Goal: Task Accomplishment & Management: Manage account settings

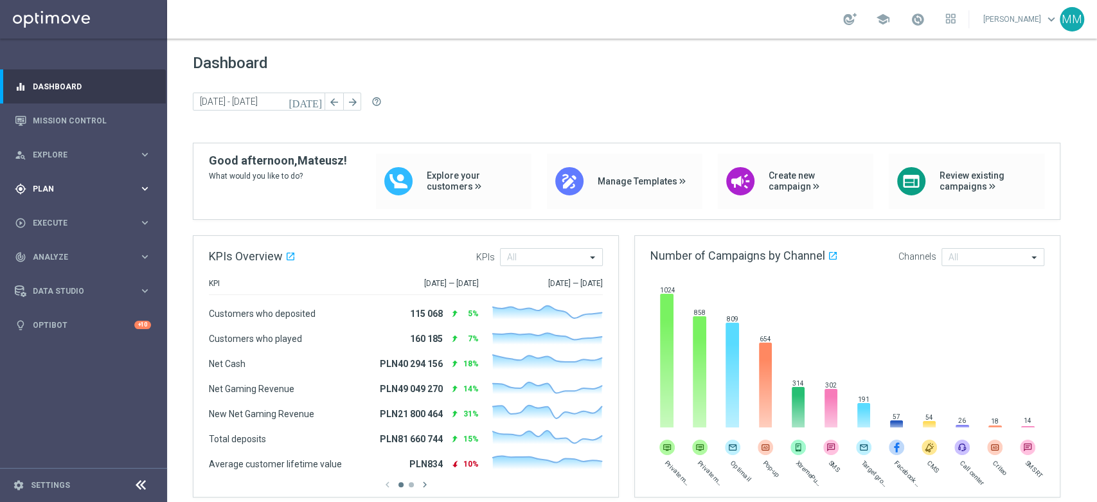
click at [90, 185] on span "Plan" at bounding box center [86, 189] width 106 height 8
click at [86, 211] on link "Target Groups" at bounding box center [83, 215] width 100 height 10
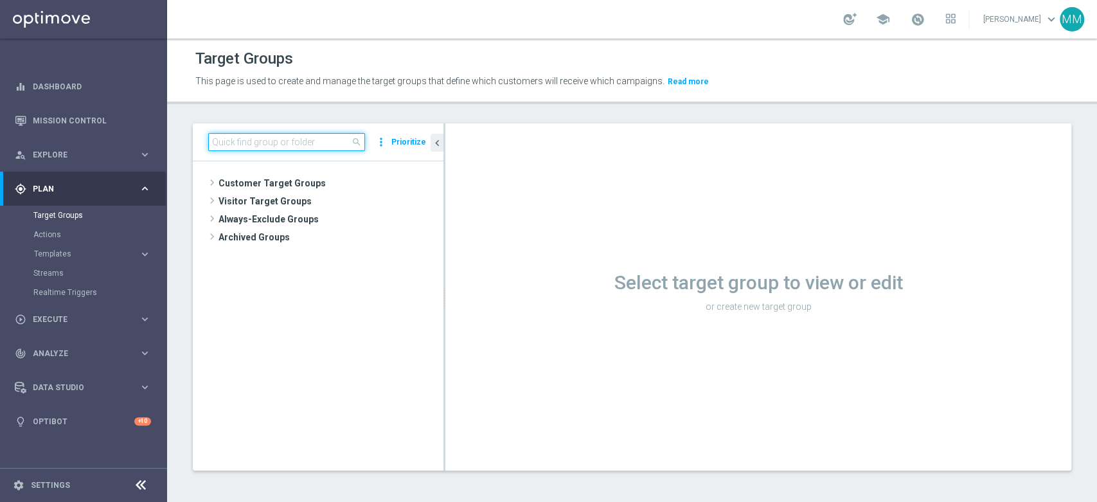
click at [285, 136] on input at bounding box center [286, 142] width 157 height 18
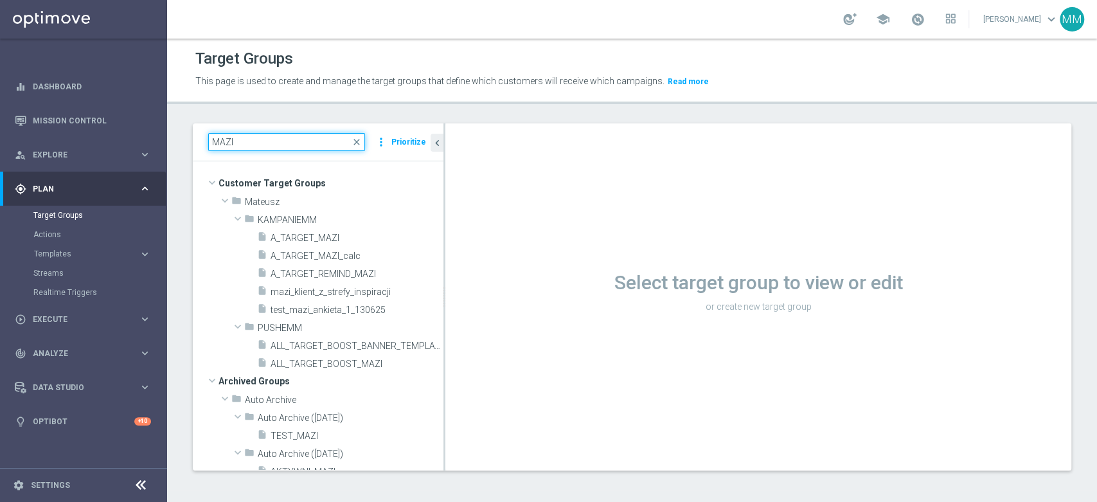
type input "MAZI"
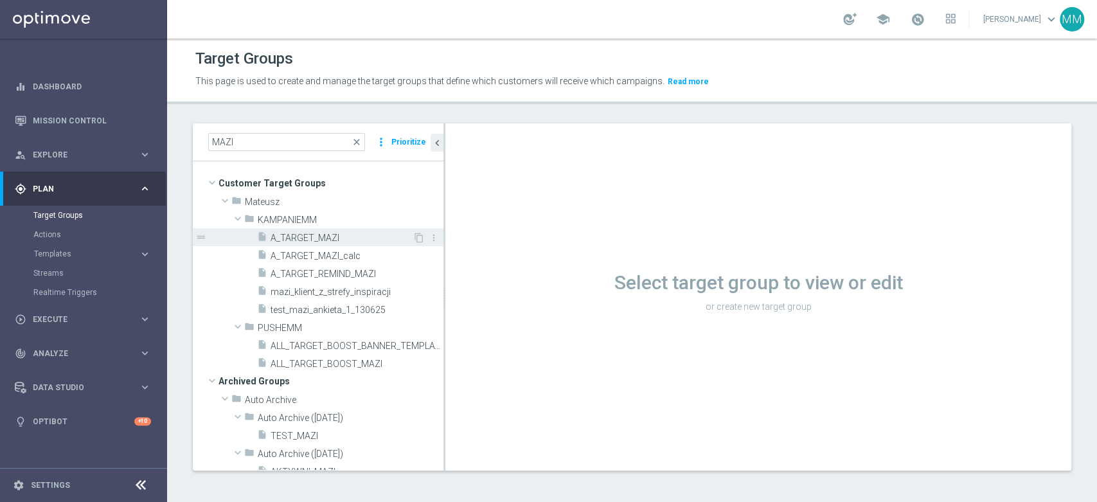
click at [311, 237] on span "A_TARGET_MAZI" at bounding box center [342, 238] width 142 height 11
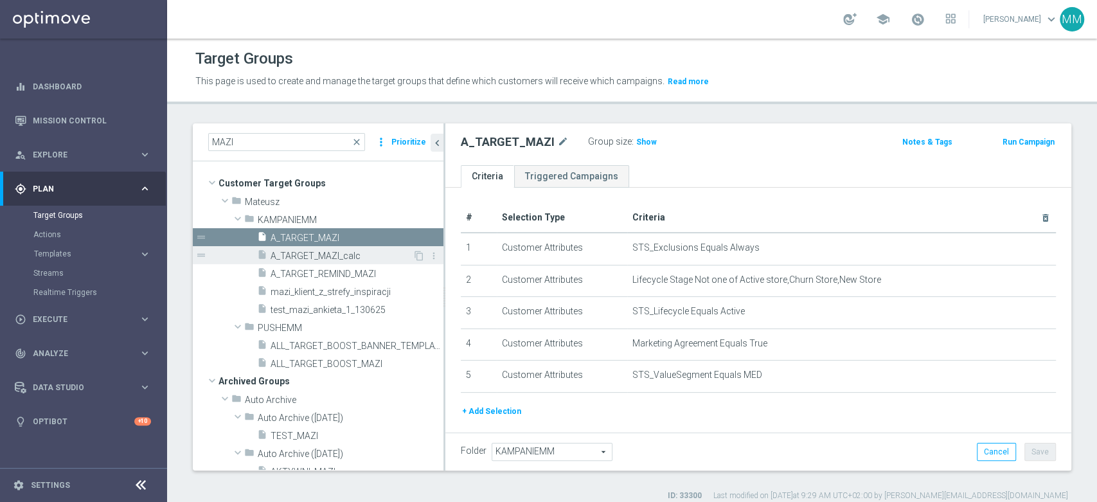
click at [379, 254] on span "A_TARGET_MAZI_calc" at bounding box center [342, 256] width 142 height 11
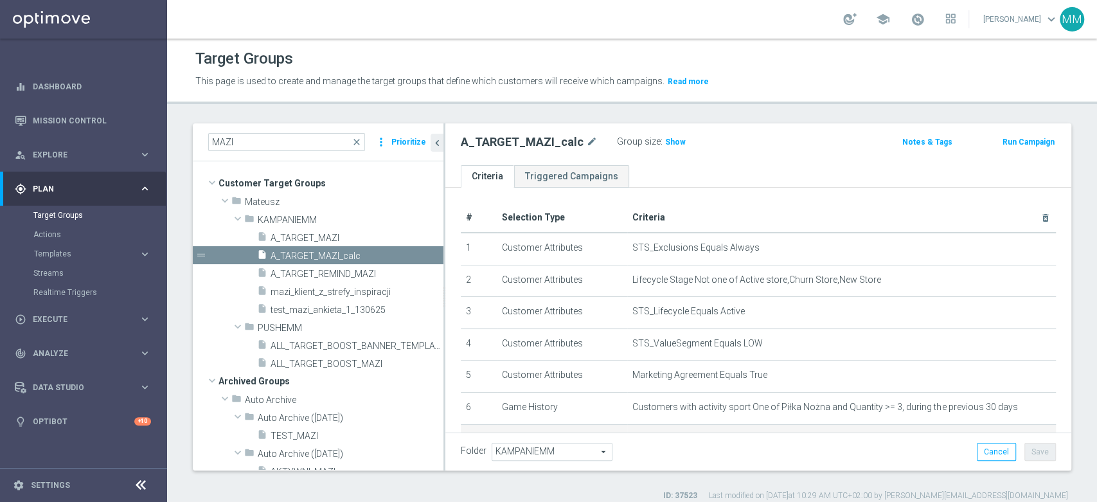
scroll to position [228, 0]
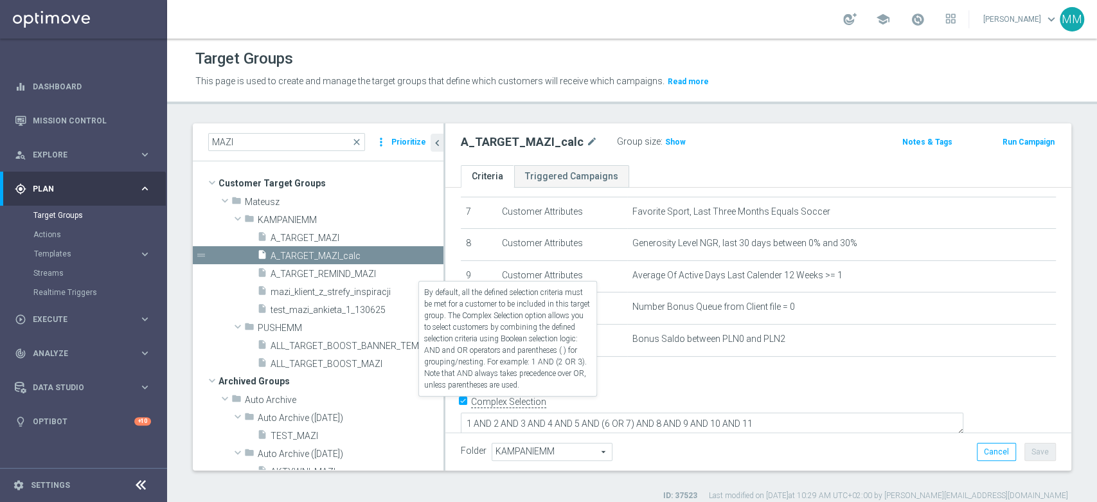
click at [506, 406] on label "Complex Selection" at bounding box center [508, 402] width 75 height 12
click at [469, 406] on input "Complex Selection" at bounding box center [465, 404] width 8 height 18
checkbox input "false"
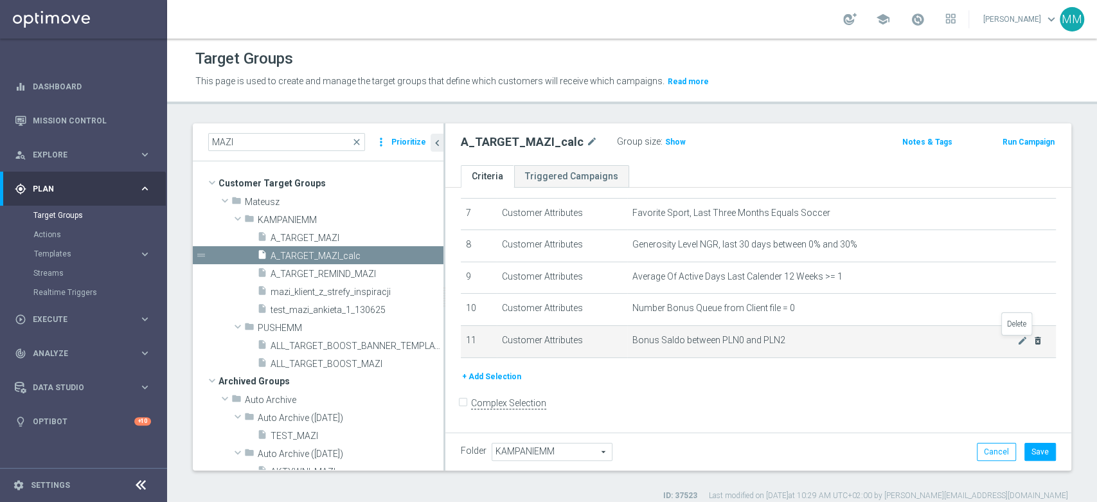
click at [1033, 345] on icon "delete_forever" at bounding box center [1038, 341] width 10 height 10
click at [1033, 341] on icon "delete_forever" at bounding box center [1038, 341] width 10 height 10
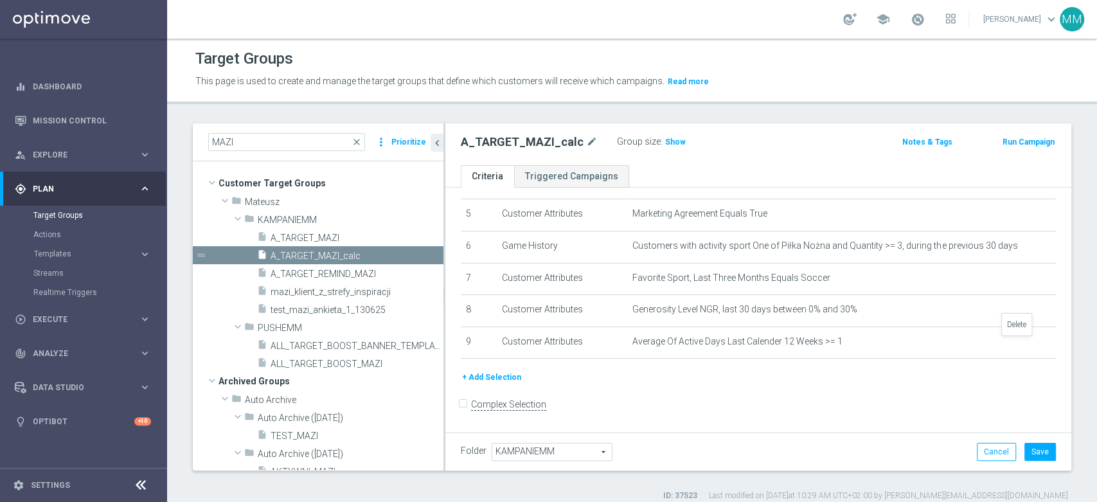
click at [0, 0] on icon "delete_forever" at bounding box center [0, 0] width 0 height 0
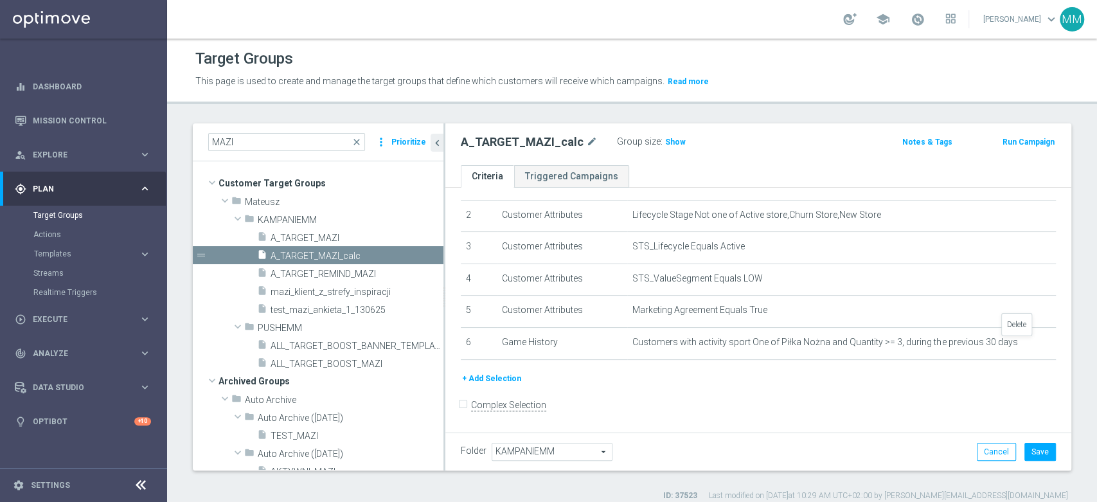
click at [0, 0] on icon "delete_forever" at bounding box center [0, 0] width 0 height 0
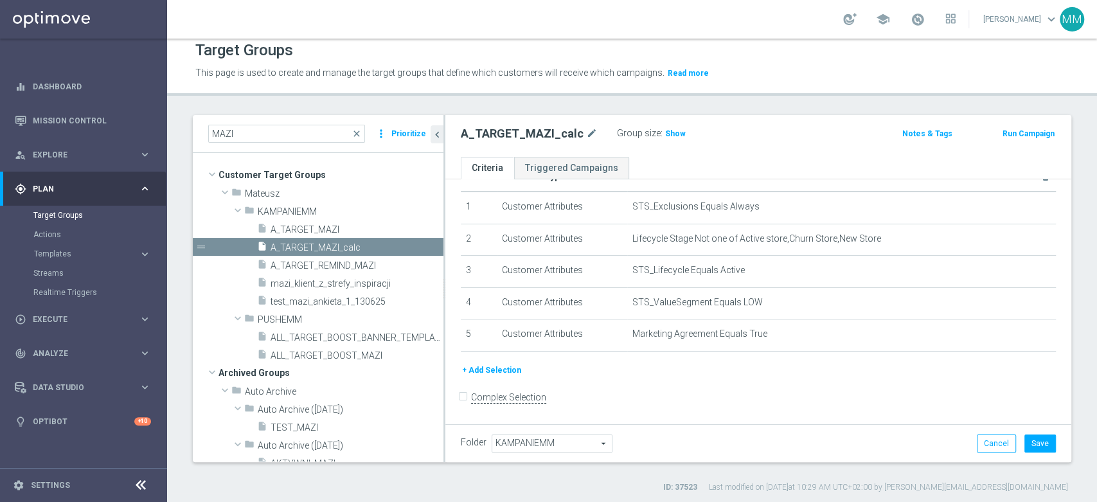
scroll to position [10, 0]
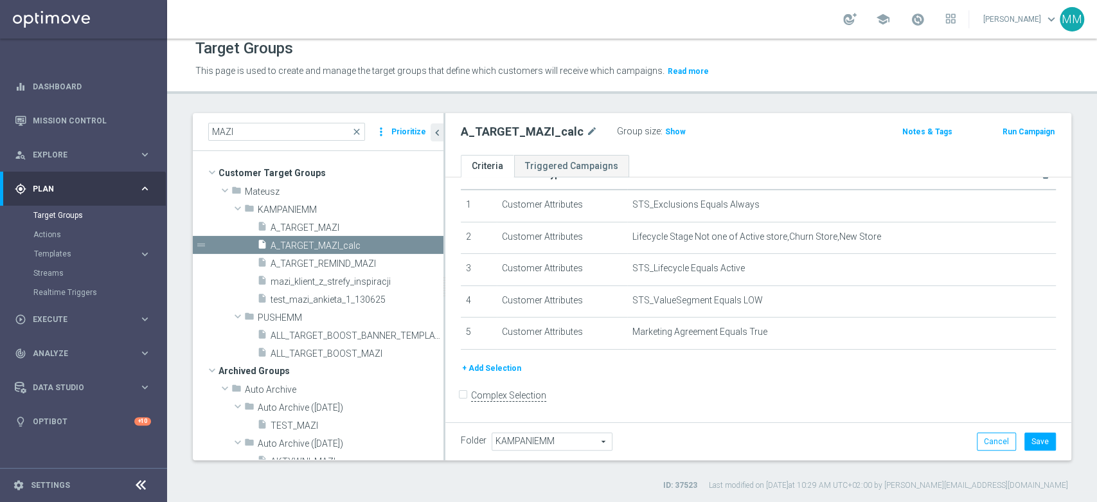
click at [499, 368] on button "+ Add Selection" at bounding box center [492, 368] width 62 height 14
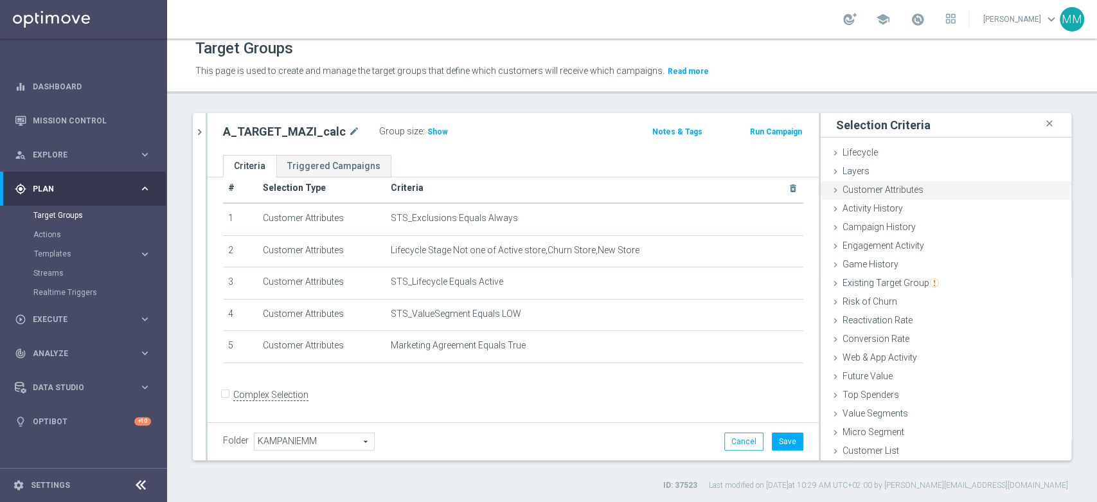
click at [873, 193] on span "Customer Attributes" at bounding box center [883, 190] width 81 height 10
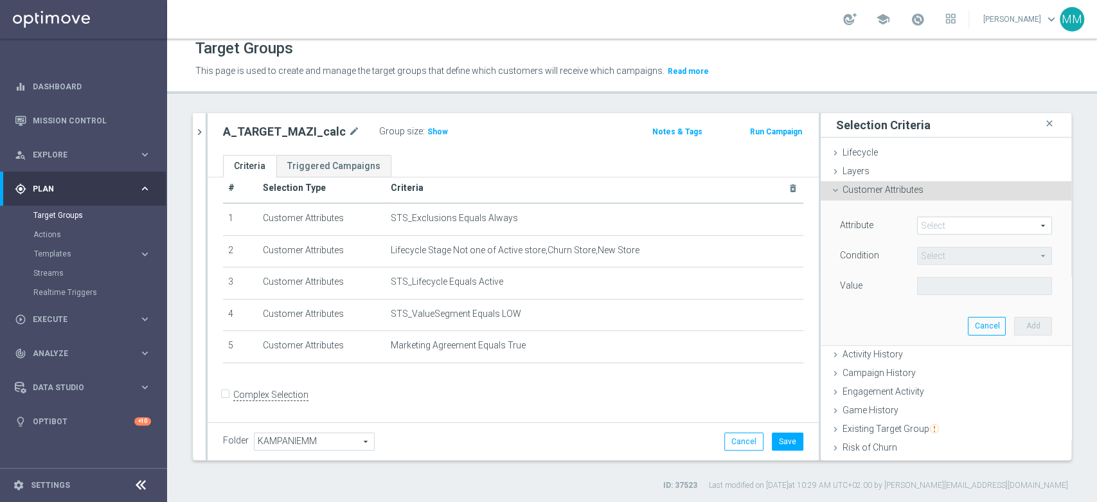
click at [918, 219] on span at bounding box center [985, 225] width 134 height 17
click at [0, 0] on input "search" at bounding box center [0, 0] width 0 height 0
type input "sms"
click at [946, 248] on span "SMS Agree" at bounding box center [985, 245] width 122 height 10
type input "SMS Agree"
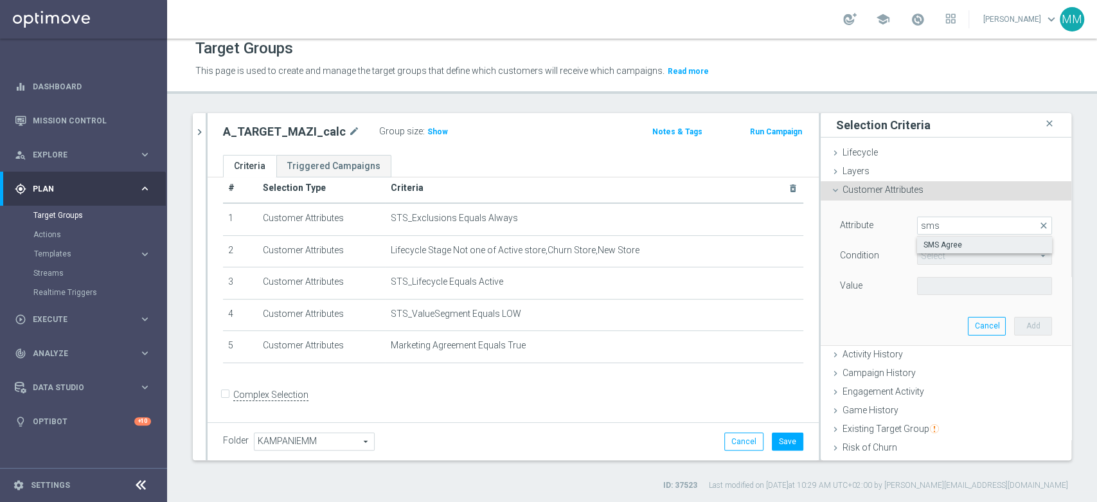
type input "Equals"
click at [431, 132] on span "Show" at bounding box center [438, 131] width 21 height 9
click at [985, 280] on span at bounding box center [985, 286] width 134 height 17
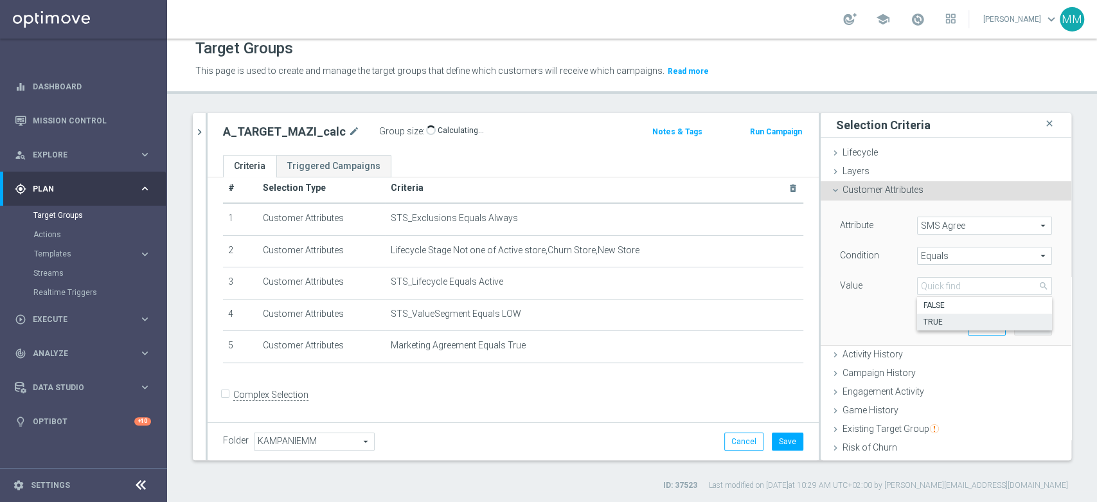
click at [952, 326] on span "TRUE" at bounding box center [985, 322] width 122 height 10
type input "TRUE"
click at [1014, 321] on button "Add" at bounding box center [1033, 326] width 38 height 18
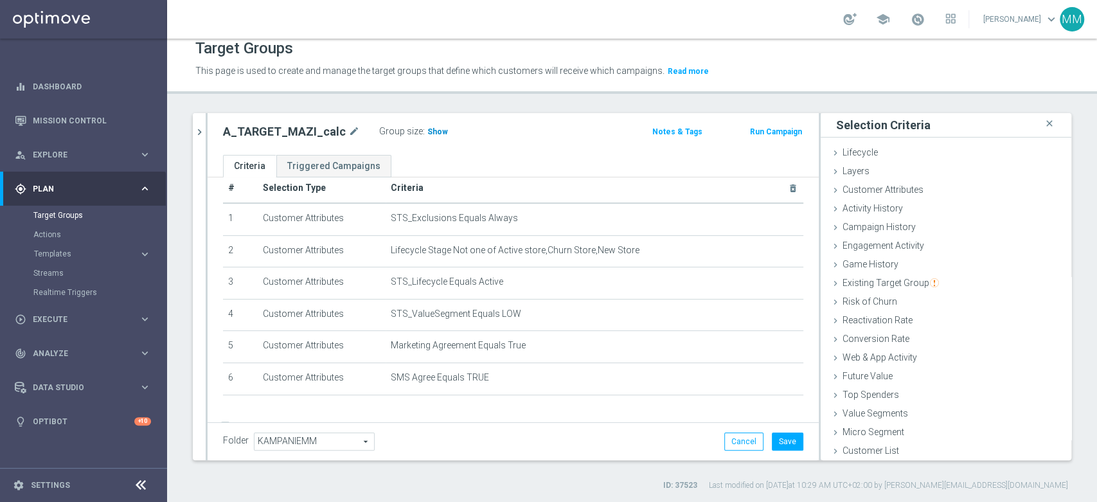
click at [432, 135] on span "Show" at bounding box center [438, 131] width 21 height 9
click at [892, 192] on span "Customer Attributes" at bounding box center [883, 190] width 81 height 10
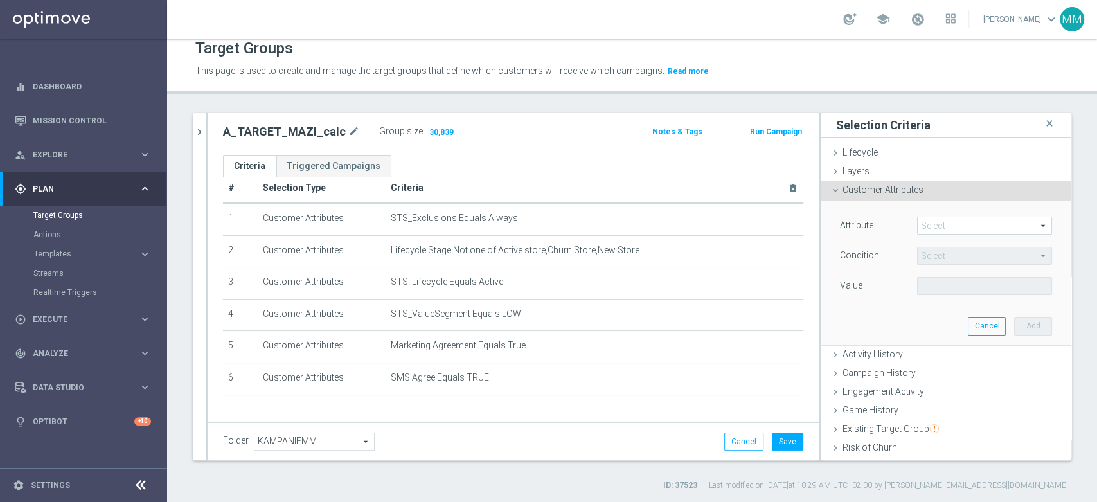
click at [957, 224] on span at bounding box center [985, 225] width 134 height 17
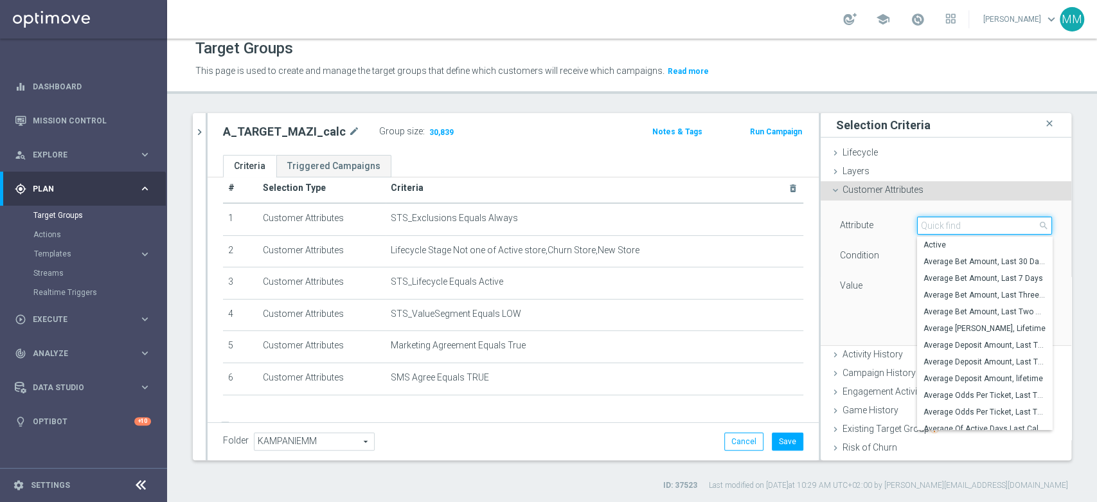
click at [957, 224] on input "search" at bounding box center [984, 226] width 135 height 18
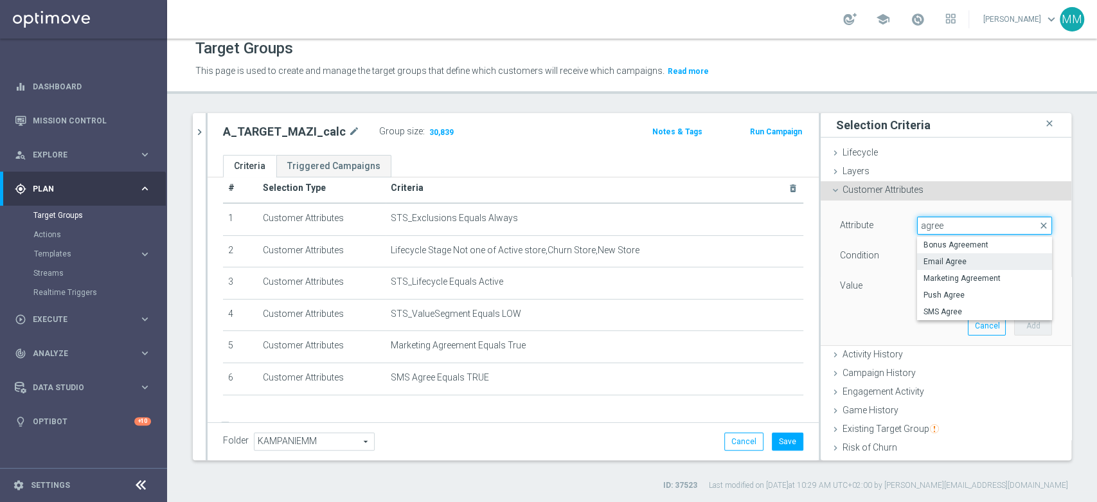
type input "agree"
click at [951, 264] on span "Email Agree" at bounding box center [985, 262] width 122 height 10
type input "Email Agree"
type input "Equals"
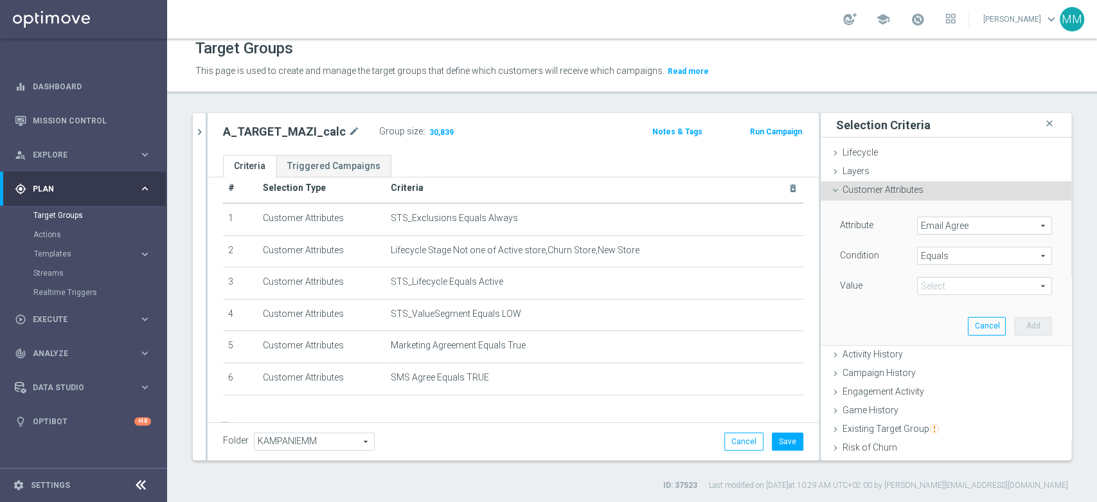
click at [945, 284] on span at bounding box center [985, 286] width 134 height 17
click at [942, 321] on span "TRUE" at bounding box center [985, 322] width 122 height 10
type input "TRUE"
click at [1014, 323] on button "Add" at bounding box center [1033, 326] width 38 height 18
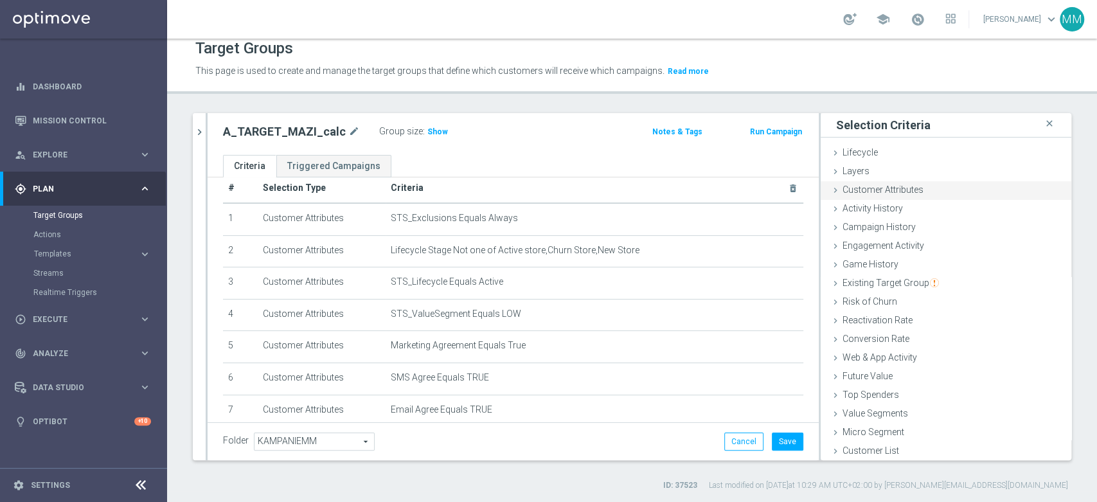
click at [921, 194] on div "Customer Attributes done selection saved" at bounding box center [946, 190] width 251 height 19
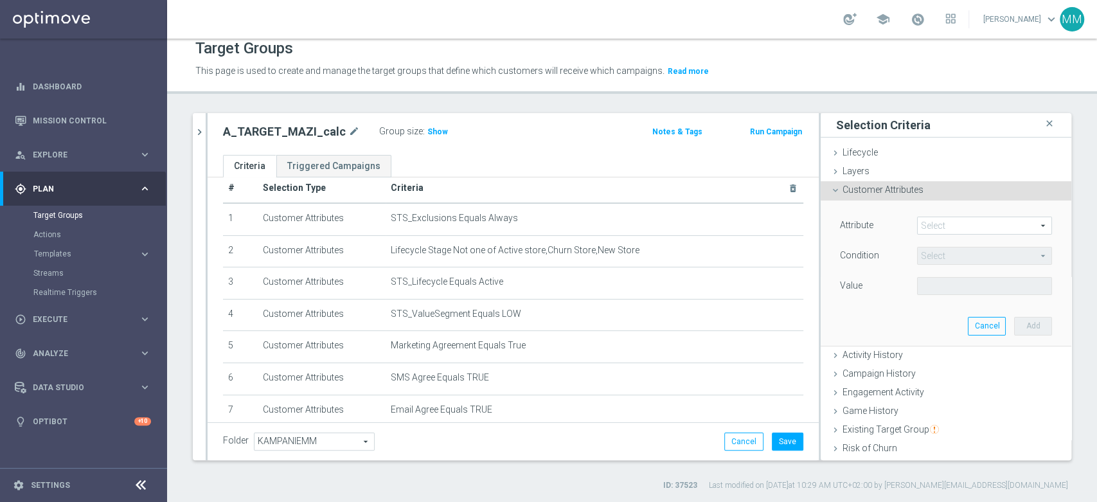
click at [932, 224] on span at bounding box center [985, 225] width 134 height 17
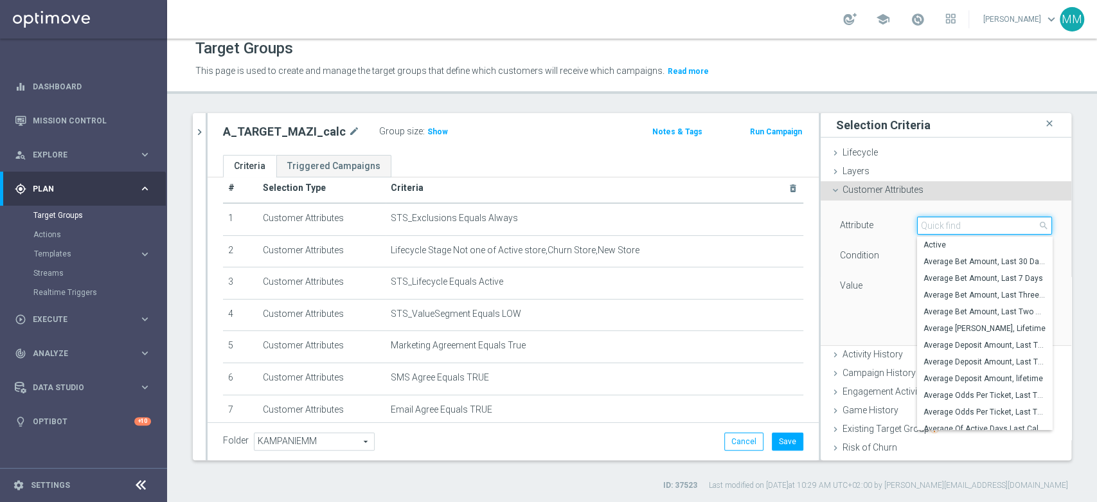
click at [932, 224] on input "search" at bounding box center [984, 226] width 135 height 18
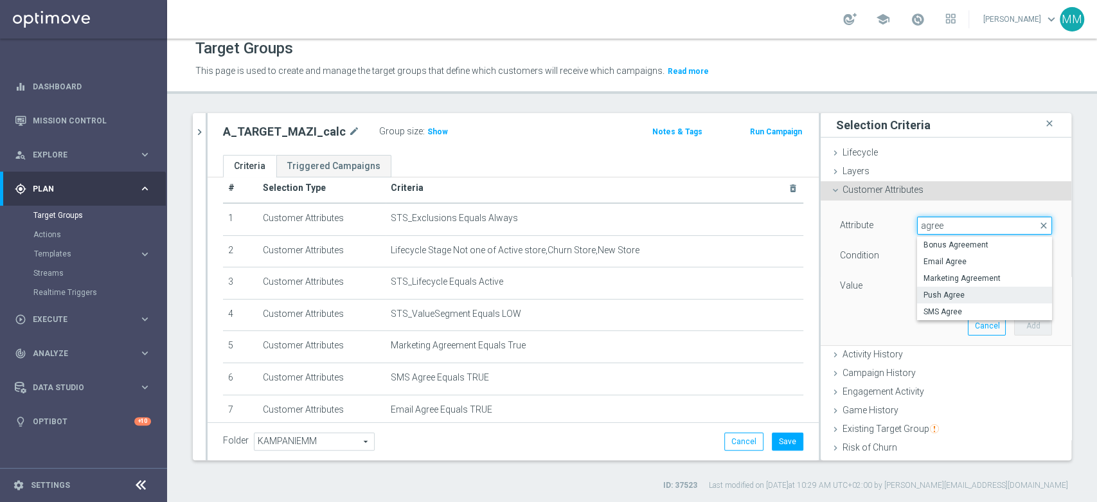
type input "agree"
click at [955, 294] on span "Push Agree" at bounding box center [985, 295] width 122 height 10
type input "Push Agree"
type input "Equals"
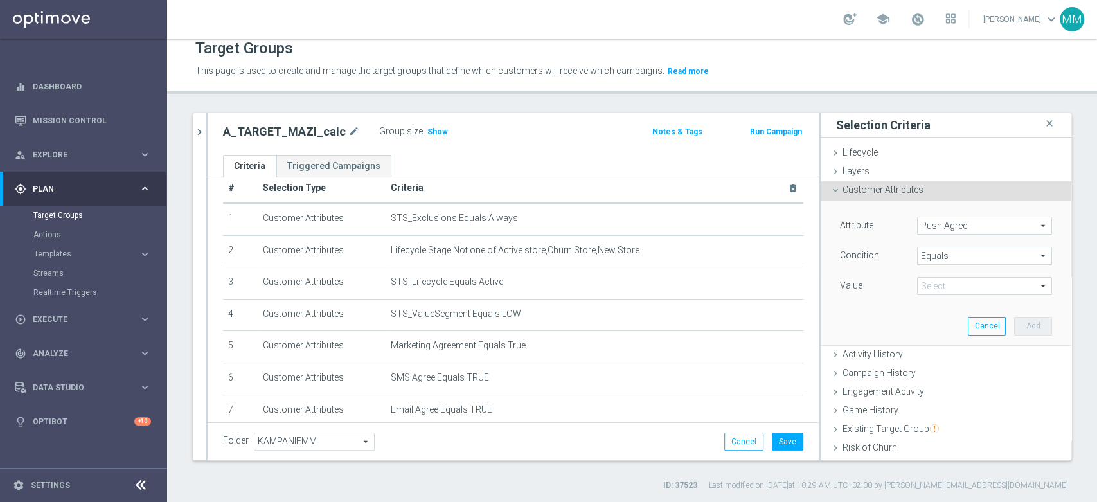
click at [955, 294] on div "Value Select arrow_drop_down search" at bounding box center [946, 287] width 231 height 21
click at [953, 288] on span at bounding box center [985, 286] width 134 height 17
click at [946, 322] on span "TRUE" at bounding box center [985, 322] width 122 height 10
type input "TRUE"
click at [1014, 326] on button "Add" at bounding box center [1033, 326] width 38 height 18
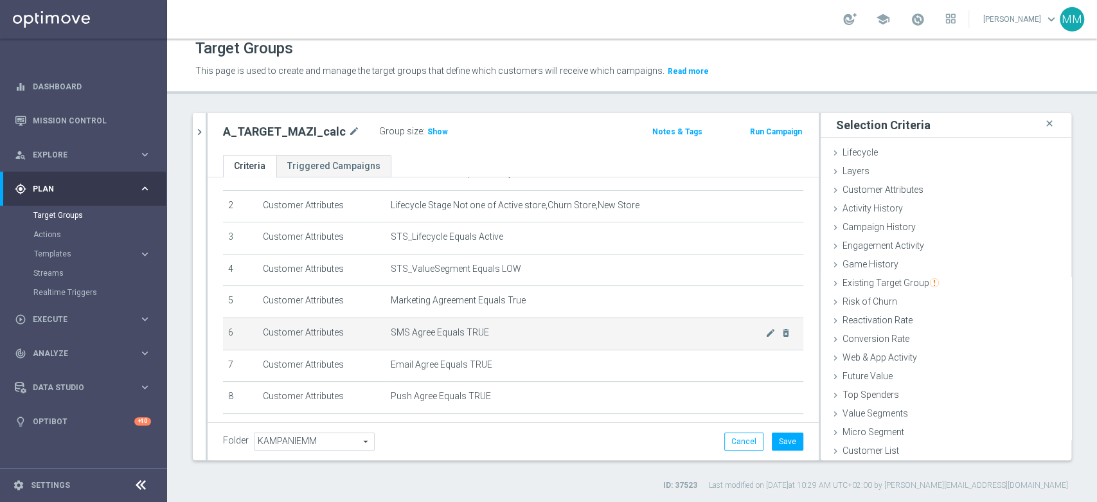
scroll to position [116, 0]
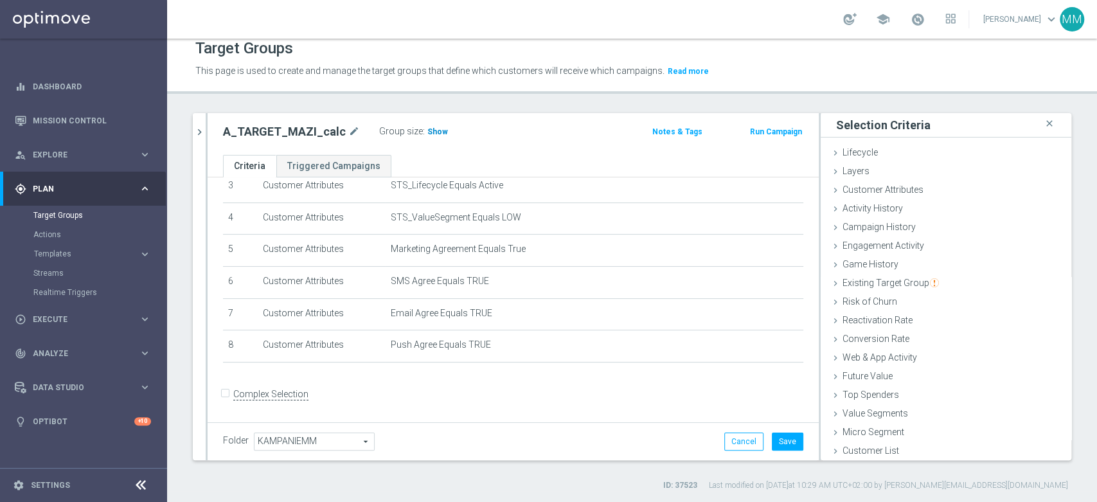
click at [429, 132] on span "Show" at bounding box center [438, 131] width 21 height 9
click at [772, 445] on button "Save" at bounding box center [788, 442] width 32 height 18
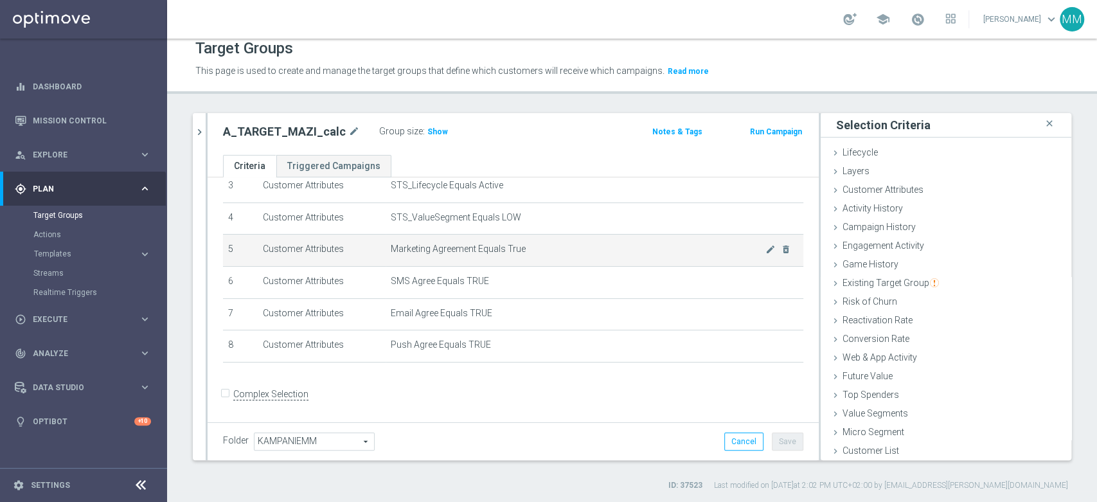
click at [518, 249] on span "Marketing Agreement Equals True" at bounding box center [578, 249] width 375 height 11
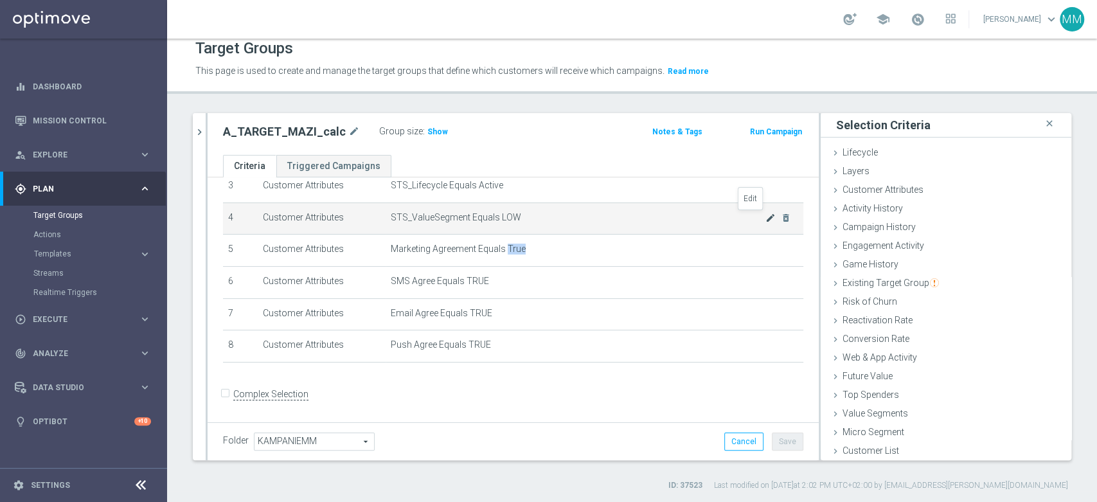
click at [766, 215] on icon "mode_edit" at bounding box center [771, 218] width 10 height 10
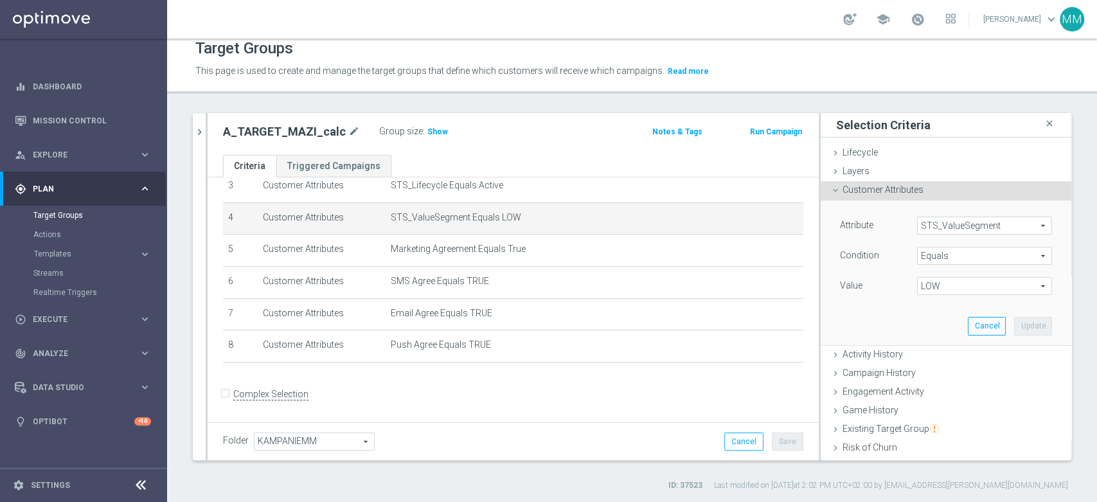
click at [928, 285] on span "LOW" at bounding box center [985, 286] width 134 height 17
click at [938, 370] on span "MIN" at bounding box center [985, 372] width 122 height 10
type input "MIN"
click at [1014, 323] on button "Update" at bounding box center [1033, 326] width 38 height 18
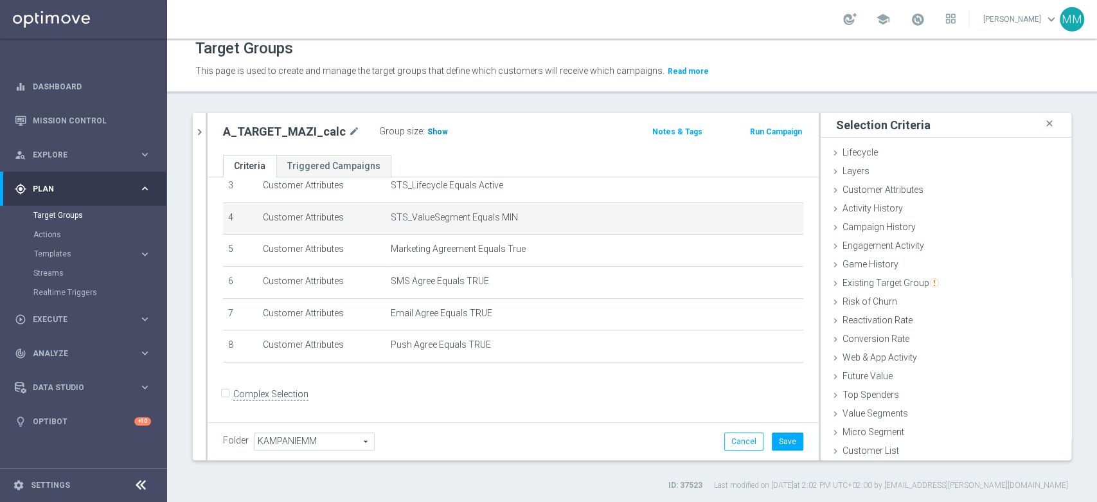
click at [428, 132] on span "Show" at bounding box center [438, 131] width 21 height 9
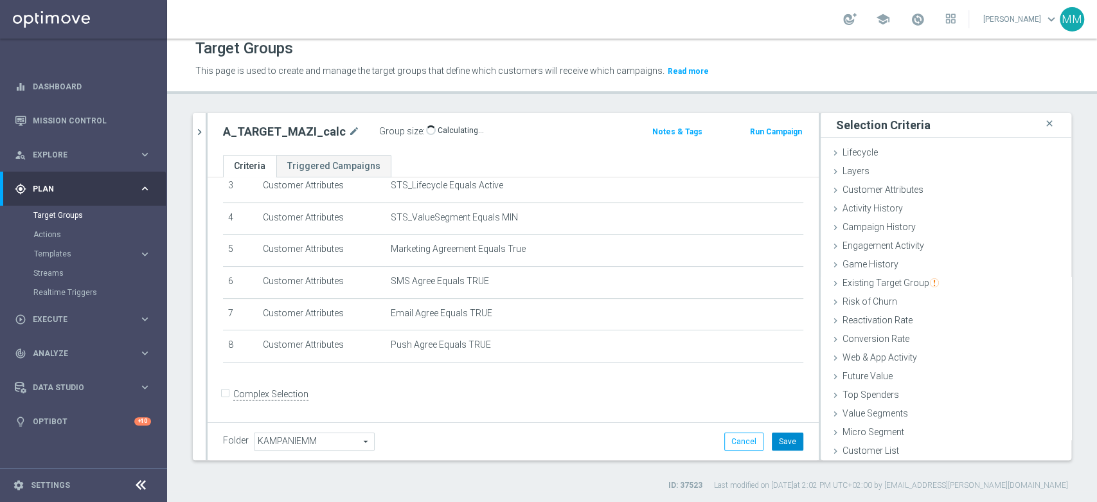
click at [786, 446] on button "Save" at bounding box center [788, 442] width 32 height 18
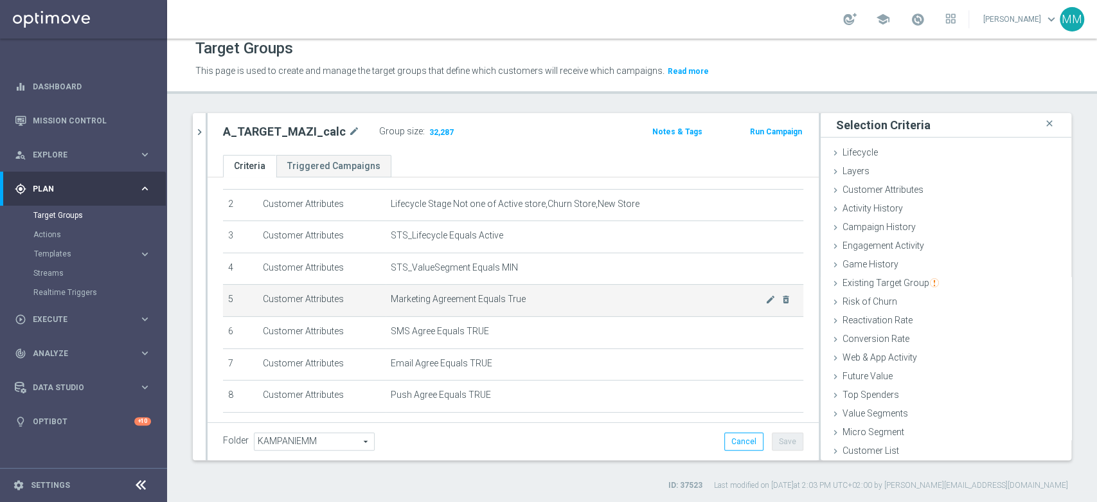
scroll to position [44, 0]
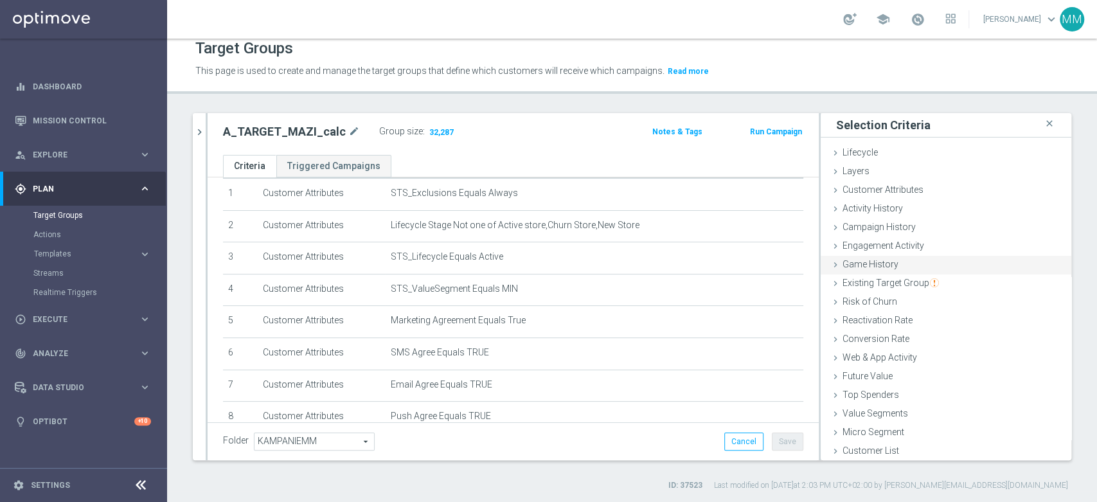
click at [890, 264] on div "Game History done" at bounding box center [946, 265] width 251 height 19
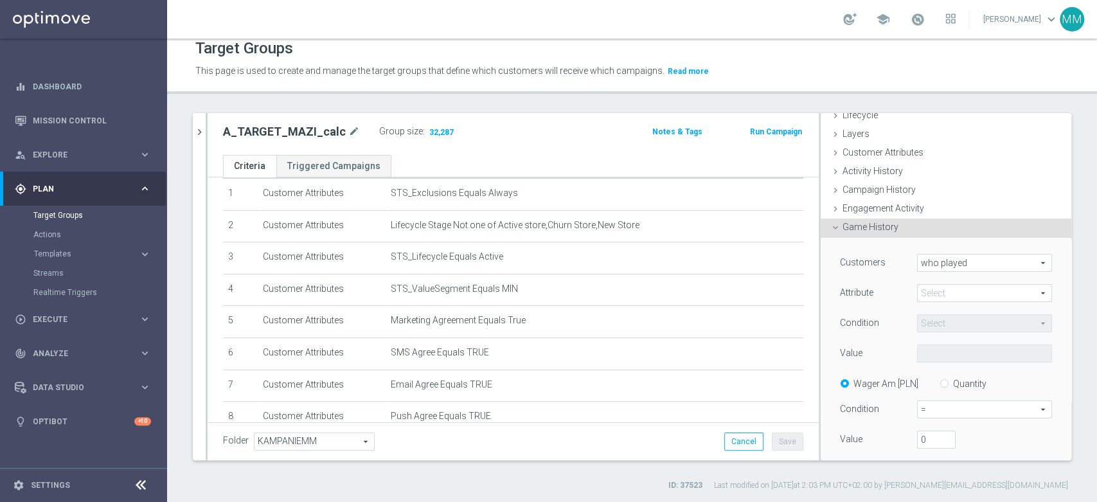
scroll to position [71, 0]
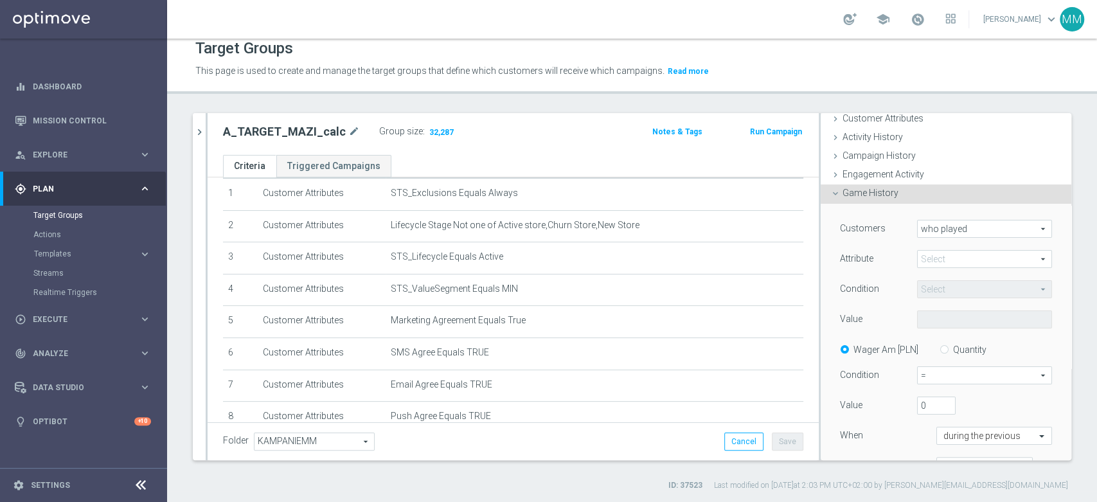
click at [943, 260] on span at bounding box center [985, 259] width 134 height 17
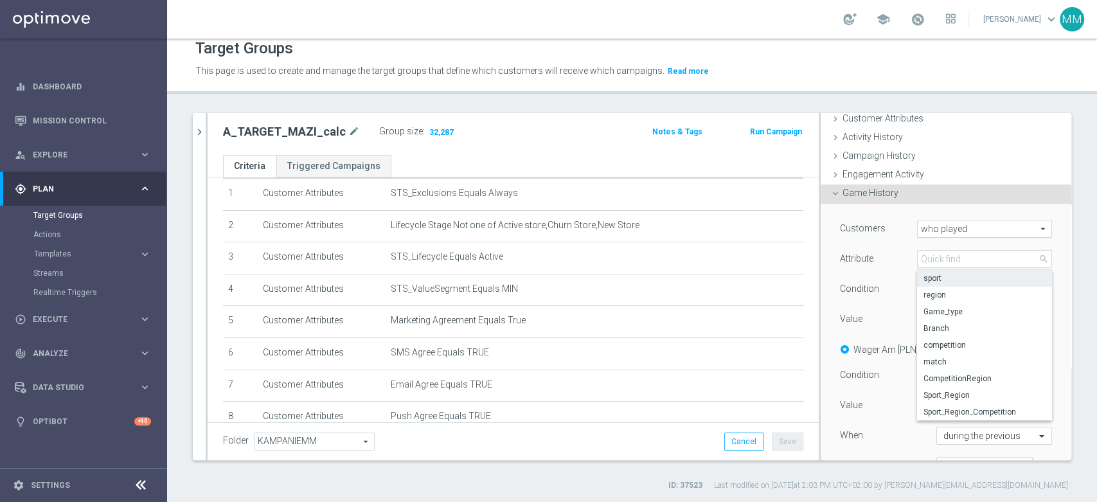
click at [939, 280] on span "sport" at bounding box center [985, 278] width 122 height 10
type input "sport"
click at [937, 291] on span "Equals" at bounding box center [985, 289] width 134 height 17
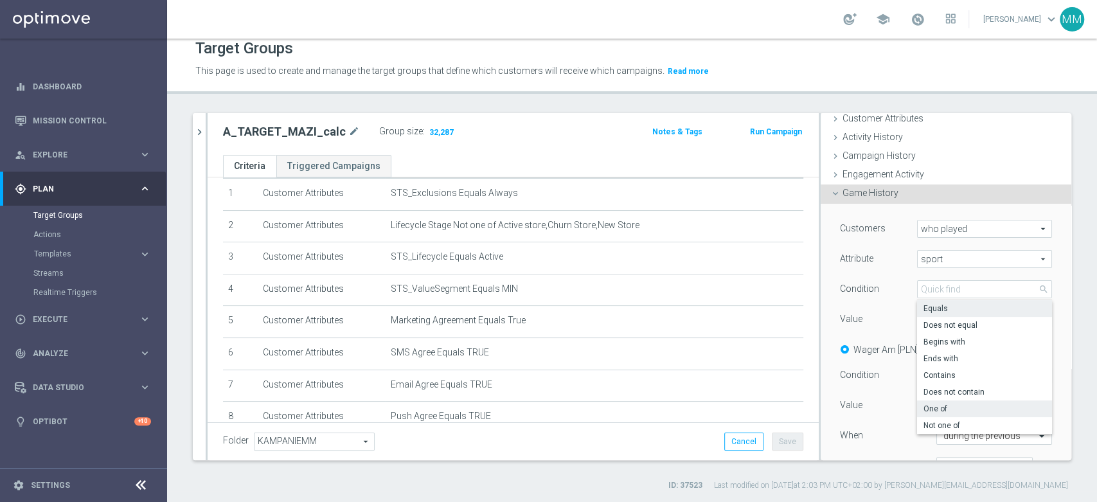
click at [943, 405] on span "One of" at bounding box center [985, 409] width 122 height 10
type input "One of"
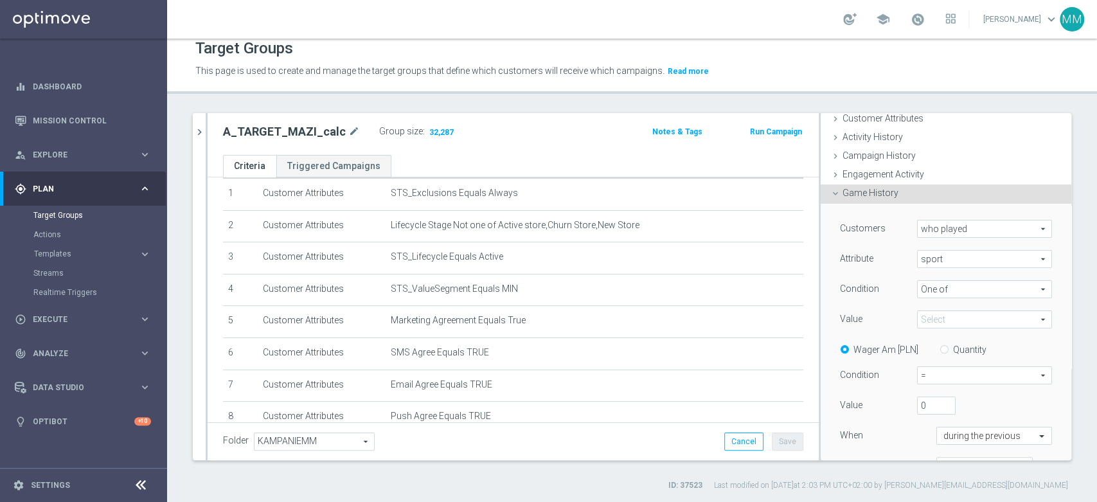
click at [932, 319] on span at bounding box center [985, 319] width 134 height 17
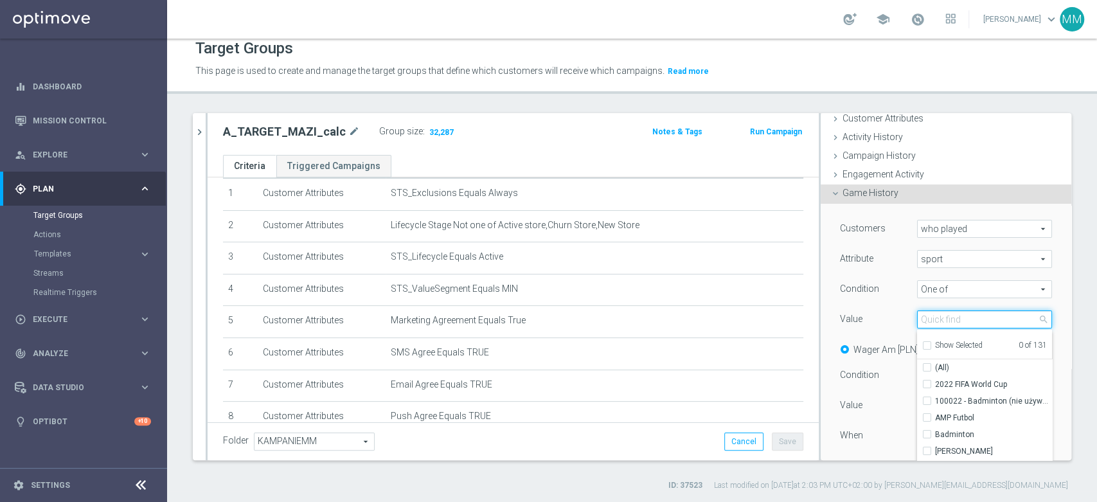
click at [932, 319] on input "search" at bounding box center [984, 320] width 135 height 18
type input "Piłka"
click at [962, 415] on span "Piłka Nożna" at bounding box center [993, 418] width 117 height 10
click at [935, 415] on input "Piłka Nożna" at bounding box center [931, 418] width 8 height 8
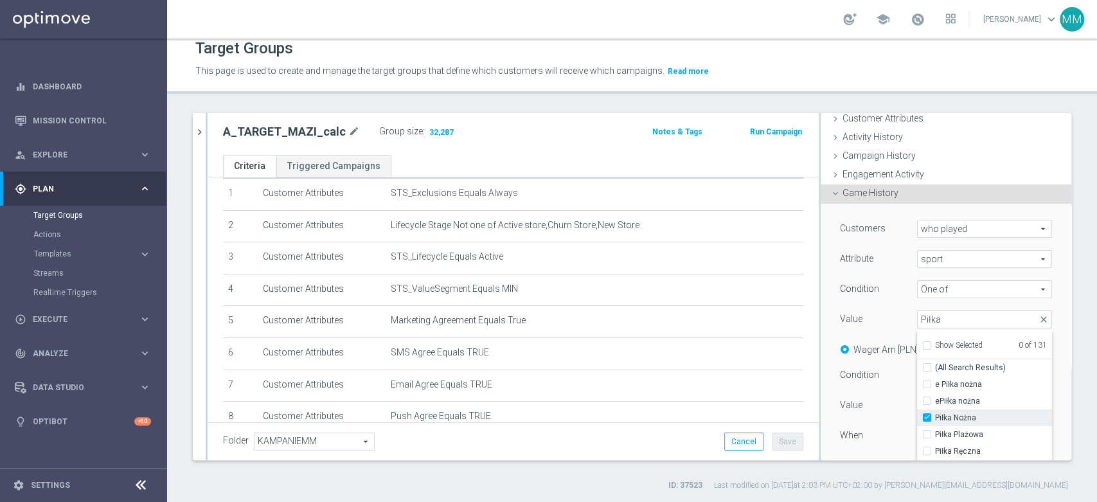
checkbox input "true"
type input "Piłka Nożna"
click at [937, 282] on span "One of" at bounding box center [985, 289] width 134 height 17
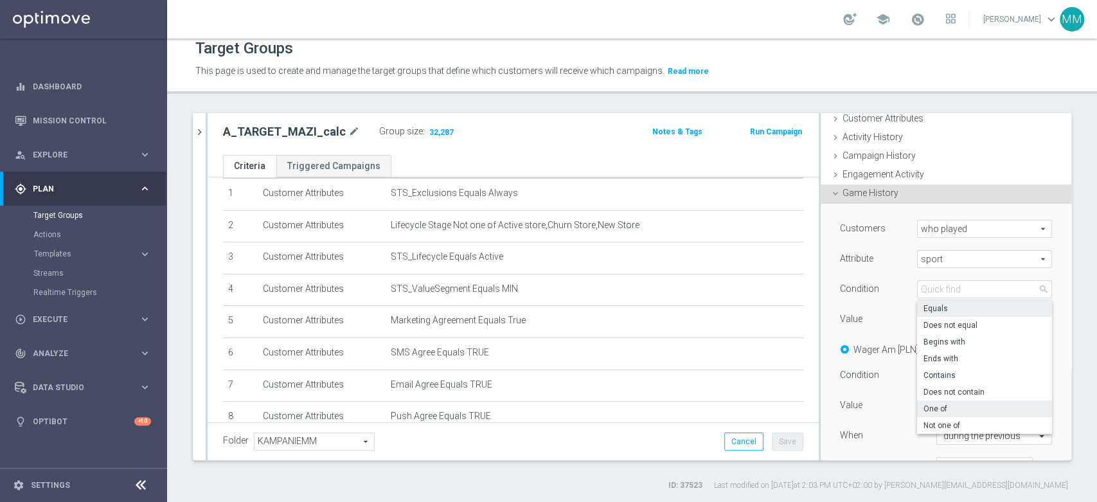
click at [941, 312] on label "Equals" at bounding box center [984, 308] width 135 height 17
type input "Equals"
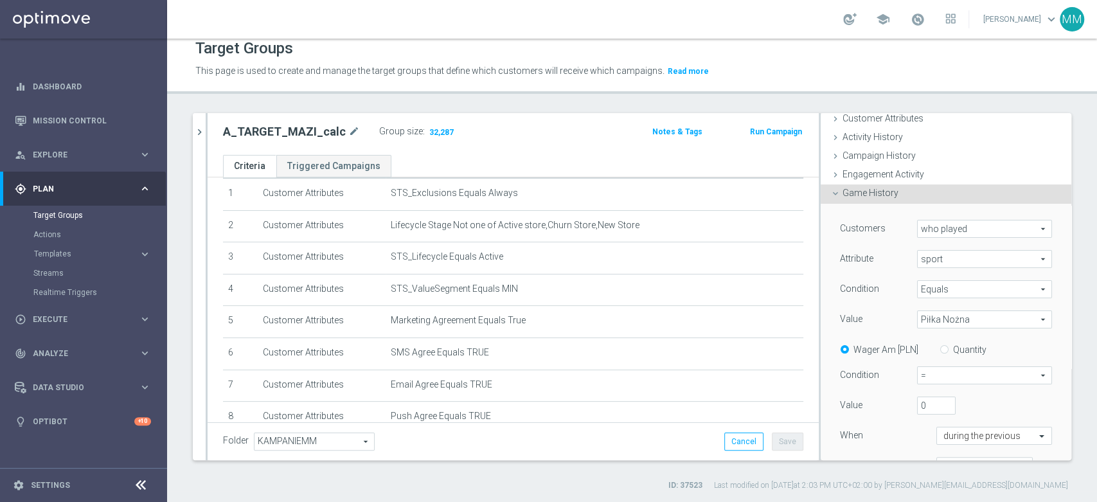
click at [943, 345] on input "Quantity" at bounding box center [947, 347] width 8 height 8
radio input "true"
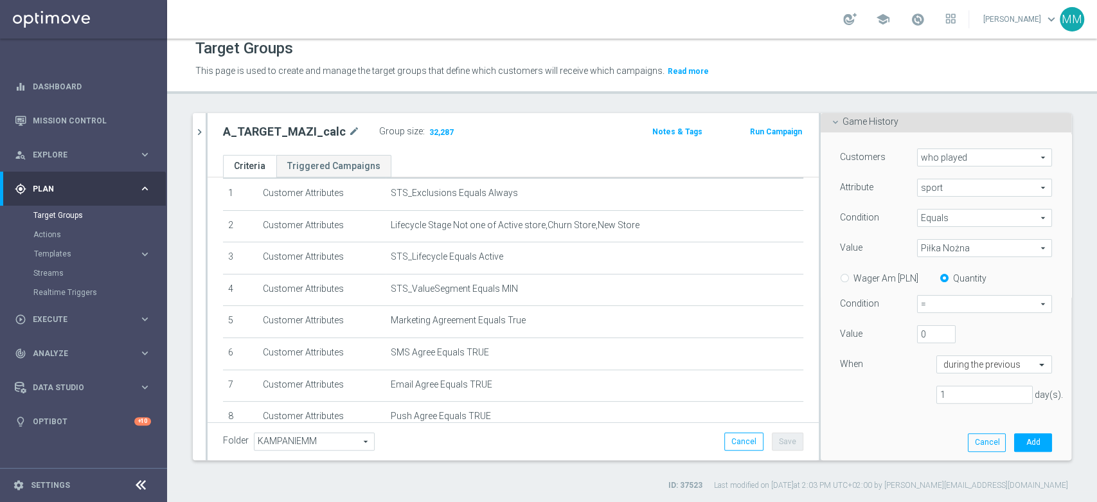
click at [951, 305] on span "=" at bounding box center [985, 304] width 134 height 17
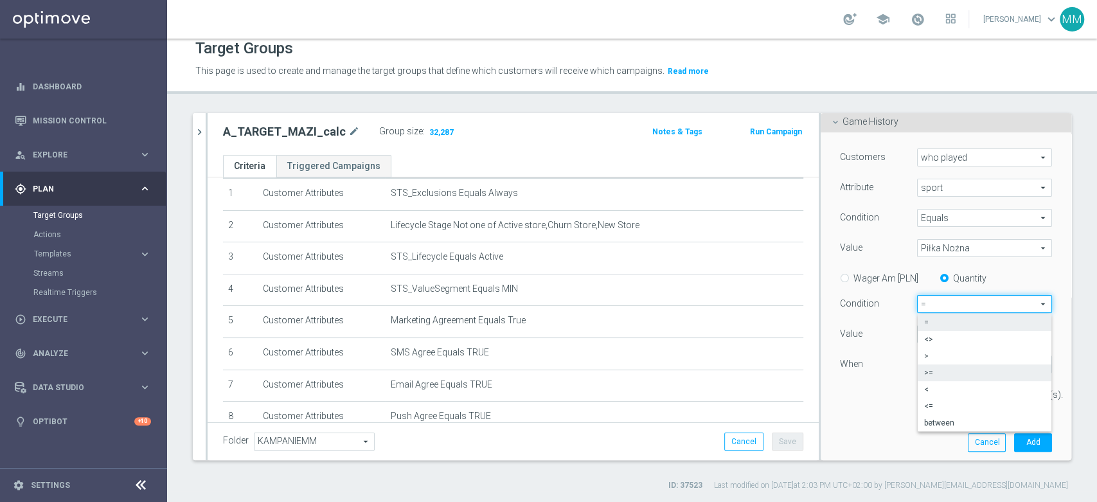
click at [938, 368] on span ">=" at bounding box center [984, 373] width 121 height 10
type input ">="
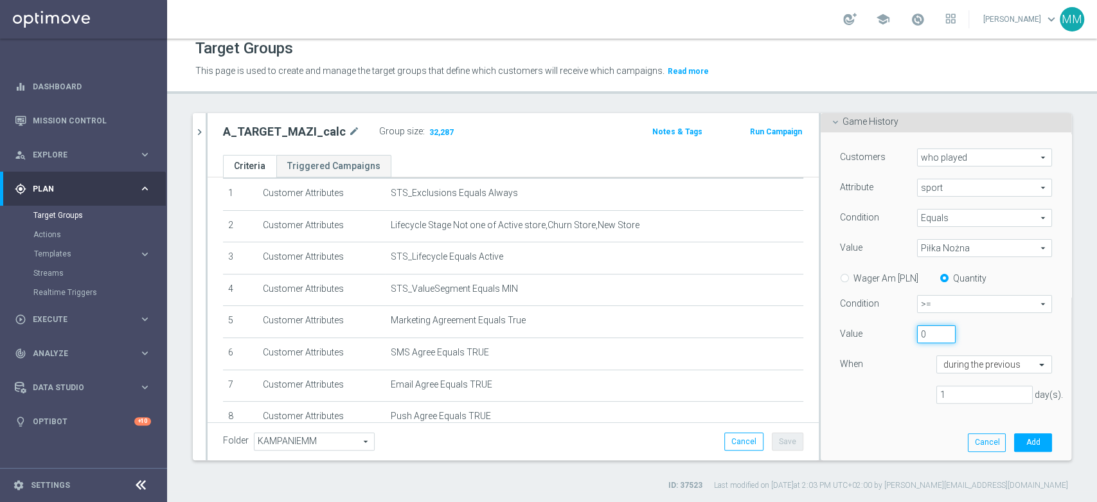
drag, startPoint x: 914, startPoint y: 333, endPoint x: 901, endPoint y: 333, distance: 12.2
click at [908, 333] on div "0" at bounding box center [937, 334] width 58 height 18
type input "5"
drag, startPoint x: 946, startPoint y: 393, endPoint x: 910, endPoint y: 395, distance: 36.7
click at [910, 395] on div "1 day(s)." at bounding box center [946, 395] width 231 height 19
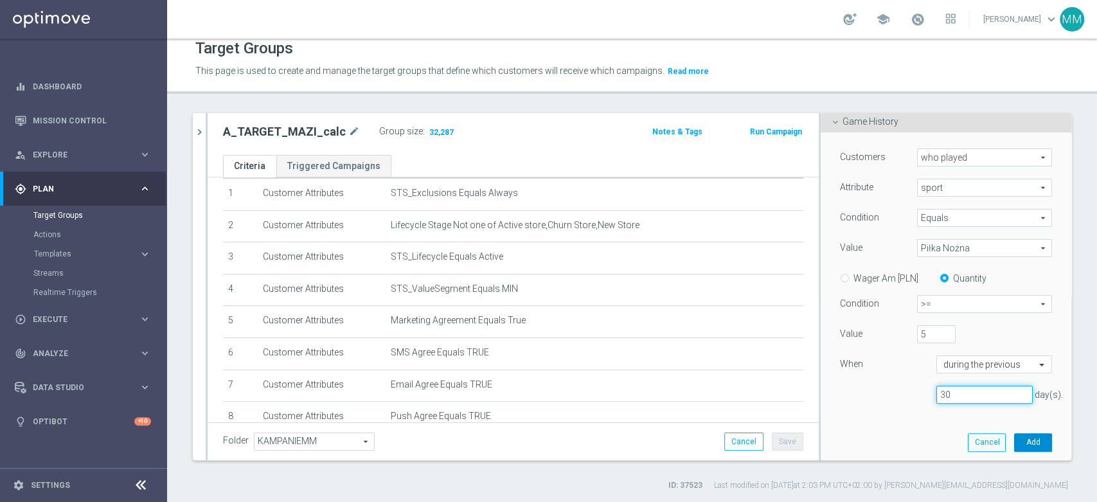
type input "30"
click at [1014, 446] on button "Add" at bounding box center [1033, 442] width 38 height 18
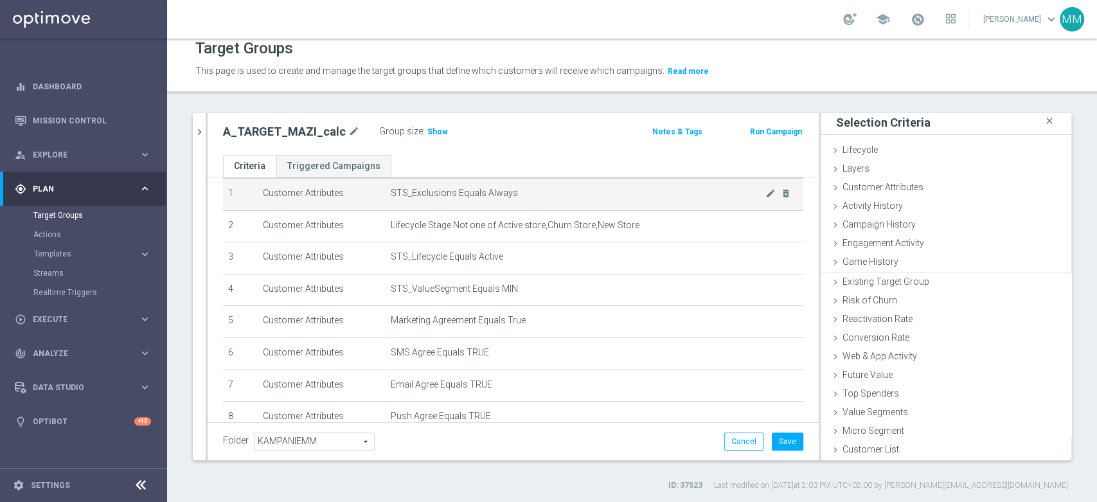
scroll to position [1, 0]
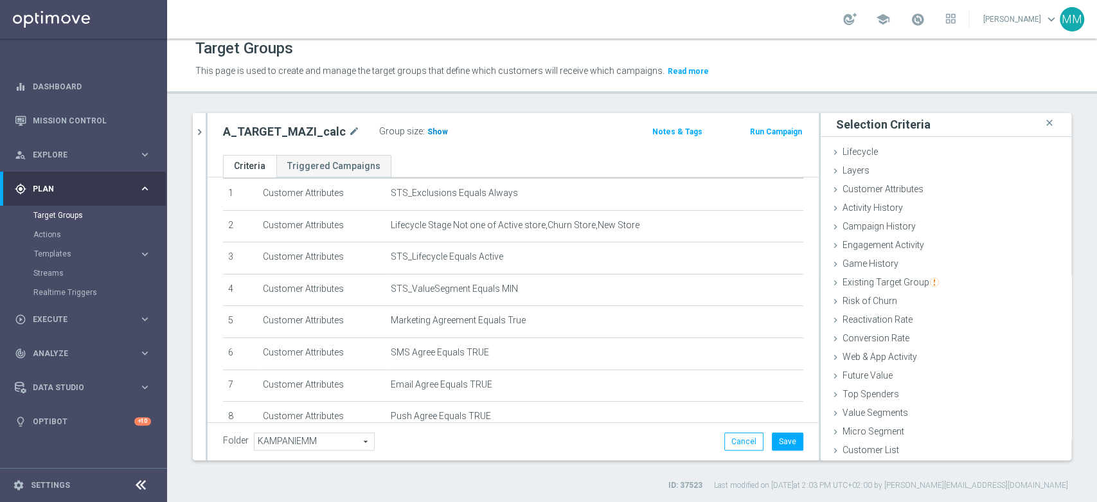
click at [428, 133] on span "Show" at bounding box center [438, 131] width 21 height 9
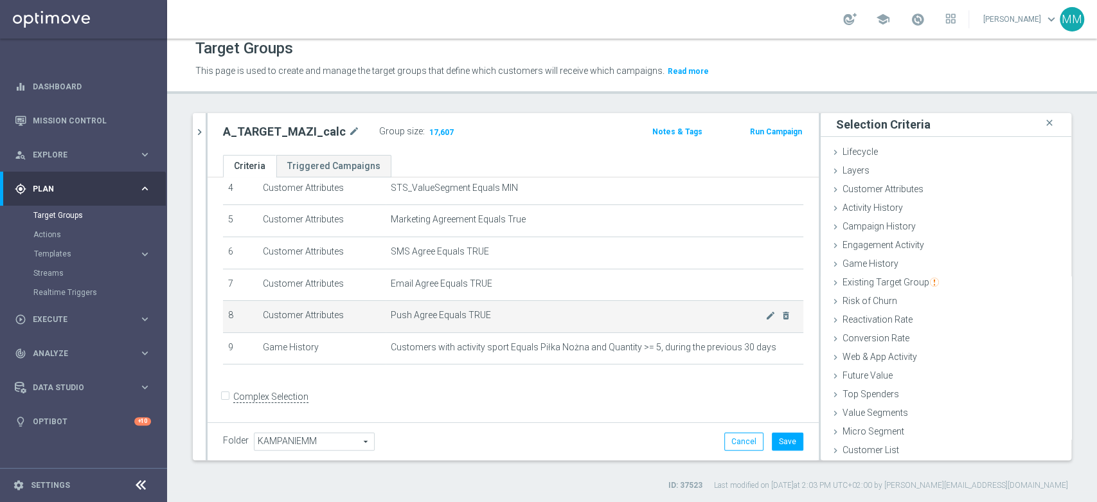
scroll to position [148, 0]
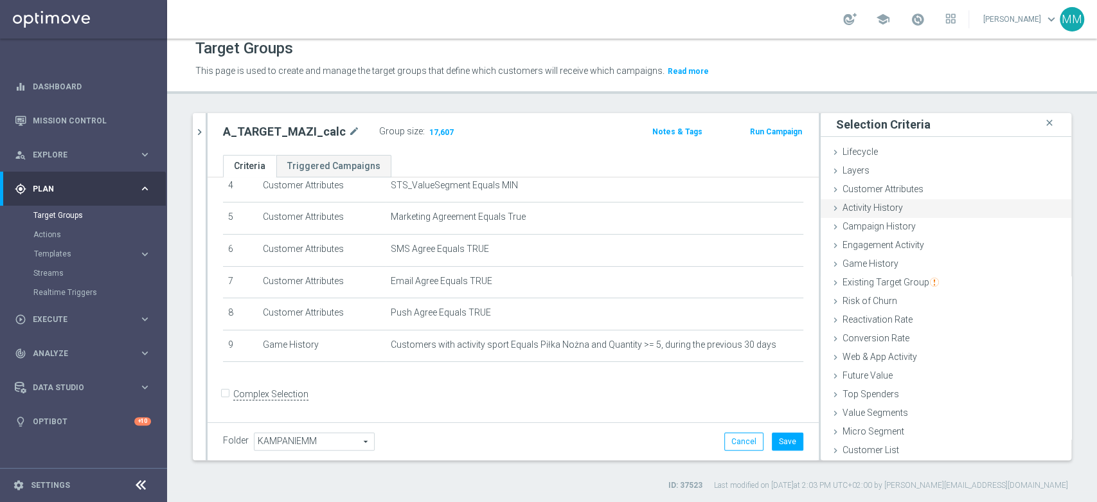
click at [851, 210] on span "Activity History" at bounding box center [873, 208] width 60 height 10
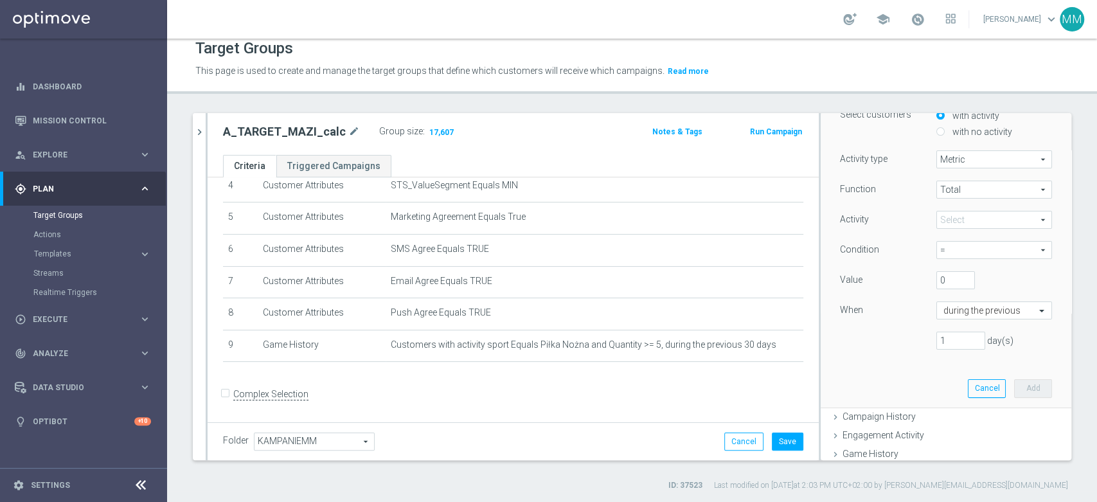
scroll to position [102, 0]
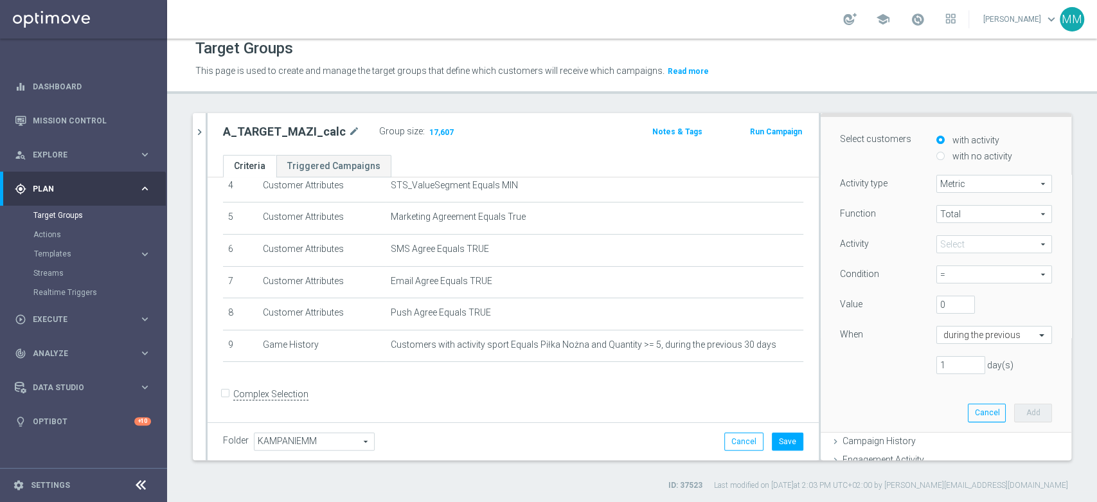
click at [953, 253] on div "Activity Select arrow_drop_down search" at bounding box center [946, 245] width 231 height 21
click at [951, 244] on span at bounding box center [994, 244] width 114 height 17
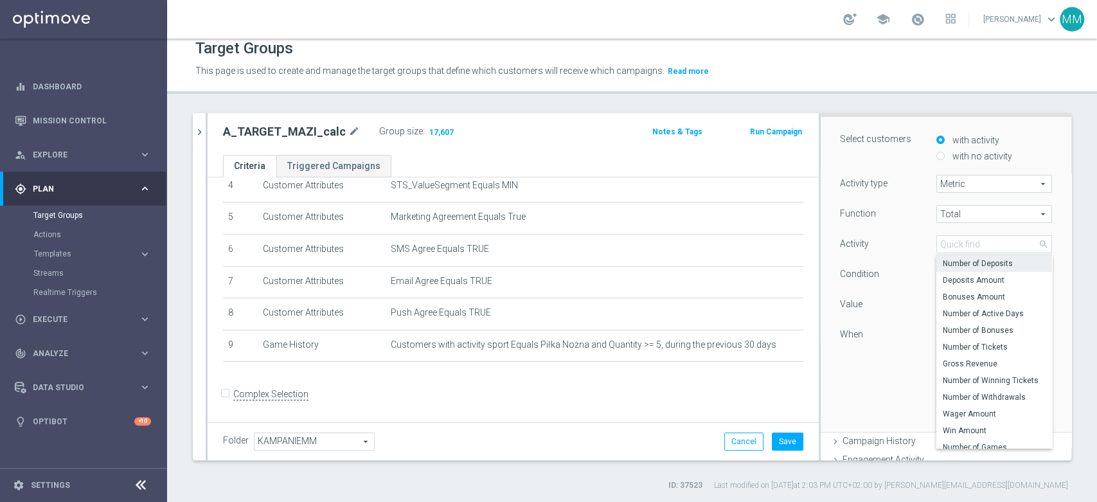
click at [976, 266] on span "Number of Deposits" at bounding box center [994, 263] width 103 height 10
type input "Number of Deposits"
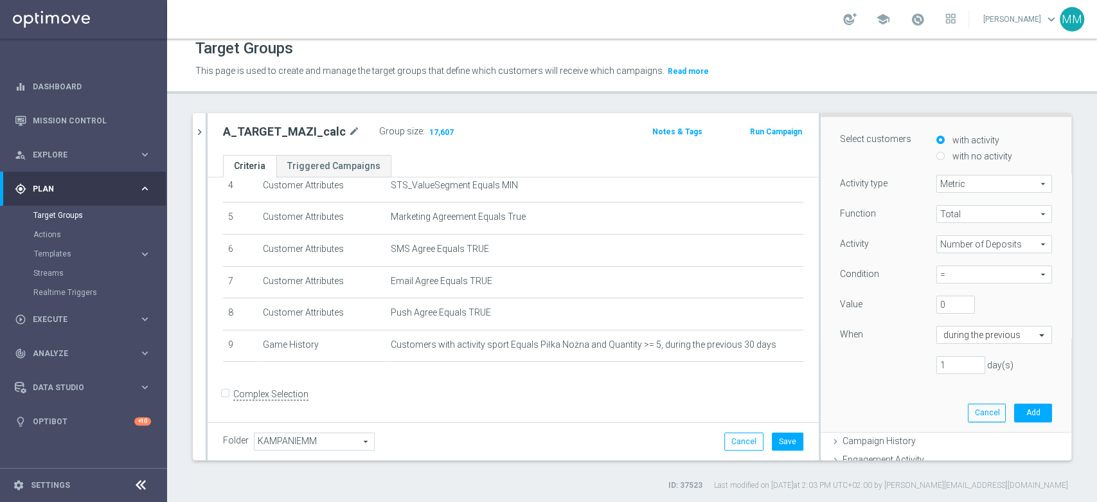
click at [957, 282] on div "Condition = = arrow_drop_down search" at bounding box center [946, 276] width 231 height 21
click at [948, 274] on span "=" at bounding box center [994, 274] width 114 height 17
click at [955, 342] on span ">=" at bounding box center [994, 344] width 103 height 10
type input ">="
drag, startPoint x: 935, startPoint y: 304, endPoint x: 922, endPoint y: 305, distance: 12.9
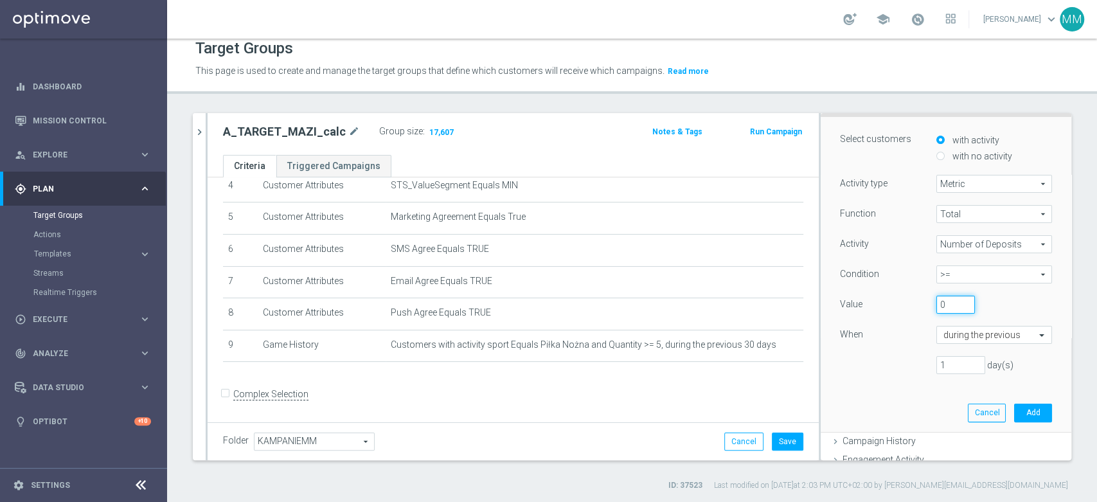
click at [937, 305] on input "0" at bounding box center [956, 305] width 39 height 18
type input "1"
drag, startPoint x: 942, startPoint y: 369, endPoint x: 908, endPoint y: 369, distance: 34.7
click at [908, 369] on div "1 day(s)" at bounding box center [946, 365] width 231 height 18
type input "30"
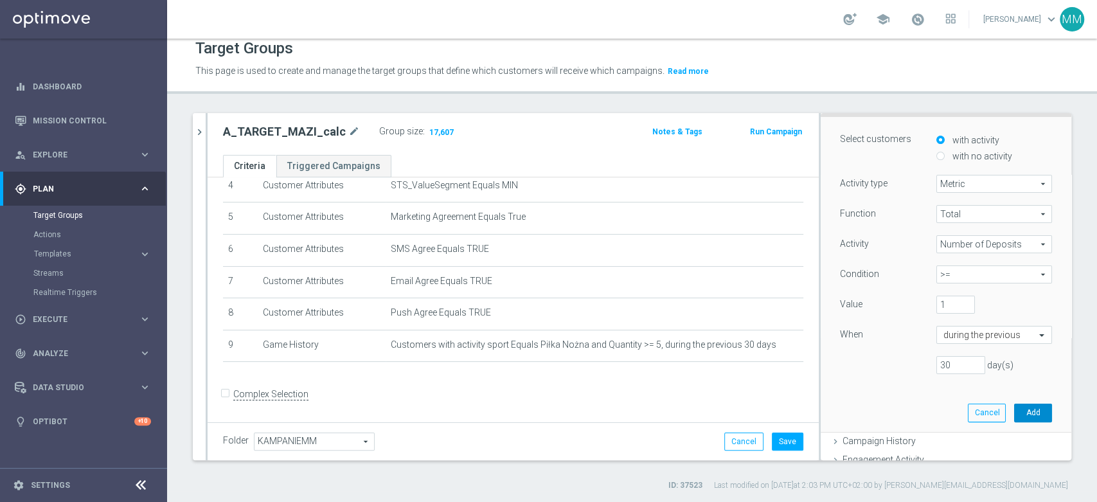
click at [1014, 415] on button "Add" at bounding box center [1033, 413] width 38 height 18
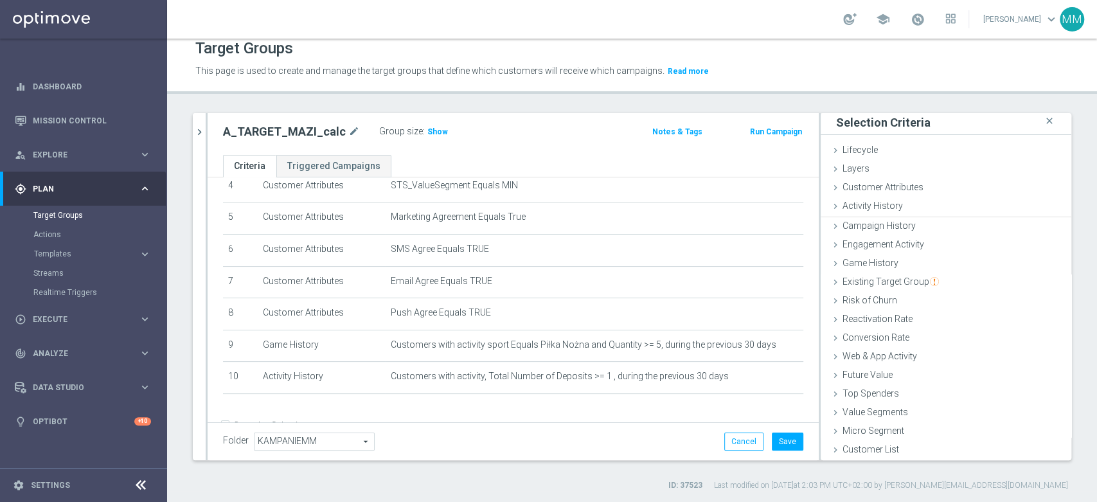
scroll to position [1, 0]
click at [428, 133] on span "Show" at bounding box center [438, 131] width 21 height 9
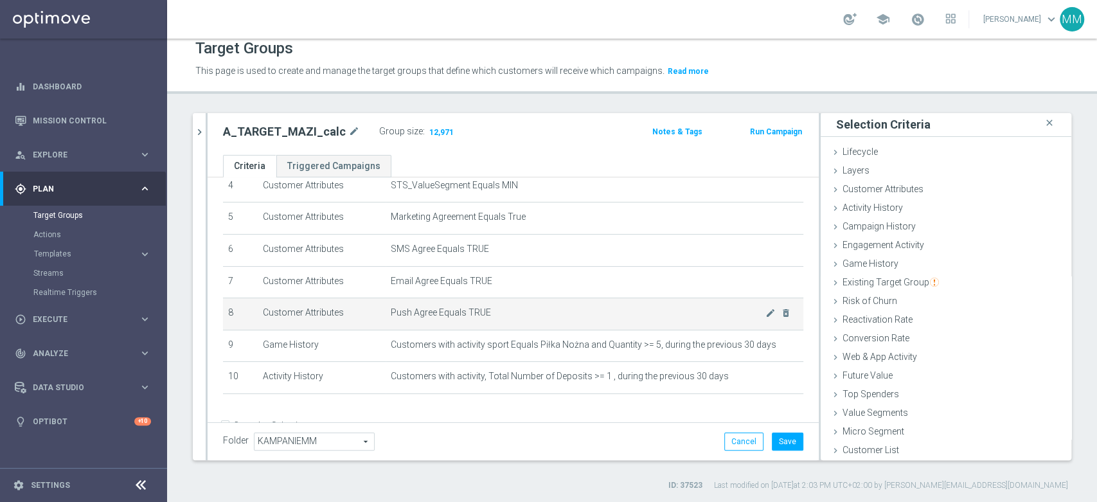
click at [480, 315] on span "Push Agree Equals TRUE" at bounding box center [578, 312] width 375 height 11
click at [478, 315] on span "Push Agree Equals TRUE" at bounding box center [578, 312] width 375 height 11
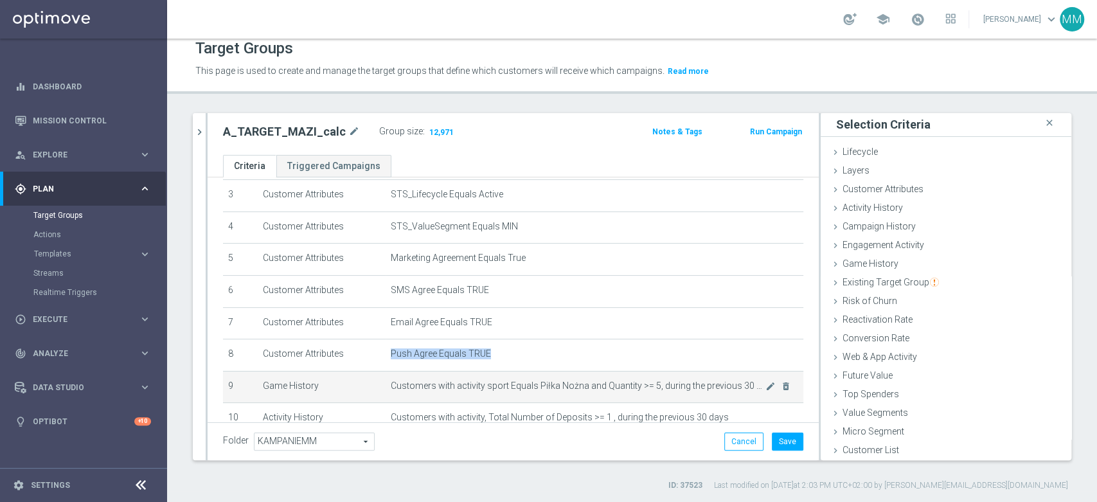
scroll to position [180, 0]
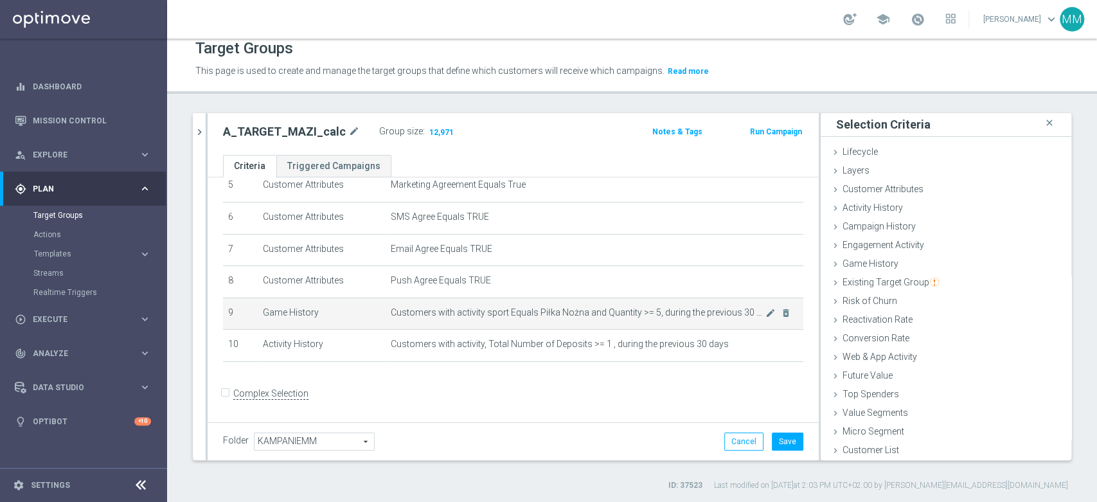
click at [543, 309] on span "Customers with activity sport Equals Piłka Nożna and Quantity >= 5, during the …" at bounding box center [578, 312] width 375 height 11
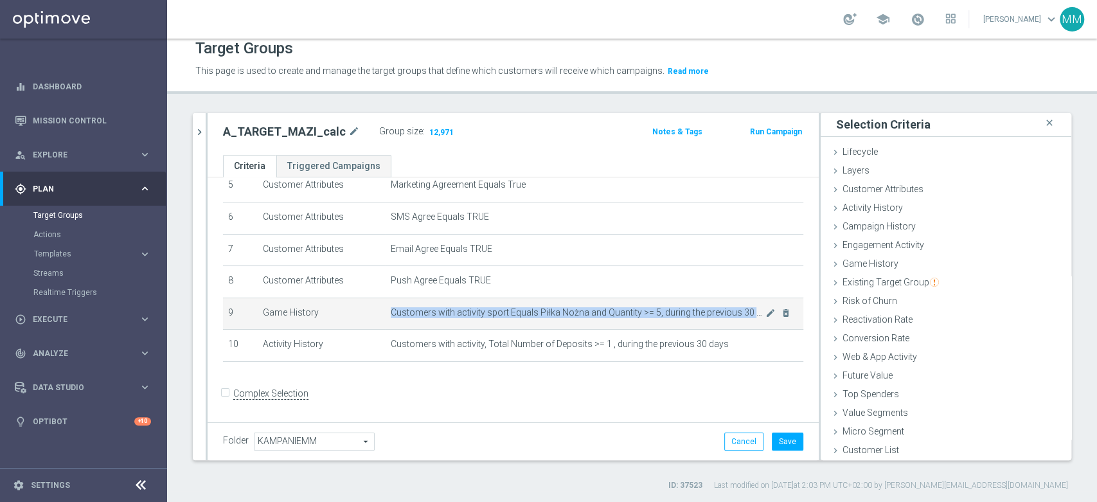
click at [543, 309] on span "Customers with activity sport Equals Piłka Nożna and Quantity >= 5, during the …" at bounding box center [578, 312] width 375 height 11
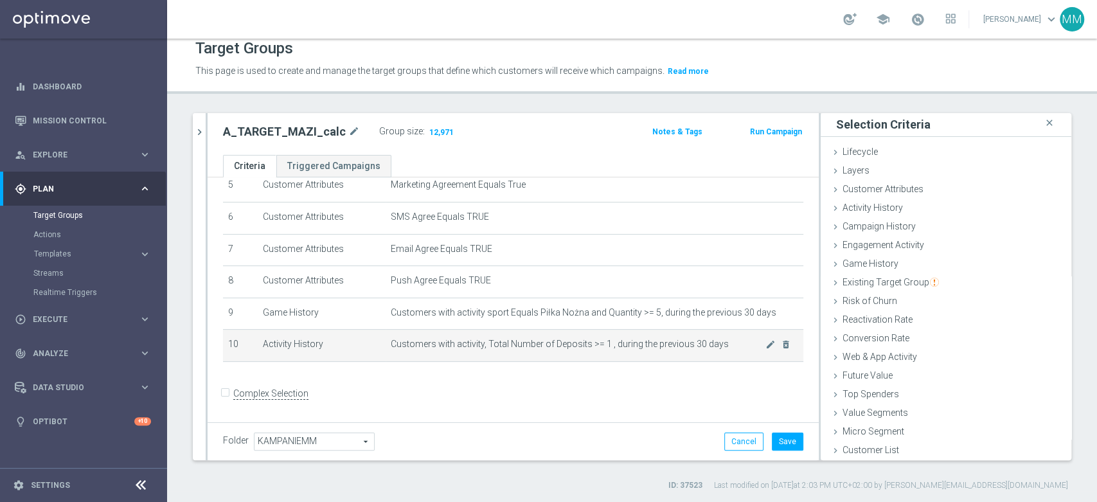
click at [508, 343] on span "Customers with activity, Total Number of Deposits >= 1 , during the previous 30…" at bounding box center [578, 344] width 375 height 11
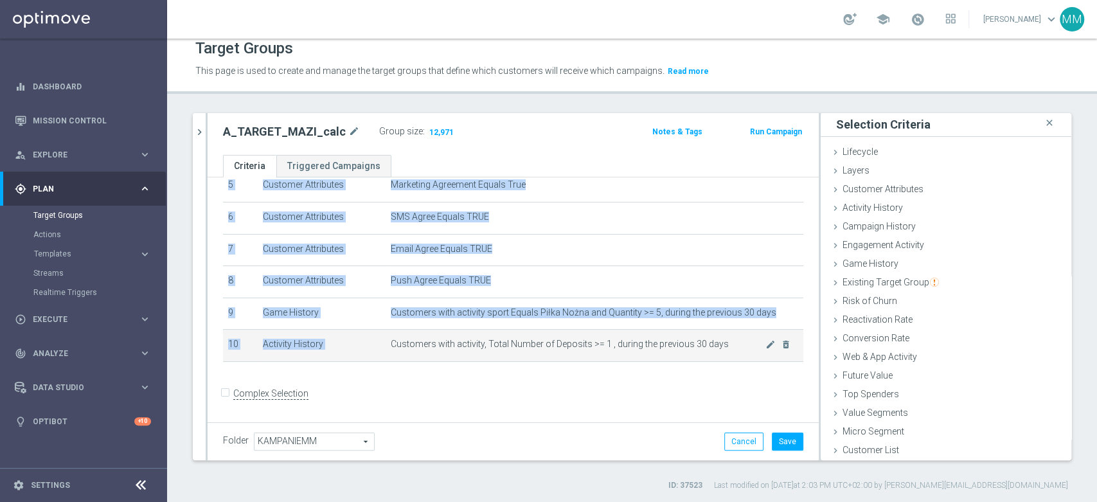
click at [508, 343] on span "Customers with activity, Total Number of Deposits >= 1 , during the previous 30…" at bounding box center [578, 344] width 375 height 11
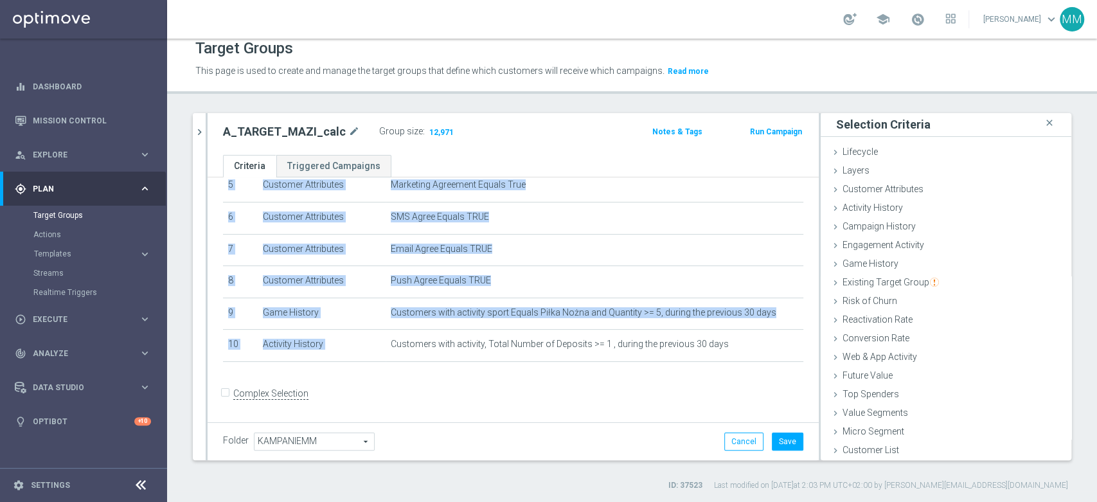
drag, startPoint x: 548, startPoint y: 340, endPoint x: 539, endPoint y: 363, distance: 24.8
click at [547, 341] on span "Customers with activity, Total Number of Deposits >= 1 , during the previous 30…" at bounding box center [560, 344] width 338 height 11
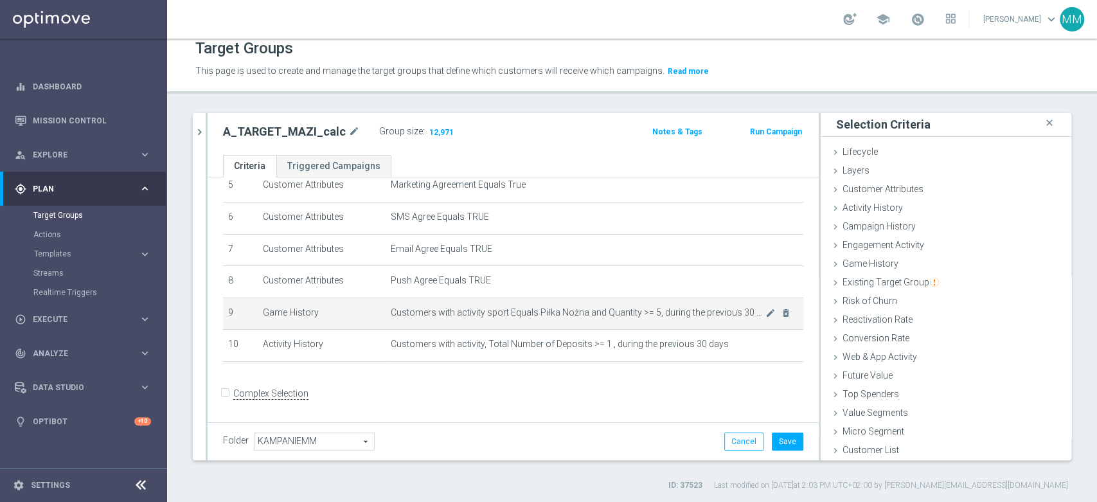
click at [510, 314] on span "Customers with activity sport Equals Piłka Nożna and Quantity >= 5, during the …" at bounding box center [578, 312] width 375 height 11
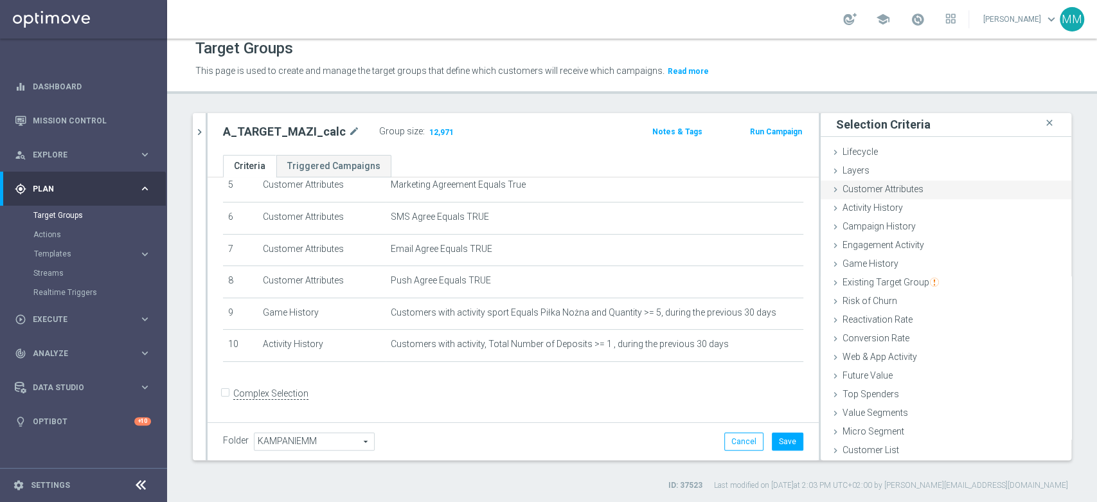
click at [873, 190] on span "Customer Attributes" at bounding box center [883, 189] width 81 height 10
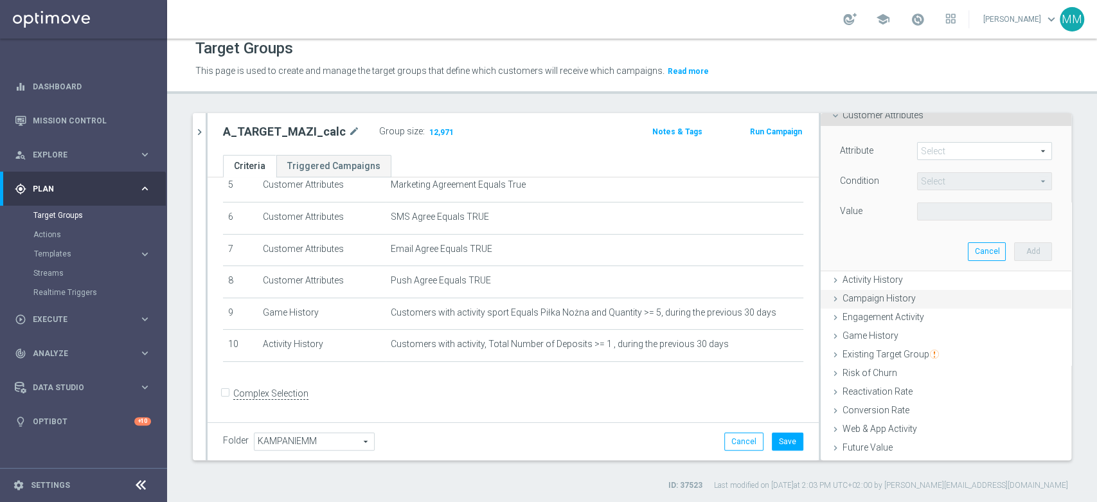
scroll to position [3, 0]
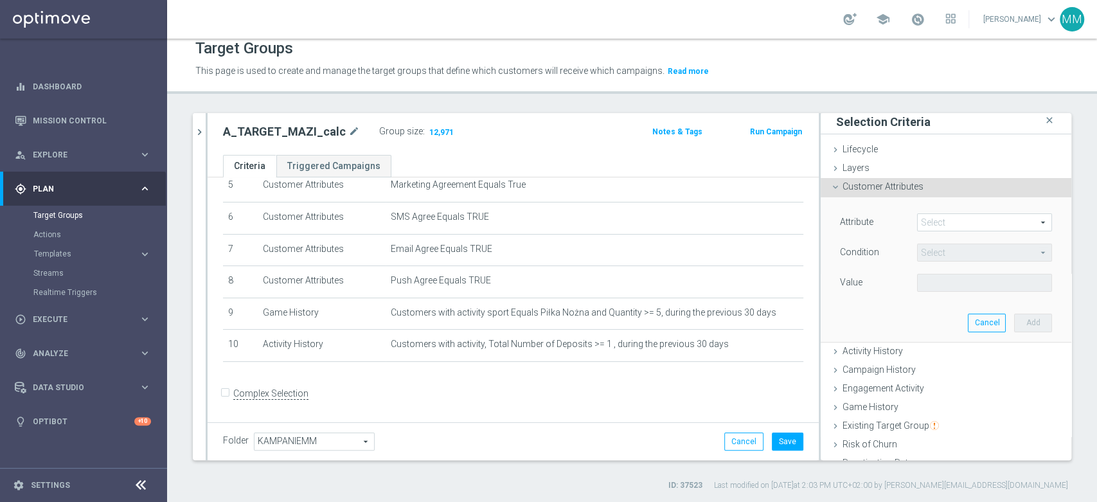
click at [928, 223] on span at bounding box center [985, 222] width 134 height 17
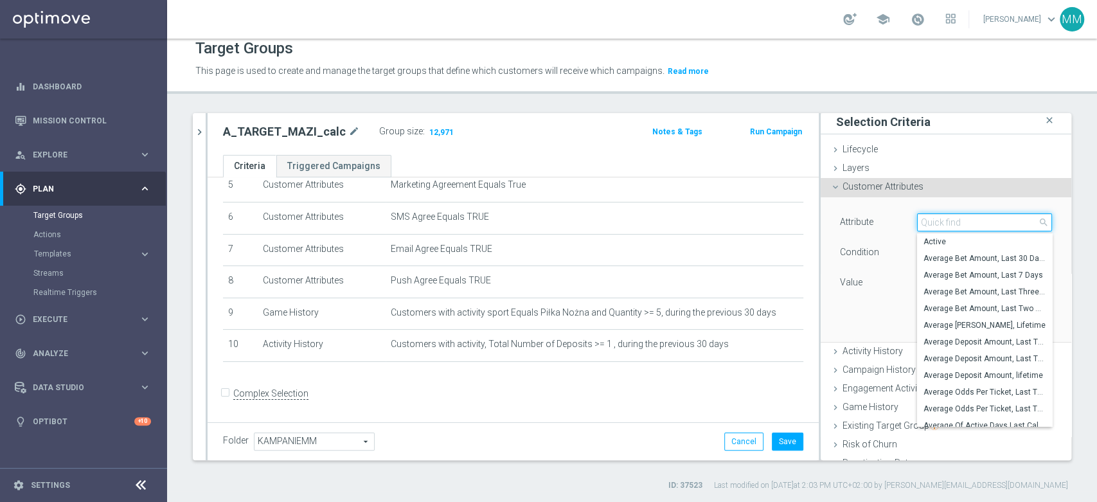
click at [928, 223] on input "search" at bounding box center [984, 222] width 135 height 18
click at [888, 298] on div "Attribute Select arrow_drop_down search Average Bet Amount, Last Two Weeks Aver…" at bounding box center [946, 269] width 231 height 144
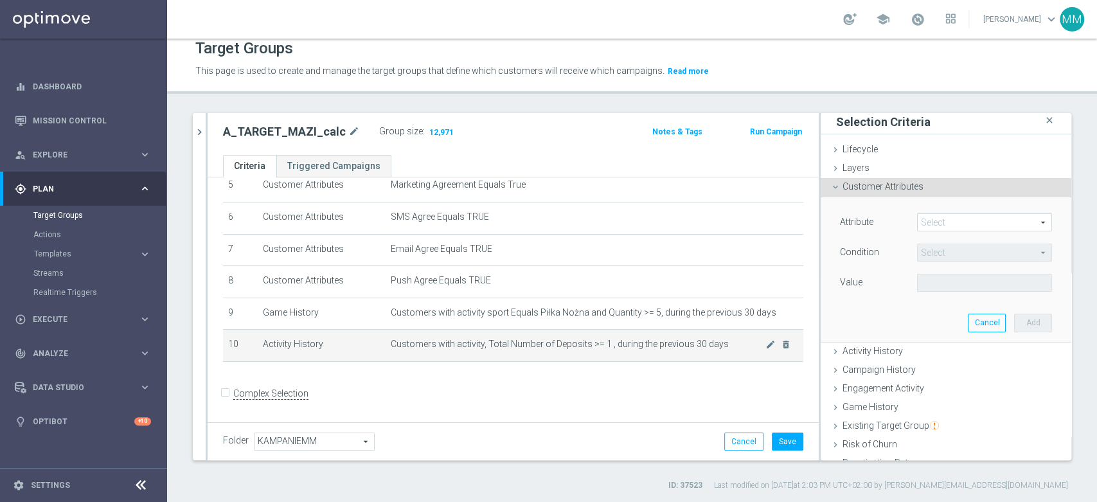
click at [626, 347] on span "Customers with activity, Total Number of Deposits >= 1 , during the previous 30…" at bounding box center [578, 344] width 375 height 11
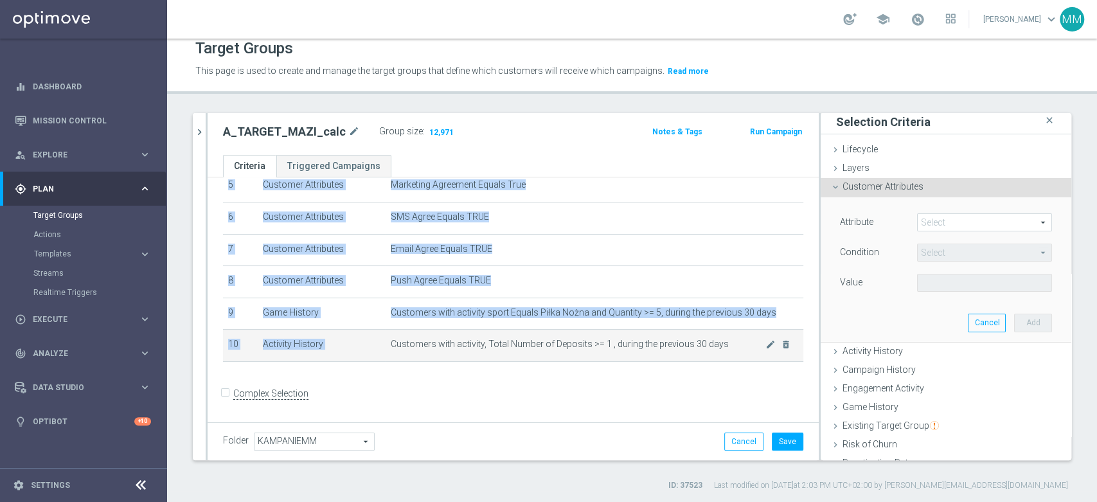
click at [626, 347] on span "Customers with activity, Total Number of Deposits >= 1 , during the previous 30…" at bounding box center [578, 344] width 375 height 11
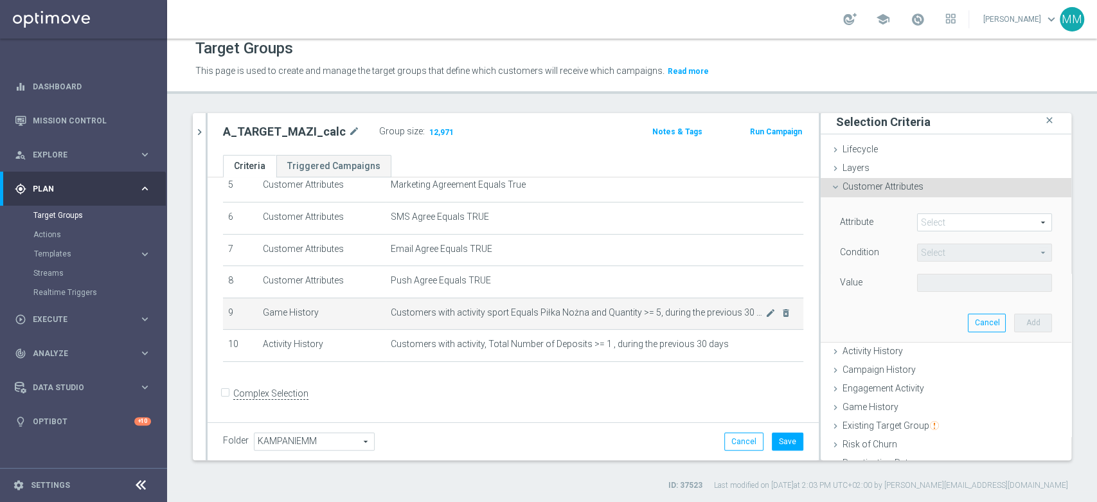
click at [552, 318] on td "Customers with activity sport Equals Piłka Nożna and Quantity >= 5, during the …" at bounding box center [595, 314] width 418 height 32
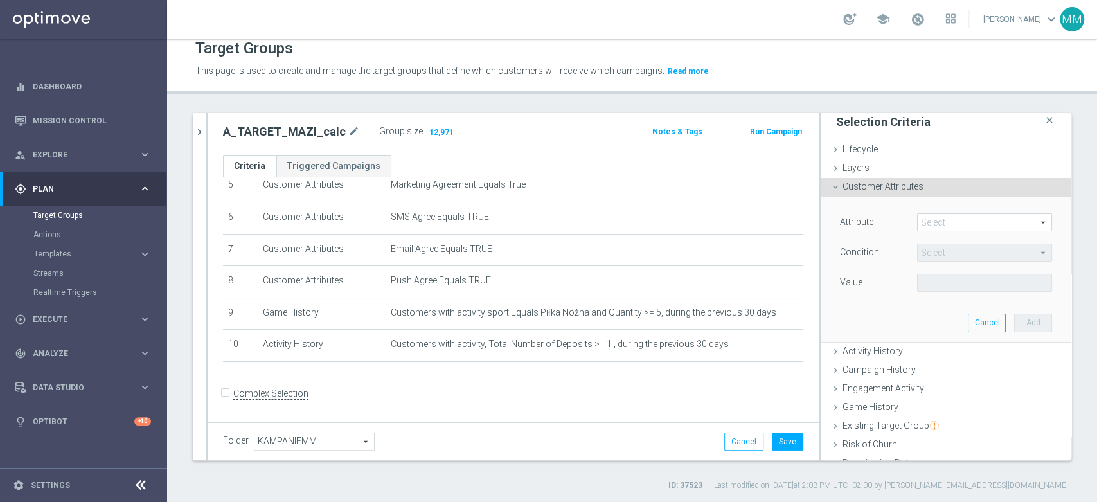
click at [934, 224] on span at bounding box center [985, 222] width 134 height 17
click at [0, 0] on input "search" at bounding box center [0, 0] width 0 height 0
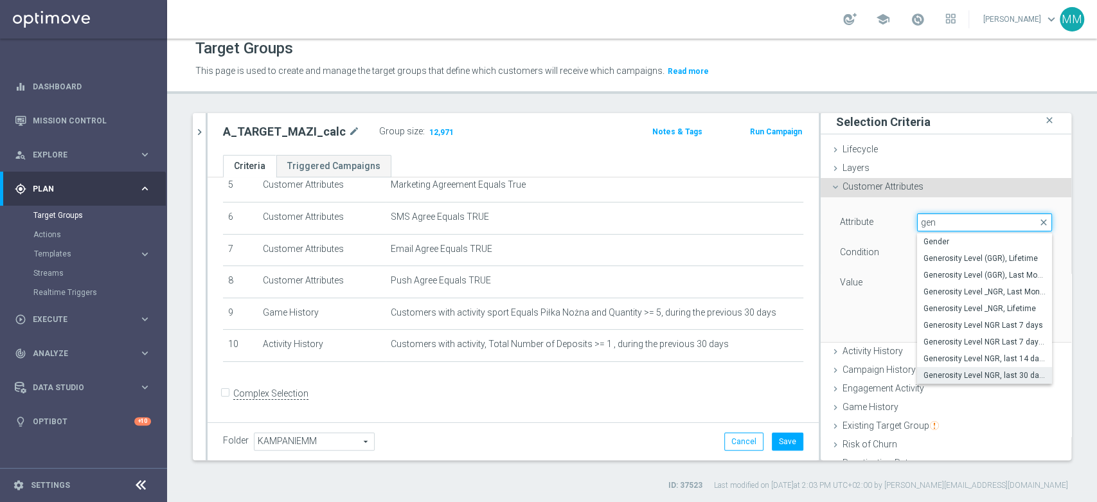
type input "gen"
click at [969, 375] on span "Generosity Level NGR, last 30 days" at bounding box center [985, 375] width 122 height 10
type input "Generosity Level NGR, last 30 days"
type input "="
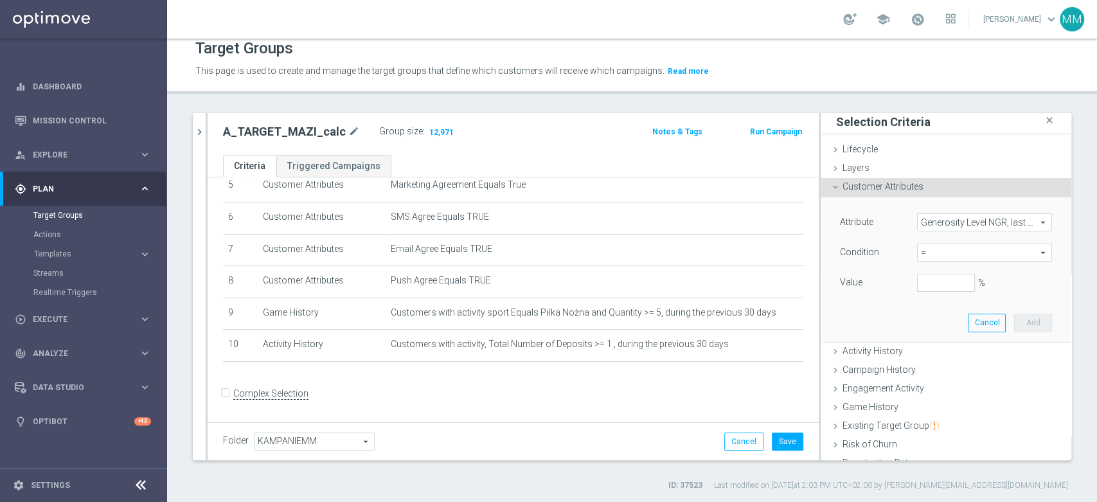
click at [939, 244] on span "=" at bounding box center [985, 252] width 134 height 17
click at [947, 223] on span "Generosity Level NGR, last 30 days" at bounding box center [985, 222] width 134 height 17
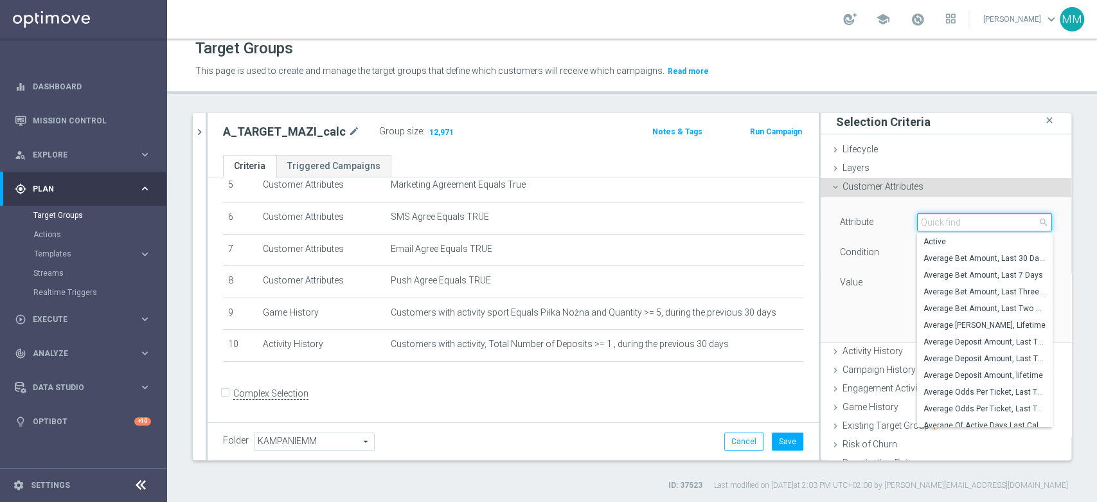
click at [947, 223] on input "search" at bounding box center [984, 222] width 135 height 18
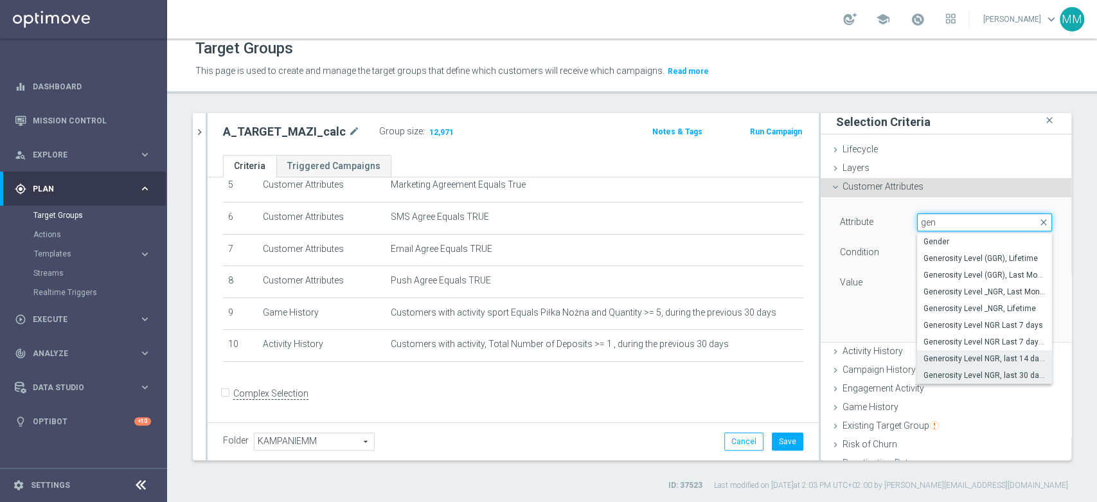
type input "gen"
click at [979, 359] on span "Generosity Level NGR, last 14 days" at bounding box center [985, 359] width 122 height 10
type input "Generosity Level NGR, last 14 days"
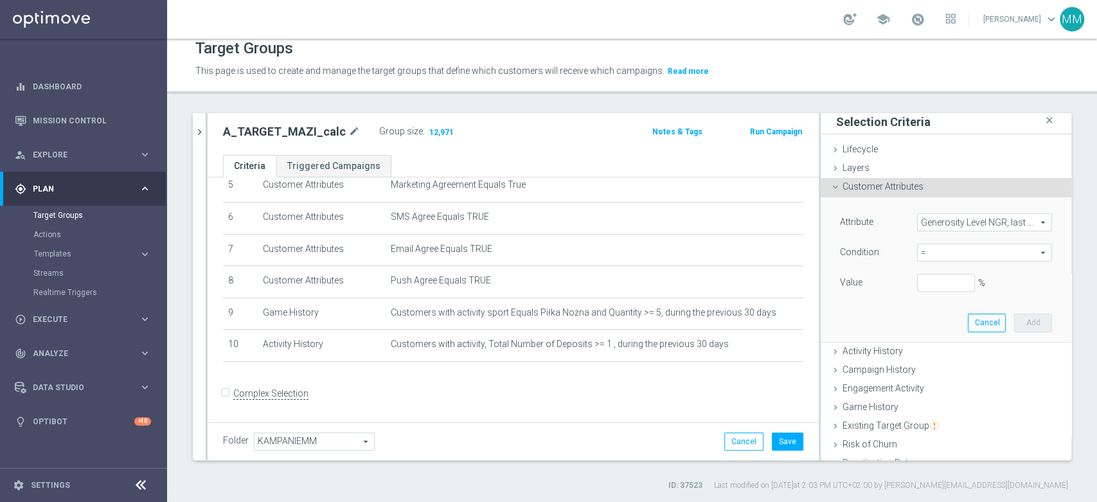
click at [946, 251] on span "=" at bounding box center [985, 252] width 134 height 17
click at [951, 377] on label "between" at bounding box center [984, 372] width 135 height 17
type input "between"
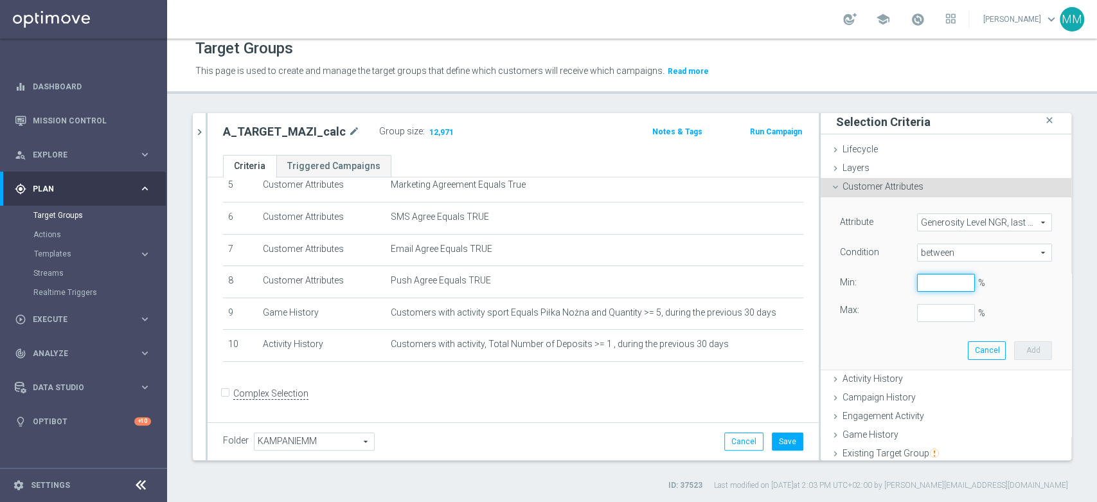
click at [922, 278] on input "%" at bounding box center [946, 283] width 58 height 18
type input "0"
click at [1023, 348] on button "Add" at bounding box center [1033, 350] width 38 height 18
type input "0.25"
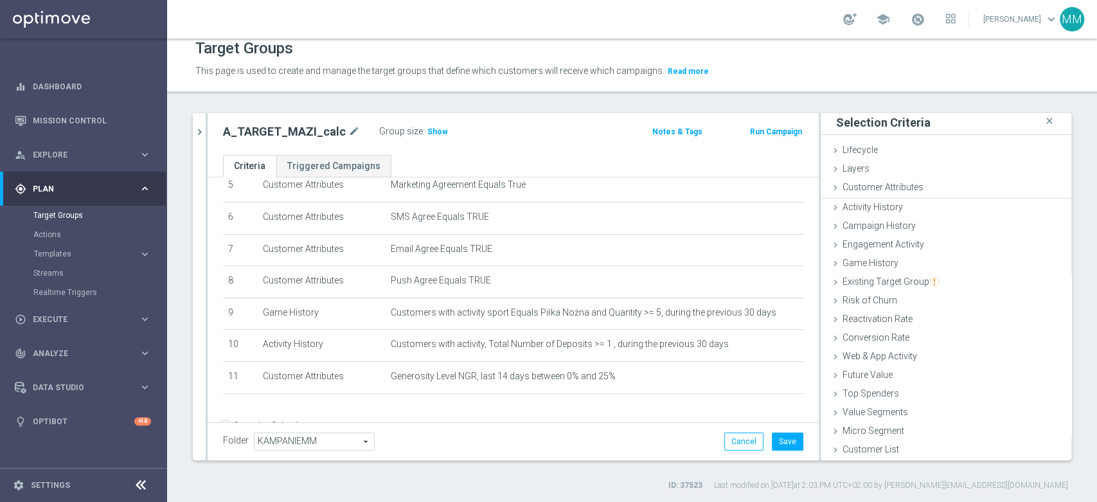
scroll to position [1, 0]
click at [428, 129] on span "Show" at bounding box center [438, 131] width 21 height 9
click at [892, 204] on div "Activity History done selection saved" at bounding box center [946, 208] width 251 height 19
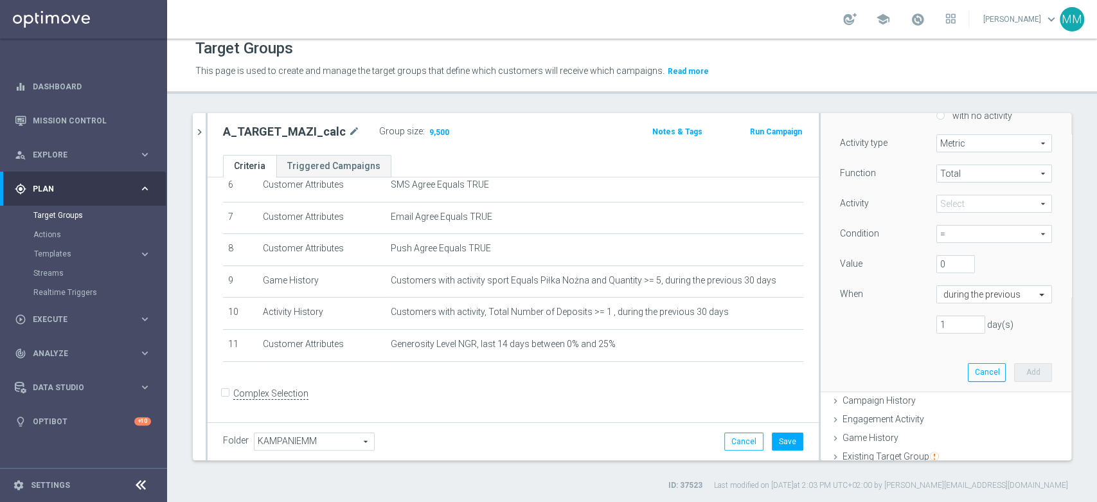
scroll to position [71, 0]
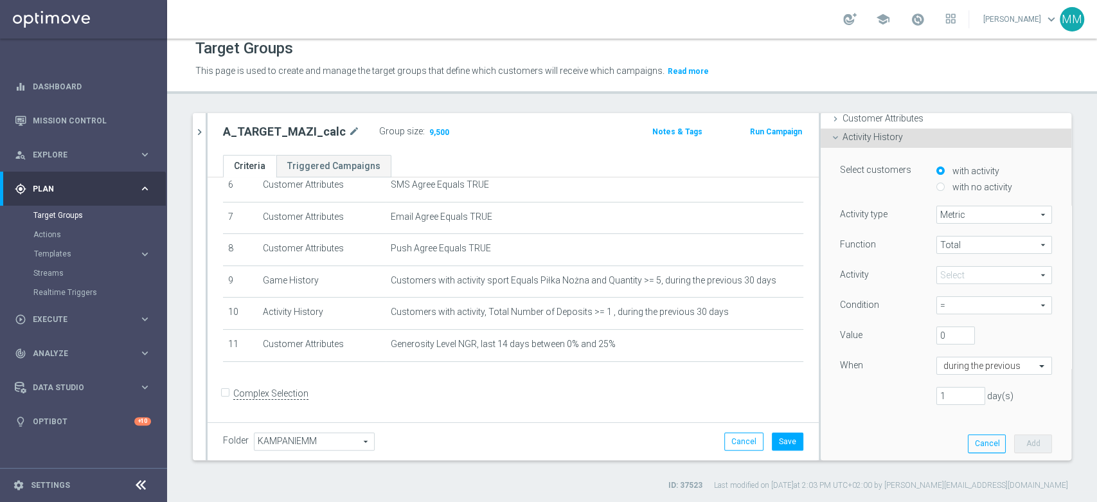
click at [953, 208] on span "Metric" at bounding box center [994, 214] width 114 height 17
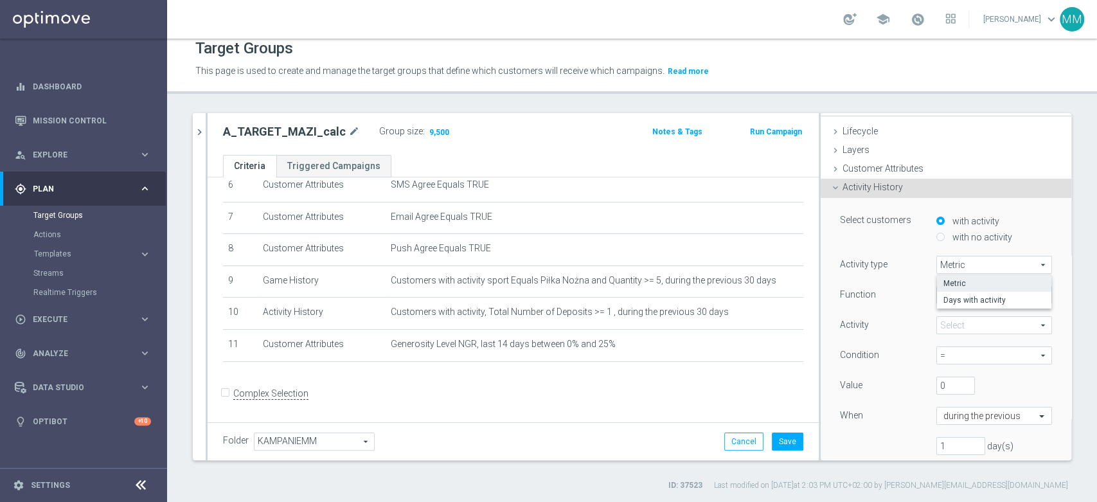
scroll to position [0, 0]
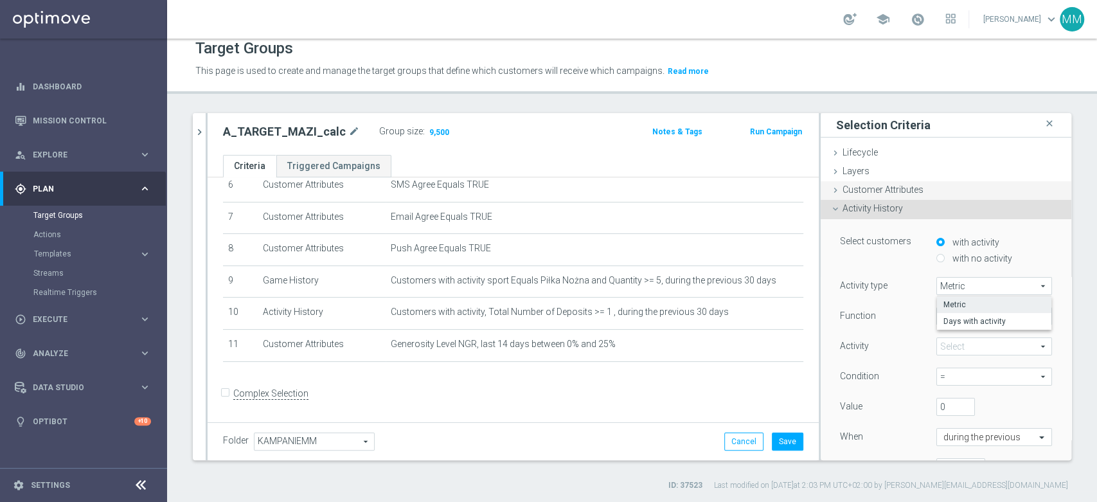
click at [884, 194] on span "Customer Attributes" at bounding box center [883, 190] width 81 height 10
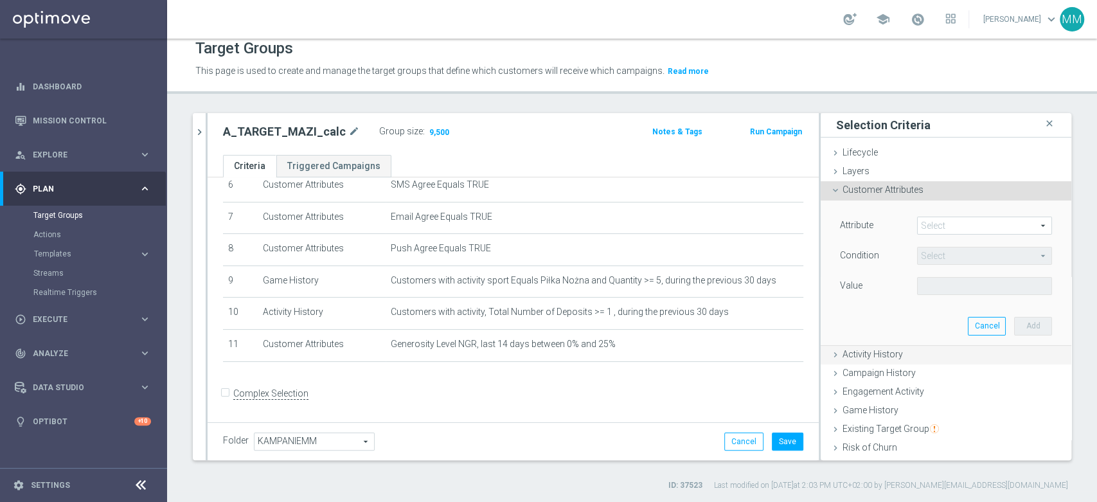
click at [879, 349] on span "Activity History" at bounding box center [873, 354] width 60 height 10
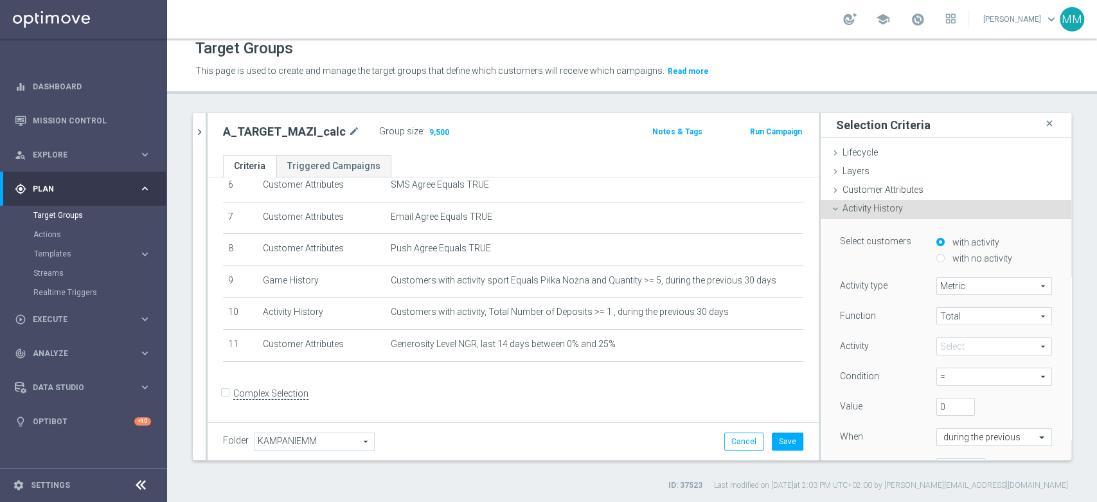
click at [964, 286] on span "Metric" at bounding box center [994, 286] width 114 height 17
click at [894, 307] on div "Function" at bounding box center [879, 317] width 96 height 21
click at [944, 312] on span "Total" at bounding box center [994, 316] width 114 height 17
click at [957, 354] on span "Avg" at bounding box center [995, 352] width 102 height 10
type input "Avg"
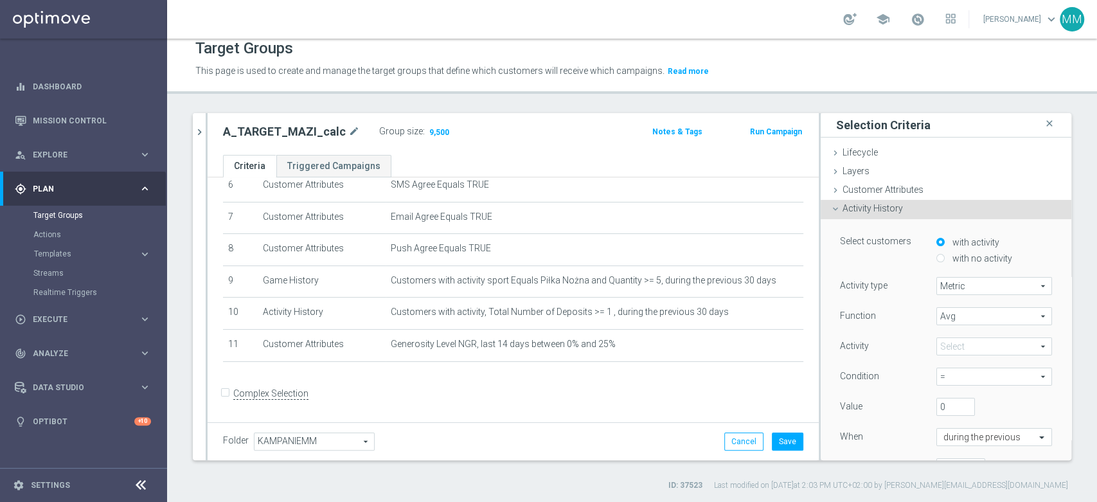
scroll to position [71, 0]
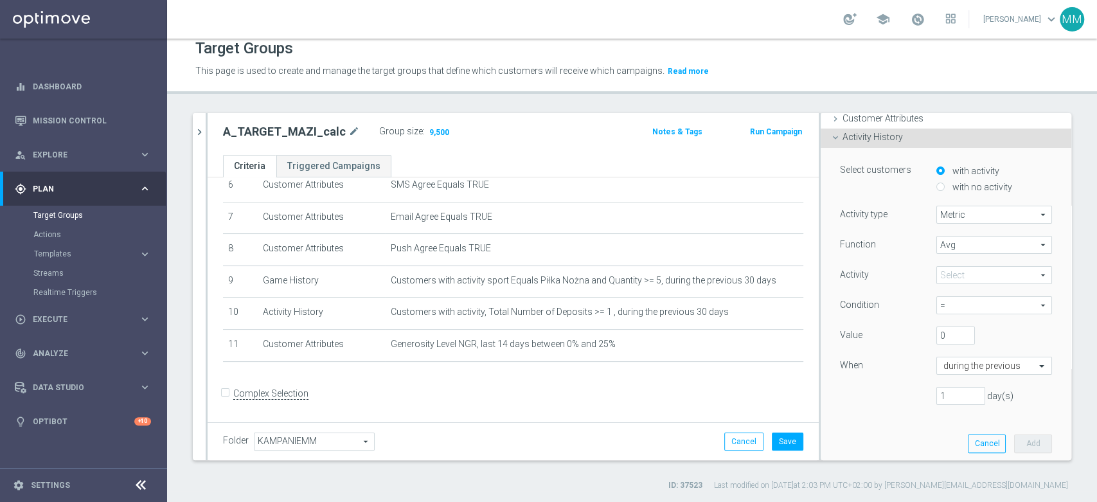
click at [964, 269] on span at bounding box center [994, 275] width 114 height 17
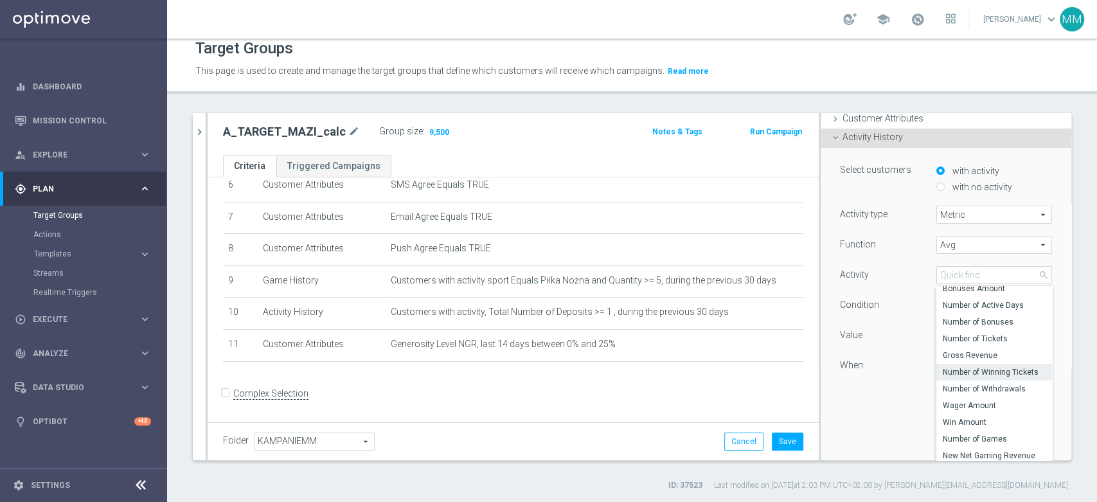
scroll to position [69, 0]
click at [965, 368] on span "Wager Amount" at bounding box center [994, 373] width 103 height 10
type input "Wager Amount"
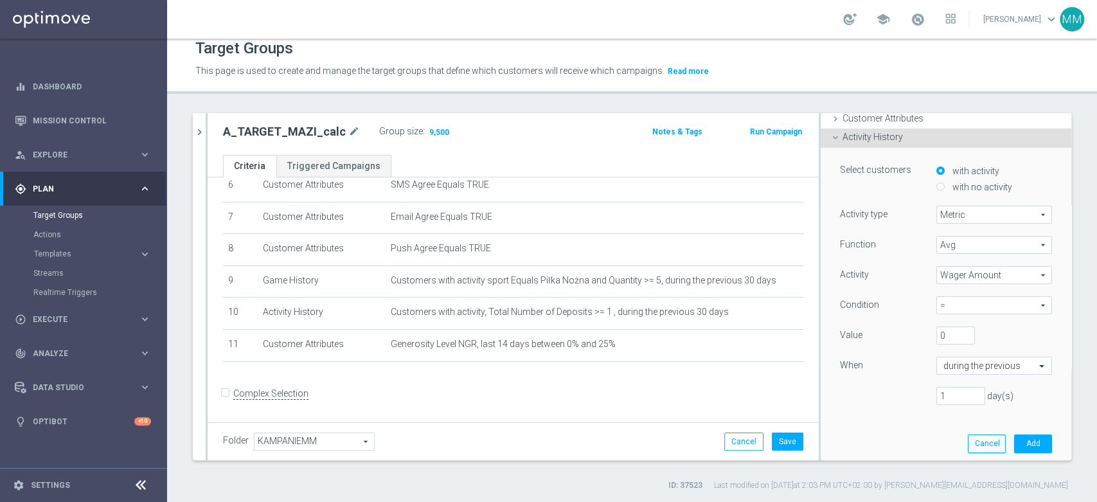
click at [967, 296] on div "= = arrow_drop_down search" at bounding box center [995, 305] width 116 height 18
click at [961, 368] on label ">=" at bounding box center [995, 374] width 116 height 17
type input ">="
click at [843, 245] on label "Function" at bounding box center [858, 245] width 36 height 12
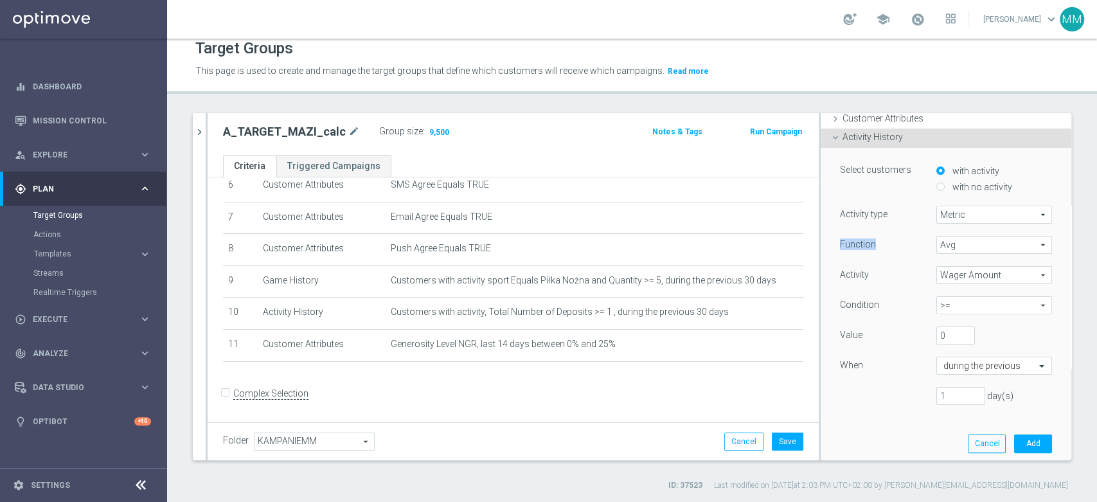
click at [843, 244] on label "Function" at bounding box center [858, 245] width 36 height 12
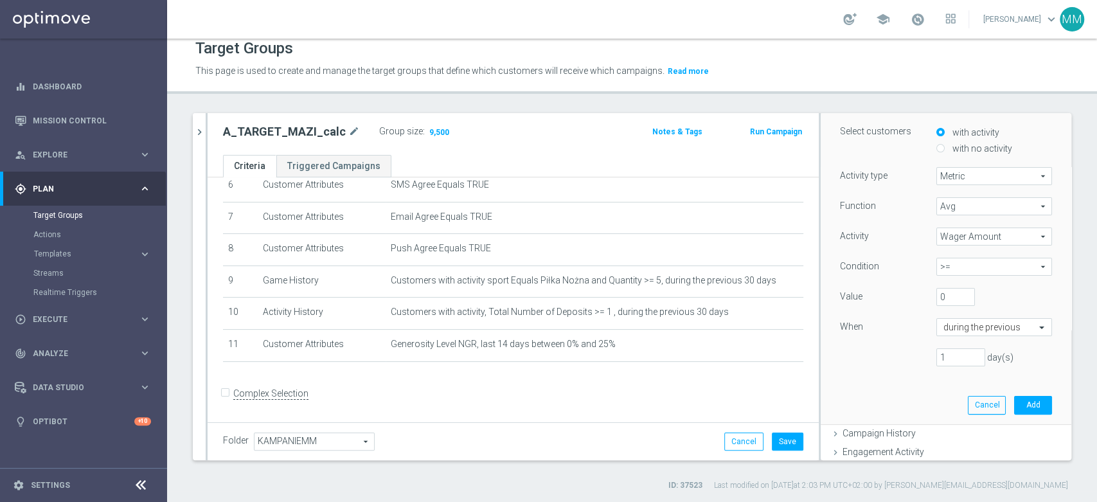
scroll to position [143, 0]
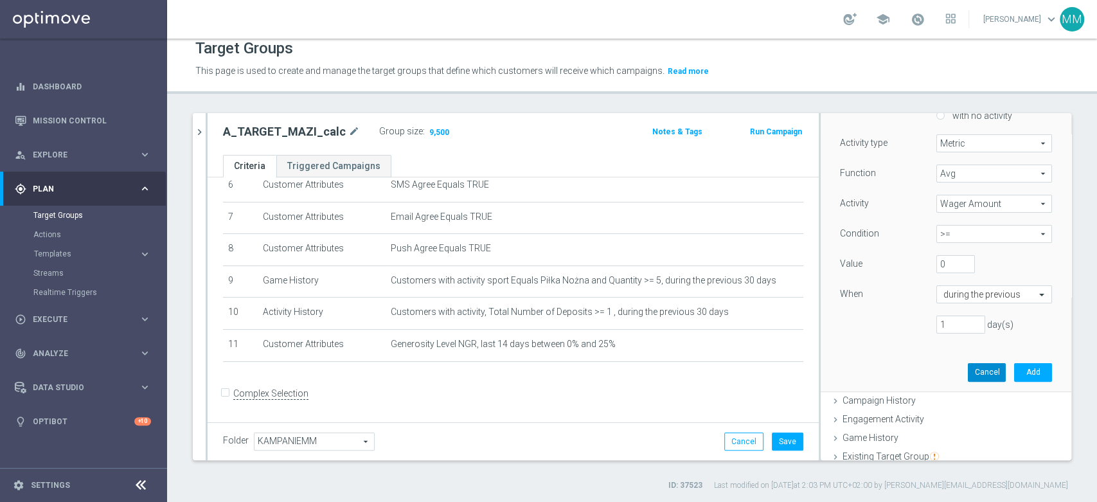
click at [979, 374] on button "Cancel" at bounding box center [987, 372] width 38 height 18
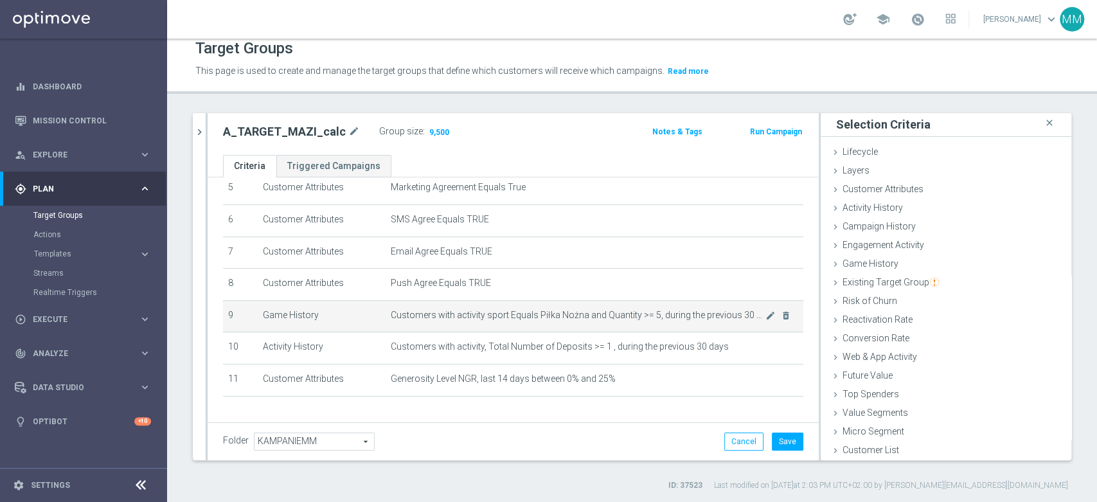
scroll to position [212, 0]
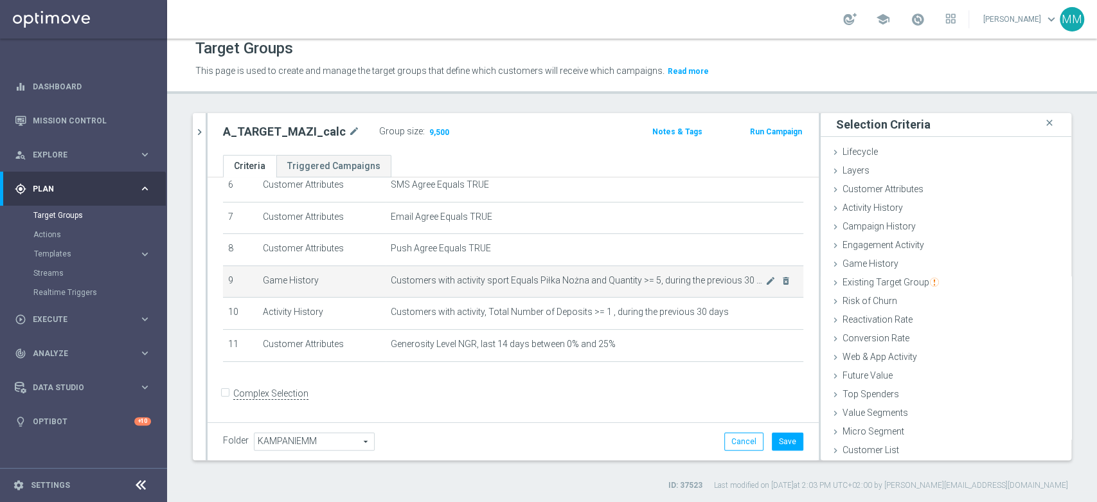
click at [481, 279] on span "Customers with activity sport Equals Piłka Nożna and Quantity >= 5, during the …" at bounding box center [578, 280] width 375 height 11
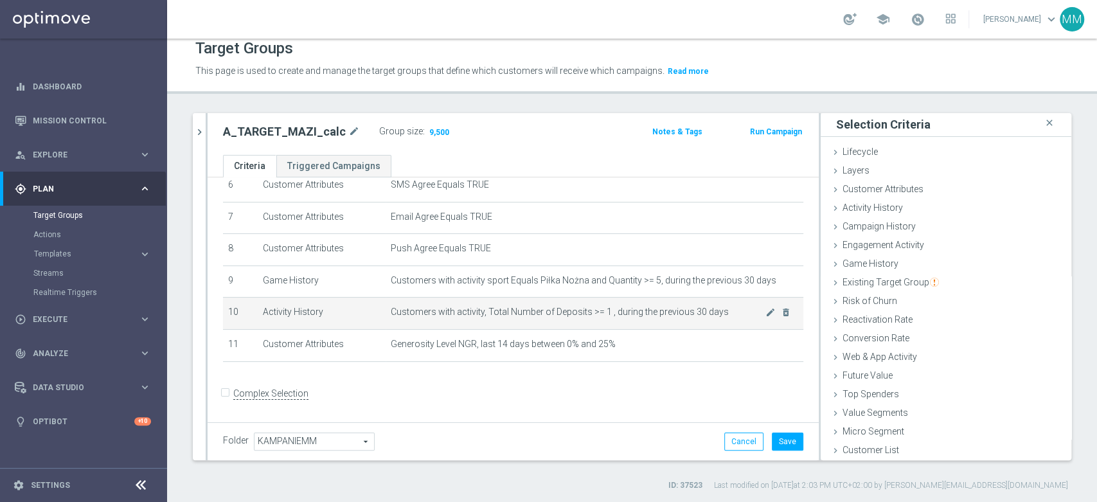
click at [535, 307] on span "Customers with activity, Total Number of Deposits >= 1 , during the previous 30…" at bounding box center [578, 312] width 375 height 11
click at [462, 320] on td "Customers with activity, Total Number of Deposits >= 1 , during the previous 30…" at bounding box center [595, 314] width 418 height 32
click at [462, 321] on td "Customers with activity, Total Number of Deposits >= 1 , during the previous 30…" at bounding box center [595, 314] width 418 height 32
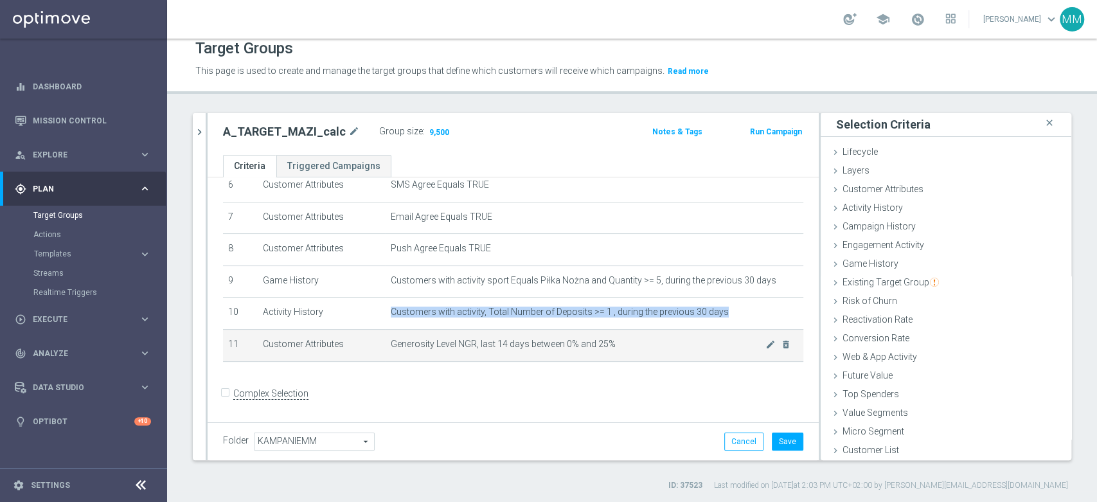
click at [432, 353] on td "Generosity Level NGR, last 14 days between 0% and 25% mode_edit delete_forever" at bounding box center [595, 345] width 418 height 32
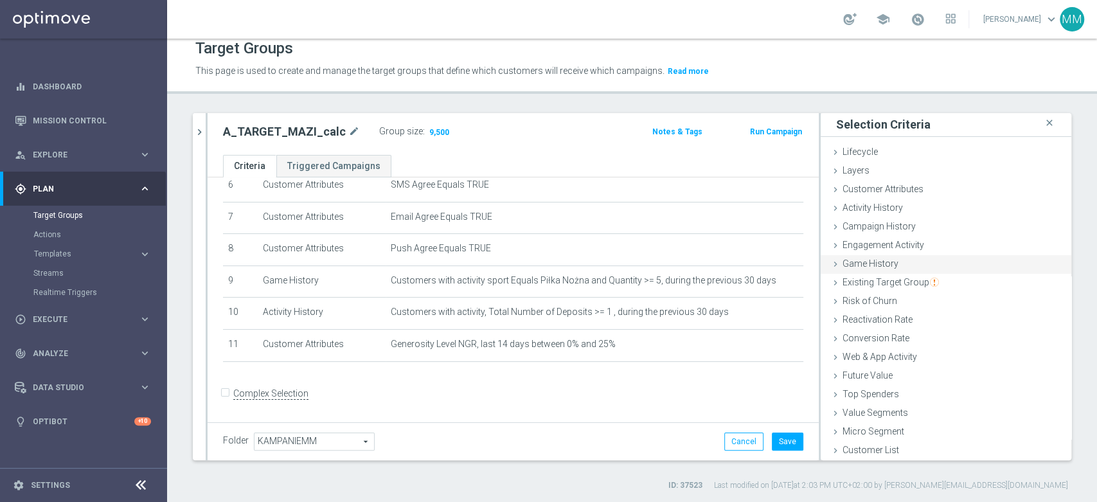
click at [895, 266] on div "Game History done selection saved" at bounding box center [946, 264] width 251 height 19
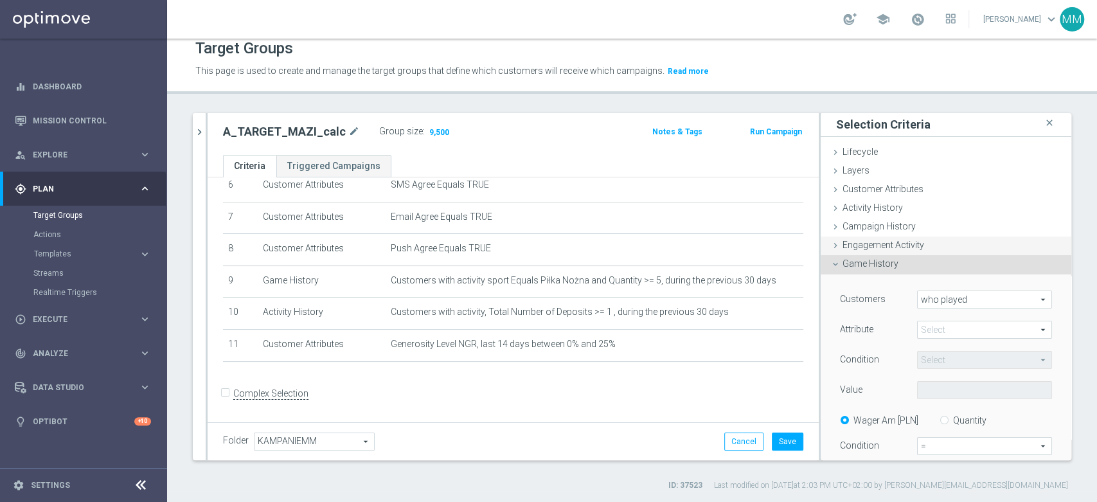
click at [890, 246] on span "Engagement Activity" at bounding box center [884, 245] width 82 height 10
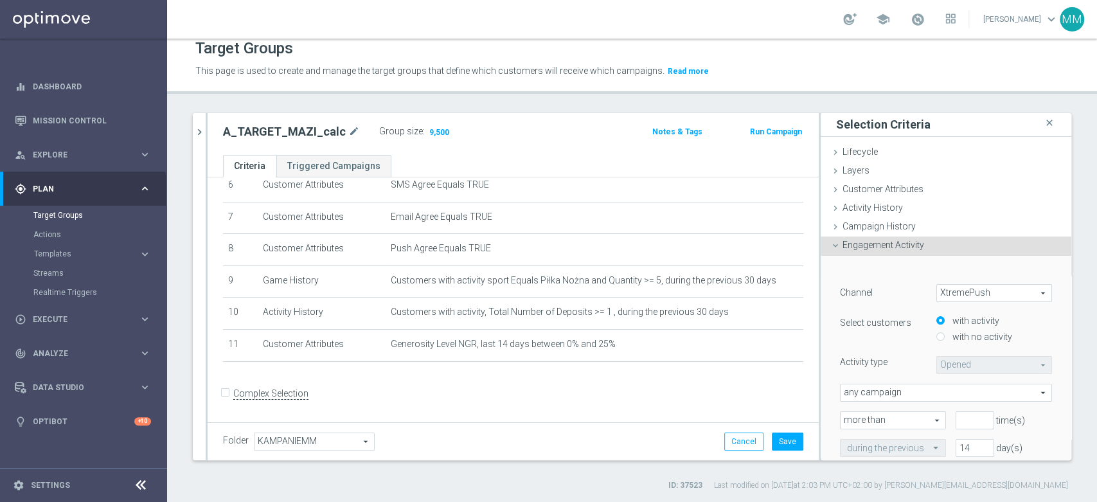
click at [874, 237] on div "Engagement Activity done" at bounding box center [946, 246] width 251 height 19
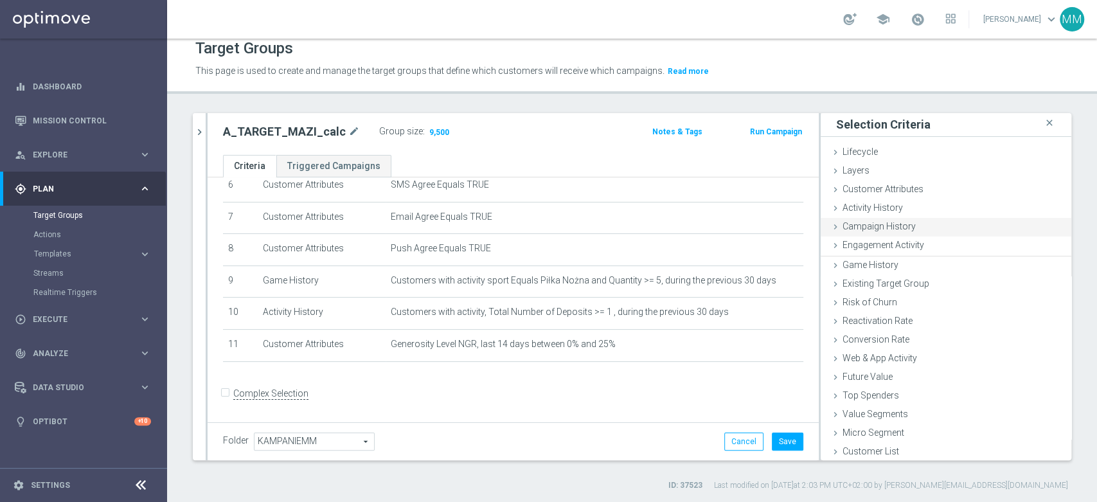
click at [874, 228] on span "Campaign History" at bounding box center [879, 226] width 73 height 10
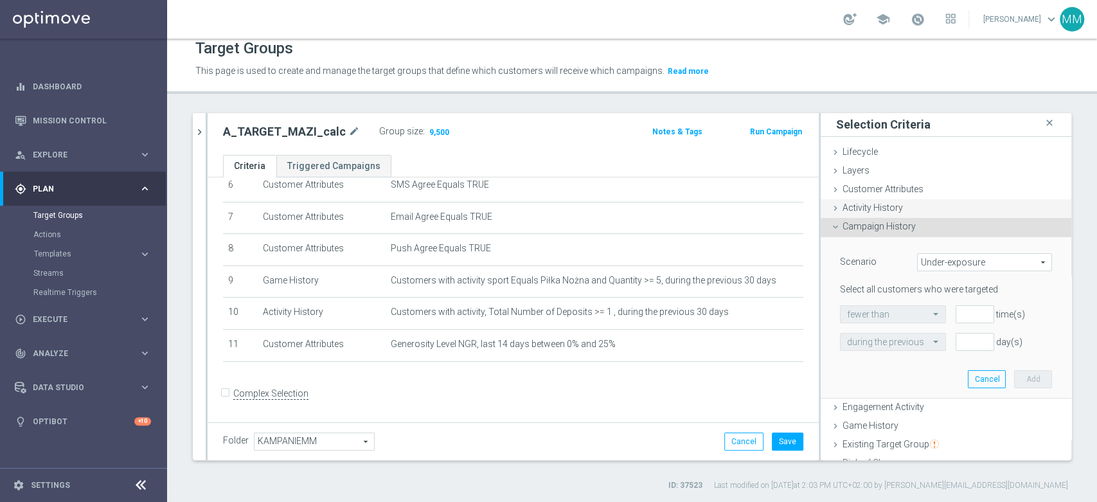
click at [854, 204] on span "Activity History" at bounding box center [873, 208] width 60 height 10
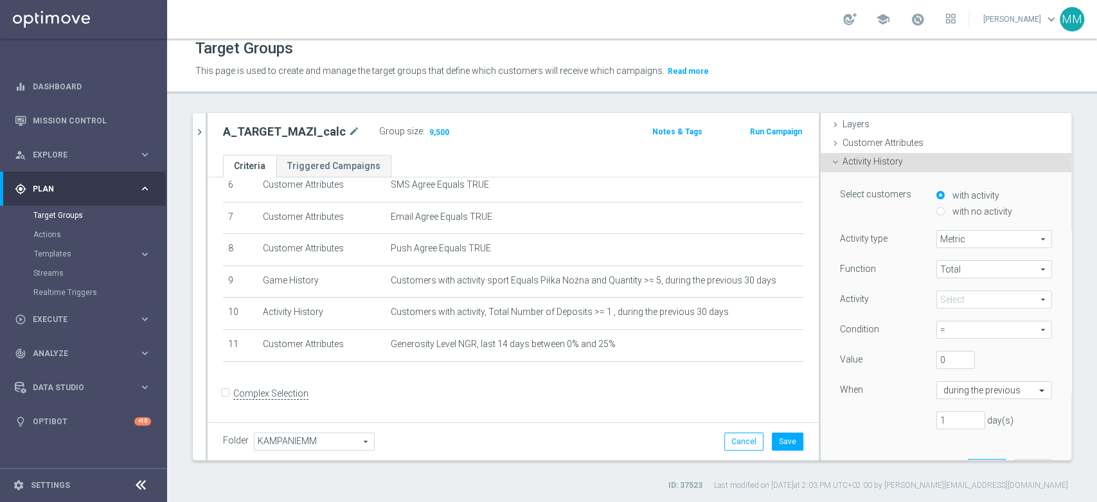
scroll to position [72, 0]
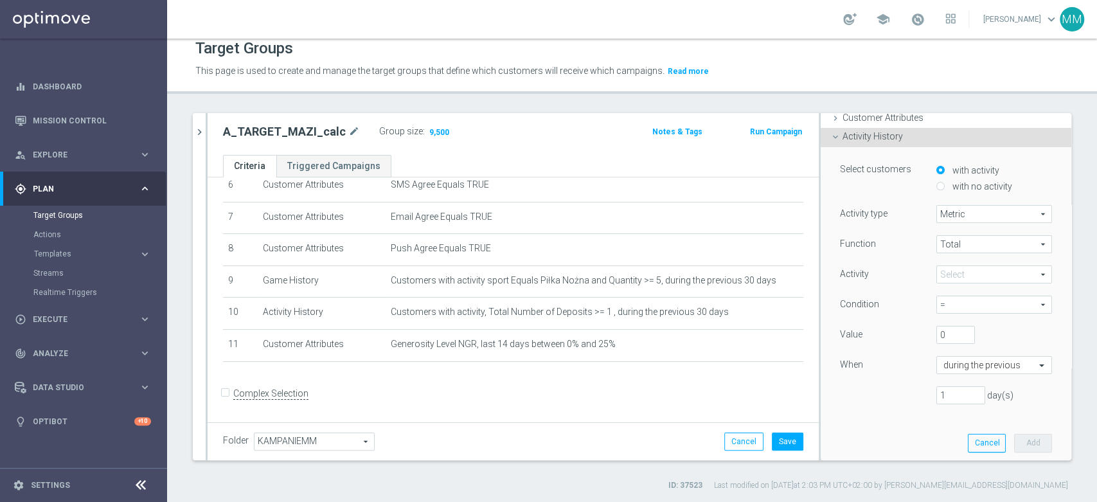
click at [950, 273] on span at bounding box center [994, 274] width 114 height 17
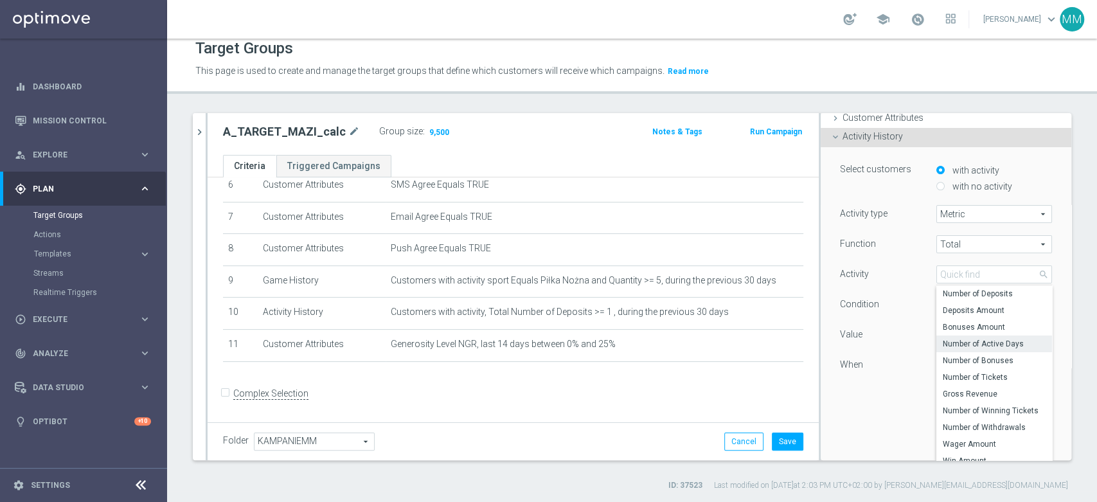
click at [969, 344] on span "Number of Active Days" at bounding box center [994, 344] width 103 height 10
type input "Number of Active Days"
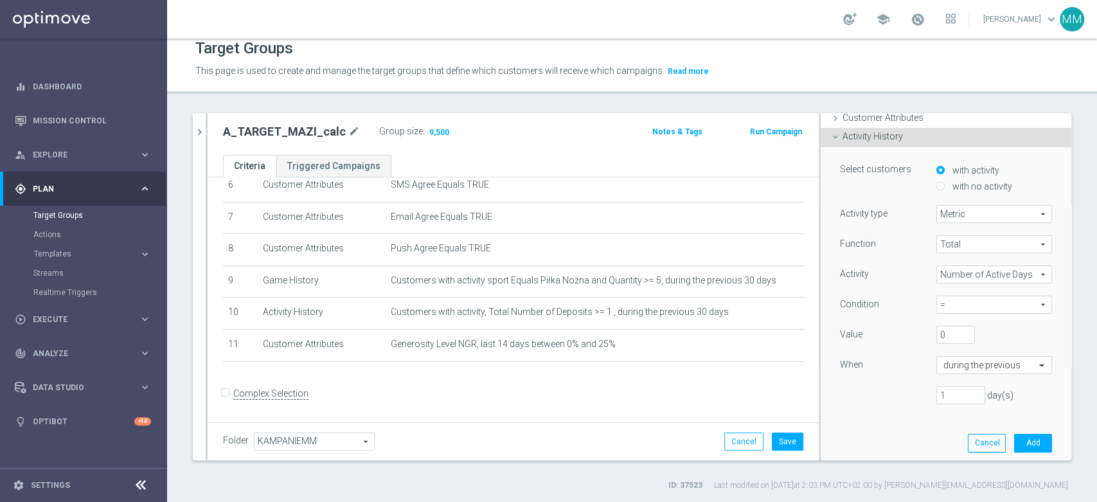
scroll to position [144, 0]
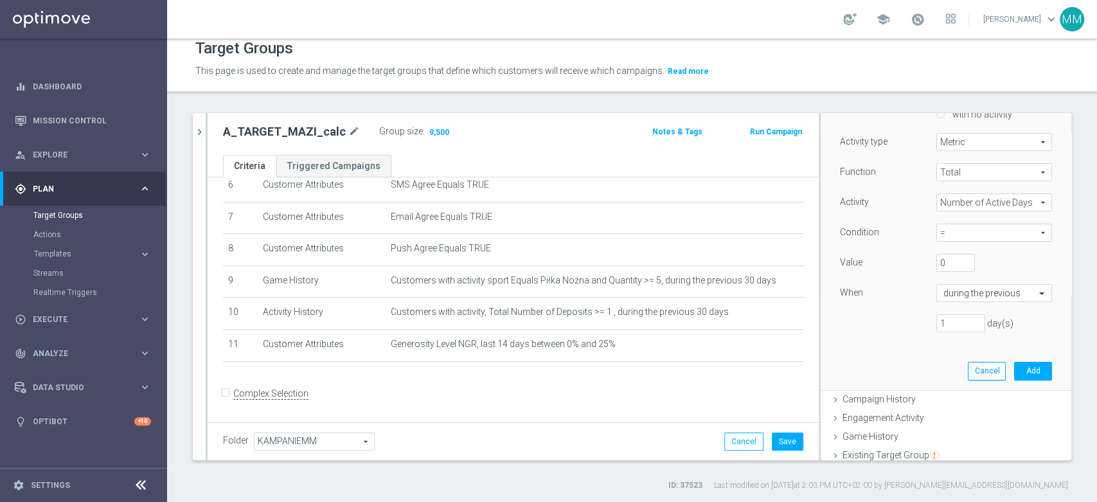
click at [960, 231] on span "=" at bounding box center [994, 232] width 114 height 17
click at [880, 309] on div "Function Total Total arrow_drop_down search Activity Number of Active Days Numb…" at bounding box center [946, 252] width 212 height 179
click at [937, 303] on div "When during the previous" at bounding box center [946, 294] width 231 height 21
click at [944, 294] on input "text" at bounding box center [982, 294] width 76 height 12
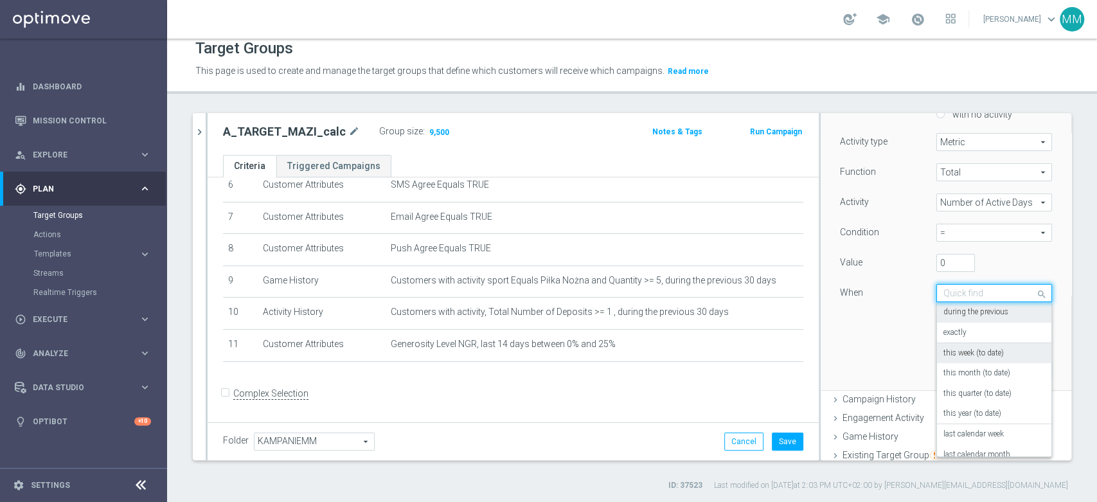
click at [952, 356] on label "this week (to date)" at bounding box center [974, 353] width 60 height 10
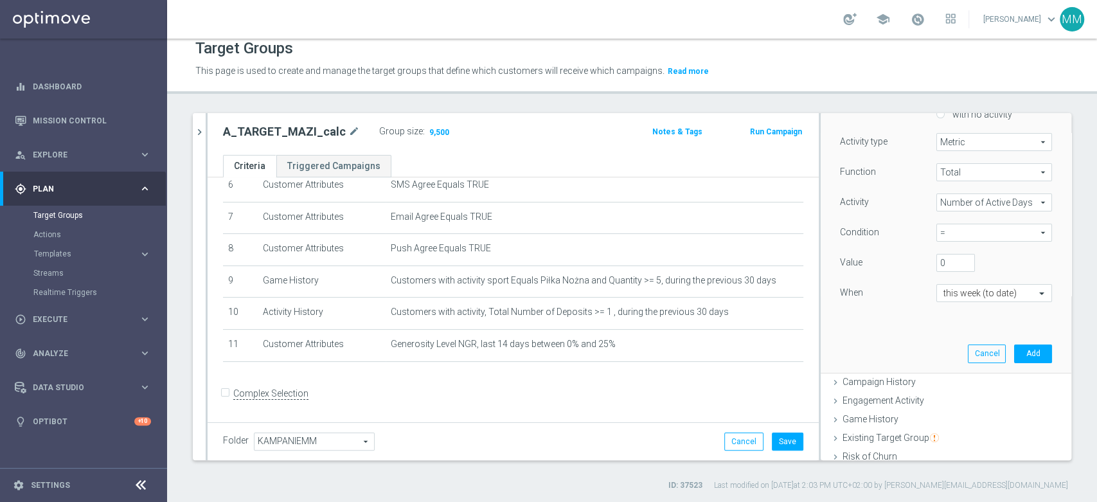
click at [942, 234] on span "=" at bounding box center [994, 232] width 114 height 17
click at [887, 282] on div "Function Total Total arrow_drop_down search Activity Number of Active Days Numb…" at bounding box center [946, 244] width 212 height 162
click at [968, 356] on button "Cancel" at bounding box center [987, 354] width 38 height 18
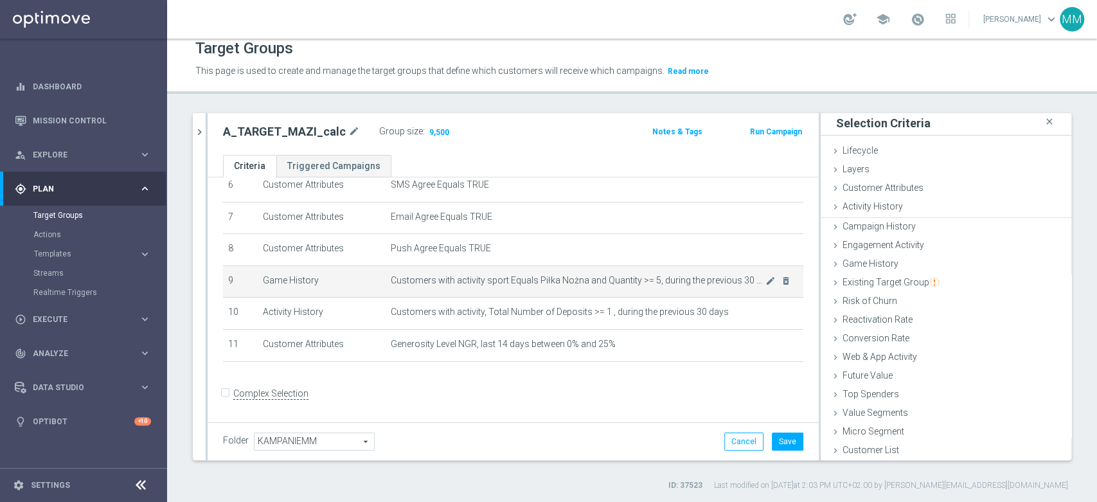
scroll to position [1, 0]
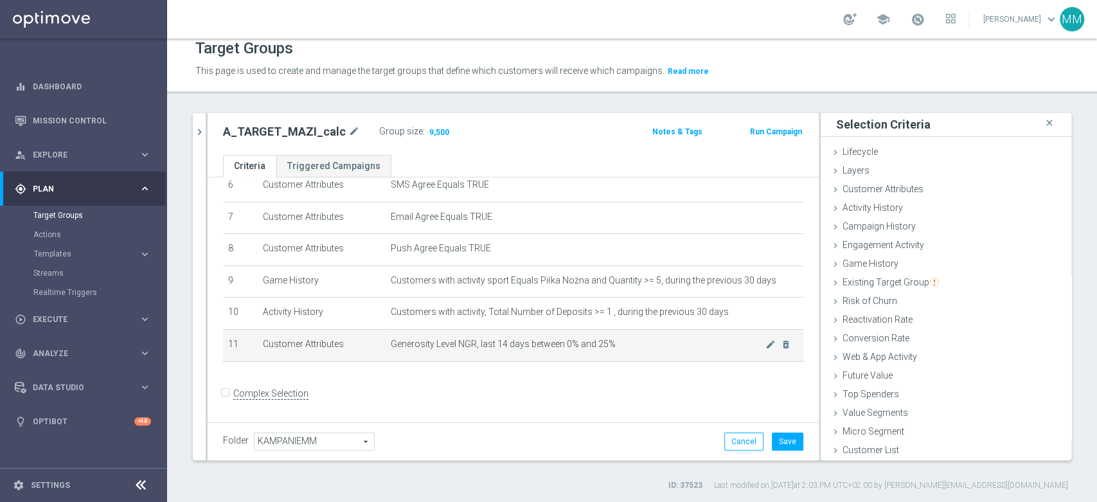
click at [462, 345] on span "Generosity Level NGR, last 14 days between 0% and 25%" at bounding box center [578, 344] width 375 height 11
drag, startPoint x: 462, startPoint y: 346, endPoint x: 409, endPoint y: 347, distance: 52.7
click at [409, 347] on span "Generosity Level NGR, last 14 days between 0% and 25%" at bounding box center [578, 344] width 375 height 11
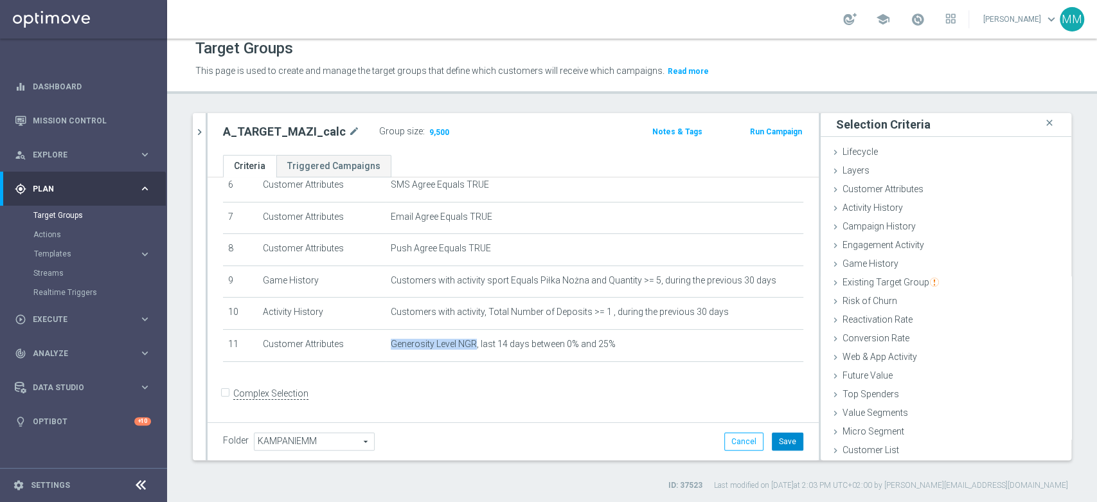
click at [777, 440] on button "Save" at bounding box center [788, 442] width 32 height 18
click at [71, 355] on span "Analyze" at bounding box center [86, 354] width 106 height 8
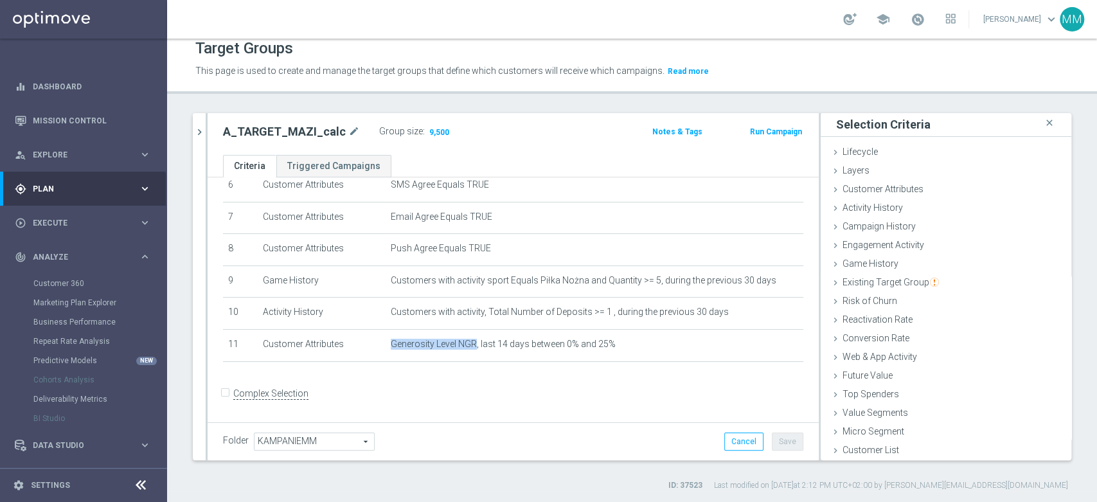
drag, startPoint x: 90, startPoint y: 451, endPoint x: 87, endPoint y: 438, distance: 13.1
click at [91, 449] on div "Data Studio" at bounding box center [77, 446] width 124 height 12
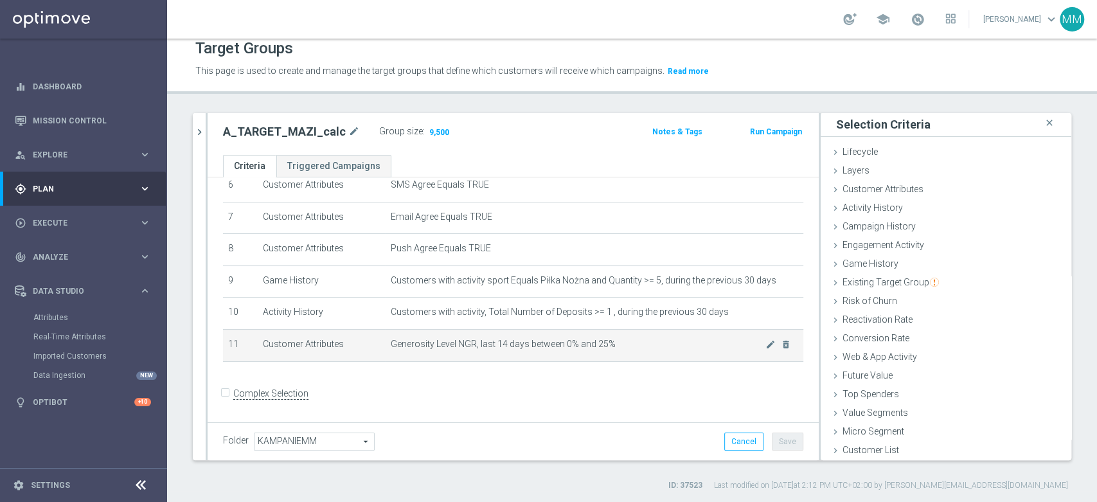
click at [506, 356] on td "Generosity Level NGR, last 14 days between 0% and 25% mode_edit delete_forever" at bounding box center [595, 345] width 418 height 32
click at [521, 348] on span "Generosity Level NGR, last 14 days between 0% and 25%" at bounding box center [578, 344] width 375 height 11
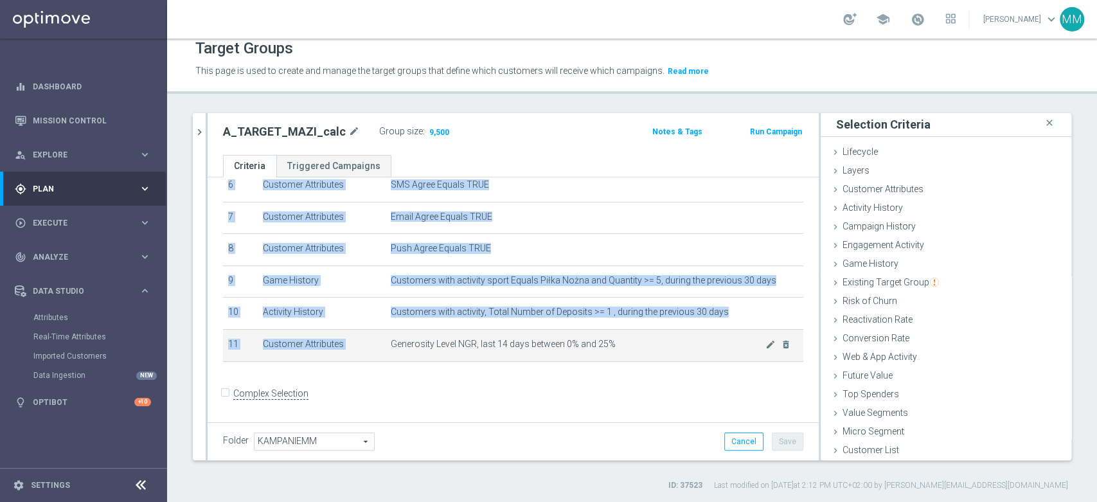
click at [521, 348] on span "Generosity Level NGR, last 14 days between 0% and 25%" at bounding box center [578, 344] width 375 height 11
click at [573, 343] on span "Generosity Level NGR, last 14 days between 0% and 25%" at bounding box center [578, 344] width 375 height 11
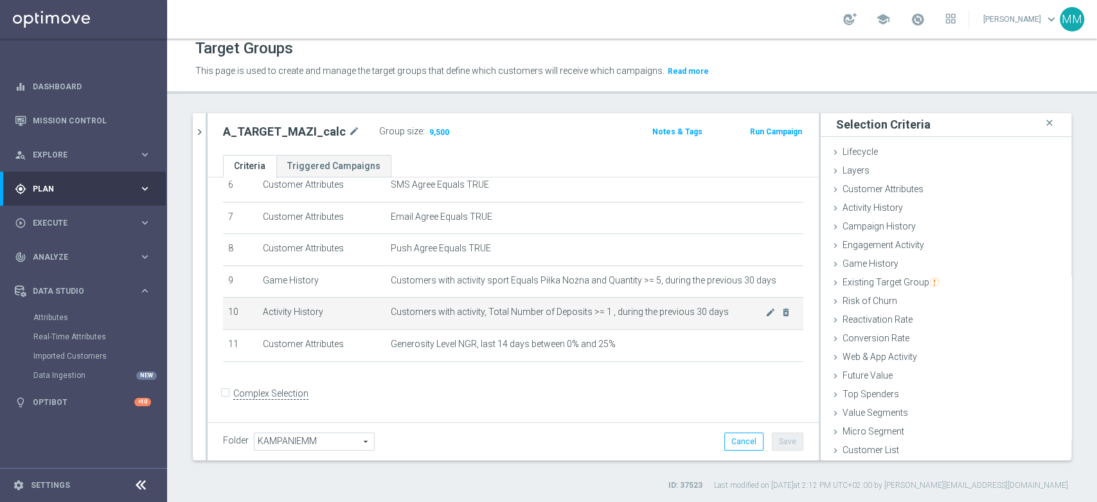
click at [571, 301] on td "Customers with activity, Total Number of Deposits >= 1 , during the previous 30…" at bounding box center [595, 314] width 418 height 32
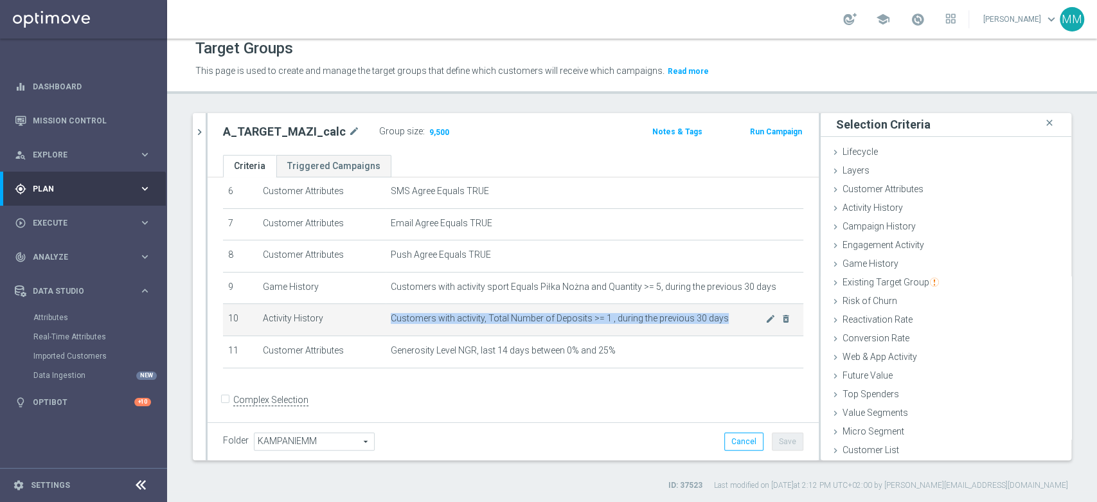
scroll to position [212, 0]
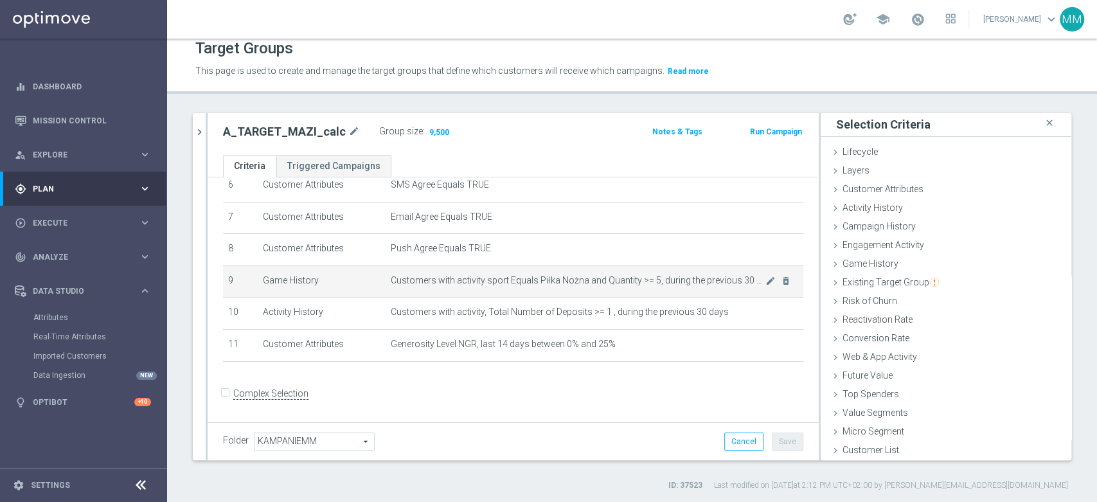
click at [478, 296] on td "Customers with activity sport Equals Piłka Nożna and Quantity >= 5, during the …" at bounding box center [595, 282] width 418 height 32
click at [494, 293] on td "Customers with activity sport Equals Piłka Nożna and Quantity >= 5, during the …" at bounding box center [595, 282] width 418 height 32
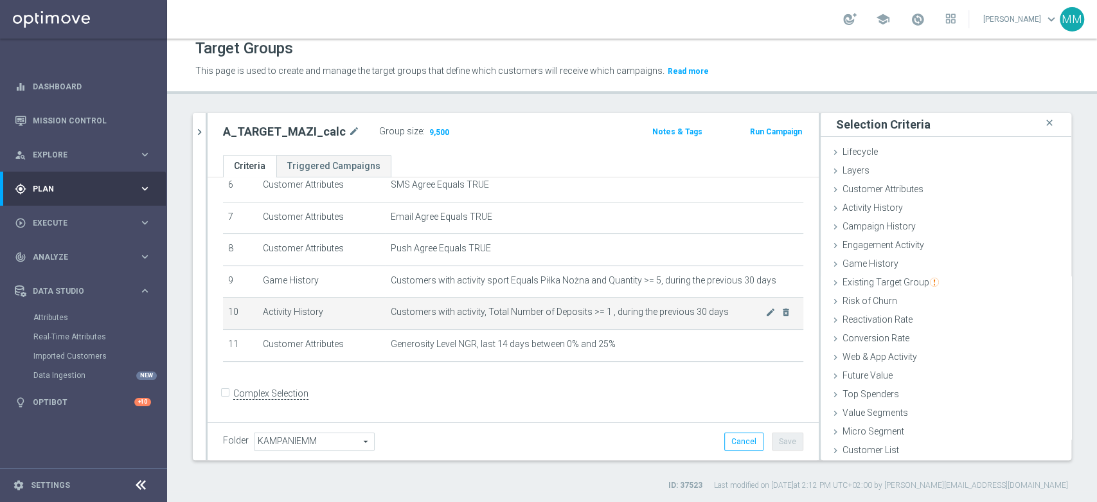
click at [547, 317] on span "Customers with activity, Total Number of Deposits >= 1 , during the previous 30…" at bounding box center [578, 312] width 375 height 11
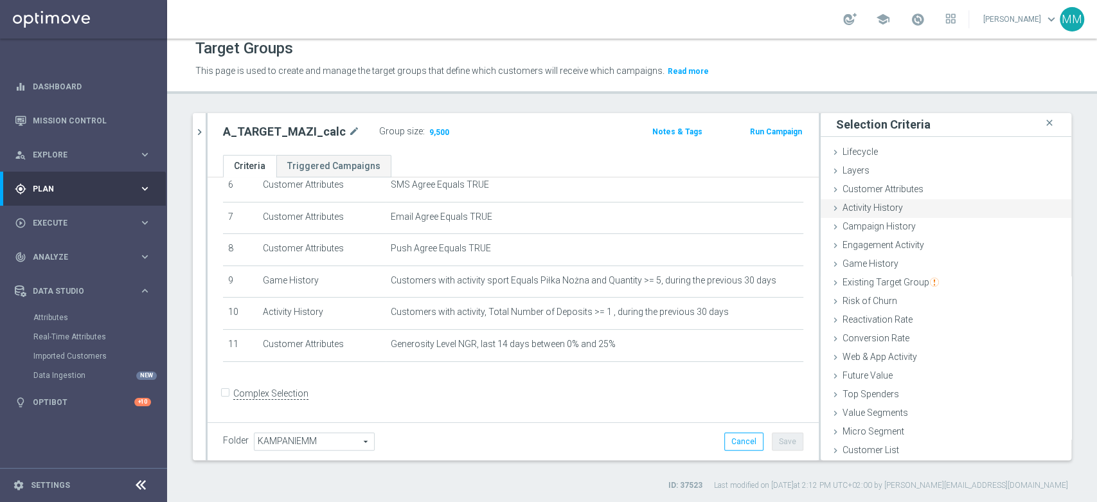
click at [847, 184] on span "Customer Attributes" at bounding box center [883, 189] width 81 height 10
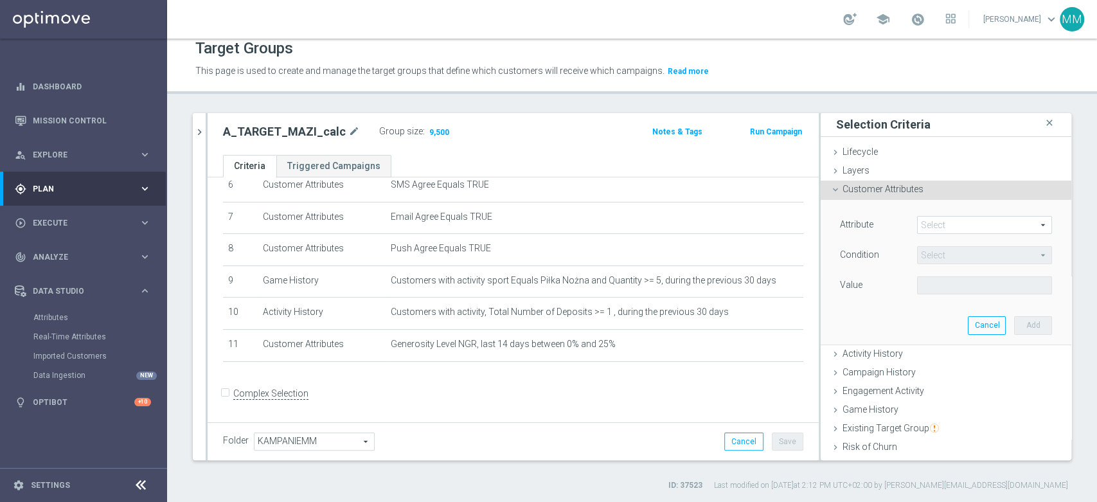
click at [957, 224] on span at bounding box center [985, 225] width 134 height 17
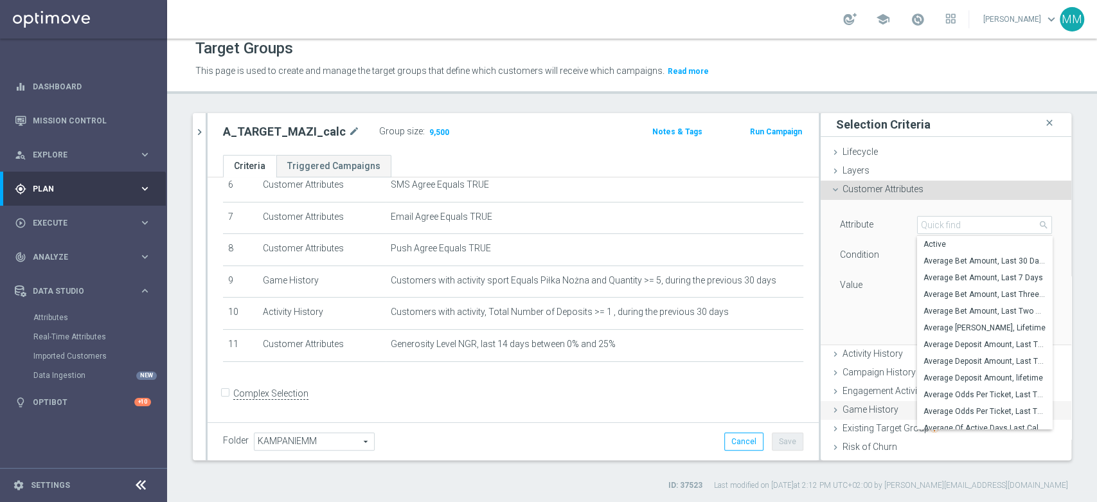
click at [864, 408] on span "Game History" at bounding box center [871, 409] width 56 height 10
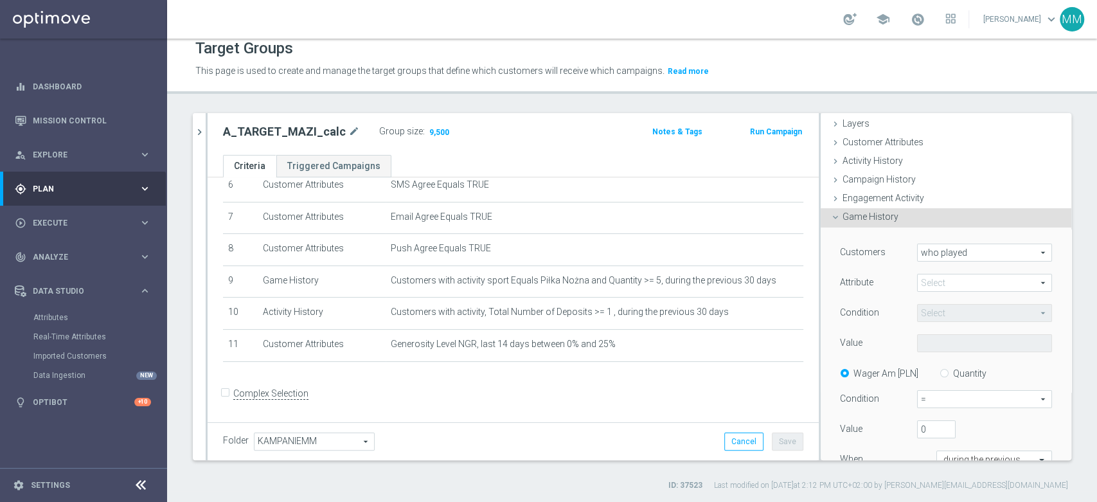
scroll to position [72, 0]
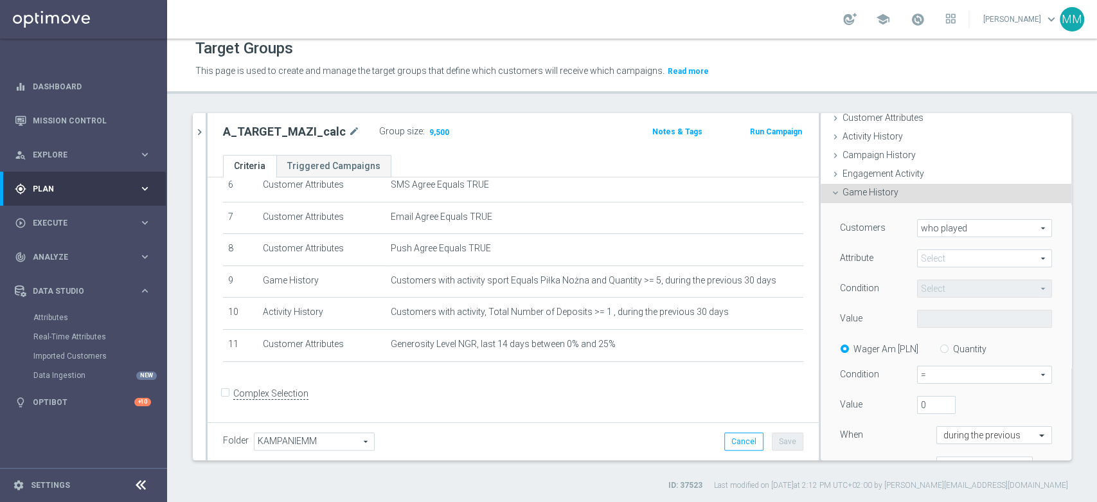
click at [937, 251] on span at bounding box center [985, 258] width 134 height 17
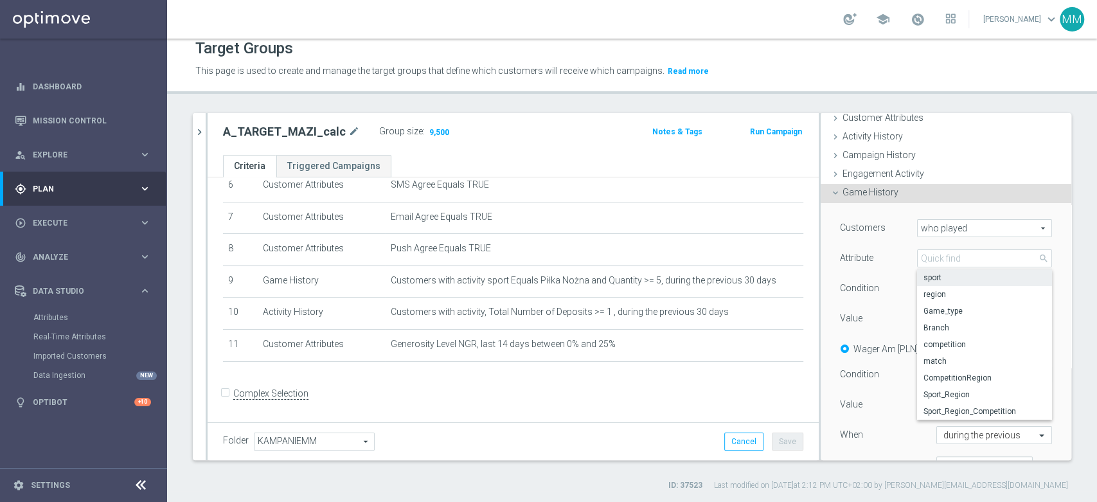
click at [941, 274] on span "sport" at bounding box center [985, 278] width 122 height 10
type input "sport"
type input "Equals"
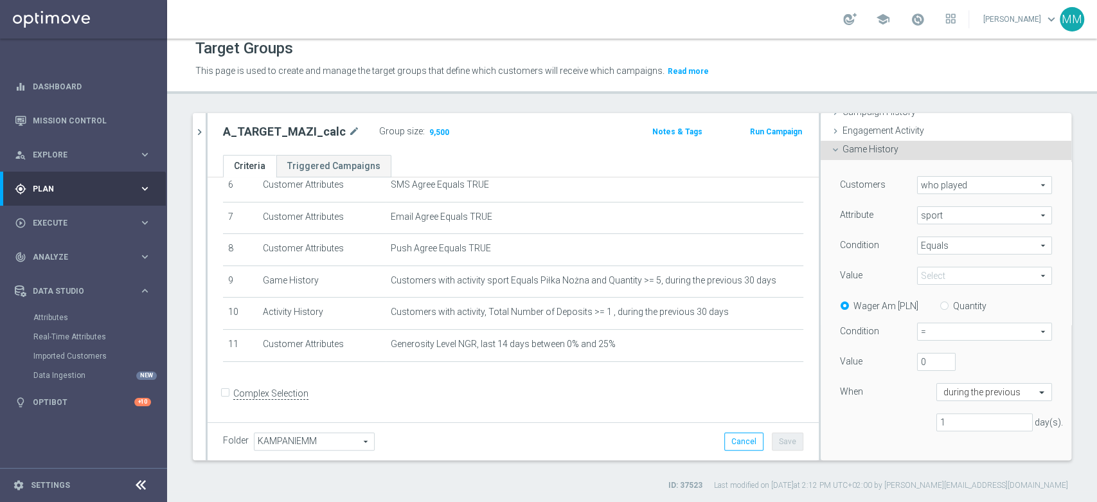
scroll to position [144, 0]
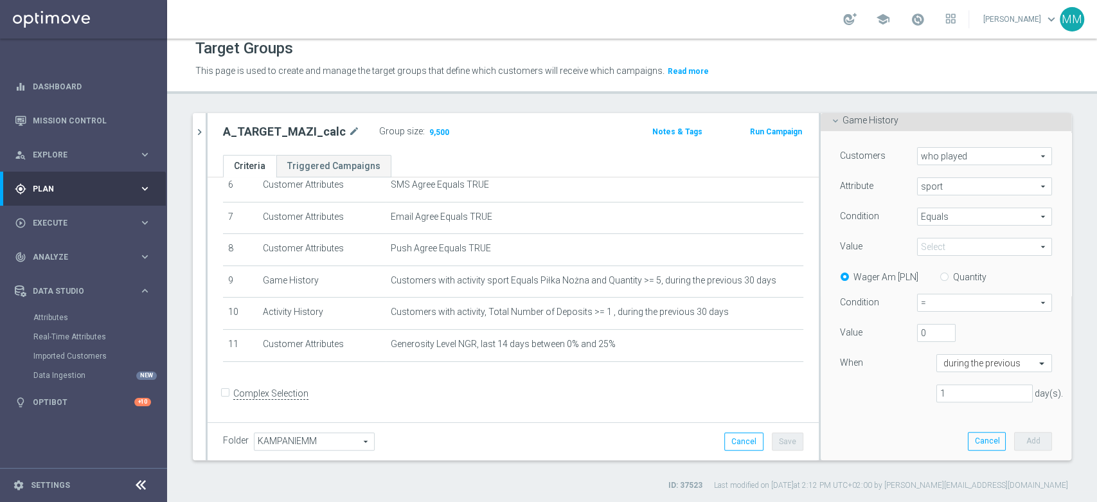
click at [946, 240] on span at bounding box center [985, 247] width 134 height 17
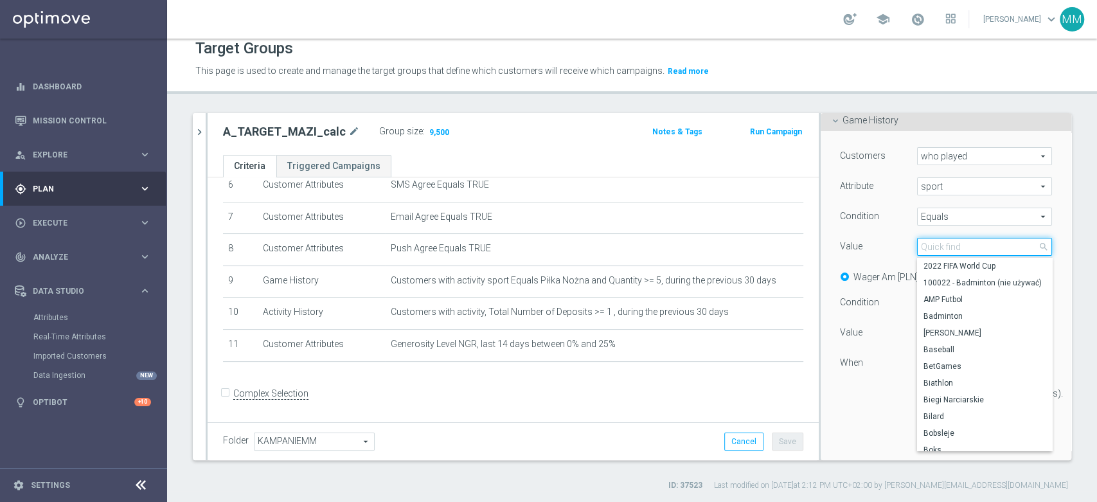
click at [947, 240] on input "search" at bounding box center [984, 247] width 135 height 18
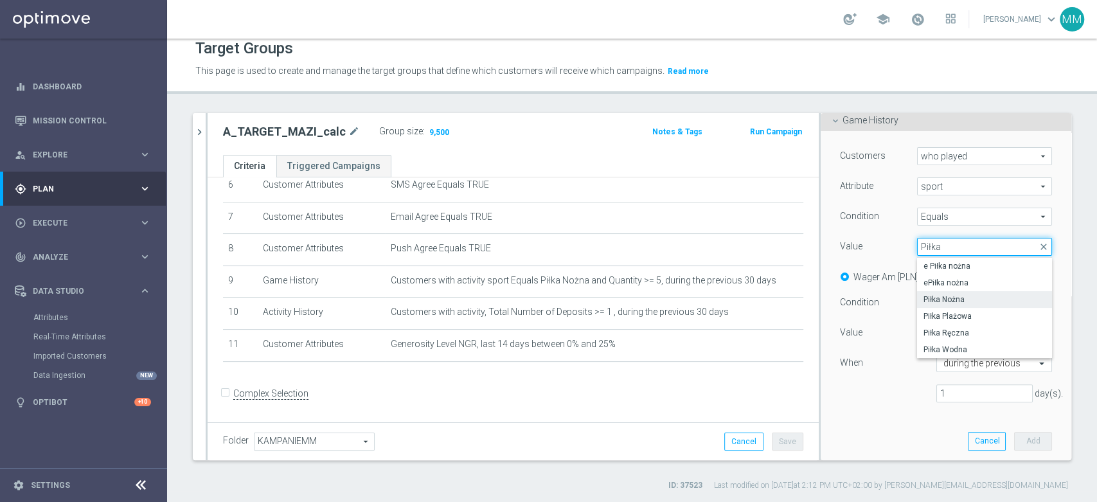
type input "Piłka"
click at [962, 297] on span "Piłka Nożna" at bounding box center [985, 299] width 122 height 10
type input "Piłka Nożna"
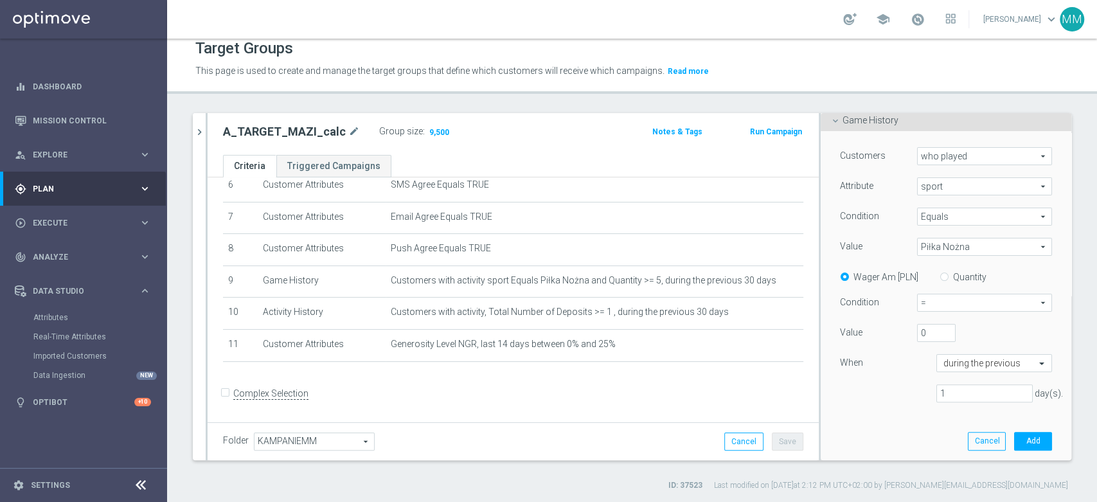
click at [954, 278] on label "Quantity" at bounding box center [969, 277] width 33 height 12
click at [951, 278] on input "Quantity" at bounding box center [947, 275] width 8 height 8
radio input "true"
click at [948, 301] on span "=" at bounding box center [985, 302] width 134 height 17
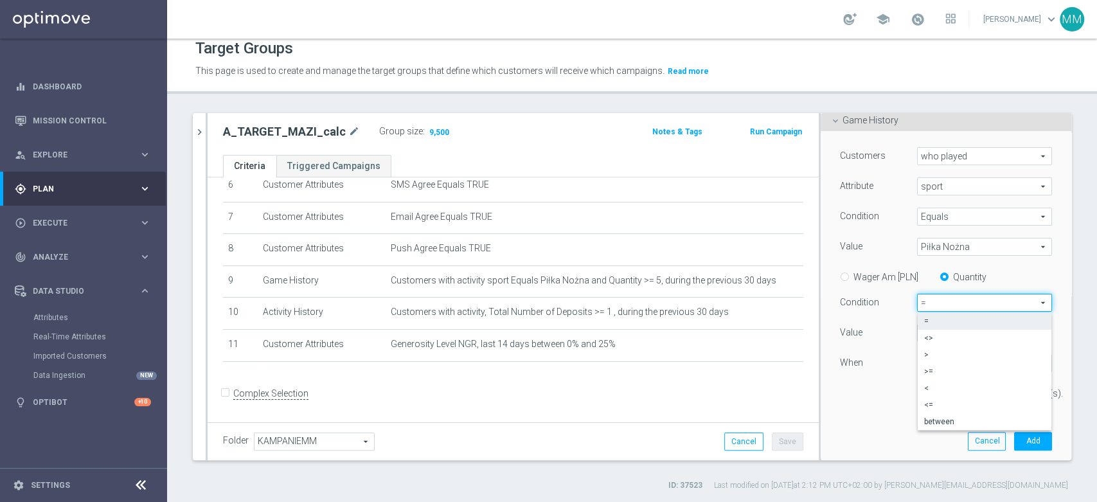
click at [903, 282] on div "Wager Am [PLN]" at bounding box center [875, 276] width 88 height 16
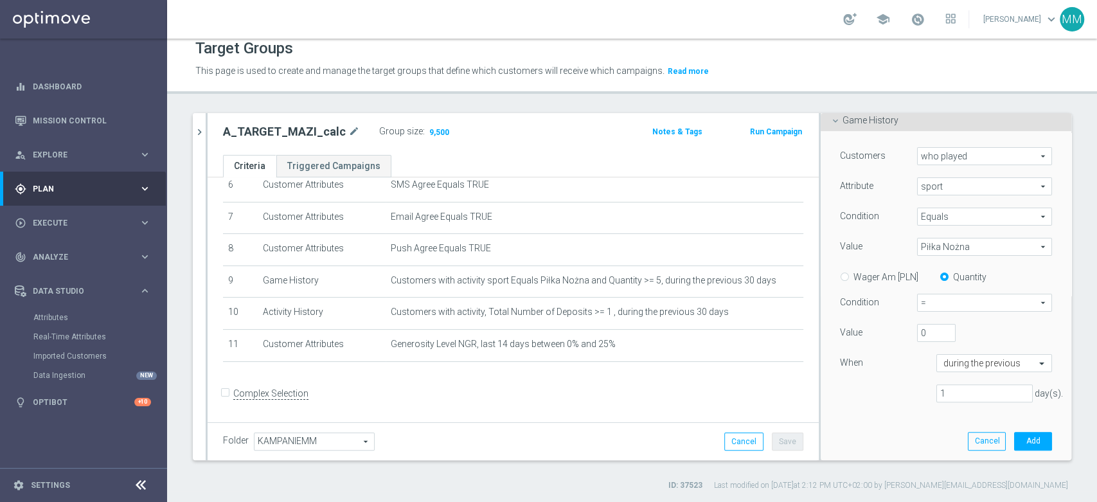
click at [897, 271] on label "Wager Am [PLN]" at bounding box center [886, 277] width 65 height 12
click at [852, 271] on input "Wager Am [PLN]" at bounding box center [847, 275] width 8 height 8
radio input "true"
click at [932, 301] on span "=" at bounding box center [985, 302] width 134 height 17
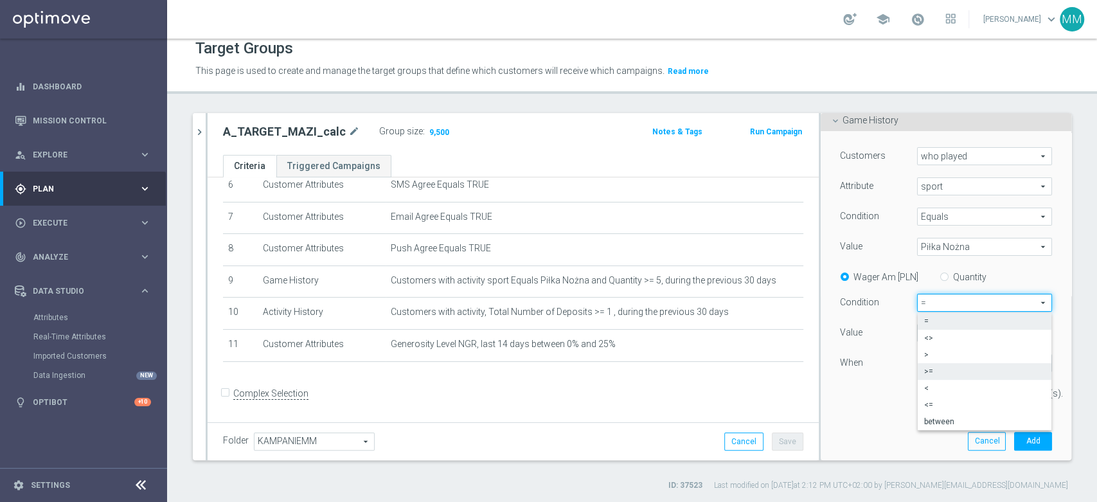
click at [940, 368] on span ">=" at bounding box center [984, 371] width 121 height 10
type input ">="
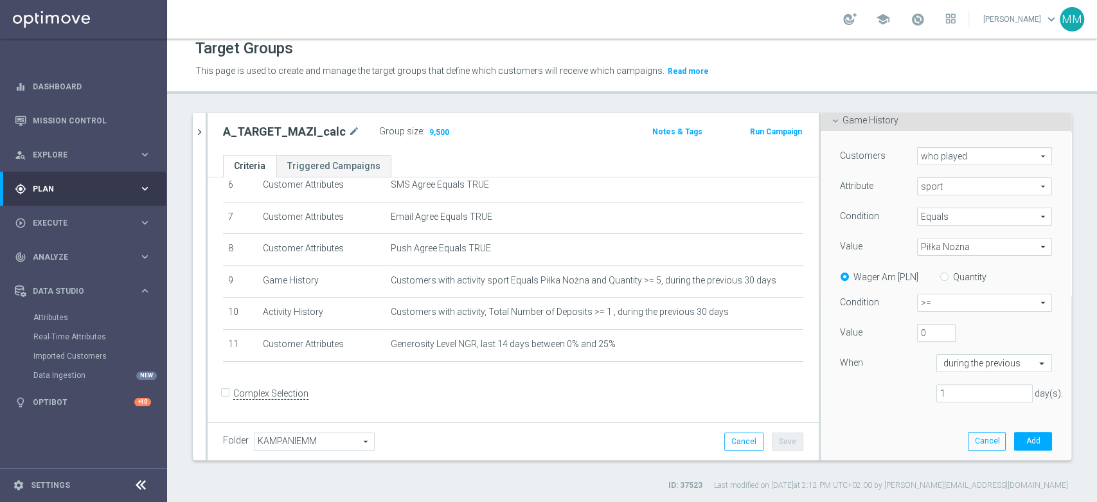
click at [953, 276] on label "Quantity" at bounding box center [969, 277] width 33 height 12
click at [949, 276] on input "Quantity" at bounding box center [947, 275] width 8 height 8
radio input "true"
click at [951, 392] on input "1" at bounding box center [985, 393] width 96 height 18
type input "14"
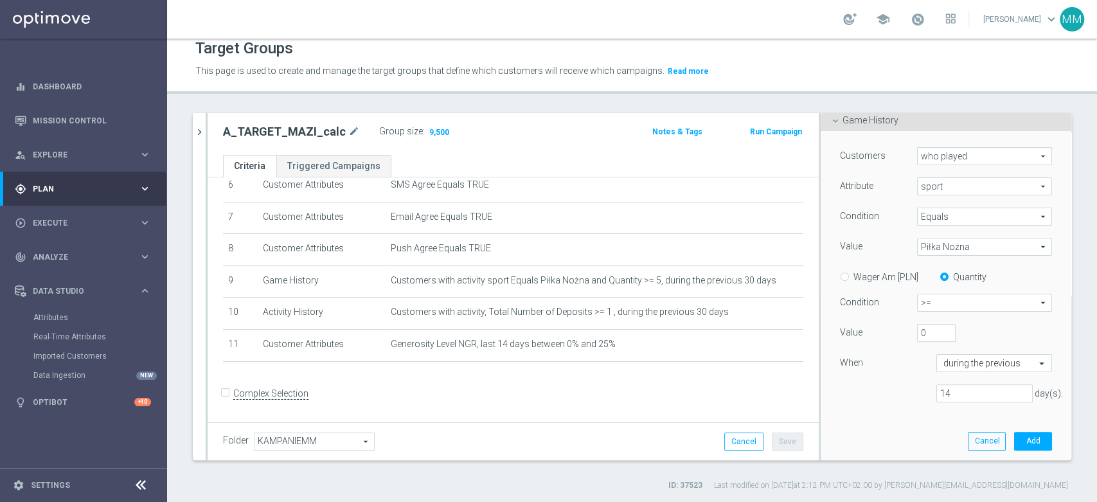
click at [887, 275] on label "Wager Am [PLN]" at bounding box center [886, 277] width 65 height 12
click at [852, 275] on input "Wager Am [PLN]" at bounding box center [847, 275] width 8 height 8
radio input "true"
drag, startPoint x: 917, startPoint y: 327, endPoint x: 887, endPoint y: 328, distance: 30.2
click at [887, 328] on div "Value 0" at bounding box center [946, 334] width 231 height 21
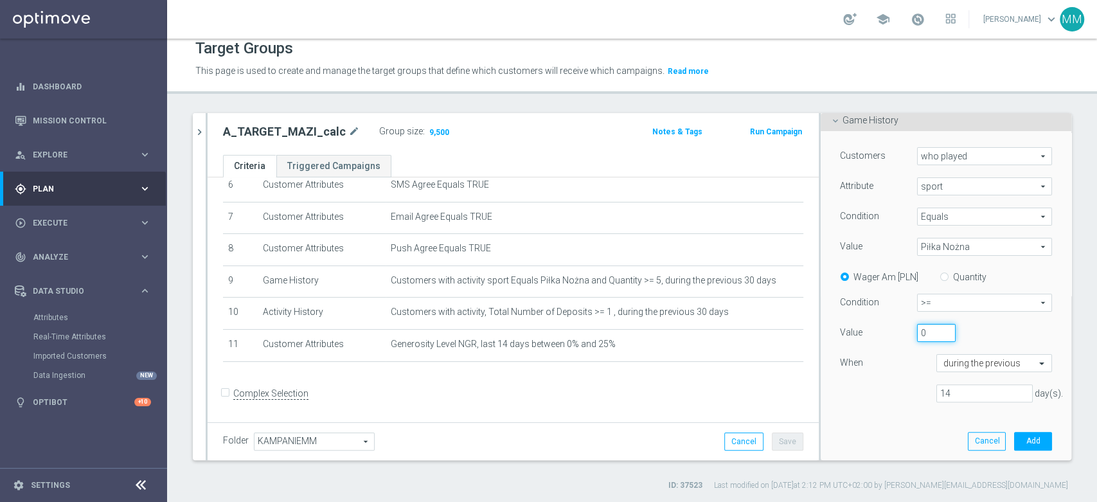
click at [917, 329] on input "0" at bounding box center [936, 333] width 39 height 18
drag, startPoint x: 915, startPoint y: 329, endPoint x: 891, endPoint y: 328, distance: 24.4
click at [891, 328] on div "Value 0" at bounding box center [946, 334] width 231 height 21
type input "10"
click at [1014, 435] on button "Add" at bounding box center [1033, 441] width 38 height 18
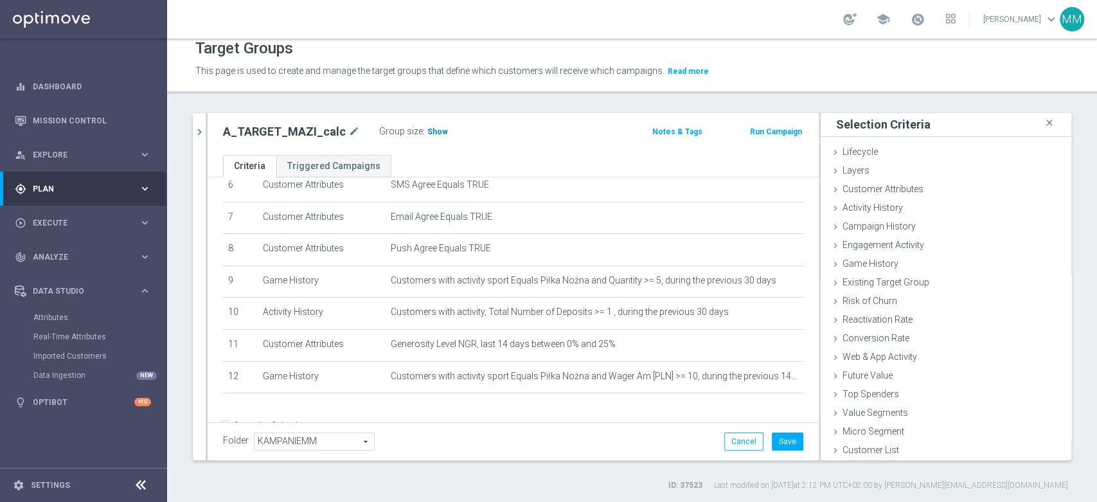
scroll to position [1, 0]
click at [426, 137] on h3 "Show" at bounding box center [437, 132] width 23 height 14
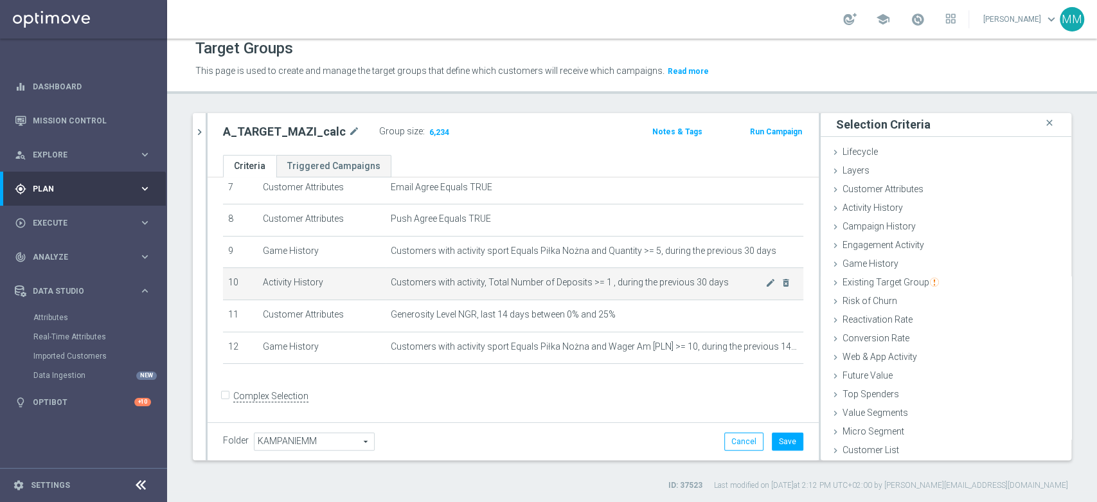
scroll to position [244, 0]
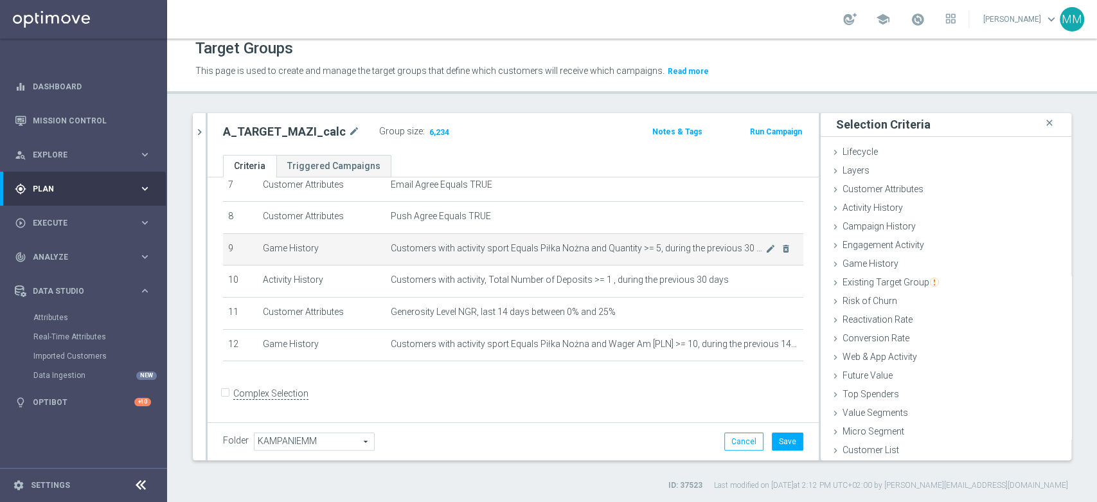
click at [537, 248] on span "Customers with activity sport Equals Piłka Nożna and Quantity >= 5, during the …" at bounding box center [578, 248] width 375 height 11
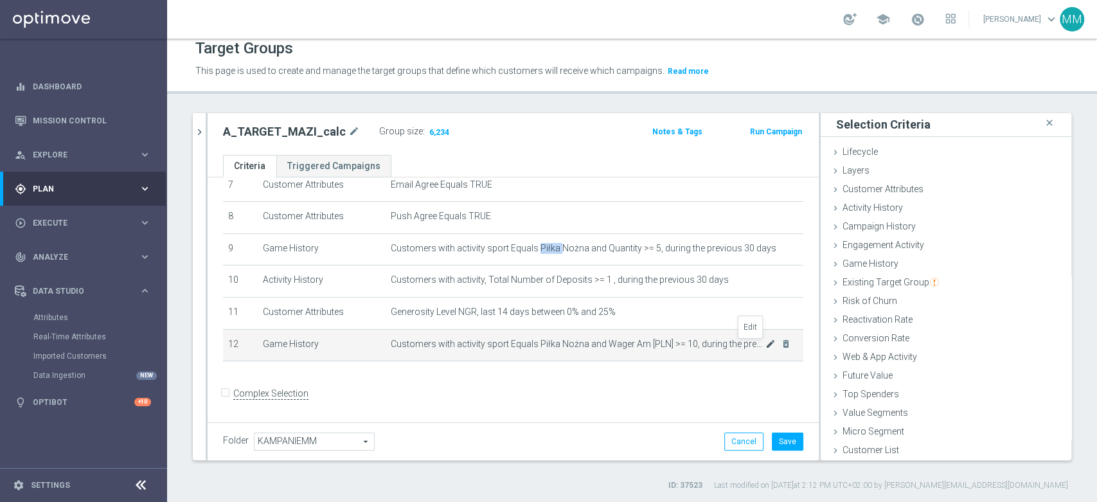
click at [766, 345] on icon "mode_edit" at bounding box center [771, 344] width 10 height 10
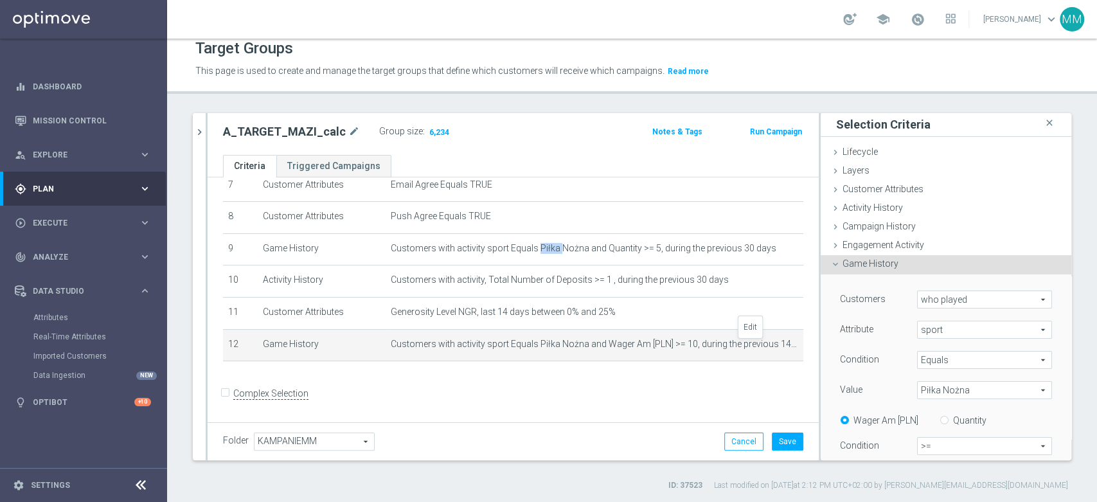
scroll to position [144, 0]
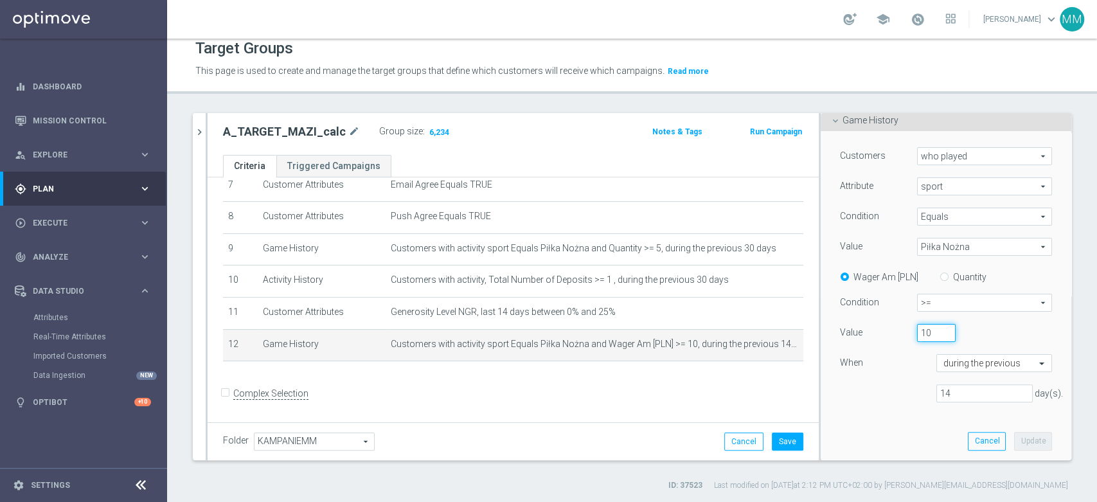
drag, startPoint x: 910, startPoint y: 334, endPoint x: 903, endPoint y: 333, distance: 7.1
click at [917, 333] on input "10" at bounding box center [936, 333] width 39 height 18
type input "20"
drag, startPoint x: 930, startPoint y: 390, endPoint x: 942, endPoint y: 393, distance: 12.6
click at [937, 392] on input "14" at bounding box center [985, 393] width 96 height 18
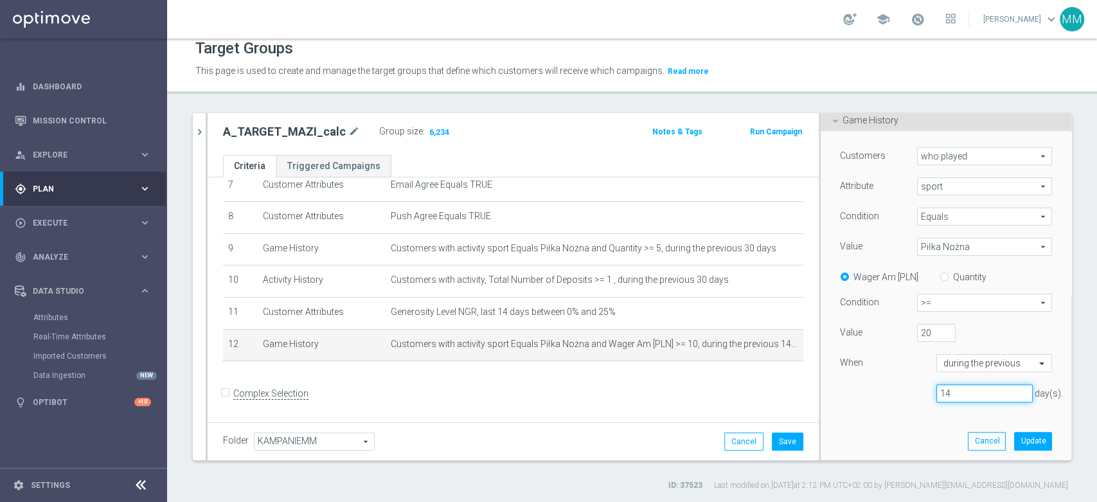
drag, startPoint x: 942, startPoint y: 393, endPoint x: 910, endPoint y: 393, distance: 32.1
click at [927, 393] on div "14 day(s)." at bounding box center [985, 393] width 116 height 18
type input "30"
click at [1014, 444] on button "Update" at bounding box center [1033, 441] width 38 height 18
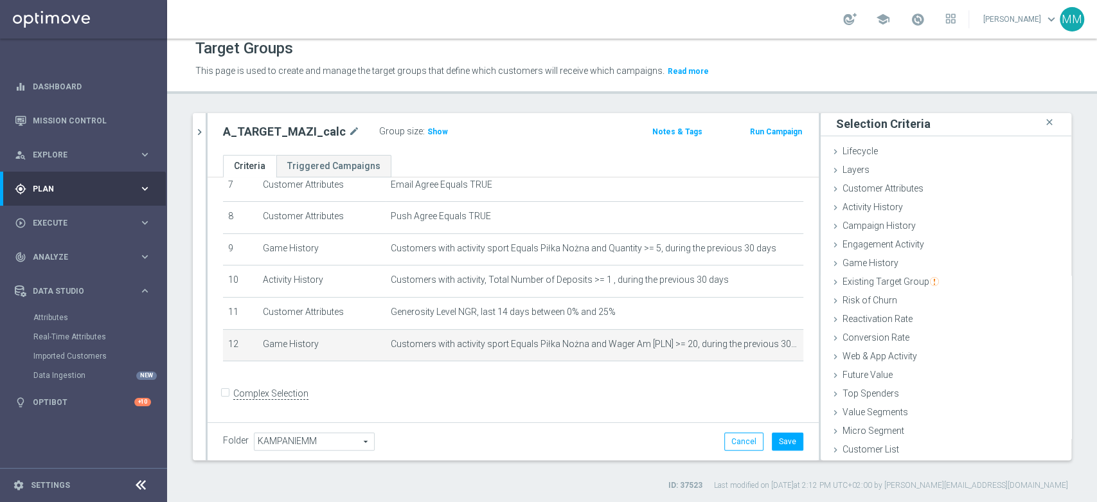
scroll to position [1, 0]
click at [437, 140] on div "A_TARGET_MAZI_calc mode_edit Group size : Show Notes & Tags Run Campaign" at bounding box center [513, 134] width 611 height 42
click at [431, 133] on span "Show" at bounding box center [438, 131] width 21 height 9
click at [766, 348] on icon "mode_edit" at bounding box center [771, 344] width 10 height 10
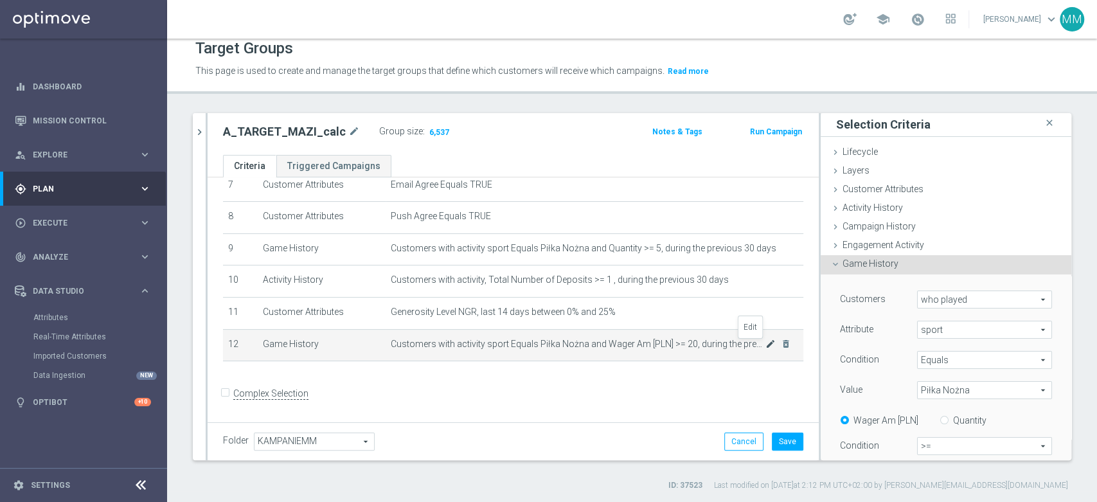
scroll to position [144, 0]
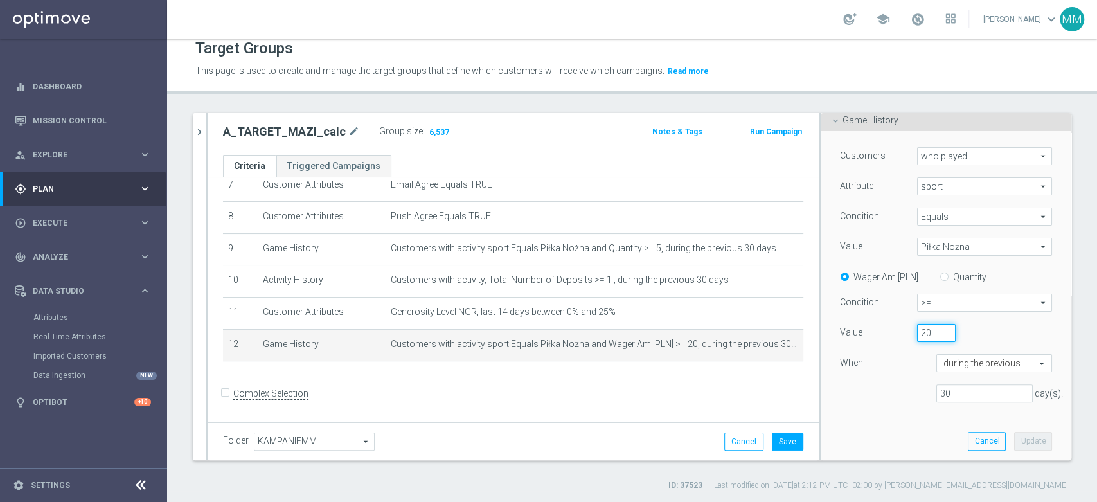
click at [917, 338] on input "20" at bounding box center [936, 333] width 39 height 18
type input "10"
drag, startPoint x: 935, startPoint y: 392, endPoint x: 912, endPoint y: 398, distance: 23.9
click at [927, 390] on div "30 day(s)." at bounding box center [985, 393] width 116 height 18
type input "14"
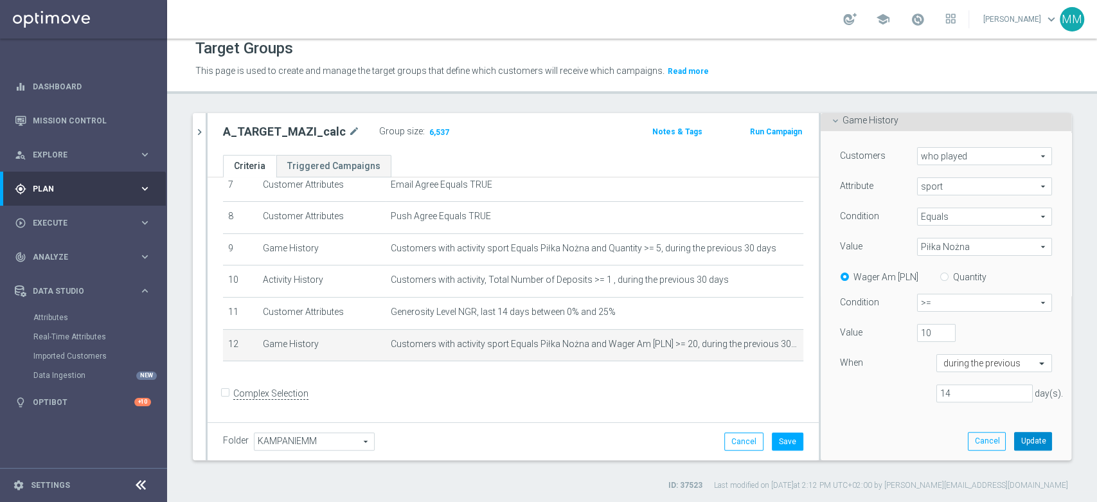
click at [1014, 439] on button "Update" at bounding box center [1033, 441] width 38 height 18
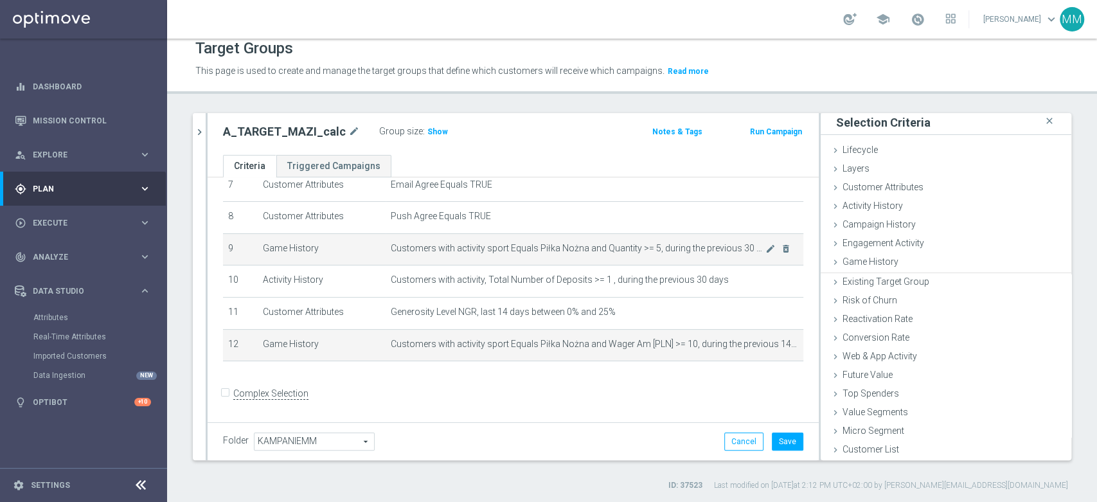
scroll to position [1, 0]
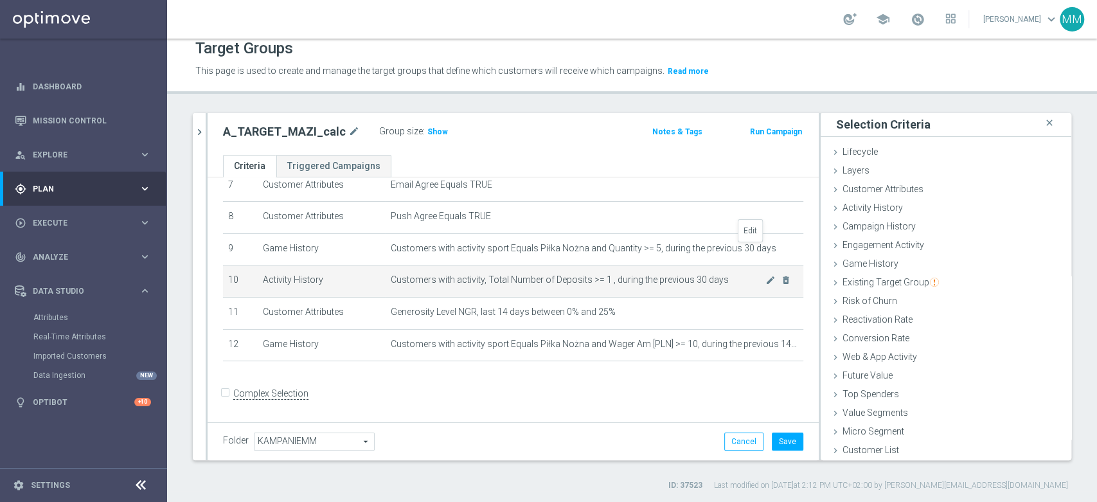
drag, startPoint x: 748, startPoint y: 251, endPoint x: 735, endPoint y: 268, distance: 21.5
click at [0, 0] on icon "mode_edit" at bounding box center [0, 0] width 0 height 0
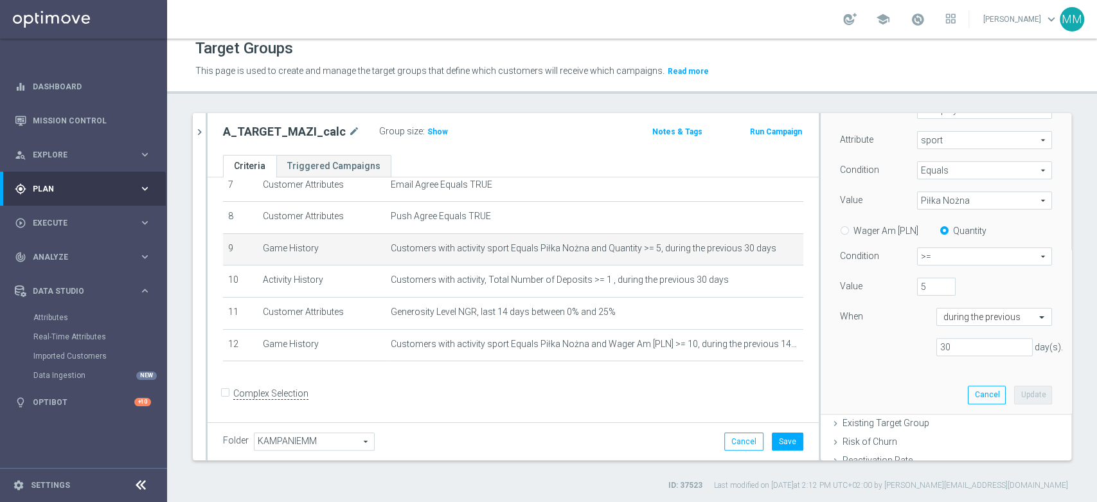
scroll to position [215, 0]
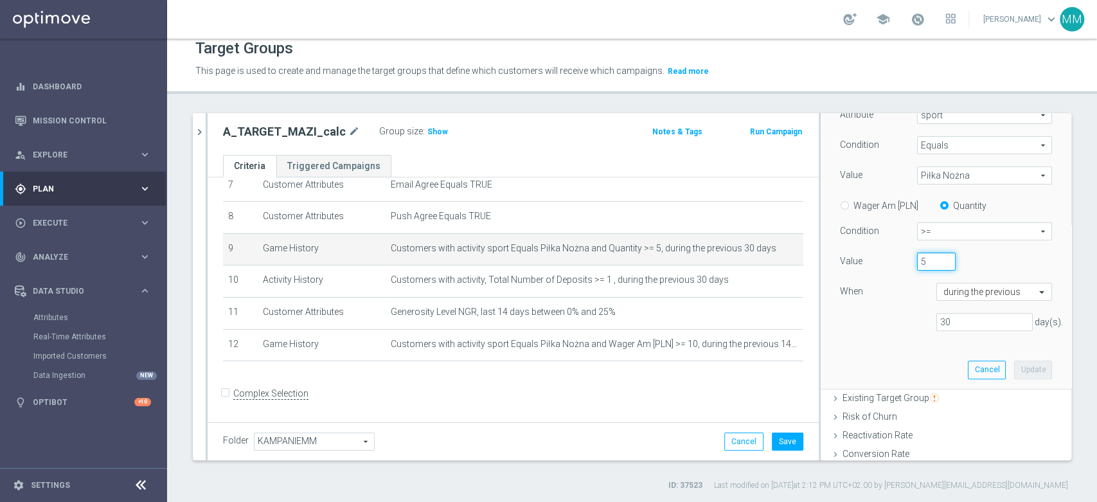
drag, startPoint x: 917, startPoint y: 266, endPoint x: 900, endPoint y: 264, distance: 17.5
click at [908, 264] on div "5" at bounding box center [937, 262] width 58 height 18
type input "3"
click at [1014, 370] on button "Update" at bounding box center [1033, 370] width 38 height 18
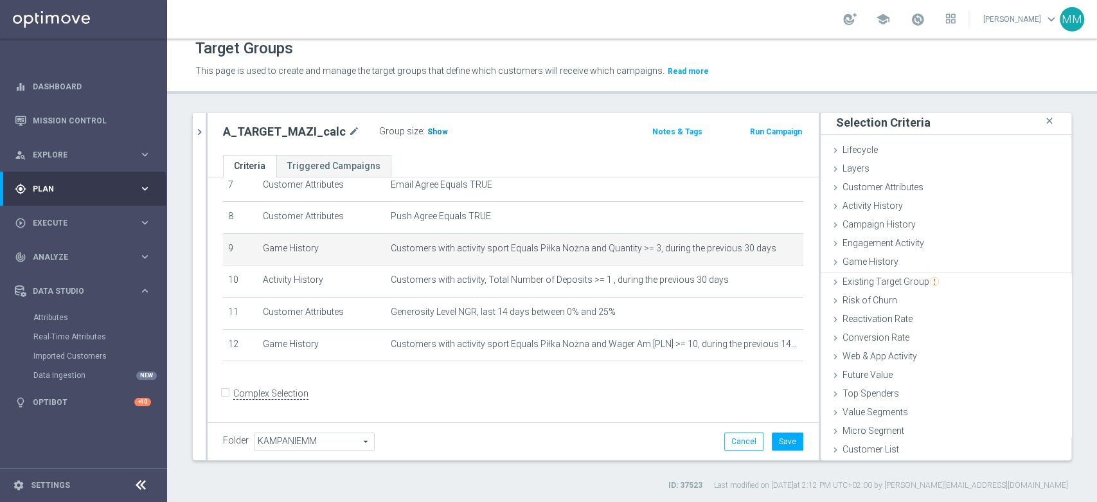
scroll to position [1, 0]
click at [438, 125] on h3 "Show" at bounding box center [437, 132] width 23 height 14
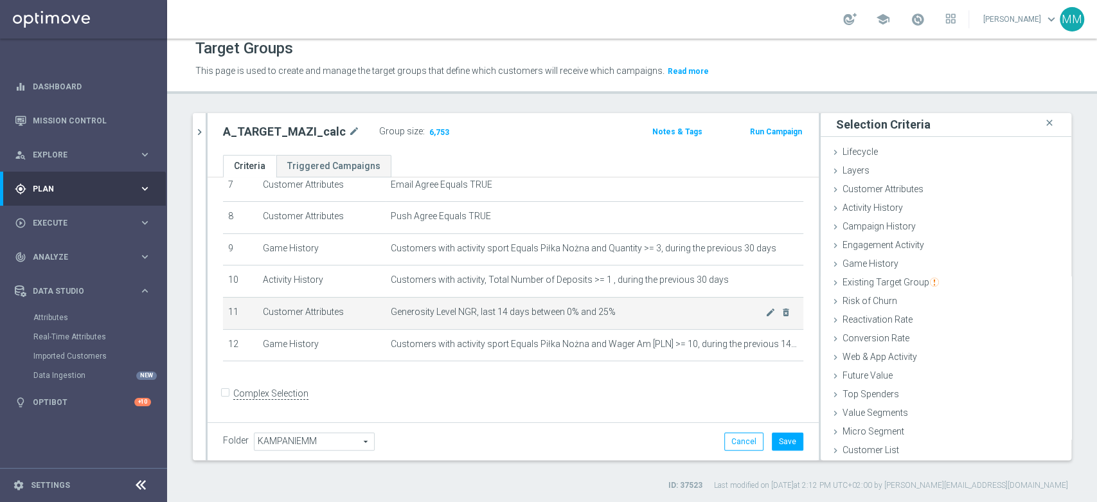
click at [586, 318] on span "Generosity Level NGR, last 14 days between 0% and 25%" at bounding box center [578, 312] width 375 height 11
click at [435, 316] on span "Generosity Level NGR, last 14 days between 0% and 25%" at bounding box center [578, 312] width 375 height 11
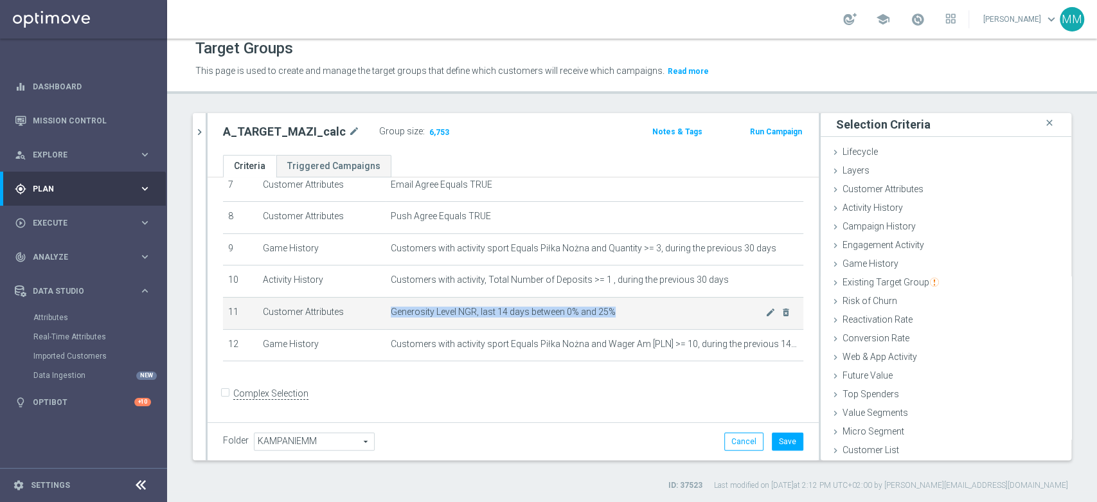
click at [437, 315] on span "Generosity Level NGR, last 14 days between 0% and 25%" at bounding box center [578, 312] width 375 height 11
click at [651, 315] on span "Generosity Level NGR, last 14 days between 0% and 25%" at bounding box center [578, 312] width 375 height 11
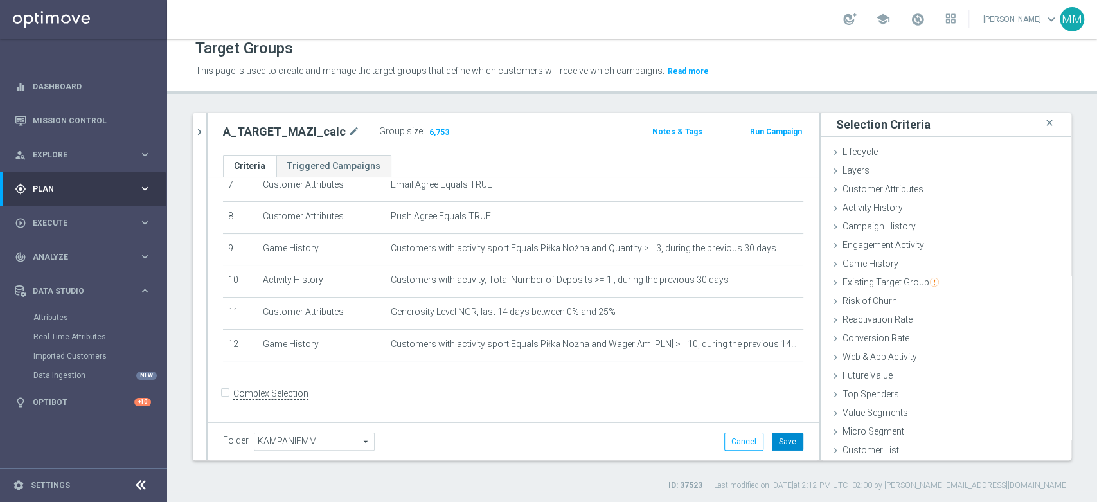
click at [785, 438] on button "Save" at bounding box center [788, 442] width 32 height 18
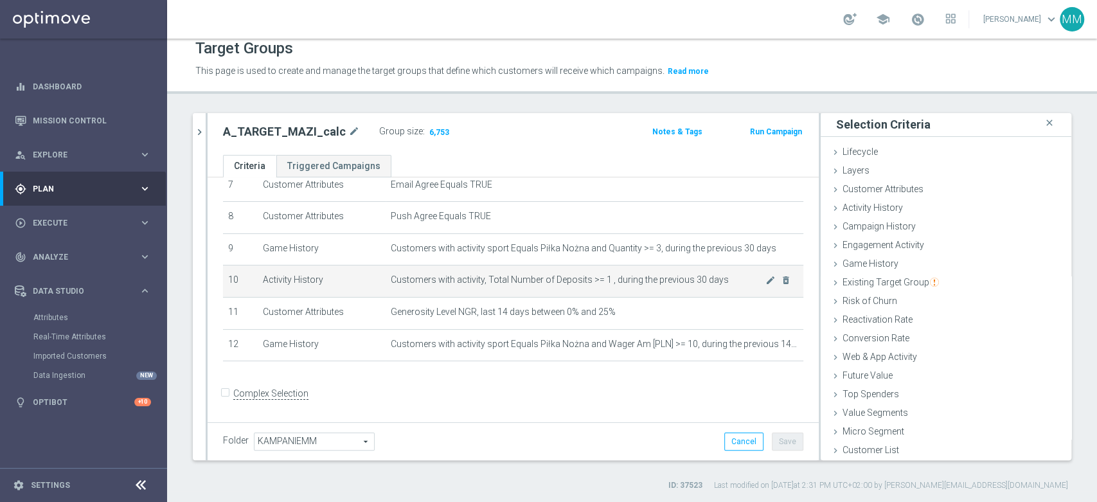
click at [439, 282] on span "Customers with activity, Total Number of Deposits >= 1 , during the previous 30…" at bounding box center [578, 280] width 375 height 11
drag, startPoint x: 439, startPoint y: 282, endPoint x: 600, endPoint y: 281, distance: 160.7
click at [600, 281] on span "Customers with activity, Total Number of Deposits >= 1 , during the previous 30…" at bounding box center [578, 280] width 375 height 11
copy span "with activity, Total Number of Deposits >= 1"
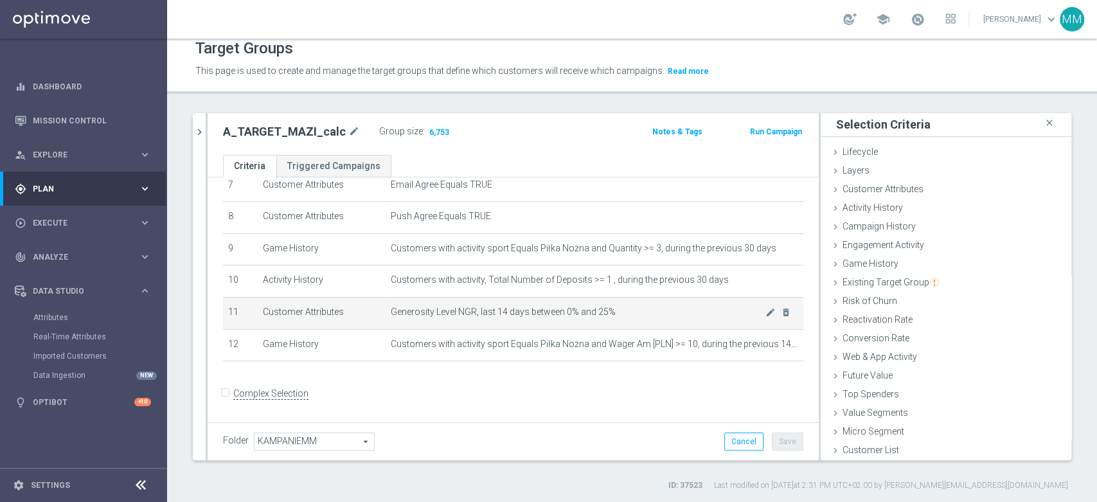
click at [527, 312] on span "Generosity Level NGR, last 14 days between 0% and 25%" at bounding box center [578, 312] width 375 height 11
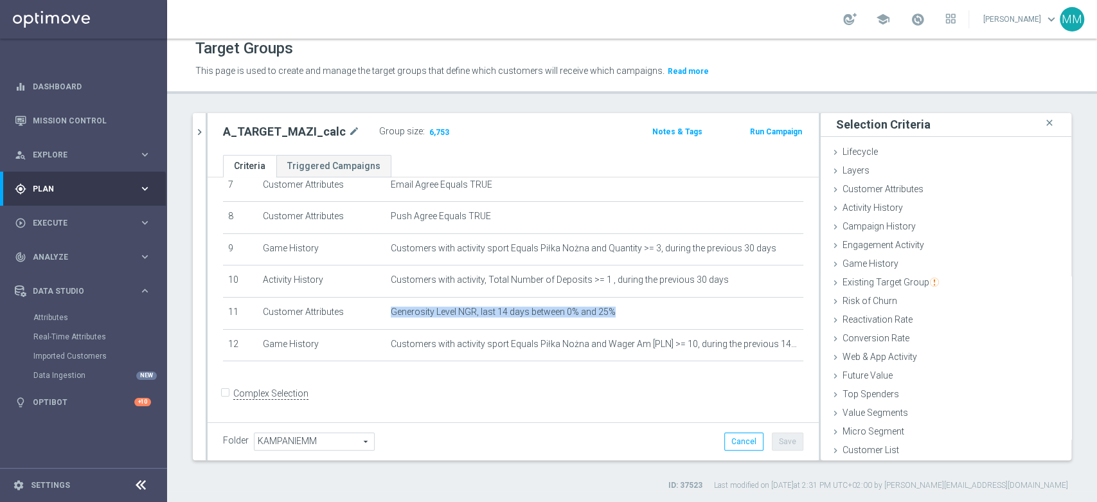
copy tbody "Generosity Level NGR, last 14 days between 0% and 25% mode_edit delete_forever"
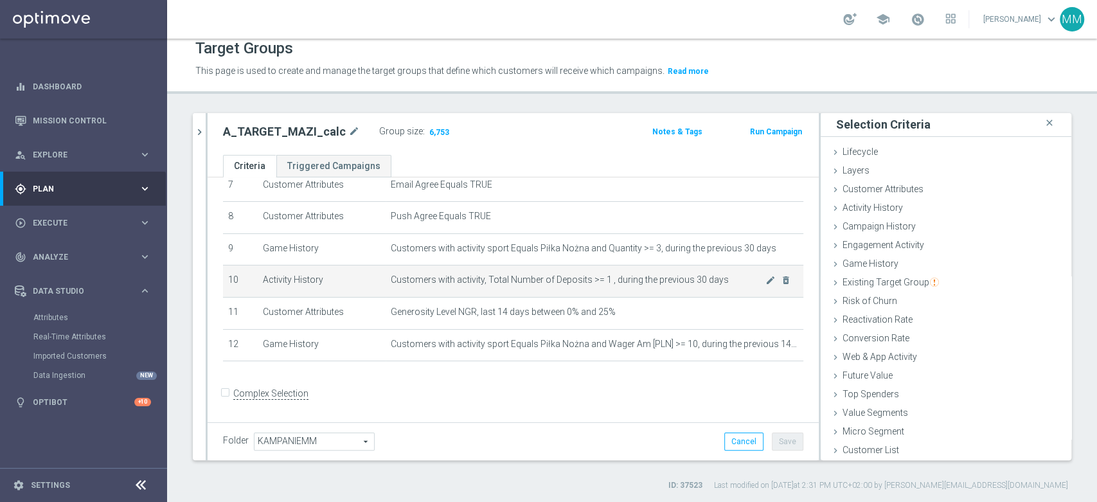
click at [524, 276] on span "Customers with activity, Total Number of Deposits >= 1 , during the previous 30…" at bounding box center [578, 280] width 375 height 11
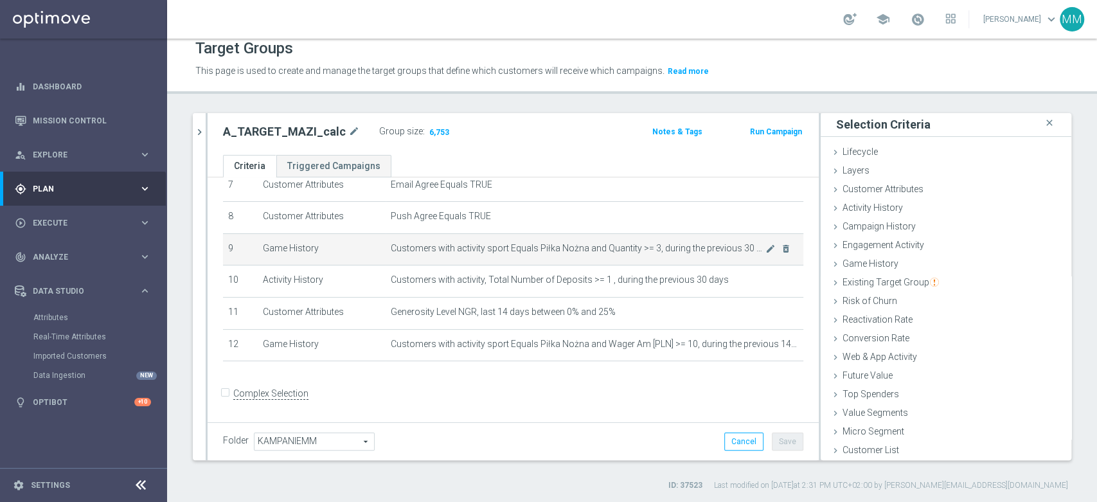
click at [540, 250] on span "Customers with activity sport Equals Piłka Nożna and Quantity >= 3, during the …" at bounding box center [578, 248] width 375 height 11
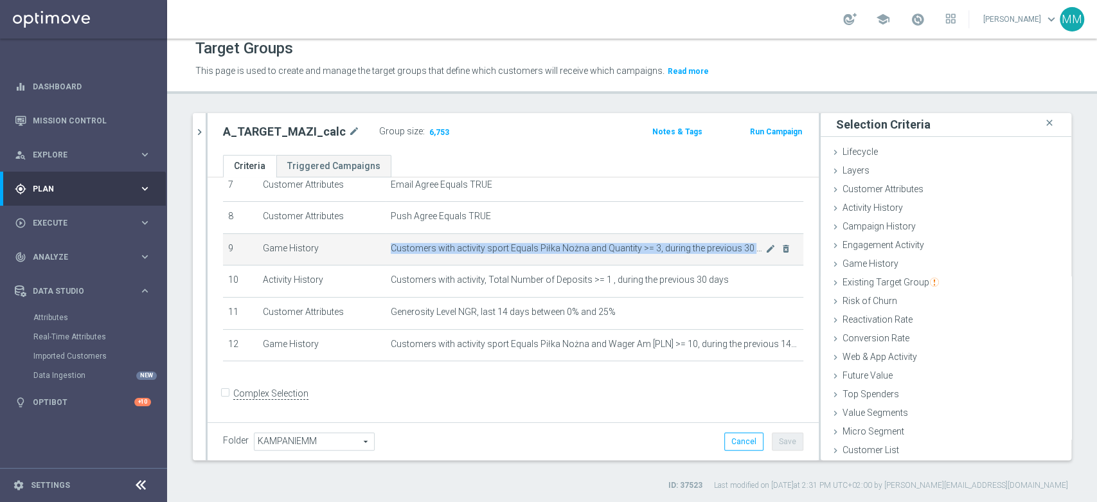
click at [540, 250] on span "Customers with activity sport Equals Piłka Nożna and Quantity >= 3, during the …" at bounding box center [578, 248] width 375 height 11
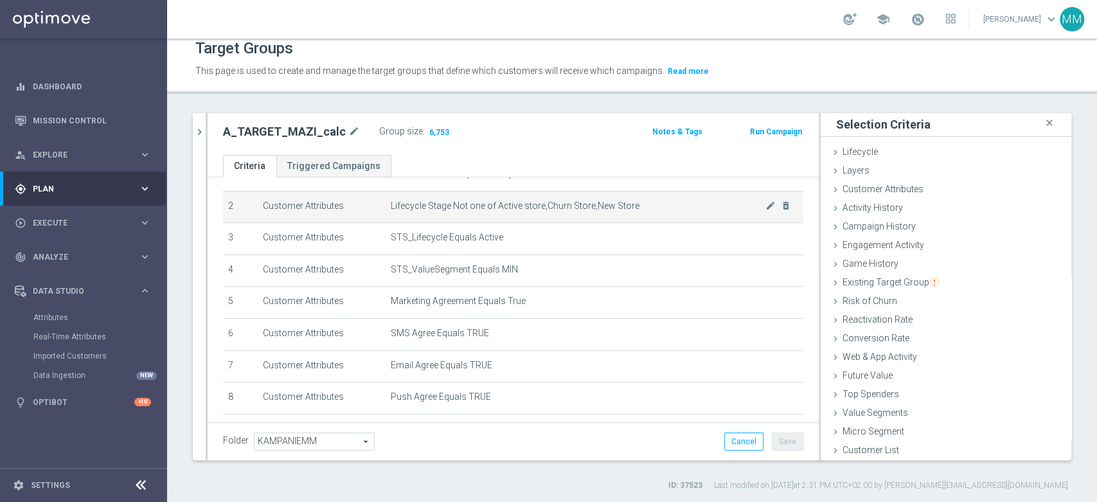
scroll to position [30, 0]
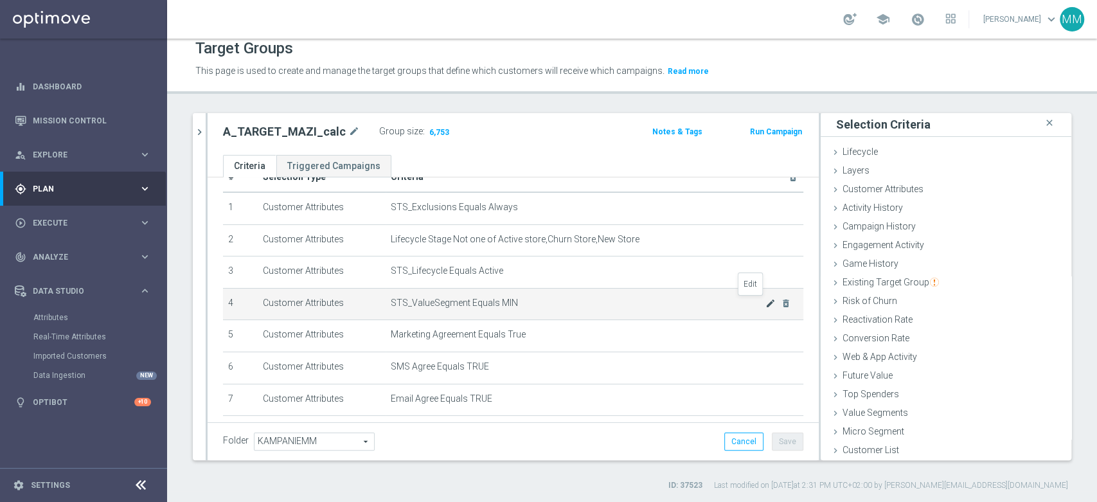
click at [766, 300] on icon "mode_edit" at bounding box center [771, 303] width 10 height 10
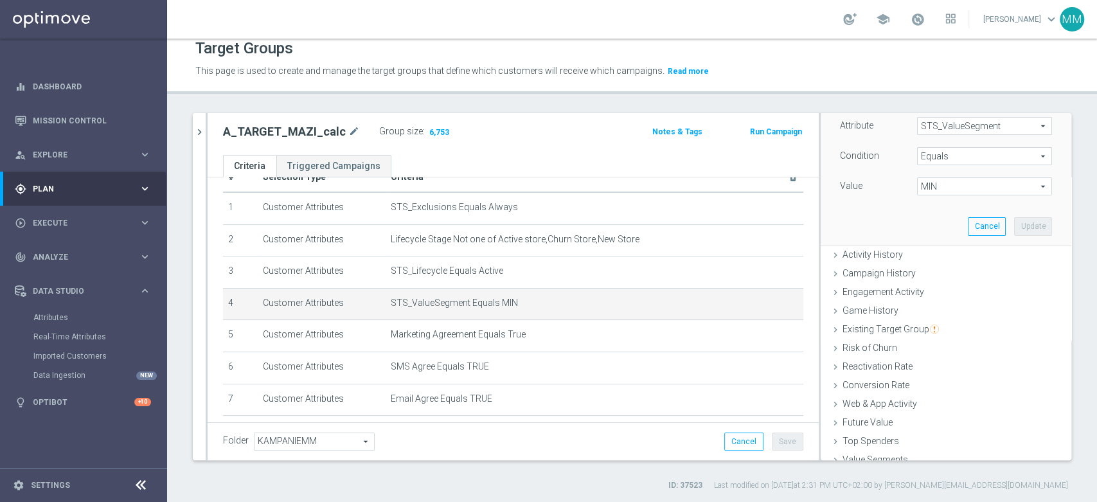
scroll to position [75, 0]
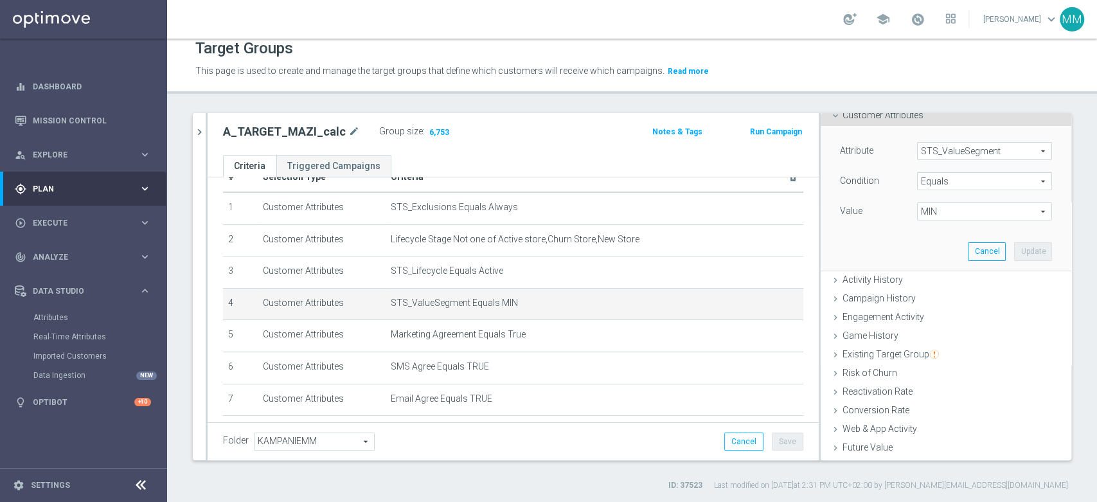
click at [930, 209] on span "MIN" at bounding box center [985, 211] width 134 height 17
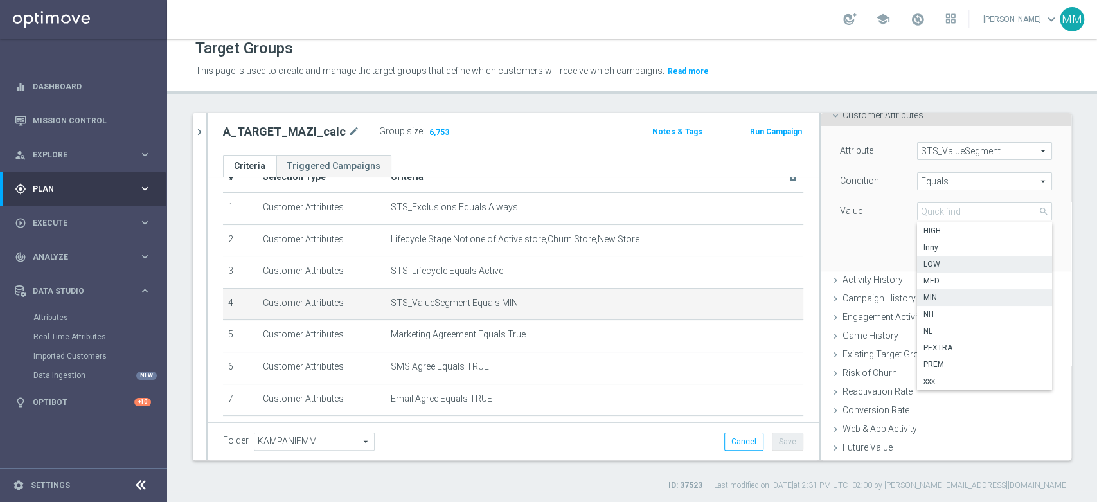
click at [944, 257] on label "LOW" at bounding box center [984, 264] width 135 height 17
type input "LOW"
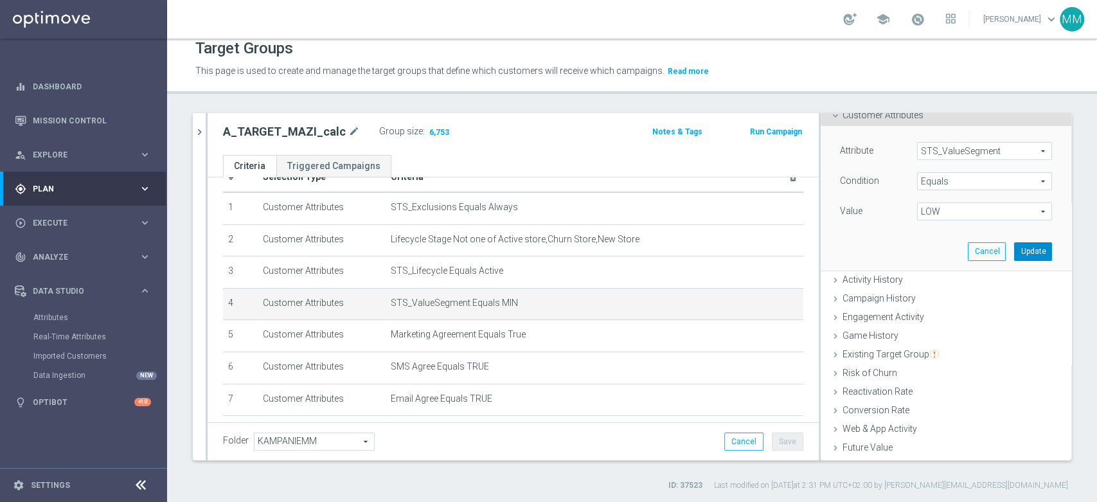
click at [1014, 256] on button "Update" at bounding box center [1033, 251] width 38 height 18
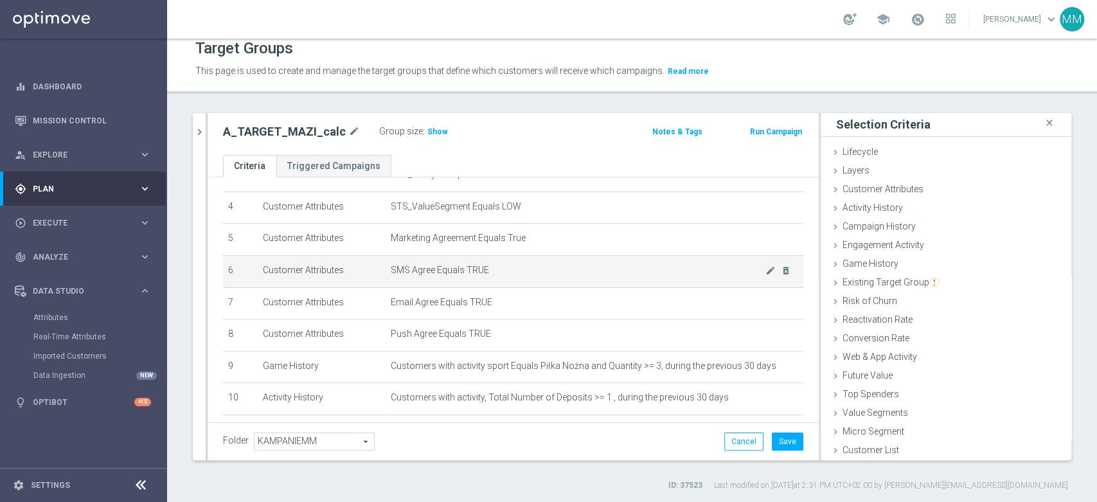
scroll to position [102, 0]
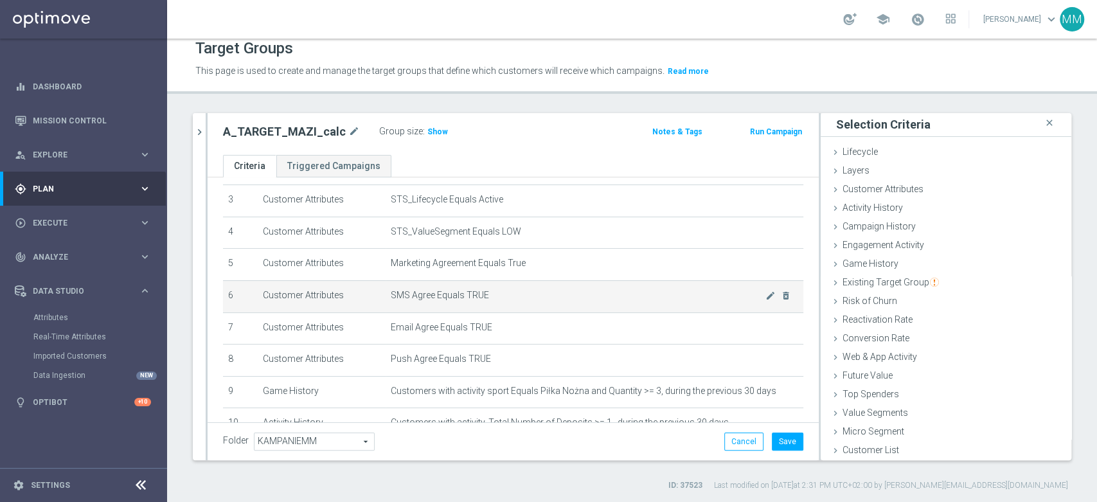
click at [531, 292] on span "SMS Agree Equals TRUE" at bounding box center [578, 295] width 375 height 11
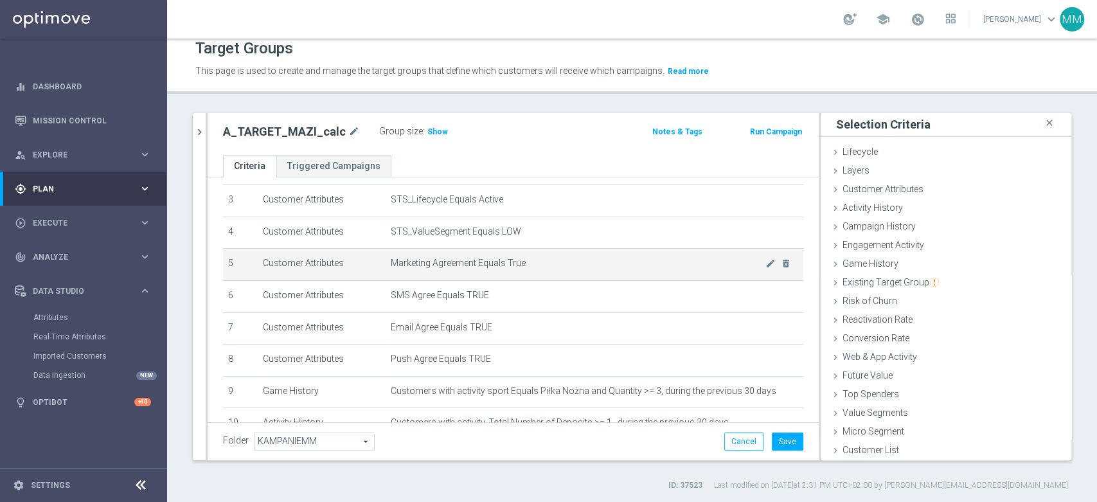
click at [521, 263] on span "Marketing Agreement Equals True" at bounding box center [578, 263] width 375 height 11
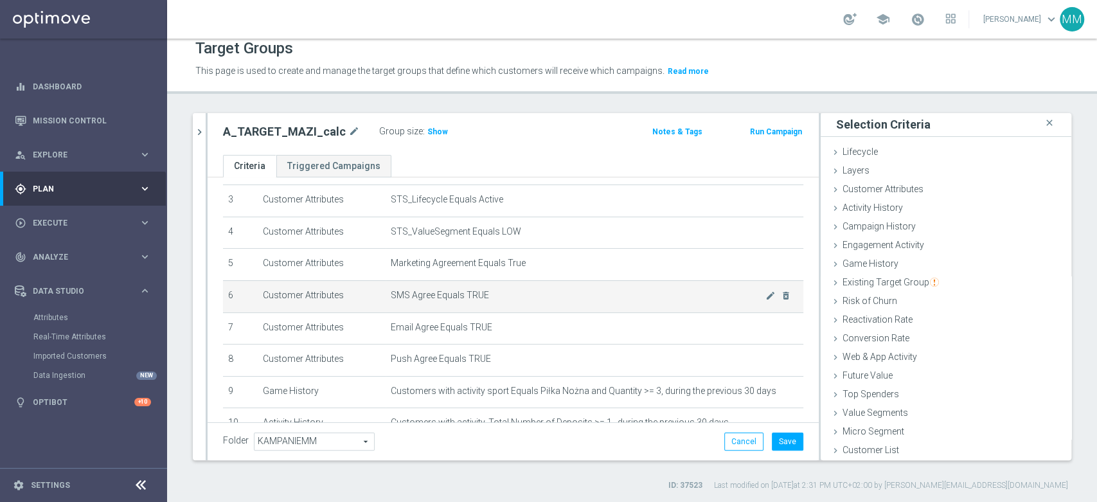
click at [514, 284] on td "SMS Agree Equals TRUE mode_edit delete_forever" at bounding box center [595, 296] width 418 height 32
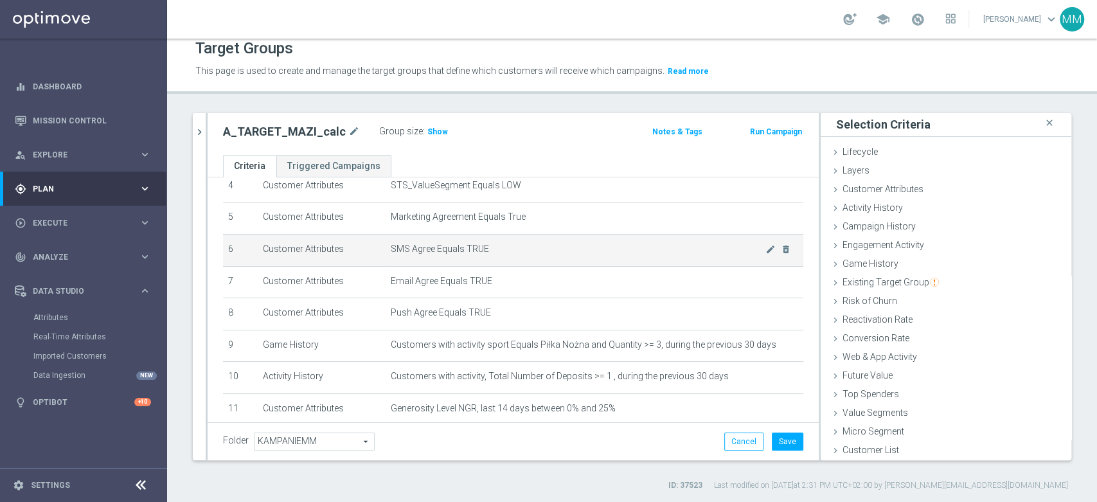
scroll to position [173, 0]
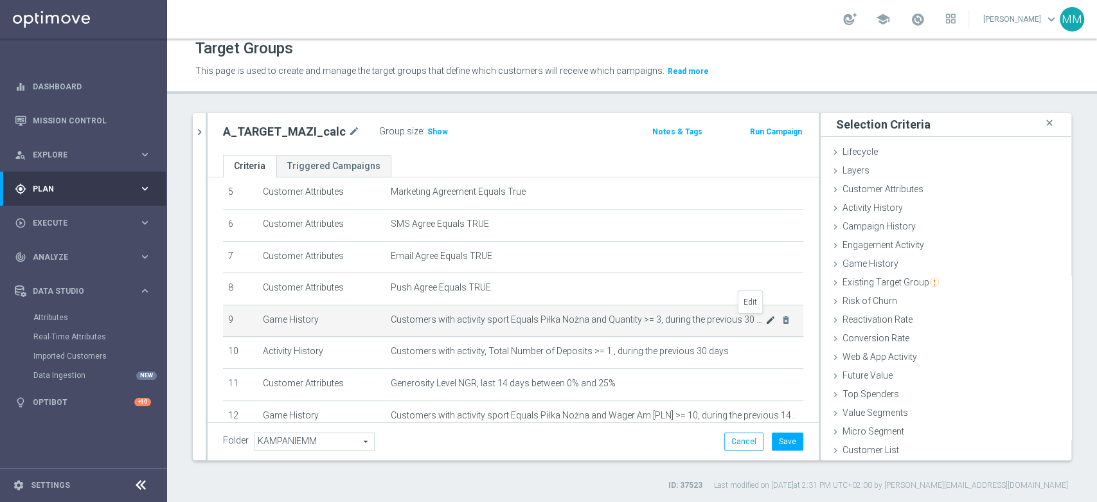
click at [766, 323] on icon "mode_edit" at bounding box center [771, 320] width 10 height 10
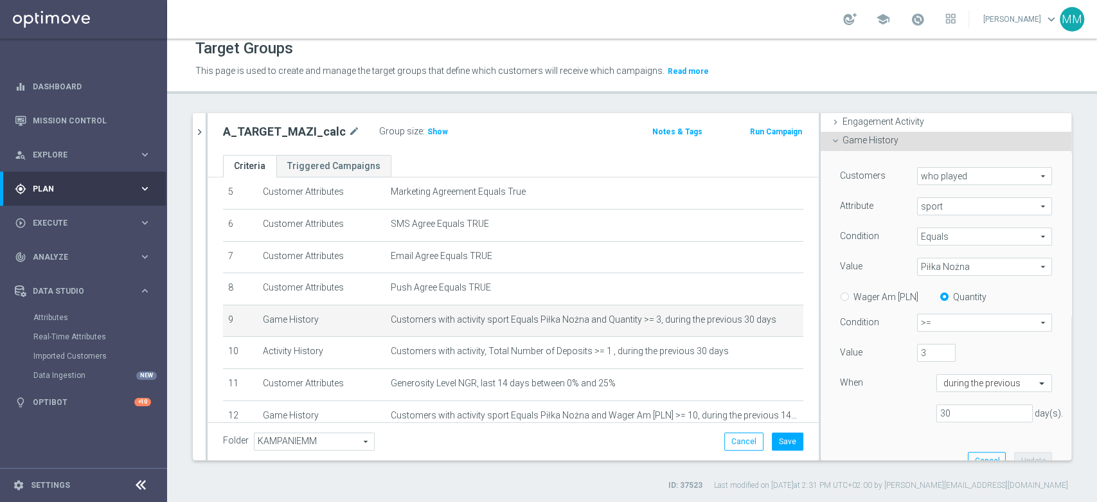
scroll to position [146, 0]
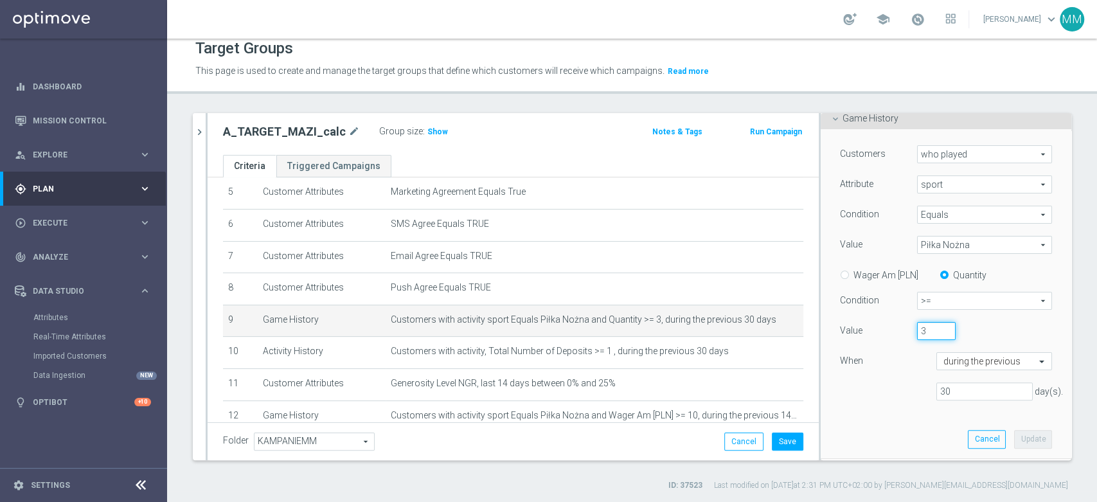
drag, startPoint x: 913, startPoint y: 330, endPoint x: 887, endPoint y: 327, distance: 25.8
click at [887, 327] on div "Value 3" at bounding box center [946, 332] width 231 height 21
type input "5"
click at [1014, 440] on button "Update" at bounding box center [1033, 439] width 38 height 18
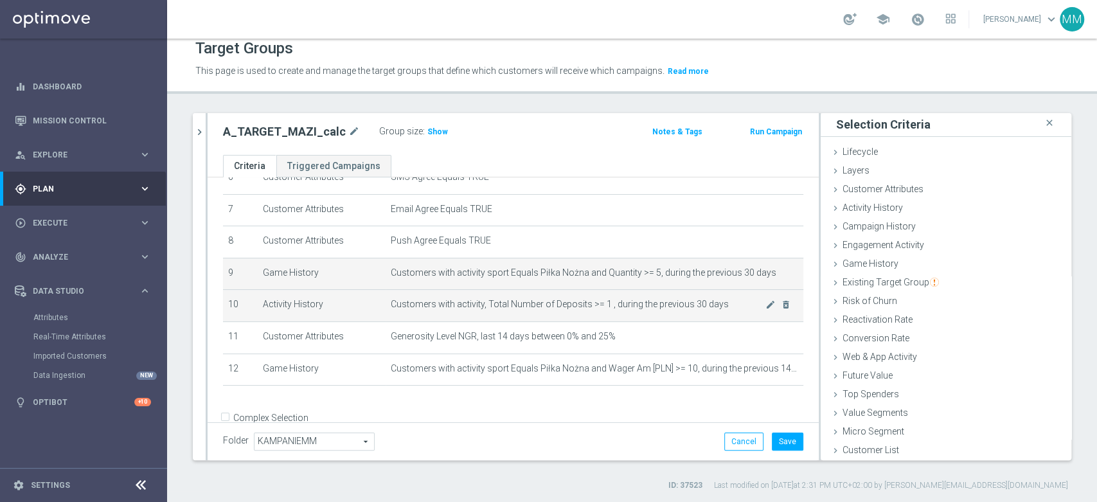
scroll to position [244, 0]
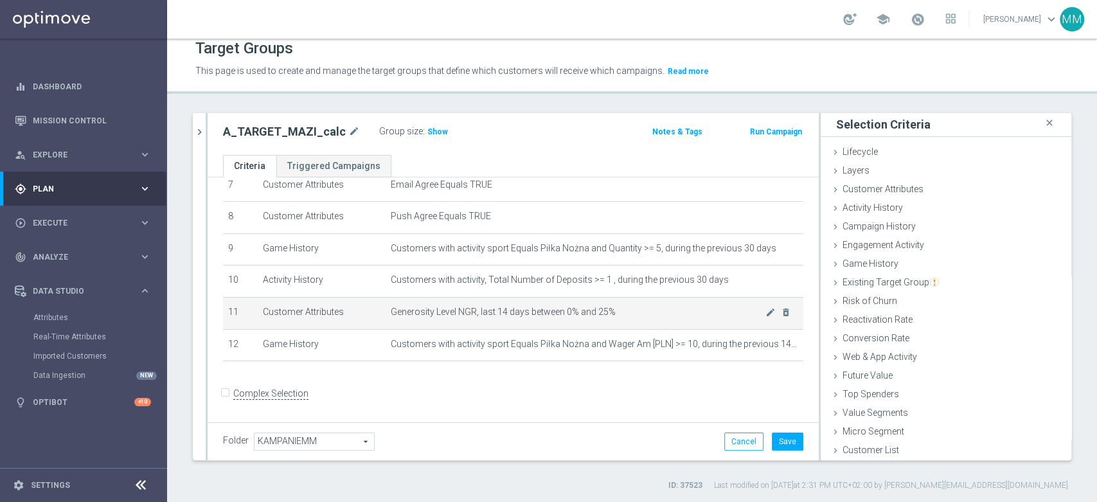
click at [638, 313] on span "Generosity Level NGR, last 14 days between 0% and 25%" at bounding box center [578, 312] width 375 height 11
click at [622, 312] on span "Generosity Level NGR, last 14 days between 0% and 25%" at bounding box center [578, 312] width 375 height 11
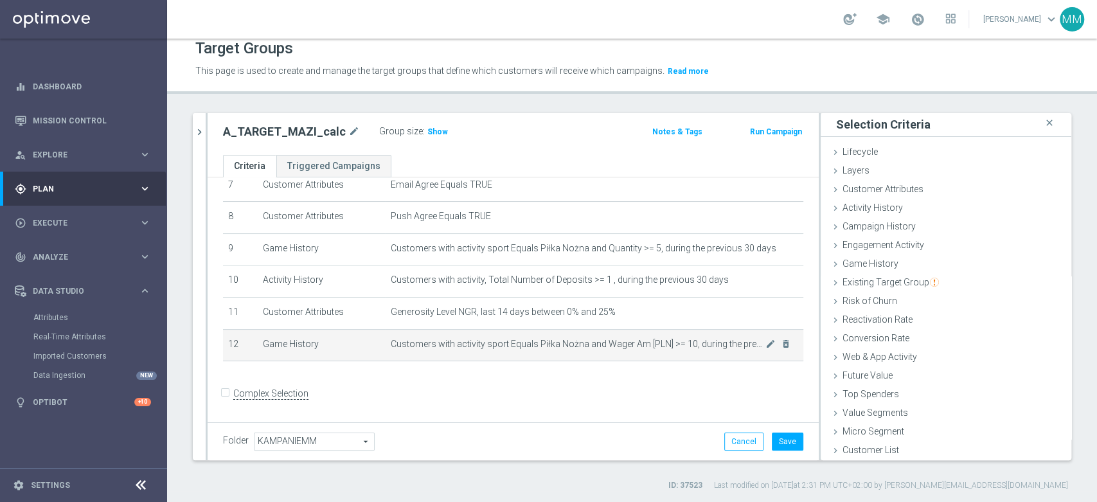
click at [703, 343] on span "Customers with activity sport Equals Piłka Nożna and Wager Am [PLN] >= 10, duri…" at bounding box center [578, 344] width 375 height 11
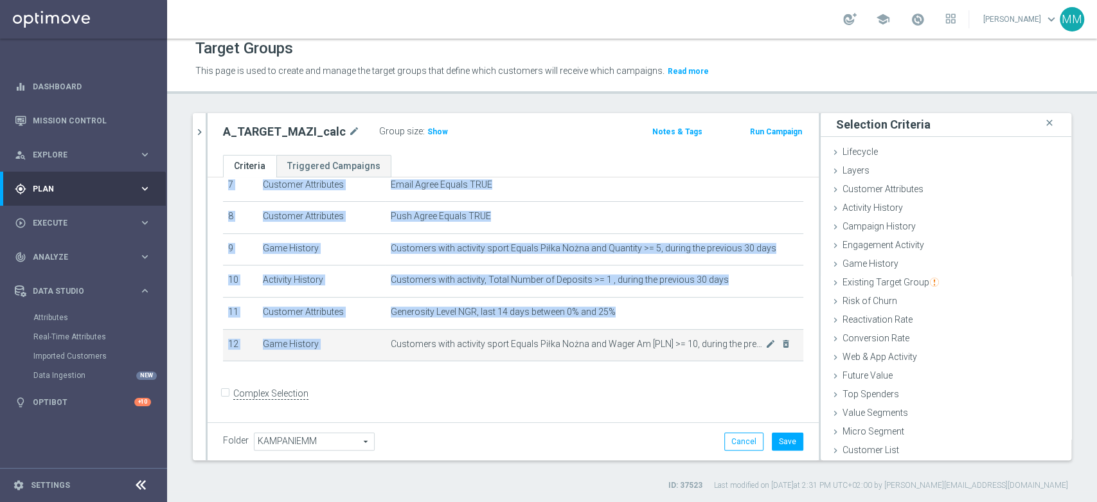
click at [703, 343] on span "Customers with activity sport Equals Piłka Nożna and Wager Am [PLN] >= 10, duri…" at bounding box center [578, 344] width 375 height 11
click at [628, 343] on span "Customers with activity sport Equals Piłka Nożna and Wager Am [PLN] >= 10, duri…" at bounding box center [578, 344] width 375 height 11
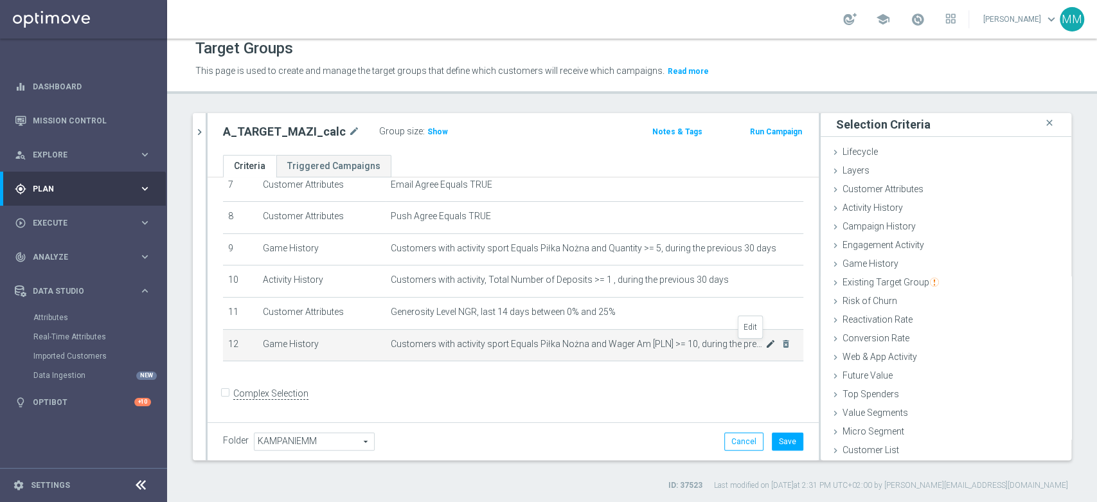
click at [766, 348] on icon "mode_edit" at bounding box center [771, 344] width 10 height 10
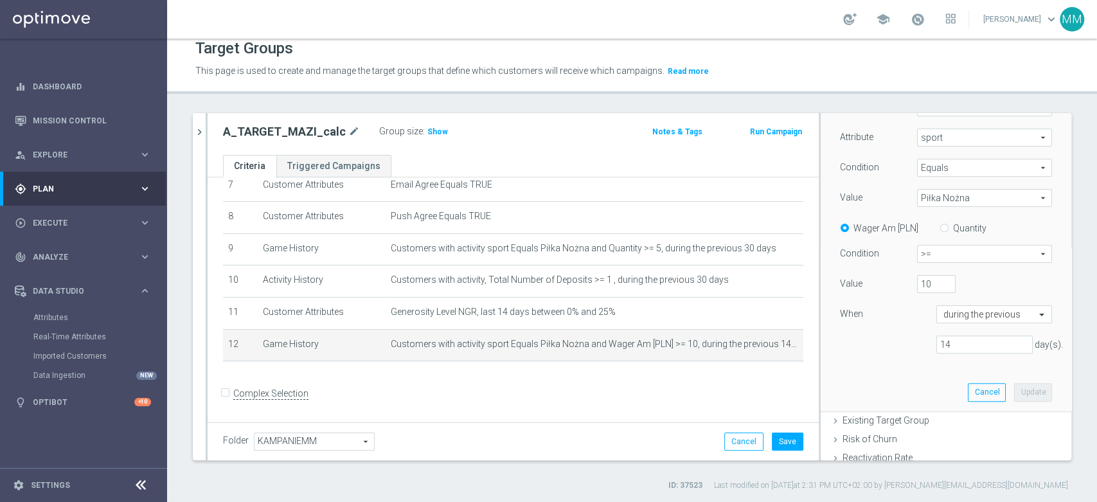
scroll to position [217, 0]
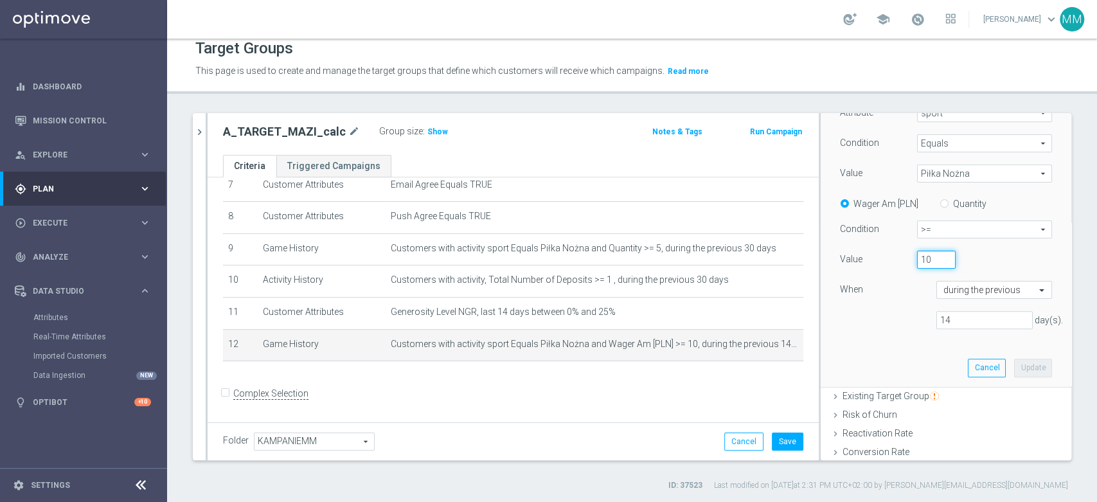
drag, startPoint x: 915, startPoint y: 264, endPoint x: 900, endPoint y: 264, distance: 15.4
click at [908, 262] on div "10" at bounding box center [937, 260] width 58 height 18
type input "25"
click at [1014, 361] on button "Update" at bounding box center [1033, 368] width 38 height 18
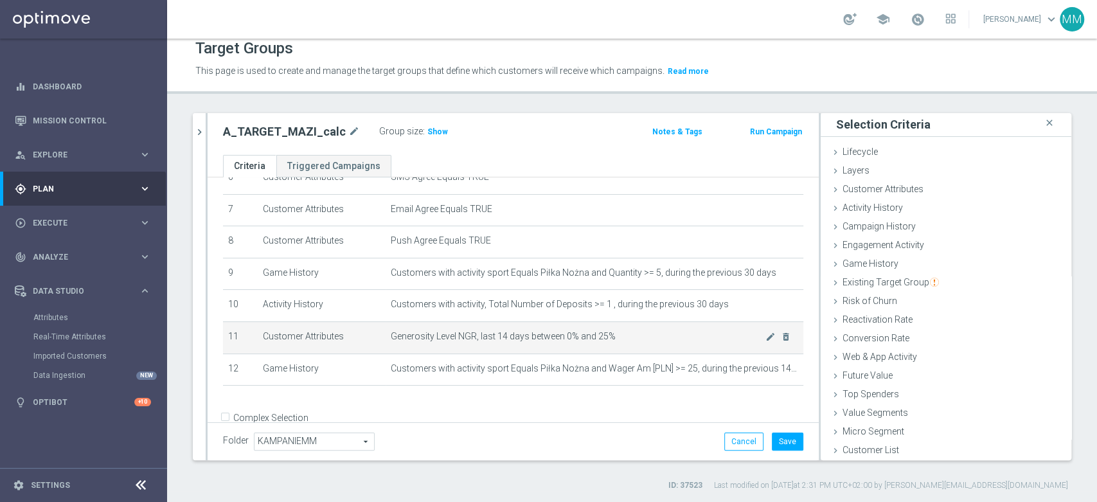
scroll to position [244, 0]
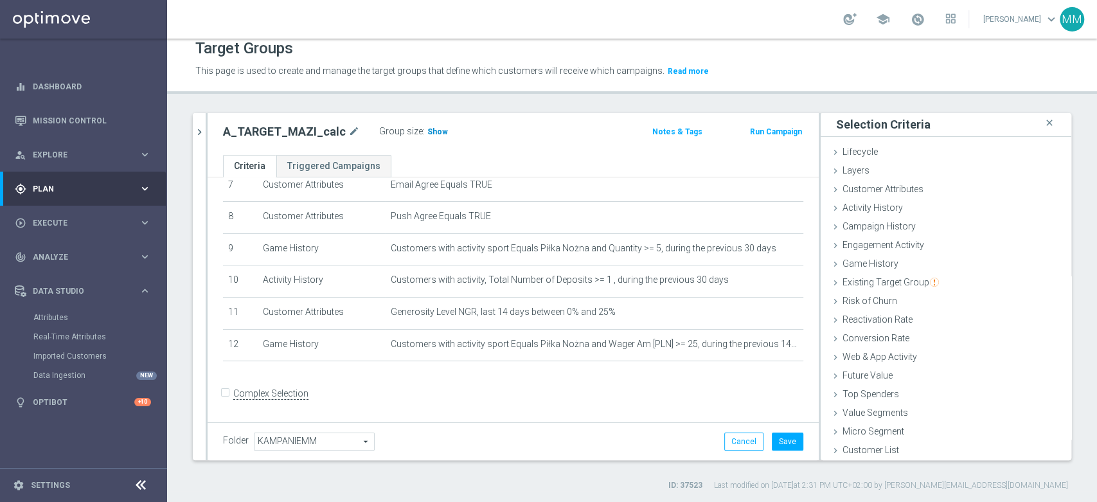
click at [428, 132] on span "Show" at bounding box center [438, 131] width 21 height 9
click at [772, 440] on button "Save" at bounding box center [788, 442] width 32 height 18
click at [196, 127] on icon "chevron_right" at bounding box center [200, 132] width 12 height 12
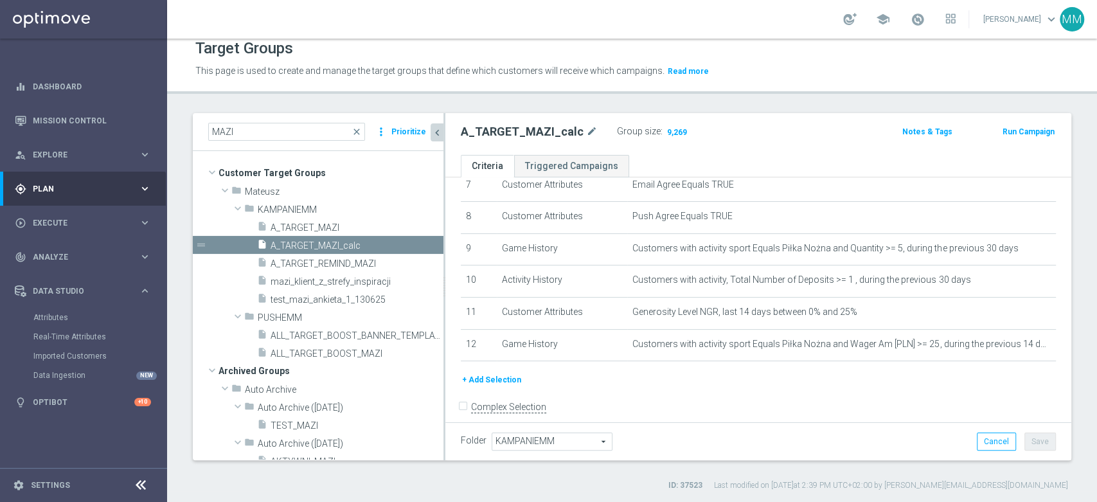
scroll to position [23, 0]
click at [480, 379] on button "+ Add Selection" at bounding box center [492, 380] width 62 height 14
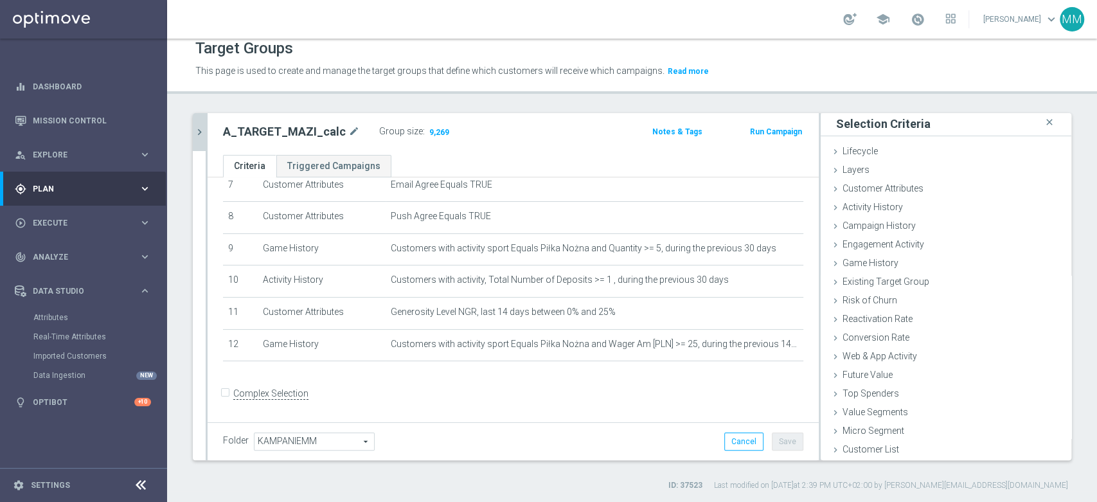
scroll to position [1, 0]
click at [196, 129] on icon "chevron_right" at bounding box center [200, 132] width 12 height 12
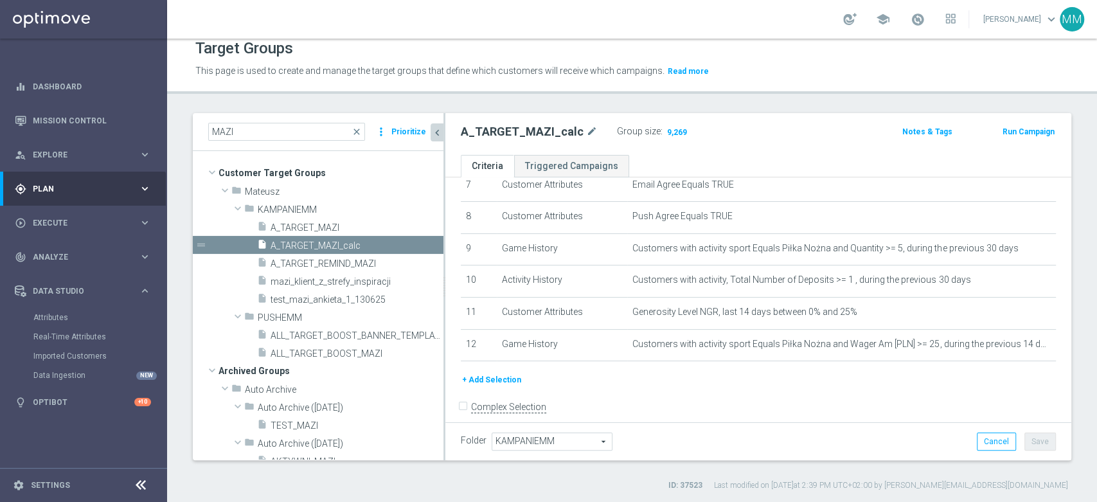
scroll to position [23, 0]
click at [771, 368] on div "# Selection Type Criteria delete_forever 1 Customer Attributes STS_Exclusions E…" at bounding box center [758, 161] width 615 height 424
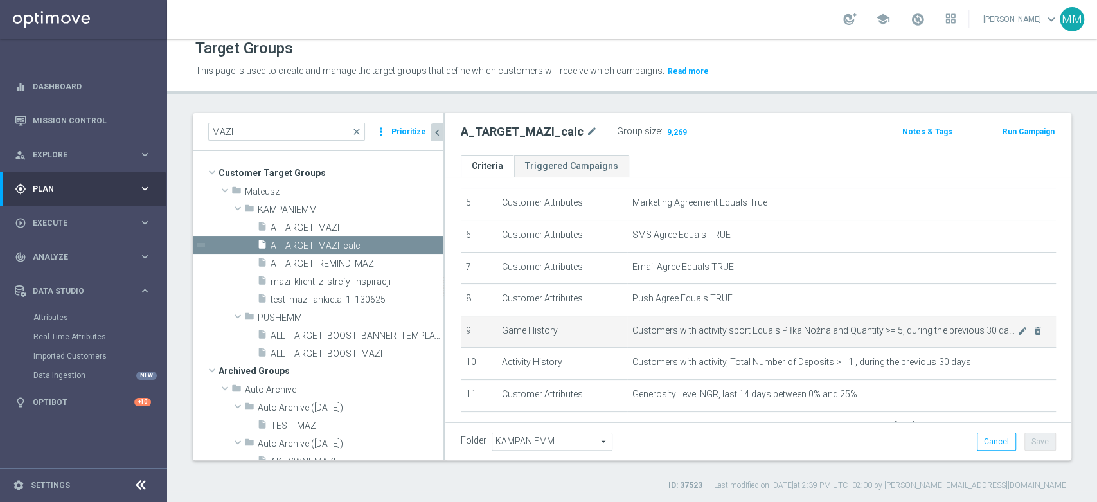
scroll to position [186, 0]
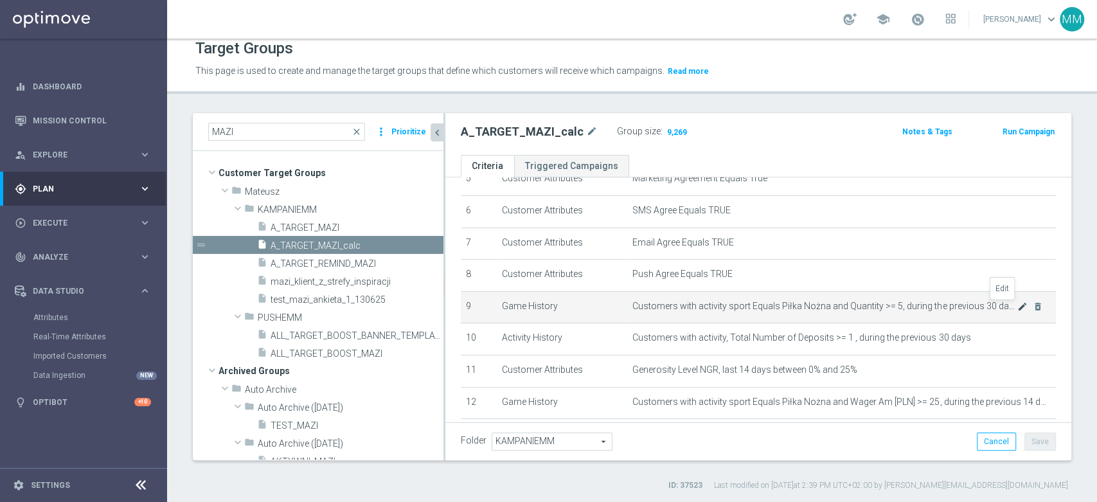
click at [1018, 307] on icon "mode_edit" at bounding box center [1023, 307] width 10 height 10
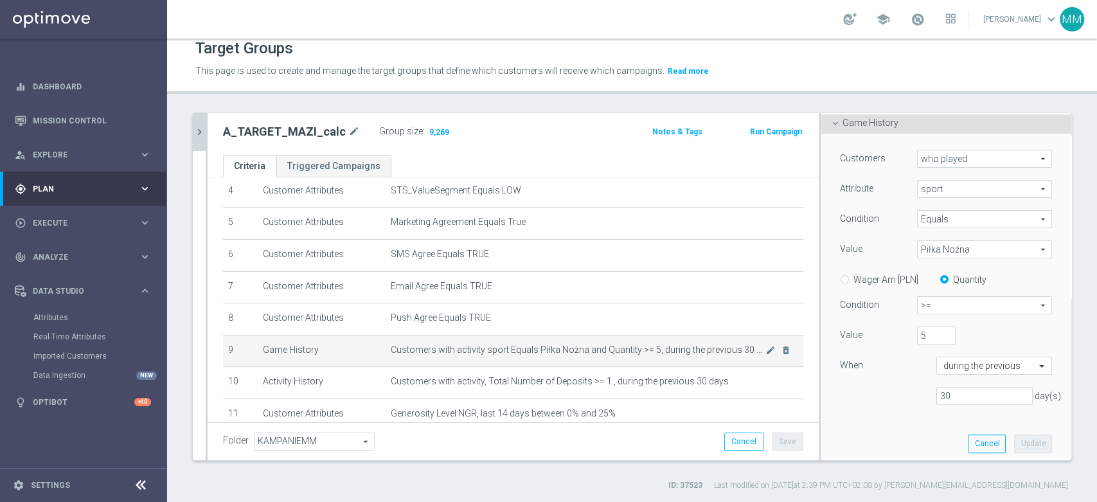
scroll to position [214, 0]
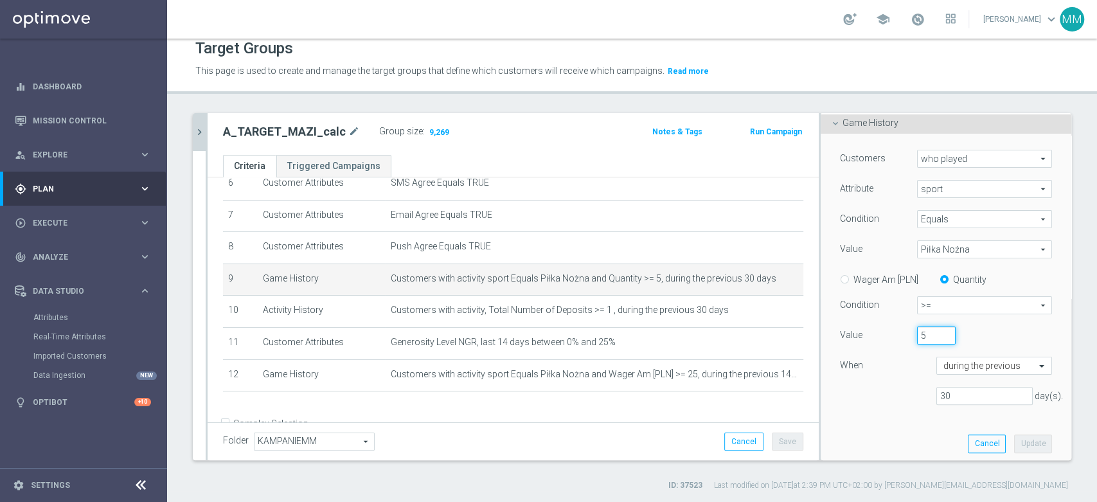
click at [908, 329] on div "5" at bounding box center [937, 336] width 58 height 18
drag, startPoint x: 915, startPoint y: 335, endPoint x: 895, endPoint y: 332, distance: 20.2
click at [908, 332] on div "5" at bounding box center [937, 336] width 58 height 18
type input "3"
click at [1014, 447] on button "Update" at bounding box center [1033, 444] width 38 height 18
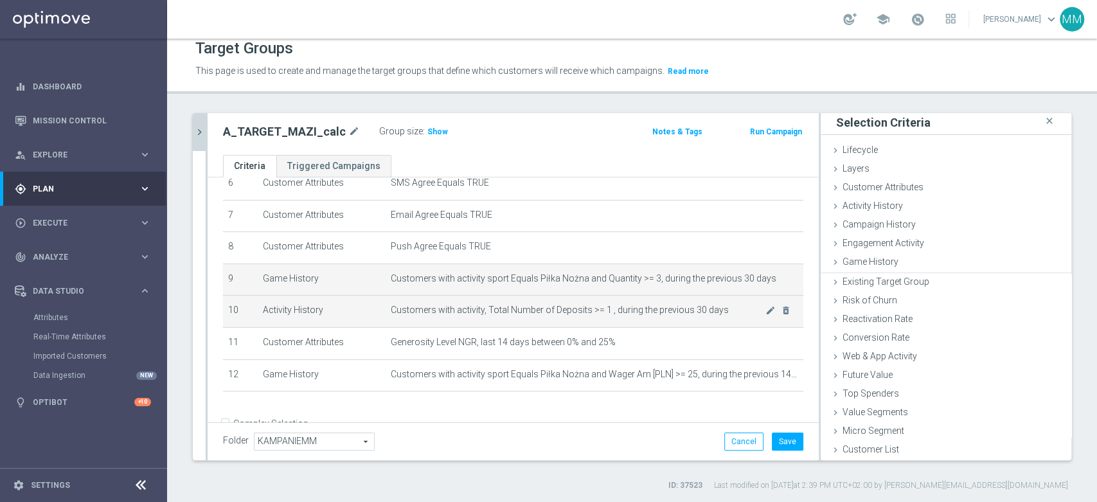
scroll to position [1, 0]
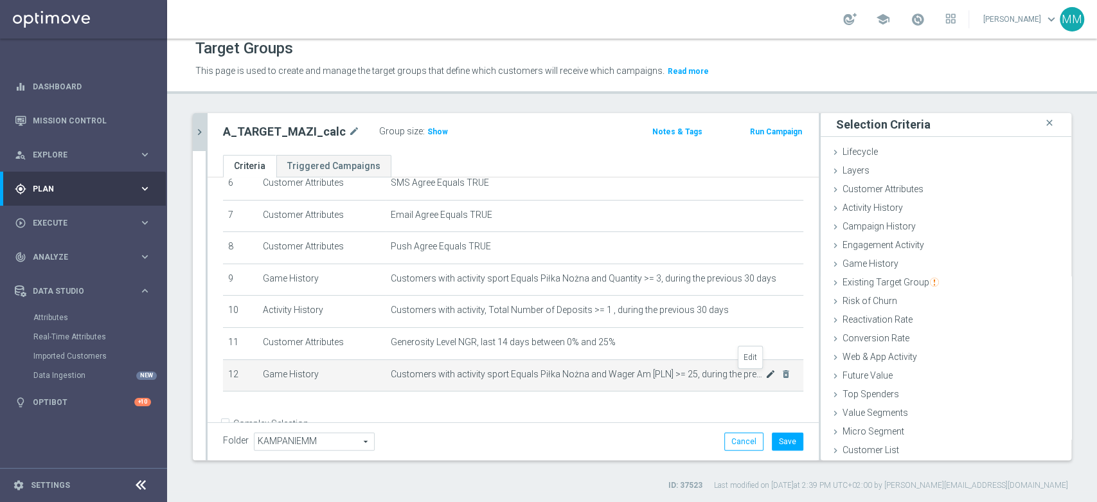
click at [766, 377] on icon "mode_edit" at bounding box center [771, 374] width 10 height 10
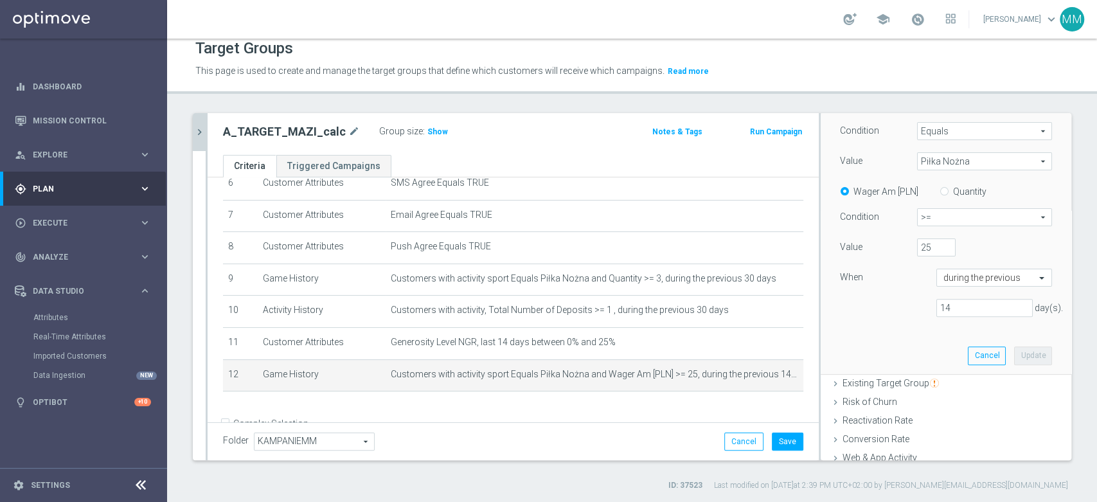
scroll to position [262, 0]
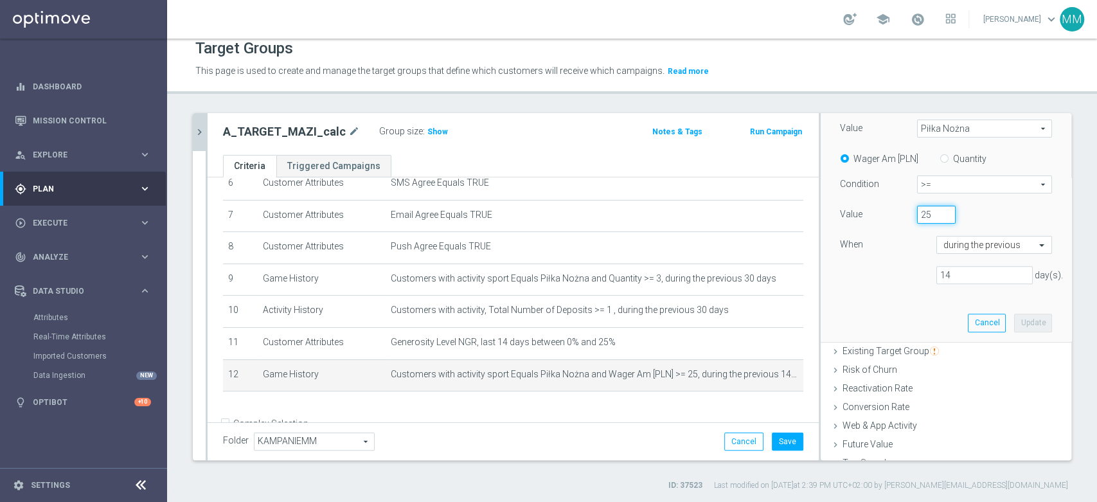
drag, startPoint x: 917, startPoint y: 215, endPoint x: 890, endPoint y: 215, distance: 27.0
click at [890, 215] on div "Value 25" at bounding box center [946, 216] width 231 height 21
type input "10"
click at [1014, 319] on button "Update" at bounding box center [1033, 323] width 38 height 18
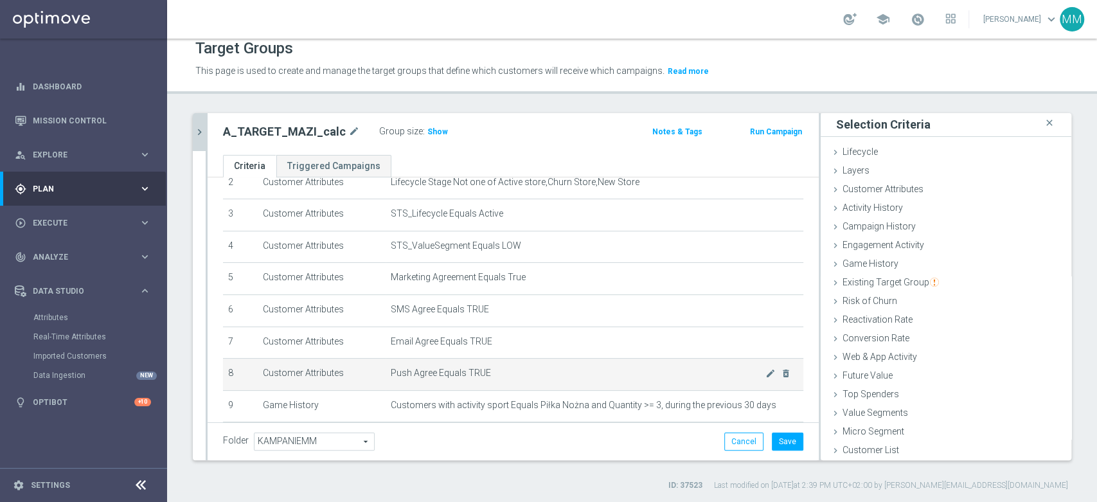
scroll to position [0, 0]
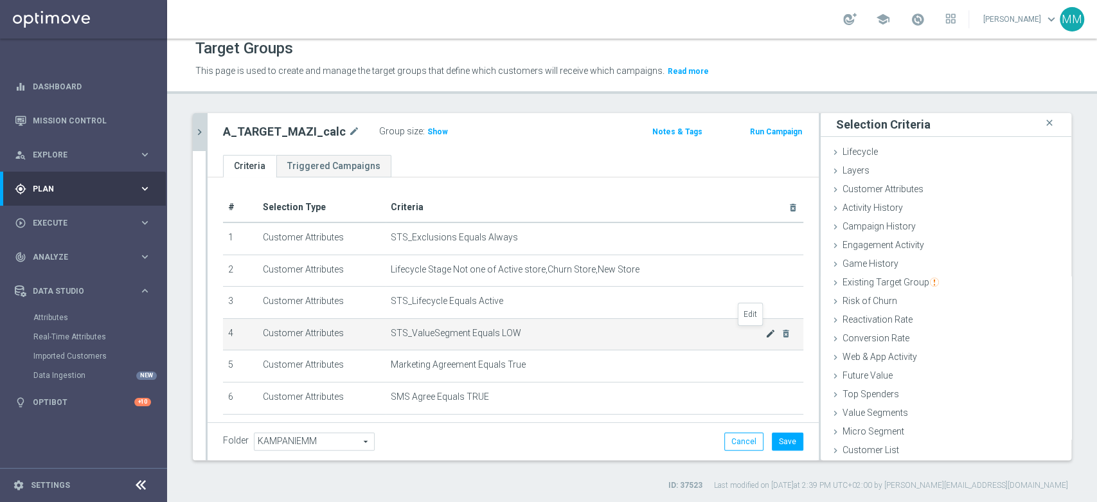
click at [766, 334] on icon "mode_edit" at bounding box center [771, 334] width 10 height 10
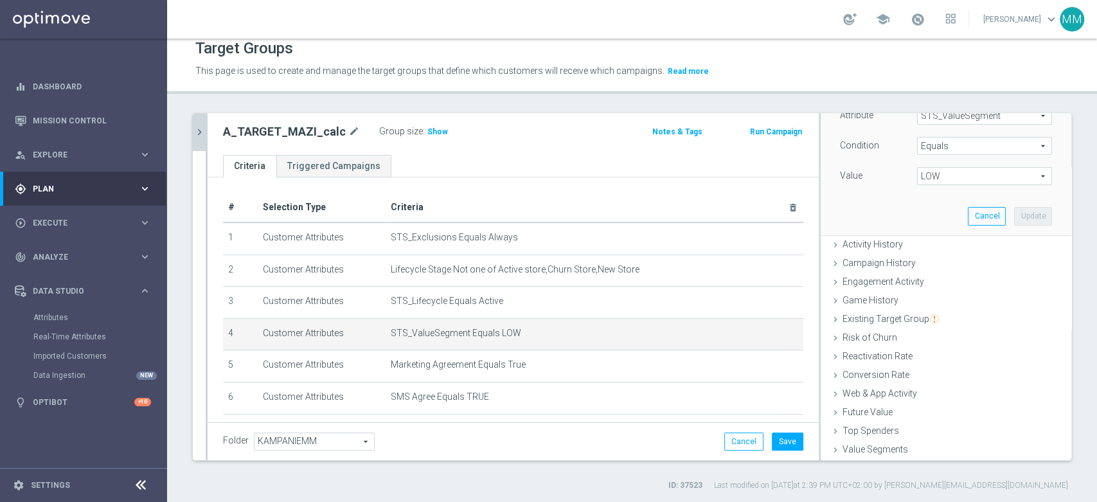
scroll to position [75, 0]
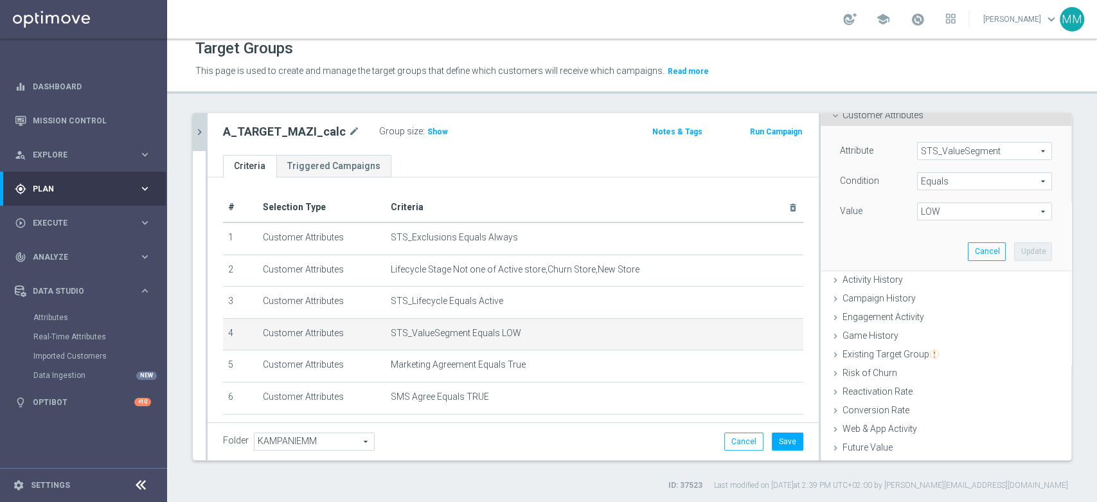
click at [932, 216] on span "LOW" at bounding box center [985, 211] width 134 height 17
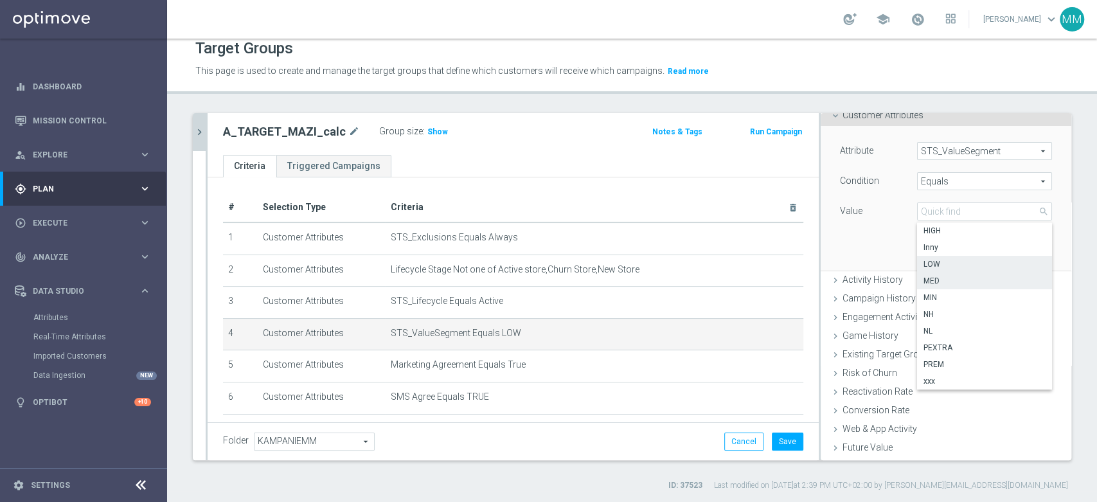
click at [932, 281] on span "MED" at bounding box center [985, 281] width 122 height 10
type input "MED"
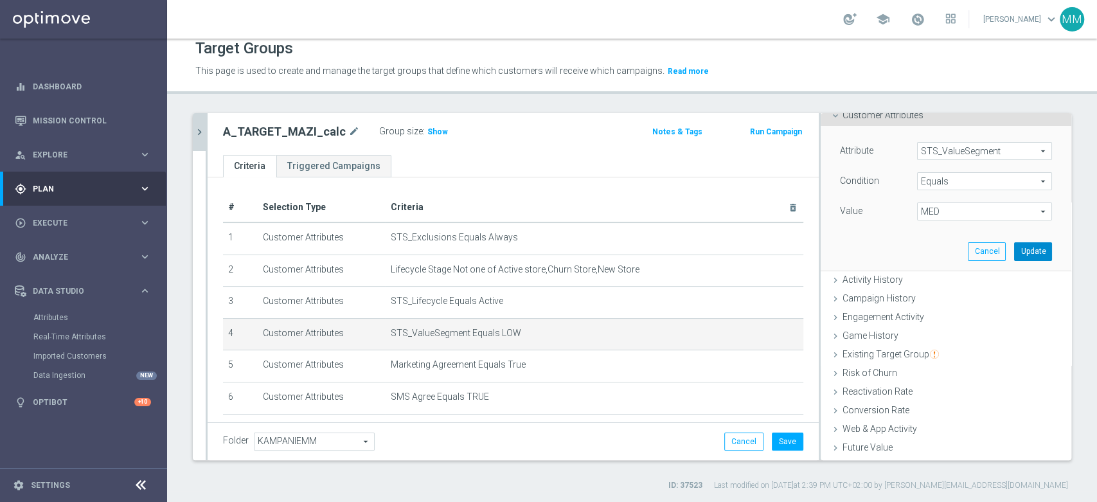
click at [1014, 251] on button "Update" at bounding box center [1033, 251] width 38 height 18
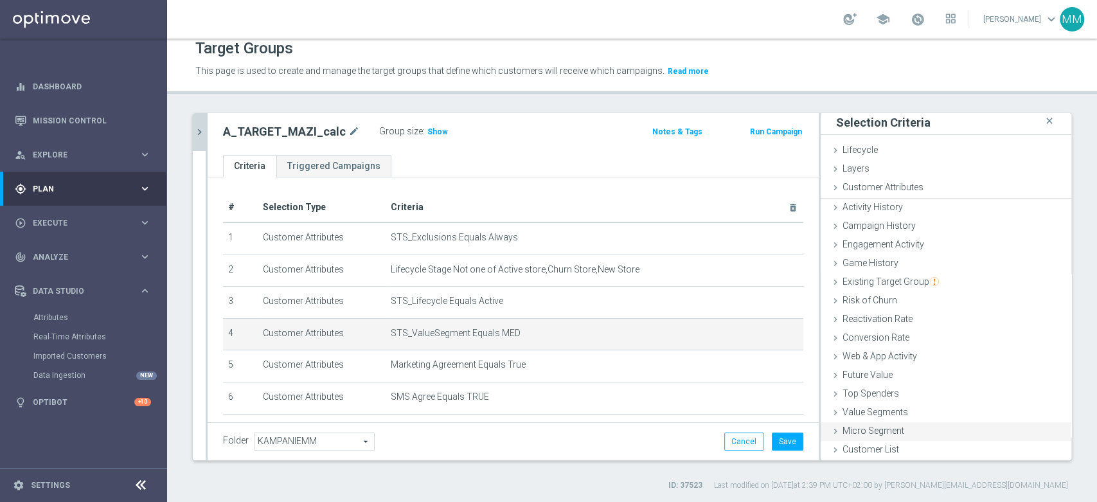
scroll to position [1, 0]
click at [766, 334] on icon "mode_edit" at bounding box center [771, 334] width 10 height 10
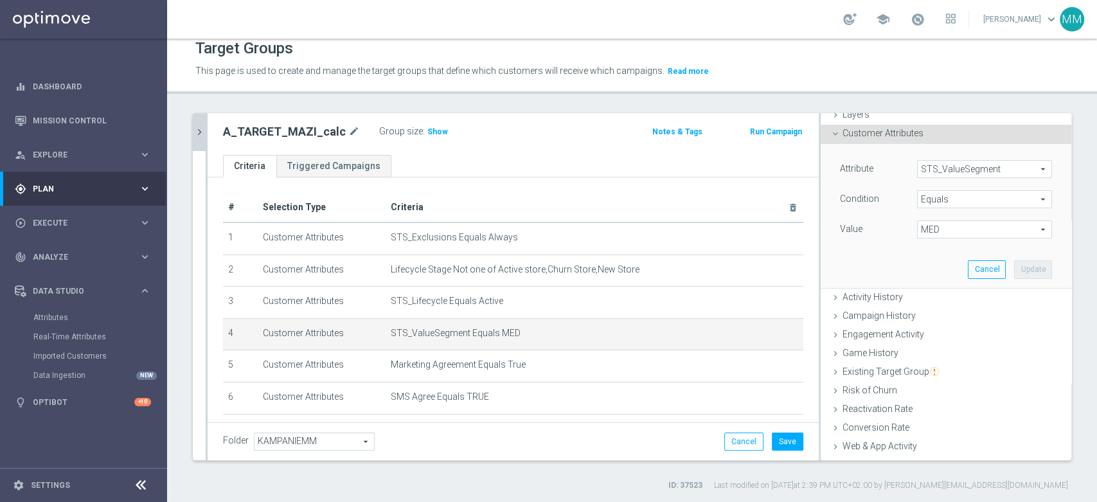
scroll to position [75, 0]
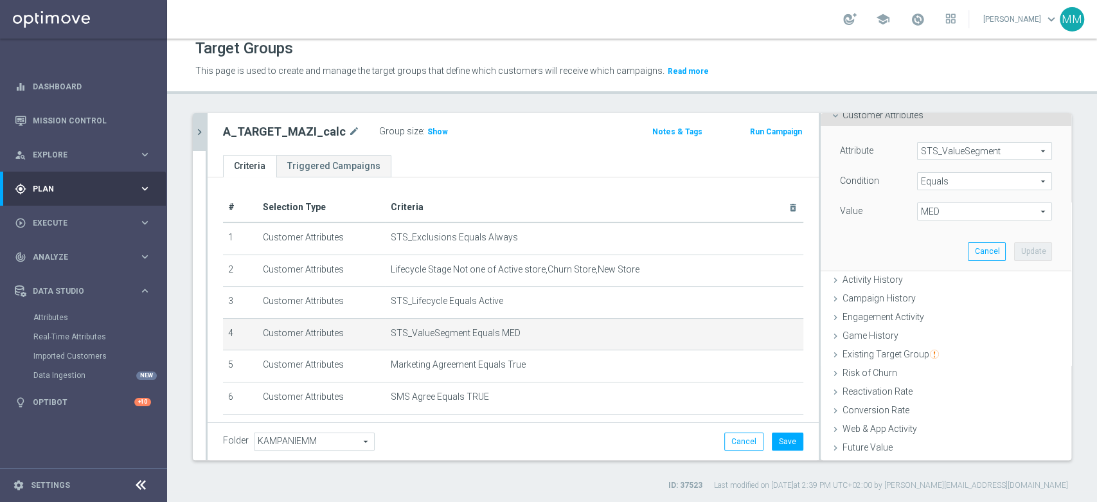
click at [936, 213] on span "MED" at bounding box center [985, 211] width 134 height 17
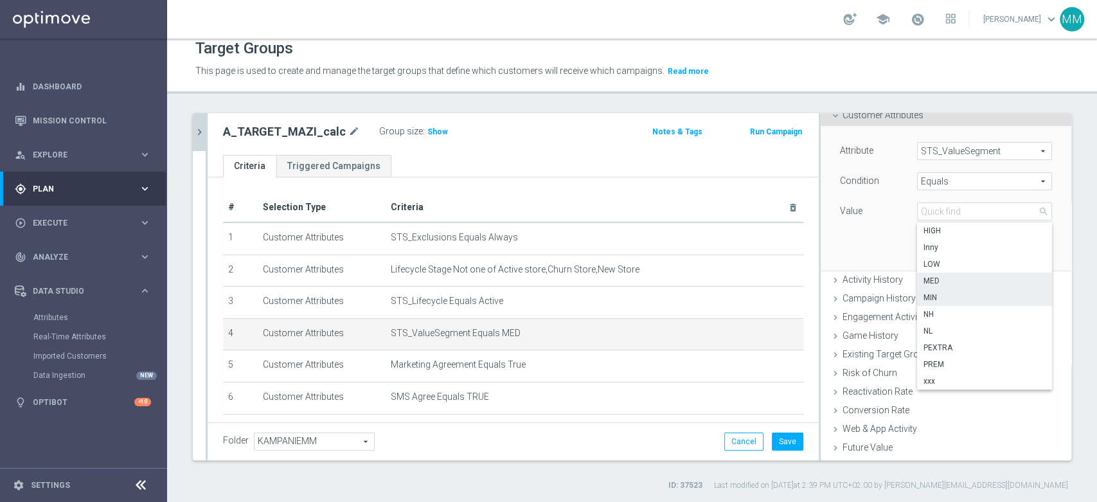
click at [946, 303] on label "MIN" at bounding box center [984, 297] width 135 height 17
type input "MIN"
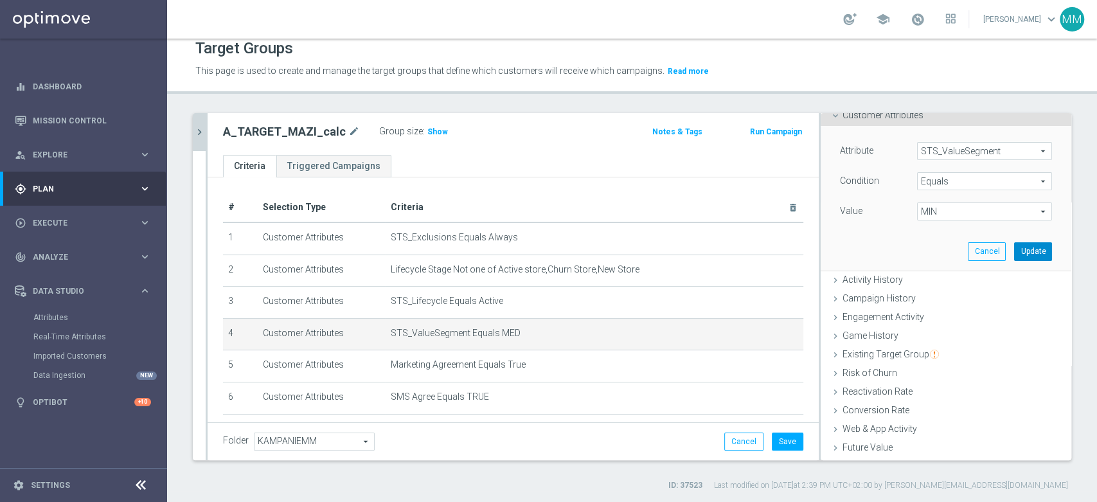
click at [1014, 249] on button "Update" at bounding box center [1033, 251] width 38 height 18
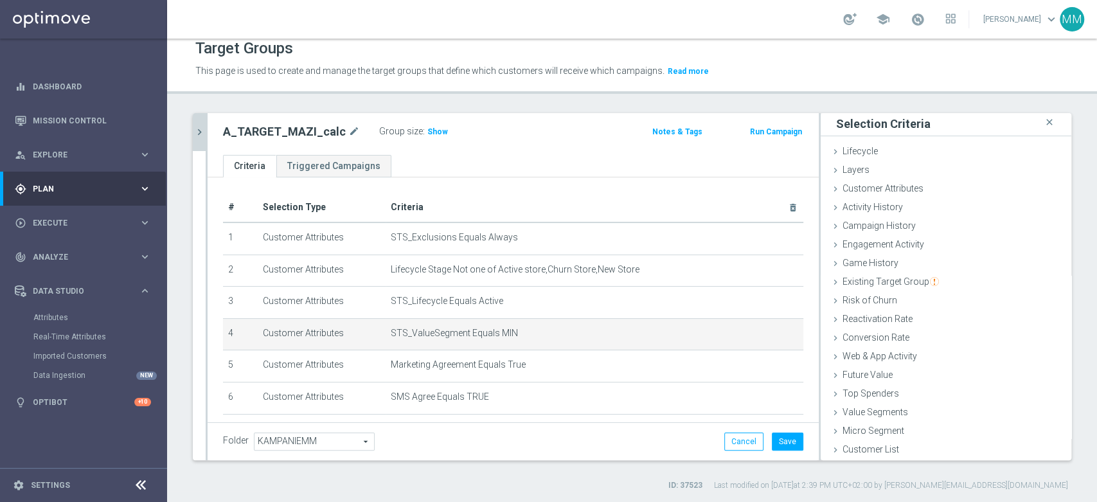
scroll to position [1, 0]
click at [782, 436] on button "Save" at bounding box center [788, 442] width 32 height 18
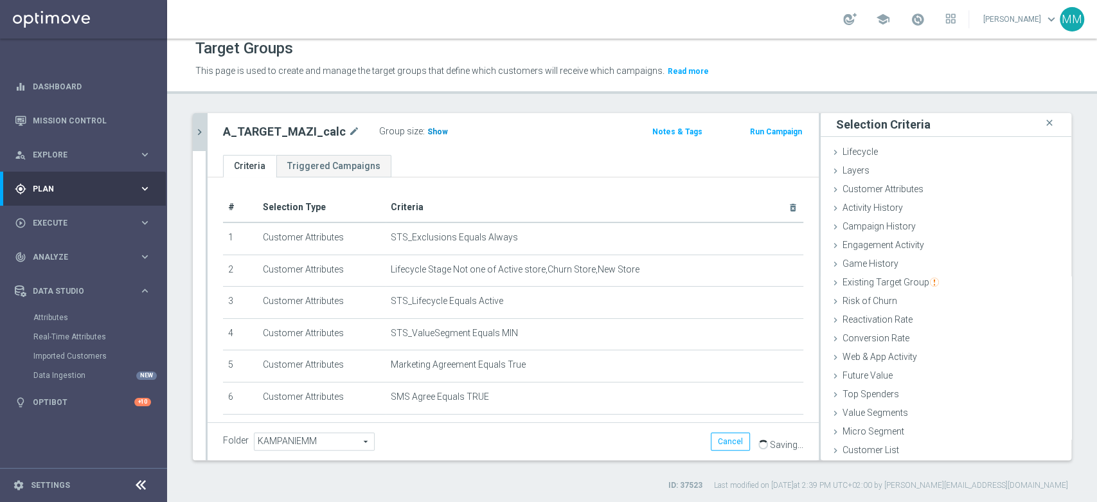
click at [438, 129] on h3 "Show" at bounding box center [437, 132] width 23 height 14
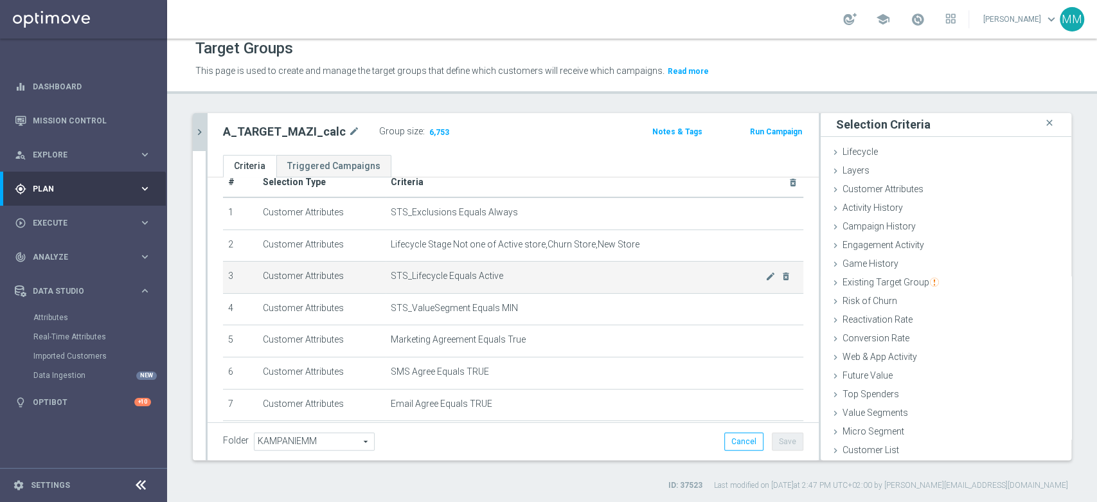
scroll to position [0, 0]
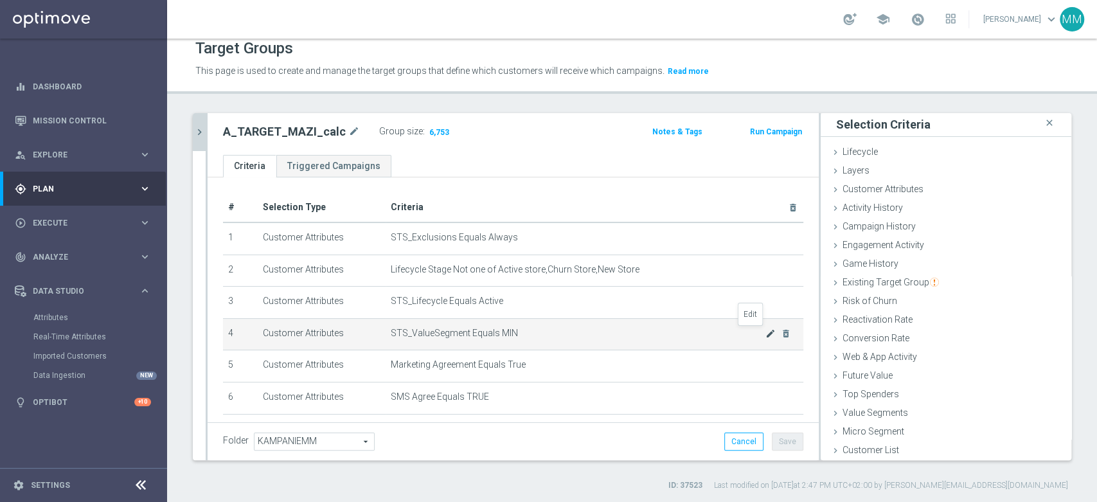
click at [766, 332] on icon "mode_edit" at bounding box center [771, 334] width 10 height 10
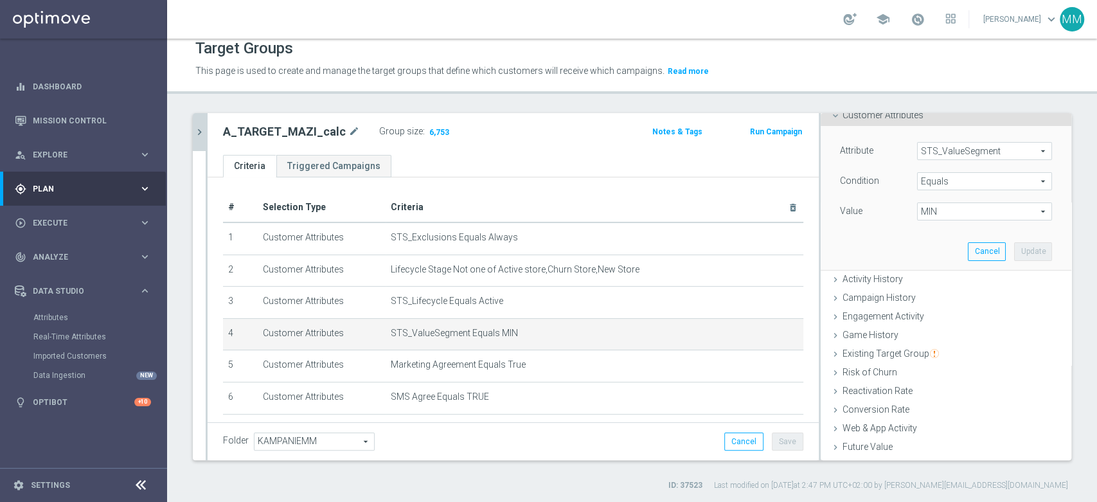
scroll to position [75, 0]
click at [941, 217] on span "MIN" at bounding box center [985, 211] width 134 height 17
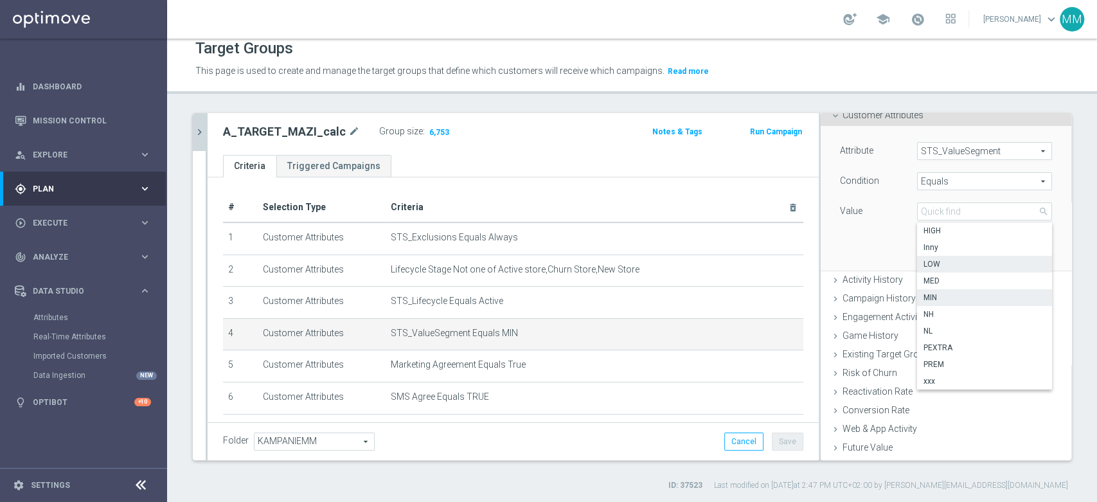
click at [939, 263] on span "LOW" at bounding box center [985, 264] width 122 height 10
type input "LOW"
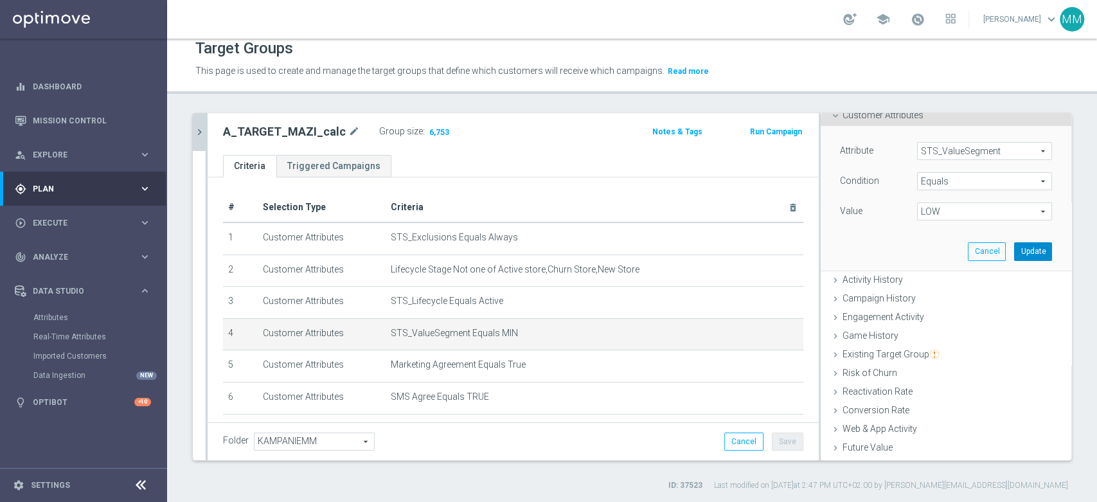
click at [1014, 251] on button "Update" at bounding box center [1033, 251] width 38 height 18
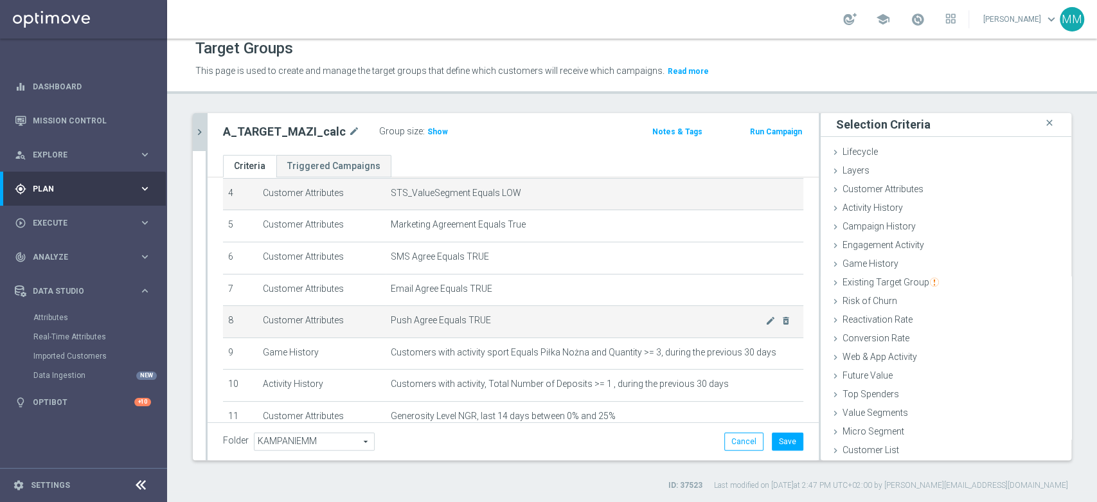
scroll to position [143, 0]
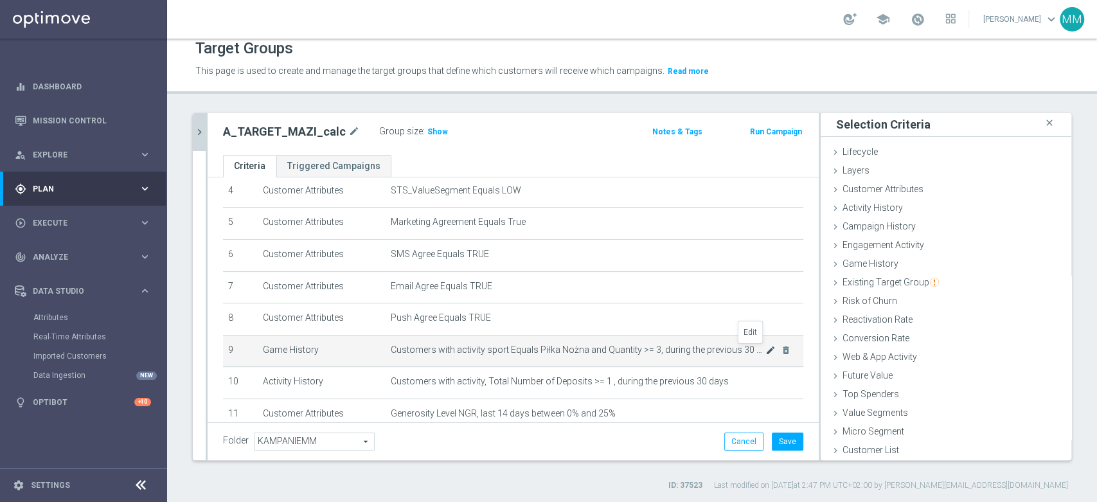
click at [766, 351] on icon "mode_edit" at bounding box center [771, 350] width 10 height 10
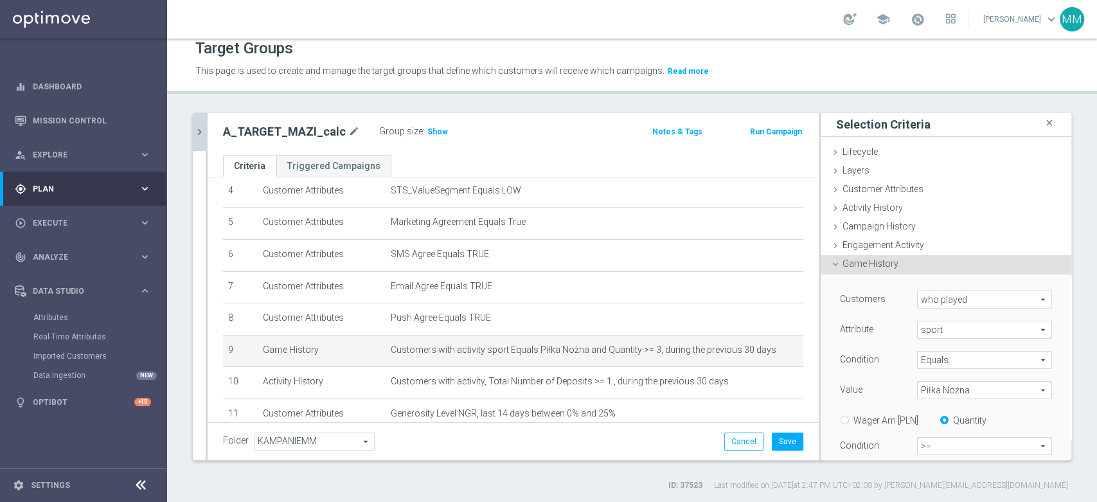
scroll to position [75, 0]
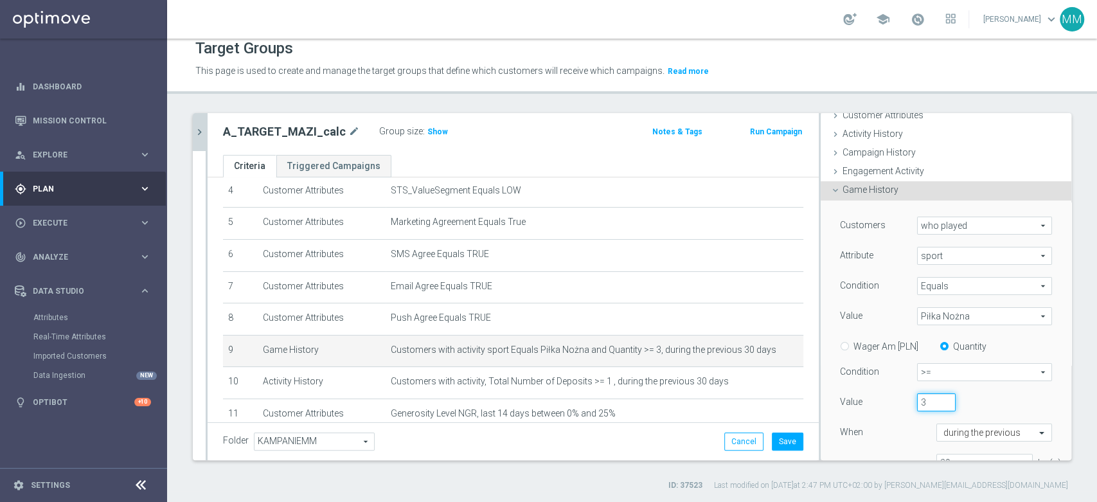
drag, startPoint x: 915, startPoint y: 406, endPoint x: 901, endPoint y: 408, distance: 14.3
click at [917, 407] on input "3" at bounding box center [936, 402] width 39 height 18
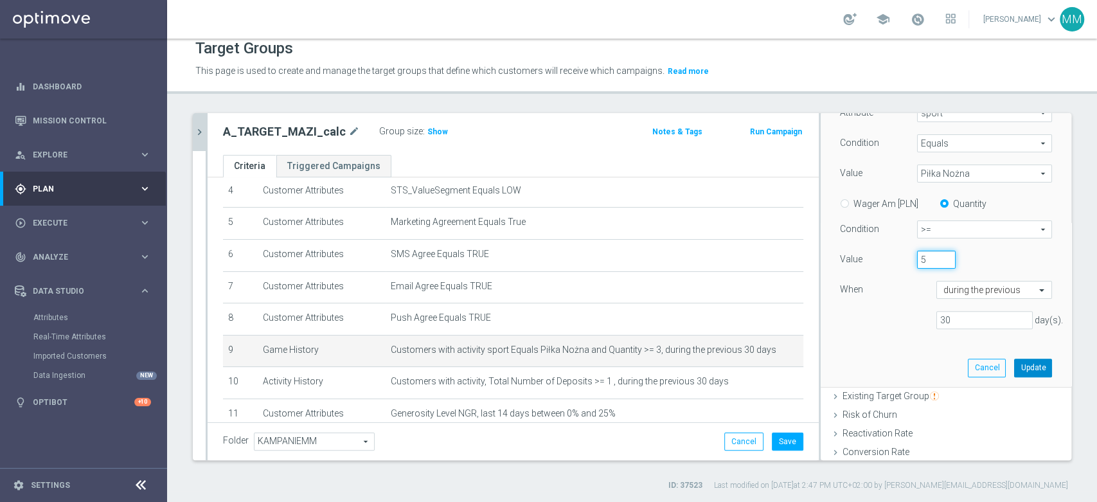
type input "5"
click at [1024, 372] on button "Update" at bounding box center [1033, 368] width 38 height 18
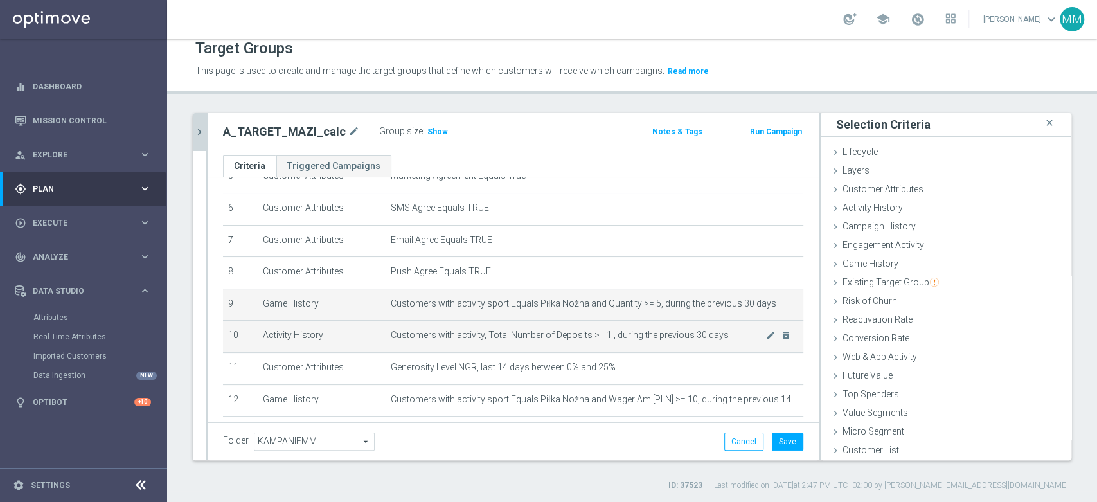
scroll to position [214, 0]
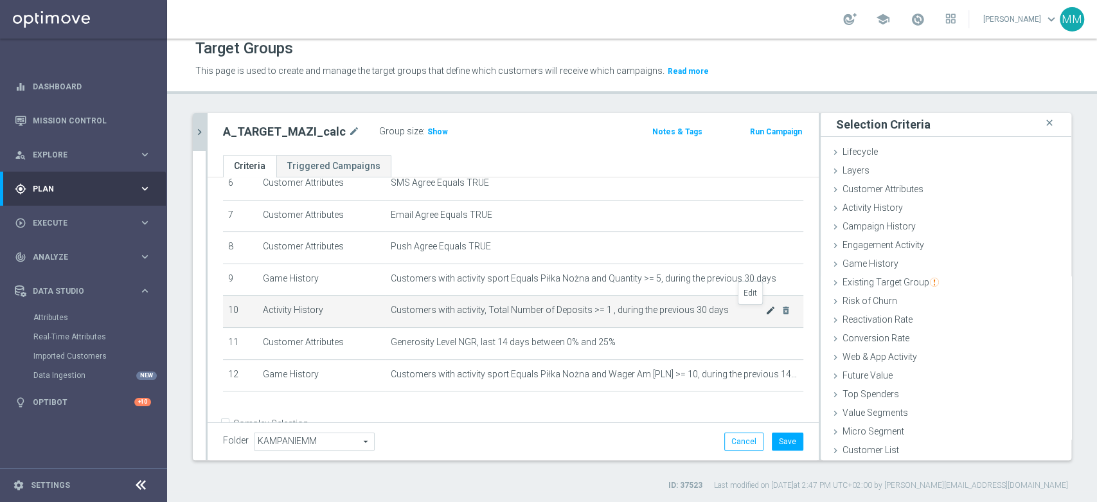
click at [766, 310] on icon "mode_edit" at bounding box center [771, 310] width 10 height 10
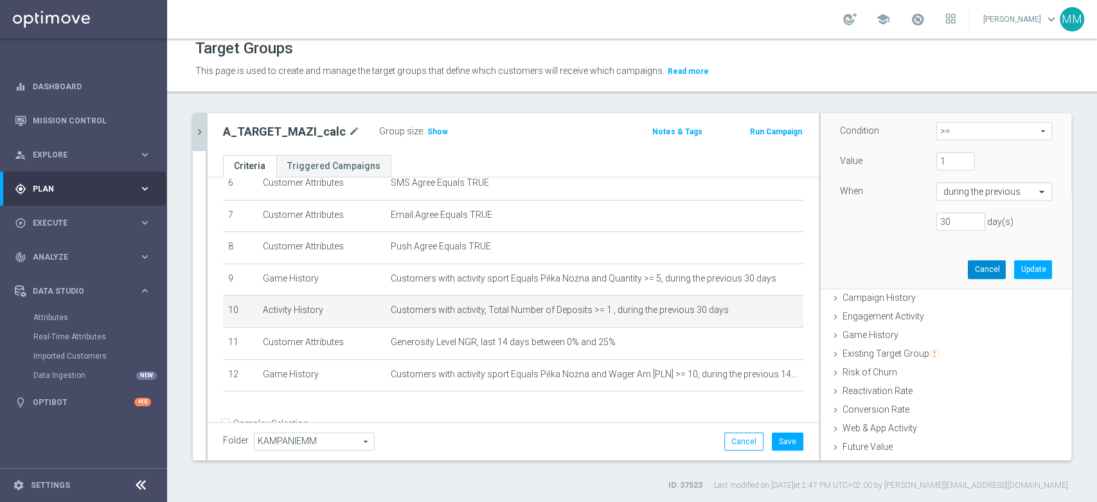
scroll to position [245, 0]
click at [968, 262] on button "Cancel" at bounding box center [987, 270] width 38 height 18
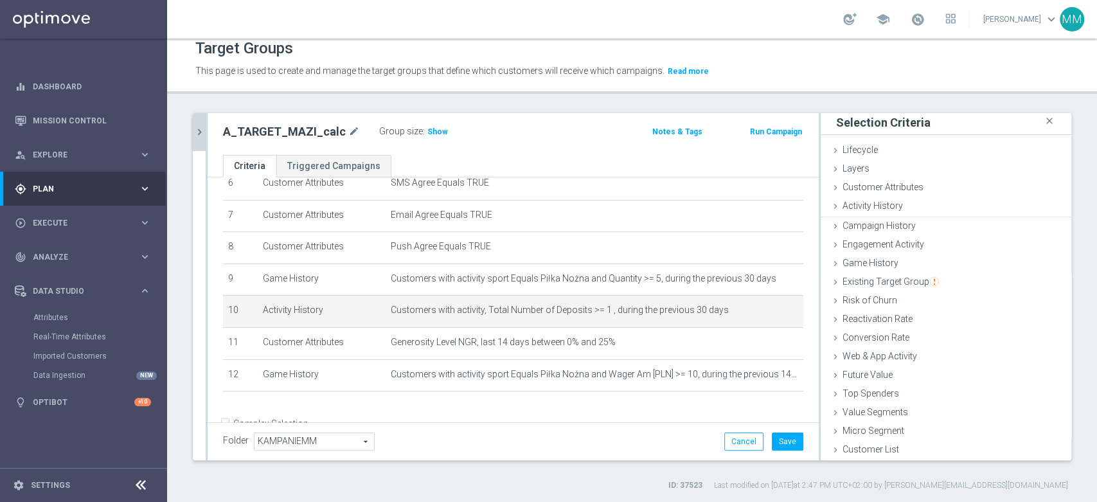
scroll to position [1, 0]
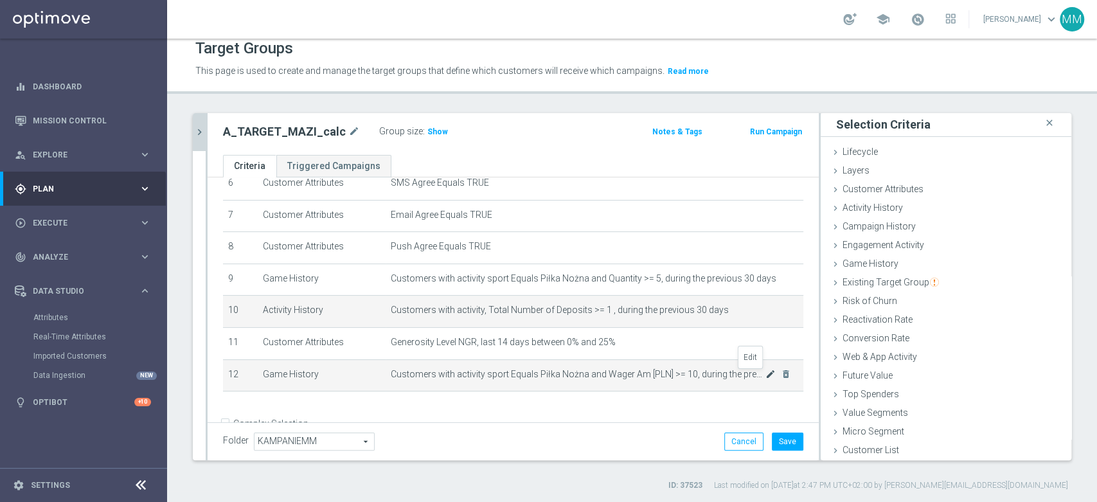
click at [766, 379] on icon "mode_edit" at bounding box center [771, 374] width 10 height 10
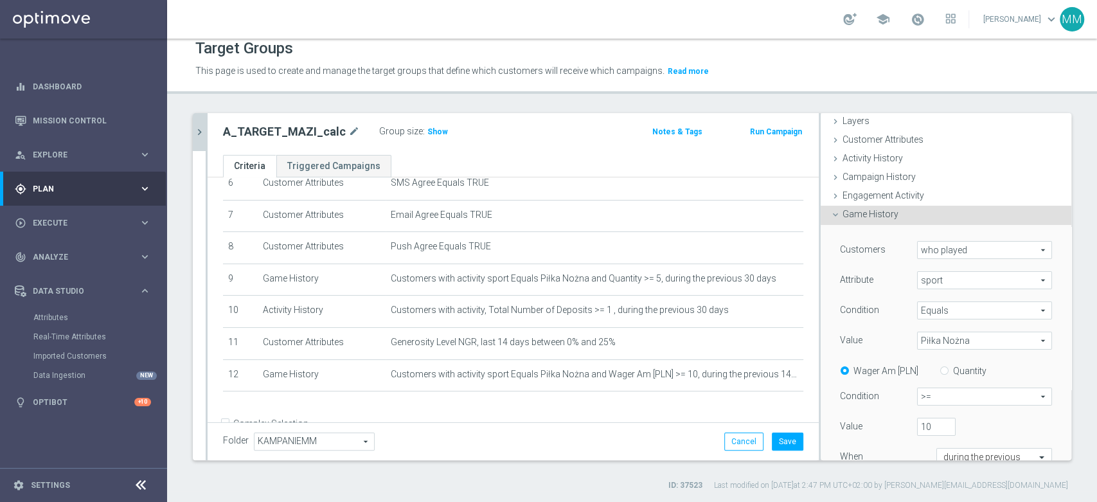
scroll to position [72, 0]
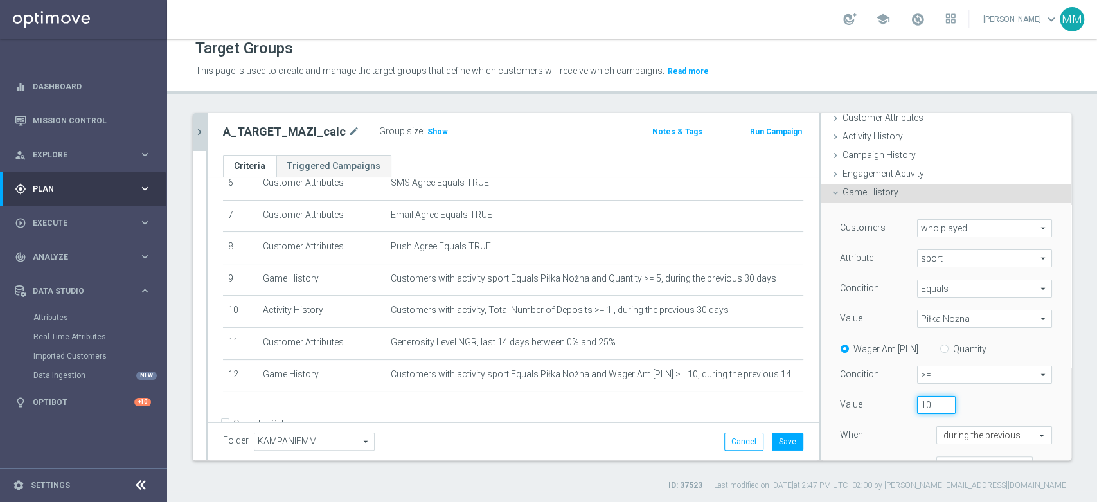
drag, startPoint x: 918, startPoint y: 402, endPoint x: 895, endPoint y: 404, distance: 23.2
click at [908, 404] on div "10" at bounding box center [937, 405] width 58 height 18
click at [967, 384] on div "Customers who played who played arrow_drop_down search Attribute Select arrow_d…" at bounding box center [946, 352] width 212 height 266
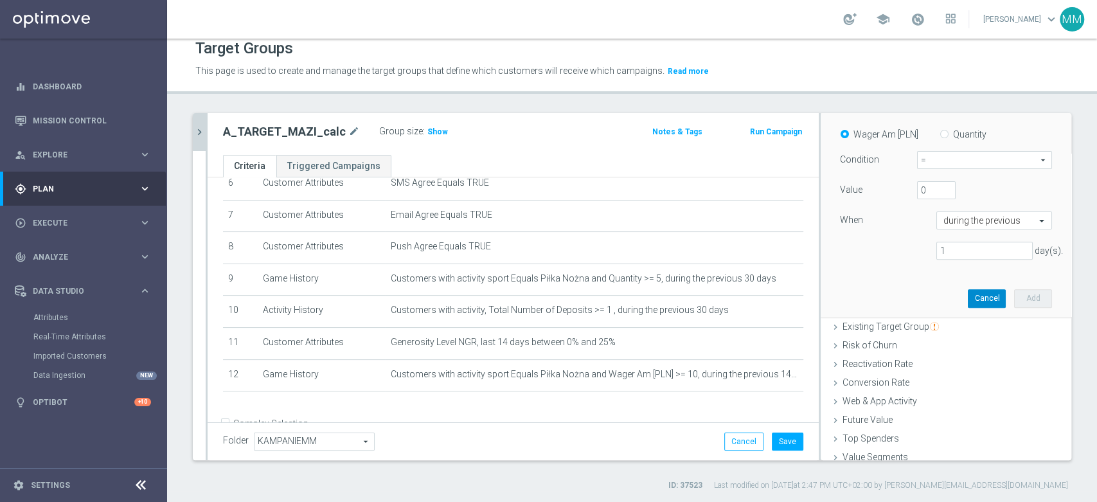
click at [968, 292] on button "Cancel" at bounding box center [987, 298] width 38 height 18
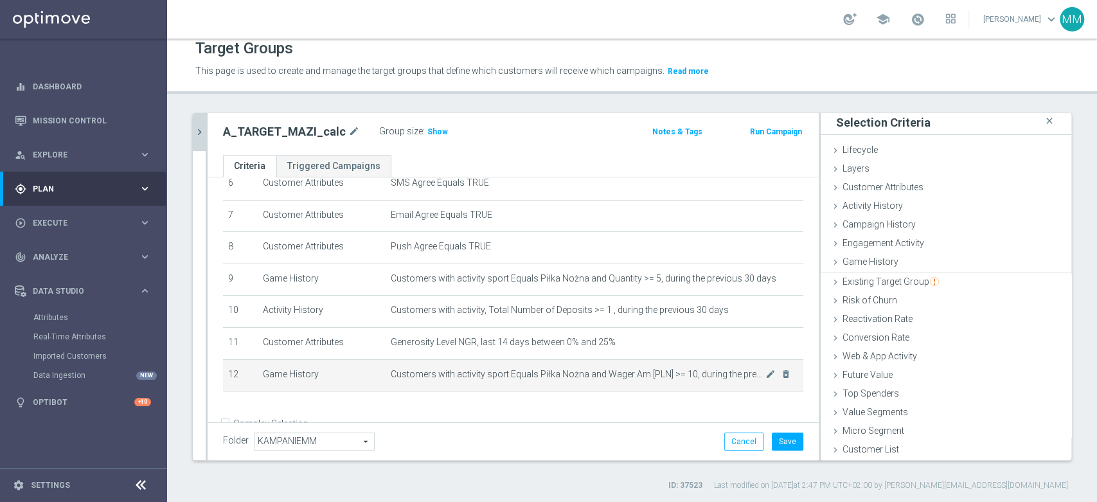
scroll to position [1, 0]
click at [766, 374] on icon "mode_edit" at bounding box center [771, 374] width 10 height 10
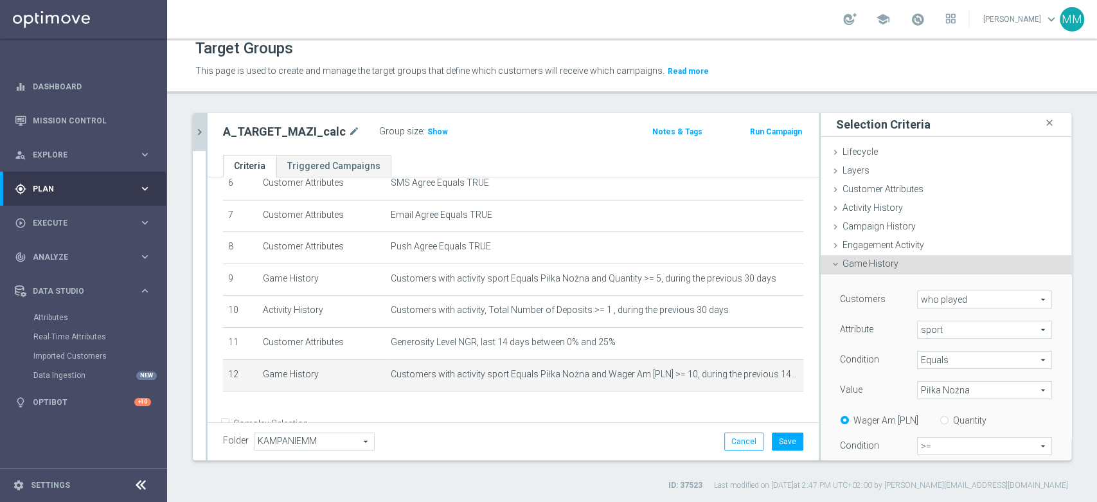
scroll to position [215, 0]
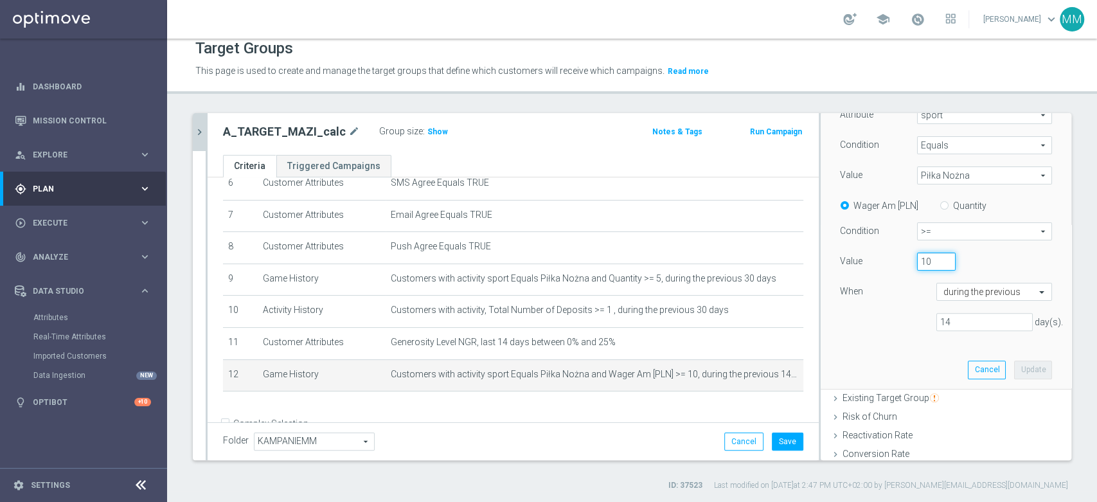
click at [919, 258] on input "10" at bounding box center [936, 262] width 39 height 18
type input "1"
type input "25"
click at [1023, 368] on button "Update" at bounding box center [1033, 370] width 38 height 18
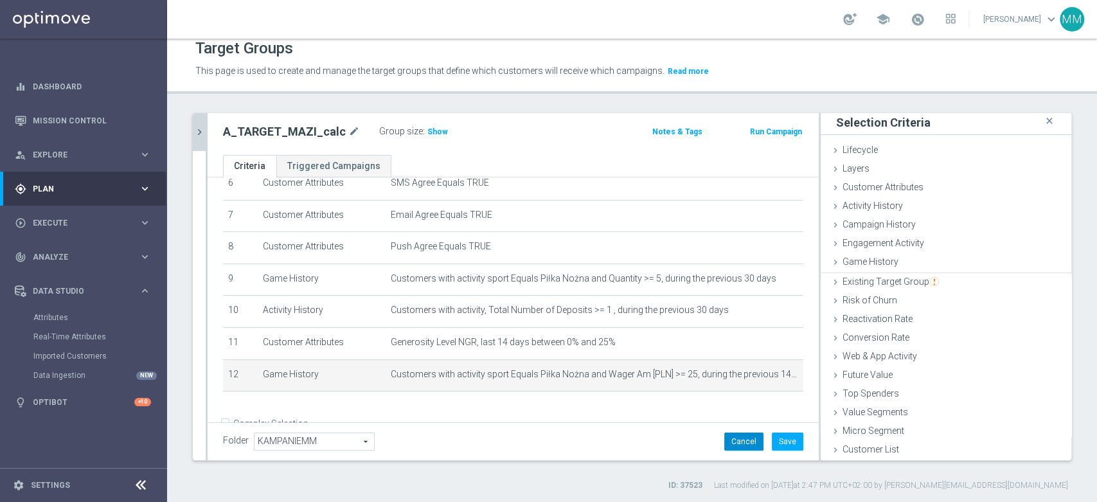
scroll to position [1, 0]
click at [772, 438] on button "Save" at bounding box center [788, 442] width 32 height 18
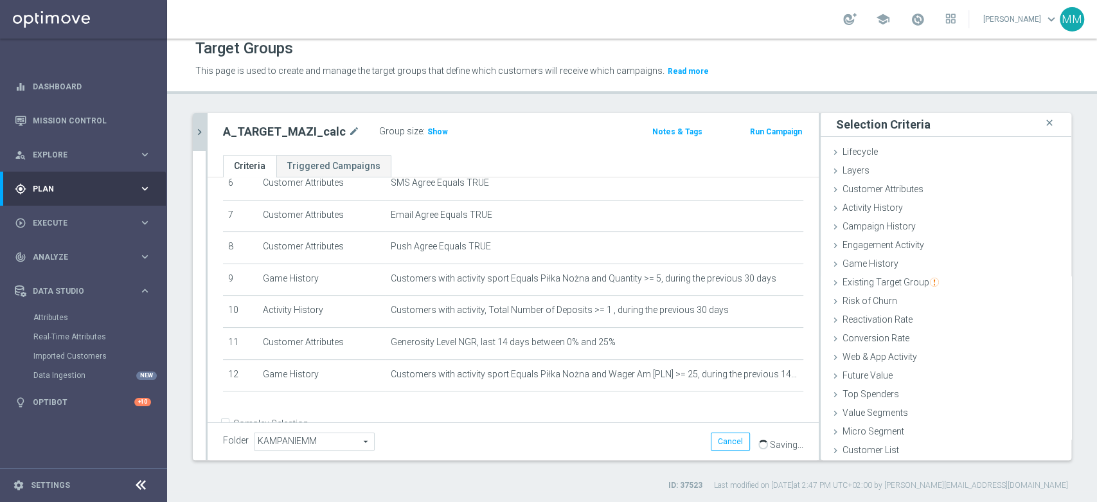
click at [425, 138] on div "Group size : Show" at bounding box center [443, 132] width 129 height 18
click at [428, 131] on span "Show" at bounding box center [438, 131] width 21 height 9
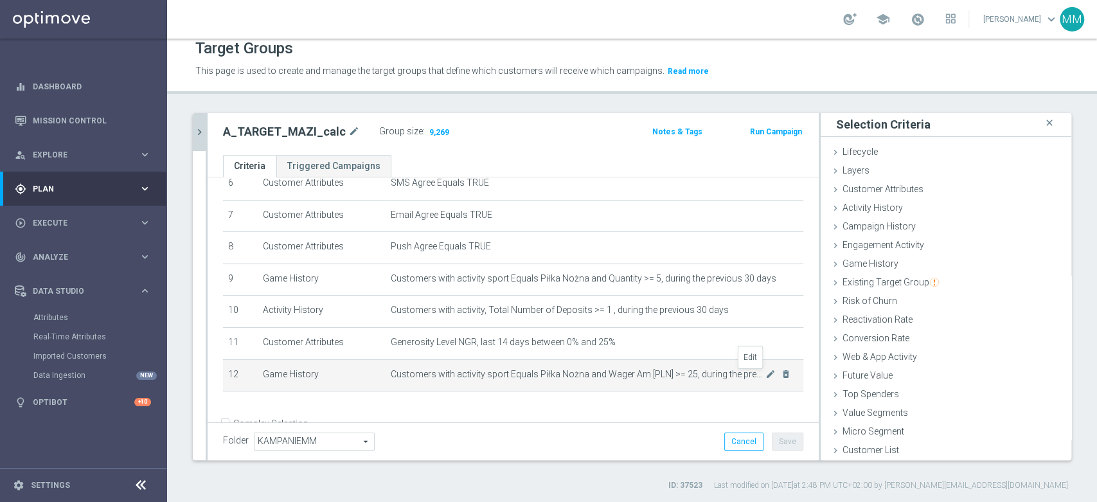
click at [766, 372] on div "mode_edit delete_forever" at bounding box center [779, 374] width 26 height 11
click at [766, 374] on icon "mode_edit" at bounding box center [771, 374] width 10 height 10
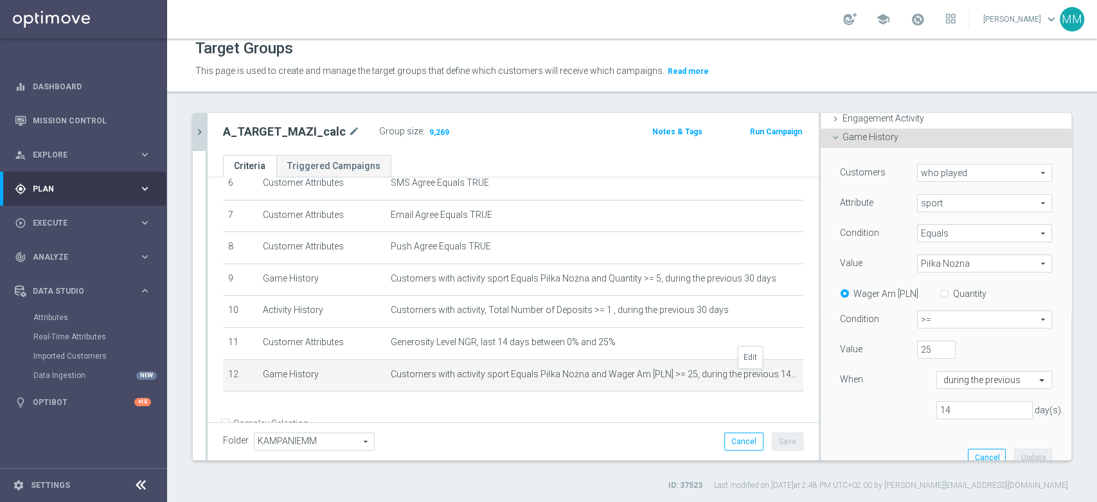
scroll to position [141, 0]
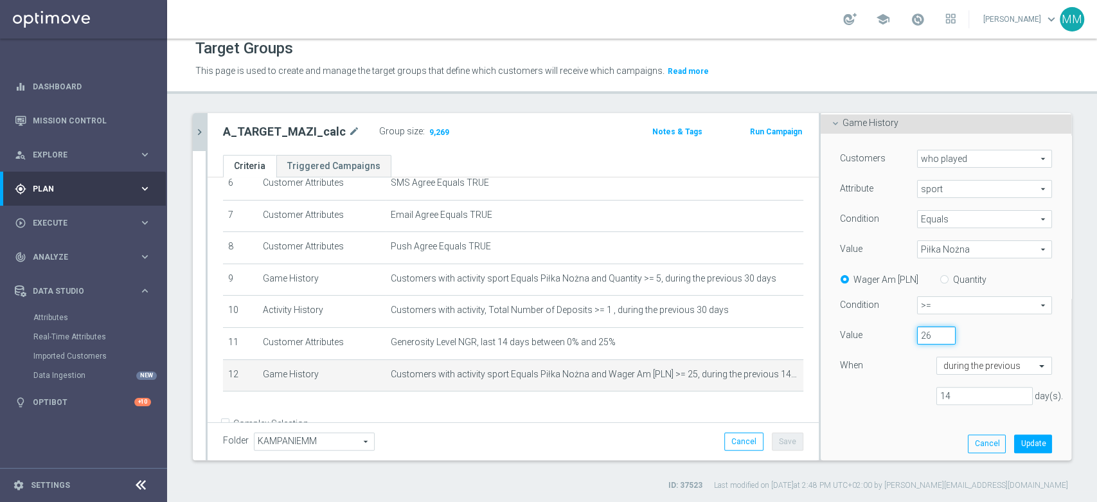
click at [929, 331] on input "26" at bounding box center [936, 336] width 39 height 18
click at [930, 338] on input "25" at bounding box center [936, 336] width 39 height 18
click at [930, 338] on input "24" at bounding box center [936, 336] width 39 height 18
click at [930, 338] on input "23" at bounding box center [936, 336] width 39 height 18
click at [930, 338] on input "22" at bounding box center [936, 336] width 39 height 18
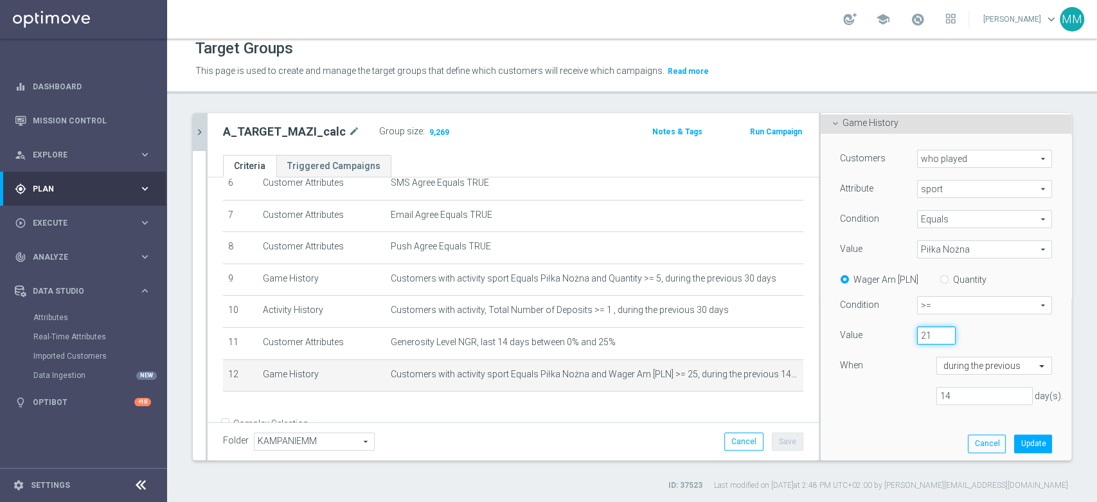
click at [930, 338] on input "21" at bounding box center [936, 336] width 39 height 18
type input "20"
click at [930, 338] on input "20" at bounding box center [936, 336] width 39 height 18
drag, startPoint x: 1013, startPoint y: 442, endPoint x: 1004, endPoint y: 433, distance: 12.8
click at [1014, 442] on button "Update" at bounding box center [1033, 444] width 38 height 18
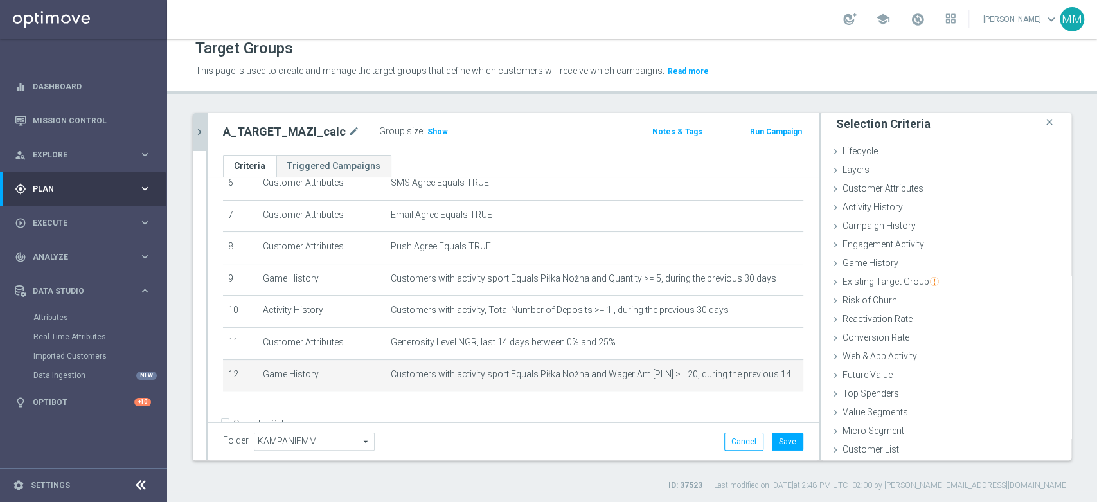
scroll to position [1, 0]
click at [440, 127] on div "Group size : Show" at bounding box center [443, 130] width 129 height 15
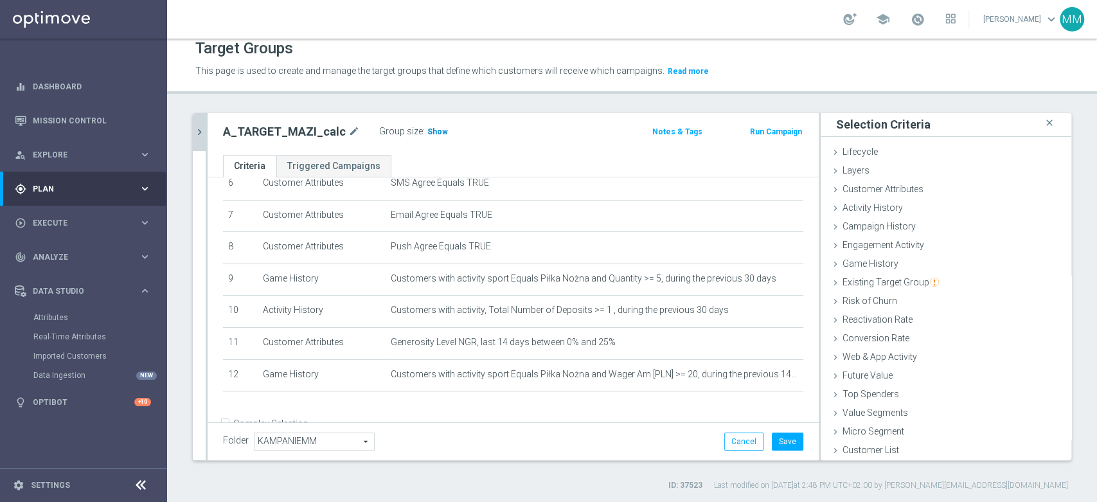
click at [431, 127] on span "Show" at bounding box center [438, 131] width 21 height 9
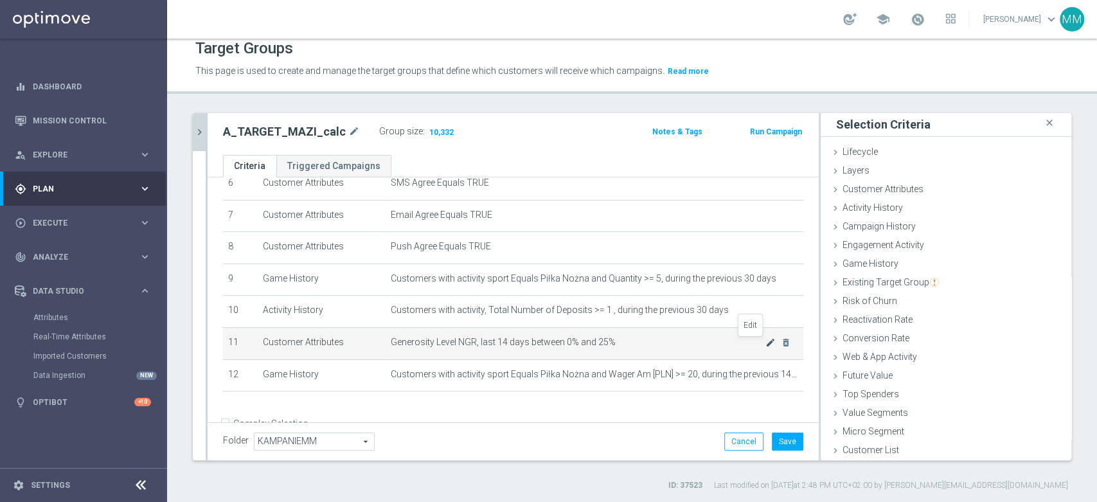
click at [766, 345] on icon "mode_edit" at bounding box center [771, 343] width 10 height 10
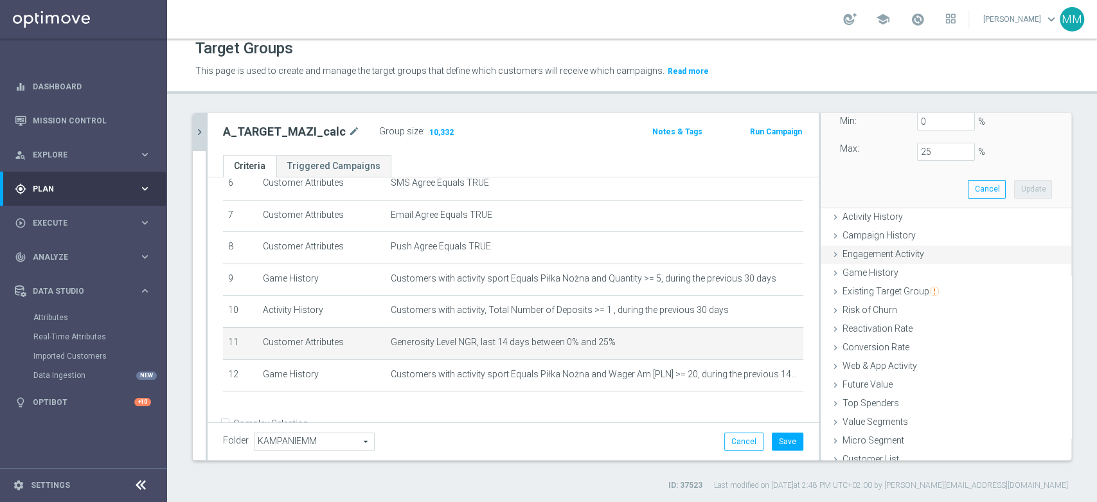
scroll to position [174, 0]
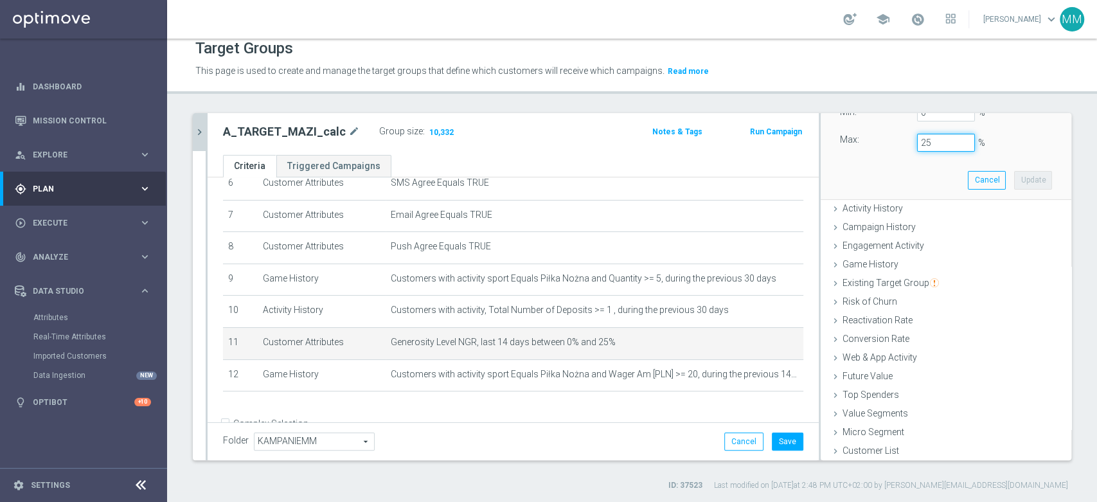
click at [917, 141] on input "25" at bounding box center [946, 143] width 58 height 18
click at [1014, 177] on button "Update" at bounding box center [1033, 180] width 38 height 18
type input "0.2"
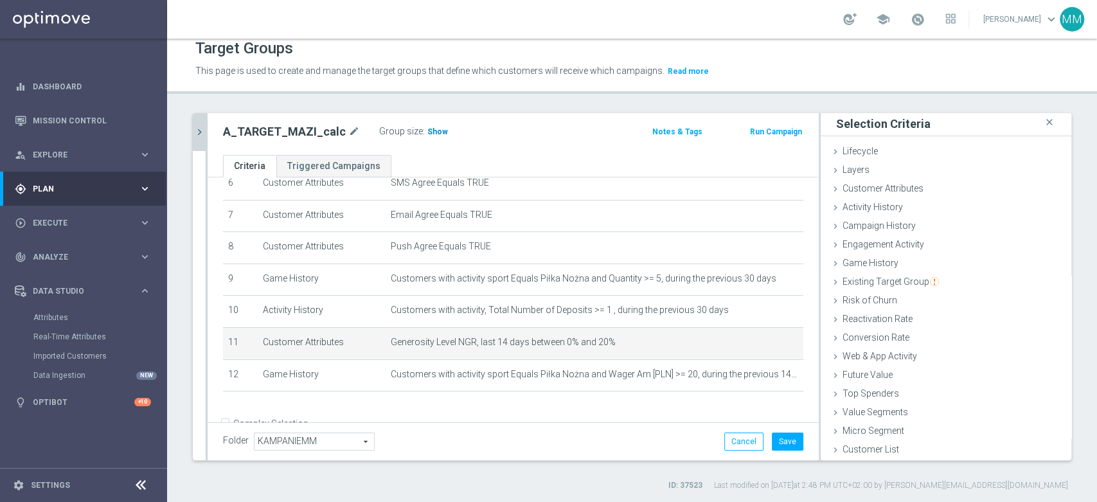
scroll to position [1, 0]
click at [434, 132] on span "Show" at bounding box center [438, 131] width 21 height 9
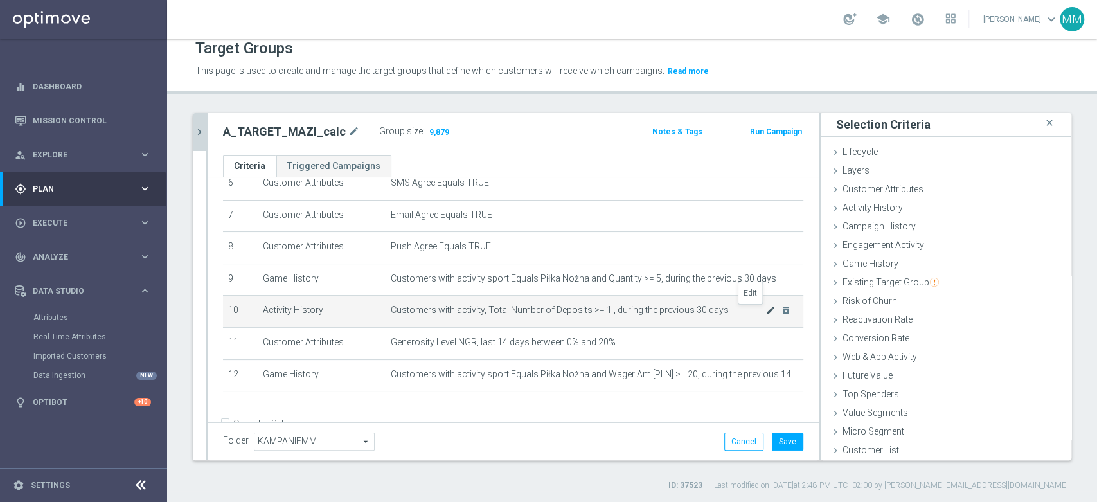
click at [766, 311] on icon "mode_edit" at bounding box center [771, 310] width 10 height 10
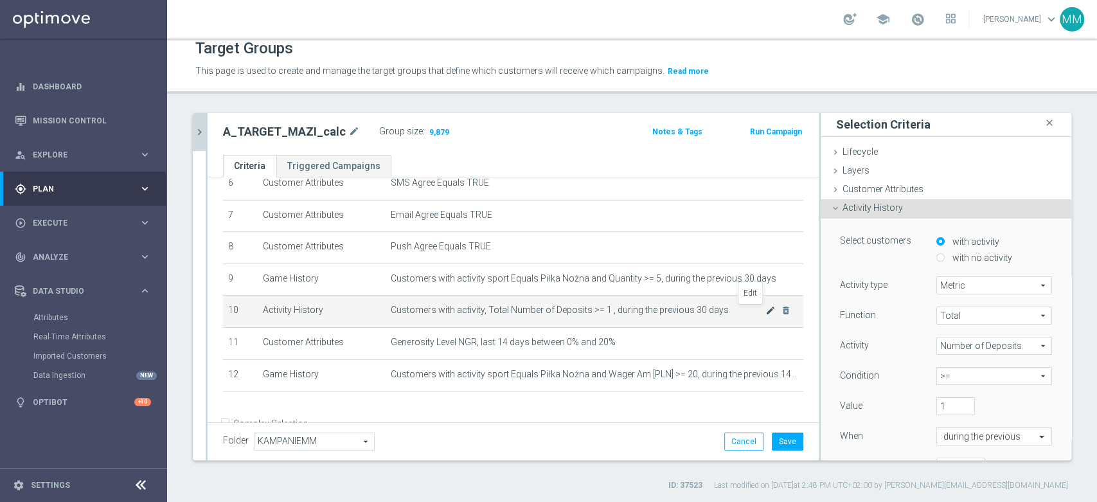
scroll to position [75, 0]
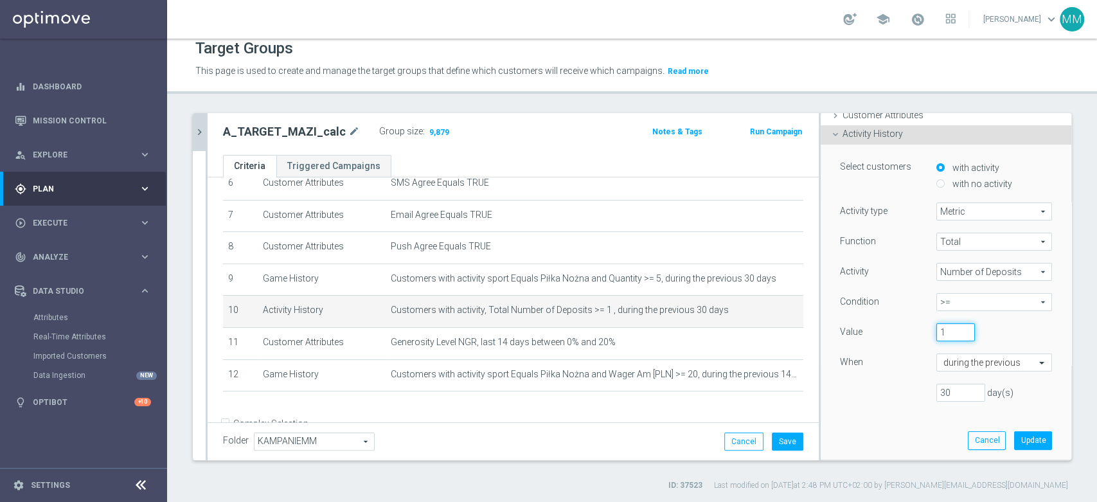
click at [949, 326] on input "1" at bounding box center [956, 332] width 39 height 18
click at [946, 328] on input "1" at bounding box center [956, 332] width 39 height 18
click at [966, 337] on div "1" at bounding box center [956, 332] width 58 height 18
drag, startPoint x: 924, startPoint y: 329, endPoint x: 914, endPoint y: 329, distance: 10.3
click at [927, 329] on div "1" at bounding box center [956, 332] width 58 height 18
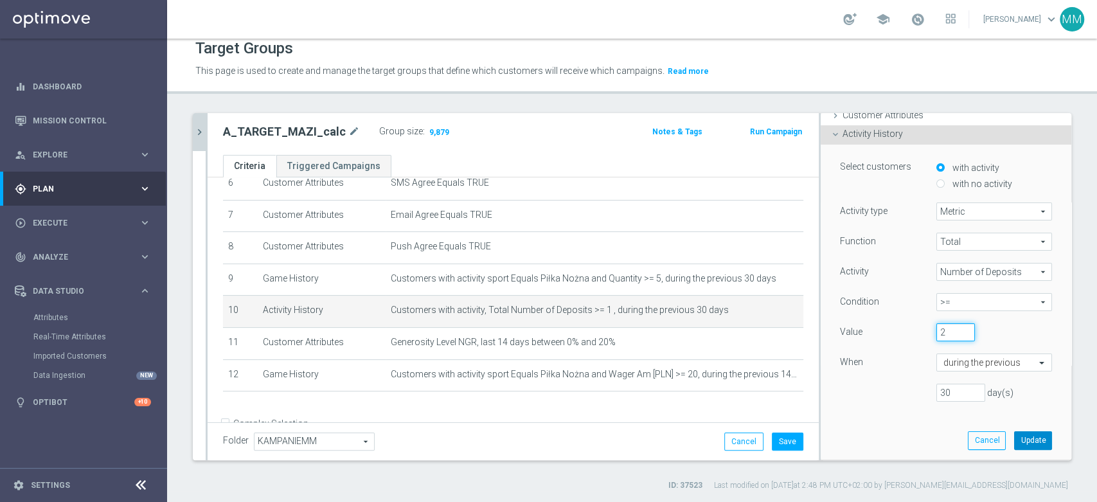
type input "2"
click at [1014, 435] on button "Update" at bounding box center [1033, 440] width 38 height 18
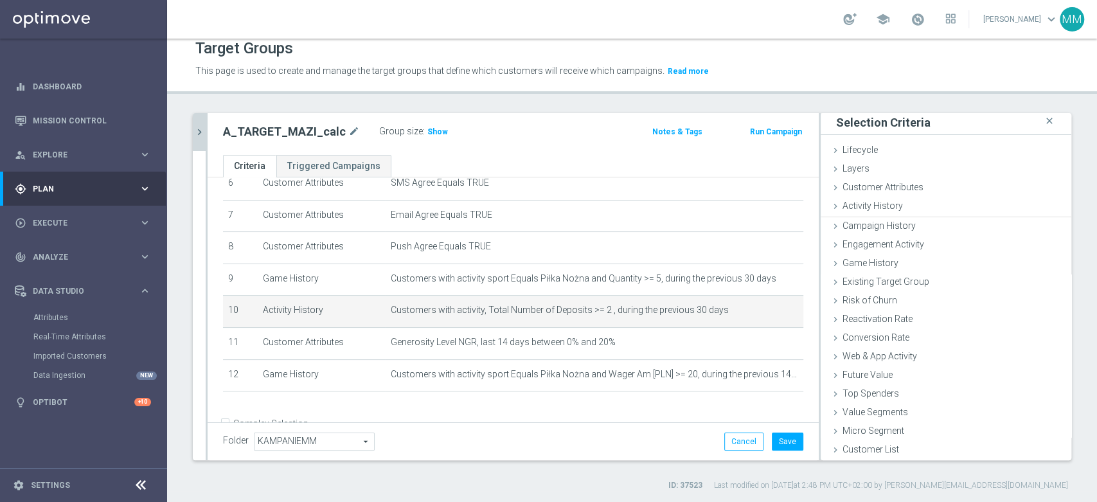
scroll to position [1, 0]
click at [428, 132] on span "Show" at bounding box center [438, 131] width 21 height 9
click at [766, 311] on icon "mode_edit" at bounding box center [771, 310] width 10 height 10
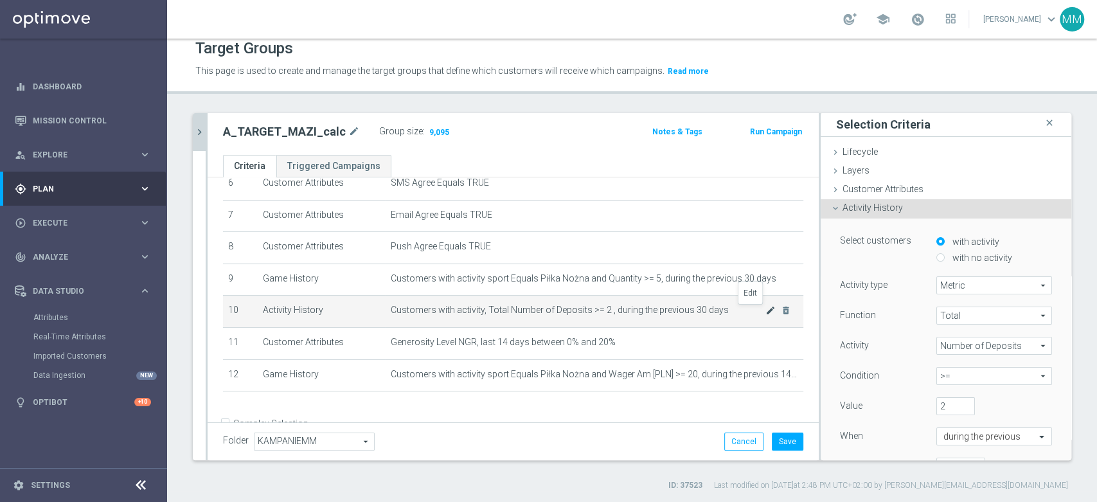
scroll to position [75, 0]
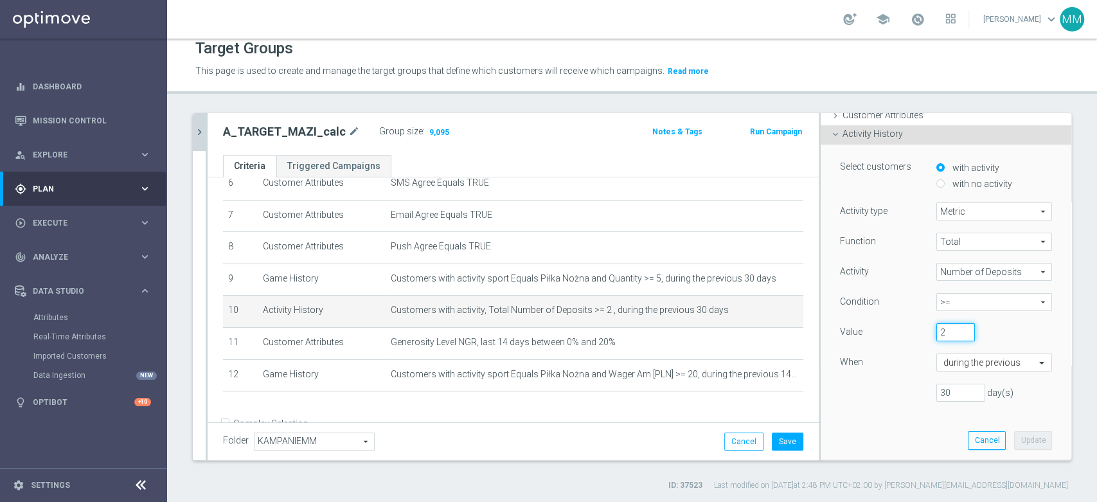
click at [945, 332] on input "2" at bounding box center [956, 332] width 39 height 18
click at [948, 329] on input "2" at bounding box center [956, 332] width 39 height 18
click at [955, 327] on input "2" at bounding box center [956, 332] width 39 height 18
click at [946, 327] on input "2" at bounding box center [956, 332] width 39 height 18
click at [969, 329] on div "2" at bounding box center [985, 332] width 116 height 18
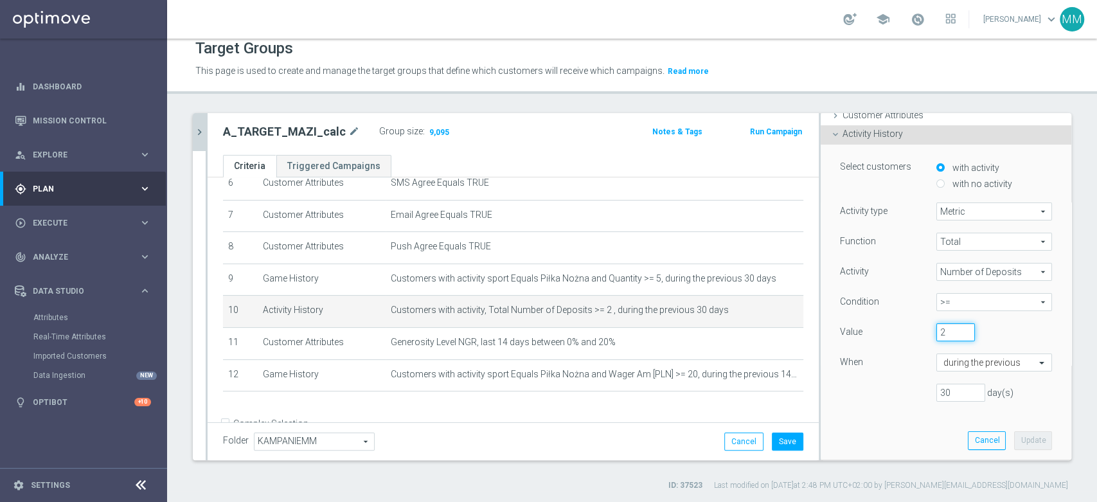
drag, startPoint x: 926, startPoint y: 329, endPoint x: 905, endPoint y: 328, distance: 20.6
click at [905, 328] on div "Value 2" at bounding box center [946, 333] width 231 height 21
type input "3"
click at [1029, 331] on div "Value 3" at bounding box center [946, 333] width 231 height 21
click at [1017, 431] on button "Update" at bounding box center [1033, 440] width 38 height 18
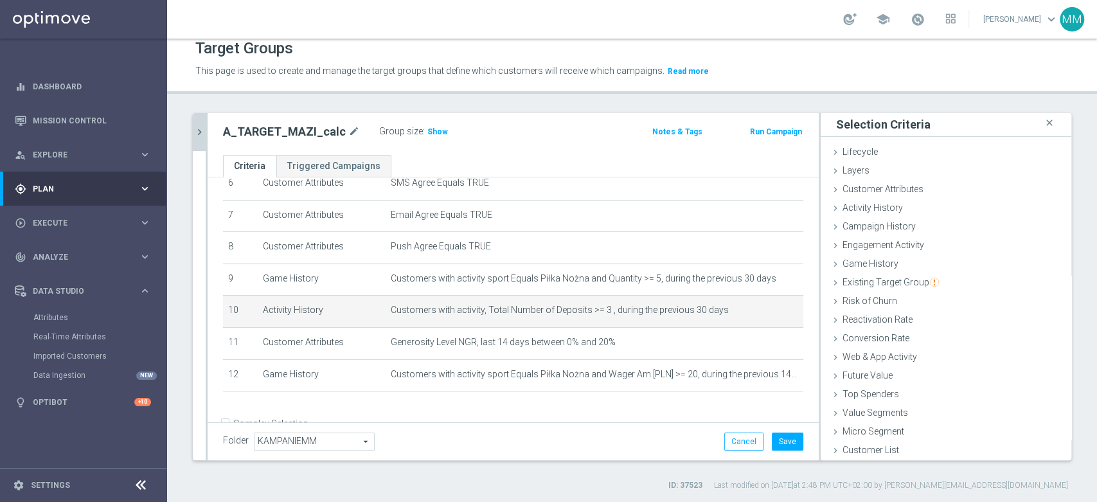
scroll to position [1, 0]
click at [431, 131] on span "Show" at bounding box center [438, 131] width 21 height 9
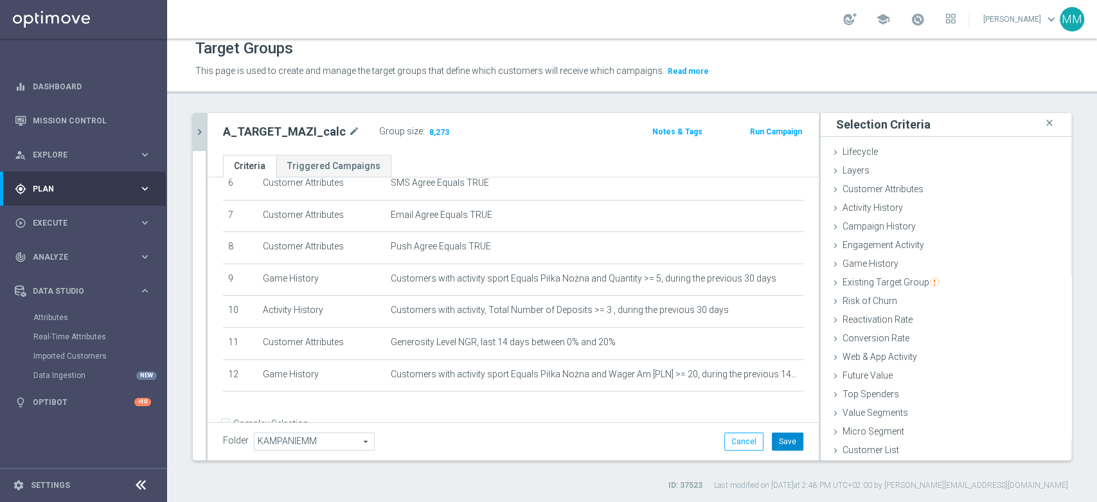
click at [772, 446] on button "Save" at bounding box center [788, 442] width 32 height 18
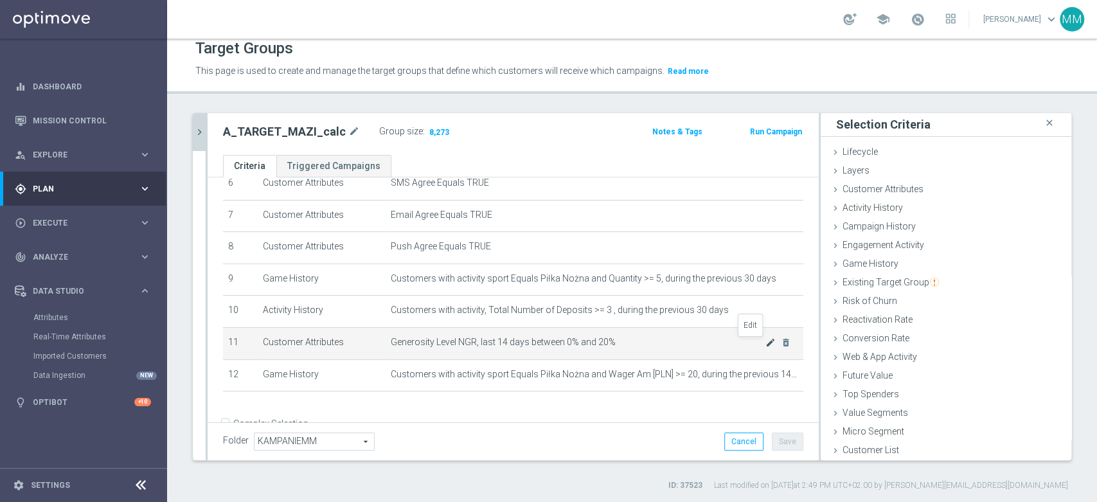
click at [766, 346] on icon "mode_edit" at bounding box center [771, 343] width 10 height 10
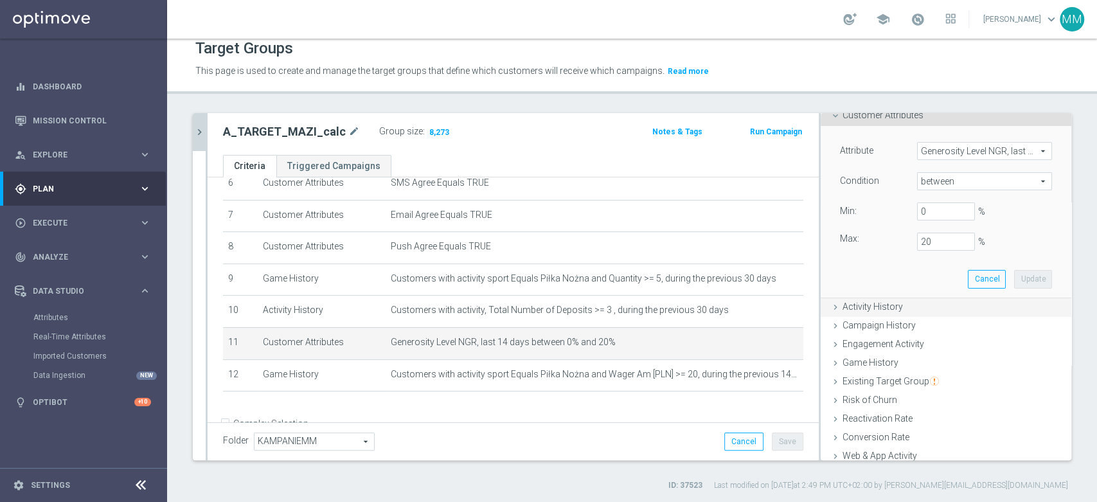
scroll to position [75, 0]
click at [917, 245] on input "20" at bounding box center [946, 242] width 58 height 18
click at [1022, 282] on button "Update" at bounding box center [1033, 279] width 38 height 18
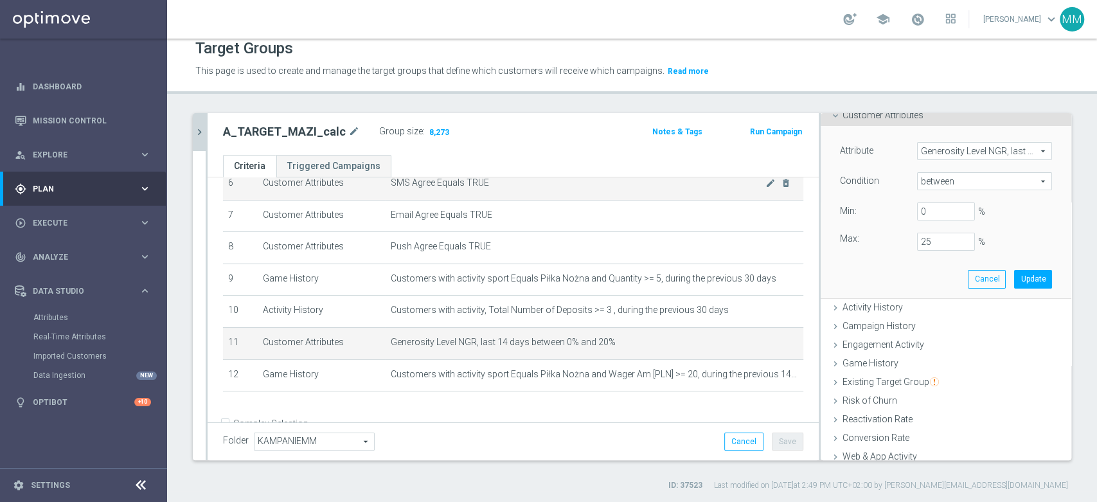
type input "0.25"
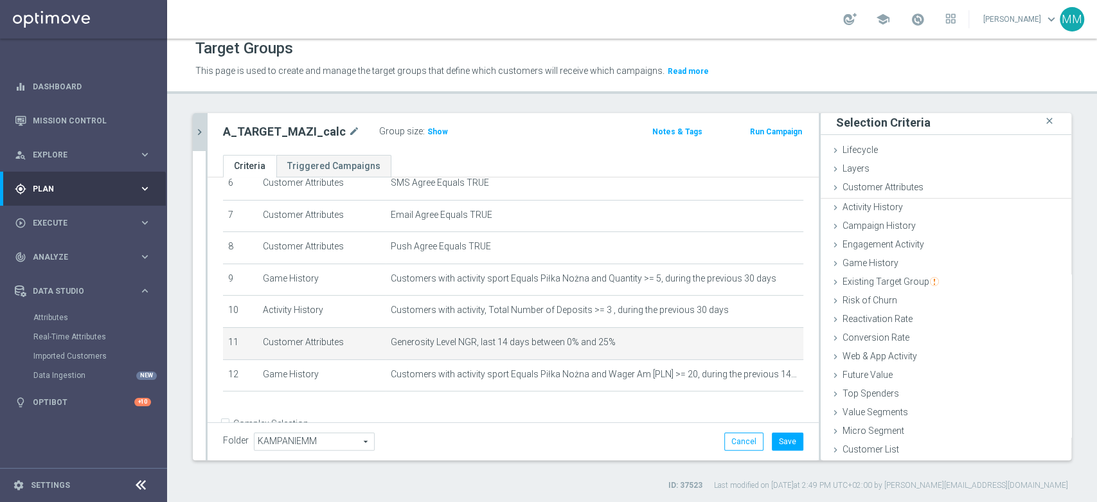
scroll to position [1, 0]
click at [426, 127] on h3 "Show" at bounding box center [437, 132] width 23 height 14
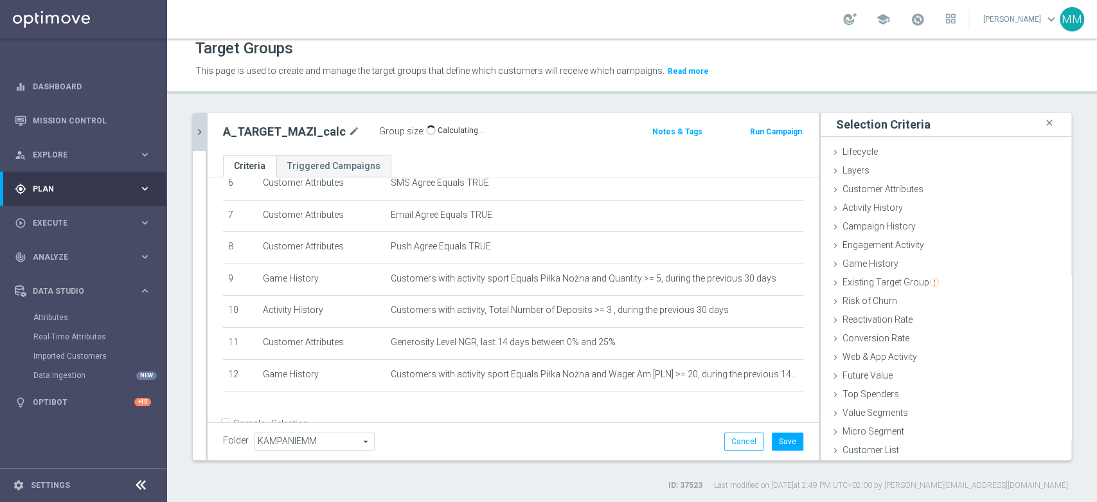
click at [427, 129] on span "Calculating…" at bounding box center [455, 130] width 58 height 10
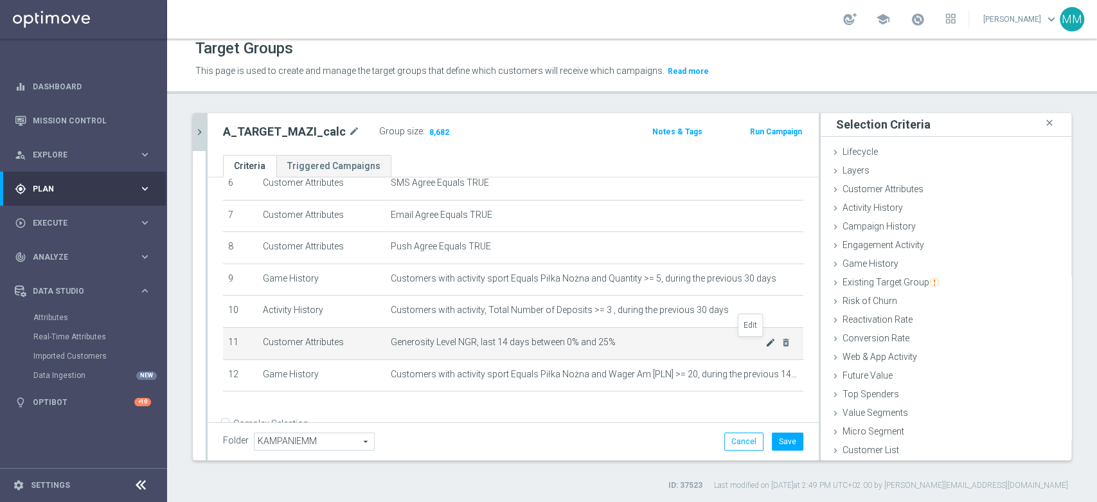
click at [766, 344] on icon "mode_edit" at bounding box center [771, 343] width 10 height 10
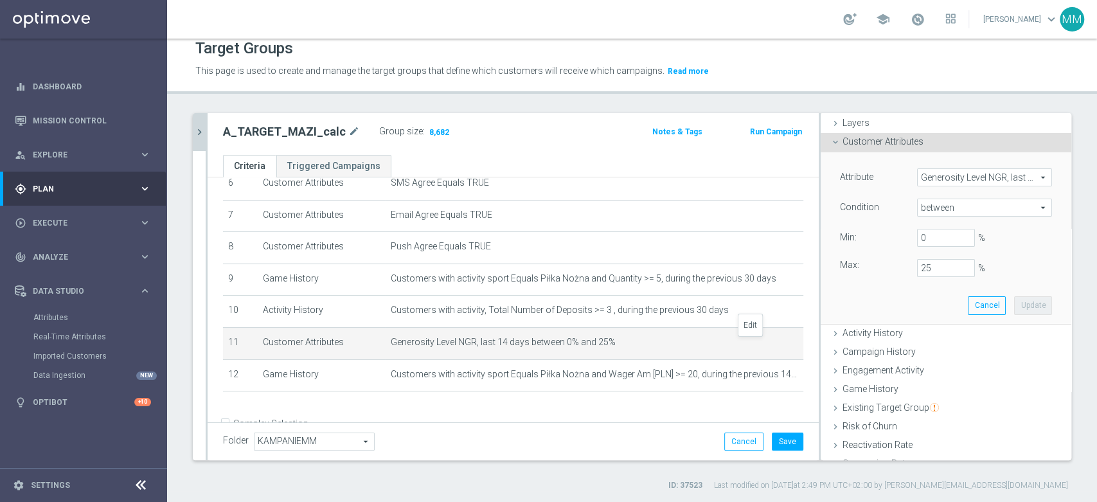
scroll to position [75, 0]
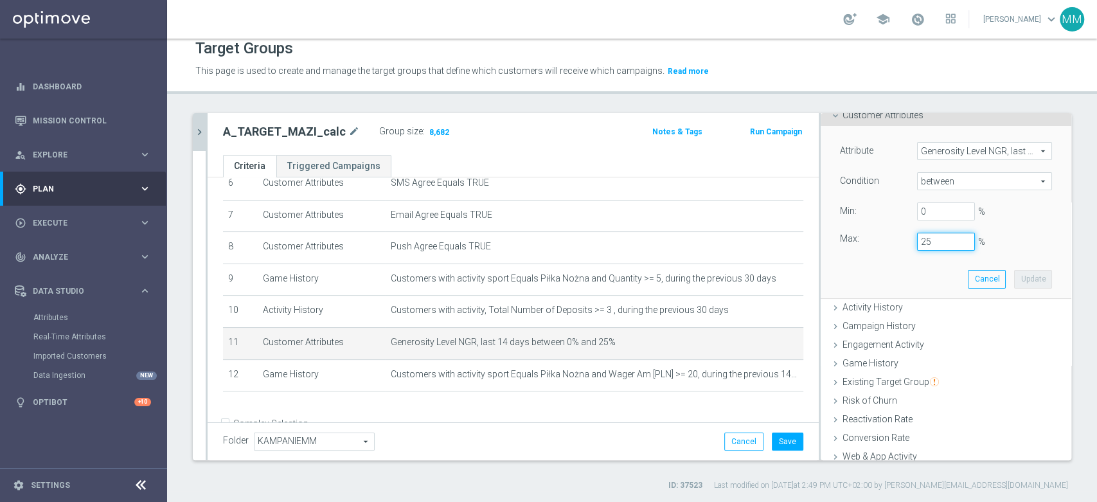
click at [917, 246] on input "25" at bounding box center [946, 242] width 58 height 18
click at [1014, 279] on button "Update" at bounding box center [1033, 279] width 38 height 18
type input "0.2"
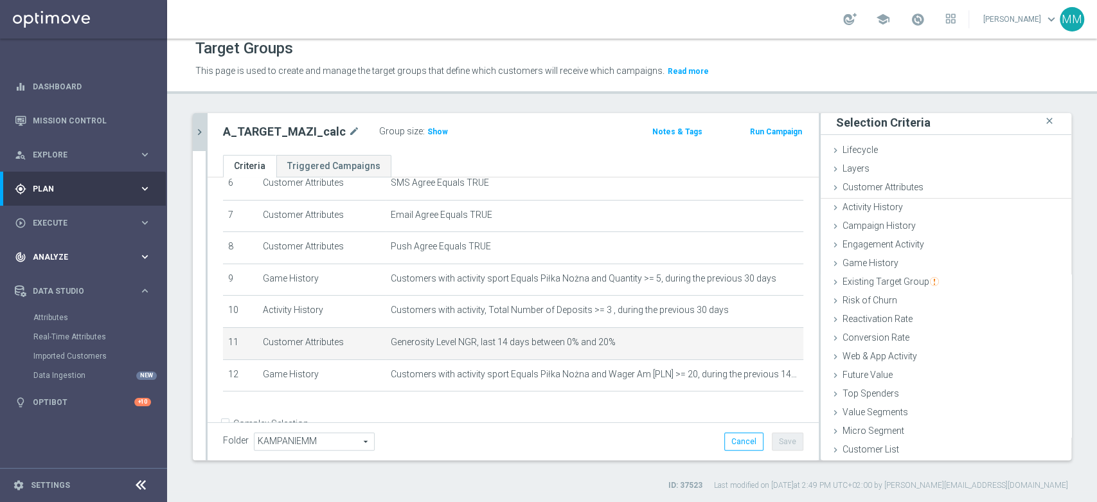
scroll to position [1, 0]
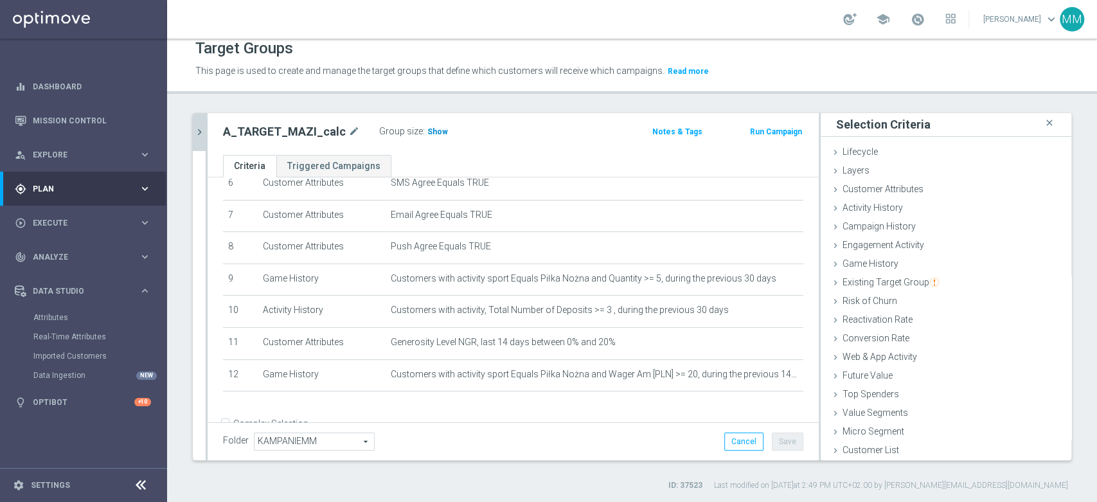
click at [437, 130] on span "Show" at bounding box center [438, 131] width 21 height 9
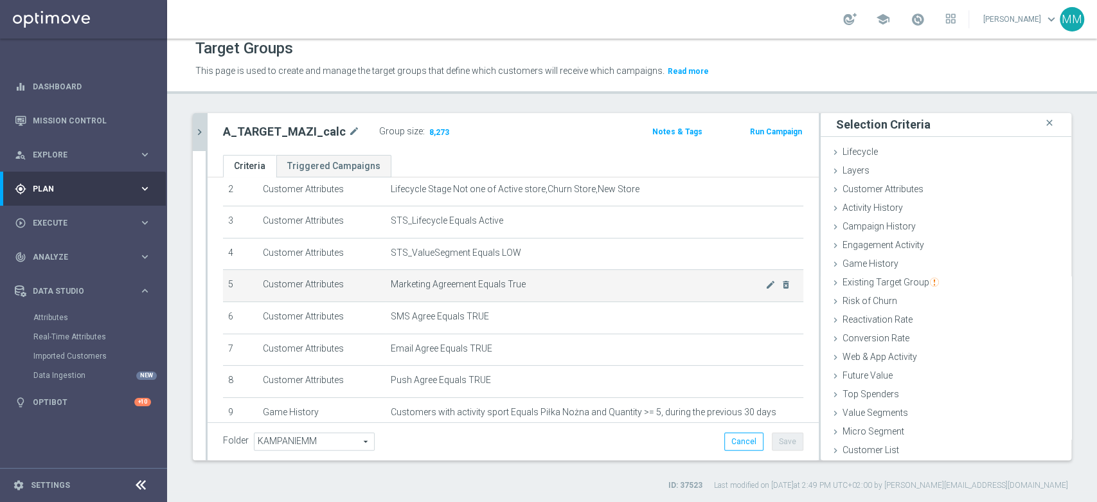
scroll to position [71, 0]
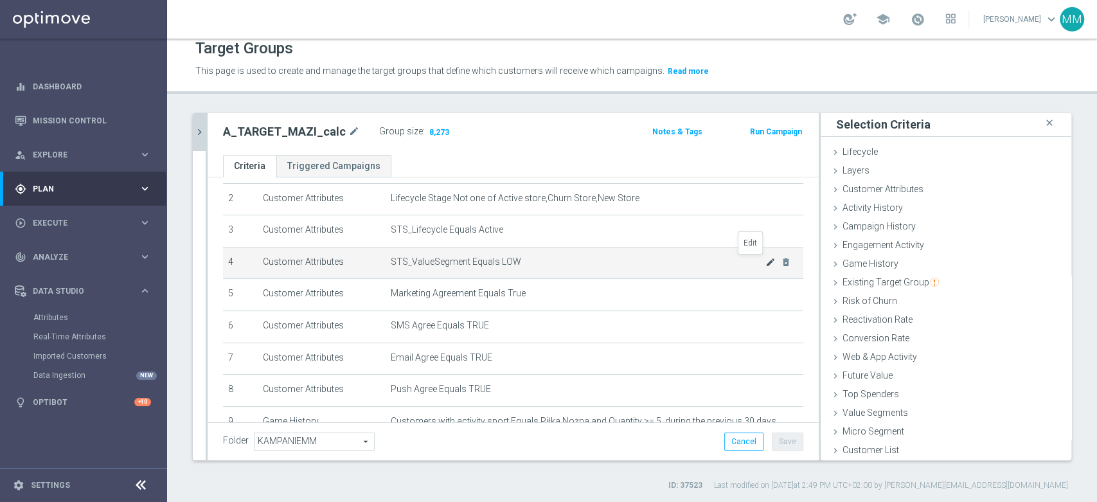
click at [766, 260] on icon "mode_edit" at bounding box center [771, 262] width 10 height 10
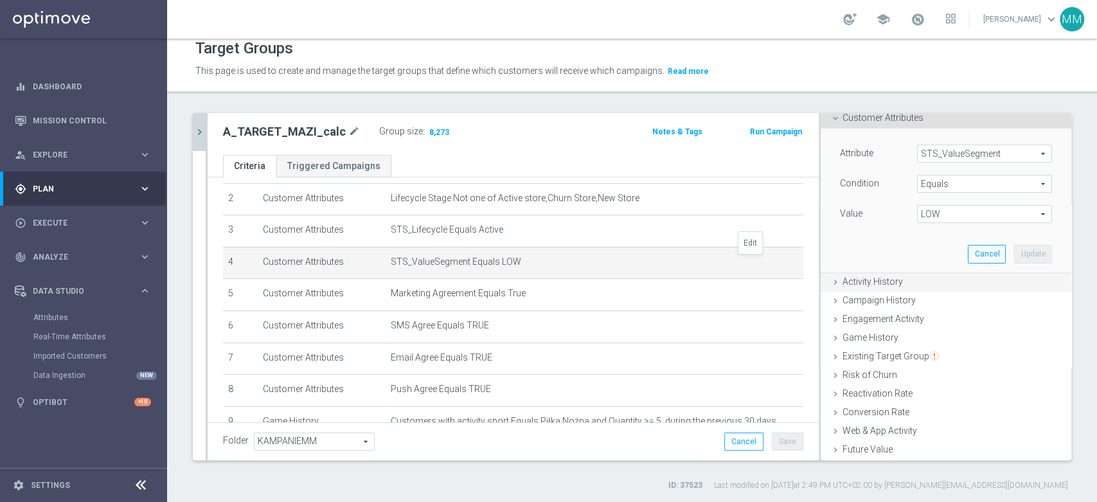
scroll to position [75, 0]
click at [923, 217] on span "LOW" at bounding box center [985, 211] width 134 height 17
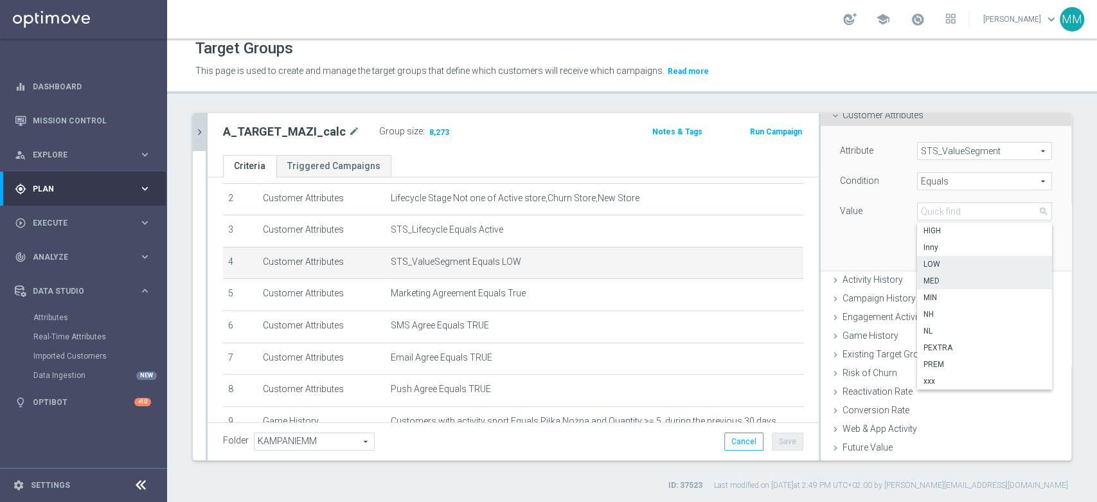
click at [938, 283] on span "MED" at bounding box center [985, 281] width 122 height 10
type input "MED"
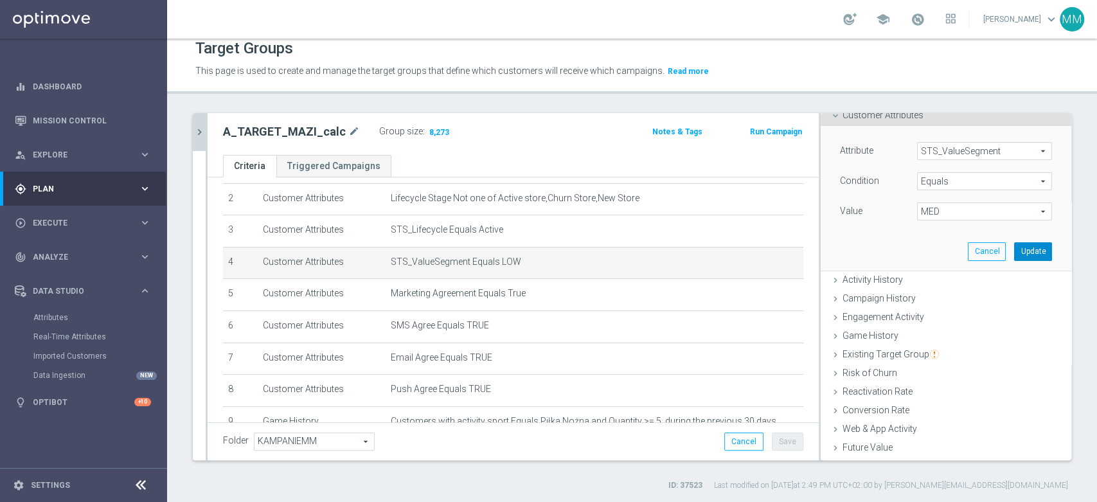
click at [1014, 242] on button "Update" at bounding box center [1033, 251] width 38 height 18
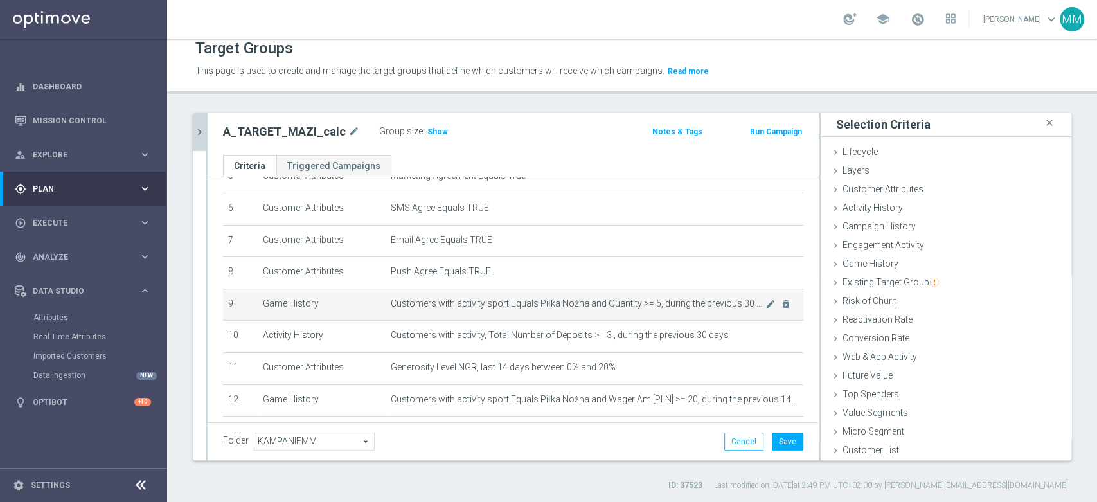
scroll to position [214, 0]
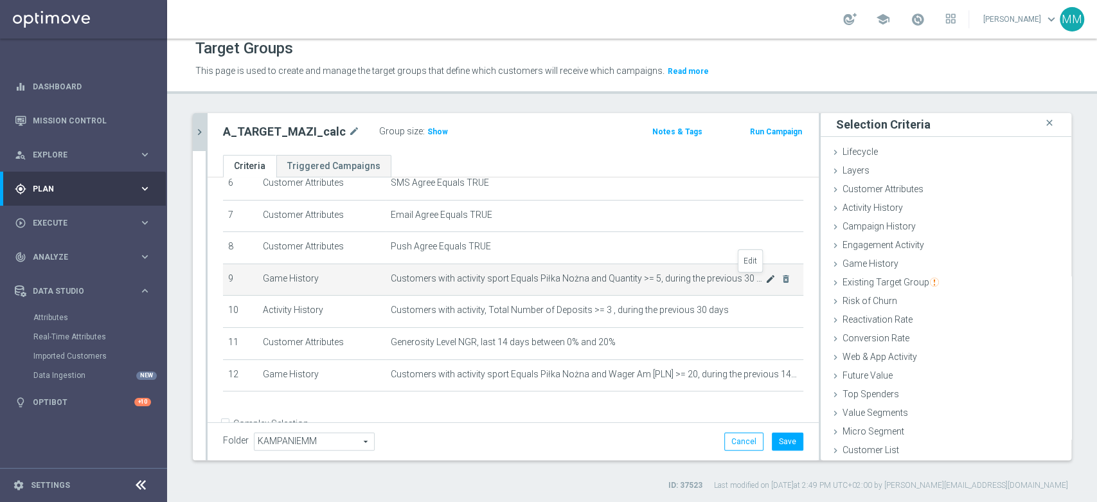
click at [766, 280] on icon "mode_edit" at bounding box center [771, 279] width 10 height 10
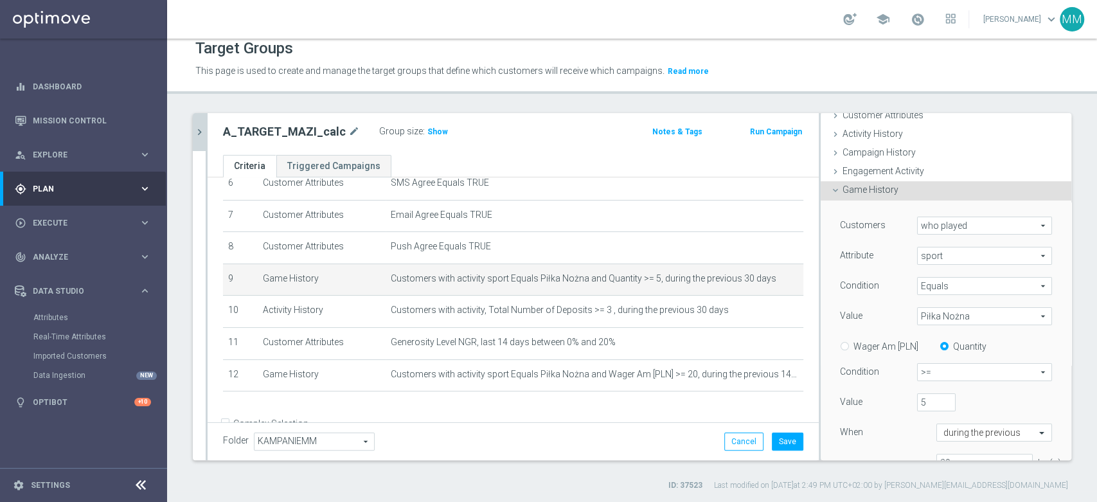
scroll to position [146, 0]
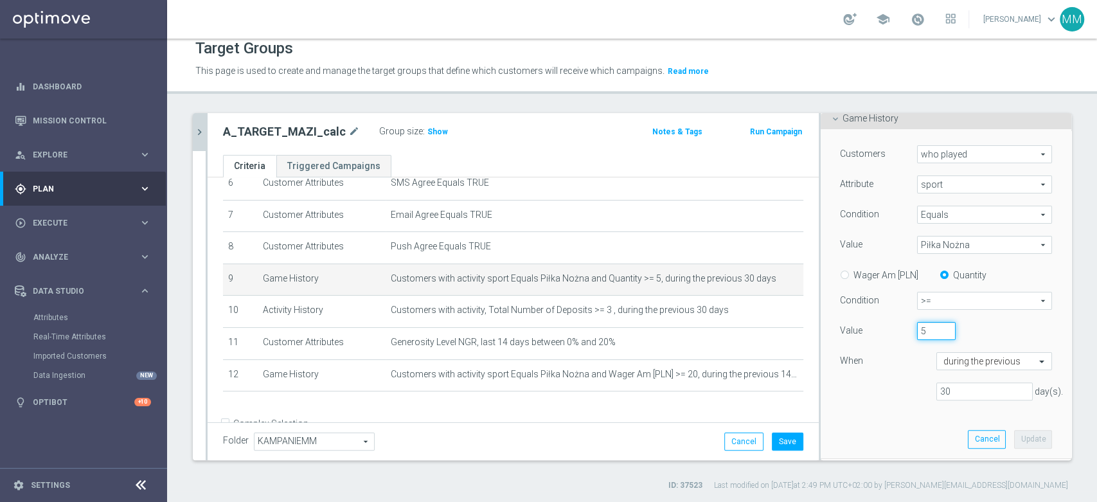
drag, startPoint x: 911, startPoint y: 332, endPoint x: 899, endPoint y: 334, distance: 12.3
click at [908, 334] on div "5" at bounding box center [937, 331] width 58 height 18
type input "10"
click at [1014, 436] on button "Update" at bounding box center [1033, 439] width 38 height 18
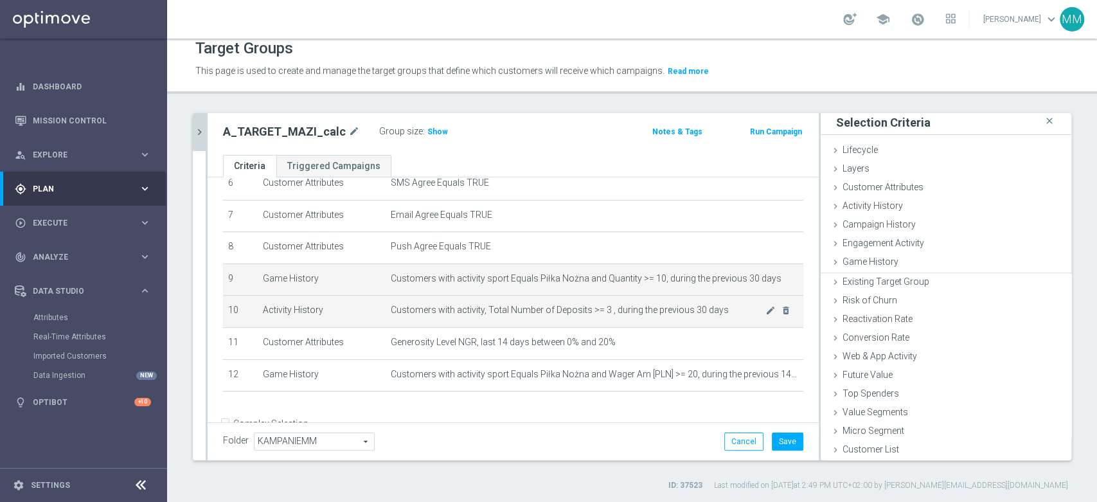
scroll to position [1, 0]
click at [766, 312] on icon "mode_edit" at bounding box center [771, 310] width 10 height 10
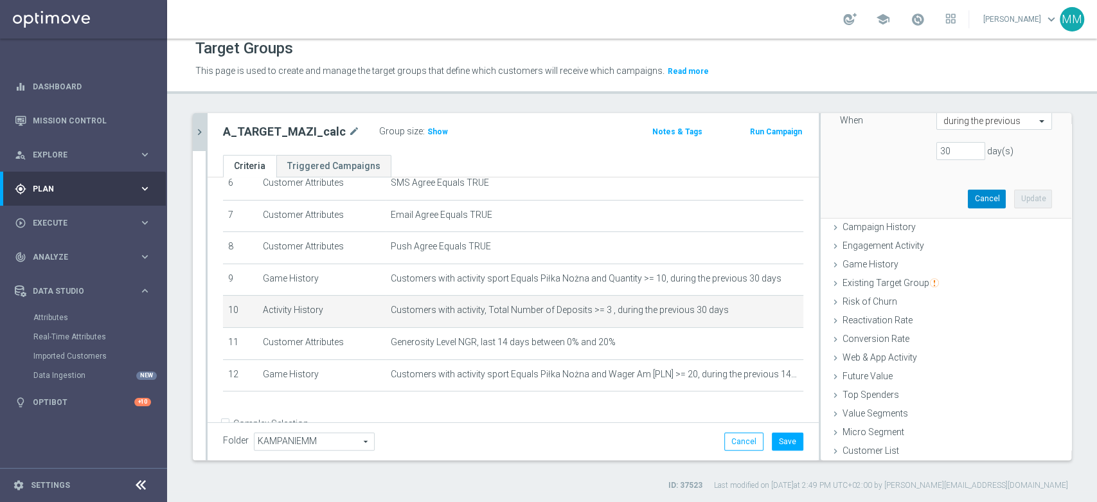
click at [968, 199] on button "Cancel" at bounding box center [987, 199] width 38 height 18
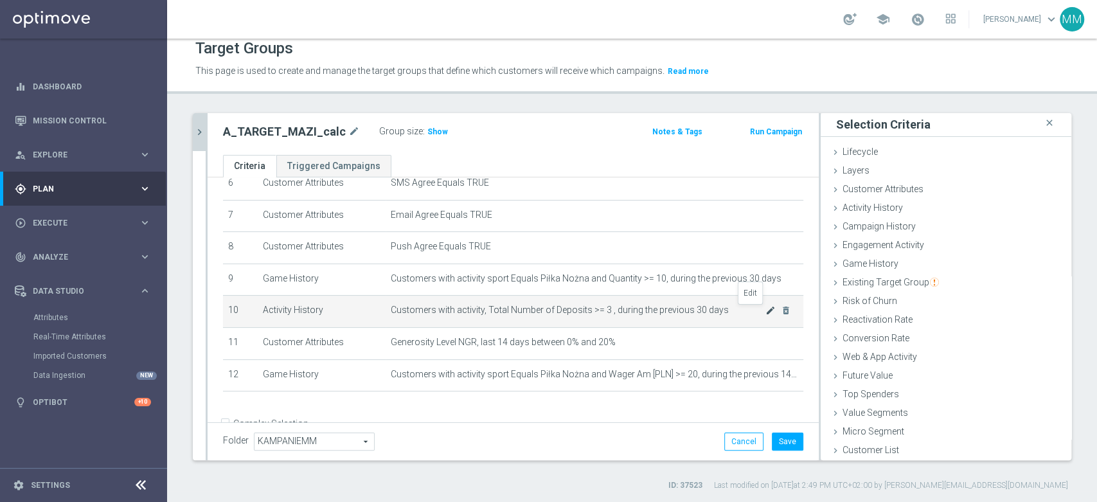
click at [766, 311] on icon "mode_edit" at bounding box center [771, 310] width 10 height 10
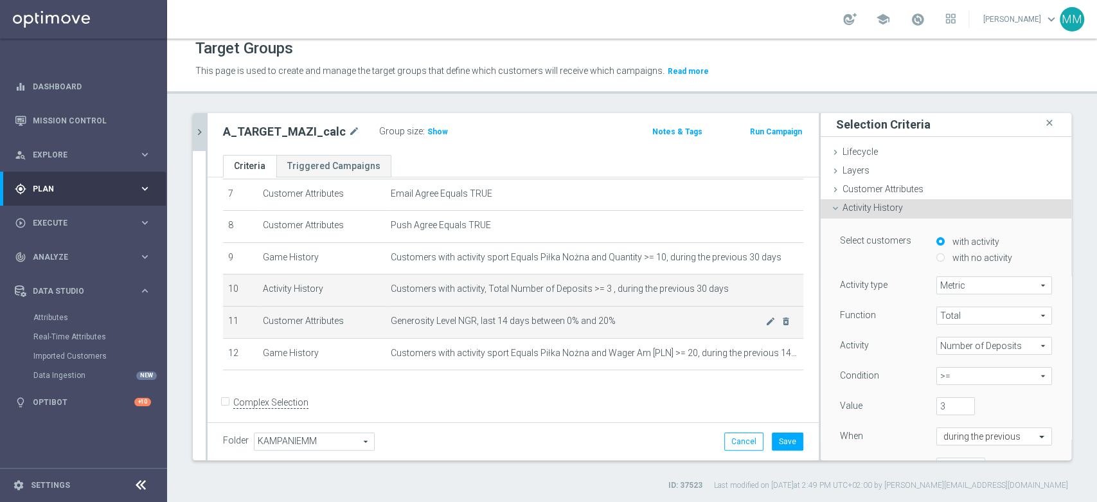
scroll to position [244, 0]
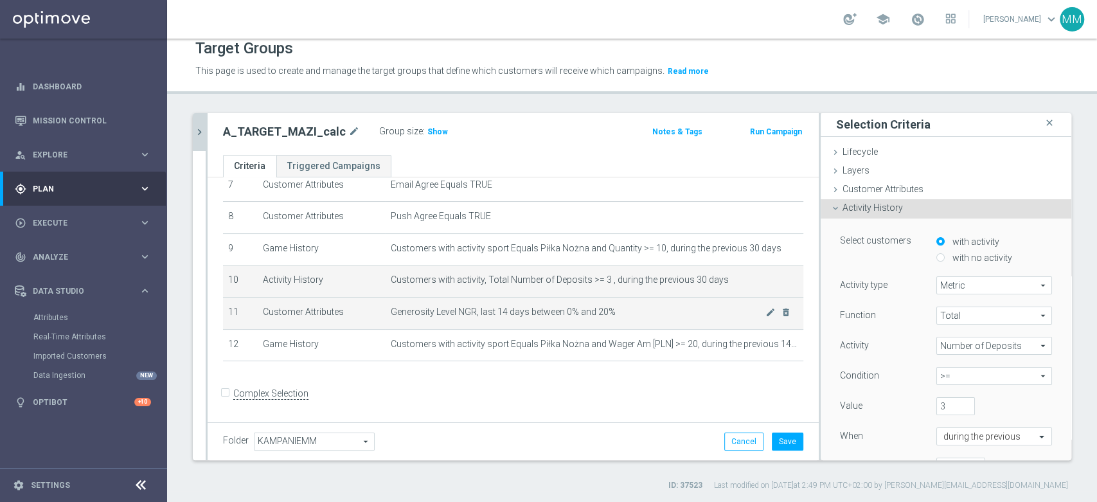
click at [692, 316] on span "Generosity Level NGR, last 14 days between 0% and 20%" at bounding box center [578, 312] width 375 height 11
click at [766, 312] on icon "mode_edit" at bounding box center [771, 312] width 10 height 10
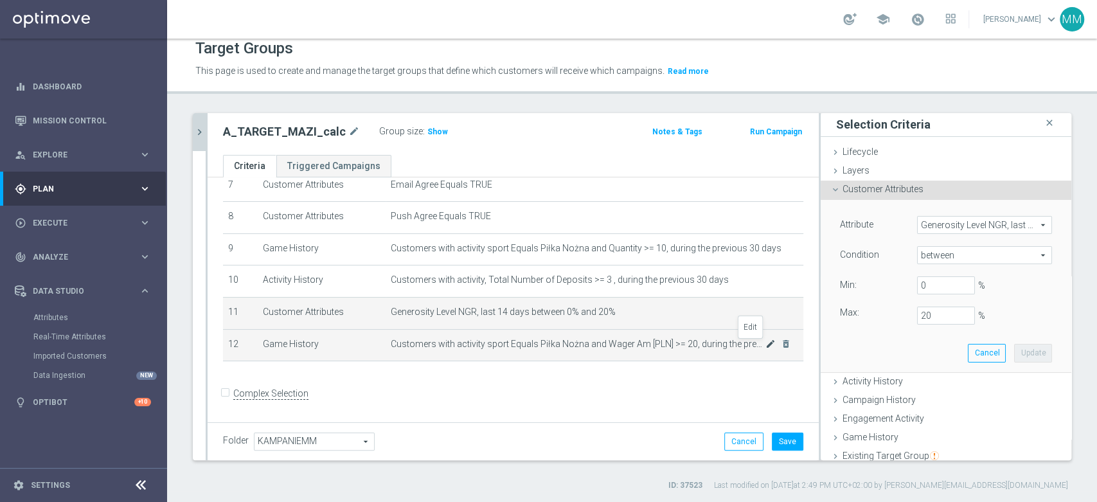
click at [766, 344] on icon "mode_edit" at bounding box center [771, 344] width 10 height 10
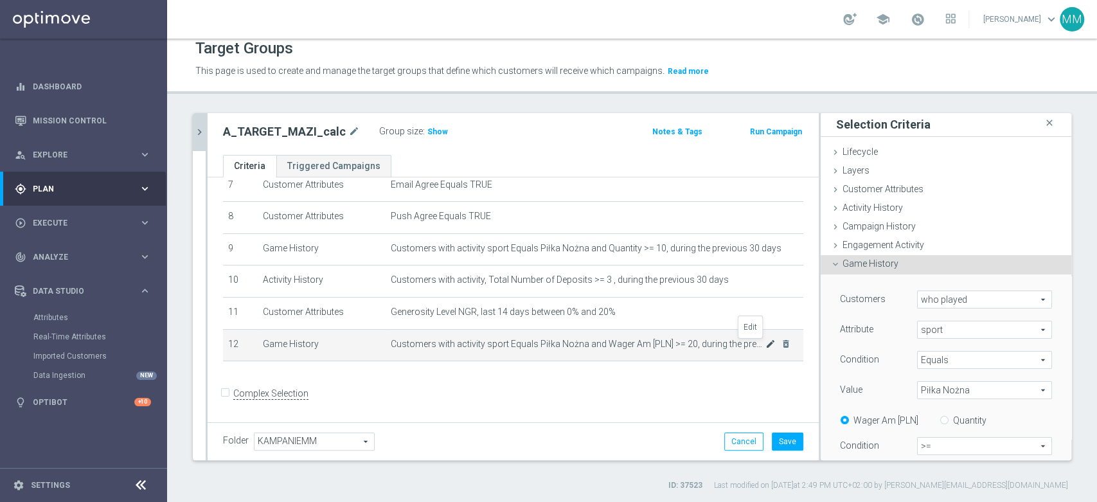
click at [766, 347] on icon "mode_edit" at bounding box center [771, 344] width 10 height 10
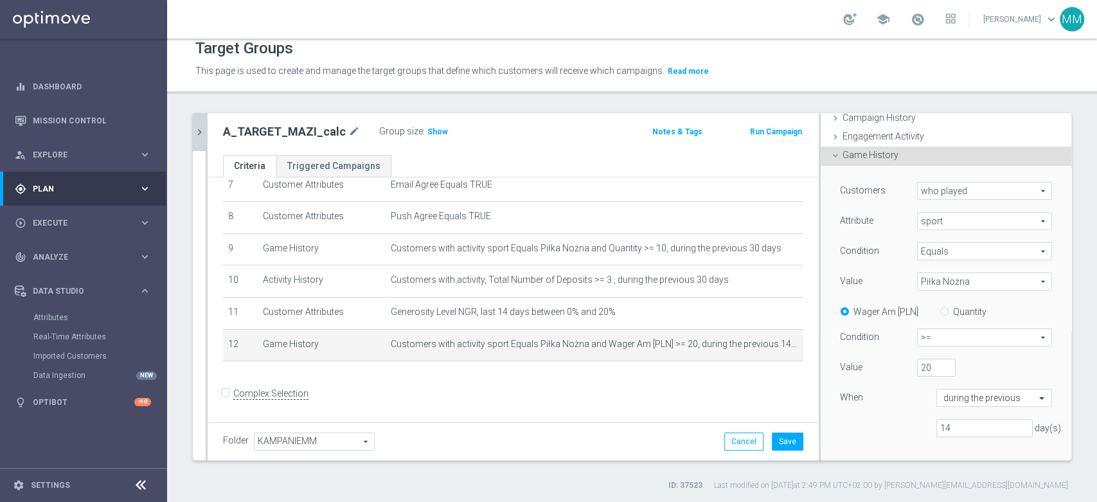
scroll to position [144, 0]
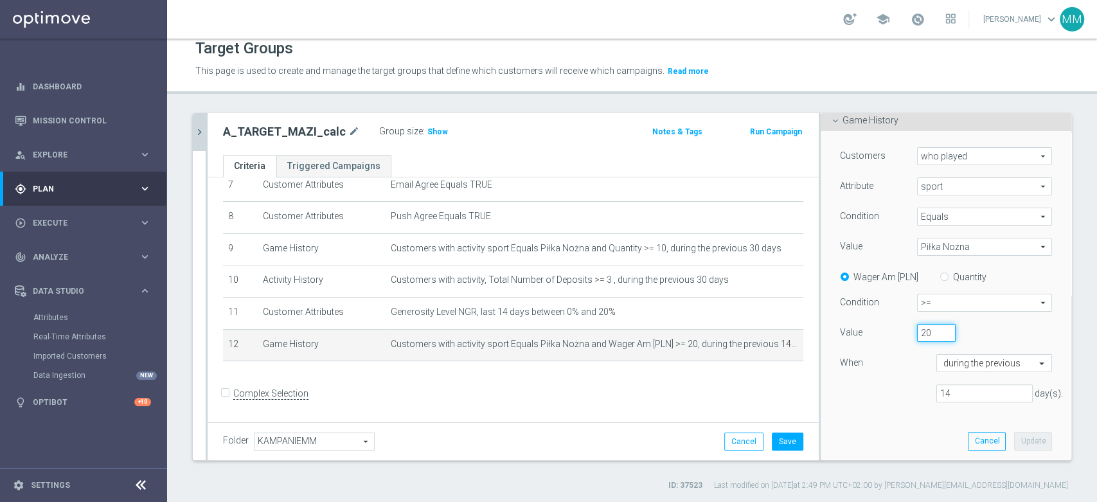
click at [918, 338] on input "20" at bounding box center [936, 333] width 39 height 18
type input "200"
click at [881, 373] on div "When" at bounding box center [879, 364] width 96 height 21
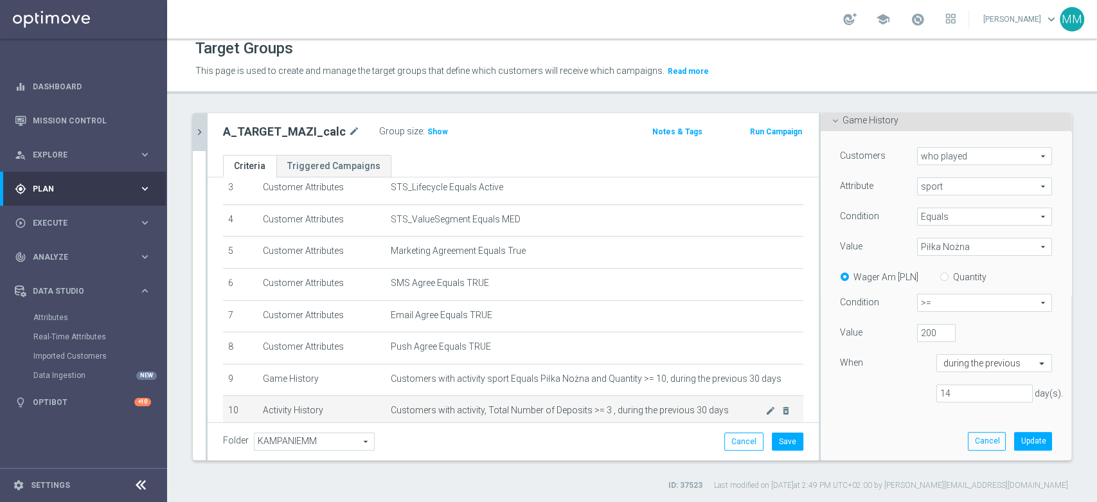
scroll to position [102, 0]
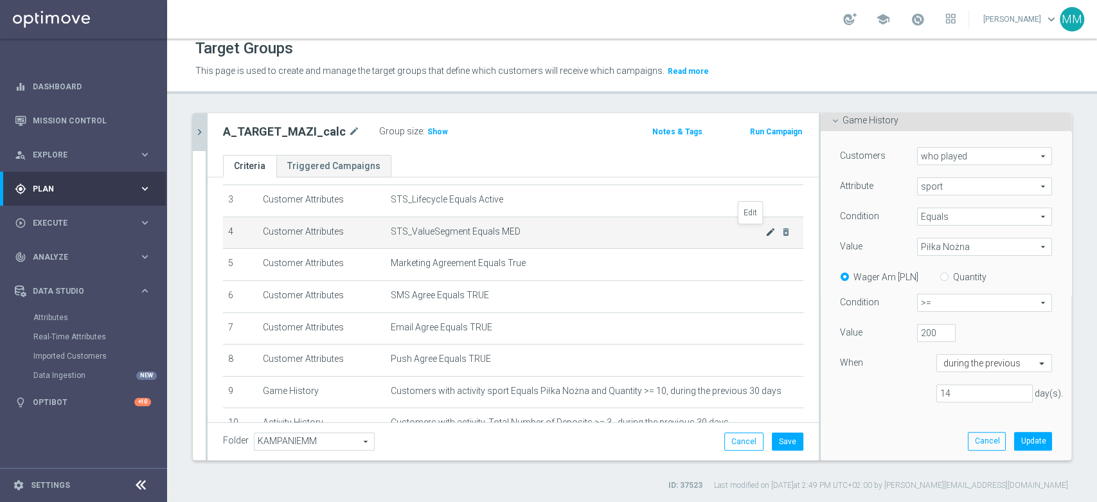
click at [766, 230] on icon "mode_edit" at bounding box center [771, 232] width 10 height 10
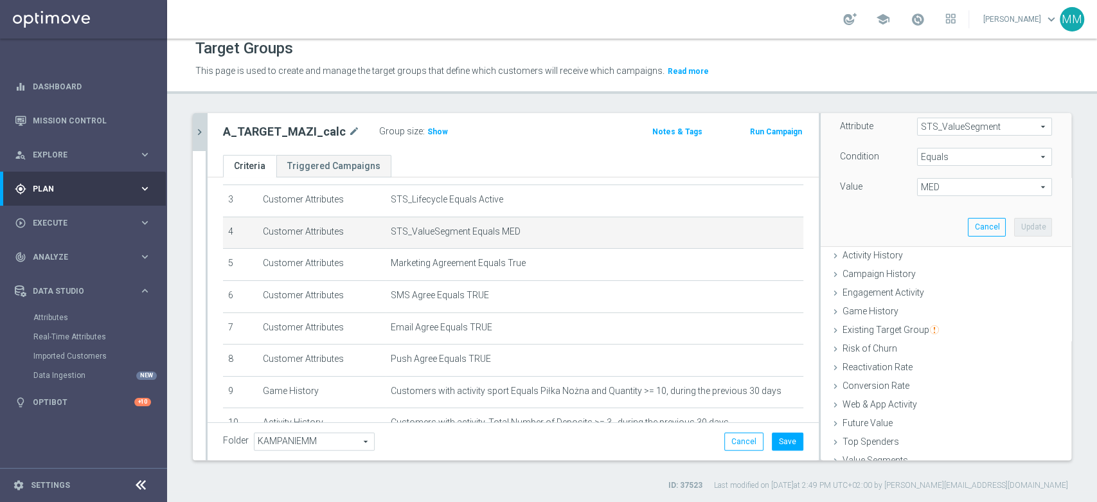
scroll to position [75, 0]
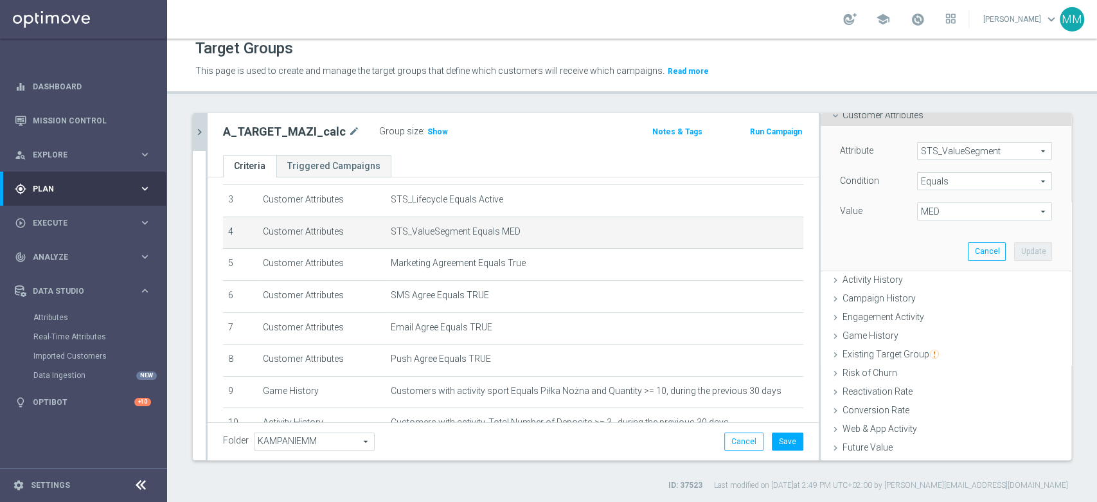
click at [932, 206] on span "MED" at bounding box center [985, 211] width 134 height 17
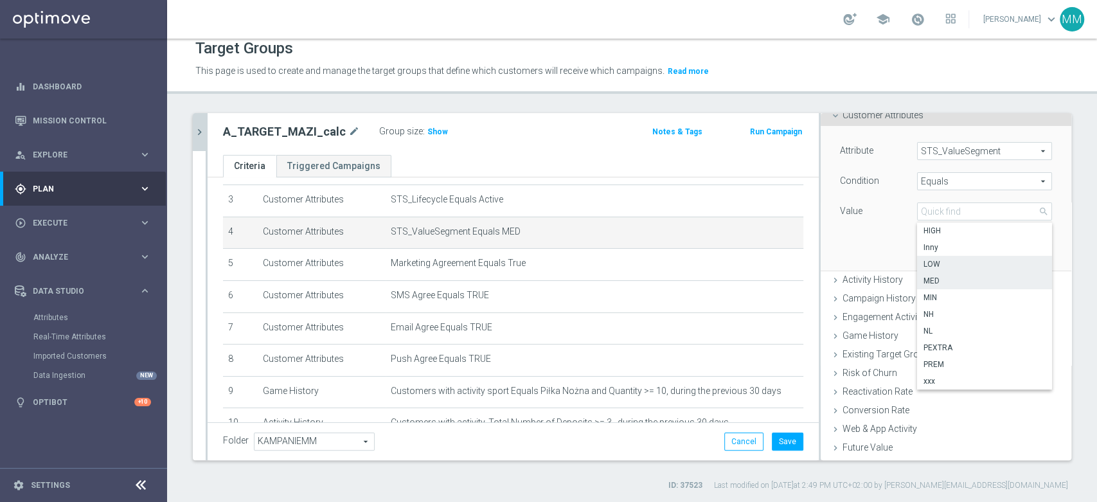
click at [935, 267] on span "LOW" at bounding box center [985, 264] width 122 height 10
type input "LOW"
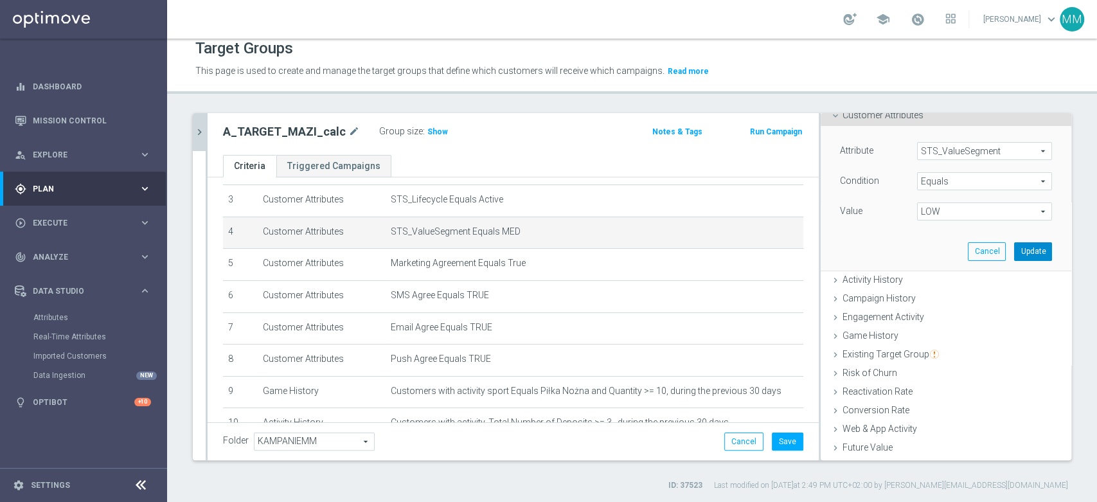
click at [1023, 249] on button "Update" at bounding box center [1033, 251] width 38 height 18
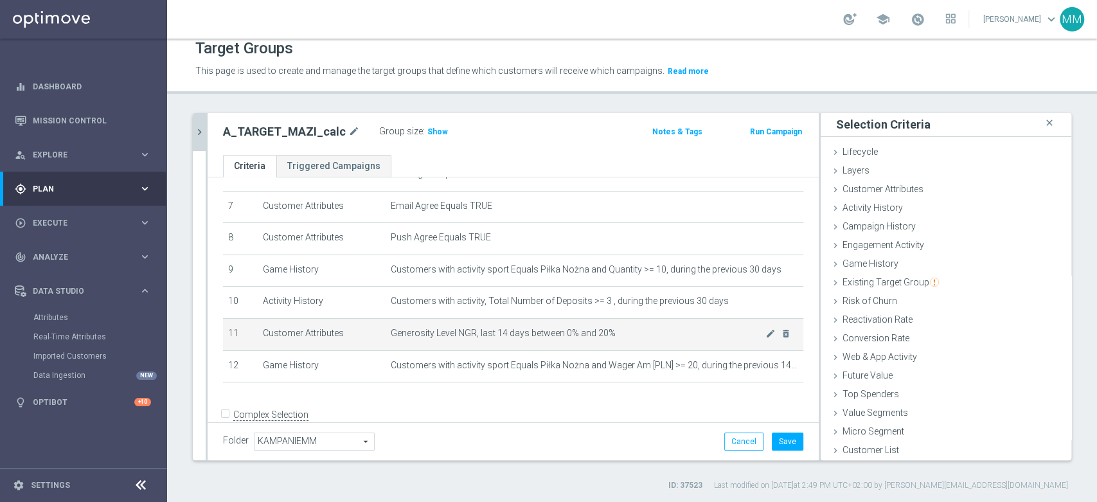
scroll to position [244, 0]
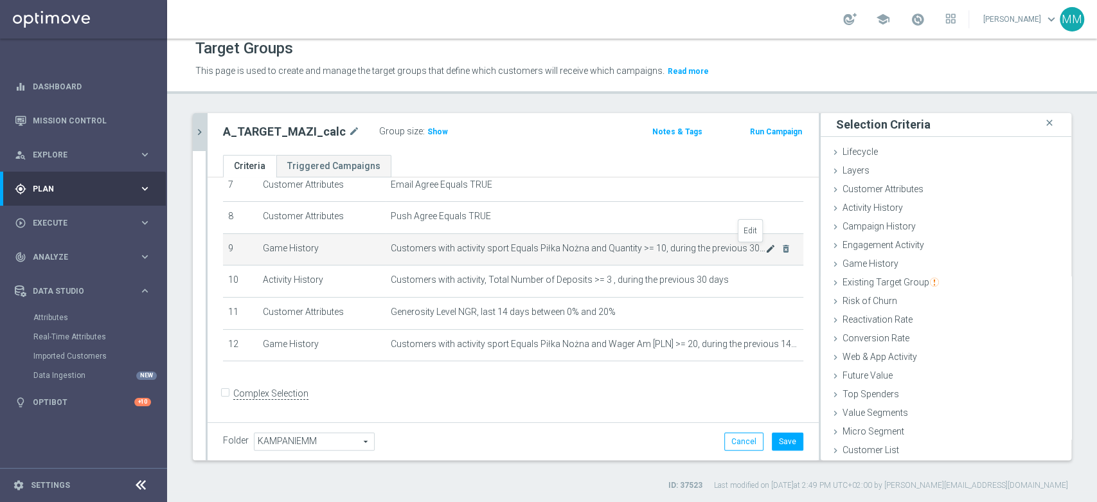
click at [766, 248] on icon "mode_edit" at bounding box center [771, 249] width 10 height 10
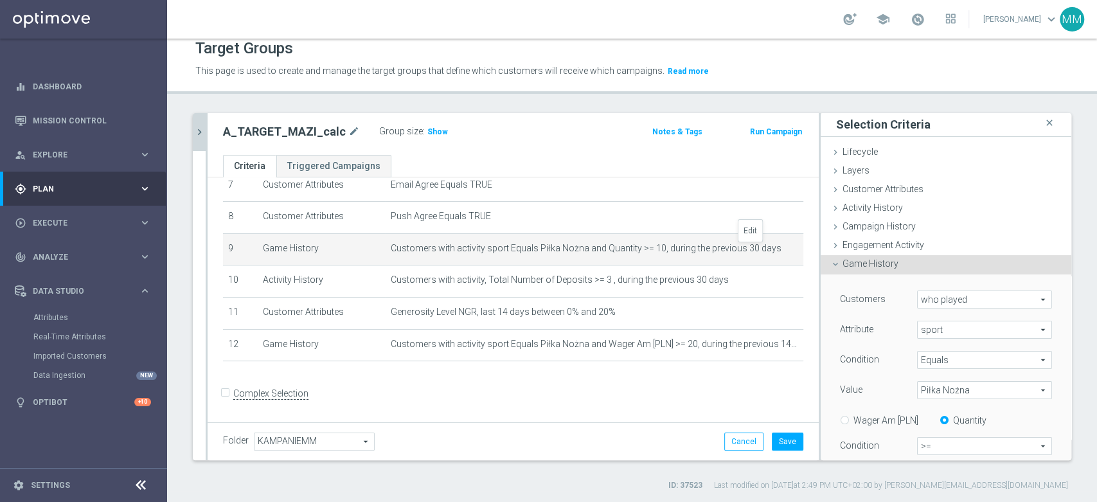
scroll to position [75, 0]
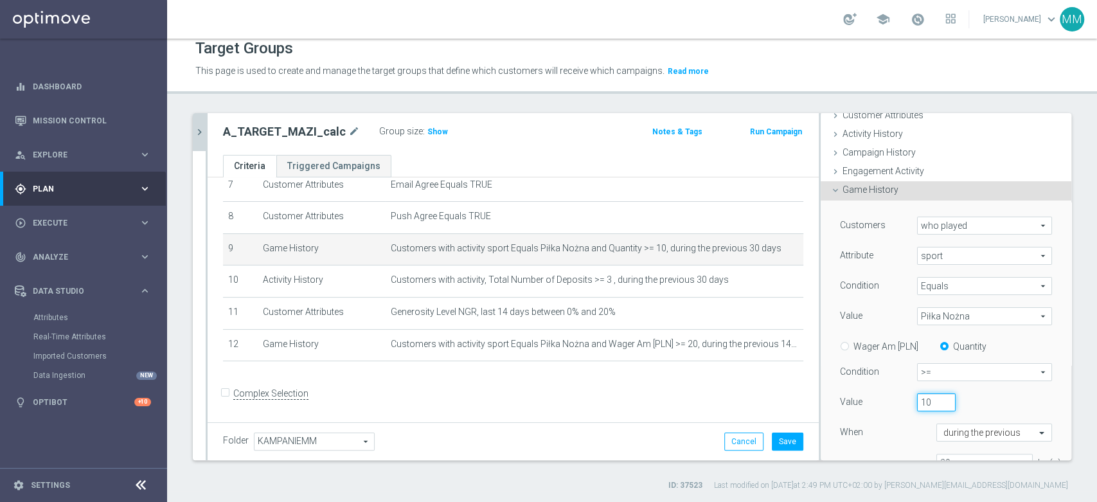
drag, startPoint x: 914, startPoint y: 401, endPoint x: 894, endPoint y: 399, distance: 20.0
click at [908, 399] on div "10" at bounding box center [937, 402] width 58 height 18
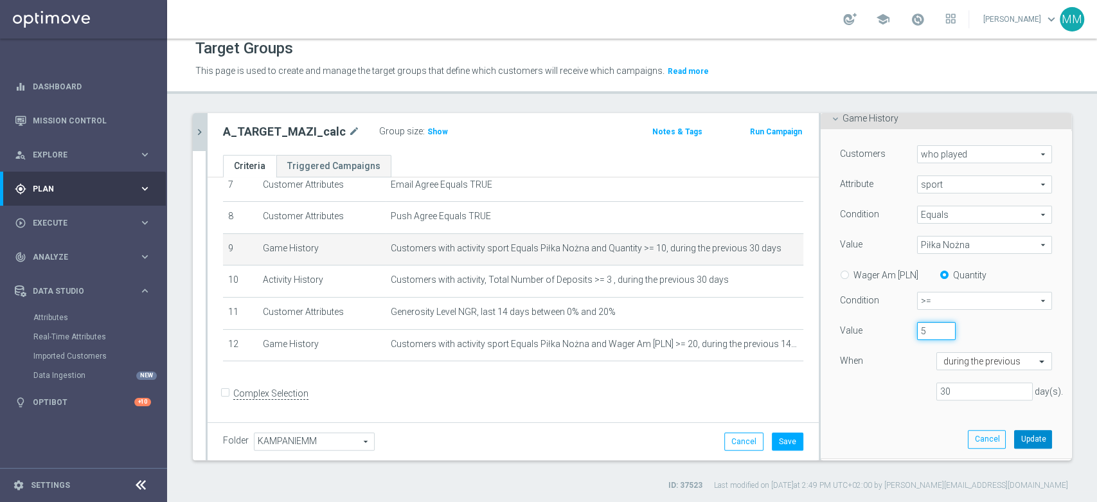
type input "5"
click at [1014, 431] on button "Update" at bounding box center [1033, 439] width 38 height 18
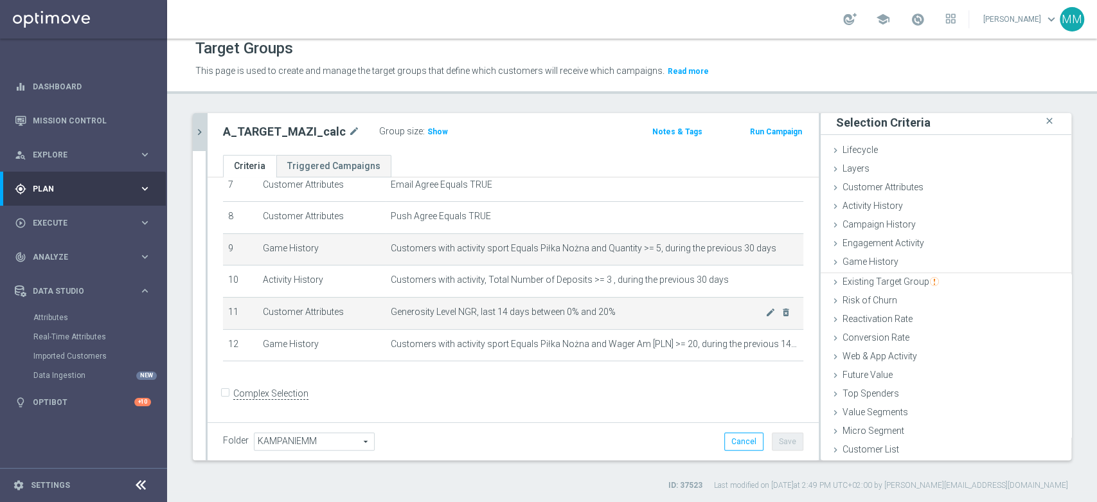
scroll to position [1, 0]
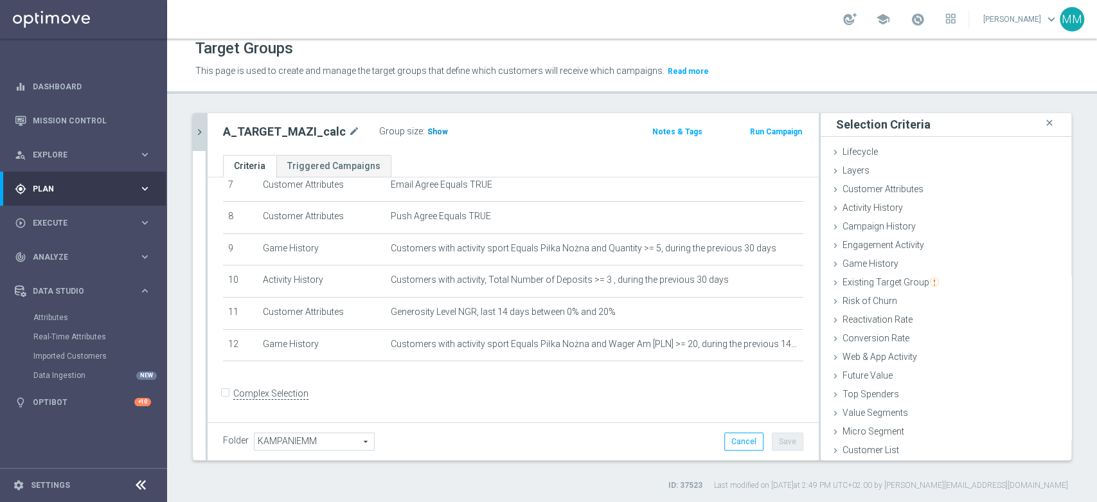
click at [431, 129] on span "Show" at bounding box center [438, 131] width 21 height 9
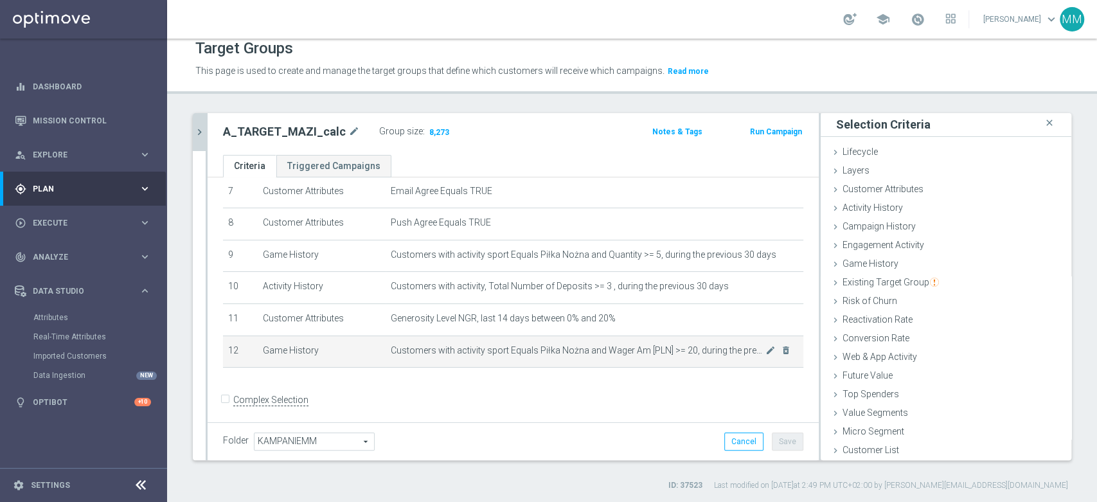
scroll to position [244, 0]
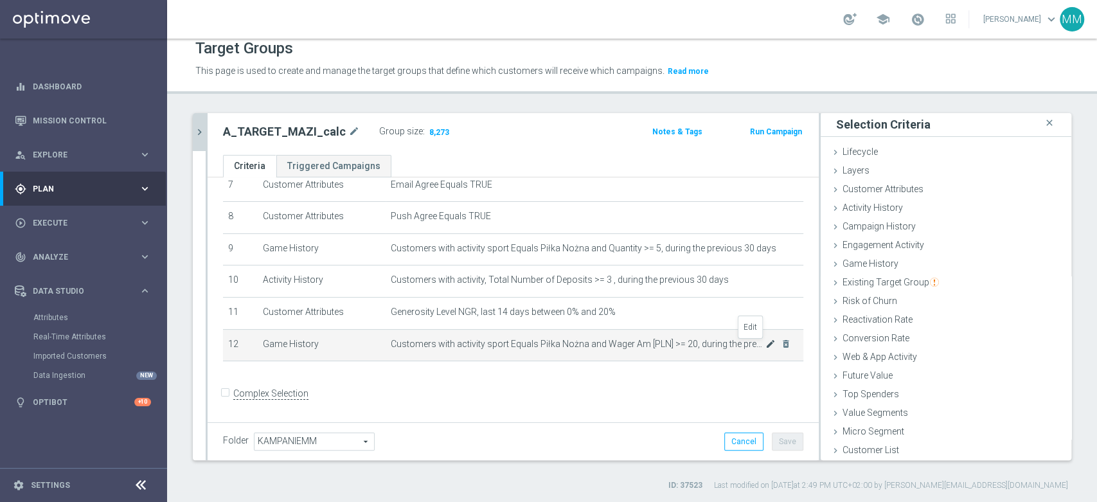
click at [766, 347] on icon "mode_edit" at bounding box center [771, 344] width 10 height 10
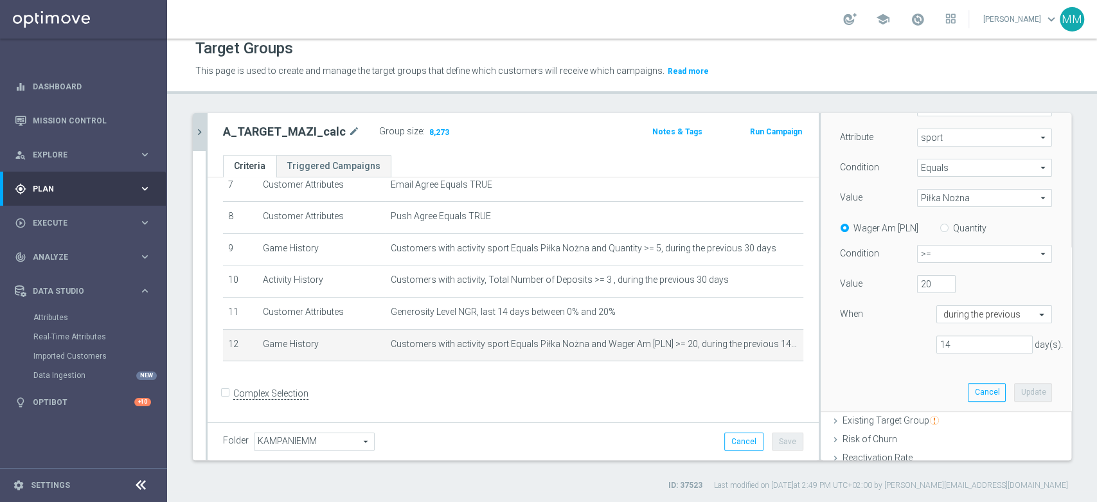
scroll to position [217, 0]
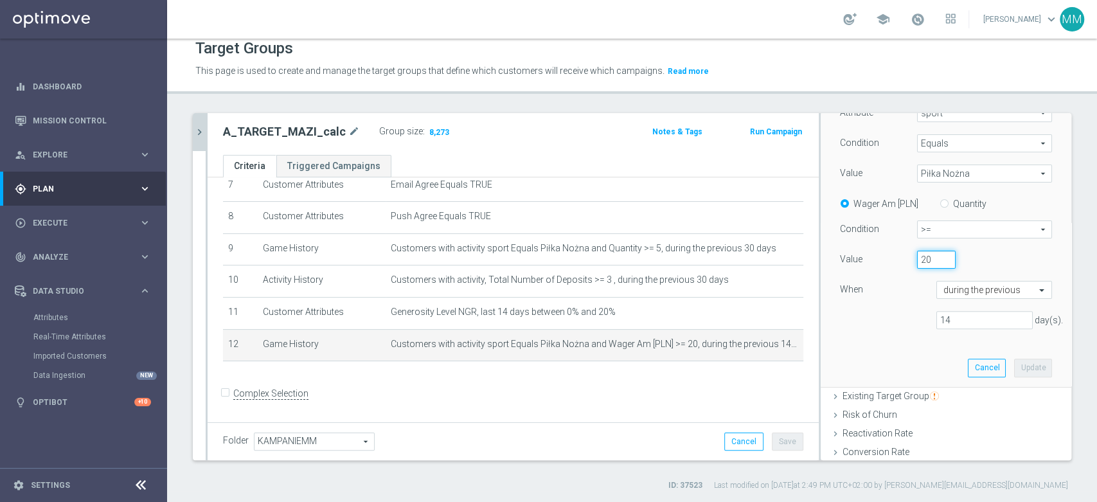
click at [917, 258] on input "20" at bounding box center [936, 260] width 39 height 18
type input "40"
click at [1014, 366] on button "Update" at bounding box center [1033, 368] width 38 height 18
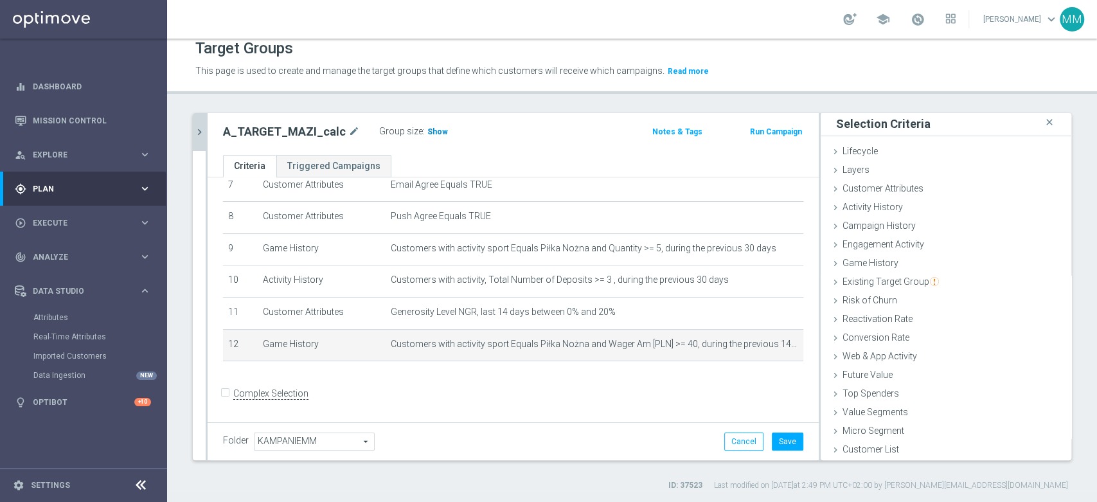
scroll to position [1, 0]
click at [432, 133] on span "Show" at bounding box center [438, 131] width 21 height 9
click at [766, 345] on icon "mode_edit" at bounding box center [771, 344] width 10 height 10
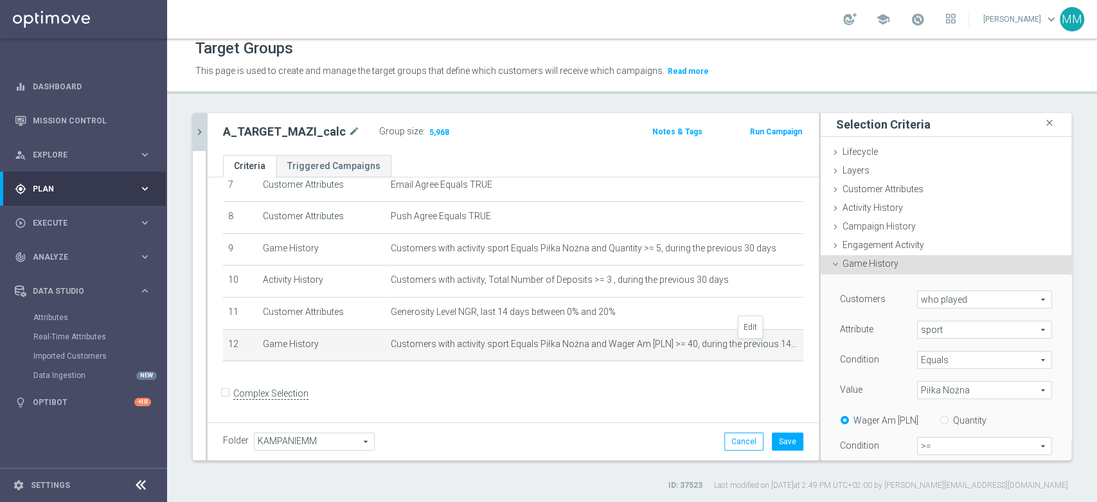
scroll to position [141, 0]
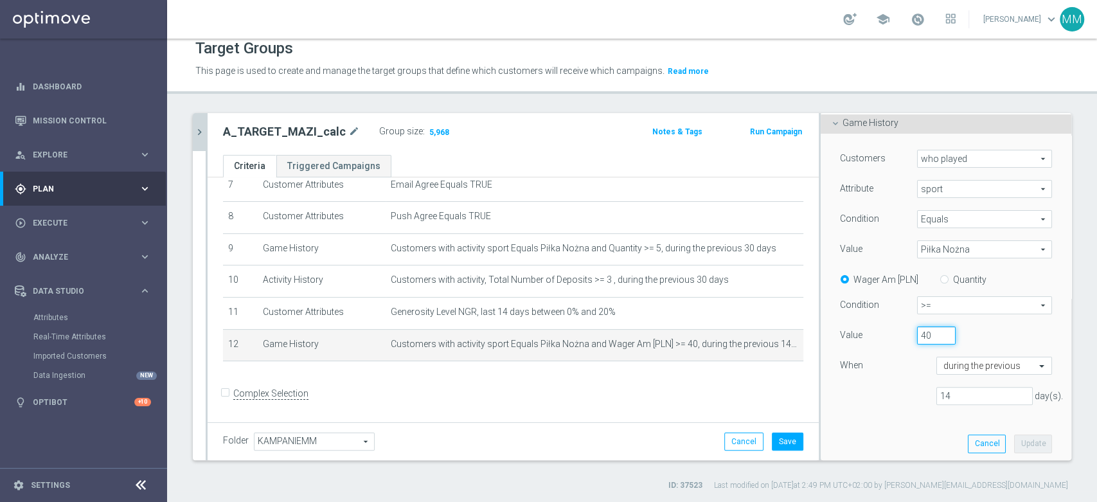
drag, startPoint x: 912, startPoint y: 336, endPoint x: 905, endPoint y: 332, distance: 7.8
click at [917, 332] on input "40" at bounding box center [936, 336] width 39 height 18
type input "50"
click at [1014, 435] on button "Update" at bounding box center [1033, 444] width 38 height 18
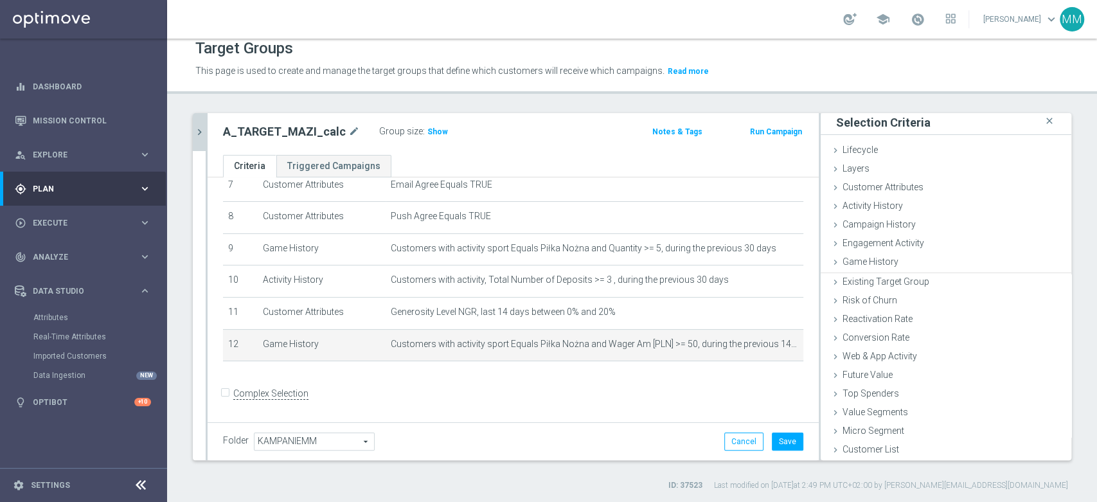
scroll to position [1, 0]
click at [428, 132] on span "Show" at bounding box center [438, 131] width 21 height 9
click at [766, 347] on icon "mode_edit" at bounding box center [771, 344] width 10 height 10
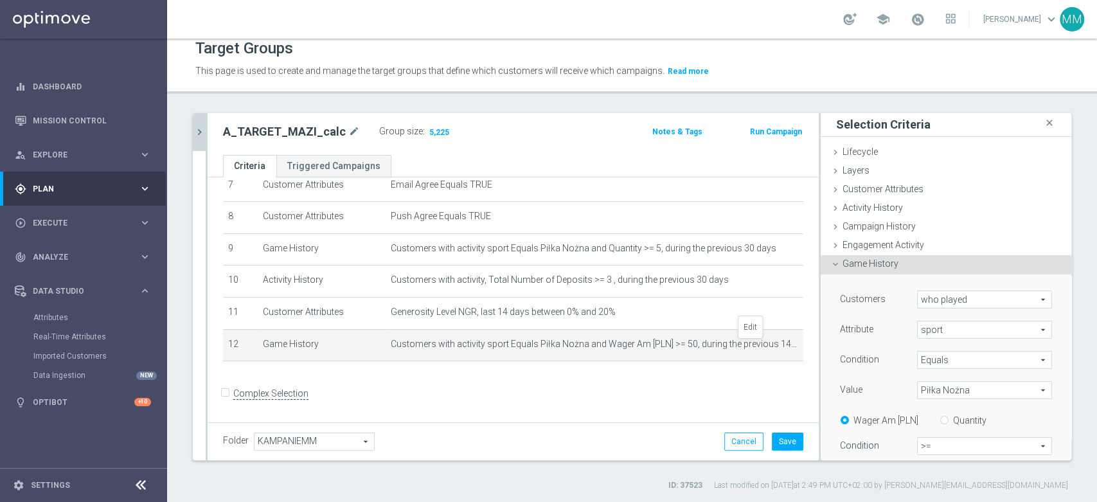
scroll to position [141, 0]
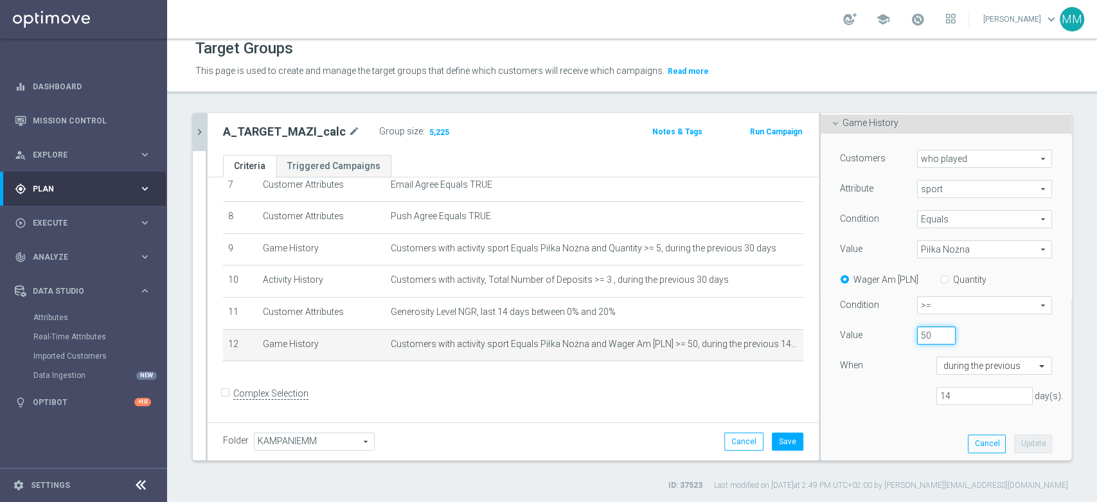
drag, startPoint x: 912, startPoint y: 329, endPoint x: 903, endPoint y: 330, distance: 8.5
click at [917, 330] on input "50" at bounding box center [936, 336] width 39 height 18
type input "40"
click at [1014, 441] on button "Update" at bounding box center [1033, 444] width 38 height 18
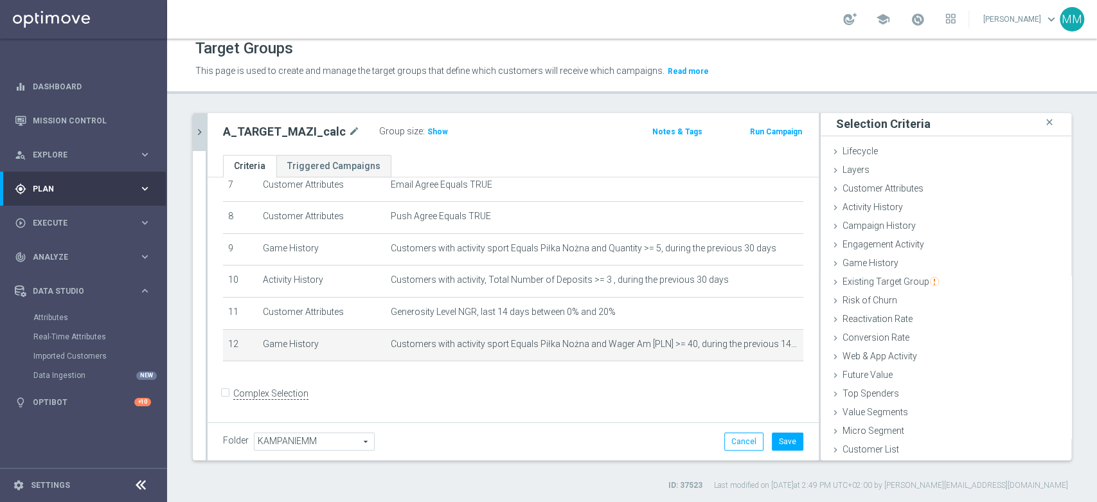
scroll to position [1, 0]
click at [429, 127] on span "Show" at bounding box center [438, 131] width 21 height 9
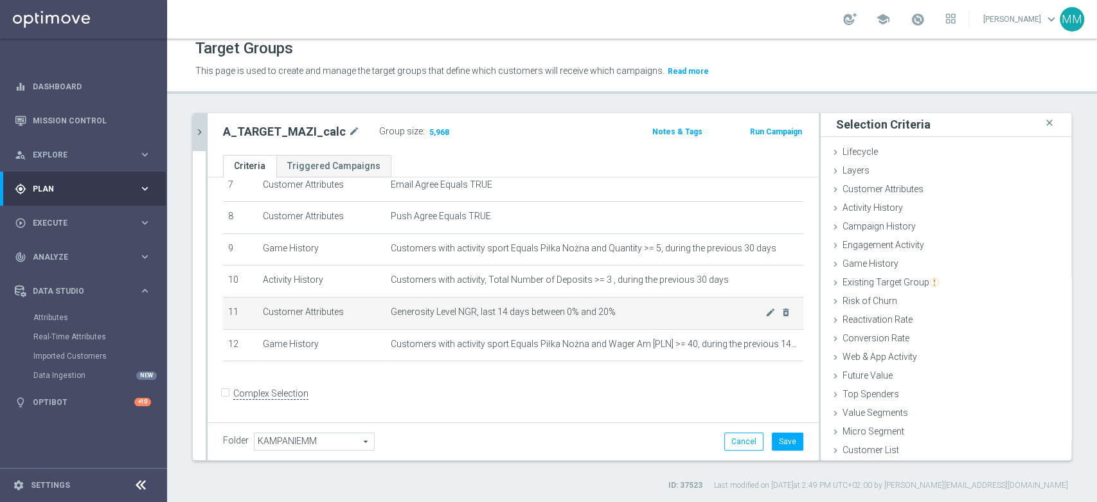
click at [606, 309] on span "Generosity Level NGR, last 14 days between 0% and 20%" at bounding box center [578, 312] width 375 height 11
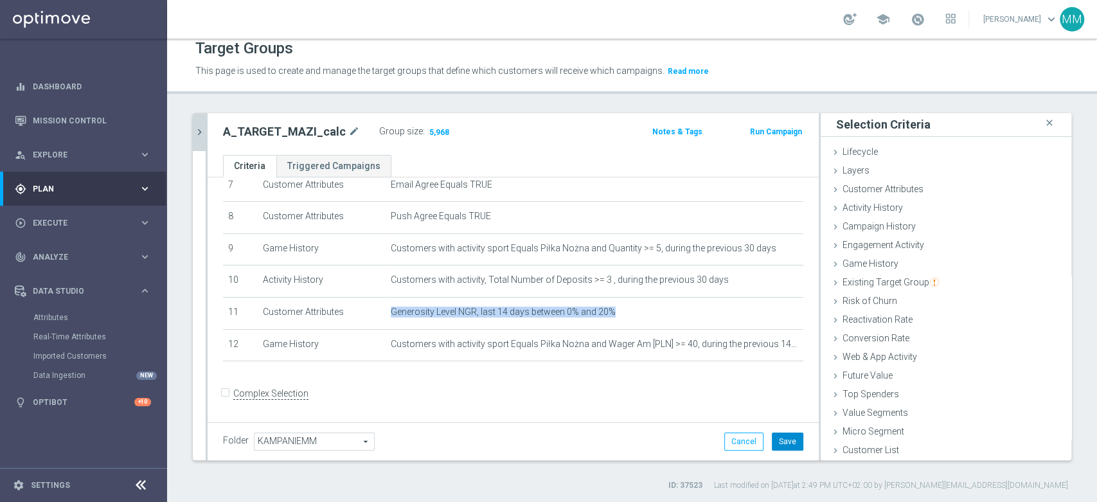
click at [784, 443] on button "Save" at bounding box center [788, 442] width 32 height 18
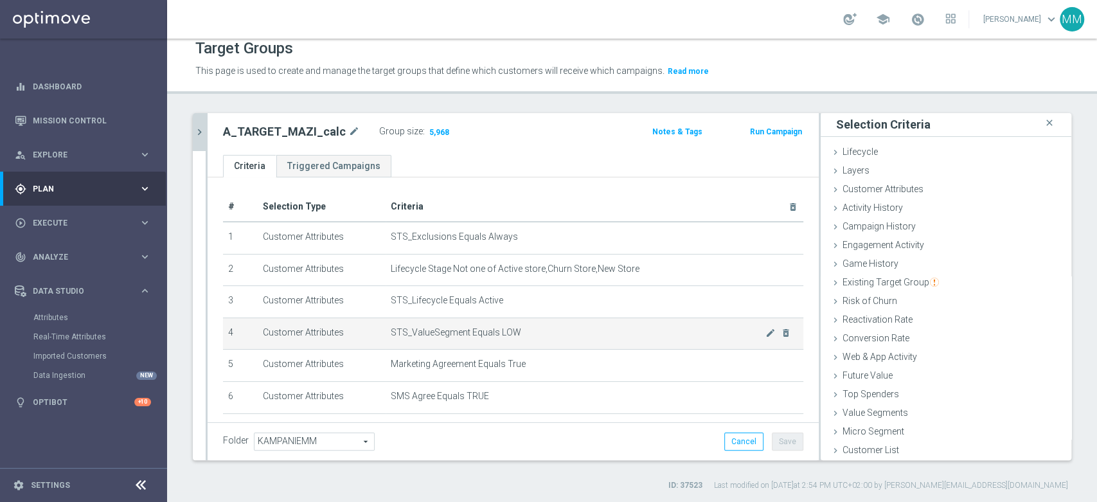
scroll to position [0, 0]
click at [766, 332] on icon "mode_edit" at bounding box center [771, 334] width 10 height 10
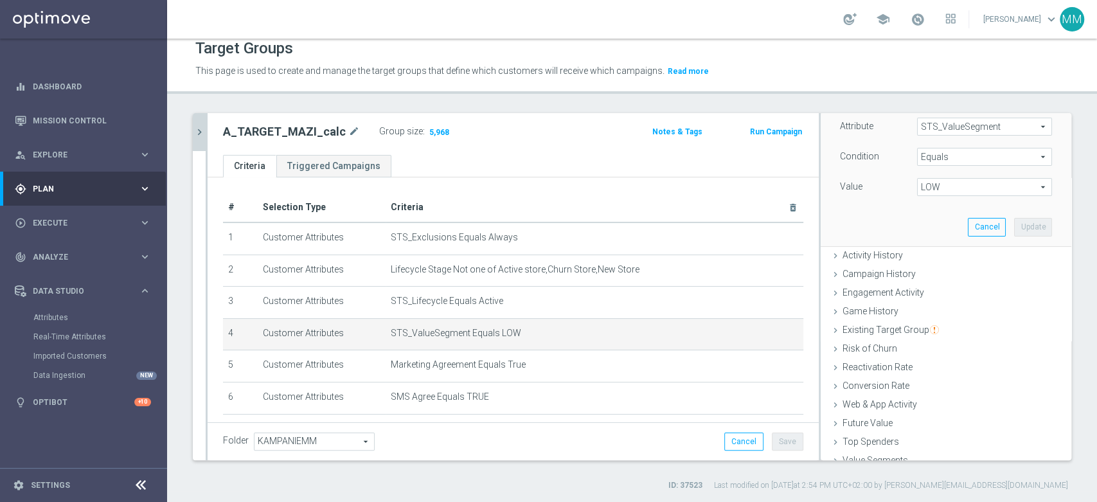
scroll to position [75, 0]
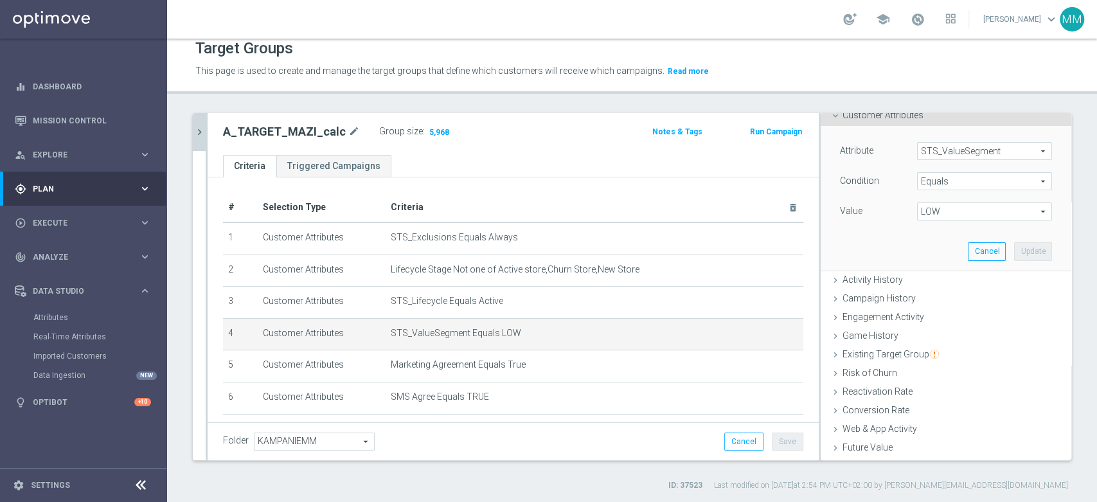
click at [938, 211] on span "LOW" at bounding box center [985, 211] width 134 height 17
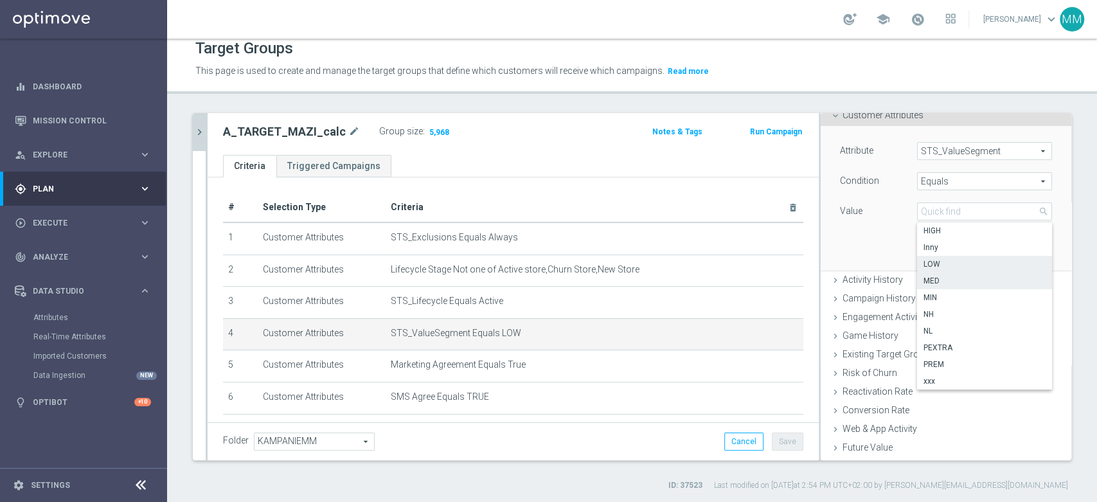
click at [951, 287] on label "MED" at bounding box center [984, 281] width 135 height 17
type input "MED"
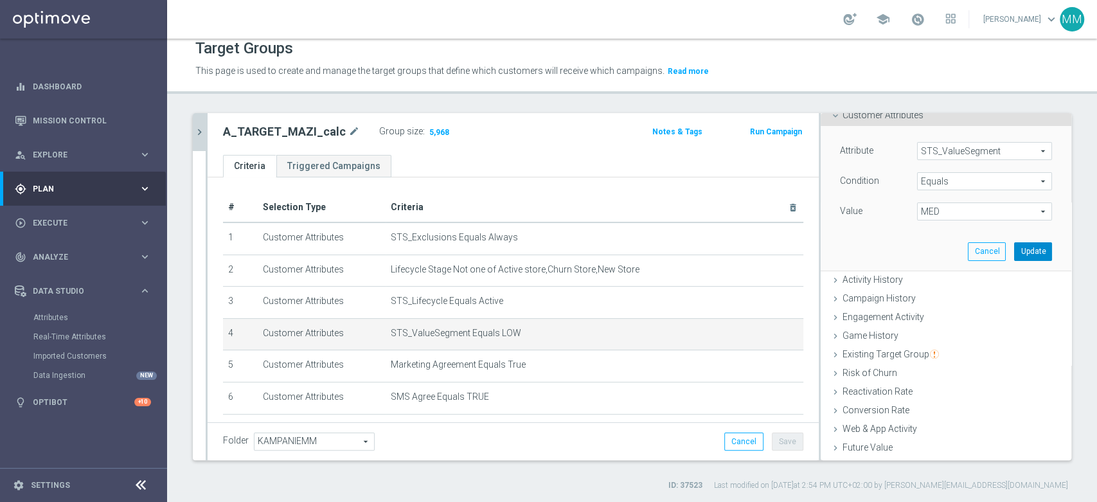
click at [1014, 247] on button "Update" at bounding box center [1033, 251] width 38 height 18
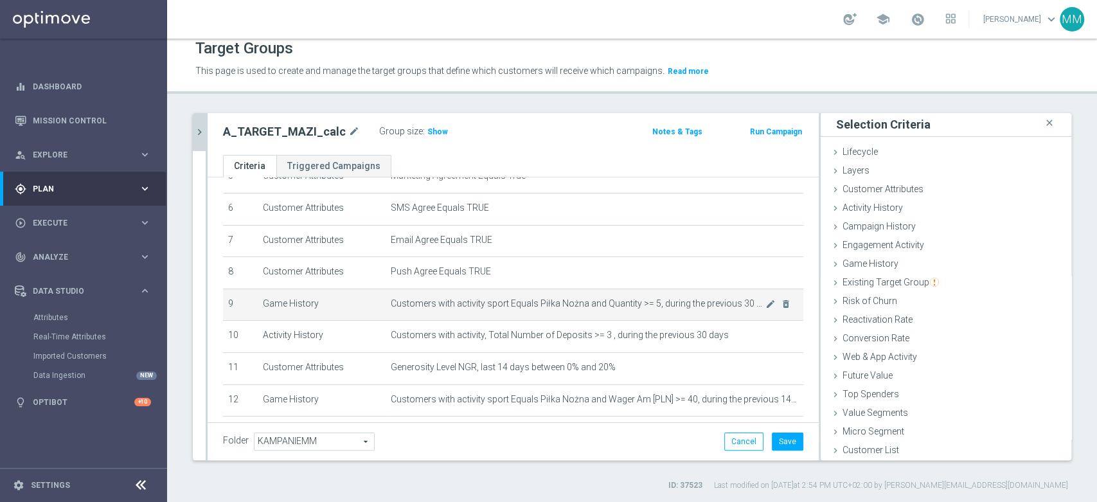
scroll to position [214, 0]
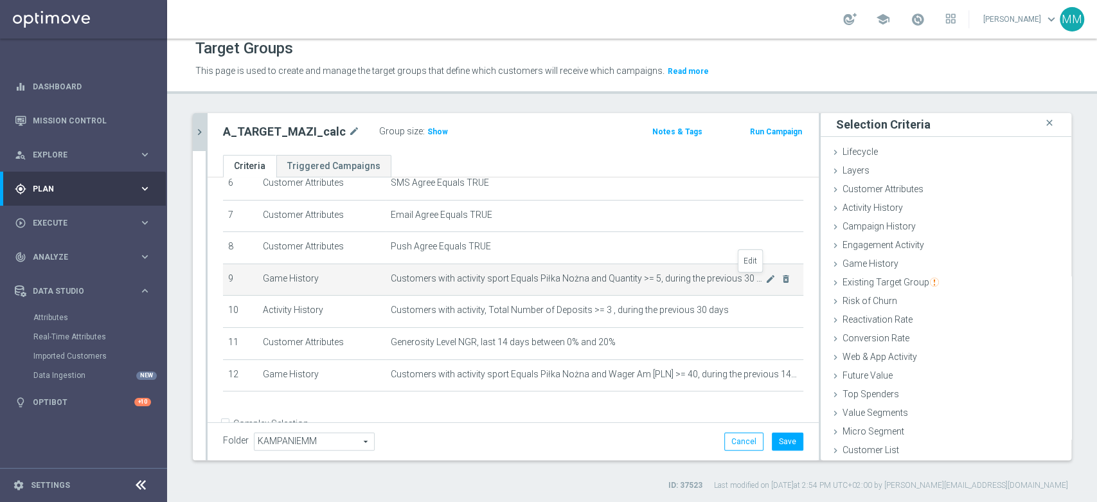
click at [766, 282] on icon "mode_edit" at bounding box center [771, 279] width 10 height 10
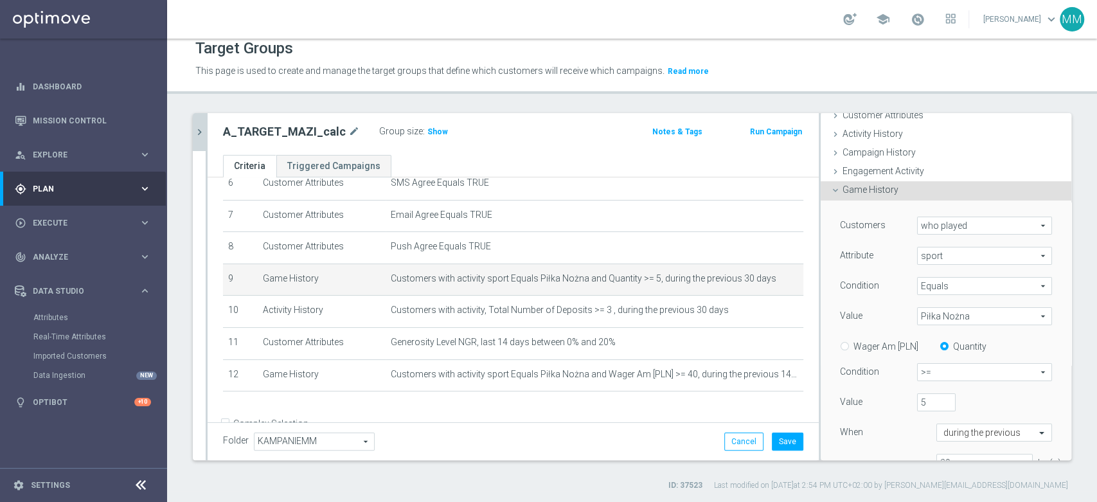
scroll to position [146, 0]
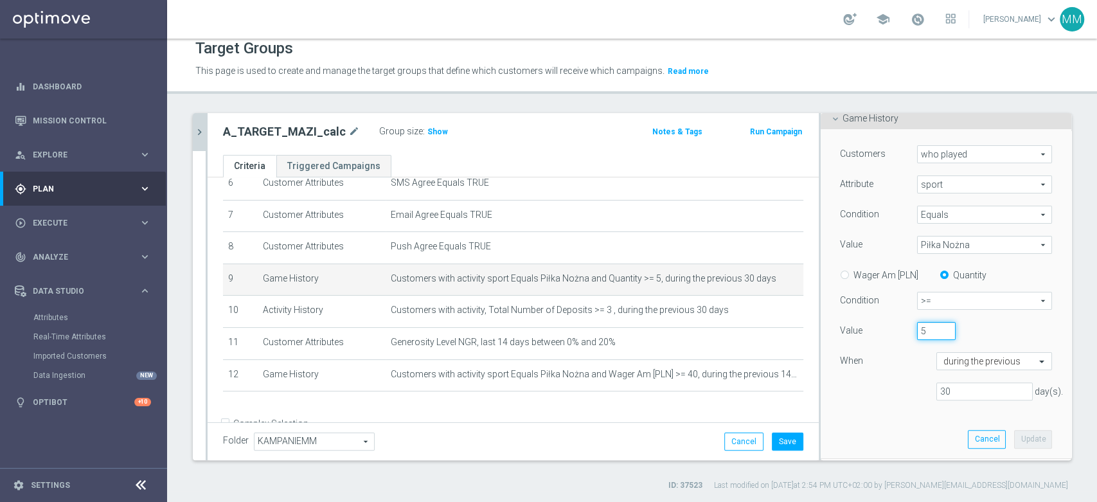
drag, startPoint x: 915, startPoint y: 329, endPoint x: 860, endPoint y: 327, distance: 56.0
click at [860, 327] on div "Value 5" at bounding box center [946, 332] width 231 height 21
type input "10"
click at [1014, 441] on button "Update" at bounding box center [1033, 439] width 38 height 18
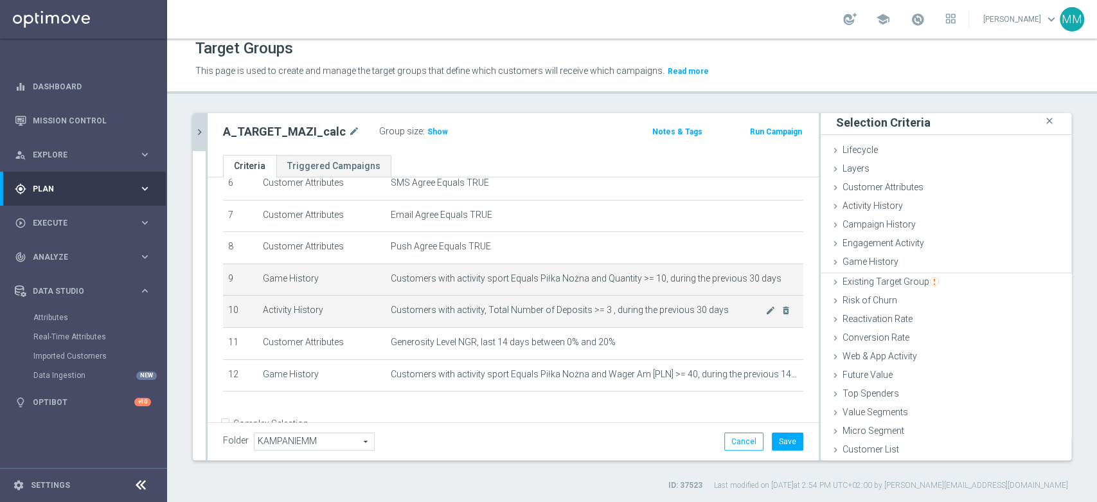
scroll to position [1, 0]
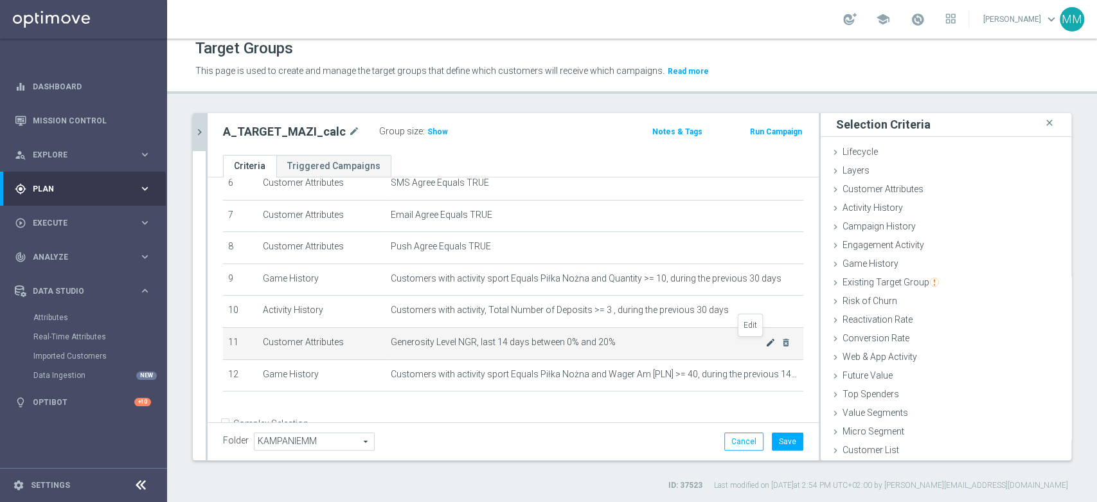
click at [766, 346] on icon "mode_edit" at bounding box center [771, 343] width 10 height 10
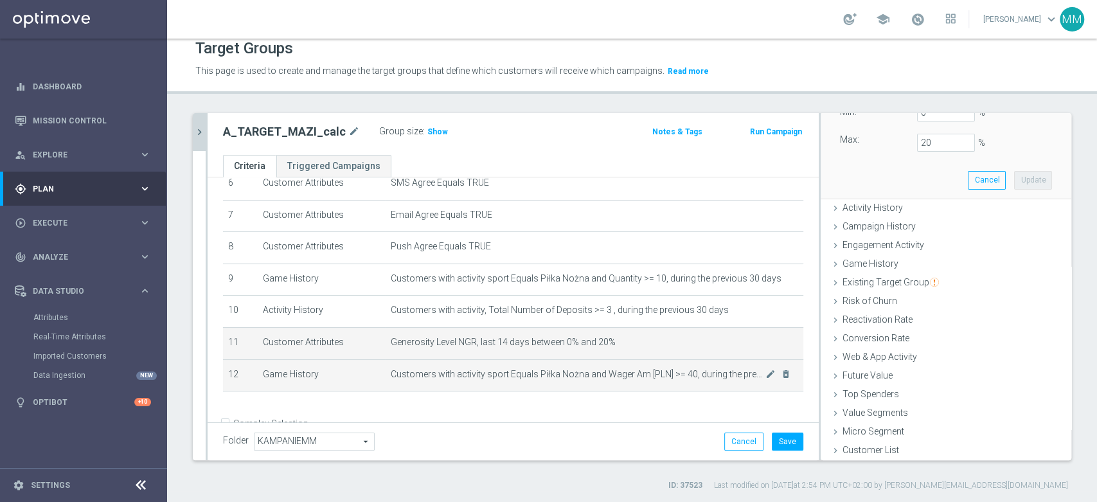
scroll to position [174, 0]
click at [705, 371] on span "Customers with activity sport Equals Piłka Nożna and Wager Am [PLN] >= 40, duri…" at bounding box center [578, 374] width 375 height 11
click at [766, 379] on icon "mode_edit" at bounding box center [771, 374] width 10 height 10
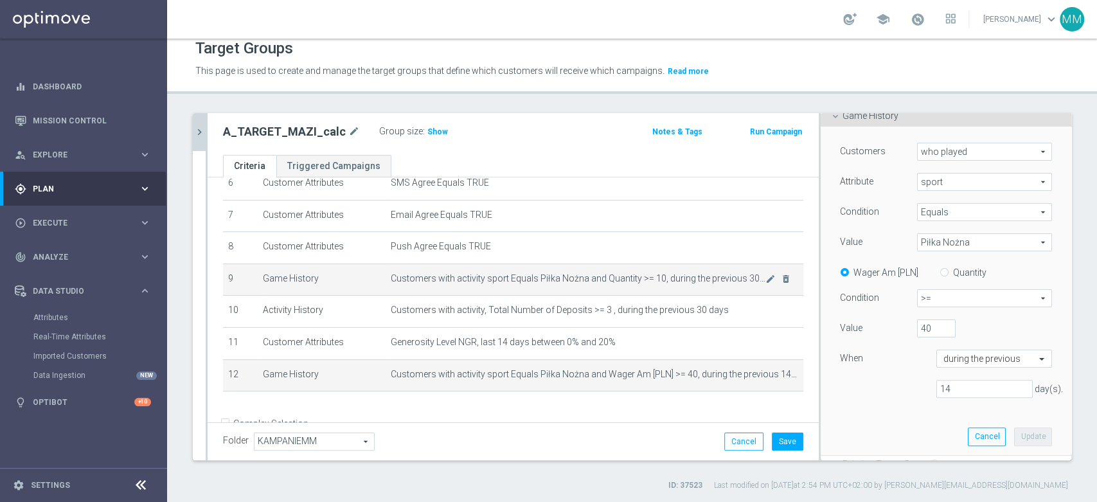
scroll to position [146, 0]
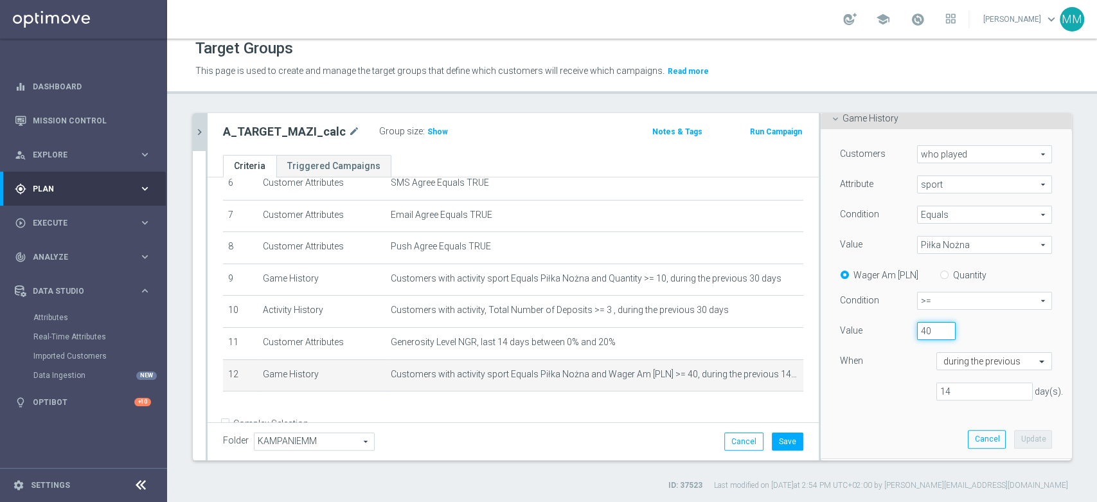
drag, startPoint x: 910, startPoint y: 331, endPoint x: 890, endPoint y: 327, distance: 20.4
click at [908, 328] on div "40" at bounding box center [937, 331] width 58 height 18
type input "300"
click at [1014, 435] on button "Update" at bounding box center [1033, 439] width 38 height 18
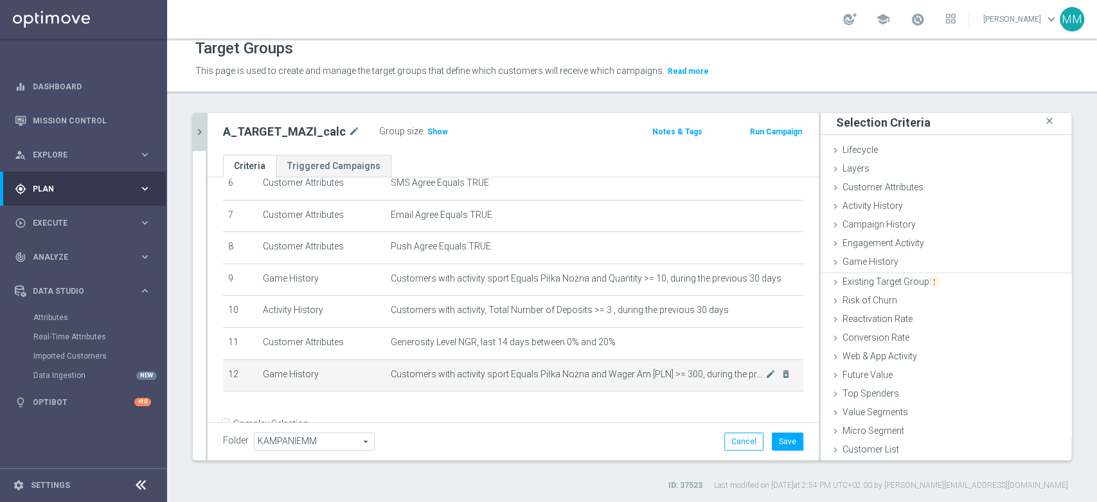
scroll to position [1, 0]
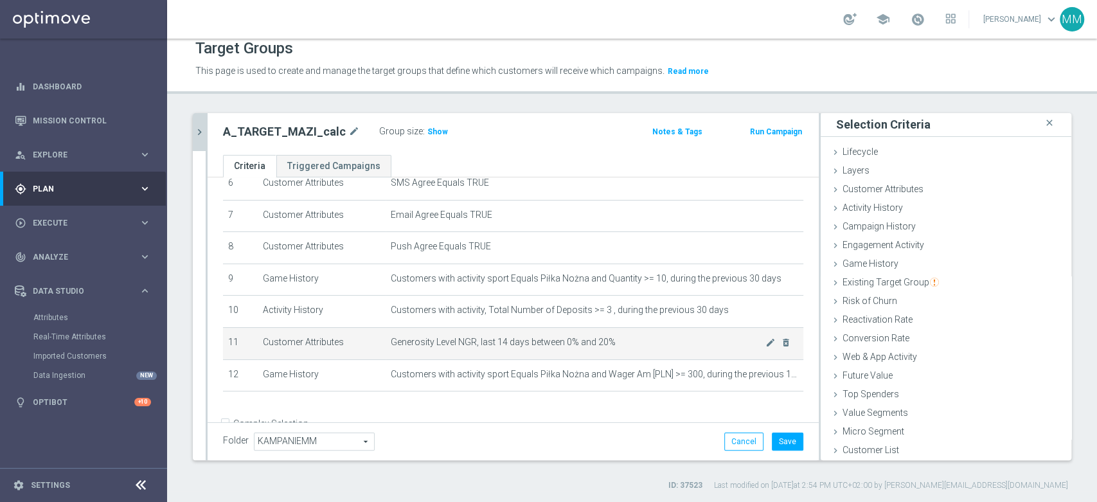
click at [566, 345] on span "Generosity Level NGR, last 14 days between 0% and 20%" at bounding box center [578, 342] width 375 height 11
click at [612, 345] on span "Generosity Level NGR, last 14 days between 0% and 20%" at bounding box center [578, 342] width 375 height 11
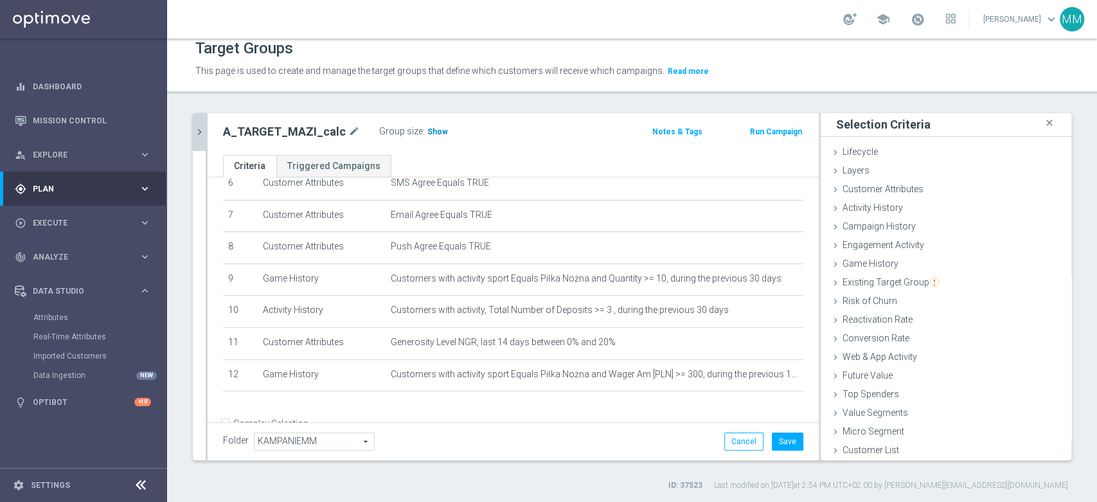
click at [428, 135] on span "Show" at bounding box center [438, 131] width 21 height 9
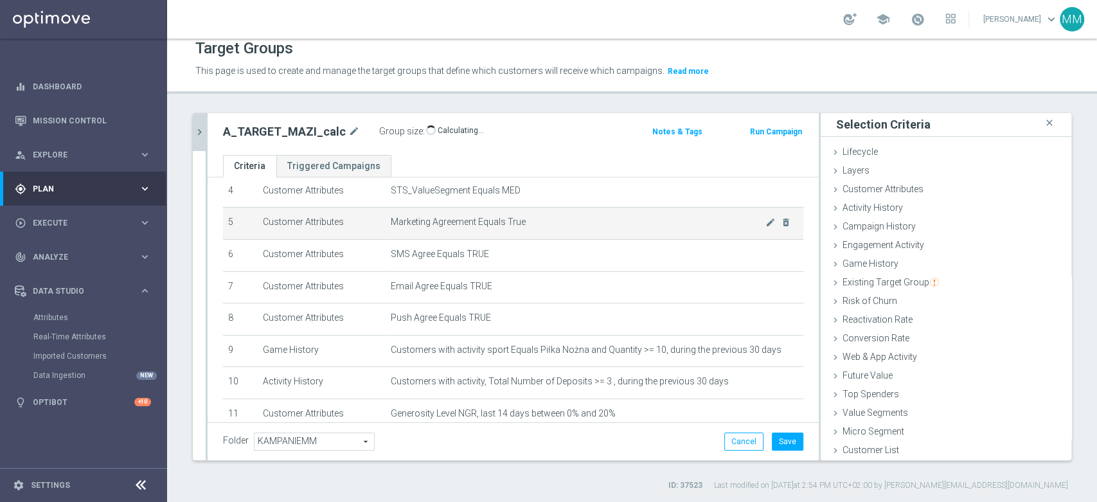
scroll to position [214, 0]
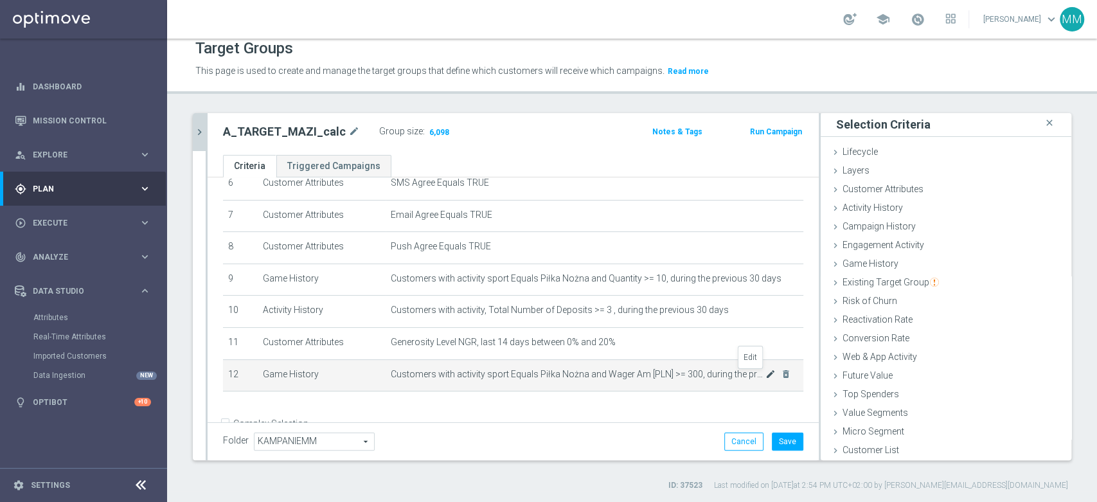
click at [766, 376] on icon "mode_edit" at bounding box center [771, 374] width 10 height 10
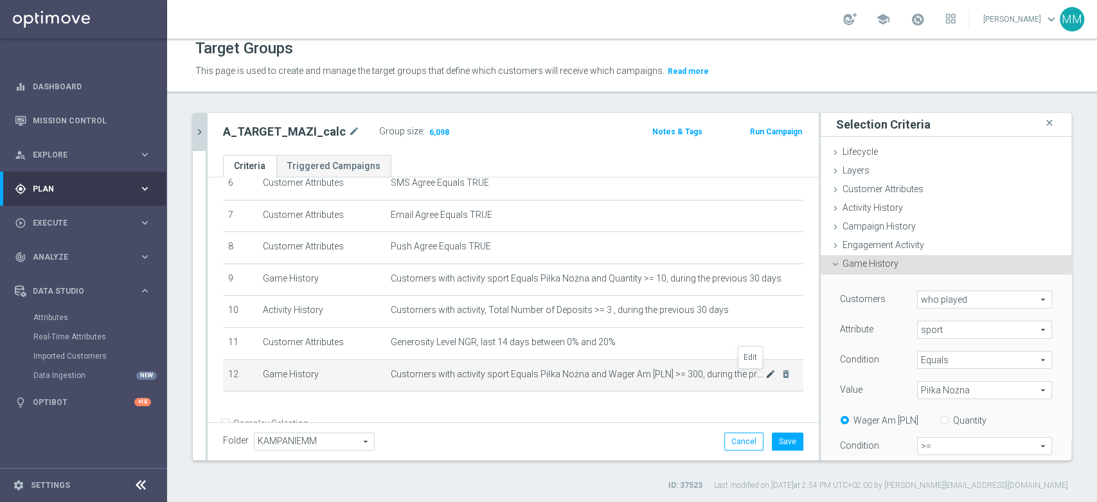
scroll to position [146, 0]
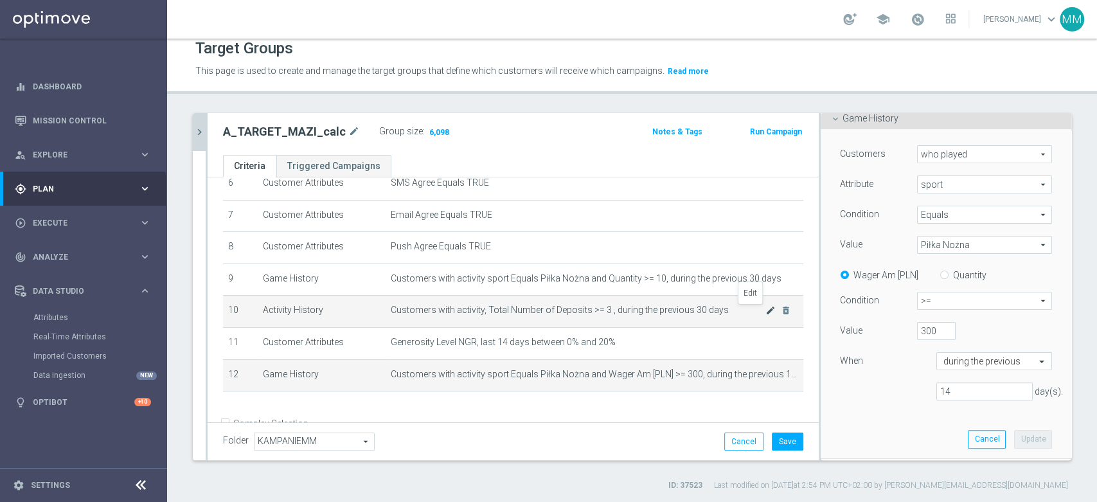
click at [766, 316] on icon "mode_edit" at bounding box center [771, 310] width 10 height 10
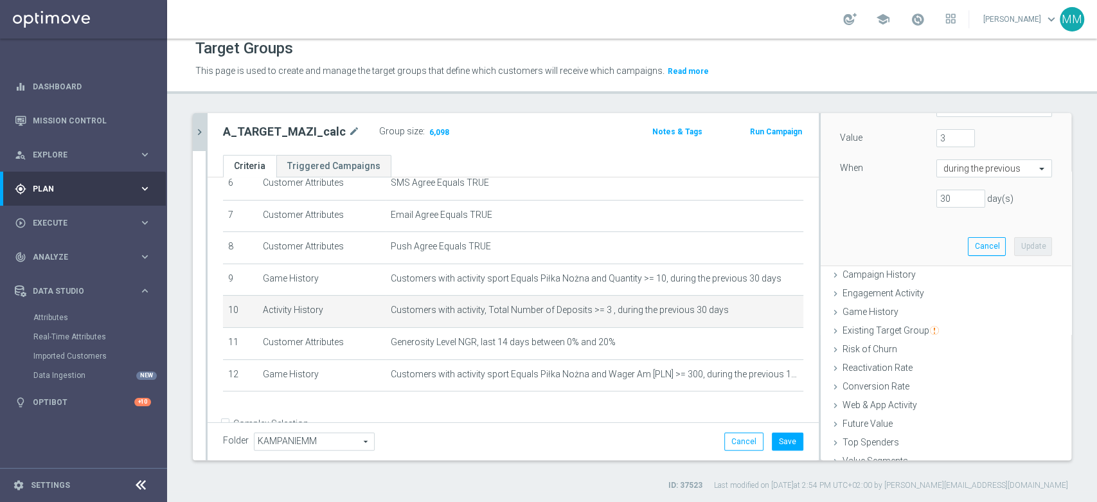
scroll to position [245, 0]
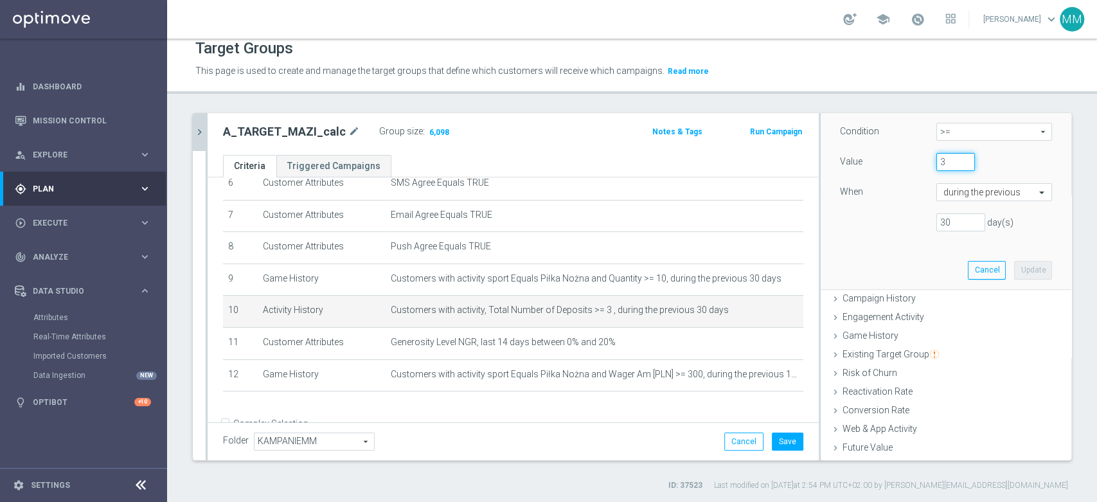
click at [948, 158] on input "3" at bounding box center [956, 162] width 39 height 18
click at [947, 157] on input "3" at bounding box center [956, 162] width 39 height 18
click at [948, 157] on input "3" at bounding box center [956, 162] width 39 height 18
click at [946, 159] on input "3" at bounding box center [956, 162] width 39 height 18
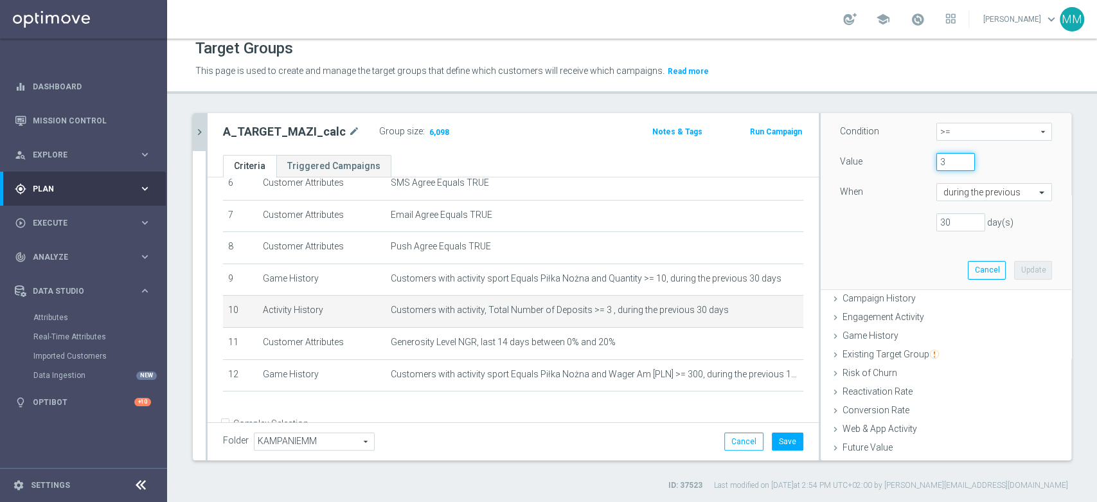
click at [946, 159] on input "3" at bounding box center [956, 162] width 39 height 18
click at [937, 160] on input "3" at bounding box center [956, 162] width 39 height 18
click at [937, 162] on input "3" at bounding box center [956, 162] width 39 height 18
click at [946, 159] on input "3" at bounding box center [956, 162] width 39 height 18
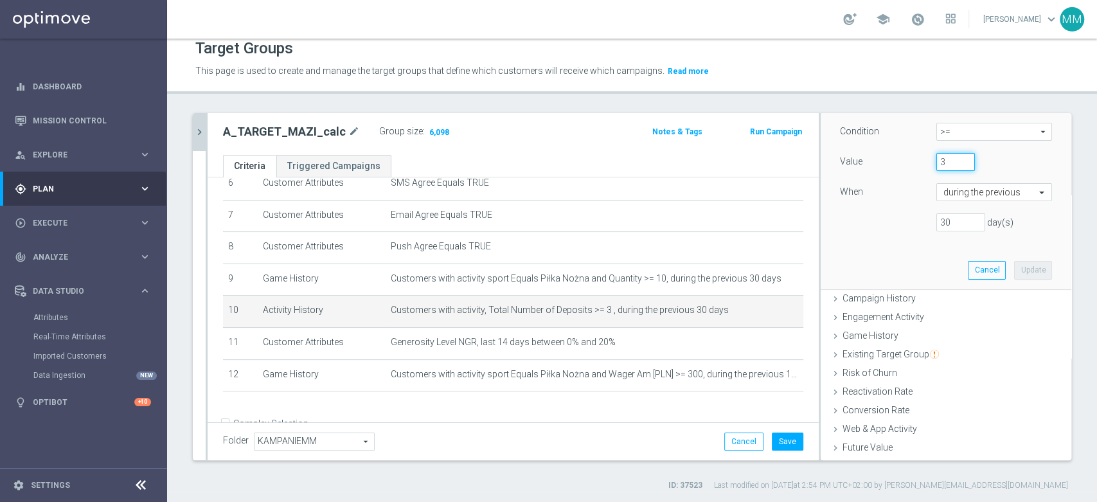
click at [937, 167] on input "3" at bounding box center [956, 162] width 39 height 18
click at [937, 166] on input "3" at bounding box center [956, 162] width 39 height 18
click at [937, 164] on input "3" at bounding box center [956, 162] width 39 height 18
type input "5"
click at [879, 183] on div "When" at bounding box center [879, 193] width 96 height 21
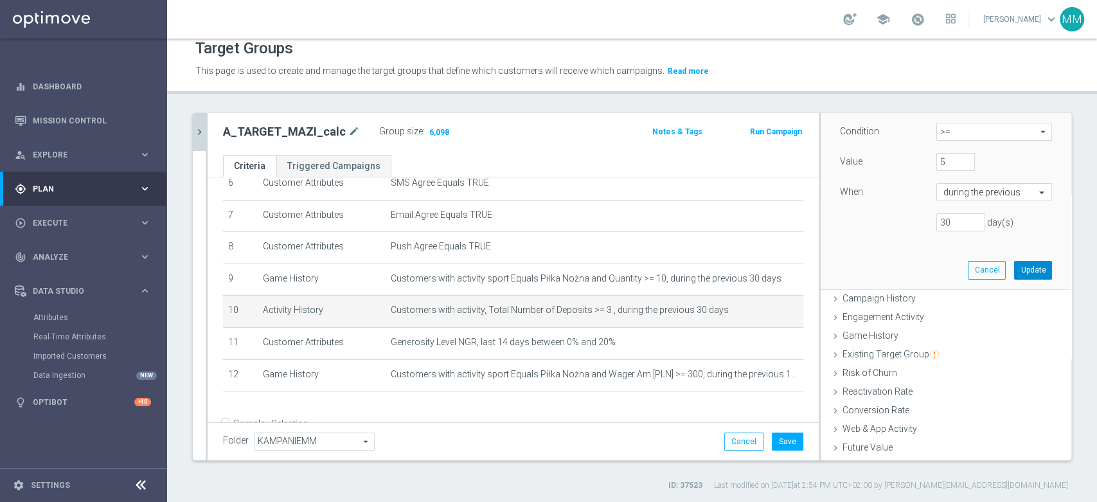
click at [1014, 276] on button "Update" at bounding box center [1033, 270] width 38 height 18
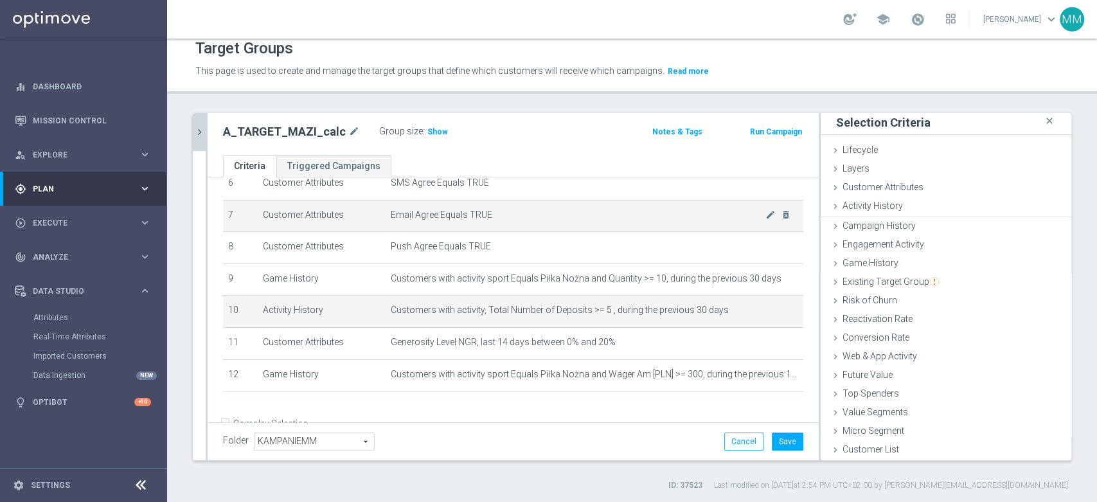
scroll to position [1, 0]
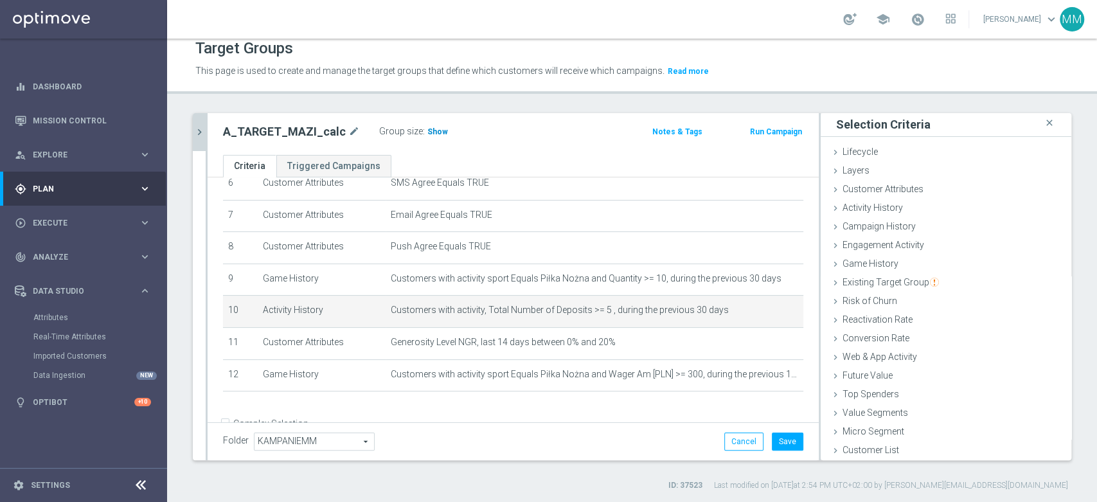
click at [432, 127] on span "Show" at bounding box center [438, 131] width 21 height 9
click at [766, 312] on icon "mode_edit" at bounding box center [771, 310] width 10 height 10
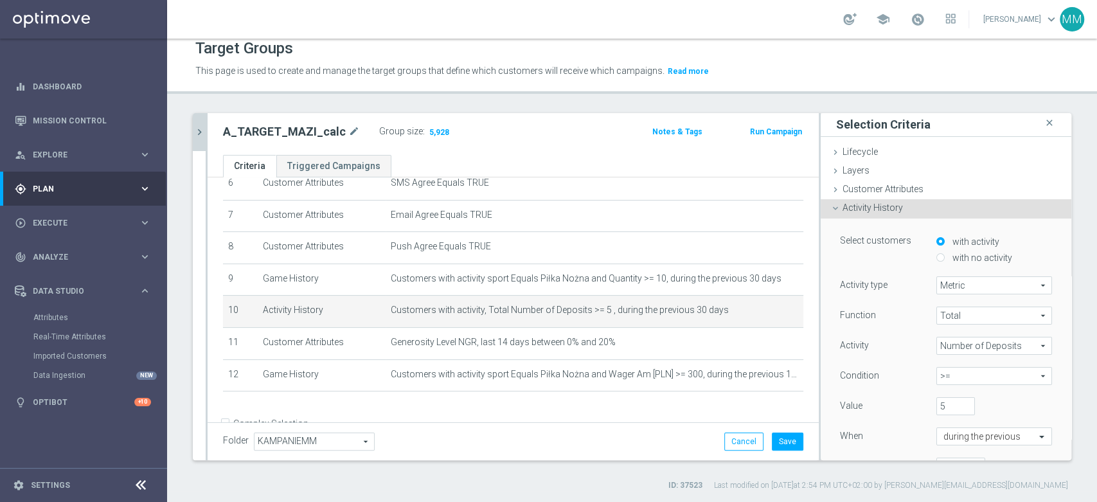
scroll to position [89, 0]
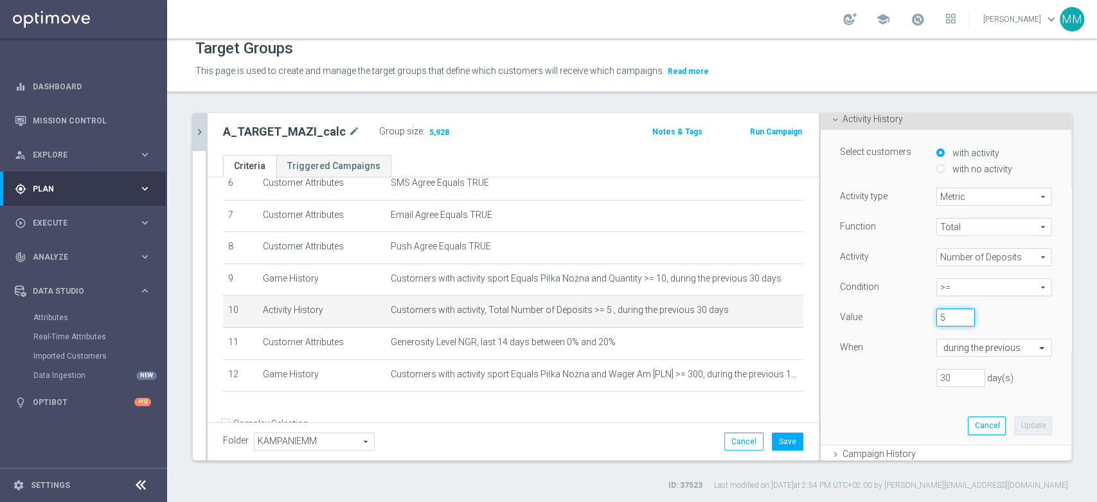
click at [937, 318] on input "5" at bounding box center [956, 318] width 39 height 18
type input "3"
click at [1014, 423] on button "Update" at bounding box center [1033, 426] width 38 height 18
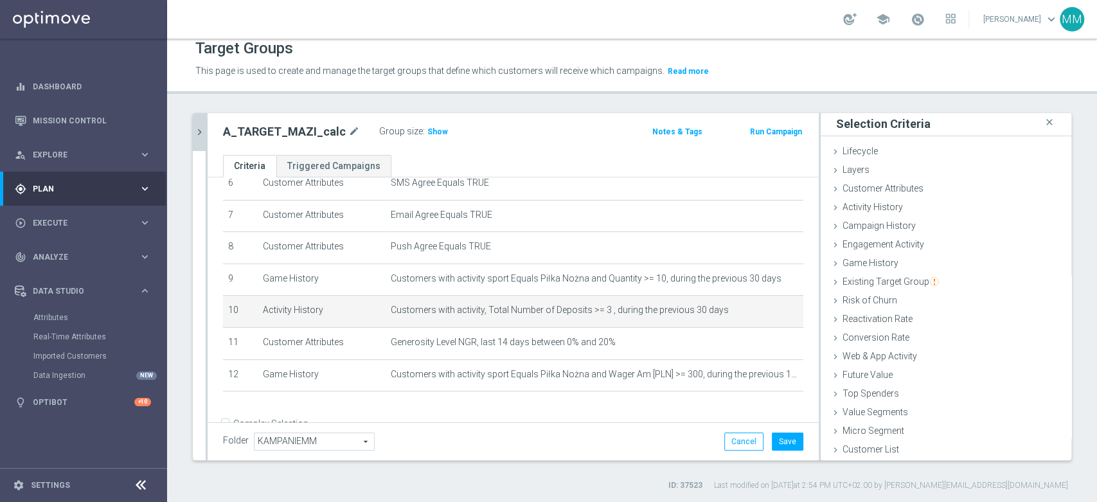
scroll to position [1, 0]
click at [428, 134] on span "Show" at bounding box center [438, 131] width 21 height 9
click at [766, 310] on icon "mode_edit" at bounding box center [771, 310] width 10 height 10
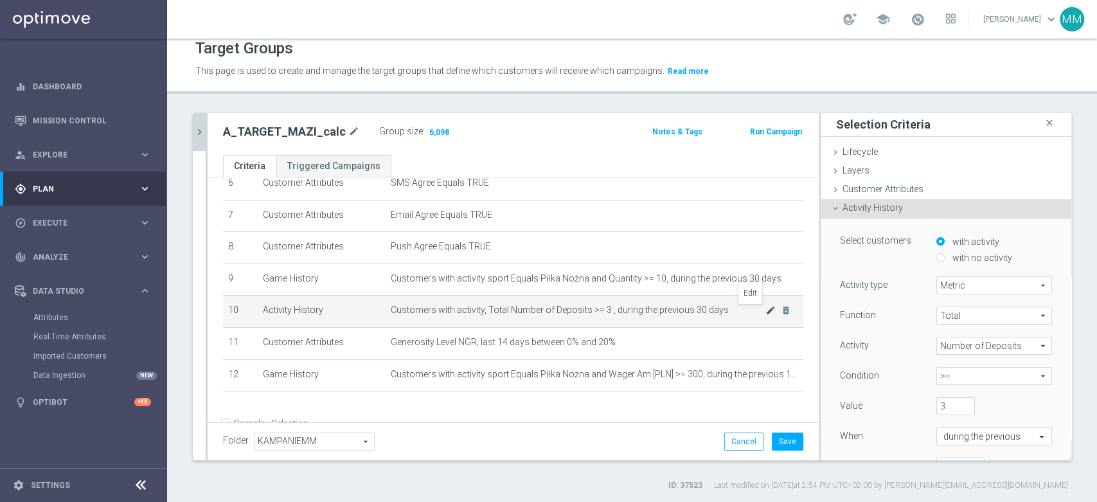
scroll to position [89, 0]
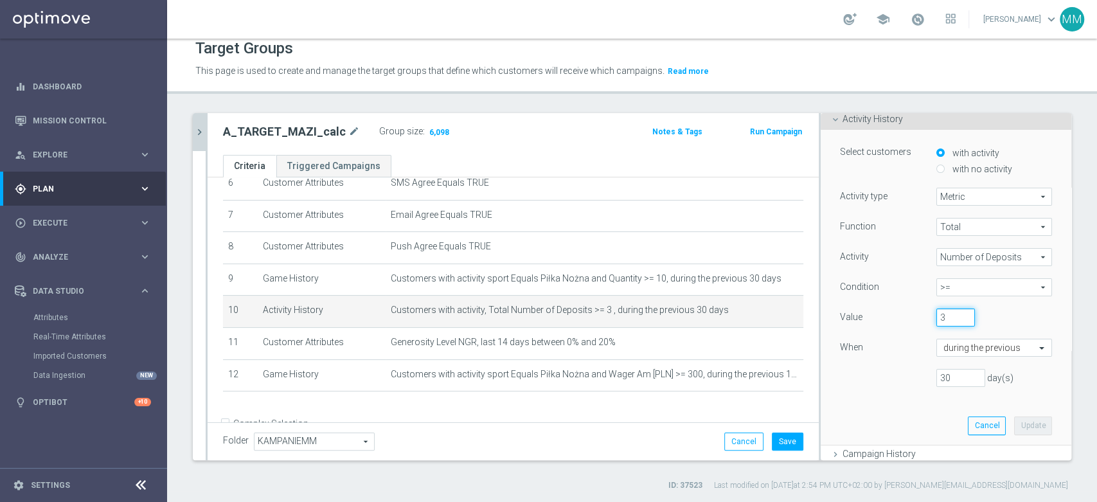
drag, startPoint x: 931, startPoint y: 318, endPoint x: 913, endPoint y: 318, distance: 18.0
click at [927, 318] on div "3" at bounding box center [956, 318] width 58 height 18
type input "5"
click at [1014, 424] on button "Update" at bounding box center [1033, 426] width 38 height 18
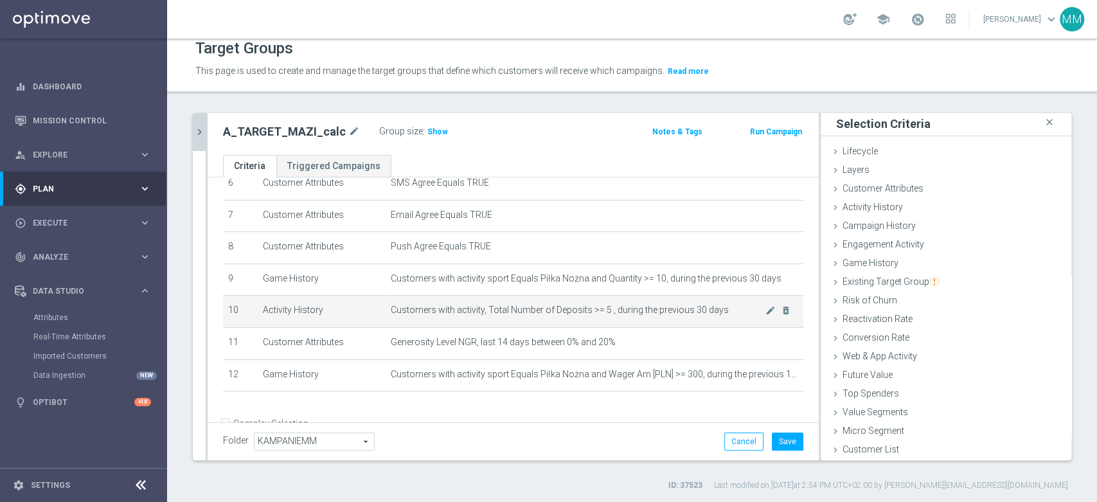
scroll to position [1, 0]
click at [658, 282] on span "Customers with activity sport Equals Piłka Nożna and Quantity >= 10, during the…" at bounding box center [578, 278] width 375 height 11
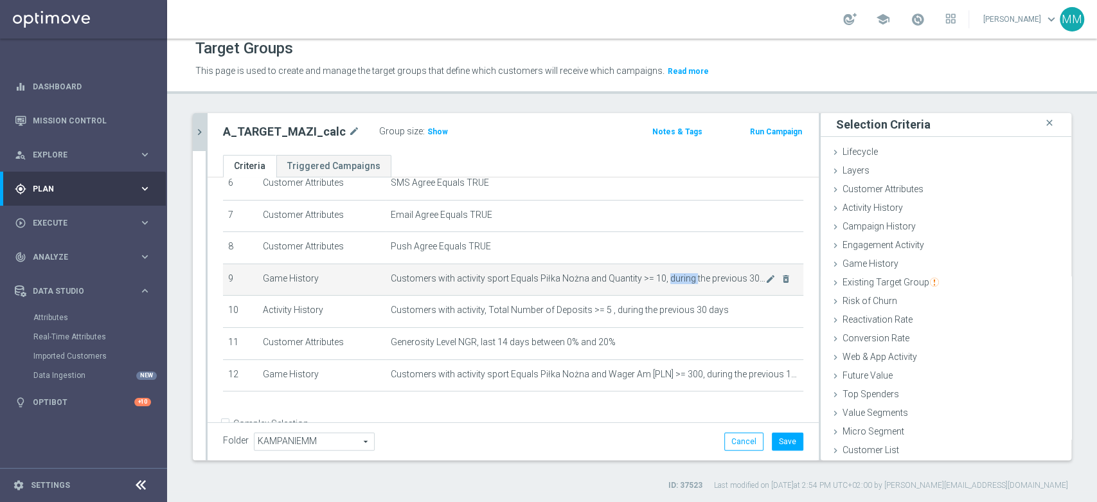
click at [658, 282] on span "Customers with activity sport Equals Piłka Nożna and Quantity >= 10, during the…" at bounding box center [578, 278] width 375 height 11
click at [674, 277] on span "Customers with activity sport Equals Piłka Nożna and Quantity >= 10, during the…" at bounding box center [578, 278] width 375 height 11
click at [489, 285] on td "Customers with activity sport Equals Piłka Nożna and Quantity >= 10, during the…" at bounding box center [595, 280] width 418 height 32
click at [431, 129] on span "Show" at bounding box center [438, 131] width 21 height 9
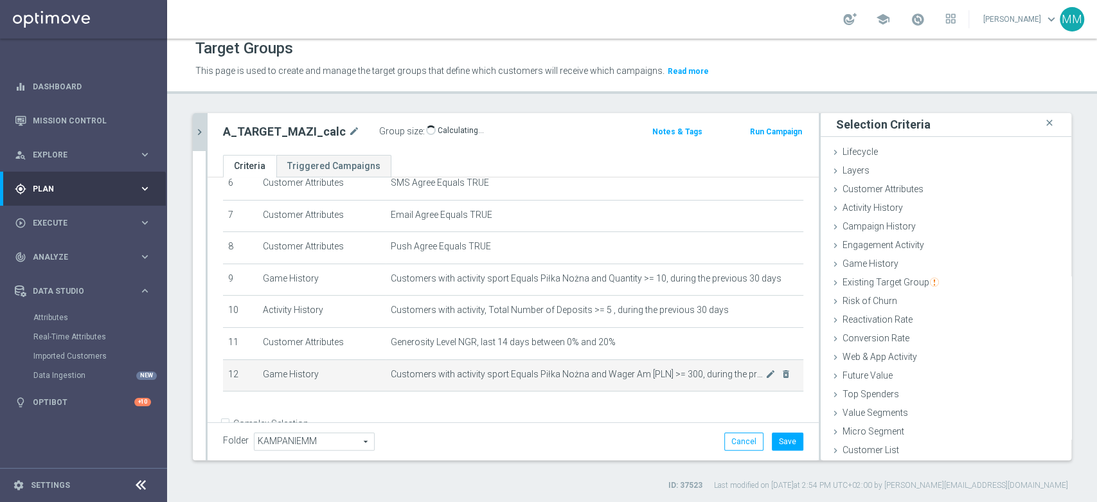
click at [636, 374] on span "Customers with activity sport Equals Piłka Nożna and Wager Am [PLN] >= 300, dur…" at bounding box center [578, 374] width 375 height 11
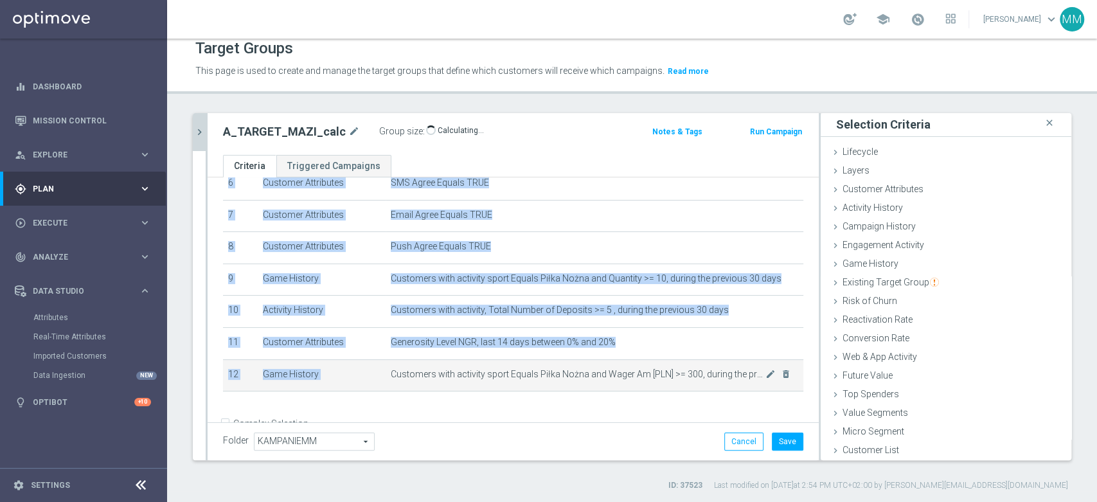
click at [636, 374] on span "Customers with activity sport Equals Piłka Nożna and Wager Am [PLN] >= 300, dur…" at bounding box center [578, 374] width 375 height 11
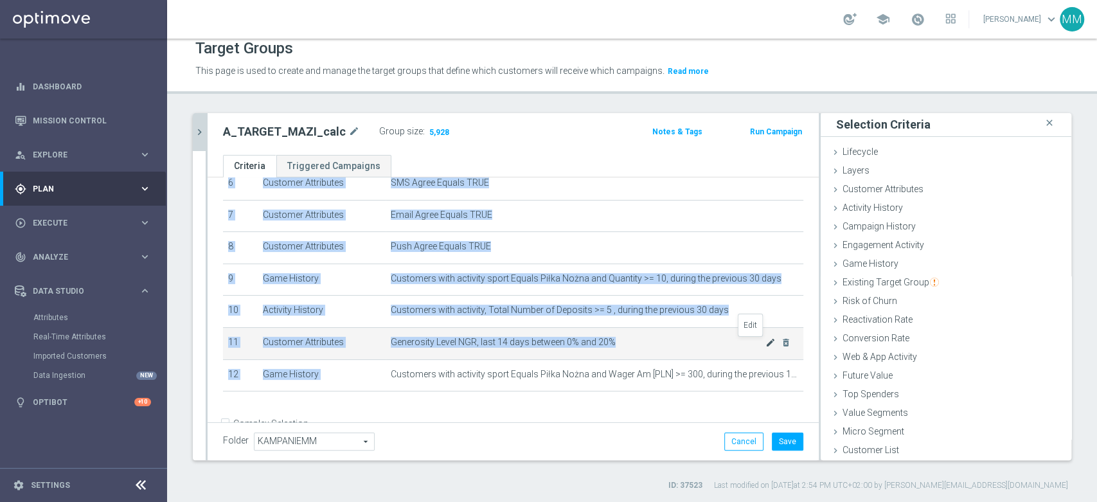
click at [766, 343] on icon "mode_edit" at bounding box center [771, 343] width 10 height 10
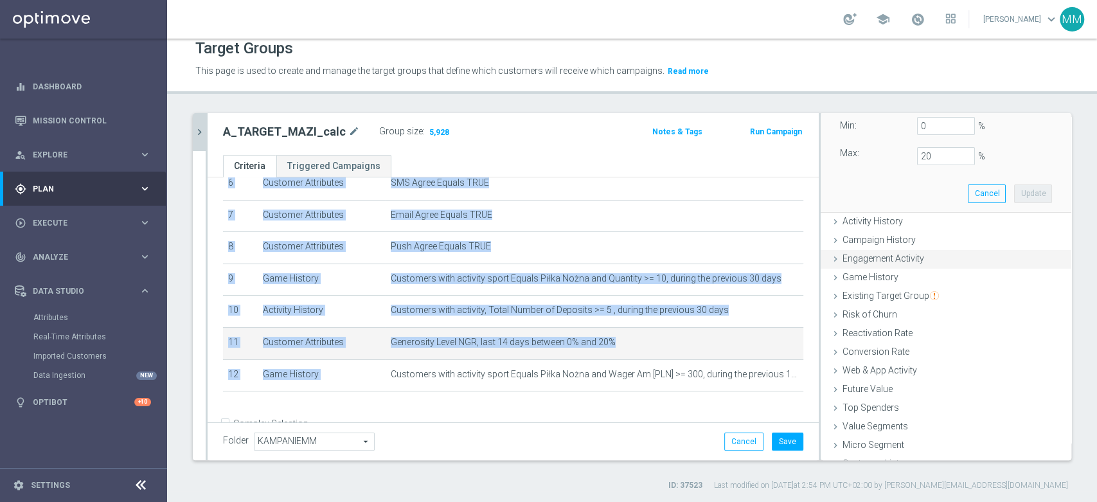
scroll to position [174, 0]
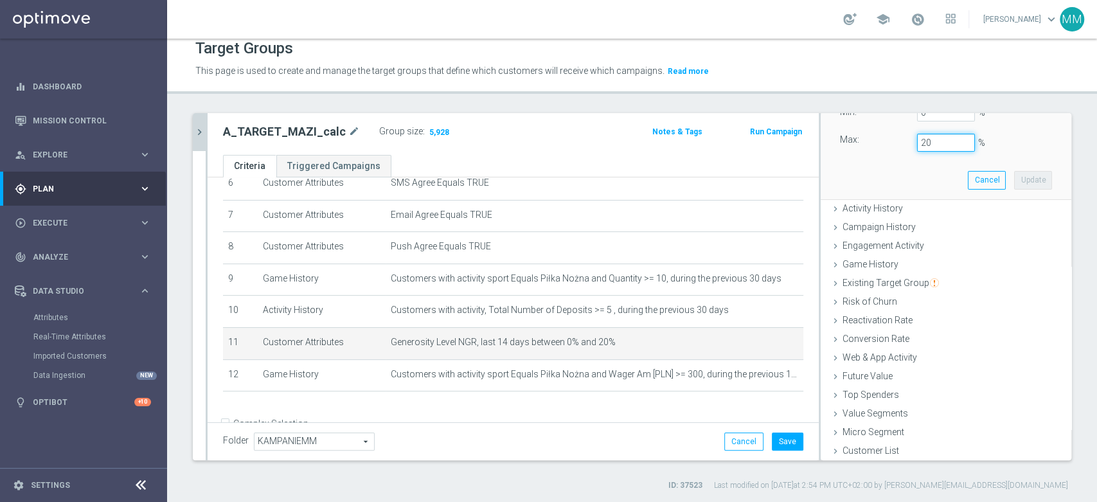
drag, startPoint x: 924, startPoint y: 144, endPoint x: 892, endPoint y: 143, distance: 32.8
click at [908, 143] on div "20 %" at bounding box center [946, 143] width 77 height 18
click at [1014, 179] on button "Update" at bounding box center [1033, 180] width 38 height 18
type input "0.15"
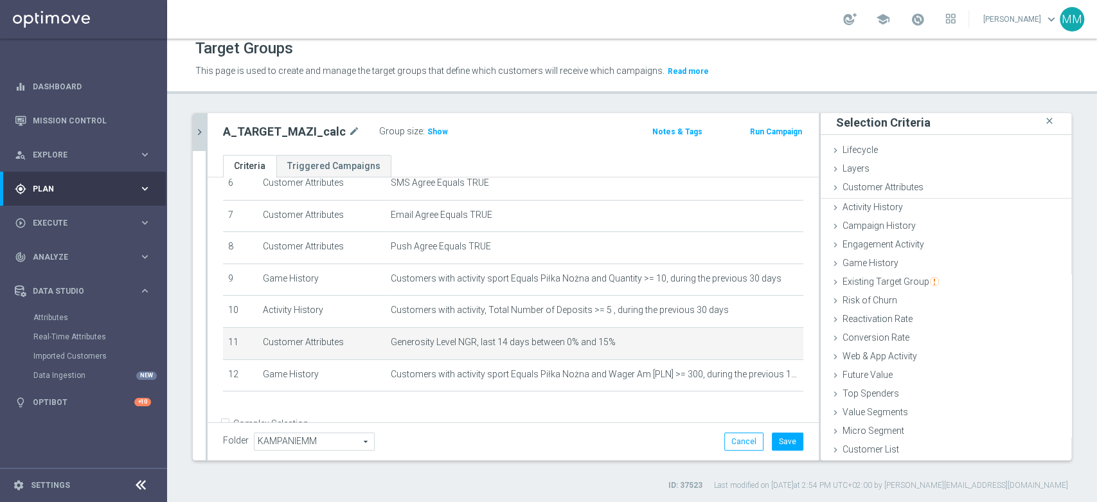
scroll to position [1, 0]
click at [433, 133] on span "Show" at bounding box center [438, 131] width 21 height 9
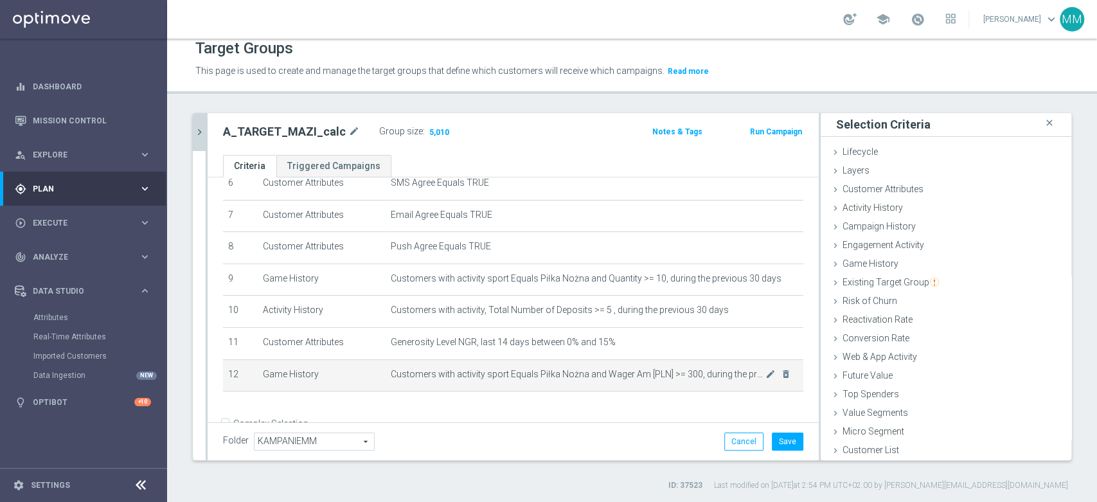
click at [711, 374] on span "Customers with activity sport Equals Piłka Nożna and Wager Am [PLN] >= 300, dur…" at bounding box center [578, 374] width 375 height 11
click at [710, 374] on span "Customers with activity sport Equals Piłka Nożna and Wager Am [PLN] >= 300, dur…" at bounding box center [578, 374] width 375 height 11
click at [709, 374] on span "Customers with activity sport Equals Piłka Nożna and Wager Am [PLN] >= 300, dur…" at bounding box center [578, 374] width 375 height 11
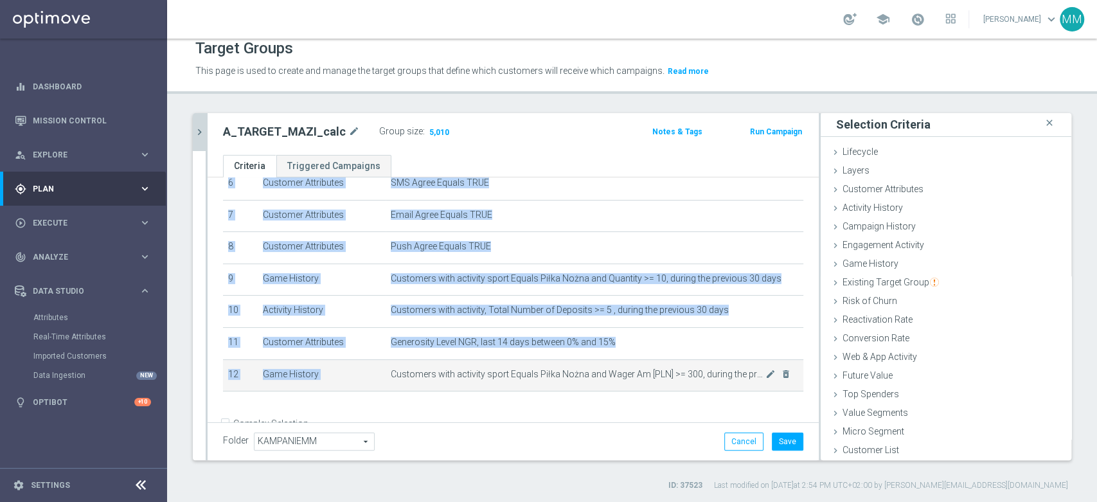
click at [709, 374] on span "Customers with activity sport Equals Piłka Nożna and Wager Am [PLN] >= 300, dur…" at bounding box center [578, 374] width 375 height 11
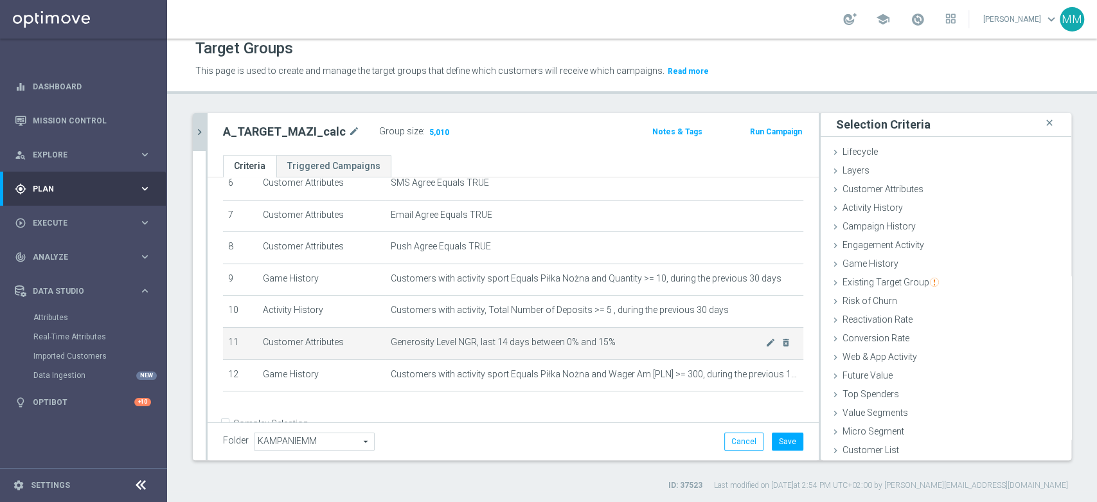
click at [702, 346] on span "Generosity Level NGR, last 14 days between 0% and 15%" at bounding box center [578, 342] width 375 height 11
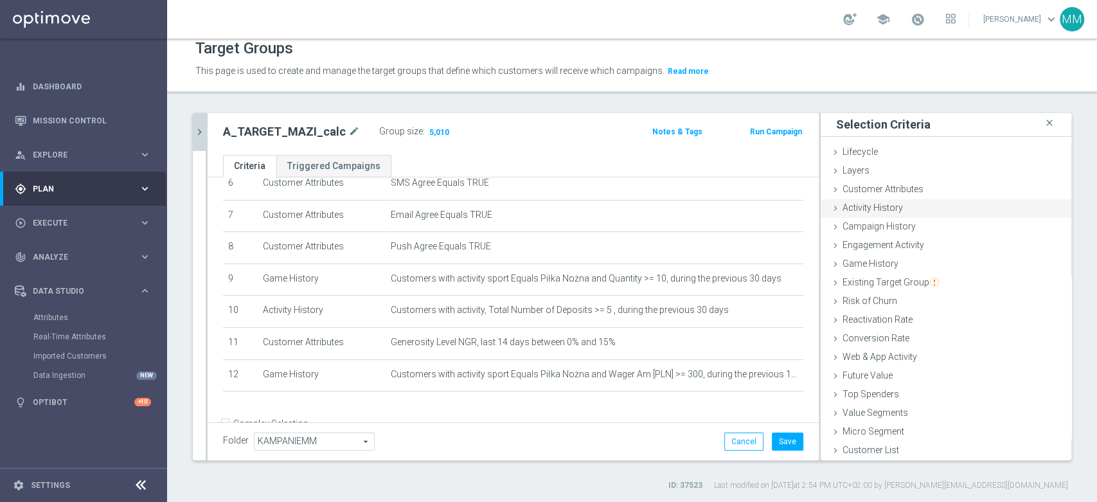
click at [903, 204] on div "Activity History done selection updated" at bounding box center [946, 208] width 251 height 19
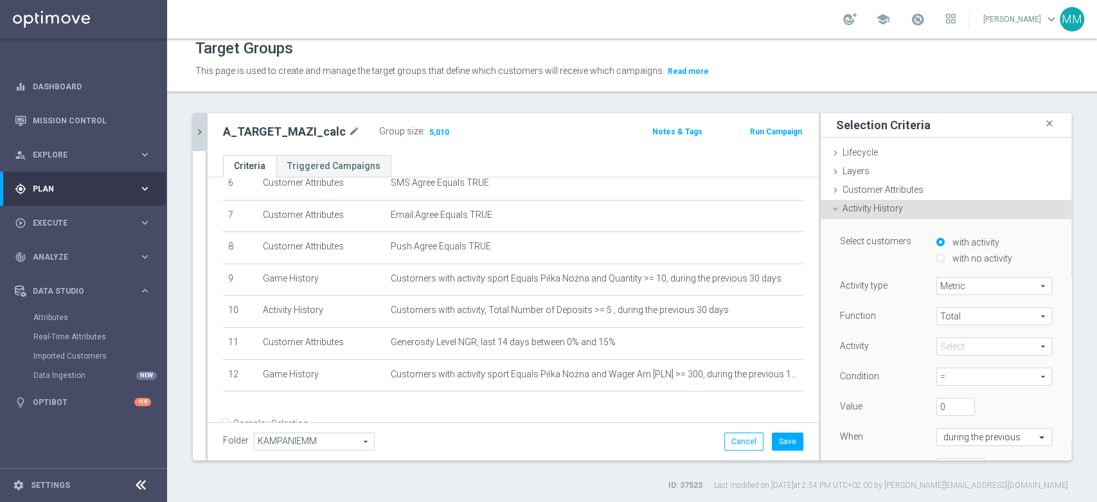
scroll to position [0, 0]
click at [873, 186] on span "Customer Attributes" at bounding box center [883, 190] width 81 height 10
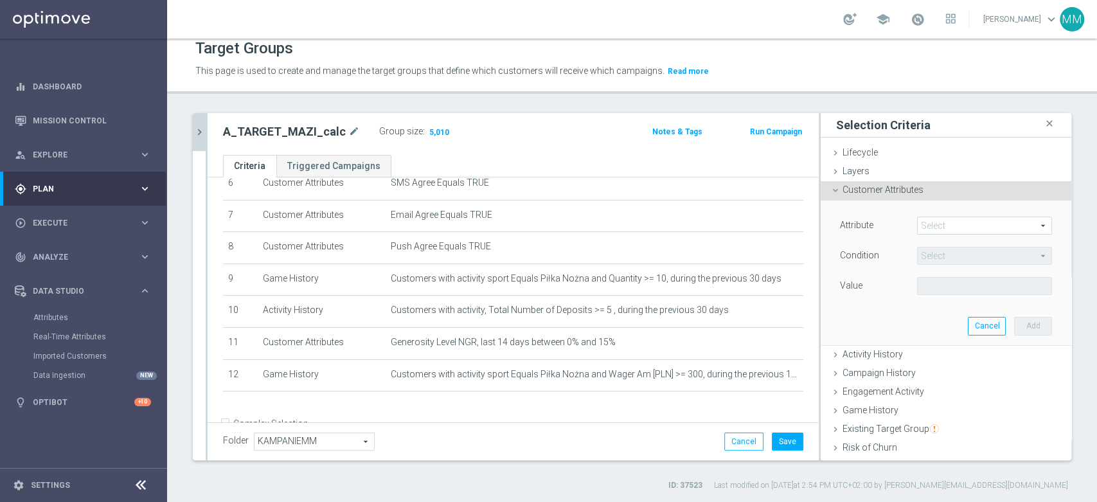
click at [932, 219] on span at bounding box center [985, 225] width 134 height 17
click at [0, 0] on input "search" at bounding box center [0, 0] width 0 height 0
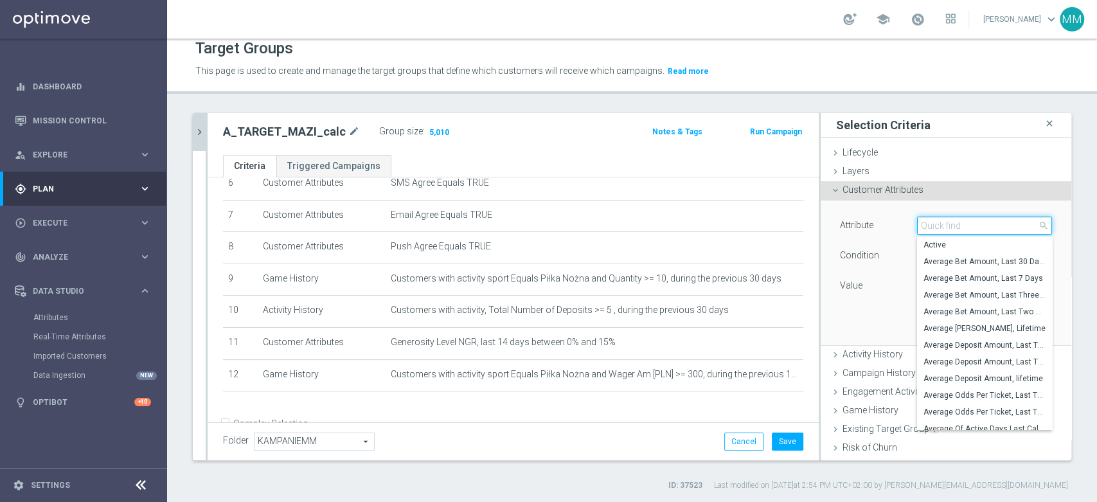
click at [932, 219] on input "search" at bounding box center [984, 226] width 135 height 18
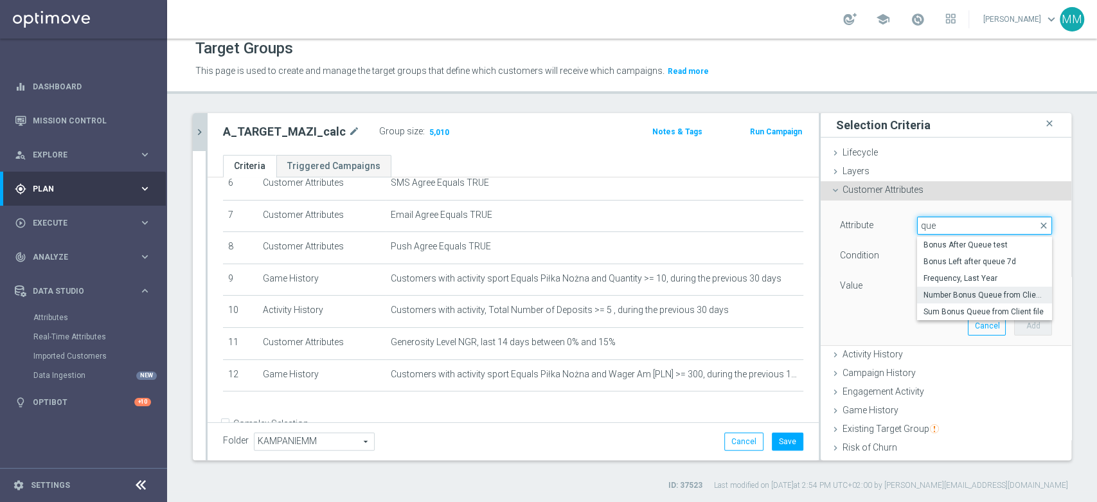
type input "que"
click at [966, 290] on span "Number Bonus Queue from Client file" at bounding box center [985, 295] width 122 height 10
type input "Number Bonus Queue from Client file"
type input "="
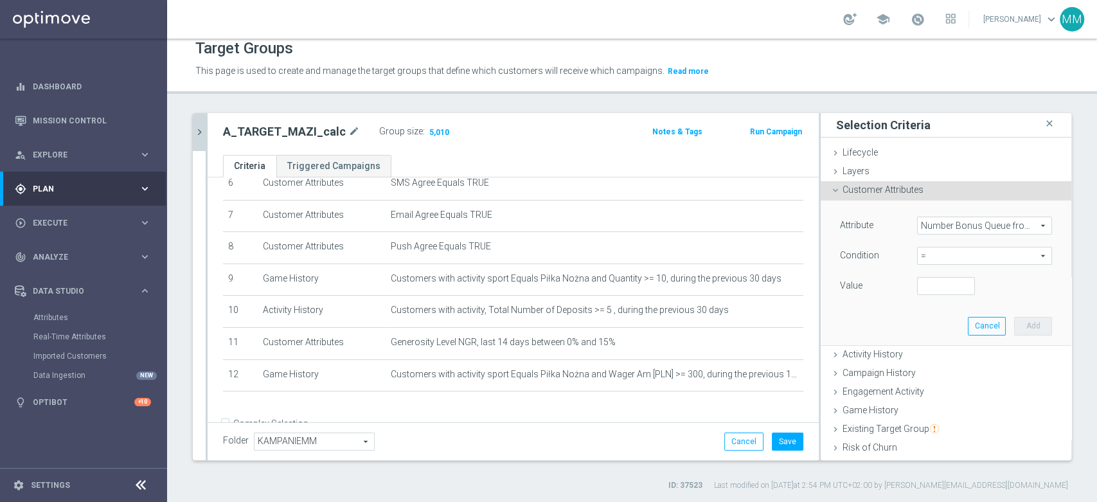
click at [953, 252] on span "=" at bounding box center [985, 256] width 134 height 17
click at [930, 321] on span "=" at bounding box center [985, 325] width 122 height 10
click at [924, 280] on input "number" at bounding box center [946, 286] width 58 height 18
type input "0"
click at [1014, 327] on button "Add" at bounding box center [1033, 326] width 38 height 18
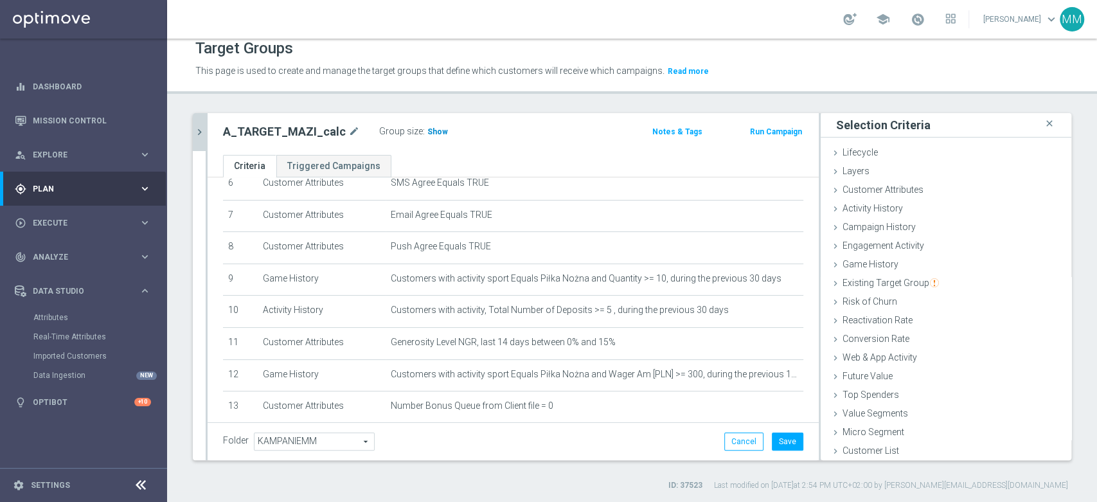
click at [428, 128] on span "Show" at bounding box center [438, 131] width 21 height 9
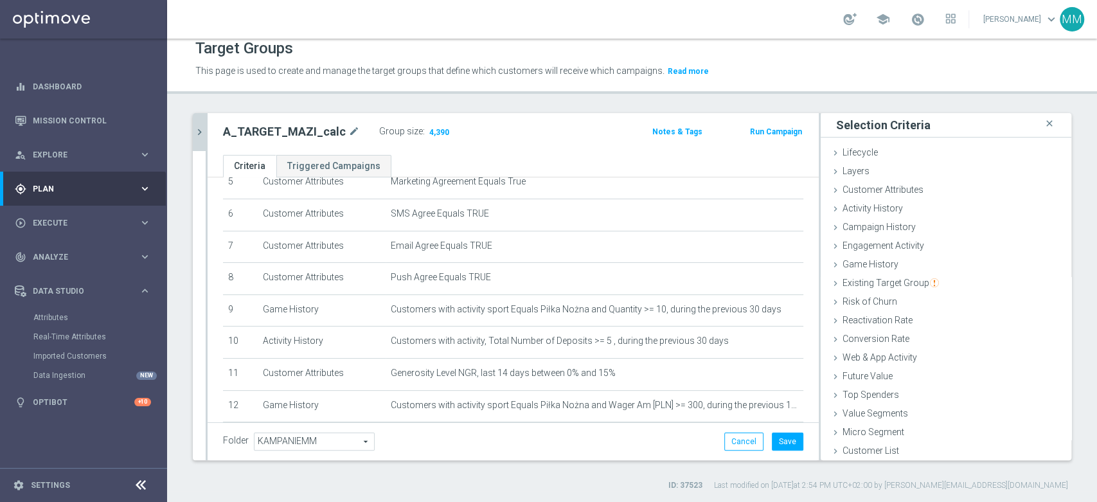
scroll to position [205, 0]
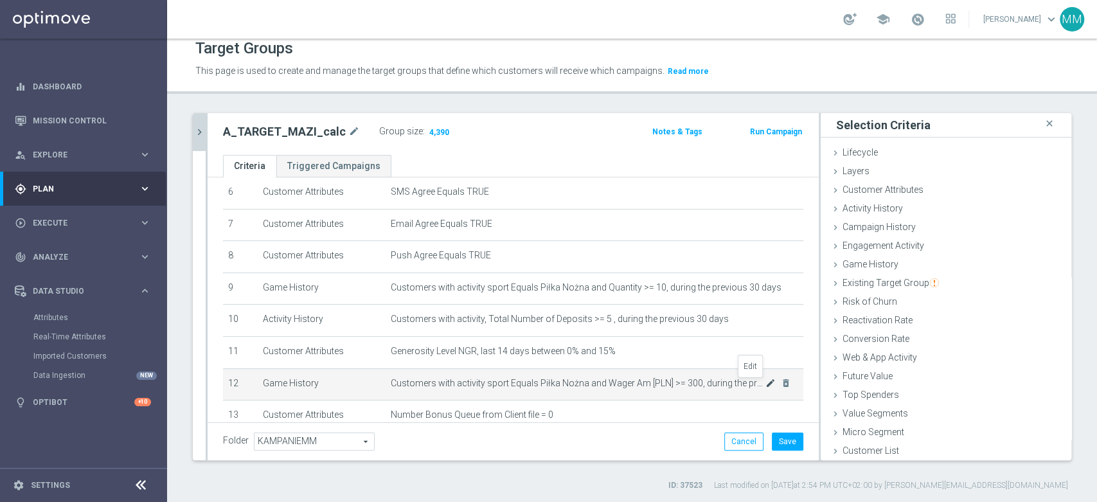
click at [766, 380] on icon "mode_edit" at bounding box center [771, 383] width 10 height 10
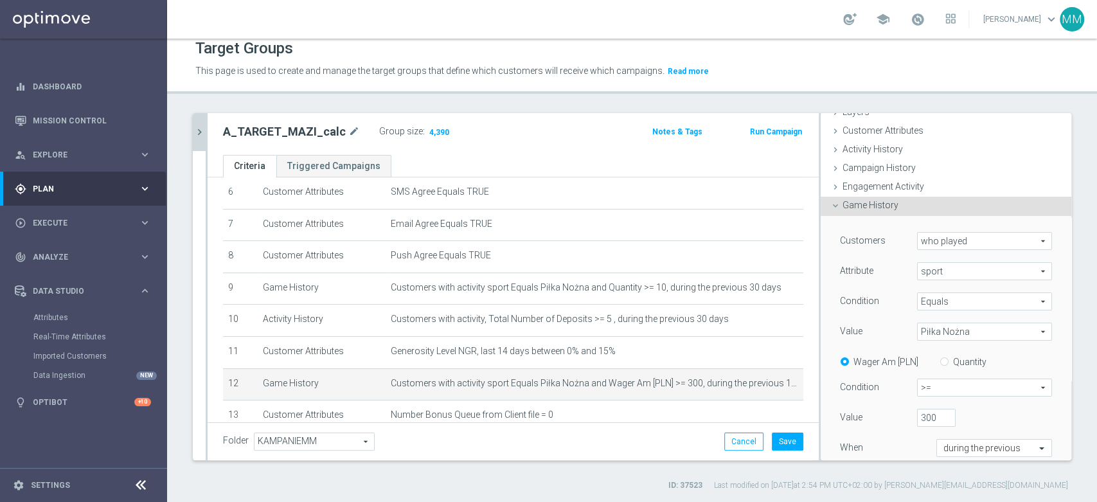
scroll to position [143, 0]
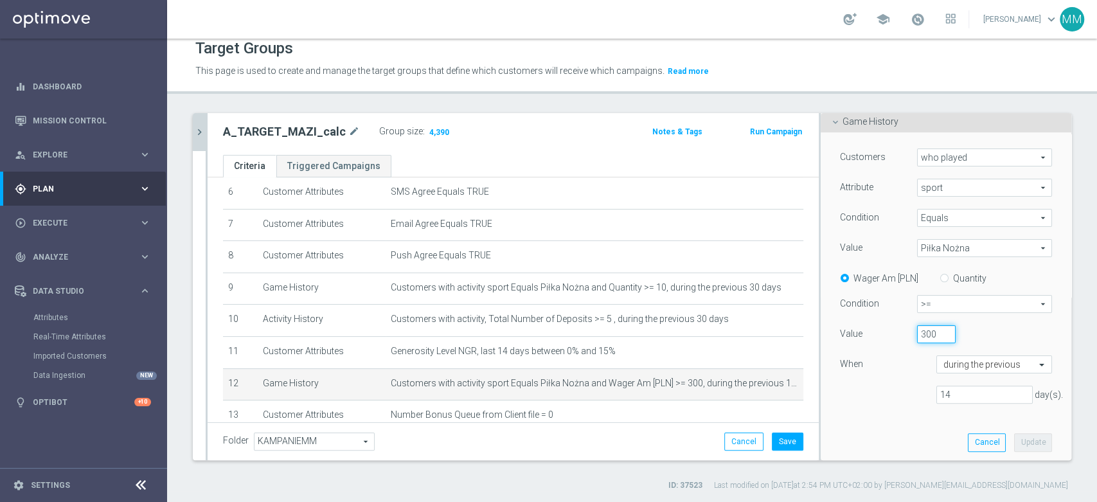
click at [919, 330] on input "300" at bounding box center [936, 334] width 39 height 18
type input "250"
click at [1014, 436] on button "Update" at bounding box center [1033, 442] width 38 height 18
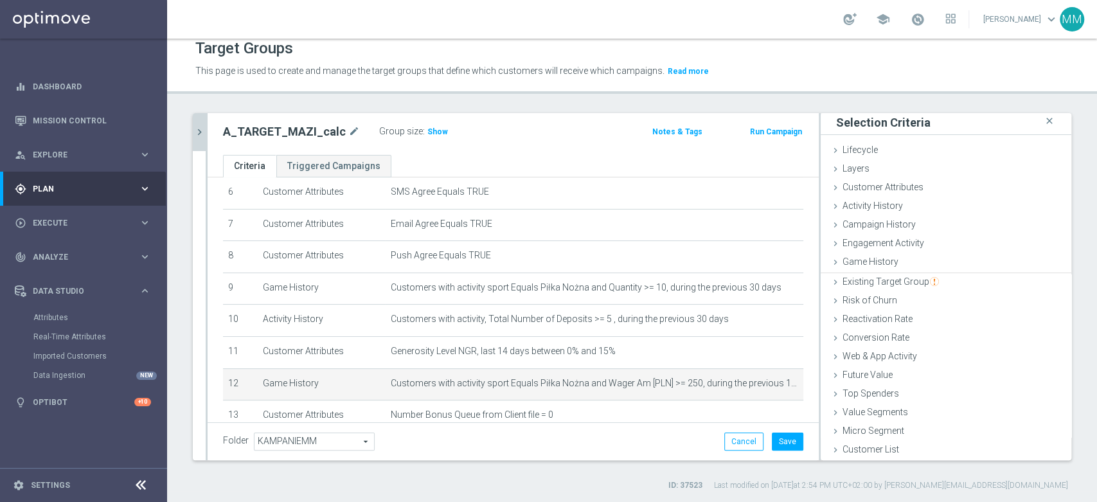
scroll to position [1, 0]
click at [428, 133] on span "Show" at bounding box center [438, 131] width 21 height 9
click at [766, 384] on icon "mode_edit" at bounding box center [771, 383] width 10 height 10
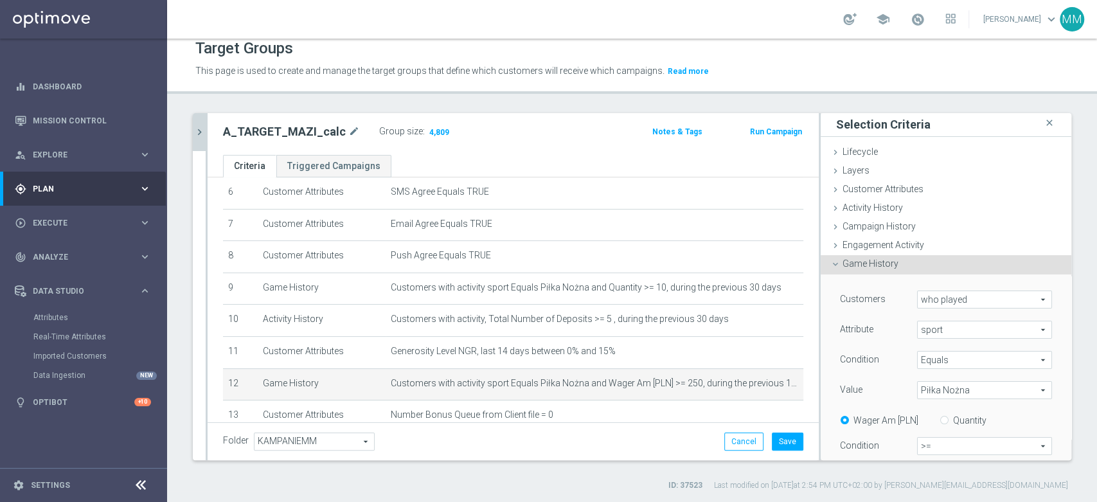
scroll to position [143, 0]
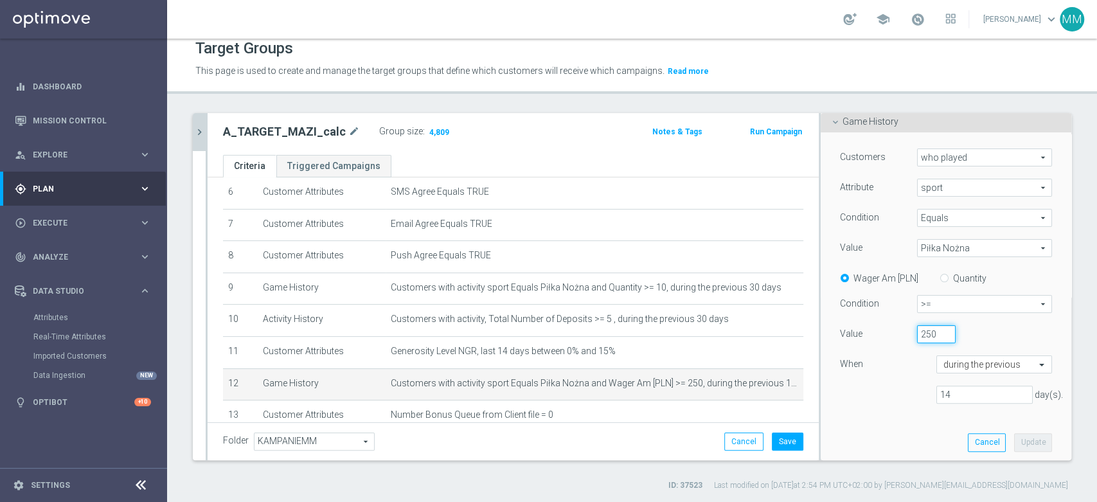
drag, startPoint x: 910, startPoint y: 331, endPoint x: 927, endPoint y: 330, distance: 17.4
click at [933, 333] on input "250" at bounding box center [936, 334] width 39 height 18
type input "200"
click at [1014, 438] on button "Update" at bounding box center [1033, 442] width 38 height 18
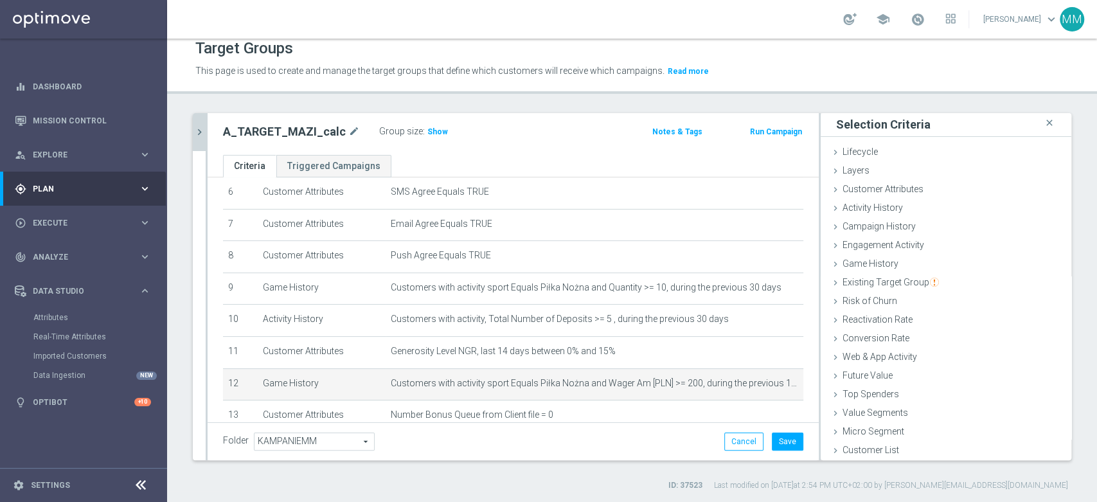
scroll to position [1, 0]
click at [428, 127] on span "Show" at bounding box center [438, 131] width 21 height 9
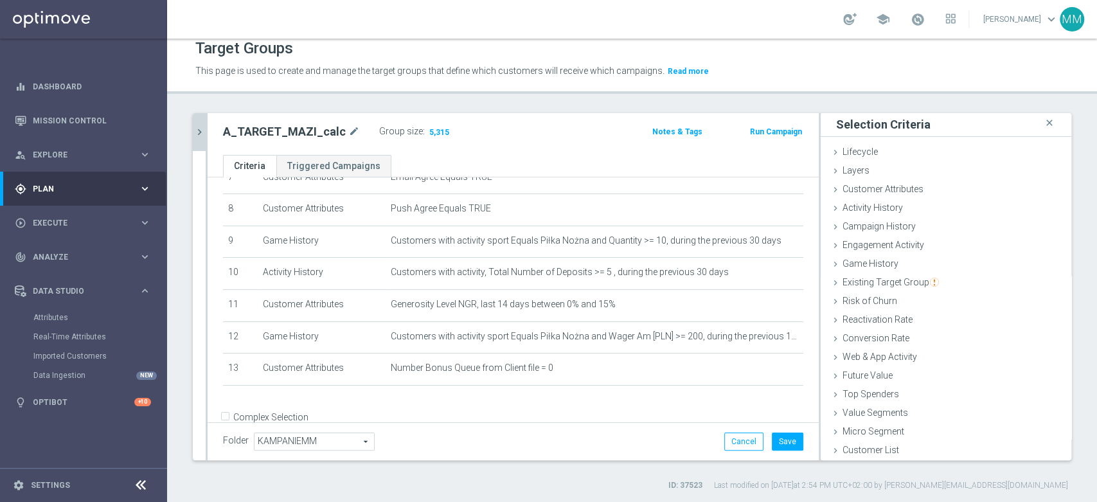
scroll to position [276, 0]
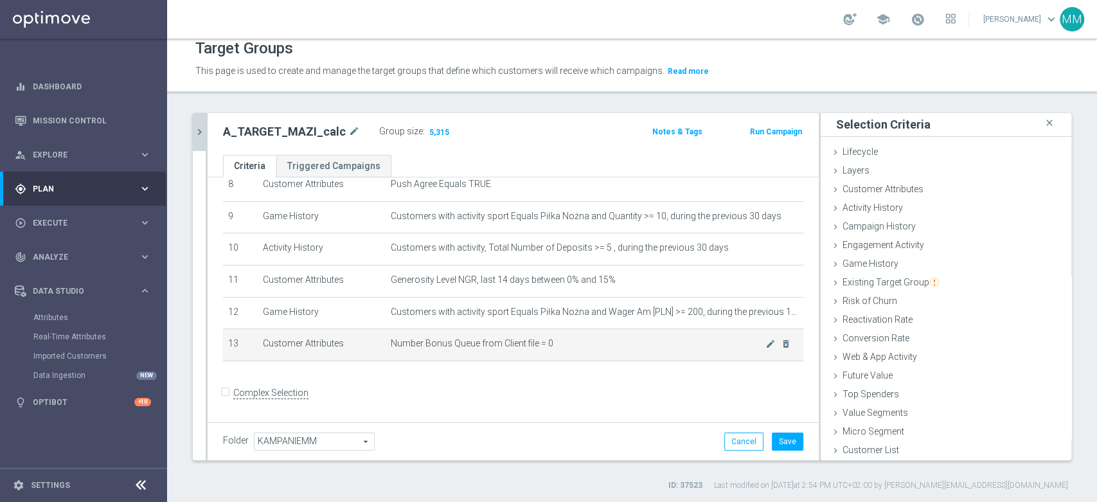
click at [521, 349] on span "Number Bonus Queue from Client file = 0" at bounding box center [578, 343] width 375 height 11
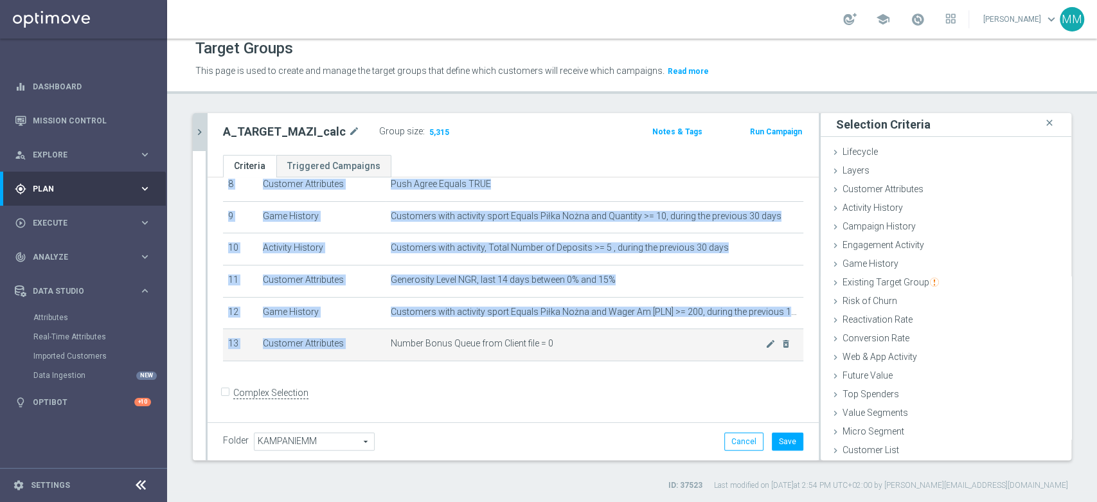
click at [521, 349] on span "Number Bonus Queue from Client file = 0" at bounding box center [578, 343] width 375 height 11
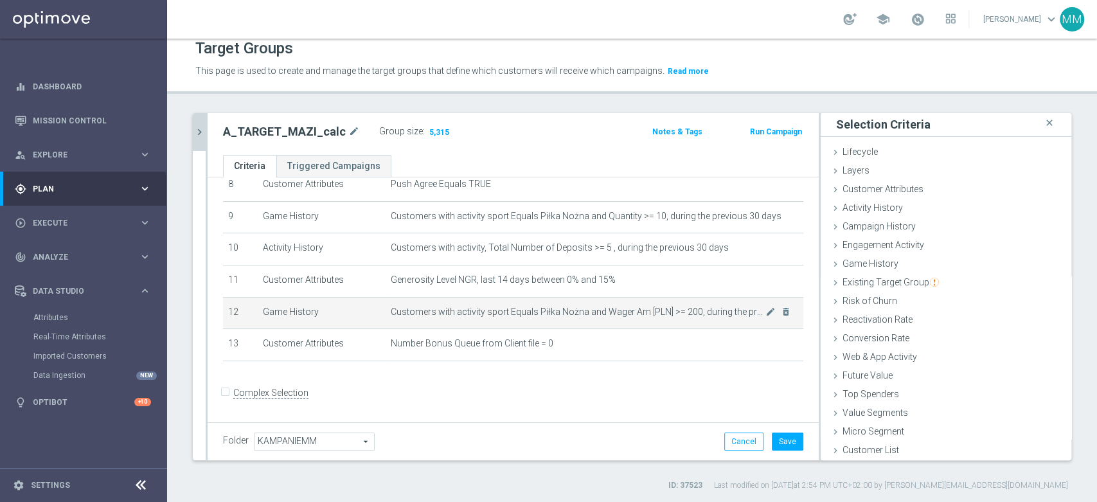
click at [556, 314] on span "Customers with activity sport Equals Piłka Nożna and Wager Am [PLN] >= 200, dur…" at bounding box center [578, 312] width 375 height 11
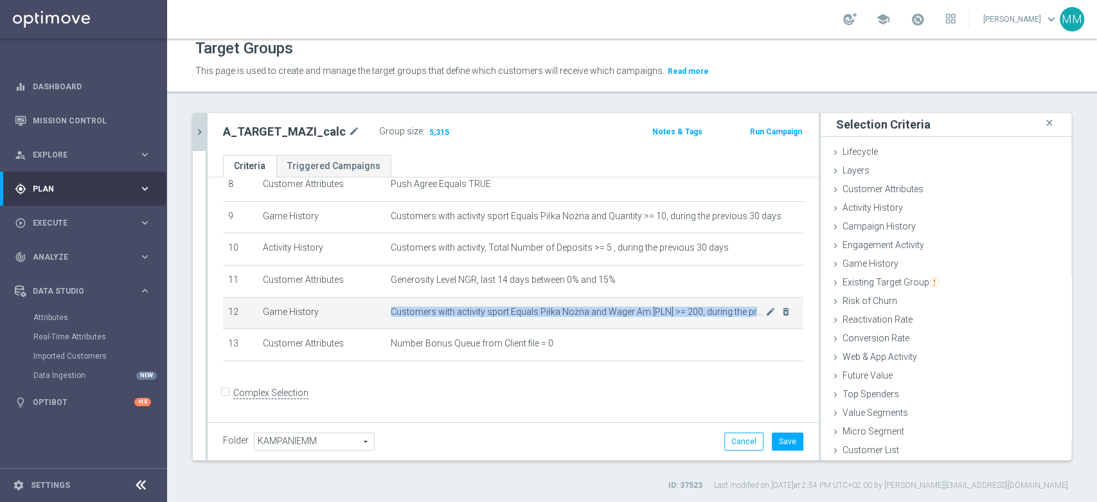
click at [556, 314] on span "Customers with activity sport Equals Piłka Nożna and Wager Am [PLN] >= 200, dur…" at bounding box center [578, 312] width 375 height 11
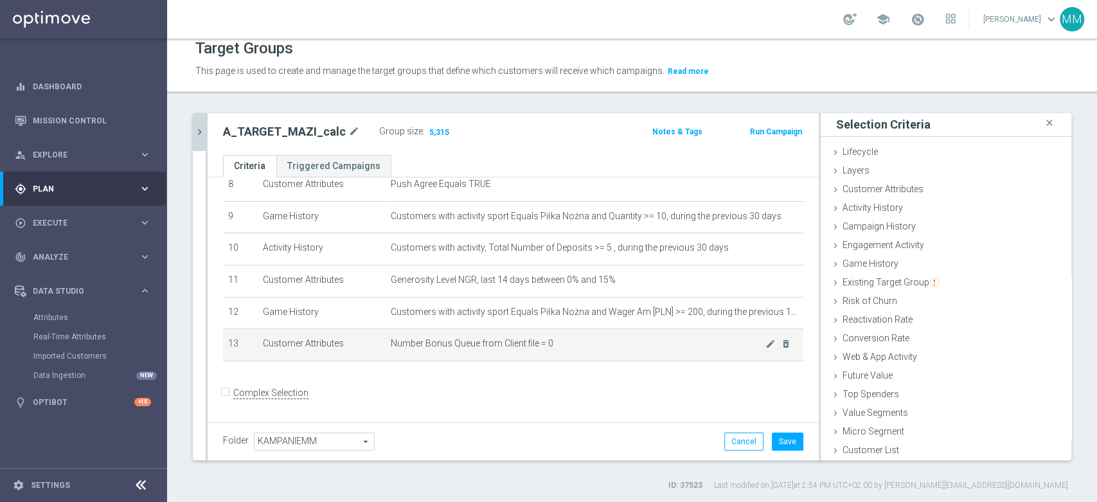
click at [493, 348] on span "Number Bonus Queue from Client file = 0" at bounding box center [578, 343] width 375 height 11
click at [495, 344] on span "Number Bonus Queue from Client file = 0" at bounding box center [578, 343] width 375 height 11
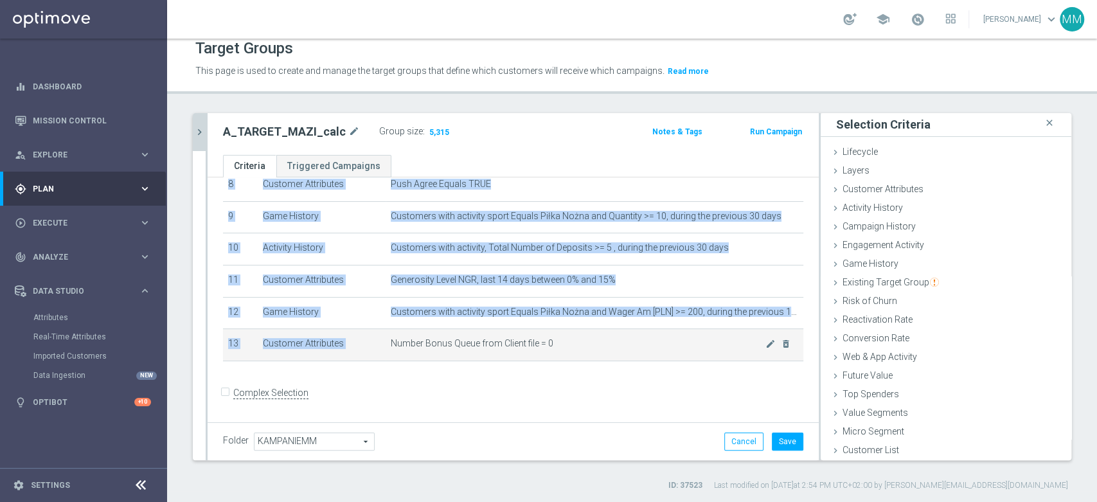
click at [495, 344] on span "Number Bonus Queue from Client file = 0" at bounding box center [578, 343] width 375 height 11
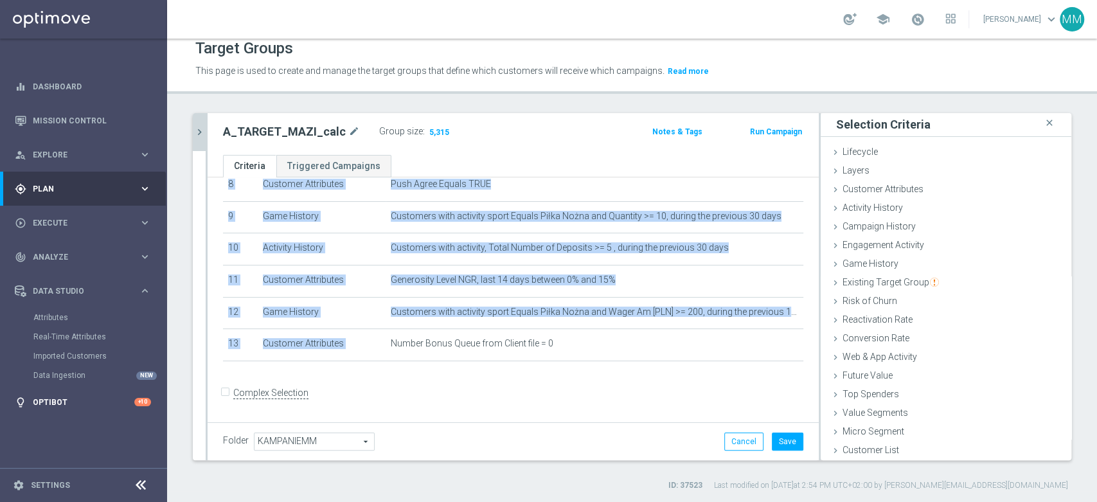
copy table "# Selection Type Criteria delete_forever 1 Customer Attributes STS_Exclusions E…"
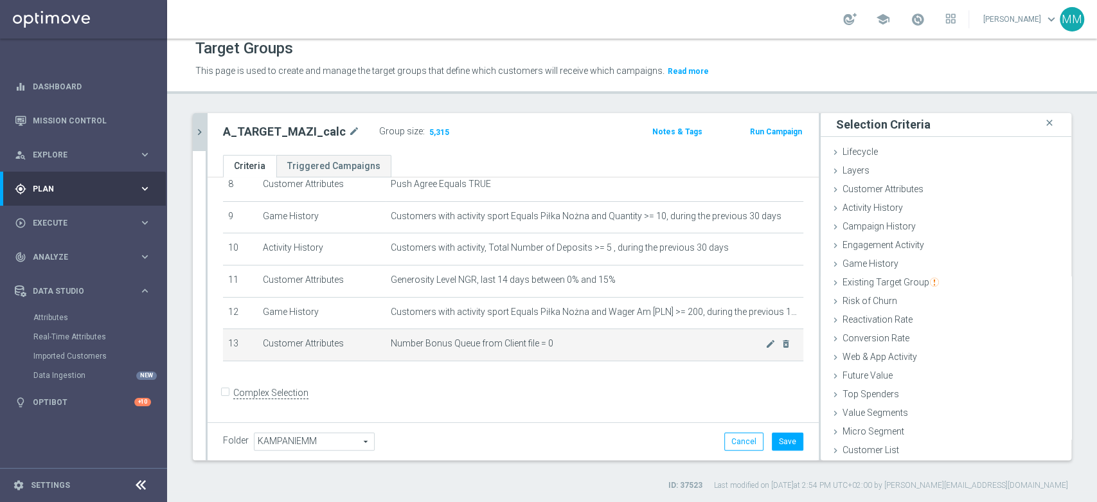
click at [555, 333] on td "Number Bonus Queue from Client file = 0 mode_edit delete_forever" at bounding box center [595, 345] width 418 height 32
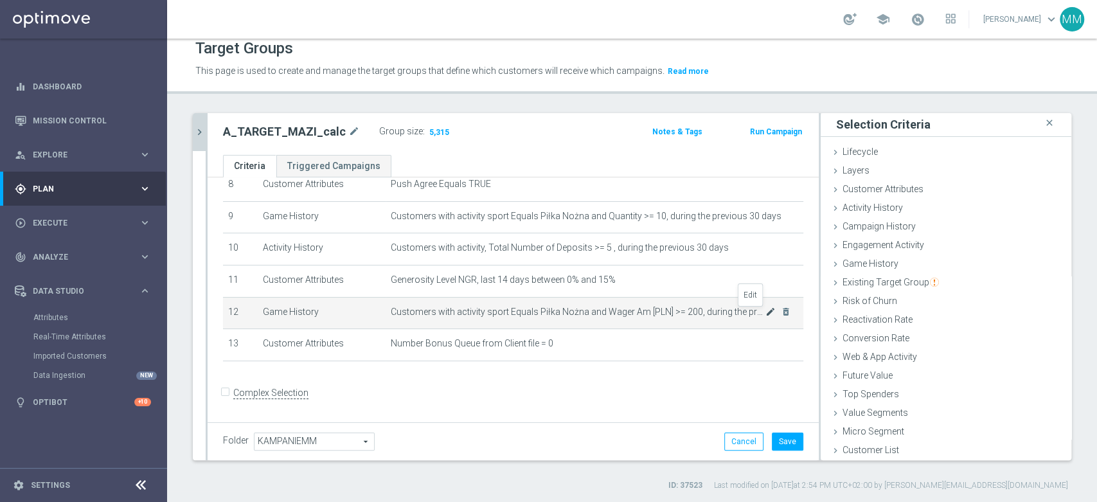
click at [766, 317] on icon "mode_edit" at bounding box center [771, 312] width 10 height 10
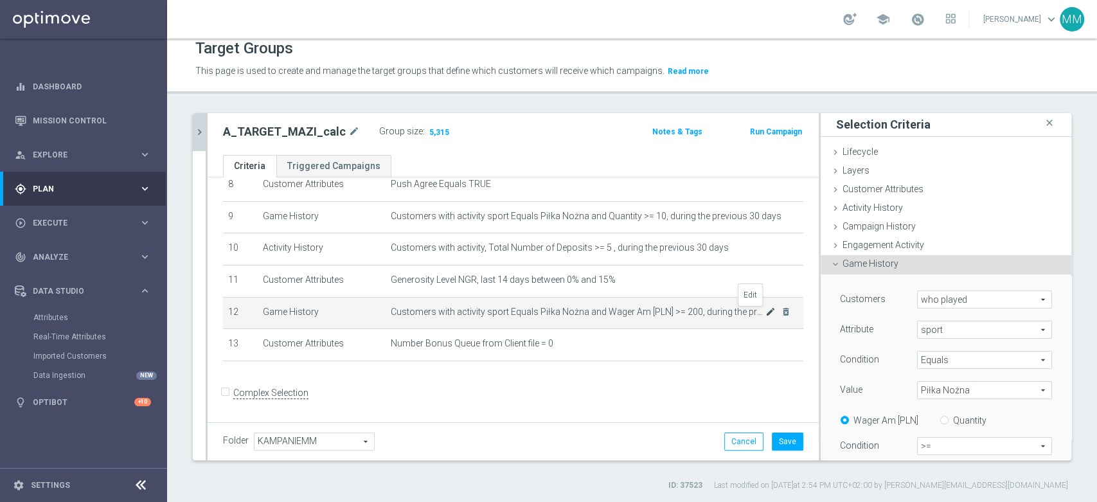
scroll to position [143, 0]
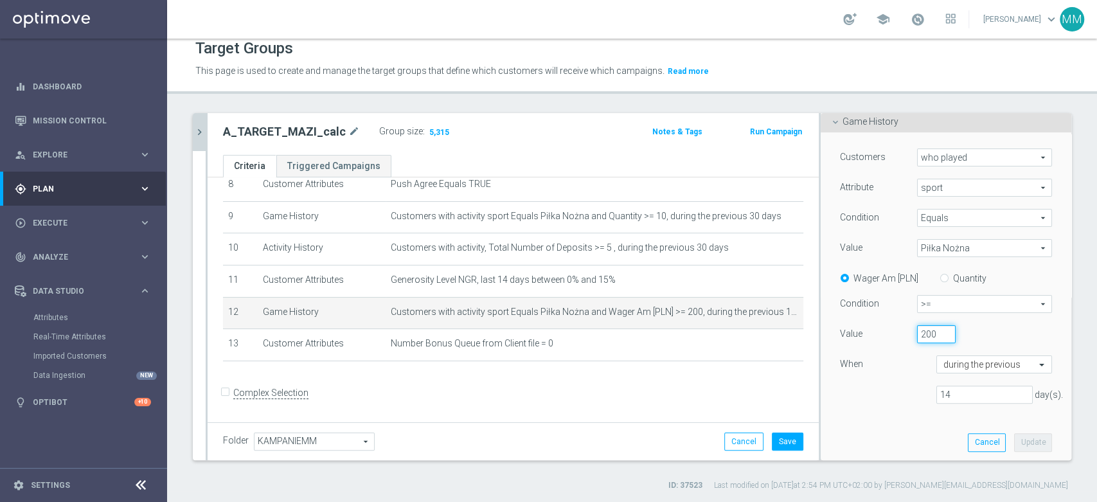
click at [917, 333] on input "200" at bounding box center [936, 334] width 39 height 18
type input "250"
click at [1020, 441] on button "Update" at bounding box center [1033, 442] width 38 height 18
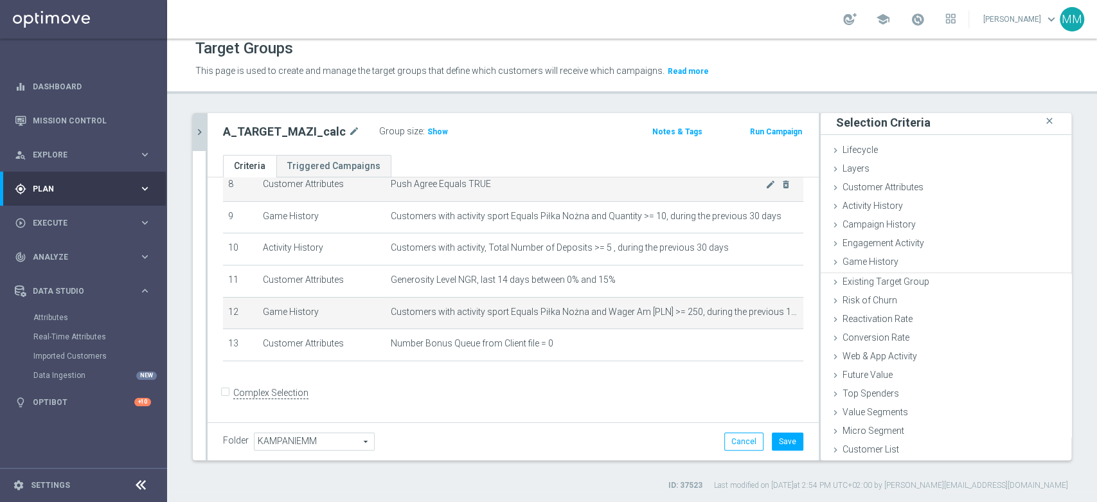
scroll to position [1, 0]
click at [433, 132] on span "Show" at bounding box center [438, 131] width 21 height 9
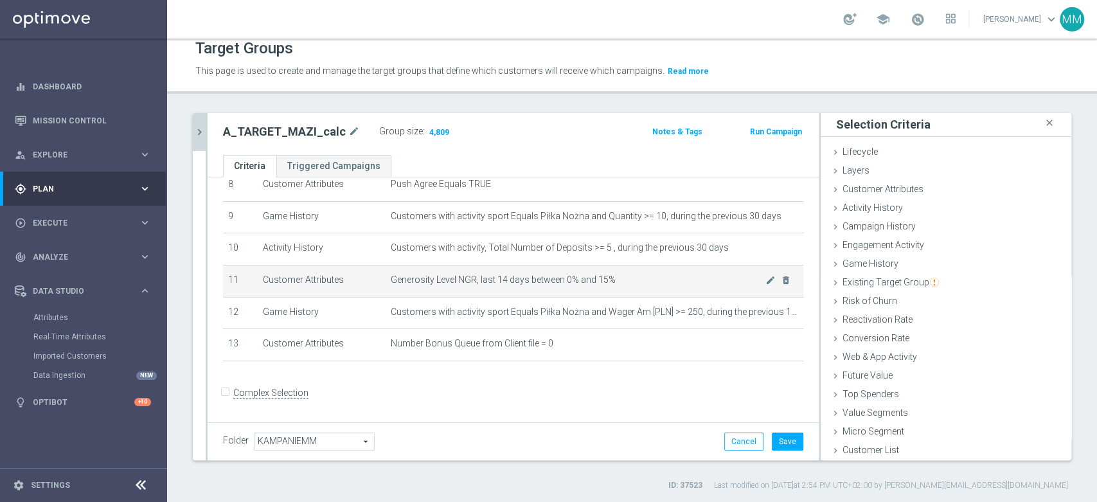
click at [449, 291] on td "Generosity Level NGR, last 14 days between 0% and 15% mode_edit delete_forever" at bounding box center [595, 281] width 418 height 32
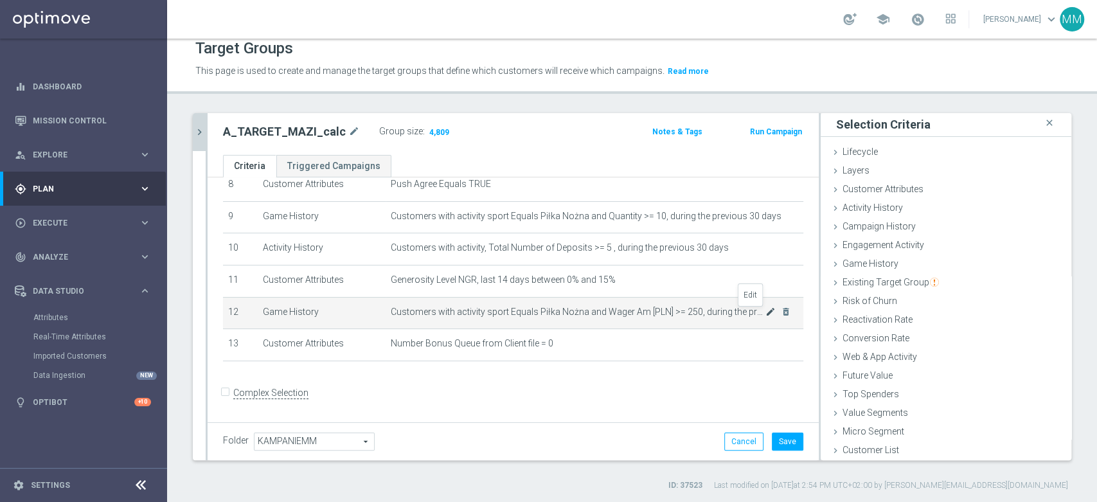
click at [766, 313] on icon "mode_edit" at bounding box center [771, 312] width 10 height 10
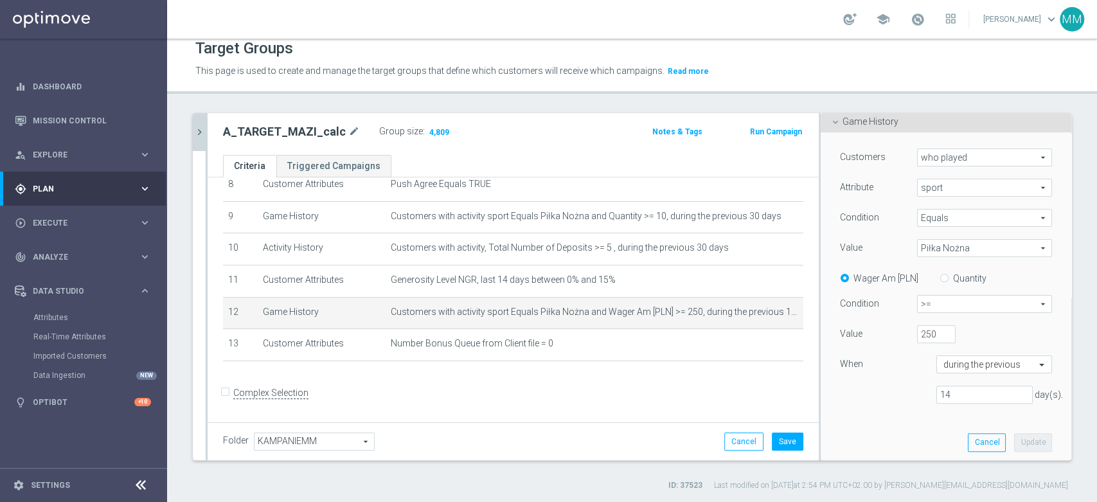
scroll to position [143, 0]
click at [917, 338] on input "250" at bounding box center [936, 334] width 39 height 18
click at [917, 332] on input "200" at bounding box center [936, 334] width 39 height 18
type input "250"
click at [1014, 439] on button "Update" at bounding box center [1033, 442] width 38 height 18
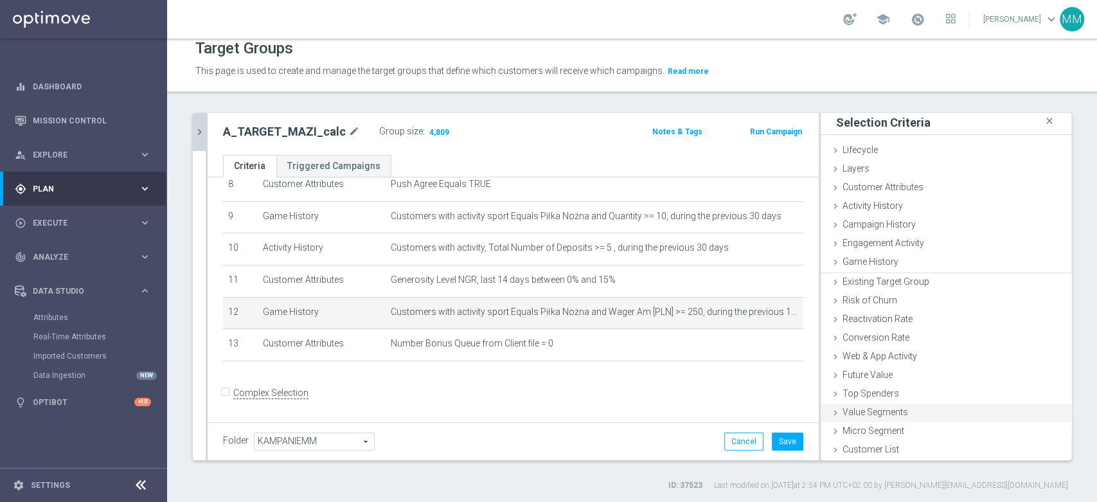
scroll to position [1, 0]
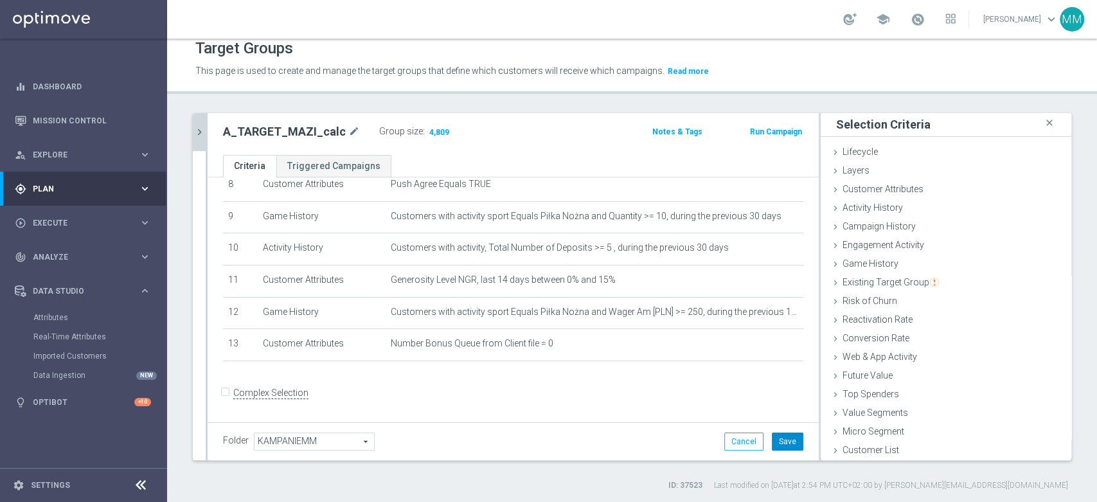
click at [789, 444] on button "Save" at bounding box center [788, 442] width 32 height 18
click at [881, 199] on div "Activity History done selection updated" at bounding box center [946, 208] width 251 height 19
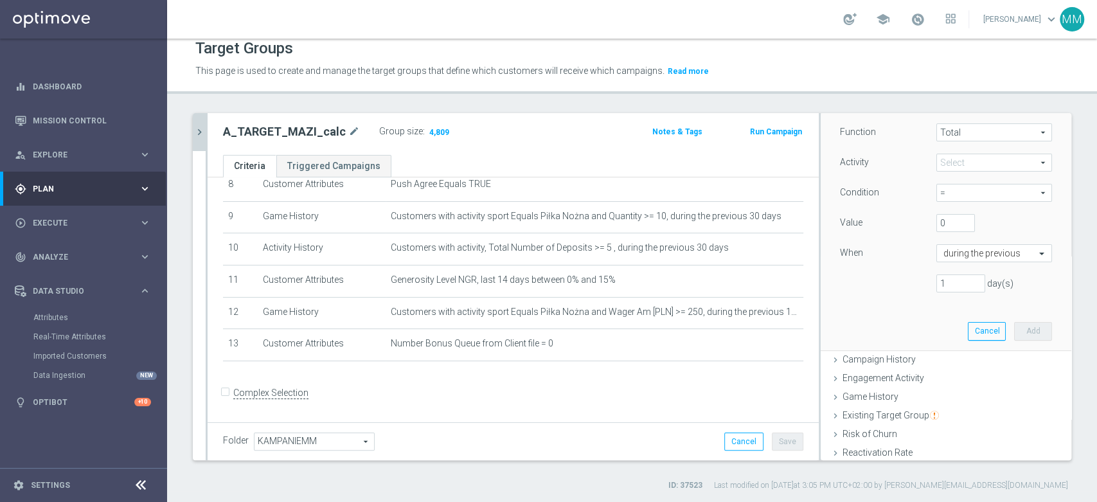
scroll to position [102, 0]
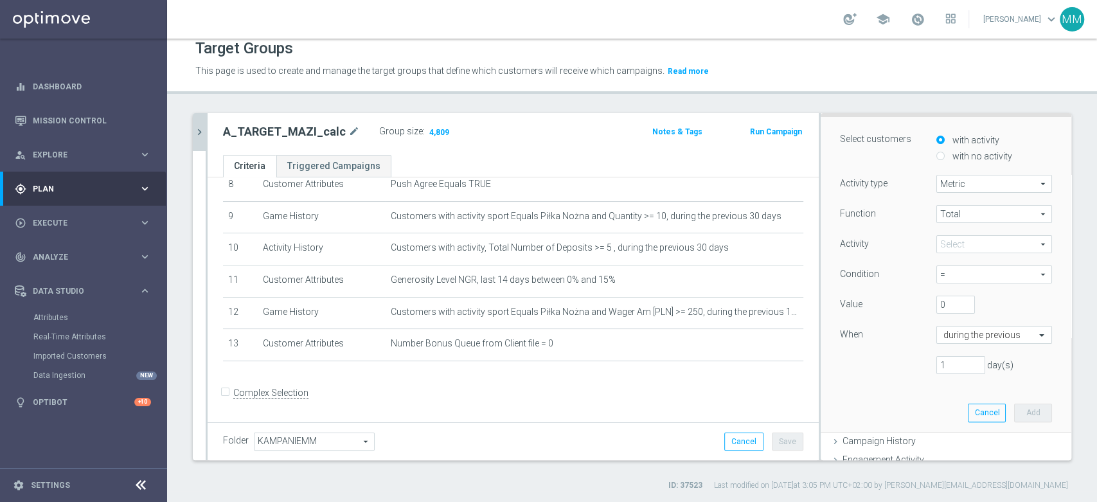
click at [957, 238] on span at bounding box center [994, 244] width 114 height 17
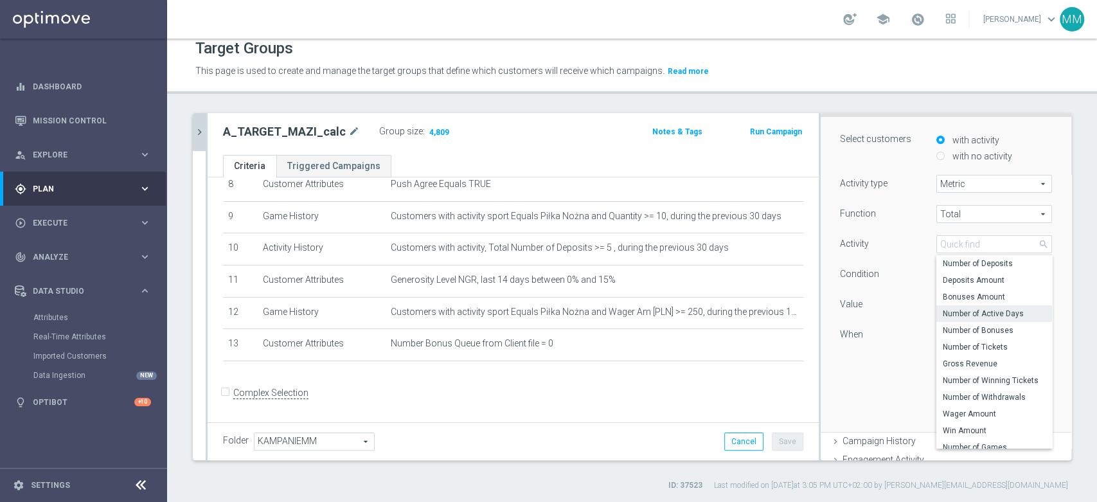
click at [968, 313] on span "Number of Active Days" at bounding box center [994, 314] width 103 height 10
type input "Number of Active Days"
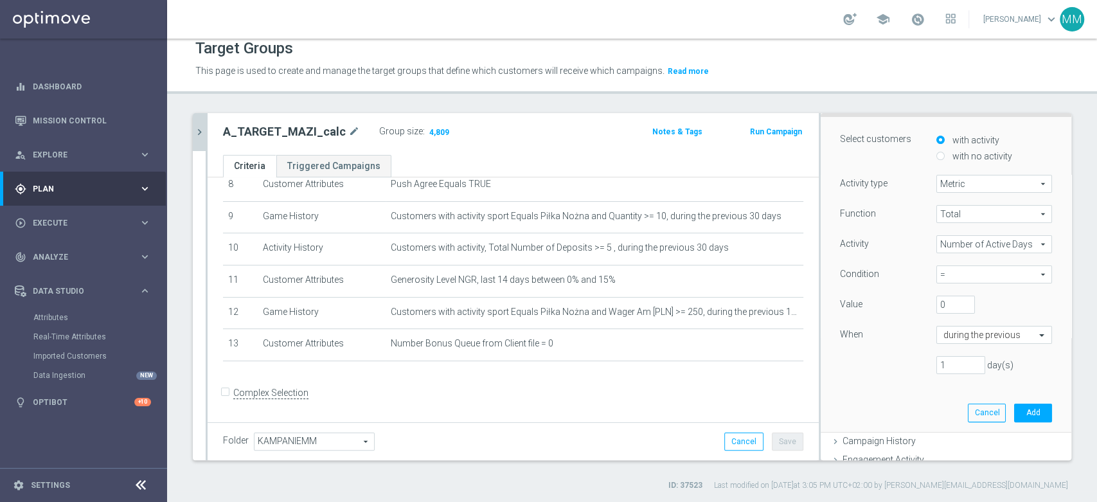
click at [966, 323] on div "Function Total Total arrow_drop_down search Activity Number of Active Days Numb…" at bounding box center [946, 294] width 212 height 179
click at [964, 334] on input "text" at bounding box center [982, 336] width 76 height 12
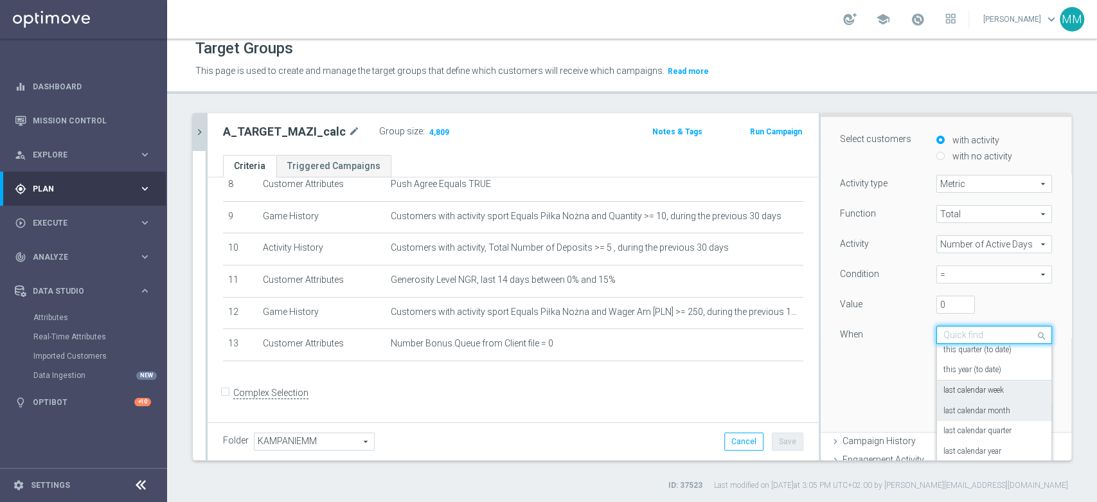
scroll to position [93, 0]
click at [975, 390] on div "last calendar week" at bounding box center [995, 384] width 102 height 21
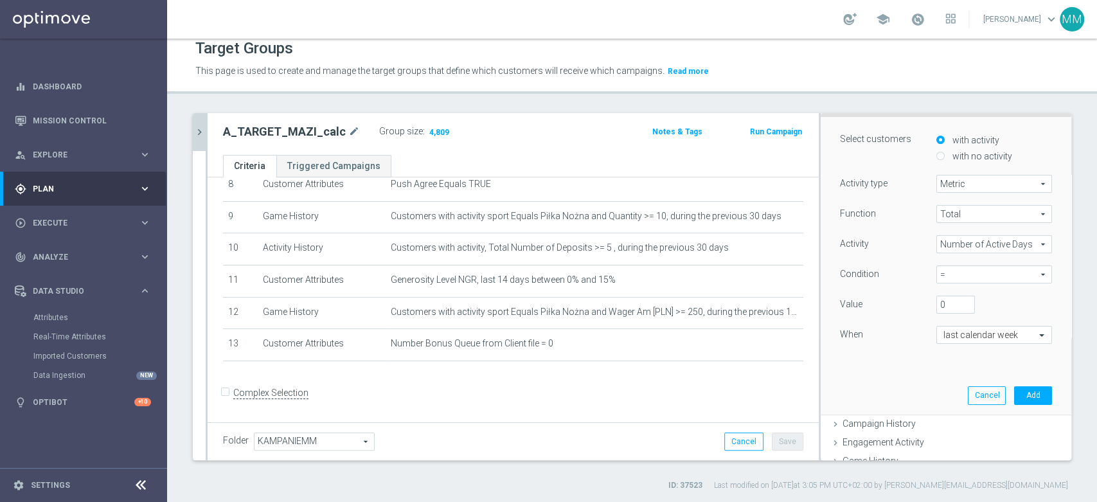
click at [941, 276] on span "=" at bounding box center [994, 274] width 114 height 17
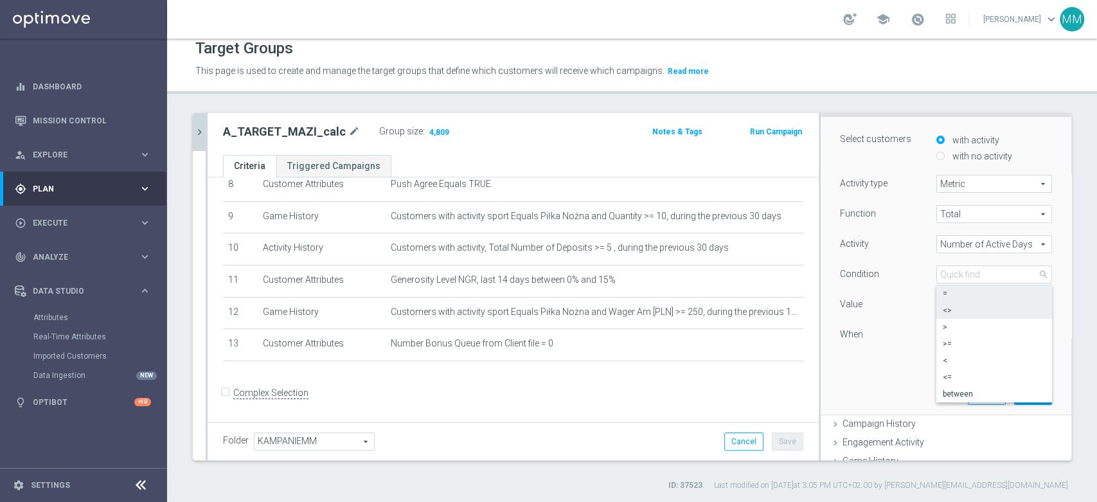
click at [946, 315] on label "<>" at bounding box center [995, 310] width 116 height 17
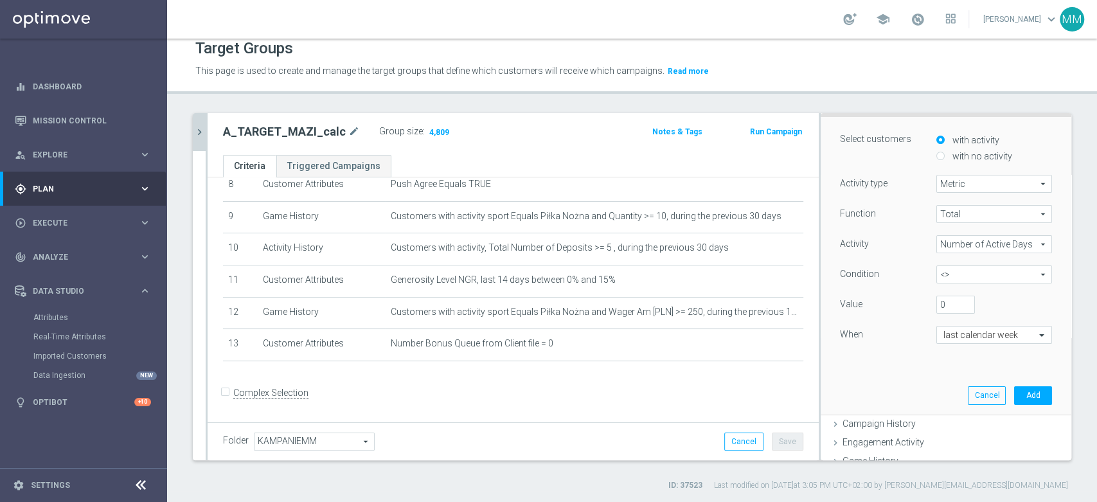
click at [937, 274] on span "<>" at bounding box center [994, 274] width 114 height 17
click at [945, 369] on label "<=" at bounding box center [995, 377] width 116 height 17
type input "<="
drag, startPoint x: 934, startPoint y: 302, endPoint x: 914, endPoint y: 302, distance: 19.9
click at [927, 302] on div "0" at bounding box center [956, 305] width 58 height 18
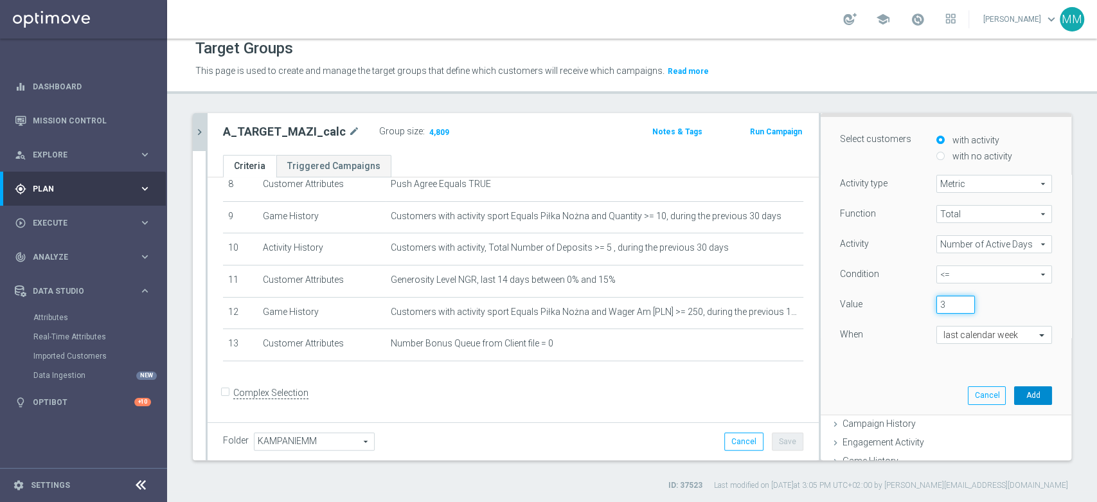
type input "3"
click at [1014, 397] on button "Add" at bounding box center [1033, 395] width 38 height 18
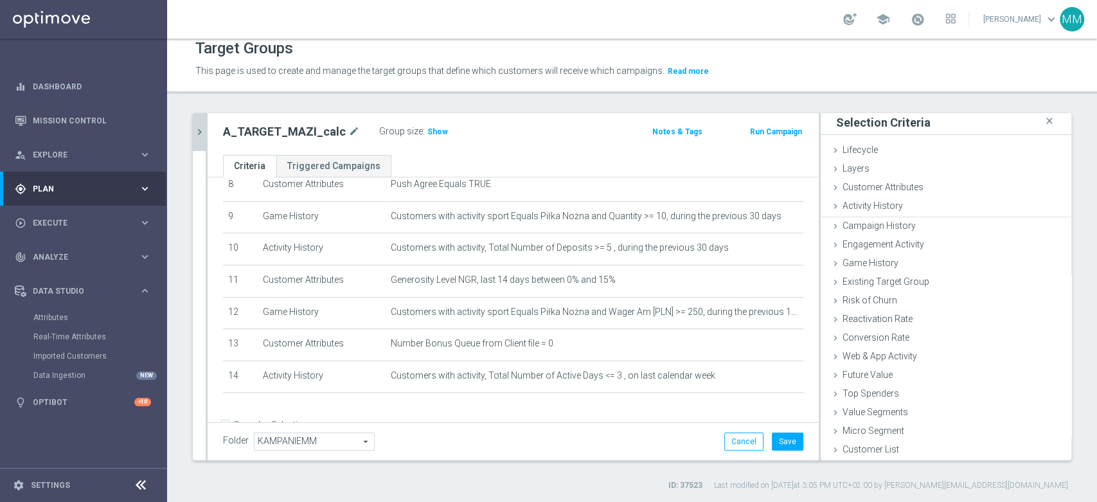
scroll to position [1, 0]
click at [428, 129] on span "Show" at bounding box center [438, 131] width 21 height 9
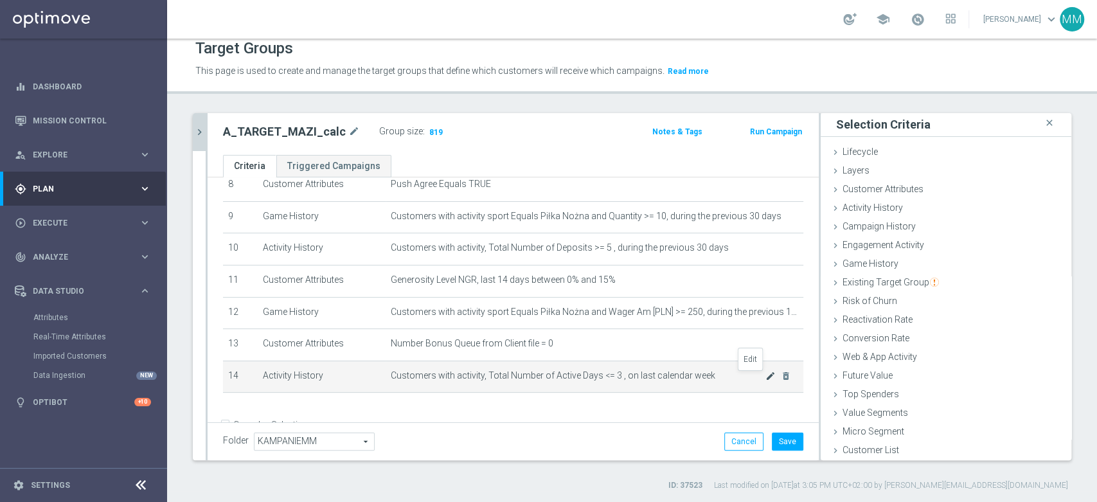
click at [766, 380] on icon "mode_edit" at bounding box center [771, 376] width 10 height 10
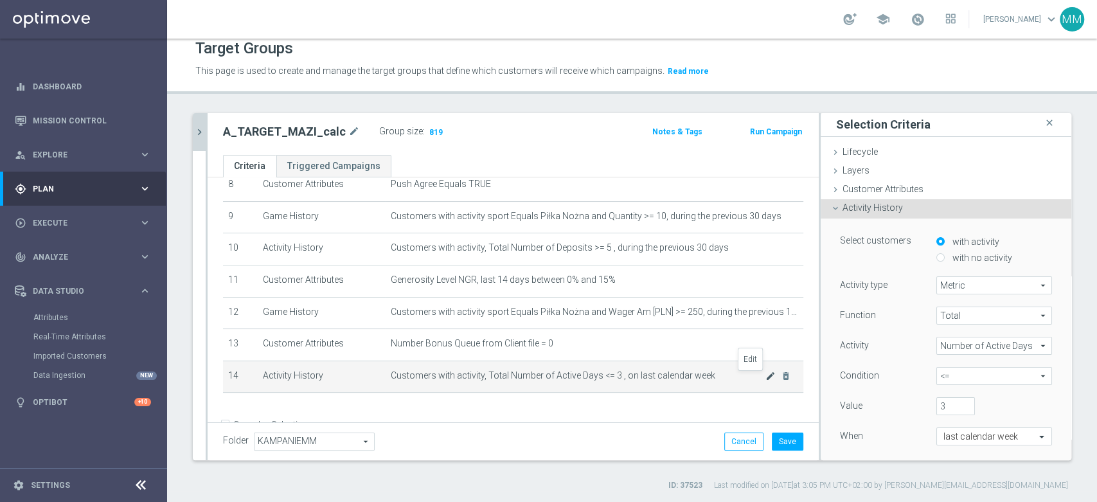
scroll to position [102, 0]
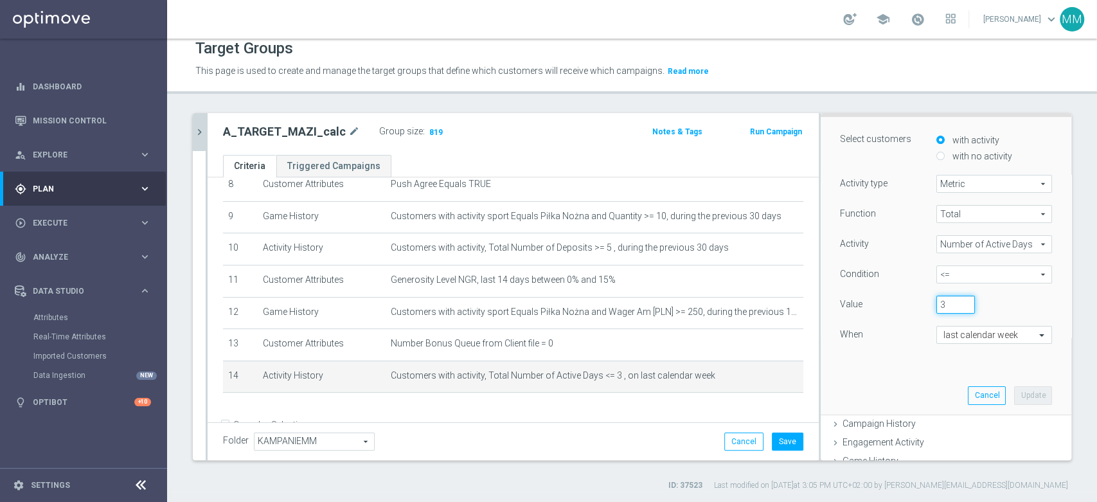
click at [937, 302] on input "3" at bounding box center [956, 305] width 39 height 18
click at [937, 303] on input "3" at bounding box center [956, 305] width 39 height 18
type input "2"
click at [1014, 390] on button "Update" at bounding box center [1033, 395] width 38 height 18
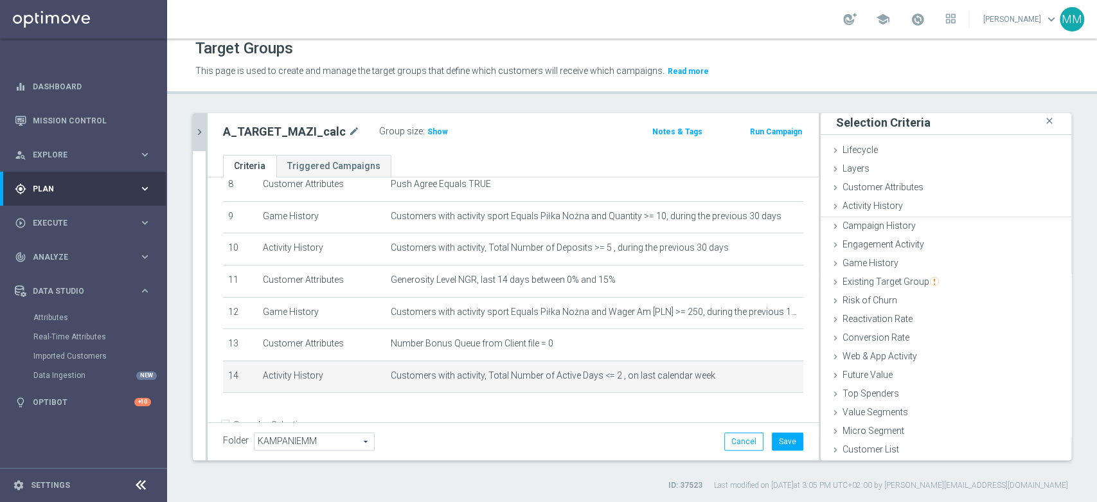
scroll to position [1, 0]
click at [431, 132] on span "Show" at bounding box center [438, 131] width 21 height 9
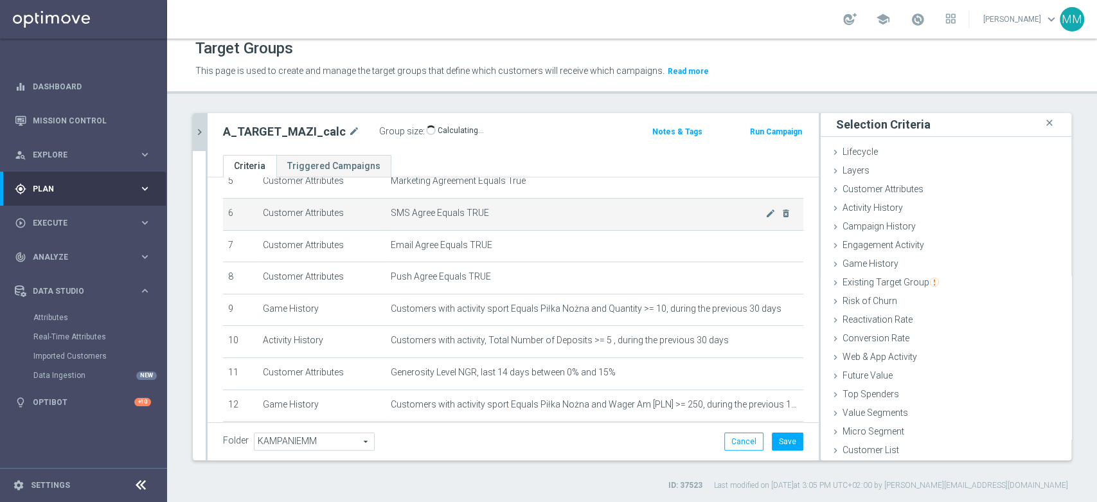
scroll to position [309, 0]
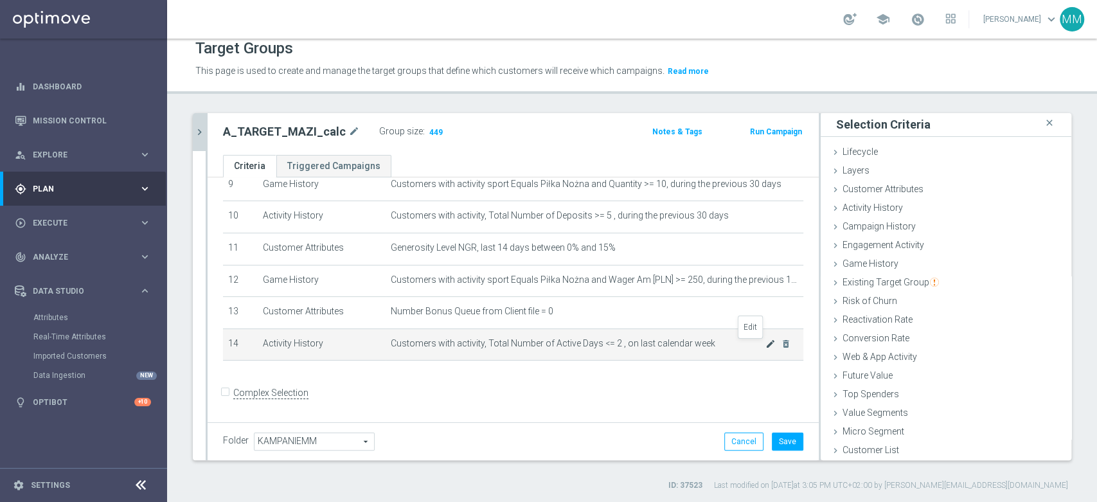
click at [766, 349] on icon "mode_edit" at bounding box center [771, 344] width 10 height 10
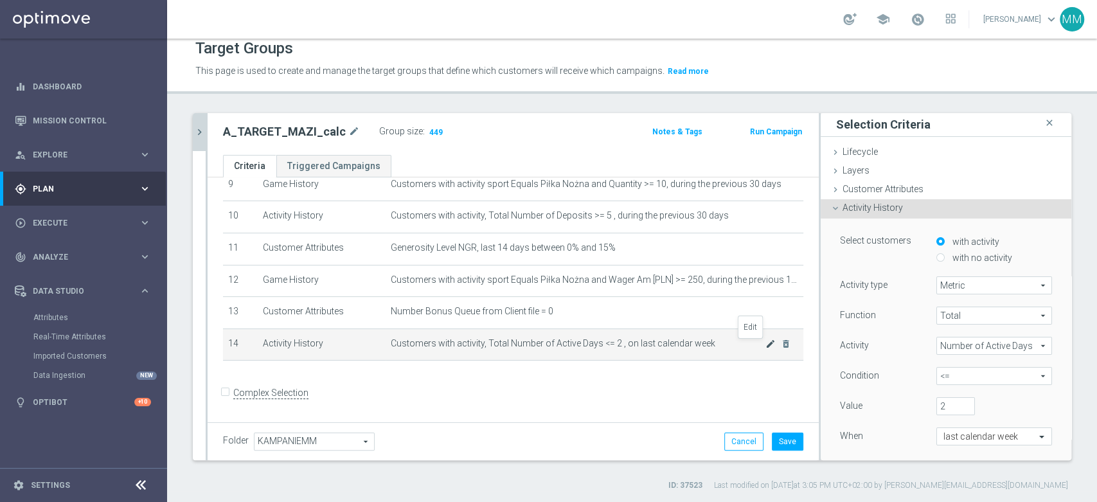
scroll to position [102, 0]
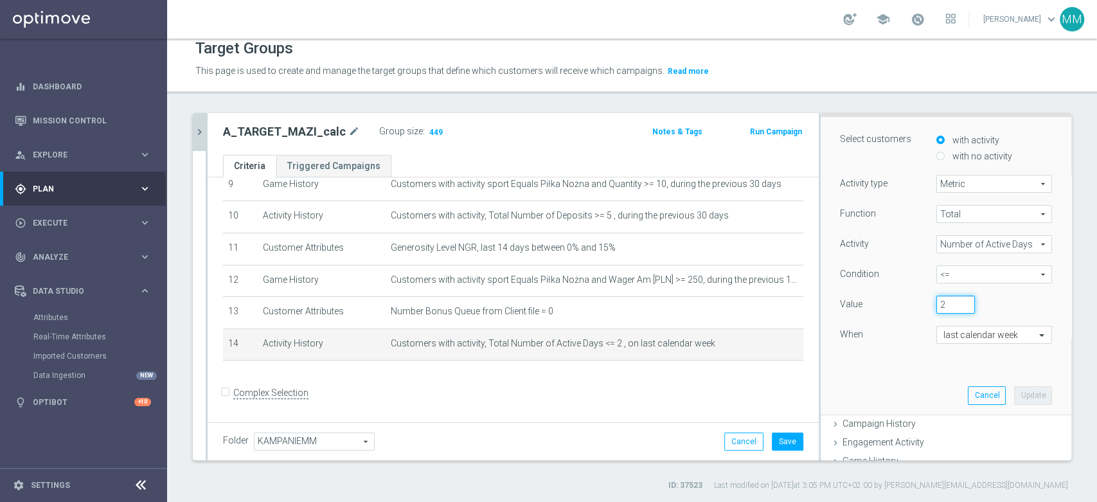
click at [937, 301] on input "2" at bounding box center [956, 305] width 39 height 18
type input "1"
click at [1014, 390] on button "Update" at bounding box center [1033, 395] width 38 height 18
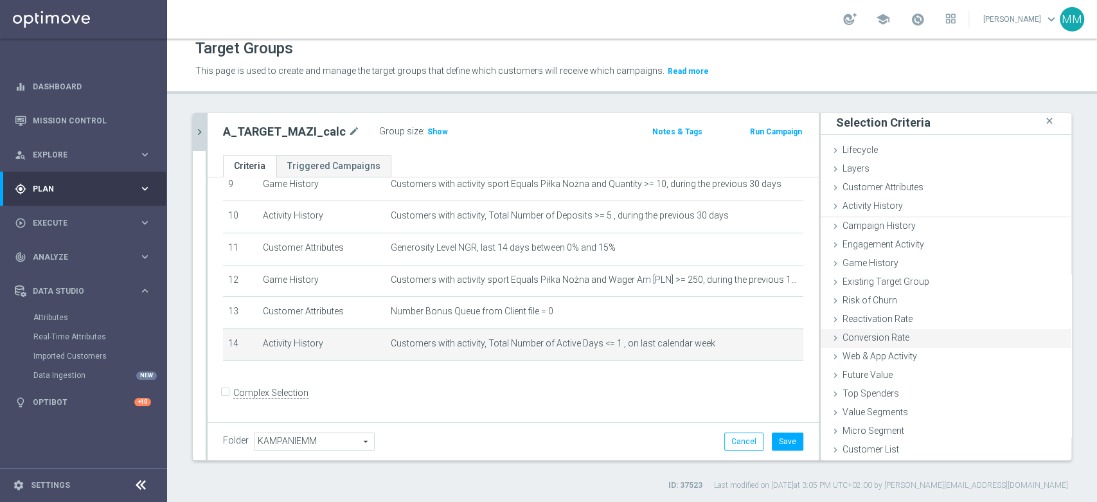
scroll to position [1, 0]
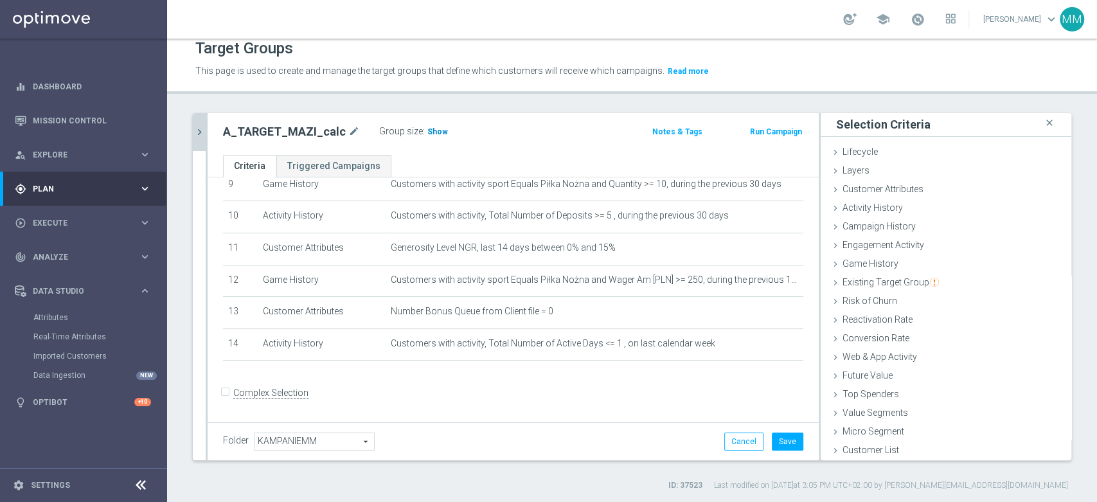
click at [426, 136] on h3 "Show" at bounding box center [437, 132] width 23 height 14
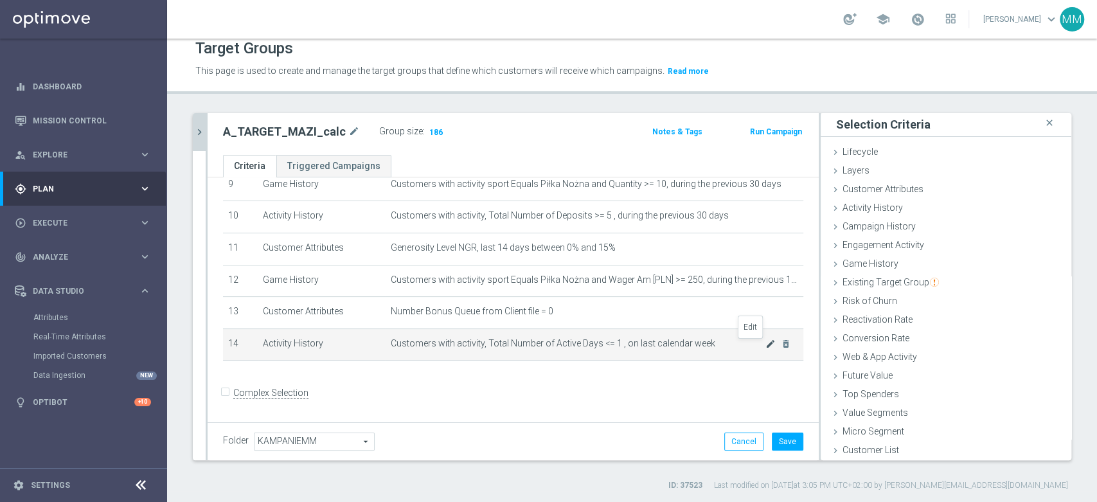
click at [766, 347] on icon "mode_edit" at bounding box center [771, 344] width 10 height 10
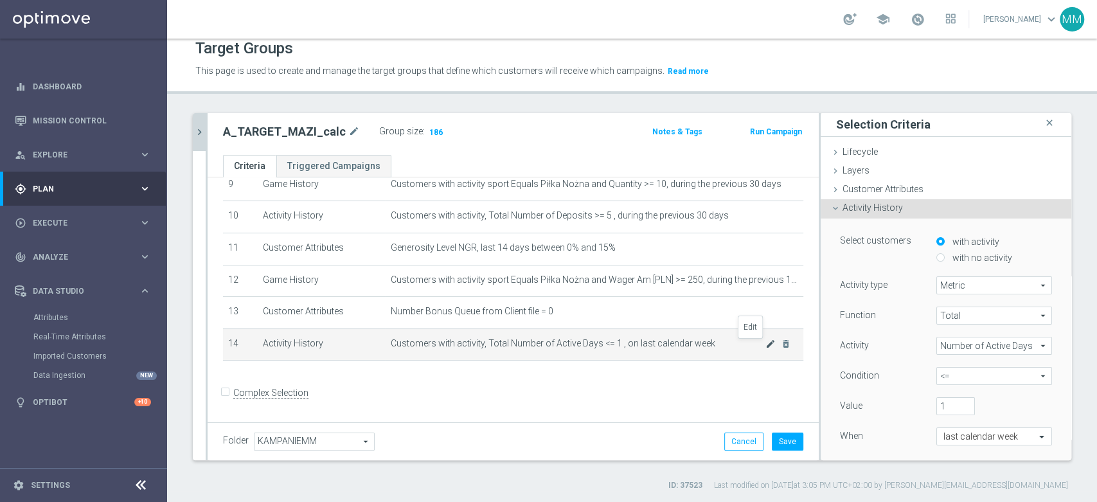
scroll to position [102, 0]
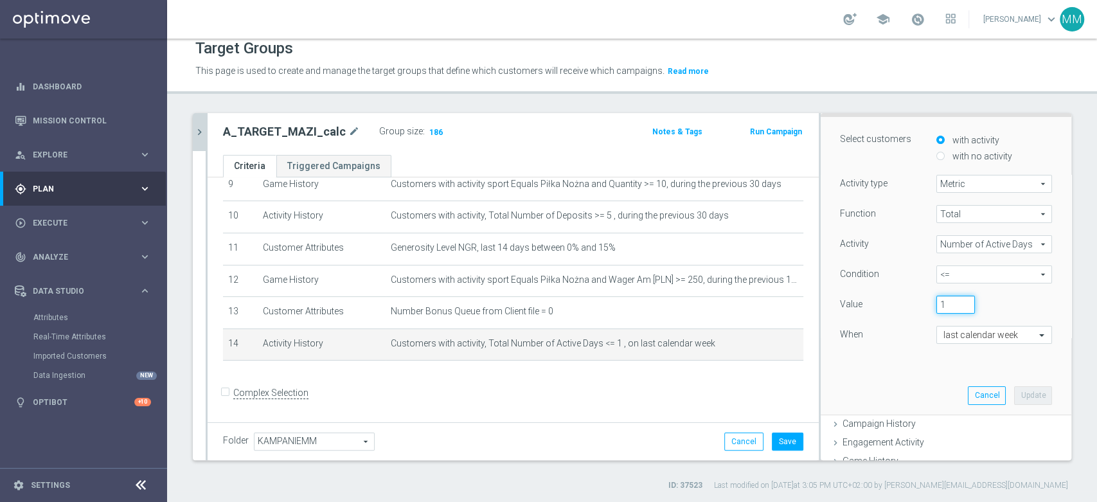
drag, startPoint x: 930, startPoint y: 305, endPoint x: 911, endPoint y: 301, distance: 19.8
click at [927, 301] on div "1" at bounding box center [956, 305] width 58 height 18
type input "4"
click at [1014, 388] on button "Update" at bounding box center [1033, 395] width 38 height 18
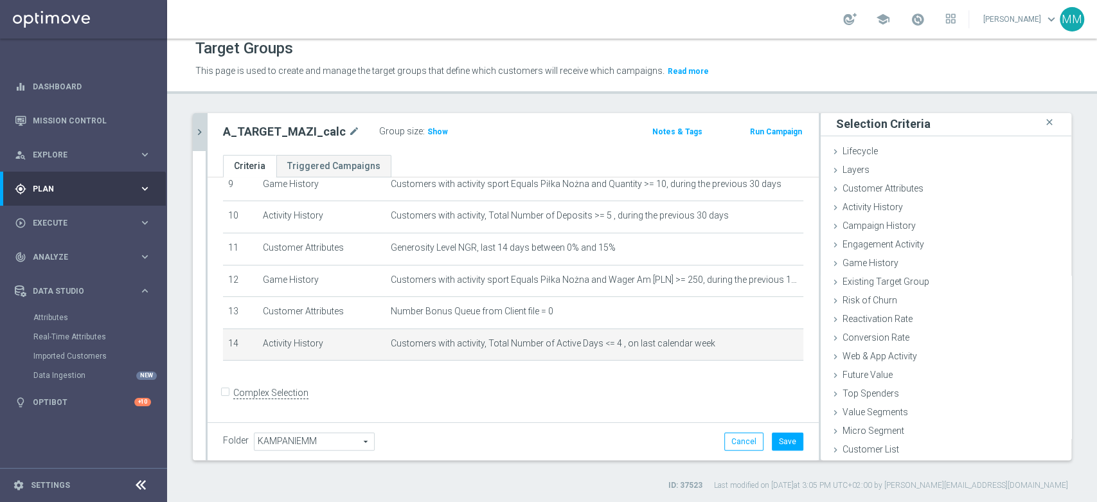
scroll to position [1, 0]
click at [426, 136] on h3 "Show" at bounding box center [437, 132] width 23 height 14
click at [766, 343] on icon "mode_edit" at bounding box center [771, 344] width 10 height 10
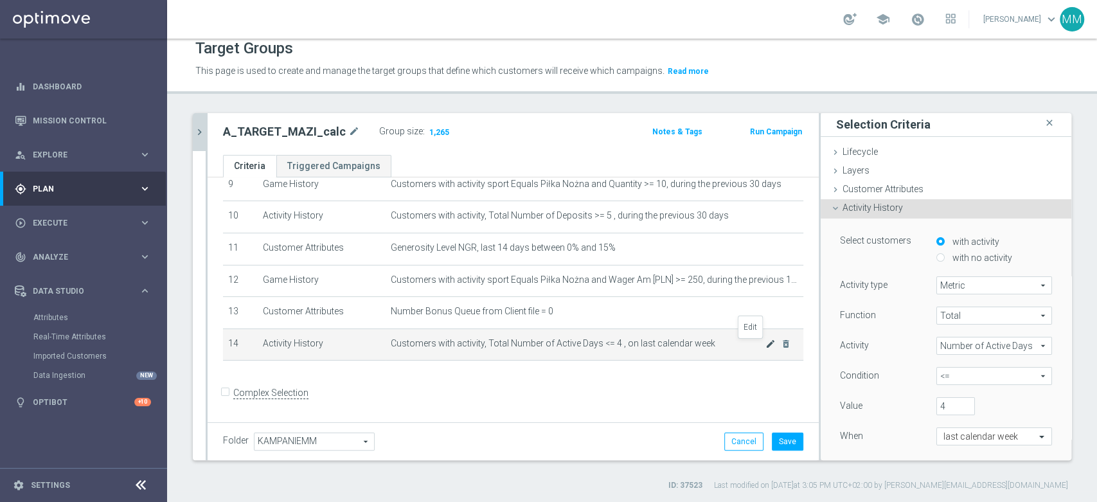
scroll to position [102, 0]
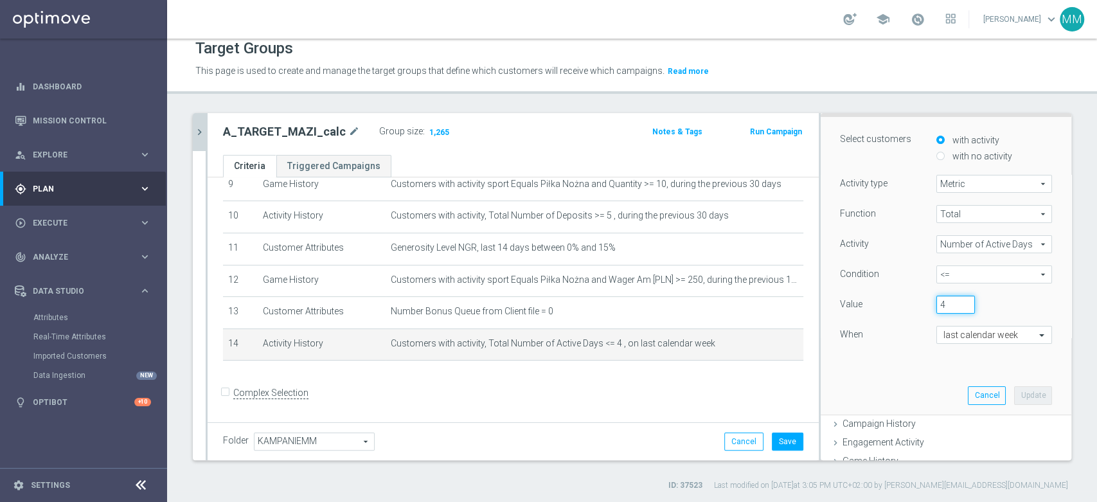
drag, startPoint x: 931, startPoint y: 307, endPoint x: 913, endPoint y: 317, distance: 20.4
click at [927, 308] on div "4" at bounding box center [956, 305] width 58 height 18
type input "5"
click at [1014, 390] on button "Update" at bounding box center [1033, 395] width 38 height 18
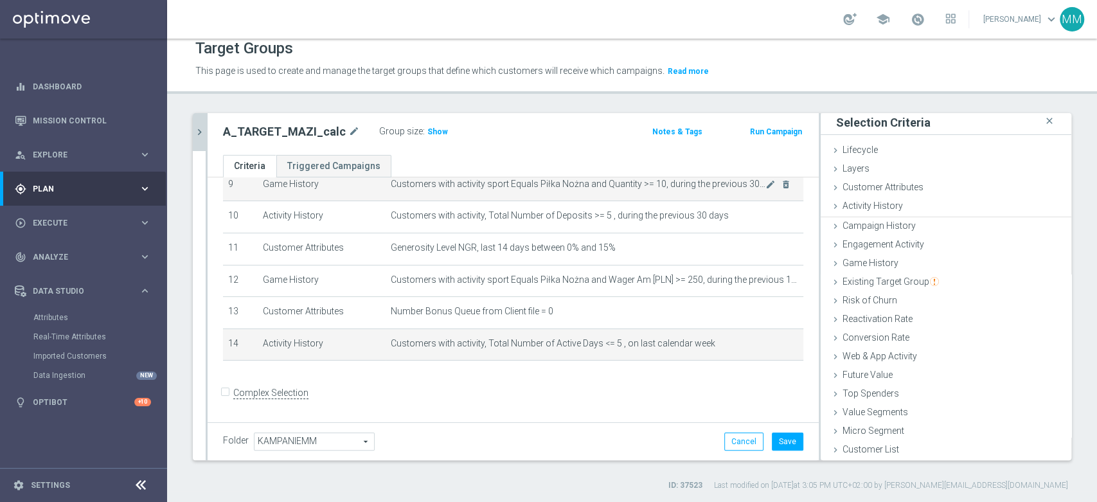
scroll to position [1, 0]
click at [433, 127] on span "Show" at bounding box center [438, 131] width 21 height 9
click at [557, 349] on span "Customers with activity, Total Number of Active Days <= 5 , on last calendar we…" at bounding box center [578, 343] width 375 height 11
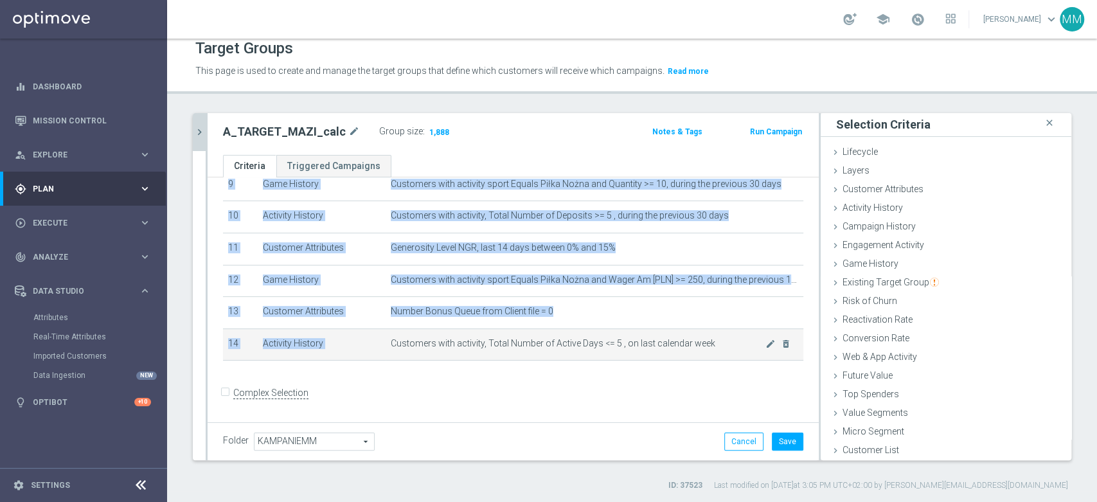
click at [557, 349] on span "Customers with activity, Total Number of Active Days <= 5 , on last calendar we…" at bounding box center [578, 343] width 375 height 11
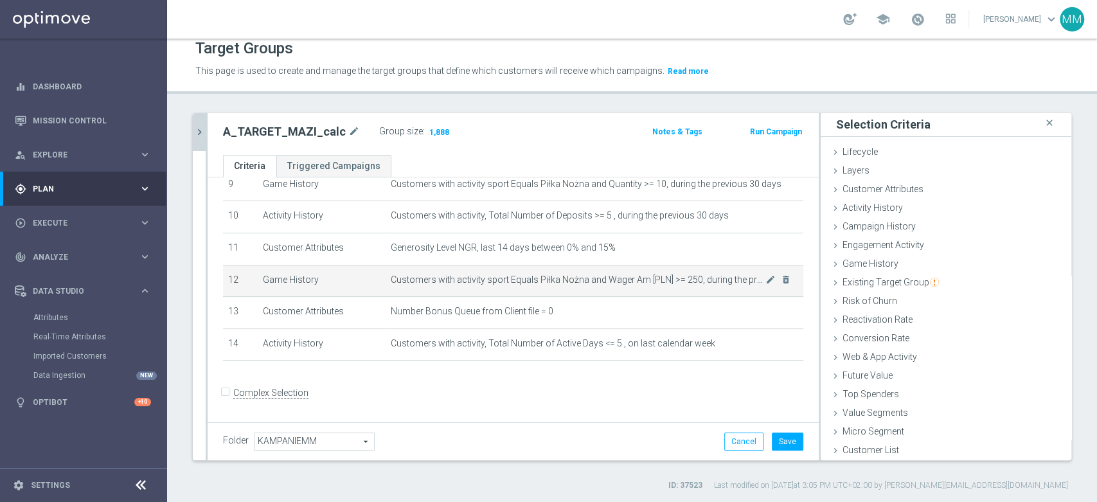
click at [617, 282] on span "Customers with activity sport Equals Piłka Nożna and Wager Am [PLN] >= 250, dur…" at bounding box center [578, 280] width 375 height 11
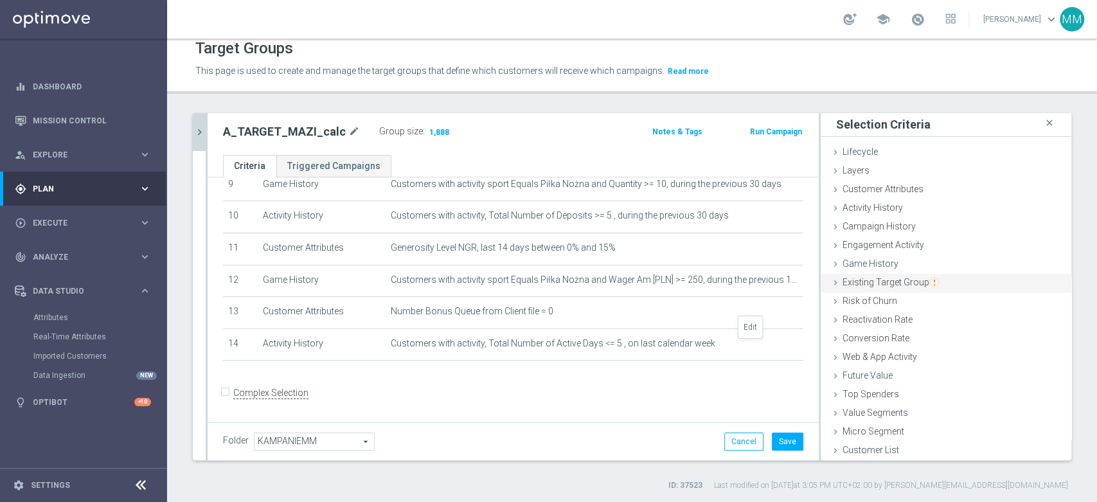
click at [0, 0] on icon "mode_edit" at bounding box center [0, 0] width 0 height 0
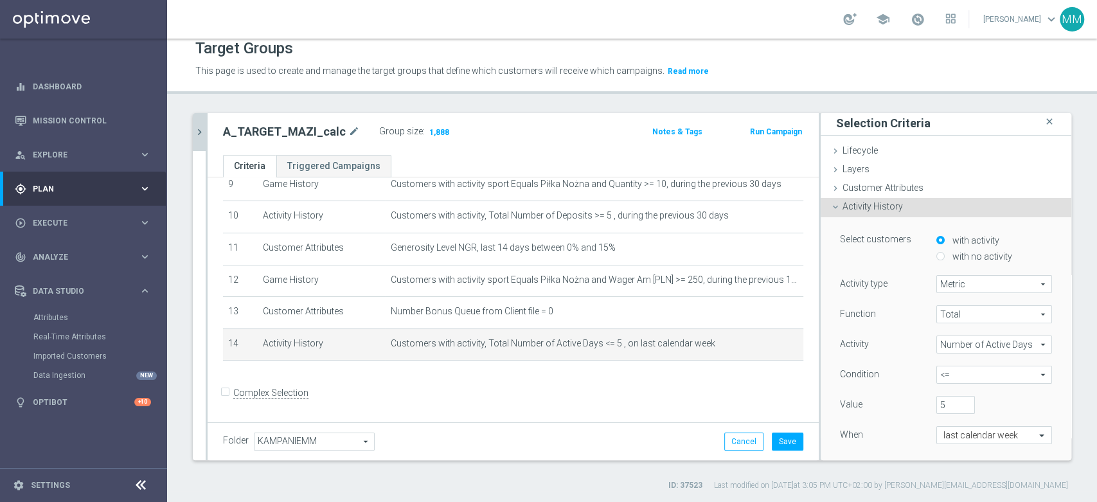
scroll to position [102, 0]
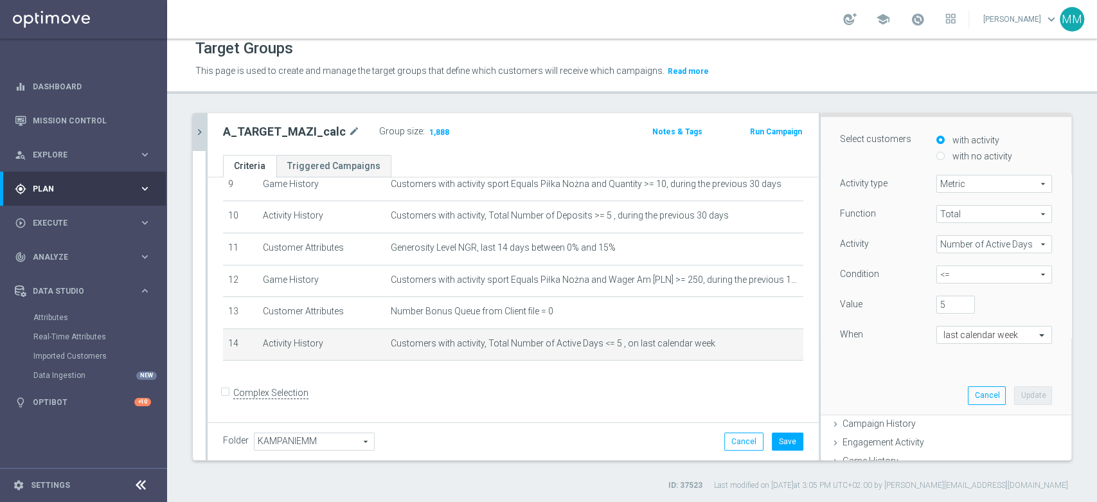
click at [939, 273] on span "<=" at bounding box center [994, 274] width 114 height 17
click at [927, 296] on div "5" at bounding box center [956, 305] width 58 height 18
drag, startPoint x: 929, startPoint y: 304, endPoint x: 912, endPoint y: 302, distance: 17.5
click at [927, 302] on div "5" at bounding box center [956, 305] width 58 height 18
type input "6"
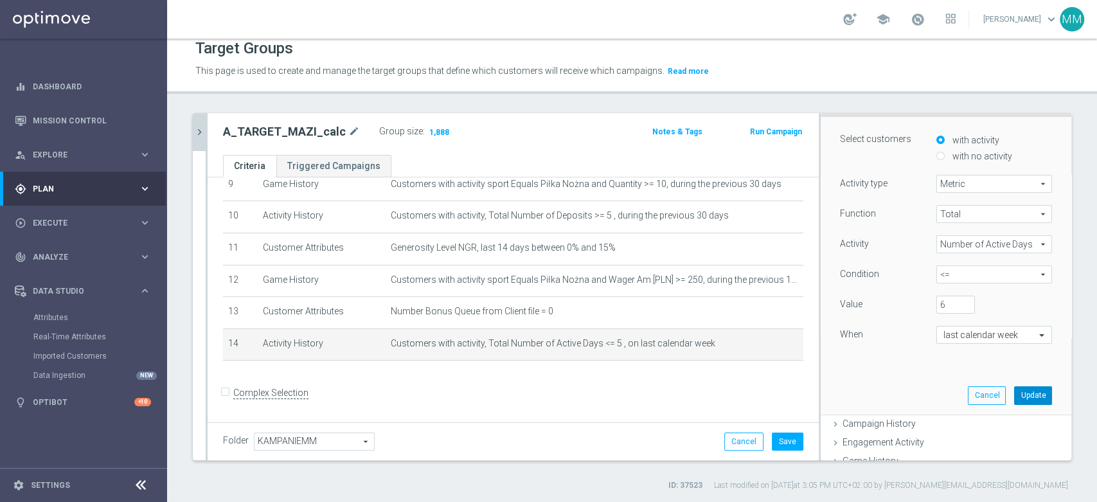
click at [1014, 396] on button "Update" at bounding box center [1033, 395] width 38 height 18
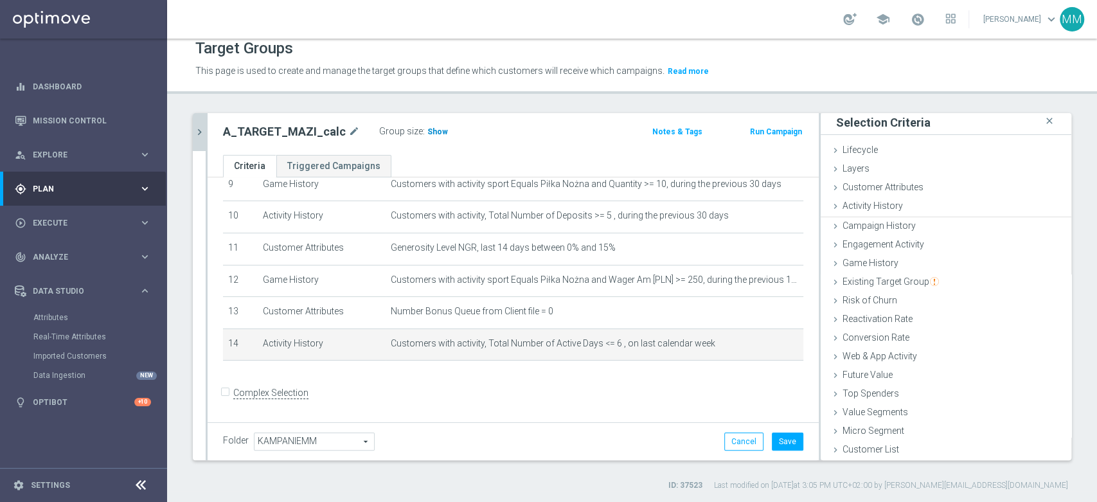
scroll to position [1, 0]
click at [424, 138] on div "Group size : Show" at bounding box center [443, 132] width 129 height 18
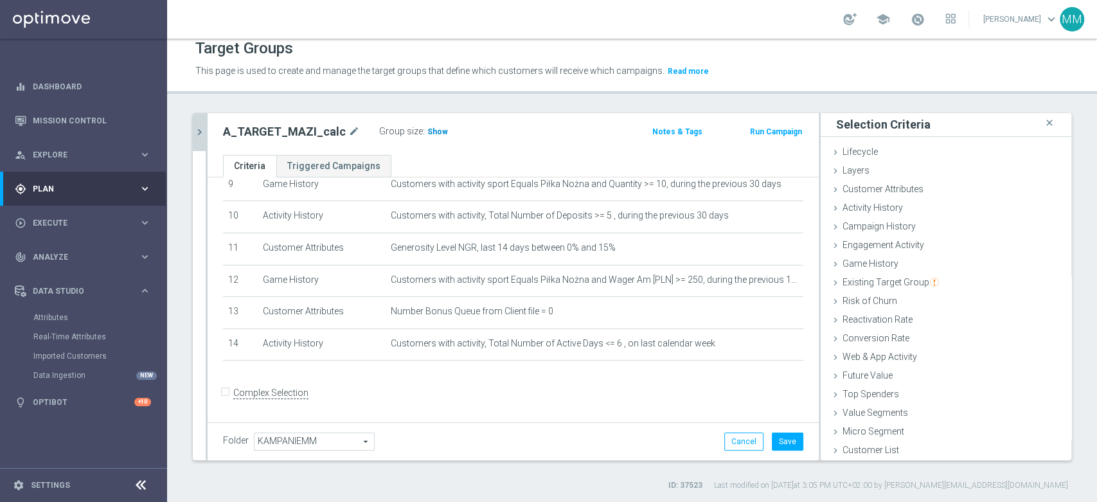
click at [428, 134] on span "Show" at bounding box center [438, 131] width 21 height 9
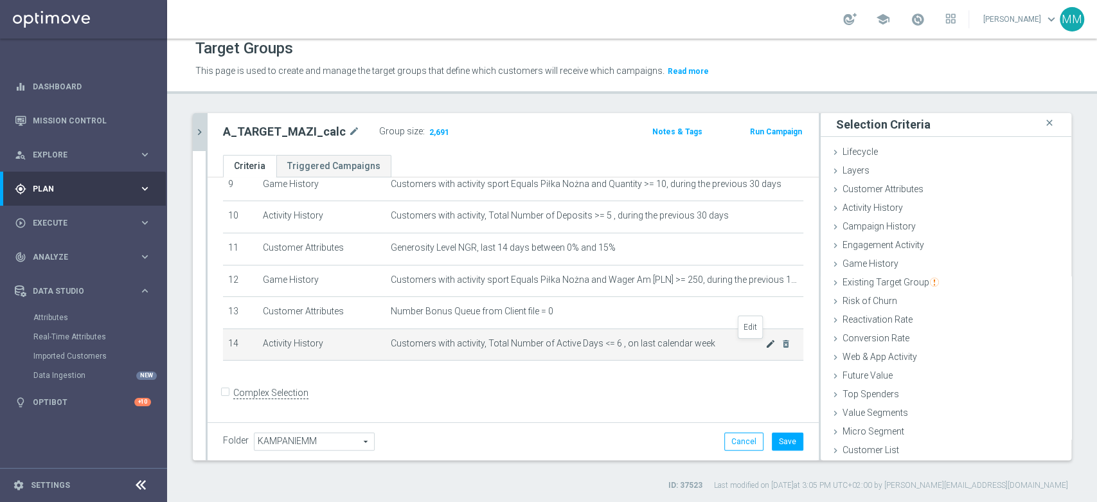
click at [766, 343] on icon "mode_edit" at bounding box center [771, 344] width 10 height 10
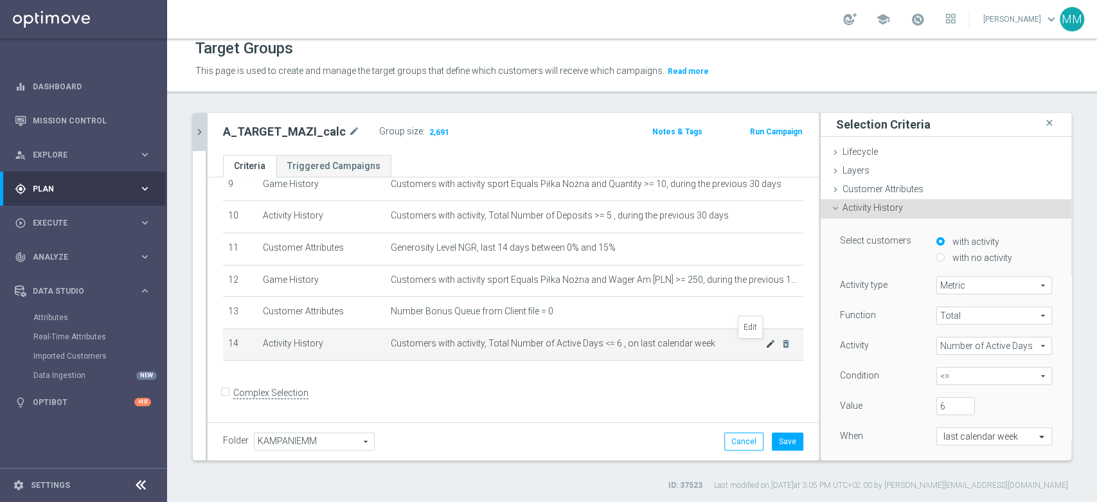
scroll to position [102, 0]
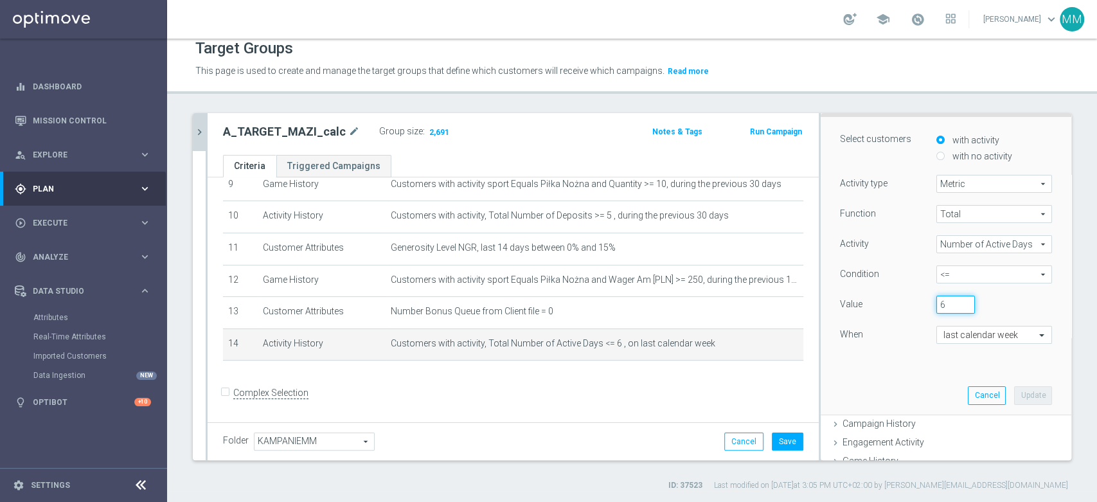
drag, startPoint x: 930, startPoint y: 308, endPoint x: 921, endPoint y: 305, distance: 9.4
click at [937, 305] on input "6" at bounding box center [956, 305] width 39 height 18
type input "7"
click at [1020, 392] on button "Update" at bounding box center [1033, 395] width 38 height 18
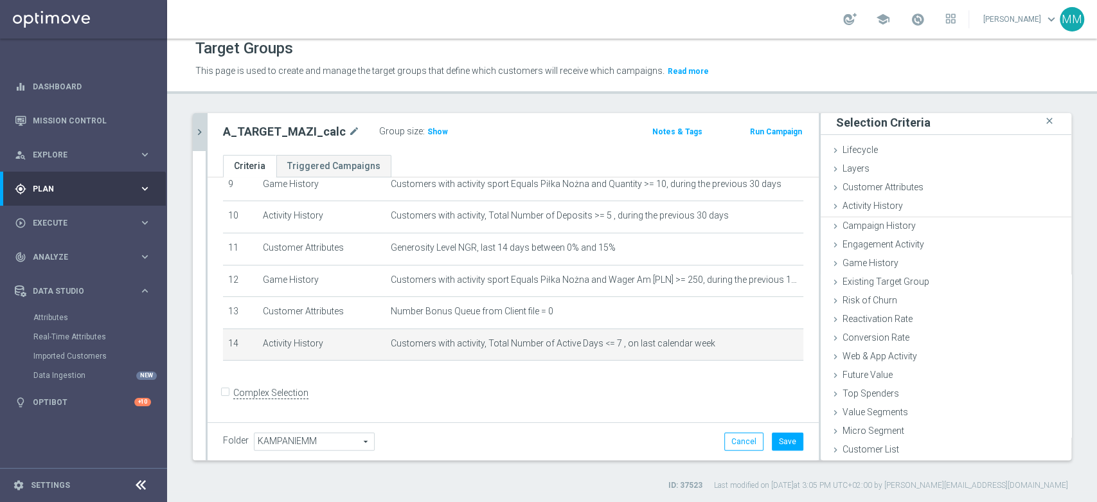
scroll to position [1, 0]
click at [425, 123] on div "Group size : Show" at bounding box center [443, 130] width 129 height 15
click at [428, 131] on span "Show" at bounding box center [438, 131] width 21 height 9
click at [766, 346] on icon "mode_edit" at bounding box center [771, 344] width 10 height 10
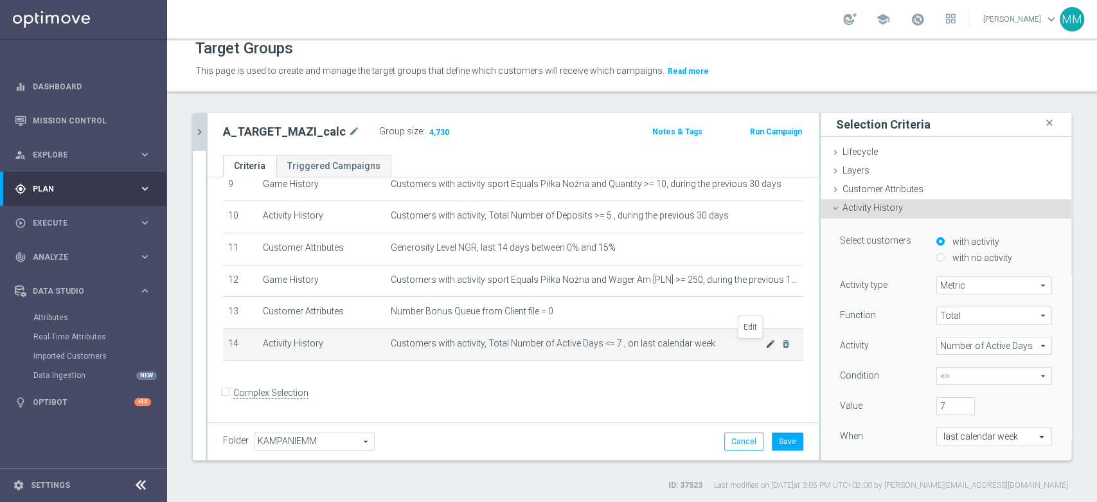
scroll to position [102, 0]
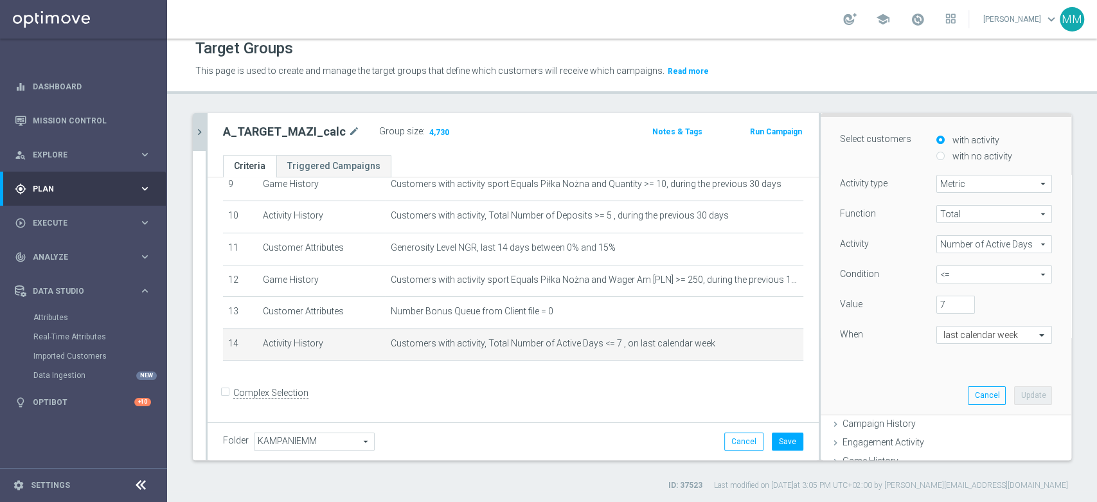
click at [955, 274] on span "<=" at bounding box center [994, 274] width 114 height 17
click at [953, 344] on span ">=" at bounding box center [994, 344] width 103 height 10
type input ">="
click at [1014, 396] on button "Update" at bounding box center [1033, 395] width 38 height 18
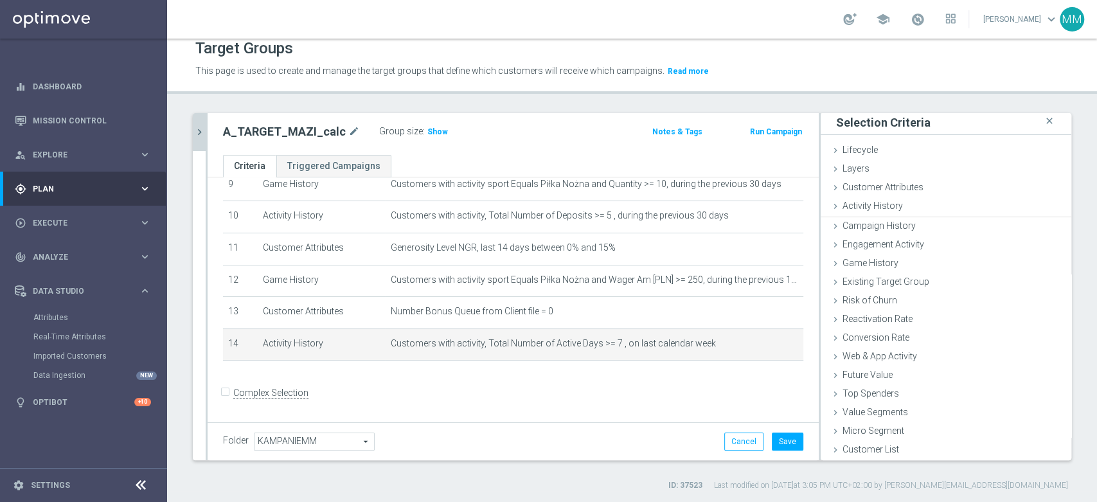
scroll to position [1, 0]
click at [433, 132] on span "Show" at bounding box center [438, 131] width 21 height 9
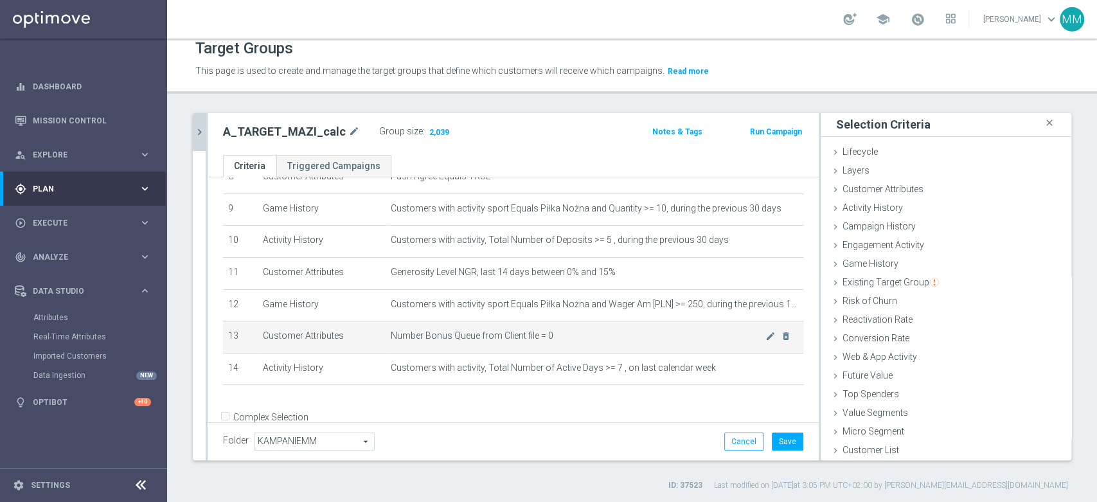
scroll to position [309, 0]
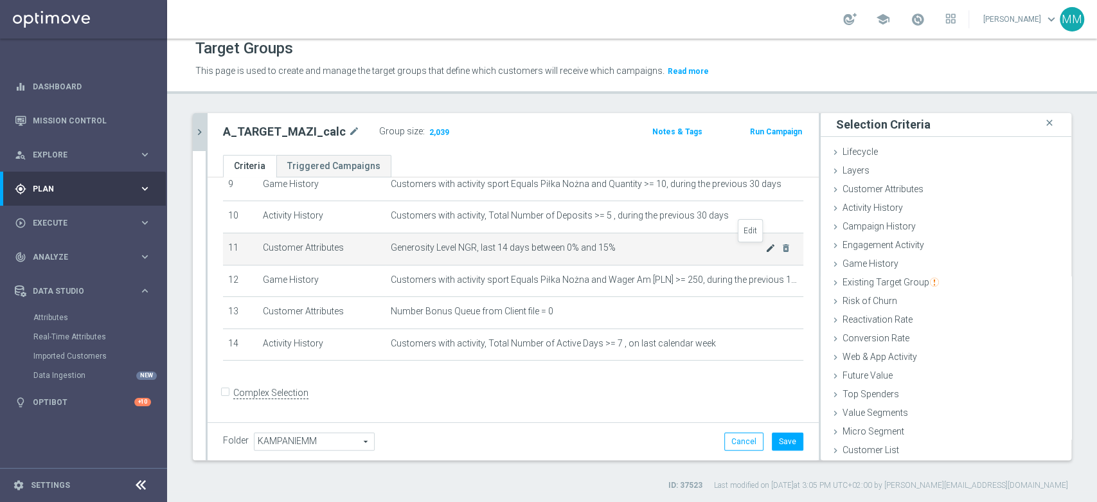
click at [766, 250] on icon "mode_edit" at bounding box center [771, 248] width 10 height 10
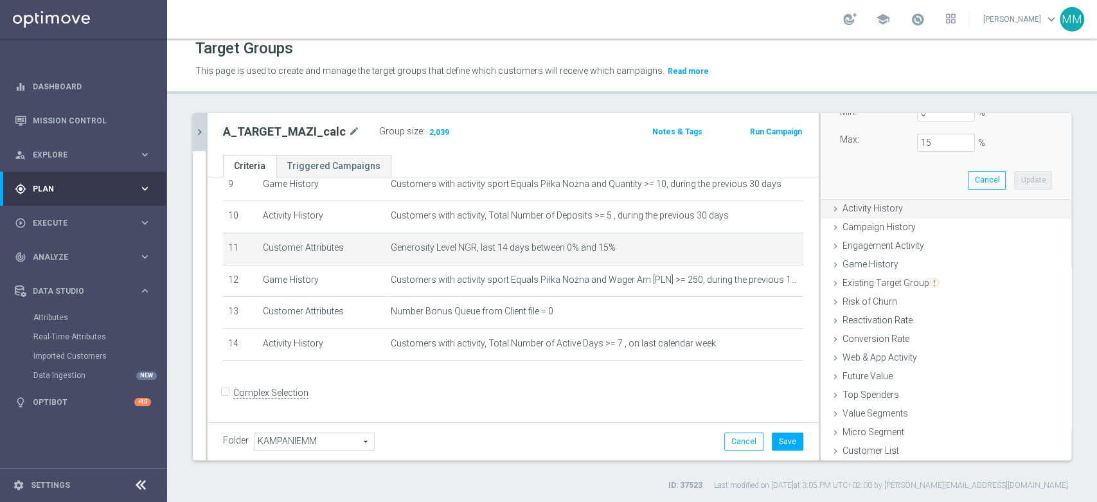
scroll to position [102, 0]
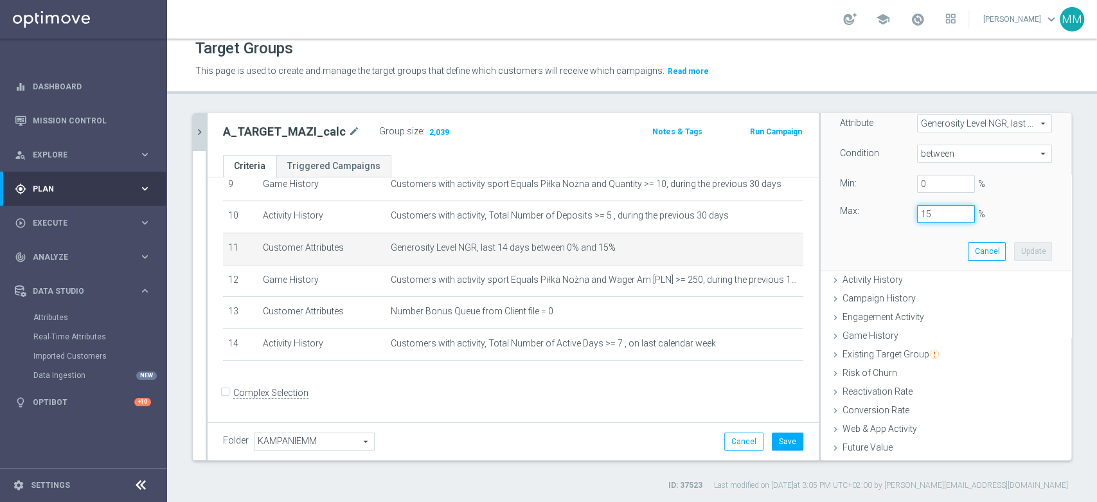
drag, startPoint x: 914, startPoint y: 215, endPoint x: 889, endPoint y: 215, distance: 24.4
click at [890, 215] on div "Max: 15 %" at bounding box center [946, 214] width 231 height 18
click at [1014, 251] on button "Update" at bounding box center [1033, 251] width 38 height 18
type input "0.2"
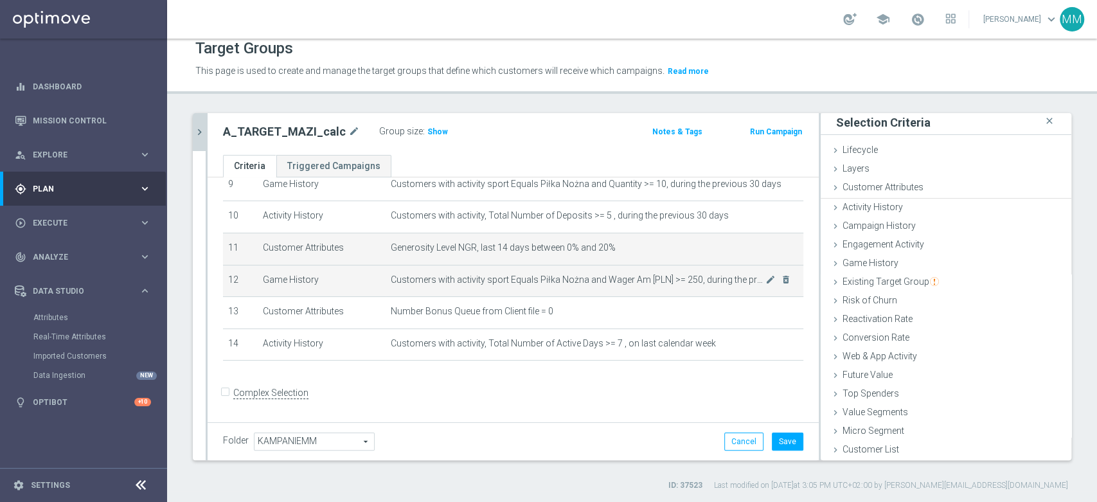
scroll to position [1, 0]
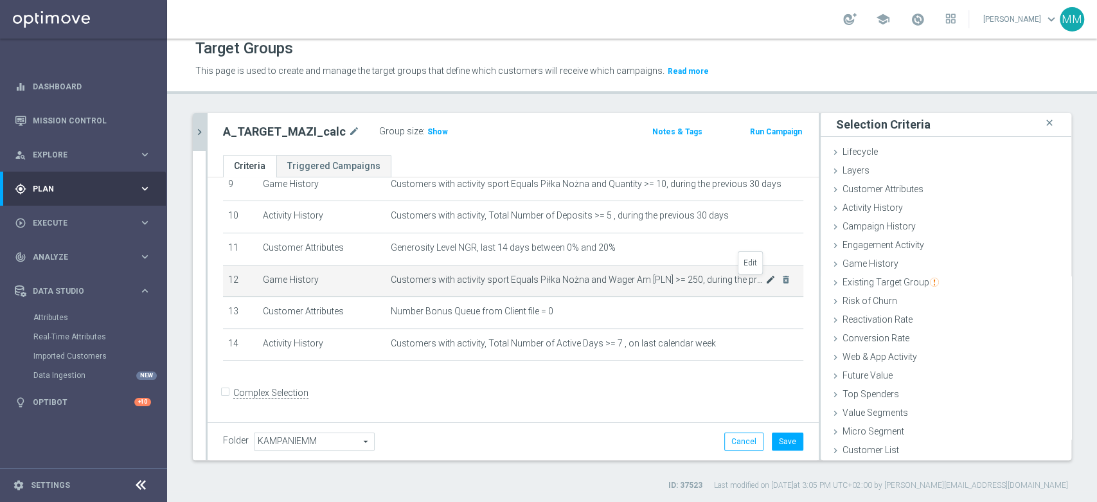
click at [766, 284] on icon "mode_edit" at bounding box center [771, 280] width 10 height 10
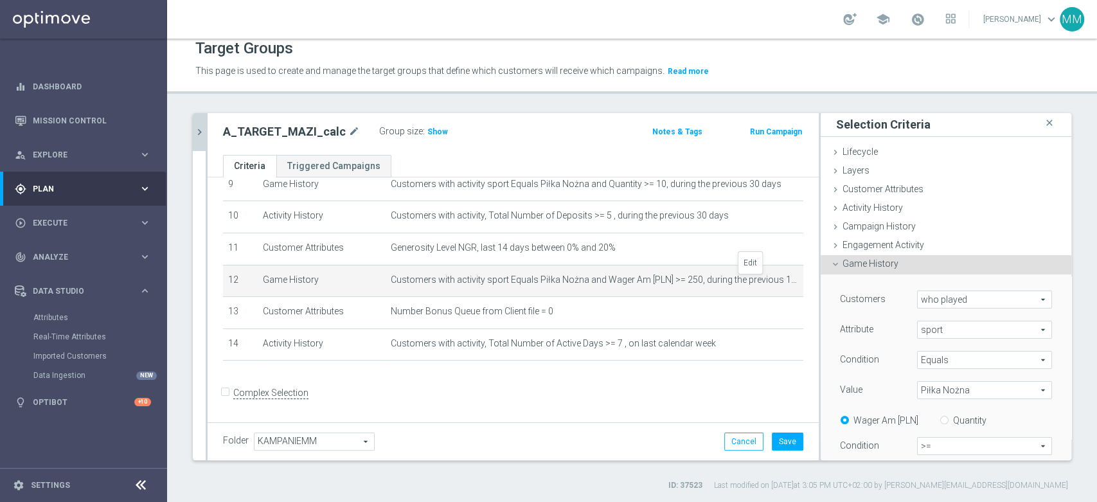
scroll to position [75, 0]
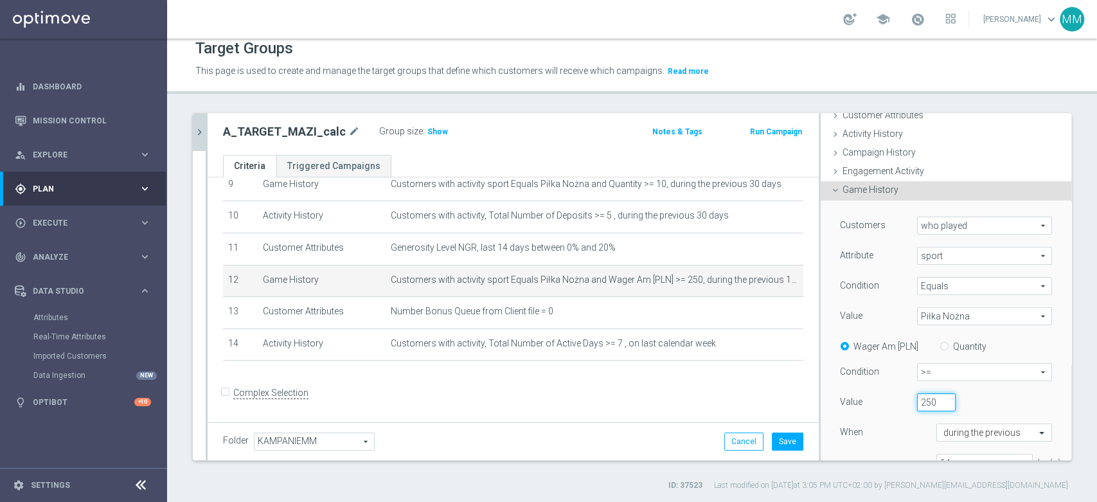
drag, startPoint x: 914, startPoint y: 402, endPoint x: 942, endPoint y: 402, distance: 28.3
click at [942, 402] on div "250" at bounding box center [937, 402] width 58 height 18
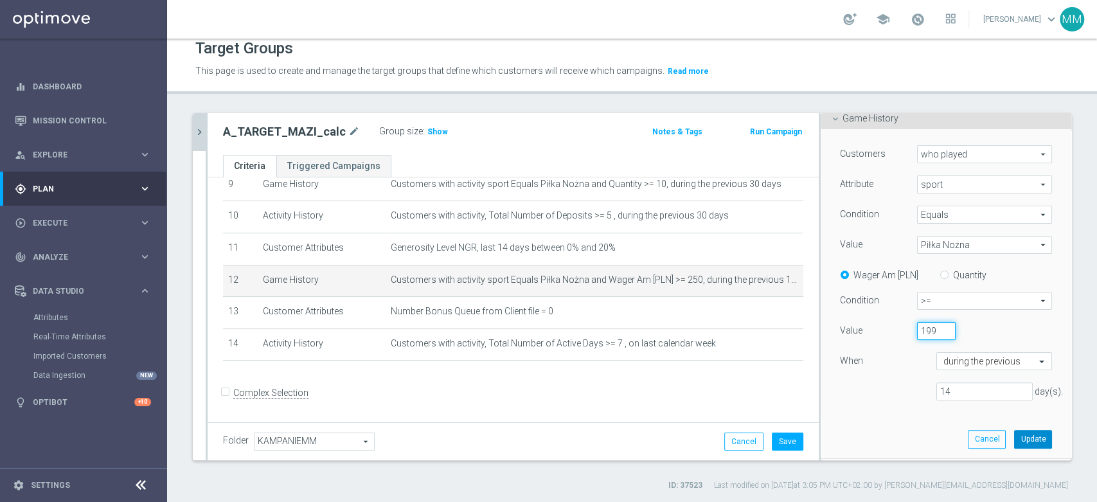
type input "199"
click at [1014, 433] on button "Update" at bounding box center [1033, 439] width 38 height 18
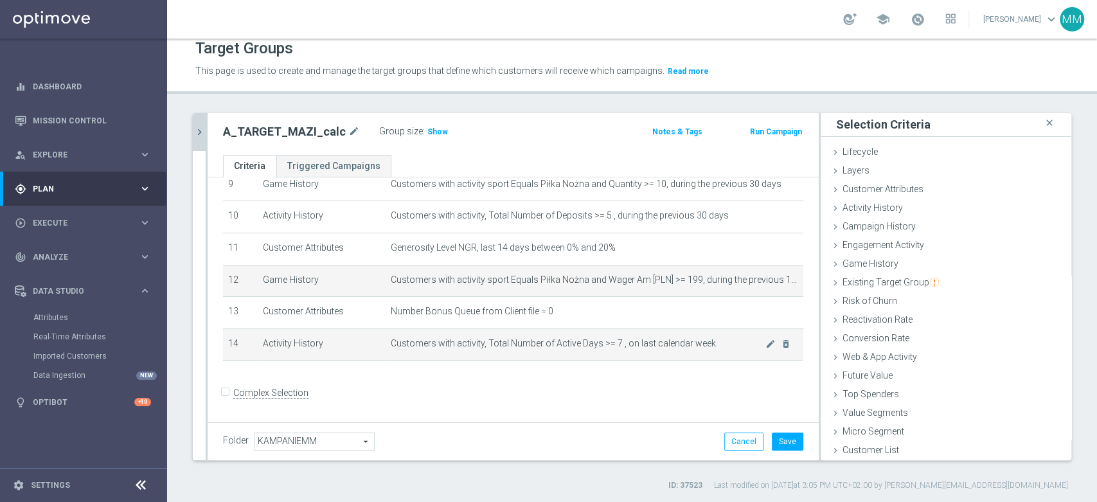
scroll to position [1, 0]
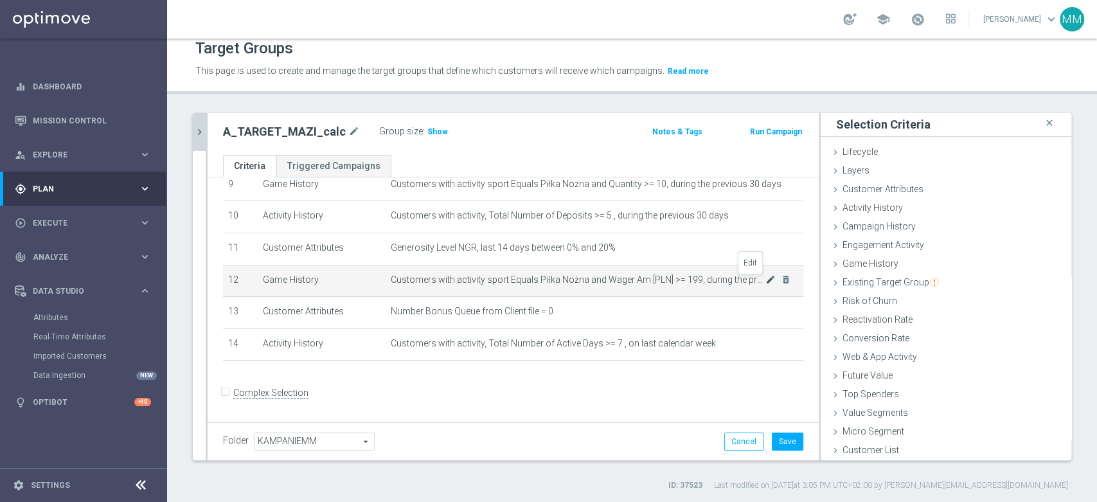
click at [766, 280] on icon "mode_edit" at bounding box center [771, 280] width 10 height 10
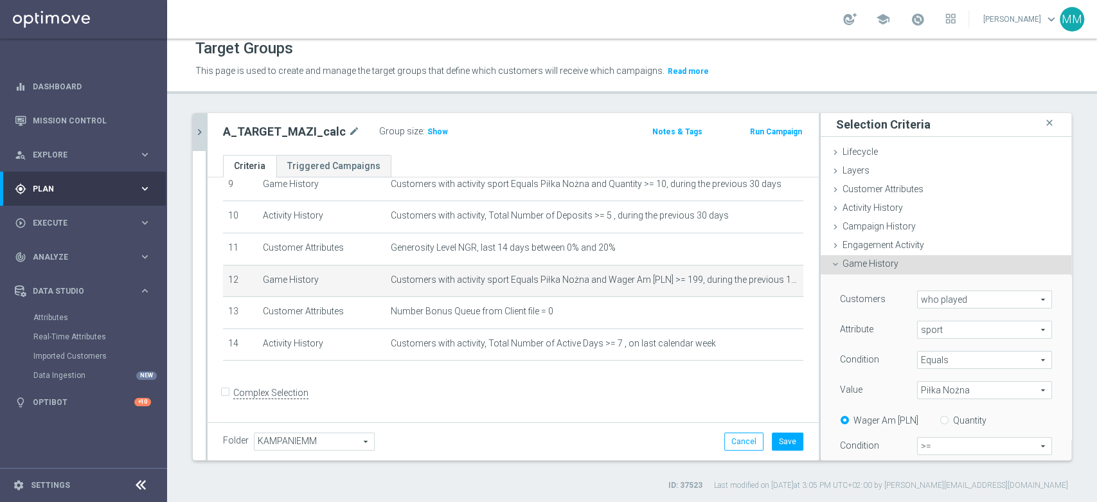
scroll to position [146, 0]
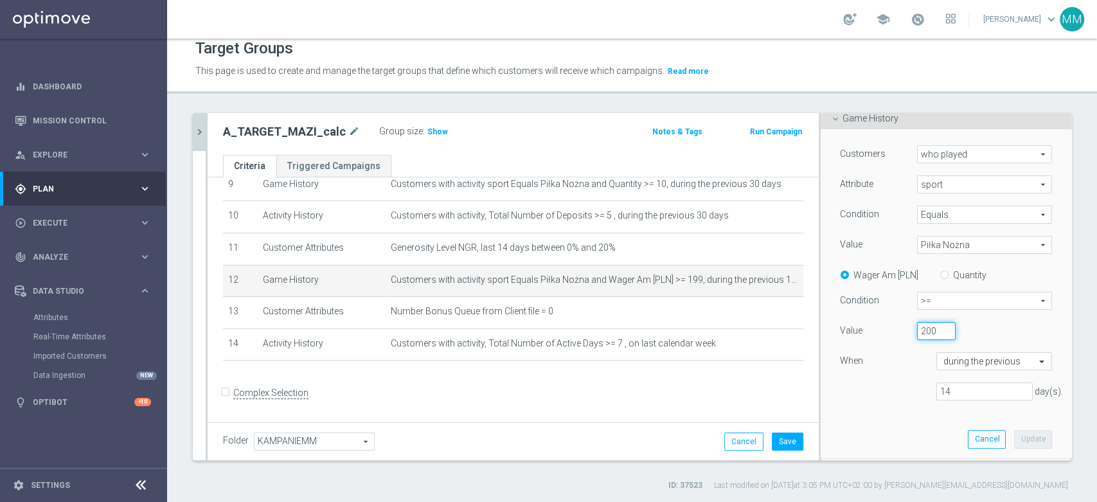
type input "200"
click at [930, 329] on input "200" at bounding box center [936, 331] width 39 height 18
click at [1018, 435] on button "Update" at bounding box center [1033, 439] width 38 height 18
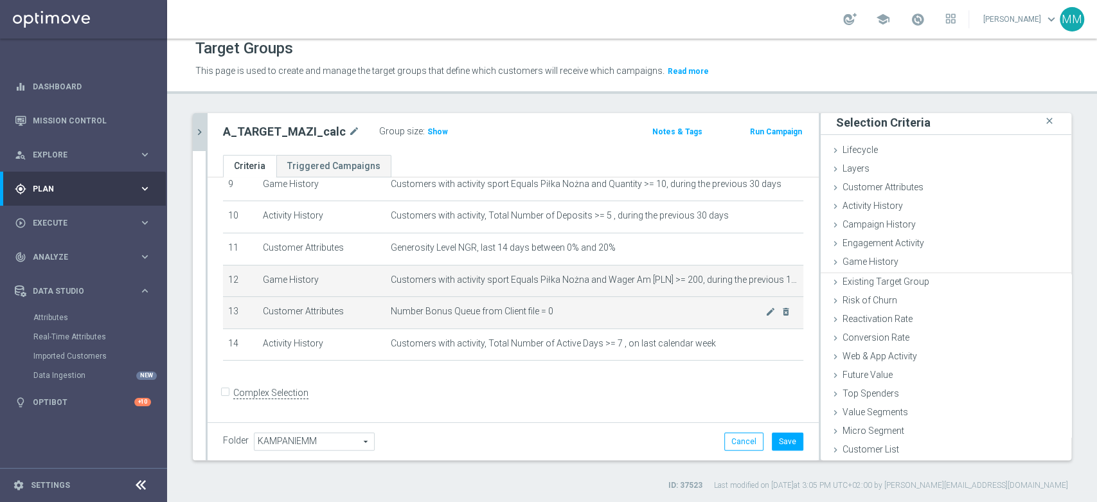
scroll to position [1, 0]
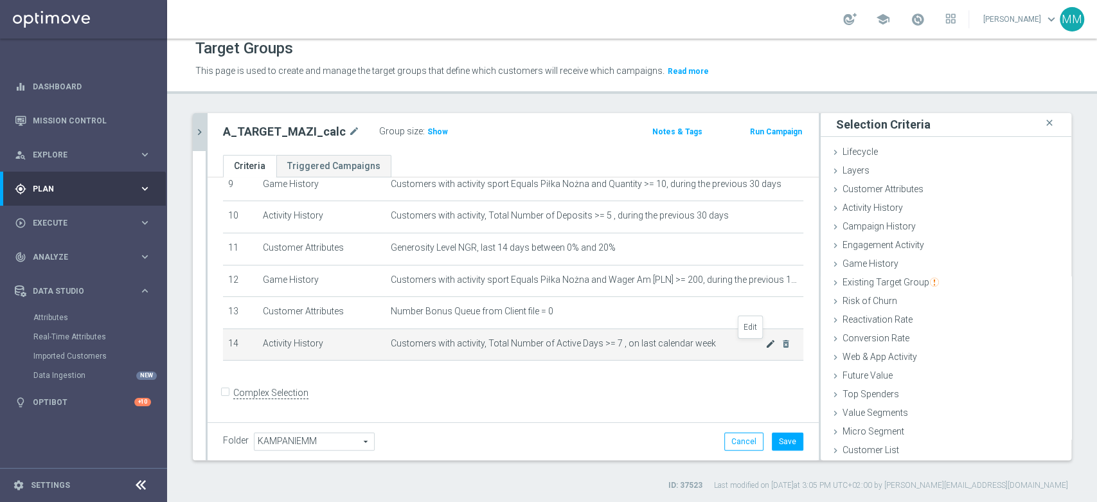
click at [766, 345] on icon "mode_edit" at bounding box center [771, 344] width 10 height 10
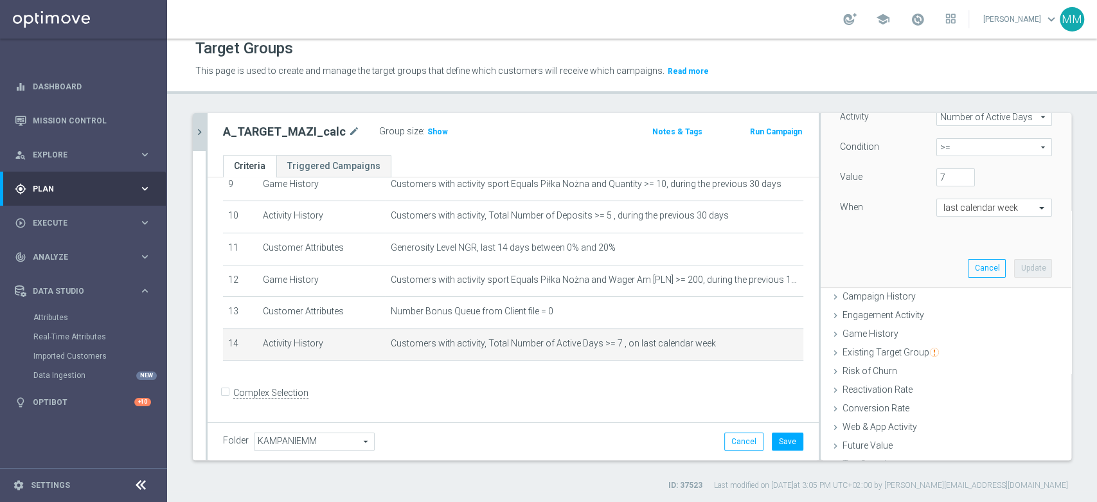
scroll to position [85, 0]
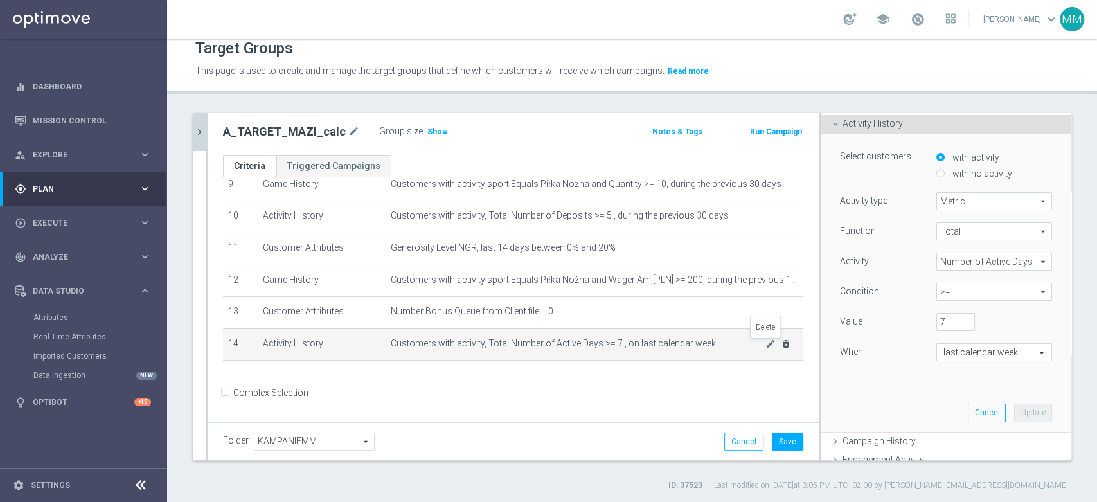
click at [781, 348] on icon "delete_forever" at bounding box center [786, 344] width 10 height 10
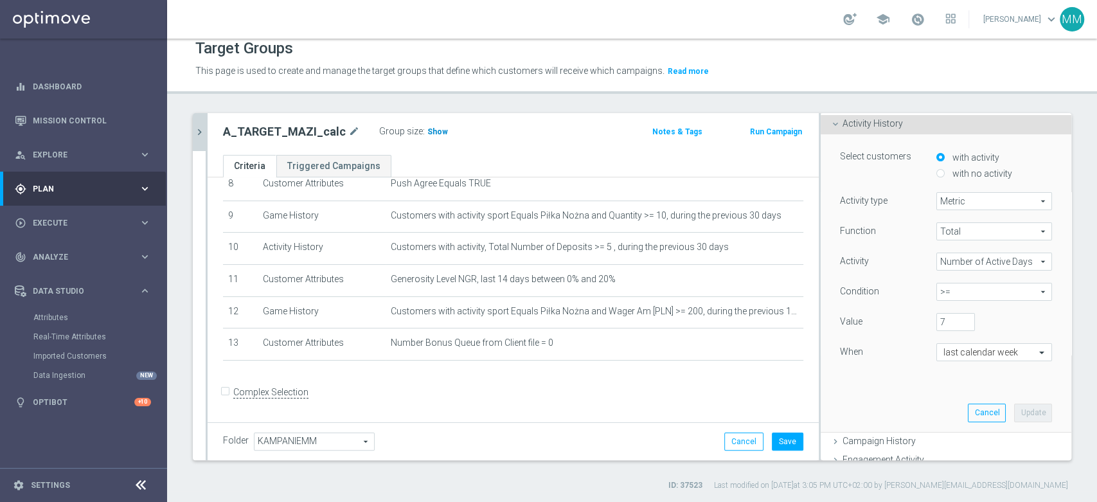
click at [426, 135] on h3 "Show" at bounding box center [437, 132] width 23 height 14
click at [942, 293] on span ">=" at bounding box center [994, 292] width 114 height 17
click at [943, 359] on span ">=" at bounding box center [994, 361] width 103 height 10
click at [1014, 414] on button "Update" at bounding box center [1033, 413] width 38 height 18
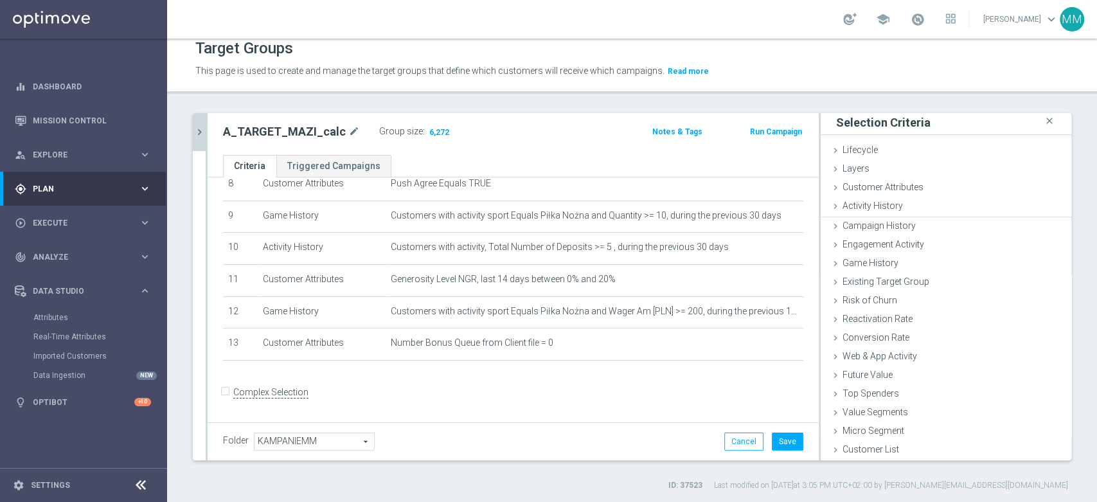
scroll to position [1, 0]
click at [900, 207] on div "Activity History done selection updated" at bounding box center [946, 208] width 251 height 19
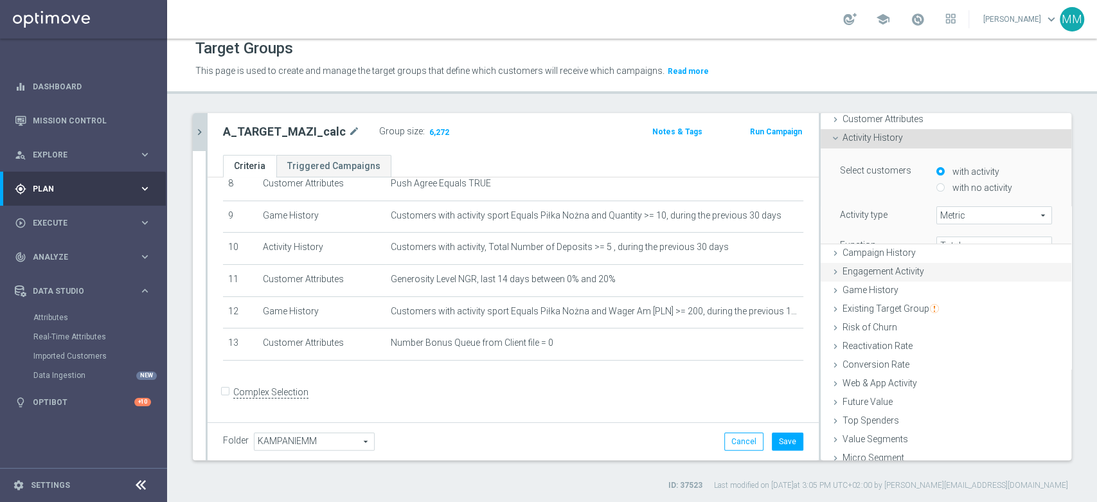
scroll to position [85, 0]
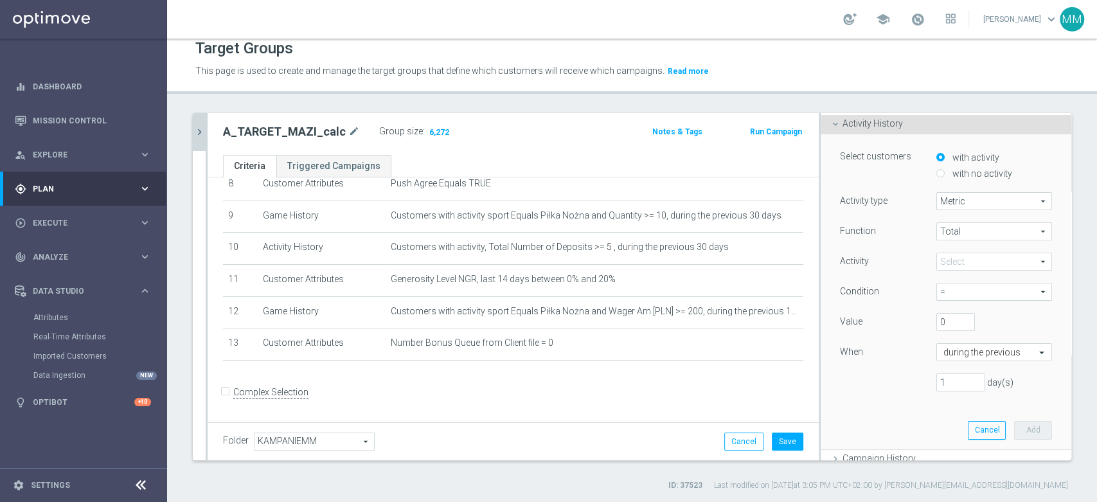
click at [966, 255] on span at bounding box center [994, 261] width 114 height 17
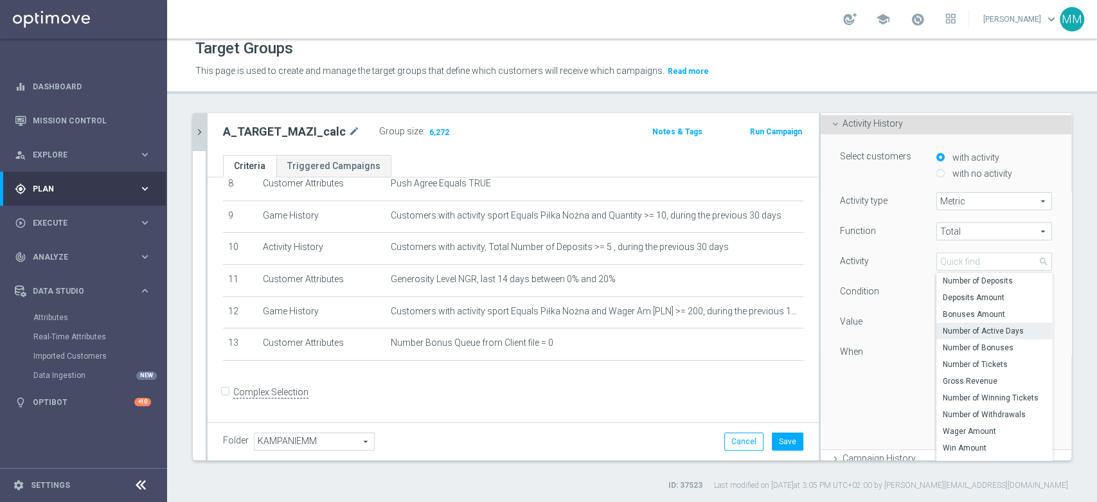
click at [972, 328] on span "Number of Active Days" at bounding box center [994, 331] width 103 height 10
type input "Number of Active Days"
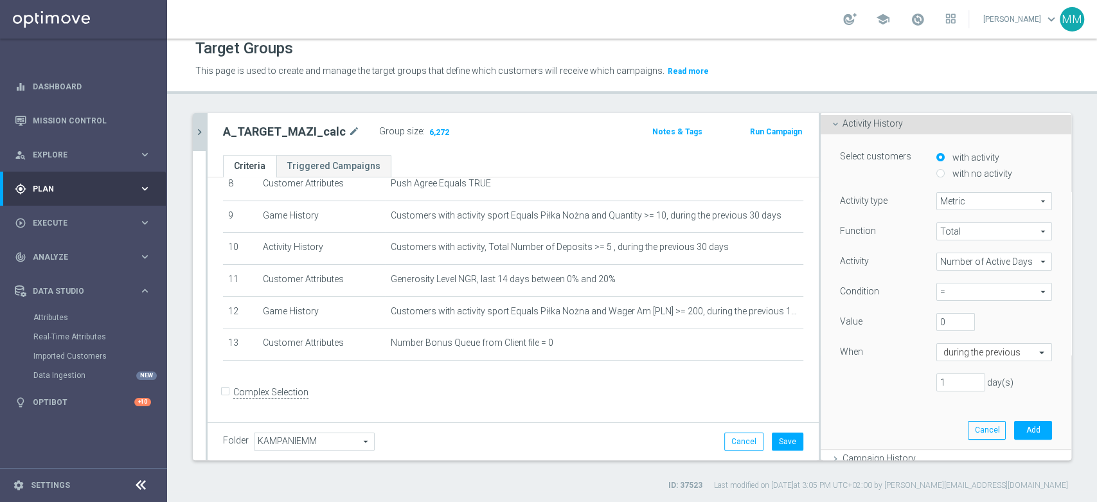
click at [952, 296] on span "=" at bounding box center [994, 292] width 114 height 17
click at [945, 396] on span "<=" at bounding box center [994, 395] width 103 height 10
type input "<="
click at [941, 345] on div "during the previous" at bounding box center [995, 352] width 116 height 18
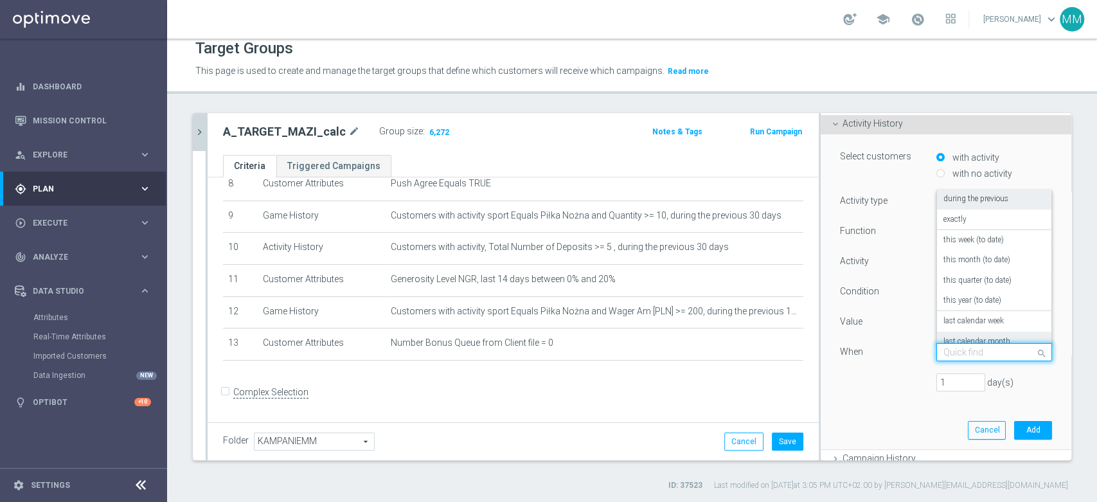
scroll to position [71, 0]
click at [967, 260] on div "last calendar month" at bounding box center [995, 270] width 102 height 21
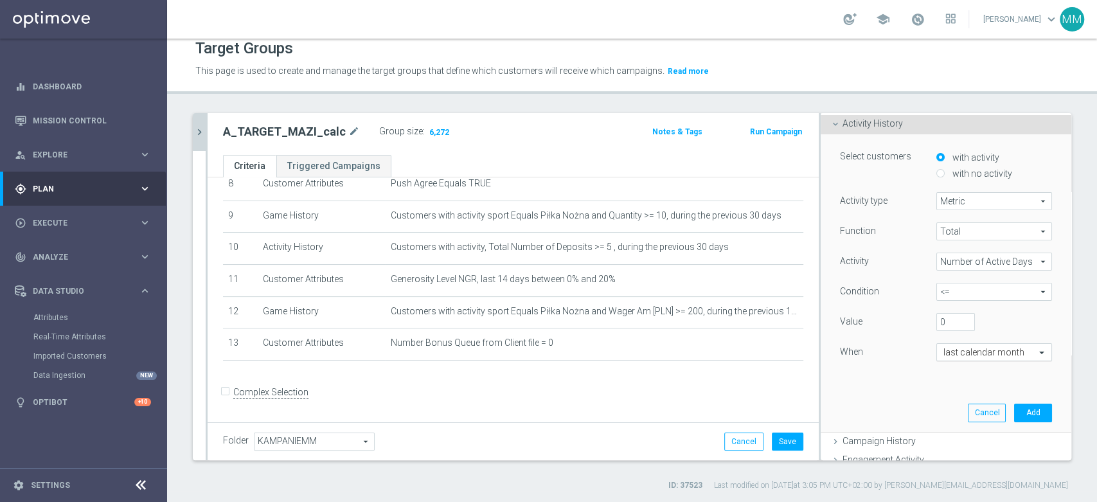
click at [977, 349] on input "text" at bounding box center [982, 353] width 76 height 12
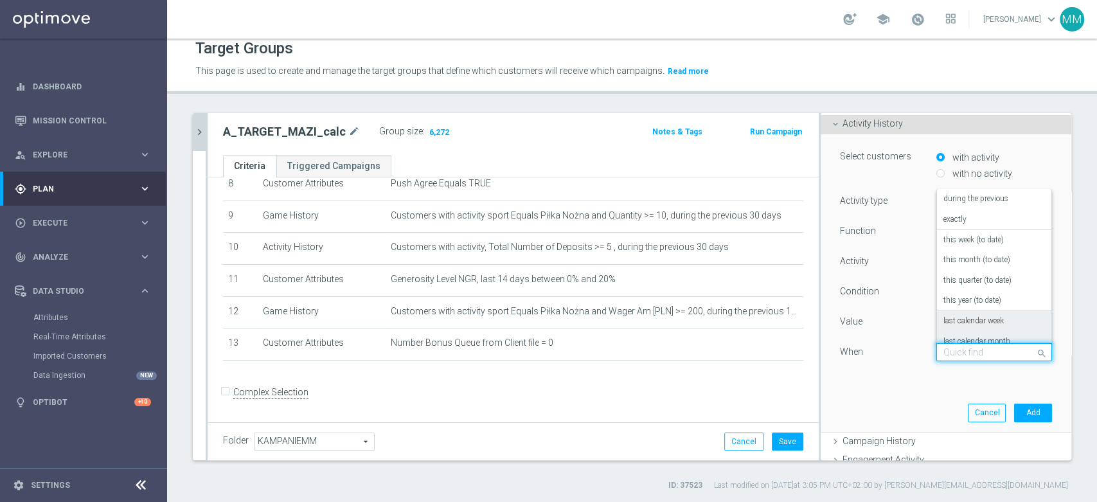
click at [978, 318] on label "last calendar week" at bounding box center [974, 321] width 60 height 10
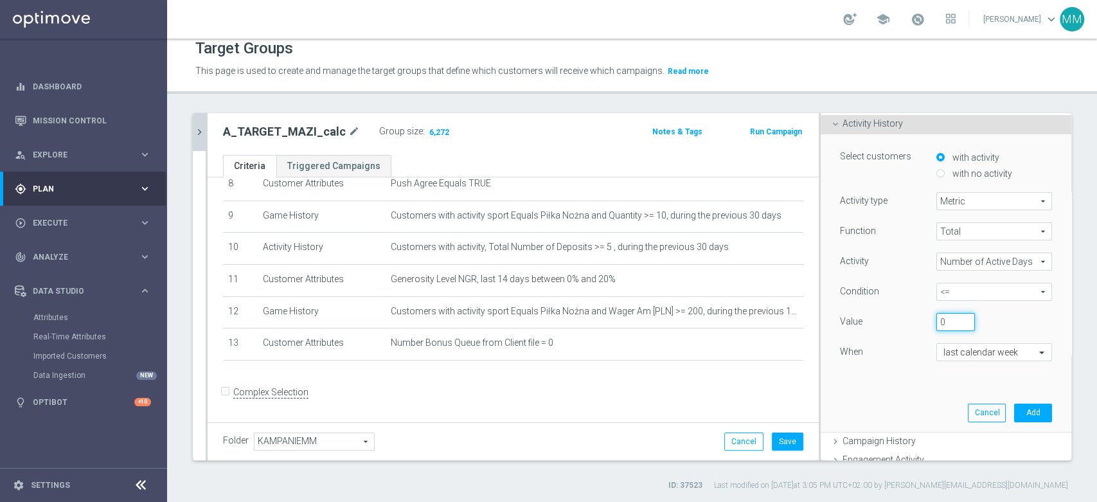
drag, startPoint x: 930, startPoint y: 320, endPoint x: 917, endPoint y: 324, distance: 13.4
click at [927, 320] on div "0" at bounding box center [956, 322] width 58 height 18
type input "4"
click at [1014, 413] on button "Add" at bounding box center [1033, 413] width 38 height 18
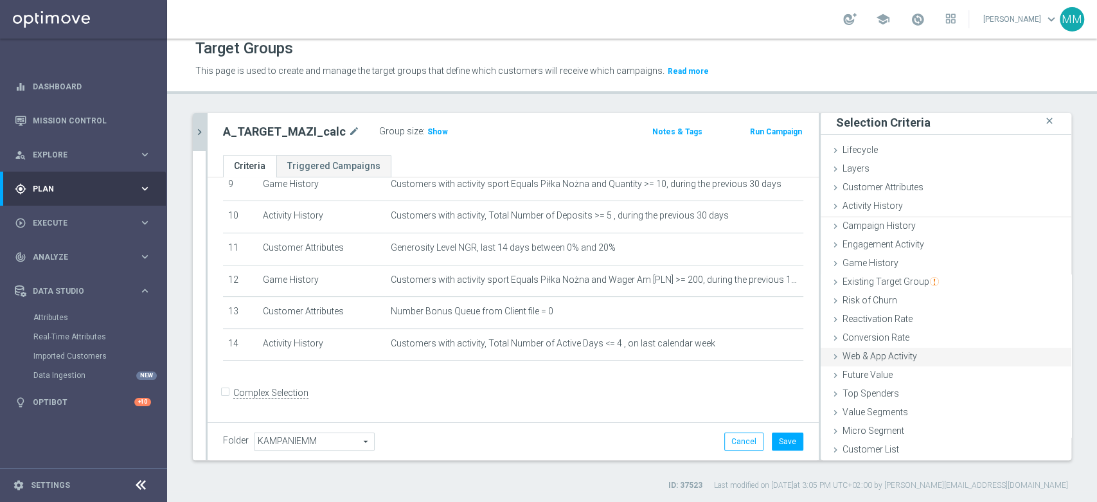
scroll to position [1, 0]
click at [432, 132] on span "Show" at bounding box center [438, 131] width 21 height 9
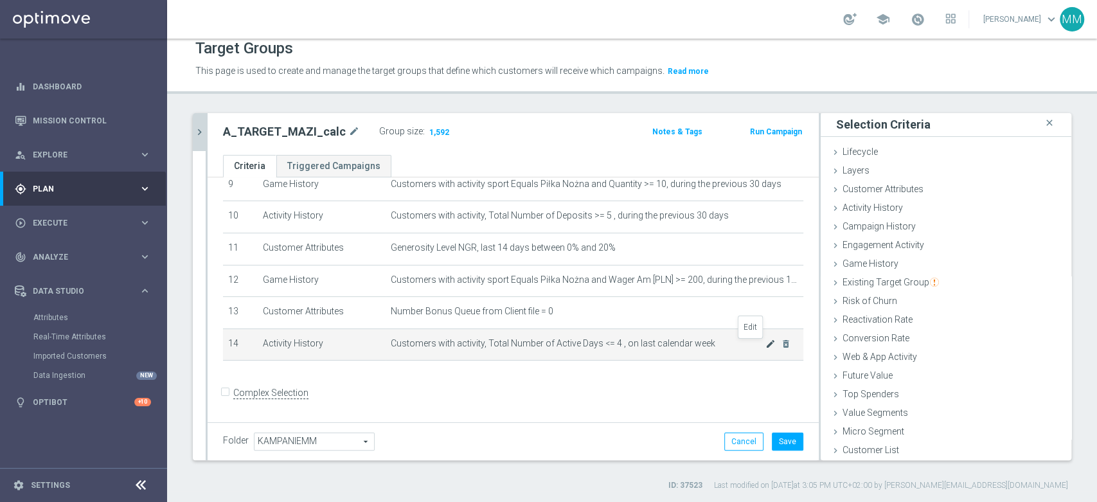
click at [766, 349] on icon "mode_edit" at bounding box center [771, 344] width 10 height 10
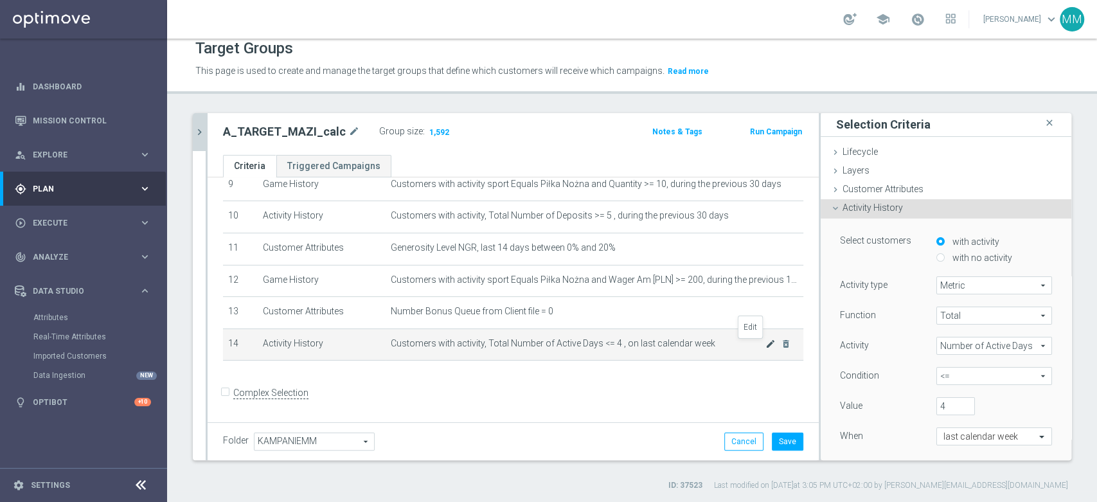
scroll to position [85, 0]
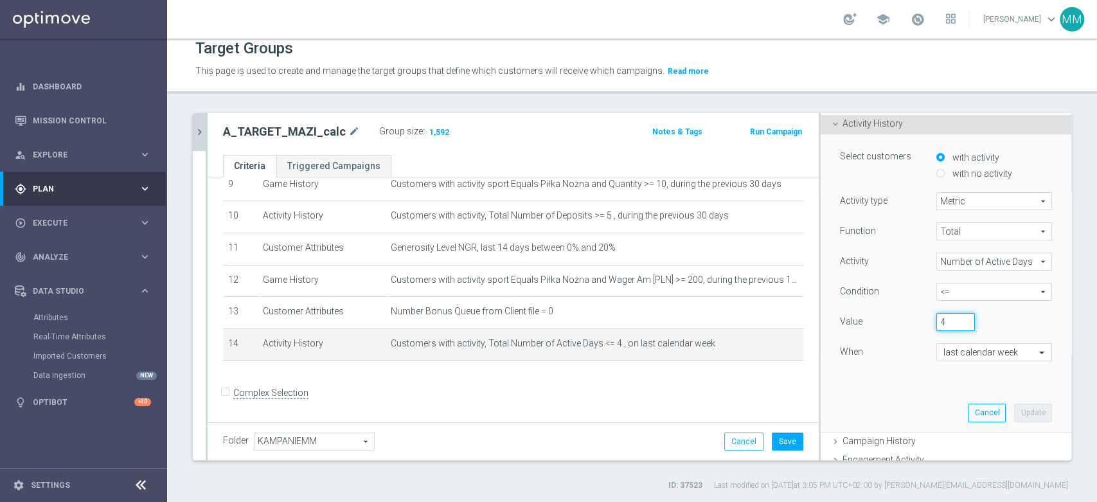
drag, startPoint x: 925, startPoint y: 323, endPoint x: 936, endPoint y: 323, distance: 10.9
click at [937, 323] on input "4" at bounding box center [956, 322] width 39 height 18
type input "5"
click at [1014, 410] on button "Update" at bounding box center [1033, 413] width 38 height 18
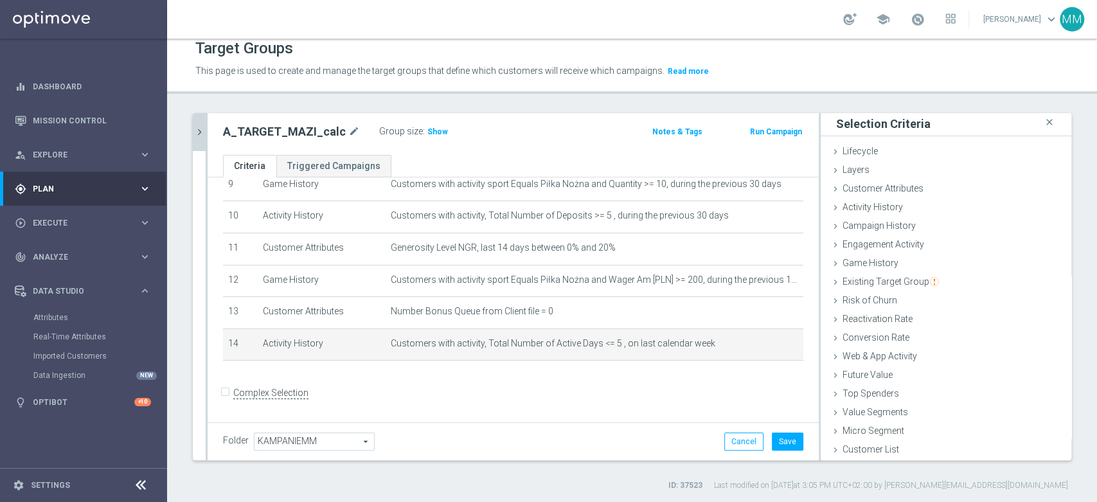
scroll to position [1, 0]
click at [428, 133] on span "Show" at bounding box center [438, 131] width 21 height 9
click at [766, 345] on icon "mode_edit" at bounding box center [771, 344] width 10 height 10
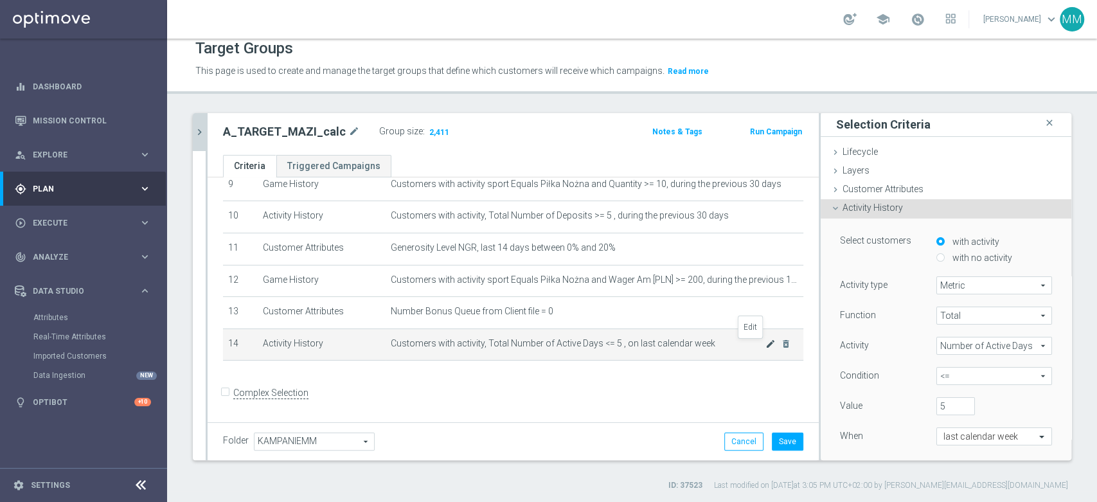
scroll to position [85, 0]
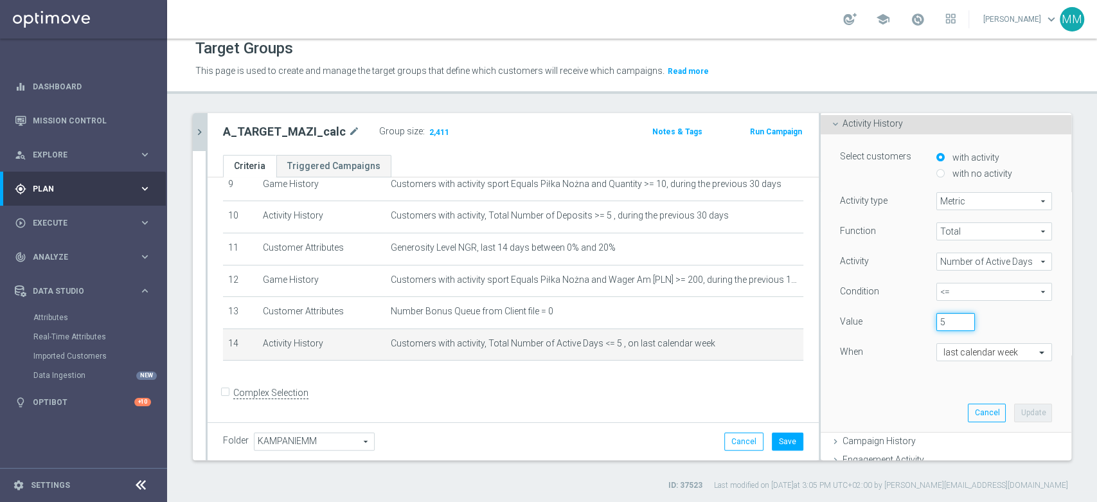
drag, startPoint x: 935, startPoint y: 323, endPoint x: 917, endPoint y: 320, distance: 18.4
click at [927, 320] on div "5" at bounding box center [956, 322] width 58 height 18
type input "6"
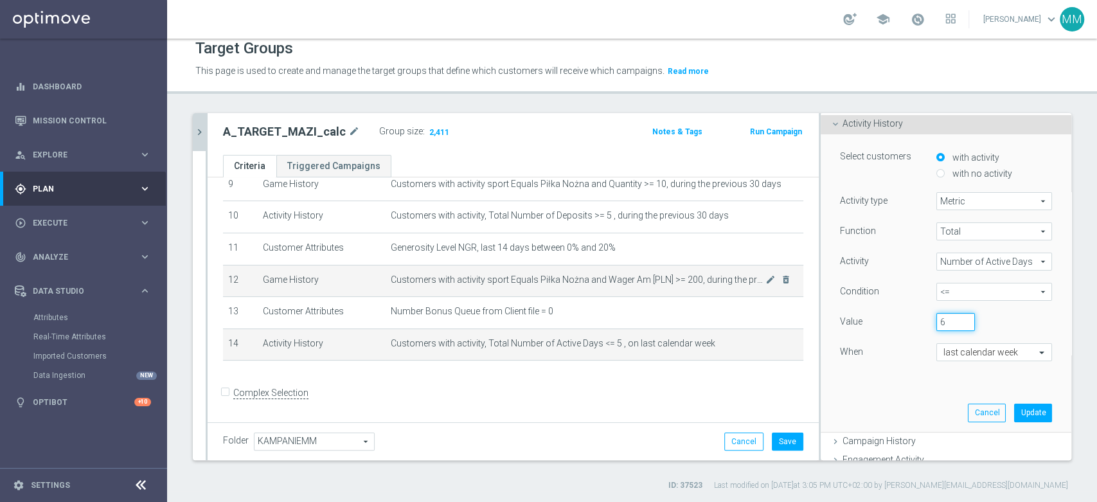
scroll to position [237, 0]
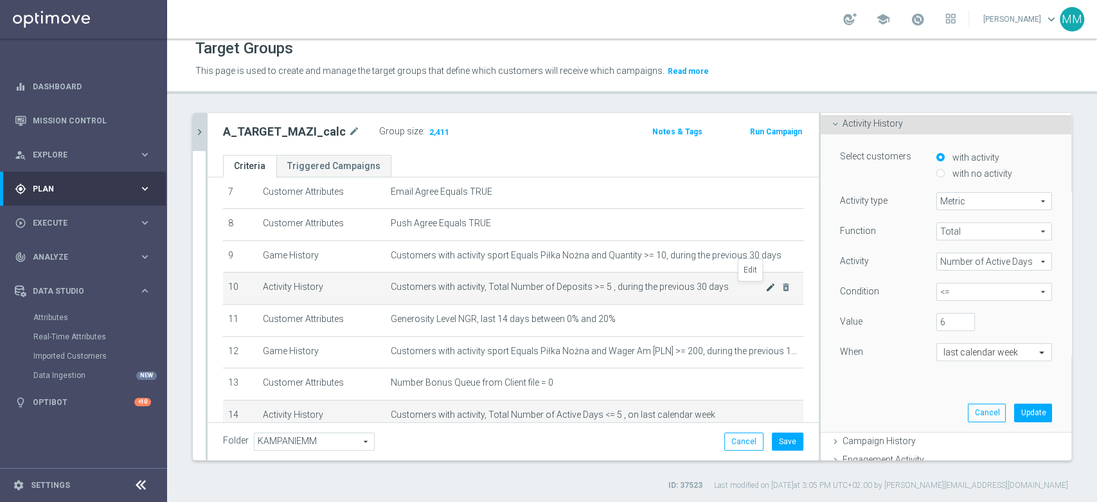
click at [766, 288] on icon "mode_edit" at bounding box center [771, 287] width 10 height 10
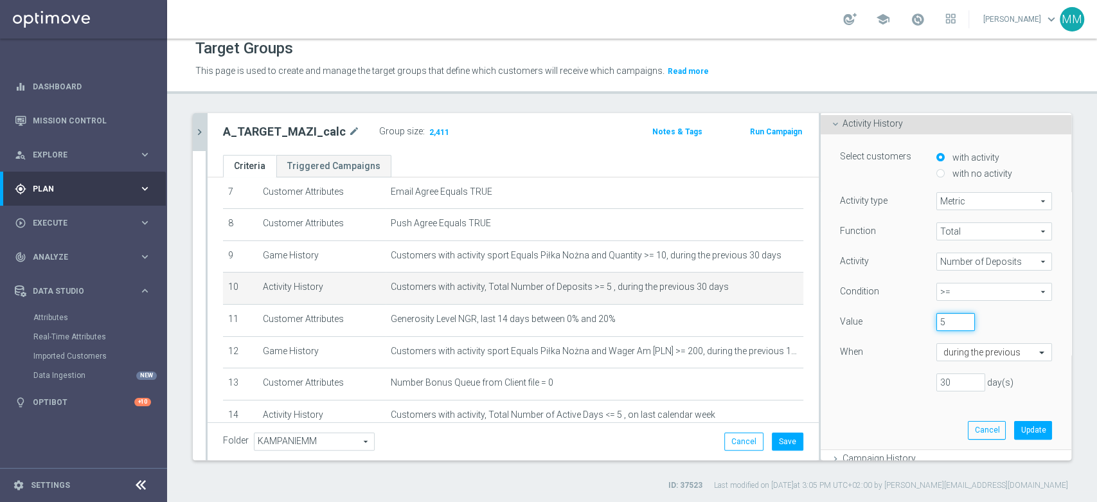
click at [944, 325] on input "5" at bounding box center [956, 322] width 39 height 18
click at [951, 325] on input "5" at bounding box center [956, 322] width 39 height 18
click at [937, 321] on input "5" at bounding box center [956, 322] width 39 height 18
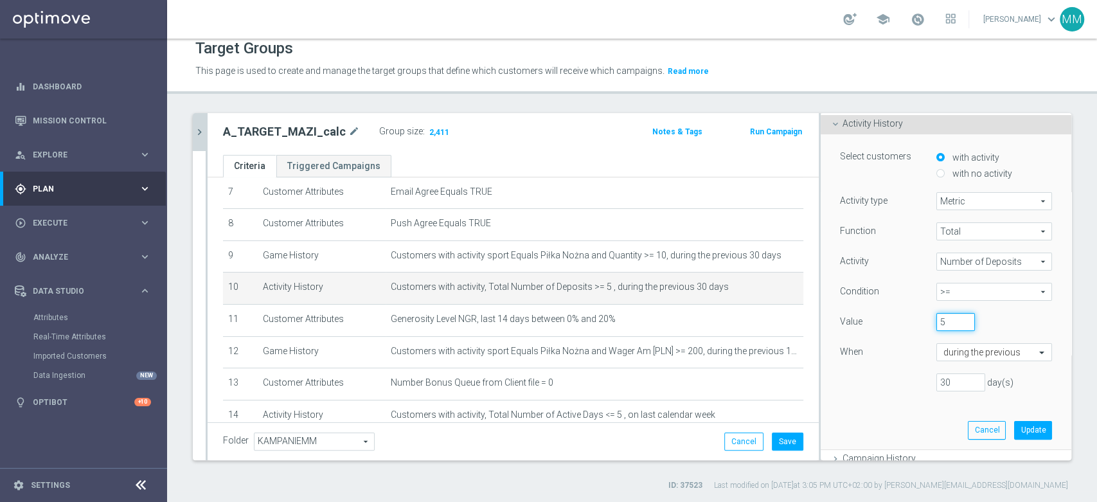
click at [937, 321] on input "5" at bounding box center [956, 322] width 39 height 18
type input "3"
click at [1022, 432] on button "Update" at bounding box center [1033, 430] width 38 height 18
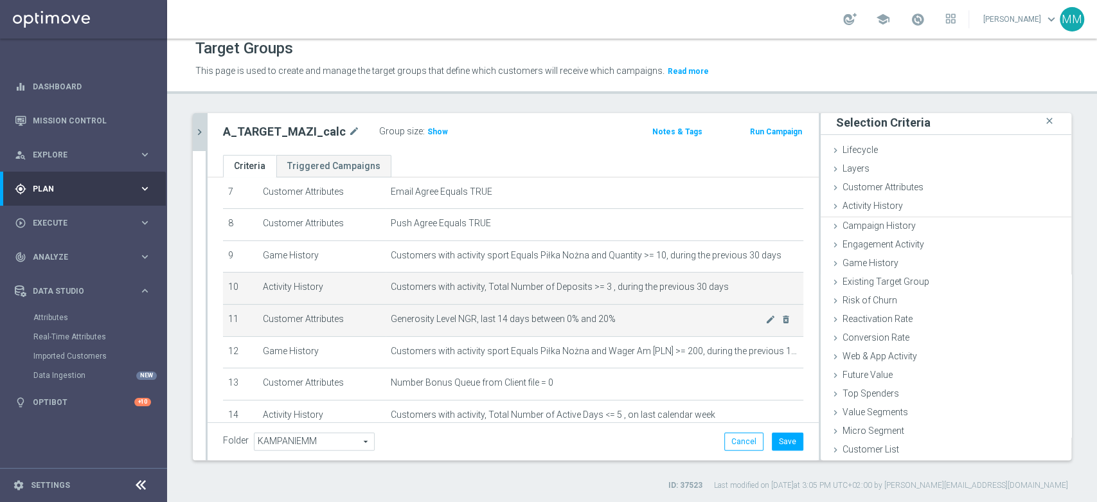
scroll to position [1, 0]
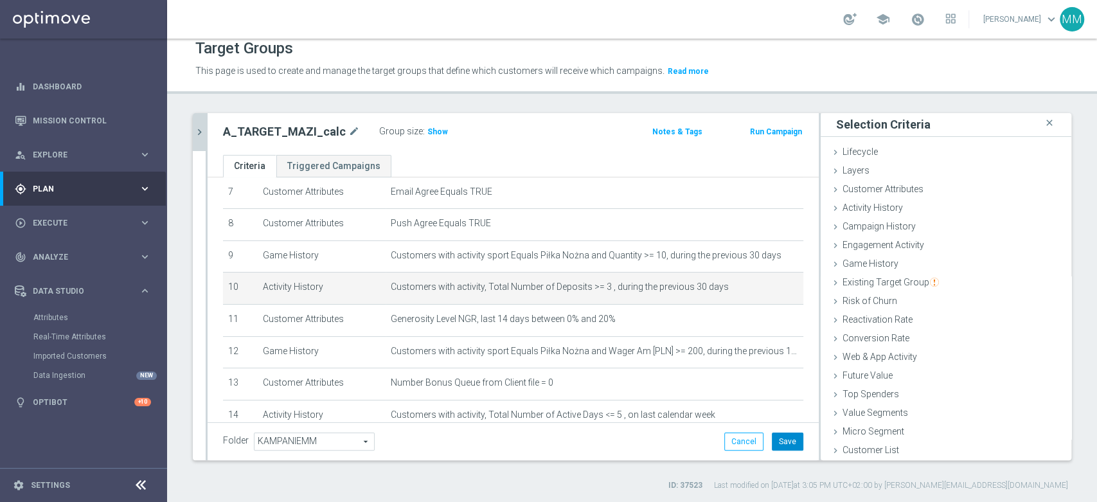
click at [773, 436] on button "Save" at bounding box center [788, 442] width 32 height 18
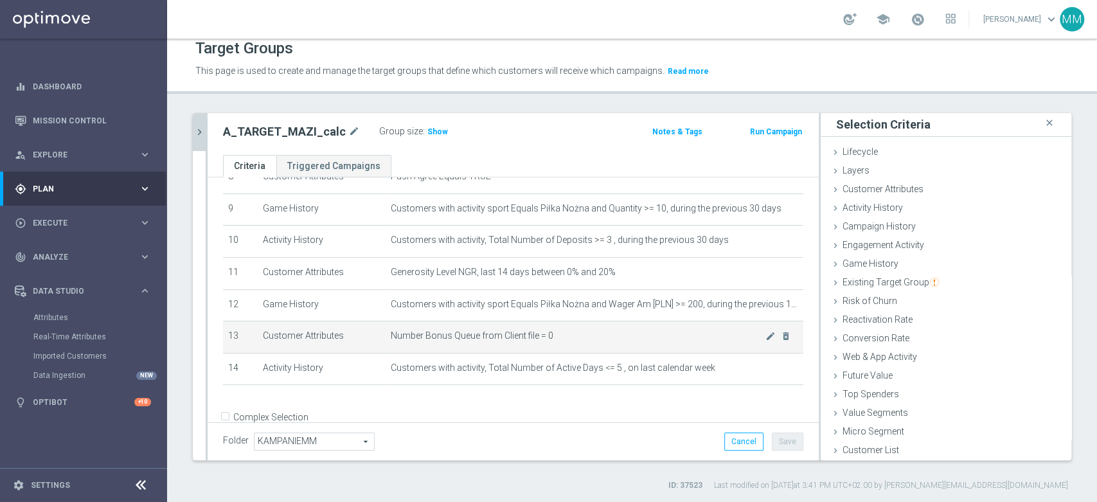
scroll to position [309, 0]
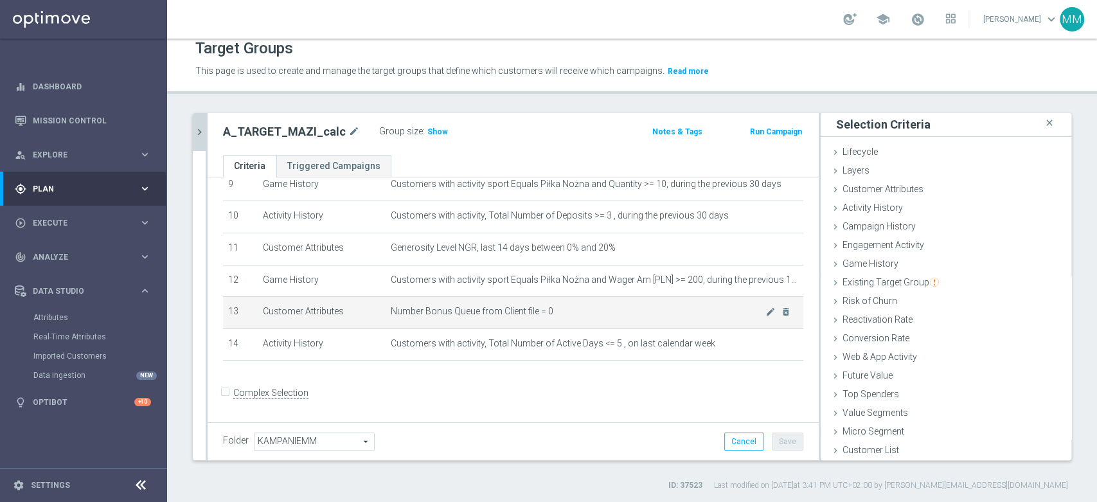
click at [561, 311] on span "Number Bonus Queue from Client file = 0" at bounding box center [578, 311] width 375 height 11
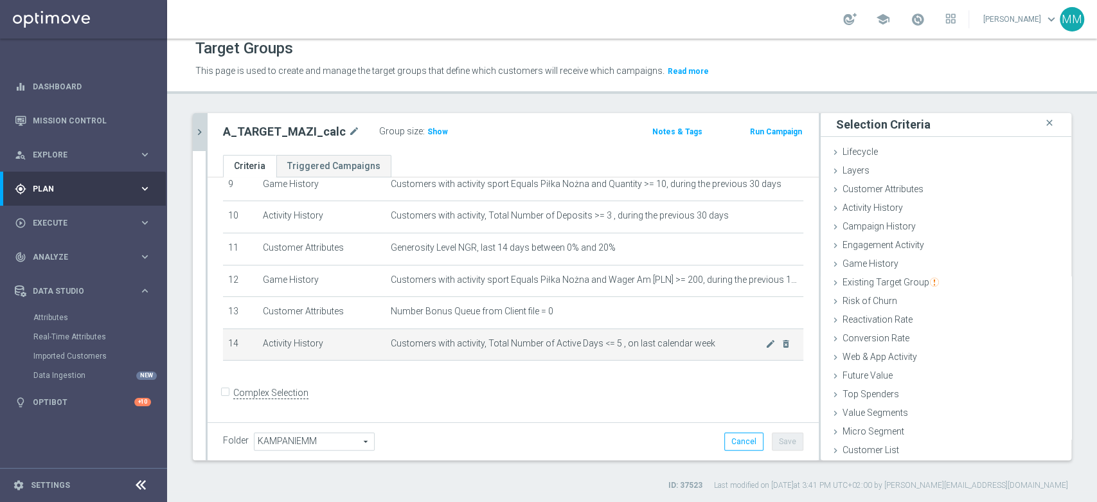
click at [575, 343] on span "Customers with activity, Total Number of Active Days <= 5 , on last calendar we…" at bounding box center [578, 343] width 375 height 11
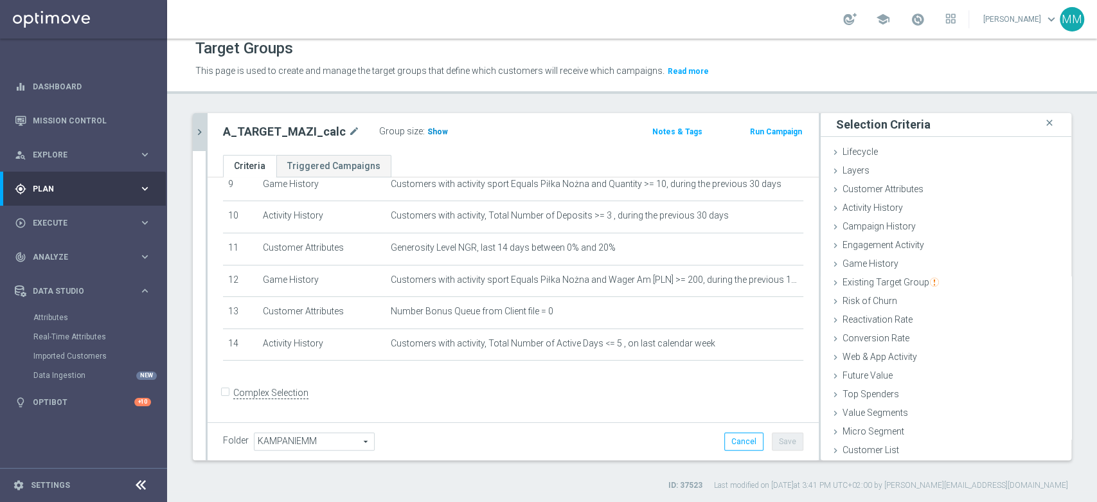
click at [429, 132] on span "Show" at bounding box center [438, 131] width 21 height 9
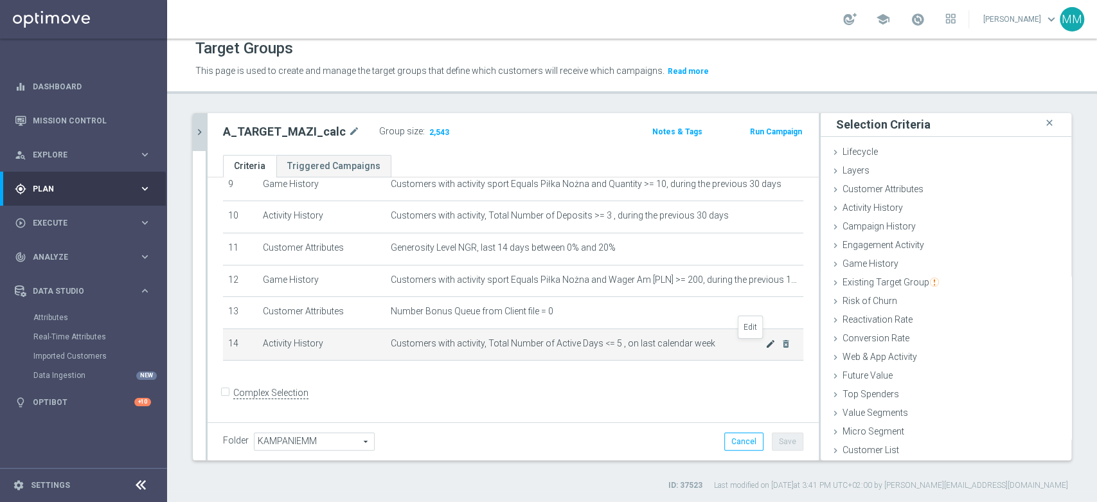
click at [766, 345] on icon "mode_edit" at bounding box center [771, 344] width 10 height 10
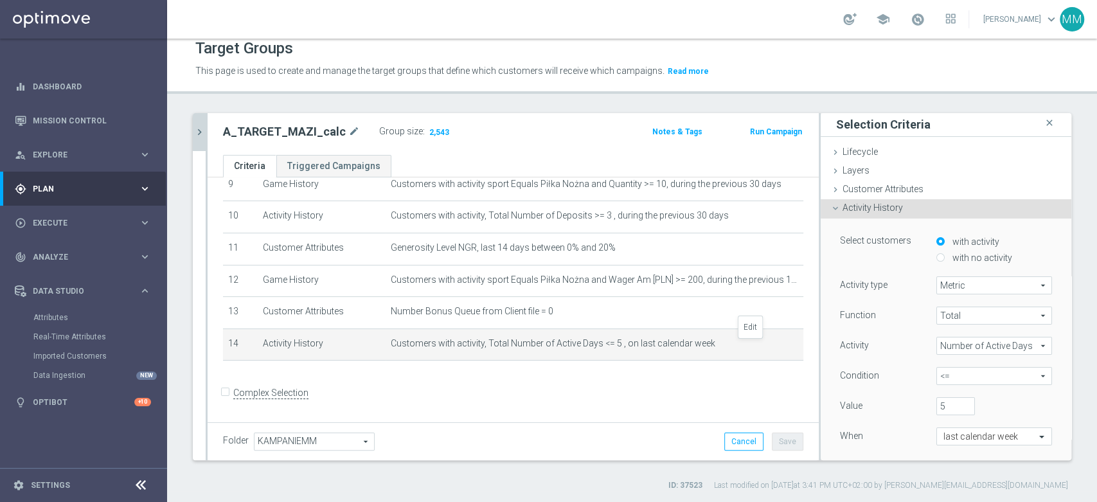
scroll to position [85, 0]
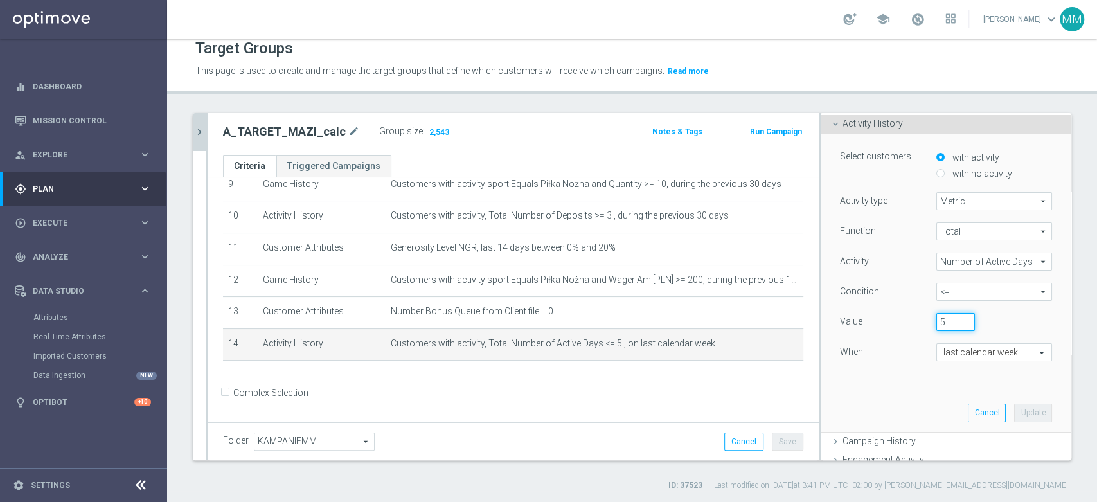
click at [946, 318] on input "5" at bounding box center [956, 322] width 39 height 18
type input "7"
drag, startPoint x: 1014, startPoint y: 404, endPoint x: 1007, endPoint y: 397, distance: 10.0
click at [1014, 405] on button "Update" at bounding box center [1033, 413] width 38 height 18
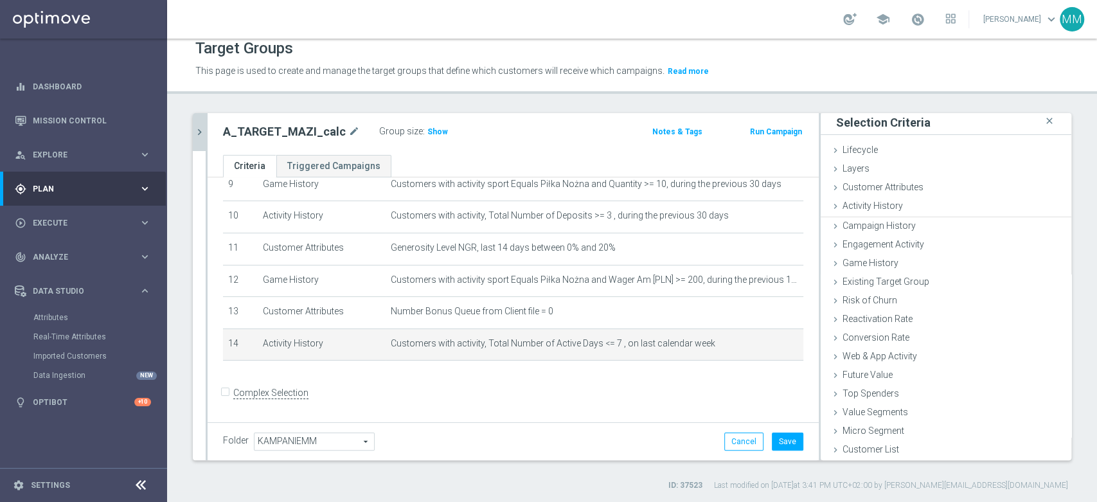
scroll to position [1, 0]
click at [431, 131] on span "Show" at bounding box center [438, 131] width 21 height 9
click at [766, 345] on icon "mode_edit" at bounding box center [771, 344] width 10 height 10
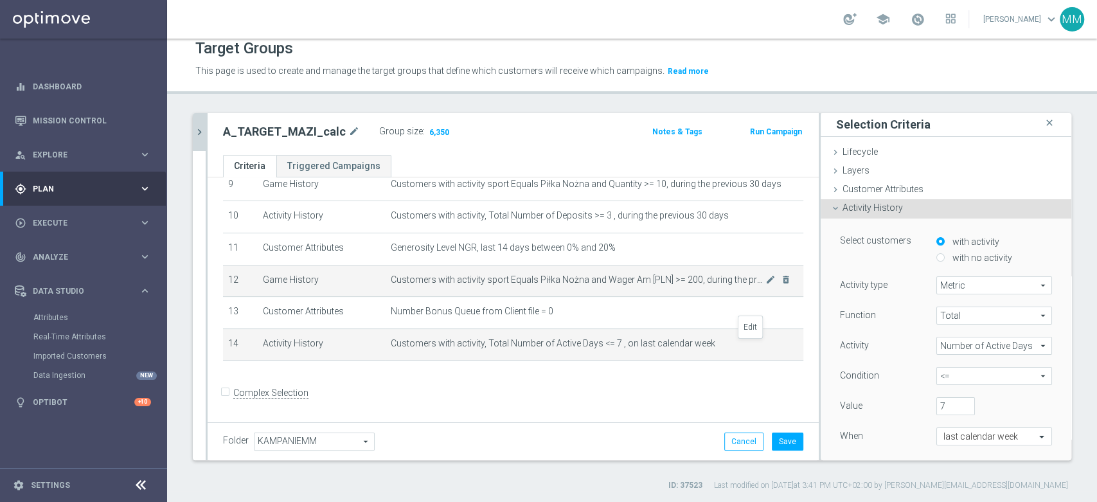
scroll to position [85, 0]
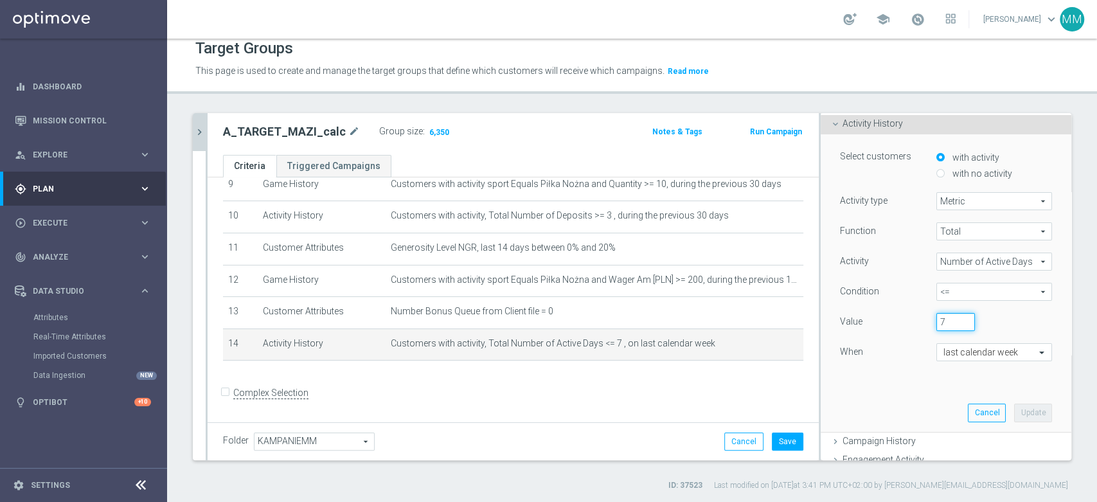
click at [937, 323] on input "7" at bounding box center [956, 322] width 39 height 18
type input "6"
click at [1014, 411] on button "Update" at bounding box center [1033, 413] width 38 height 18
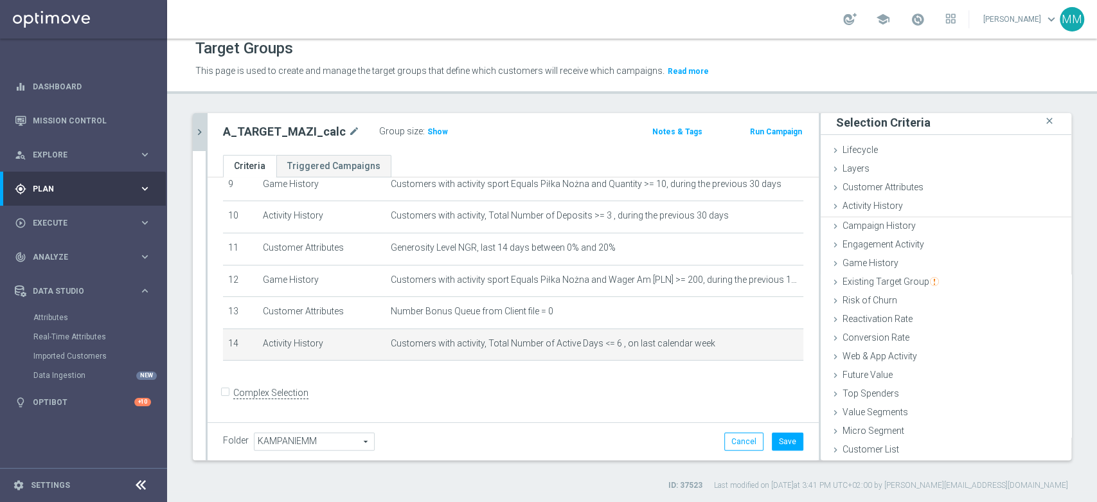
scroll to position [1, 0]
click at [428, 132] on span "Show" at bounding box center [438, 131] width 21 height 9
click at [766, 347] on icon "mode_edit" at bounding box center [771, 344] width 10 height 10
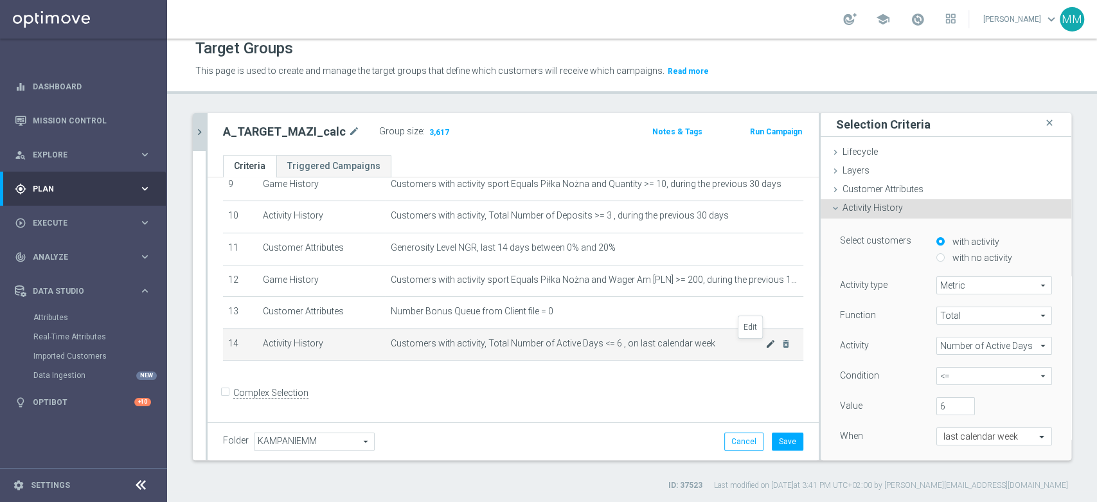
scroll to position [85, 0]
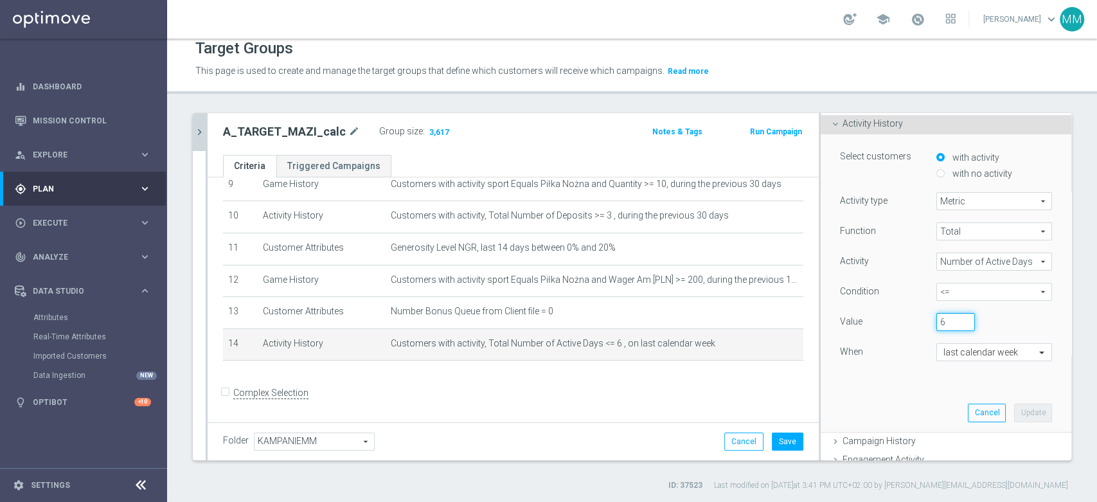
drag, startPoint x: 928, startPoint y: 323, endPoint x: 915, endPoint y: 326, distance: 13.3
click at [927, 323] on div "6" at bounding box center [956, 322] width 58 height 18
click at [915, 338] on div "Function Total Total arrow_drop_down search Activity Number of Active Days Numb…" at bounding box center [946, 303] width 212 height 162
drag, startPoint x: 936, startPoint y: 318, endPoint x: 908, endPoint y: 318, distance: 27.6
click at [908, 318] on div "Value 6" at bounding box center [946, 323] width 231 height 21
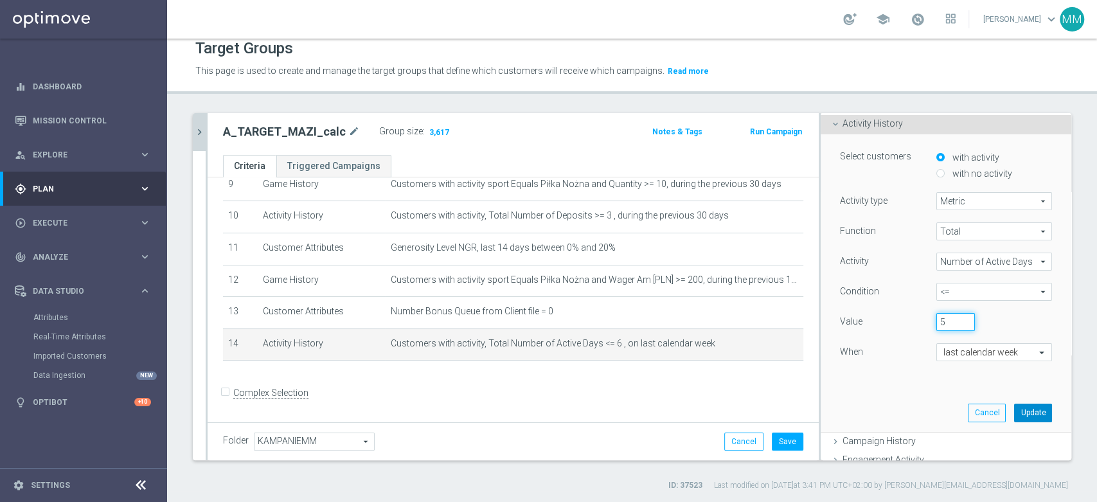
type input "5"
click at [1014, 412] on button "Update" at bounding box center [1033, 413] width 38 height 18
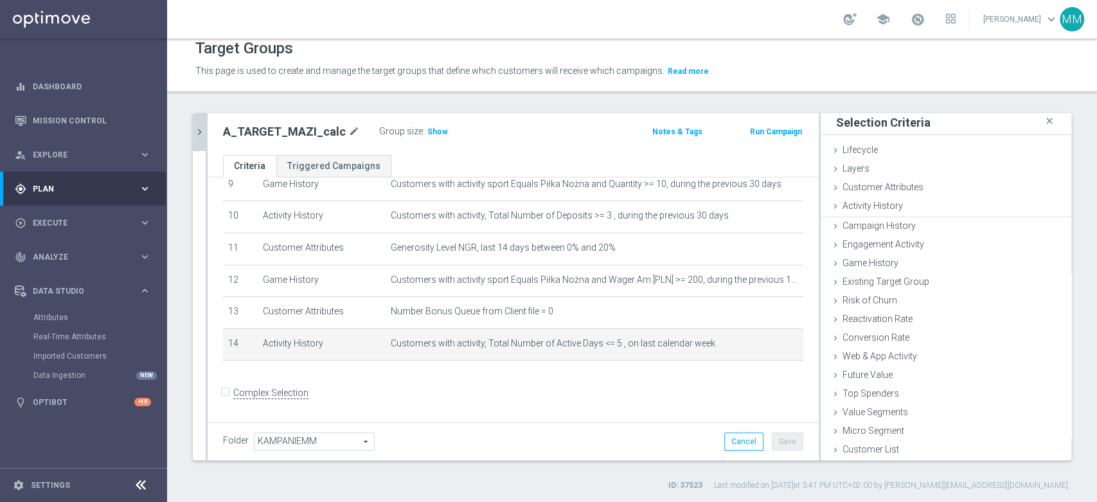
scroll to position [1, 0]
click at [429, 131] on span "Show" at bounding box center [438, 131] width 21 height 9
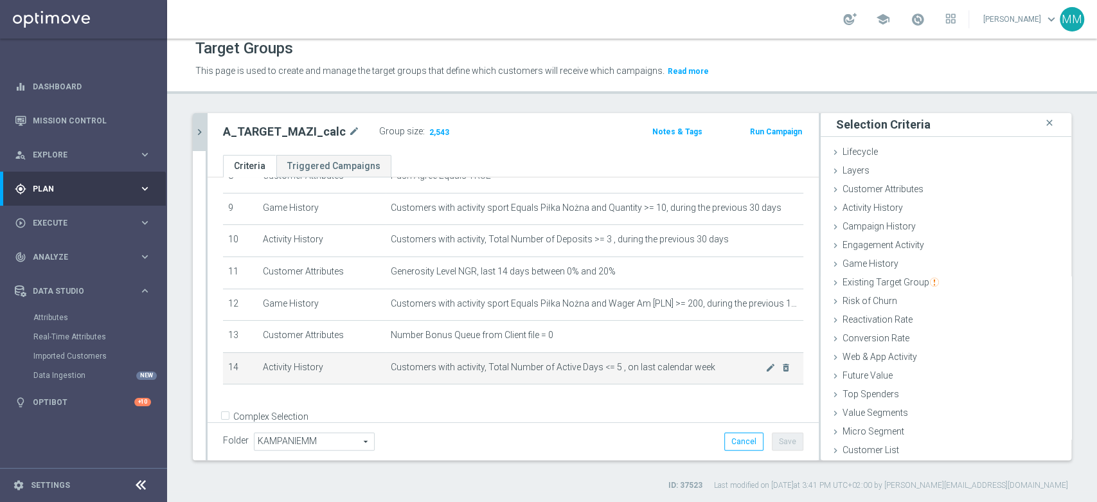
scroll to position [309, 0]
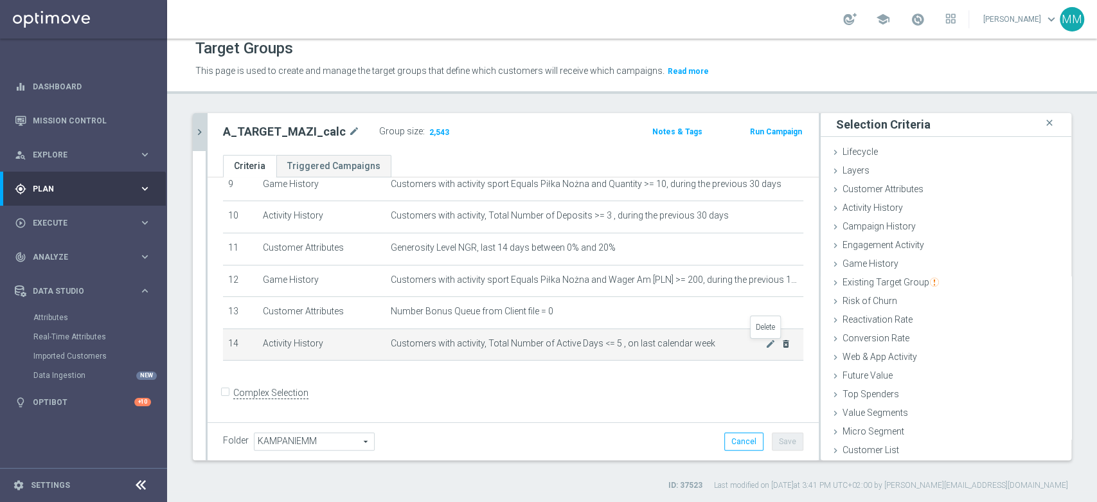
click at [781, 347] on icon "delete_forever" at bounding box center [786, 344] width 10 height 10
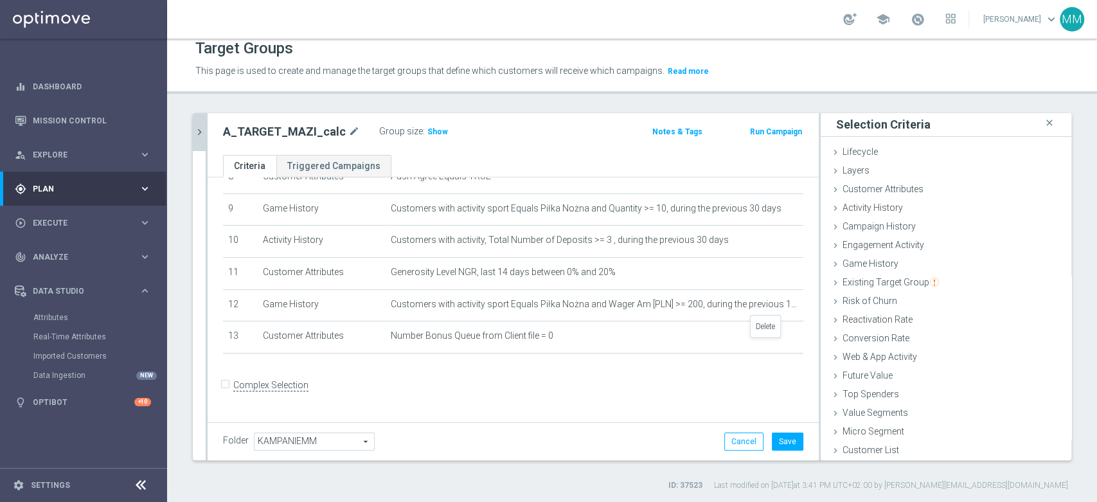
scroll to position [277, 0]
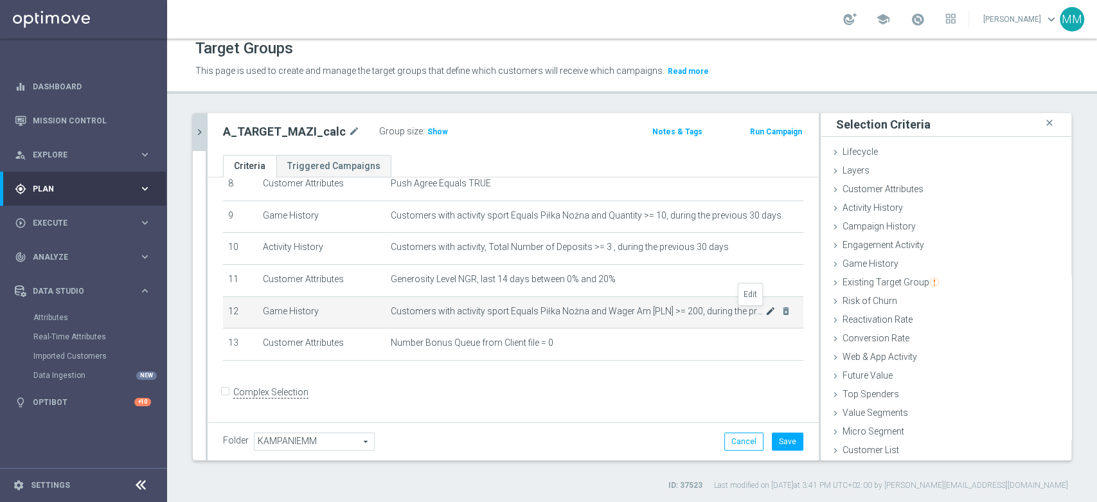
click at [766, 314] on icon "mode_edit" at bounding box center [771, 311] width 10 height 10
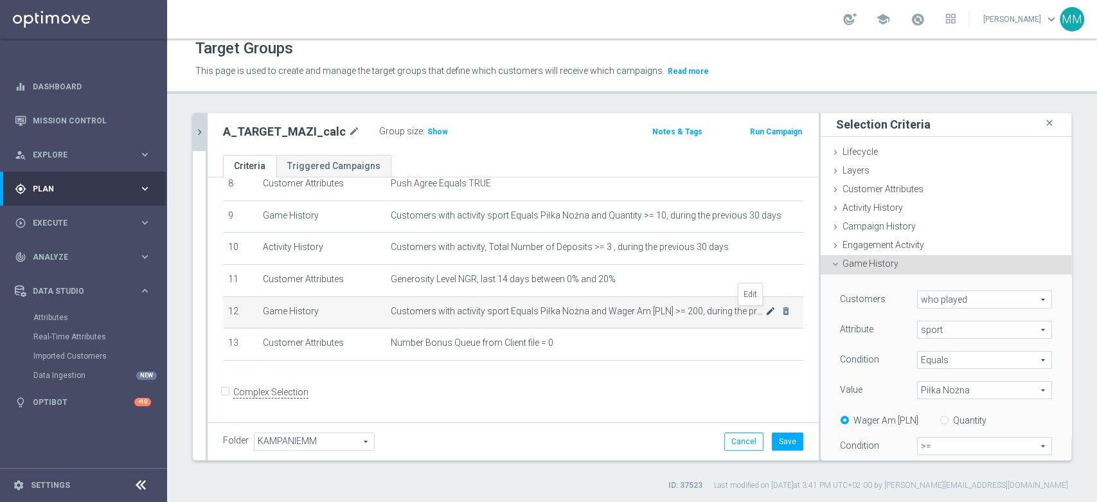
scroll to position [85, 0]
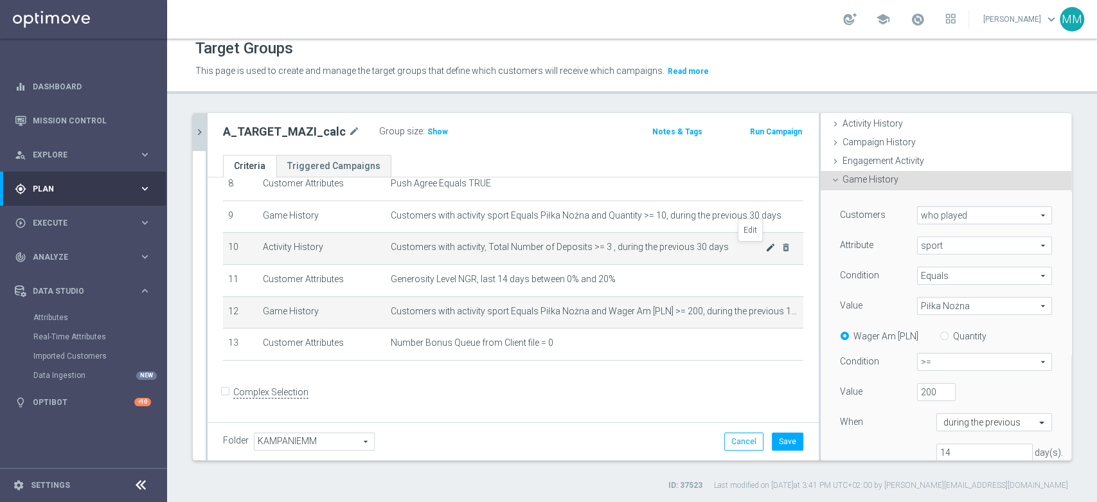
click at [766, 248] on icon "mode_edit" at bounding box center [771, 247] width 10 height 10
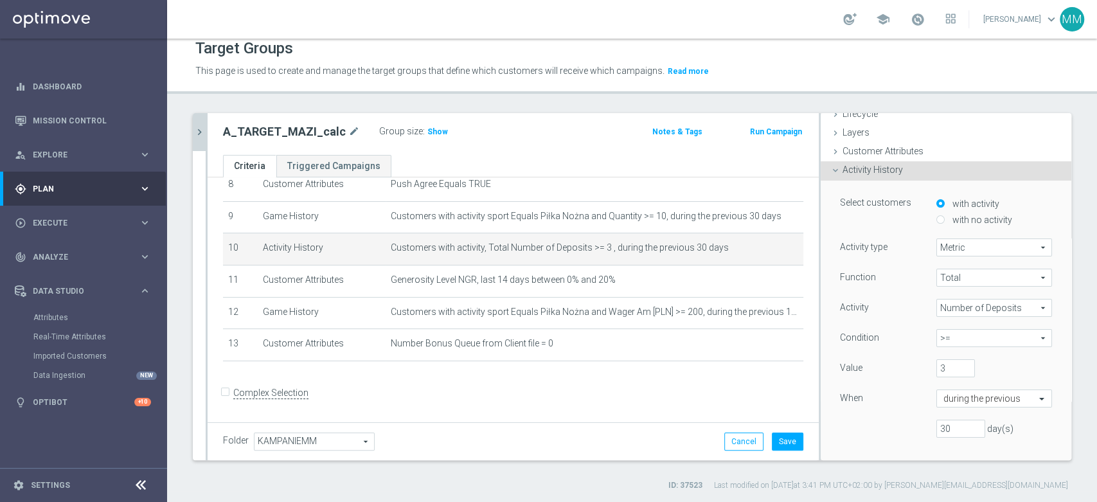
scroll to position [14, 0]
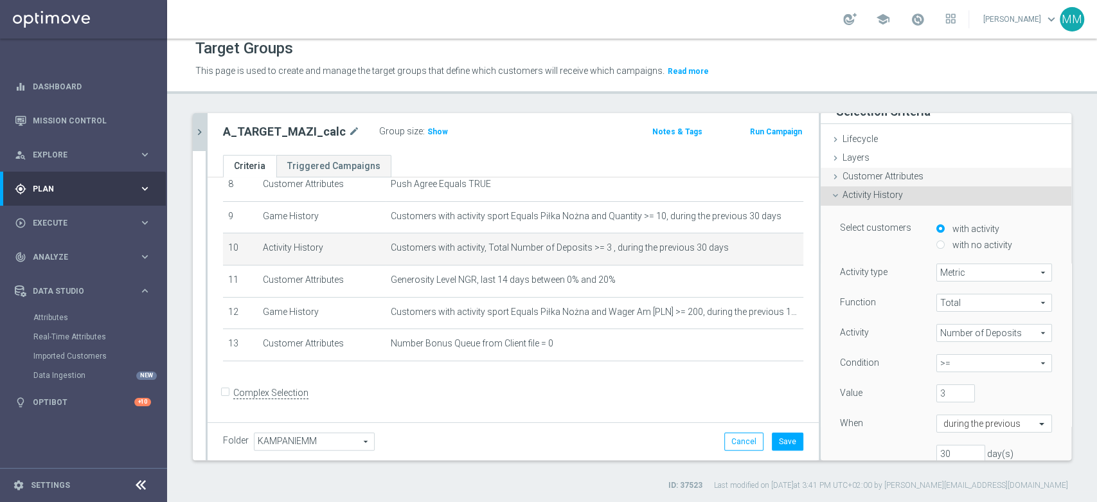
click at [858, 174] on span "Customer Attributes" at bounding box center [883, 176] width 81 height 10
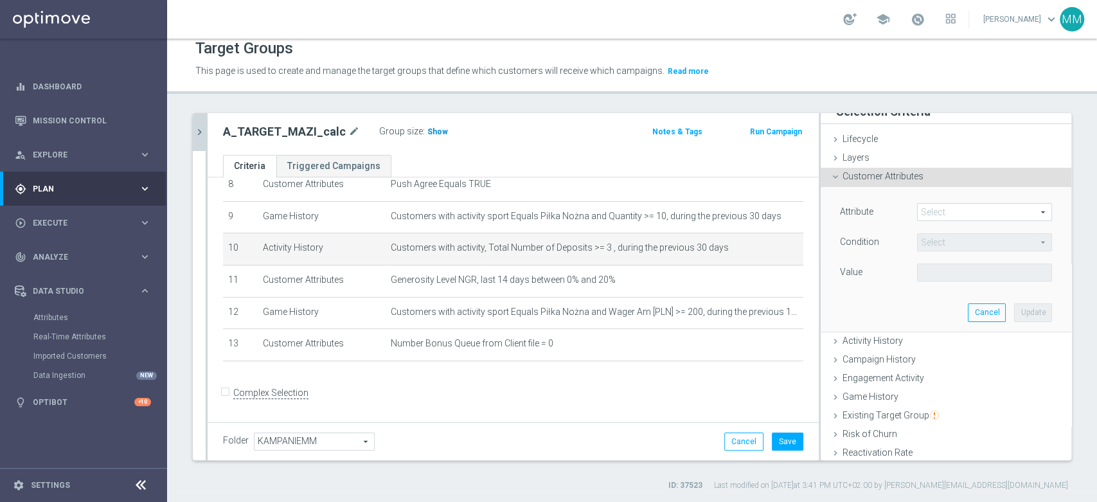
click at [428, 133] on span "Show" at bounding box center [438, 131] width 21 height 9
click at [918, 206] on span at bounding box center [985, 212] width 134 height 17
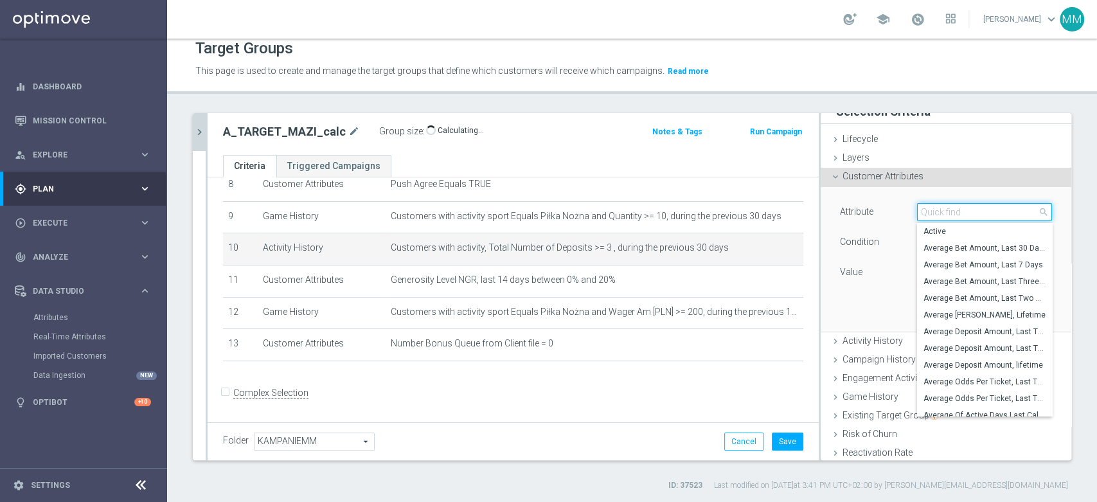
click at [917, 206] on input "search" at bounding box center [984, 212] width 135 height 18
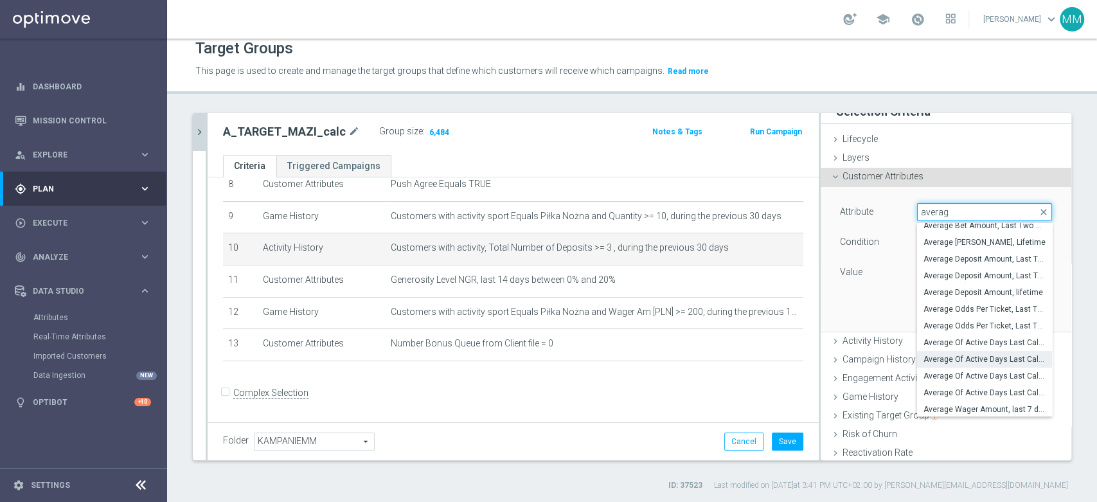
scroll to position [55, 0]
type input "averag"
click at [974, 339] on span "Average Of Active Days Last Calender 12 Weeks" at bounding box center [985, 341] width 122 height 10
type input "Average Of Active Days Last Calender 12 Weeks"
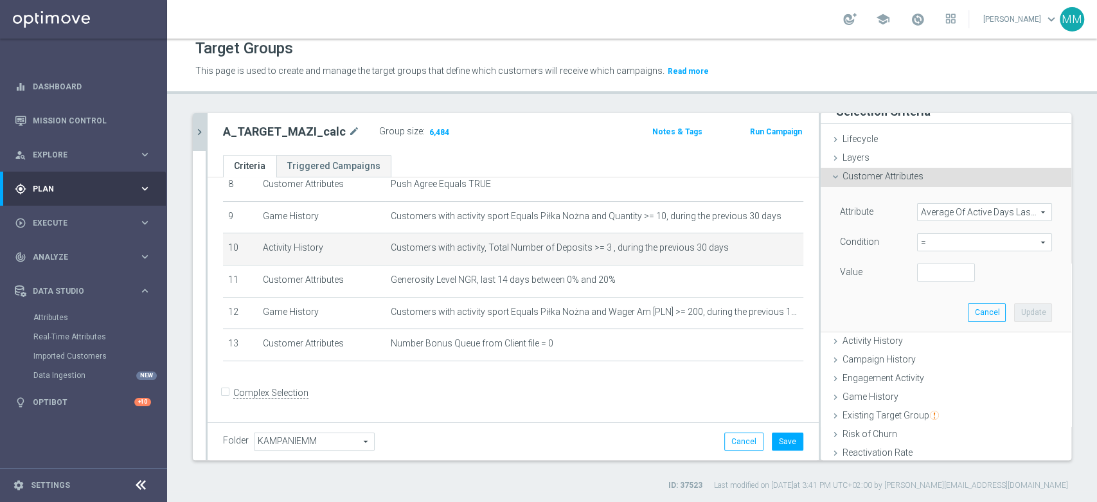
click at [938, 235] on span "=" at bounding box center [985, 242] width 134 height 17
click at [928, 281] on span "<=" at bounding box center [985, 278] width 122 height 10
type input "<="
click at [917, 273] on input "number" at bounding box center [946, 273] width 58 height 18
type input "4"
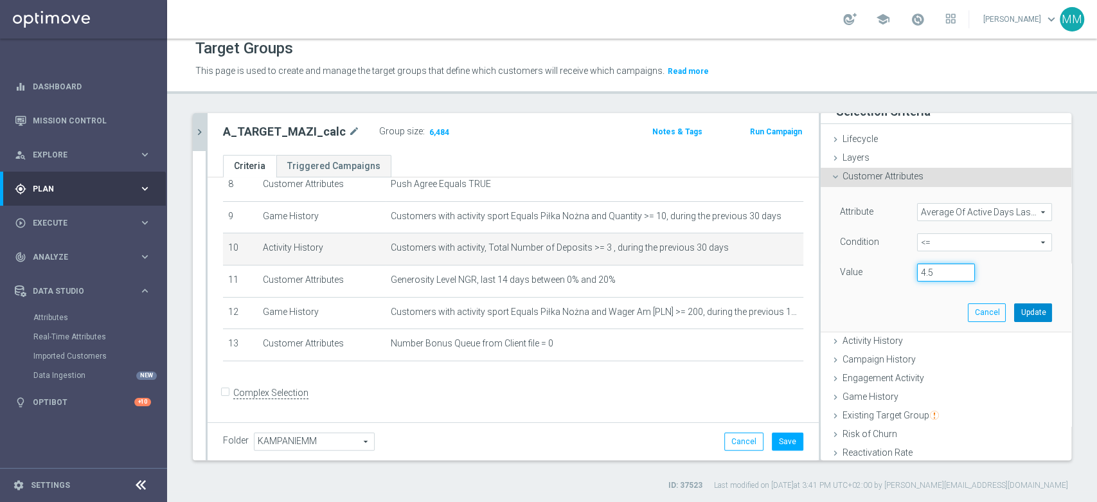
type input "4.5"
click at [1014, 311] on button "Update" at bounding box center [1033, 312] width 38 height 18
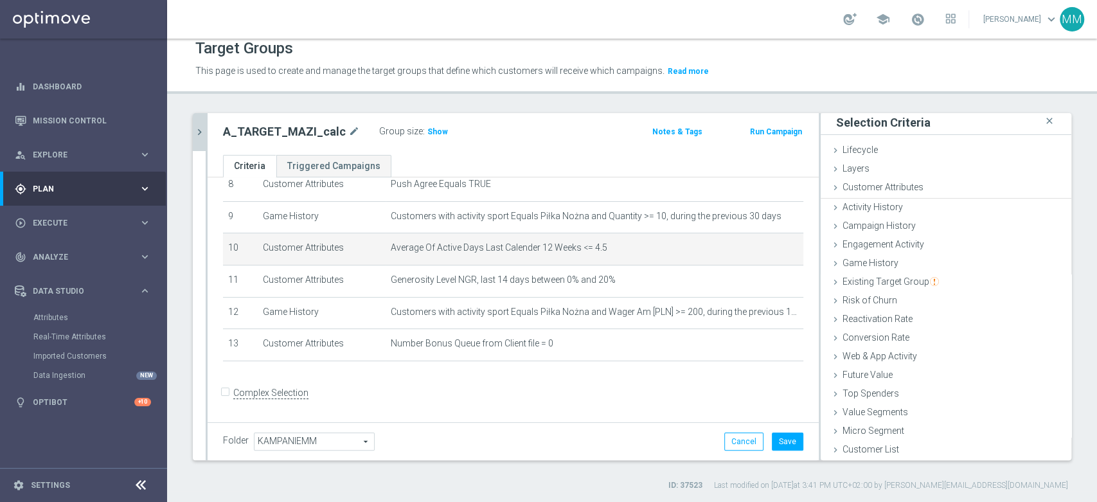
scroll to position [1, 0]
click at [429, 133] on span "Show" at bounding box center [438, 131] width 21 height 9
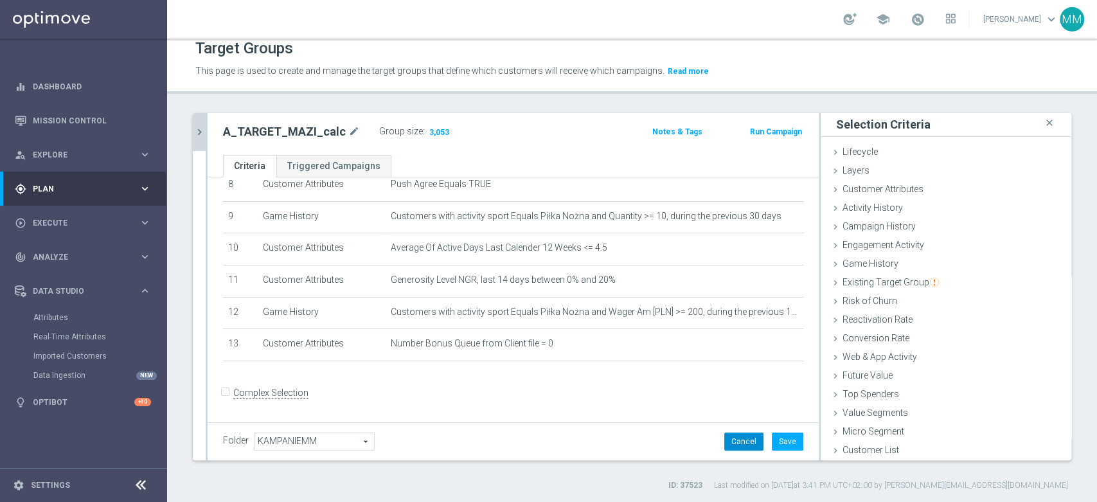
click at [738, 442] on button "Cancel" at bounding box center [744, 442] width 39 height 18
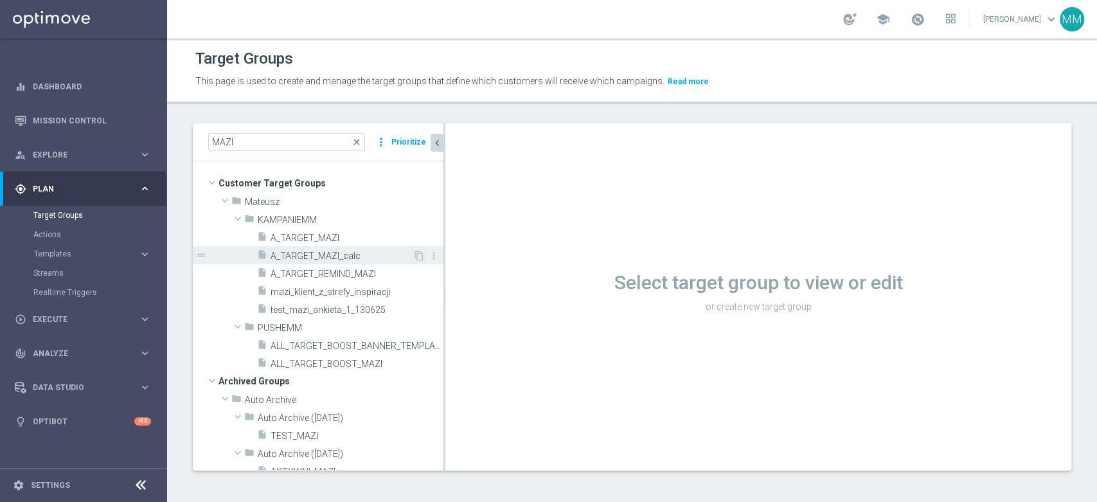
click at [329, 251] on span "A_TARGET_MAZI_calc" at bounding box center [342, 256] width 142 height 11
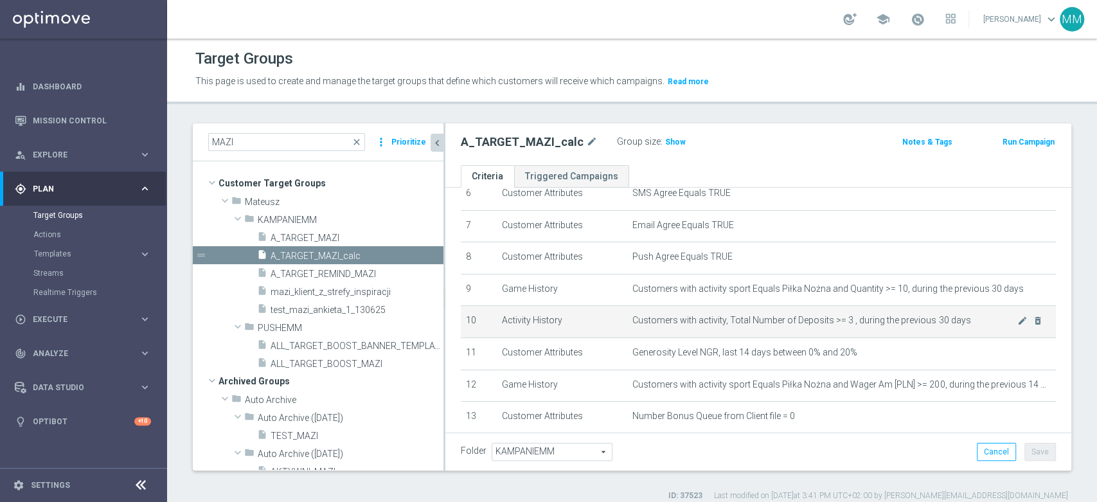
scroll to position [285, 0]
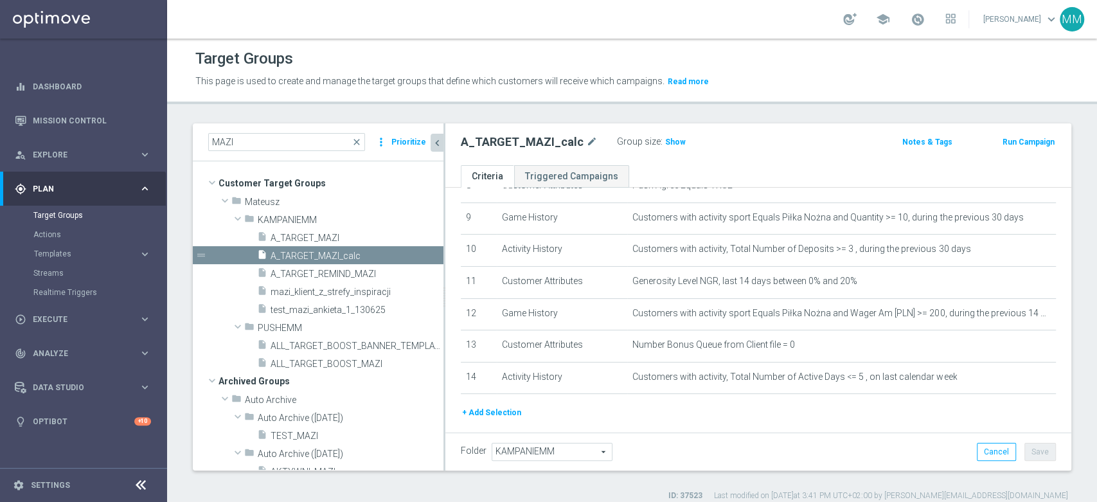
click at [507, 410] on button "+ Add Selection" at bounding box center [492, 413] width 62 height 14
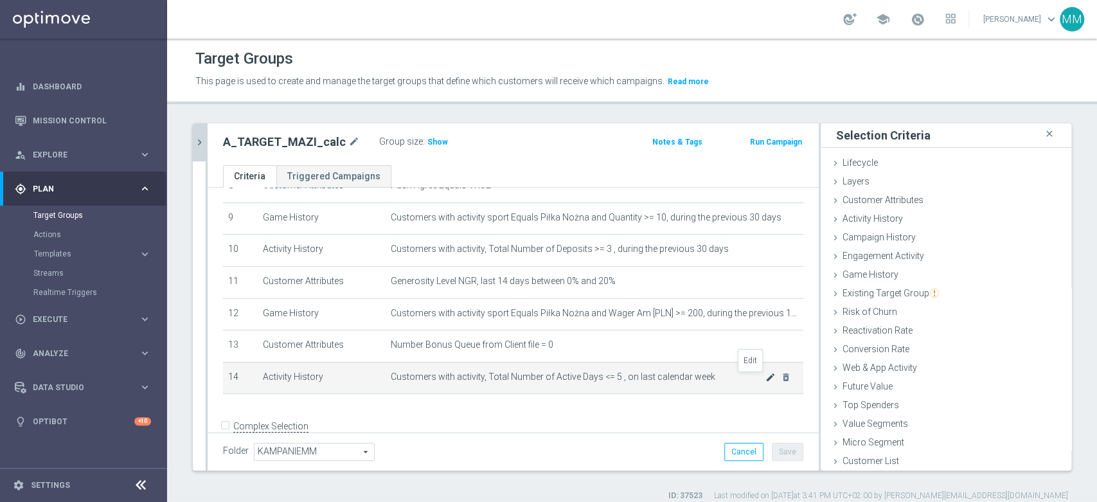
click at [766, 377] on icon "mode_edit" at bounding box center [771, 377] width 10 height 10
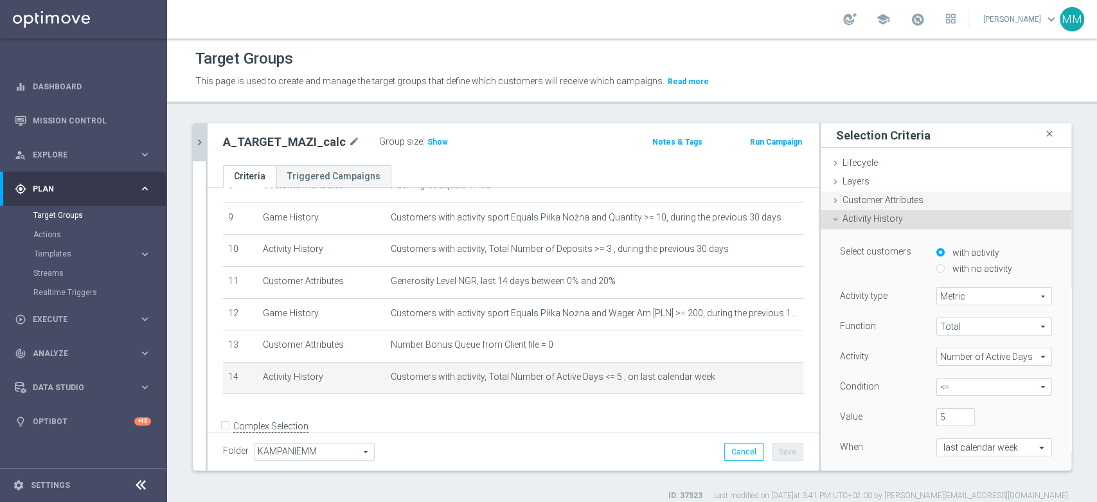
click at [901, 198] on span "Customer Attributes" at bounding box center [883, 200] width 81 height 10
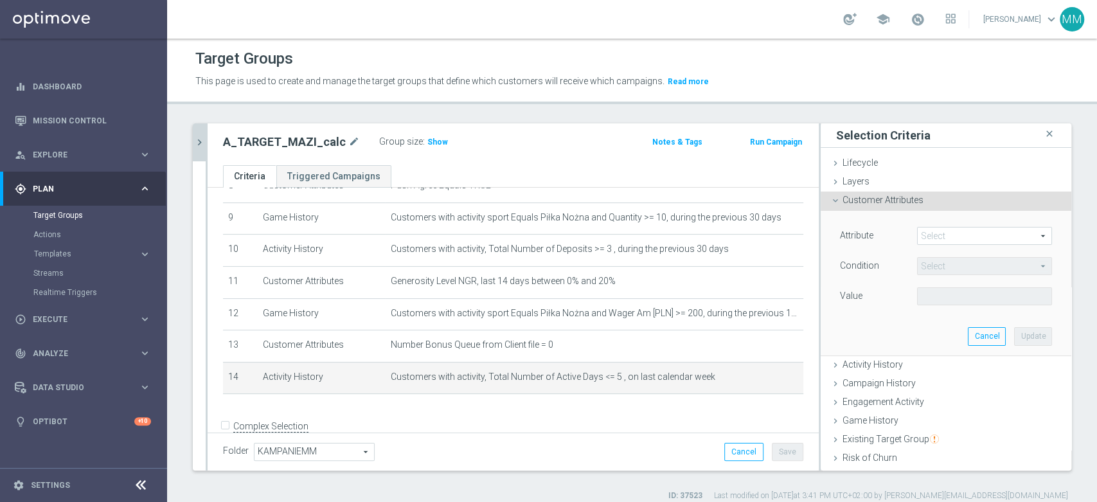
click at [953, 236] on span at bounding box center [985, 236] width 134 height 17
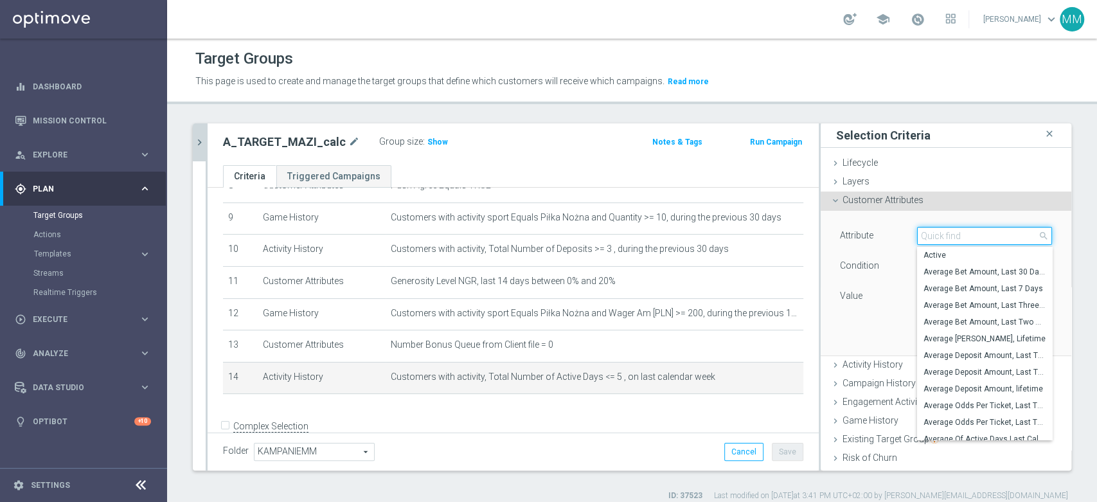
click at [953, 236] on input "search" at bounding box center [984, 236] width 135 height 18
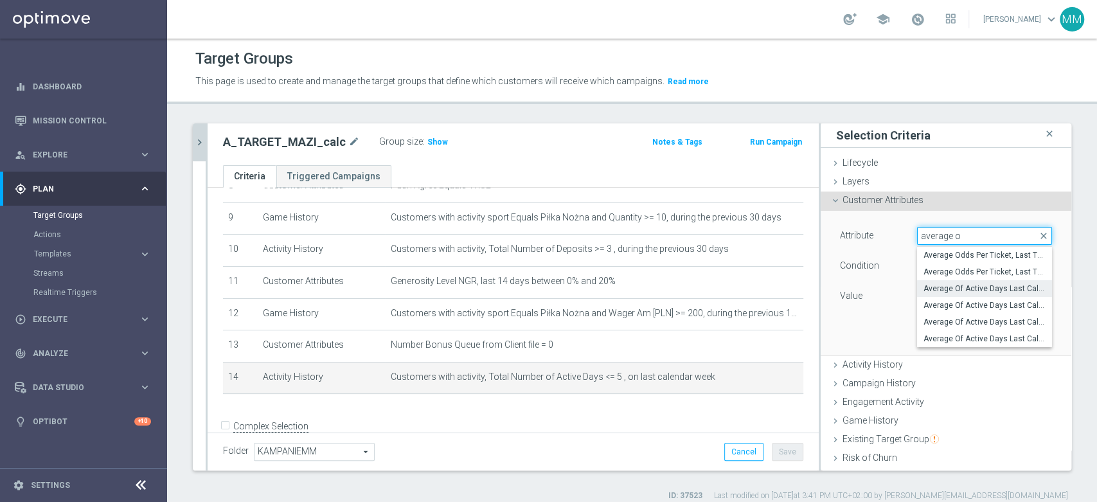
type input "average o"
click at [985, 291] on span "Average Of Active Days Last Calender 12 Weeks" at bounding box center [985, 289] width 122 height 10
type input "Average Of Active Days Last Calender 12 Weeks"
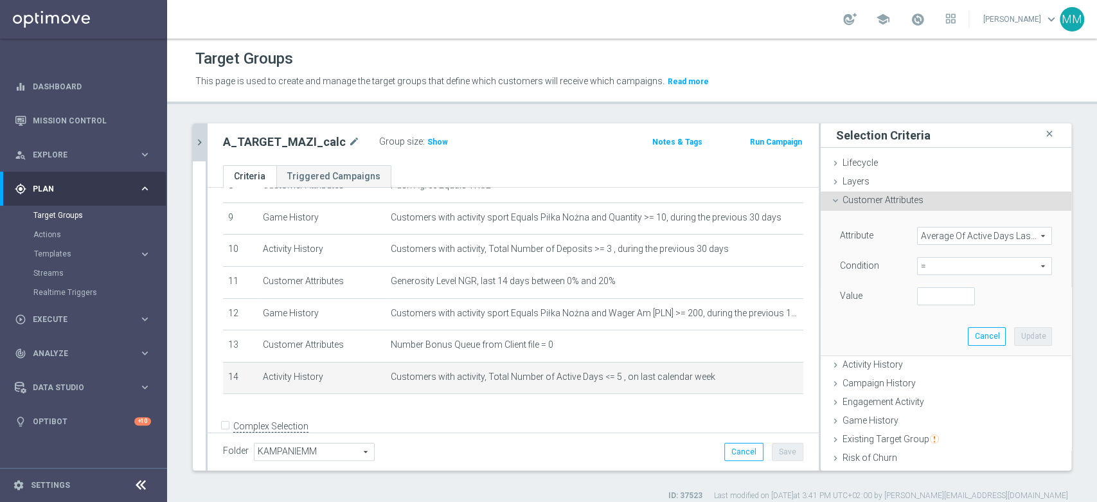
click at [957, 264] on span "=" at bounding box center [985, 266] width 134 height 17
click at [932, 298] on span "<=" at bounding box center [985, 302] width 122 height 10
type input "<="
click at [919, 287] on input "number" at bounding box center [946, 296] width 58 height 18
type input "4"
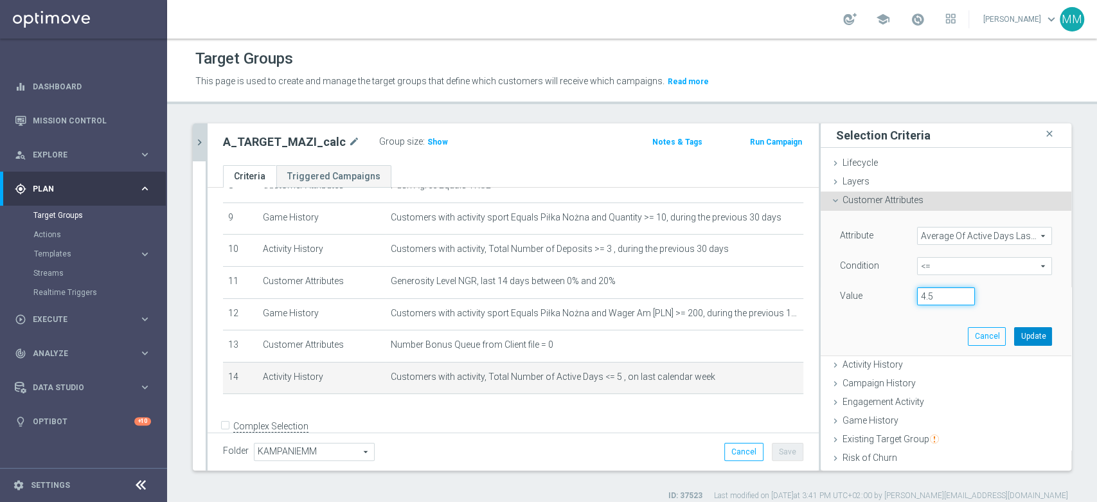
type input "4.5"
click at [1020, 334] on button "Update" at bounding box center [1033, 336] width 38 height 18
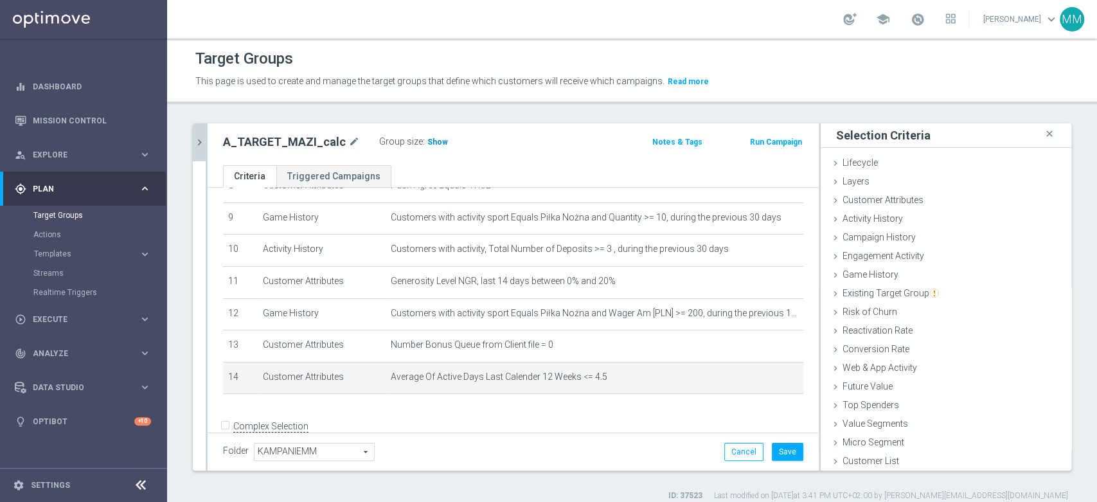
click at [431, 143] on span "Show" at bounding box center [438, 142] width 21 height 9
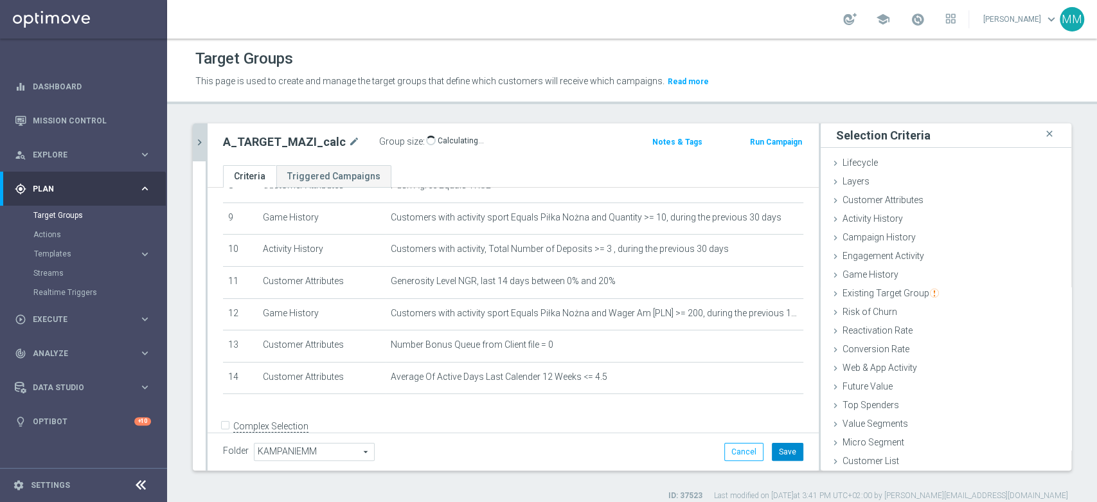
click at [774, 456] on button "Save" at bounding box center [788, 452] width 32 height 18
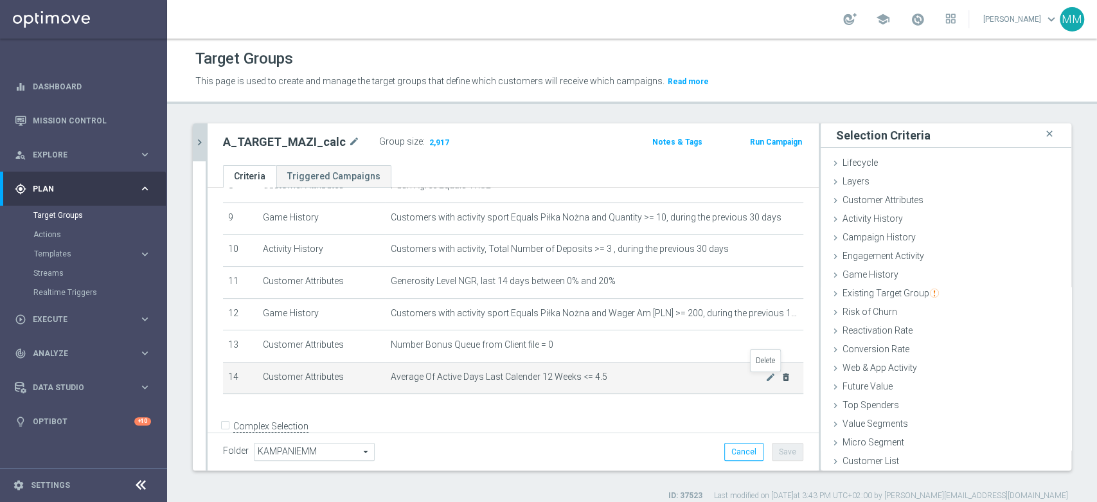
click at [781, 379] on icon "delete_forever" at bounding box center [786, 377] width 10 height 10
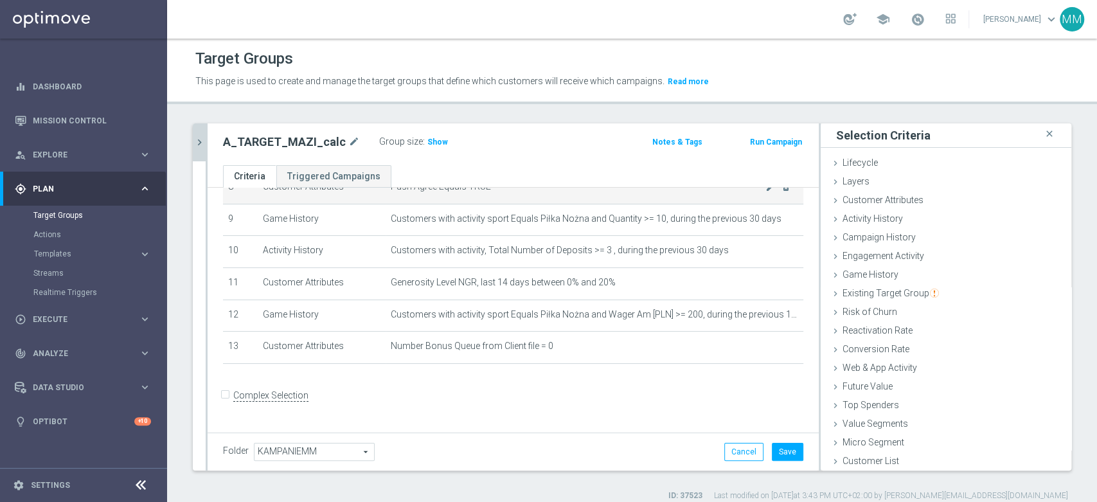
scroll to position [277, 0]
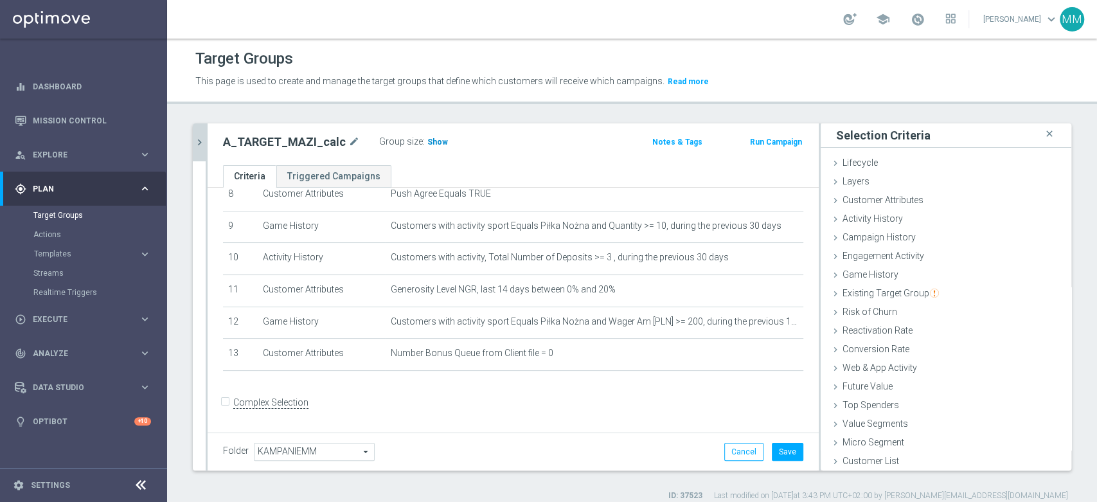
click at [428, 143] on span "Show" at bounding box center [438, 142] width 21 height 9
click at [879, 207] on div "Customer Attributes done selection updated" at bounding box center [946, 201] width 251 height 19
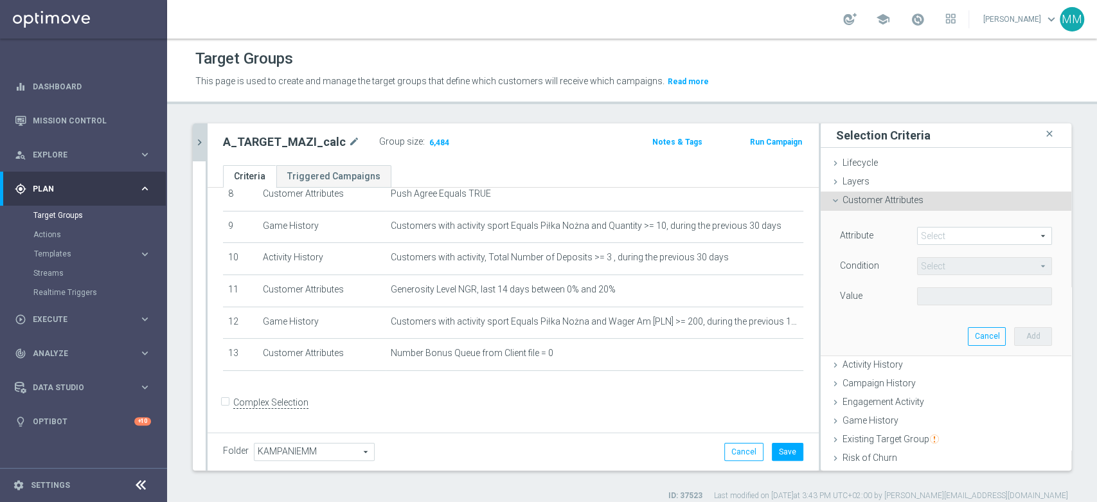
click at [933, 239] on span at bounding box center [985, 236] width 134 height 17
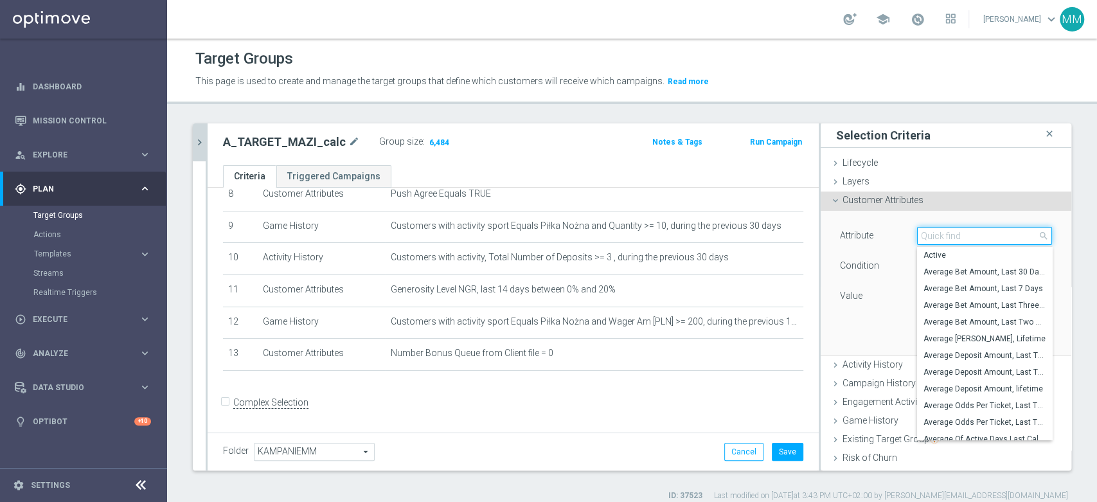
click at [933, 239] on input "search" at bounding box center [984, 236] width 135 height 18
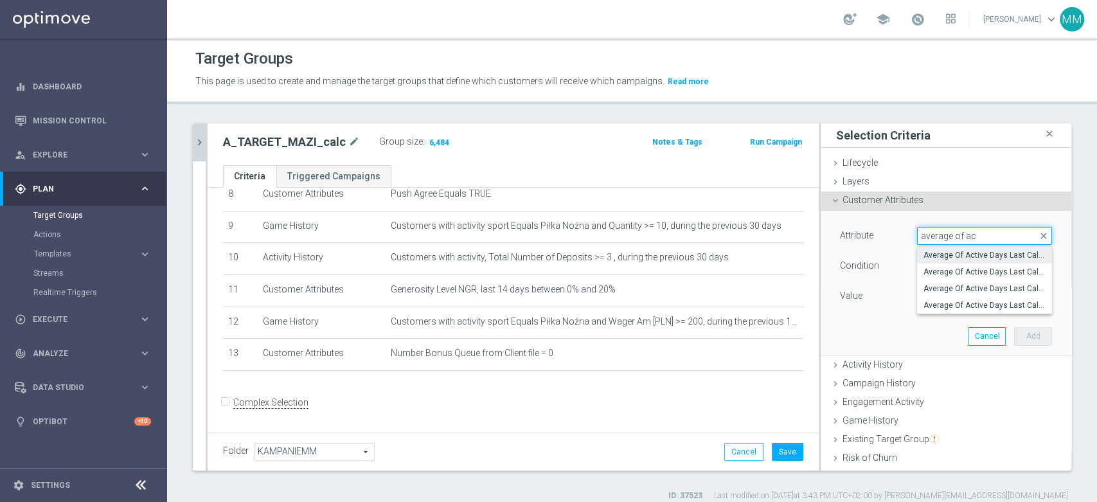
type input "average of ac"
click at [962, 258] on span "Average Of Active Days Last Calender 12 Weeks" at bounding box center [985, 255] width 122 height 10
type input "Average Of Active Days Last Calender 12 Weeks"
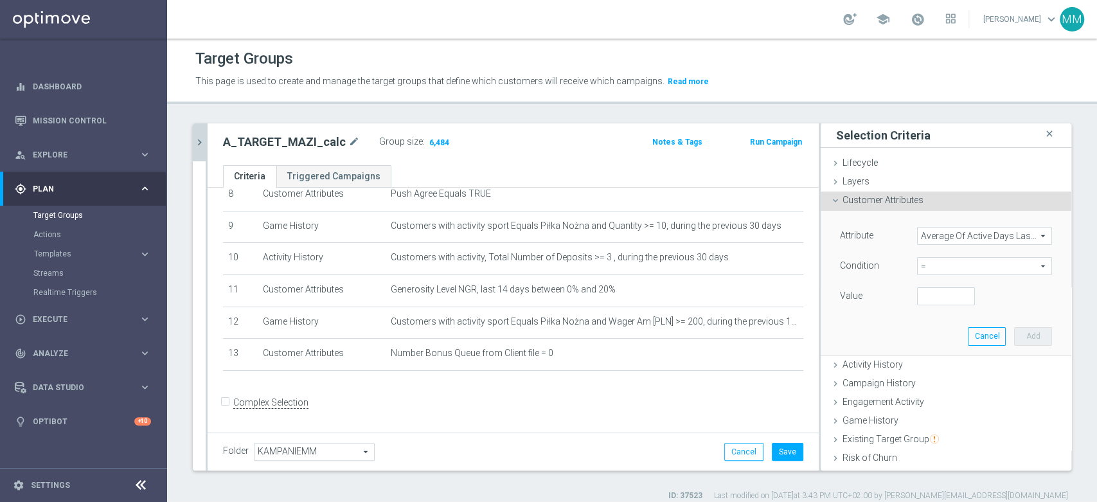
click at [960, 268] on span "=" at bounding box center [985, 266] width 134 height 17
click at [932, 302] on span "<=" at bounding box center [985, 302] width 122 height 10
type input "<="
click at [930, 299] on input "number" at bounding box center [946, 296] width 58 height 18
type input "5"
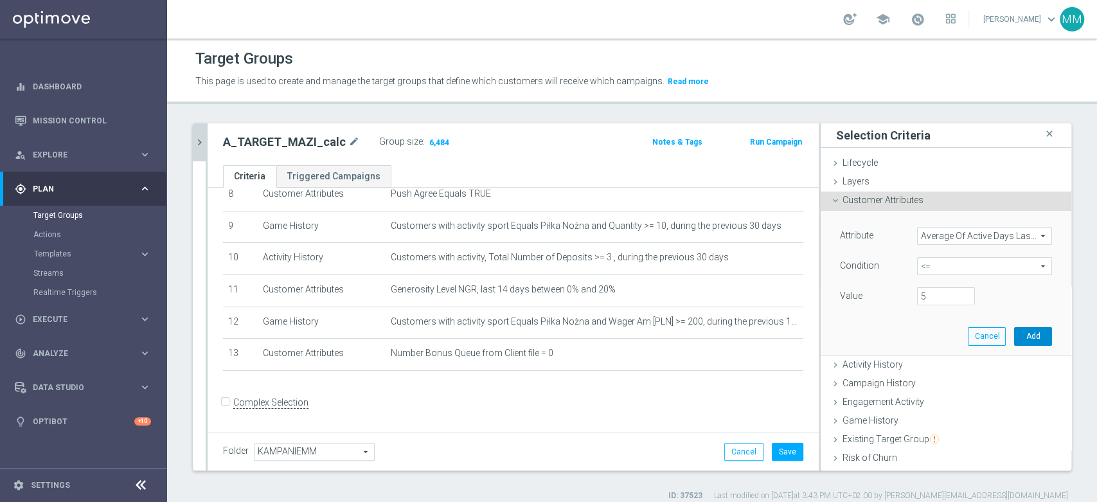
click at [1014, 334] on button "Add" at bounding box center [1033, 336] width 38 height 18
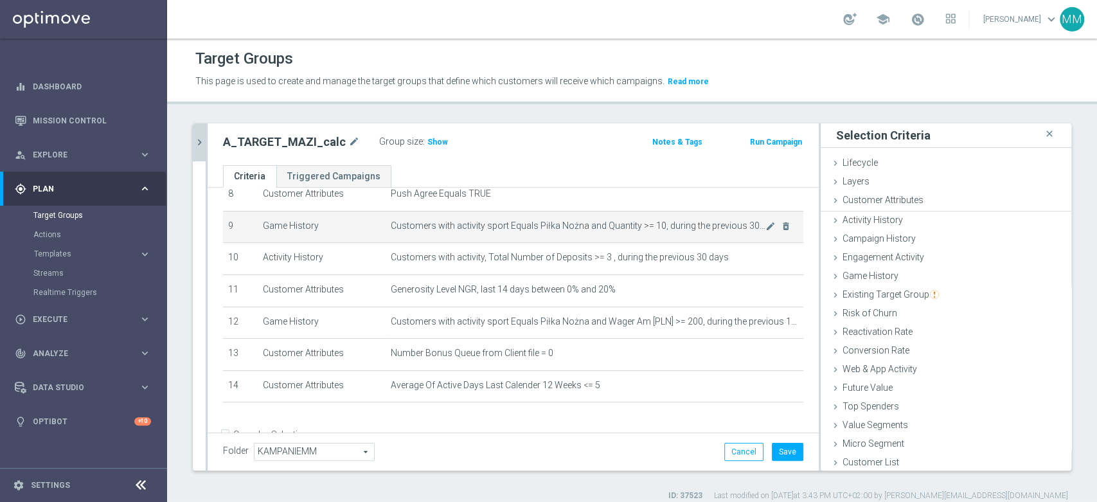
scroll to position [285, 0]
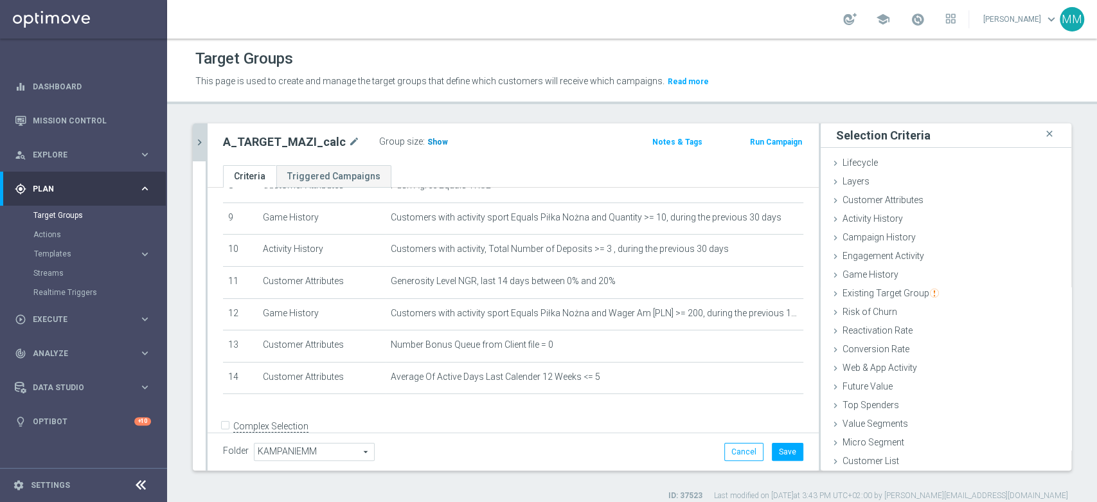
click at [434, 143] on span "Show" at bounding box center [438, 142] width 21 height 9
click at [776, 451] on button "Save" at bounding box center [788, 452] width 32 height 18
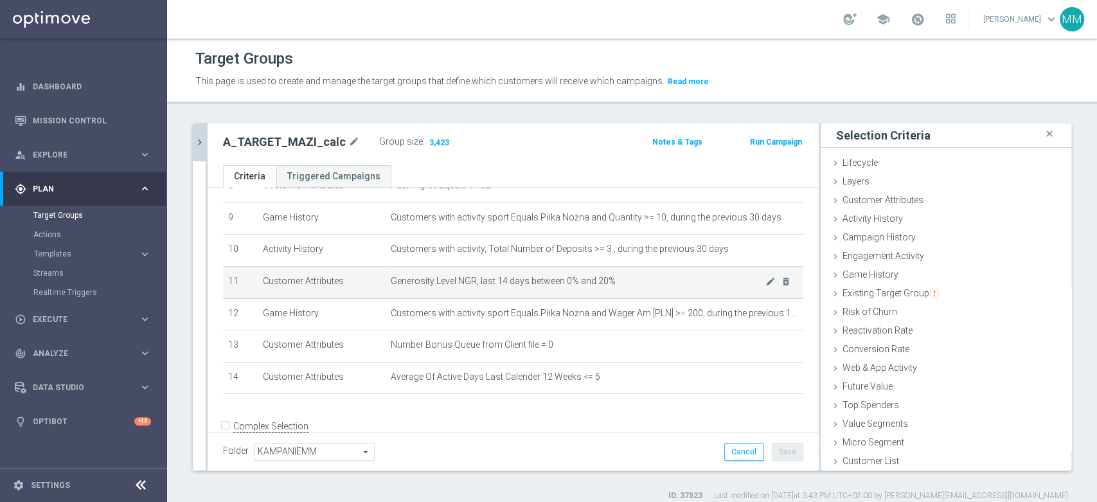
scroll to position [214, 0]
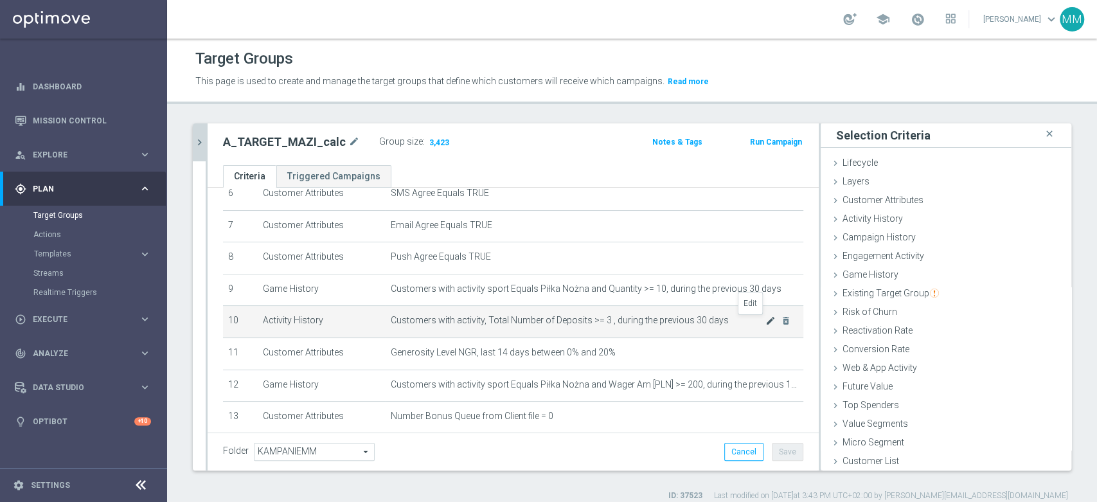
click at [766, 321] on icon "mode_edit" at bounding box center [771, 321] width 10 height 10
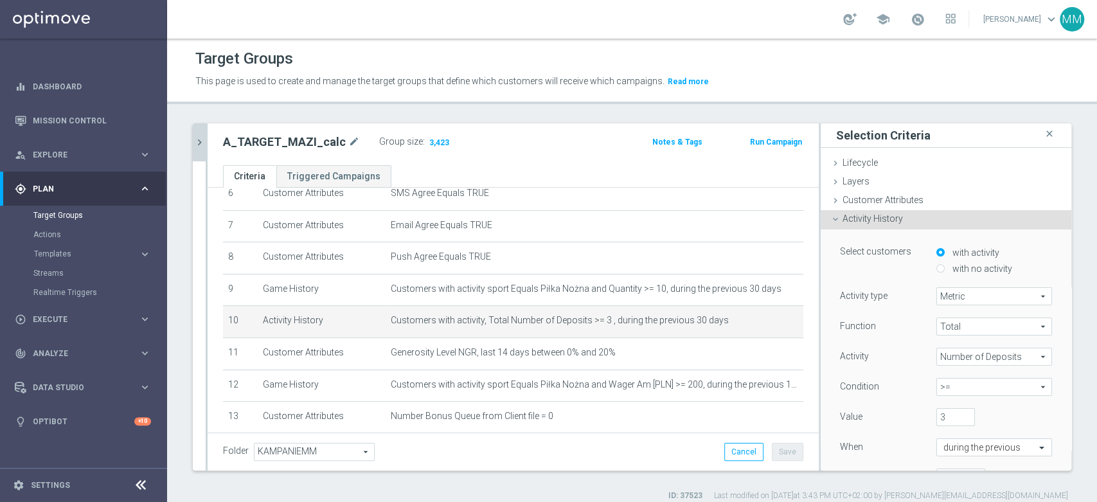
scroll to position [71, 0]
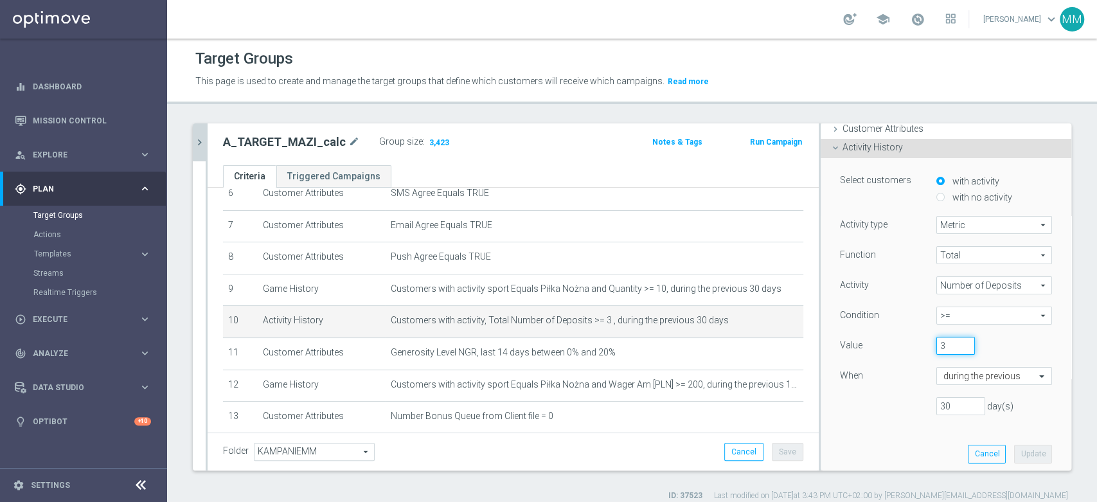
click at [950, 343] on input "3" at bounding box center [956, 346] width 39 height 18
click at [937, 348] on input "3" at bounding box center [956, 346] width 39 height 18
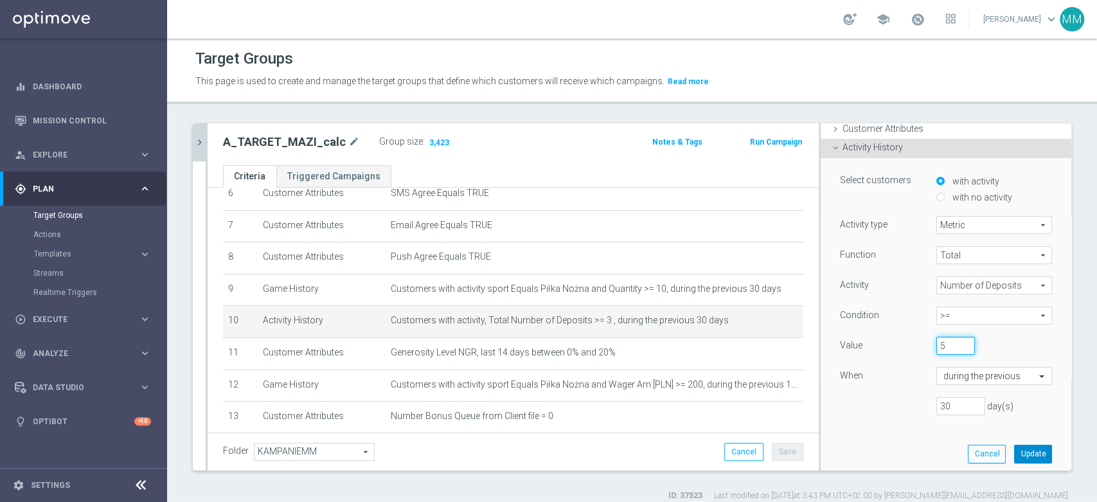
type input "5"
click at [1016, 448] on button "Update" at bounding box center [1033, 454] width 38 height 18
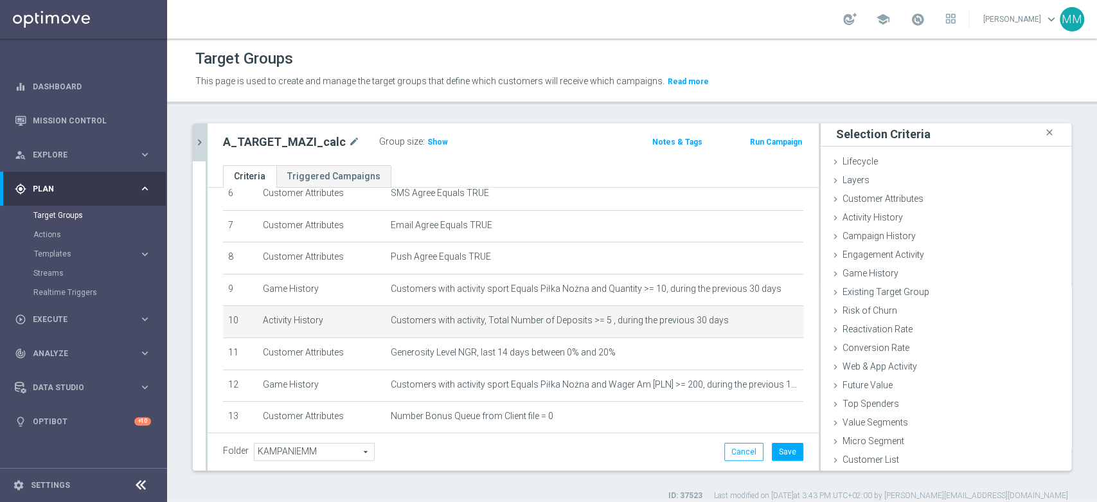
scroll to position [1, 0]
click at [433, 143] on span "Show" at bounding box center [438, 142] width 21 height 9
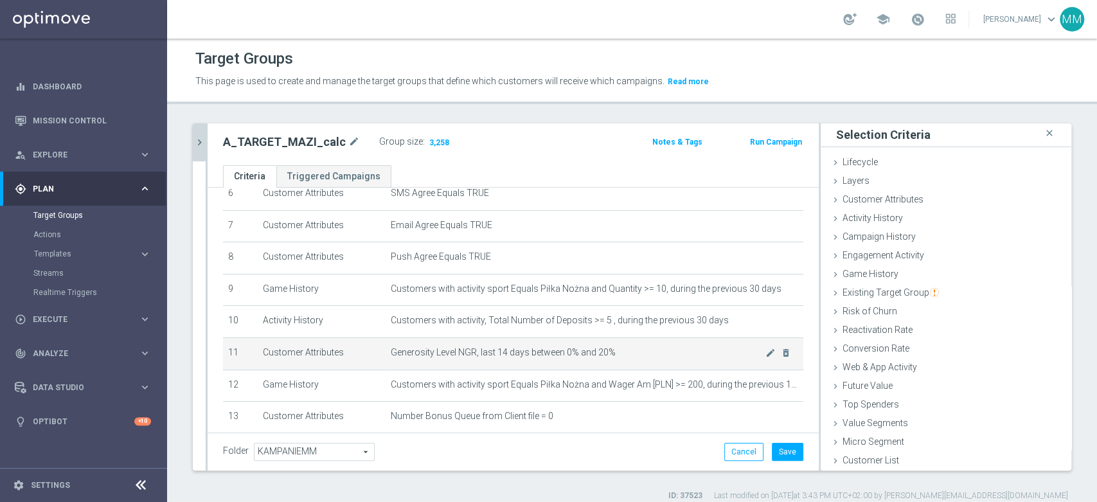
click at [573, 346] on td "Generosity Level NGR, last 14 days between 0% and 20% mode_edit delete_forever" at bounding box center [595, 354] width 418 height 32
click at [766, 356] on icon "mode_edit" at bounding box center [771, 353] width 10 height 10
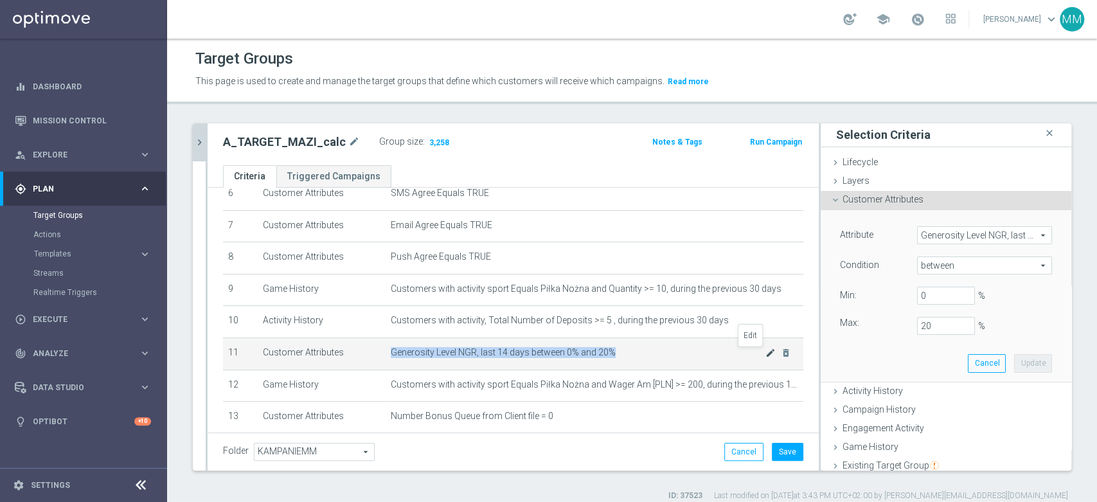
scroll to position [71, 0]
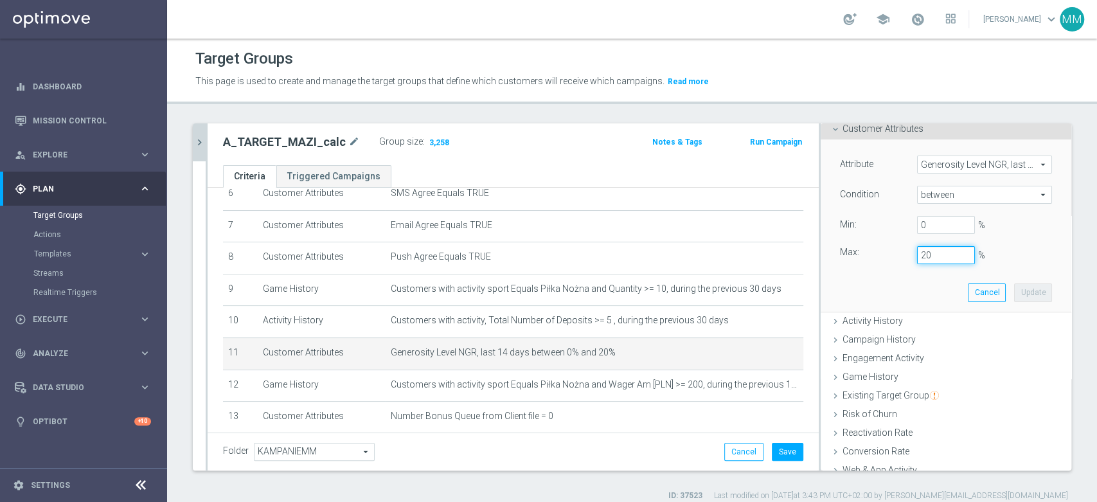
drag, startPoint x: 915, startPoint y: 252, endPoint x: 888, endPoint y: 253, distance: 27.7
click at [888, 253] on div "Max: 20 %" at bounding box center [946, 255] width 231 height 18
click at [1016, 294] on button "Update" at bounding box center [1033, 293] width 38 height 18
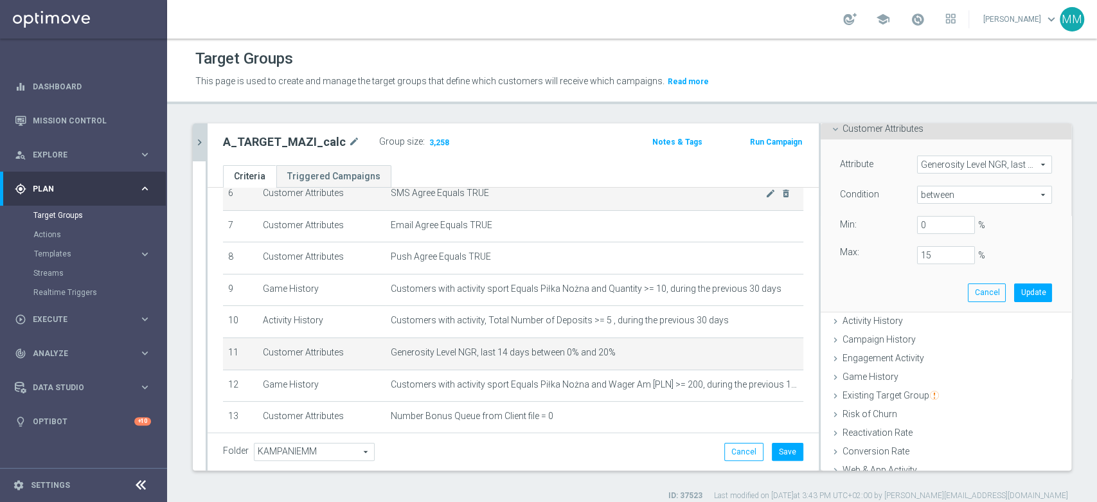
type input "0.15"
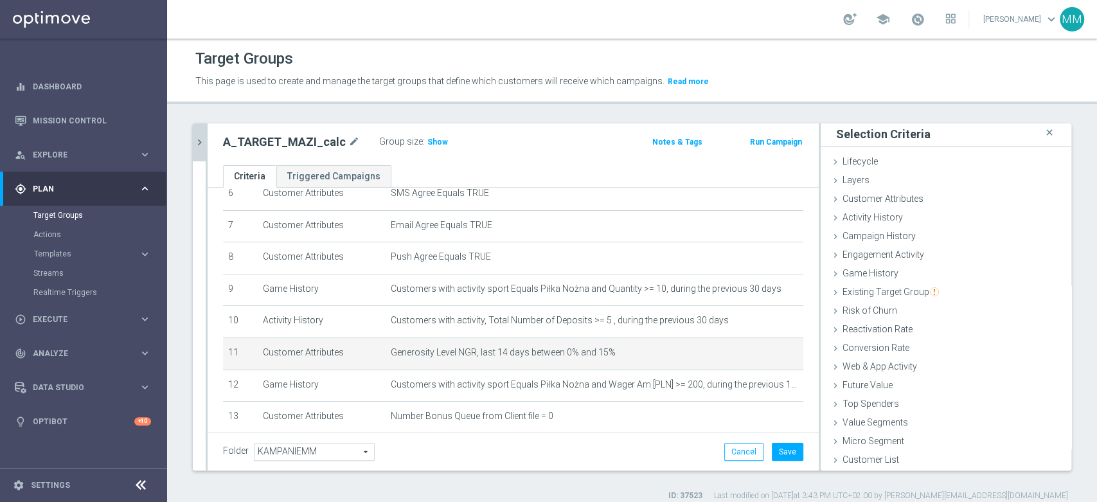
scroll to position [1, 0]
click at [434, 140] on span "Show" at bounding box center [438, 142] width 21 height 9
click at [766, 357] on icon "mode_edit" at bounding box center [771, 353] width 10 height 10
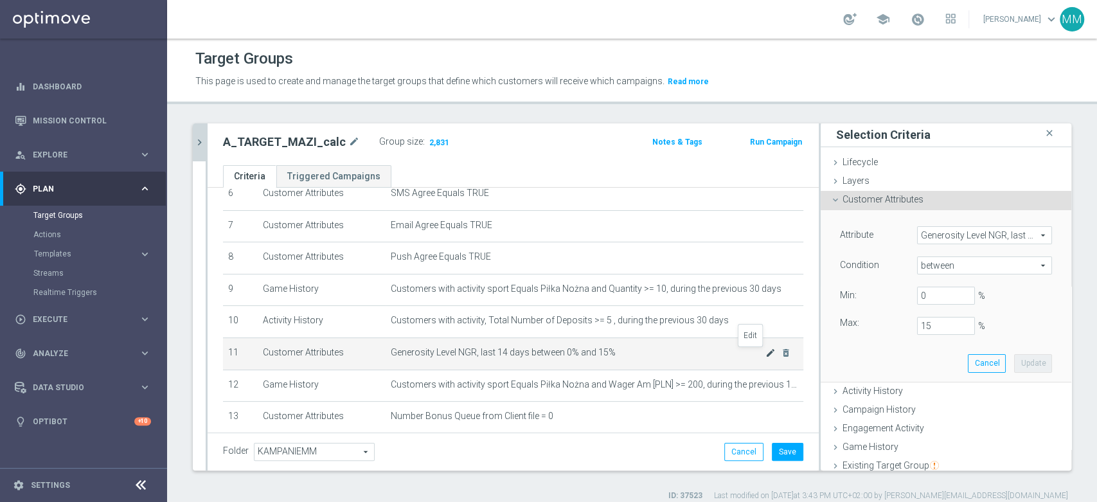
scroll to position [71, 0]
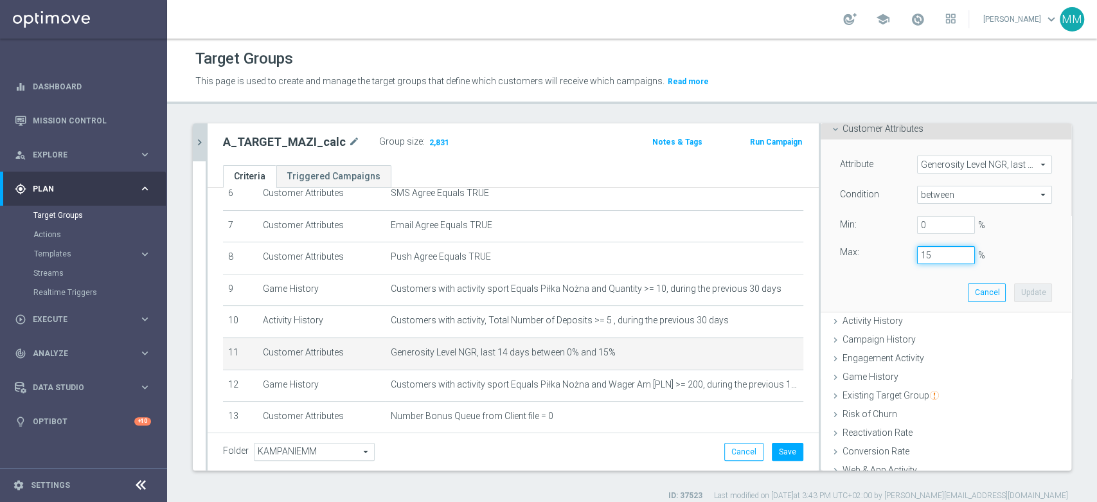
drag, startPoint x: 913, startPoint y: 252, endPoint x: 888, endPoint y: 253, distance: 25.1
click at [888, 253] on div "Max: 15 %" at bounding box center [946, 255] width 231 height 18
click at [1014, 292] on button "Update" at bounding box center [1033, 293] width 38 height 18
type input "0.2"
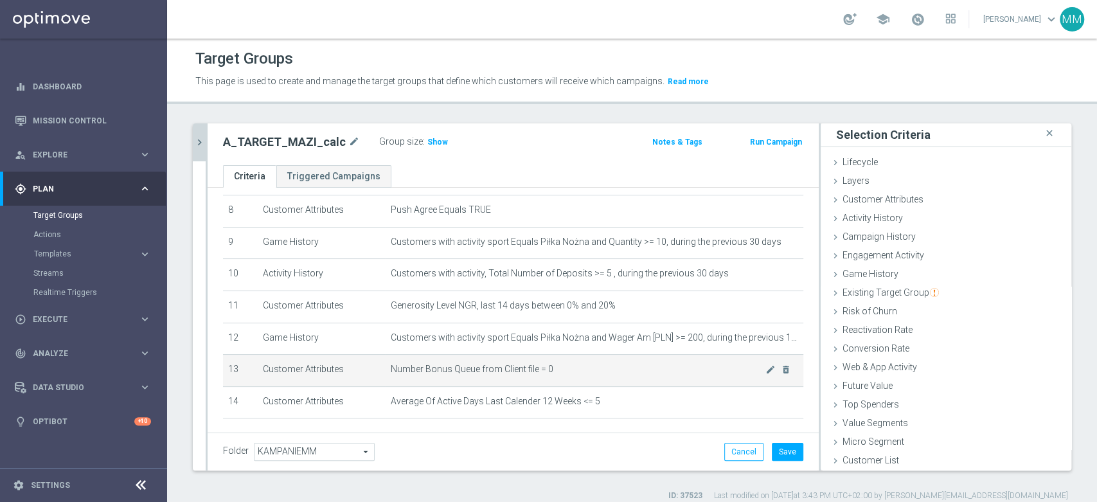
scroll to position [285, 0]
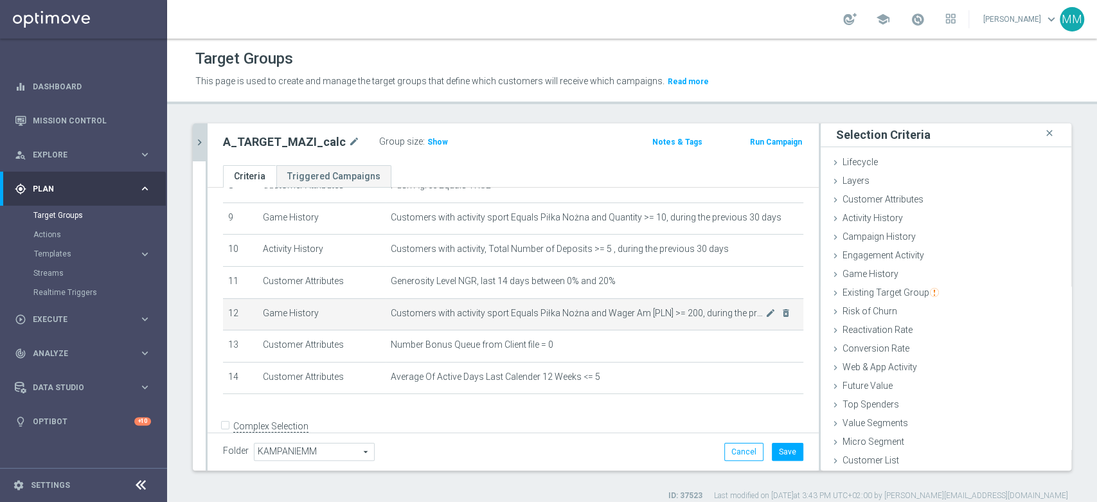
click at [642, 316] on span "Customers with activity sport Equals Piłka Nożna and Wager Am [PLN] >= 200, dur…" at bounding box center [578, 313] width 375 height 11
click at [642, 315] on span "Customers with activity sport Equals Piłka Nożna and Wager Am [PLN] >= 200, dur…" at bounding box center [578, 313] width 375 height 11
click at [618, 314] on span "Customers with activity sport Equals Piłka Nożna and Wager Am [PLN] >= 200, dur…" at bounding box center [578, 313] width 375 height 11
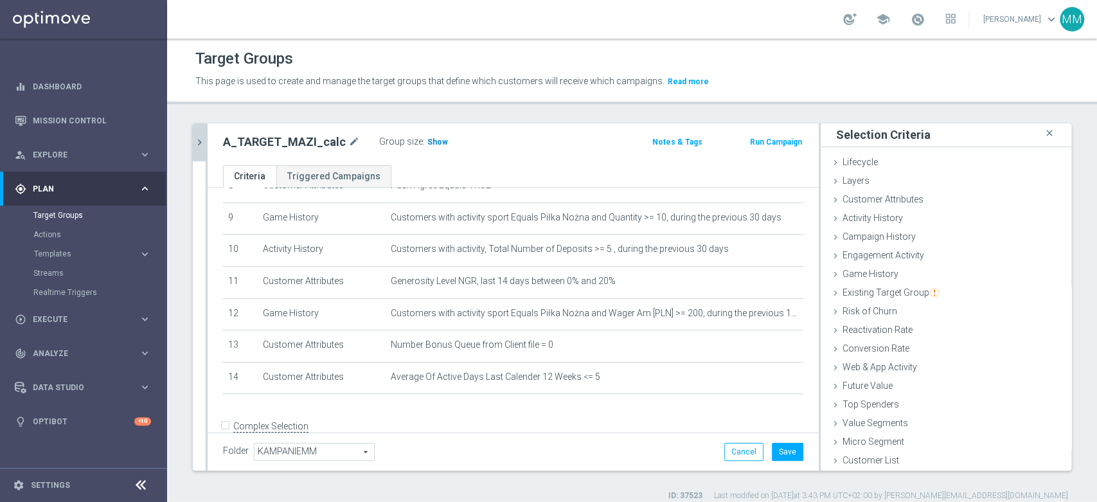
click at [428, 142] on span "Show" at bounding box center [438, 142] width 21 height 9
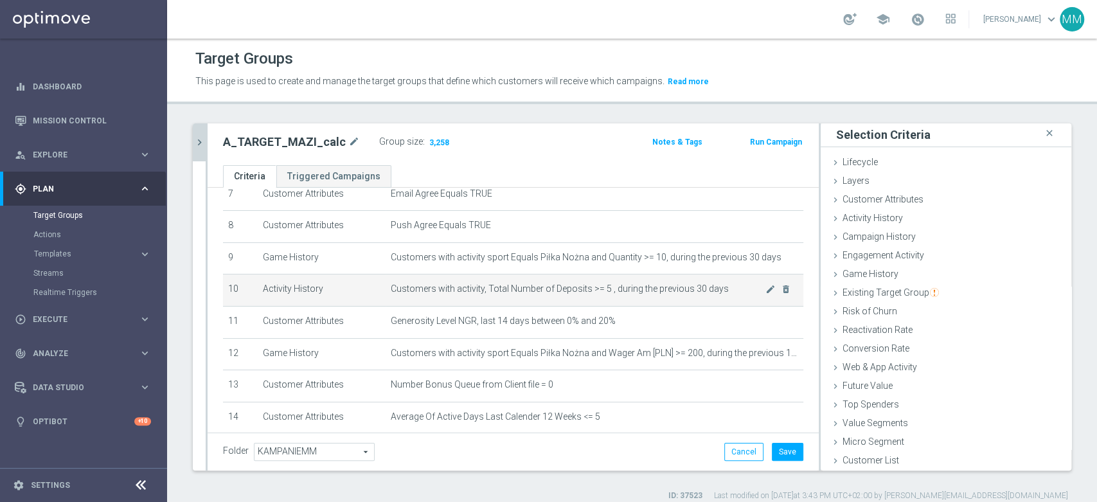
scroll to position [214, 0]
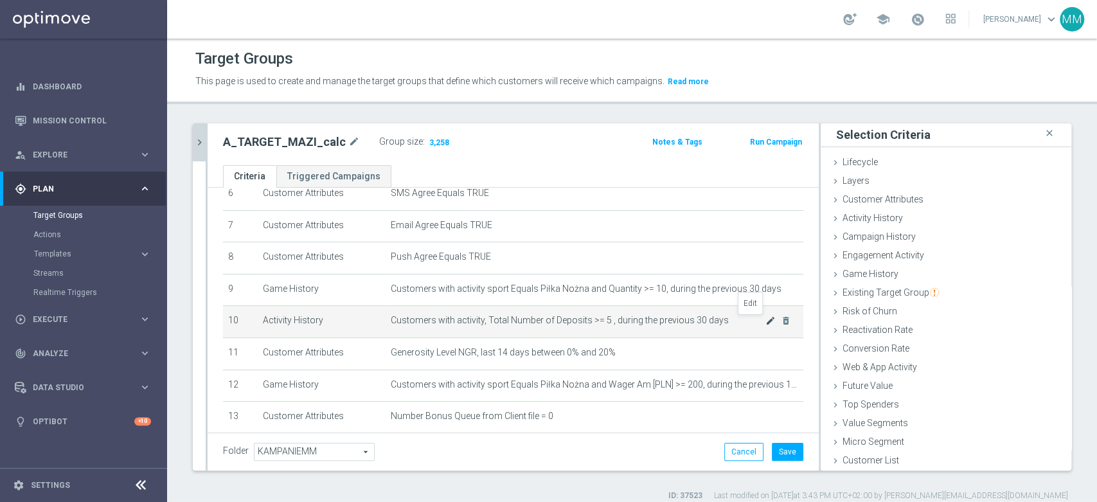
click at [766, 320] on icon "mode_edit" at bounding box center [771, 321] width 10 height 10
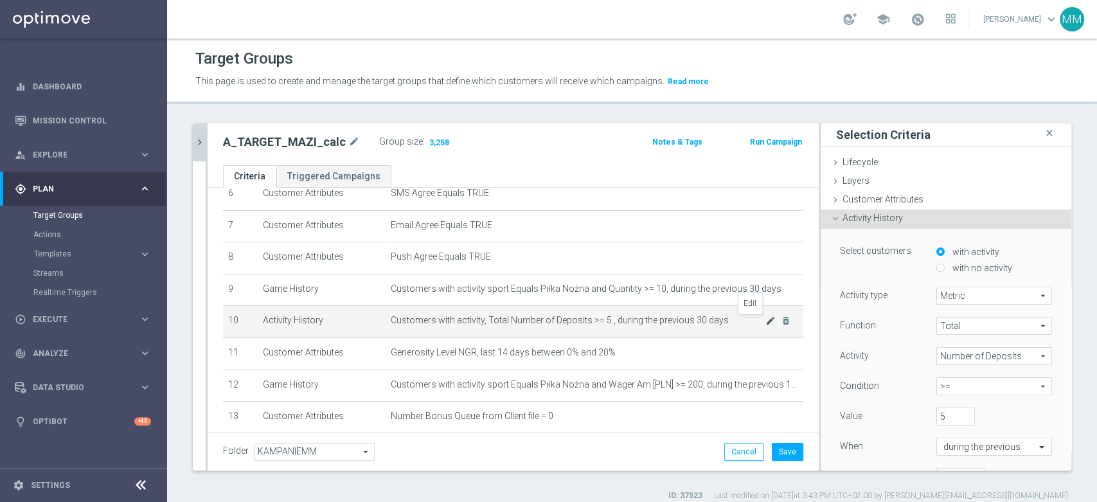
scroll to position [71, 0]
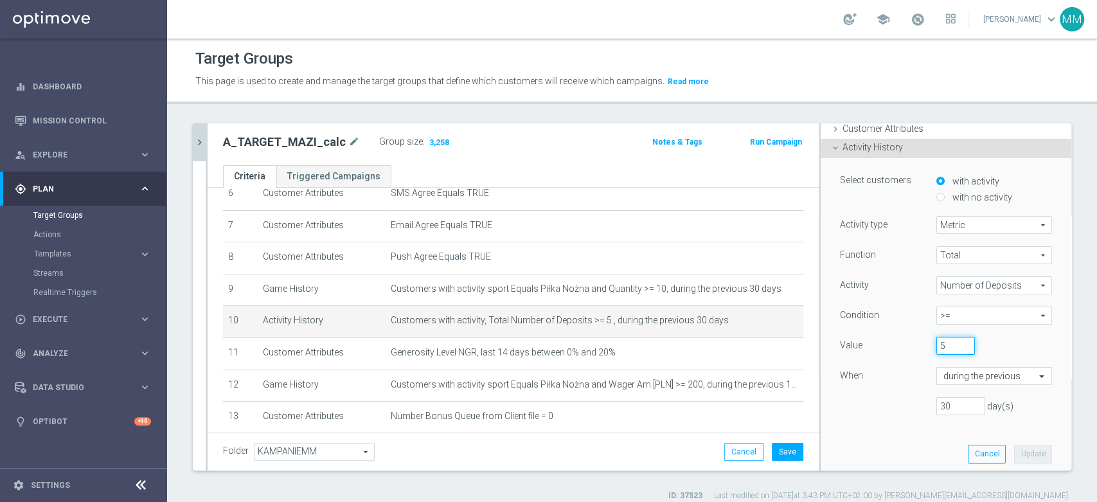
click at [946, 346] on input "5" at bounding box center [956, 346] width 39 height 18
type input "3"
click at [1020, 442] on div "Select customers with activity with no activity Activity type Metric Metric arr…" at bounding box center [946, 315] width 231 height 314
click at [1015, 454] on button "Update" at bounding box center [1033, 454] width 38 height 18
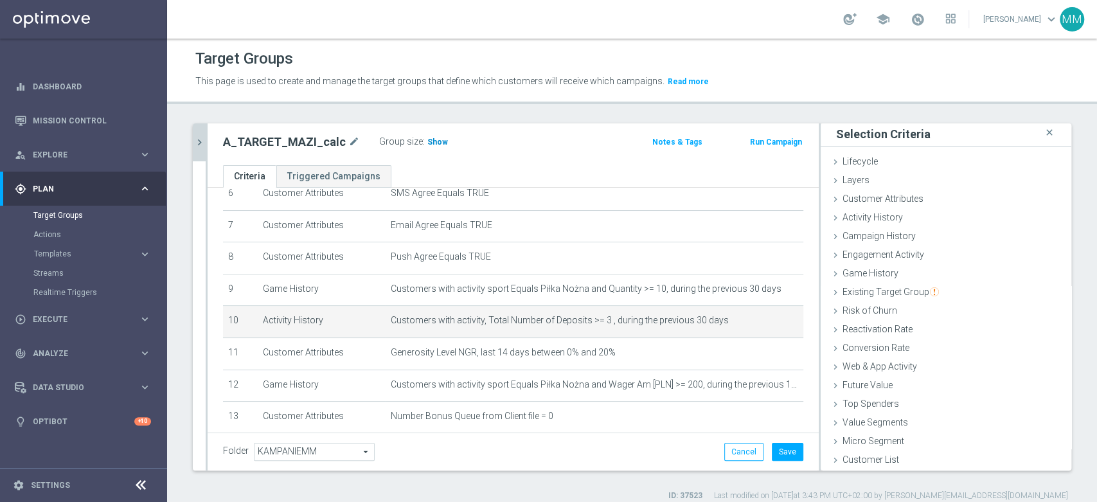
scroll to position [1, 0]
click at [428, 140] on span "Show" at bounding box center [438, 142] width 21 height 9
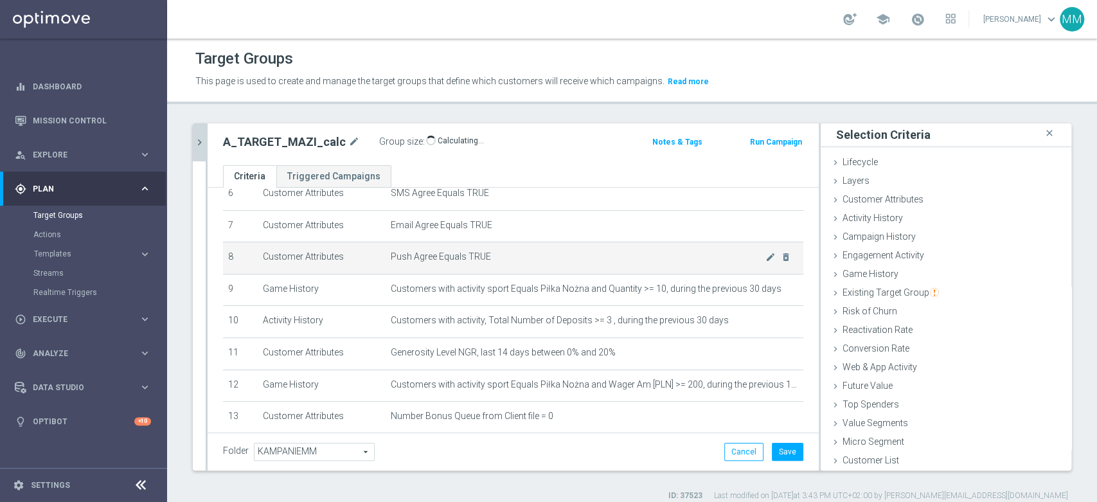
scroll to position [285, 0]
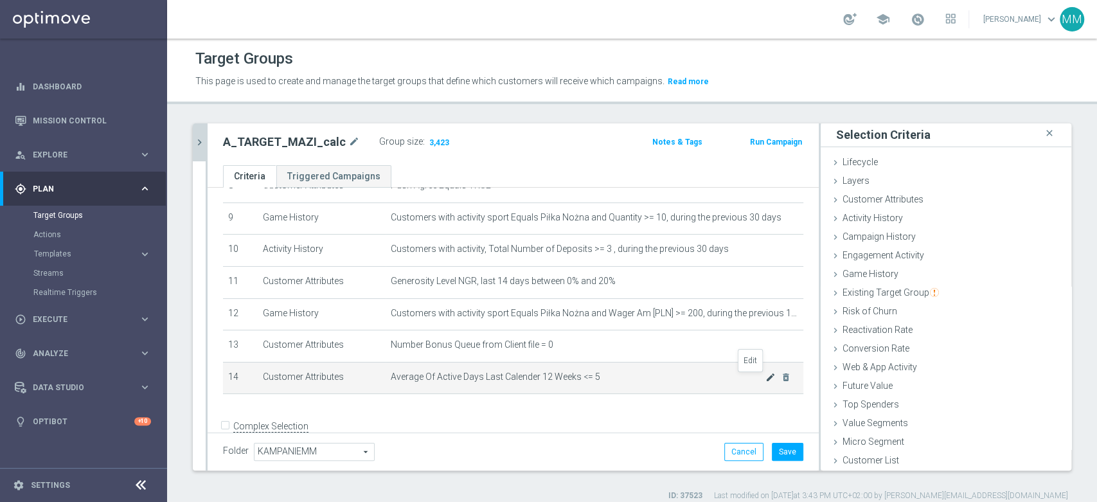
click at [766, 379] on icon "mode_edit" at bounding box center [771, 377] width 10 height 10
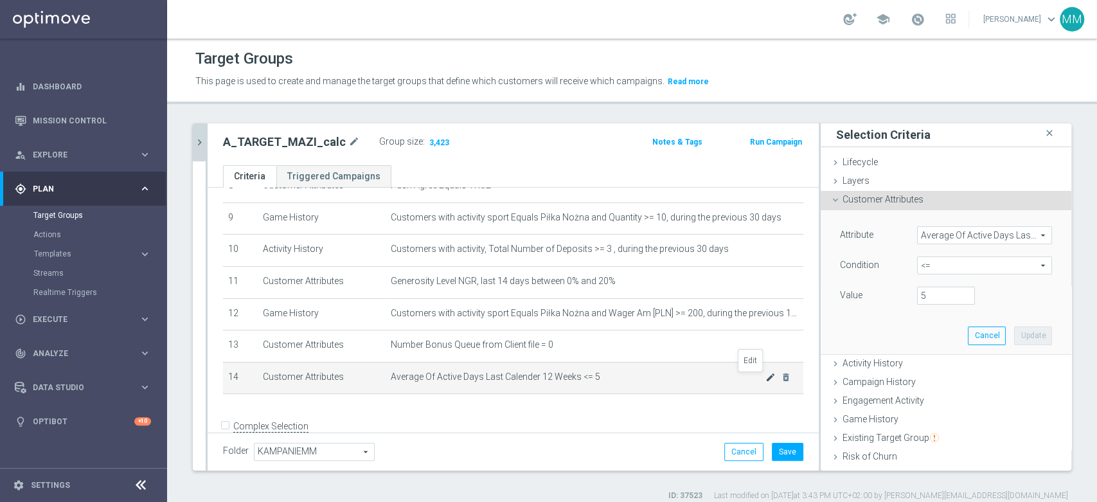
scroll to position [71, 0]
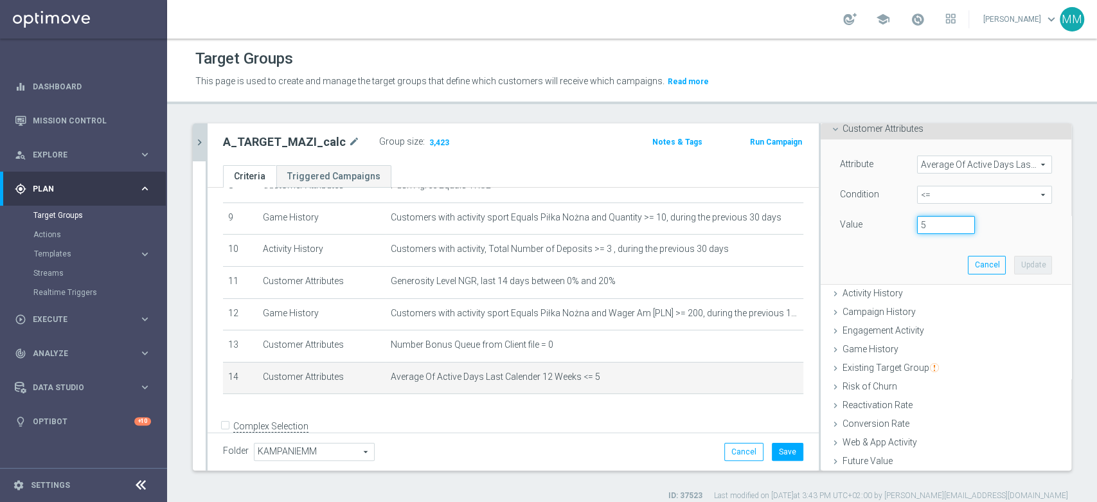
click at [917, 228] on input "5" at bounding box center [946, 225] width 58 height 18
type input "5.5"
click at [1016, 265] on button "Update" at bounding box center [1033, 265] width 38 height 18
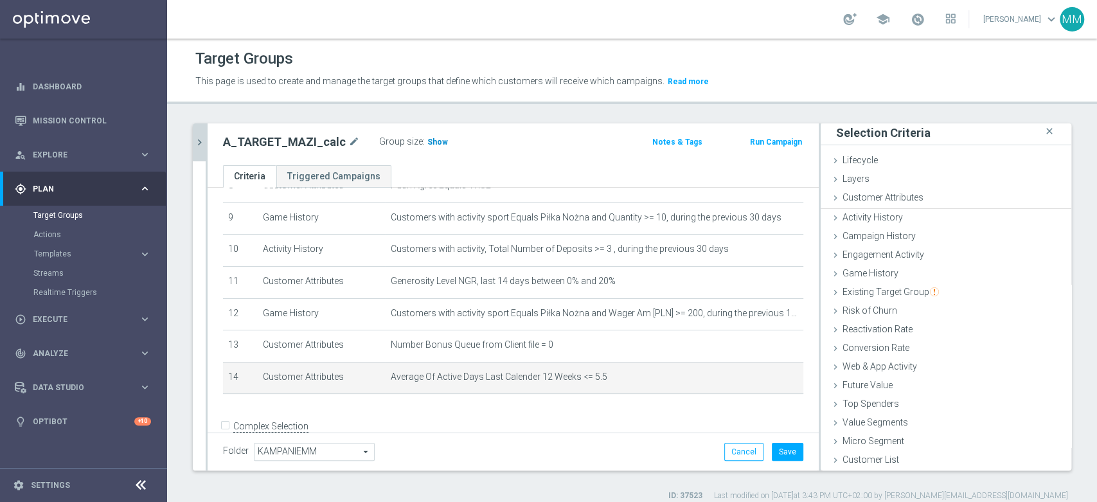
scroll to position [1, 0]
click at [432, 138] on span "Show" at bounding box center [438, 142] width 21 height 9
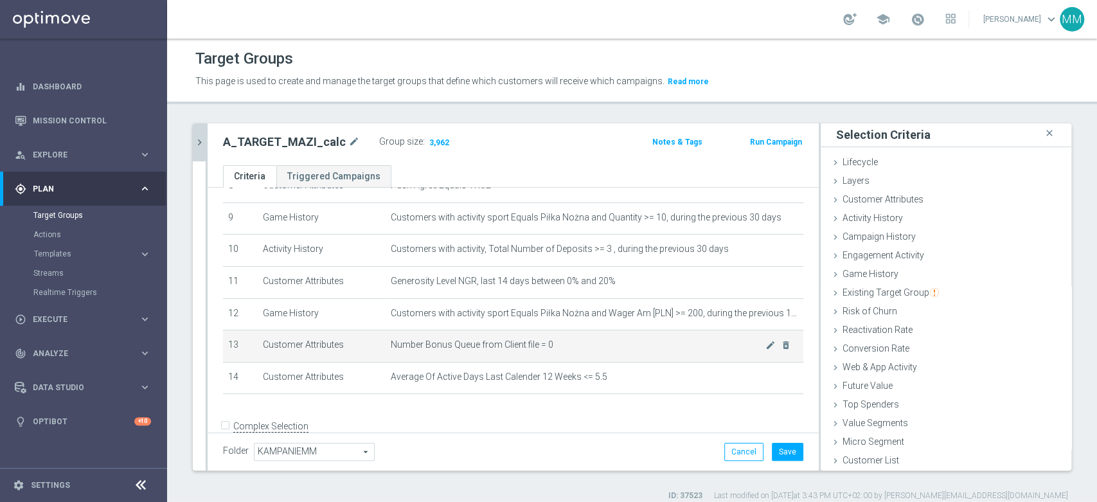
click at [579, 345] on span "Number Bonus Queue from Client file = 0" at bounding box center [578, 344] width 375 height 11
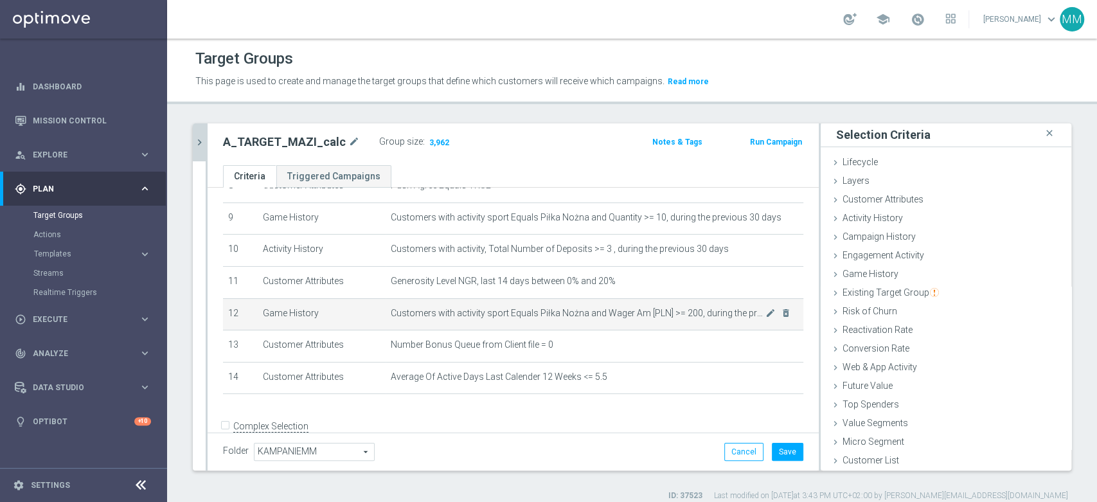
click at [584, 317] on span "Customers with activity sport Equals Piłka Nożna and Wager Am [PLN] >= 200, dur…" at bounding box center [578, 313] width 375 height 11
click at [584, 316] on span "Customers with activity sport Equals Piłka Nożna and Wager Am [PLN] >= 200, dur…" at bounding box center [578, 313] width 375 height 11
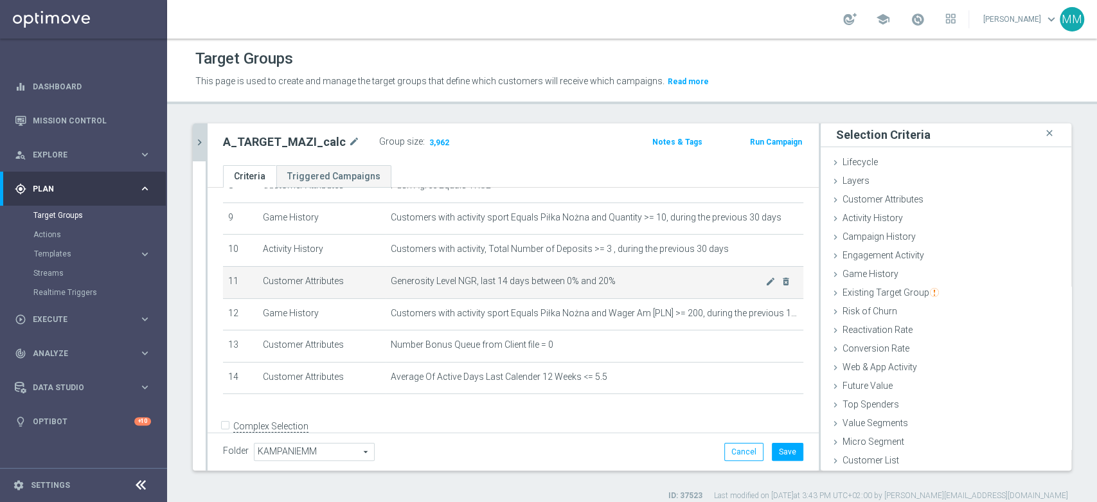
click at [577, 287] on span "Generosity Level NGR, last 14 days between 0% and 20%" at bounding box center [578, 281] width 375 height 11
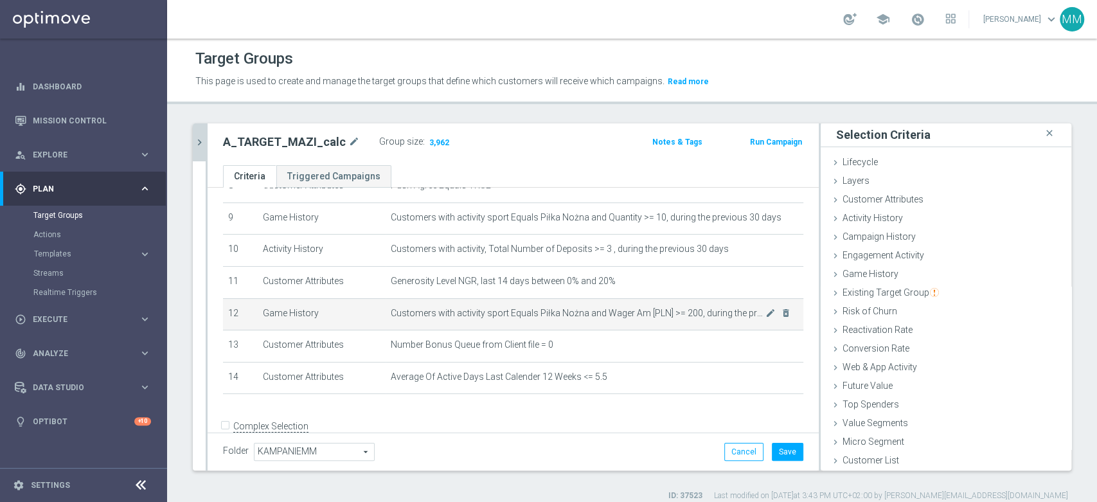
click at [581, 328] on td "Customers with activity sport Equals Piłka Nożna and Wager Am [PLN] >= 200, dur…" at bounding box center [595, 314] width 418 height 32
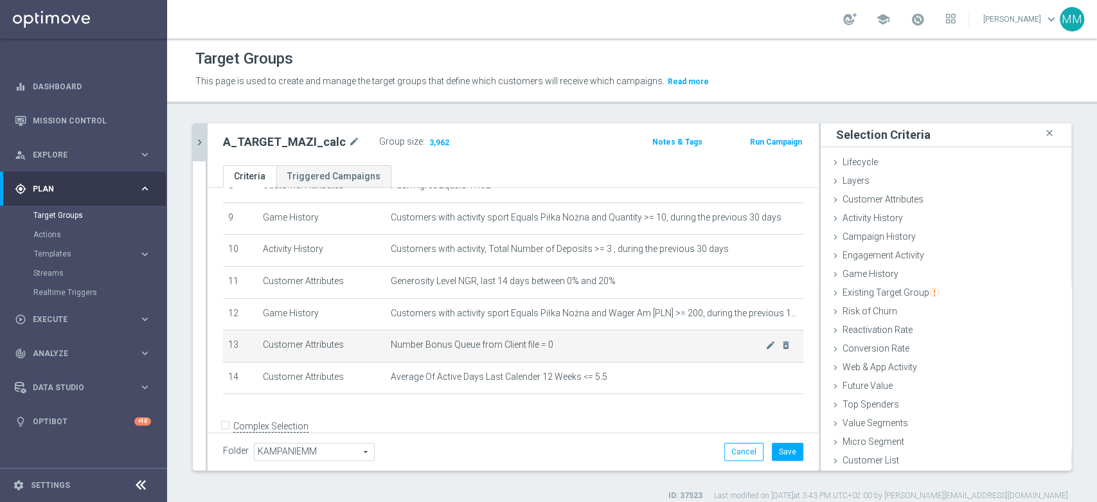
click at [606, 345] on span "Number Bonus Queue from Client file = 0" at bounding box center [578, 344] width 375 height 11
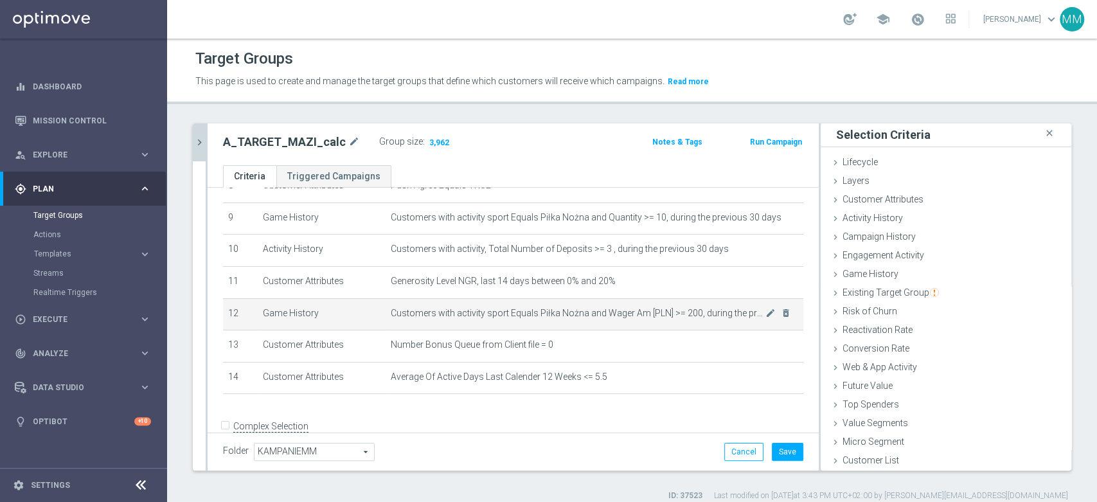
click at [613, 309] on span "Customers with activity sport Equals Piłka Nożna and Wager Am [PLN] >= 200, dur…" at bounding box center [578, 313] width 375 height 11
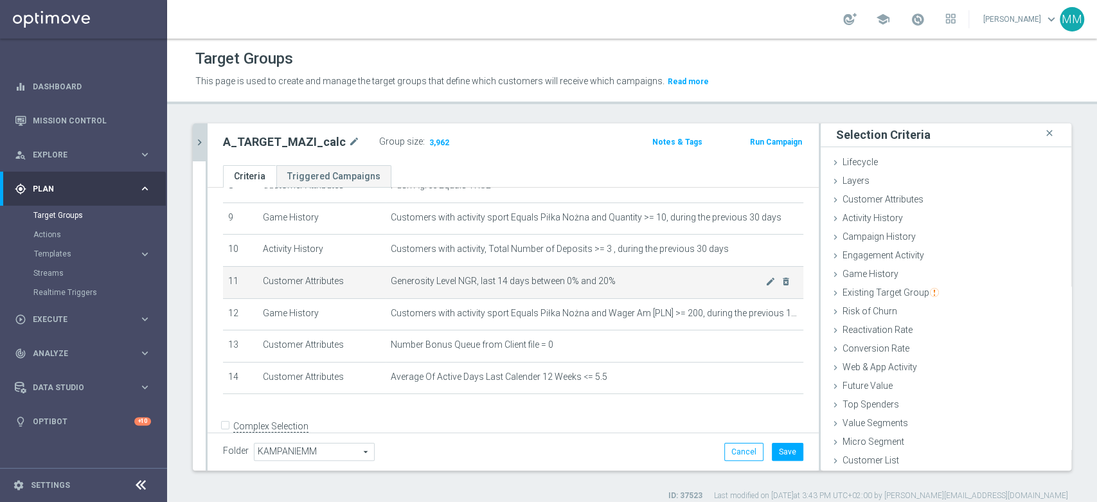
click at [599, 276] on td "Generosity Level NGR, last 14 days between 0% and 20% mode_edit delete_forever" at bounding box center [595, 282] width 418 height 32
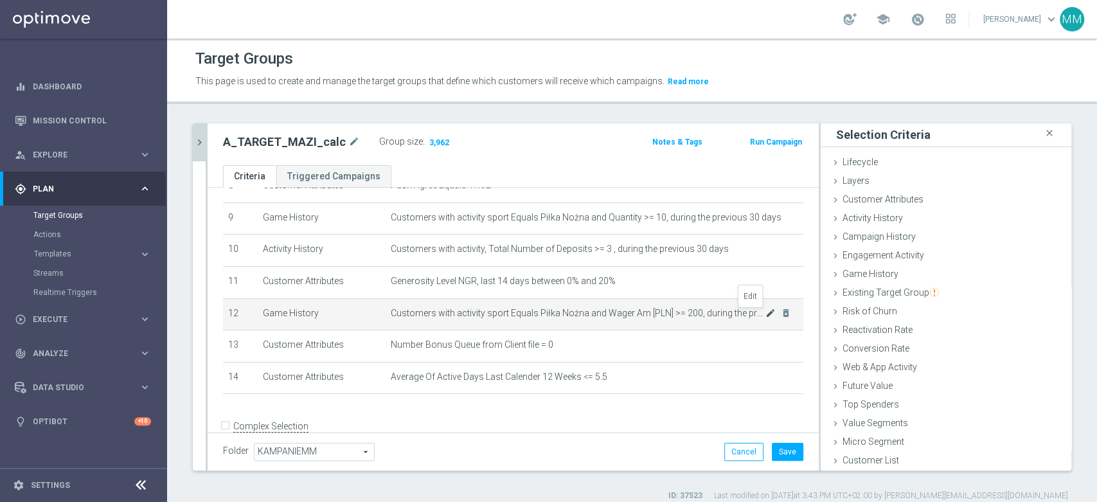
click at [766, 316] on icon "mode_edit" at bounding box center [771, 313] width 10 height 10
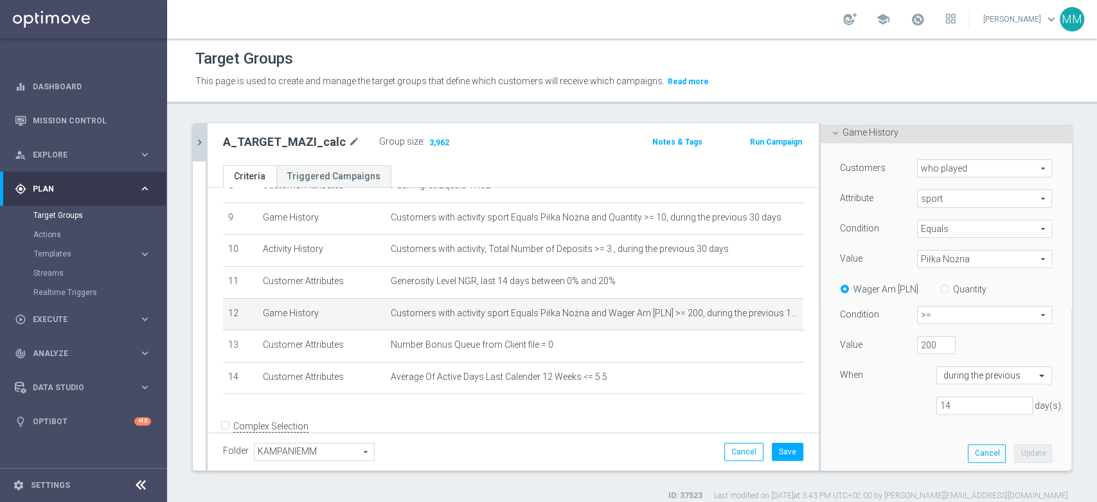
scroll to position [143, 0]
click at [917, 350] on input "200" at bounding box center [936, 345] width 39 height 18
type input "150"
click at [1016, 446] on button "Update" at bounding box center [1033, 453] width 38 height 18
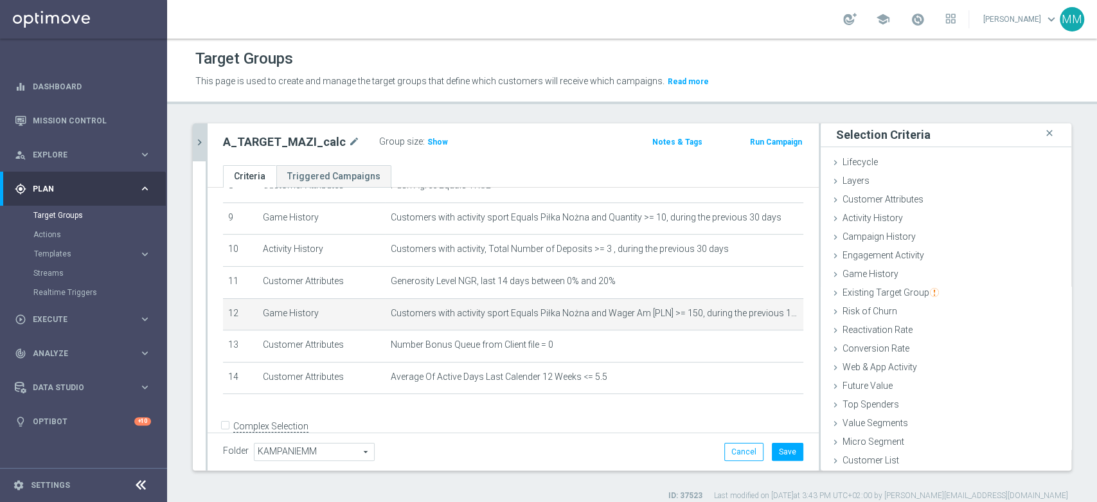
scroll to position [1, 0]
click at [428, 143] on span "Show" at bounding box center [438, 142] width 21 height 9
click at [766, 318] on icon "mode_edit" at bounding box center [771, 313] width 10 height 10
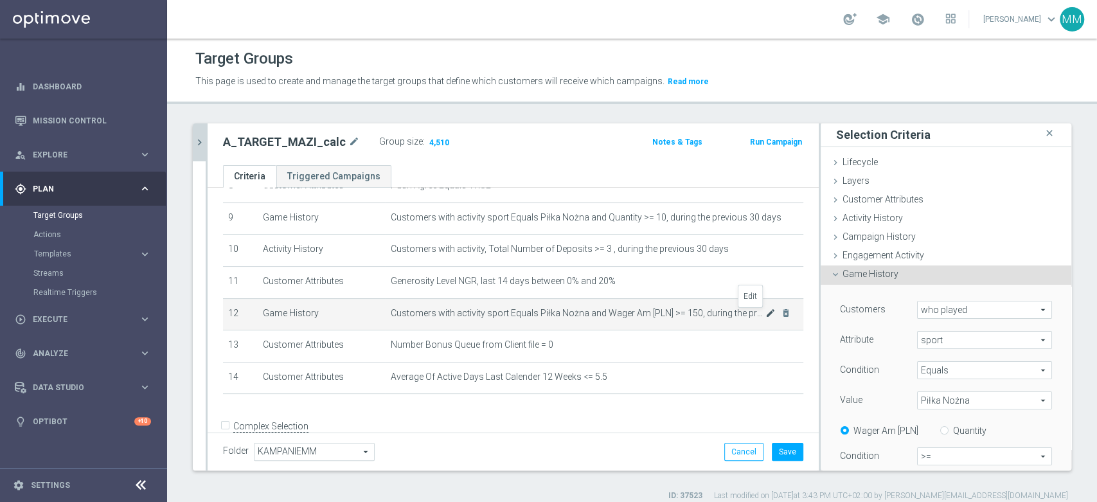
scroll to position [143, 0]
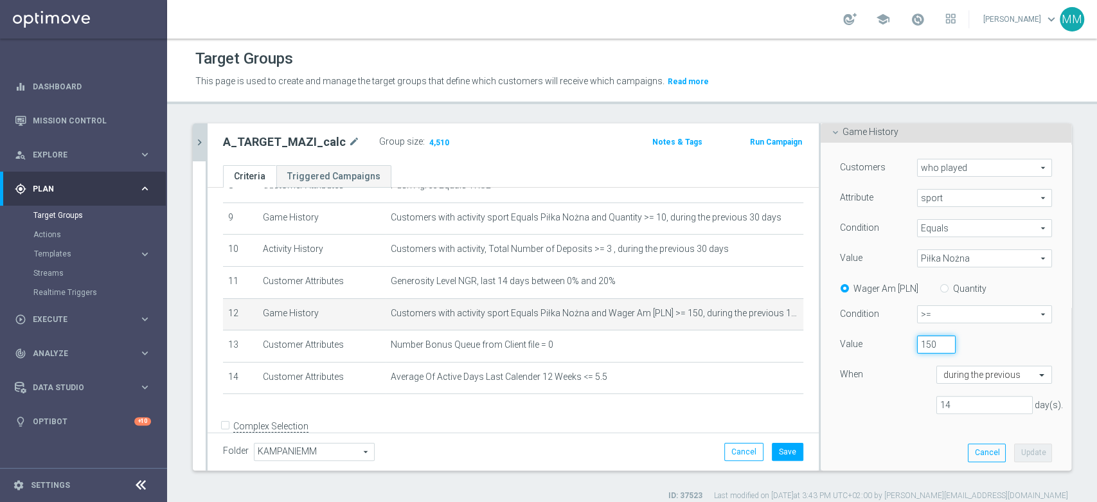
click at [917, 337] on input "150" at bounding box center [936, 345] width 39 height 18
type input "100"
click at [968, 450] on button "Cancel" at bounding box center [987, 453] width 38 height 18
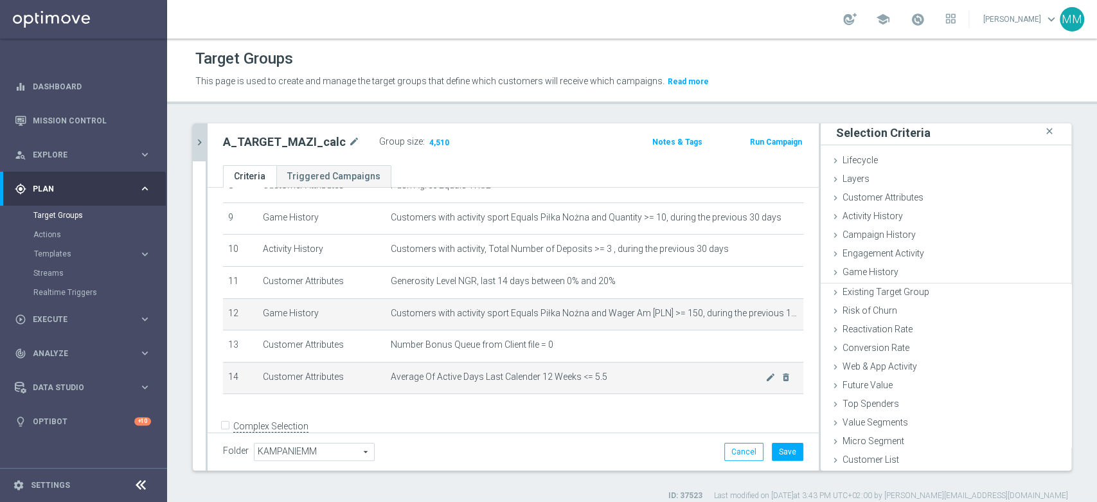
scroll to position [1, 0]
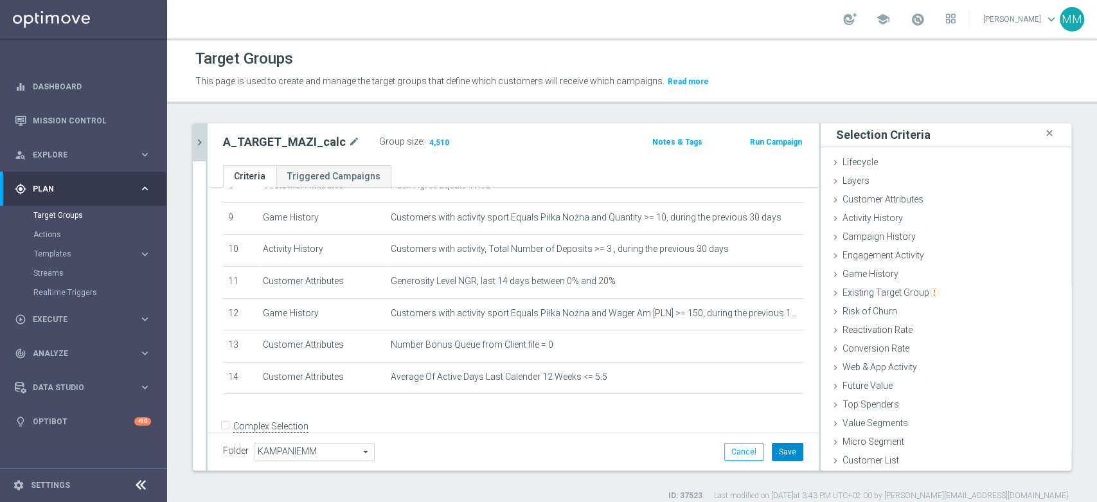
click at [780, 446] on button "Save" at bounding box center [788, 452] width 32 height 18
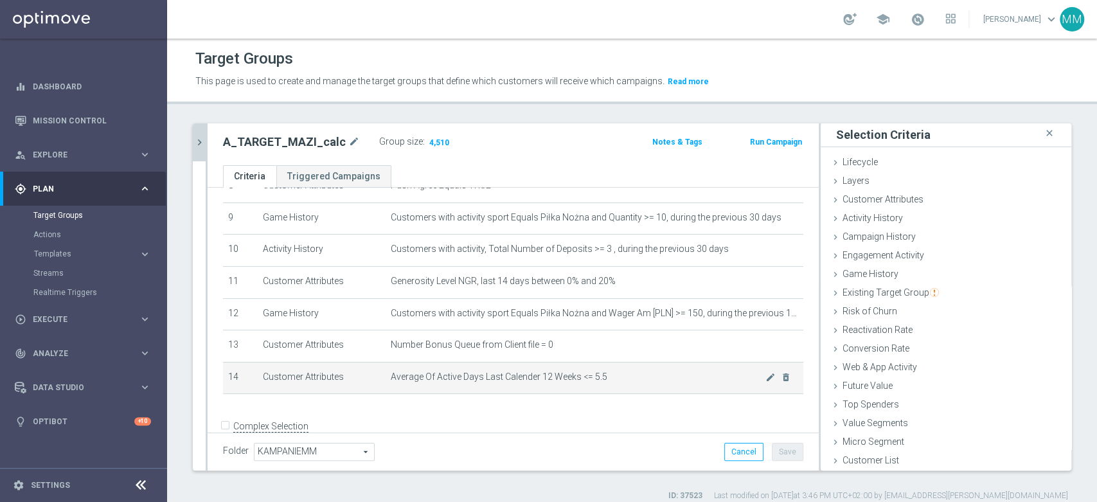
click at [464, 380] on span "Average Of Active Days Last Calender 12 Weeks <= 5.5" at bounding box center [578, 377] width 375 height 11
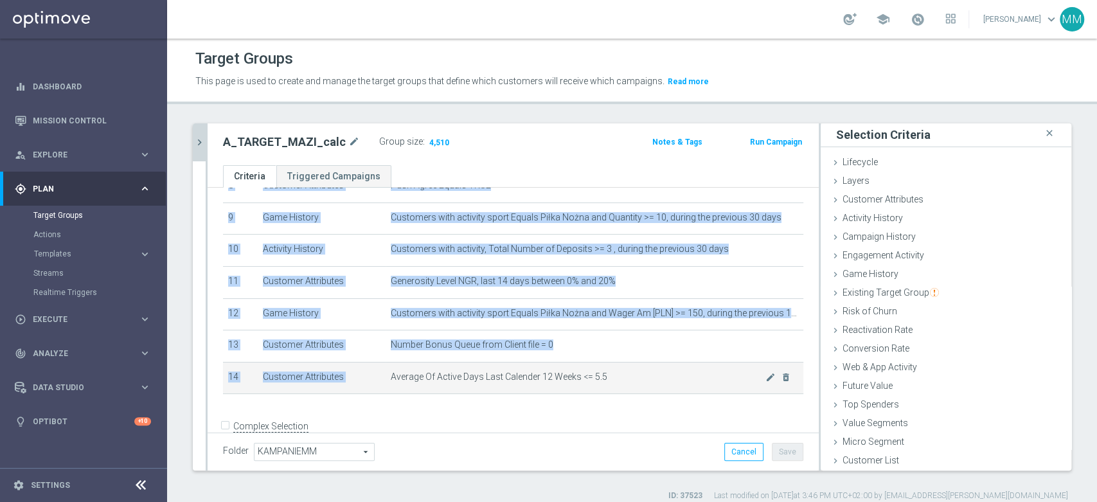
click at [464, 380] on span "Average Of Active Days Last Calender 12 Weeks <= 5.5" at bounding box center [578, 377] width 375 height 11
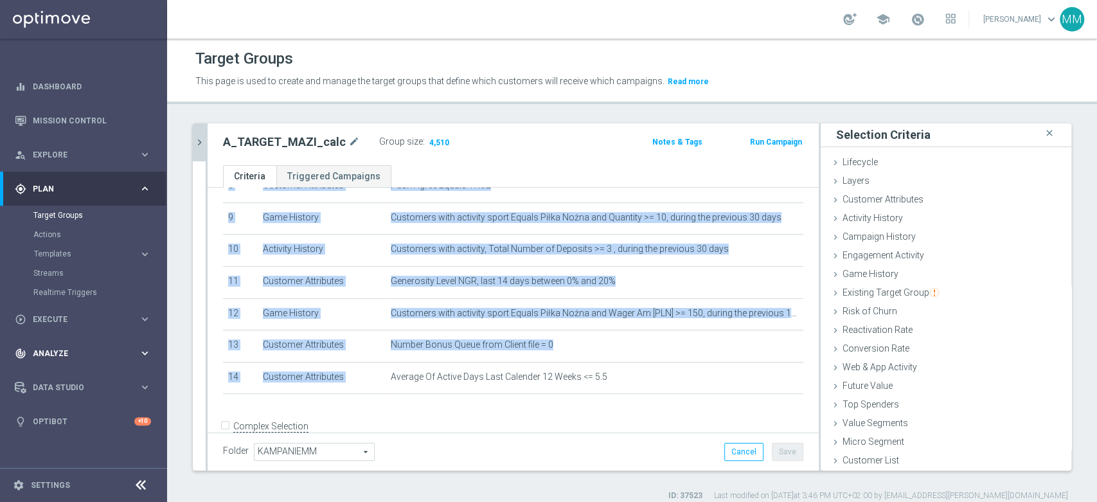
copy table "# Selection Type Criteria delete_forever 1 Customer Attributes STS_Exclusions E…"
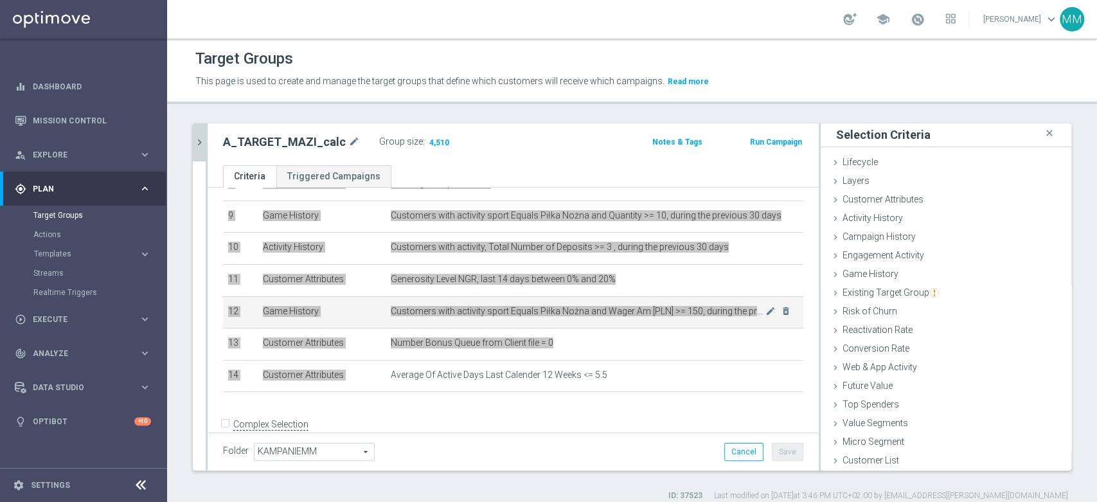
scroll to position [309, 0]
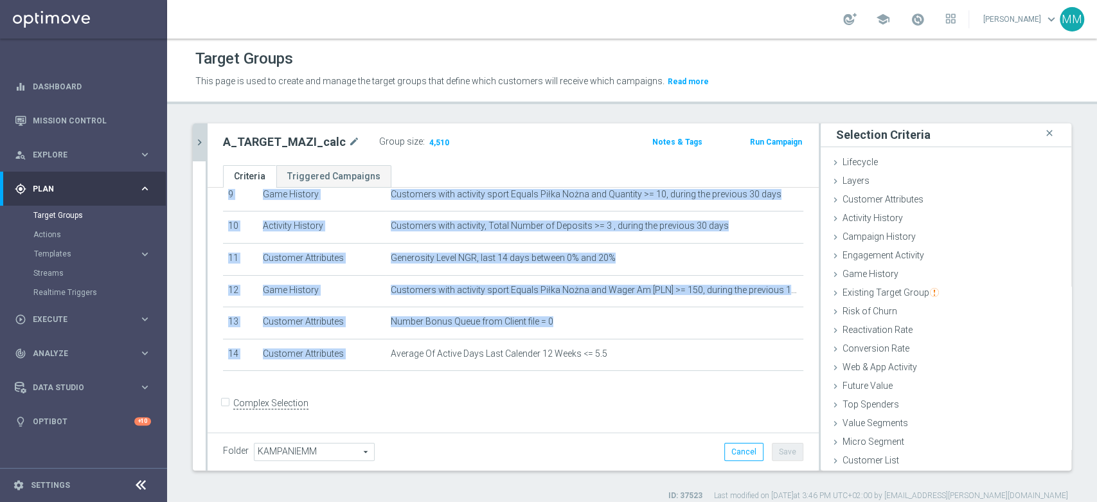
click at [563, 383] on div "# Selection Type Criteria delete_forever 1 Customer Attributes STS_Exclusions E…" at bounding box center [513, 139] width 600 height 488
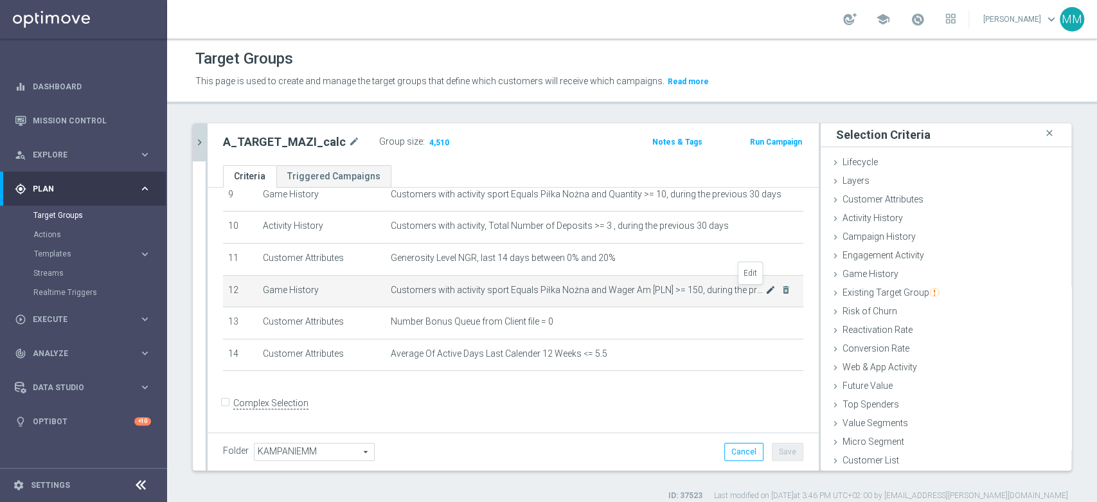
click at [766, 292] on icon "mode_edit" at bounding box center [771, 290] width 10 height 10
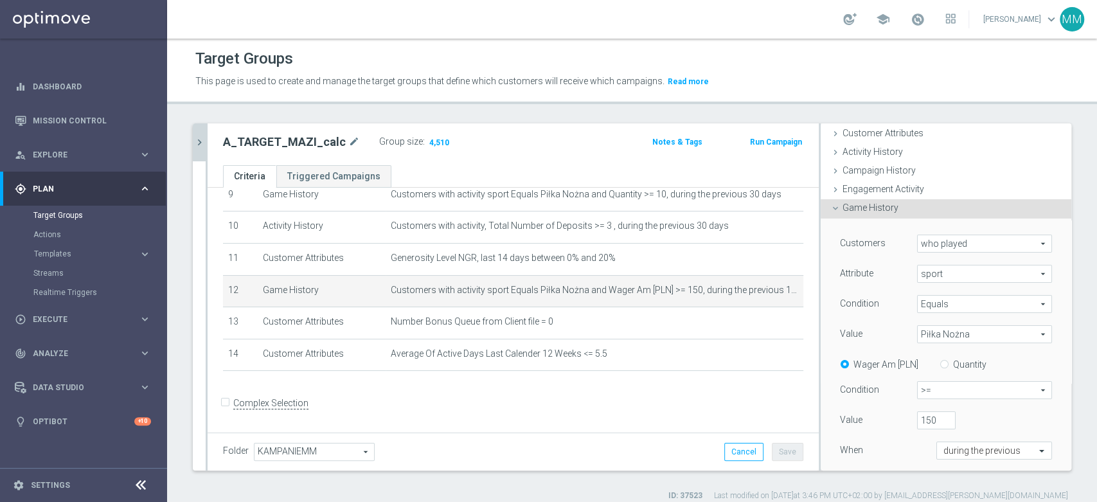
scroll to position [72, 0]
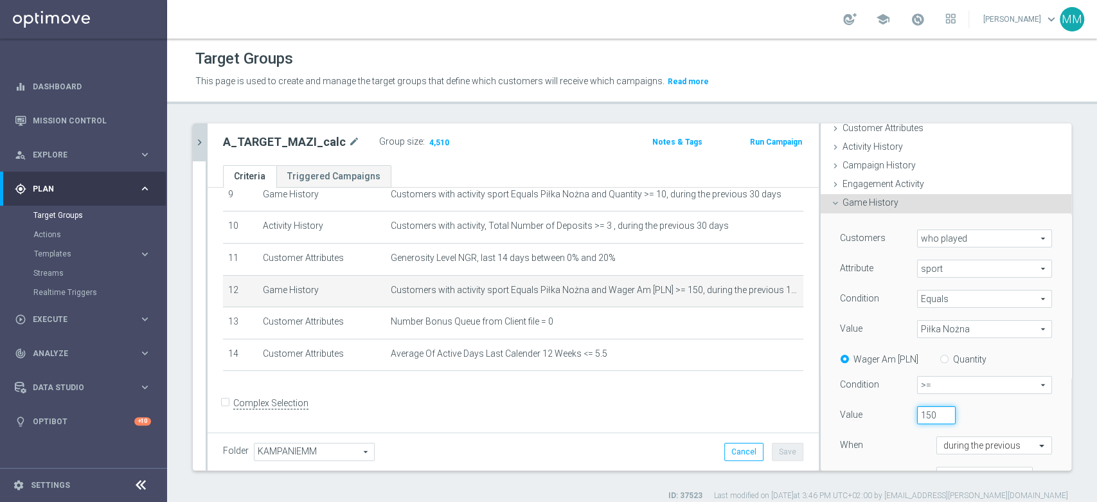
drag, startPoint x: 912, startPoint y: 410, endPoint x: 995, endPoint y: 410, distance: 82.3
click at [995, 413] on div "150" at bounding box center [966, 415] width 116 height 18
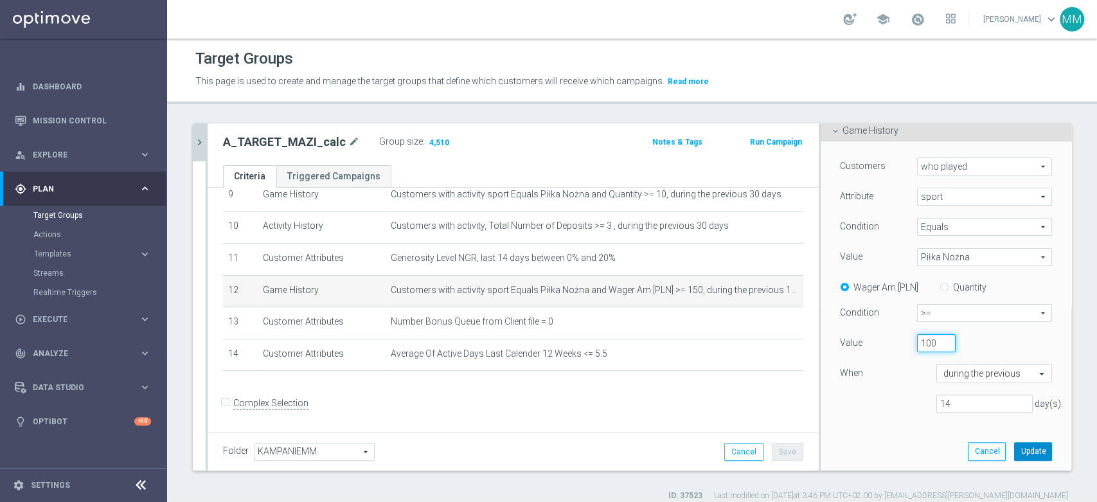
type input "100"
click at [1018, 450] on button "Update" at bounding box center [1033, 451] width 38 height 18
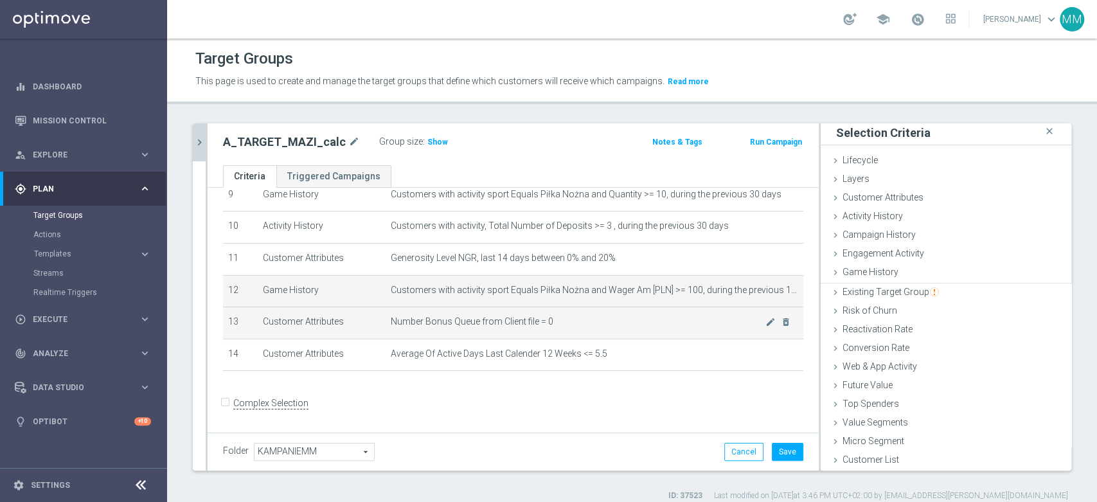
scroll to position [1, 0]
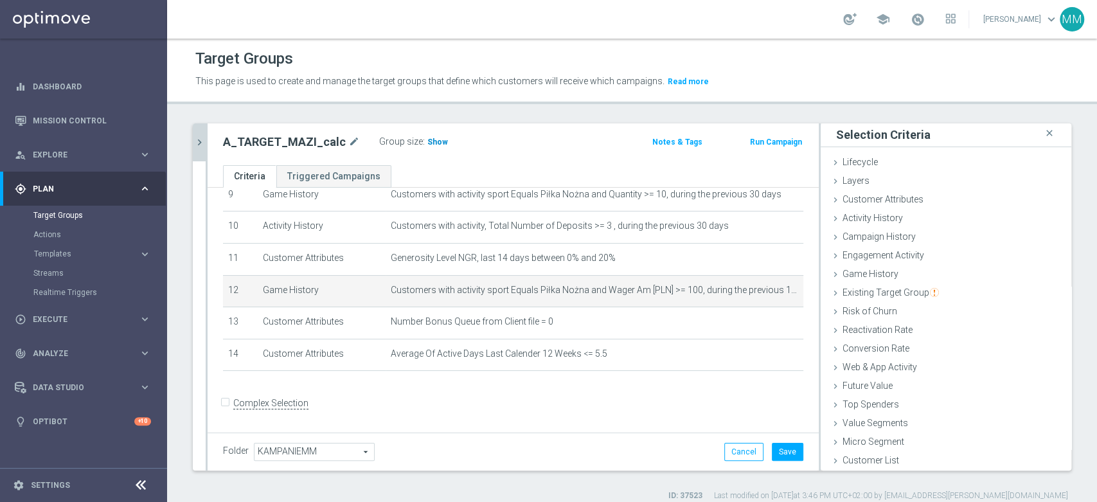
click at [433, 140] on span "Show" at bounding box center [438, 142] width 21 height 9
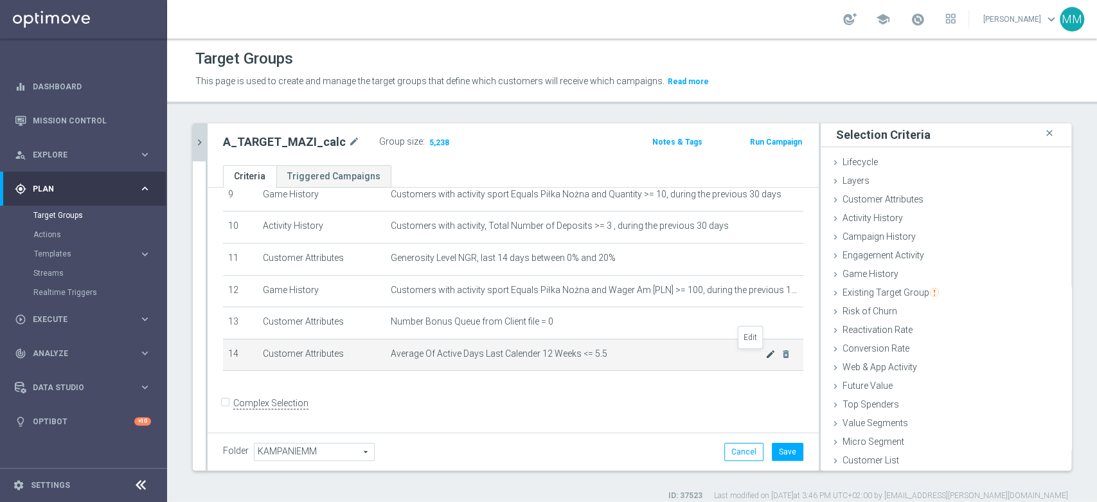
click at [766, 358] on icon "mode_edit" at bounding box center [771, 354] width 10 height 10
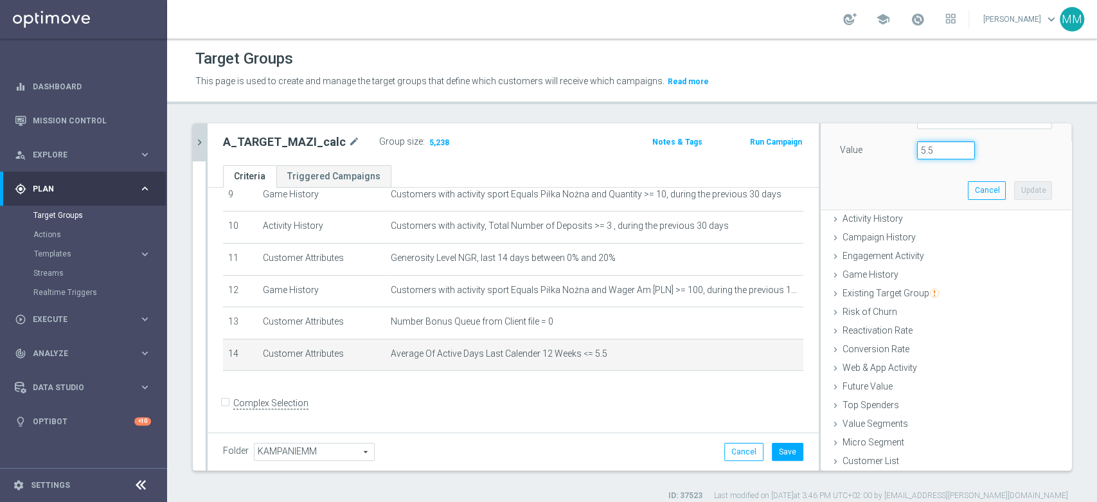
drag, startPoint x: 922, startPoint y: 154, endPoint x: 908, endPoint y: 150, distance: 14.7
click at [917, 150] on input "5.5" at bounding box center [946, 150] width 58 height 18
type input "5"
click at [1014, 193] on button "Update" at bounding box center [1033, 190] width 38 height 18
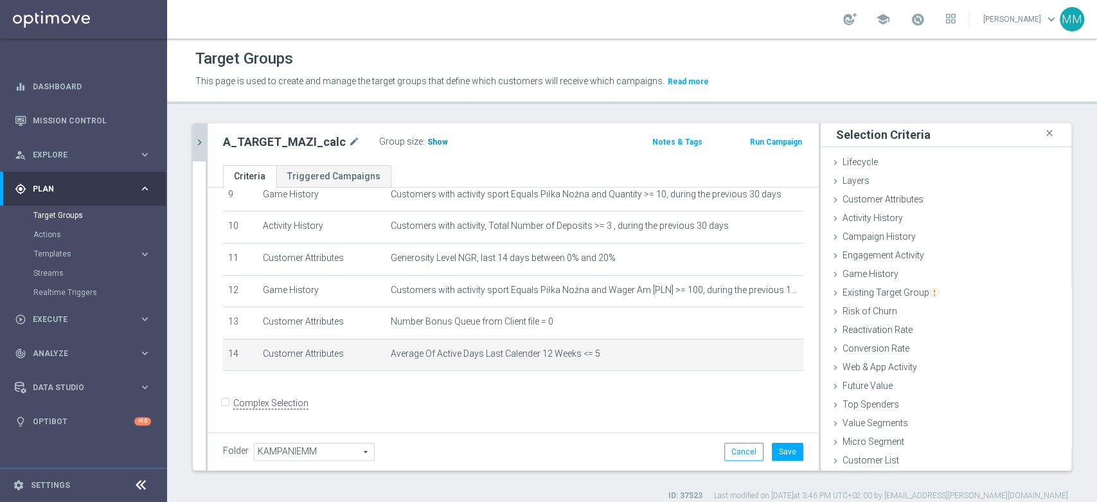
click at [432, 140] on span "Show" at bounding box center [438, 142] width 21 height 9
click at [766, 357] on icon "mode_edit" at bounding box center [771, 354] width 10 height 10
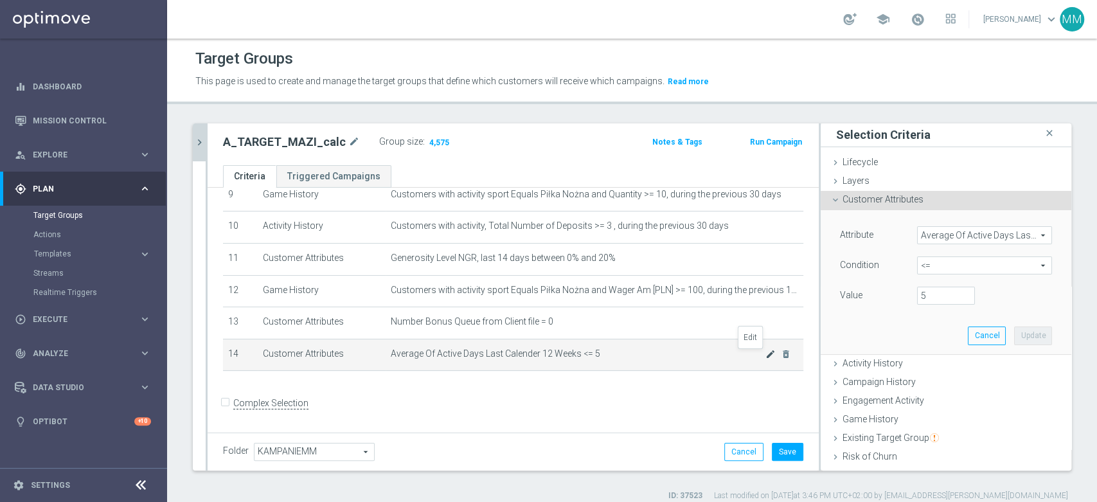
scroll to position [77, 0]
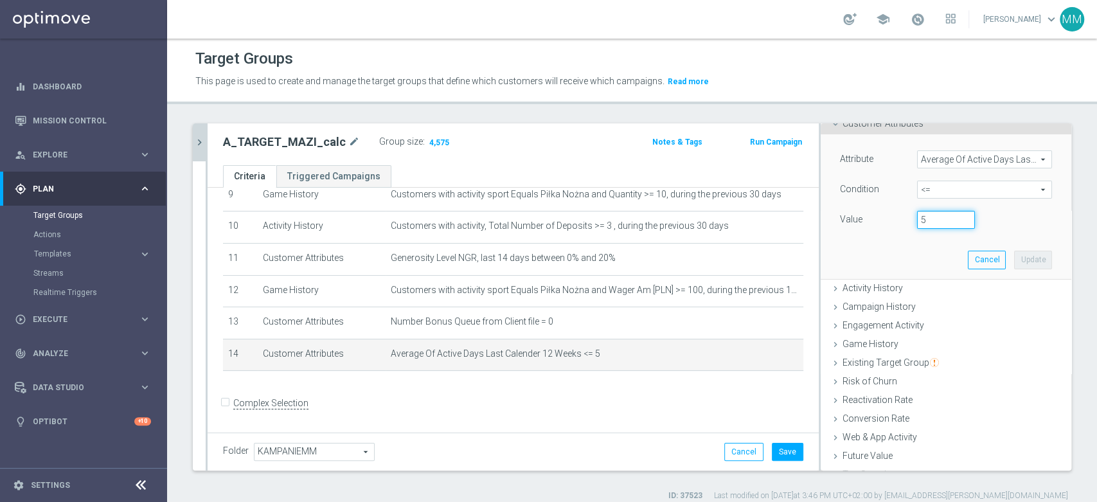
drag, startPoint x: 911, startPoint y: 222, endPoint x: 899, endPoint y: 221, distance: 12.2
click at [908, 221] on div "5" at bounding box center [946, 220] width 77 height 18
type input "4"
type input "4.5"
click at [1014, 258] on button "Update" at bounding box center [1033, 260] width 38 height 18
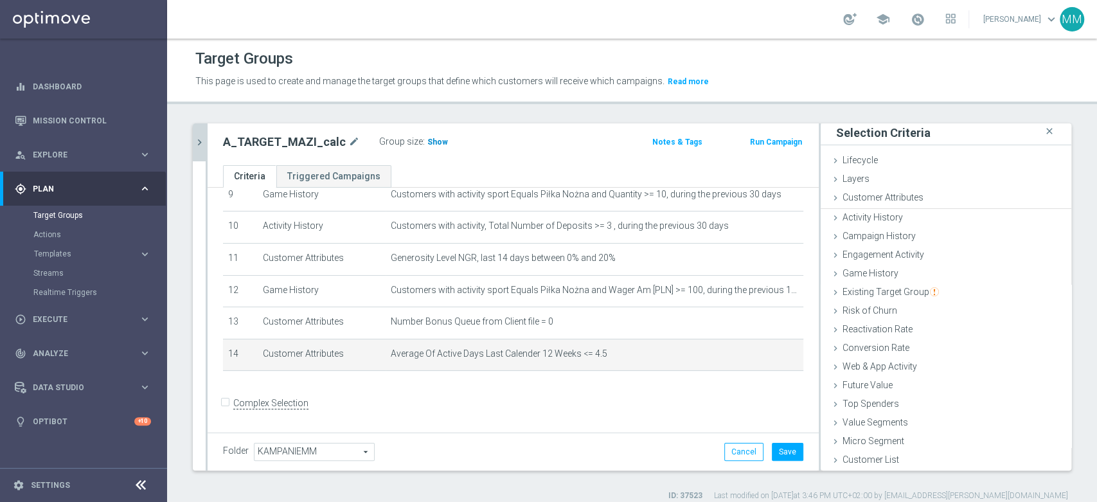
scroll to position [1, 0]
click at [430, 138] on span "Show" at bounding box center [438, 142] width 21 height 9
click at [766, 354] on icon "mode_edit" at bounding box center [771, 354] width 10 height 10
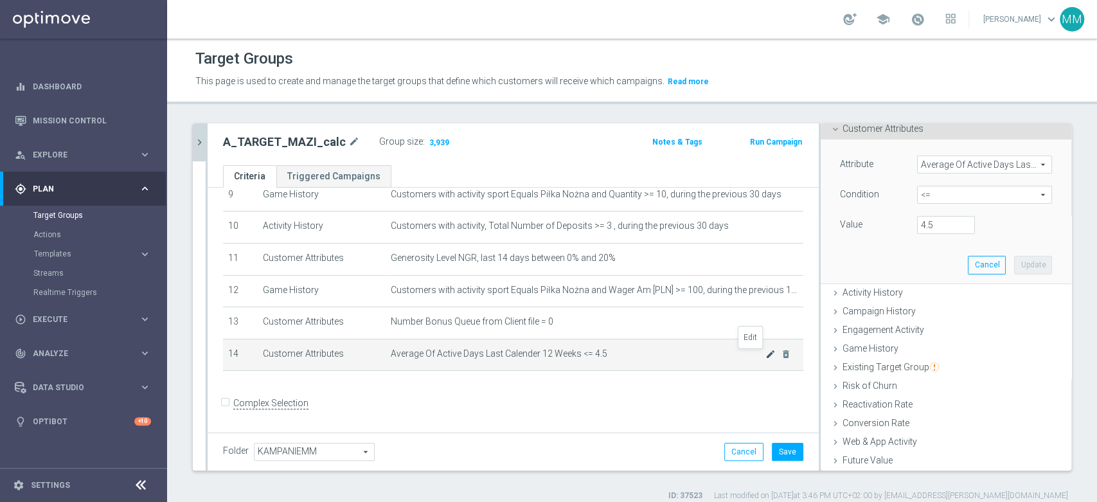
scroll to position [77, 0]
drag, startPoint x: 923, startPoint y: 219, endPoint x: 886, endPoint y: 216, distance: 36.8
click at [886, 216] on div "Value 4.5" at bounding box center [946, 221] width 231 height 21
type input "5"
click at [1014, 261] on button "Update" at bounding box center [1033, 260] width 38 height 18
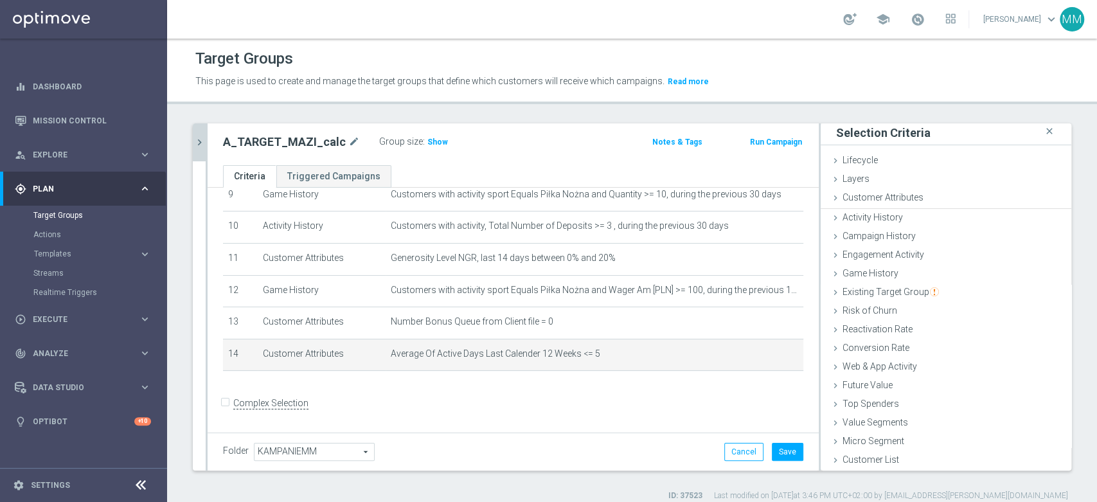
scroll to position [1, 0]
click at [423, 138] on label ":" at bounding box center [424, 141] width 2 height 11
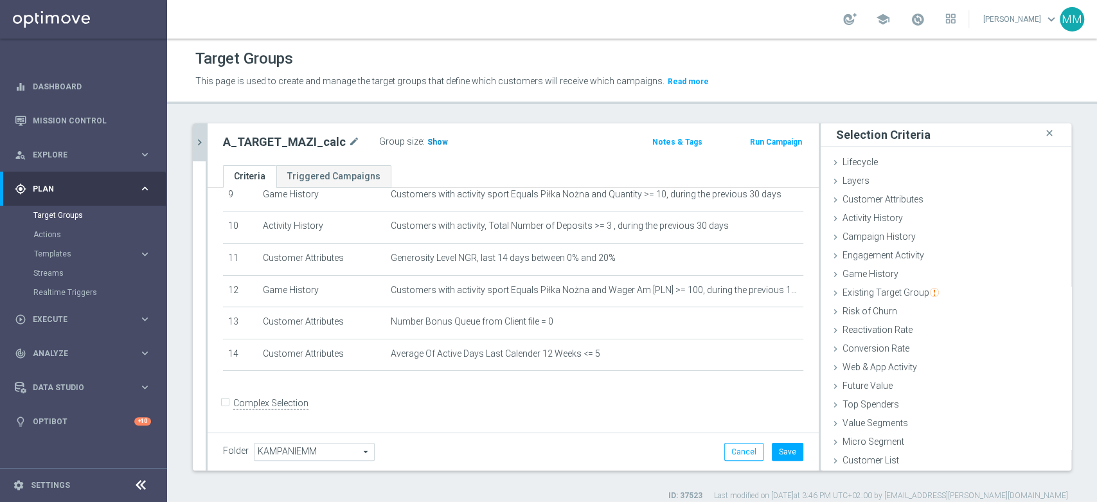
click at [428, 139] on span "Show" at bounding box center [438, 142] width 21 height 9
click at [782, 452] on button "Save" at bounding box center [788, 452] width 32 height 18
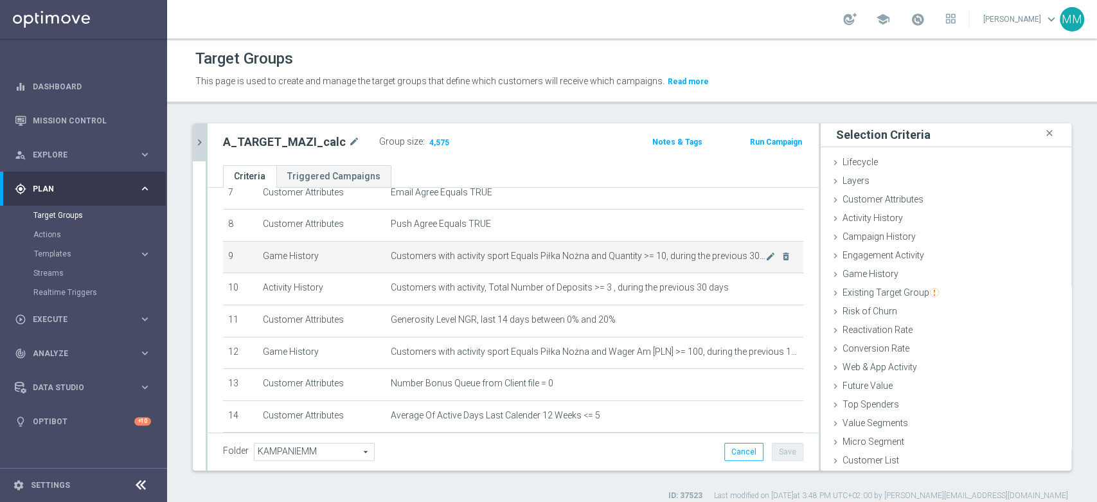
scroll to position [309, 0]
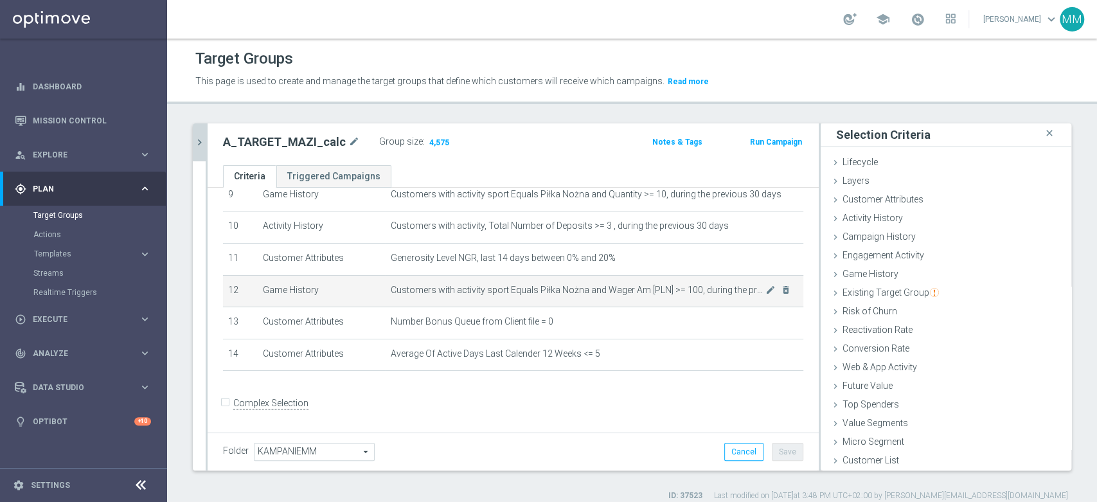
click at [538, 302] on td "Customers with activity sport Equals Piłka Nożna and Wager Am [PLN] >= 100, dur…" at bounding box center [595, 291] width 418 height 32
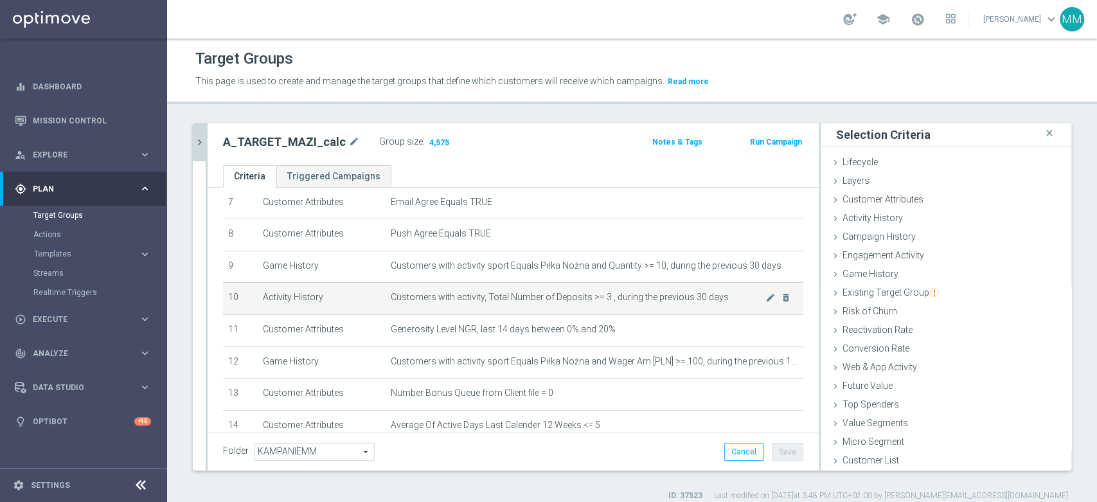
click at [529, 293] on span "Customers with activity, Total Number of Deposits >= 3 , during the previous 30…" at bounding box center [578, 297] width 375 height 11
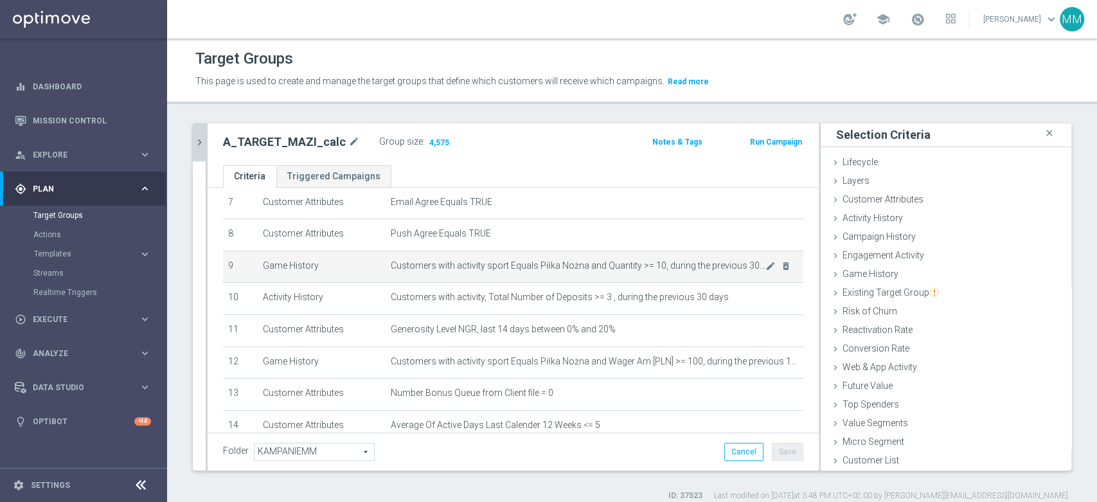
click at [468, 267] on span "Customers with activity sport Equals Piłka Nożna and Quantity >= 10, during the…" at bounding box center [578, 265] width 375 height 11
click at [467, 267] on span "Customers with activity sport Equals Piłka Nożna and Quantity >= 10, during the…" at bounding box center [578, 265] width 375 height 11
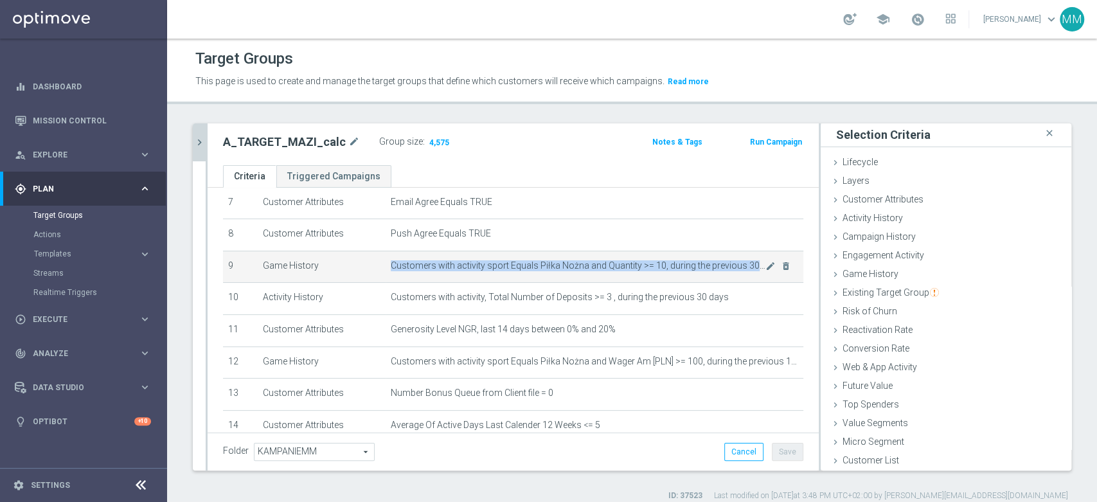
click at [467, 267] on span "Customers with activity sport Equals Piłka Nożna and Quantity >= 10, during the…" at bounding box center [578, 265] width 375 height 11
click at [580, 271] on td "Customers with activity sport Equals Piłka Nożna and Quantity >= 10, during the…" at bounding box center [595, 267] width 418 height 32
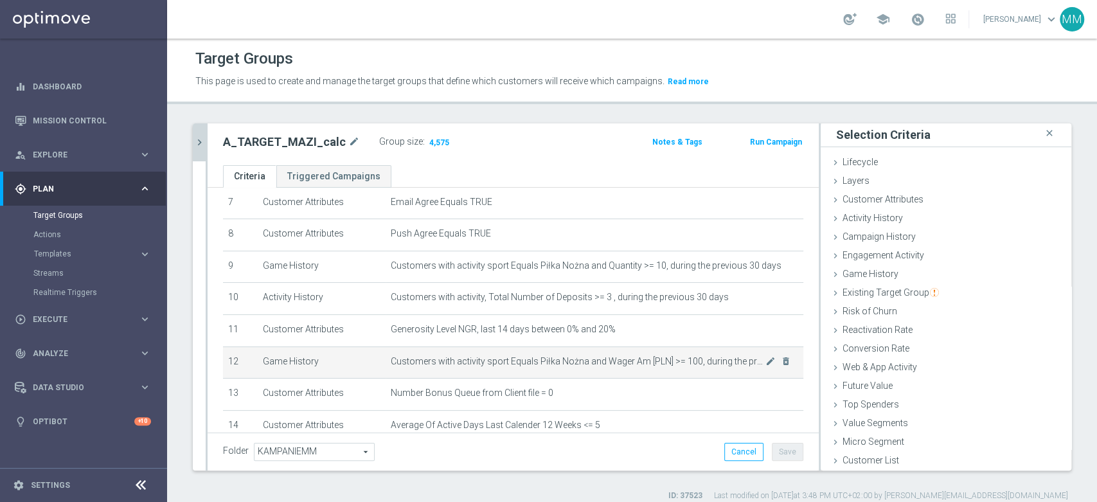
scroll to position [309, 0]
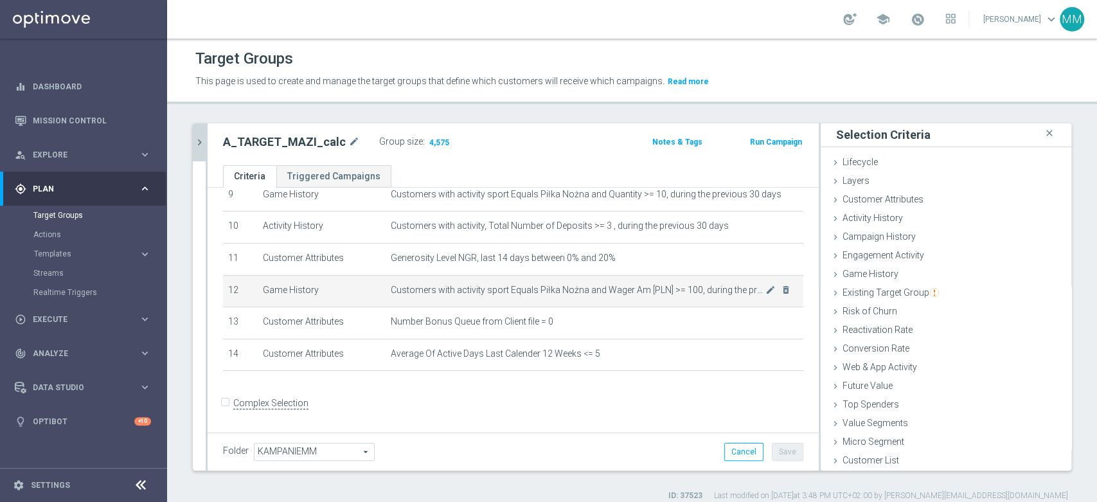
click at [582, 303] on td "Customers with activity sport Equals Piłka Nożna and Wager Am [PLN] >= 100, dur…" at bounding box center [595, 291] width 418 height 32
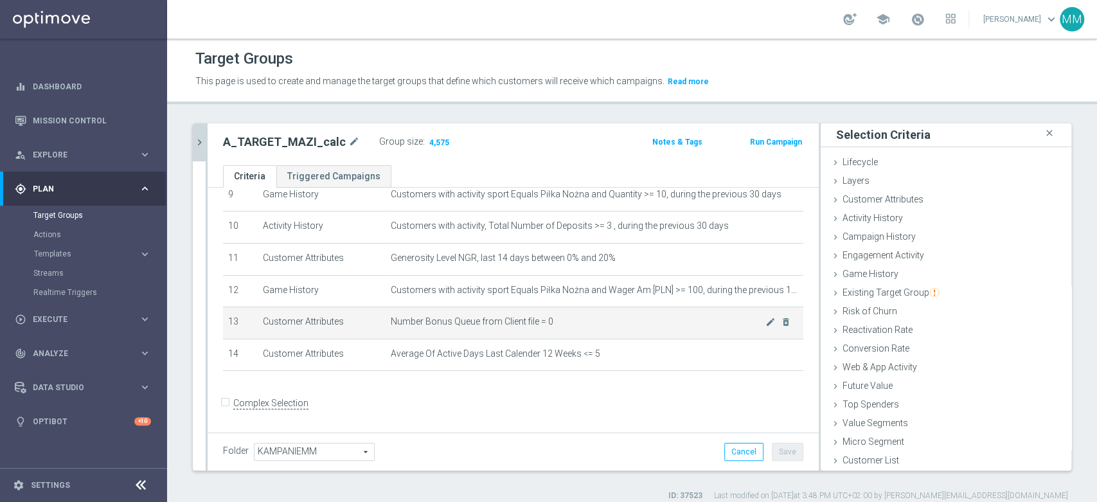
click at [575, 327] on span "Number Bonus Queue from Client file = 0" at bounding box center [578, 321] width 375 height 11
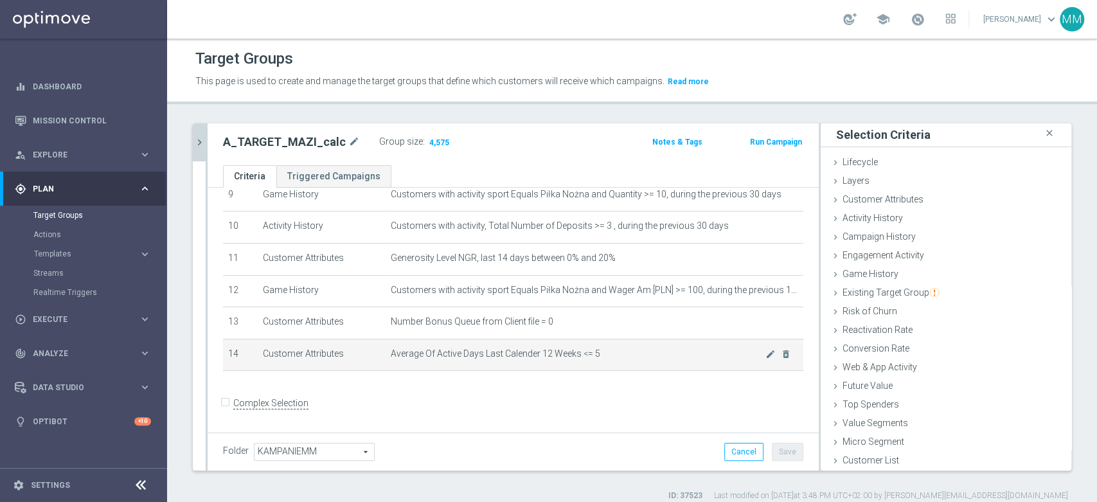
click at [584, 354] on span "Average Of Active Days Last Calender 12 Weeks <= 5" at bounding box center [578, 353] width 375 height 11
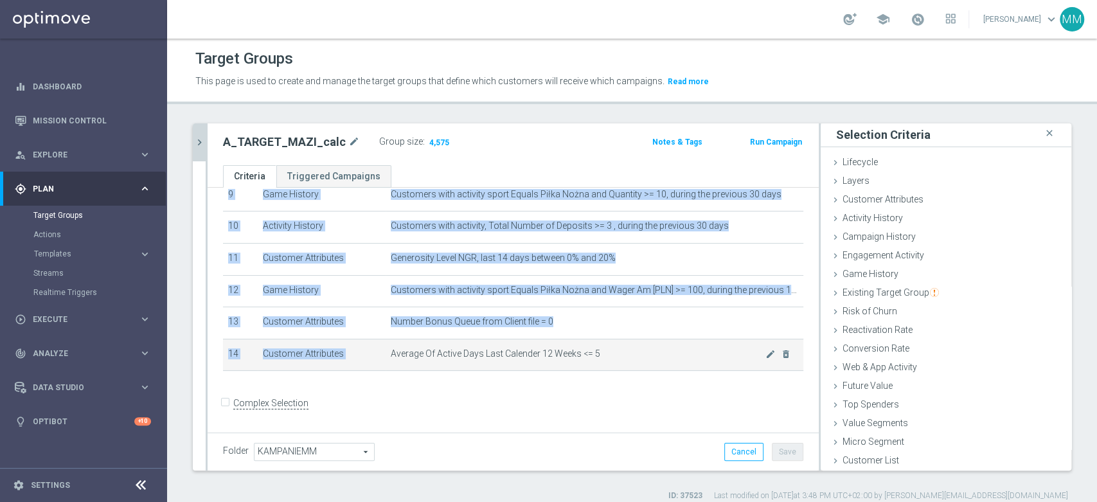
click at [584, 354] on span "Average Of Active Days Last Calender 12 Weeks <= 5" at bounding box center [578, 353] width 375 height 11
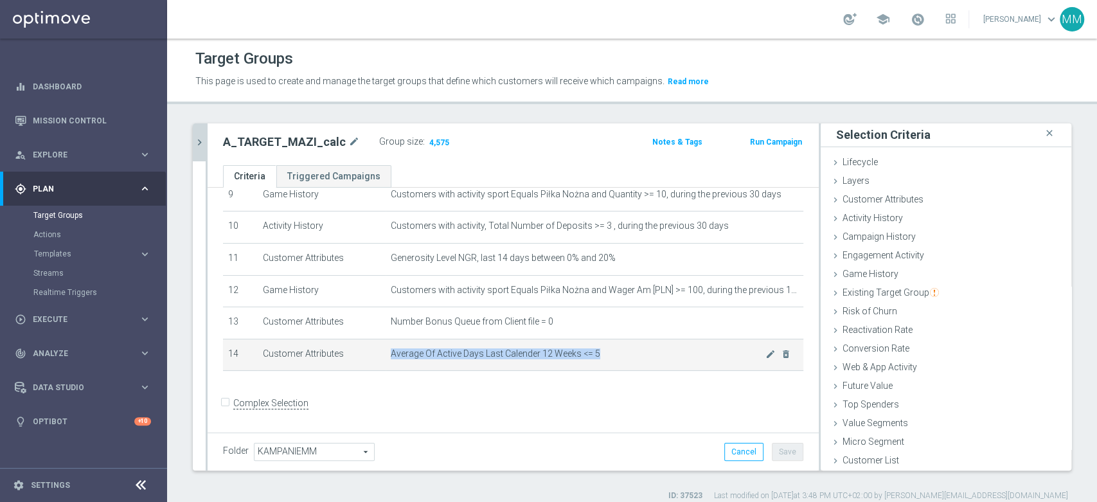
click at [542, 356] on span "Average Of Active Days Last Calender 12 Weeks <= 5" at bounding box center [578, 353] width 375 height 11
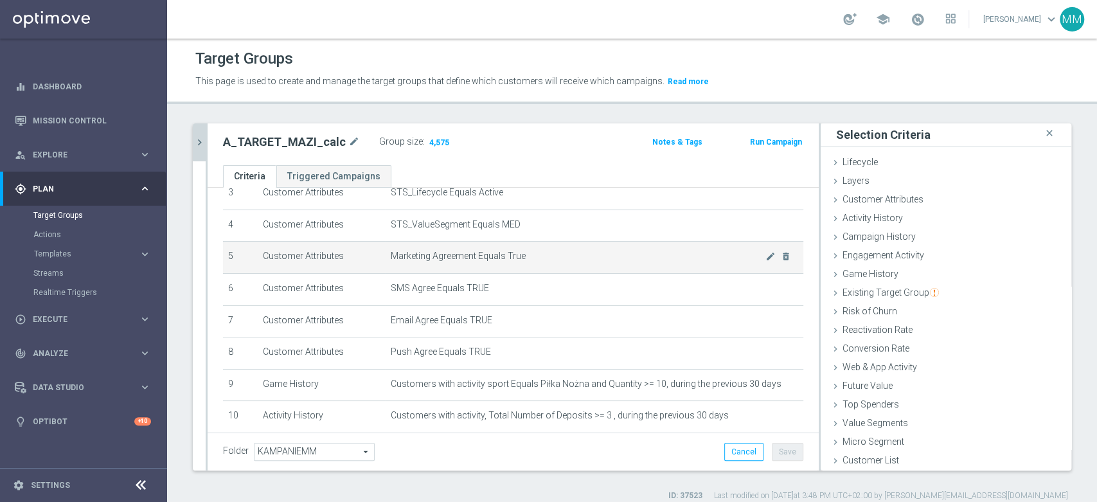
scroll to position [95, 0]
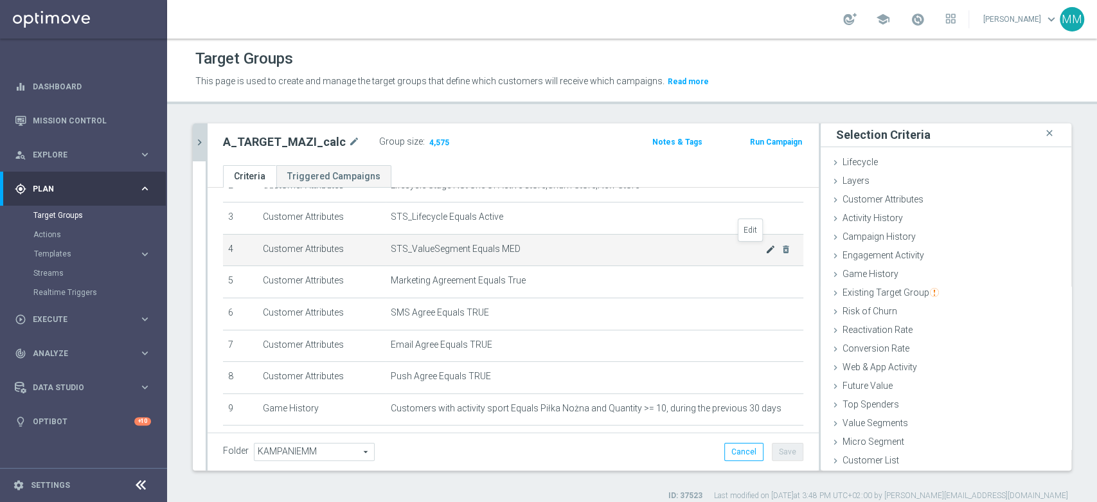
click at [766, 251] on icon "mode_edit" at bounding box center [771, 249] width 10 height 10
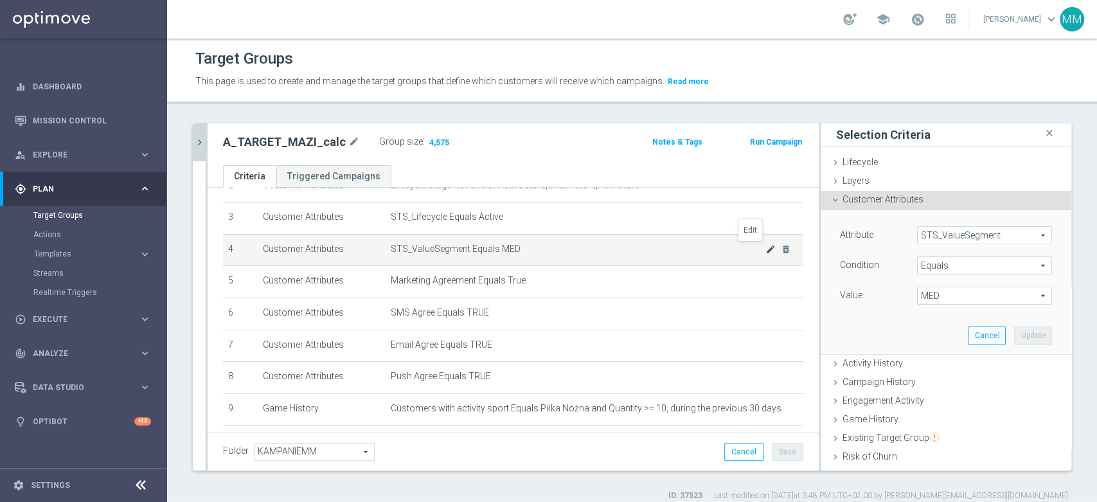
scroll to position [77, 0]
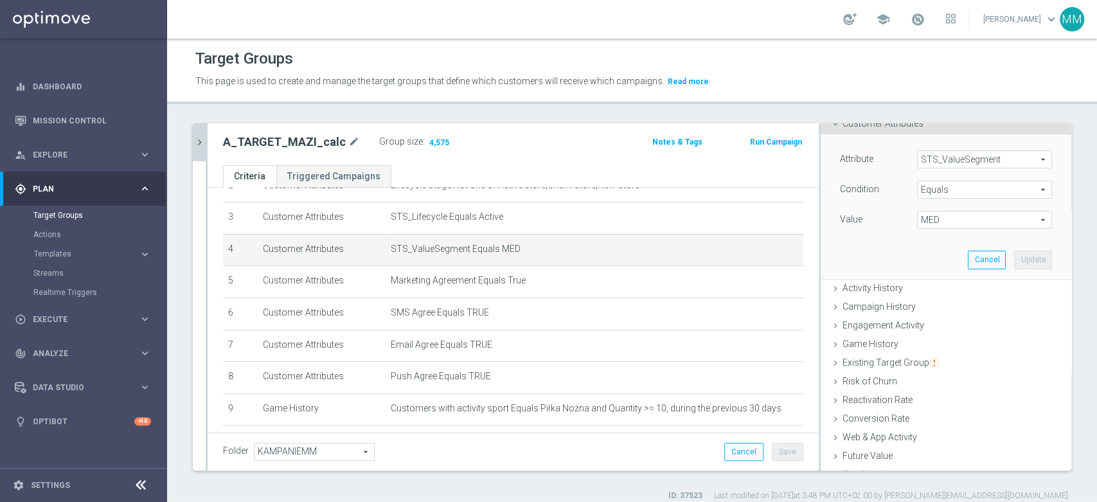
click at [961, 220] on span "MED" at bounding box center [985, 220] width 134 height 17
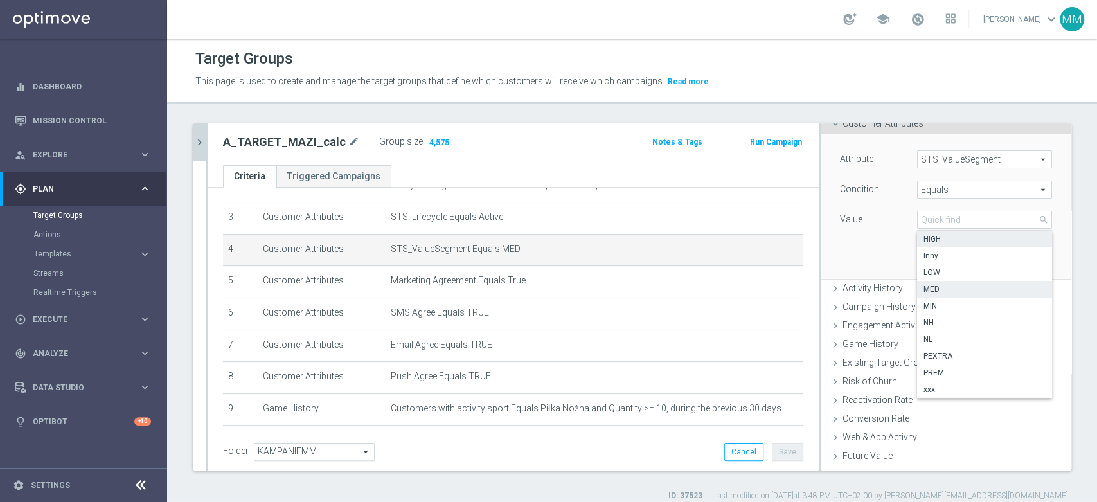
click at [934, 239] on span "HIGH" at bounding box center [985, 239] width 122 height 10
type input "HIGH"
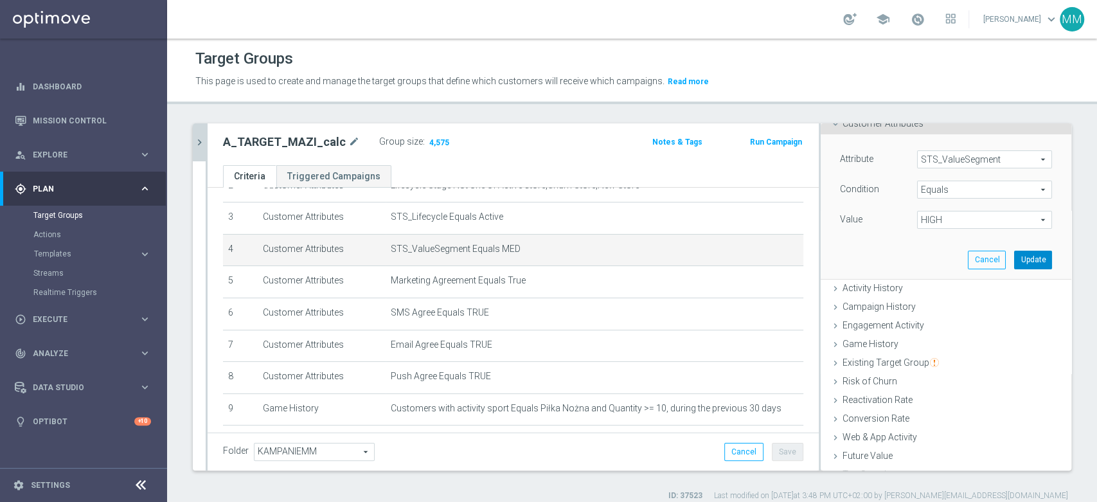
click at [1014, 262] on button "Update" at bounding box center [1033, 260] width 38 height 18
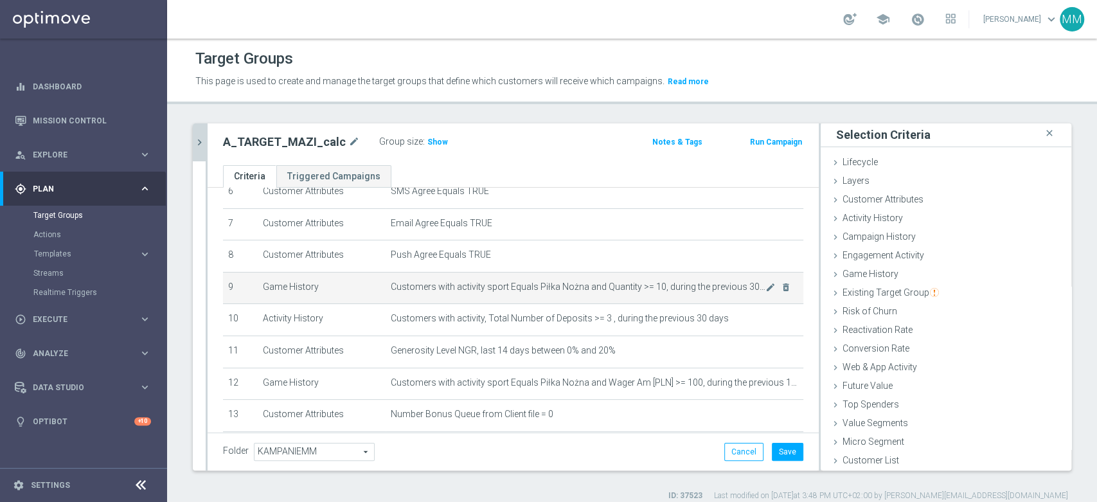
scroll to position [237, 0]
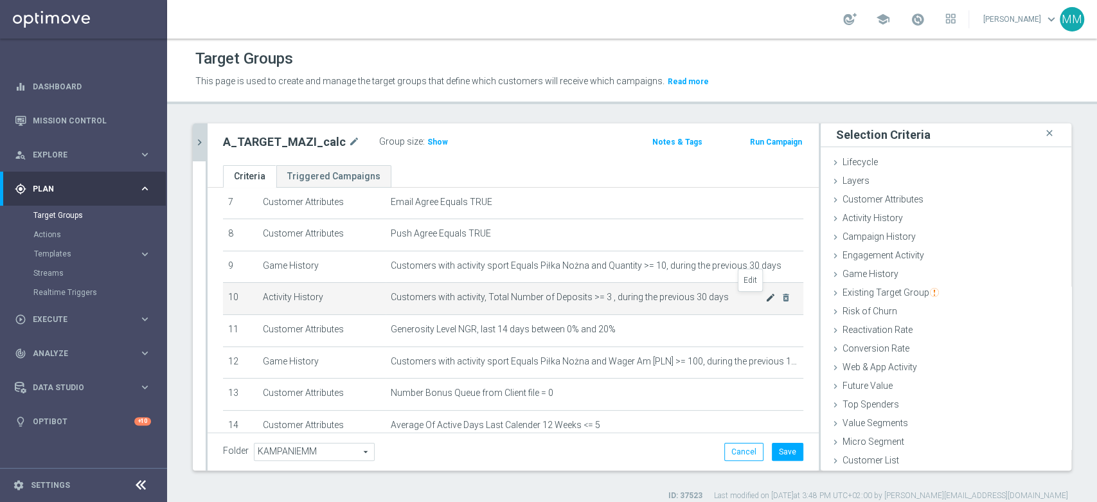
click at [766, 296] on icon "mode_edit" at bounding box center [771, 298] width 10 height 10
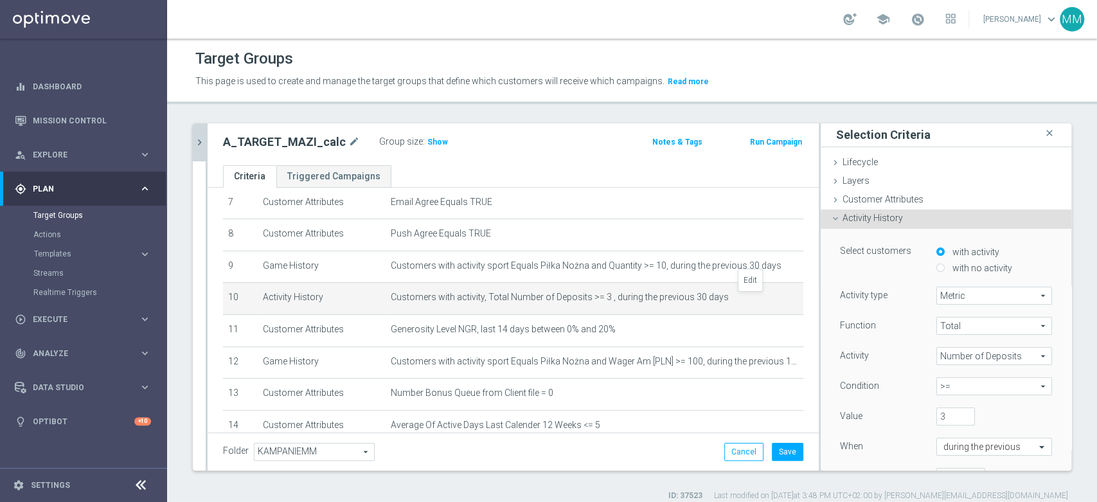
scroll to position [77, 0]
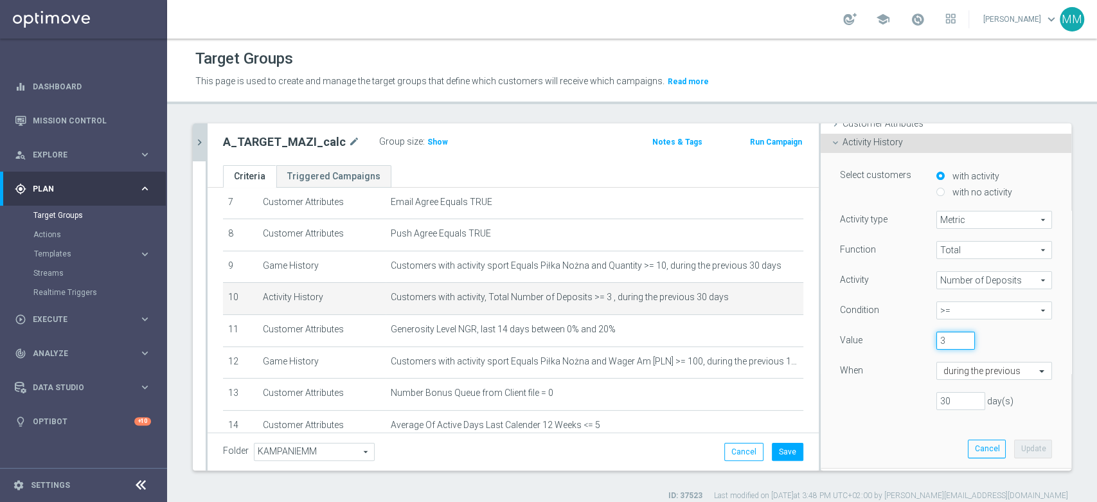
click at [949, 334] on input "3" at bounding box center [956, 341] width 39 height 18
click at [950, 337] on input "3" at bounding box center [956, 341] width 39 height 18
click at [937, 339] on input "3" at bounding box center [956, 341] width 39 height 18
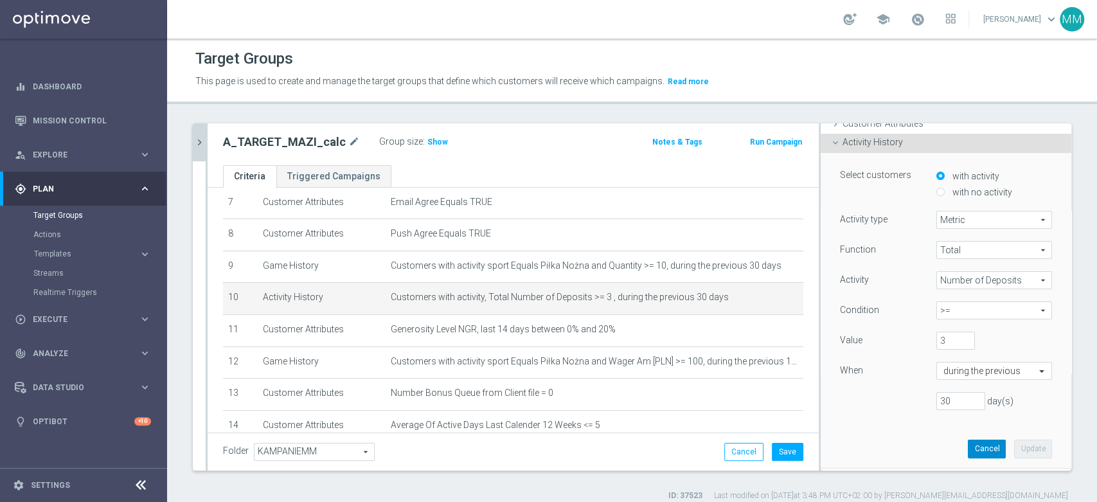
click at [968, 442] on button "Cancel" at bounding box center [987, 449] width 38 height 18
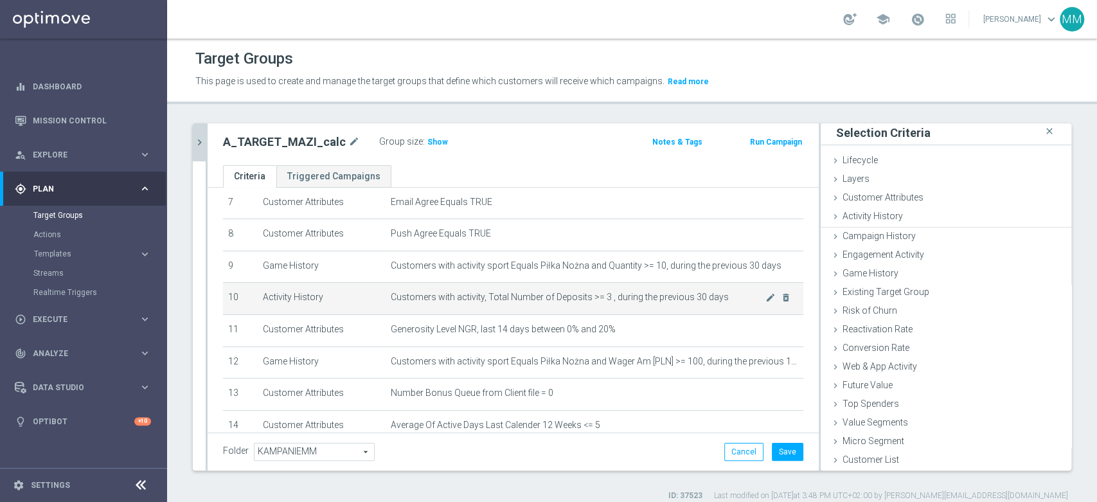
scroll to position [1, 0]
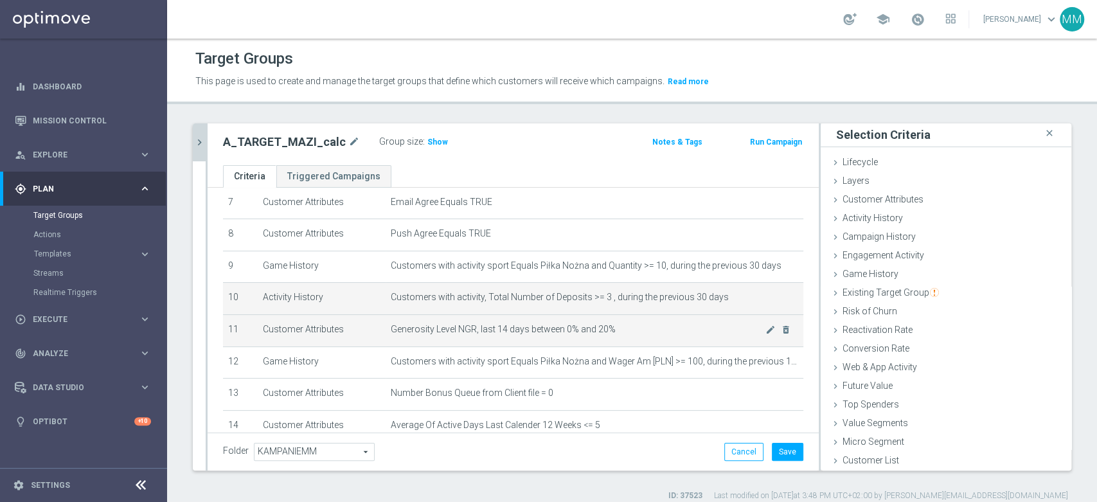
click at [613, 330] on span "Generosity Level NGR, last 14 days between 0% and 20%" at bounding box center [578, 329] width 375 height 11
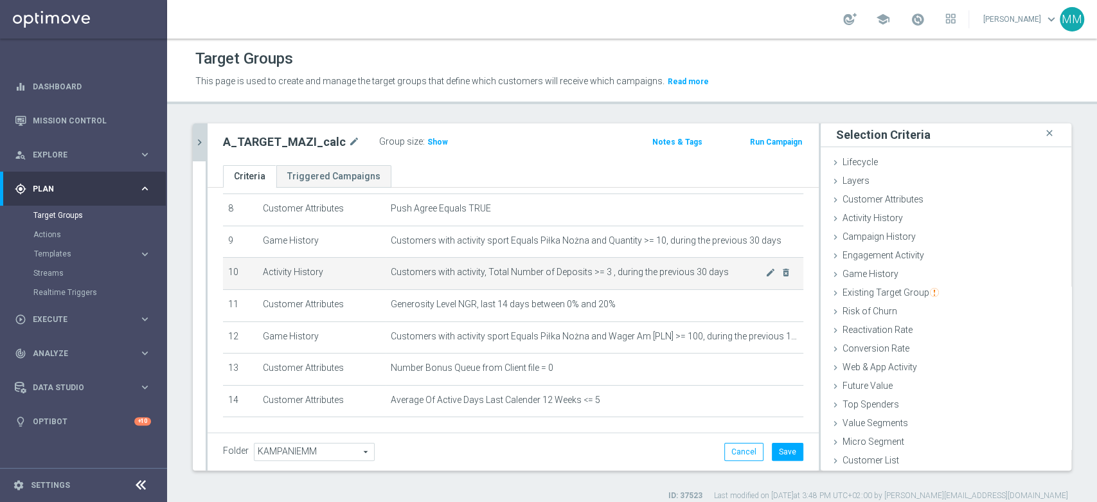
scroll to position [237, 0]
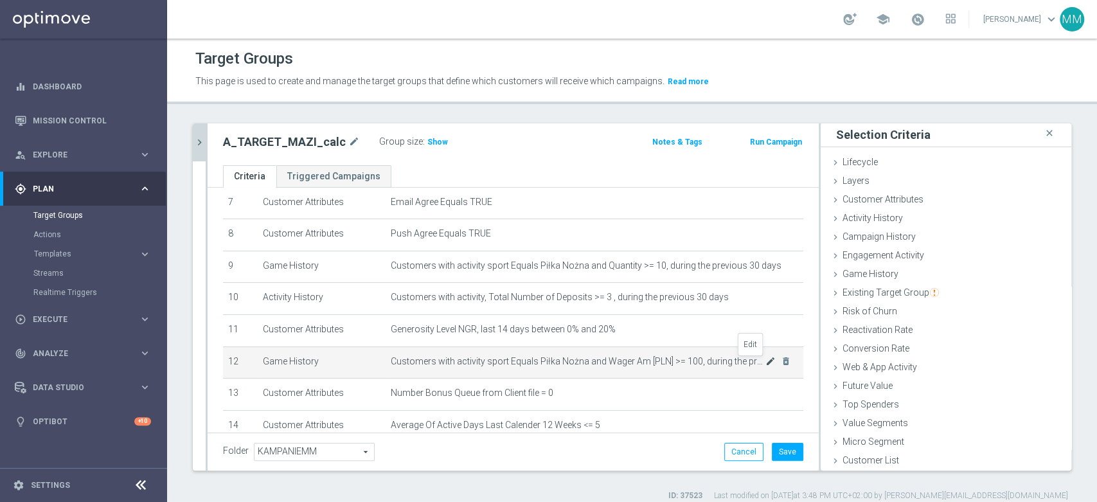
click at [766, 361] on icon "mode_edit" at bounding box center [771, 361] width 10 height 10
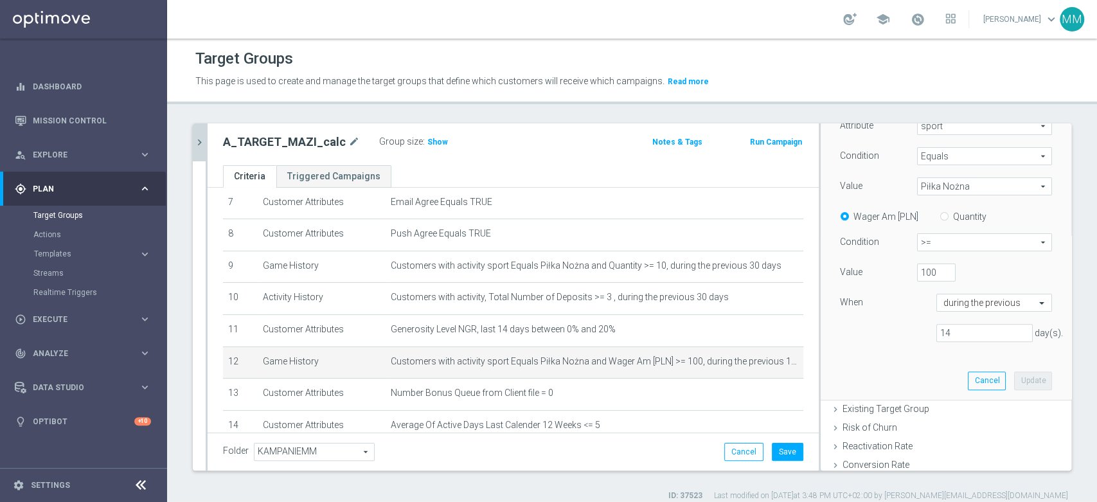
scroll to position [215, 0]
click at [923, 273] on input "100" at bounding box center [936, 272] width 39 height 18
type input "1000"
click at [1014, 375] on button "Update" at bounding box center [1033, 380] width 38 height 18
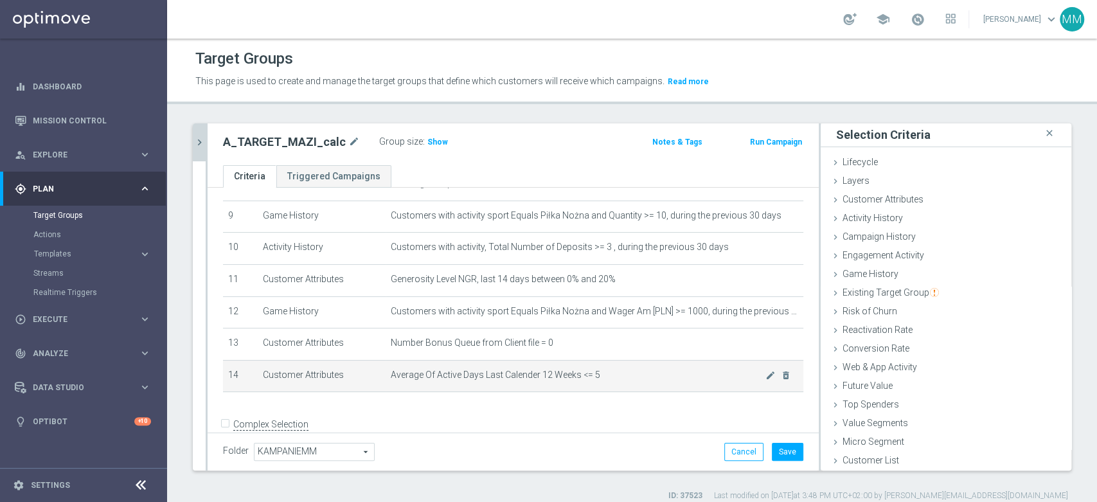
scroll to position [309, 0]
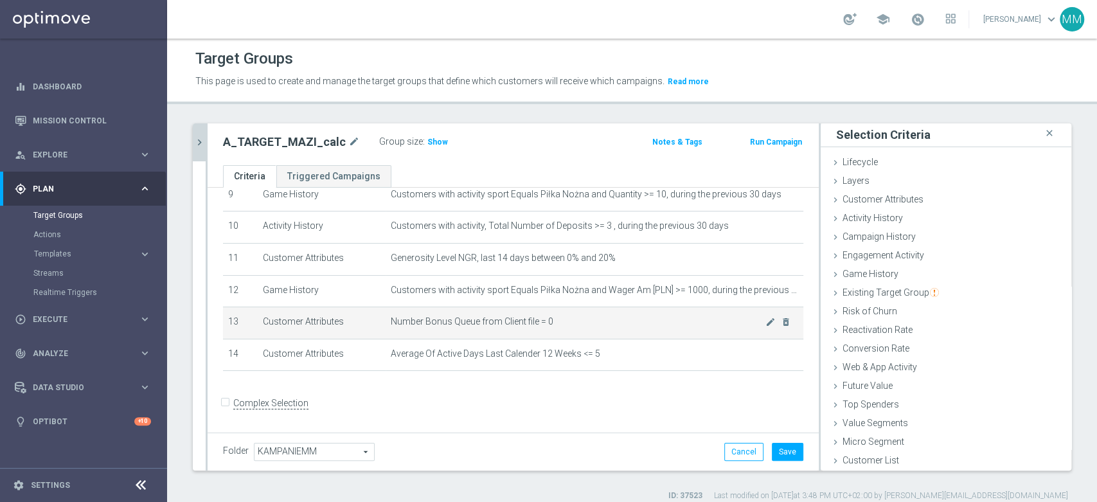
click at [530, 318] on span "Number Bonus Queue from Client file = 0" at bounding box center [578, 321] width 375 height 11
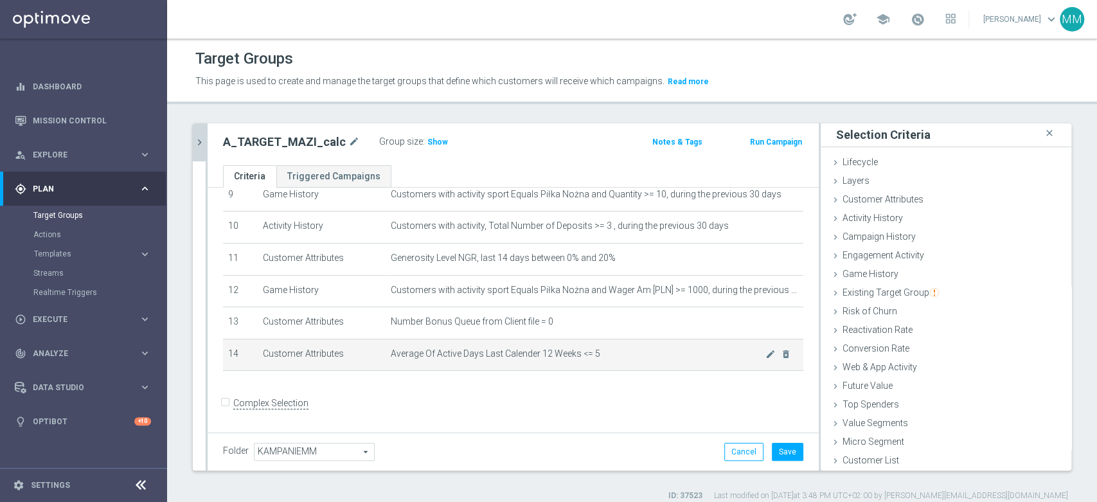
click at [598, 350] on span "Average Of Active Days Last Calender 12 Weeks <= 5" at bounding box center [578, 353] width 375 height 11
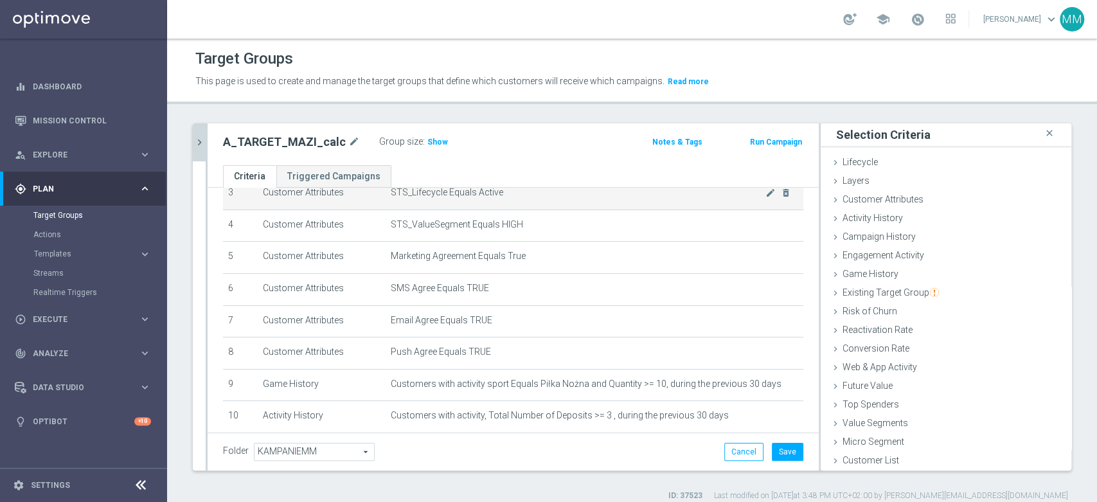
scroll to position [95, 0]
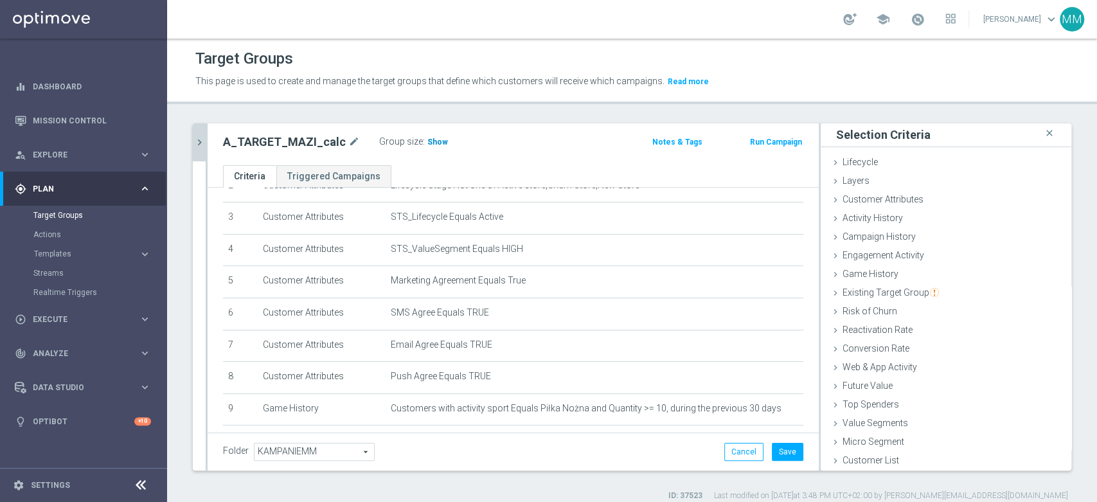
click at [428, 139] on span "Show" at bounding box center [438, 142] width 21 height 9
click at [775, 454] on button "Save" at bounding box center [788, 452] width 32 height 18
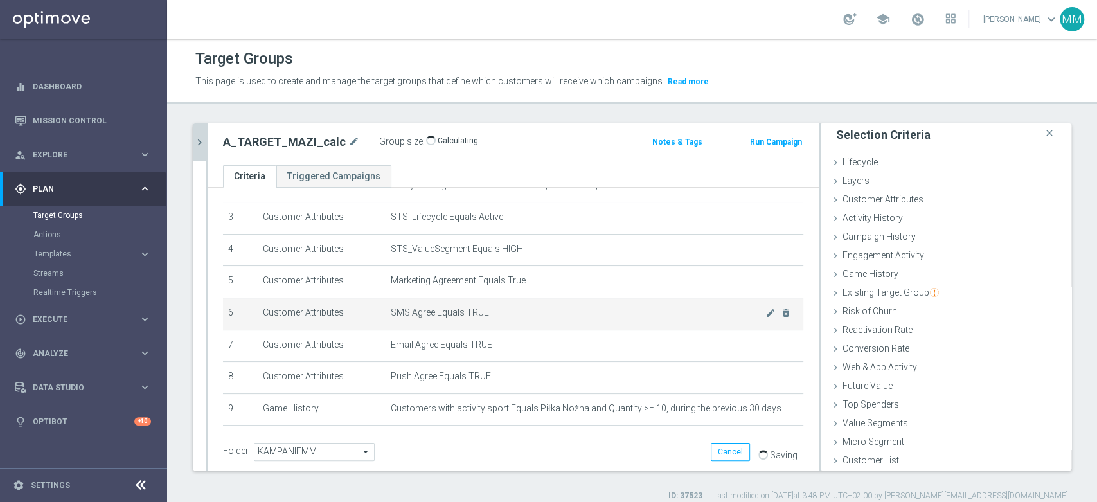
scroll to position [309, 0]
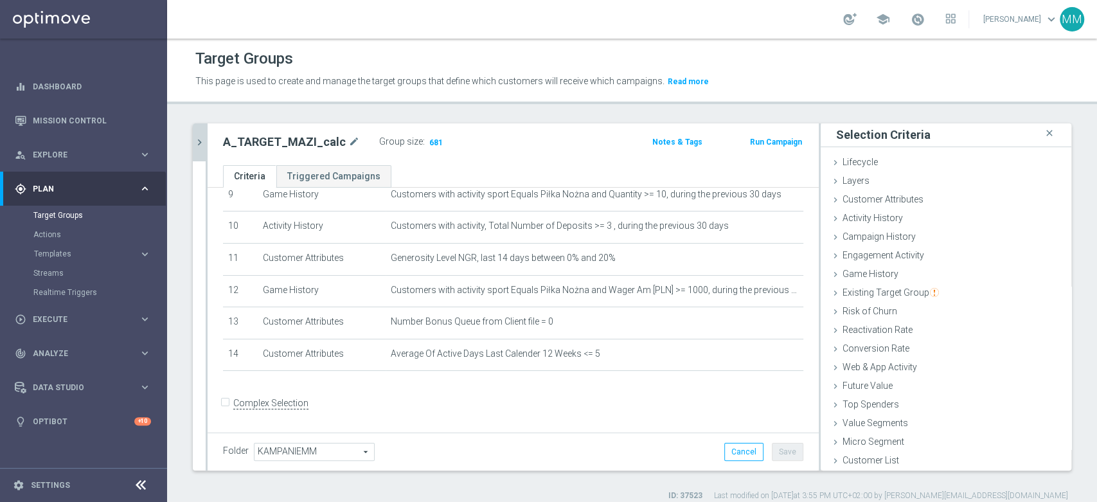
click at [198, 139] on icon "chevron_right" at bounding box center [200, 142] width 12 height 12
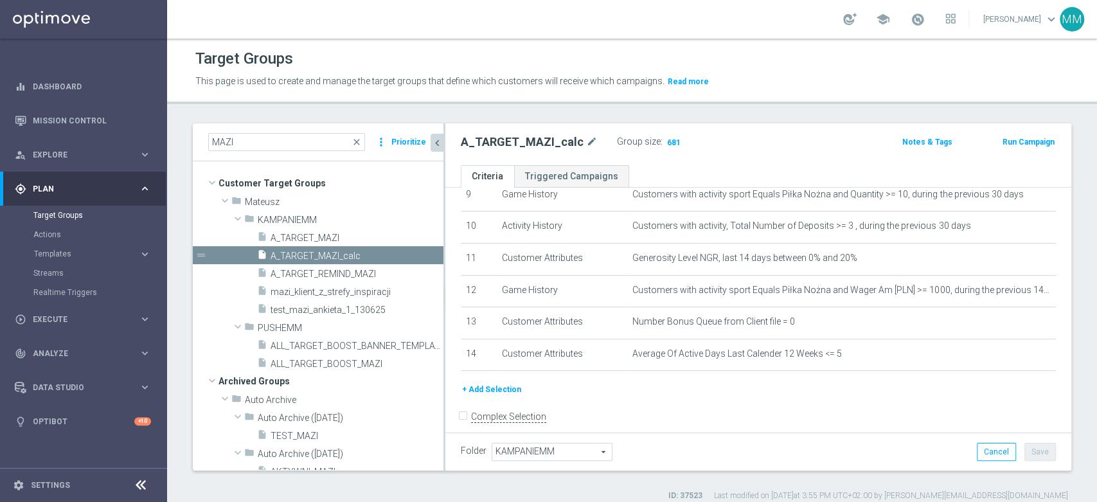
scroll to position [23, 0]
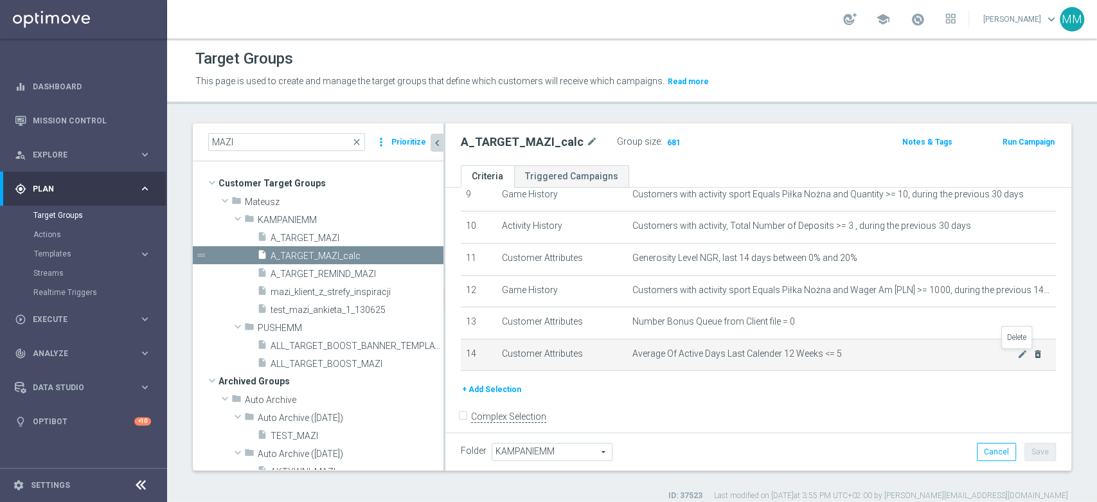
click at [1033, 357] on icon "delete_forever" at bounding box center [1038, 354] width 10 height 10
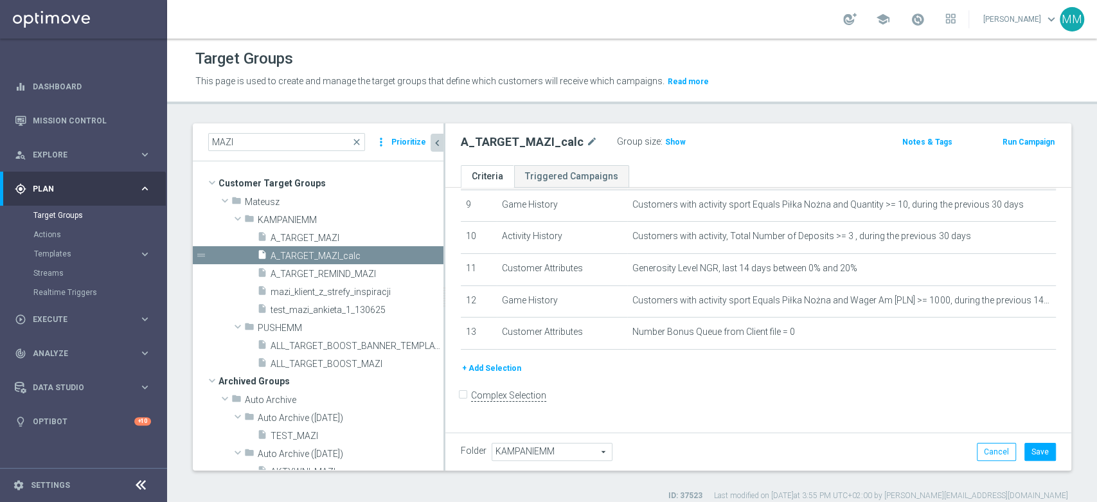
scroll to position [290, 0]
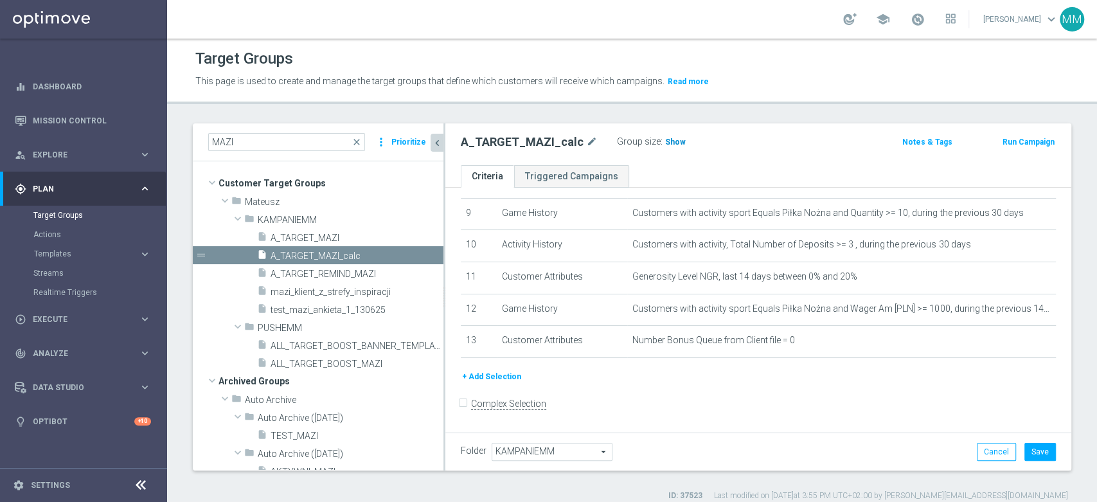
click at [665, 135] on h3 "Show" at bounding box center [675, 142] width 23 height 14
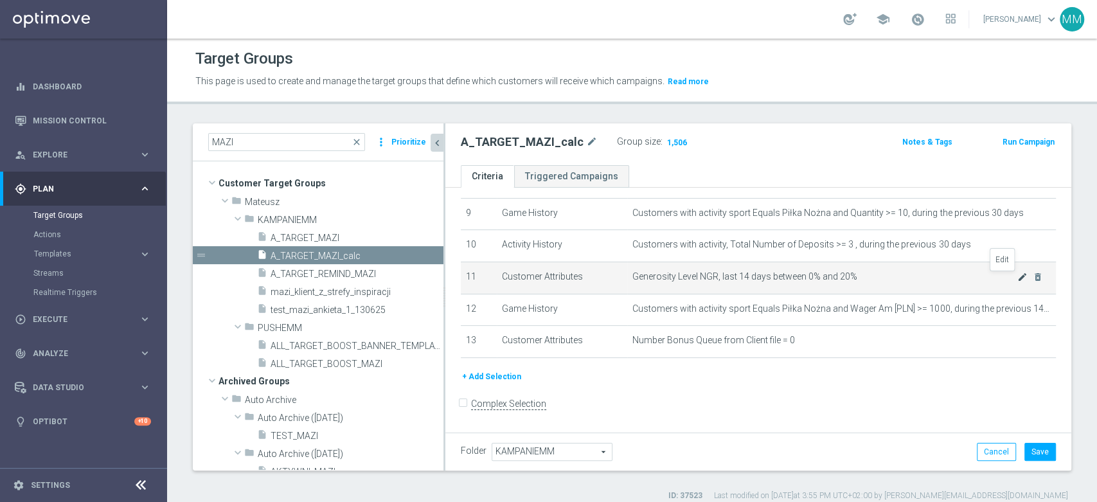
click at [1018, 278] on icon "mode_edit" at bounding box center [1023, 277] width 10 height 10
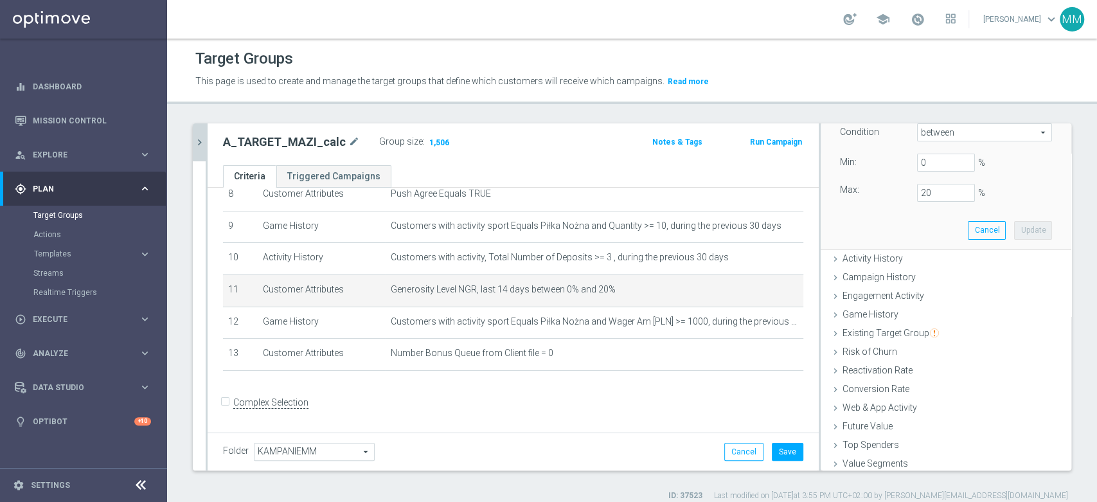
scroll to position [102, 0]
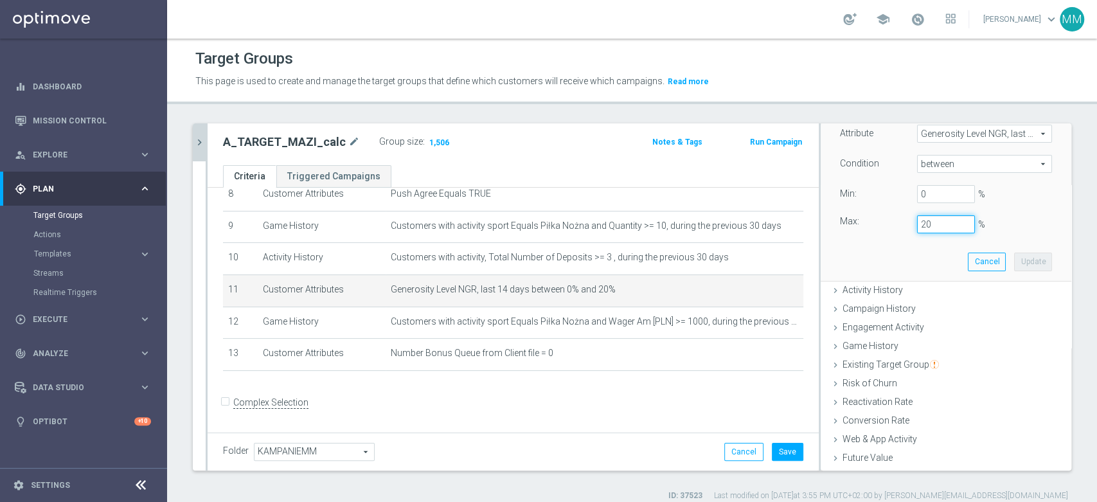
drag, startPoint x: 917, startPoint y: 221, endPoint x: 901, endPoint y: 221, distance: 16.1
click at [908, 221] on div "20 %" at bounding box center [946, 224] width 77 height 18
click at [1014, 261] on button "Update" at bounding box center [1033, 262] width 38 height 18
type input "0.15"
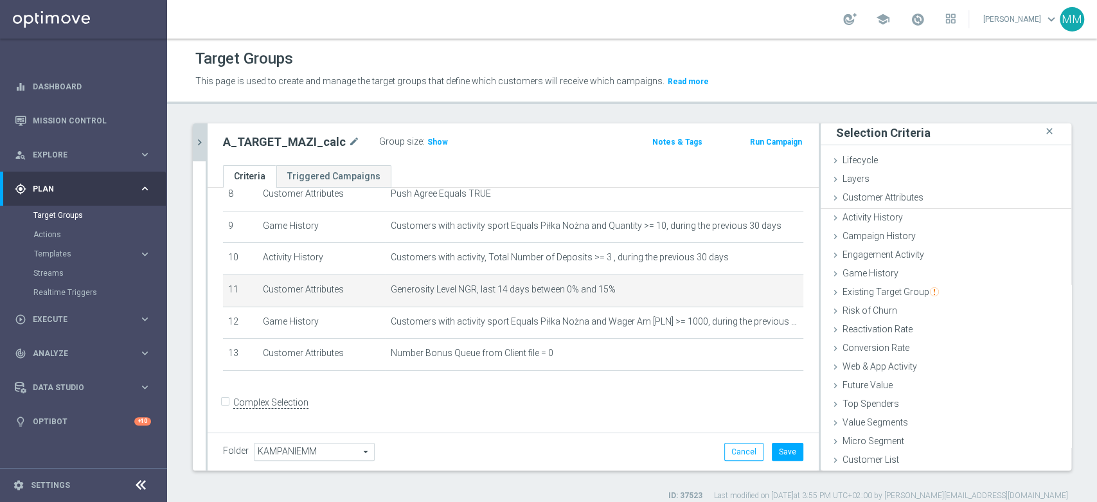
scroll to position [1, 0]
click at [438, 137] on h3 "Show" at bounding box center [437, 142] width 23 height 14
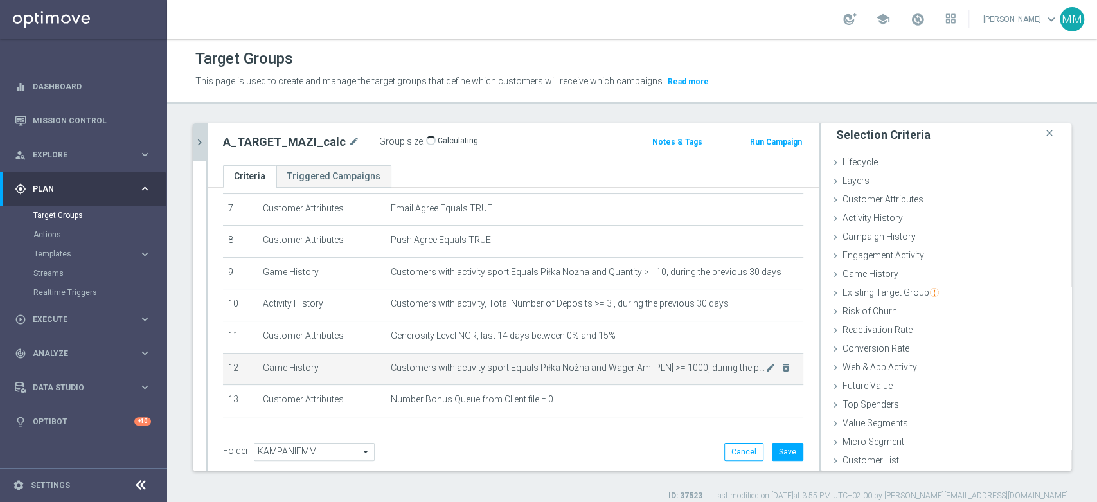
scroll to position [206, 0]
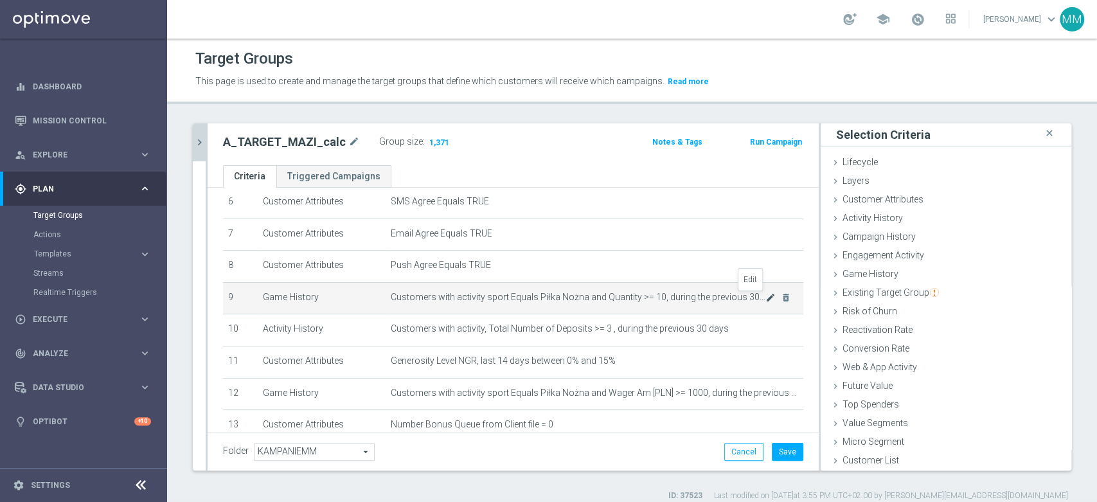
click at [766, 298] on icon "mode_edit" at bounding box center [771, 298] width 10 height 10
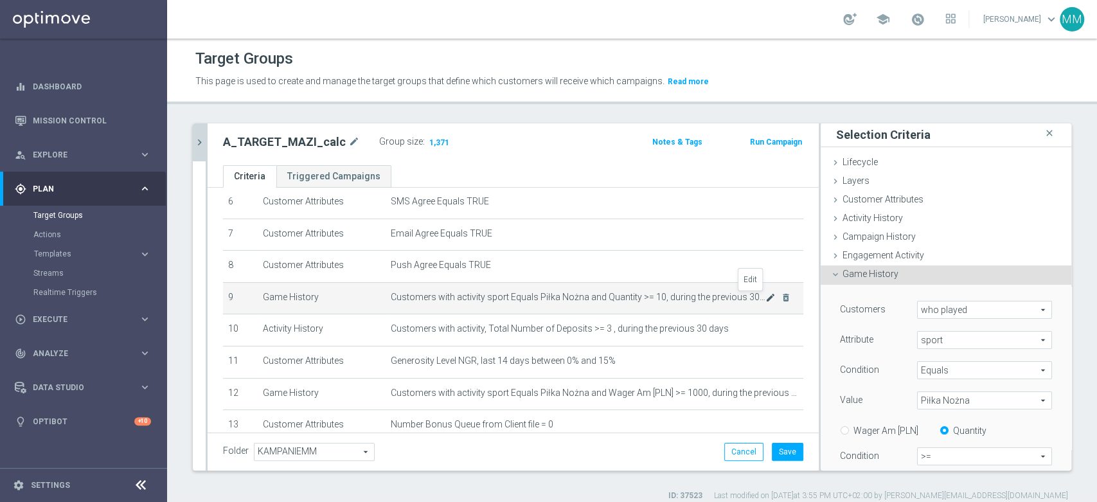
scroll to position [75, 0]
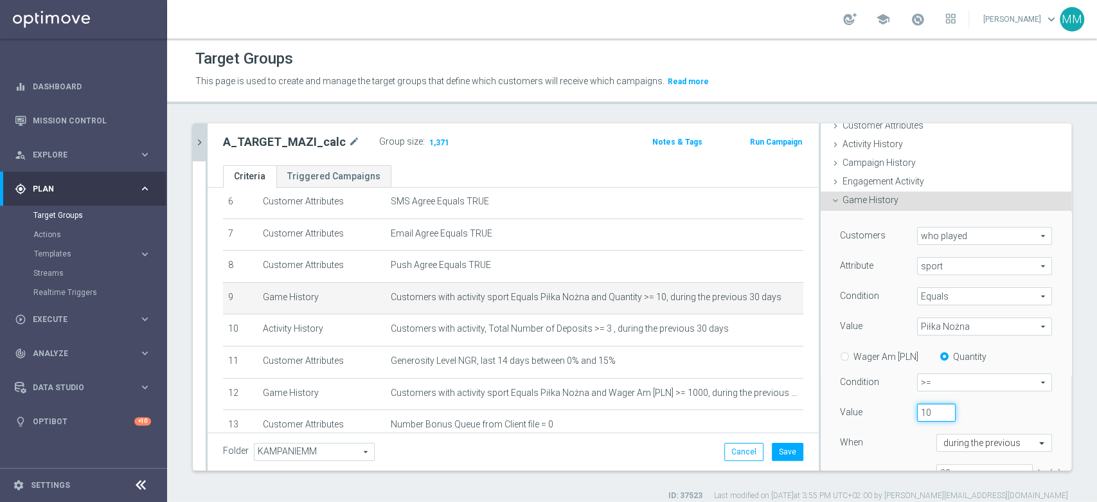
drag, startPoint x: 910, startPoint y: 415, endPoint x: 917, endPoint y: 413, distance: 6.6
click at [917, 413] on input "10" at bounding box center [936, 413] width 39 height 18
type input "15"
click at [998, 406] on div "15" at bounding box center [966, 413] width 116 height 18
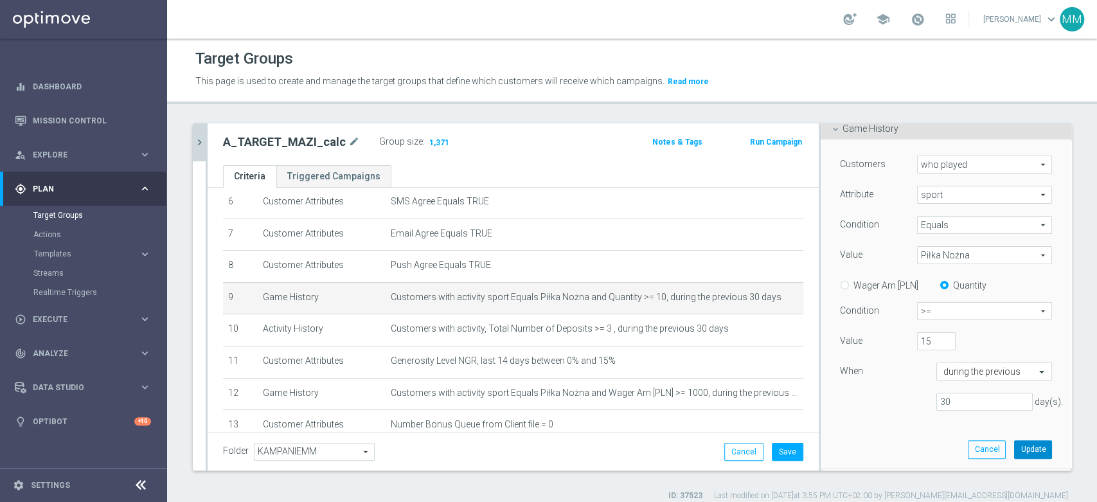
click at [1014, 448] on button "Update" at bounding box center [1033, 449] width 38 height 18
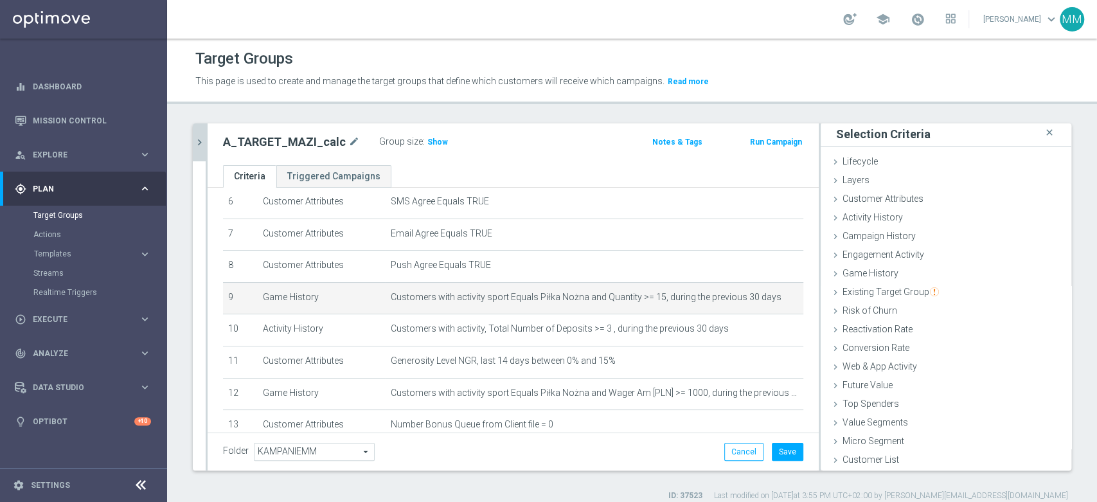
scroll to position [1, 0]
click at [428, 140] on span "Show" at bounding box center [438, 142] width 21 height 9
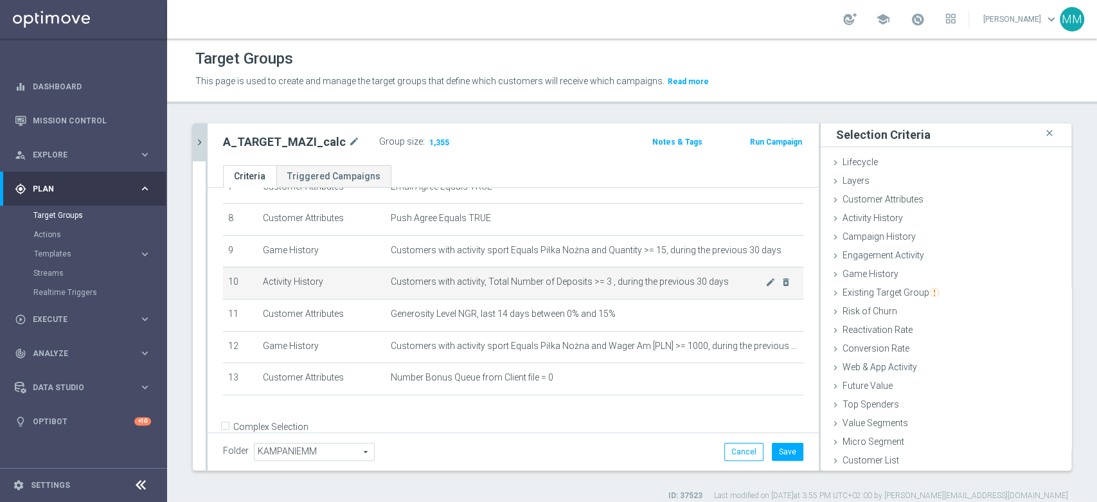
scroll to position [276, 0]
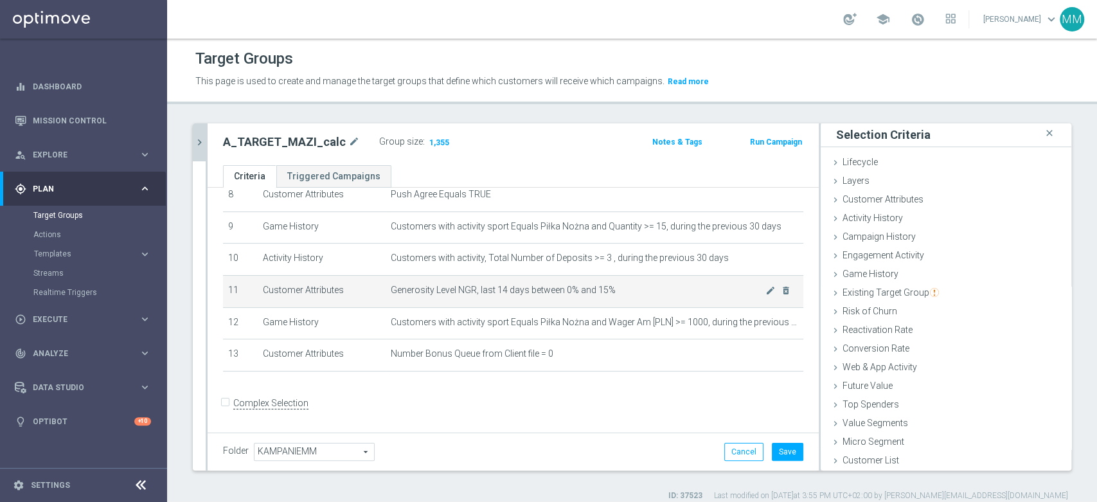
click at [599, 287] on span "Generosity Level NGR, last 14 days between 0% and 15%" at bounding box center [578, 290] width 375 height 11
click at [617, 293] on span "Generosity Level NGR, last 14 days between 0% and 15%" at bounding box center [578, 290] width 375 height 11
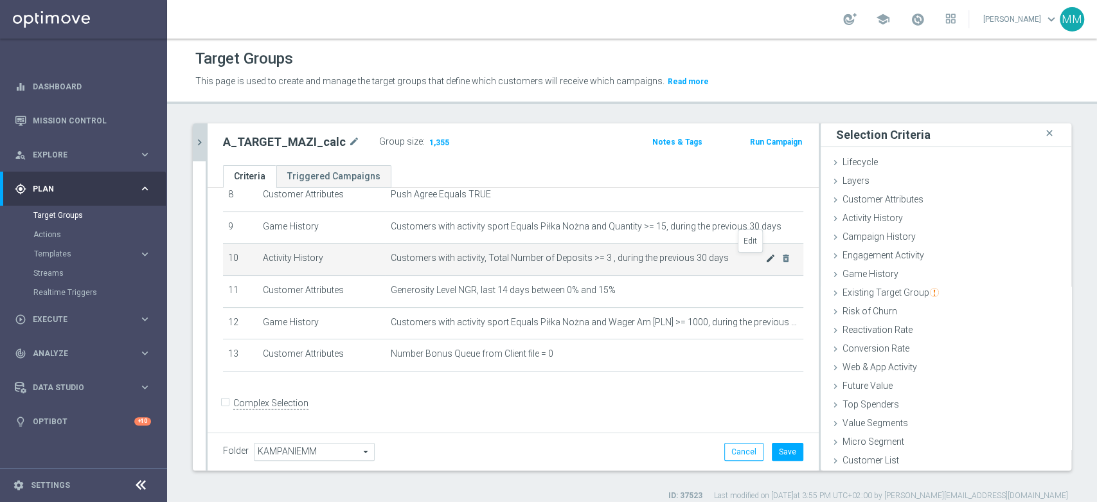
click at [766, 259] on icon "mode_edit" at bounding box center [771, 258] width 10 height 10
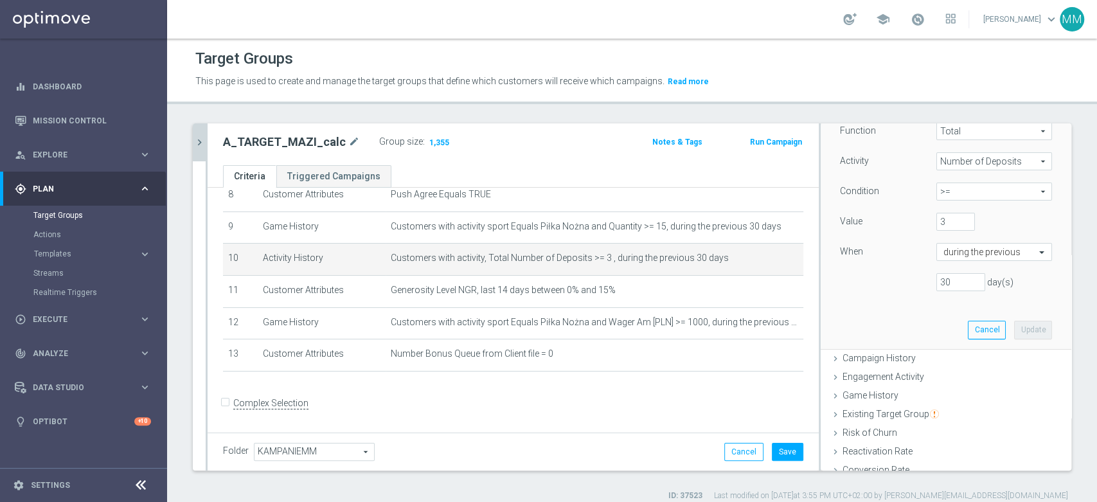
scroll to position [174, 0]
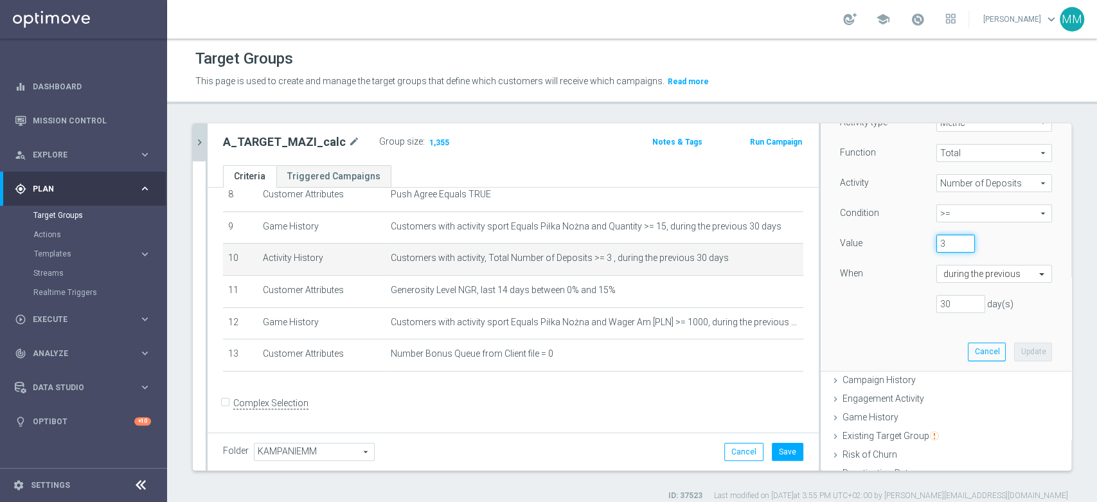
click at [948, 238] on input "3" at bounding box center [956, 244] width 39 height 18
type input "5"
click at [1014, 352] on button "Update" at bounding box center [1033, 352] width 38 height 18
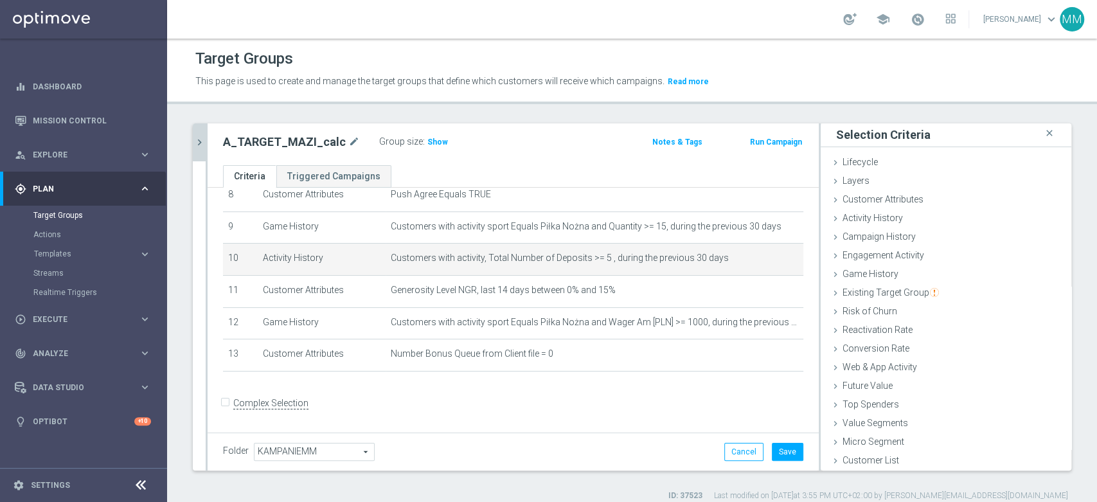
scroll to position [205, 0]
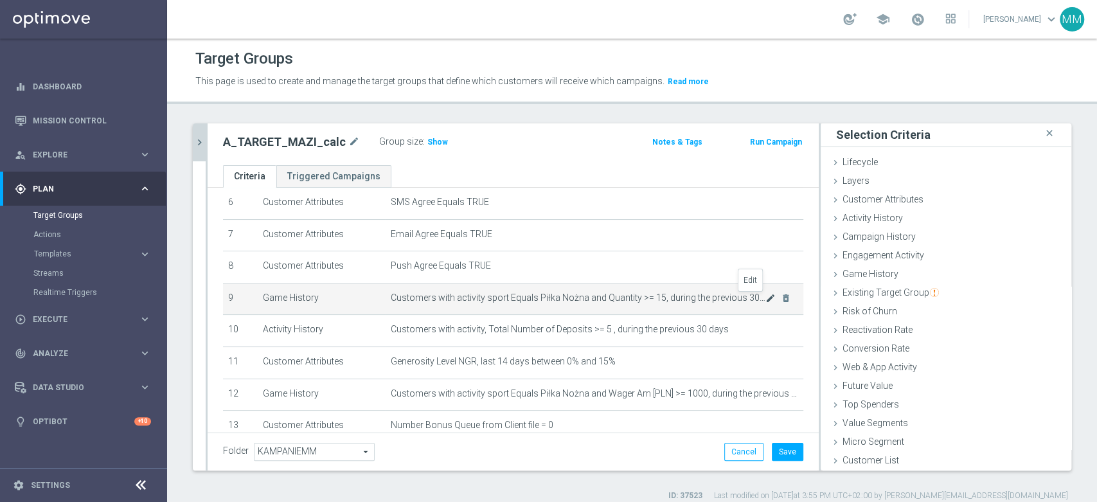
click at [766, 298] on icon "mode_edit" at bounding box center [771, 298] width 10 height 10
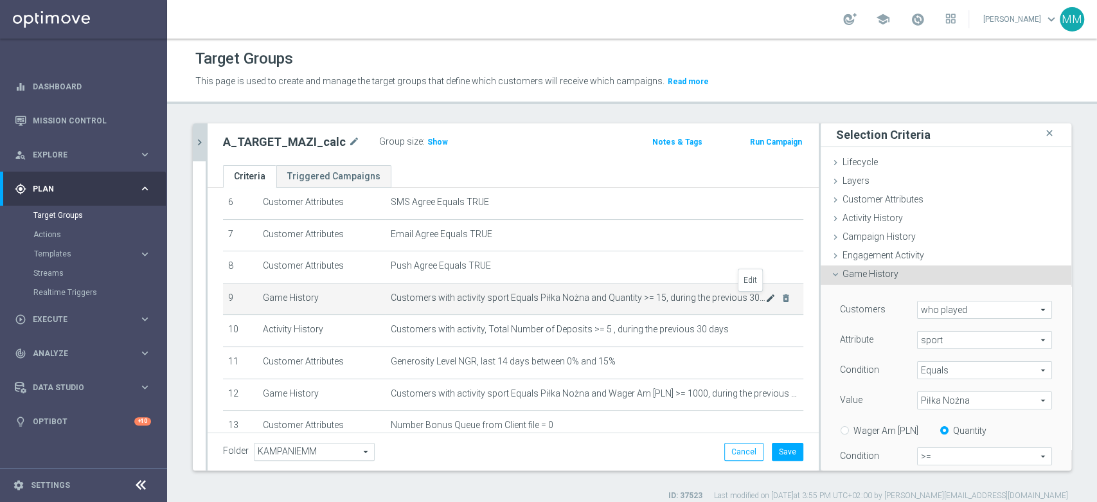
scroll to position [89, 0]
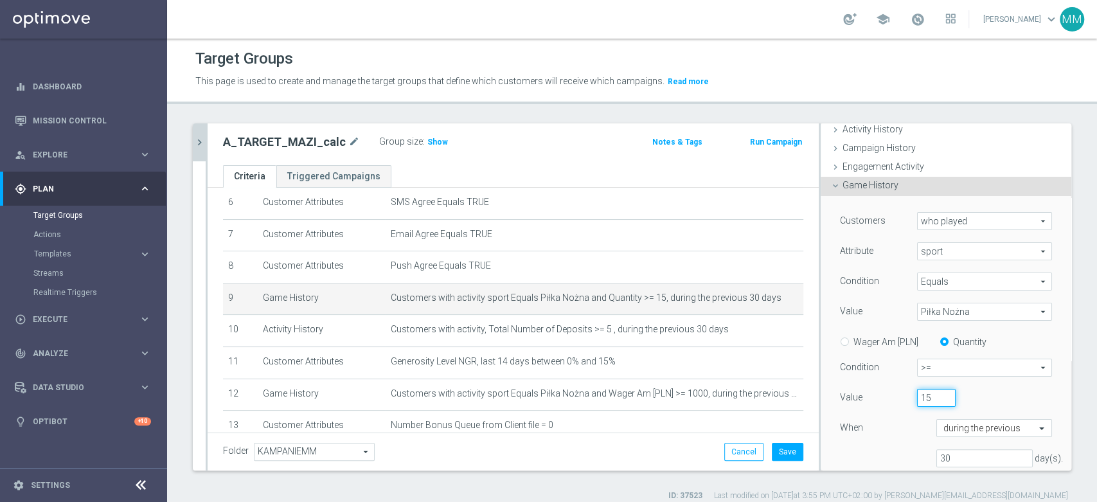
click at [917, 395] on input "15" at bounding box center [936, 398] width 39 height 18
type input "20"
click at [965, 394] on div "20" at bounding box center [966, 398] width 116 height 18
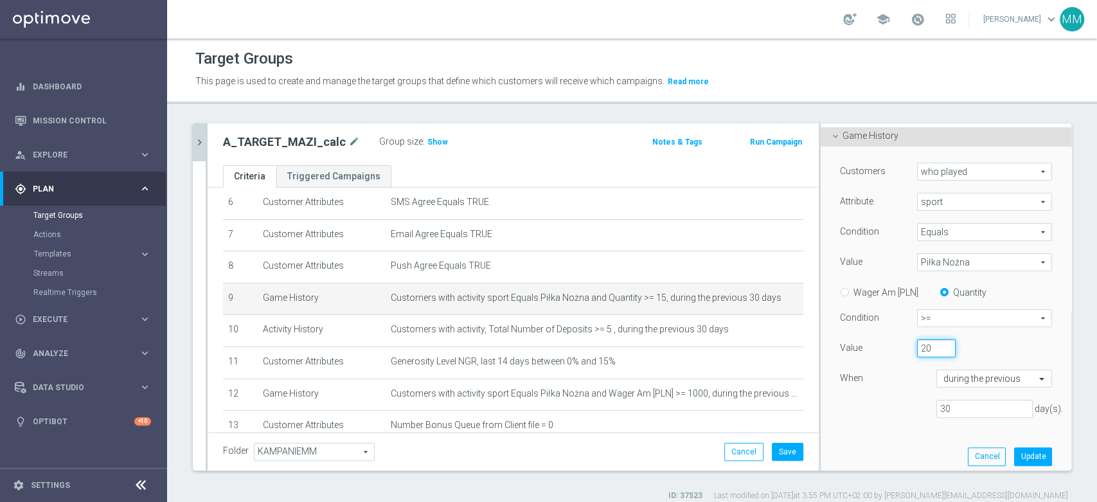
scroll to position [161, 0]
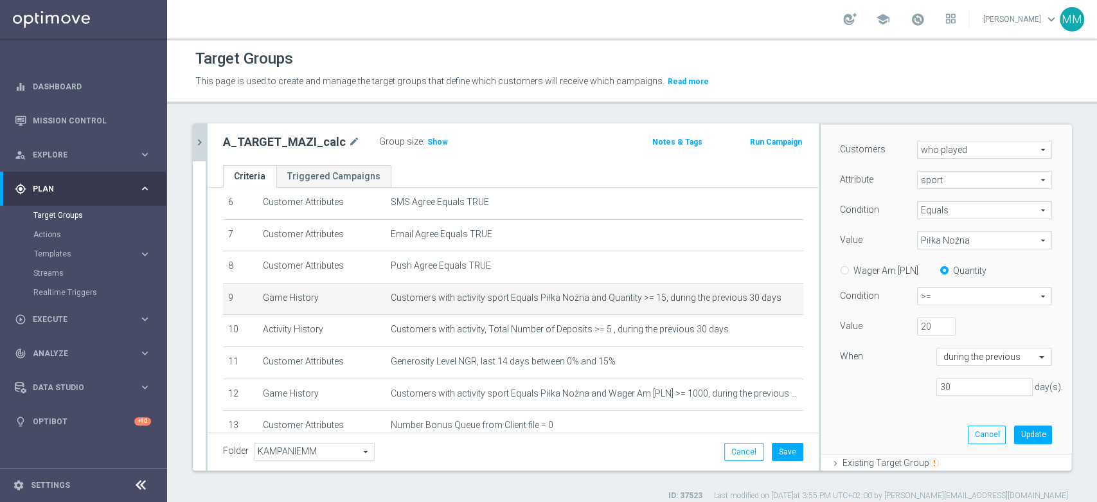
click at [1003, 419] on div "Customers who played who played arrow_drop_down search Attribute sport sport ar…" at bounding box center [946, 289] width 231 height 329
click at [1014, 427] on button "Update" at bounding box center [1033, 435] width 38 height 18
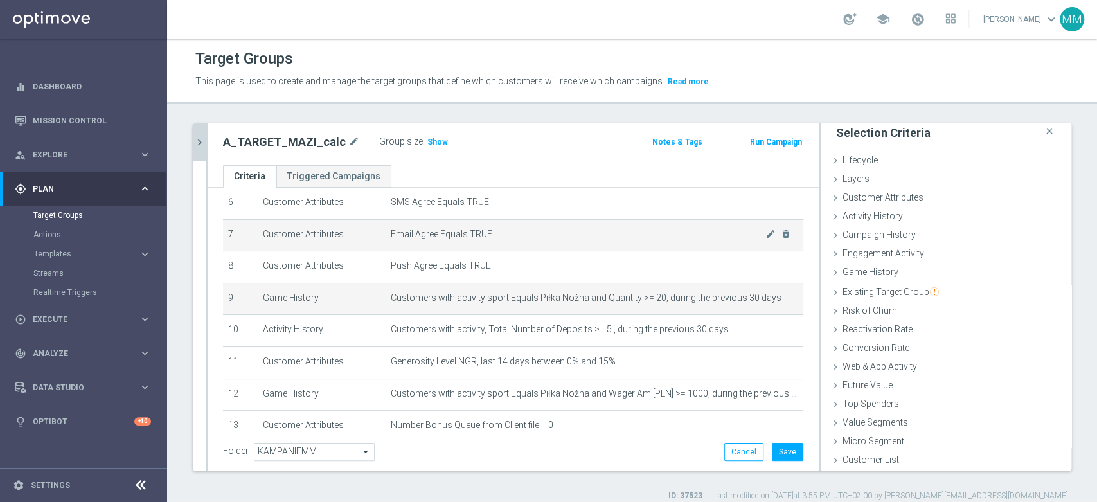
scroll to position [1, 0]
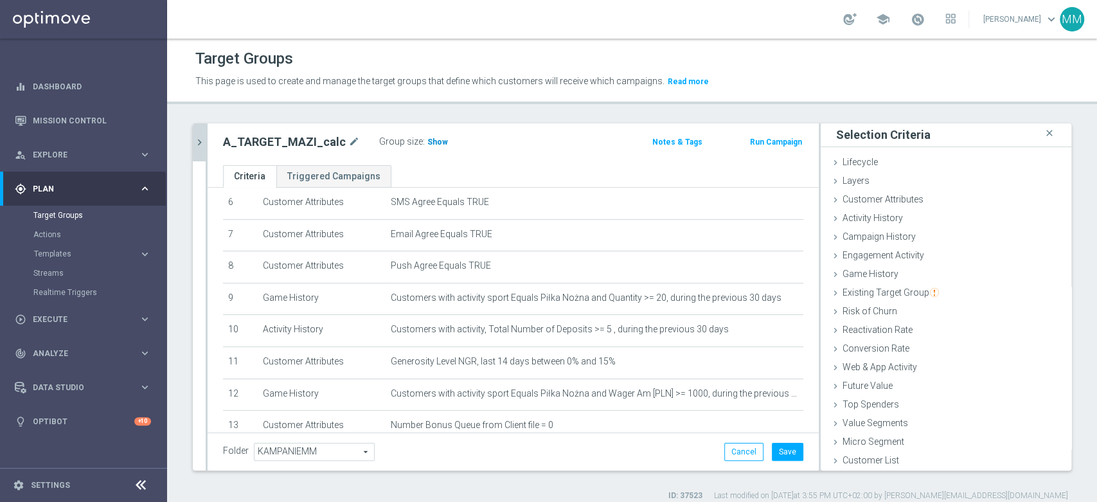
click at [428, 138] on span "Show" at bounding box center [438, 142] width 21 height 9
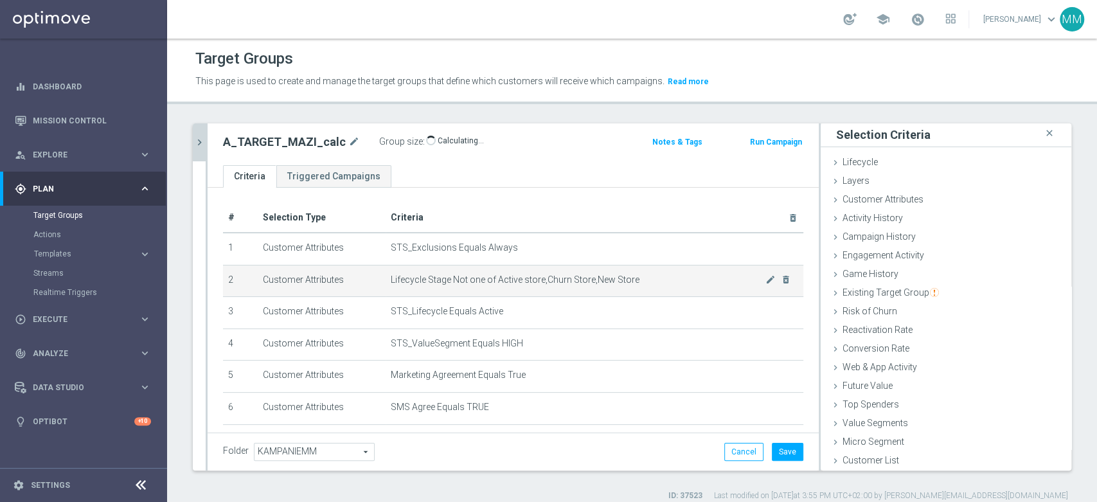
scroll to position [276, 0]
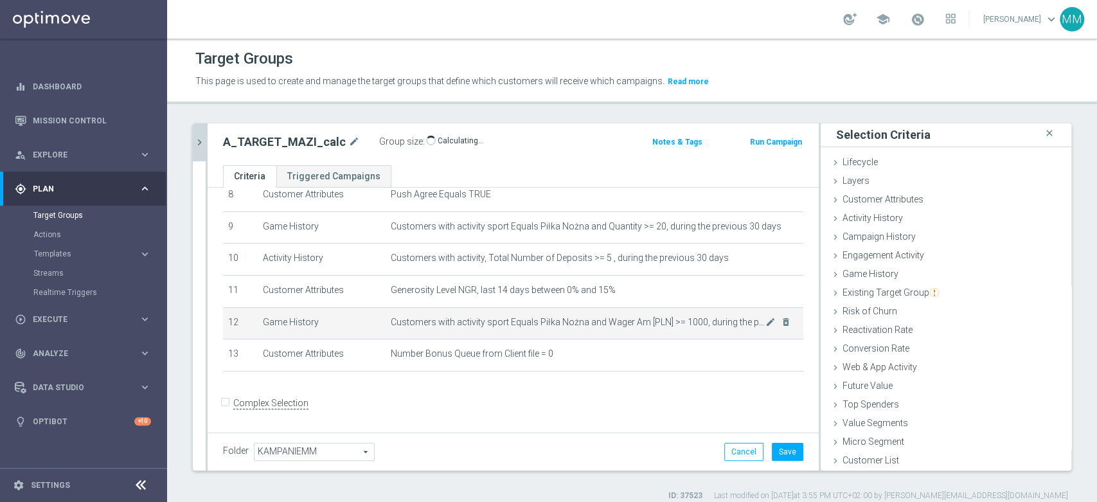
click at [611, 325] on span "Customers with activity sport Equals Piłka Nożna and Wager Am [PLN] >= 1000, du…" at bounding box center [578, 322] width 375 height 11
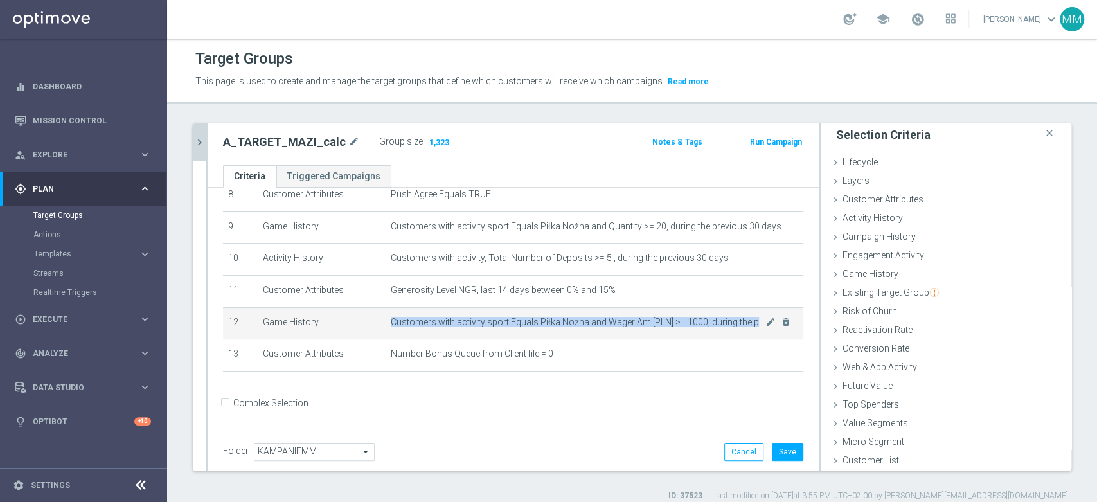
click at [611, 325] on span "Customers with activity sport Equals Piłka Nożna and Wager Am [PLN] >= 1000, du…" at bounding box center [578, 322] width 375 height 11
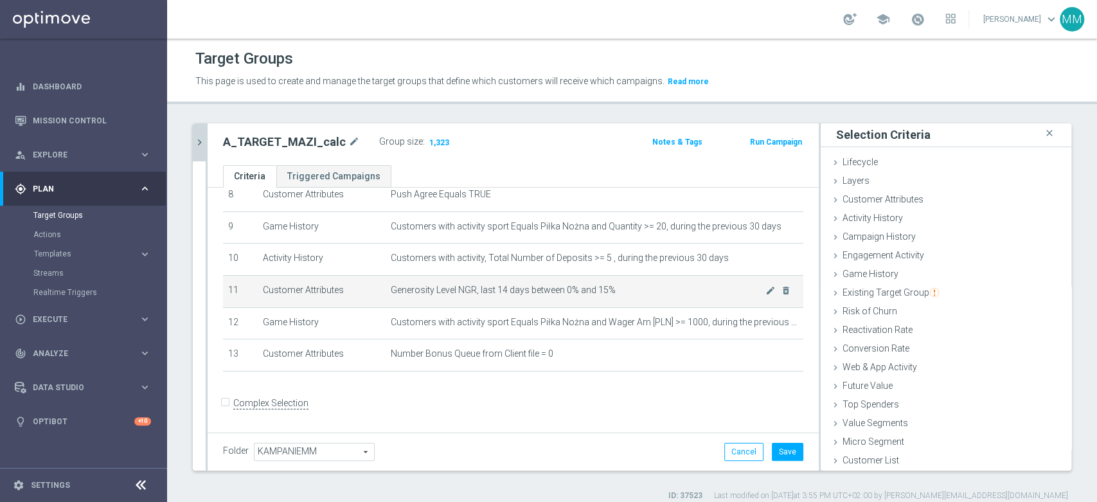
click at [602, 297] on td "Generosity Level NGR, last 14 days between 0% and 15% mode_edit delete_forever" at bounding box center [595, 291] width 418 height 32
click at [615, 293] on span "Generosity Level NGR, last 14 days between 0% and 15%" at bounding box center [578, 290] width 375 height 11
click at [635, 282] on td "Generosity Level NGR, last 14 days between 0% and 15% mode_edit delete_forever" at bounding box center [595, 291] width 418 height 32
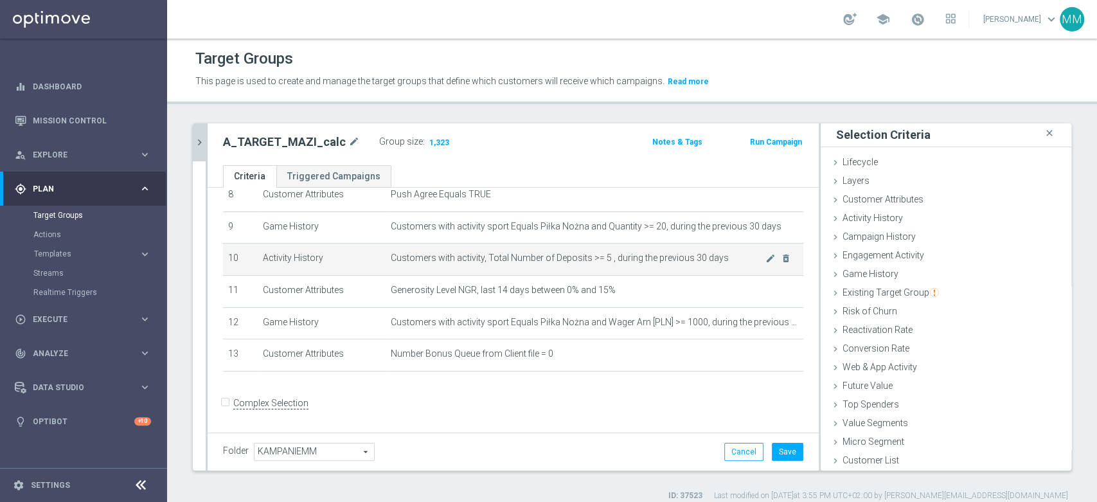
click at [655, 260] on span "Customers with activity, Total Number of Deposits >= 5 , during the previous 30…" at bounding box center [578, 258] width 375 height 11
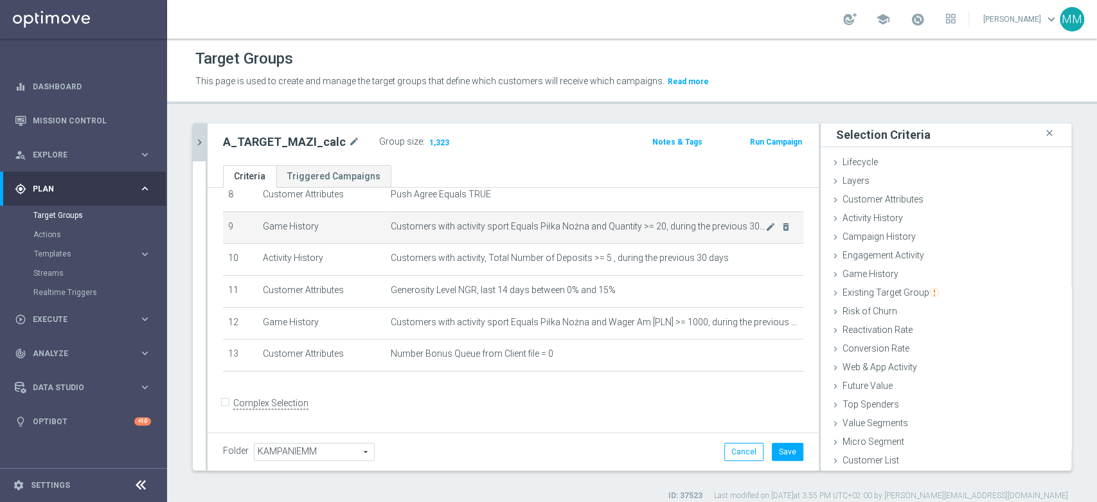
click at [676, 231] on span "Customers with activity sport Equals Piłka Nożna and Quantity >= 20, during the…" at bounding box center [578, 226] width 375 height 11
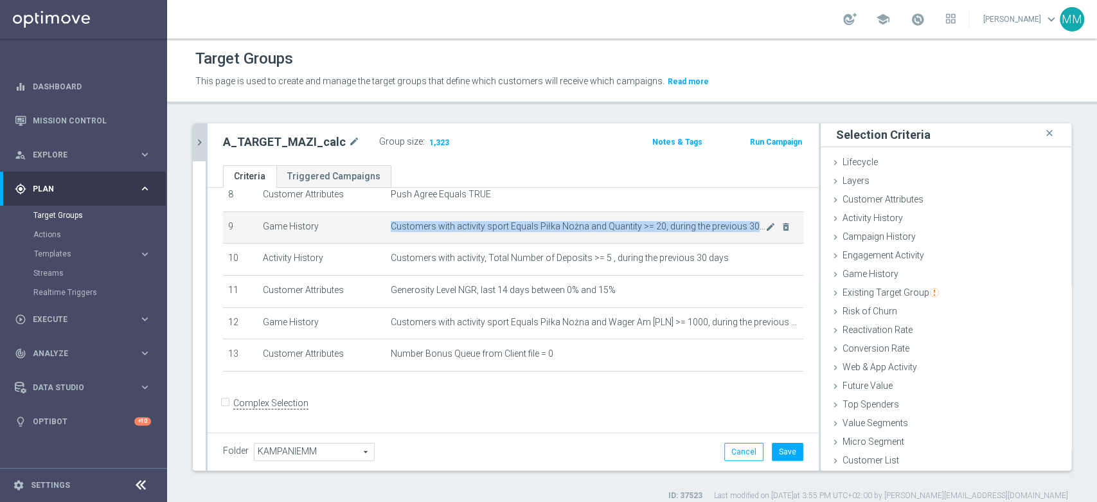
click at [676, 231] on span "Customers with activity sport Equals Piłka Nożna and Quantity >= 20, during the…" at bounding box center [578, 226] width 375 height 11
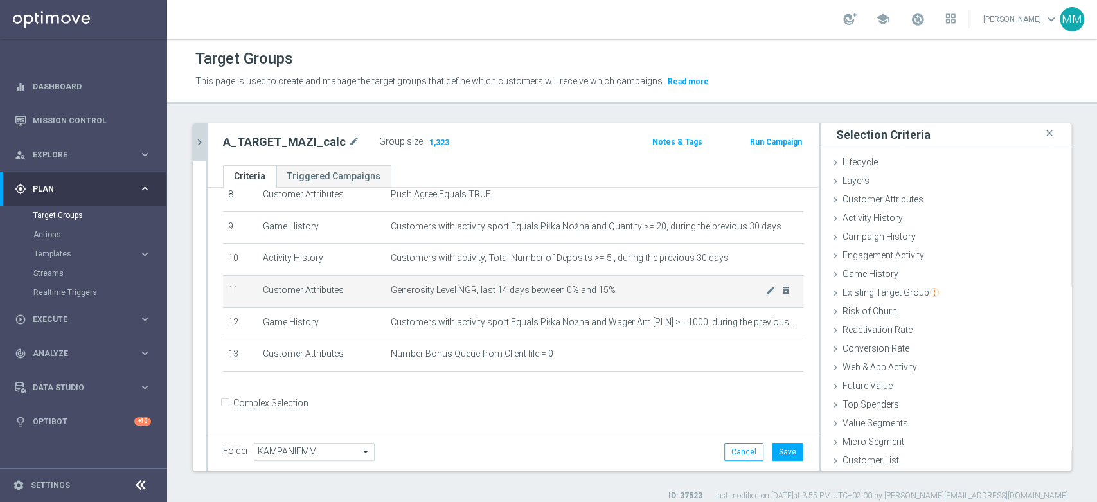
click at [660, 307] on td "Generosity Level NGR, last 14 days between 0% and 15% mode_edit delete_forever" at bounding box center [595, 291] width 418 height 32
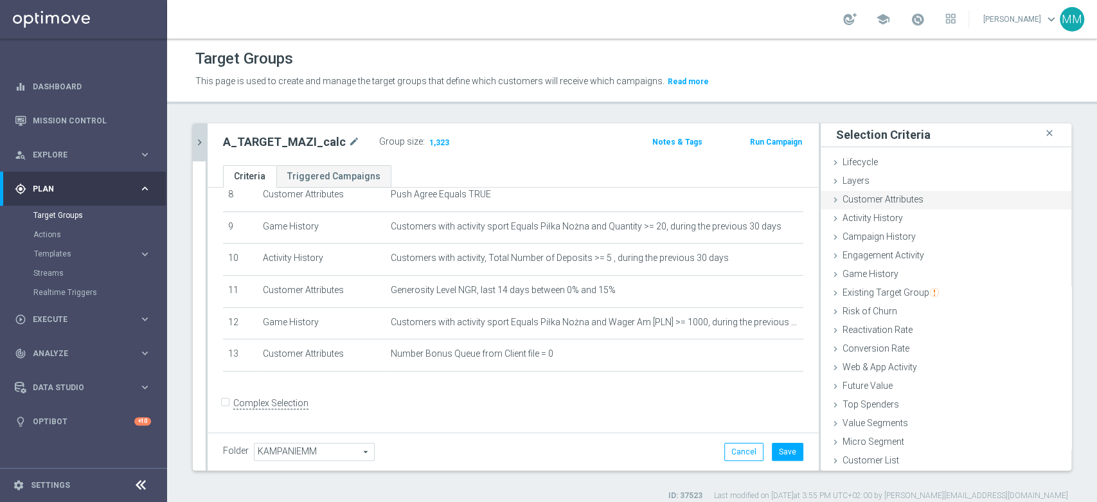
click at [869, 203] on span "Customer Attributes" at bounding box center [883, 199] width 81 height 10
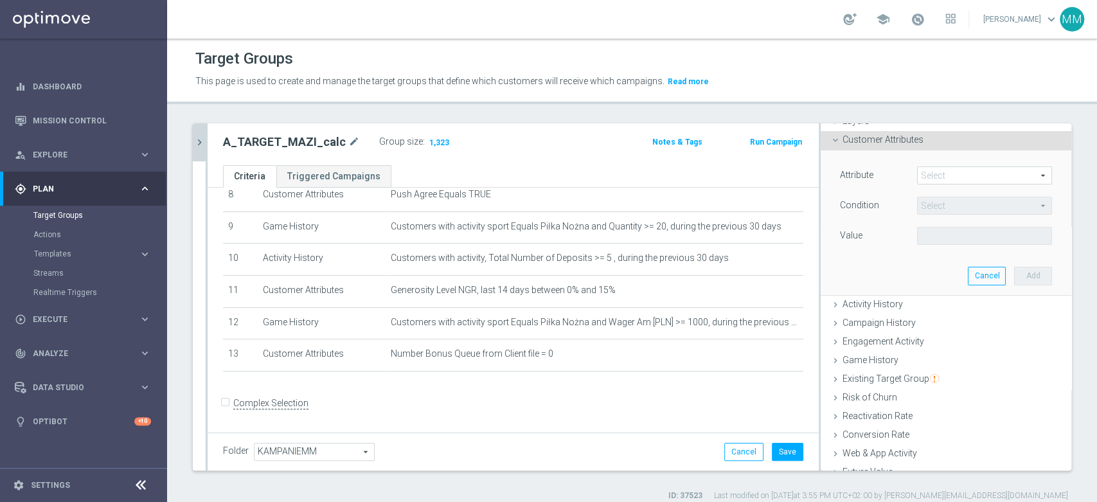
scroll to position [0, 0]
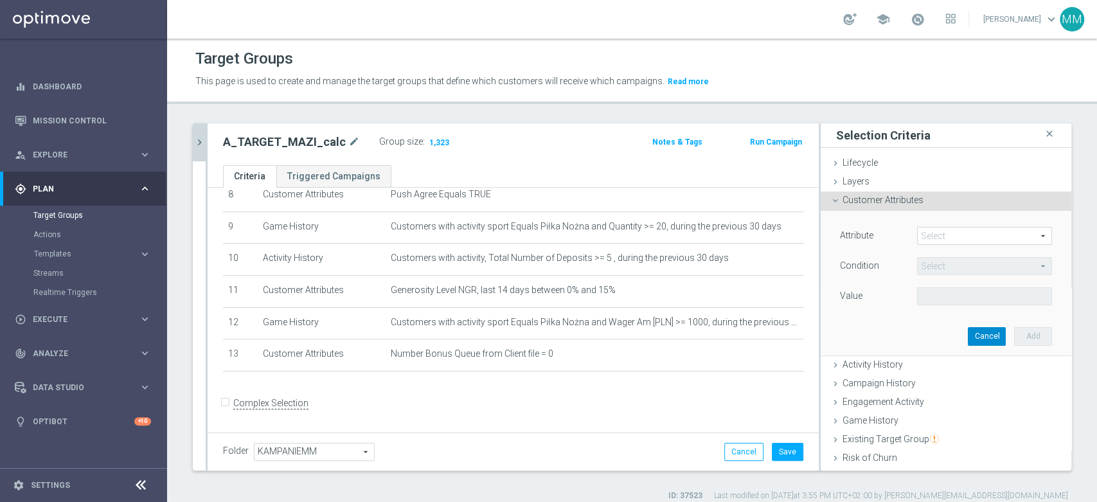
click at [968, 327] on button "Cancel" at bounding box center [987, 336] width 38 height 18
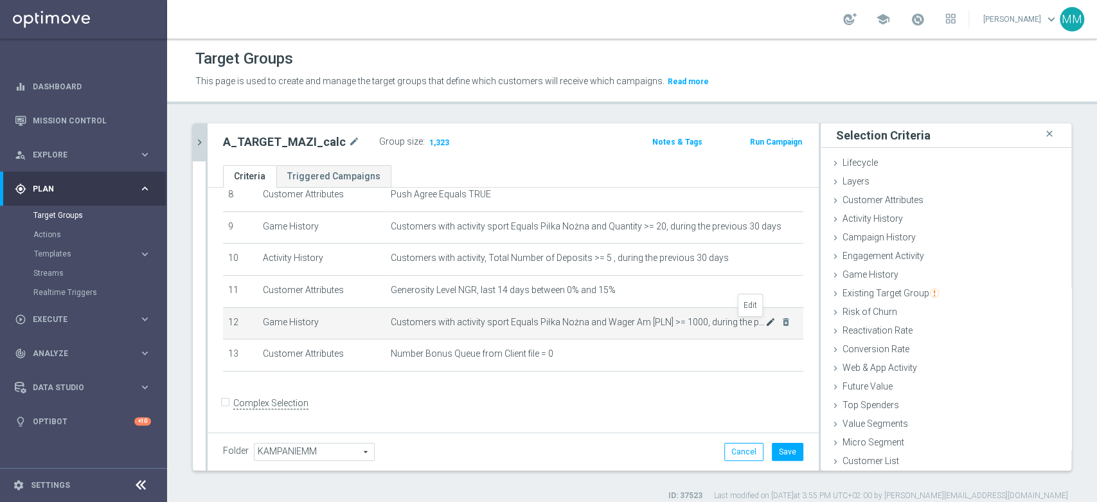
click at [766, 321] on icon "mode_edit" at bounding box center [771, 322] width 10 height 10
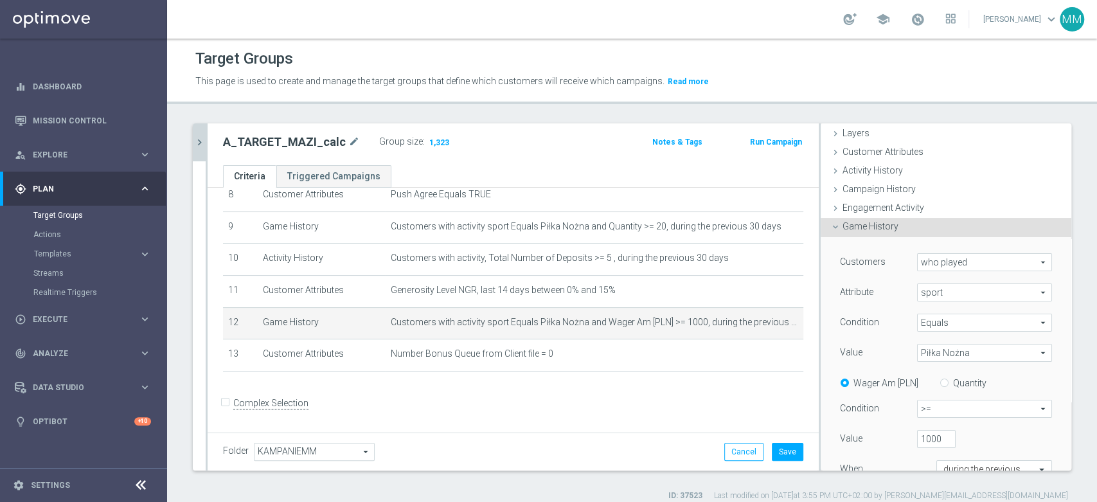
scroll to position [71, 0]
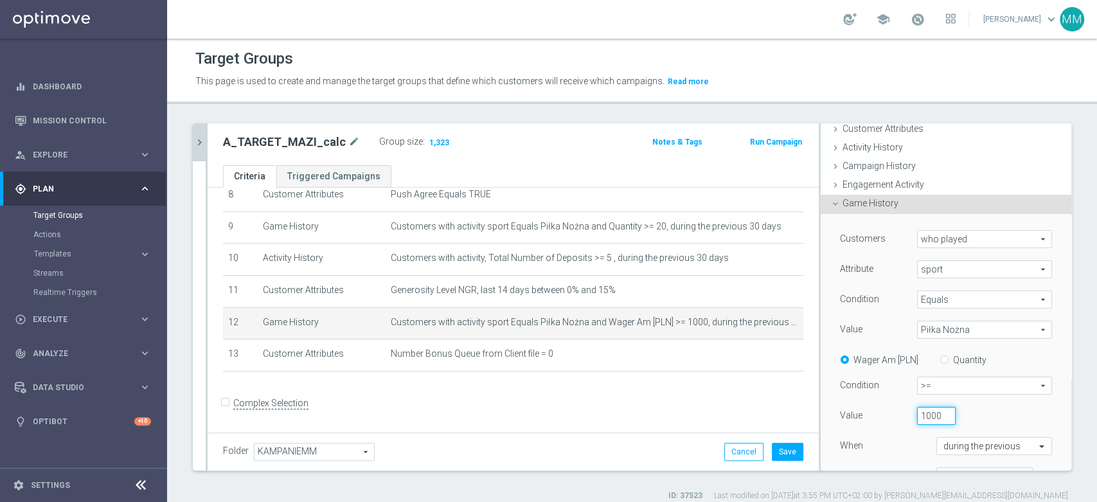
click at [917, 414] on input "1000" at bounding box center [936, 416] width 39 height 18
type input "1500"
click at [959, 411] on div "1500" at bounding box center [966, 416] width 116 height 18
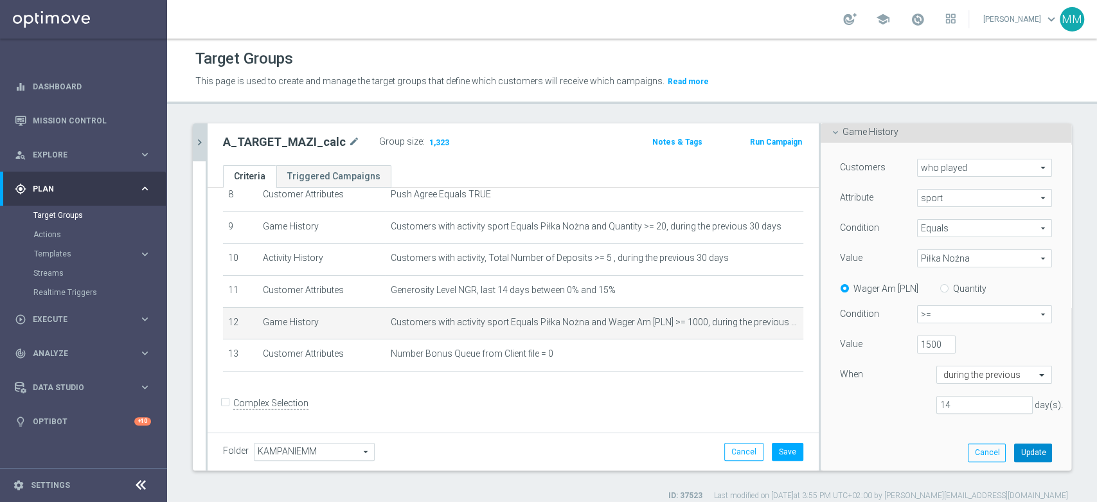
click at [1014, 448] on button "Update" at bounding box center [1033, 453] width 38 height 18
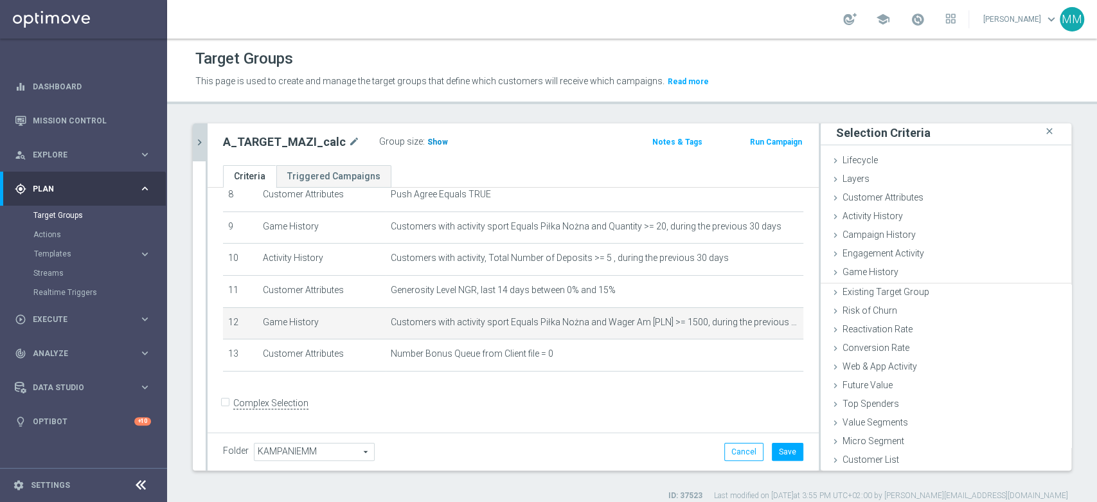
scroll to position [1, 0]
click at [428, 143] on span "Show" at bounding box center [438, 142] width 21 height 9
click at [554, 323] on span "Customers with activity sport Equals Piłka Nożna and Wager Am [PLN] >= 1500, du…" at bounding box center [578, 322] width 375 height 11
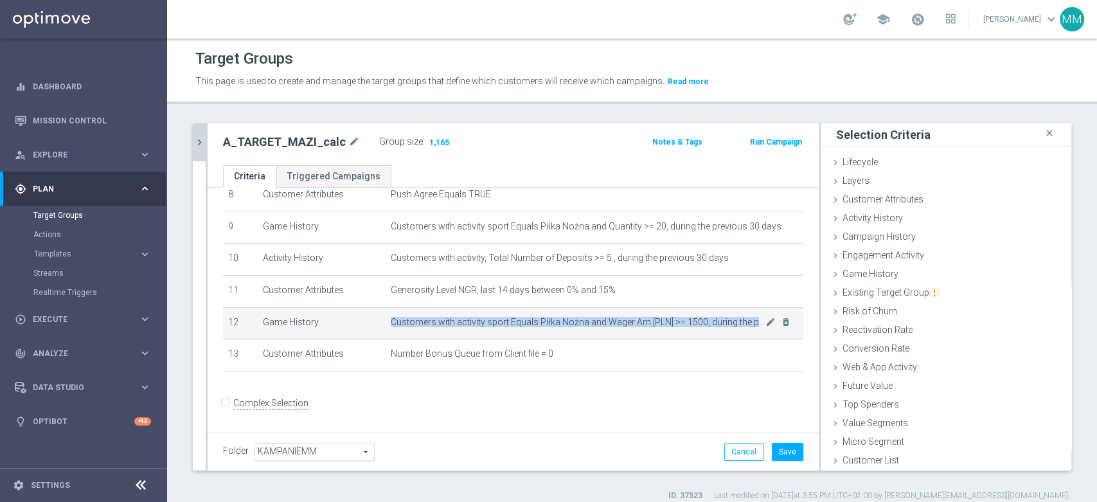
click at [554, 323] on span "Customers with activity sport Equals Piłka Nożna and Wager Am [PLN] >= 1500, du…" at bounding box center [578, 322] width 375 height 11
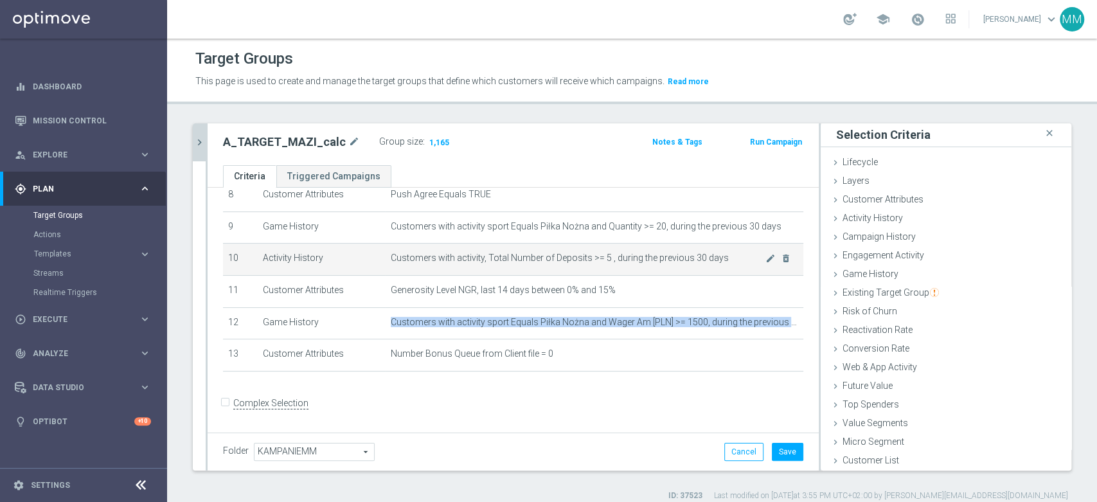
scroll to position [205, 0]
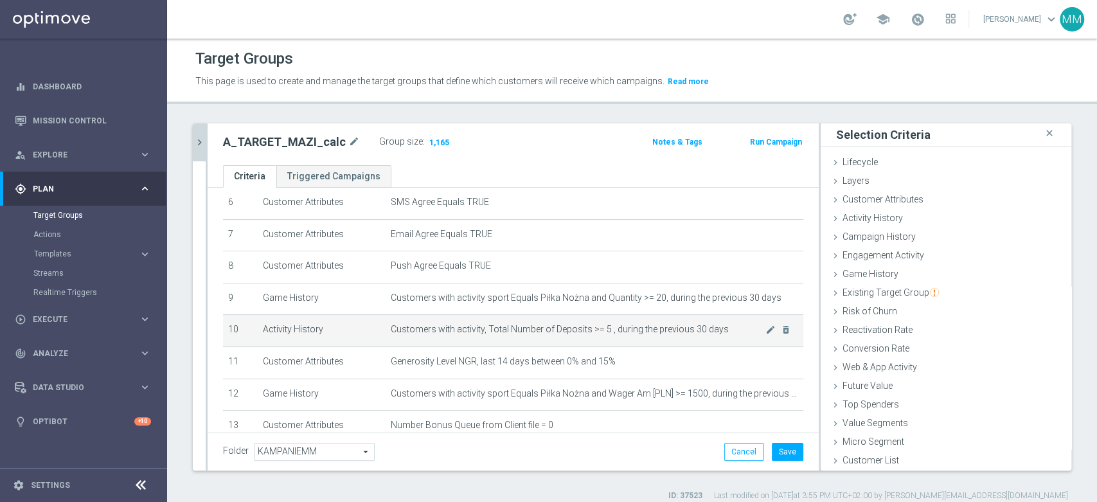
click at [550, 333] on span "Customers with activity, Total Number of Deposits >= 5 , during the previous 30…" at bounding box center [578, 329] width 375 height 11
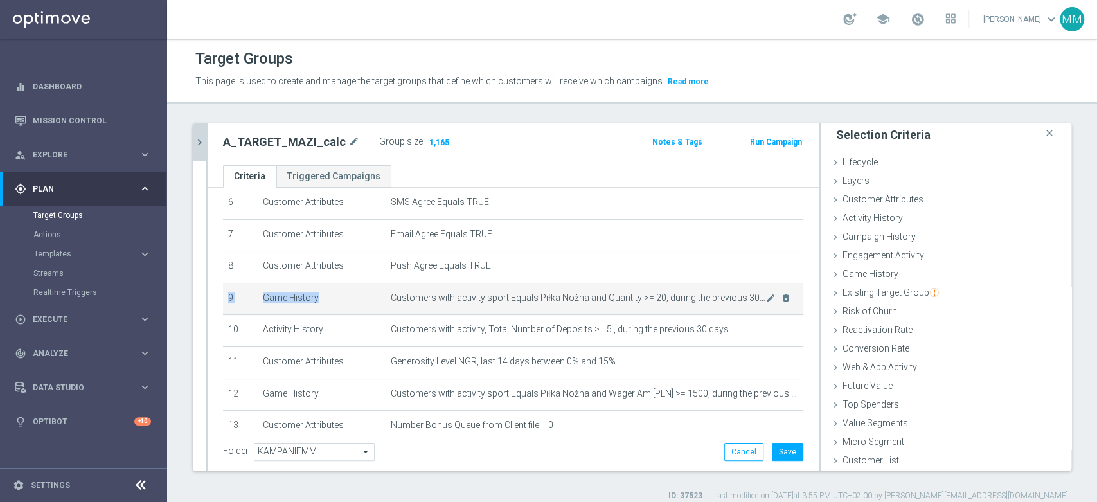
click at [456, 285] on tbody "1 Customer Attributes STS_Exclusions Equals Always mode_edit delete_forever 2 C…" at bounding box center [513, 235] width 581 height 415
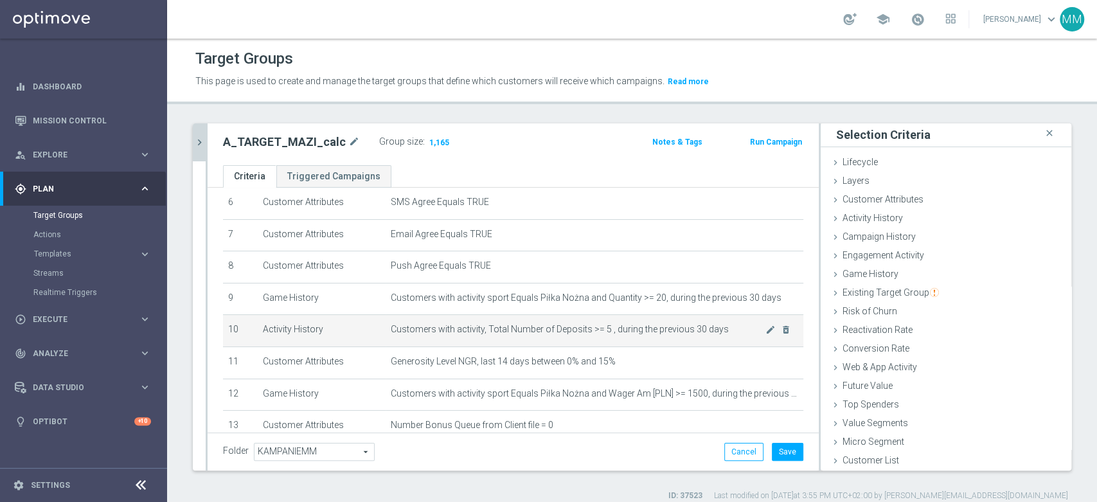
click at [472, 322] on td "Customers with activity, Total Number of Deposits >= 5 , during the previous 30…" at bounding box center [595, 331] width 418 height 32
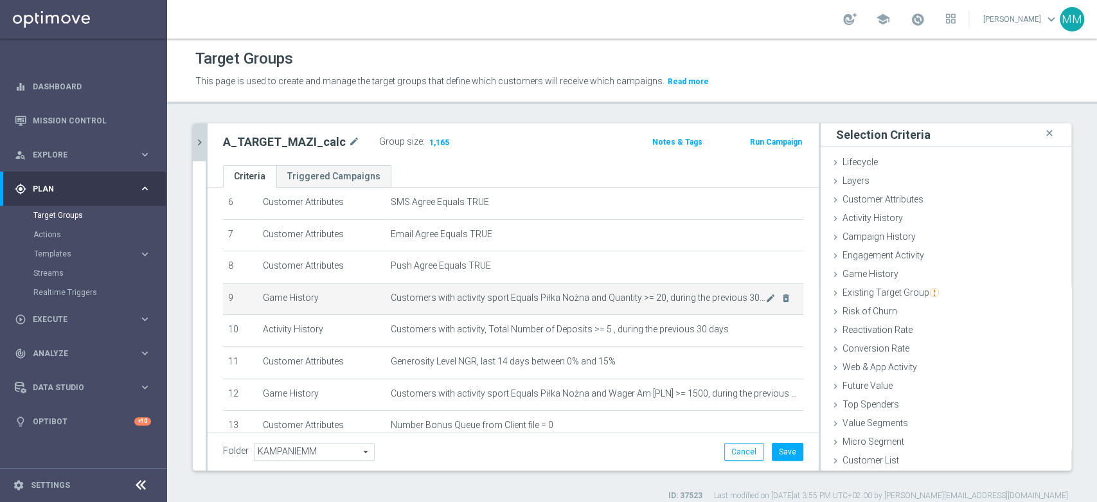
click at [485, 300] on span "Customers with activity sport Equals Piłka Nożna and Quantity >= 20, during the…" at bounding box center [578, 298] width 375 height 11
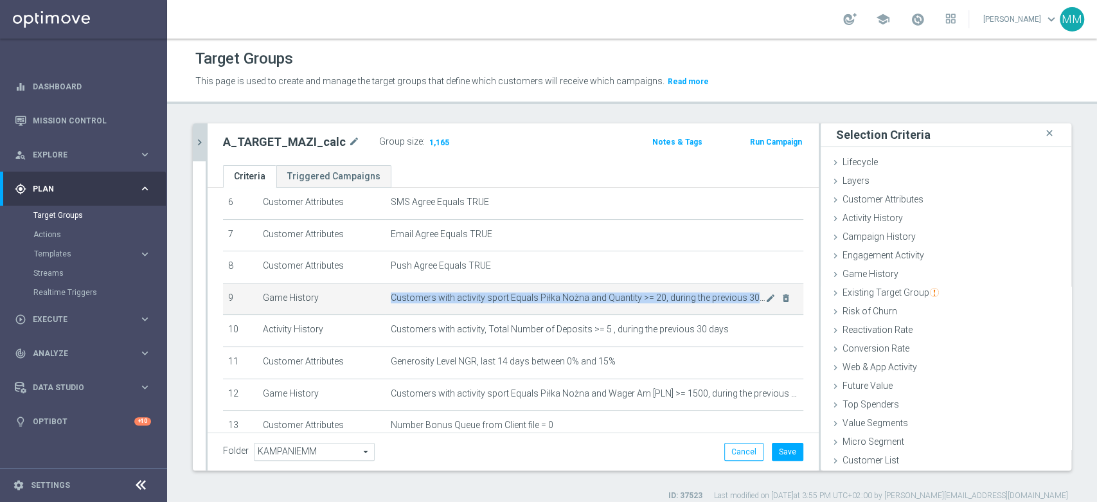
click at [485, 300] on span "Customers with activity sport Equals Piłka Nożna and Quantity >= 20, during the…" at bounding box center [578, 298] width 375 height 11
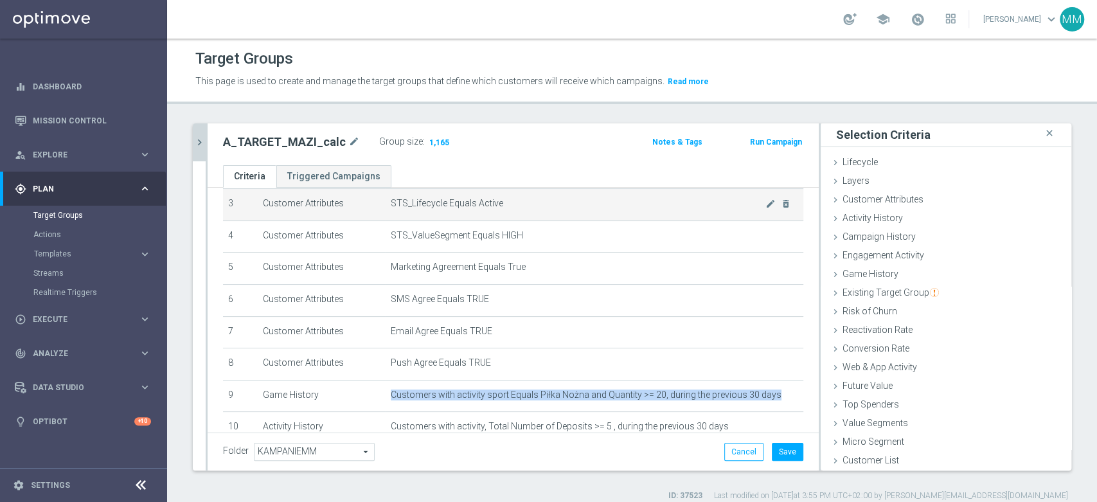
scroll to position [276, 0]
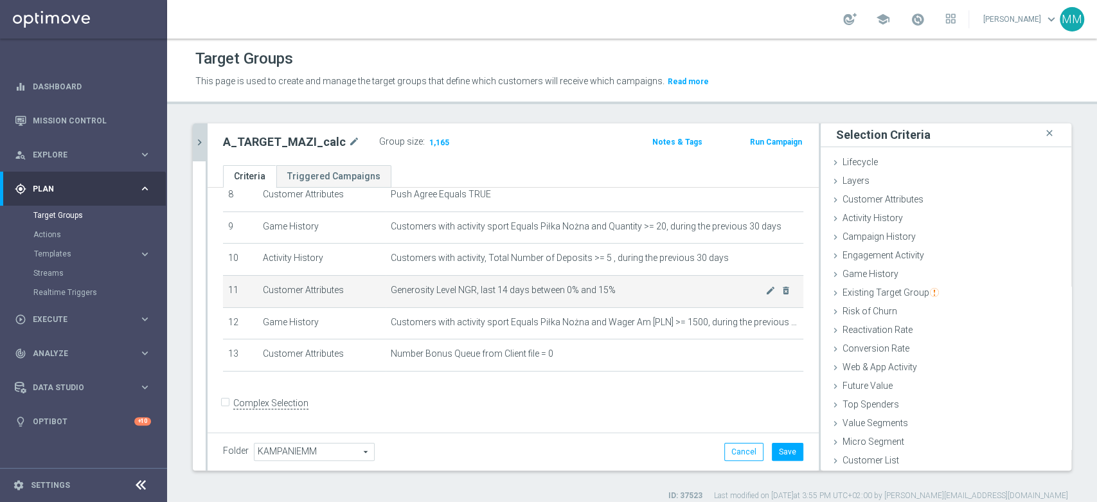
click at [584, 285] on td "Generosity Level NGR, last 14 days between 0% and 15% mode_edit delete_forever" at bounding box center [595, 291] width 418 height 32
click at [643, 290] on span "Generosity Level NGR, last 14 days between 0% and 15%" at bounding box center [578, 290] width 375 height 11
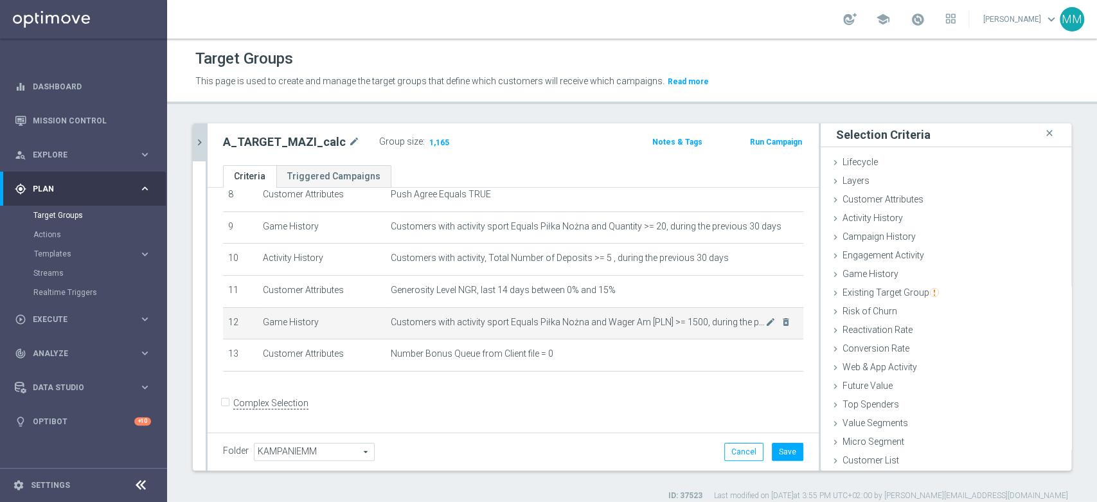
click at [647, 323] on span "Customers with activity sport Equals Piłka Nożna and Wager Am [PLN] >= 1500, du…" at bounding box center [578, 322] width 375 height 11
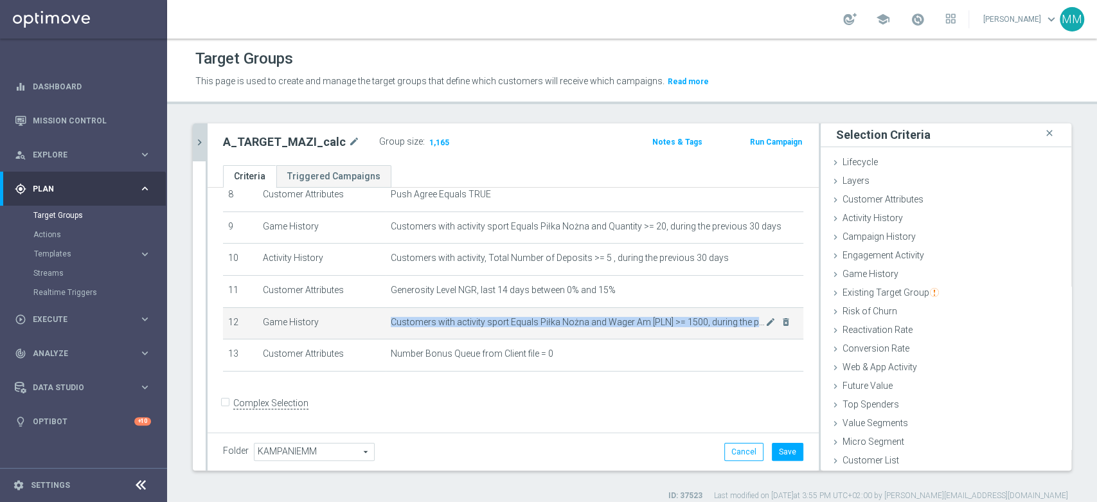
click at [647, 323] on span "Customers with activity sport Equals Piłka Nożna and Wager Am [PLN] >= 1500, du…" at bounding box center [578, 322] width 375 height 11
click at [766, 323] on icon "mode_edit" at bounding box center [771, 322] width 10 height 10
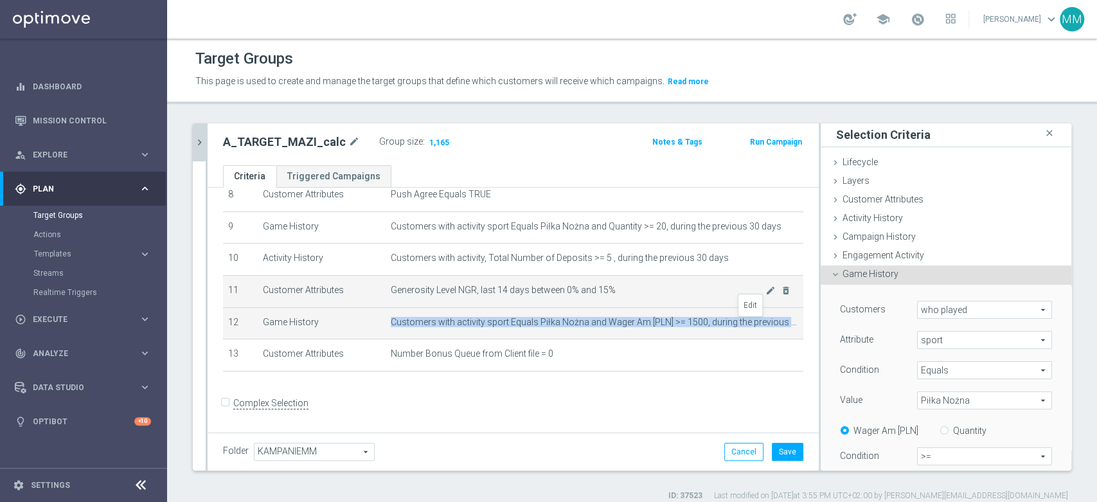
scroll to position [143, 0]
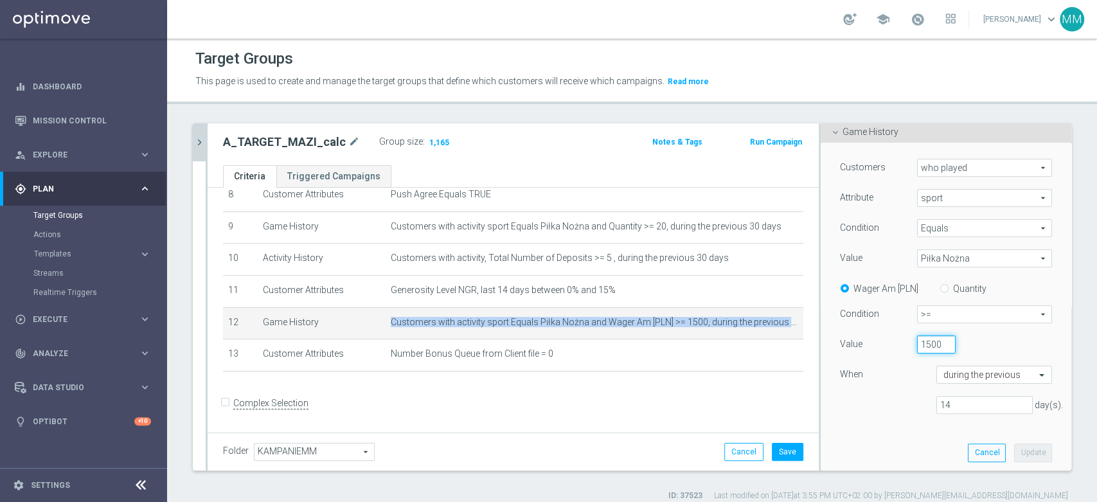
click at [917, 348] on input "1500" at bounding box center [936, 345] width 39 height 18
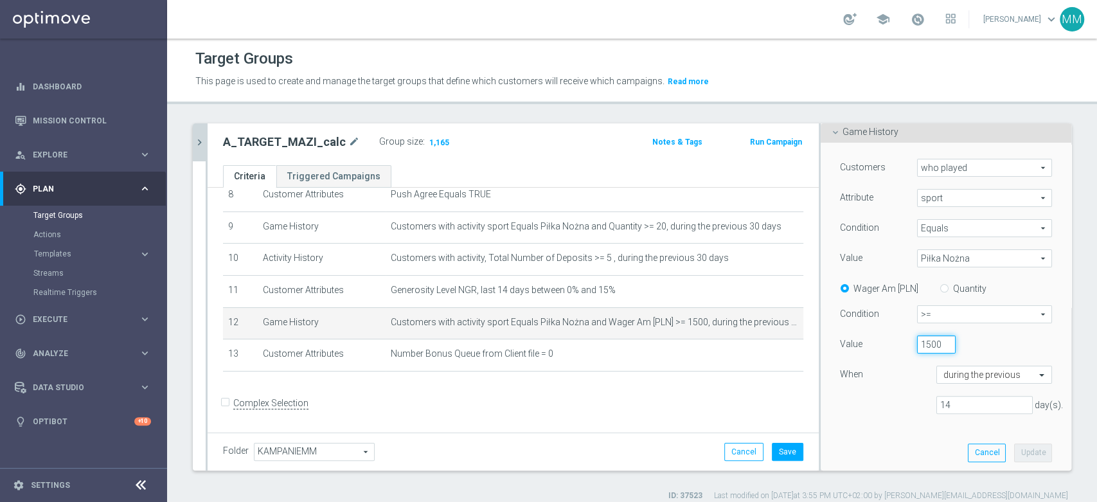
click at [917, 348] on input "1500" at bounding box center [936, 345] width 39 height 18
type input "2000"
click at [1014, 445] on button "Update" at bounding box center [1033, 453] width 38 height 18
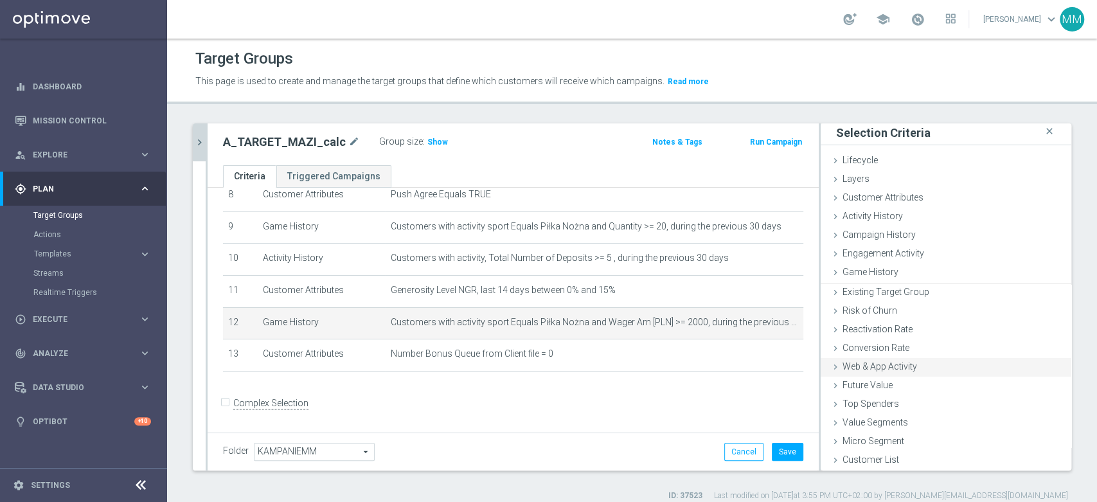
scroll to position [1, 0]
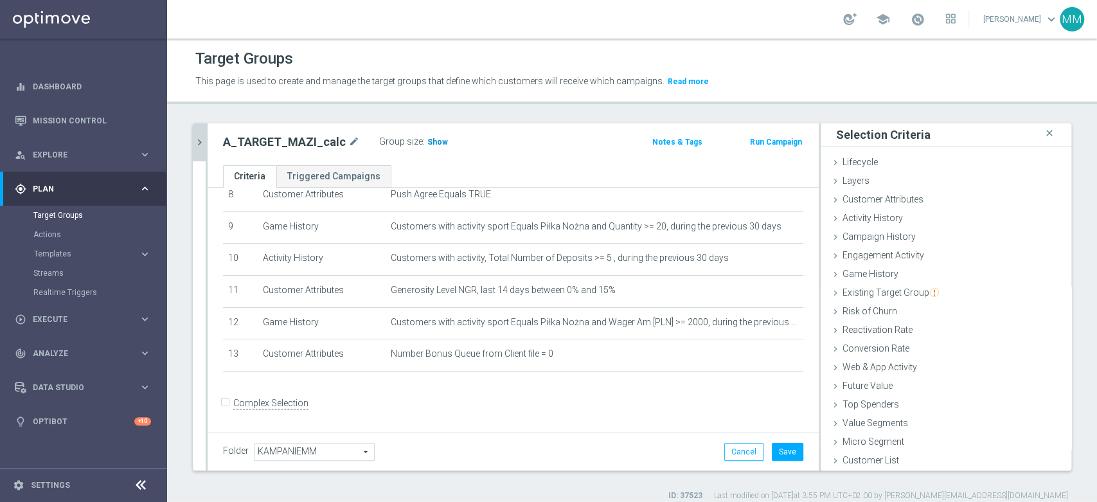
click at [435, 140] on span "Show" at bounding box center [438, 142] width 21 height 9
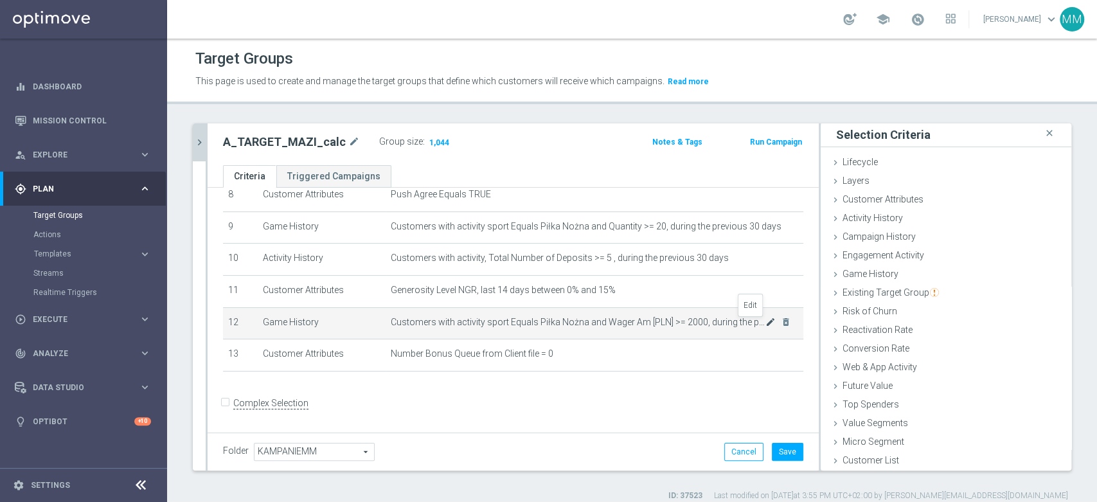
click at [766, 322] on icon "mode_edit" at bounding box center [771, 322] width 10 height 10
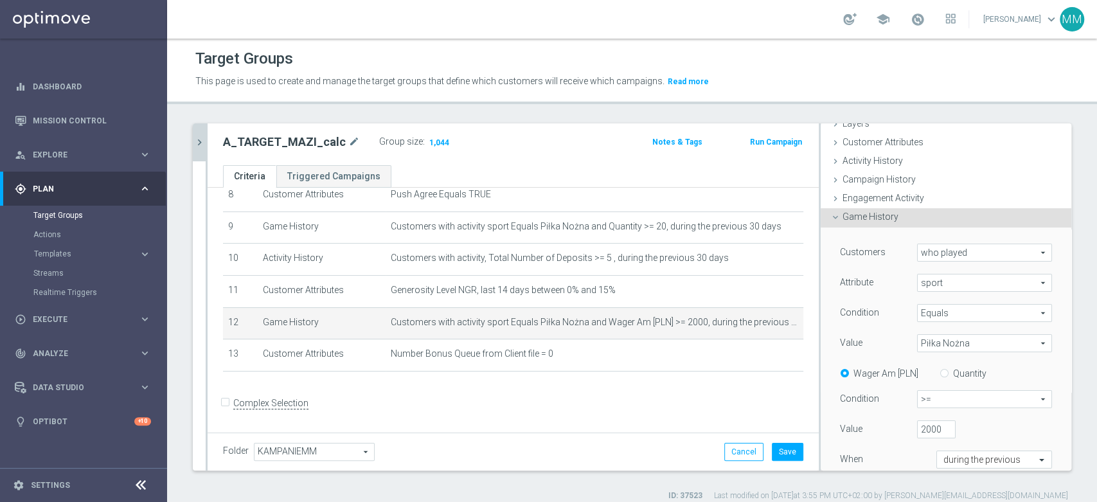
scroll to position [143, 0]
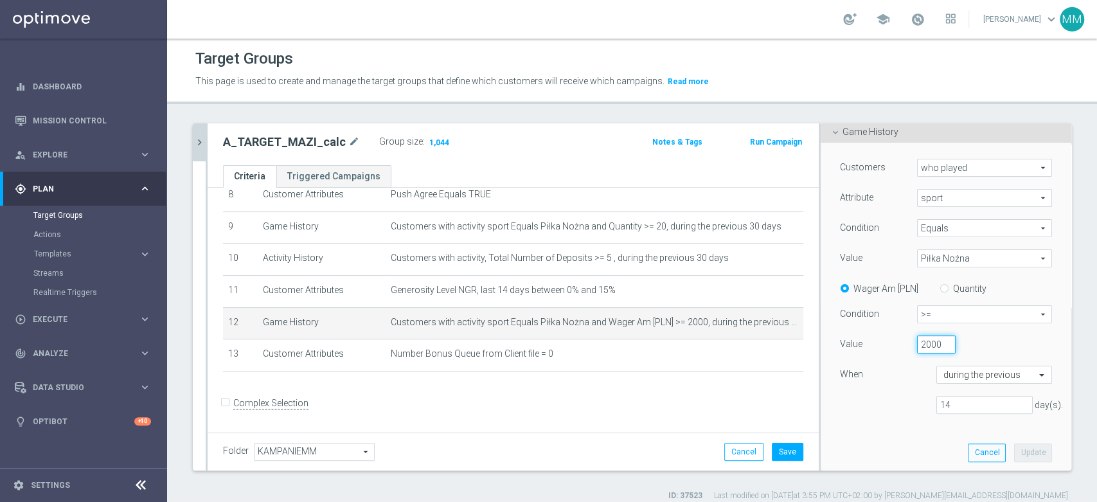
click at [917, 344] on input "2000" at bounding box center [936, 345] width 39 height 18
type input "1500"
click at [1014, 452] on button "Update" at bounding box center [1033, 453] width 38 height 18
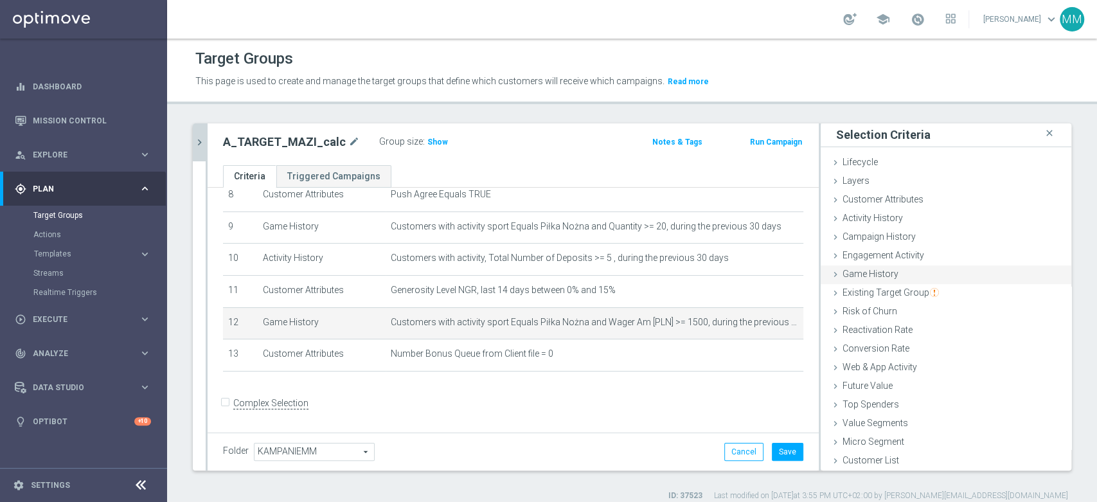
scroll to position [0, 0]
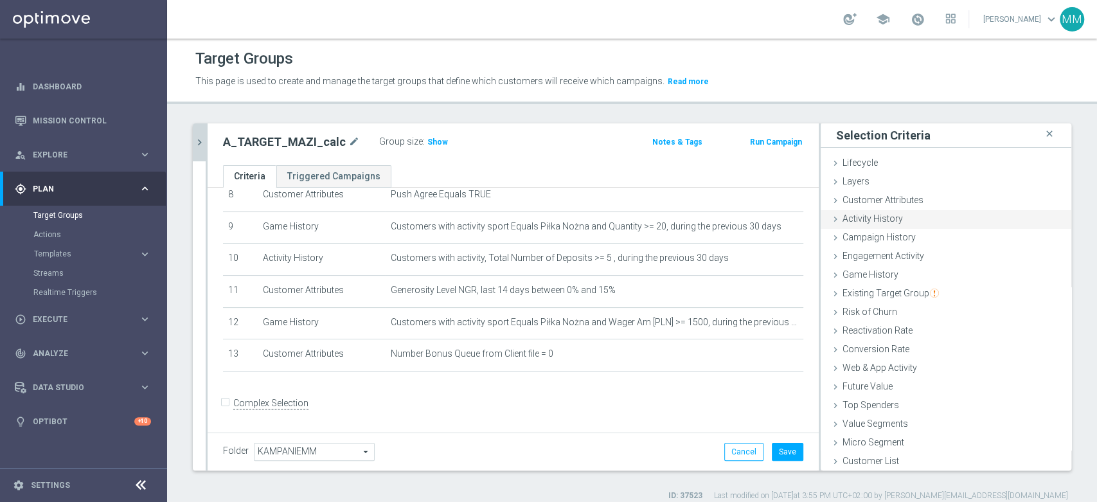
click at [881, 213] on span "Activity History" at bounding box center [873, 218] width 60 height 10
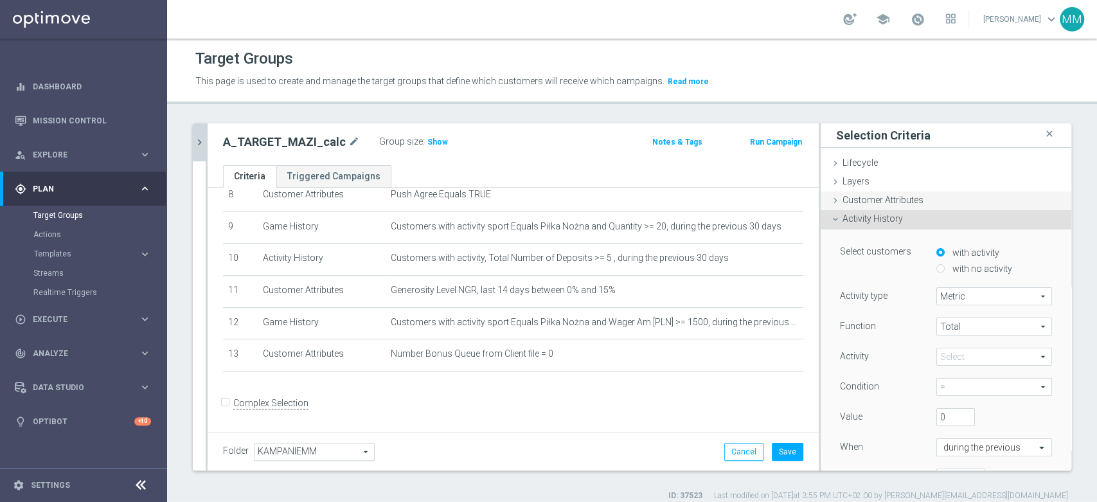
click at [880, 195] on span "Customer Attributes" at bounding box center [883, 200] width 81 height 10
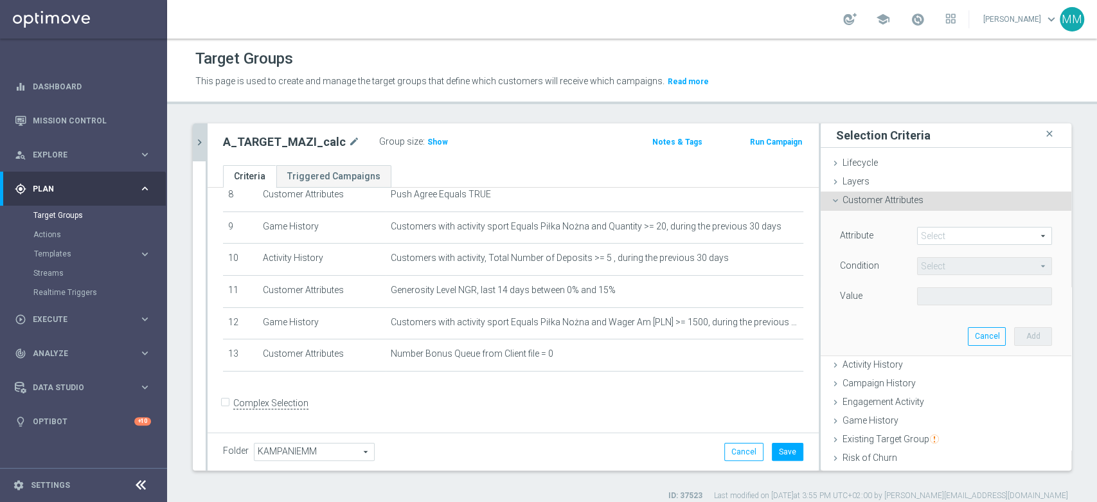
click at [949, 235] on span at bounding box center [985, 236] width 134 height 17
click at [0, 0] on input "search" at bounding box center [0, 0] width 0 height 0
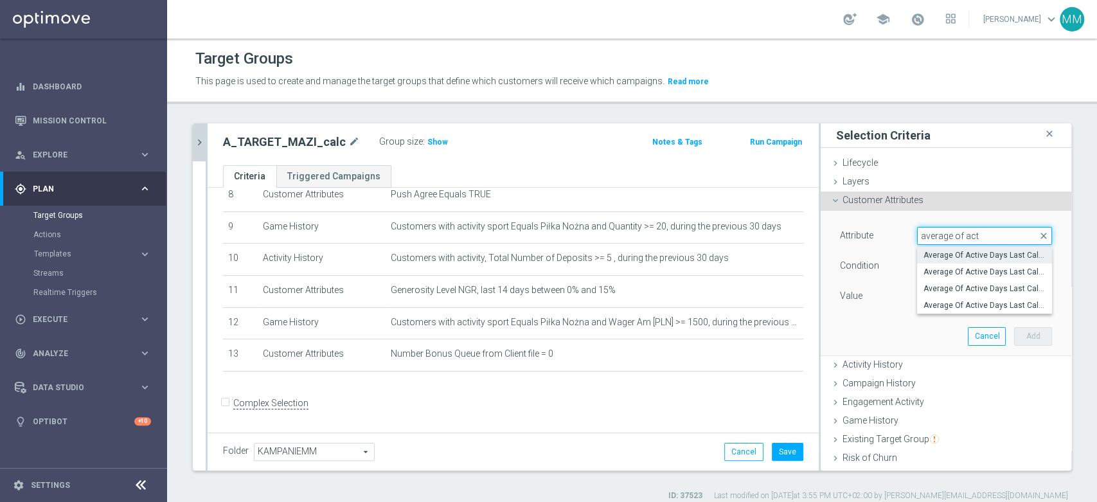
type input "average of act"
click at [943, 257] on span "Average Of Active Days Last Calender 12 Weeks" at bounding box center [985, 255] width 122 height 10
type input "Average Of Active Days Last Calender 12 Weeks"
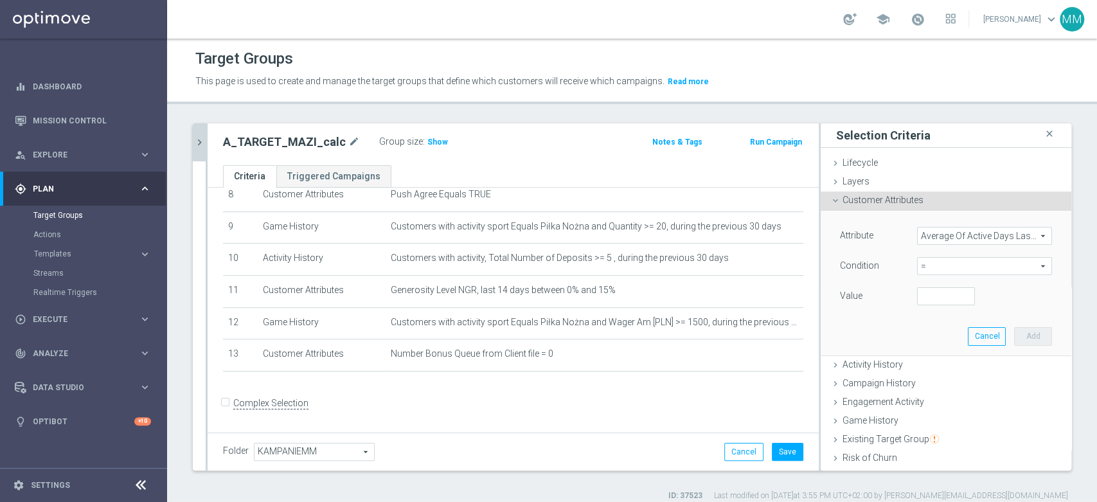
click at [950, 266] on span "=" at bounding box center [985, 266] width 134 height 17
click at [933, 301] on span "<=" at bounding box center [985, 302] width 122 height 10
type input "<="
click at [921, 283] on div "Attribute Average Of Active Days Last Calender 12 Weeks Average Of Active Days …" at bounding box center [946, 267] width 212 height 81
click at [921, 296] on input "number" at bounding box center [946, 296] width 58 height 18
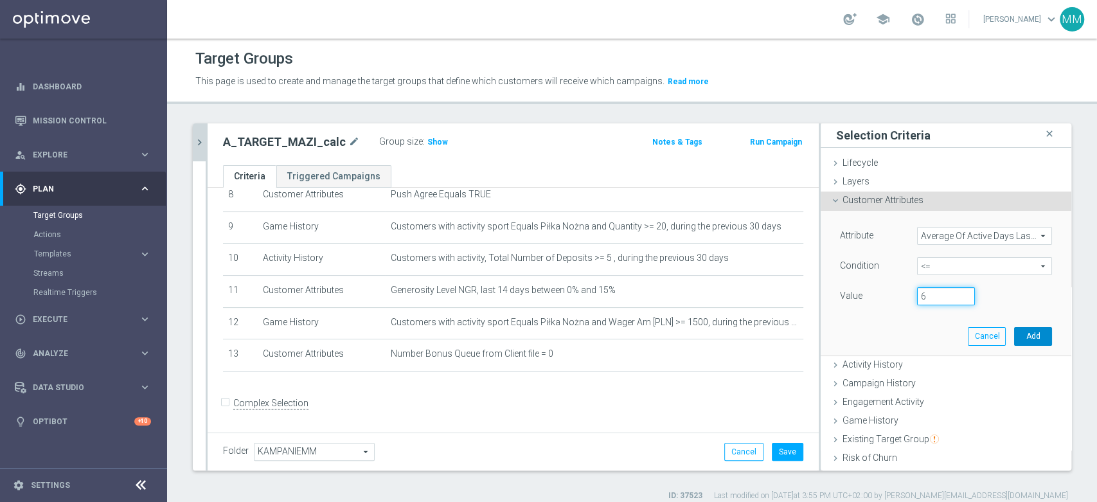
type input "6"
click at [1017, 332] on button "Add" at bounding box center [1033, 336] width 38 height 18
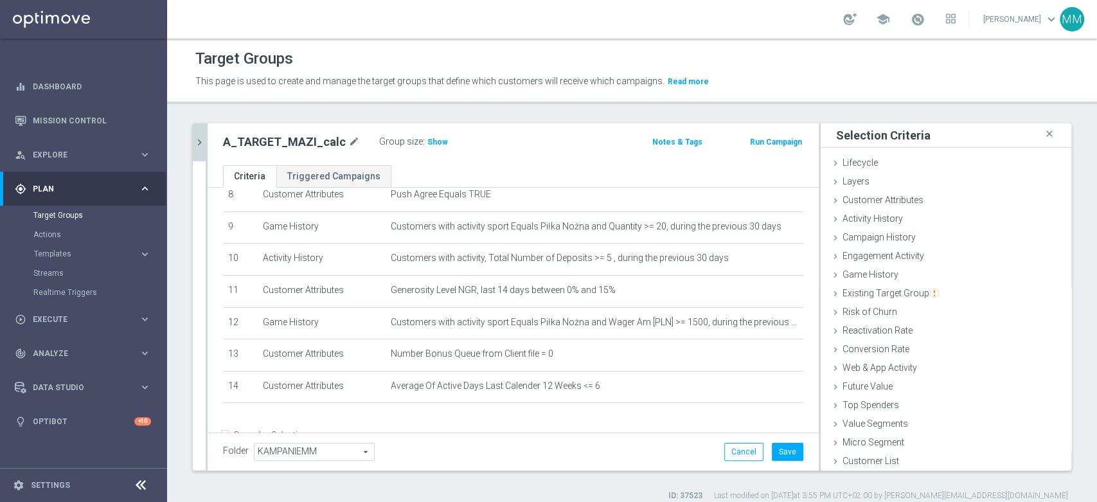
click at [433, 145] on span "Show" at bounding box center [438, 142] width 21 height 9
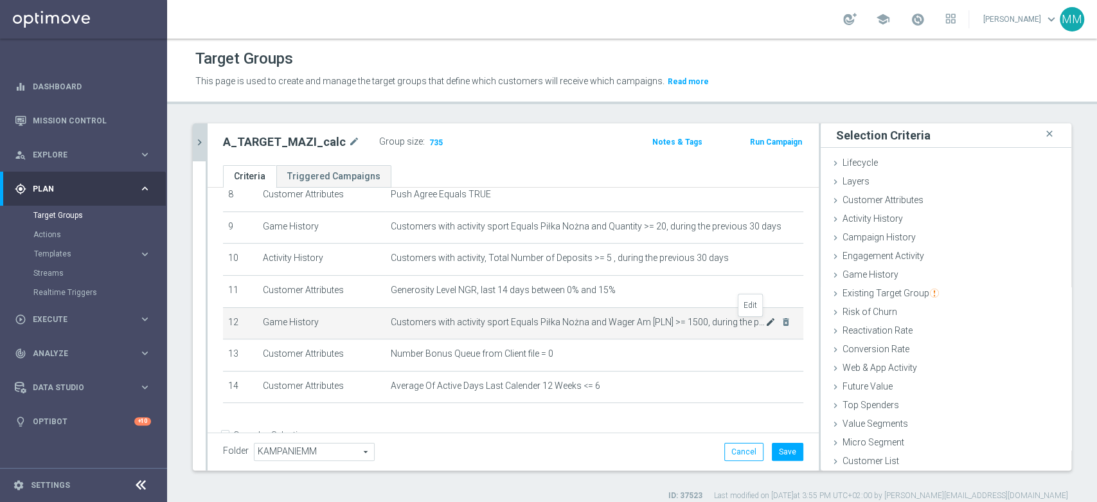
click at [766, 324] on icon "mode_edit" at bounding box center [771, 322] width 10 height 10
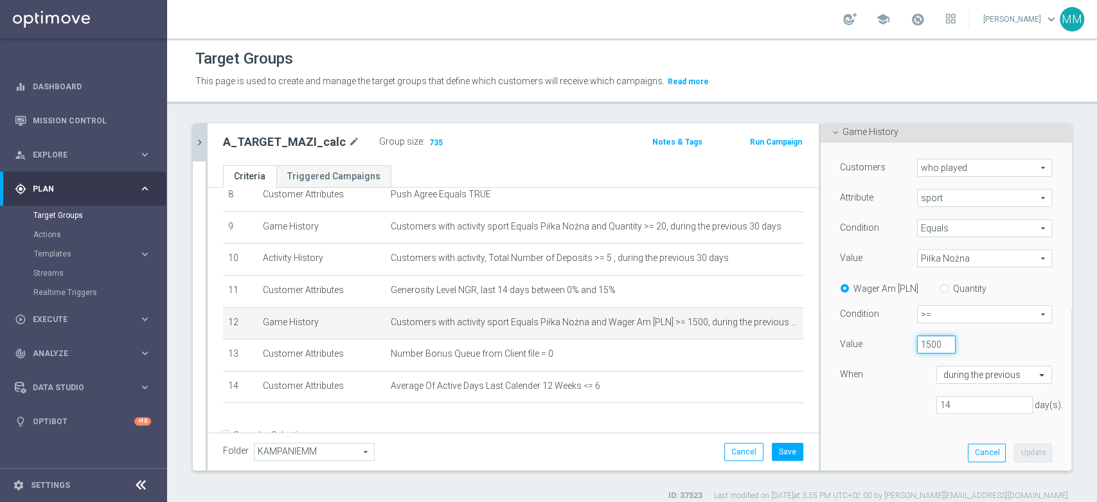
scroll to position [0, 1]
drag, startPoint x: 915, startPoint y: 342, endPoint x: 943, endPoint y: 347, distance: 28.8
click at [943, 347] on div "1500" at bounding box center [937, 345] width 58 height 18
type input "1000"
click at [1014, 444] on button "Update" at bounding box center [1033, 453] width 38 height 18
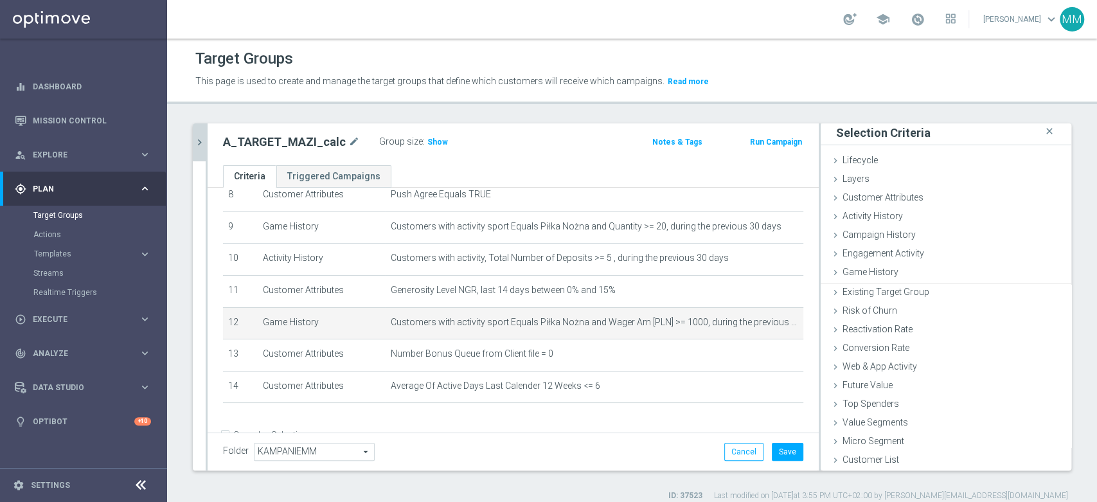
scroll to position [1, 0]
click at [428, 138] on span "Show" at bounding box center [438, 142] width 21 height 9
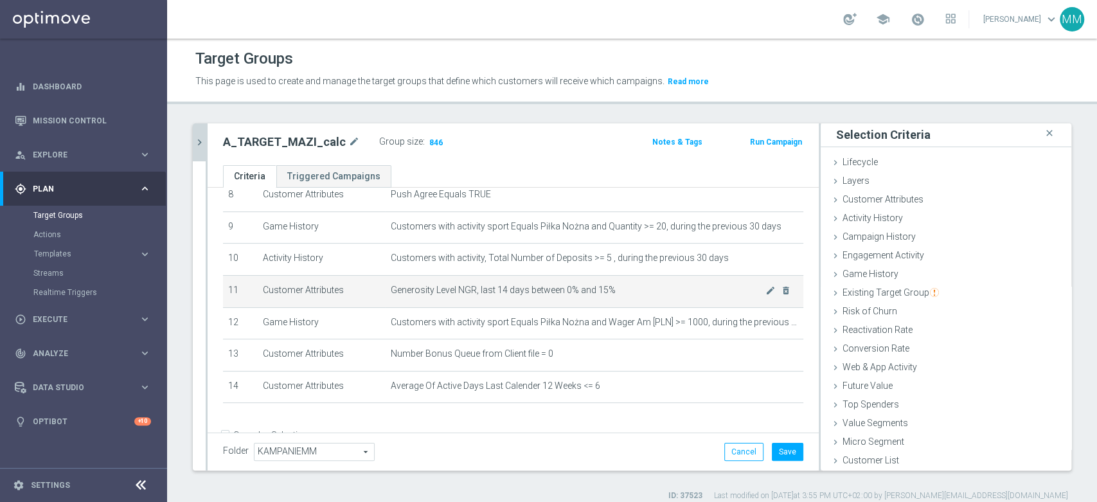
click at [646, 300] on td "Generosity Level NGR, last 14 days between 0% and 15% mode_edit delete_forever" at bounding box center [595, 291] width 418 height 32
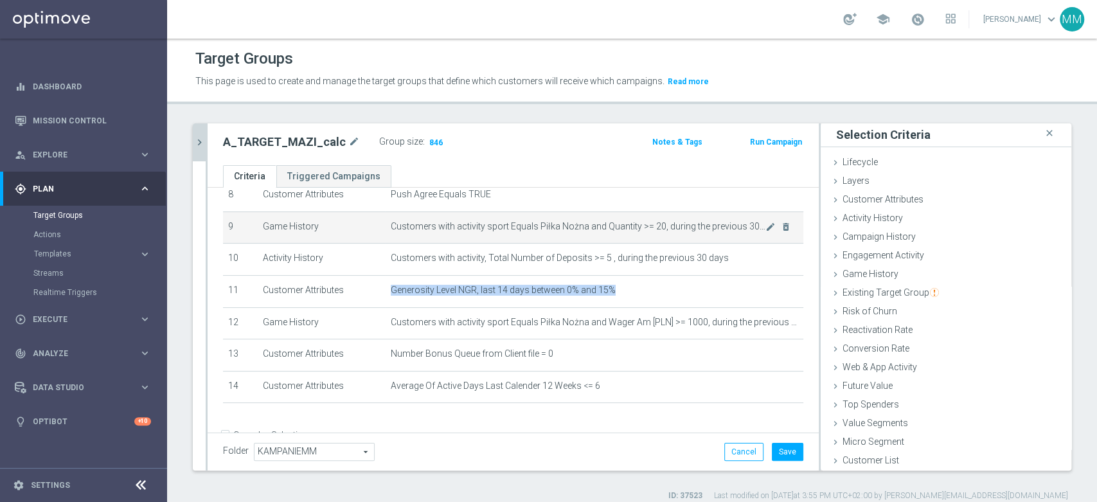
scroll to position [309, 0]
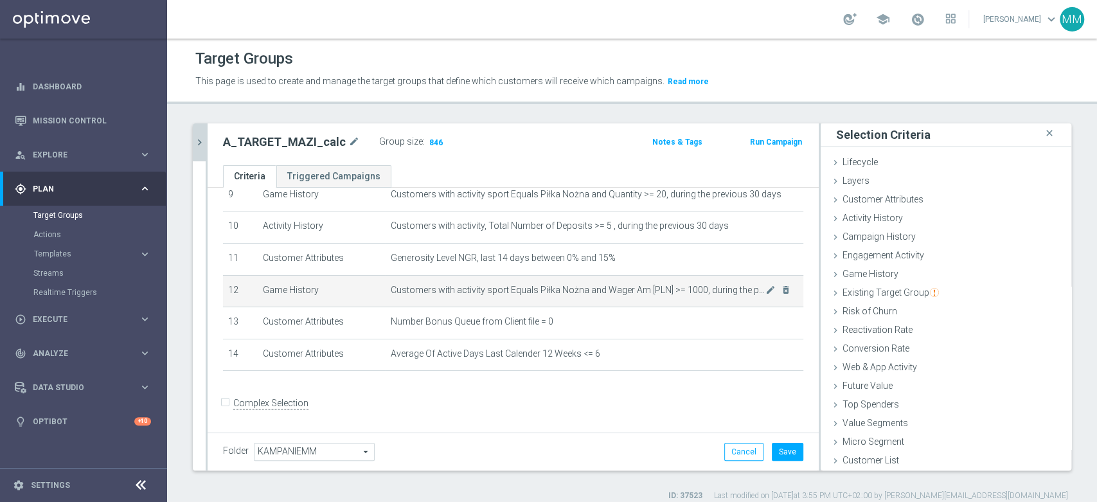
click at [603, 307] on td "Customers with activity sport Equals Piłka Nożna and Wager Am [PLN] >= 1000, du…" at bounding box center [595, 291] width 418 height 32
click at [766, 291] on icon "mode_edit" at bounding box center [771, 290] width 10 height 10
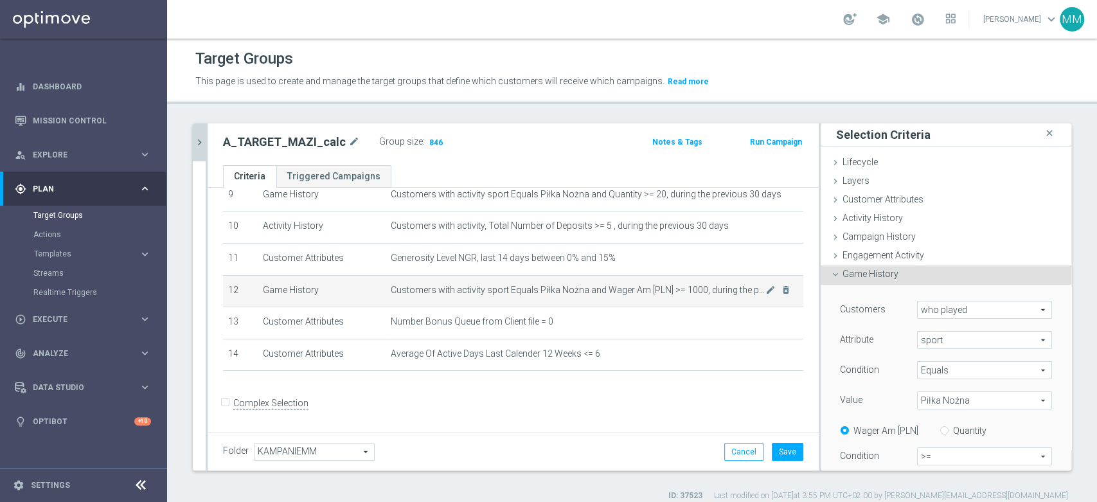
scroll to position [143, 0]
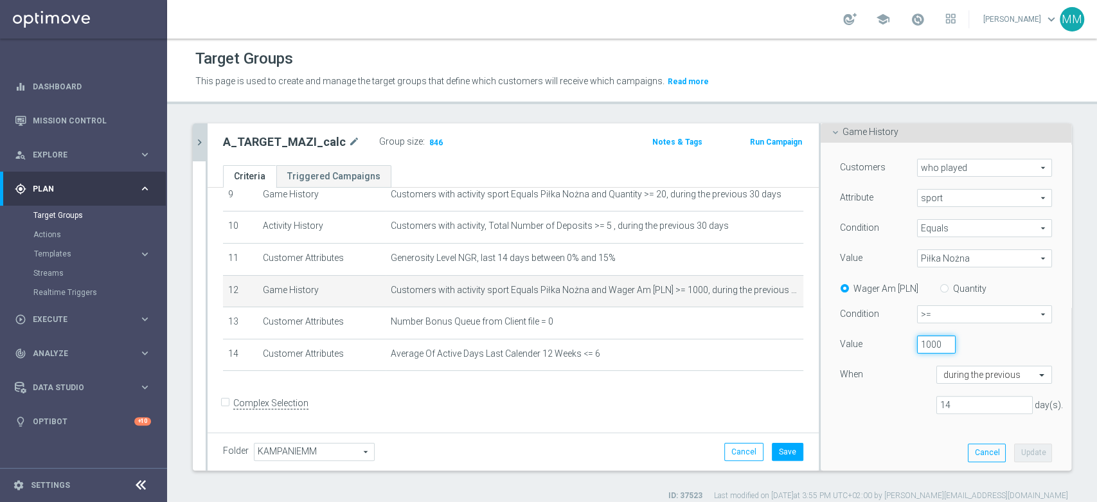
click at [917, 348] on input "1000" at bounding box center [936, 345] width 39 height 18
type input "500"
click at [1015, 455] on button "Update" at bounding box center [1033, 453] width 38 height 18
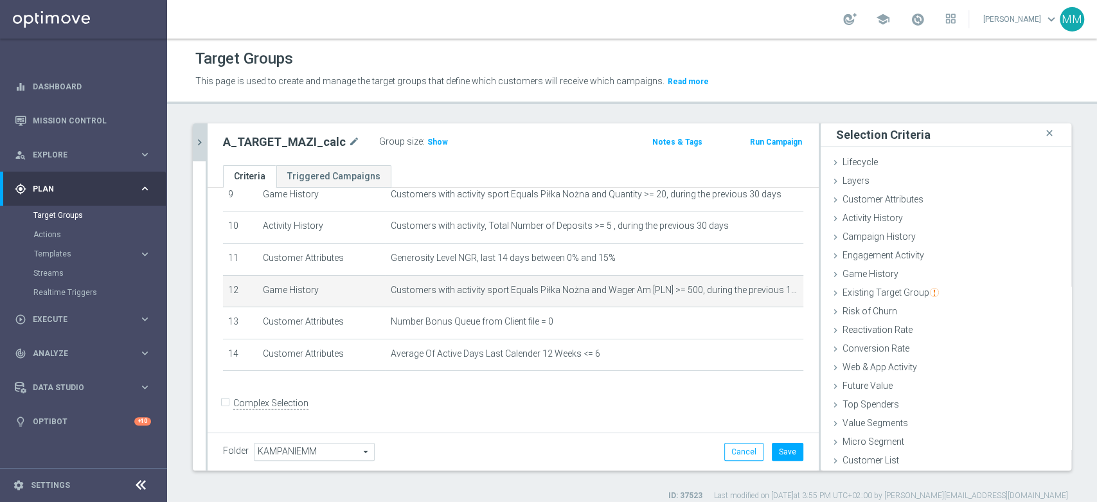
scroll to position [1, 0]
click at [435, 139] on span "Show" at bounding box center [438, 142] width 21 height 9
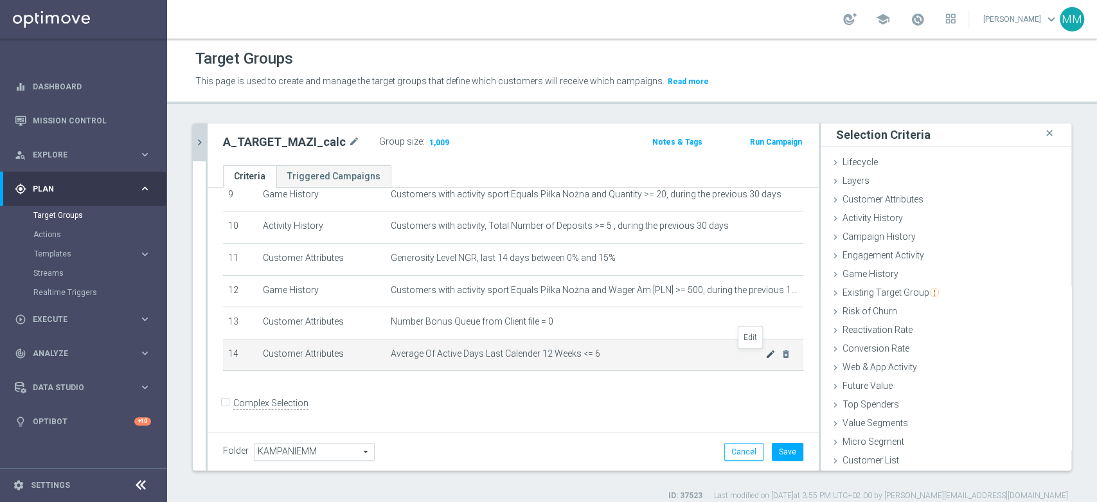
click at [766, 357] on icon "mode_edit" at bounding box center [771, 354] width 10 height 10
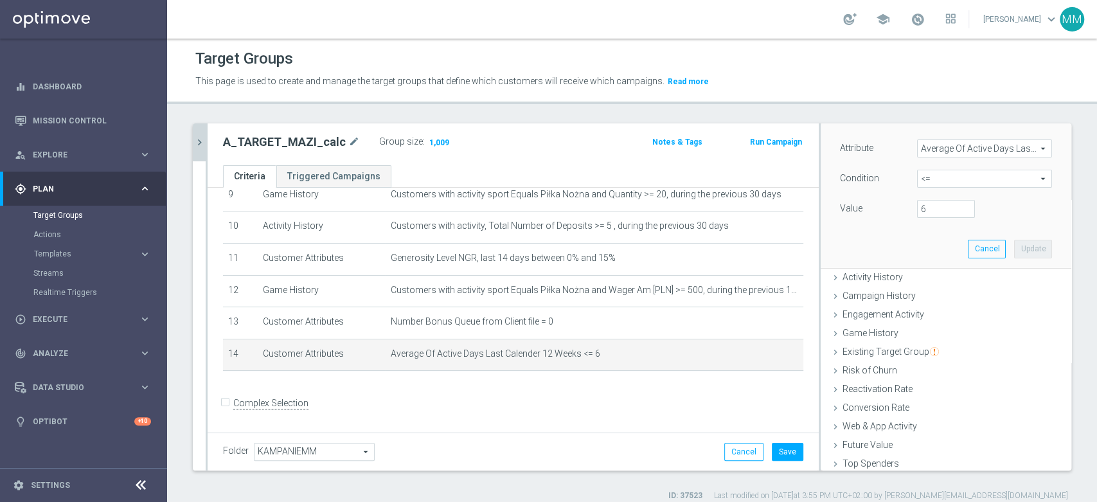
scroll to position [3, 0]
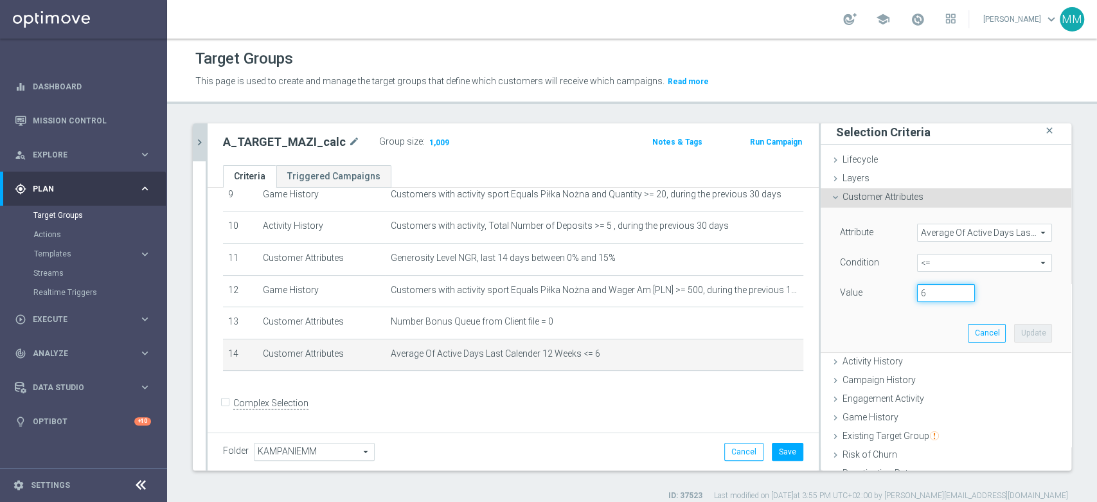
click at [917, 295] on input "6" at bounding box center [946, 293] width 58 height 18
drag, startPoint x: 912, startPoint y: 295, endPoint x: 903, endPoint y: 296, distance: 9.0
click at [917, 296] on input "6" at bounding box center [946, 293] width 58 height 18
type input "5"
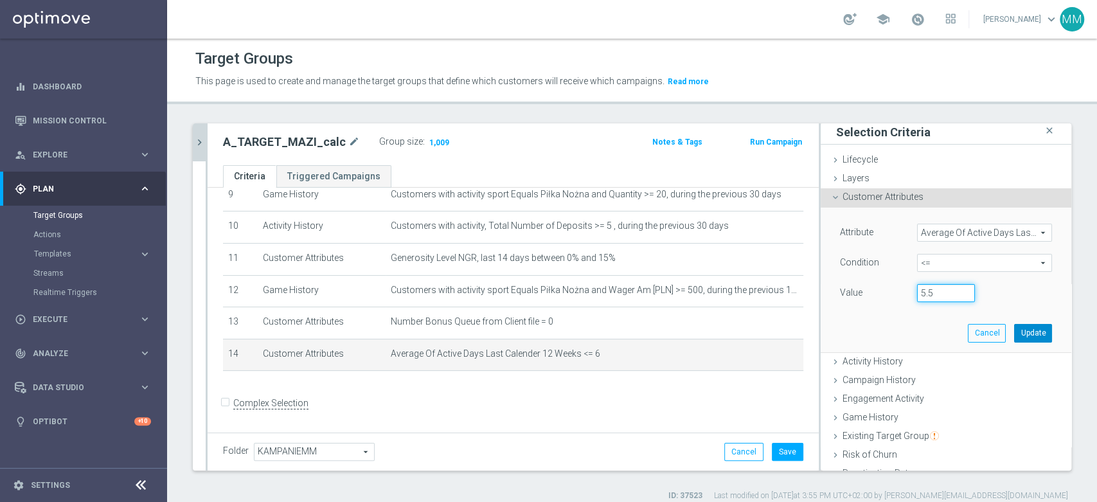
type input "5.5"
click at [1014, 329] on button "Update" at bounding box center [1033, 333] width 38 height 18
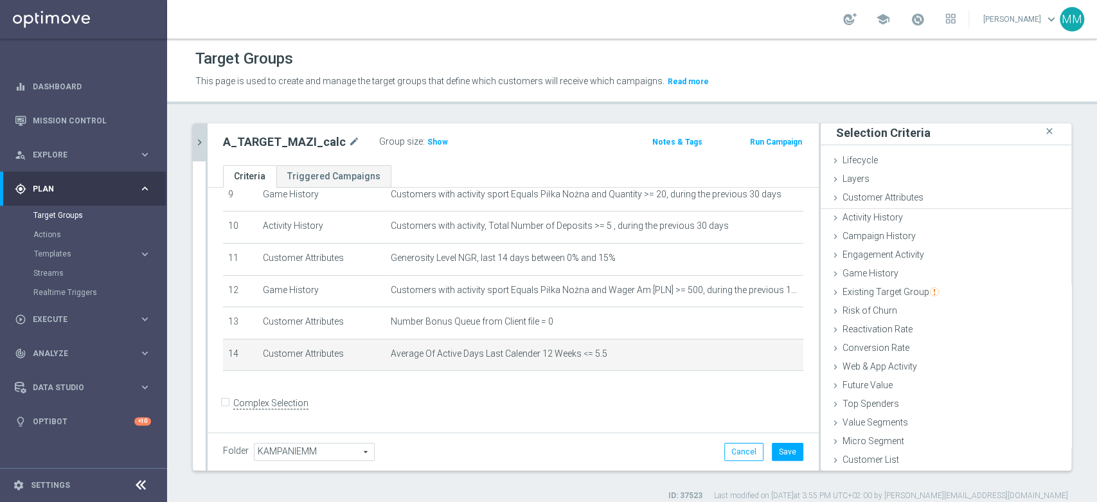
scroll to position [1, 0]
click at [428, 139] on span "Show" at bounding box center [438, 142] width 21 height 9
click at [766, 357] on icon "mode_edit" at bounding box center [771, 354] width 10 height 10
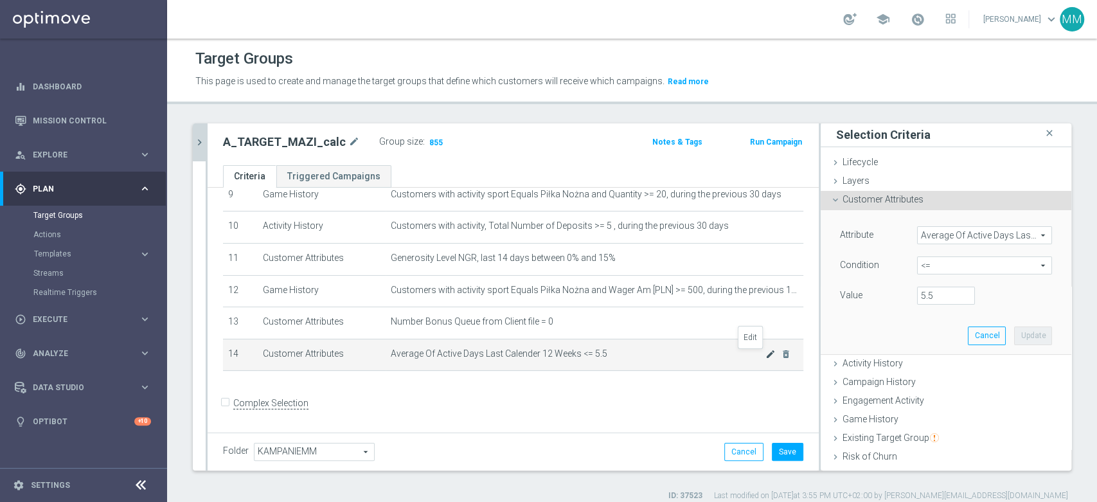
scroll to position [3, 0]
click at [591, 353] on span "Average Of Active Days Last Calender 12 Weeks <= 5.5" at bounding box center [578, 353] width 375 height 11
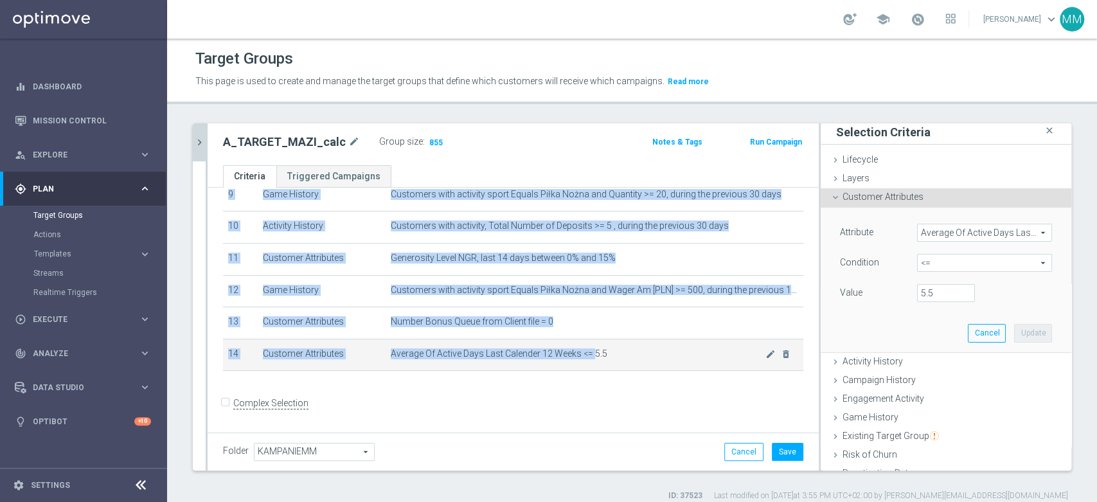
click at [591, 353] on span "Average Of Active Days Last Calender 12 Weeks <= 5.5" at bounding box center [578, 353] width 375 height 11
click at [623, 359] on span "Average Of Active Days Last Calender 12 Weeks <= 5.5" at bounding box center [578, 353] width 375 height 11
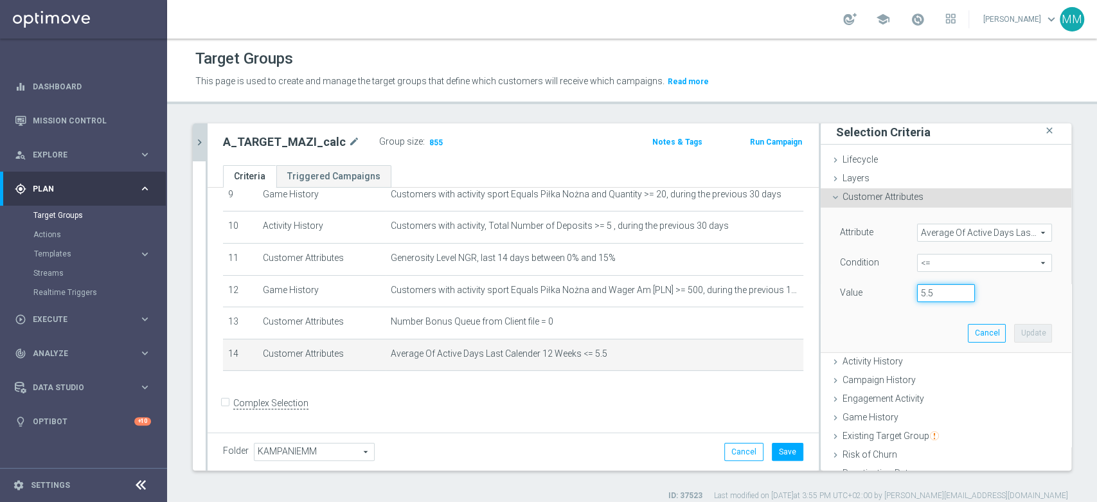
drag, startPoint x: 919, startPoint y: 297, endPoint x: 882, endPoint y: 293, distance: 37.6
click at [883, 293] on div "Value 5.5" at bounding box center [946, 294] width 231 height 21
type input "6"
click at [1020, 328] on button "Update" at bounding box center [1033, 333] width 38 height 18
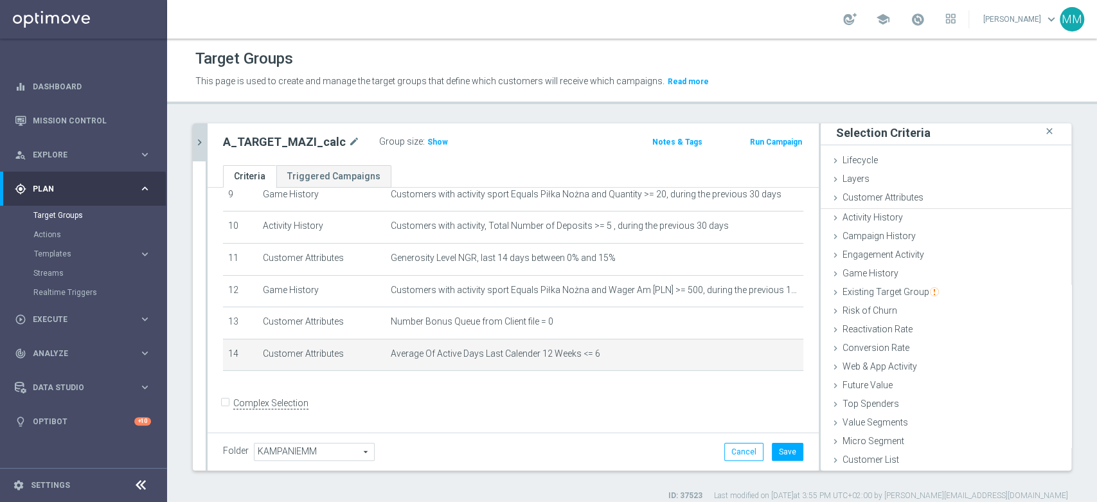
scroll to position [1, 0]
click at [775, 445] on button "Save" at bounding box center [788, 452] width 32 height 18
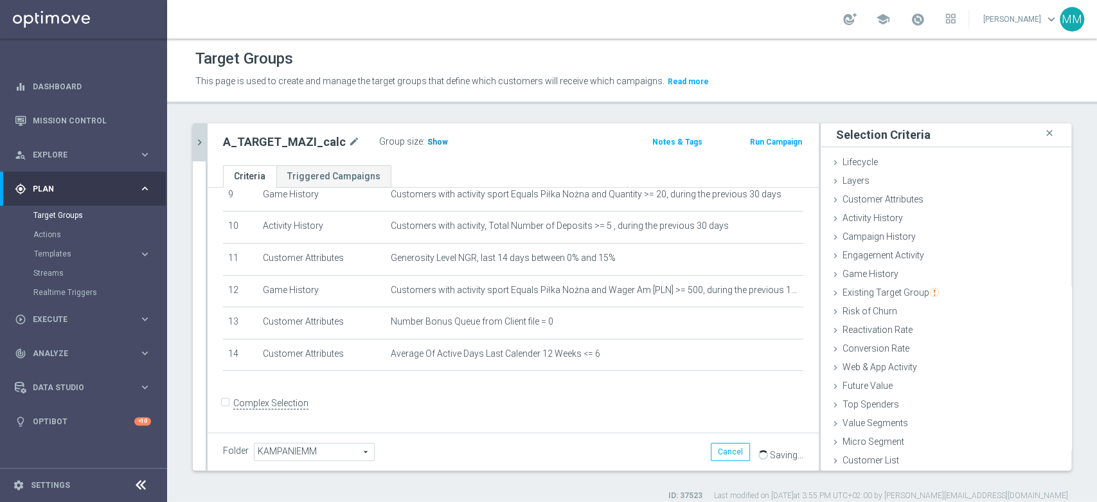
click at [430, 139] on span "Show" at bounding box center [438, 142] width 21 height 9
click at [599, 305] on td "Customers with activity sport Equals Piłka Nożna and Wager Am [PLN] >= 500, dur…" at bounding box center [595, 291] width 418 height 32
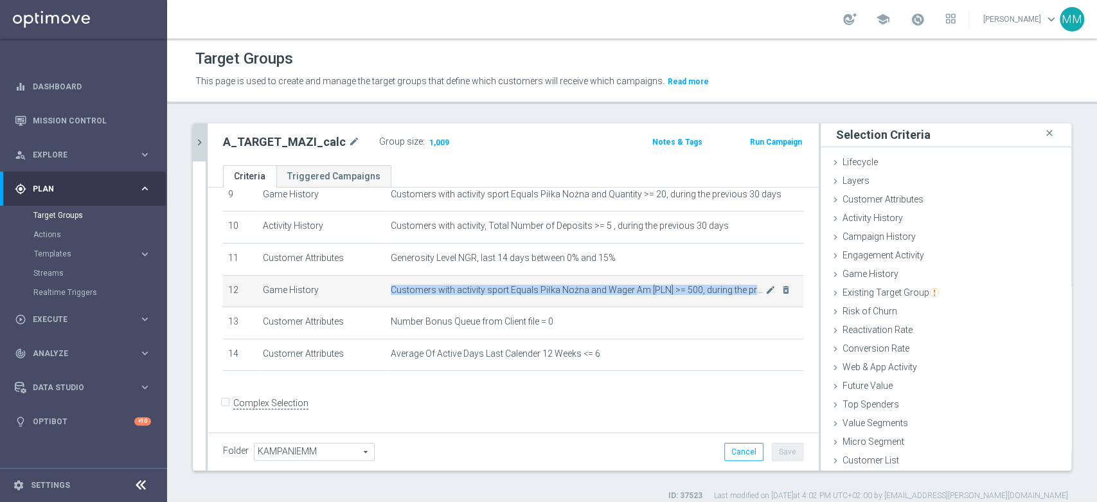
click at [599, 305] on td "Customers with activity sport Equals Piłka Nożna and Wager Am [PLN] >= 500, dur…" at bounding box center [595, 291] width 418 height 32
click at [627, 284] on td "Customers with activity sport Equals Piłka Nożna and Wager Am [PLN] >= 500, dur…" at bounding box center [595, 291] width 418 height 32
click at [630, 304] on td "Customers with activity sport Equals Piłka Nożna and Wager Am [PLN] >= 500, dur…" at bounding box center [595, 291] width 418 height 32
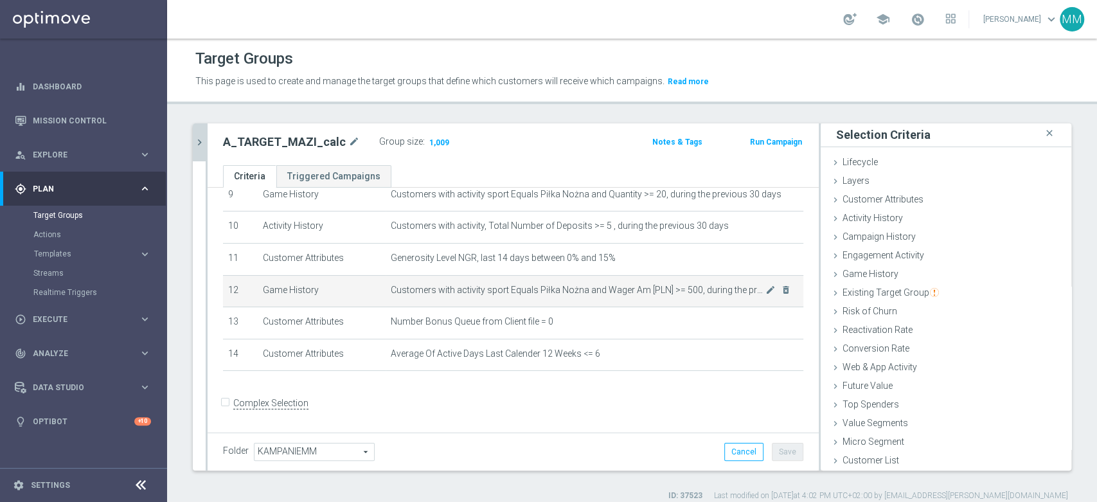
click at [533, 284] on td "Customers with activity sport Equals Piłka Nożna and Wager Am [PLN] >= 500, dur…" at bounding box center [595, 291] width 418 height 32
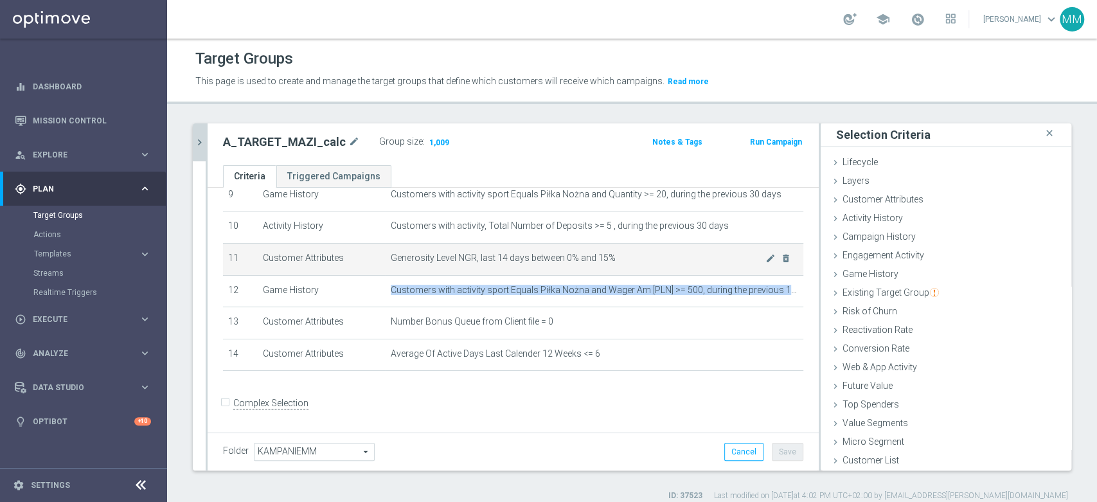
click at [539, 271] on td "Generosity Level NGR, last 14 days between 0% and 15% mode_edit delete_forever" at bounding box center [595, 259] width 418 height 32
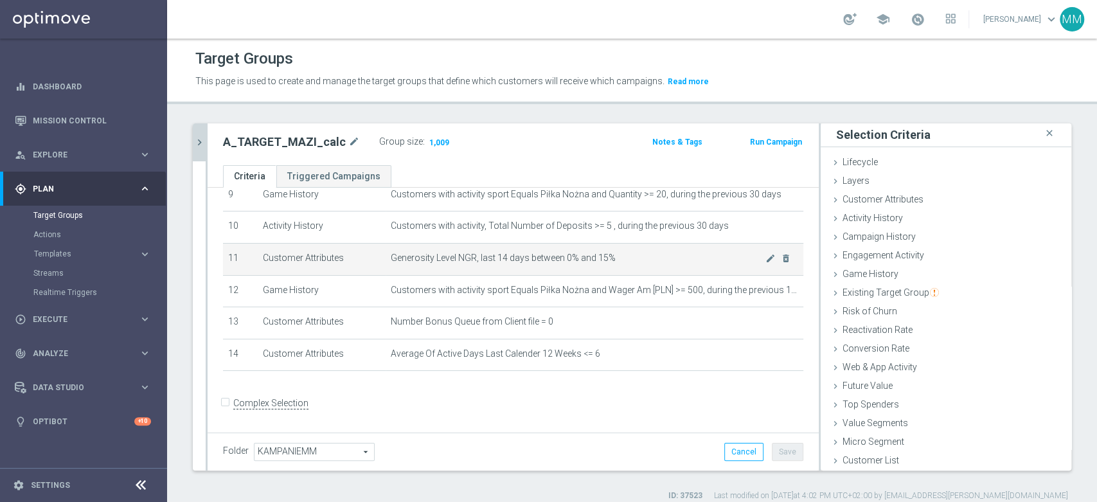
click at [539, 271] on td "Generosity Level NGR, last 14 days between 0% and 15% mode_edit delete_forever" at bounding box center [595, 259] width 418 height 32
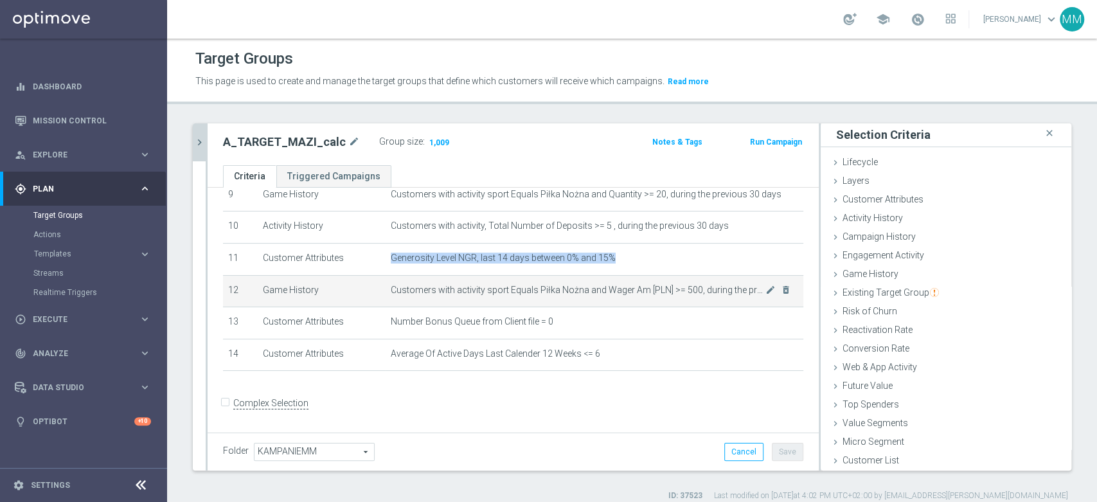
scroll to position [237, 0]
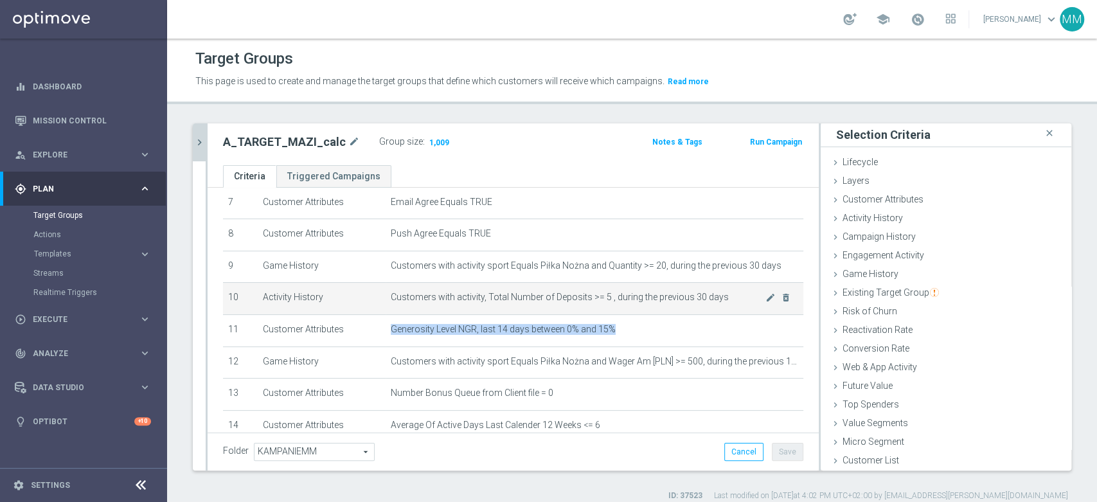
click at [642, 297] on span "Customers with activity, Total Number of Deposits >= 5 , during the previous 30…" at bounding box center [578, 297] width 375 height 11
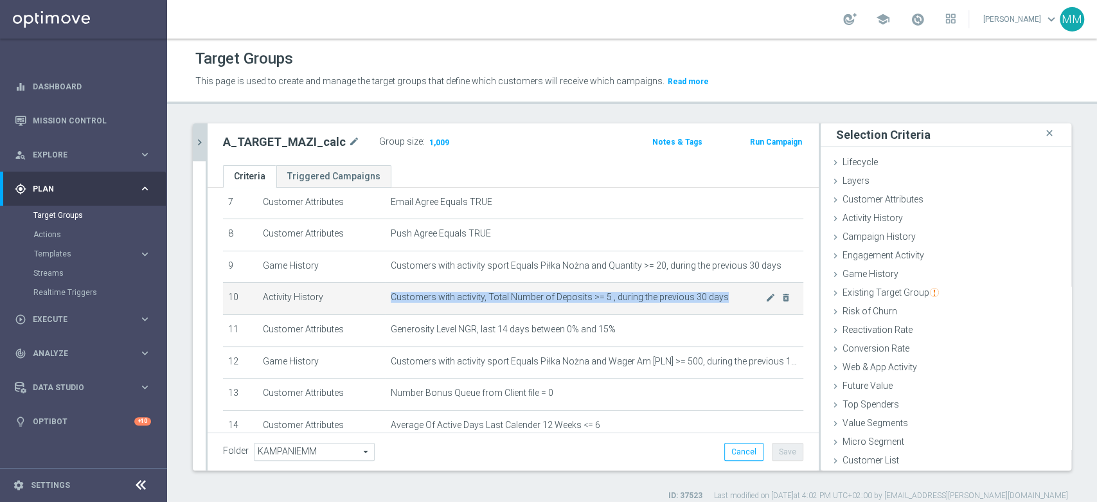
click at [642, 297] on span "Customers with activity, Total Number of Deposits >= 5 , during the previous 30…" at bounding box center [578, 297] width 375 height 11
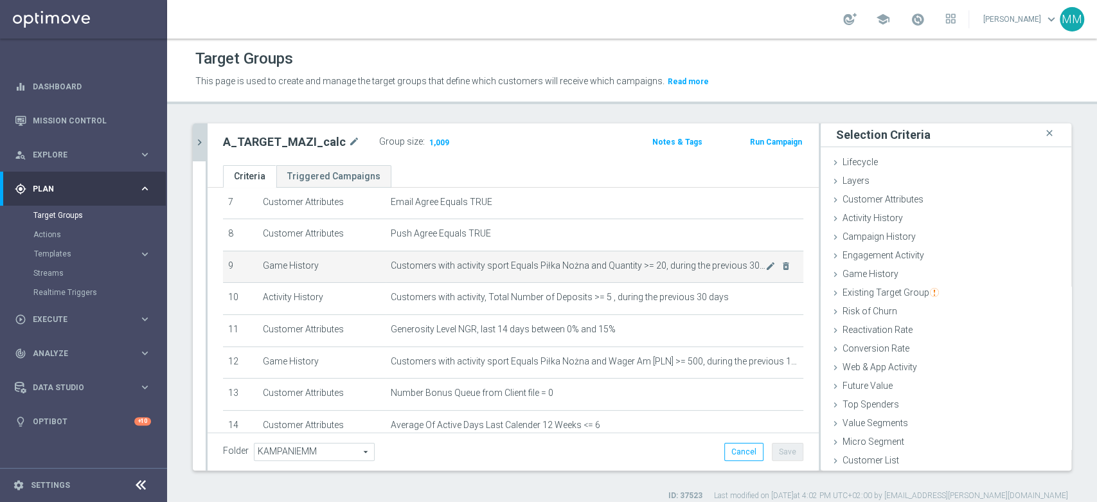
click at [625, 267] on span "Customers with activity sport Equals Piłka Nożna and Quantity >= 20, during the…" at bounding box center [578, 265] width 375 height 11
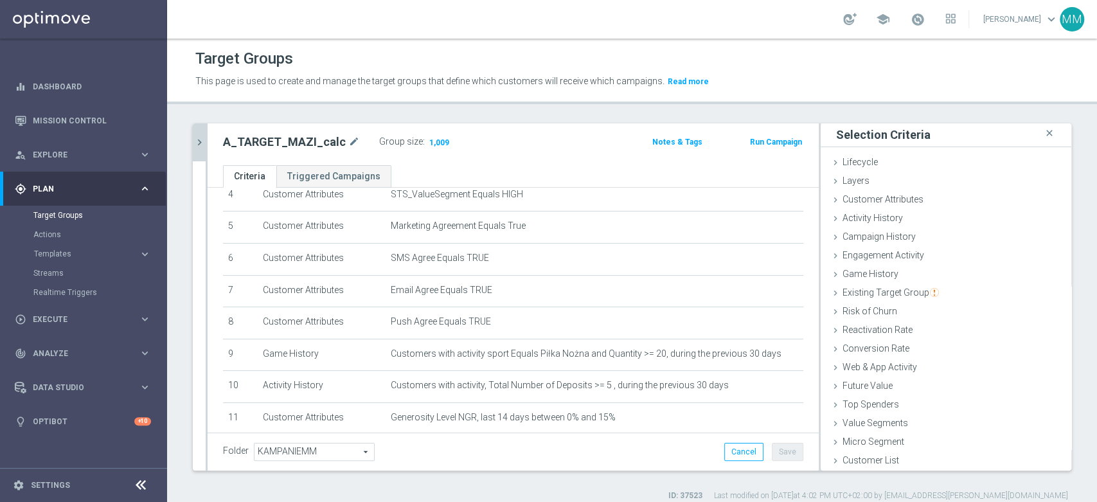
scroll to position [309, 0]
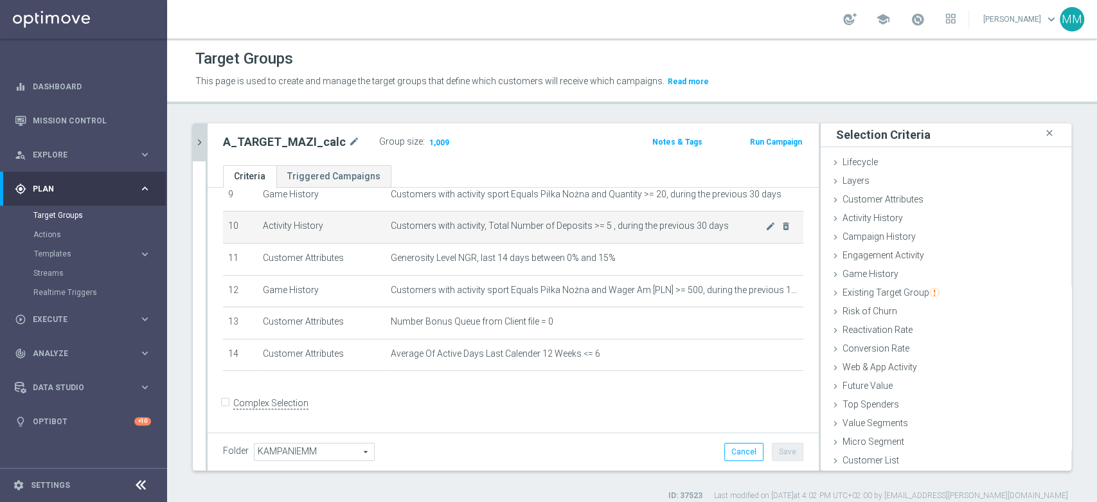
click at [657, 226] on span "Customers with activity, Total Number of Deposits >= 5 , during the previous 30…" at bounding box center [578, 226] width 375 height 11
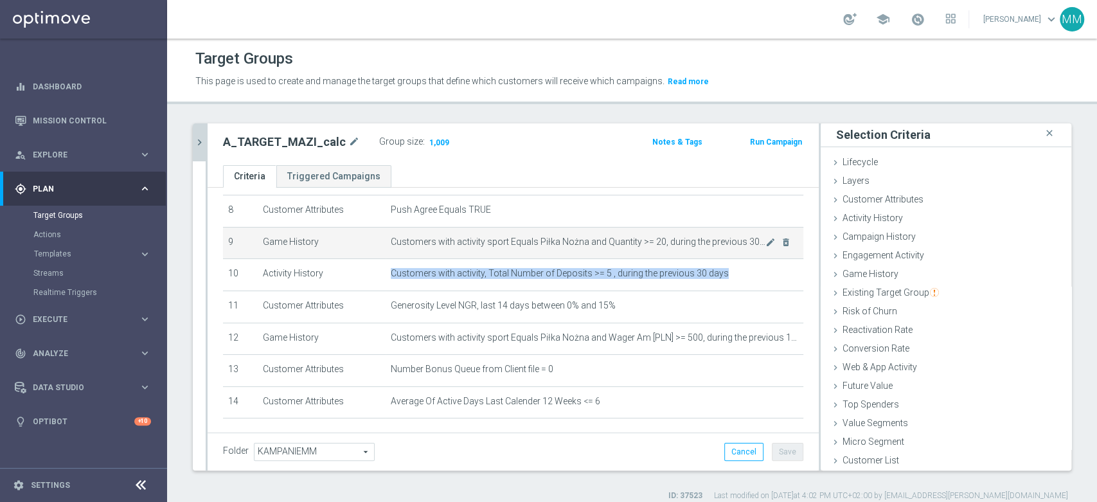
scroll to position [237, 0]
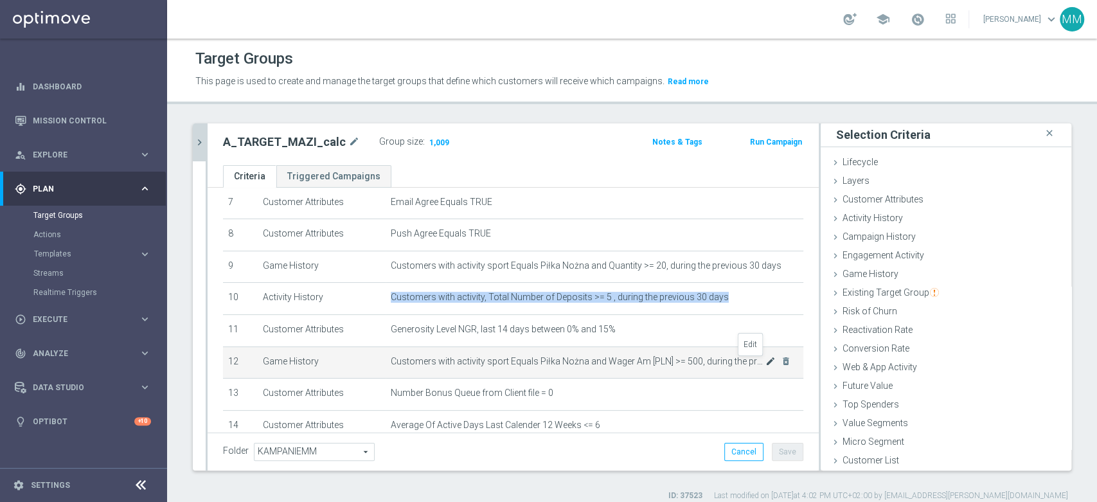
click at [766, 366] on icon "mode_edit" at bounding box center [771, 361] width 10 height 10
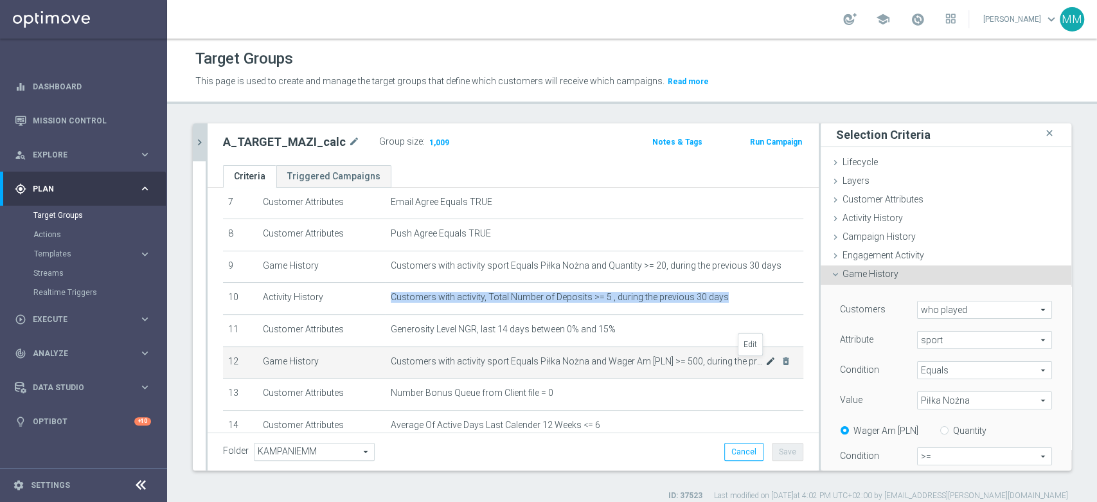
scroll to position [3, 0]
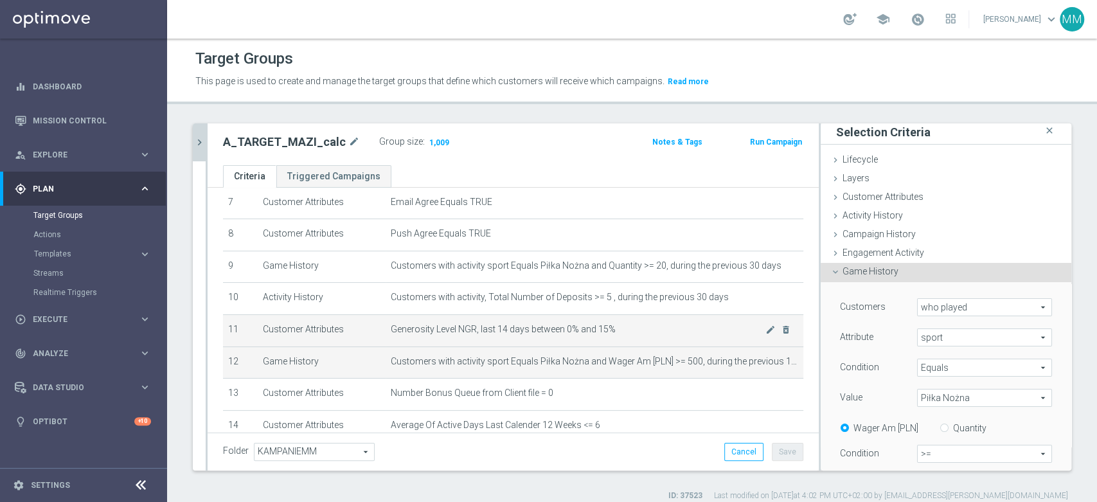
click at [684, 319] on td "Generosity Level NGR, last 14 days between 0% and 15% mode_edit delete_forever" at bounding box center [595, 330] width 418 height 32
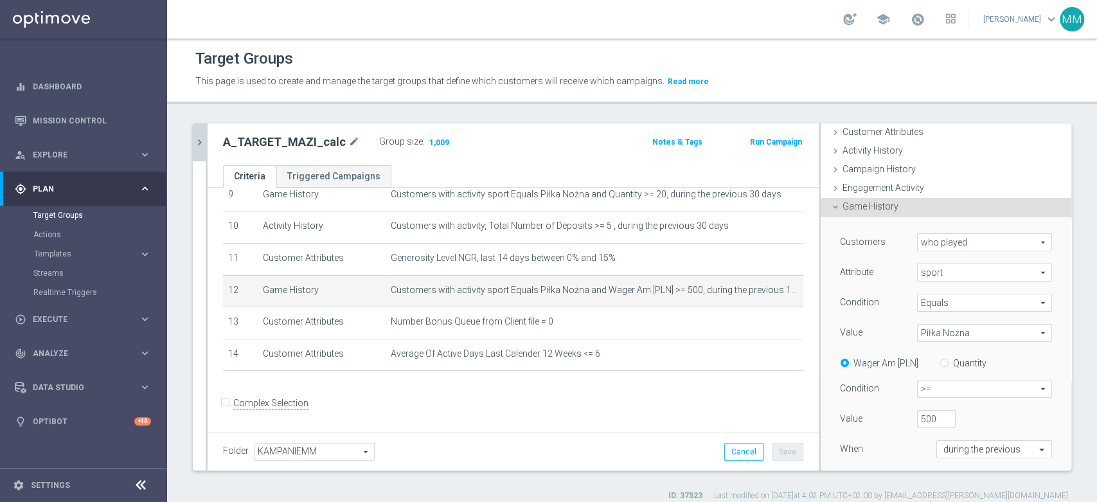
scroll to position [146, 0]
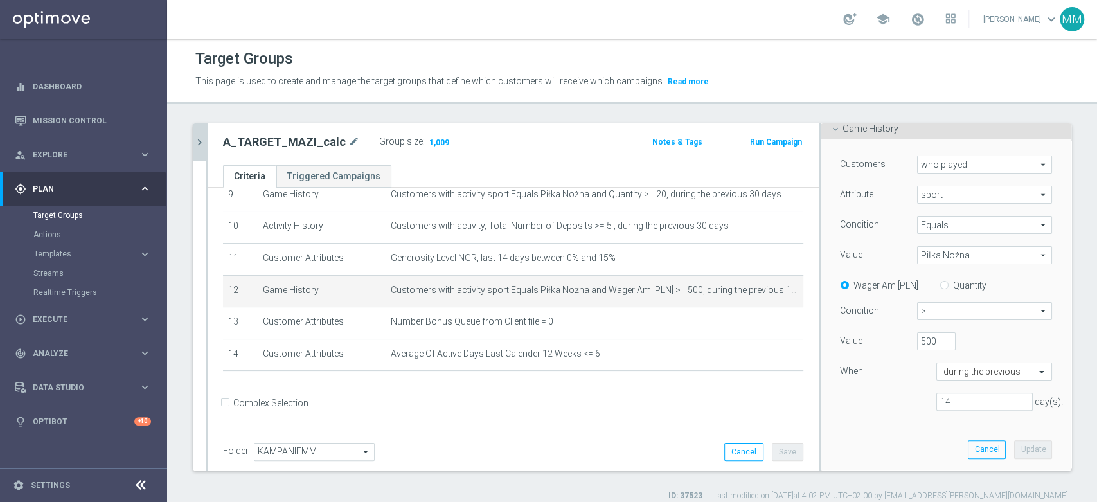
click at [933, 309] on span ">=" at bounding box center [985, 311] width 134 height 17
drag, startPoint x: 935, startPoint y: 428, endPoint x: 926, endPoint y: 380, distance: 48.9
click at [934, 428] on span "between" at bounding box center [984, 430] width 121 height 10
type input "between"
click at [975, 345] on input "number" at bounding box center [994, 341] width 39 height 18
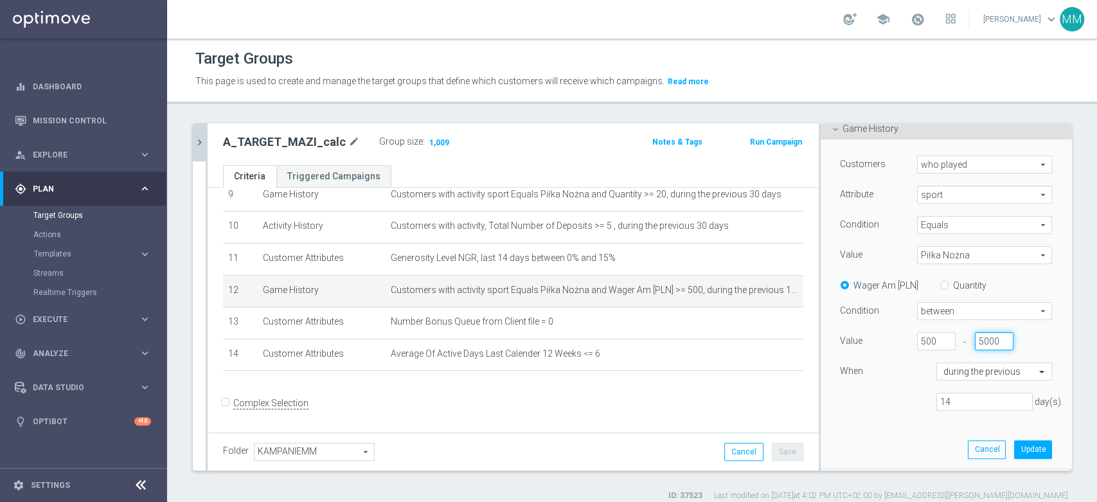
scroll to position [0, 1]
type input "5000"
click at [1014, 449] on button "Update" at bounding box center [1033, 449] width 38 height 18
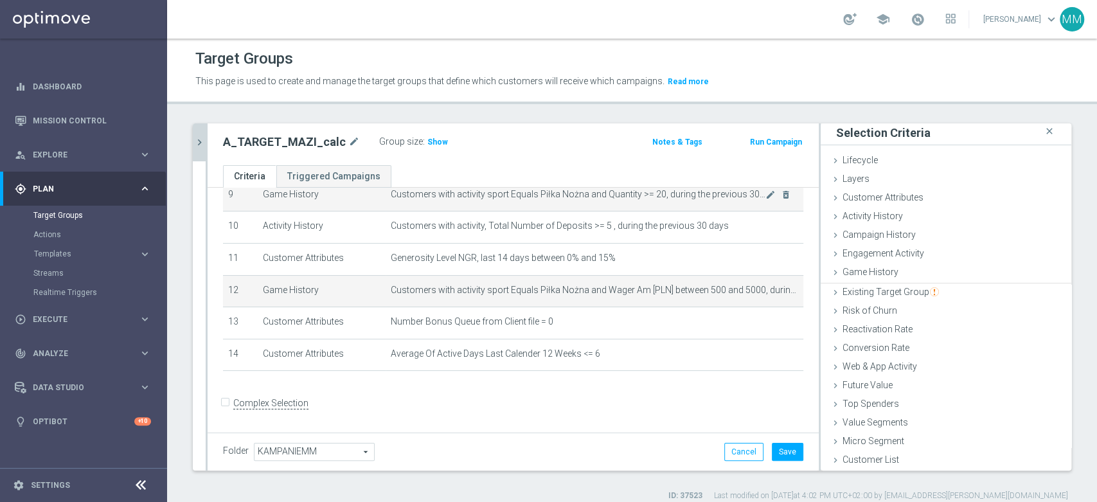
scroll to position [1, 0]
click at [432, 143] on span "Show" at bounding box center [438, 142] width 21 height 9
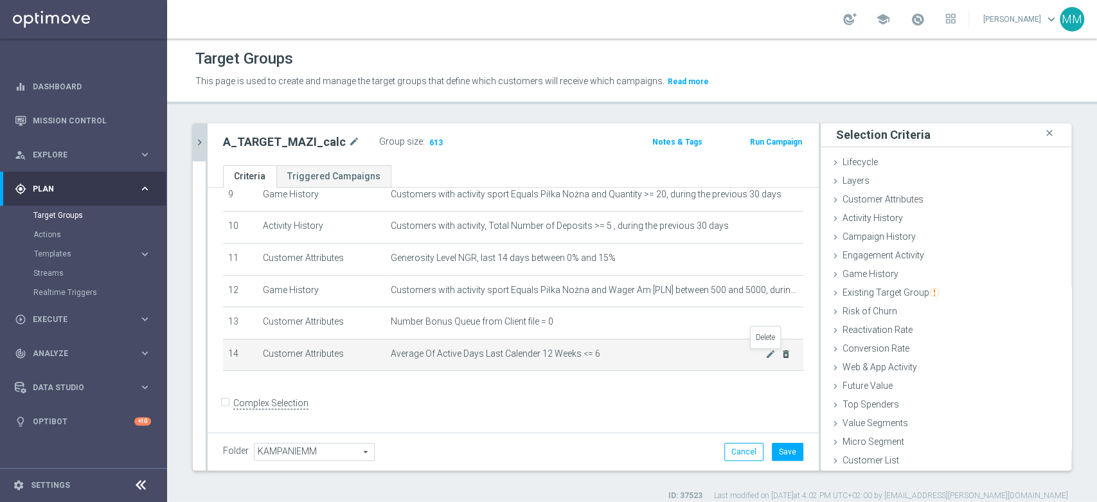
click at [781, 357] on icon "delete_forever" at bounding box center [786, 354] width 10 height 10
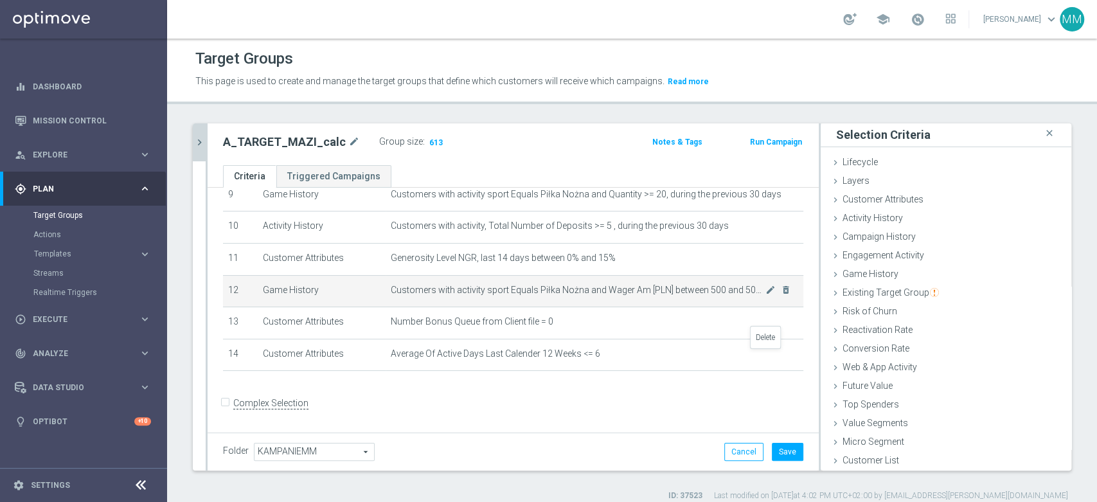
scroll to position [277, 0]
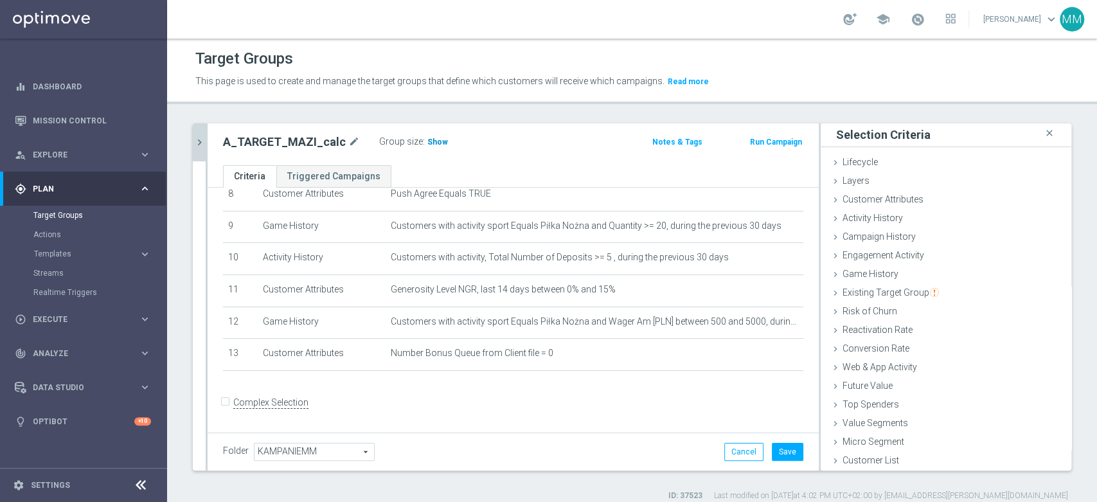
click at [428, 138] on span "Show" at bounding box center [438, 142] width 21 height 9
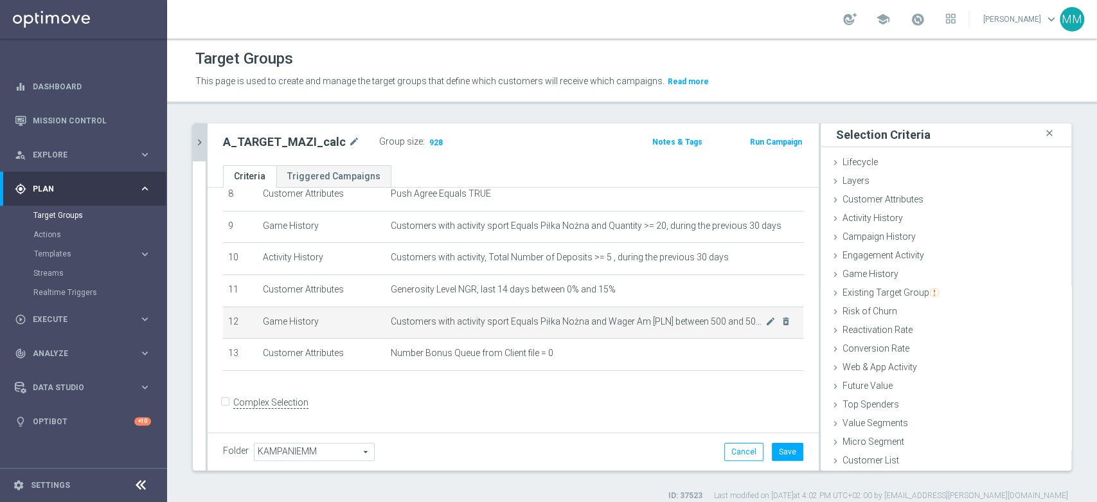
click at [643, 329] on td "Customers with activity sport Equals Piłka Nożna and Wager Am [PLN] between 500…" at bounding box center [595, 323] width 418 height 32
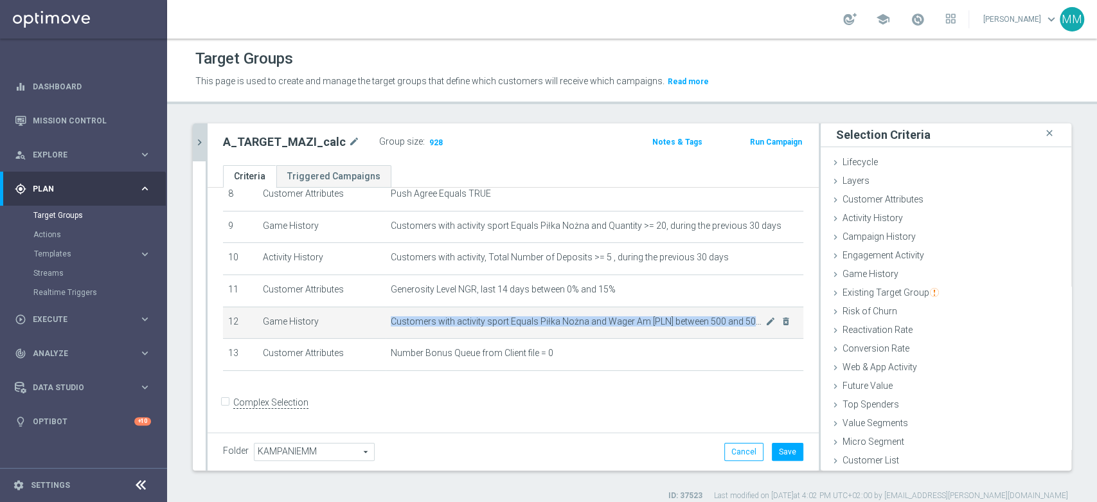
click at [643, 329] on td "Customers with activity sport Equals Piłka Nożna and Wager Am [PLN] between 500…" at bounding box center [595, 323] width 418 height 32
click at [766, 324] on icon "mode_edit" at bounding box center [771, 321] width 10 height 10
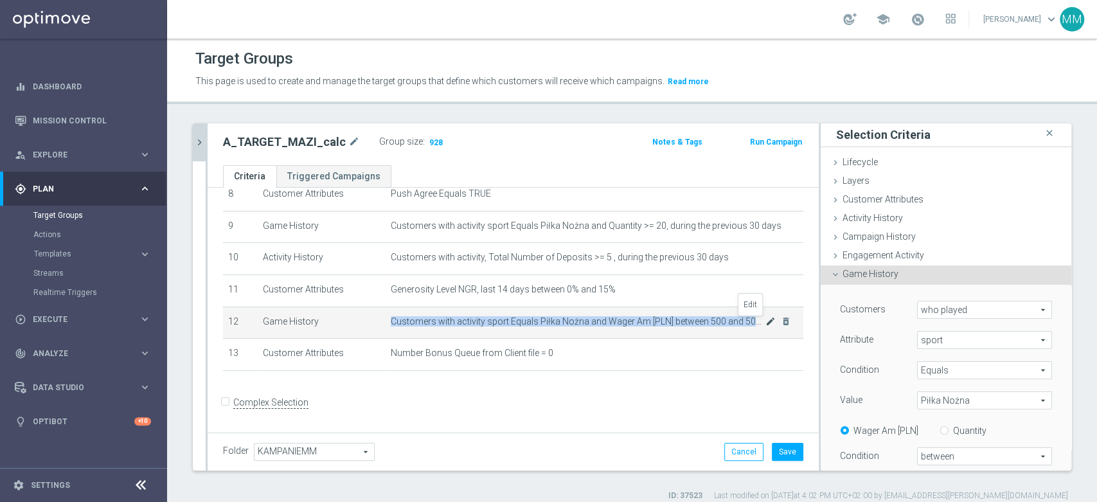
scroll to position [146, 0]
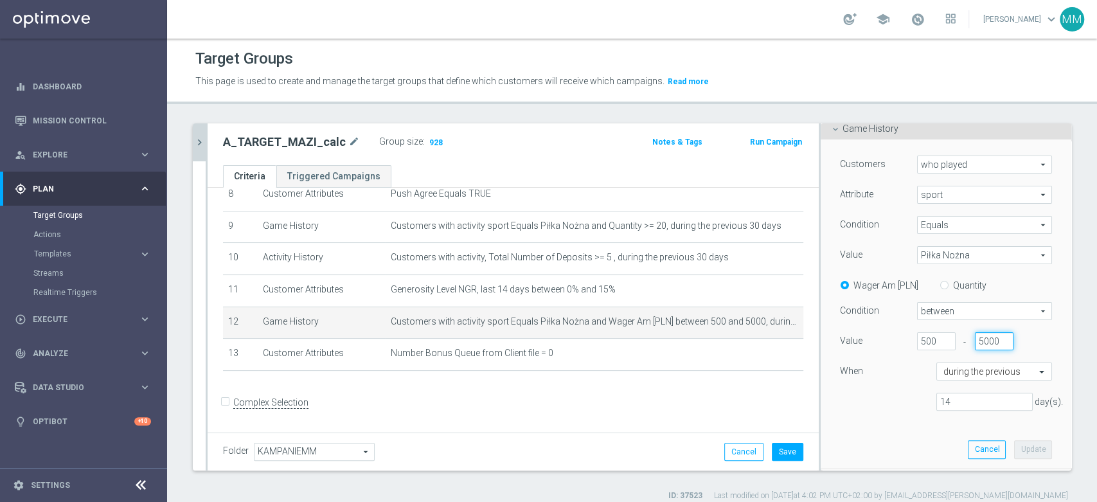
click at [975, 338] on input "5000" at bounding box center [994, 341] width 39 height 18
type input "5500"
click at [1014, 446] on button "Update" at bounding box center [1033, 449] width 38 height 18
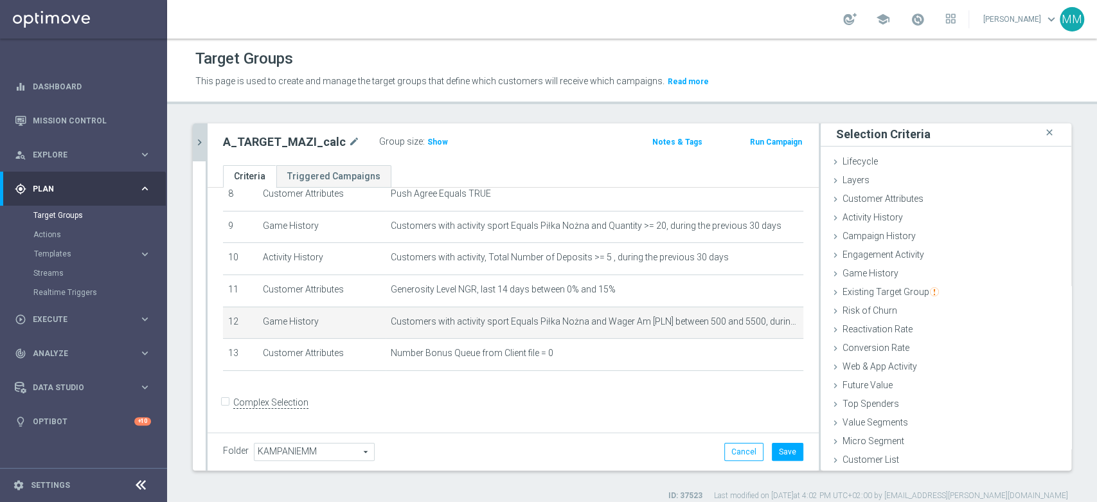
scroll to position [1, 0]
click at [428, 143] on span "Show" at bounding box center [438, 142] width 21 height 9
click at [766, 322] on icon "mode_edit" at bounding box center [771, 321] width 10 height 10
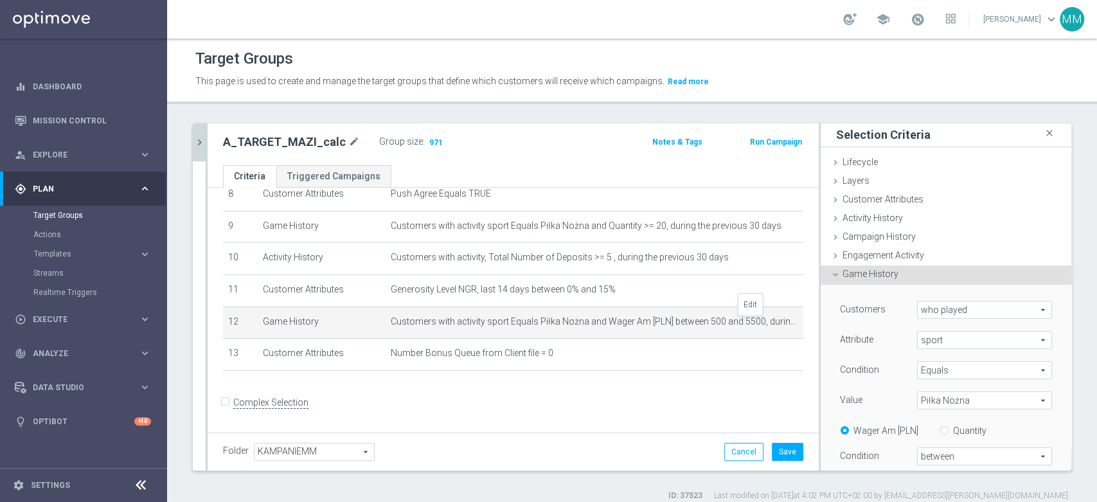
scroll to position [146, 0]
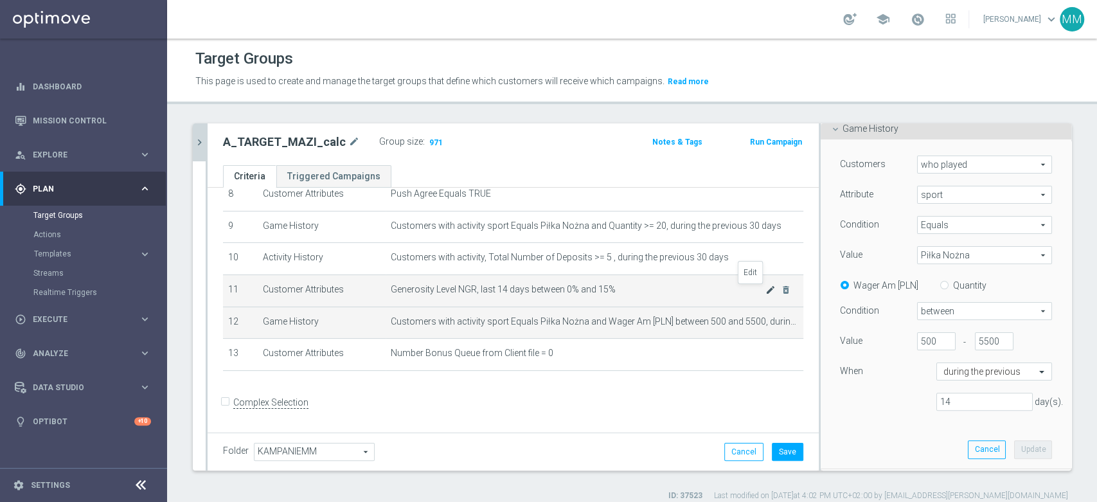
click at [766, 291] on icon "mode_edit" at bounding box center [771, 290] width 10 height 10
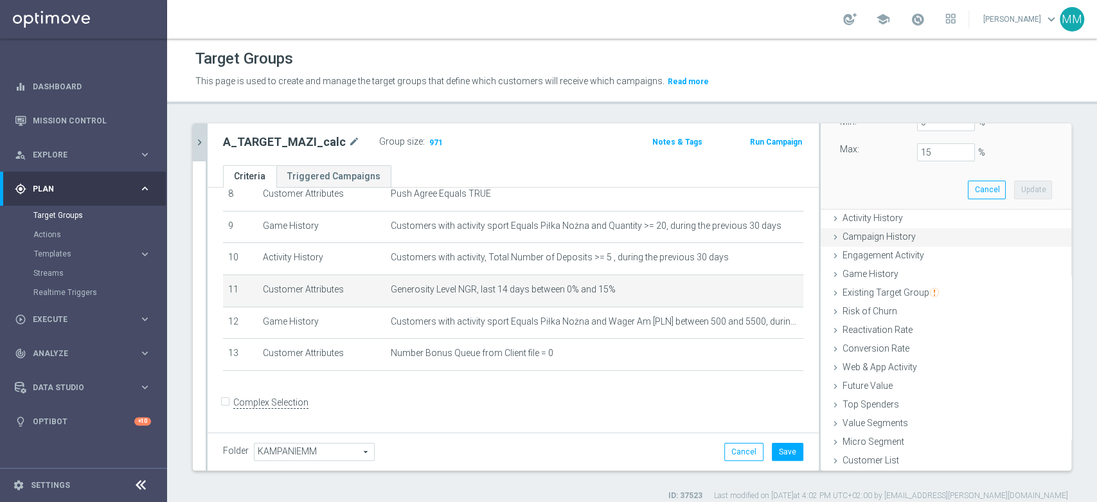
scroll to position [174, 0]
drag, startPoint x: 924, startPoint y: 157, endPoint x: 885, endPoint y: 153, distance: 39.4
click at [885, 153] on div "Max: 15 %" at bounding box center [946, 153] width 231 height 18
click at [1025, 192] on button "Update" at bounding box center [1033, 190] width 38 height 18
type input "0.2"
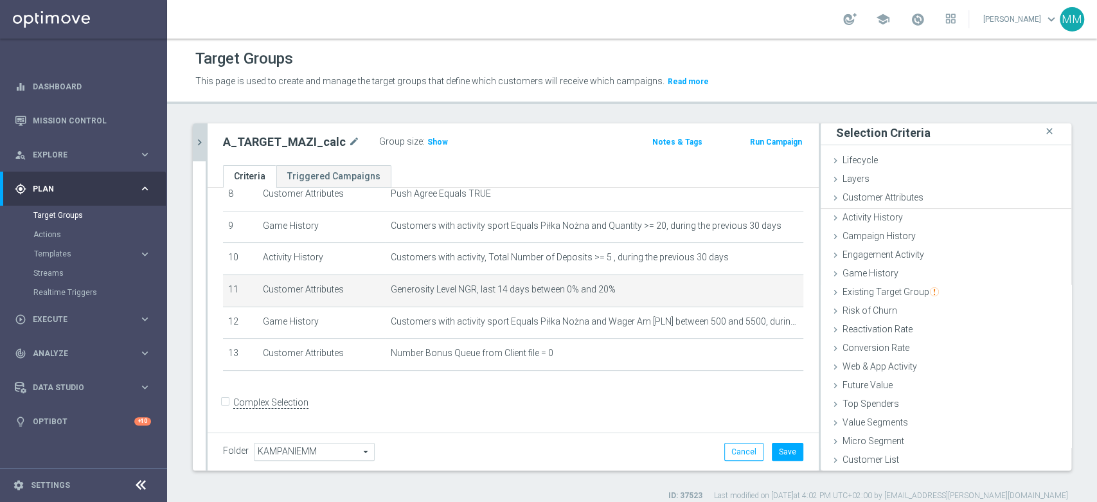
scroll to position [1, 0]
click at [437, 142] on h3 "Show" at bounding box center [437, 142] width 23 height 14
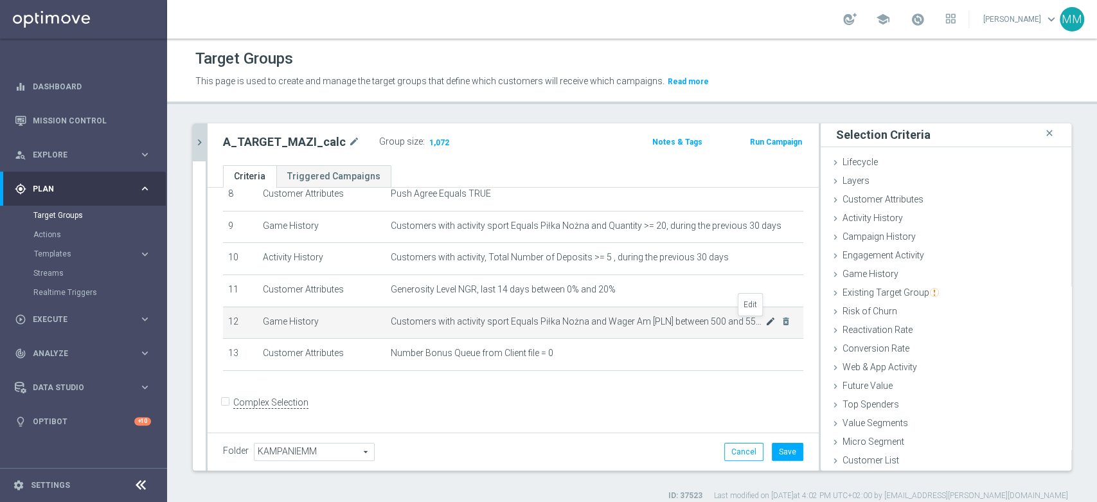
click at [766, 323] on icon "mode_edit" at bounding box center [771, 321] width 10 height 10
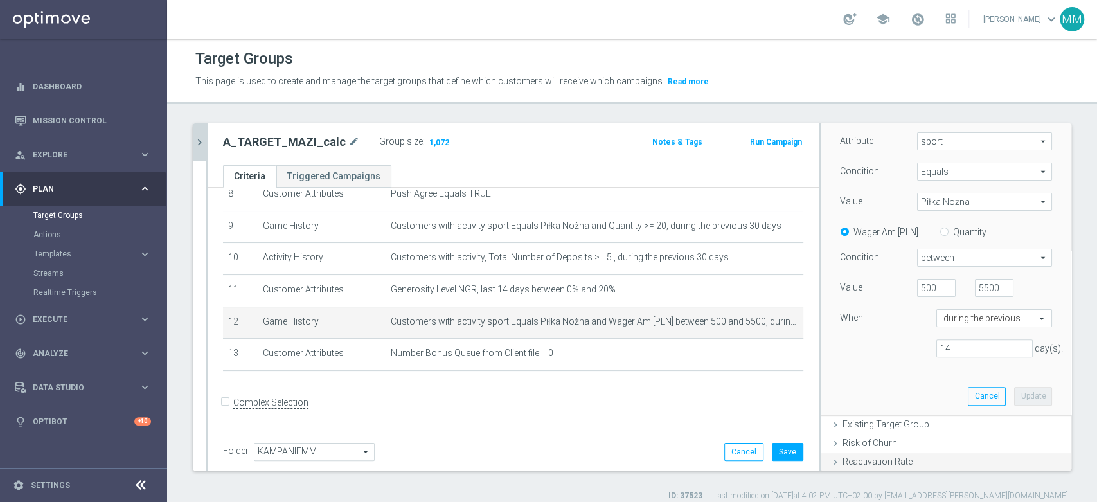
scroll to position [330, 0]
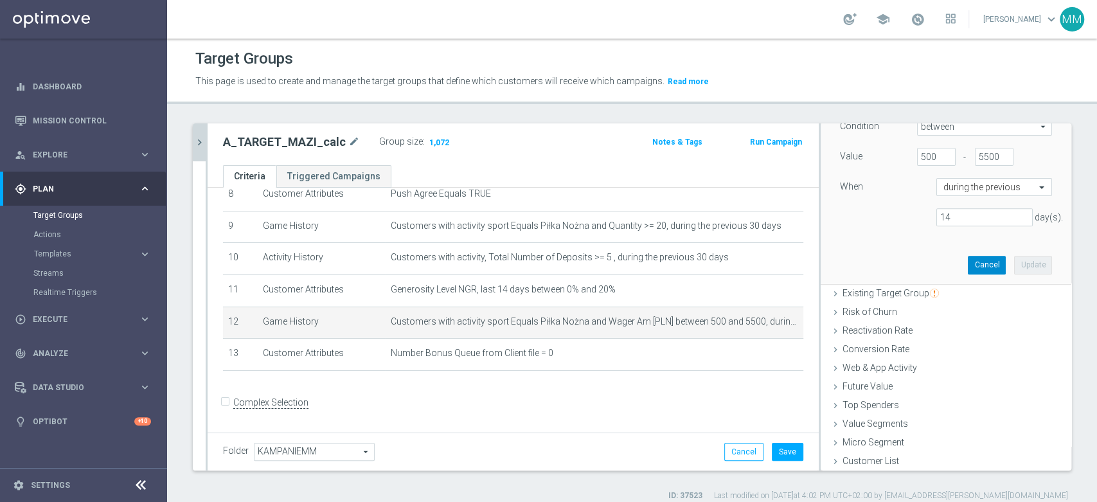
click at [968, 263] on button "Cancel" at bounding box center [987, 265] width 38 height 18
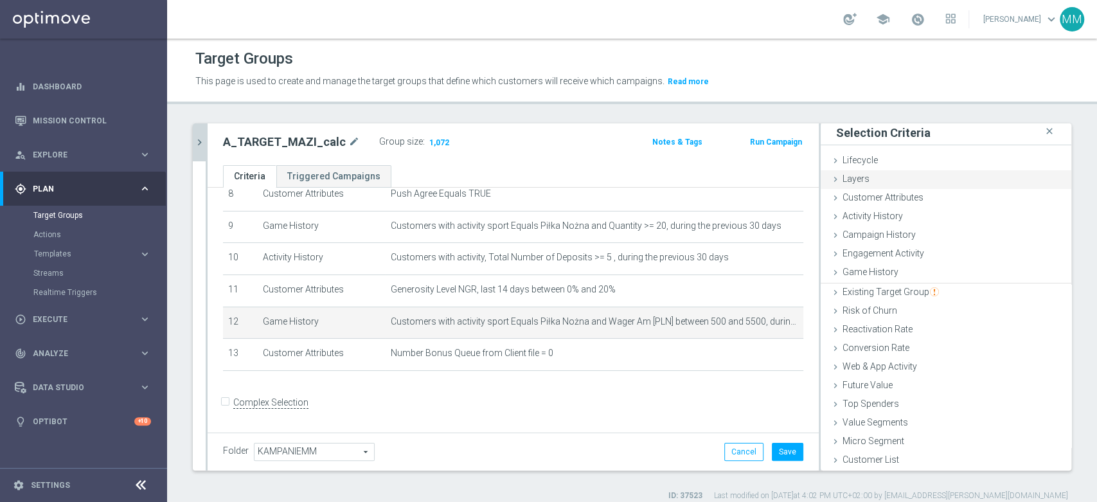
scroll to position [1, 0]
click at [909, 204] on div "Customer Attributes done selection updated" at bounding box center [946, 200] width 251 height 19
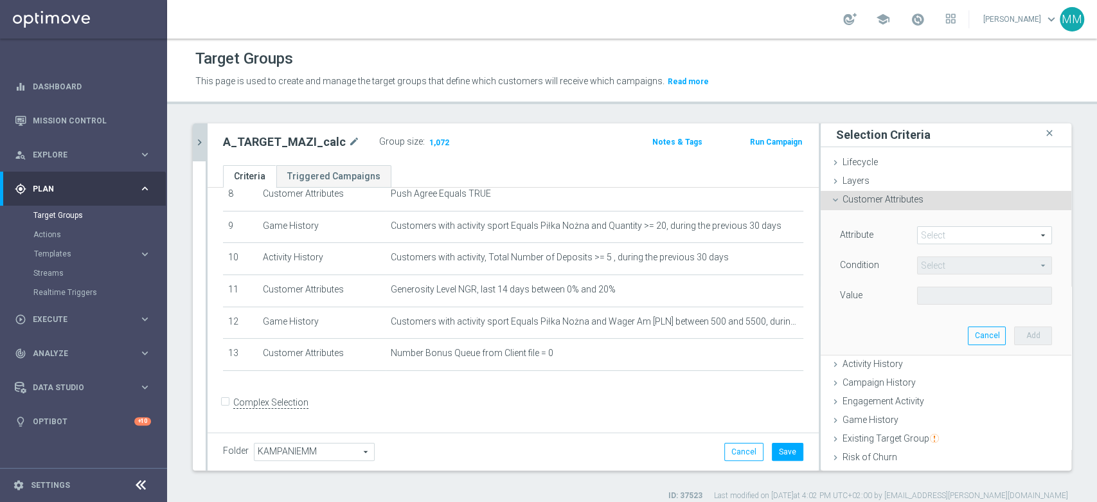
click at [942, 227] on span at bounding box center [985, 235] width 134 height 17
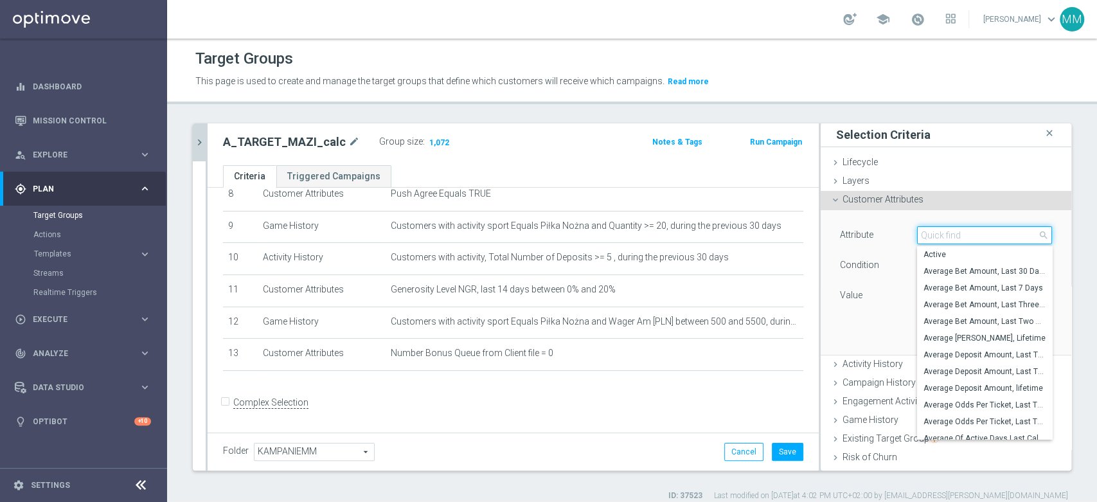
click at [942, 226] on input "search" at bounding box center [984, 235] width 135 height 18
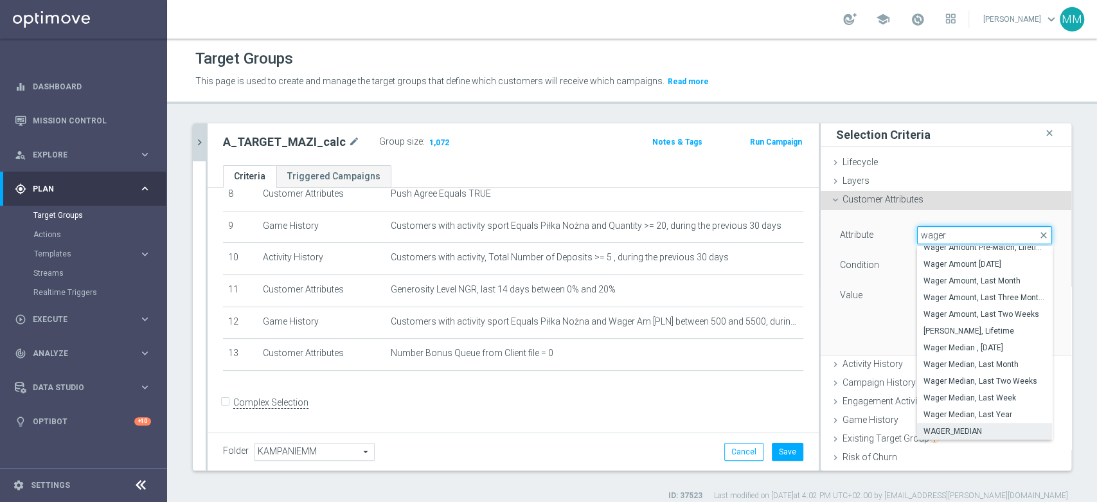
type input "wager"
click at [985, 433] on span "WAGER_MEDIAN" at bounding box center [985, 431] width 122 height 10
type input "WAGER_MEDIAN"
type input "="
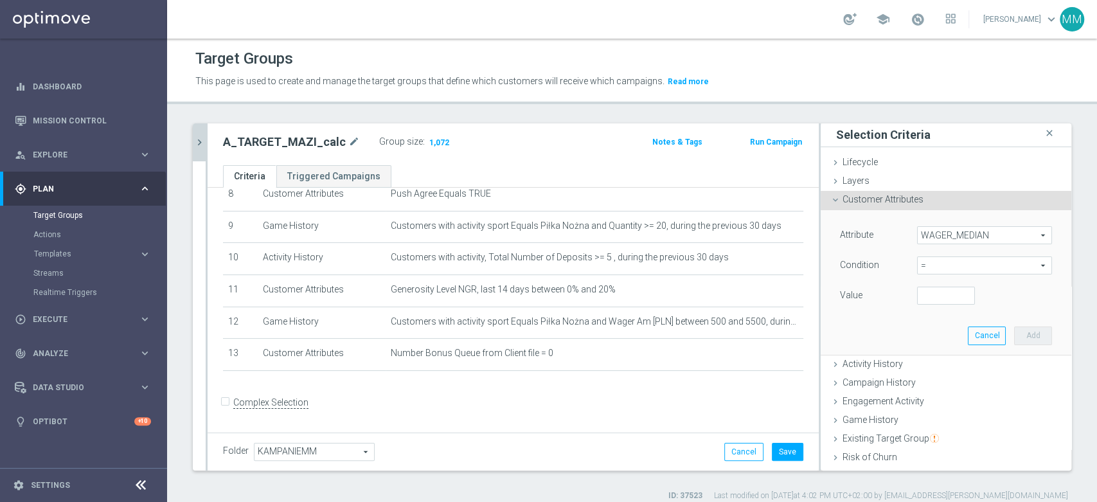
click at [931, 266] on span "=" at bounding box center [985, 265] width 134 height 17
click at [938, 230] on span "WAGER_MEDIAN" at bounding box center [985, 235] width 134 height 17
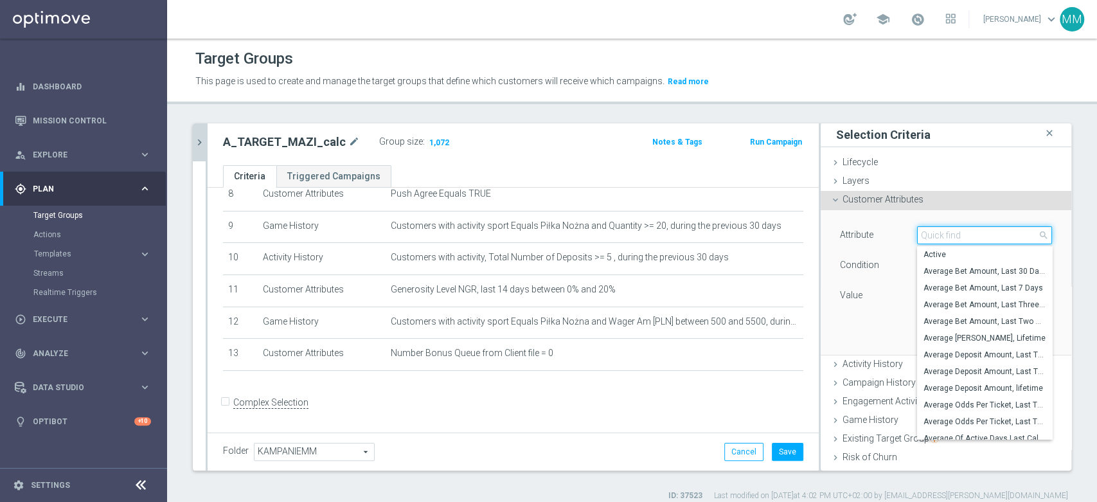
click at [982, 237] on input "search" at bounding box center [984, 235] width 135 height 18
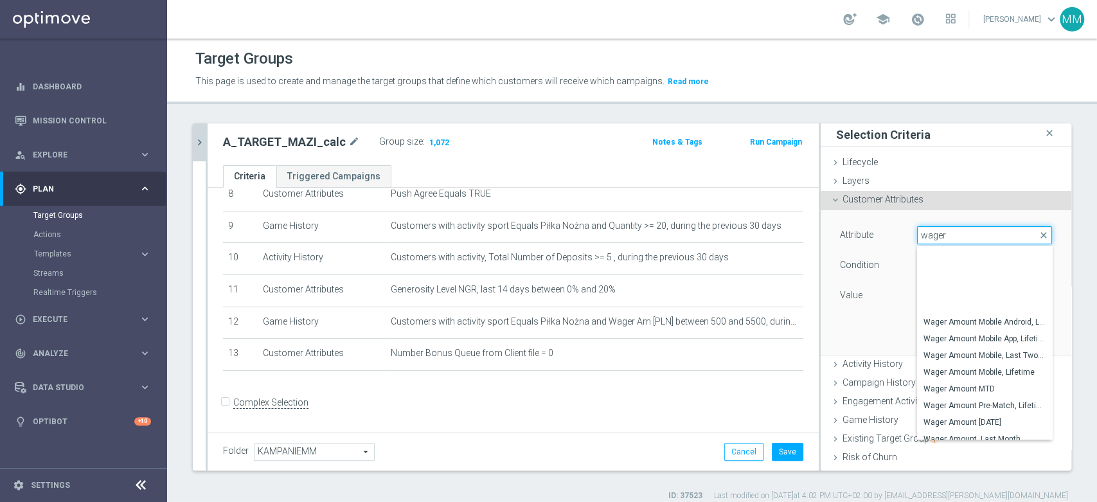
scroll to position [0, 0]
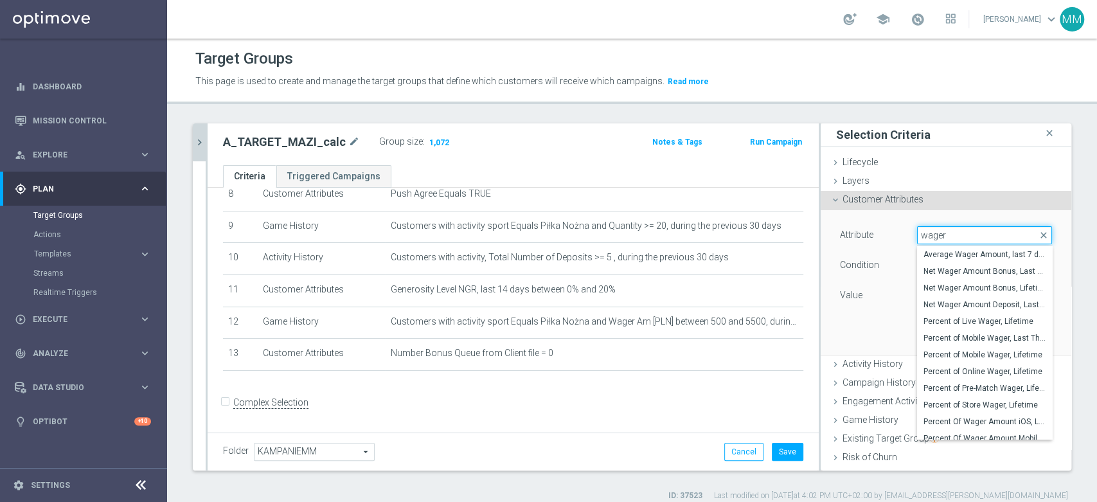
type input "wager"
click at [859, 281] on div "Attribute WAGER_MEDIAN WAGER_MEDIAN arrow_drop_down wager close Average Wager A…" at bounding box center [946, 266] width 212 height 81
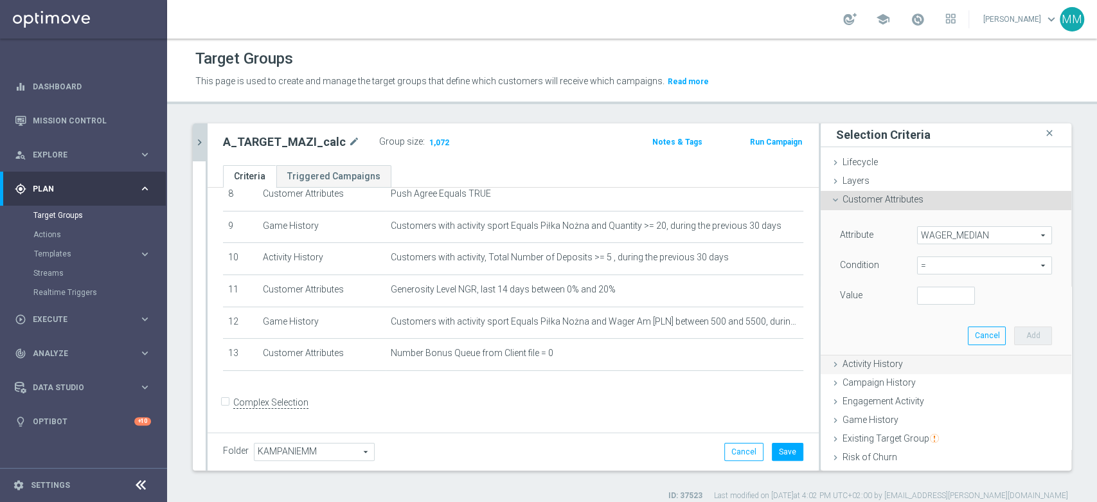
click at [879, 361] on span "Activity History" at bounding box center [873, 364] width 60 height 10
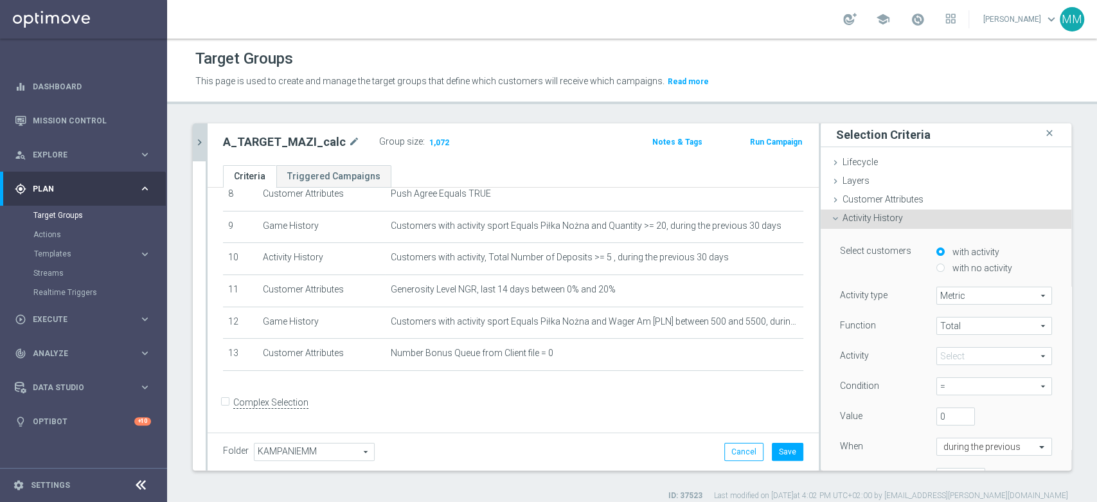
click at [959, 360] on span at bounding box center [994, 356] width 114 height 17
click at [895, 328] on div "Function" at bounding box center [879, 327] width 96 height 21
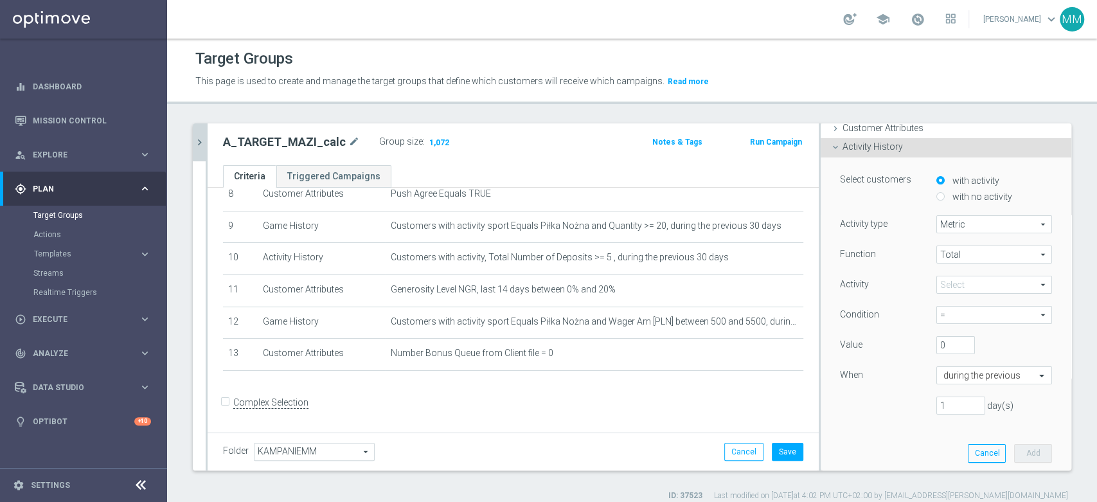
scroll to position [144, 0]
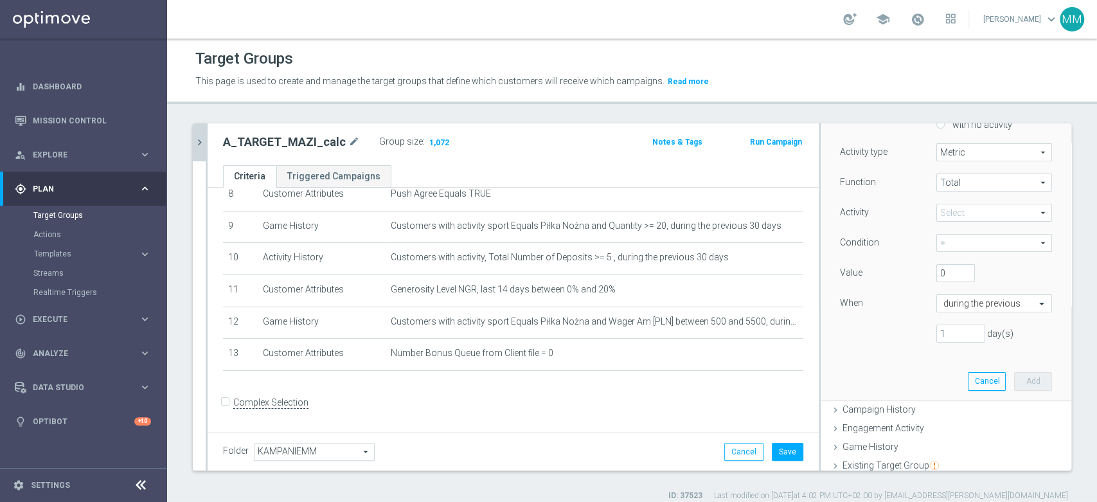
click at [948, 187] on span "Total" at bounding box center [994, 182] width 114 height 17
click at [954, 222] on label "Avg" at bounding box center [994, 218] width 114 height 17
type input "Avg"
click at [954, 205] on span at bounding box center [994, 212] width 114 height 17
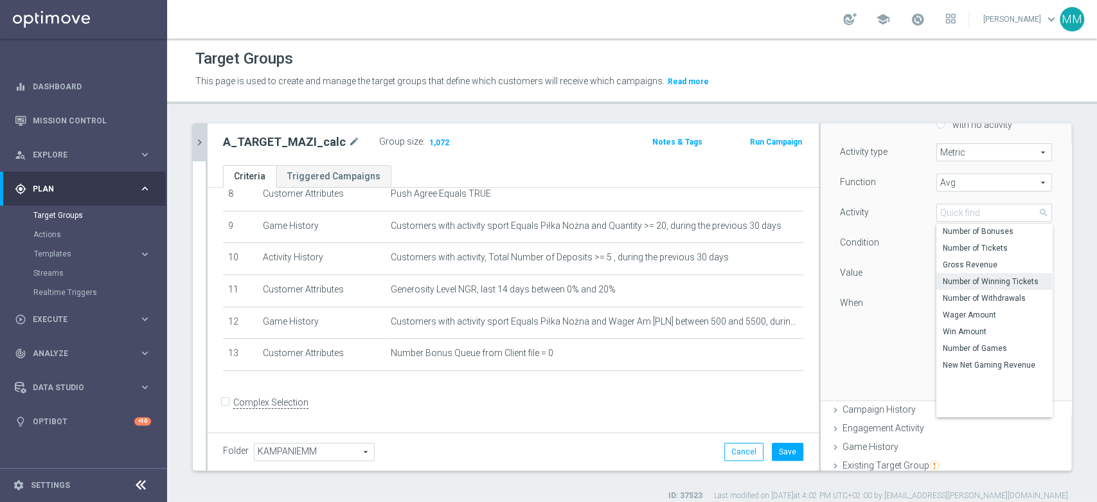
scroll to position [138, 0]
click at [896, 292] on div "Function Avg Avg arrow_drop_down search Activity Select arrow_drop_down search …" at bounding box center [946, 263] width 212 height 179
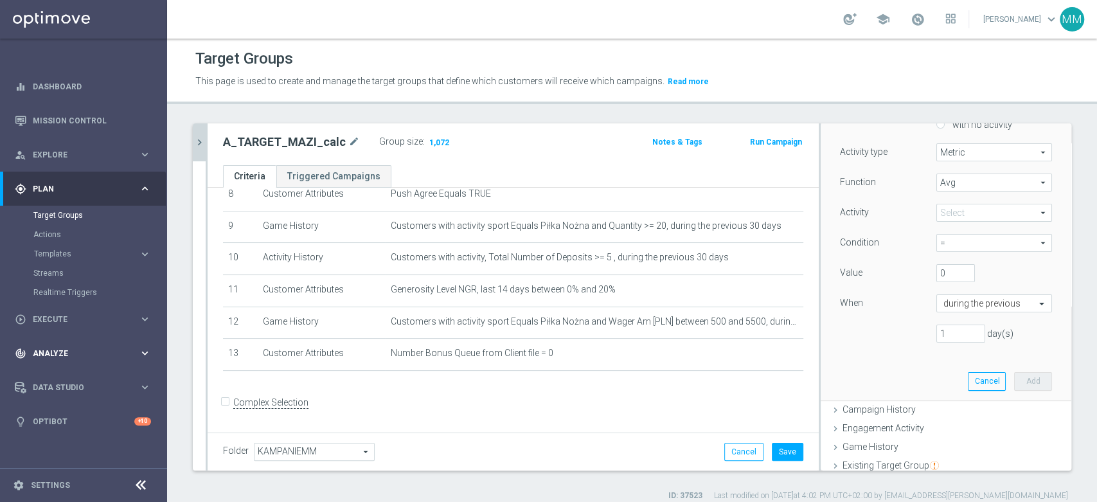
click at [102, 359] on div "track_changes Analyze keyboard_arrow_right" at bounding box center [83, 353] width 166 height 34
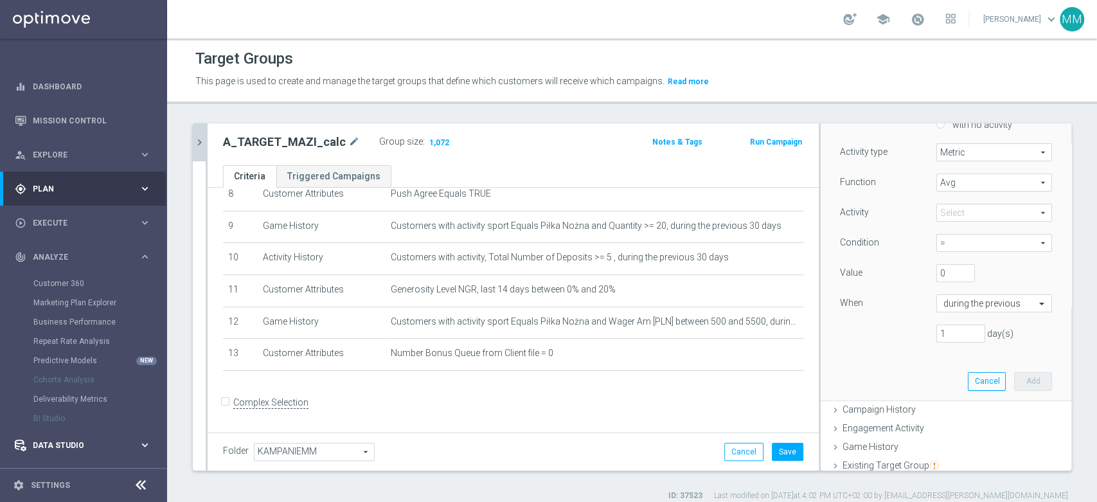
click at [73, 429] on div "Data Studio keyboard_arrow_right" at bounding box center [83, 445] width 166 height 34
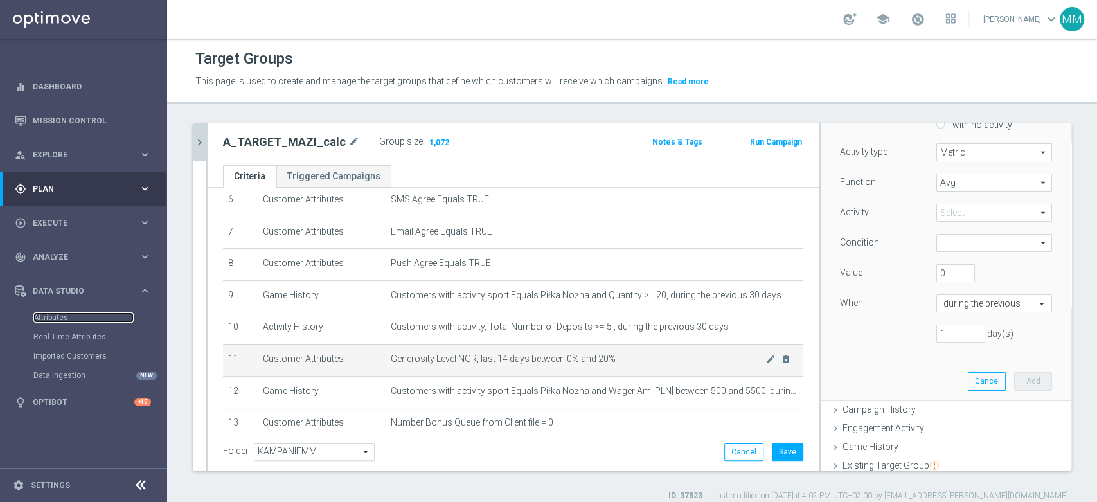
scroll to position [276, 0]
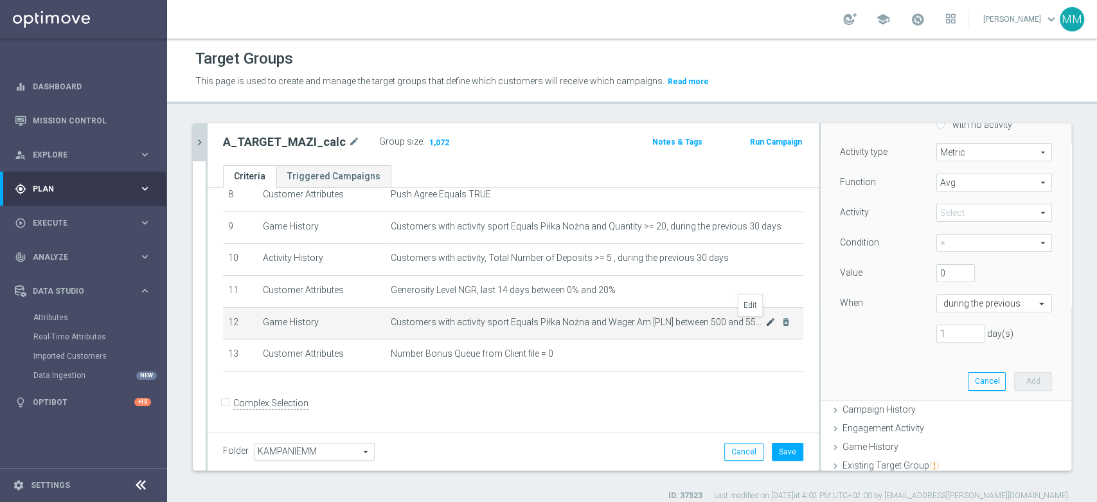
click at [766, 324] on icon "mode_edit" at bounding box center [771, 322] width 10 height 10
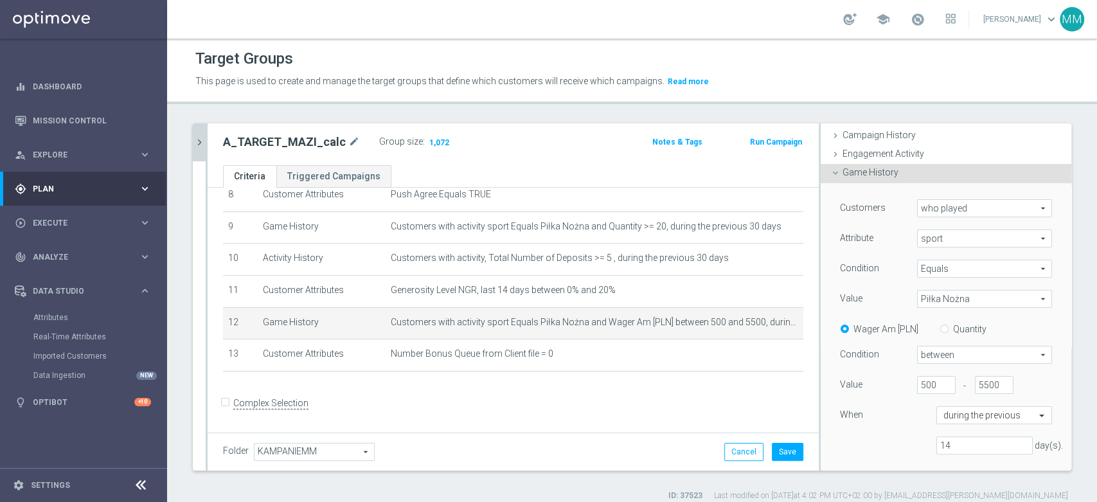
scroll to position [198, 0]
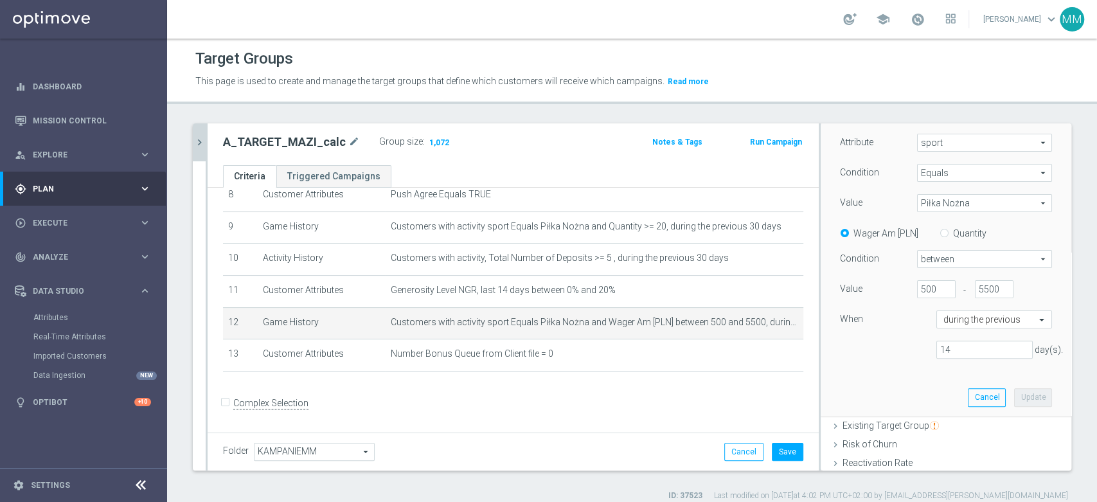
click at [937, 256] on span "between" at bounding box center [985, 259] width 134 height 17
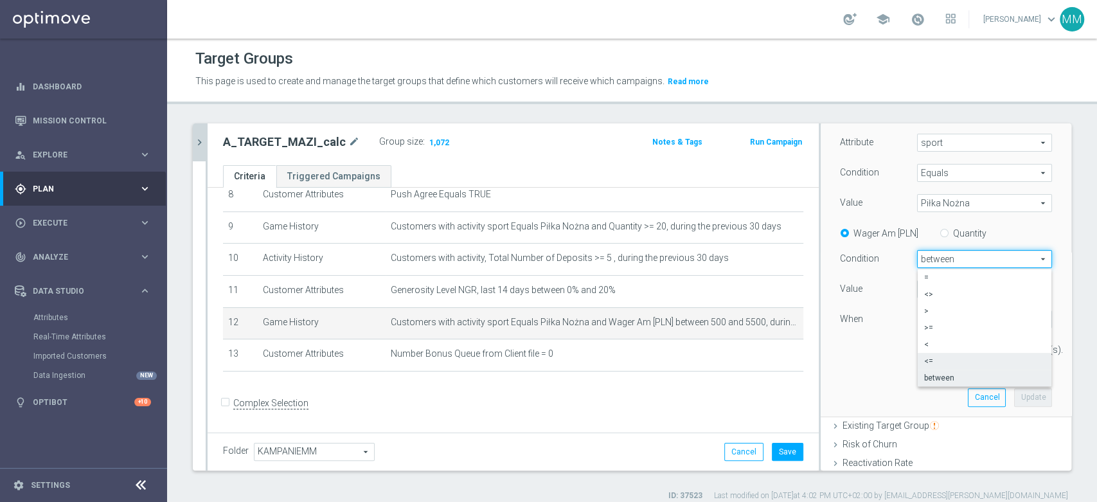
click at [933, 359] on span "<=" at bounding box center [984, 361] width 121 height 10
type input "<="
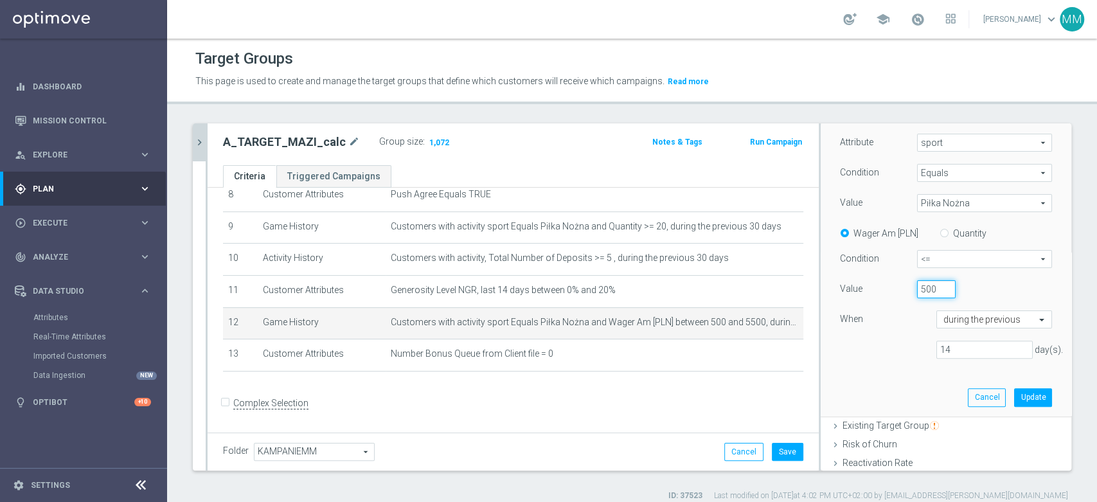
click at [924, 282] on input "500" at bounding box center [936, 289] width 39 height 18
click at [917, 287] on input "500" at bounding box center [936, 289] width 39 height 18
type input "5500"
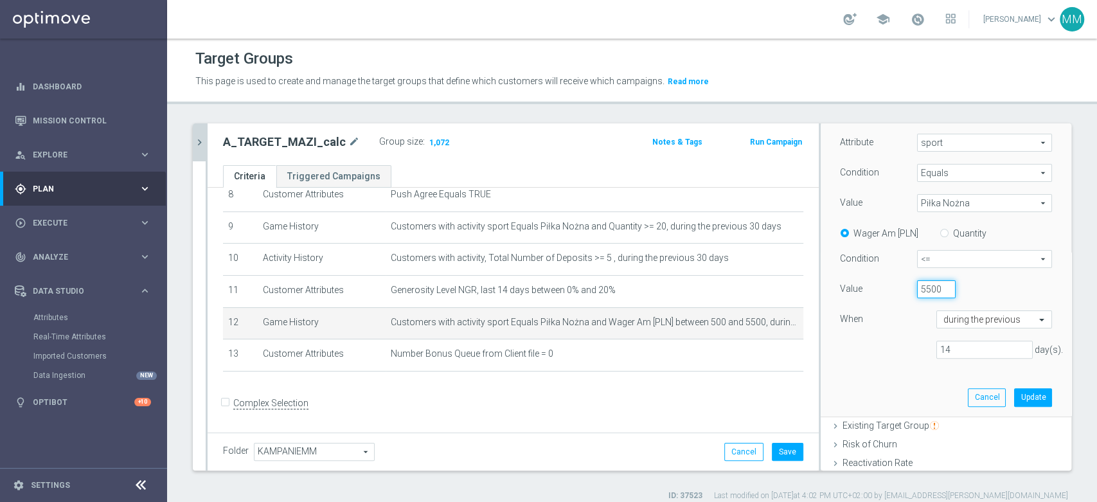
scroll to position [0, 0]
click at [1014, 392] on button "Update" at bounding box center [1033, 397] width 38 height 18
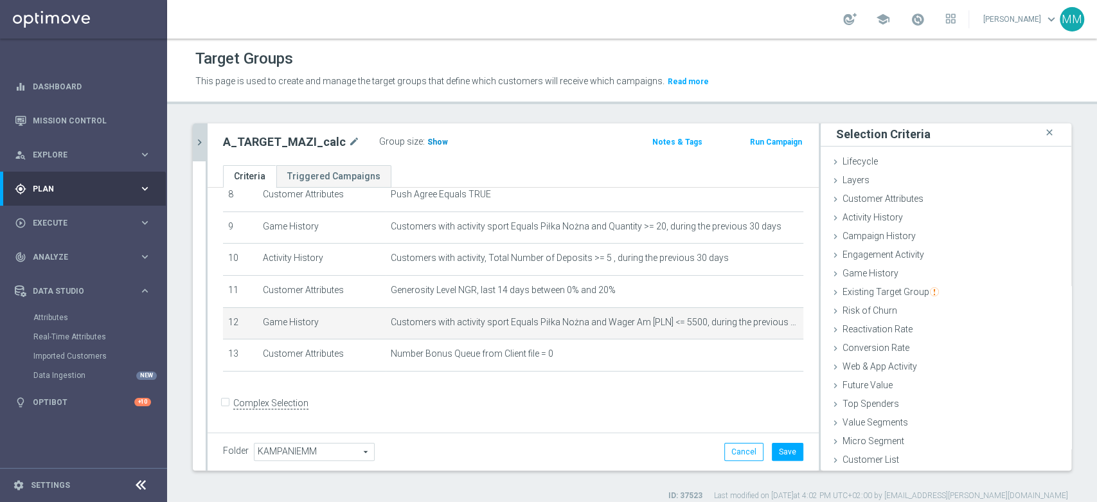
scroll to position [1, 0]
click at [428, 144] on span "Show" at bounding box center [438, 142] width 21 height 9
click at [766, 321] on icon "mode_edit" at bounding box center [771, 322] width 10 height 10
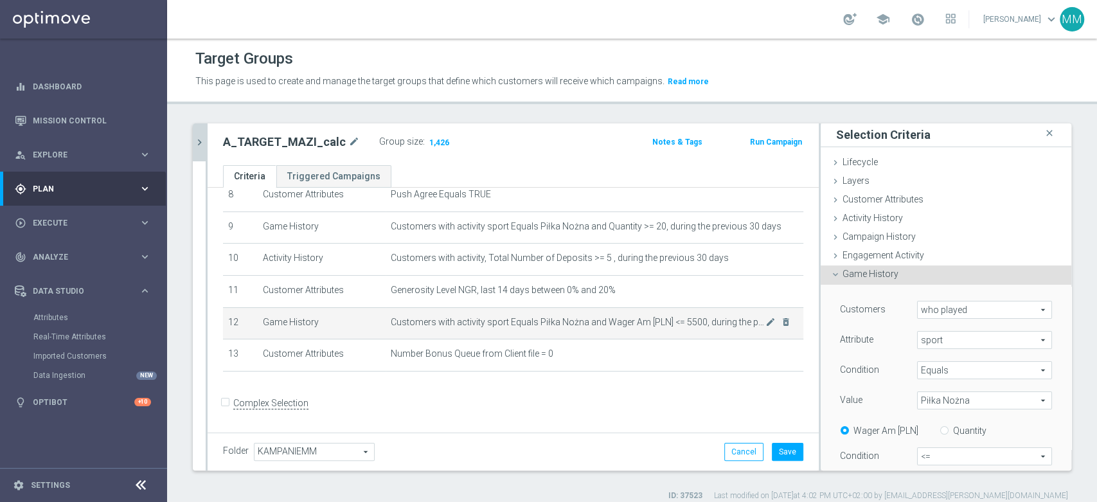
scroll to position [141, 0]
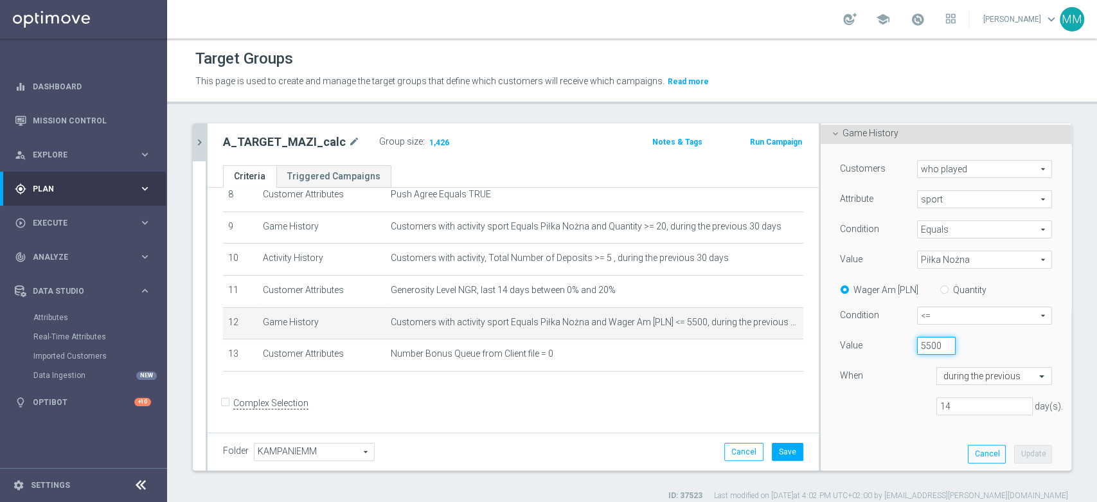
click at [917, 343] on input "5500" at bounding box center [936, 346] width 39 height 18
click at [917, 346] on input "5500" at bounding box center [936, 346] width 39 height 18
type input "5000"
click at [1014, 455] on button "Update" at bounding box center [1033, 454] width 38 height 18
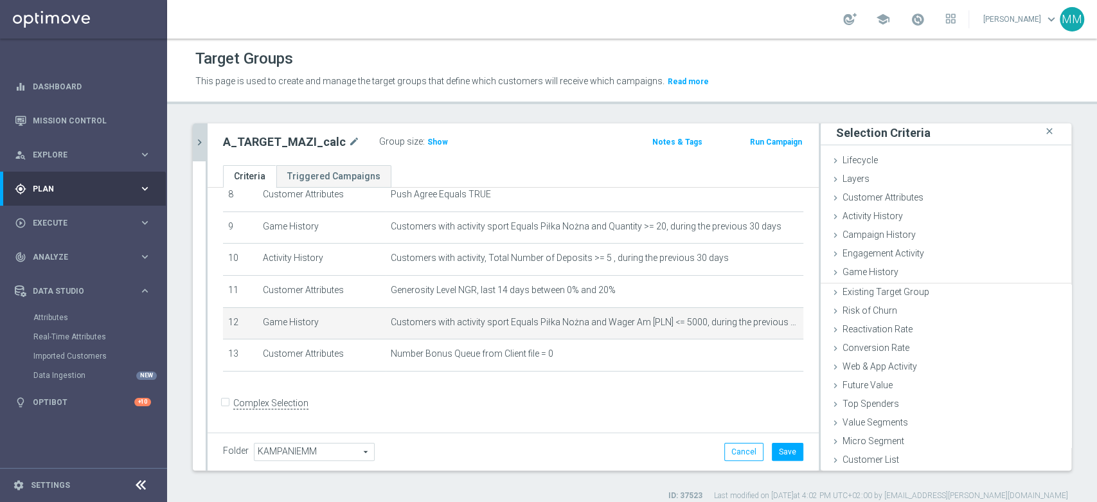
scroll to position [1, 0]
click at [426, 140] on h3 "Show" at bounding box center [437, 142] width 23 height 14
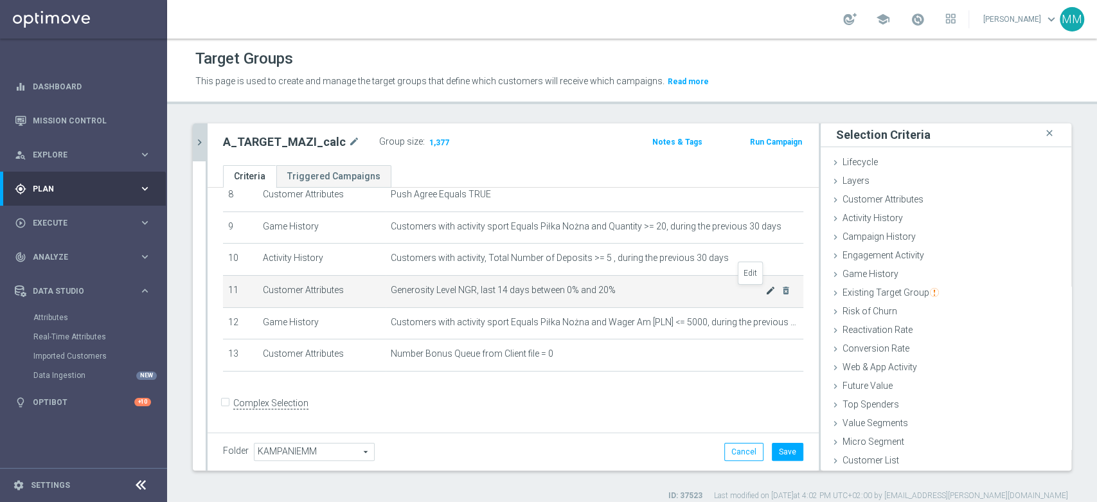
click at [766, 293] on icon "mode_edit" at bounding box center [771, 290] width 10 height 10
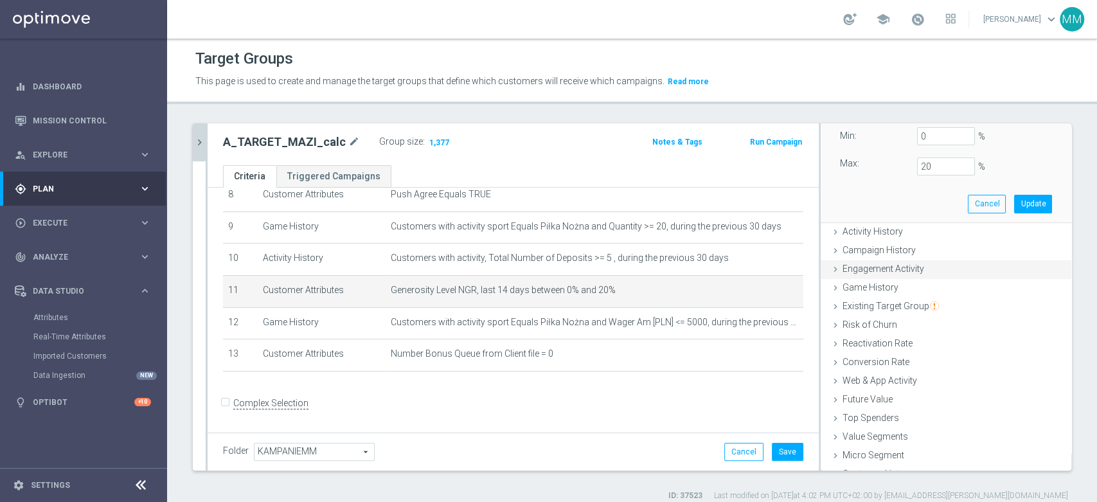
scroll to position [174, 0]
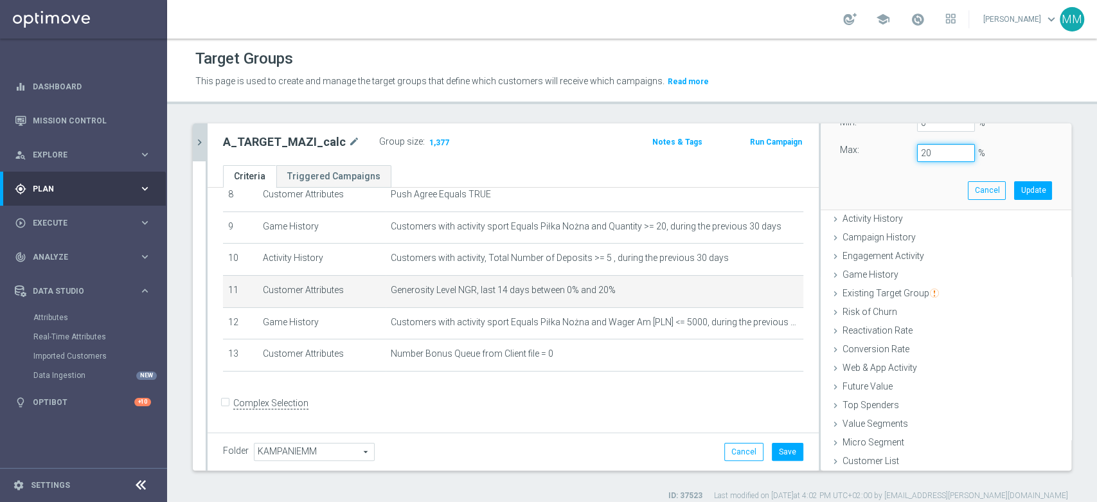
drag, startPoint x: 917, startPoint y: 151, endPoint x: 874, endPoint y: 151, distance: 42.4
click at [874, 151] on div "Max: 20 %" at bounding box center [946, 153] width 231 height 18
click at [1026, 189] on button "Update" at bounding box center [1033, 190] width 38 height 18
type input "0.15"
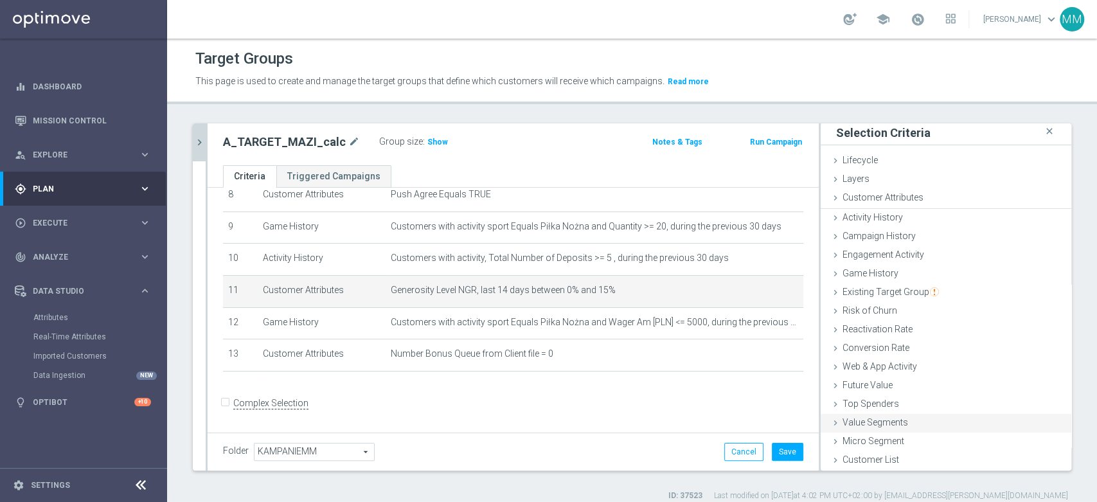
scroll to position [1, 0]
click at [772, 443] on button "Save" at bounding box center [788, 452] width 32 height 18
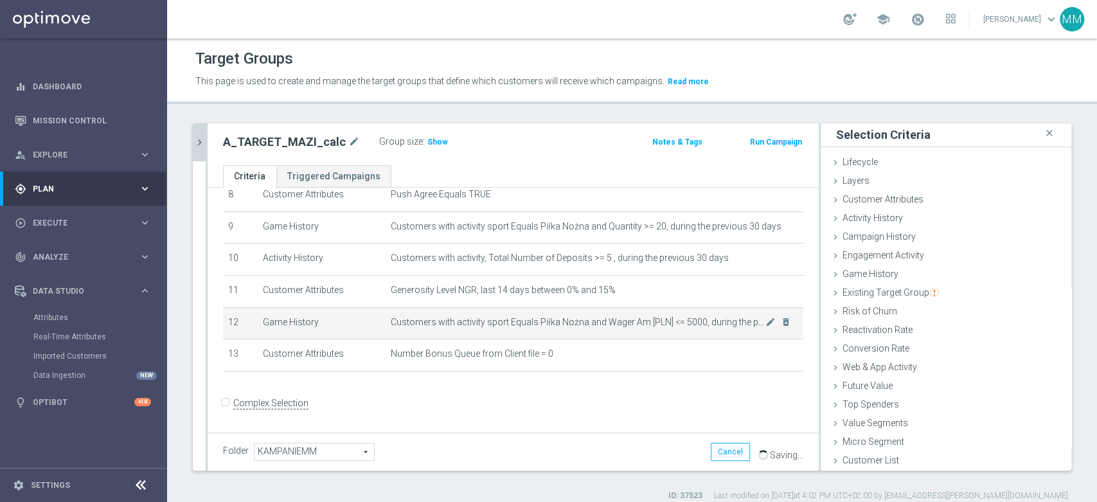
click at [619, 334] on td "Customers with activity sport Equals Piłka Nożna and Wager Am [PLN] <= 5000, du…" at bounding box center [595, 323] width 418 height 32
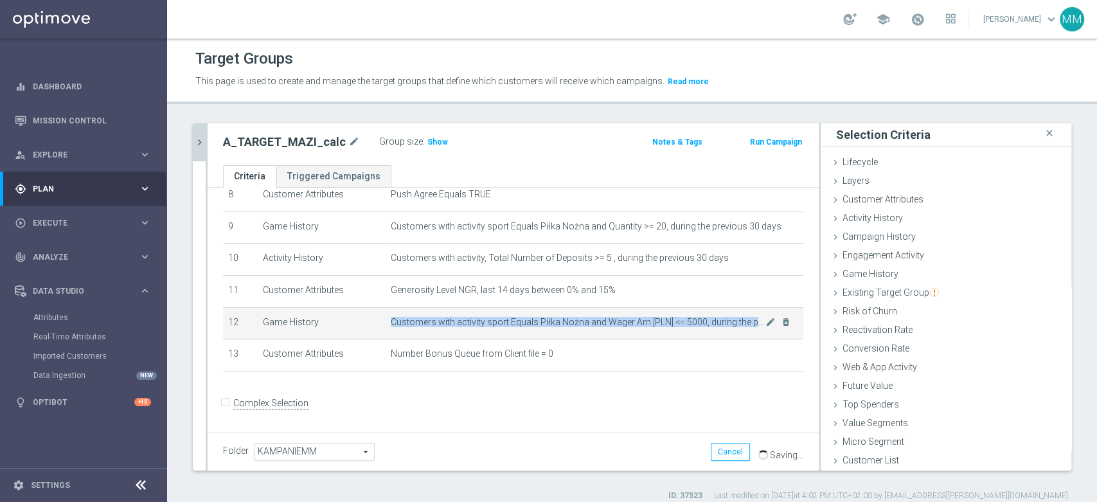
click at [619, 338] on td "Customers with activity sport Equals Piłka Nożna and Wager Am [PLN] <= 5000, du…" at bounding box center [595, 323] width 418 height 32
click at [437, 142] on span "Show" at bounding box center [438, 142] width 21 height 9
click at [479, 338] on td "Customers with activity sport Equals Piłka Nożna and Wager Am [PLN] <= 5000, du…" at bounding box center [595, 323] width 418 height 32
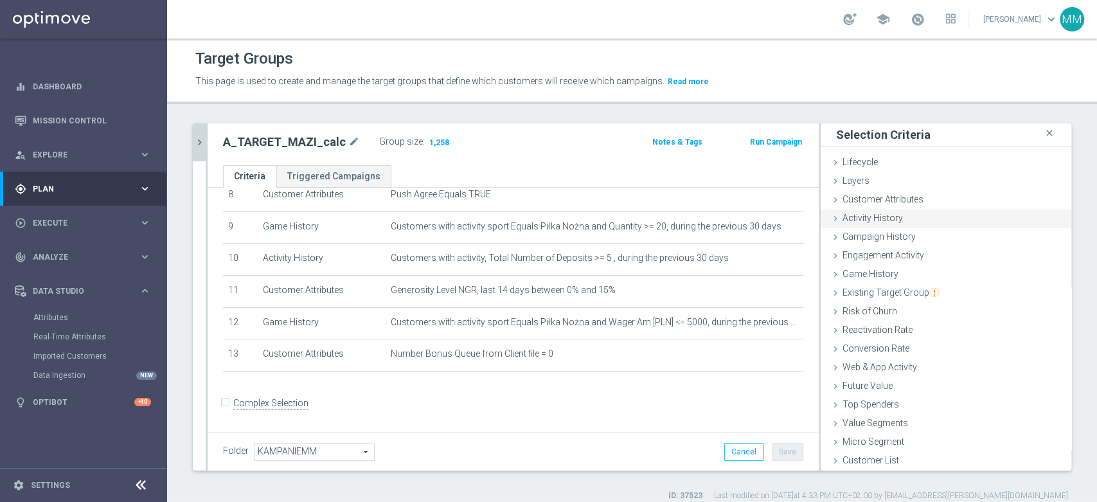
click at [884, 219] on span "Activity History" at bounding box center [873, 218] width 60 height 10
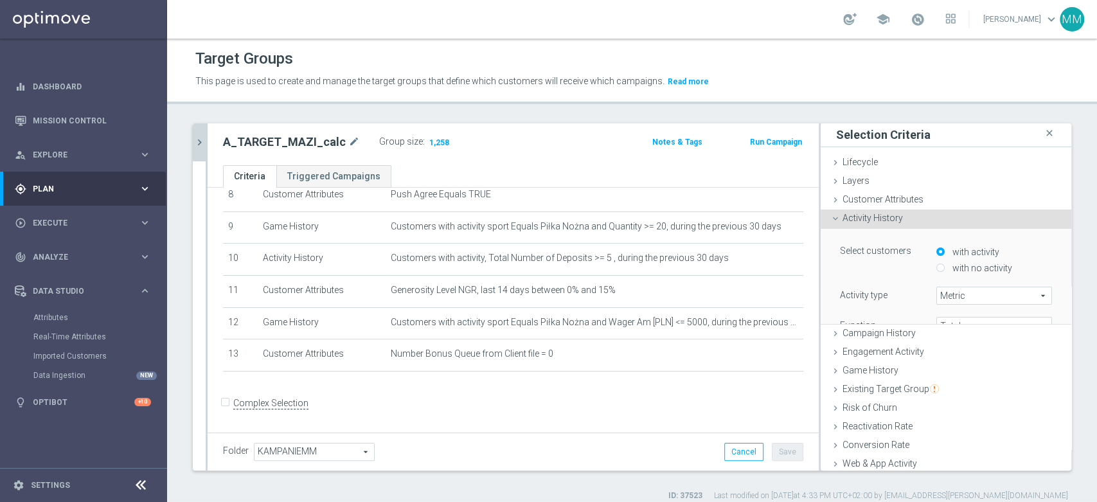
scroll to position [75, 0]
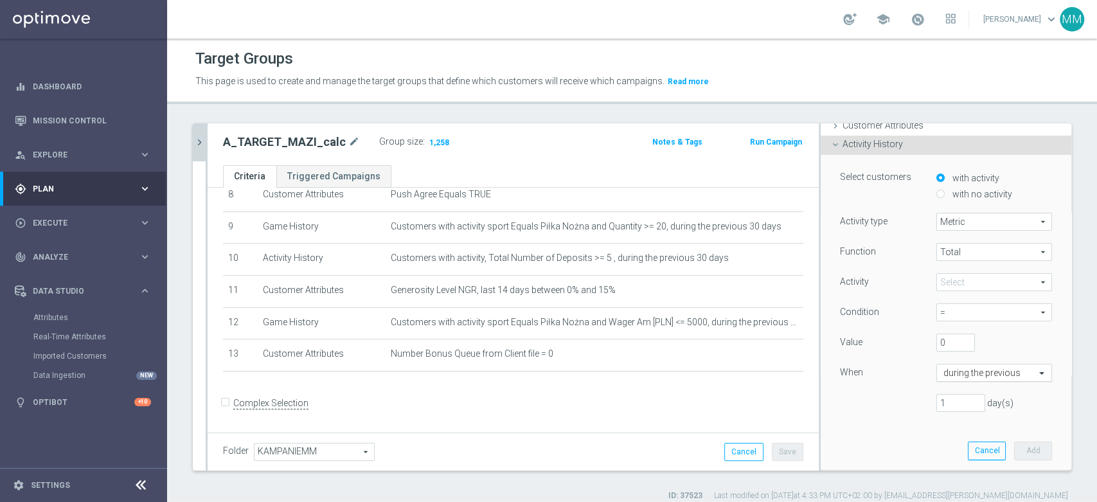
click at [977, 372] on input "text" at bounding box center [982, 374] width 76 height 12
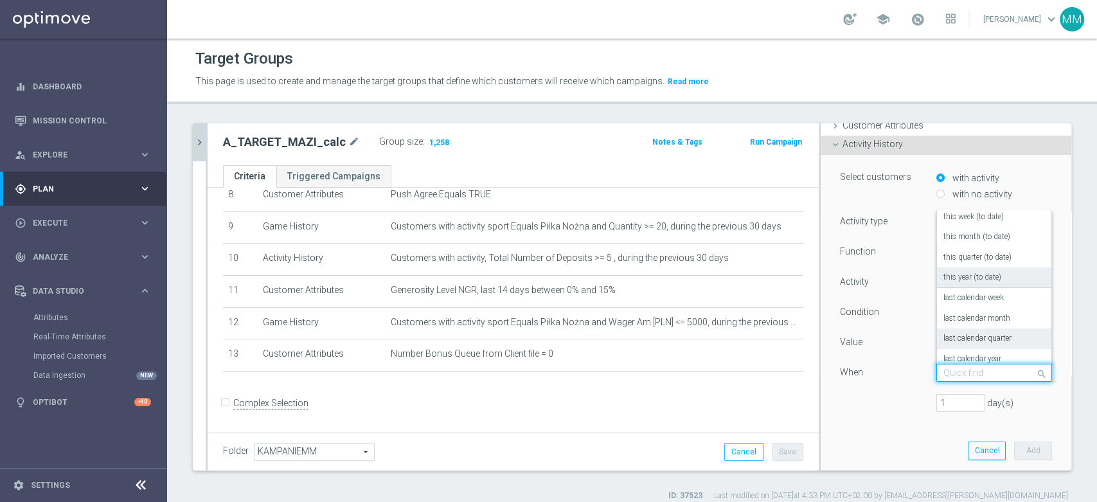
scroll to position [0, 0]
click at [991, 332] on div "last calendar week" at bounding box center [995, 342] width 102 height 21
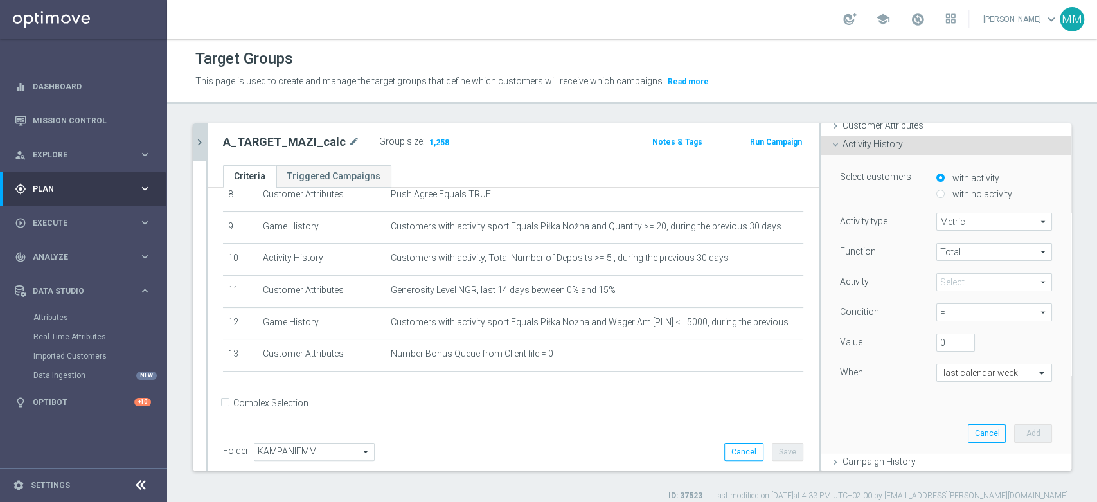
click at [957, 307] on span "=" at bounding box center [994, 312] width 114 height 17
click at [952, 414] on span "<=" at bounding box center [994, 415] width 103 height 10
type input "<="
drag, startPoint x: 935, startPoint y: 339, endPoint x: 904, endPoint y: 336, distance: 31.6
click at [904, 336] on div "Value 0" at bounding box center [946, 344] width 231 height 21
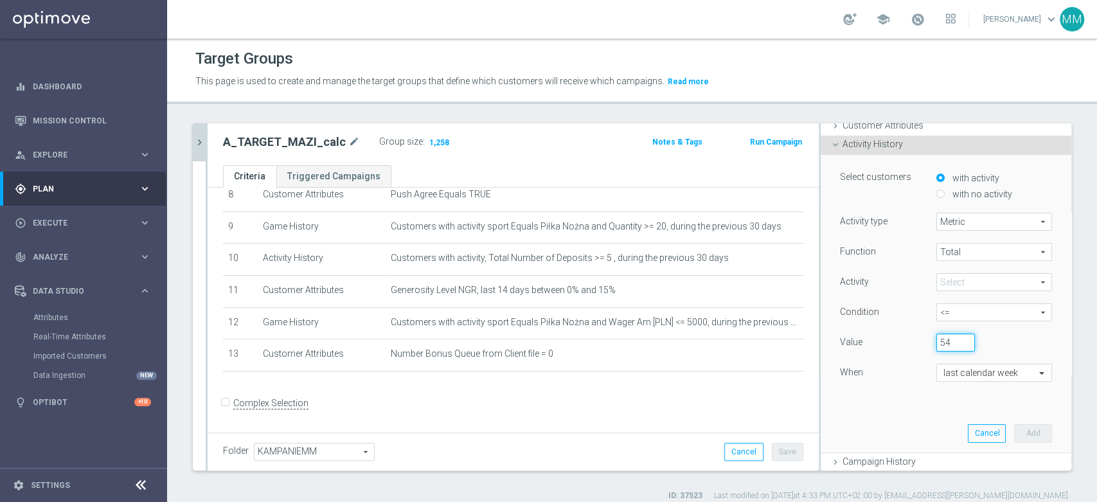
type input "547"
type input "5500"
click at [962, 283] on span at bounding box center [994, 282] width 114 height 17
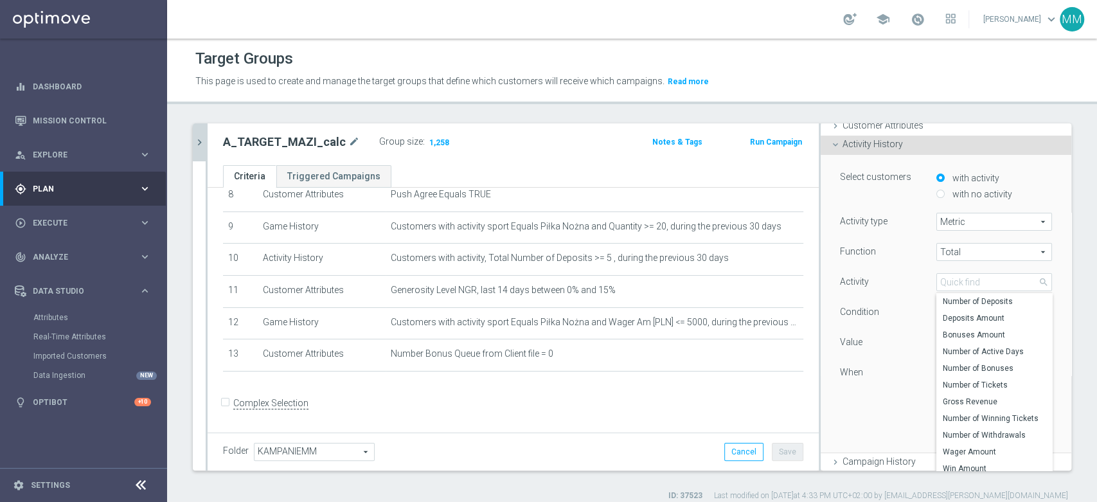
scroll to position [0, 0]
click at [982, 451] on span "Wager Amount" at bounding box center [994, 452] width 103 height 10
type input "Wager Amount"
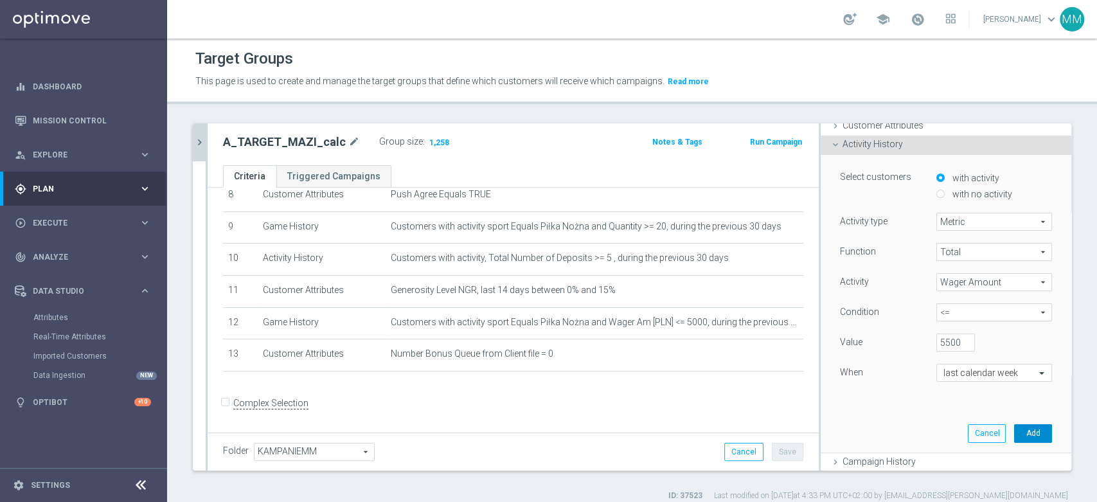
click at [1014, 434] on button "Add" at bounding box center [1033, 433] width 38 height 18
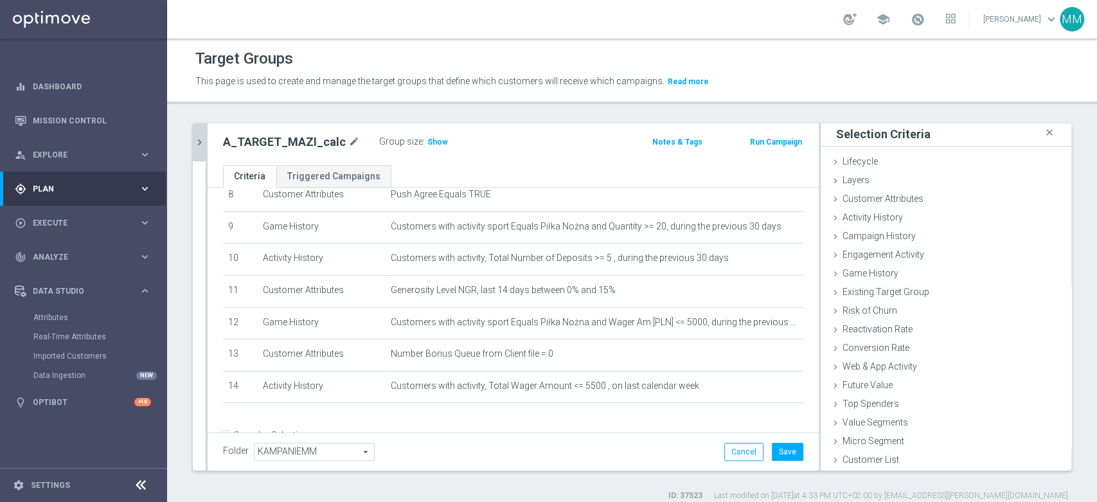
scroll to position [1, 0]
click at [432, 142] on span "Show" at bounding box center [438, 142] width 21 height 9
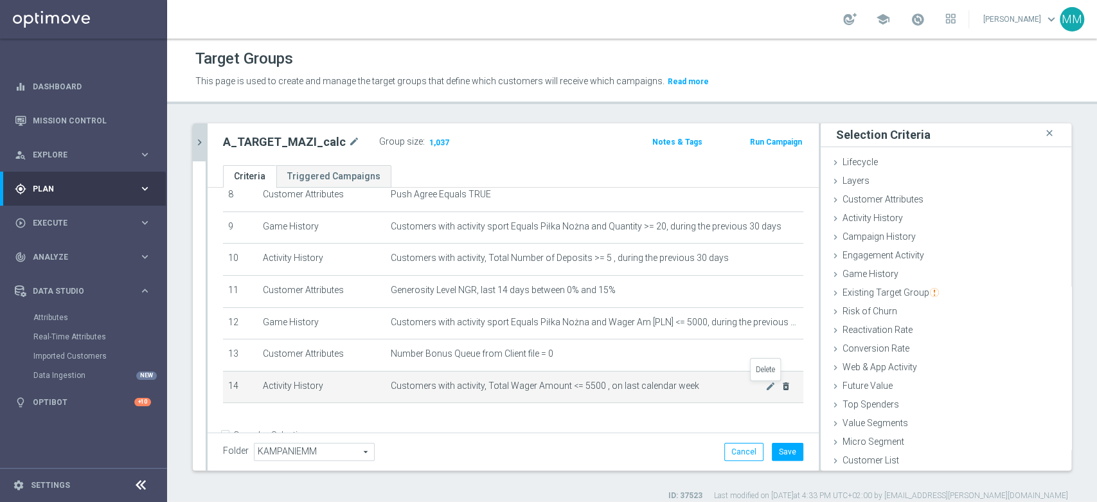
click at [781, 389] on icon "delete_forever" at bounding box center [786, 386] width 10 height 10
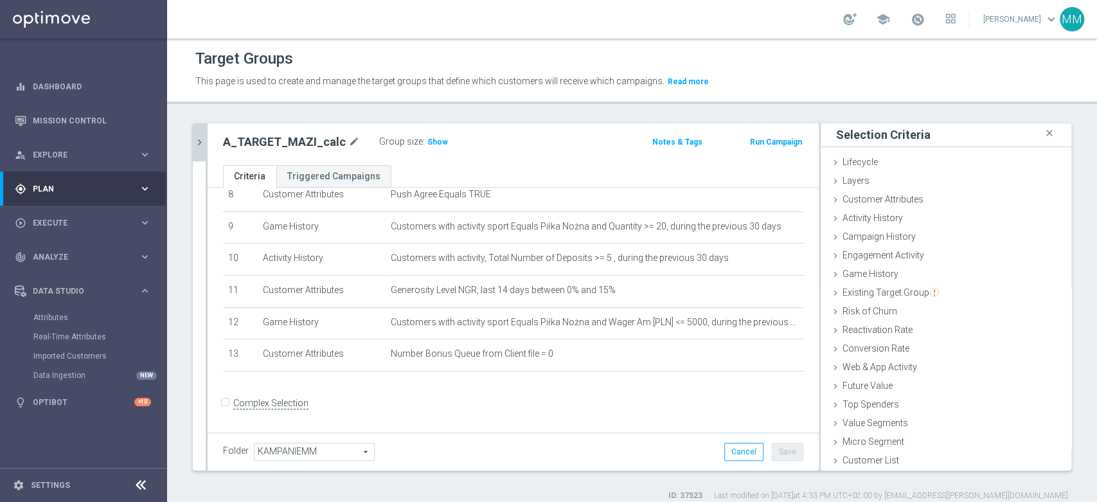
click at [435, 138] on span "Show" at bounding box center [438, 142] width 21 height 9
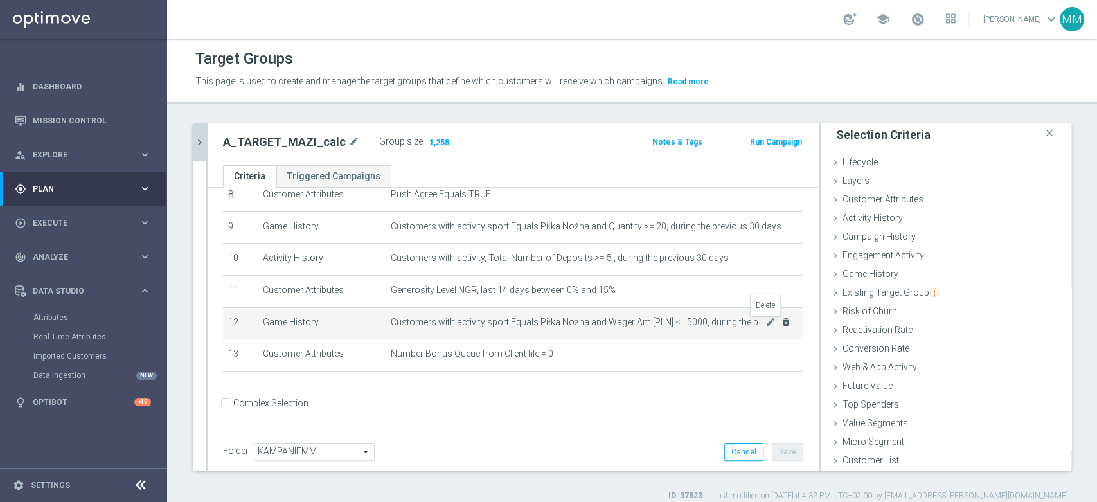
click at [781, 325] on icon "delete_forever" at bounding box center [786, 322] width 10 height 10
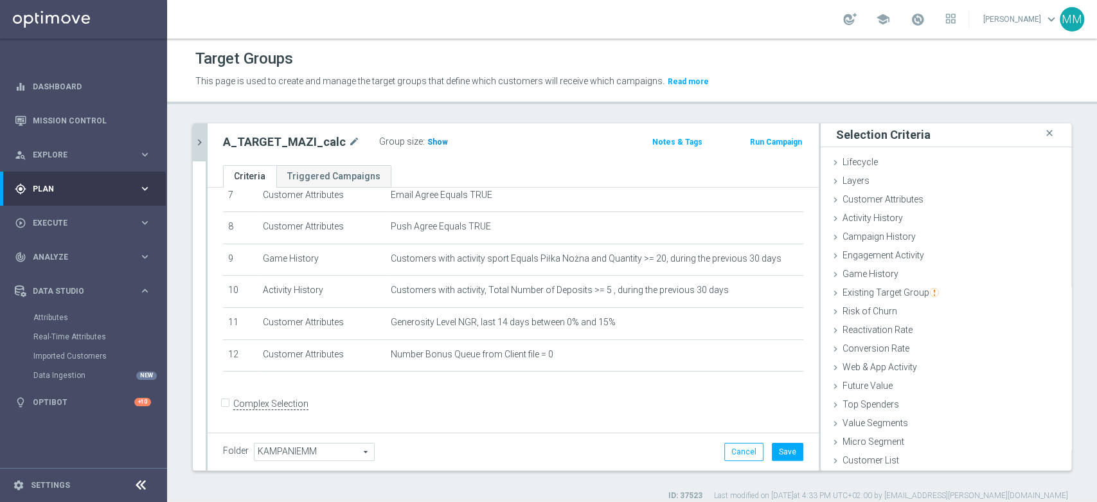
click at [428, 141] on span "Show" at bounding box center [438, 142] width 21 height 9
click at [855, 219] on span "Activity History" at bounding box center [873, 218] width 60 height 10
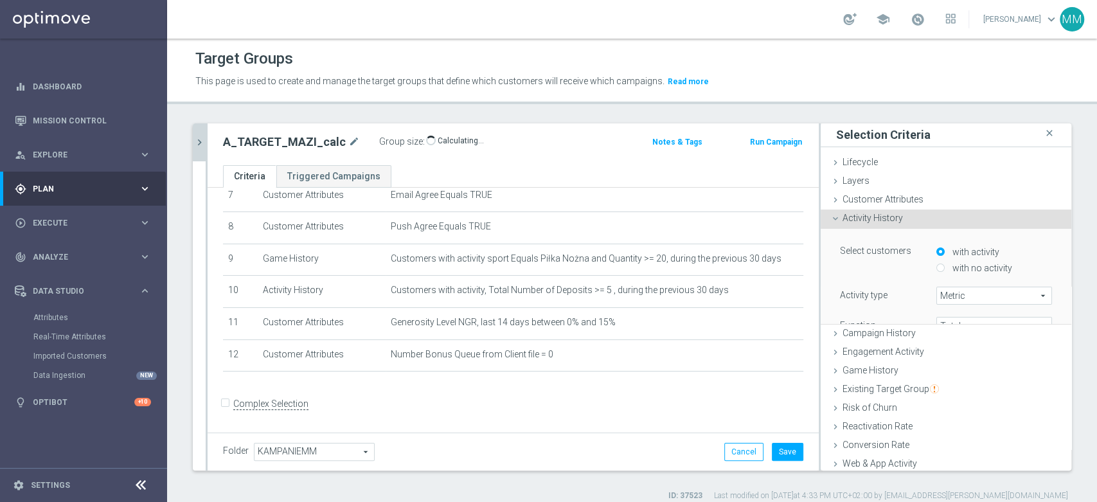
scroll to position [75, 0]
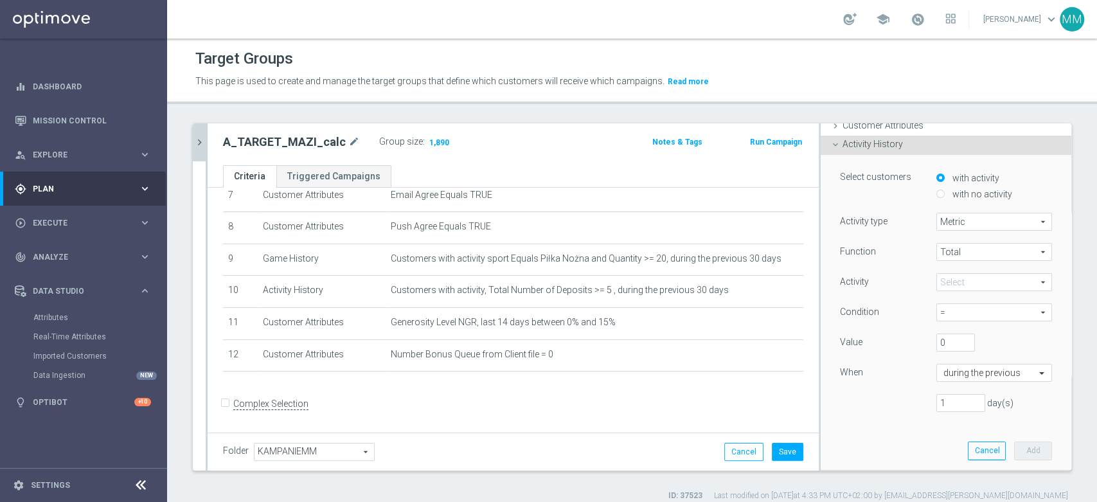
click at [961, 281] on span at bounding box center [994, 282] width 114 height 17
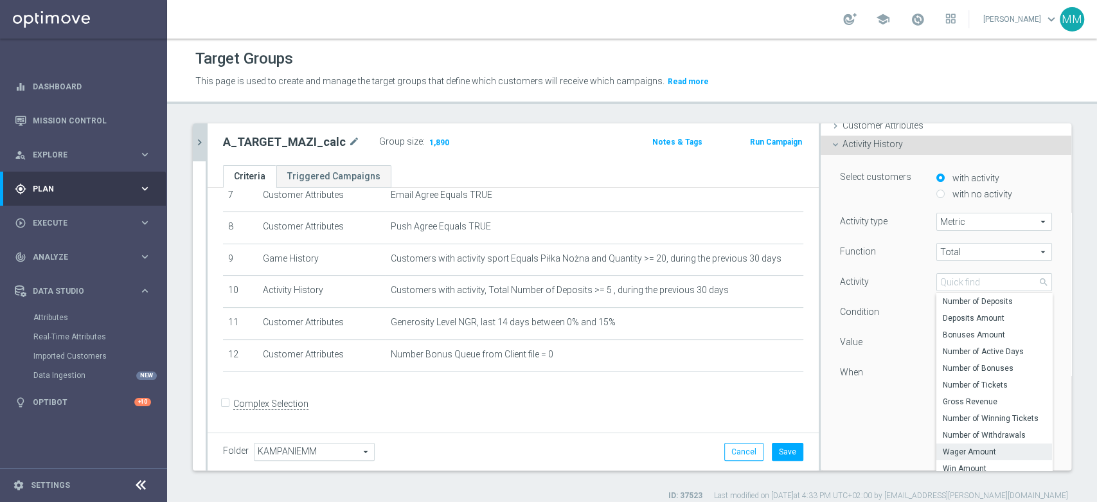
click at [978, 447] on span "Wager Amount" at bounding box center [994, 452] width 103 height 10
type input "Wager Amount"
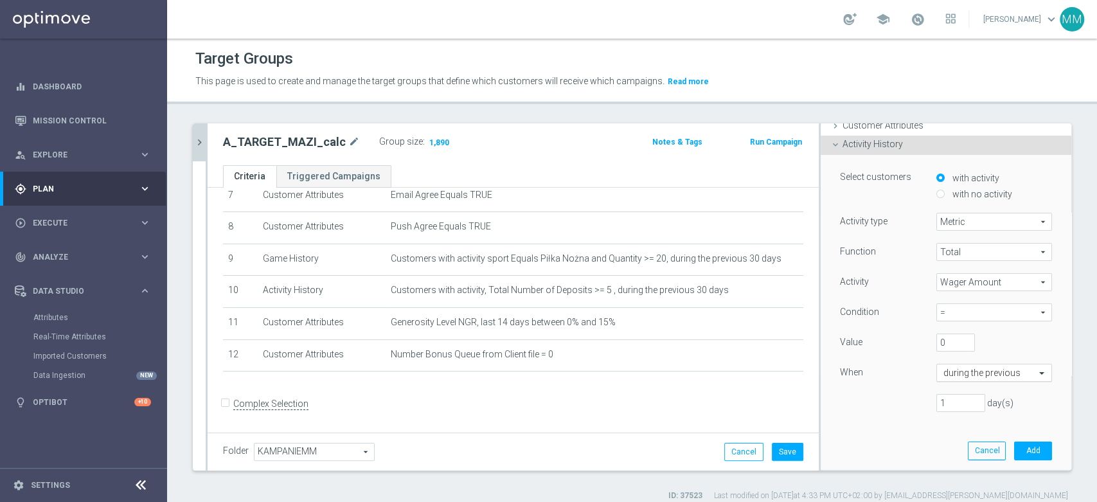
click at [969, 368] on input "text" at bounding box center [982, 374] width 76 height 12
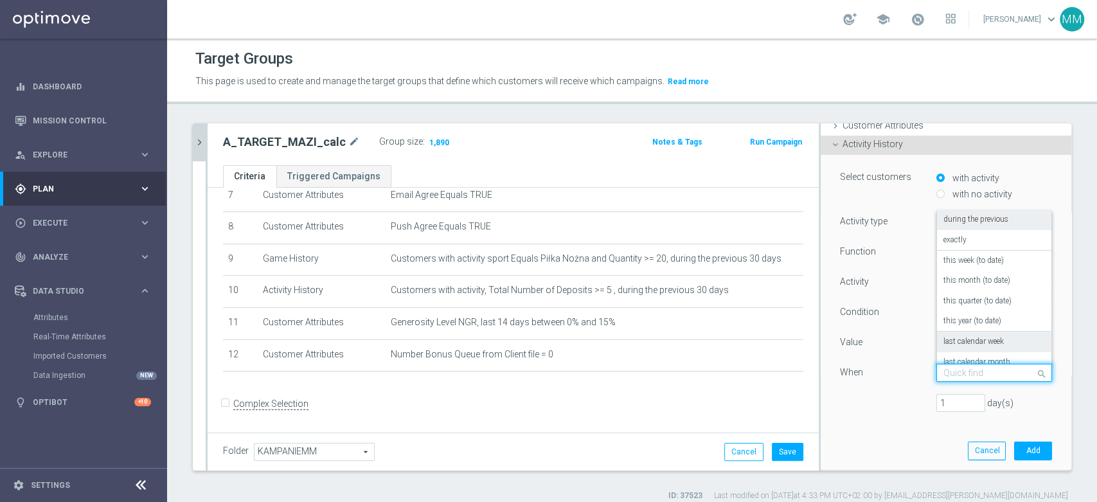
click at [969, 337] on label "last calendar week" at bounding box center [974, 342] width 60 height 10
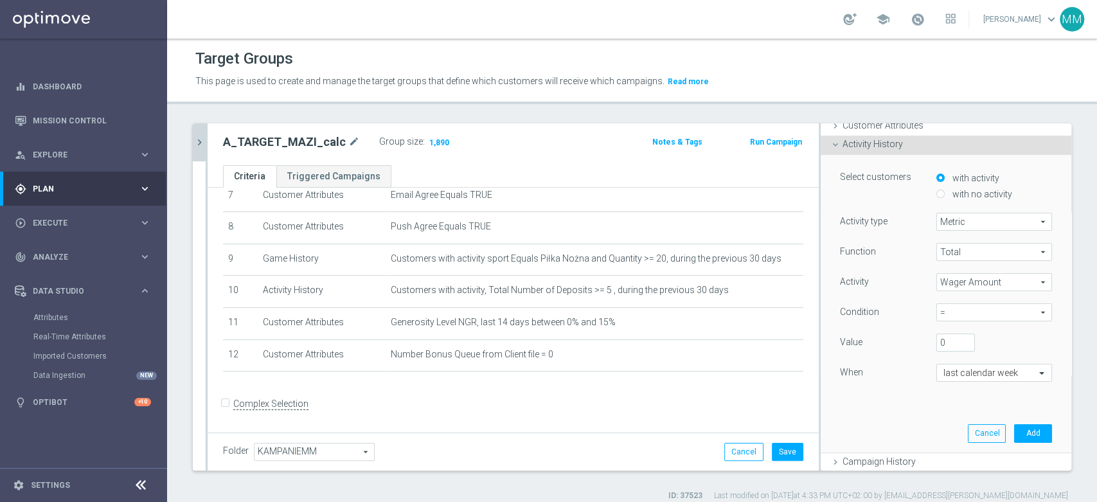
click at [959, 318] on span "=" at bounding box center [994, 312] width 114 height 17
click at [954, 411] on span "<=" at bounding box center [994, 415] width 103 height 10
type input "<="
drag, startPoint x: 926, startPoint y: 341, endPoint x: 828, endPoint y: 327, distance: 98.6
click at [831, 327] on div "Select customers with activity with no activity Activity type Metric Metric arr…" at bounding box center [946, 303] width 231 height 297
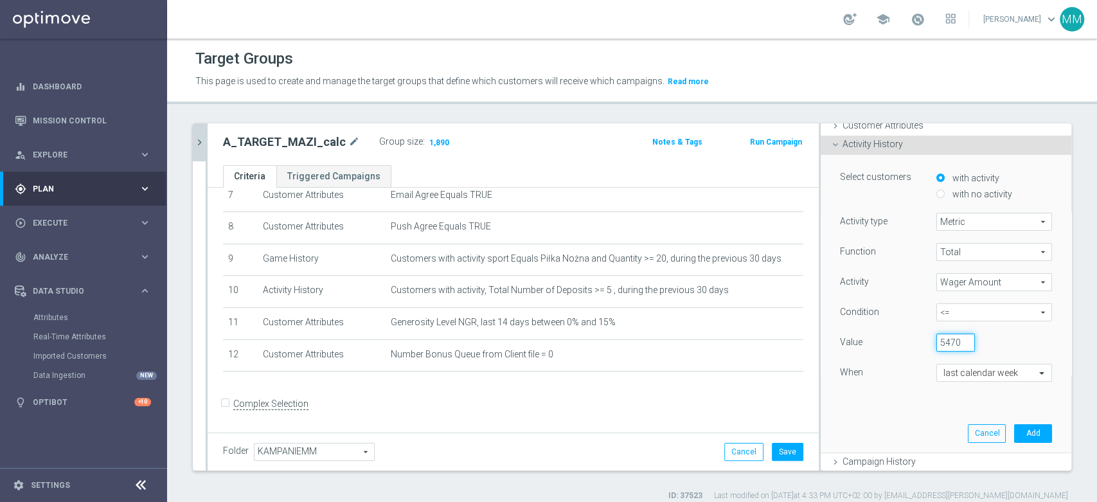
scroll to position [0, 1]
type input "5470"
click at [1023, 431] on button "Add" at bounding box center [1033, 433] width 38 height 18
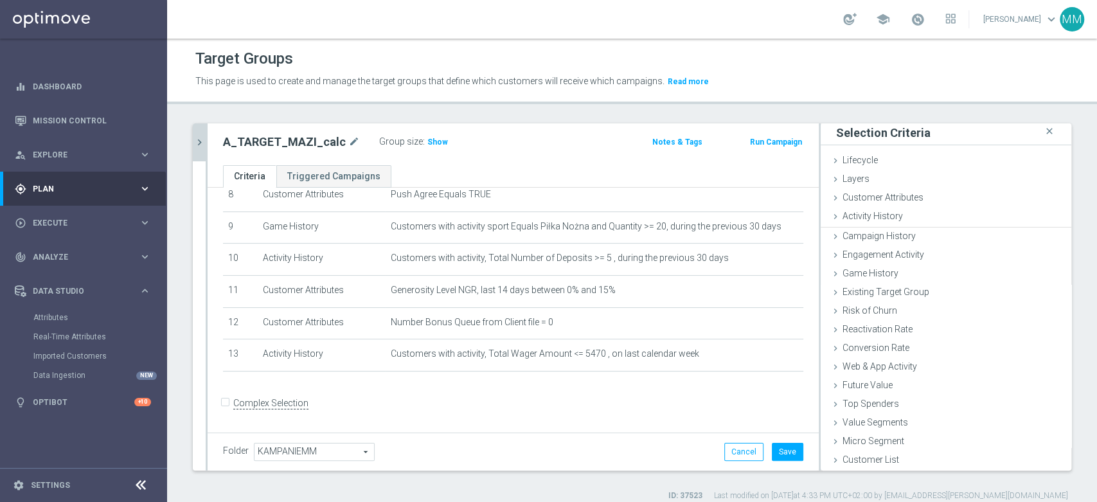
scroll to position [1, 0]
click at [437, 143] on span "Show" at bounding box center [438, 142] width 21 height 9
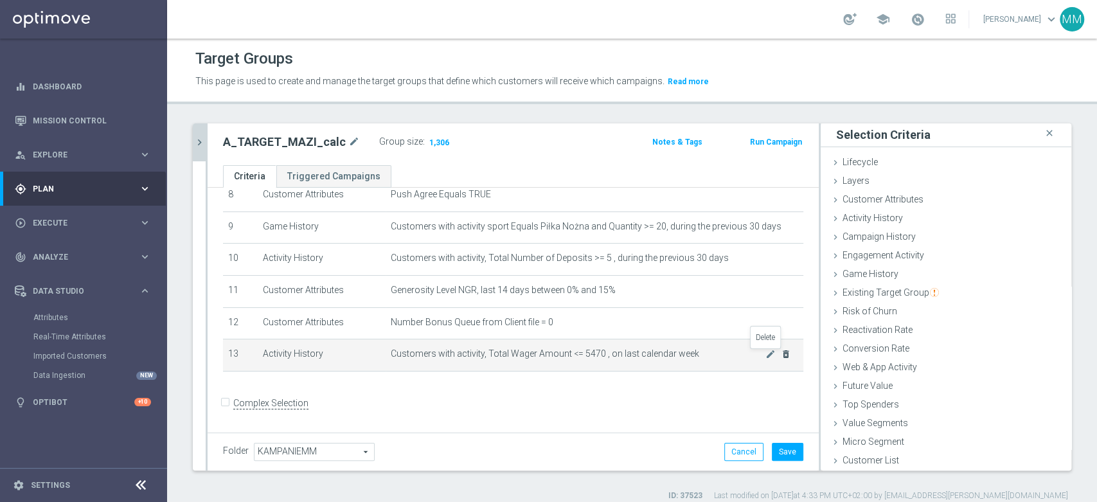
click at [781, 353] on icon "delete_forever" at bounding box center [786, 354] width 10 height 10
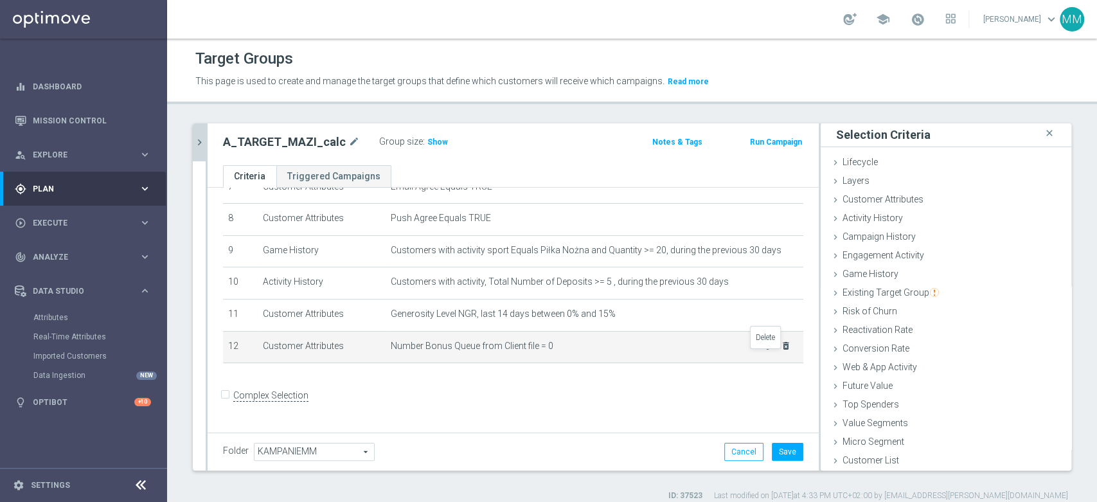
scroll to position [244, 0]
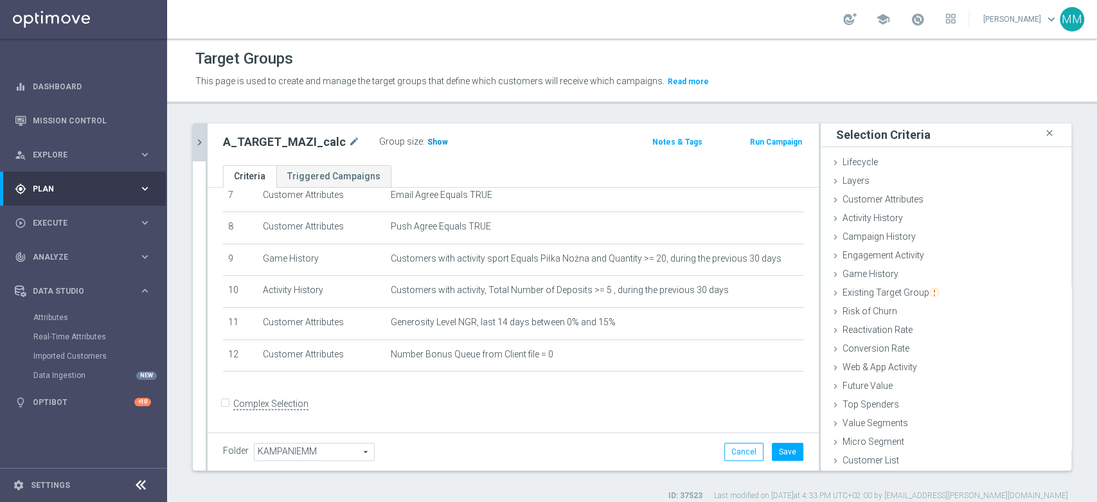
click at [426, 135] on h3 "Show" at bounding box center [437, 142] width 23 height 14
click at [879, 213] on span "Activity History" at bounding box center [873, 218] width 60 height 10
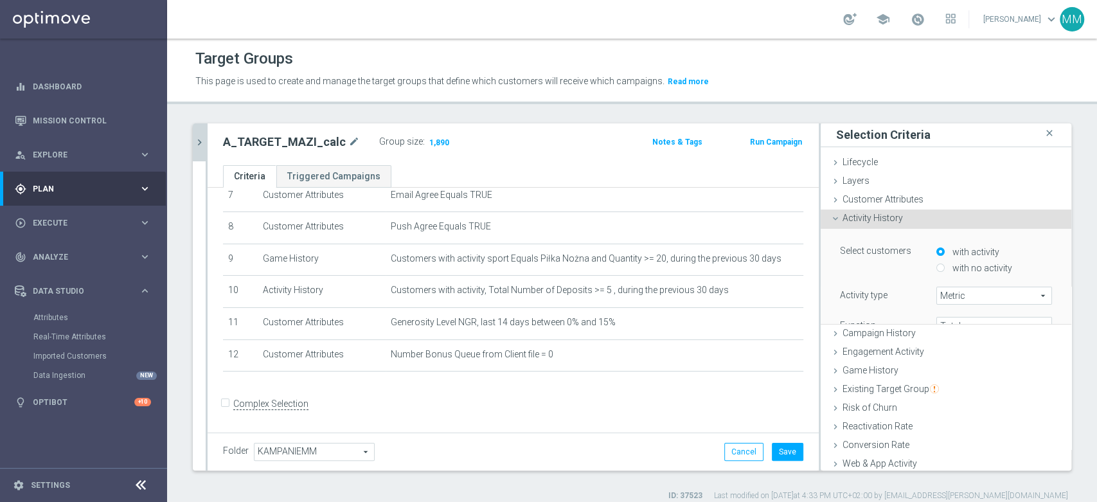
scroll to position [75, 0]
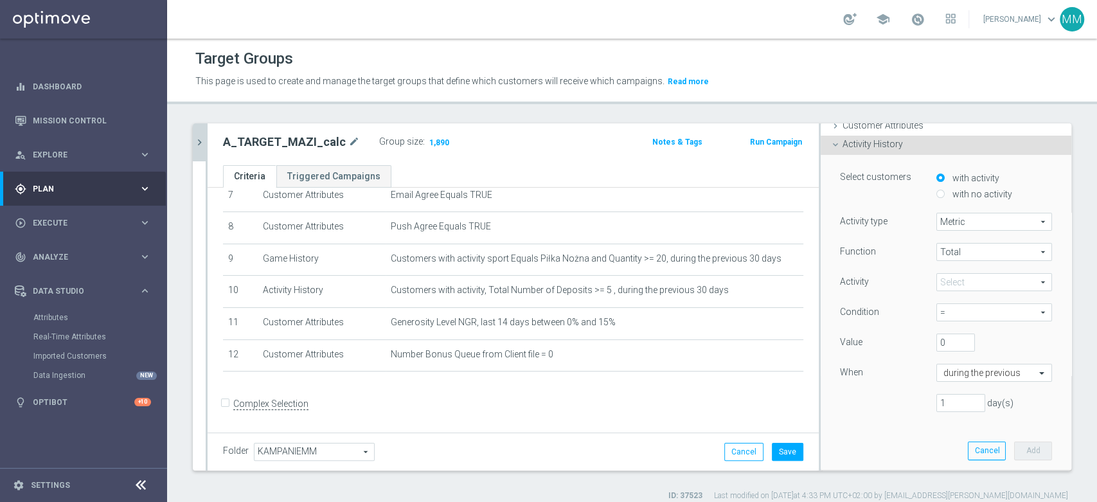
click at [954, 283] on span at bounding box center [994, 282] width 114 height 17
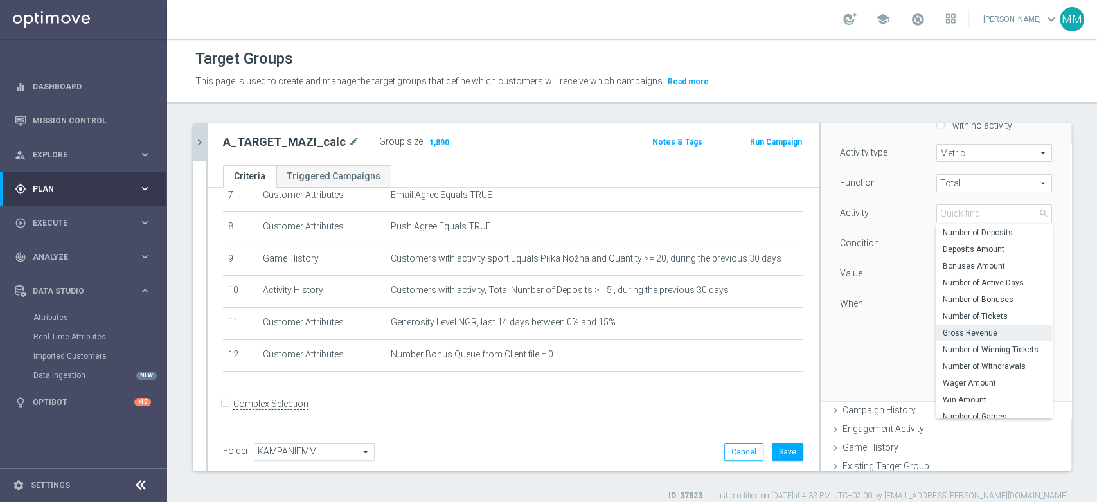
scroll to position [146, 0]
click at [947, 214] on input "search" at bounding box center [995, 211] width 116 height 18
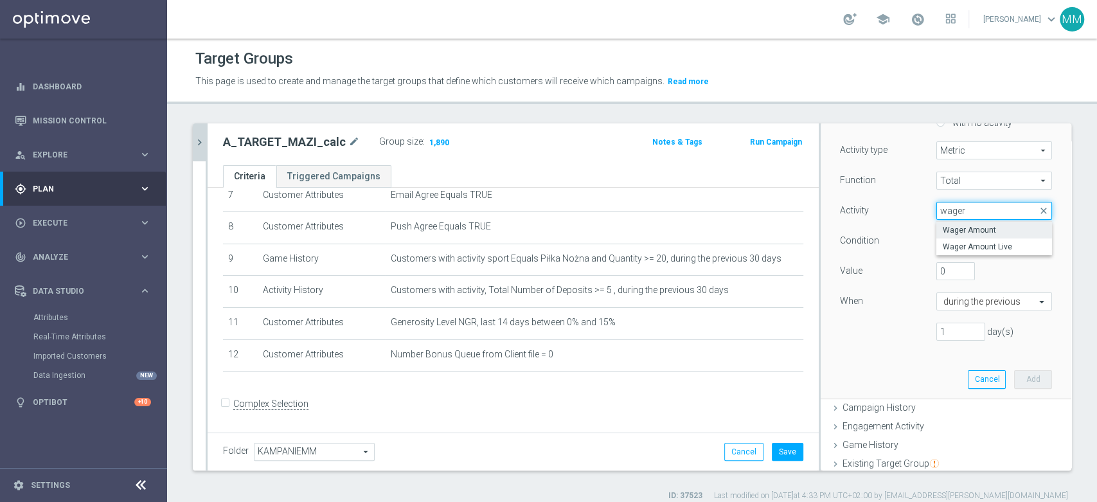
type input "wager"
click at [962, 235] on label "Wager Amount" at bounding box center [995, 230] width 116 height 17
type input "Wager Amount"
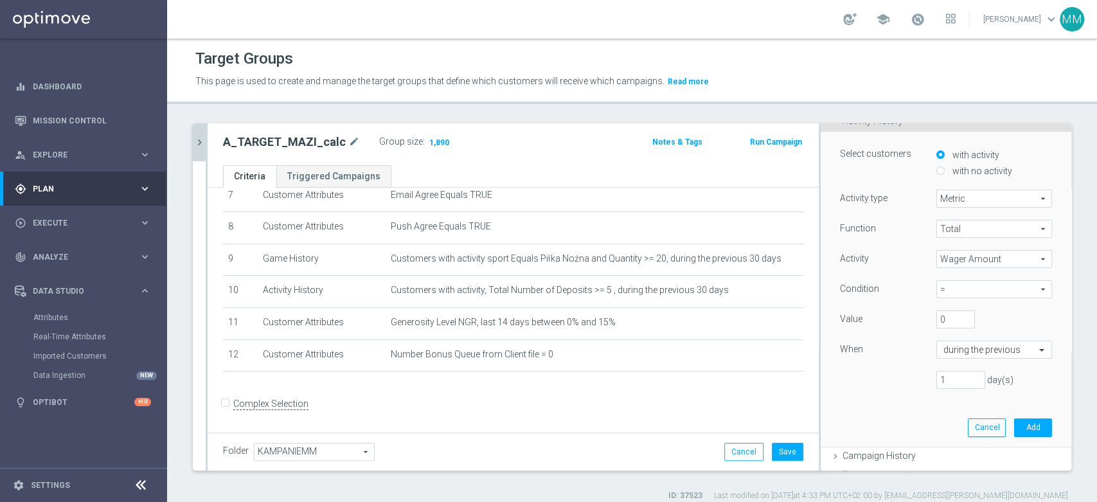
scroll to position [75, 0]
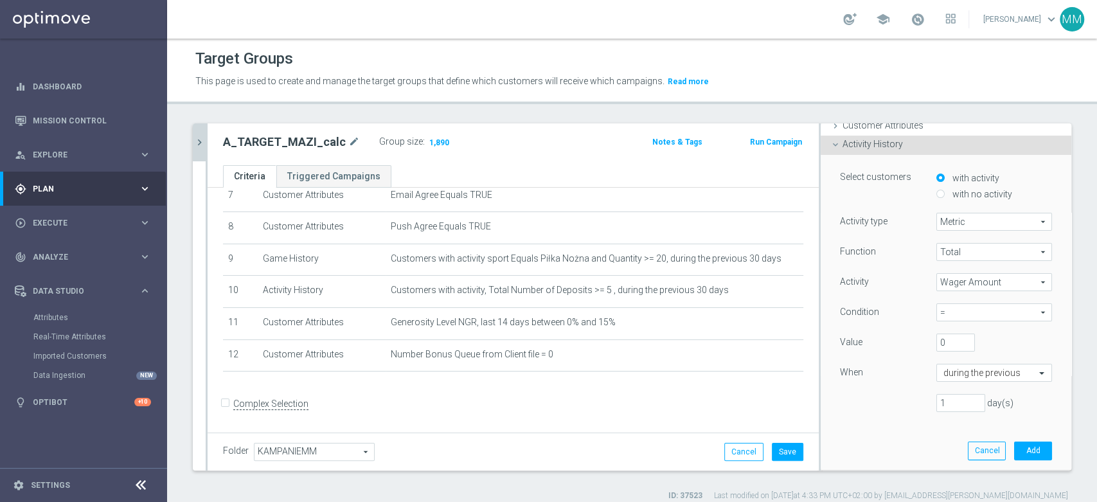
click at [962, 309] on span "=" at bounding box center [994, 312] width 114 height 17
click at [955, 415] on span "<=" at bounding box center [994, 415] width 103 height 10
type input "<="
click at [951, 370] on input "text" at bounding box center [982, 374] width 76 height 12
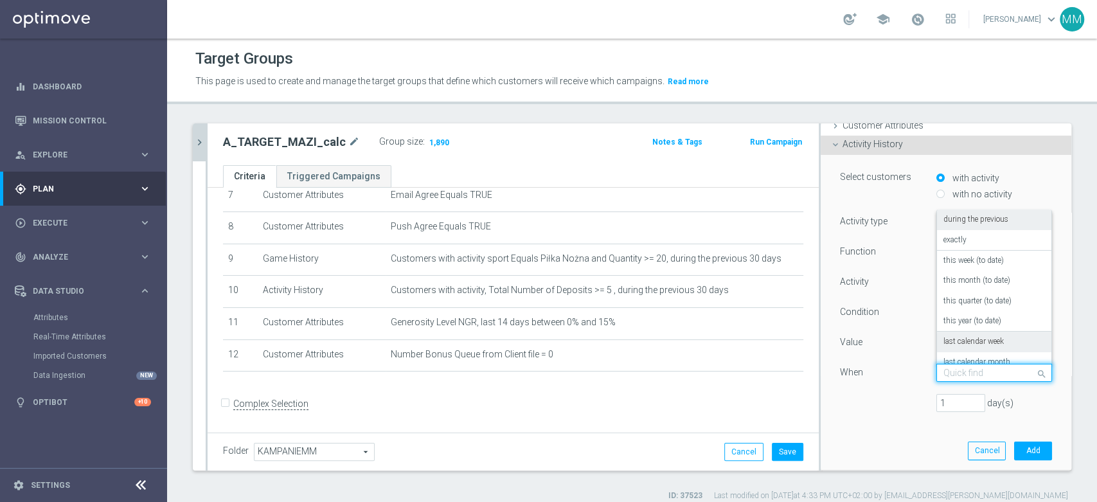
click at [970, 344] on label "last calendar week" at bounding box center [974, 342] width 60 height 10
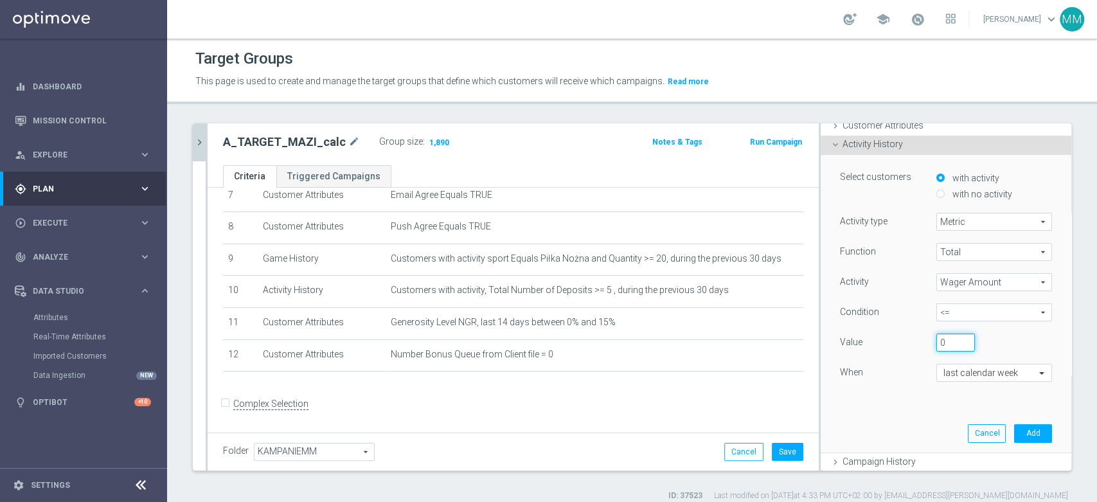
drag, startPoint x: 939, startPoint y: 343, endPoint x: 900, endPoint y: 337, distance: 39.7
click at [900, 337] on div "Value 0" at bounding box center [946, 344] width 231 height 21
click at [937, 340] on input "0" at bounding box center [956, 343] width 39 height 18
paste input "2346"
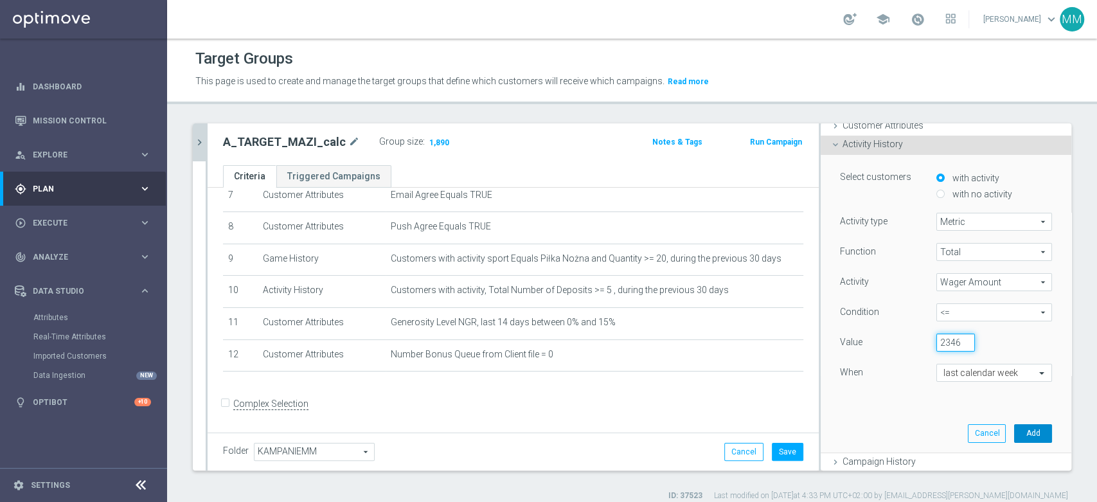
type input "2346"
click at [1016, 433] on button "Add" at bounding box center [1033, 433] width 38 height 18
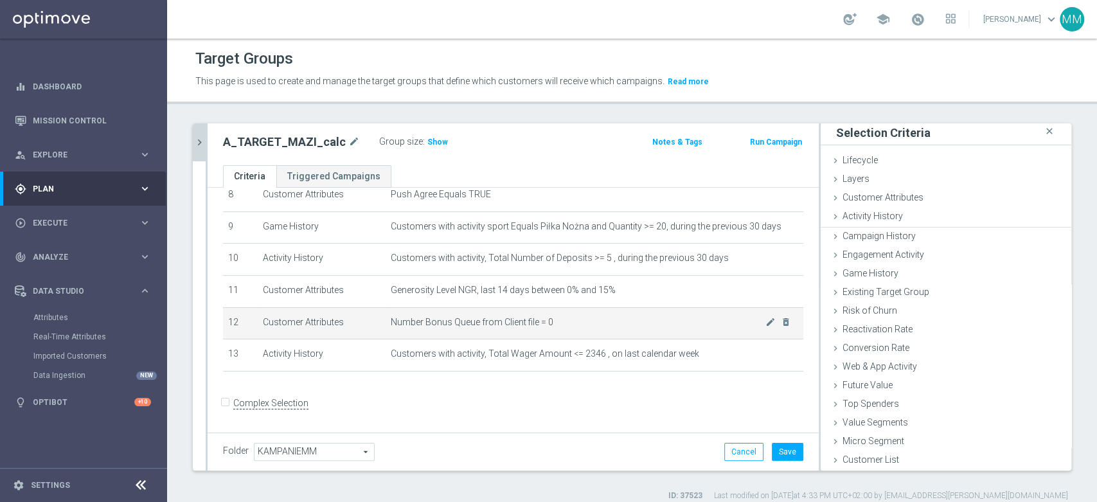
scroll to position [1, 0]
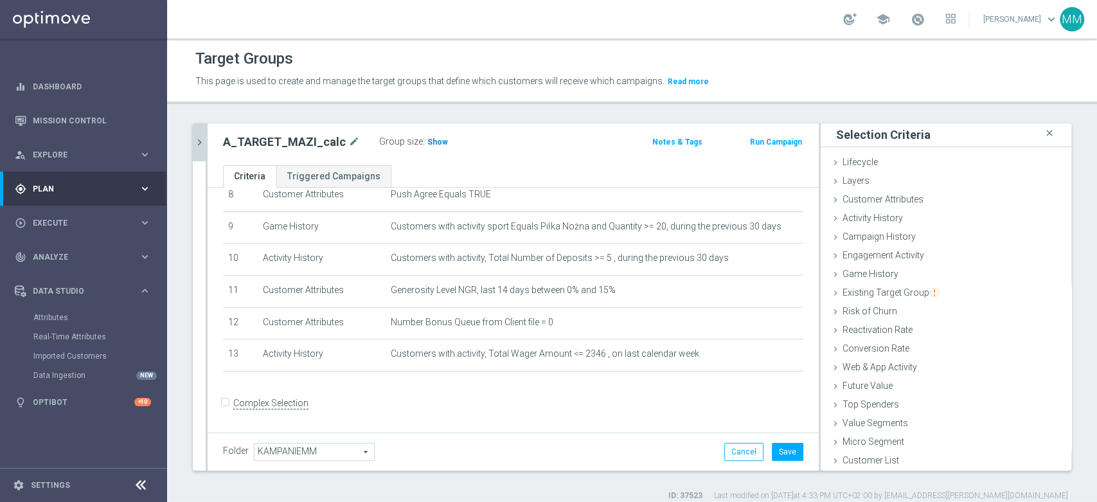
click at [428, 141] on span "Show" at bounding box center [438, 142] width 21 height 9
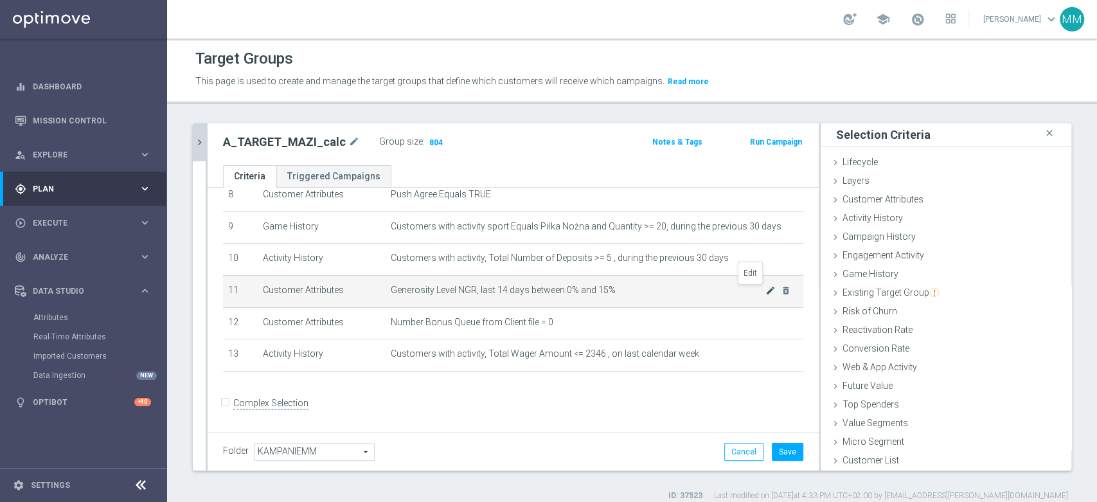
click at [766, 295] on icon "mode_edit" at bounding box center [771, 290] width 10 height 10
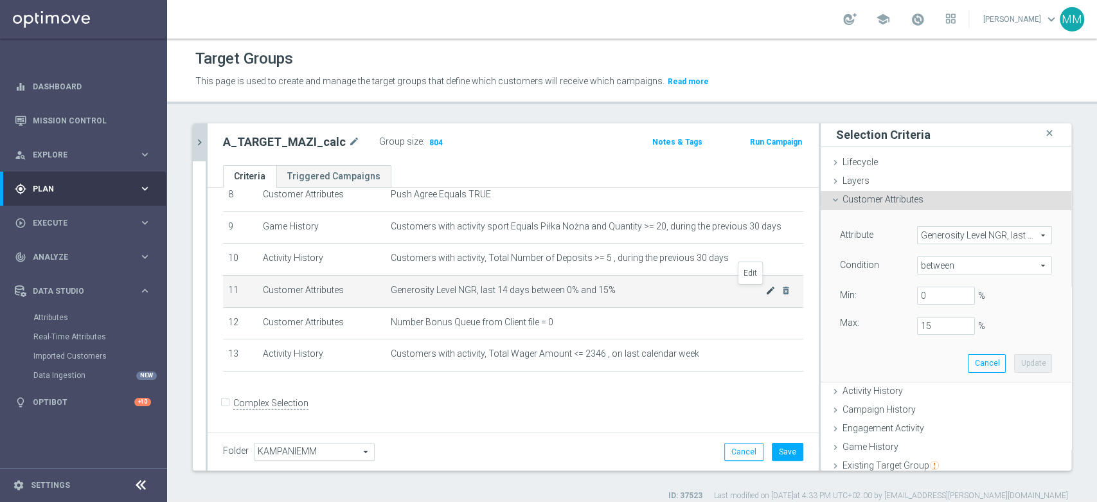
scroll to position [75, 0]
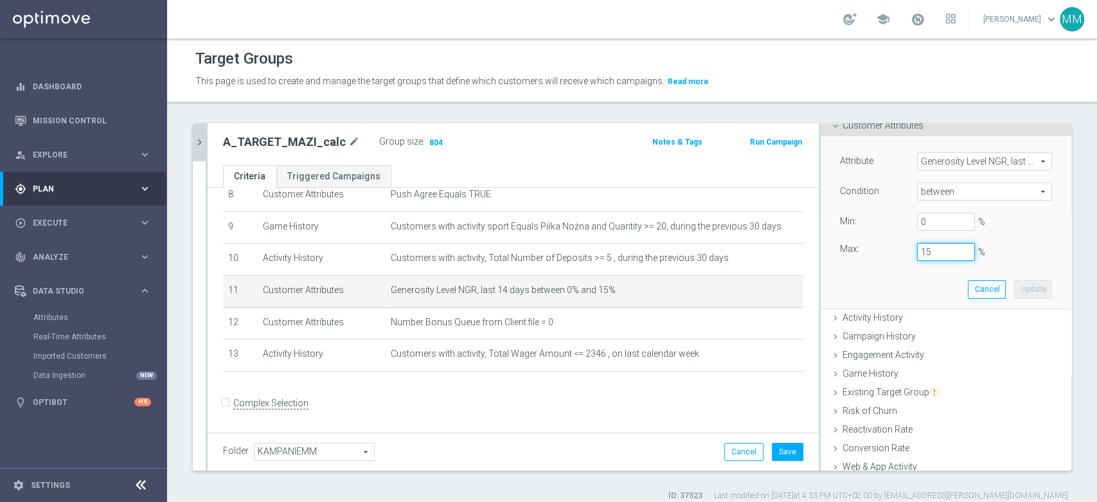
click at [917, 251] on input "15" at bounding box center [946, 252] width 58 height 18
drag, startPoint x: 913, startPoint y: 251, endPoint x: 896, endPoint y: 247, distance: 17.2
click at [908, 247] on div "15 %" at bounding box center [946, 252] width 77 height 18
drag, startPoint x: 917, startPoint y: 248, endPoint x: 891, endPoint y: 249, distance: 25.7
click at [891, 249] on div "Max: 15 %" at bounding box center [946, 252] width 231 height 18
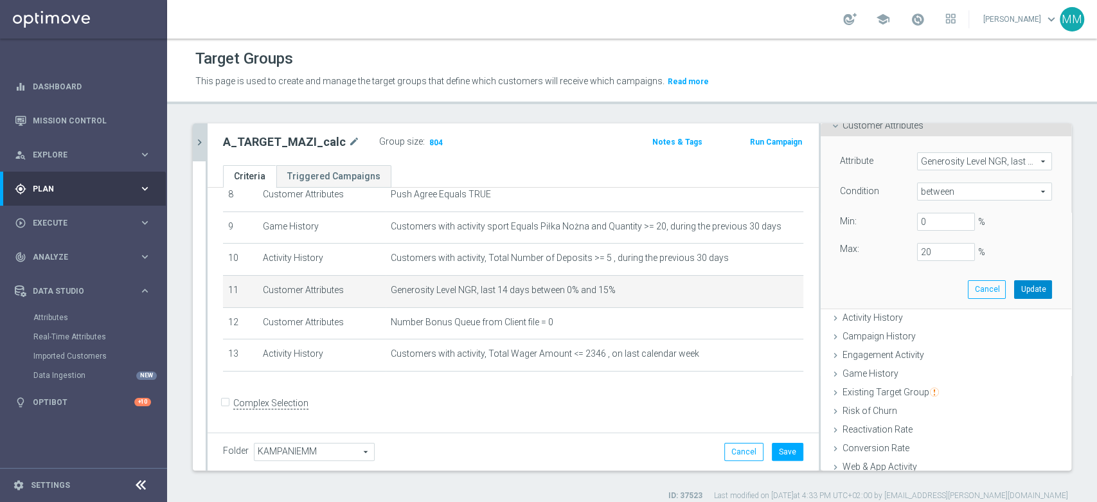
click at [1014, 280] on button "Update" at bounding box center [1033, 289] width 38 height 18
type input "0.2"
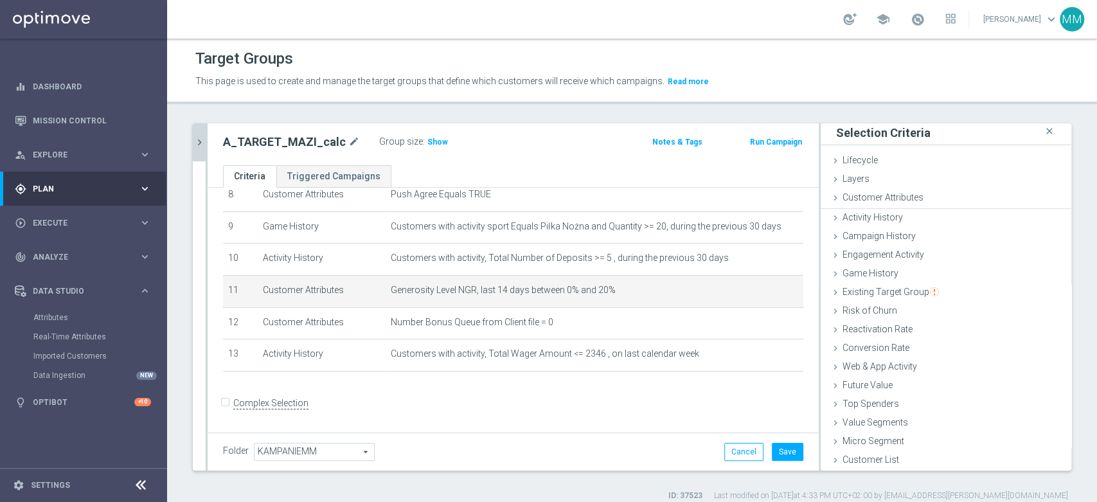
scroll to position [1, 0]
click at [431, 143] on span "Show" at bounding box center [438, 142] width 21 height 9
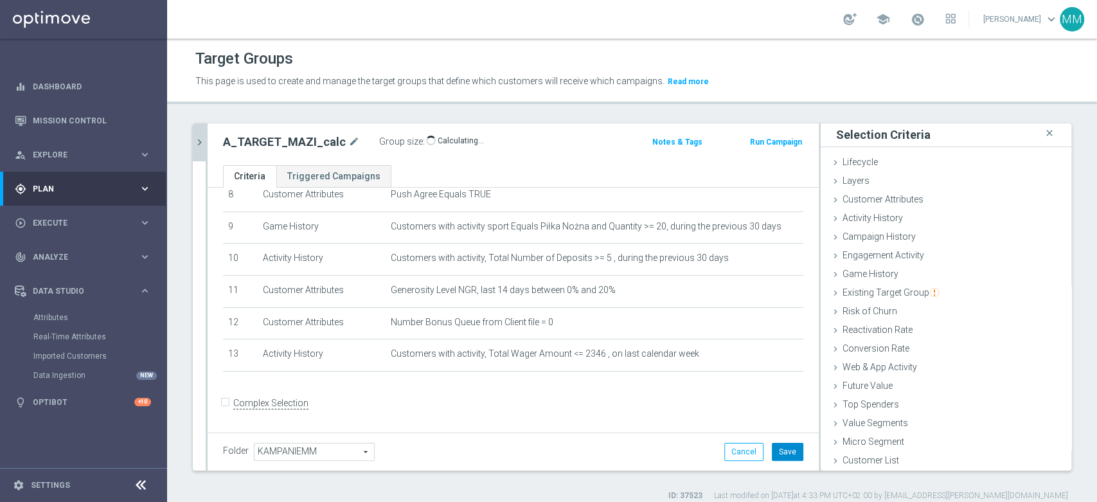
click at [778, 453] on button "Save" at bounding box center [788, 452] width 32 height 18
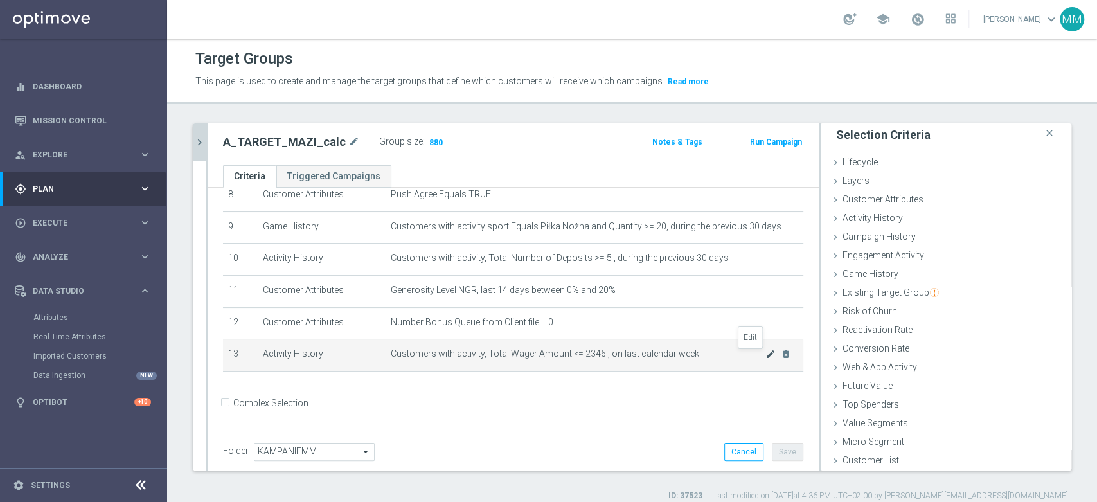
click at [766, 358] on icon "mode_edit" at bounding box center [771, 354] width 10 height 10
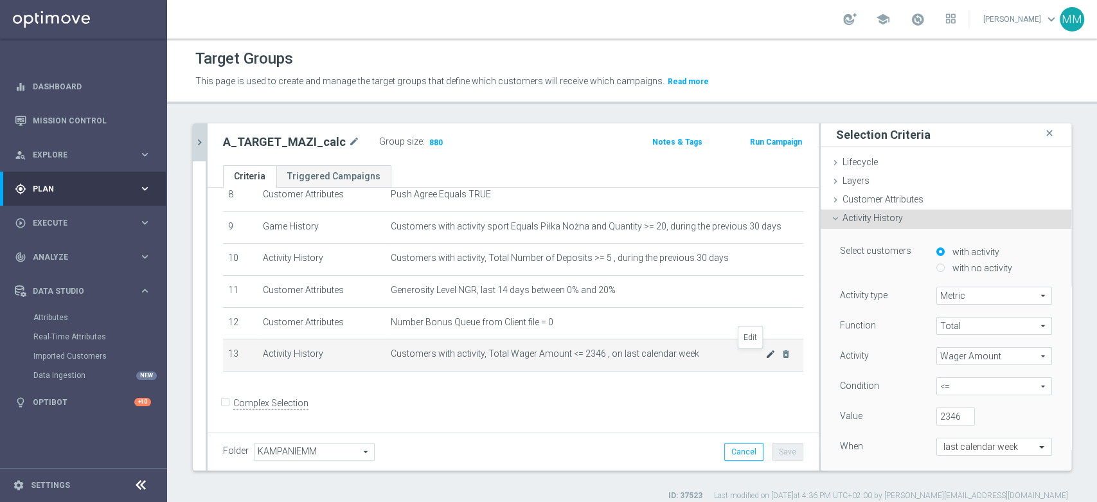
scroll to position [75, 0]
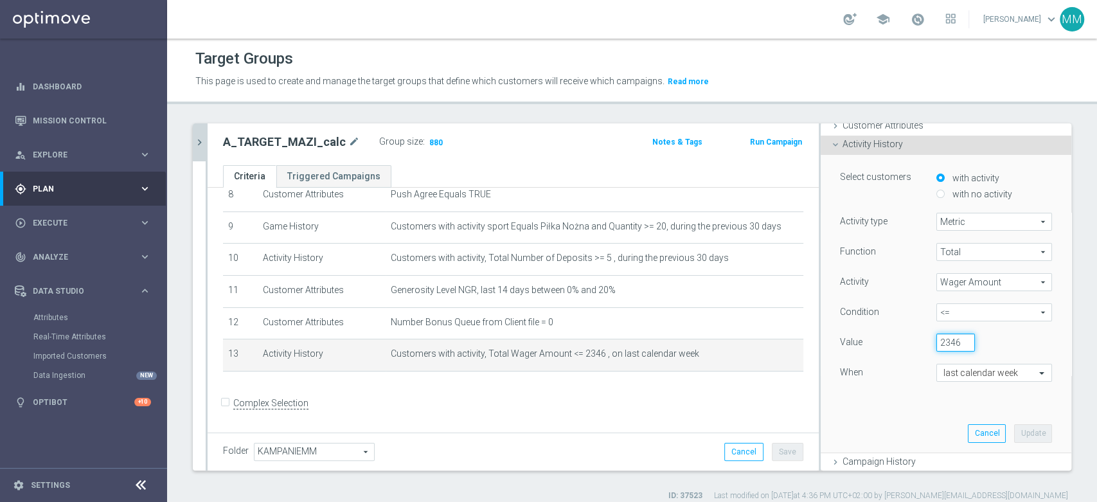
click at [937, 337] on input "2346" at bounding box center [956, 343] width 39 height 18
type input "2500"
click at [1023, 436] on button "Update" at bounding box center [1033, 433] width 38 height 18
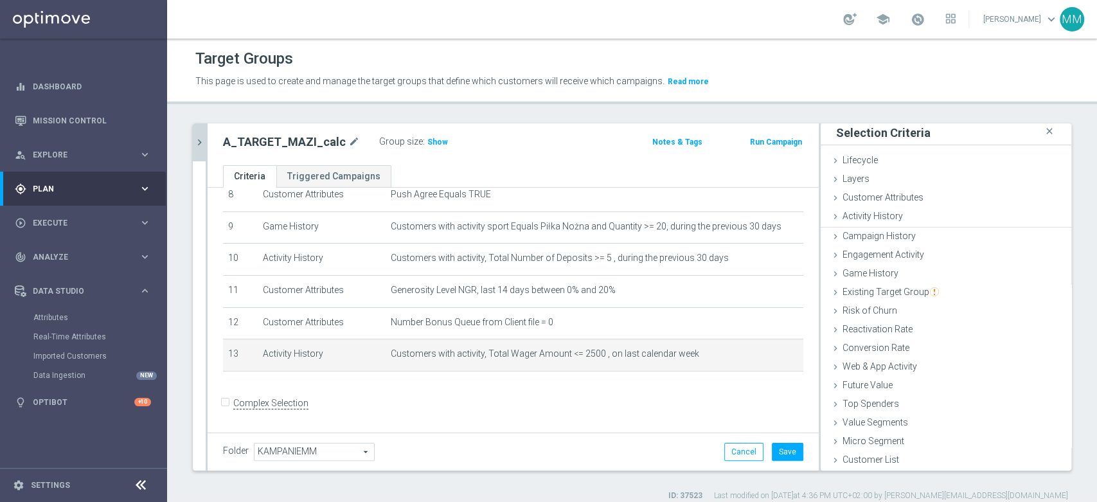
scroll to position [1, 0]
click at [429, 138] on span "Show" at bounding box center [438, 142] width 21 height 9
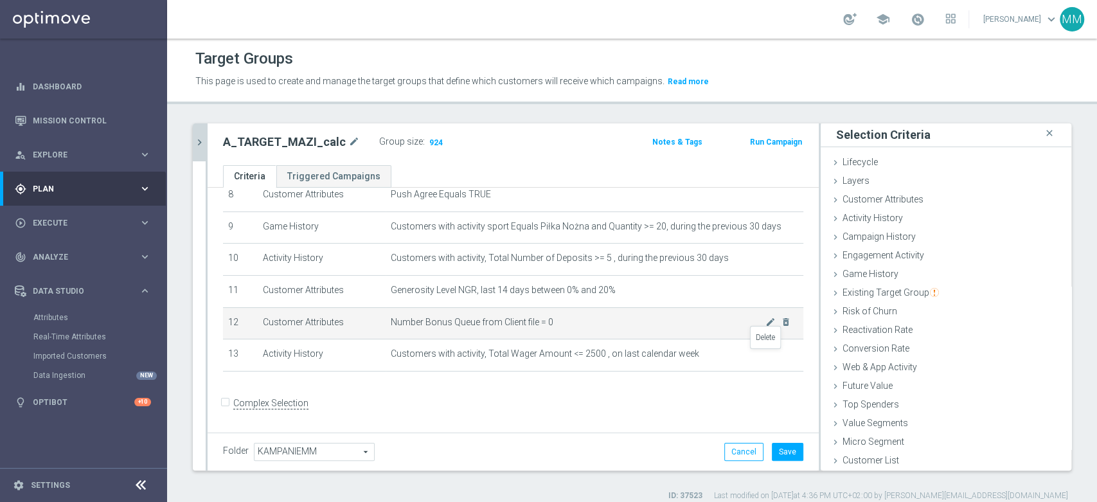
click at [0, 0] on icon "delete_forever" at bounding box center [0, 0] width 0 height 0
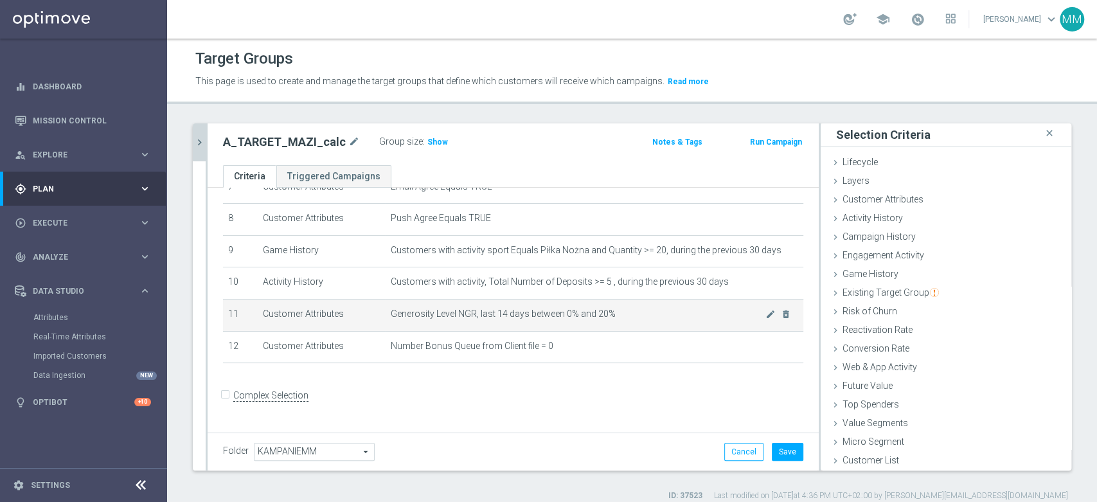
scroll to position [244, 0]
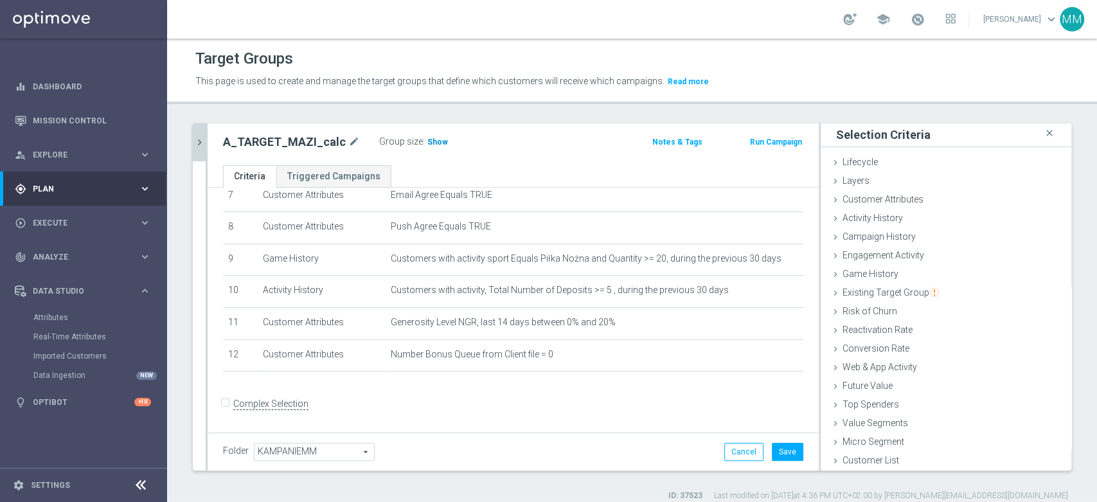
click at [431, 144] on span "Show" at bounding box center [438, 142] width 21 height 9
click at [881, 217] on span "Activity History" at bounding box center [873, 218] width 60 height 10
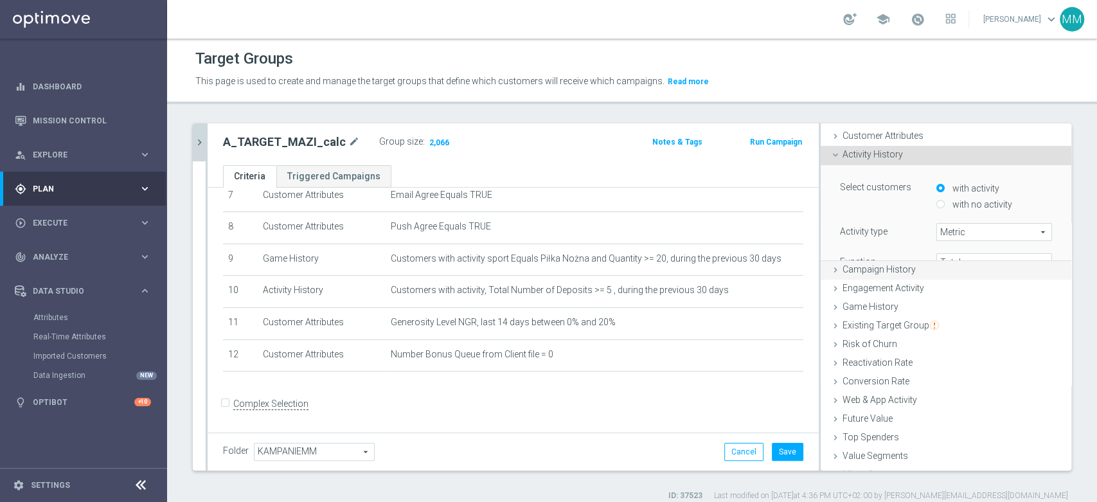
scroll to position [75, 0]
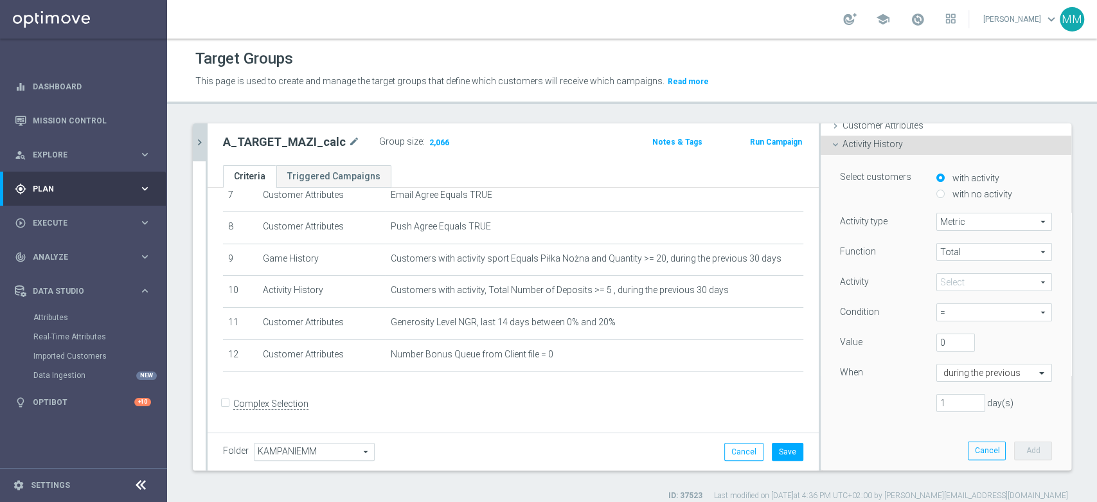
click at [958, 284] on span at bounding box center [994, 282] width 114 height 17
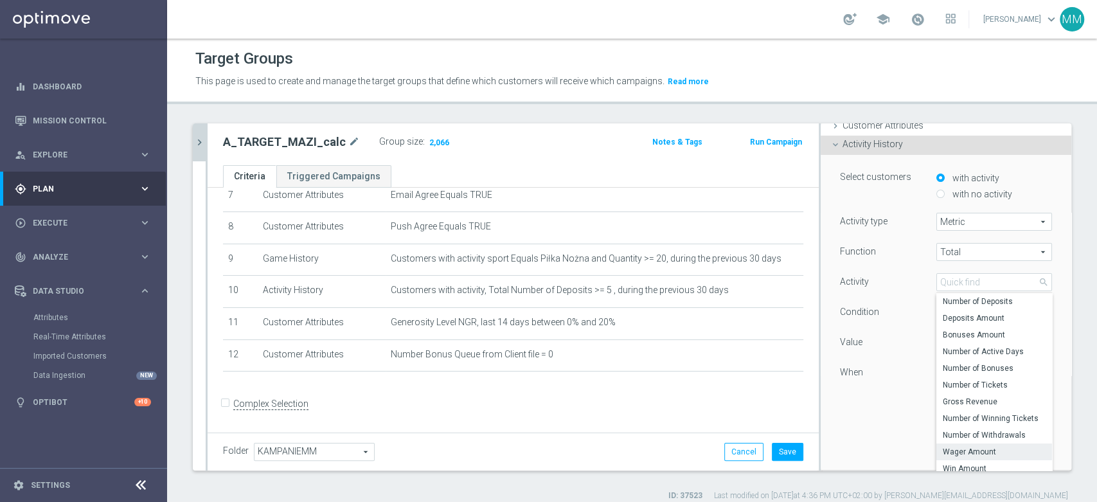
click at [972, 447] on span "Wager Amount" at bounding box center [994, 452] width 103 height 10
type input "Wager Amount"
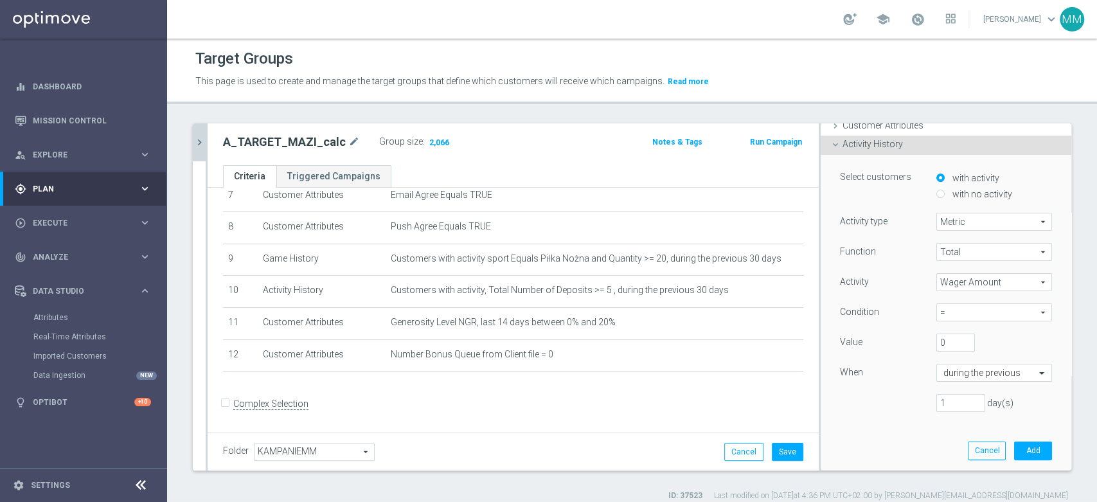
click at [958, 312] on span "=" at bounding box center [994, 312] width 114 height 17
click at [959, 408] on label "<=" at bounding box center [995, 415] width 116 height 17
type input "<="
click at [937, 338] on input "0" at bounding box center [956, 343] width 39 height 18
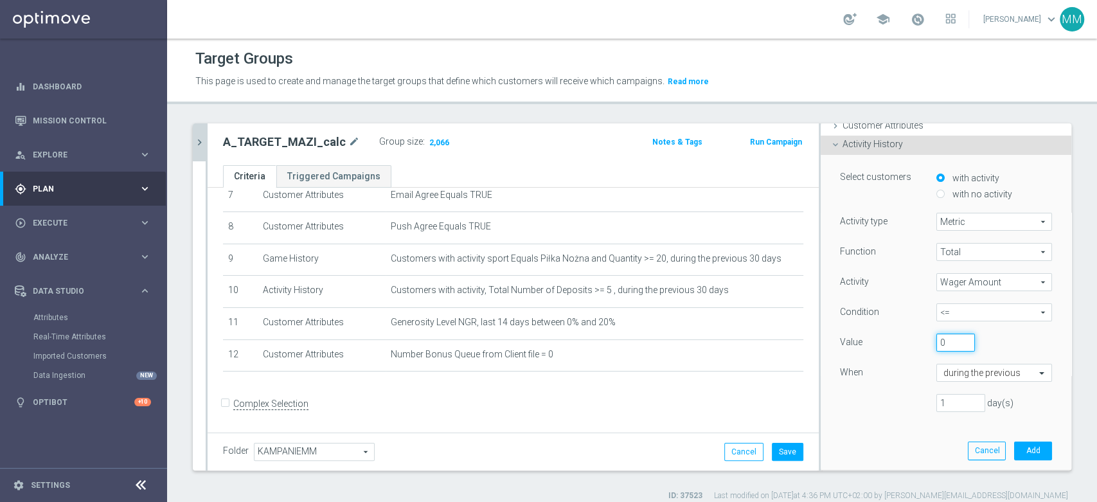
click at [937, 338] on input "0" at bounding box center [956, 343] width 39 height 18
type input "2500"
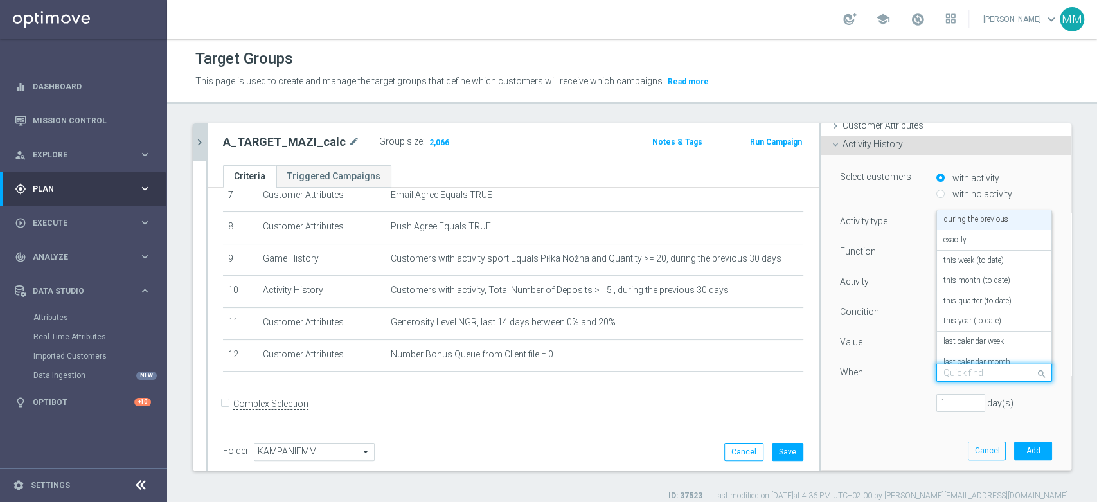
click at [947, 372] on input "text" at bounding box center [982, 374] width 76 height 12
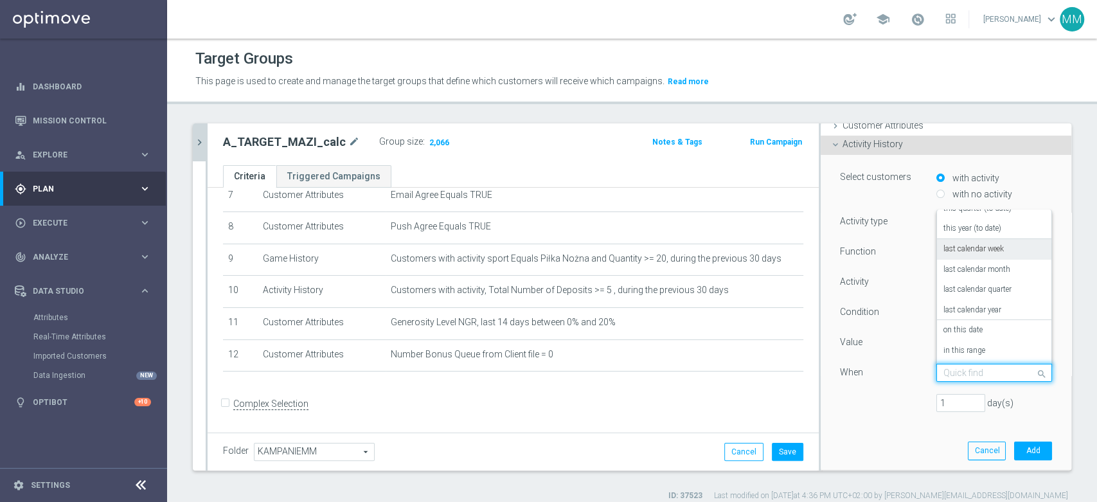
click at [964, 251] on label "last calendar week" at bounding box center [974, 249] width 60 height 10
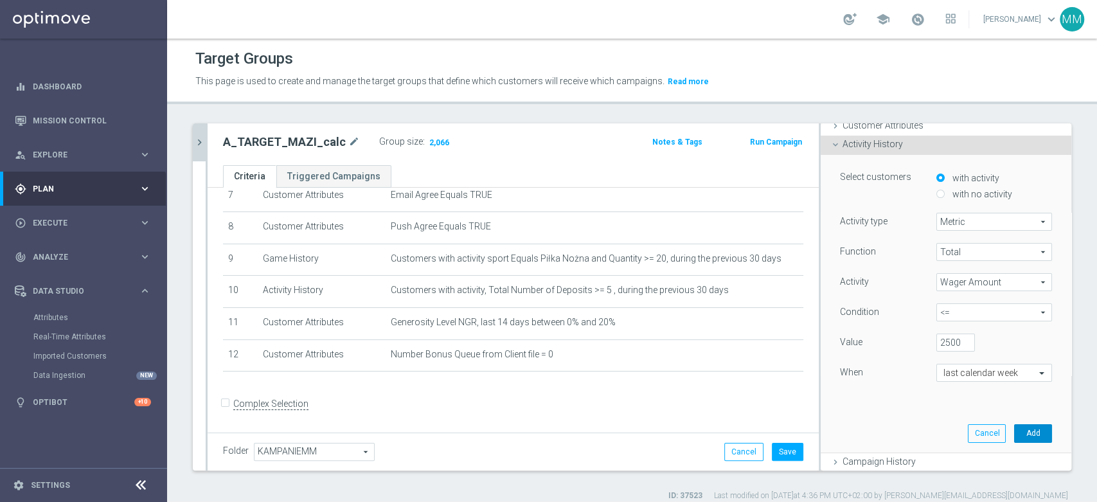
click at [1019, 431] on button "Add" at bounding box center [1033, 433] width 38 height 18
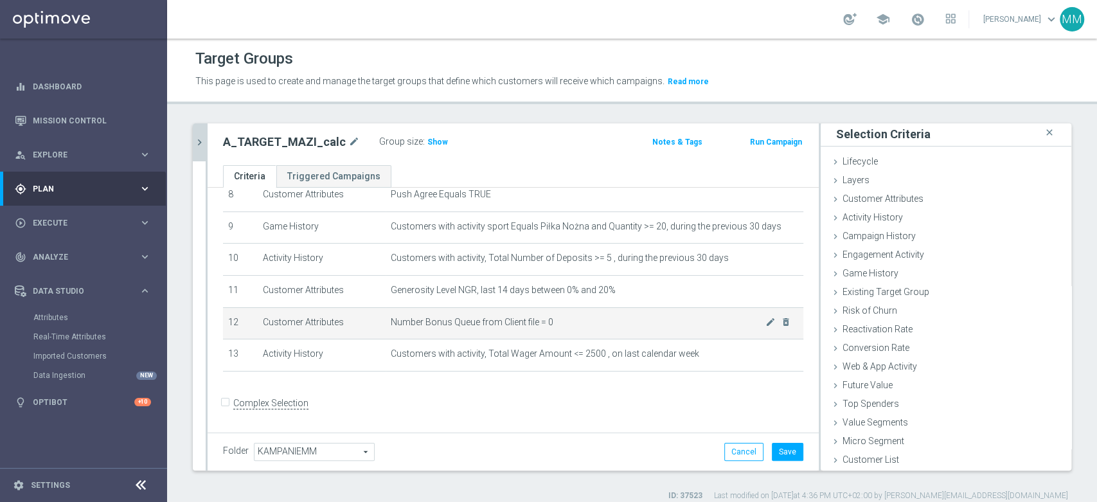
scroll to position [1, 0]
click at [555, 327] on span "Number Bonus Queue from Client file = 0" at bounding box center [578, 322] width 375 height 11
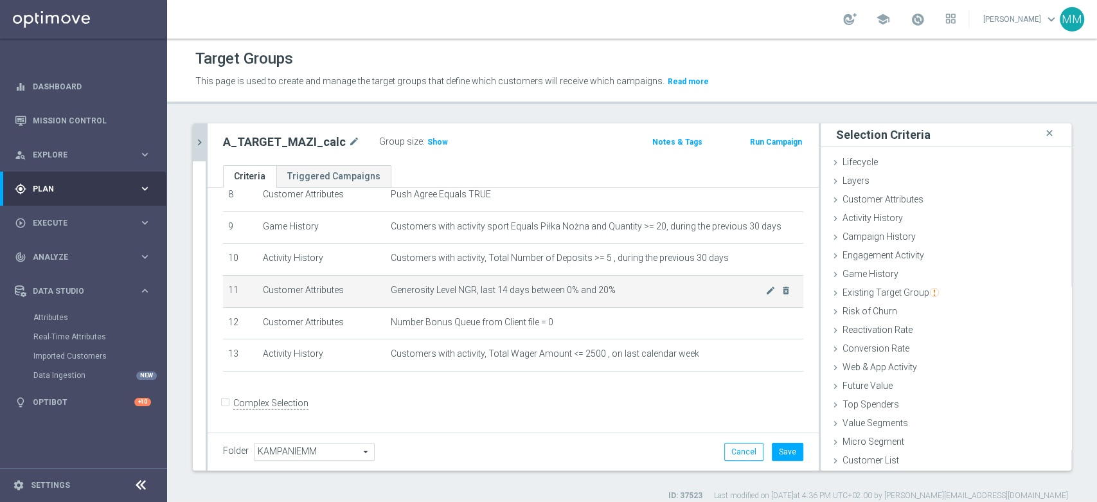
click at [571, 297] on td "Generosity Level NGR, last 14 days between 0% and 20% mode_edit delete_forever" at bounding box center [595, 291] width 418 height 32
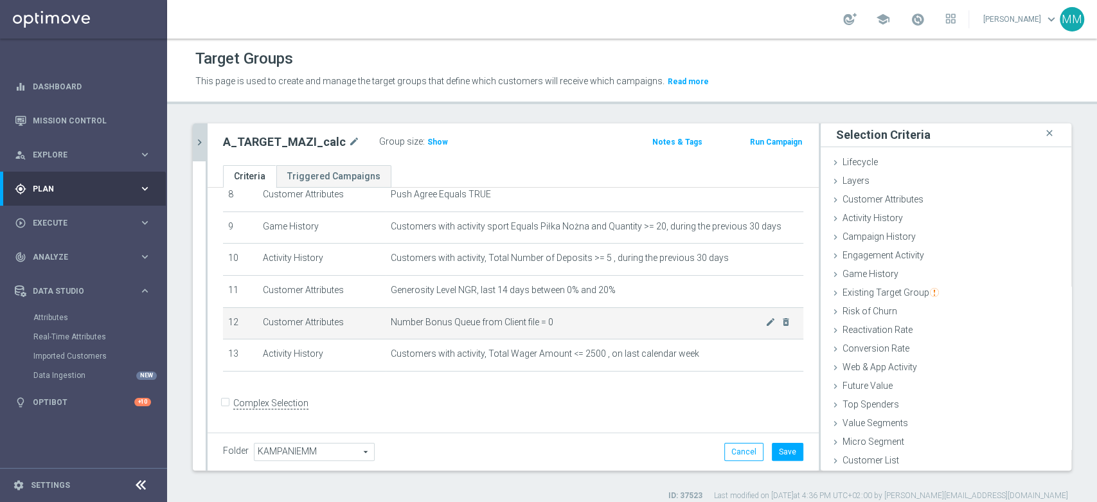
click at [595, 314] on td "Number Bonus Queue from Client file = 0 mode_edit delete_forever" at bounding box center [595, 323] width 418 height 32
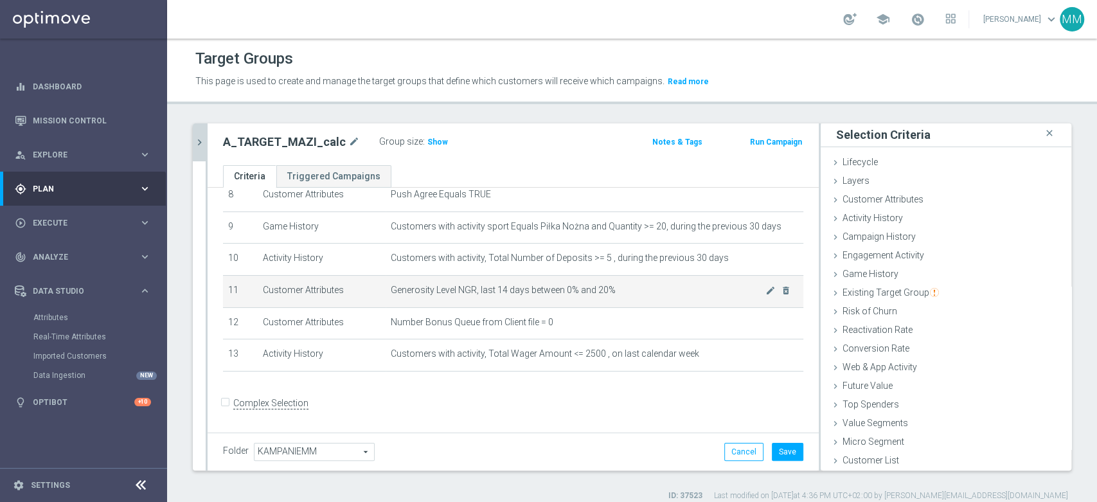
click at [602, 290] on span "Generosity Level NGR, last 14 days between 0% and 20%" at bounding box center [578, 290] width 375 height 11
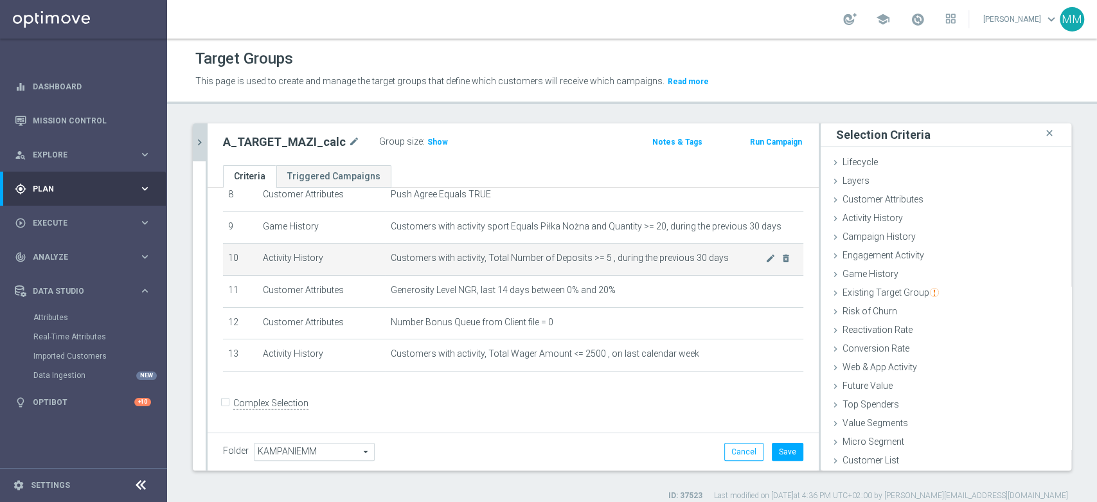
click at [622, 260] on span "Customers with activity, Total Number of Deposits >= 5 , during the previous 30…" at bounding box center [578, 258] width 375 height 11
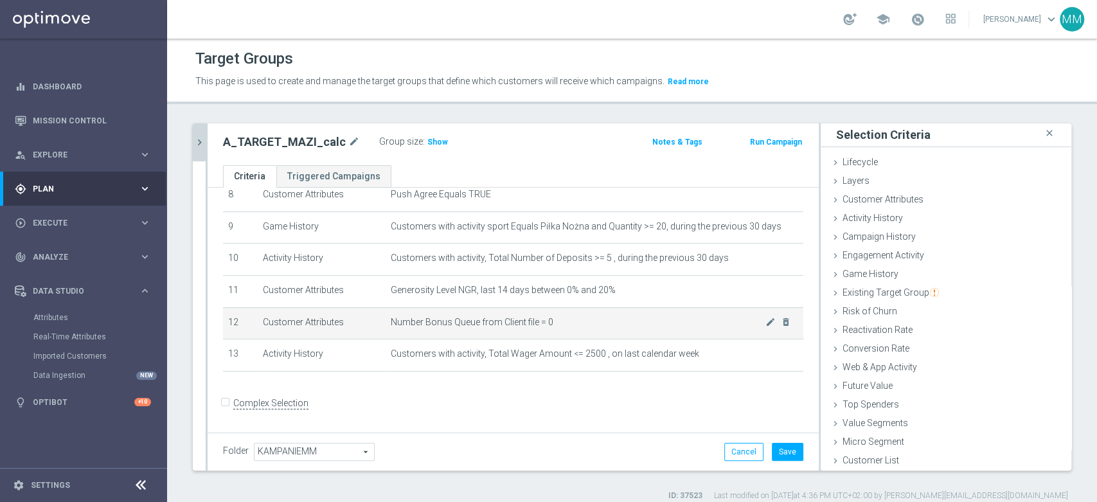
click at [638, 321] on span "Number Bonus Queue from Client file = 0" at bounding box center [578, 322] width 375 height 11
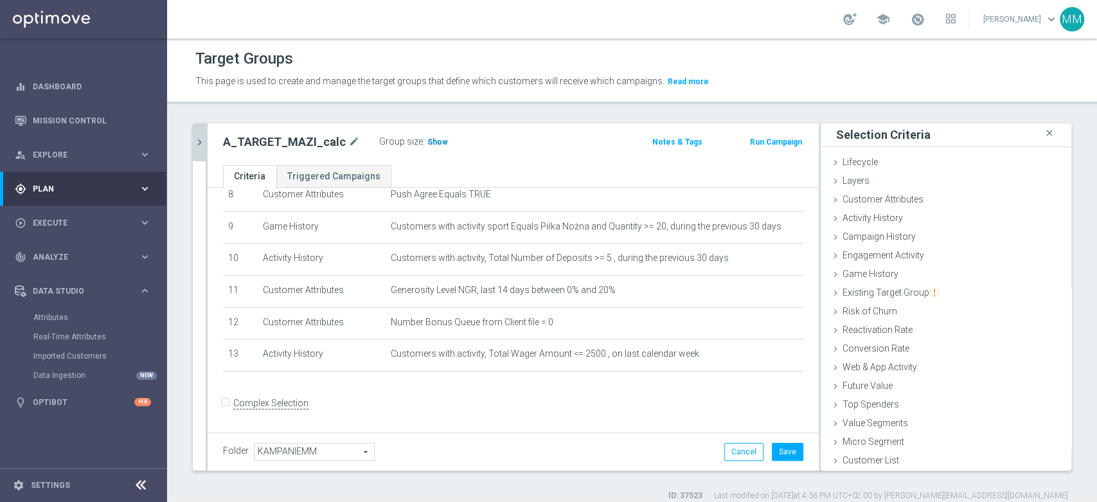
click at [428, 138] on span "Show" at bounding box center [438, 142] width 21 height 9
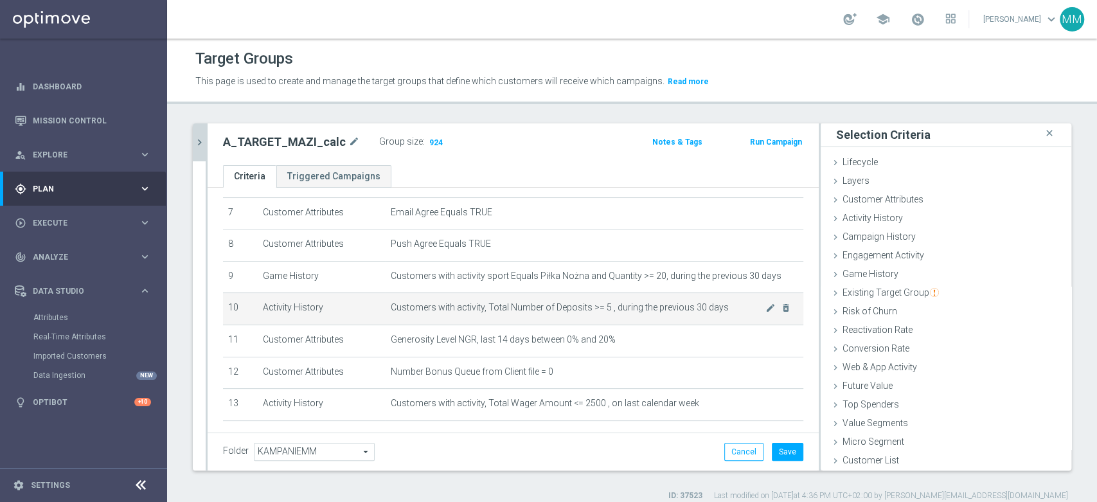
scroll to position [205, 0]
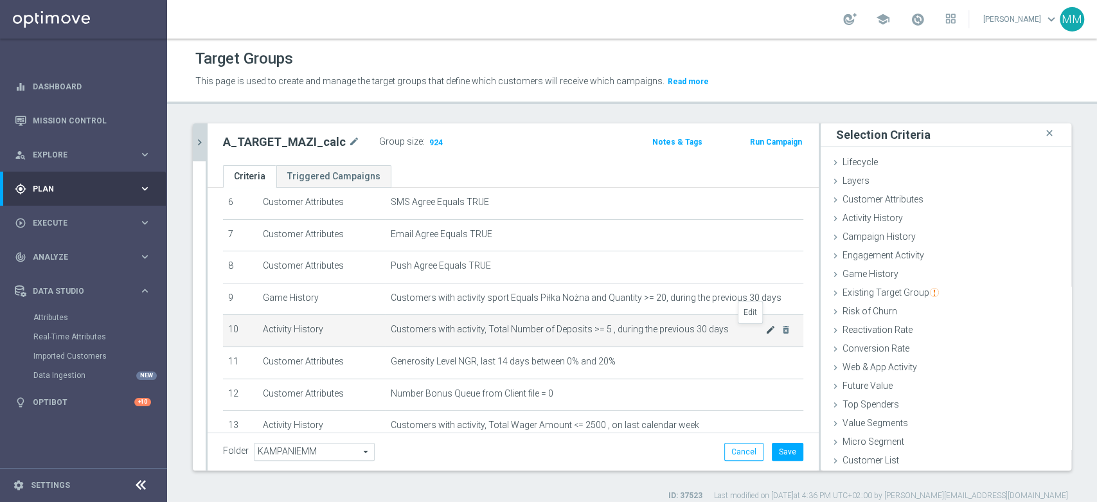
click at [766, 333] on icon "mode_edit" at bounding box center [771, 330] width 10 height 10
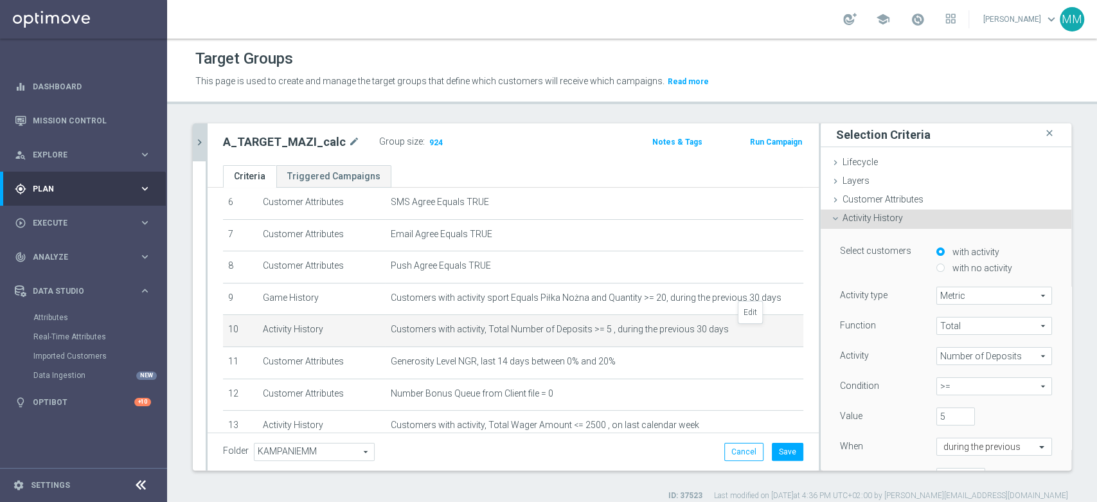
scroll to position [75, 0]
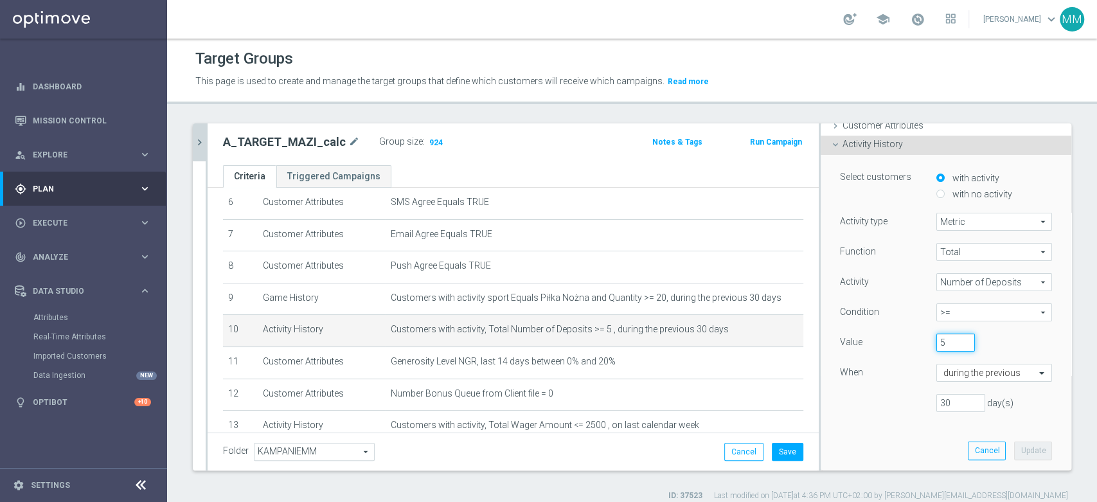
click at [950, 344] on input "5" at bounding box center [956, 343] width 39 height 18
type input "3"
click at [1016, 449] on button "Update" at bounding box center [1033, 451] width 38 height 18
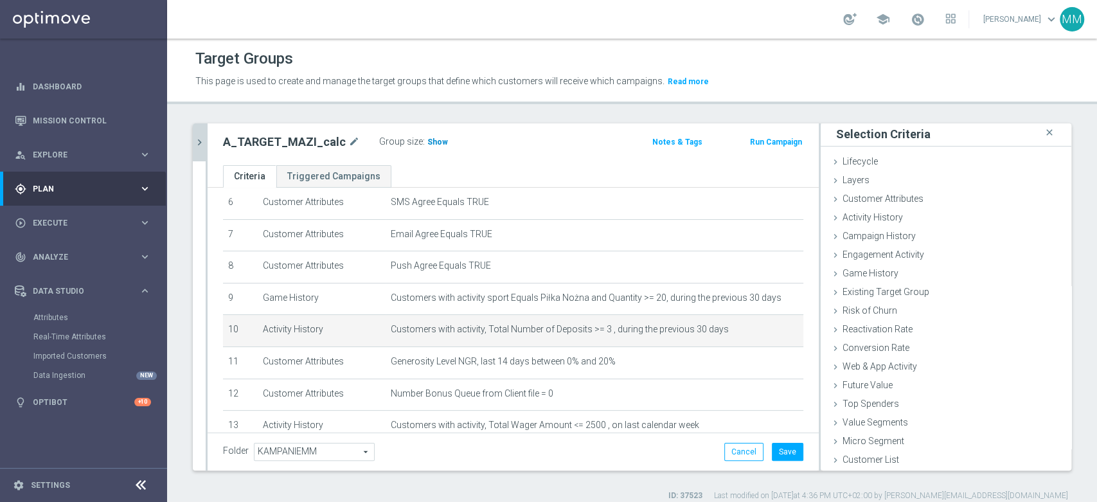
scroll to position [1, 0]
click at [428, 140] on span "Show" at bounding box center [438, 142] width 21 height 9
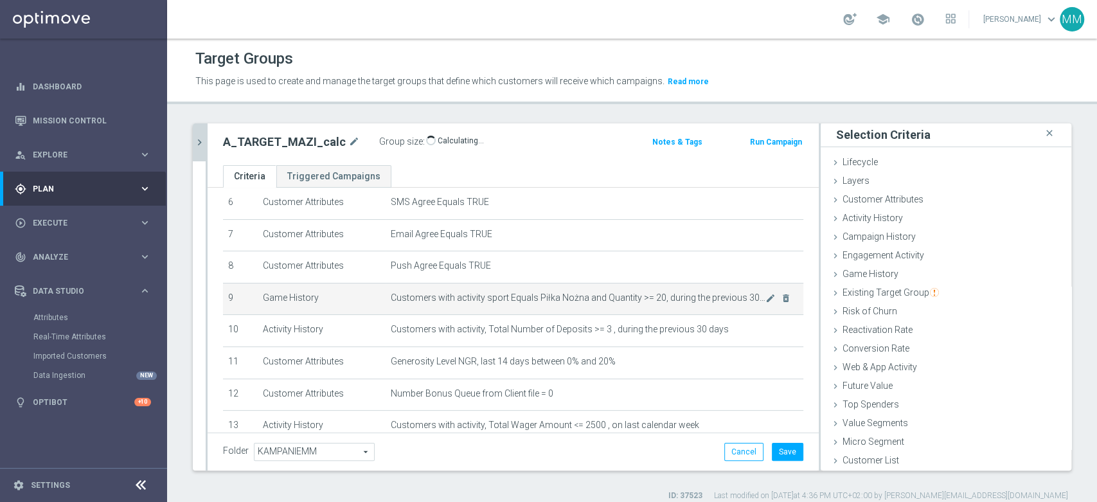
click at [593, 300] on span "Customers with activity sport Equals Piłka Nożna and Quantity >= 20, during the…" at bounding box center [578, 298] width 375 height 11
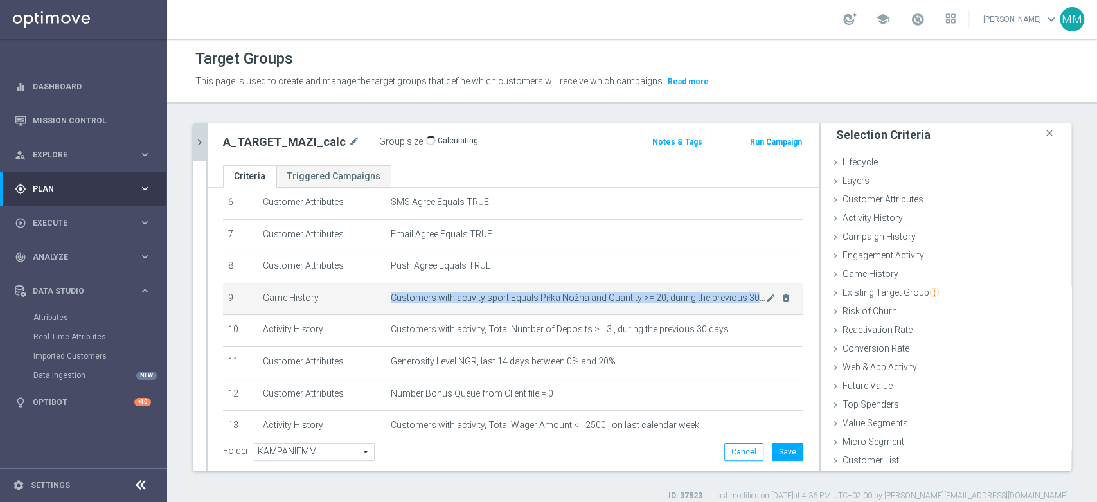
click at [593, 300] on span "Customers with activity sport Equals Piłka Nożna and Quantity >= 20, during the…" at bounding box center [578, 298] width 375 height 11
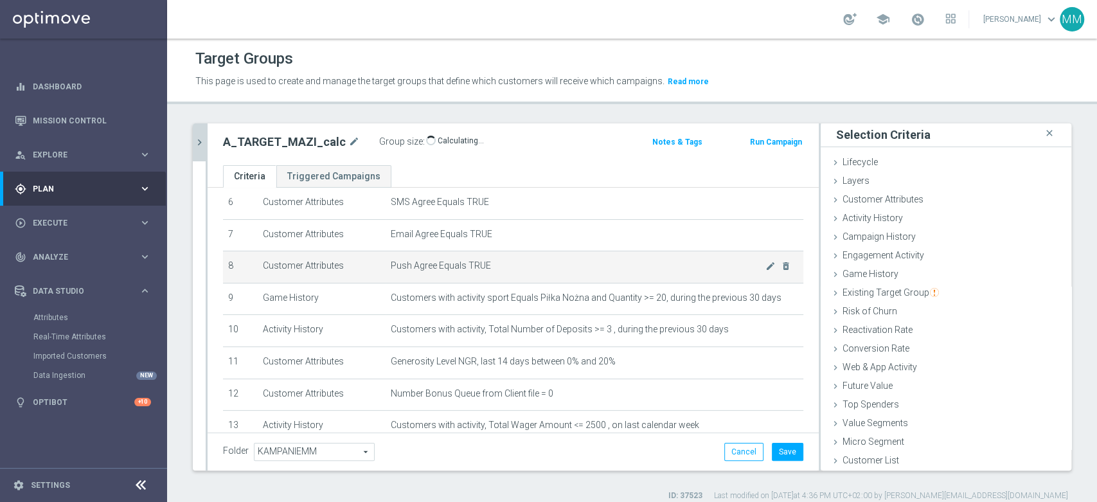
click at [566, 269] on span "Push Agree Equals TRUE" at bounding box center [578, 265] width 375 height 11
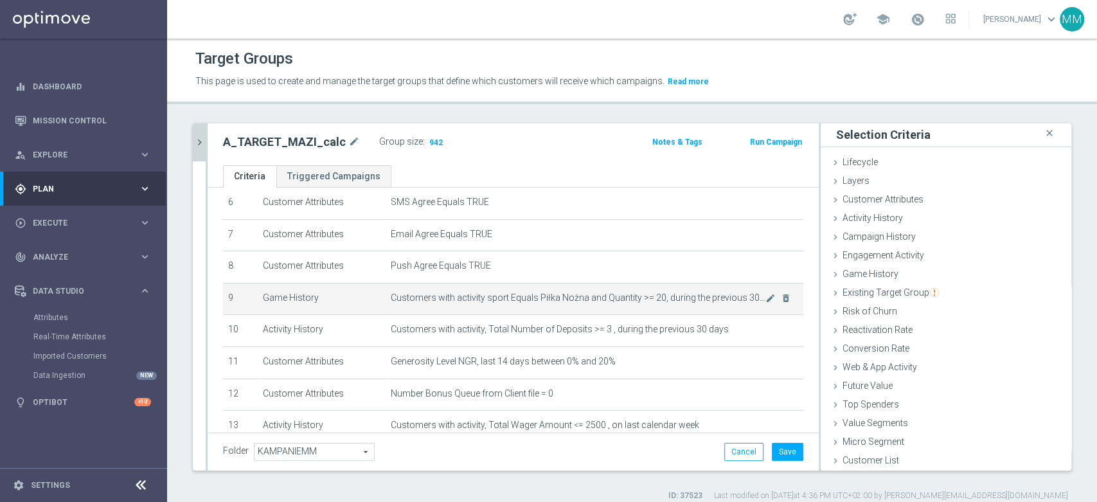
click at [611, 300] on span "Customers with activity sport Equals Piłka Nożna and Quantity >= 20, during the…" at bounding box center [578, 298] width 375 height 11
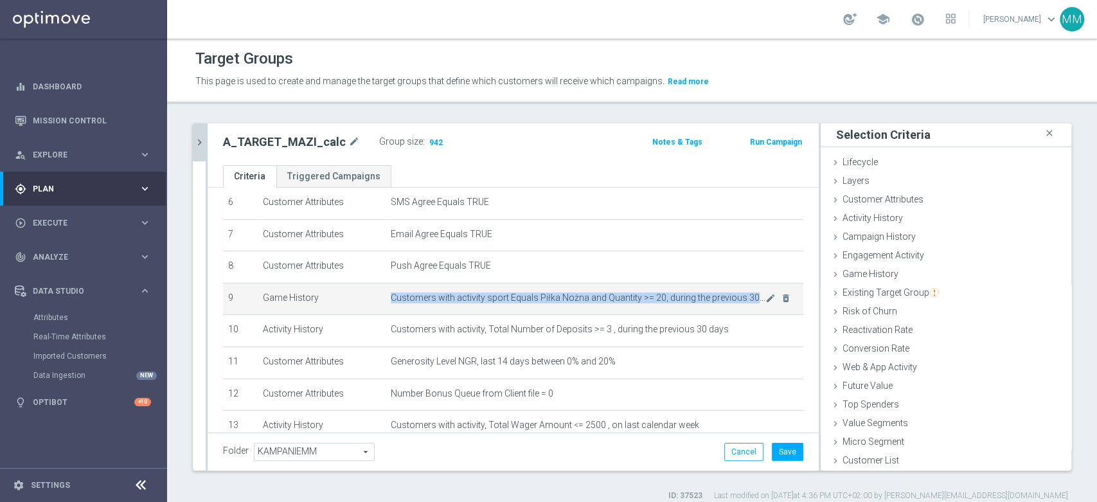
click at [611, 300] on span "Customers with activity sport Equals Piłka Nożna and Quantity >= 20, during the…" at bounding box center [578, 298] width 375 height 11
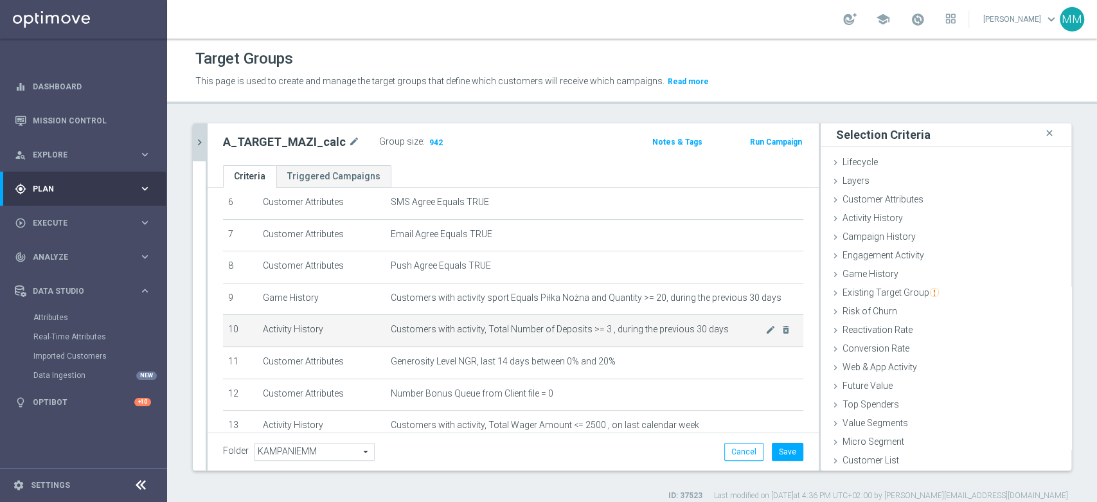
click at [749, 336] on td "Customers with activity, Total Number of Deposits >= 3 , during the previous 30…" at bounding box center [595, 331] width 418 height 32
click at [766, 332] on icon "mode_edit" at bounding box center [771, 330] width 10 height 10
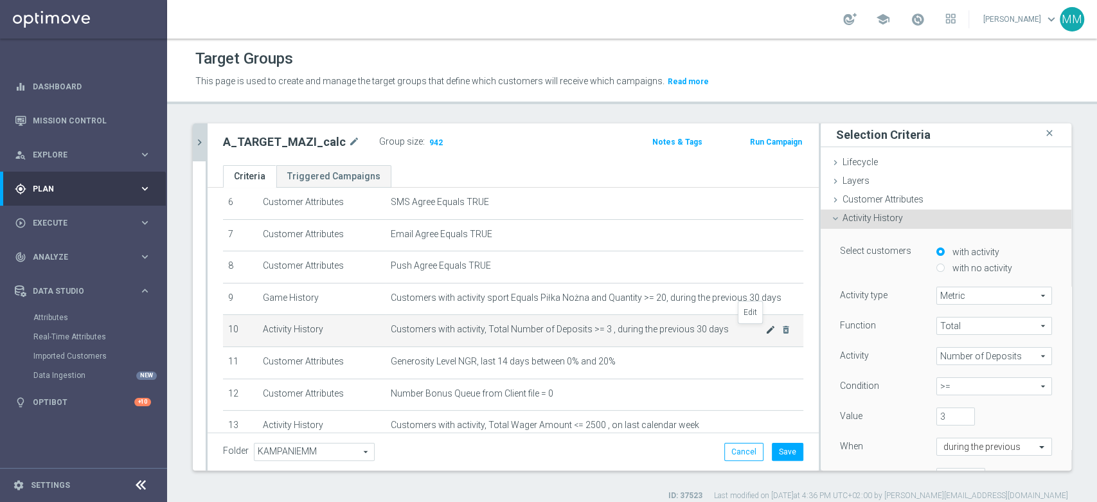
scroll to position [75, 0]
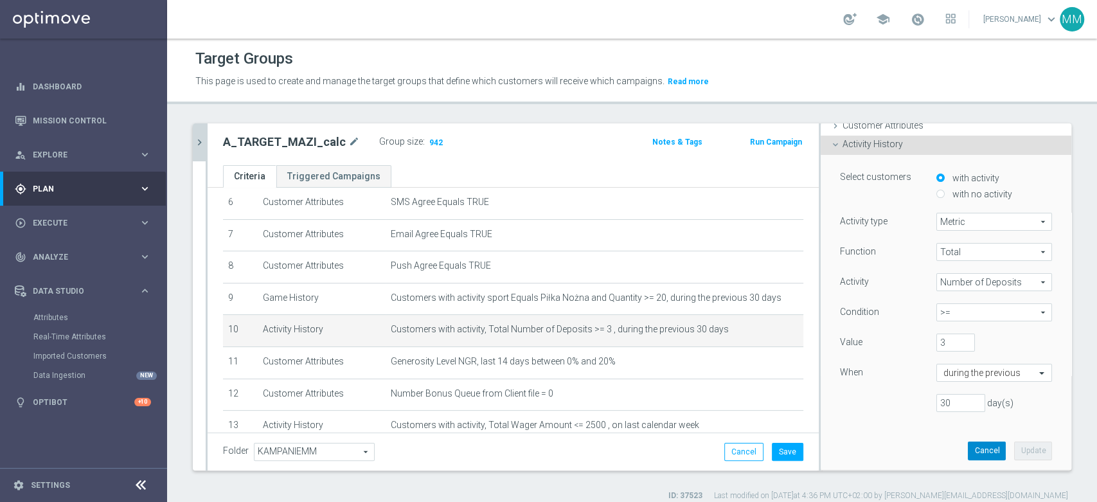
click at [968, 447] on button "Cancel" at bounding box center [987, 451] width 38 height 18
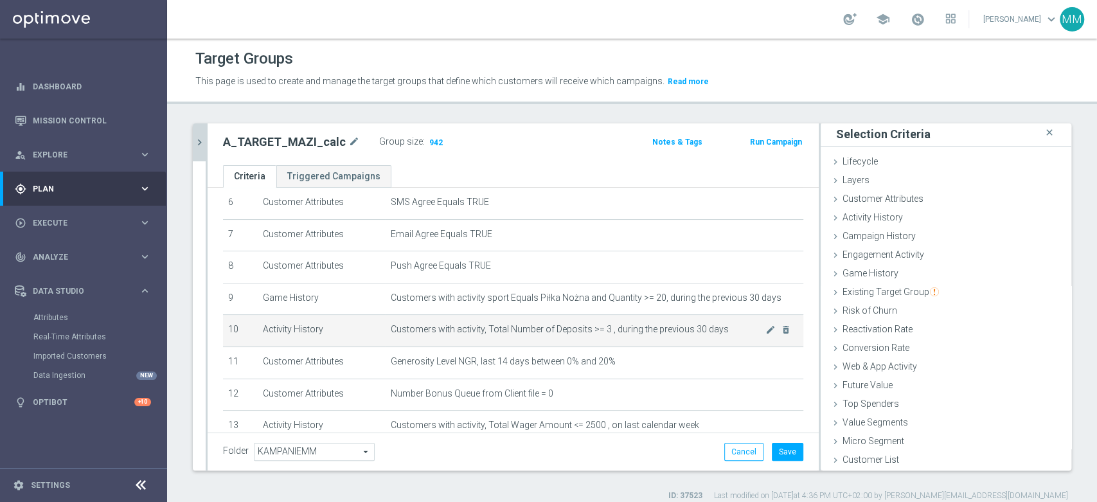
scroll to position [1, 0]
click at [586, 338] on td "Customers with activity, Total Number of Deposits >= 3 , during the previous 30…" at bounding box center [595, 331] width 418 height 32
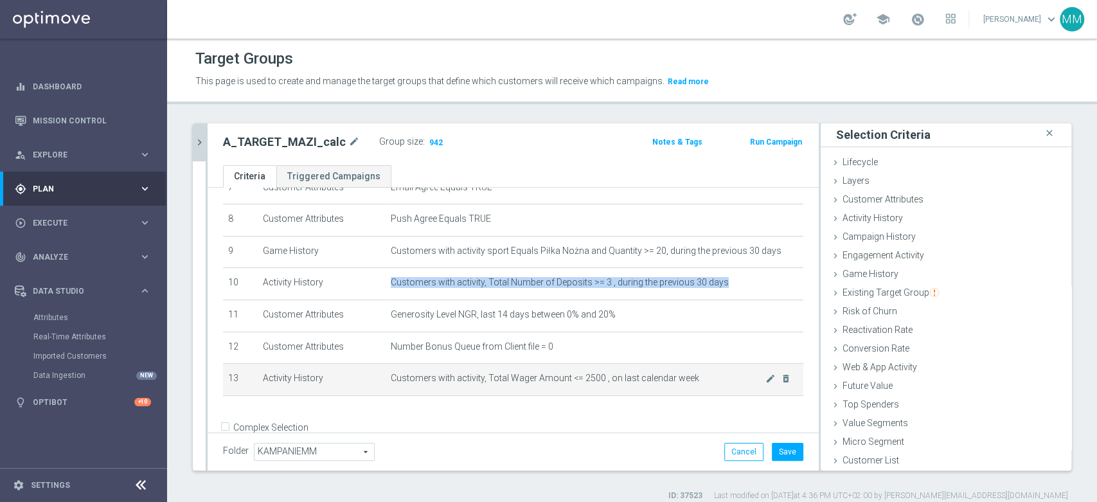
scroll to position [276, 0]
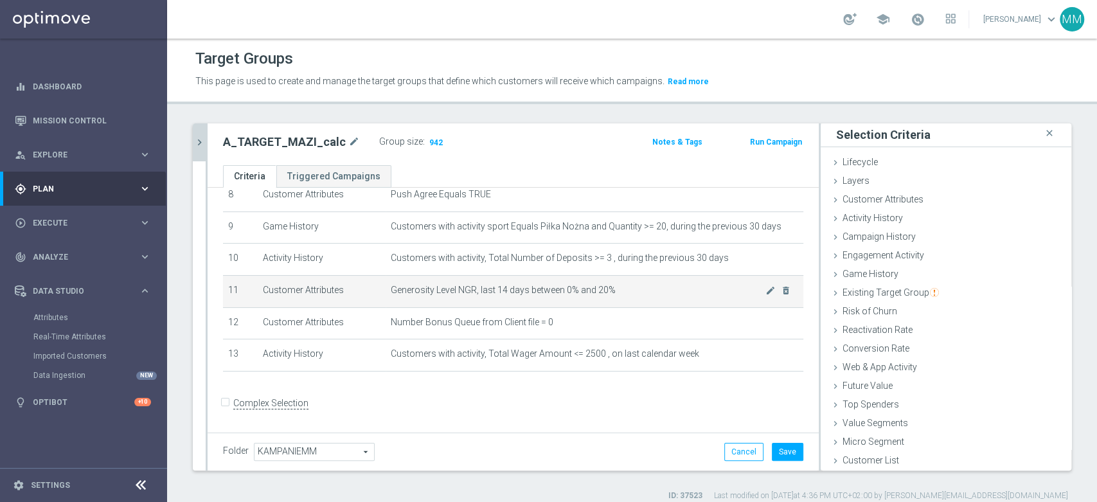
click at [645, 288] on span "Generosity Level NGR, last 14 days between 0% and 20%" at bounding box center [578, 290] width 375 height 11
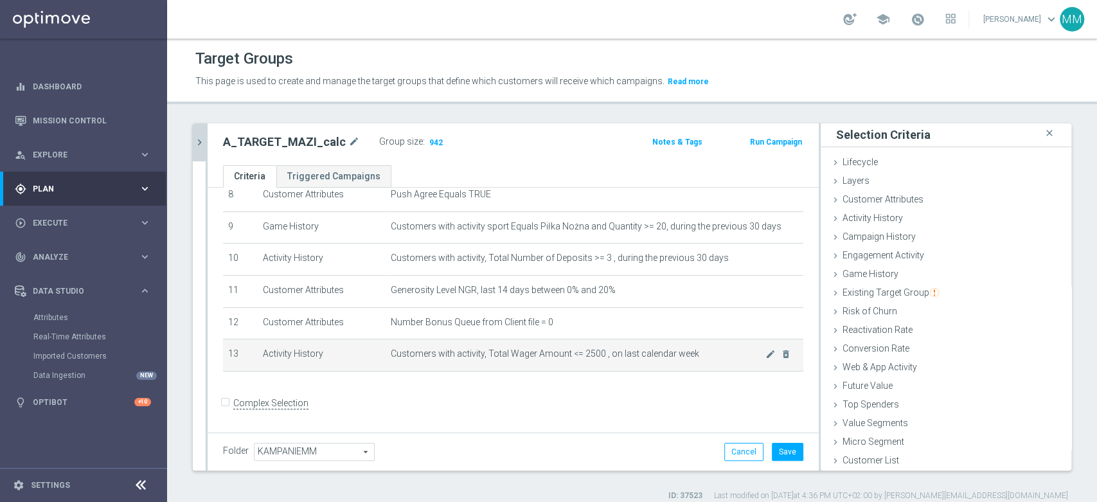
click at [608, 350] on span "Customers with activity, Total Wager Amount <= 2500 , on last calendar week" at bounding box center [578, 353] width 375 height 11
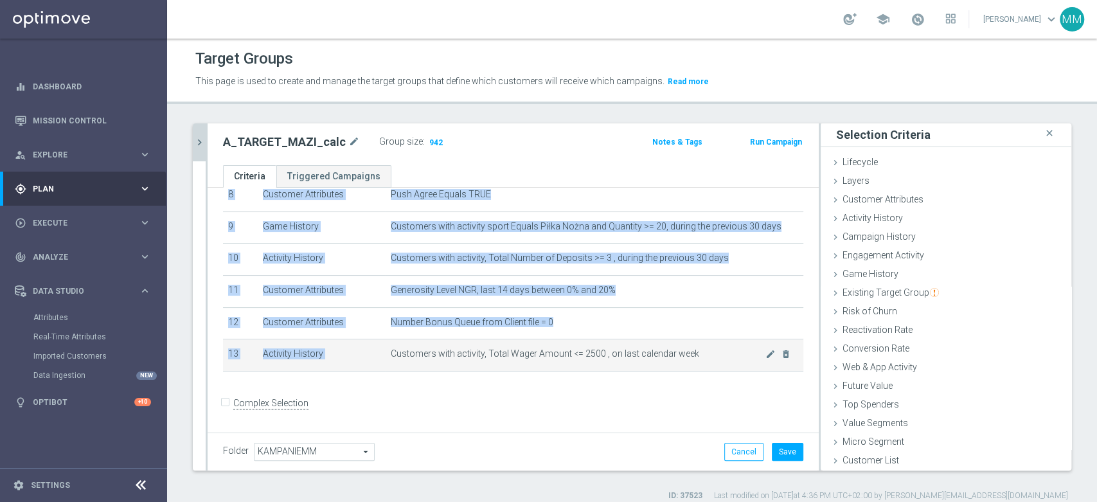
click at [608, 350] on span "Customers with activity, Total Wager Amount <= 2500 , on last calendar week" at bounding box center [578, 353] width 375 height 11
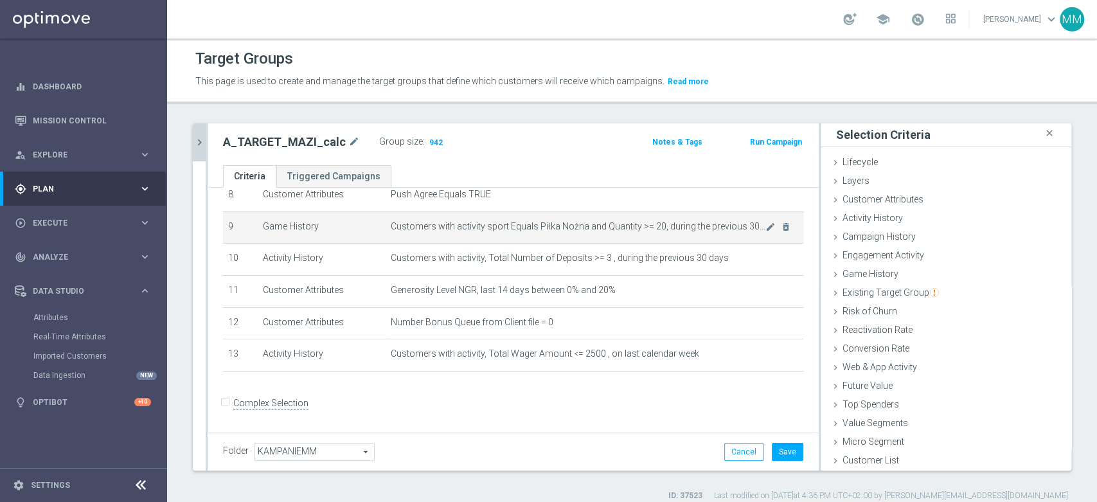
click at [527, 230] on span "Customers with activity sport Equals Piłka Nożna and Quantity >= 20, during the…" at bounding box center [578, 226] width 375 height 11
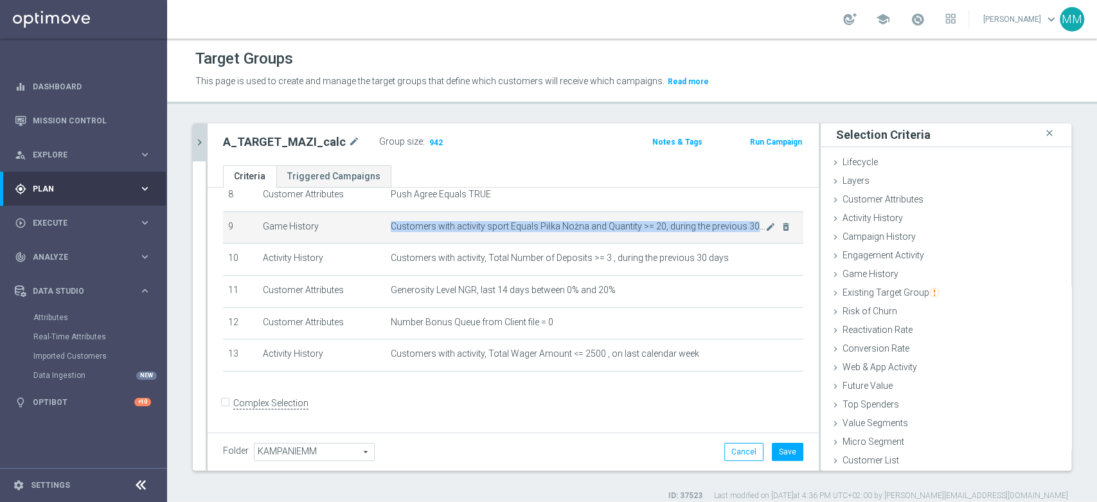
click at [527, 230] on span "Customers with activity sport Equals Piłka Nożna and Quantity >= 20, during the…" at bounding box center [578, 226] width 375 height 11
click at [772, 451] on button "Save" at bounding box center [788, 452] width 32 height 18
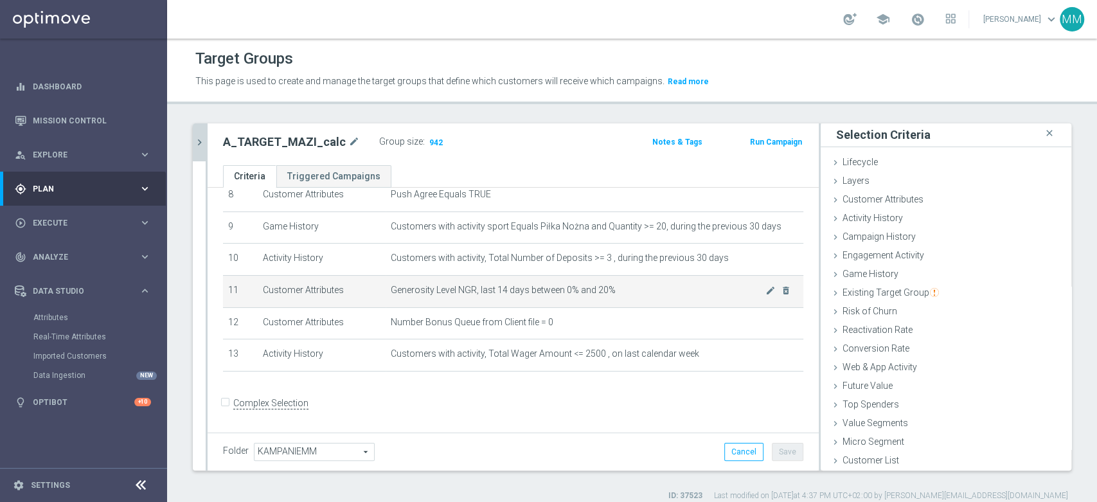
click at [651, 289] on span "Generosity Level NGR, last 14 days between 0% and 20%" at bounding box center [578, 290] width 375 height 11
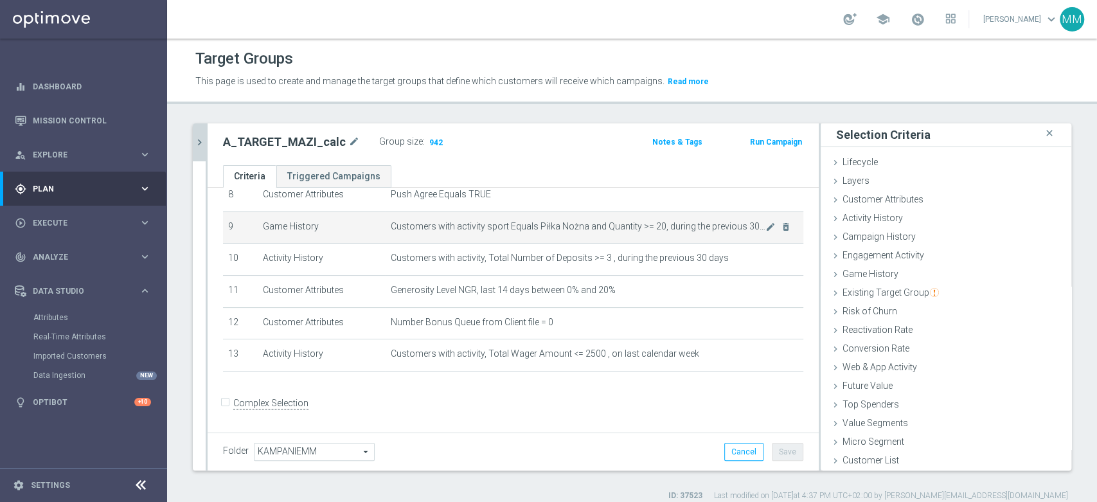
click at [658, 236] on td "Customers with activity sport Equals Piłka Nożna and Quantity >= 20, during the…" at bounding box center [595, 228] width 418 height 32
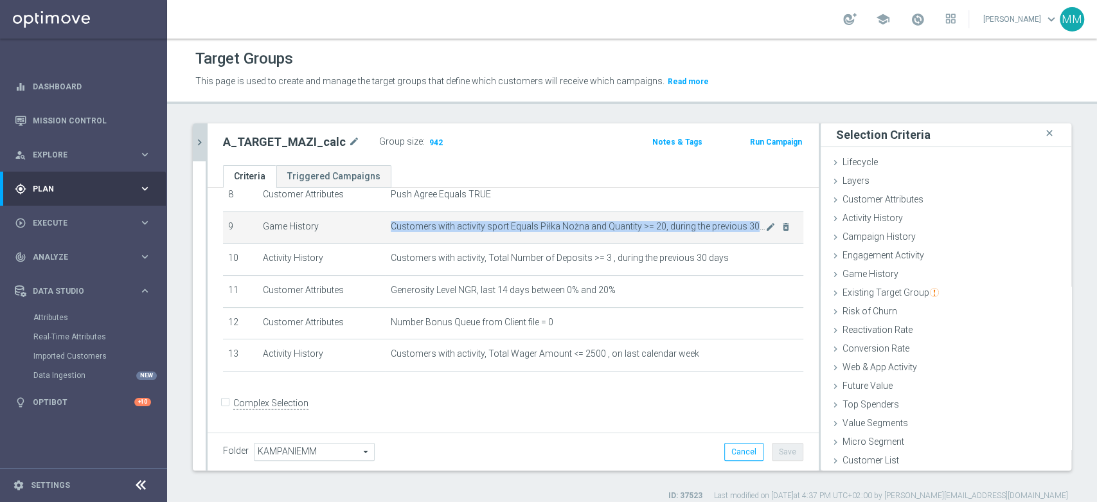
click at [658, 236] on td "Customers with activity sport Equals Piłka Nożna and Quantity >= 20, during the…" at bounding box center [595, 228] width 418 height 32
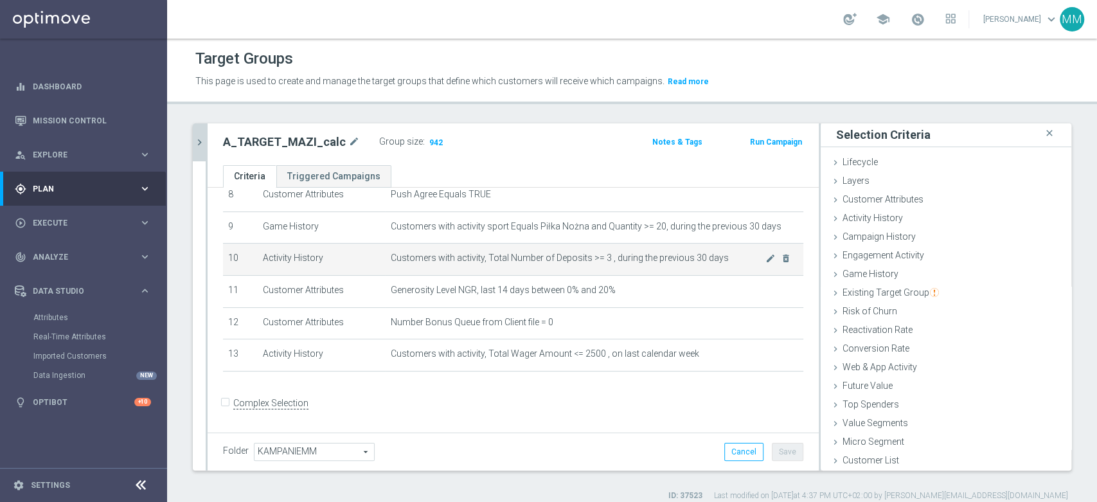
click at [633, 261] on span "Customers with activity, Total Number of Deposits >= 3 , during the previous 30…" at bounding box center [578, 258] width 375 height 11
click at [619, 261] on span "Customers with activity, Total Number of Deposits >= 3 , during the previous 30…" at bounding box center [578, 258] width 375 height 11
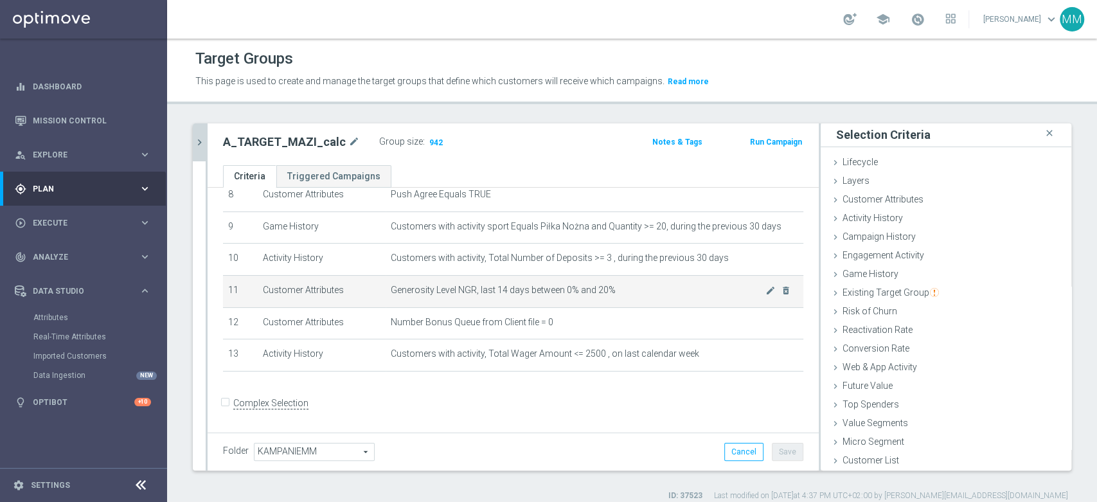
click at [609, 285] on td "Generosity Level NGR, last 14 days between 0% and 20% mode_edit delete_forever" at bounding box center [595, 291] width 418 height 32
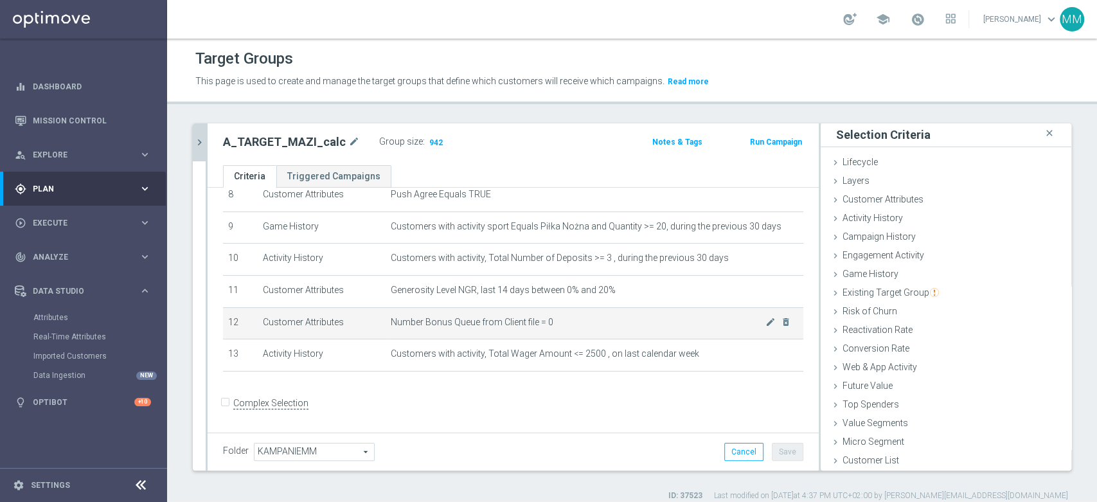
click at [597, 330] on td "Number Bonus Queue from Client file = 0 mode_edit delete_forever" at bounding box center [595, 323] width 418 height 32
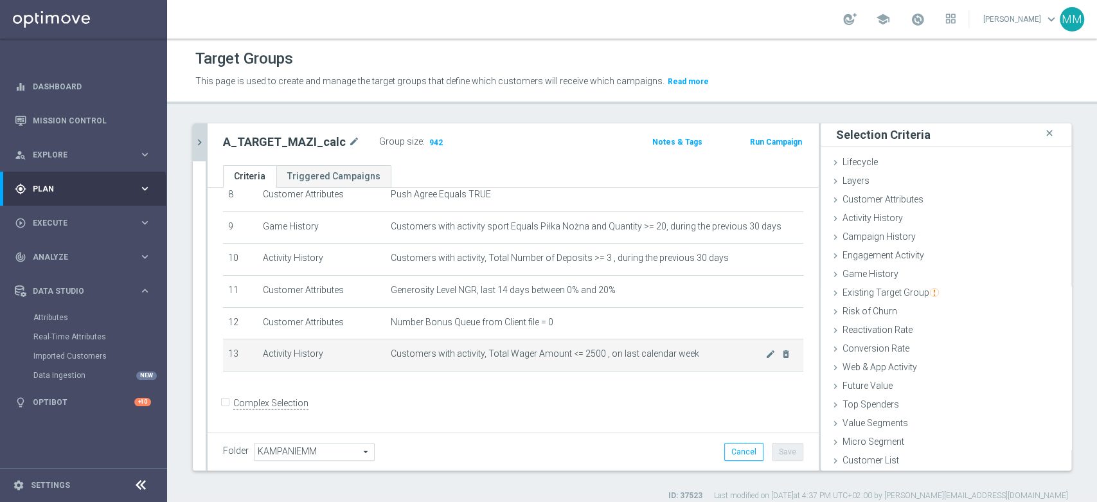
click at [587, 365] on td "Customers with activity, Total Wager Amount <= 2500 , on last calendar week mod…" at bounding box center [595, 355] width 418 height 32
click at [587, 366] on td "Customers with activity, Total Wager Amount <= 2500 , on last calendar week mod…" at bounding box center [595, 355] width 418 height 32
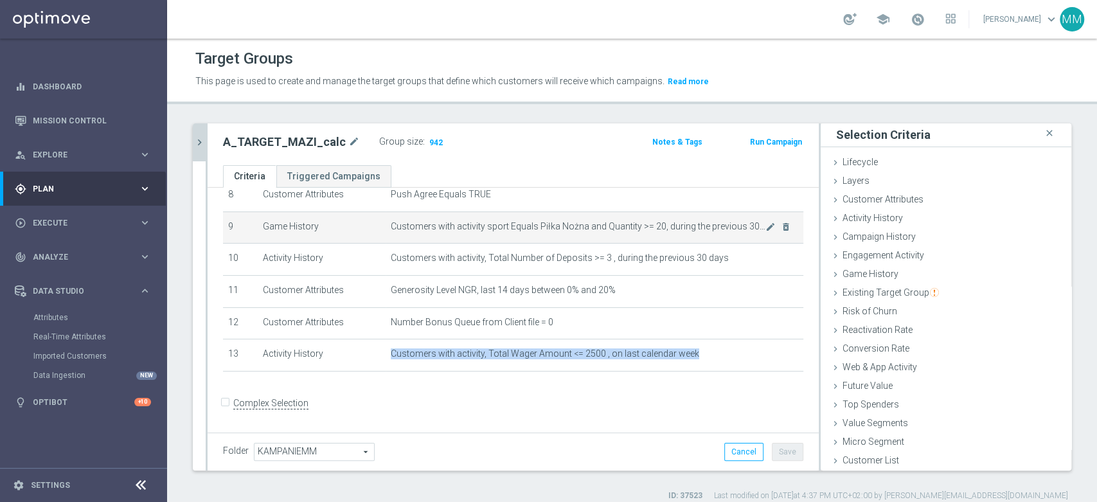
click at [492, 229] on span "Customers with activity sport Equals Piłka Nożna and Quantity >= 20, during the…" at bounding box center [578, 226] width 375 height 11
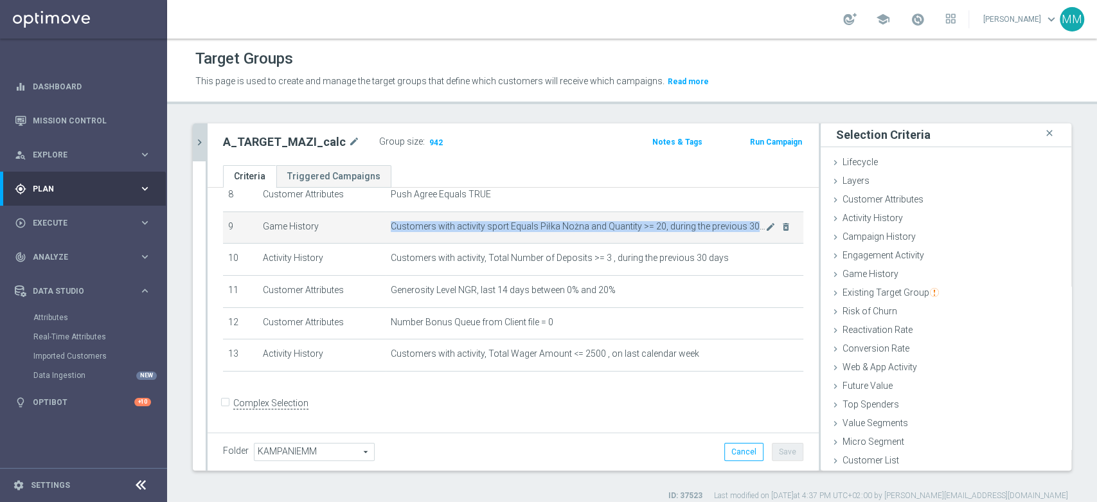
click at [492, 229] on span "Customers with activity sport Equals Piłka Nożna and Quantity >= 20, during the…" at bounding box center [578, 226] width 375 height 11
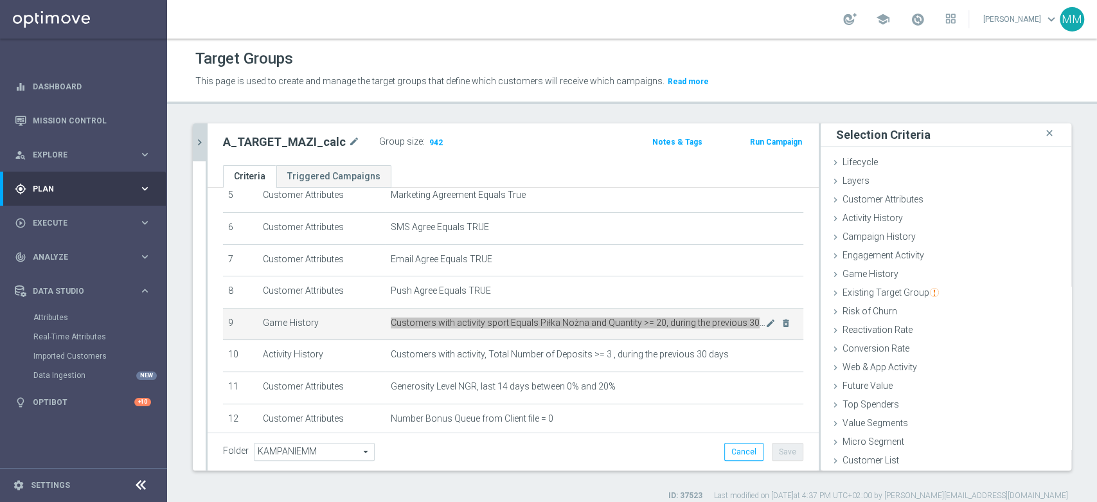
scroll to position [205, 0]
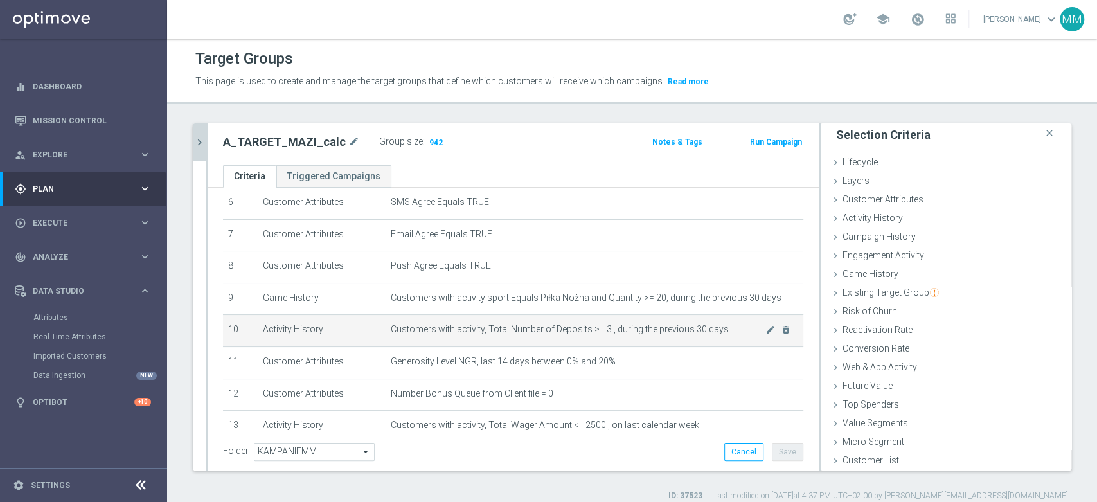
click at [550, 325] on td "Customers with activity, Total Number of Deposits >= 3 , during the previous 30…" at bounding box center [595, 331] width 418 height 32
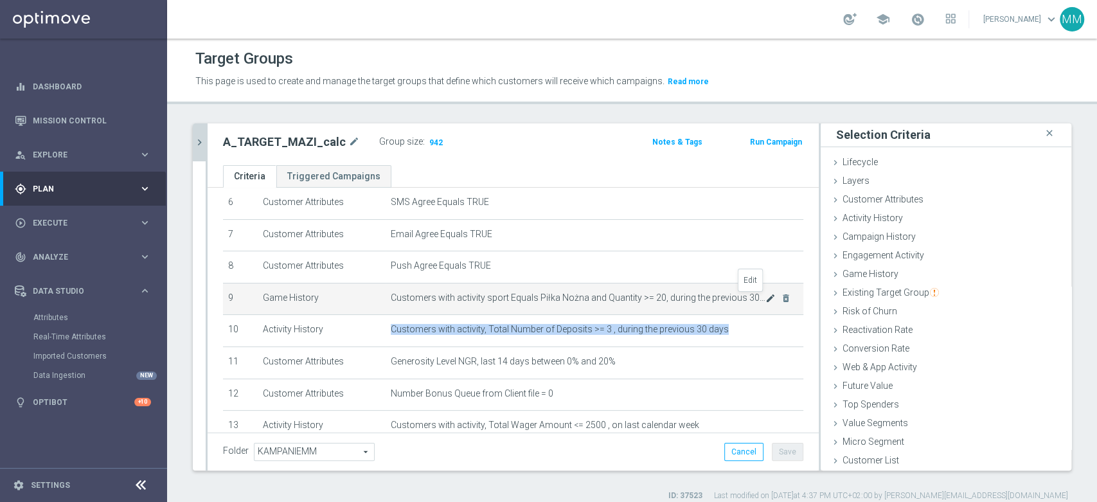
click at [766, 301] on icon "mode_edit" at bounding box center [771, 298] width 10 height 10
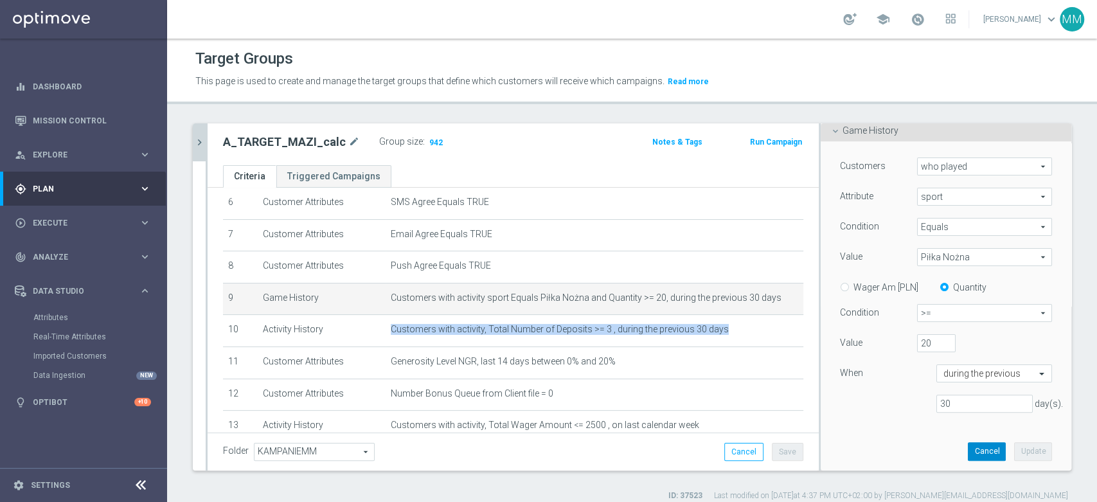
drag, startPoint x: 972, startPoint y: 449, endPoint x: 962, endPoint y: 444, distance: 10.9
click at [971, 448] on button "Cancel" at bounding box center [987, 451] width 38 height 18
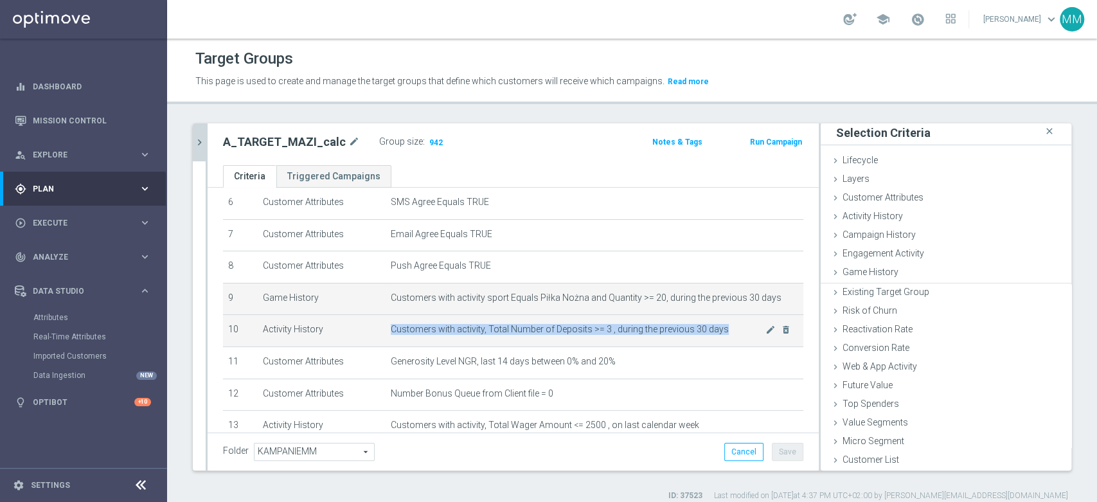
scroll to position [1, 0]
click at [566, 324] on td "Customers with activity, Total Number of Deposits >= 3 , during the previous 30…" at bounding box center [595, 331] width 418 height 32
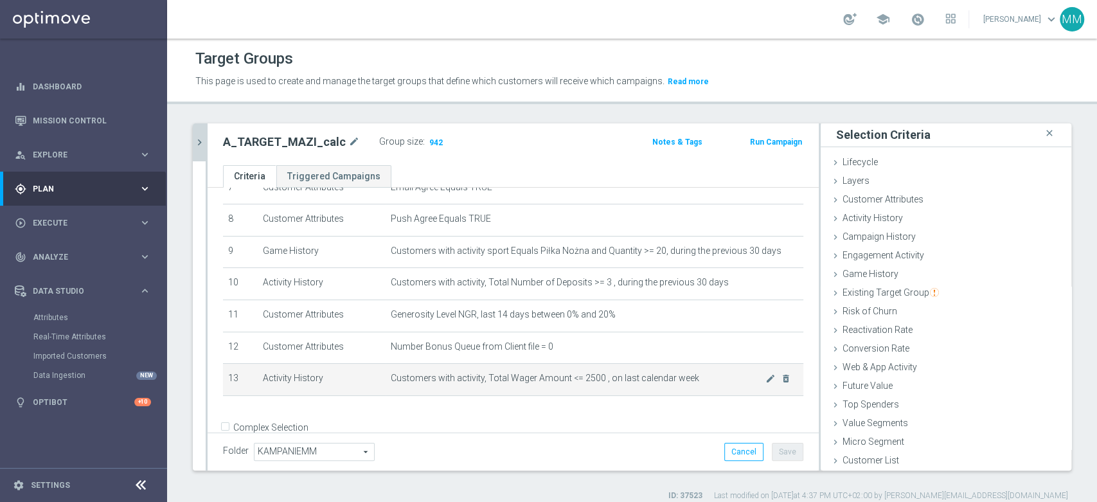
scroll to position [276, 0]
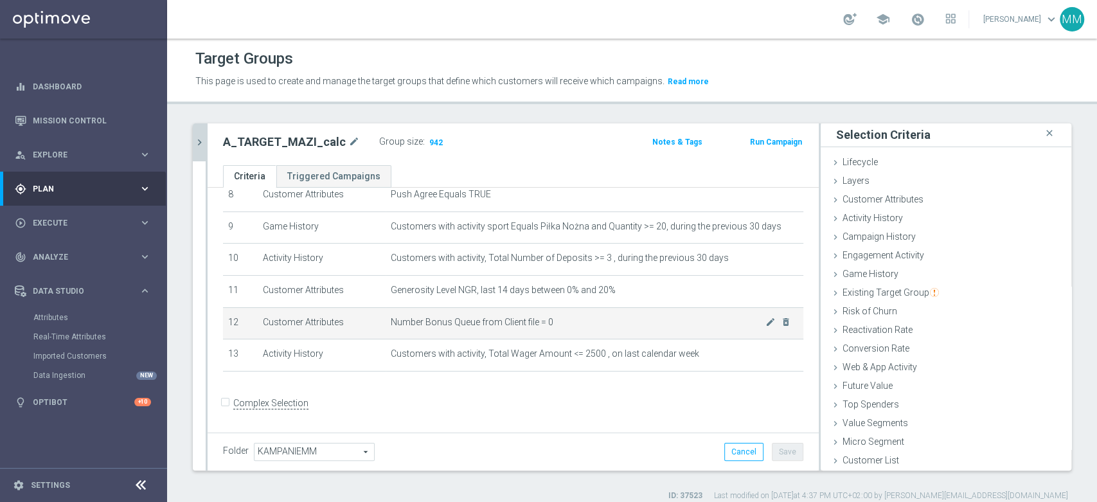
click at [448, 328] on span "Number Bonus Queue from Client file = 0" at bounding box center [578, 322] width 375 height 11
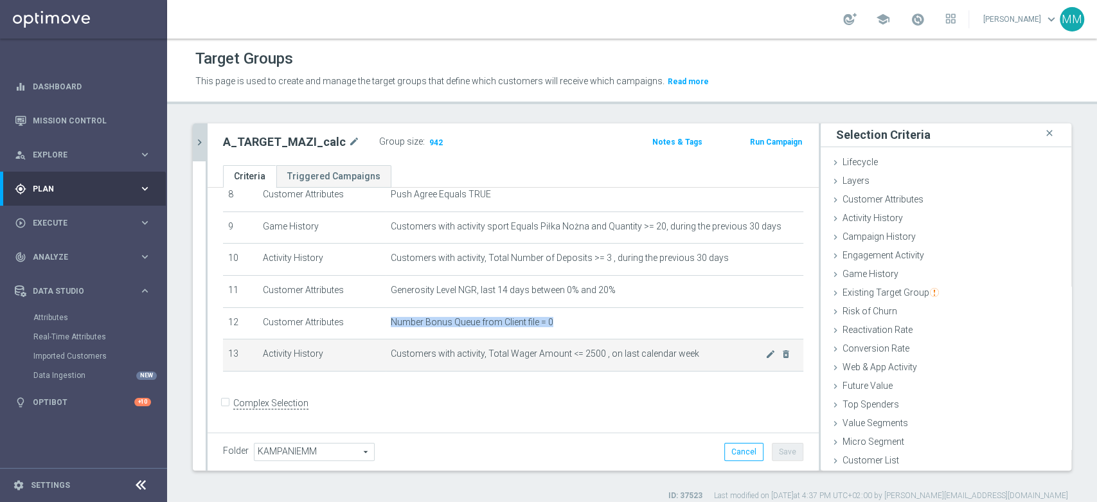
click at [534, 350] on td "Customers with activity, Total Wager Amount <= 2500 , on last calendar week mod…" at bounding box center [595, 355] width 418 height 32
click at [532, 355] on span "Customers with activity, Total Wager Amount <= 2500 , on last calendar week" at bounding box center [578, 353] width 375 height 11
click at [442, 358] on span "Customers with activity, Total Wager Amount <= 2500 , on last calendar week" at bounding box center [578, 353] width 375 height 11
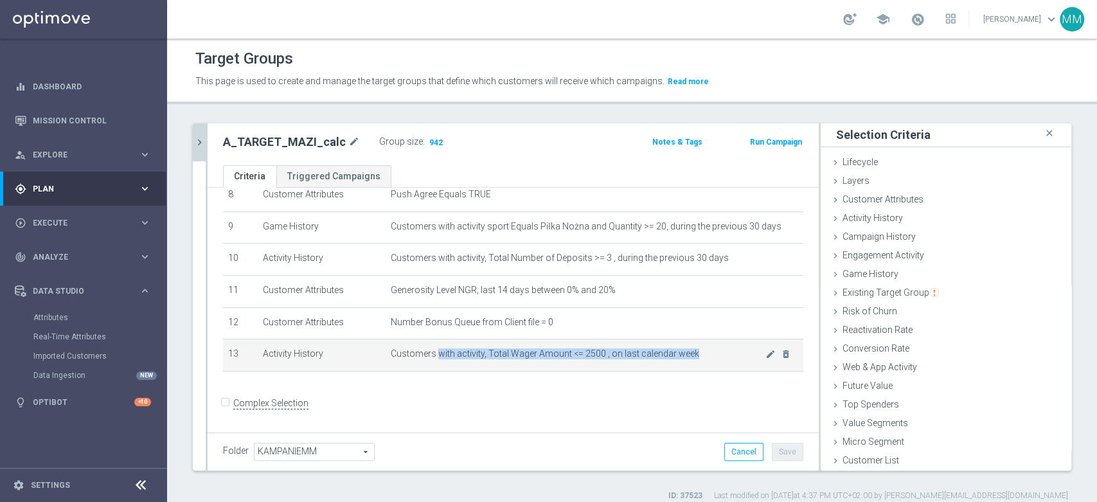
drag, startPoint x: 442, startPoint y: 358, endPoint x: 684, endPoint y: 360, distance: 242.4
click at [684, 359] on span "Customers with activity, Total Wager Amount <= 2500 , on last calendar week" at bounding box center [578, 353] width 375 height 11
copy span "with activity, Total Wager Amount <= 2500 , on last calendar week"
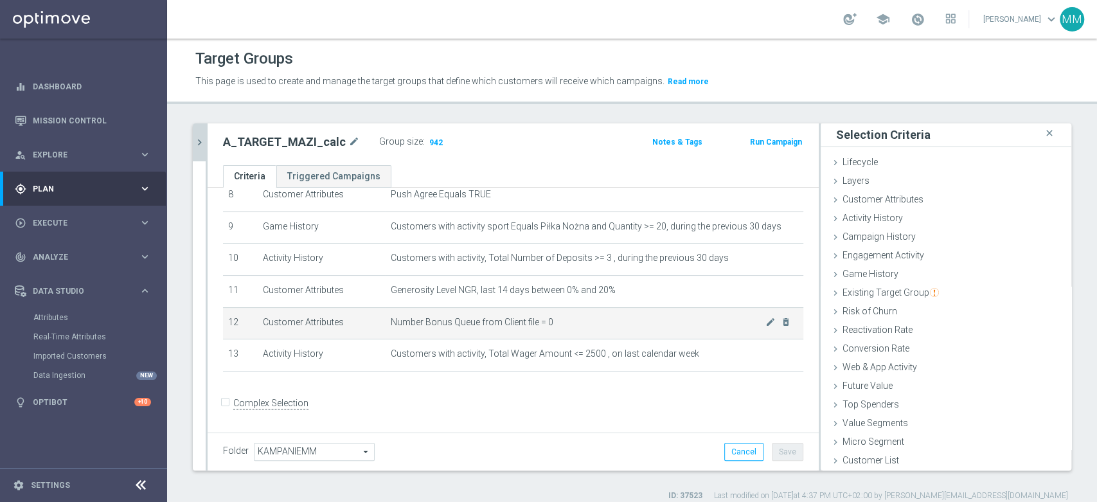
click at [514, 339] on td "Number Bonus Queue from Client file = 0 mode_edit delete_forever" at bounding box center [595, 323] width 418 height 32
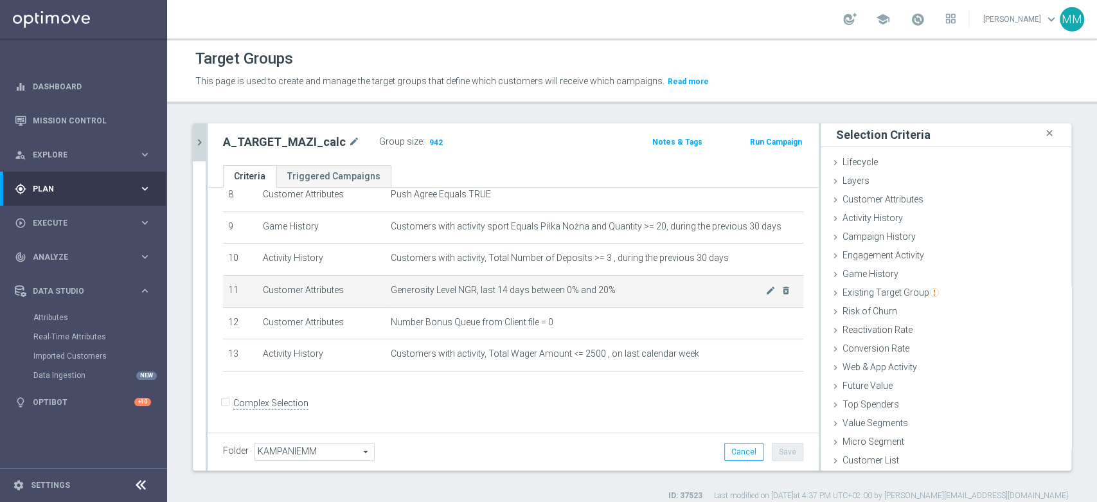
click at [570, 293] on span "Generosity Level NGR, last 14 days between 0% and 20%" at bounding box center [578, 290] width 375 height 11
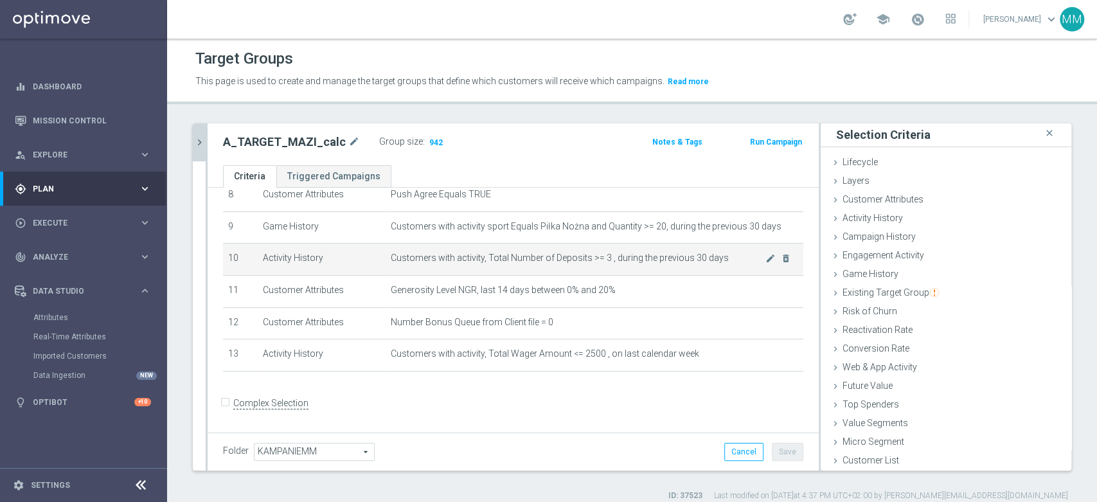
click at [588, 267] on td "Customers with activity, Total Number of Deposits >= 3 , during the previous 30…" at bounding box center [595, 260] width 418 height 32
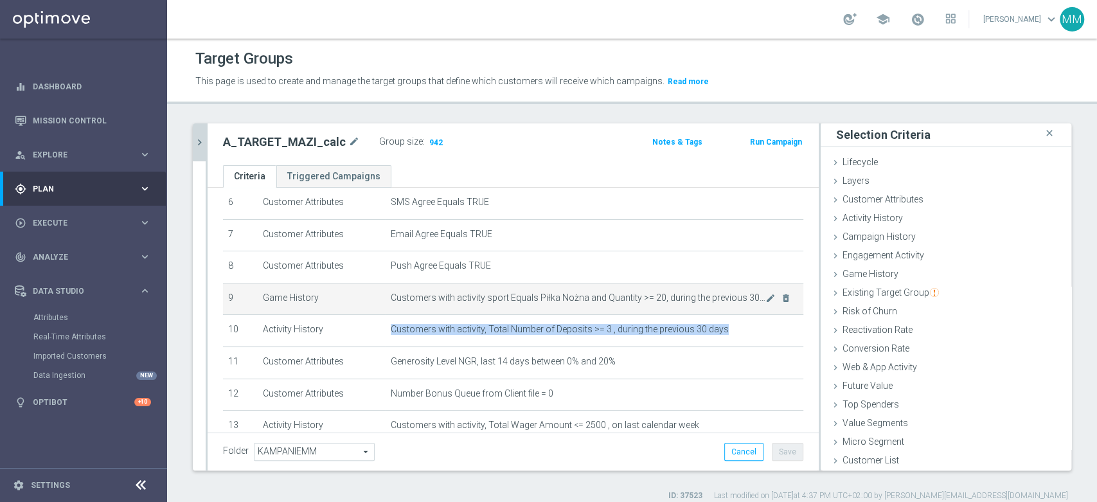
click at [555, 299] on span "Customers with activity sport Equals Piłka Nożna and Quantity >= 20, during the…" at bounding box center [578, 298] width 375 height 11
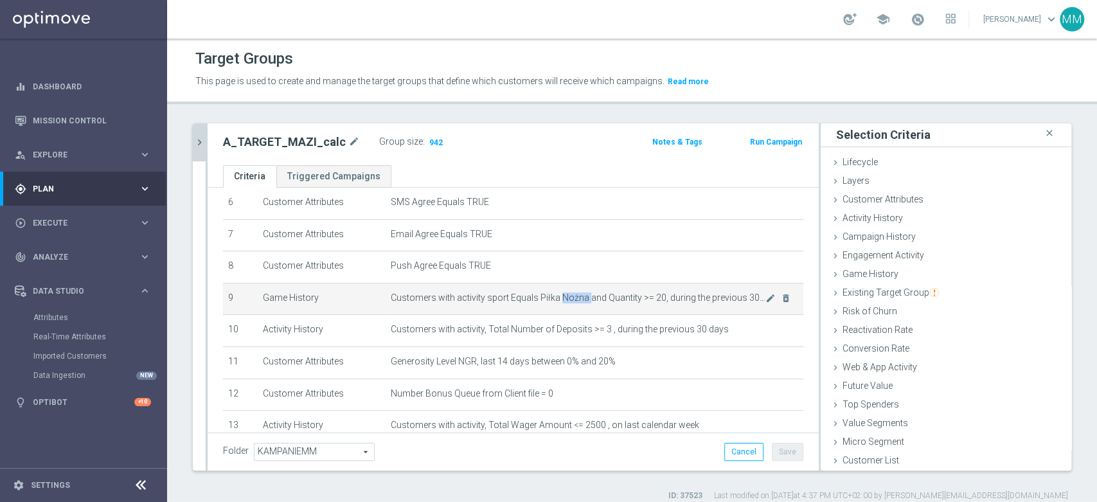
click at [555, 299] on span "Customers with activity sport Equals Piłka Nożna and Quantity >= 20, during the…" at bounding box center [578, 298] width 375 height 11
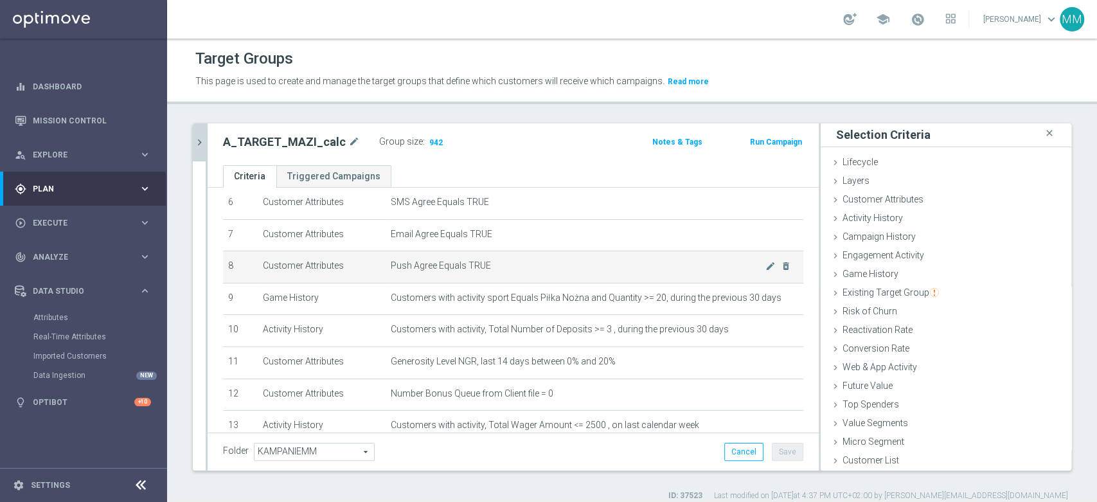
click at [530, 264] on span "Push Agree Equals TRUE" at bounding box center [578, 265] width 375 height 11
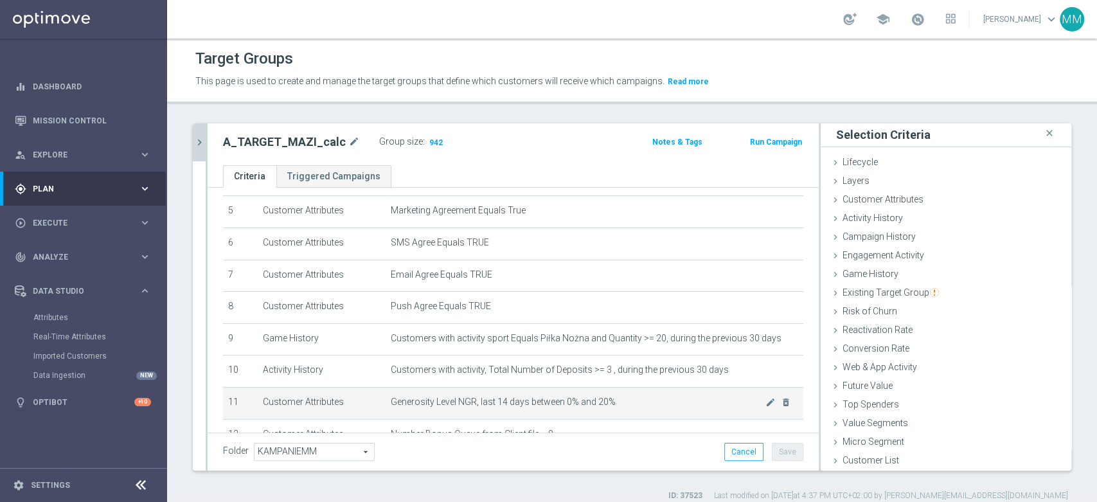
scroll to position [276, 0]
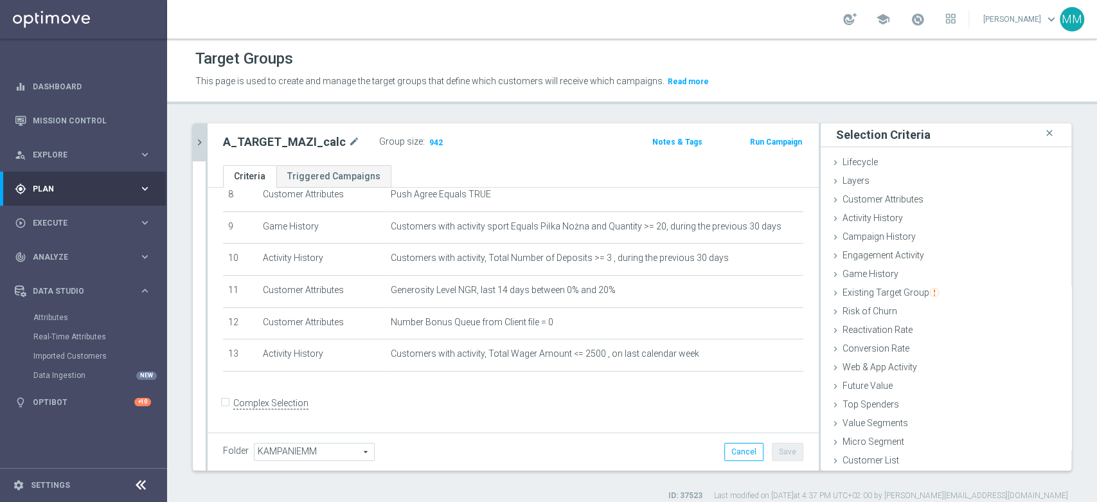
click at [201, 143] on icon "chevron_right" at bounding box center [200, 142] width 12 height 12
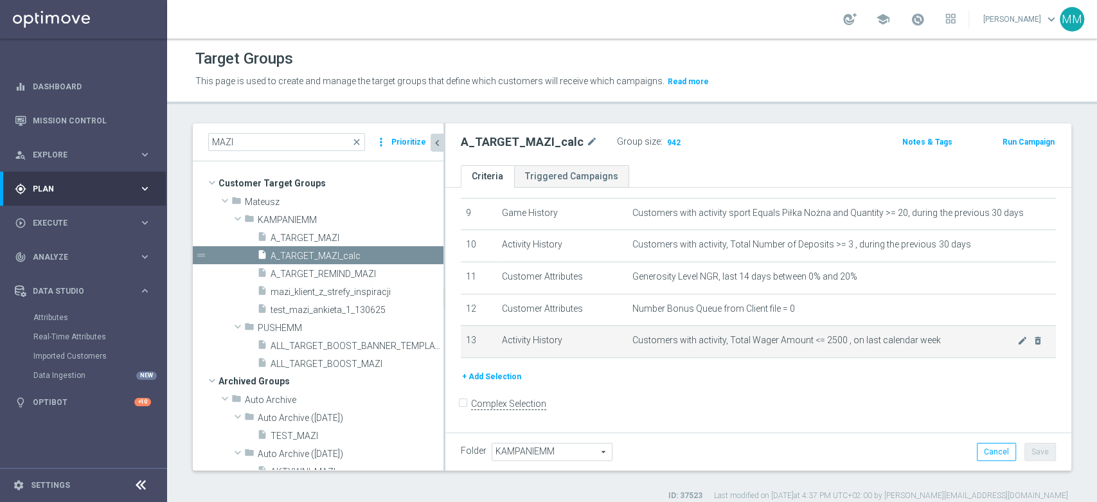
click at [777, 340] on span "Customers with activity, Total Wager Amount <= 2500 , on last calendar week" at bounding box center [825, 340] width 385 height 11
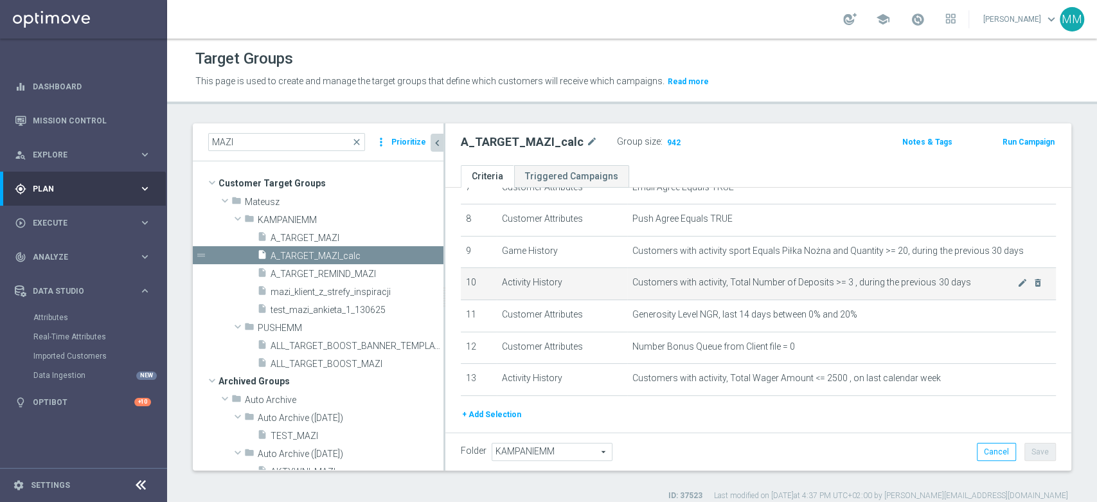
scroll to position [219, 0]
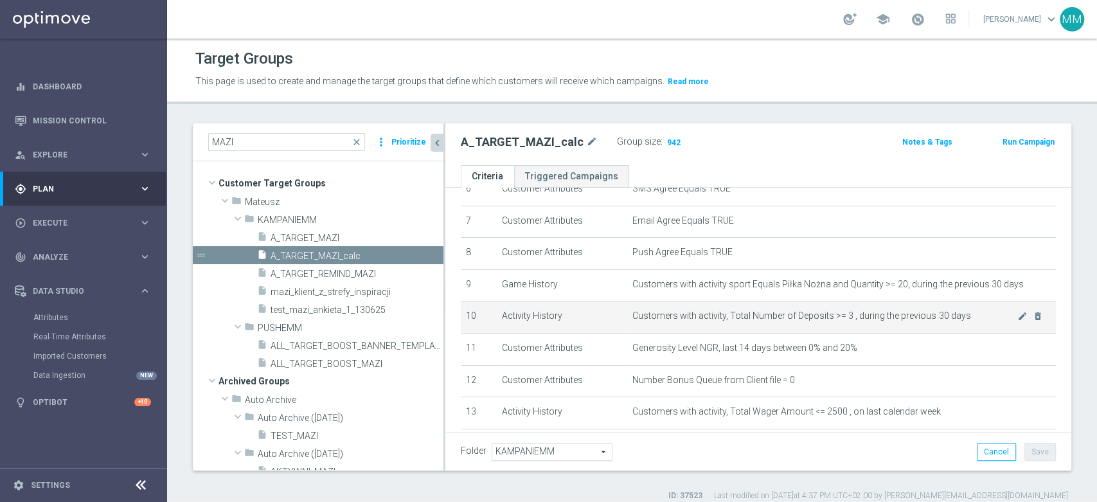
click at [860, 324] on td "Customers with activity, Total Number of Deposits >= 3 , during the previous 30…" at bounding box center [841, 318] width 429 height 32
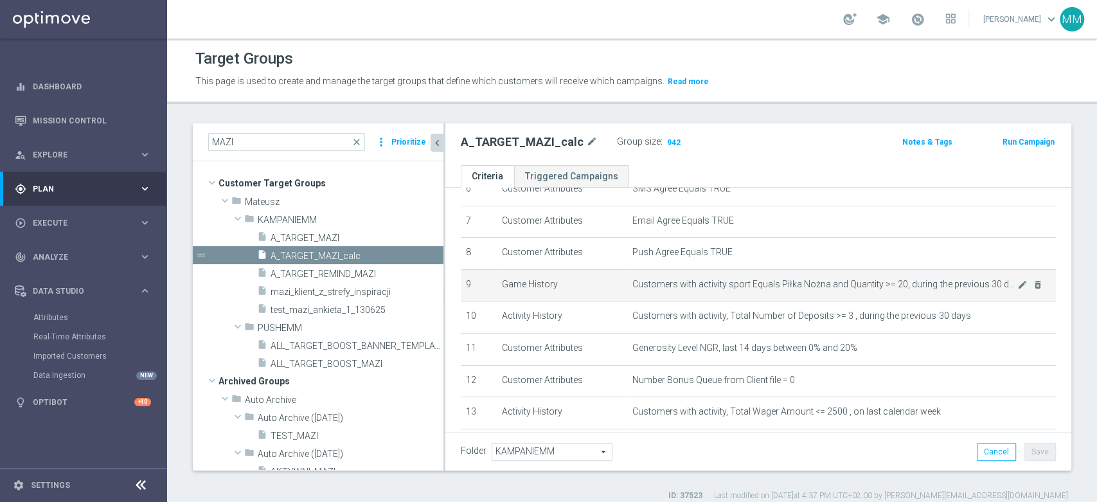
click at [843, 290] on span "Customers with activity sport Equals Piłka Nożna and Quantity >= 20, during the…" at bounding box center [825, 284] width 385 height 11
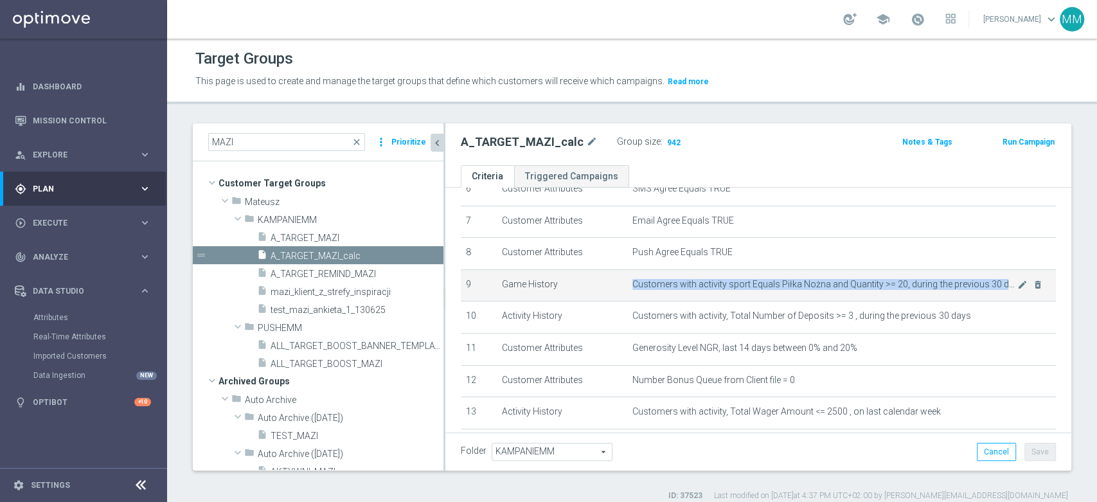
click at [843, 290] on span "Customers with activity sport Equals Piłka Nożna and Quantity >= 20, during the…" at bounding box center [825, 284] width 385 height 11
click at [866, 300] on td "Customers with activity sport Equals Piłka Nożna and Quantity >= 20, during the…" at bounding box center [841, 285] width 429 height 32
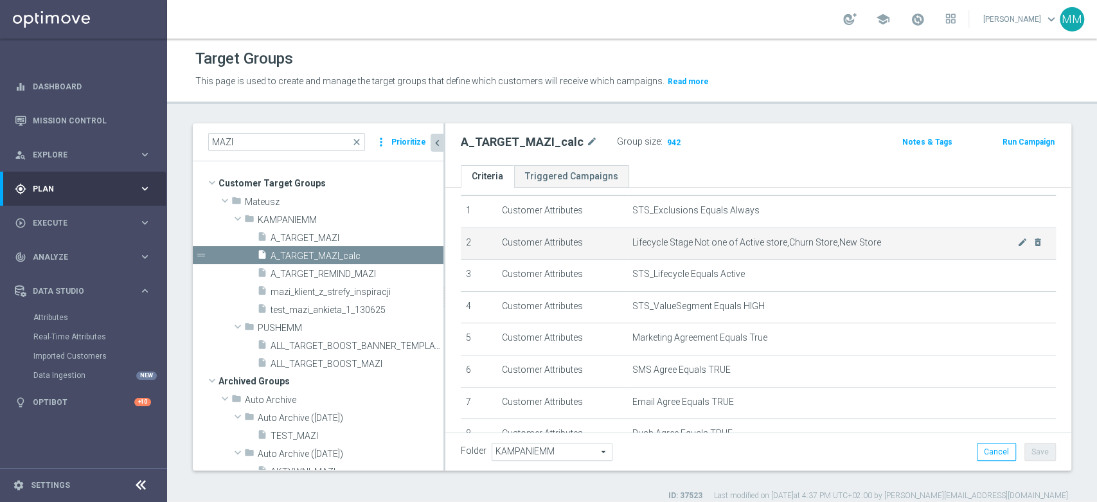
scroll to position [5, 0]
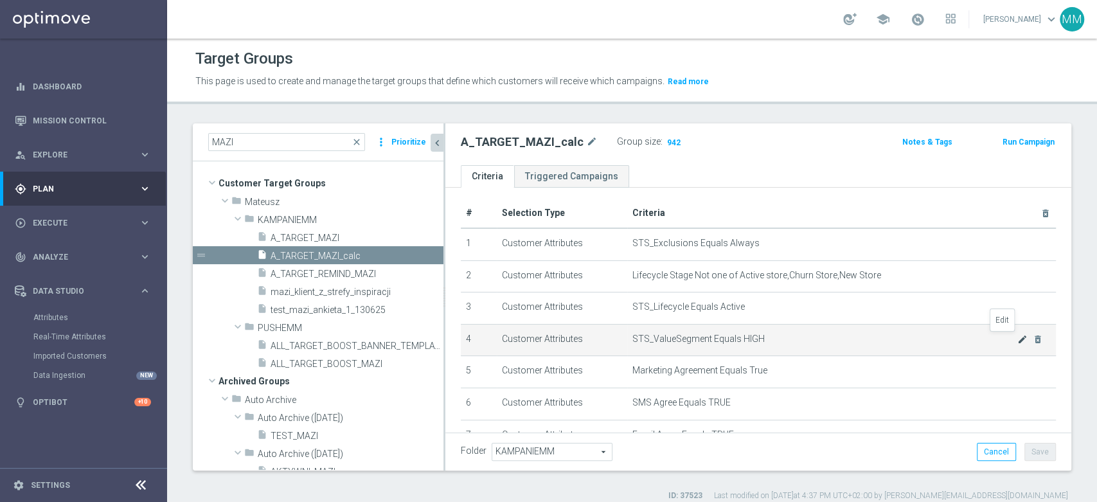
click at [1018, 338] on icon "mode_edit" at bounding box center [1023, 339] width 10 height 10
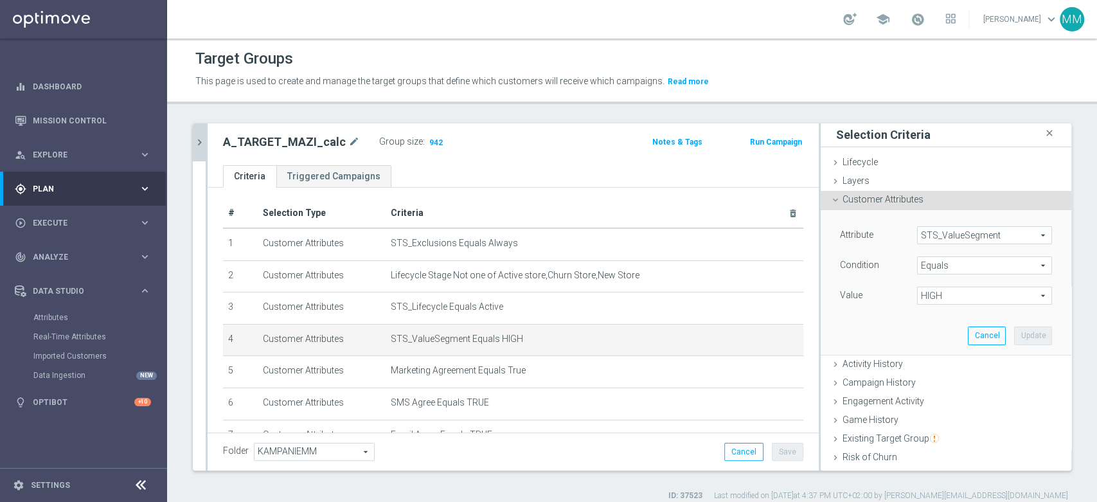
click at [930, 289] on span "HIGH" at bounding box center [985, 295] width 134 height 17
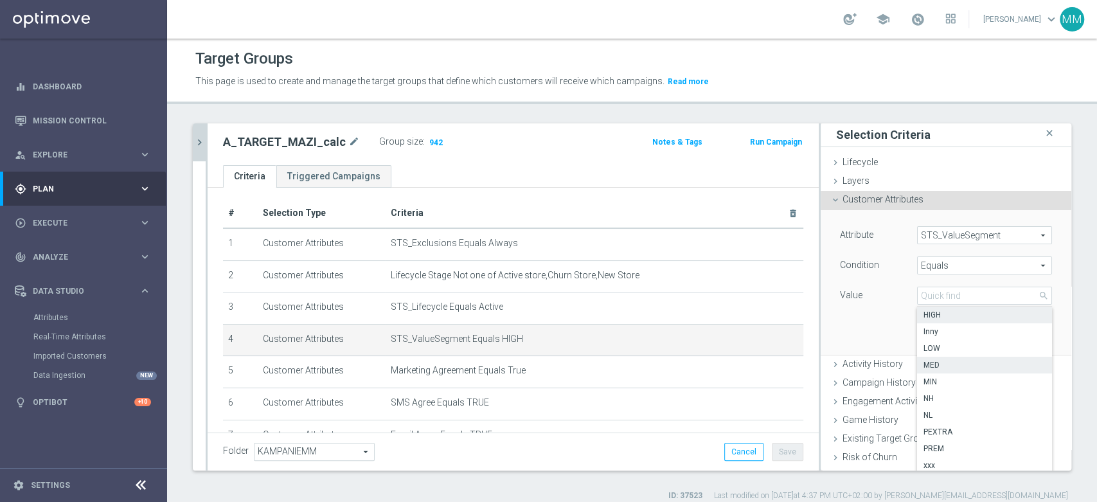
click at [941, 357] on label "MED" at bounding box center [984, 365] width 135 height 17
type input "MED"
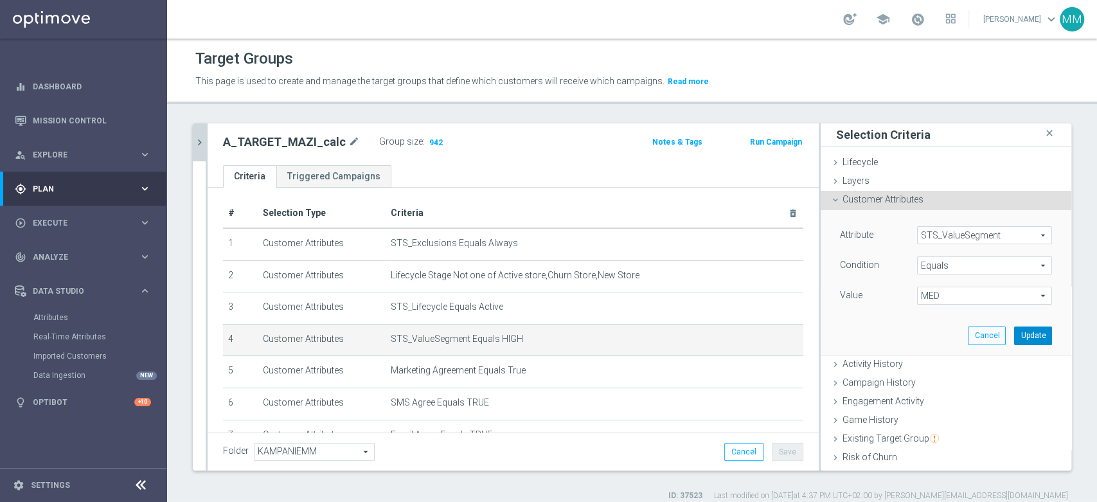
click at [1014, 336] on button "Update" at bounding box center [1033, 336] width 38 height 18
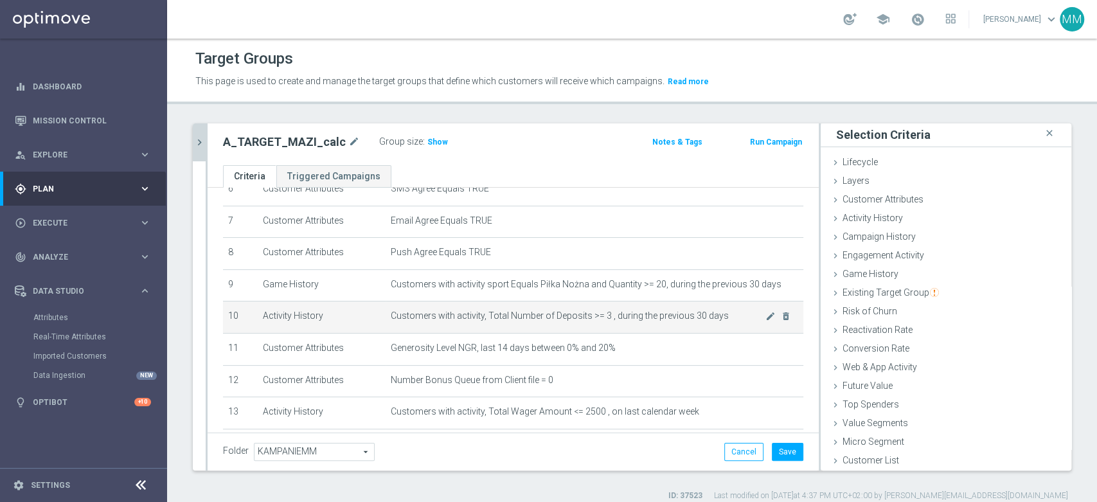
scroll to position [276, 0]
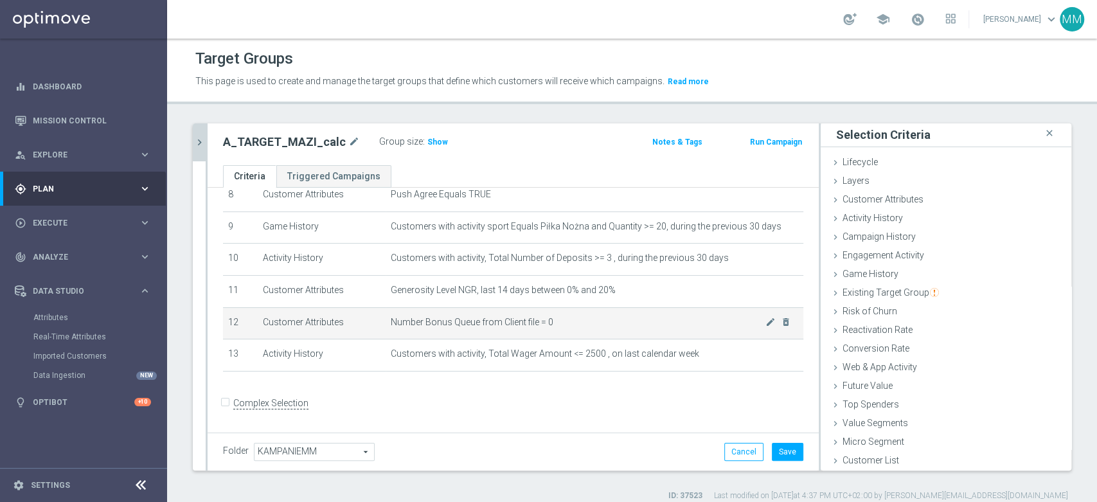
click at [541, 331] on td "Number Bonus Queue from Client file = 0 mode_edit delete_forever" at bounding box center [595, 323] width 418 height 32
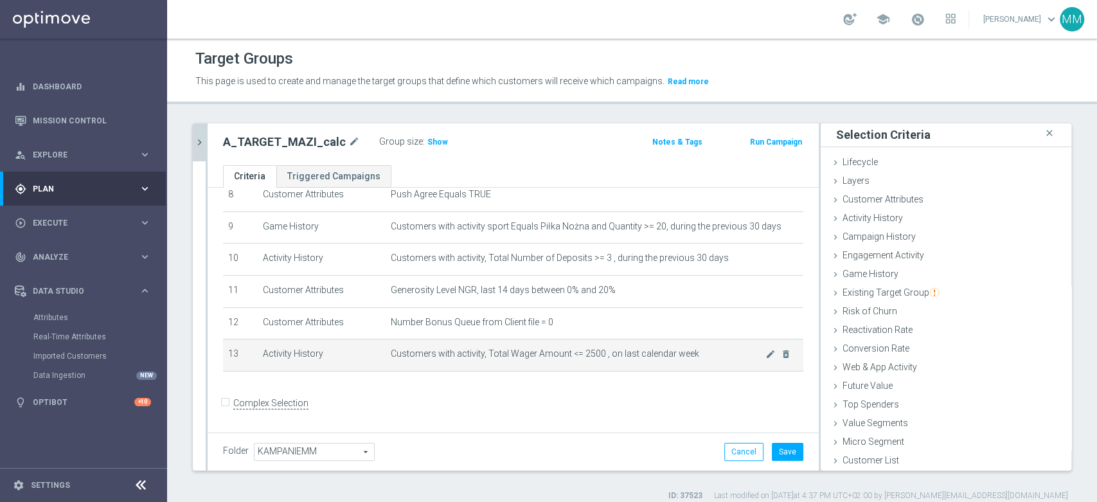
click at [549, 348] on td "Customers with activity, Total Wager Amount <= 2500 , on last calendar week mod…" at bounding box center [595, 355] width 418 height 32
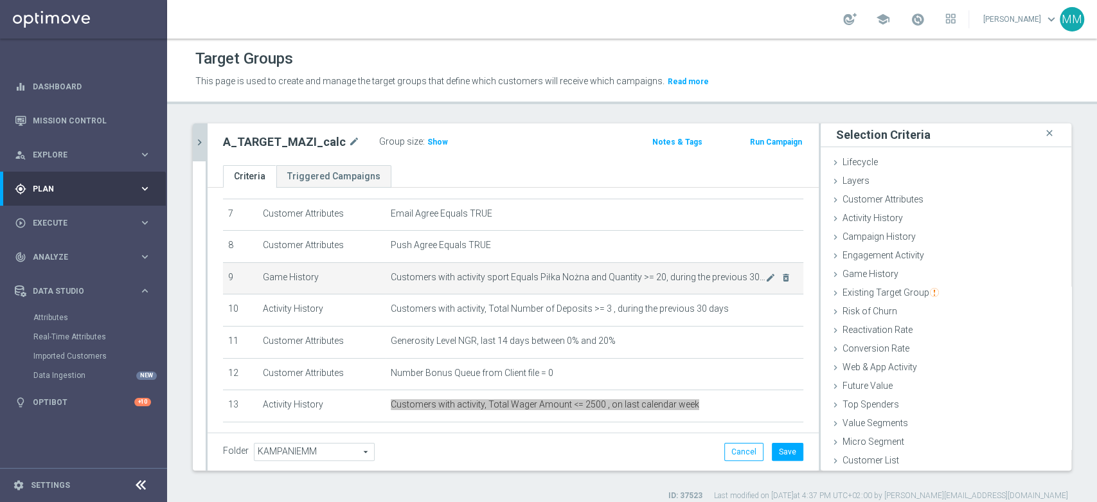
scroll to position [205, 0]
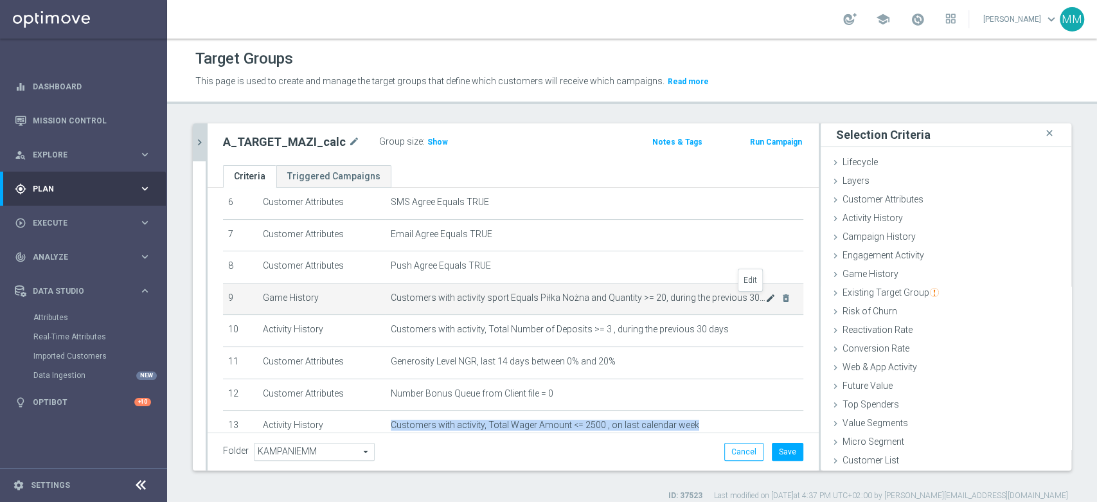
click at [766, 300] on icon "mode_edit" at bounding box center [771, 298] width 10 height 10
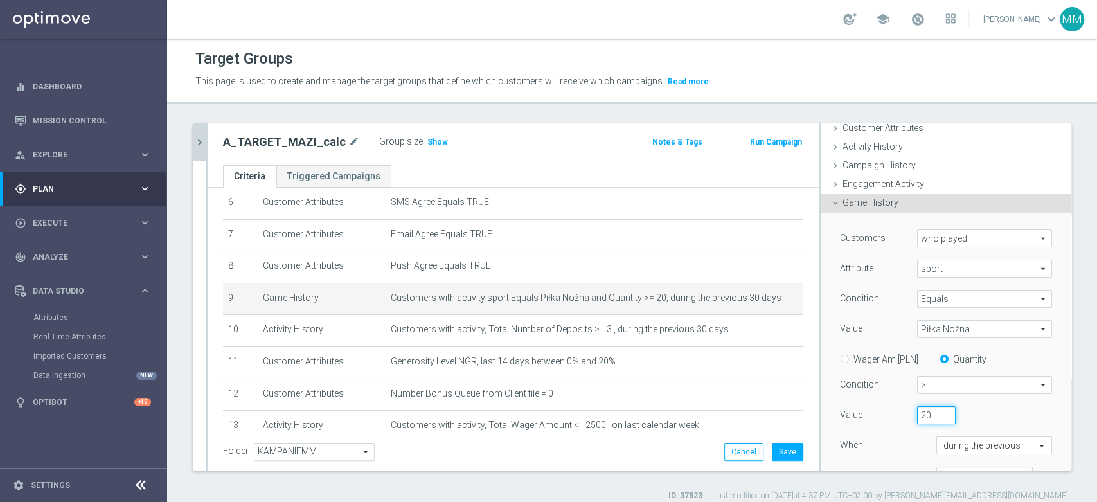
click at [917, 413] on input "20" at bounding box center [936, 415] width 39 height 18
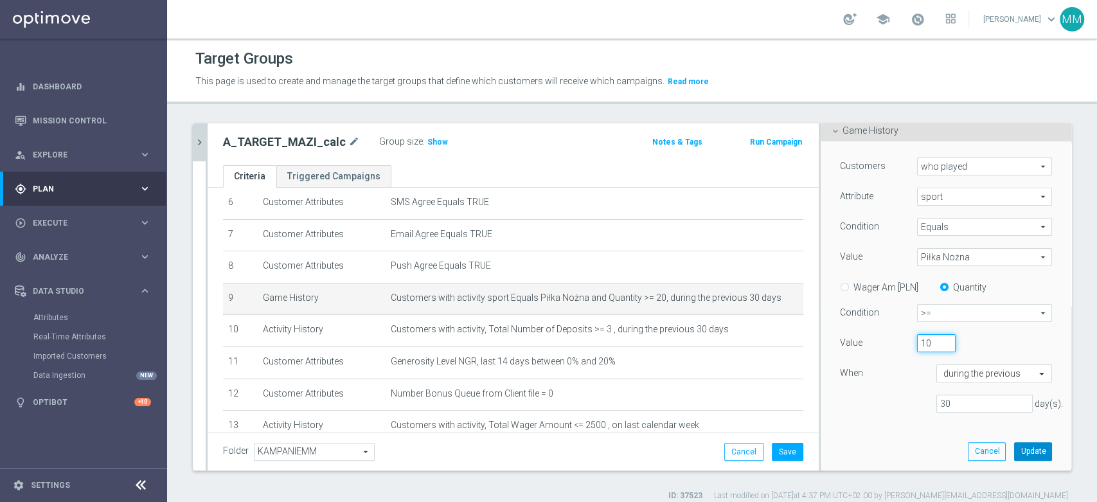
type input "10"
click at [1014, 444] on button "Update" at bounding box center [1033, 451] width 38 height 18
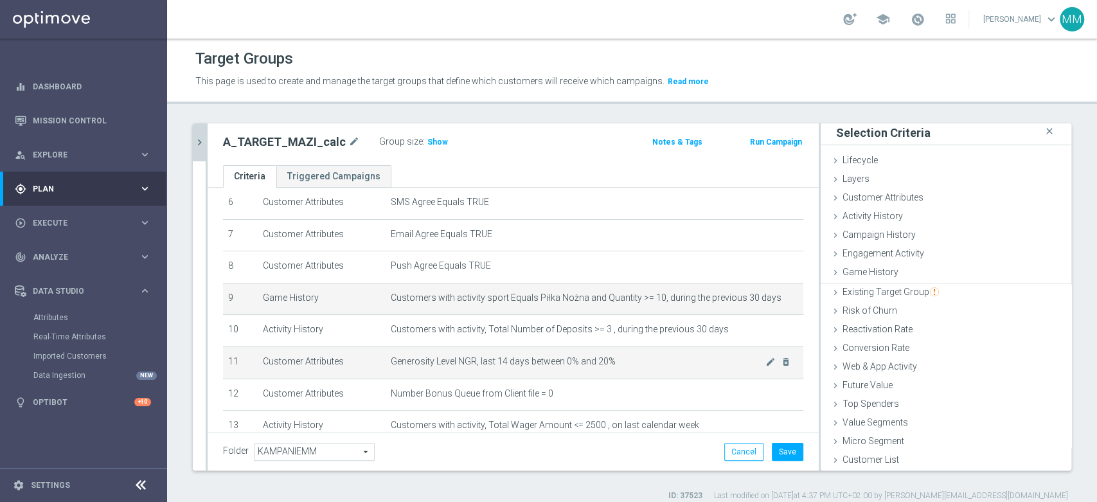
scroll to position [1, 0]
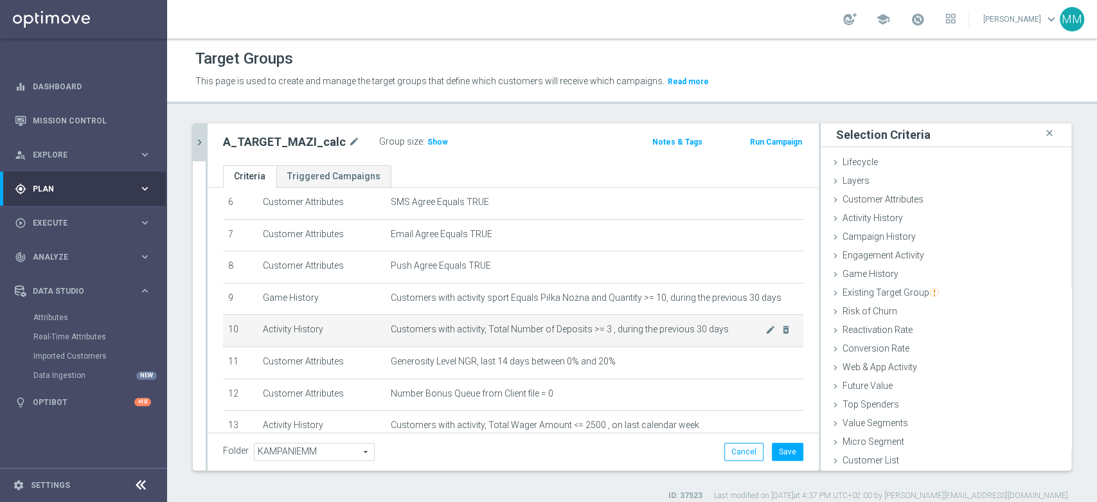
click at [531, 329] on span "Customers with activity, Total Number of Deposits >= 3 , during the previous 30…" at bounding box center [578, 329] width 375 height 11
click at [525, 343] on td "Customers with activity, Total Number of Deposits >= 3 , during the previous 30…" at bounding box center [595, 331] width 418 height 32
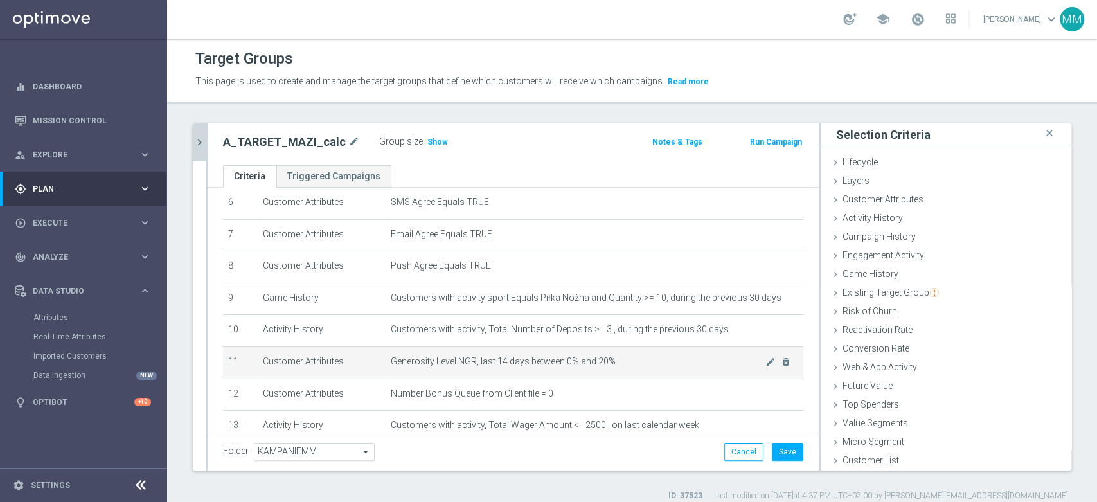
click at [518, 361] on span "Generosity Level NGR, last 14 days between 0% and 20%" at bounding box center [578, 361] width 375 height 11
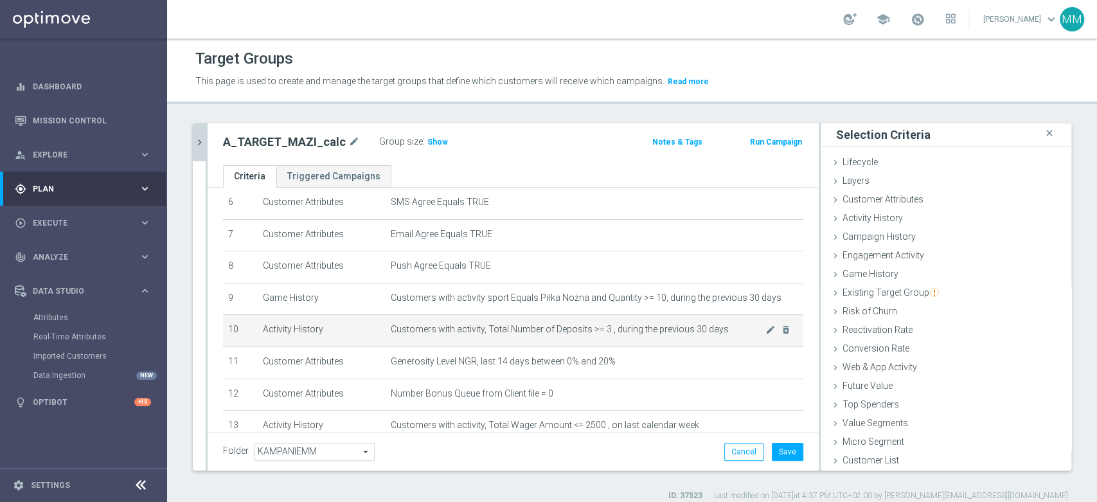
click at [508, 332] on span "Customers with activity, Total Number of Deposits >= 3 , during the previous 30…" at bounding box center [578, 329] width 375 height 11
click at [499, 338] on td "Customers with activity, Total Number of Deposits >= 3 , during the previous 30…" at bounding box center [595, 331] width 418 height 32
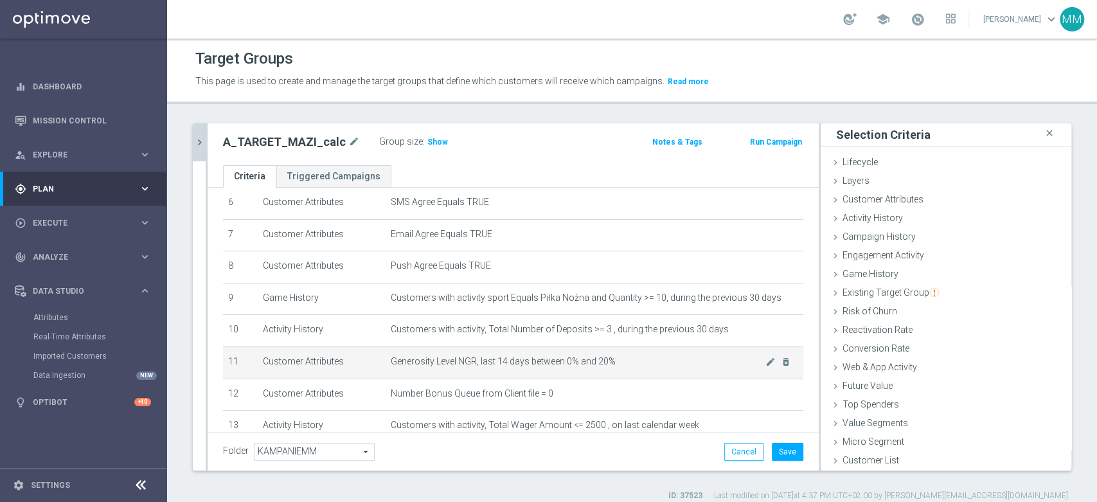
click at [502, 362] on span "Generosity Level NGR, last 14 days between 0% and 20%" at bounding box center [578, 361] width 375 height 11
click at [471, 367] on span "Generosity Level NGR, last 14 days between 0% and 20%" at bounding box center [578, 361] width 375 height 11
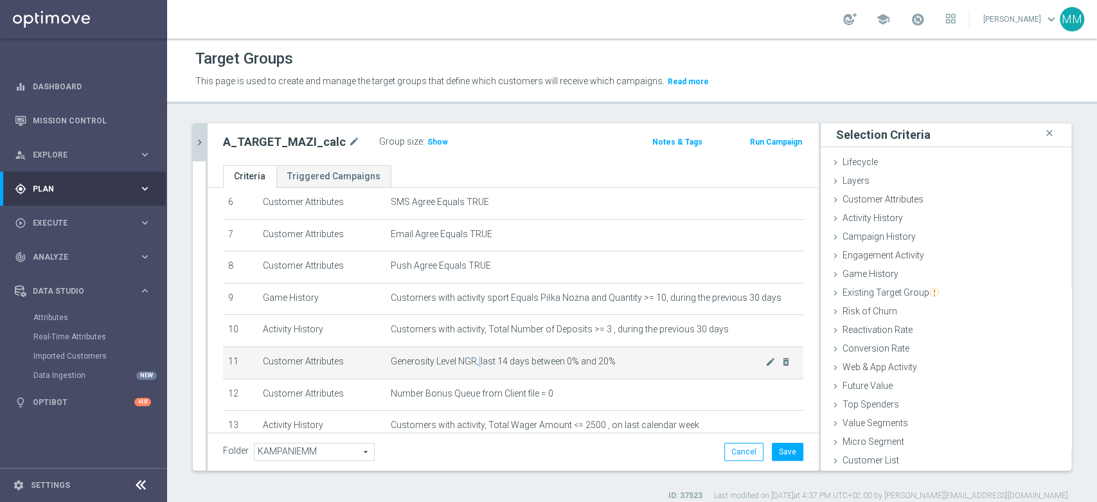
click at [471, 367] on span "Generosity Level NGR, last 14 days between 0% and 20%" at bounding box center [578, 361] width 375 height 11
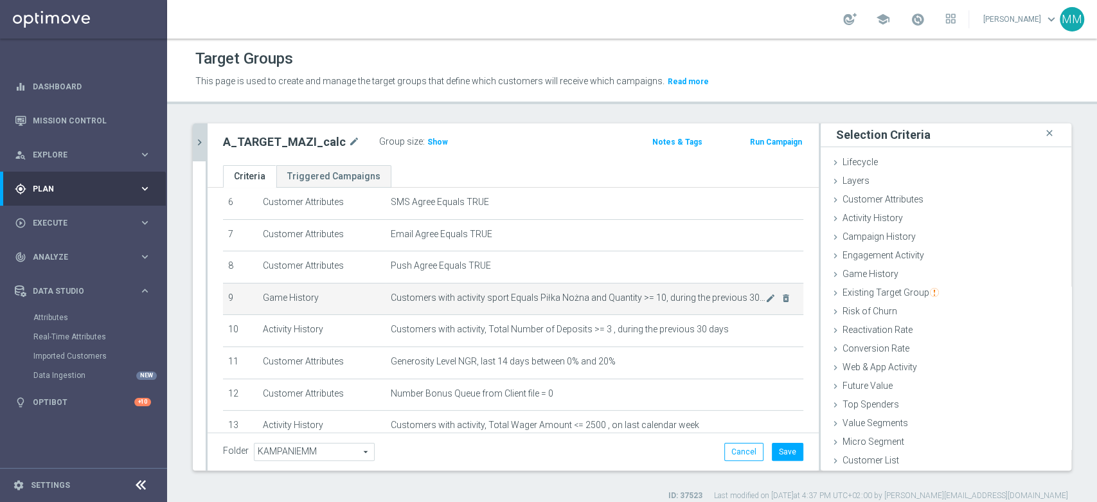
click at [452, 314] on td "Customers with activity sport Equals Piłka Nożna and Quantity >= 10, during the…" at bounding box center [595, 299] width 418 height 32
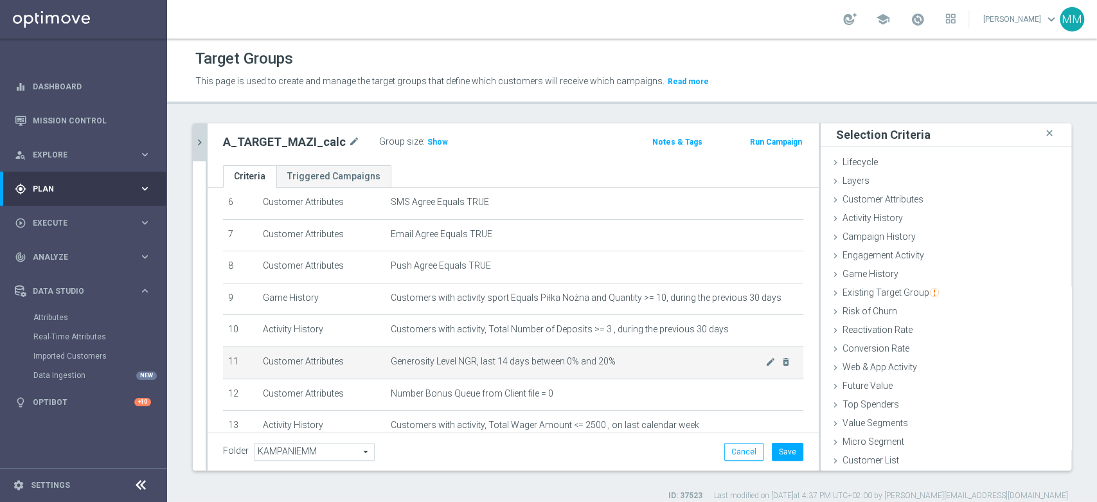
click at [445, 372] on td "Generosity Level NGR, last 14 days between 0% and 20% mode_edit delete_forever" at bounding box center [595, 363] width 418 height 32
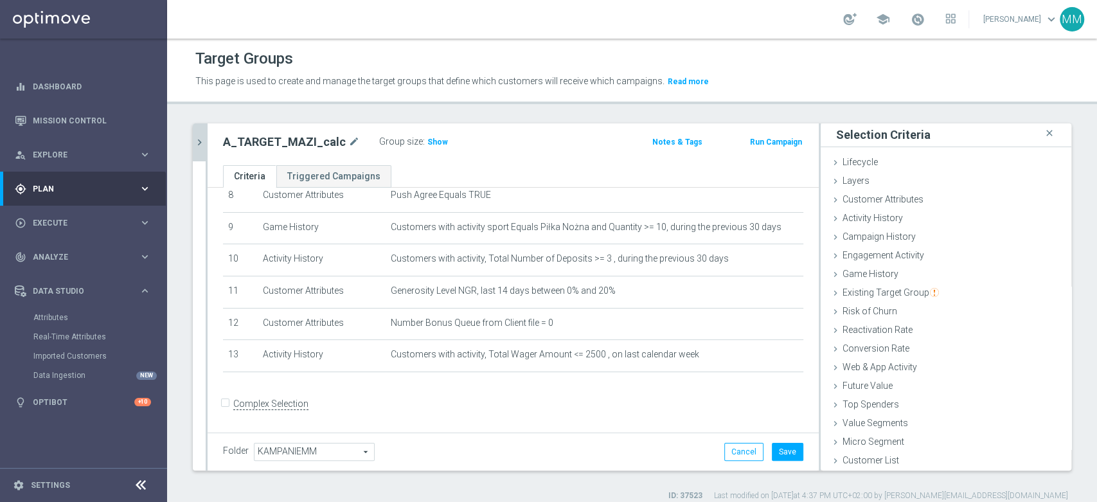
scroll to position [276, 0]
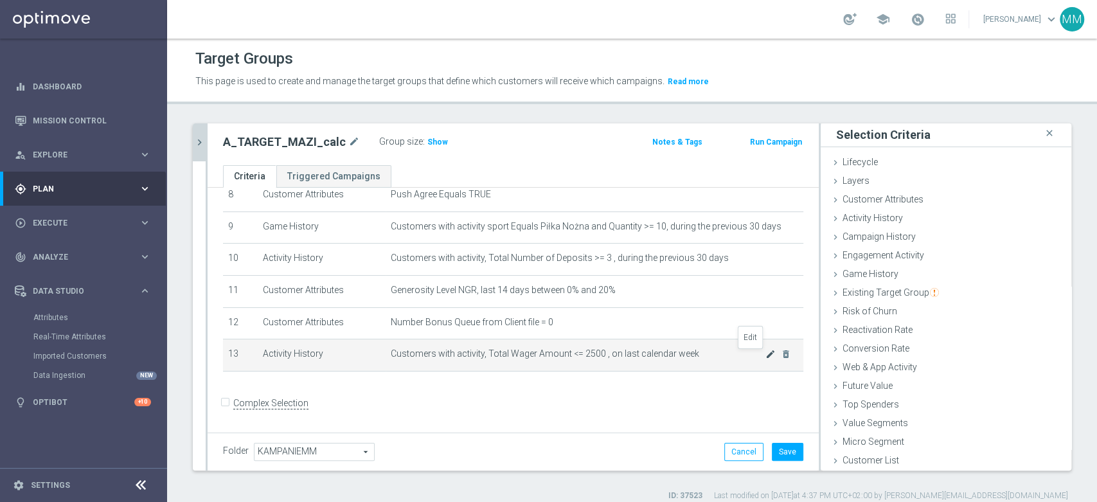
click at [766, 359] on icon "mode_edit" at bounding box center [771, 354] width 10 height 10
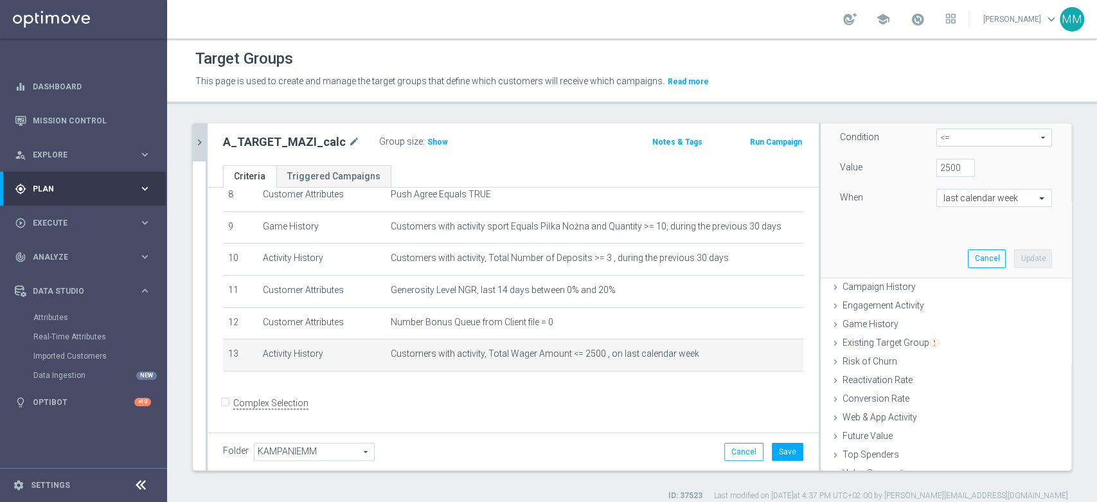
scroll to position [156, 0]
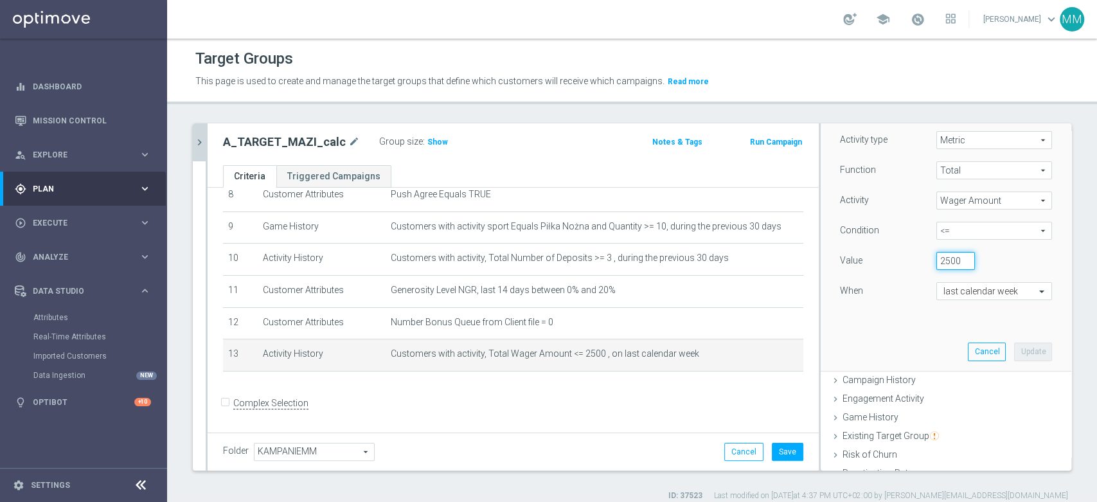
drag, startPoint x: 933, startPoint y: 266, endPoint x: 917, endPoint y: 263, distance: 16.4
click at [927, 263] on div "2500" at bounding box center [956, 261] width 58 height 18
type input "500"
click at [1014, 348] on button "Update" at bounding box center [1033, 352] width 38 height 18
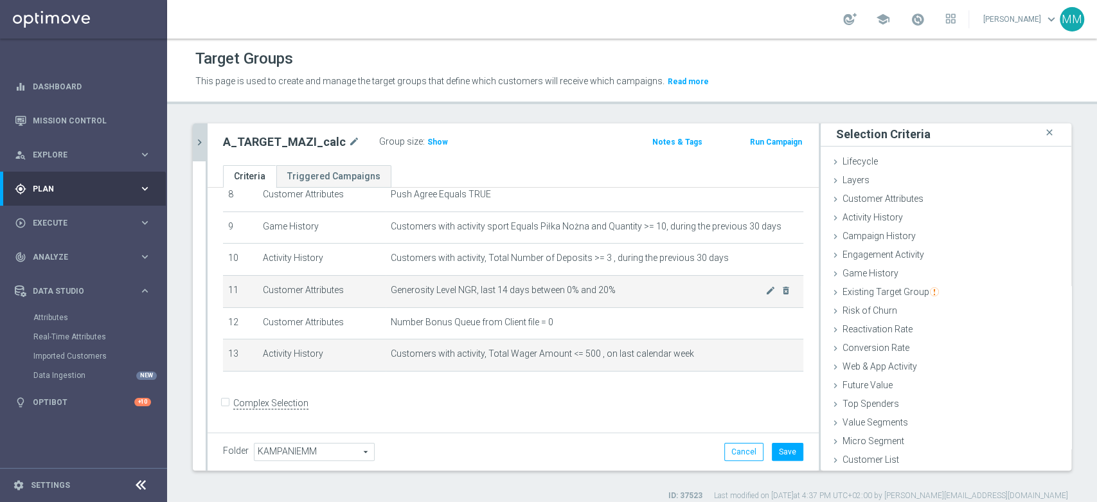
scroll to position [1, 0]
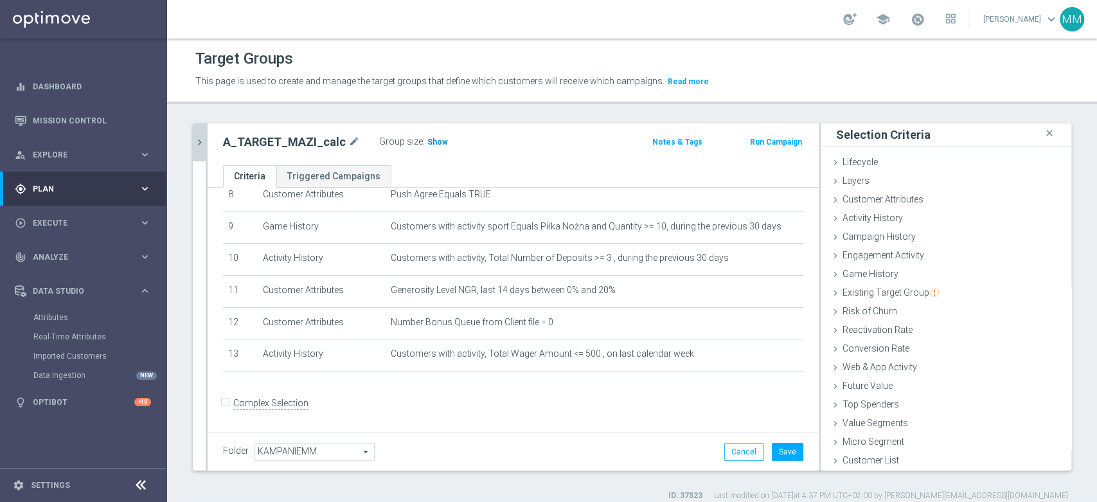
click at [431, 144] on span "Show" at bounding box center [438, 142] width 21 height 9
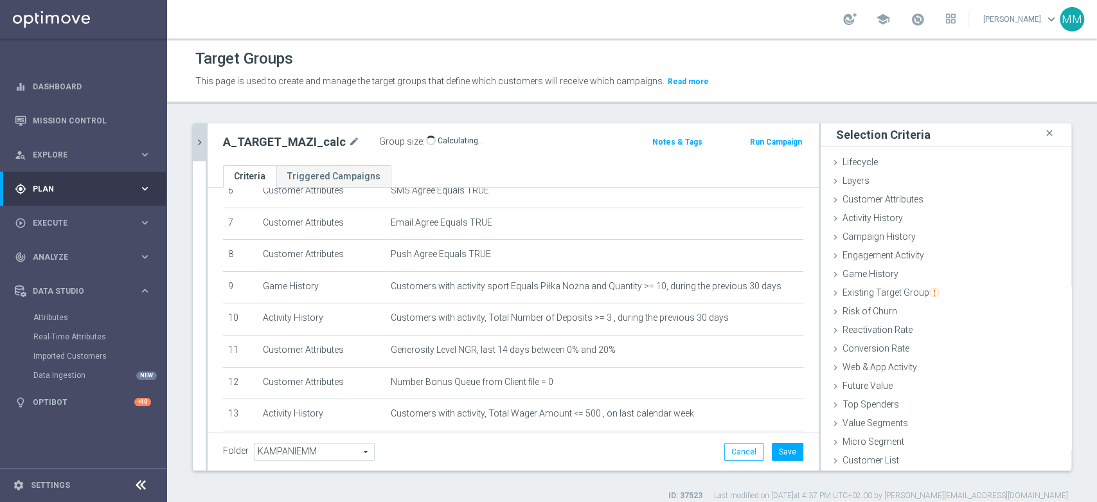
scroll to position [276, 0]
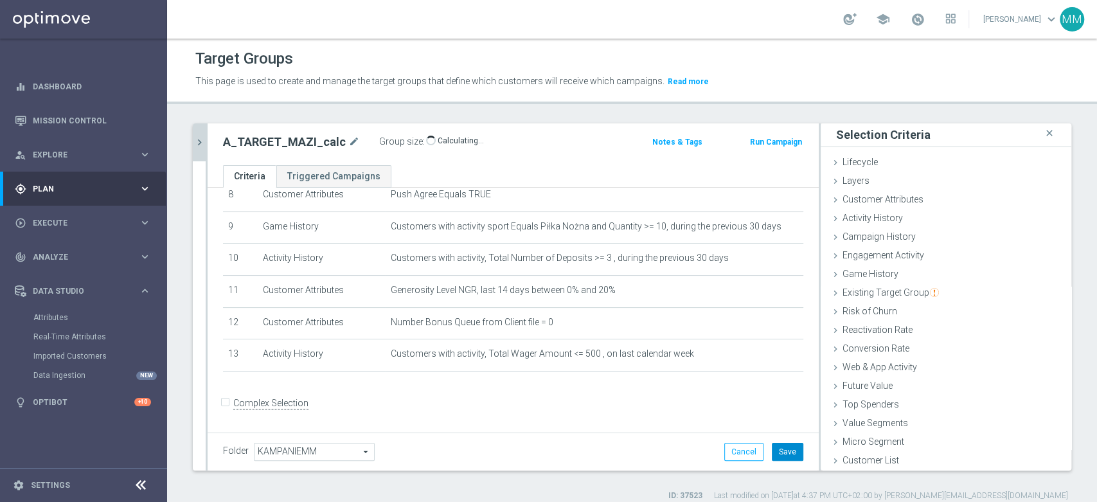
click at [791, 446] on button "Save" at bounding box center [788, 452] width 32 height 18
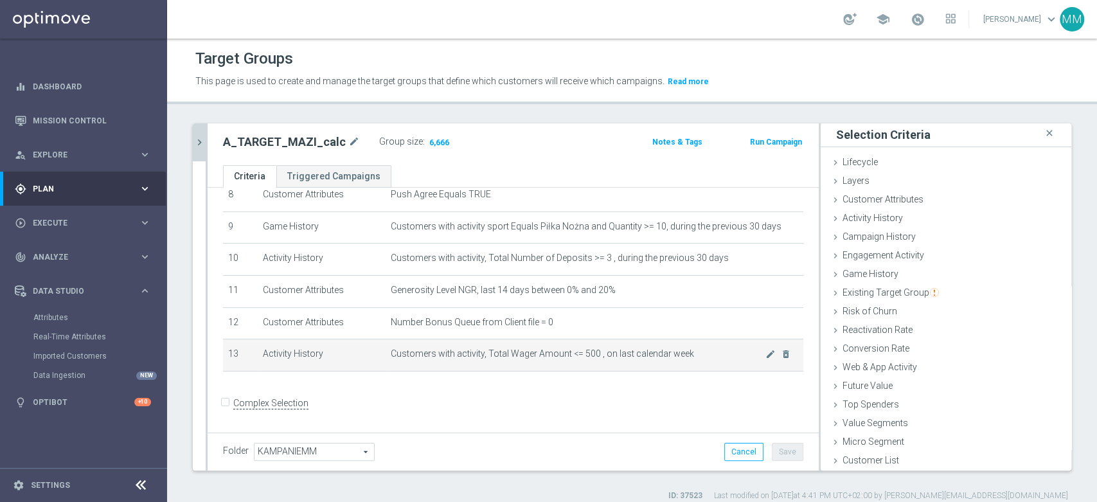
click at [535, 341] on td "Customers with activity, Total Wager Amount <= 500 , on last calendar week mode…" at bounding box center [595, 355] width 418 height 32
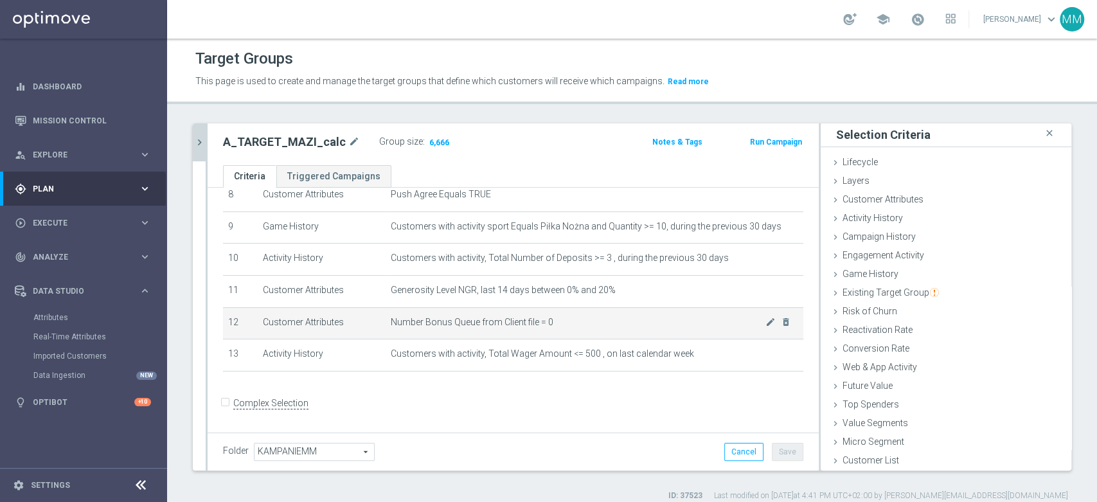
click at [540, 318] on span "Number Bonus Queue from Client file = 0" at bounding box center [578, 322] width 375 height 11
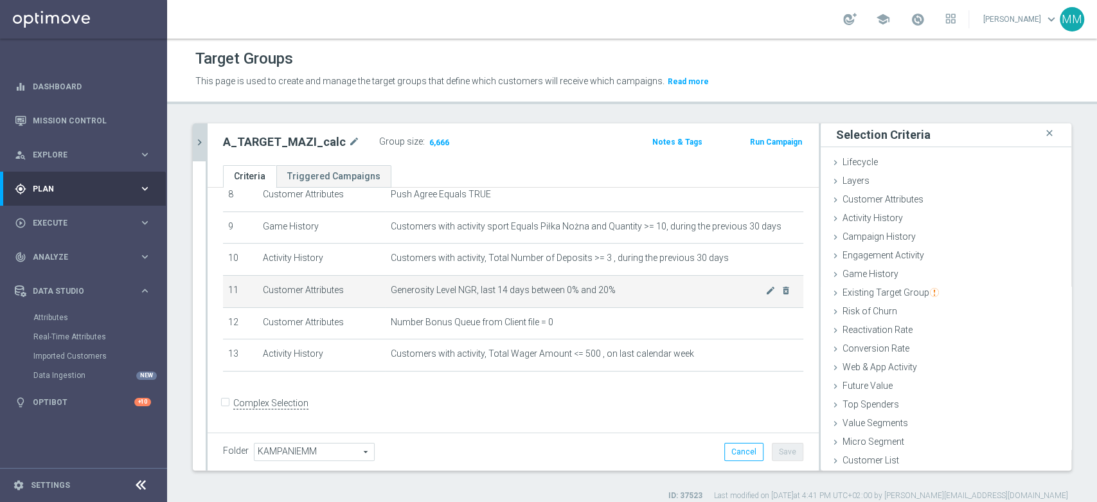
click at [572, 298] on td "Generosity Level NGR, last 14 days between 0% and 20% mode_edit delete_forever" at bounding box center [595, 291] width 418 height 32
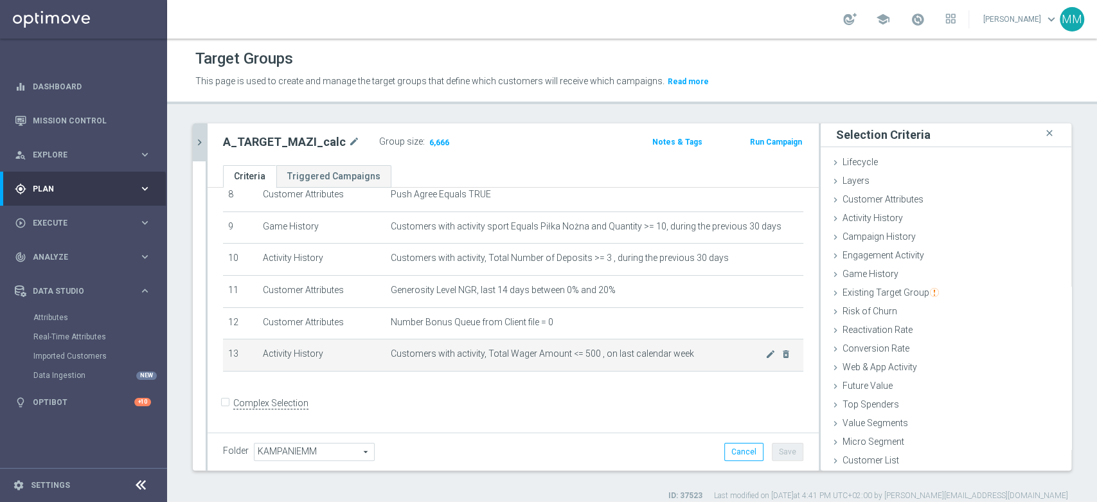
click at [636, 359] on span "Customers with activity, Total Wager Amount <= 500 , on last calendar week" at bounding box center [578, 353] width 375 height 11
click at [633, 363] on td "Customers with activity, Total Wager Amount <= 500 , on last calendar week mode…" at bounding box center [595, 355] width 418 height 32
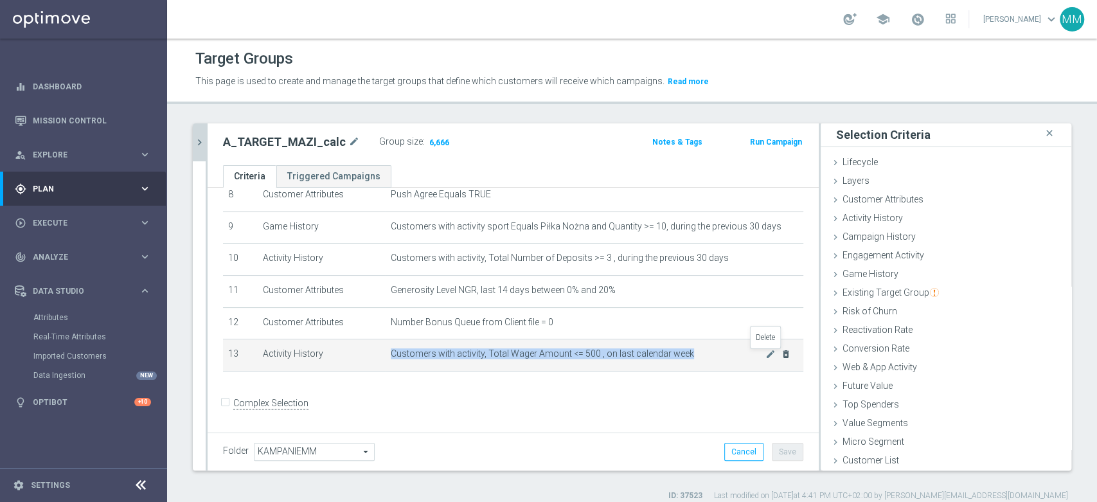
click at [781, 357] on icon "delete_forever" at bounding box center [786, 354] width 10 height 10
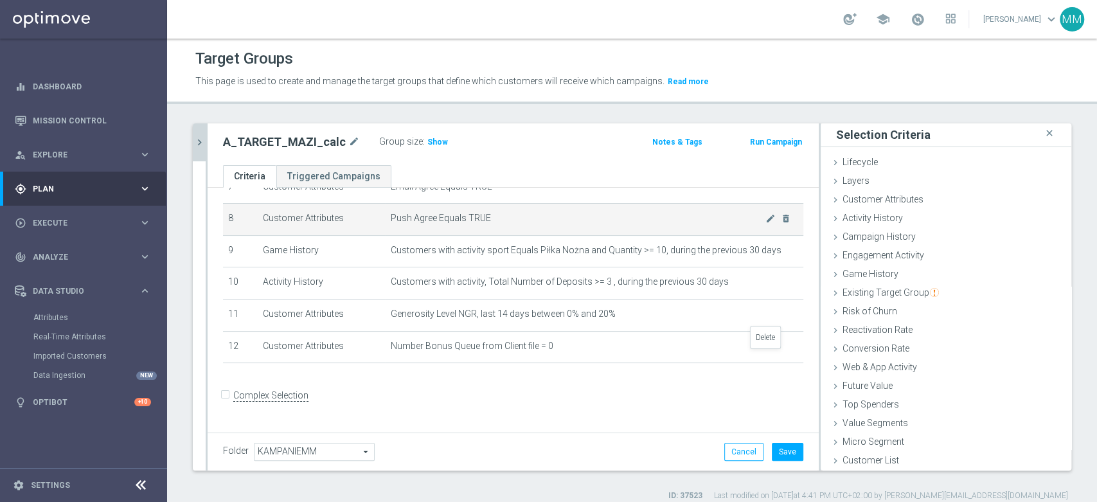
scroll to position [244, 0]
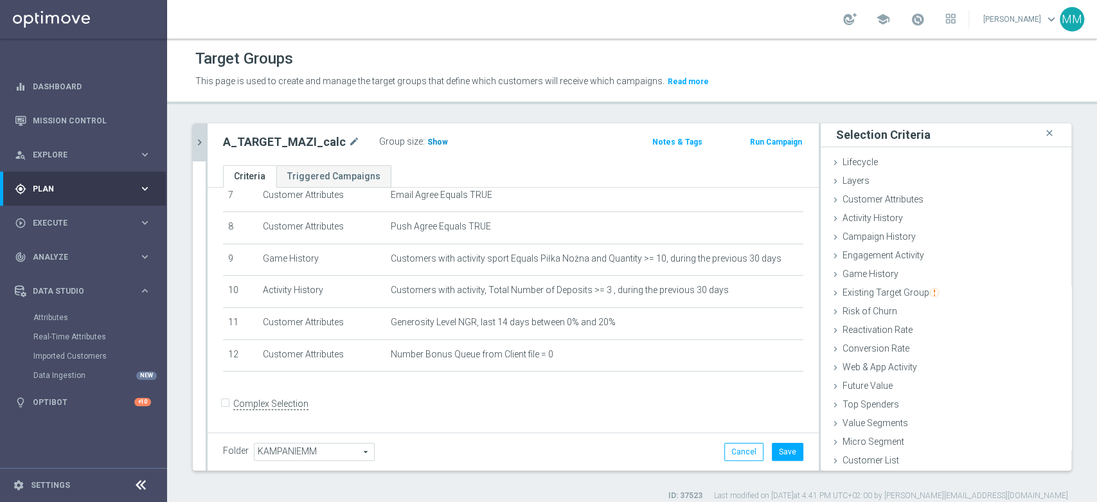
click at [431, 138] on span "Show" at bounding box center [438, 142] width 21 height 9
click at [885, 217] on span "Activity History" at bounding box center [873, 218] width 60 height 10
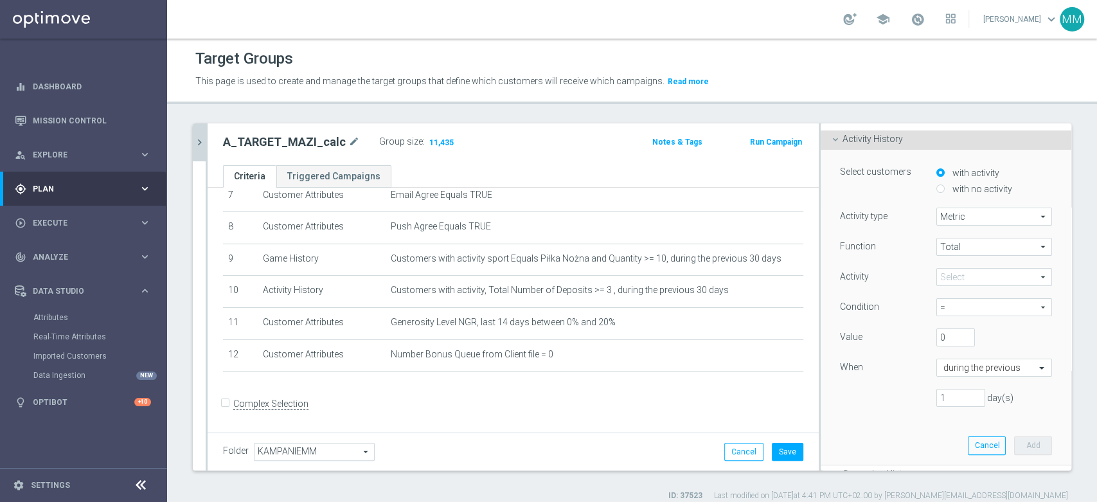
scroll to position [104, 0]
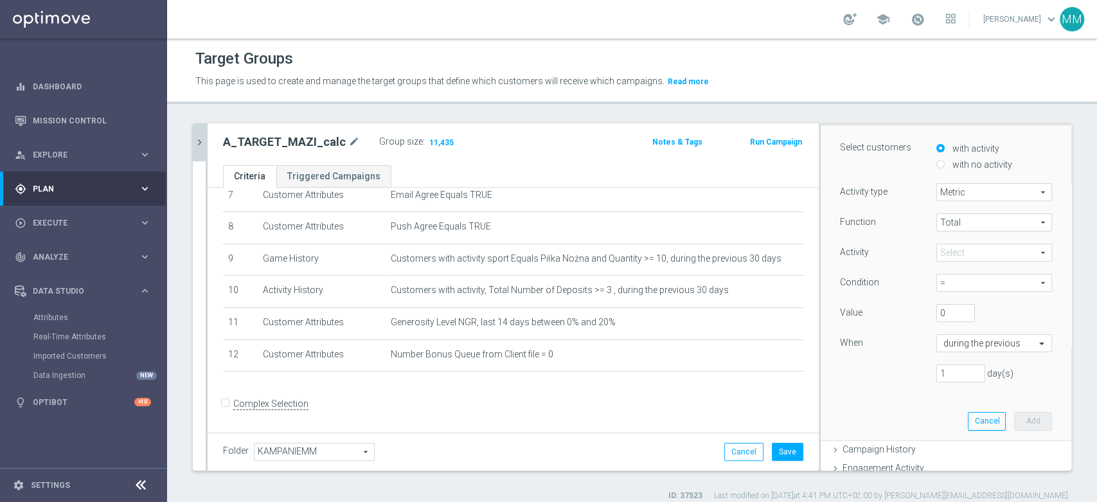
click at [951, 257] on span at bounding box center [994, 252] width 114 height 17
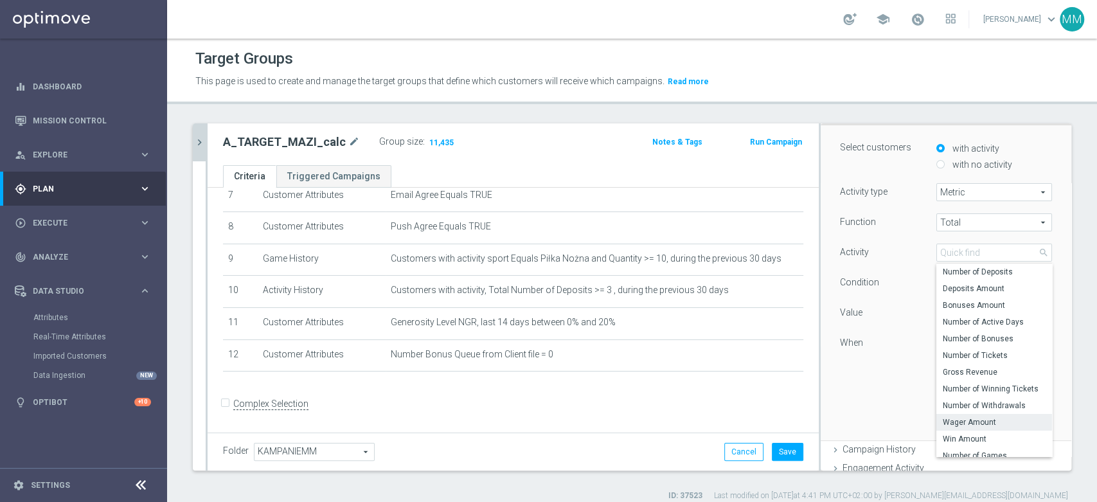
click at [968, 424] on span "Wager Amount" at bounding box center [994, 422] width 103 height 10
type input "Wager Amount"
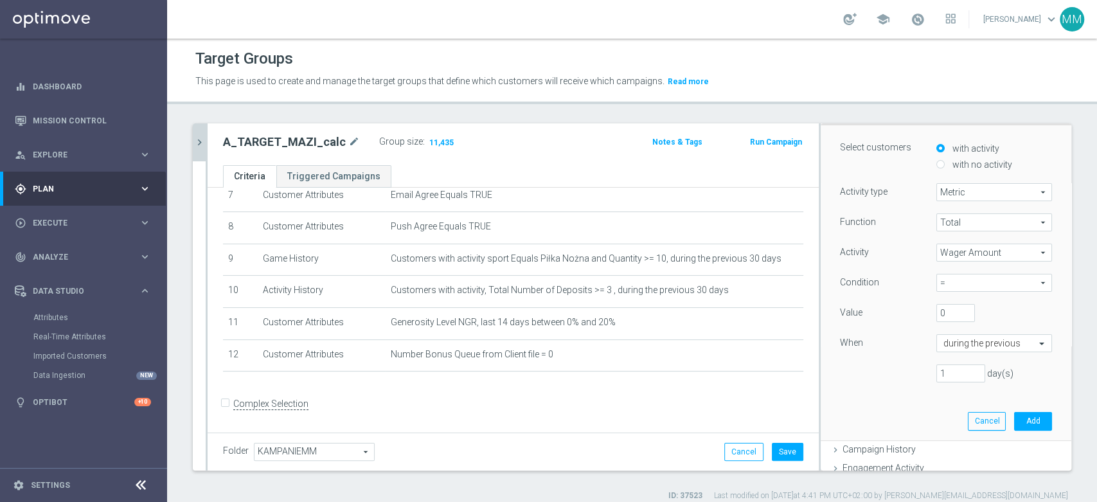
click at [953, 276] on span "=" at bounding box center [994, 283] width 114 height 17
click at [953, 389] on span "<=" at bounding box center [994, 386] width 103 height 10
type input "<="
drag, startPoint x: 935, startPoint y: 310, endPoint x: 910, endPoint y: 305, distance: 25.0
click at [910, 305] on div "Value 0" at bounding box center [946, 314] width 231 height 21
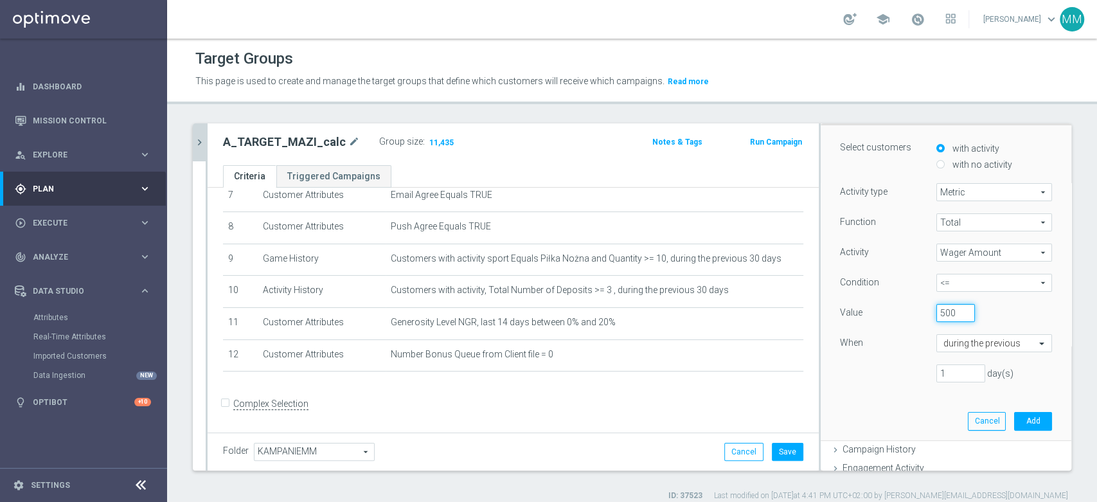
type input "500"
click at [962, 347] on input "text" at bounding box center [982, 344] width 76 height 12
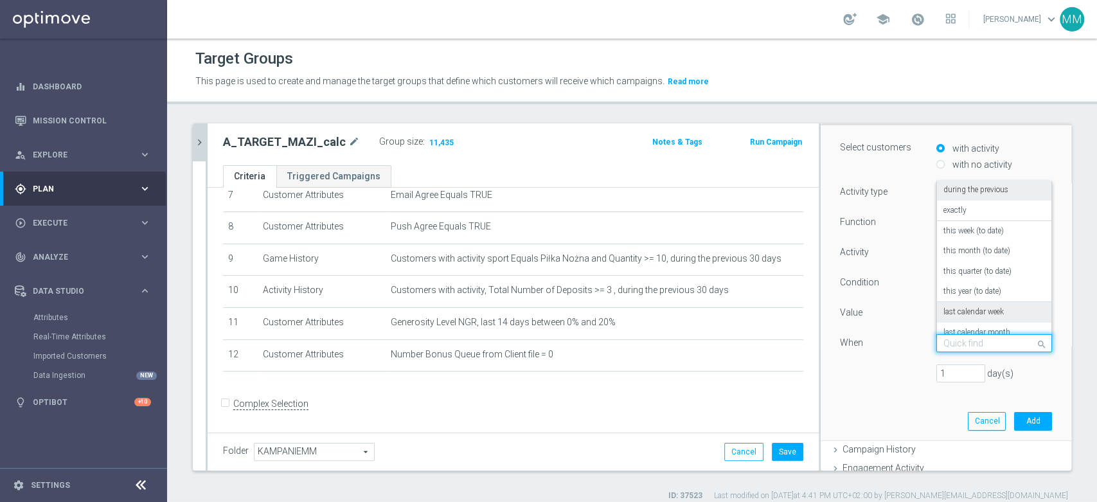
click at [971, 314] on label "last calendar week" at bounding box center [974, 312] width 60 height 10
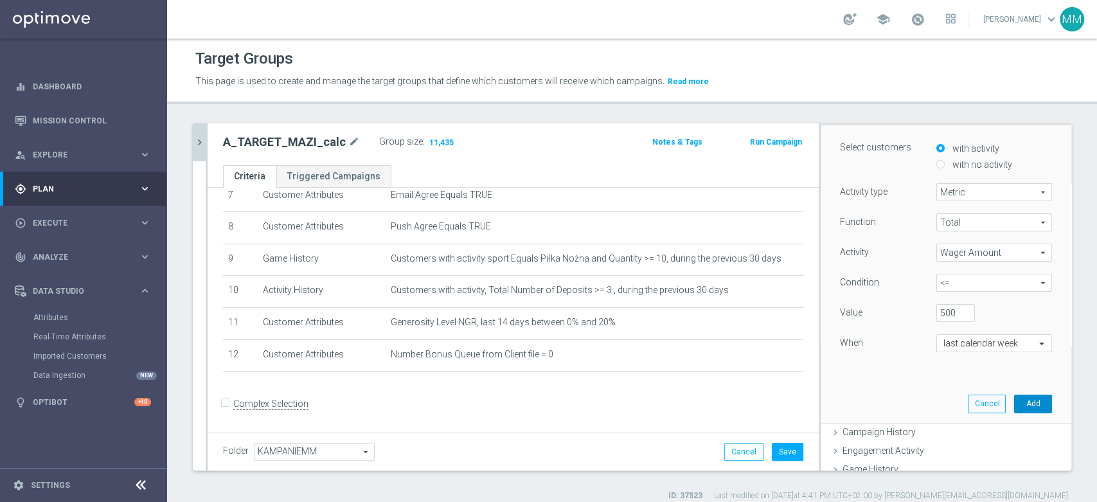
click at [1016, 405] on button "Add" at bounding box center [1033, 404] width 38 height 18
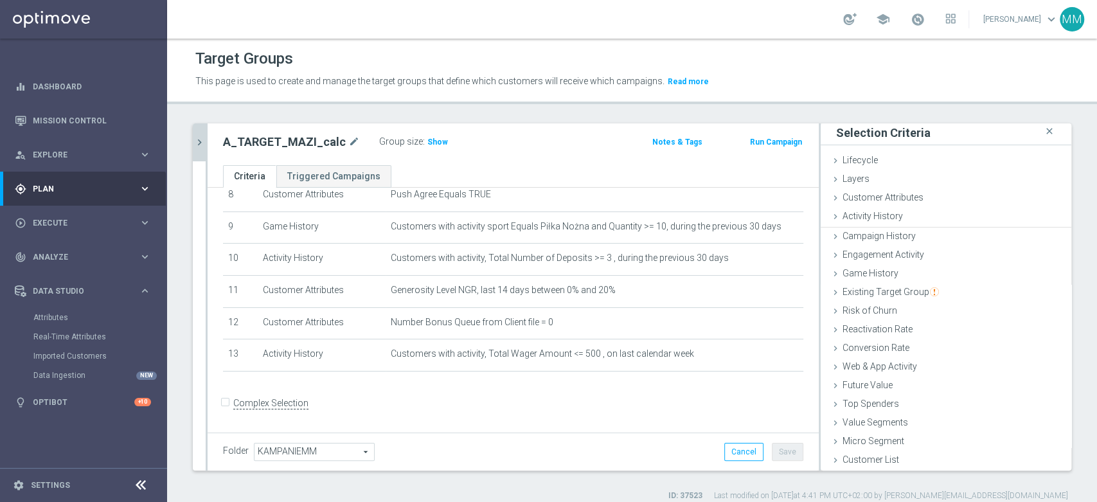
scroll to position [1, 0]
click at [428, 143] on span "Show" at bounding box center [438, 142] width 21 height 9
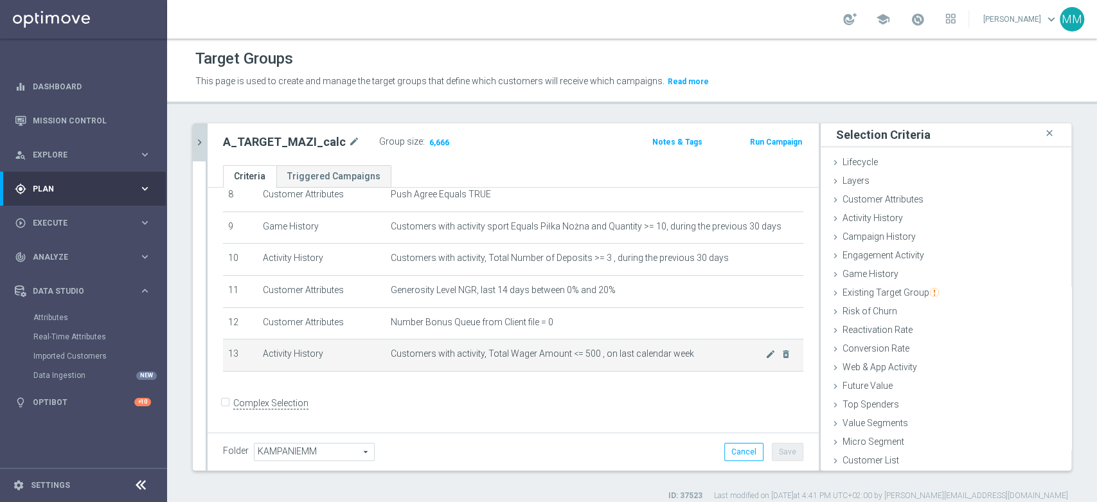
click at [561, 351] on span "Customers with activity, Total Wager Amount <= 500 , on last calendar week" at bounding box center [578, 353] width 375 height 11
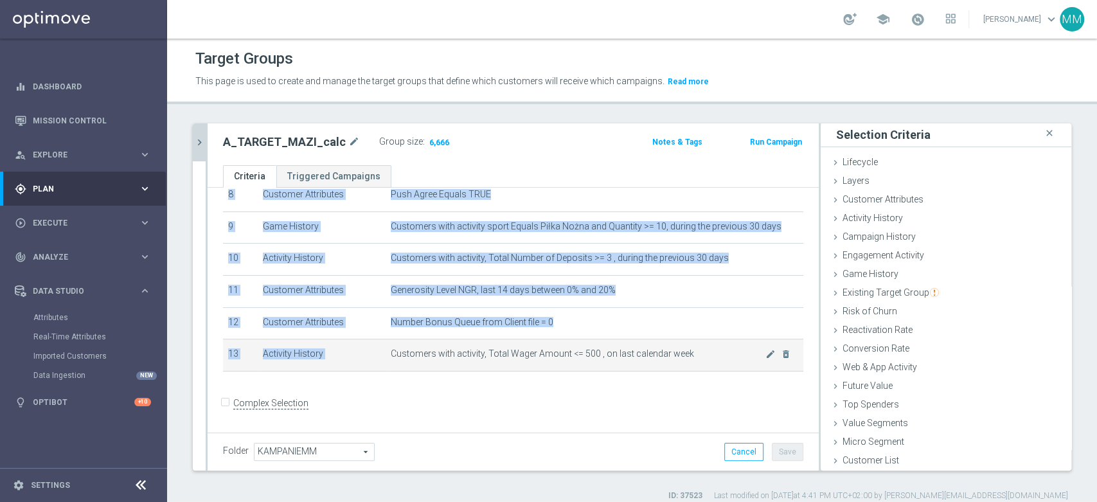
click at [561, 351] on span "Customers with activity, Total Wager Amount <= 500 , on last calendar week" at bounding box center [578, 353] width 375 height 11
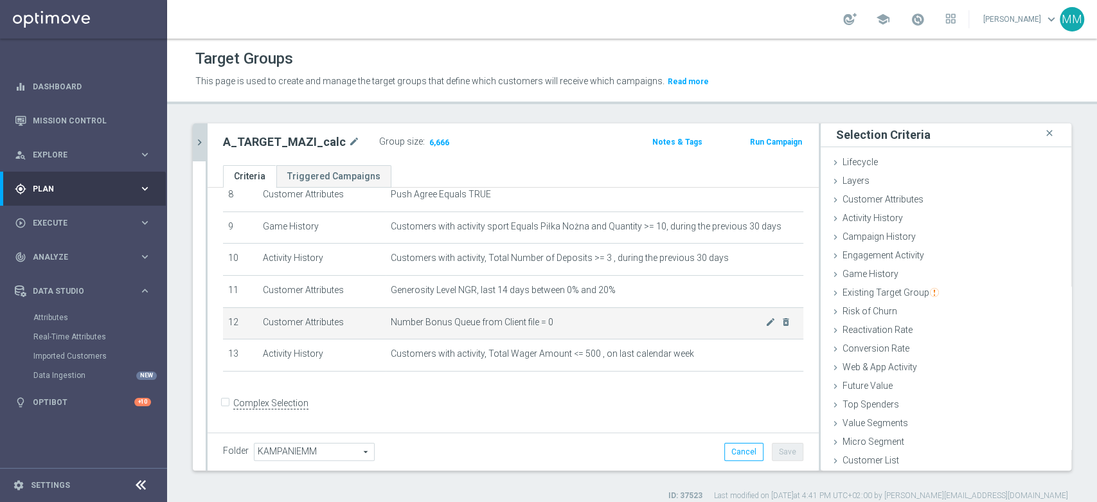
click at [535, 322] on span "Number Bonus Queue from Client file = 0" at bounding box center [578, 322] width 375 height 11
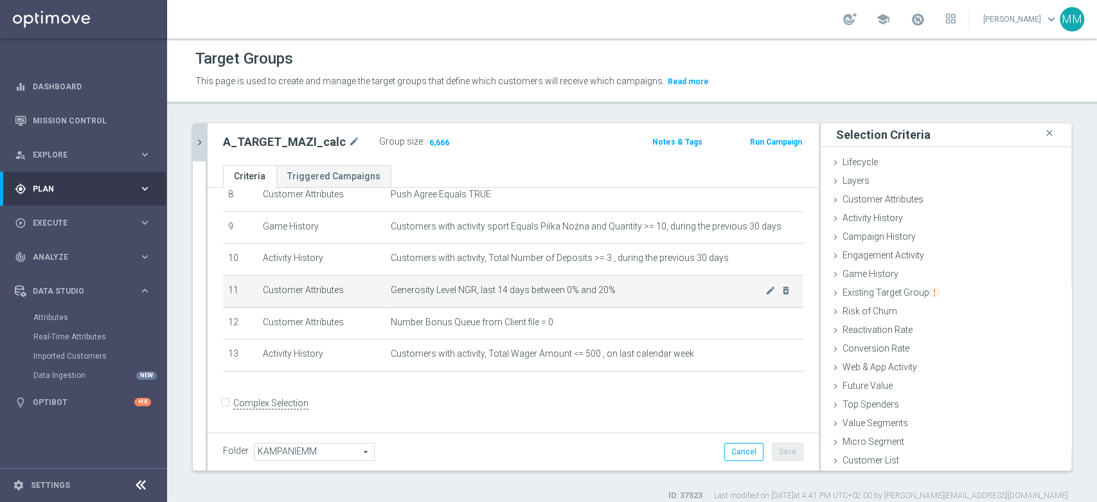
click at [534, 289] on span "Generosity Level NGR, last 14 days between 0% and 20%" at bounding box center [578, 290] width 375 height 11
click at [498, 298] on td "Generosity Level NGR, last 14 days between 0% and 20% mode_edit delete_forever" at bounding box center [595, 291] width 418 height 32
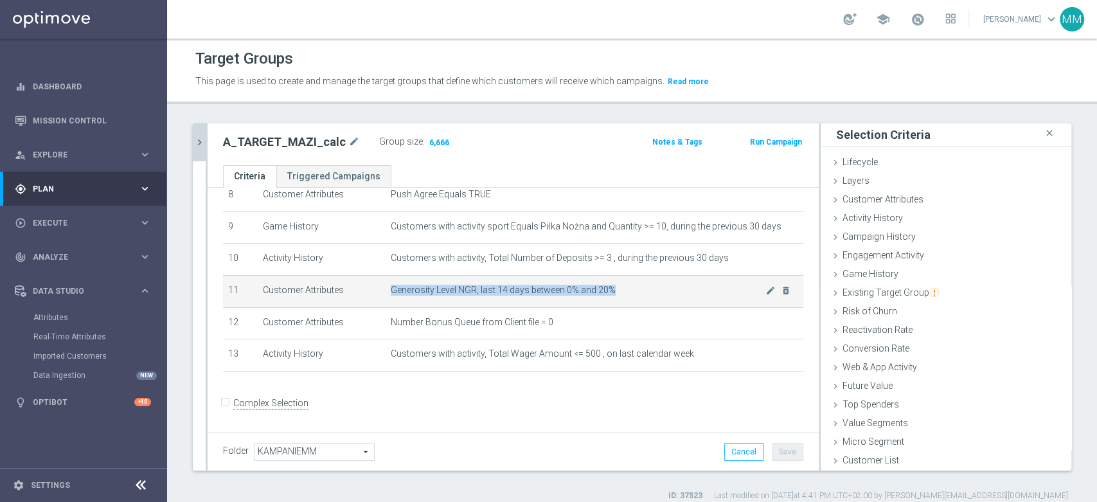
click at [534, 296] on span "Generosity Level NGR, last 14 days between 0% and 20%" at bounding box center [578, 290] width 375 height 11
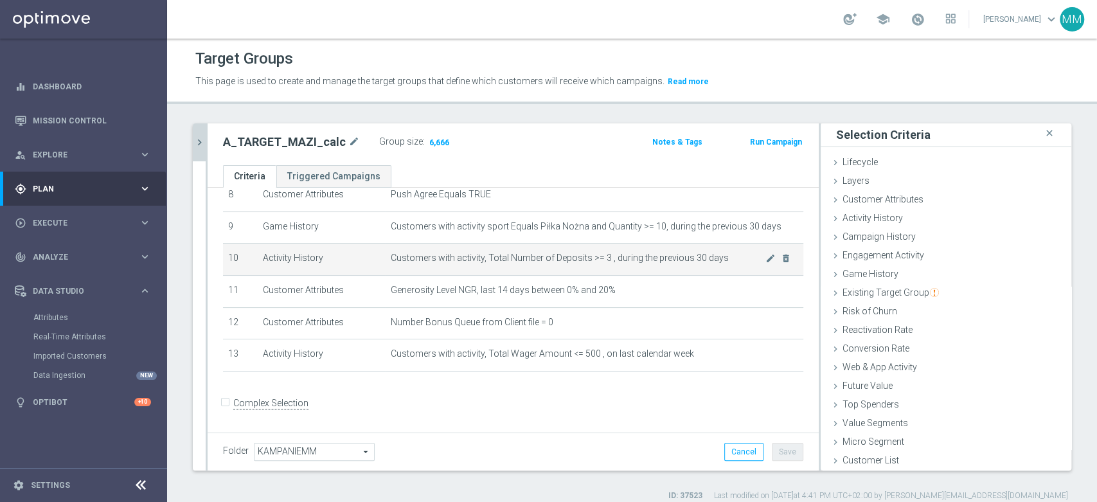
click at [636, 262] on span "Customers with activity, Total Number of Deposits >= 3 , during the previous 30…" at bounding box center [578, 258] width 375 height 11
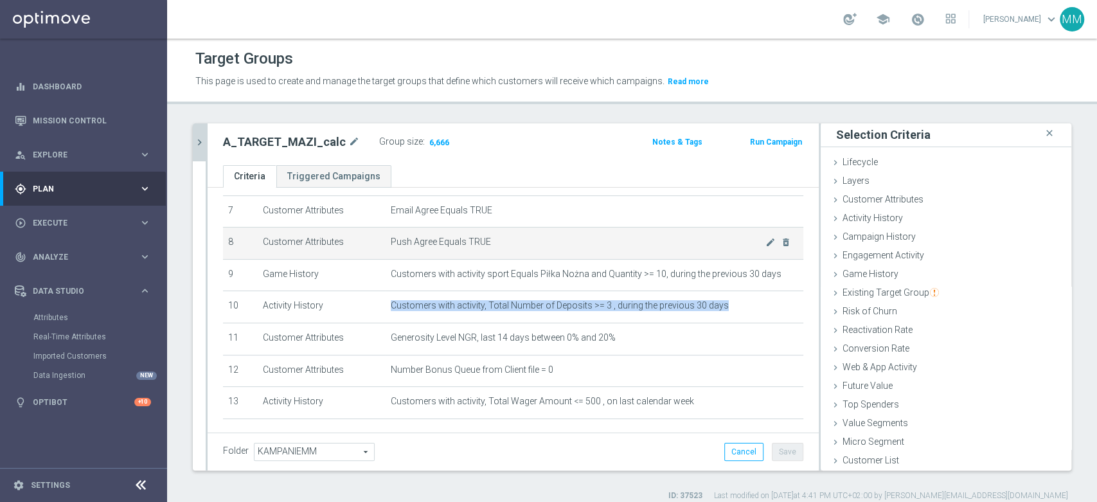
scroll to position [205, 0]
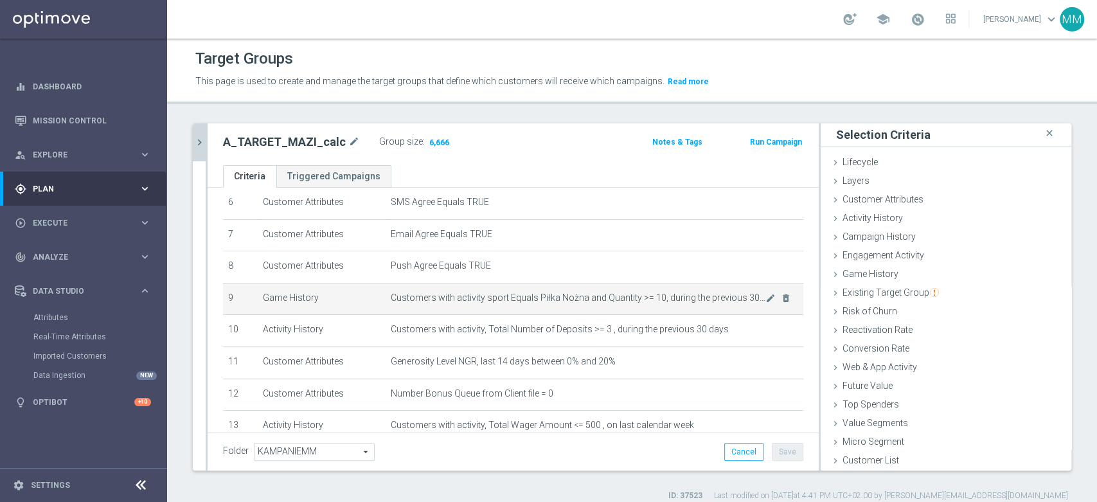
click at [605, 300] on span "Customers with activity sport Equals Piłka Nożna and Quantity >= 10, during the…" at bounding box center [578, 298] width 375 height 11
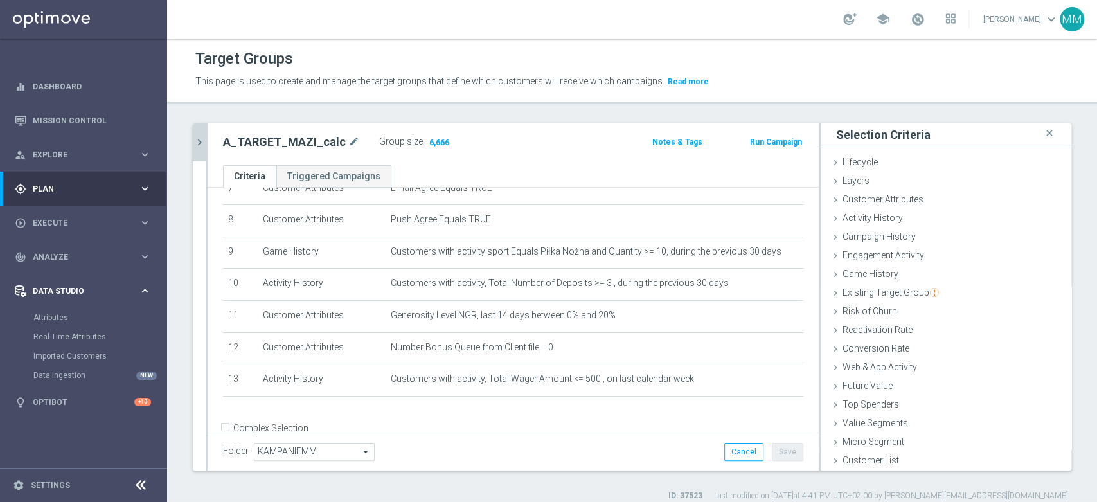
scroll to position [276, 0]
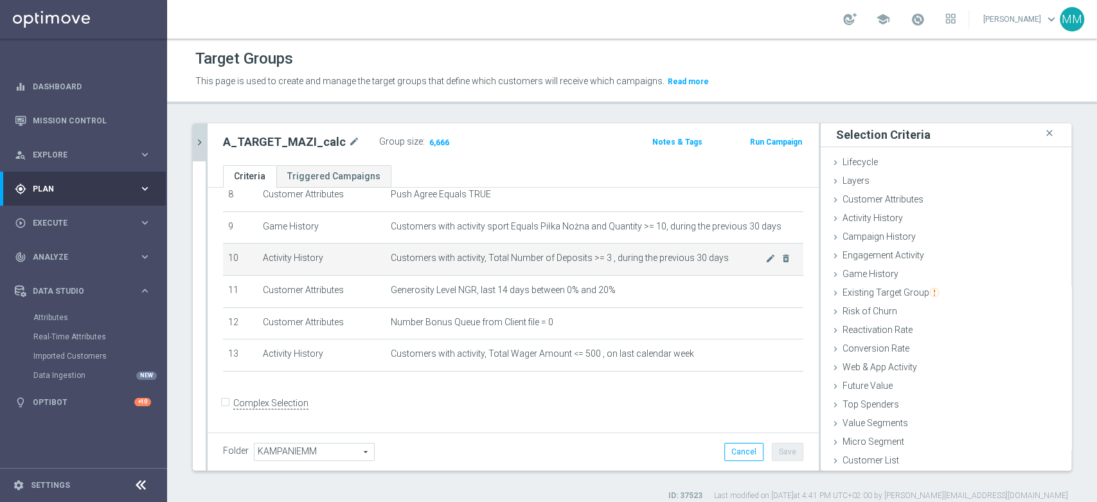
click at [479, 269] on td "Customers with activity, Total Number of Deposits >= 3 , during the previous 30…" at bounding box center [595, 260] width 418 height 32
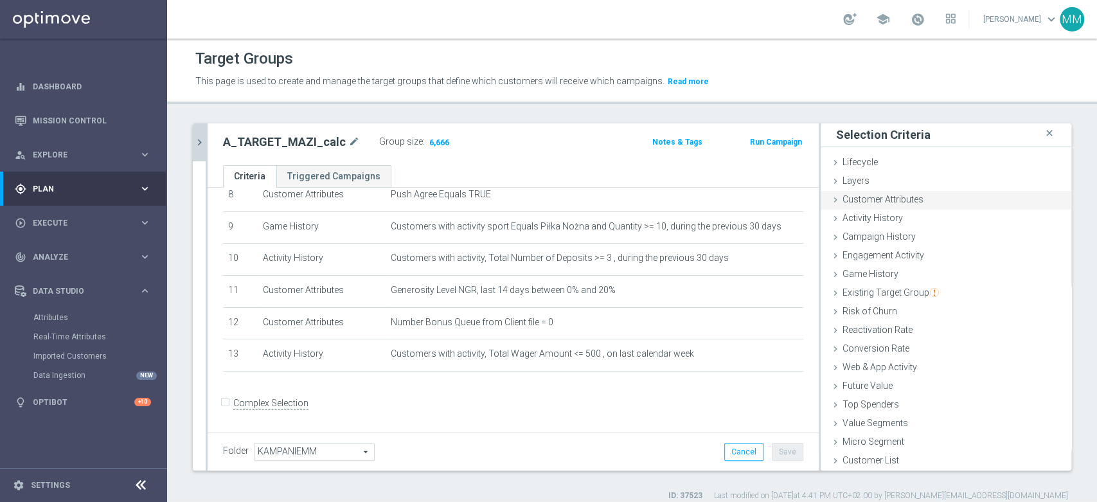
click at [876, 199] on span "Customer Attributes" at bounding box center [883, 199] width 81 height 10
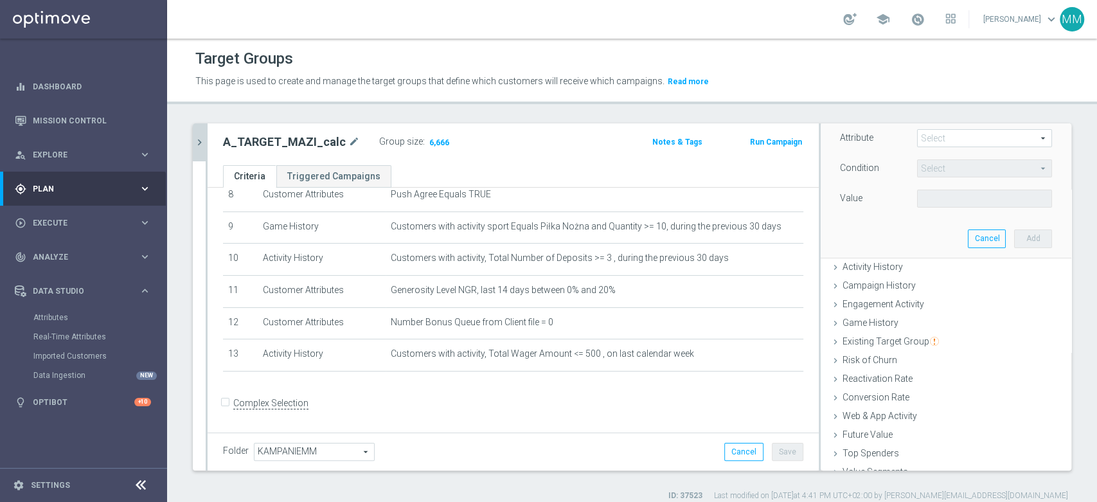
scroll to position [3, 0]
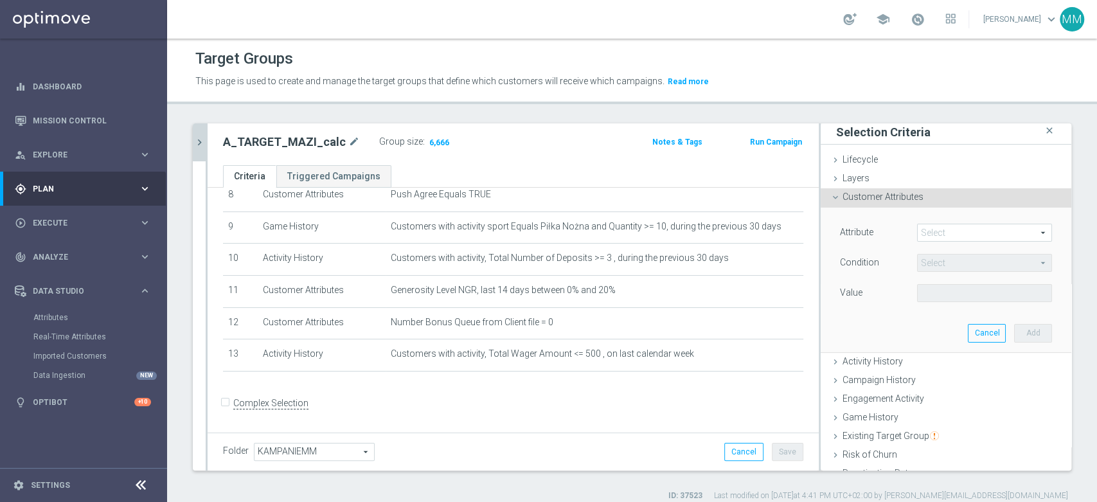
click at [932, 238] on span at bounding box center [985, 232] width 134 height 17
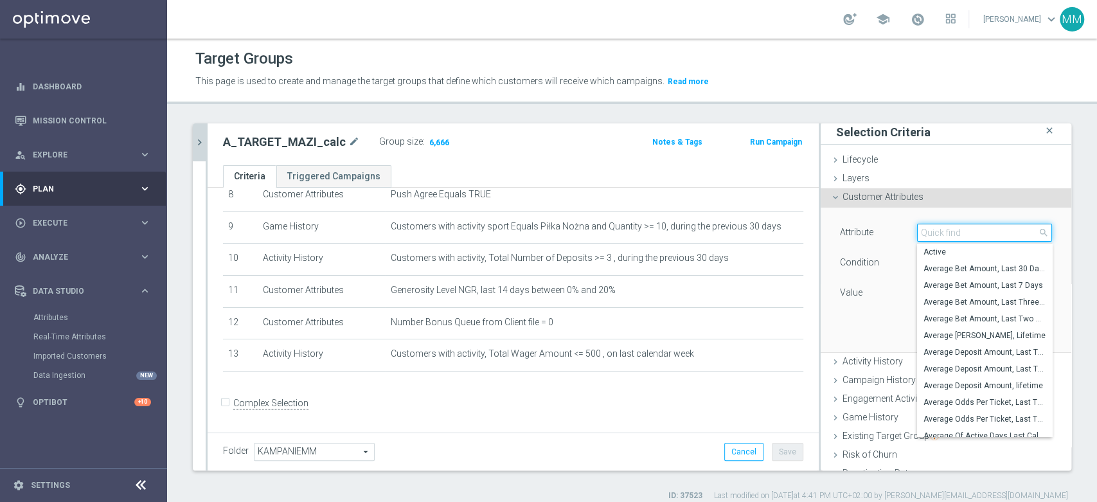
click at [931, 238] on input "search" at bounding box center [984, 233] width 135 height 18
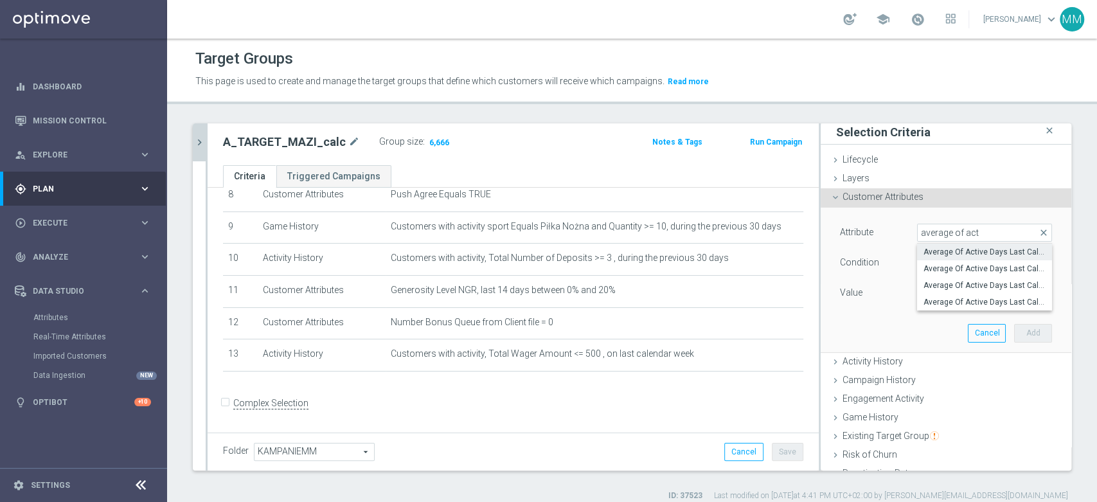
click at [973, 253] on span "Average Of Active Days Last Calender 12 Weeks" at bounding box center [985, 252] width 122 height 10
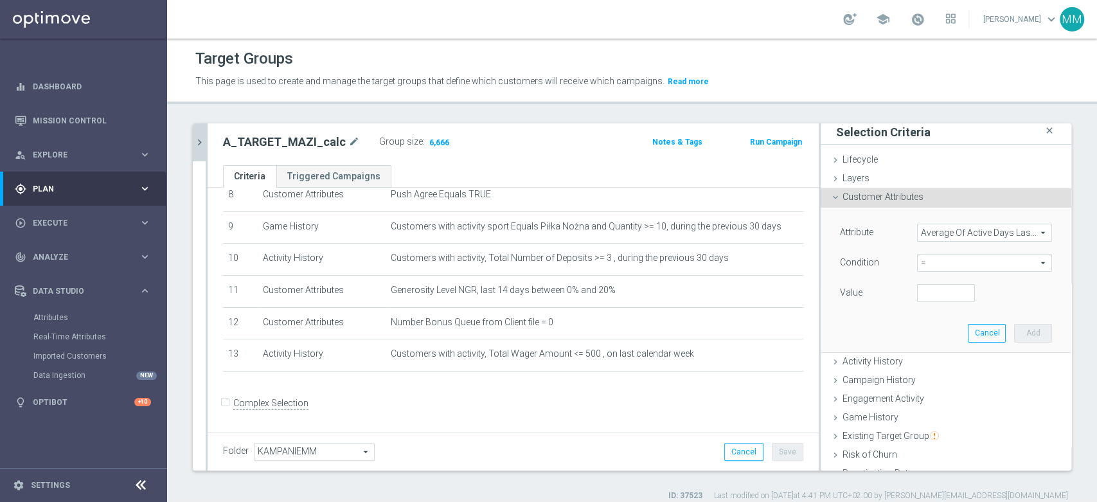
click at [954, 267] on span "=" at bounding box center [985, 263] width 134 height 17
click at [925, 297] on span "<=" at bounding box center [985, 299] width 122 height 10
click at [917, 294] on input "number" at bounding box center [946, 293] width 58 height 18
click at [1014, 333] on button "Add" at bounding box center [1033, 333] width 38 height 18
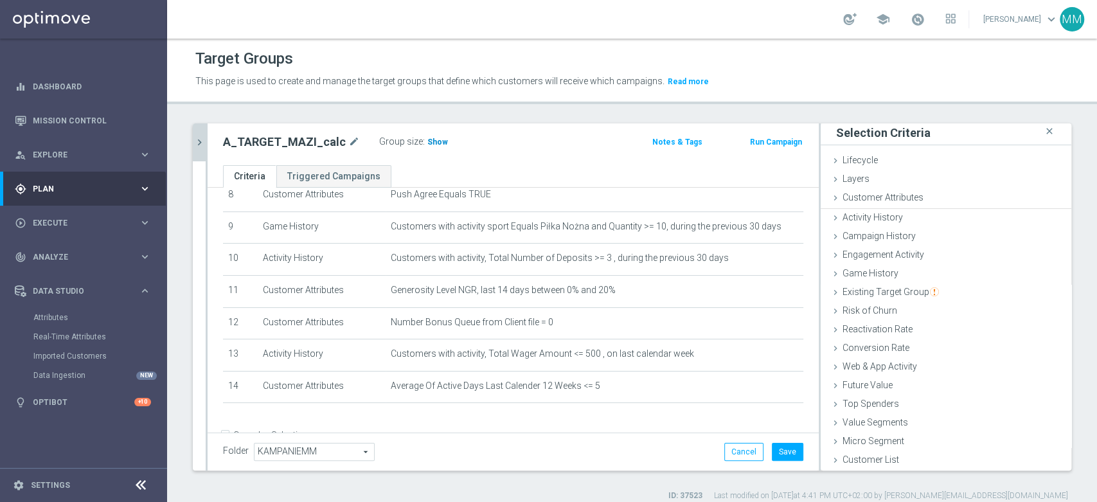
scroll to position [1, 0]
click at [435, 140] on span "Show" at bounding box center [438, 142] width 21 height 9
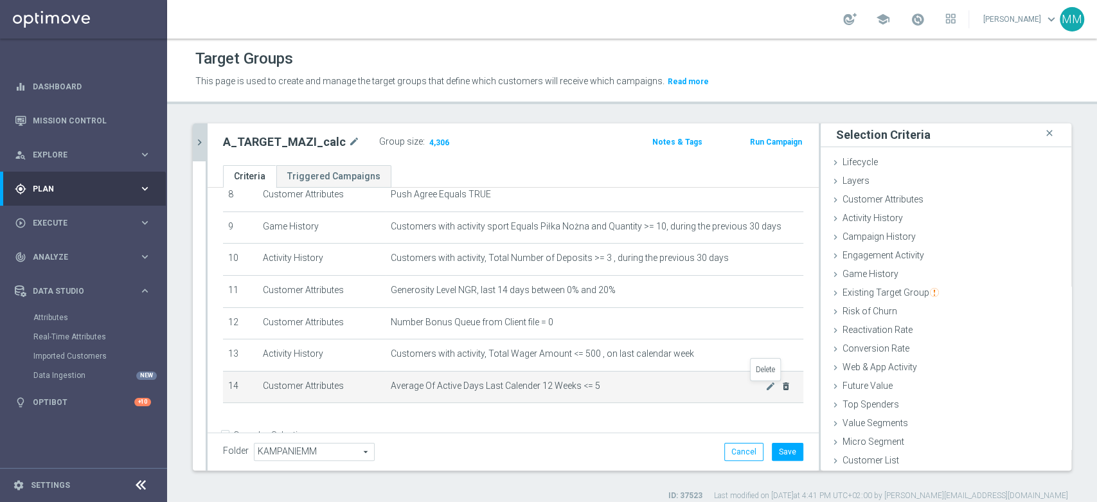
click at [781, 390] on icon "delete_forever" at bounding box center [786, 386] width 10 height 10
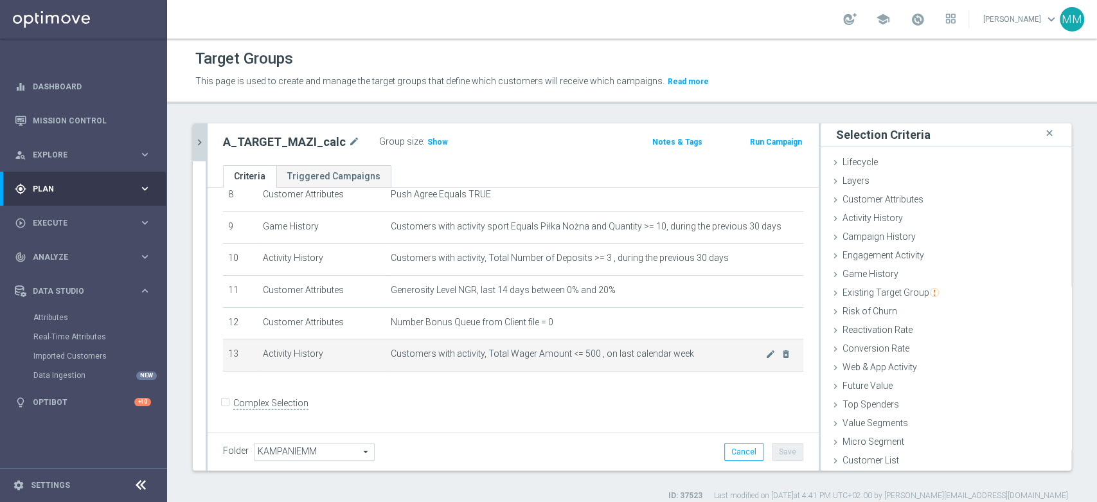
click at [648, 343] on td "Customers with activity, Total Wager Amount <= 500 , on last calendar week mode…" at bounding box center [595, 355] width 418 height 32
click at [766, 354] on icon "mode_edit" at bounding box center [771, 354] width 10 height 10
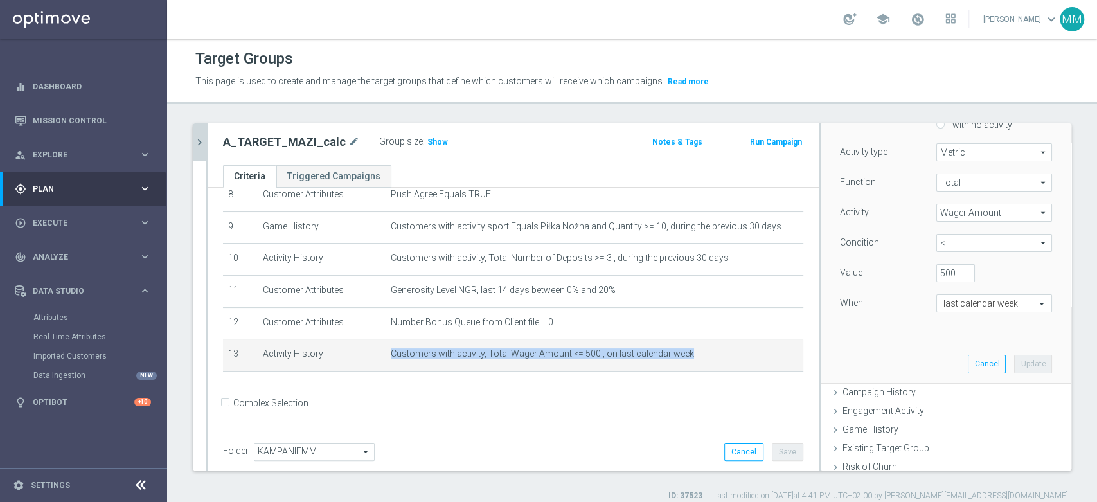
scroll to position [146, 0]
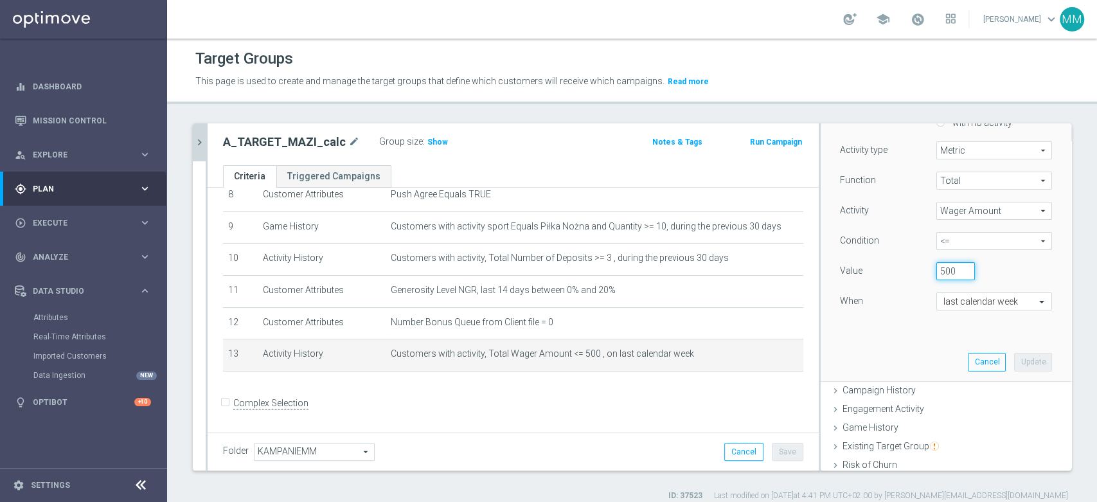
drag, startPoint x: 930, startPoint y: 271, endPoint x: 917, endPoint y: 271, distance: 12.2
click at [927, 271] on div "500" at bounding box center [956, 271] width 58 height 18
click at [1014, 358] on button "Update" at bounding box center [1033, 362] width 38 height 18
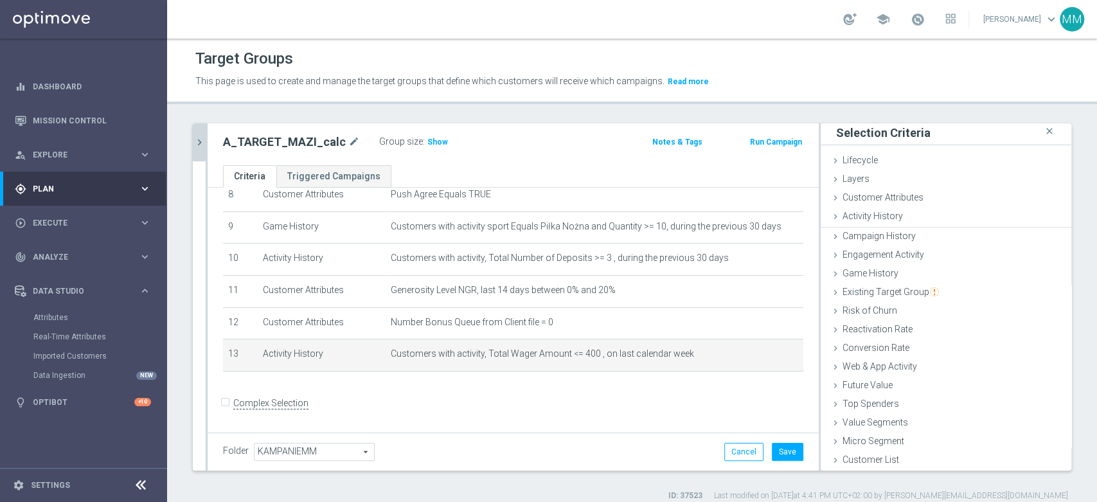
scroll to position [1, 0]
click at [428, 143] on span "Show" at bounding box center [438, 142] width 21 height 9
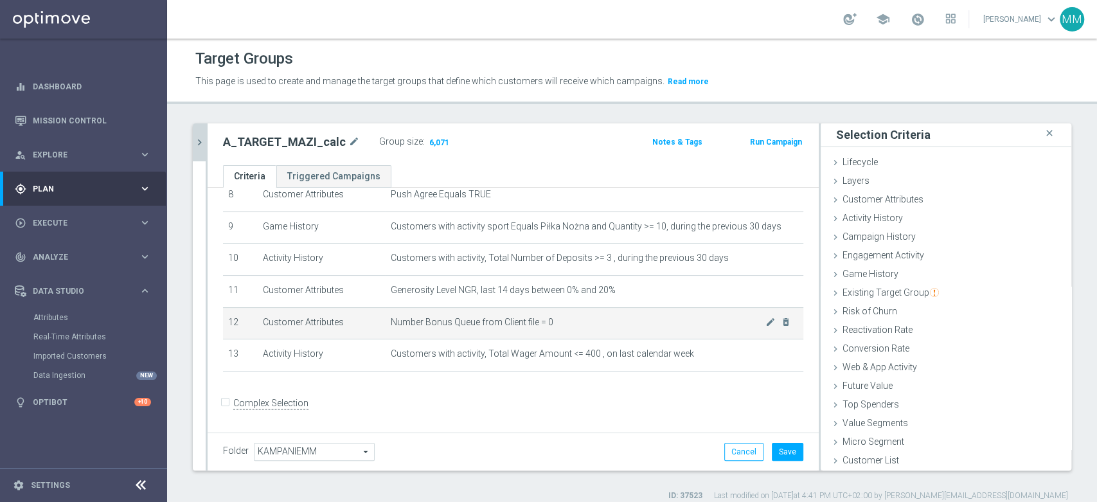
click at [541, 334] on td "Number Bonus Queue from Client file = 0 mode_edit delete_forever" at bounding box center [595, 323] width 418 height 32
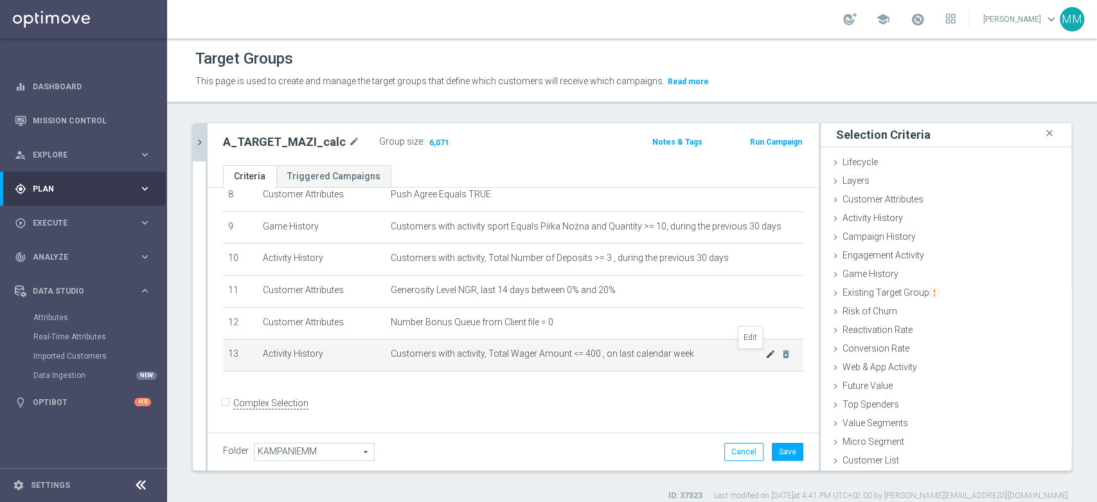
click at [766, 356] on icon "mode_edit" at bounding box center [771, 354] width 10 height 10
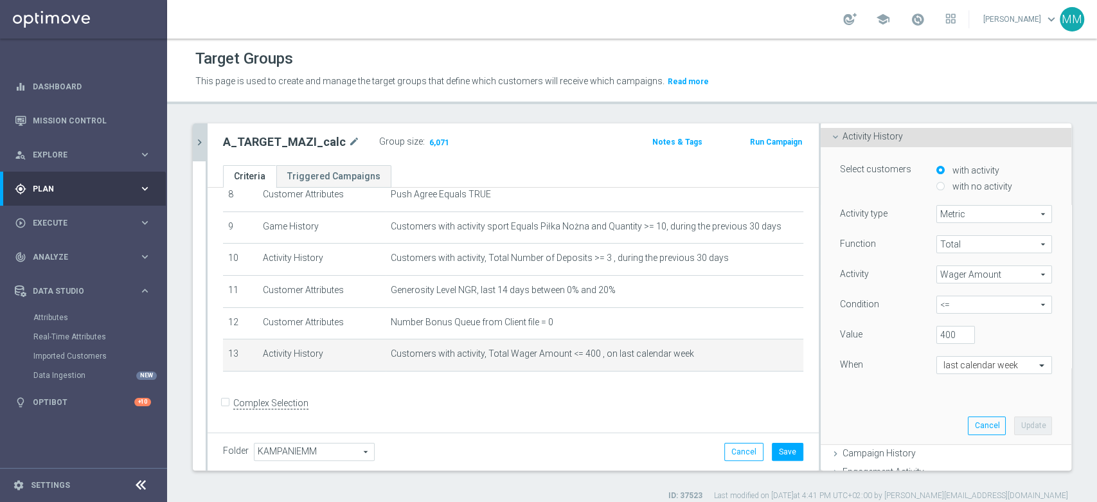
scroll to position [105, 0]
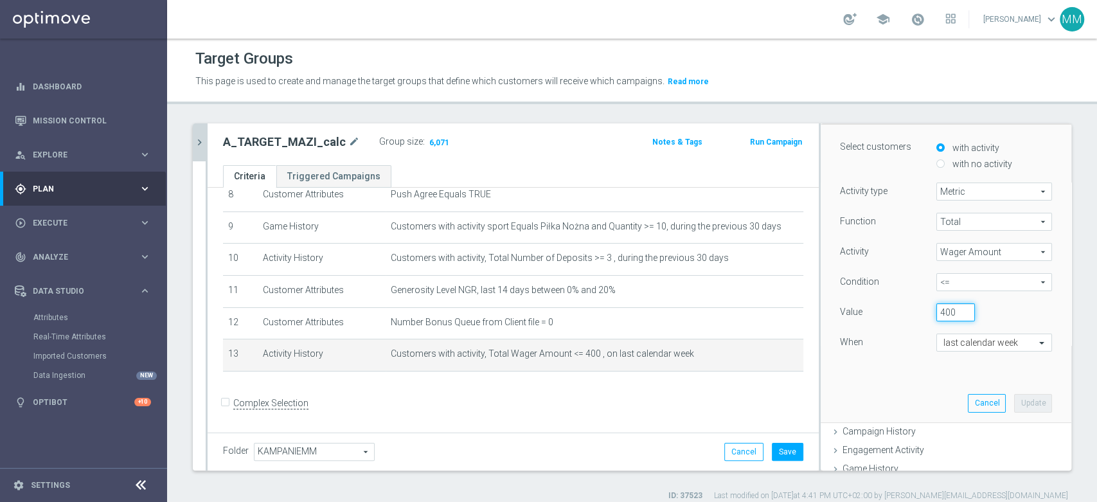
click at [937, 315] on input "400" at bounding box center [956, 312] width 39 height 18
click at [1014, 402] on button "Update" at bounding box center [1033, 403] width 38 height 18
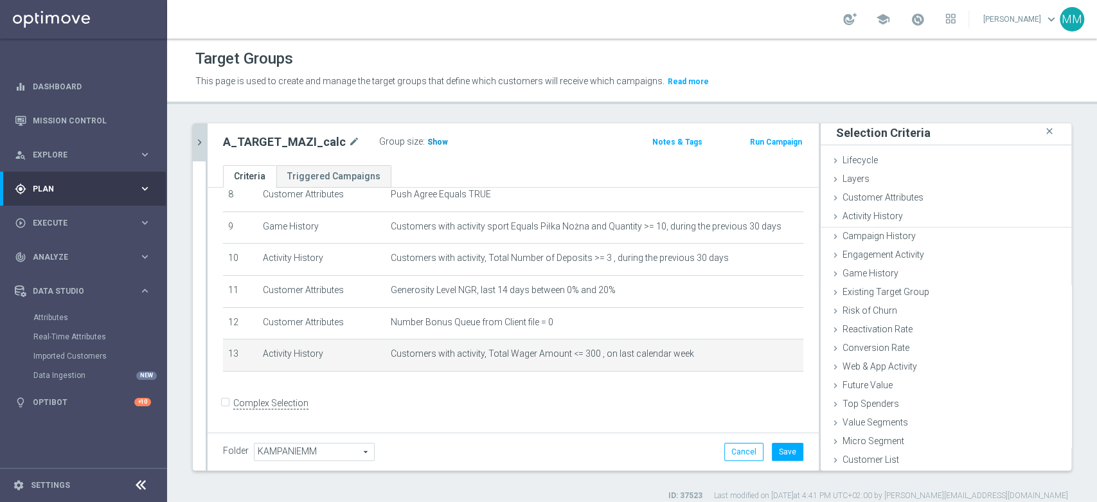
scroll to position [1, 0]
click at [428, 145] on span "Show" at bounding box center [438, 142] width 21 height 9
click at [781, 357] on icon "delete_forever" at bounding box center [786, 354] width 10 height 10
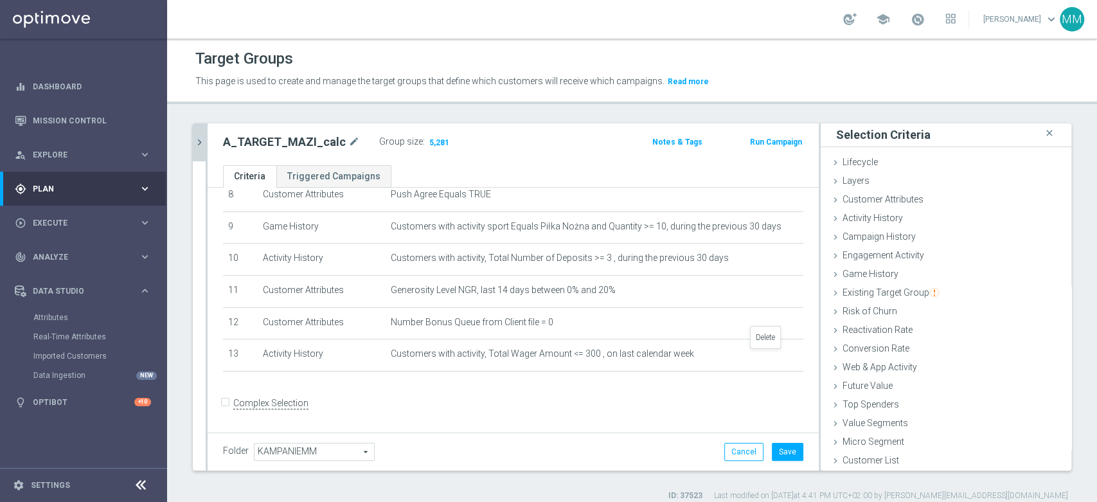
scroll to position [244, 0]
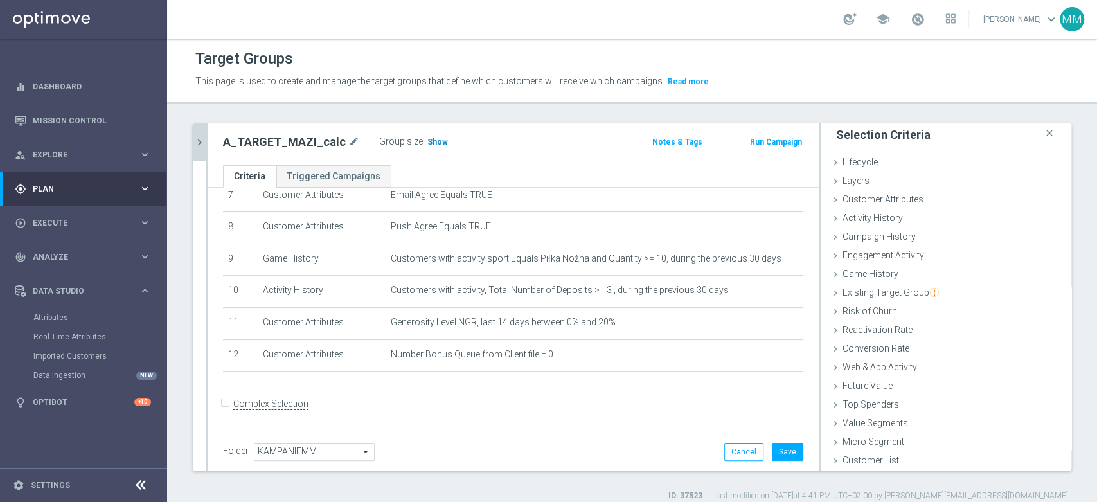
click at [428, 143] on span "Show" at bounding box center [438, 142] width 21 height 9
click at [864, 220] on span "Activity History" at bounding box center [873, 218] width 60 height 10
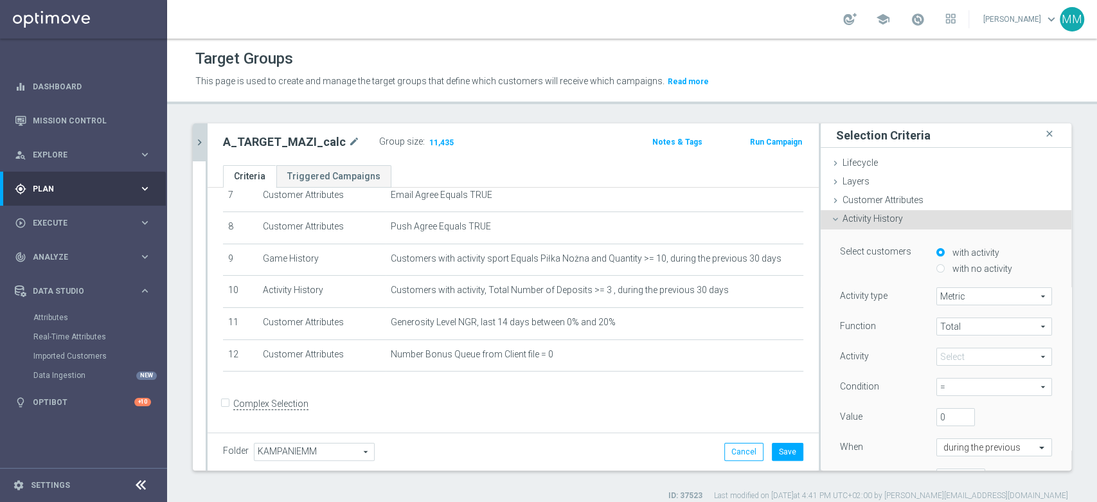
scroll to position [0, 0]
click at [869, 217] on span "Activity History" at bounding box center [873, 218] width 60 height 10
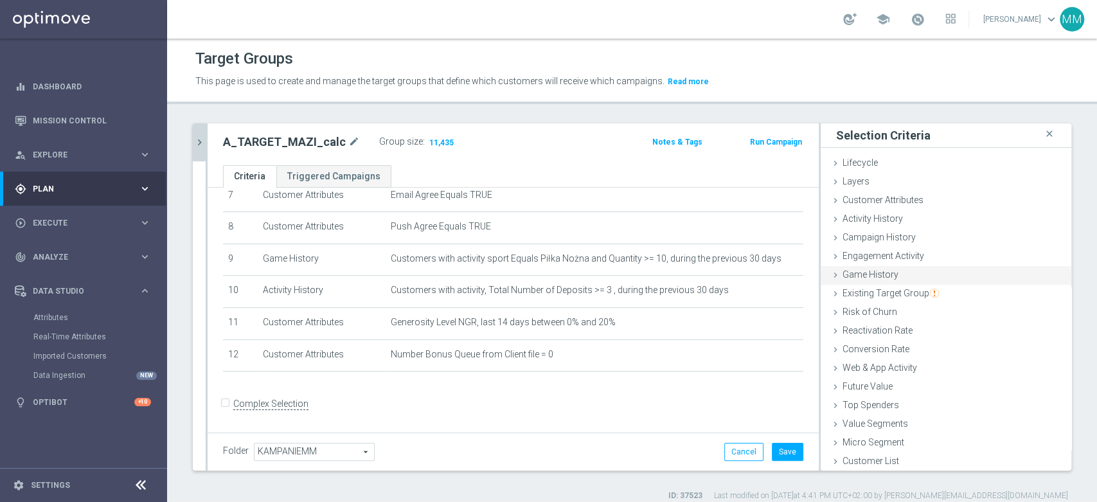
click at [883, 266] on div "Game History done selection updated" at bounding box center [946, 275] width 251 height 19
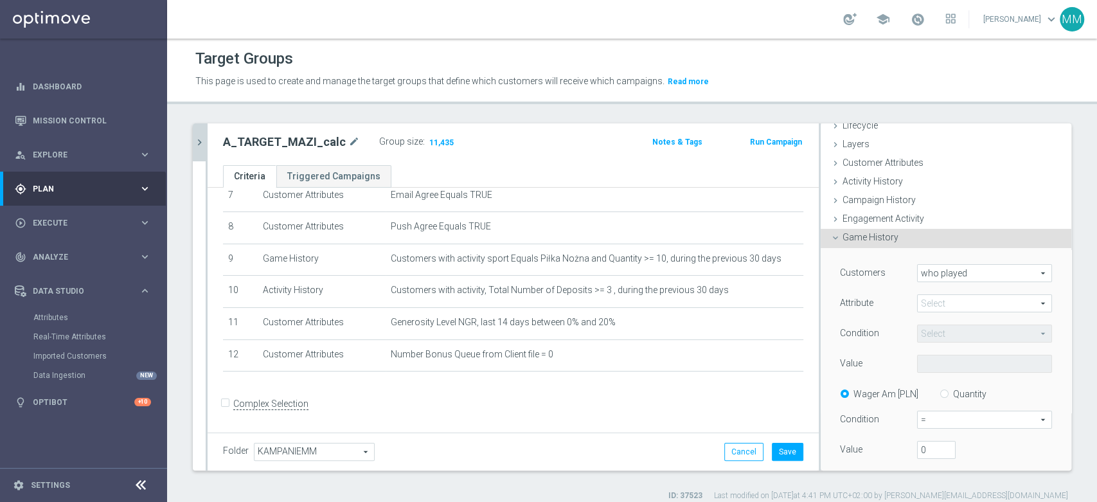
scroll to position [71, 0]
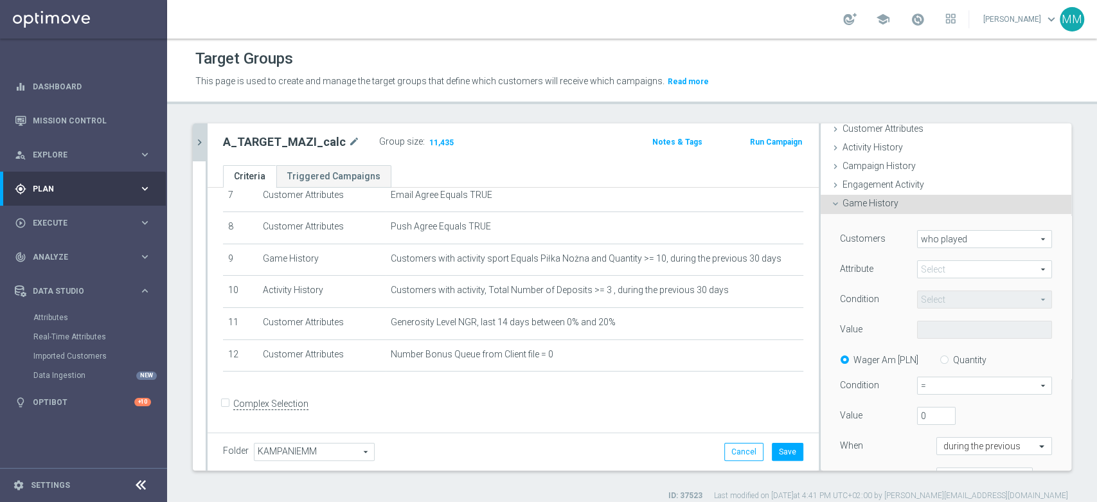
click at [930, 251] on div "Customers who played who played arrow_drop_down search Attribute Select arrow_d…" at bounding box center [946, 363] width 212 height 266
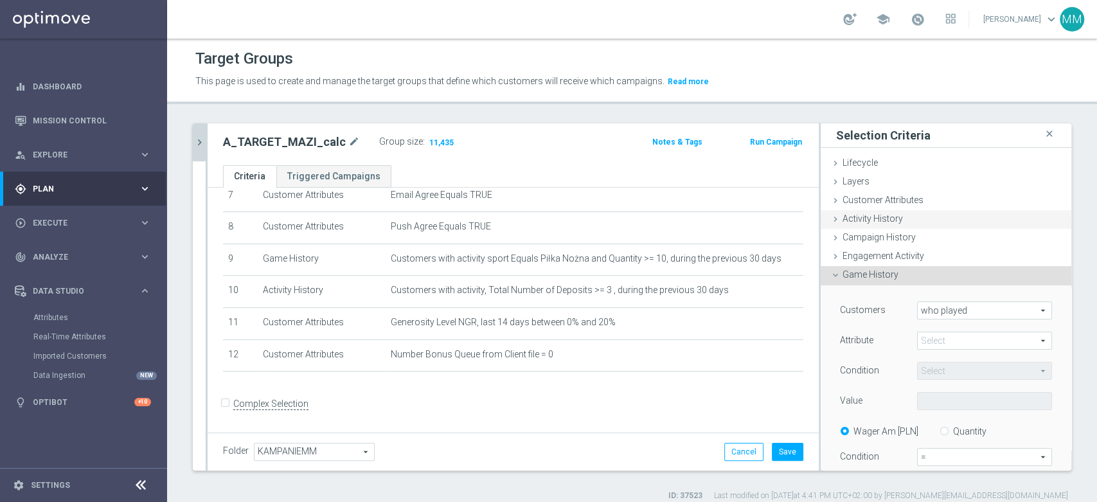
click at [884, 213] on span "Activity History" at bounding box center [873, 218] width 60 height 10
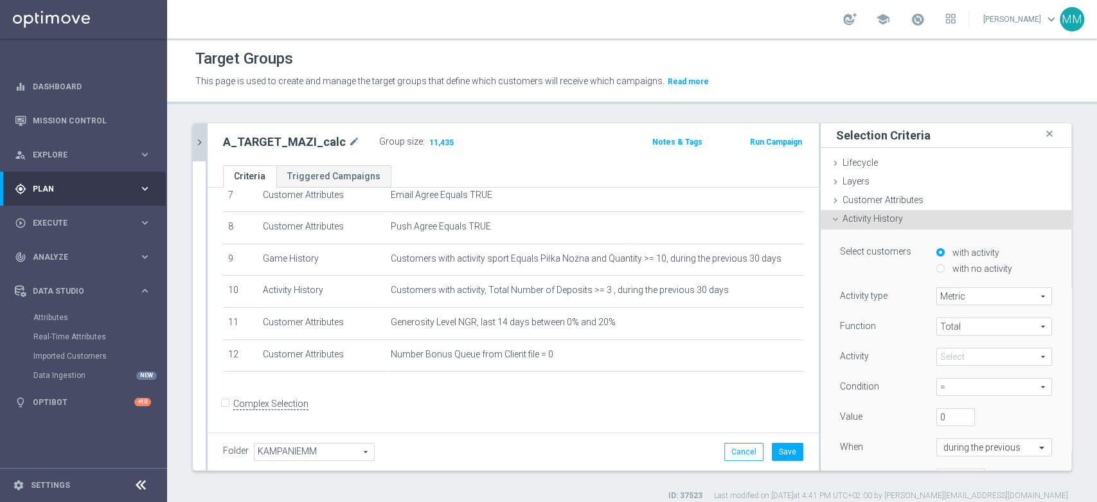
click at [971, 267] on label "with no activity" at bounding box center [981, 269] width 63 height 12
click at [945, 267] on input "with no activity" at bounding box center [941, 268] width 8 height 8
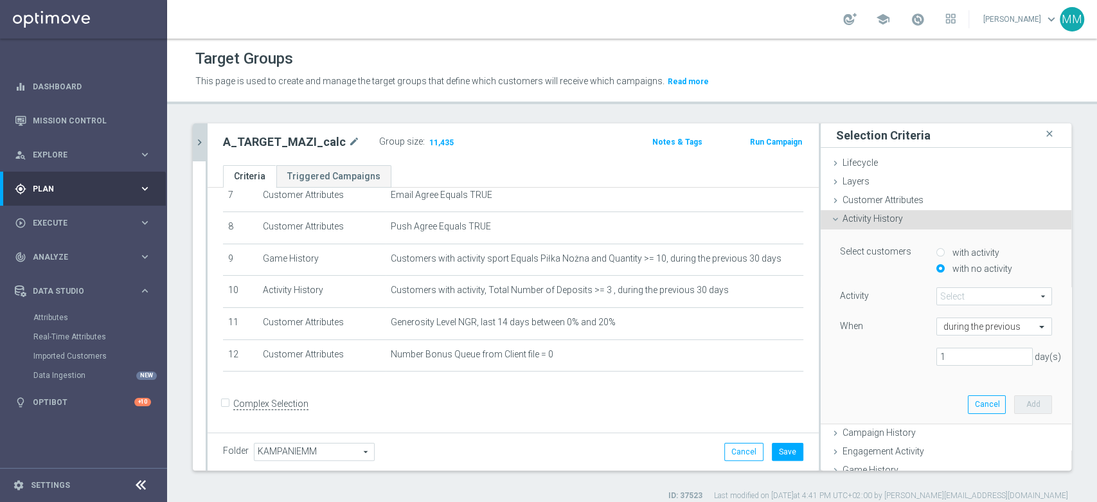
click at [962, 297] on span at bounding box center [994, 296] width 114 height 17
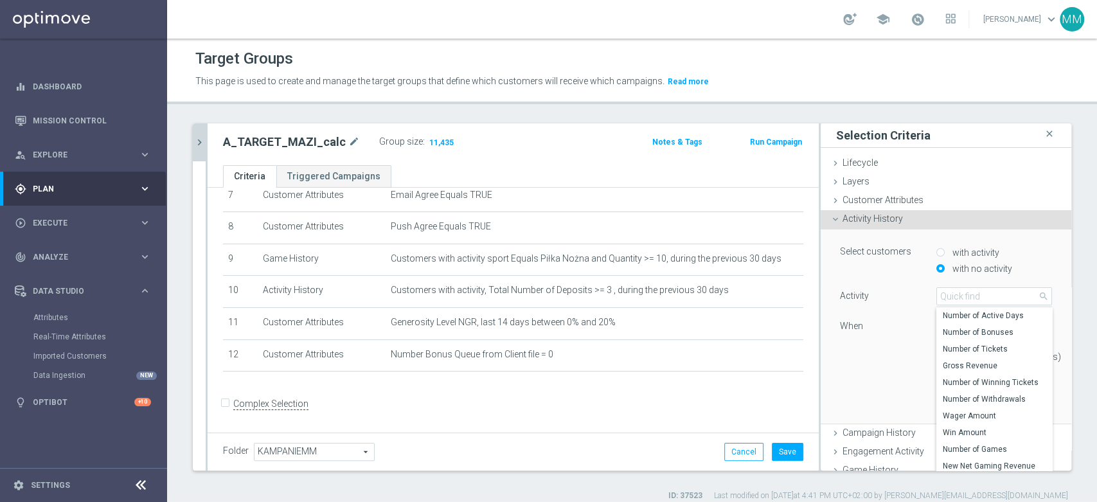
scroll to position [138, 0]
click at [968, 323] on span "Wager Amount" at bounding box center [994, 323] width 103 height 10
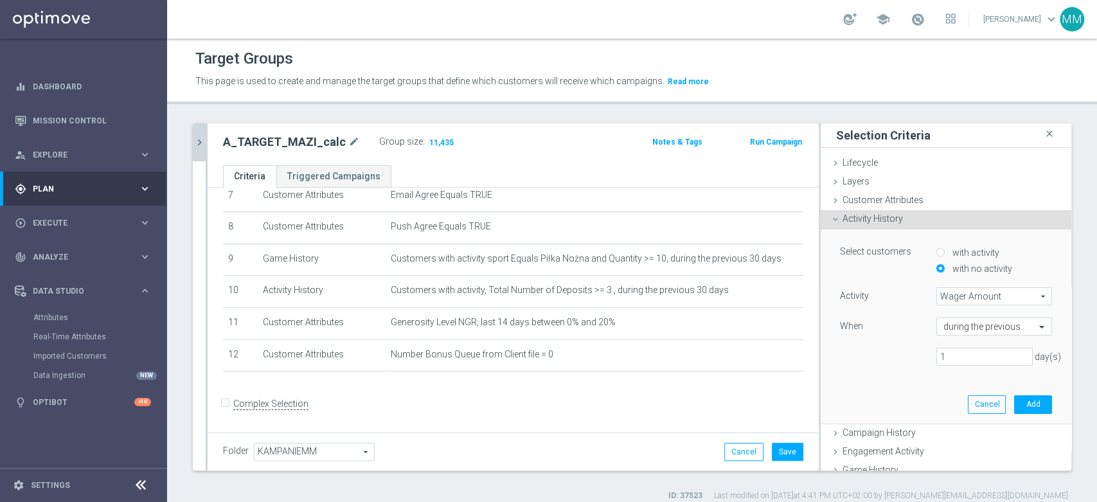
click at [950, 250] on label "with activity" at bounding box center [975, 253] width 50 height 12
click at [944, 250] on input "with activity" at bounding box center [941, 252] width 8 height 8
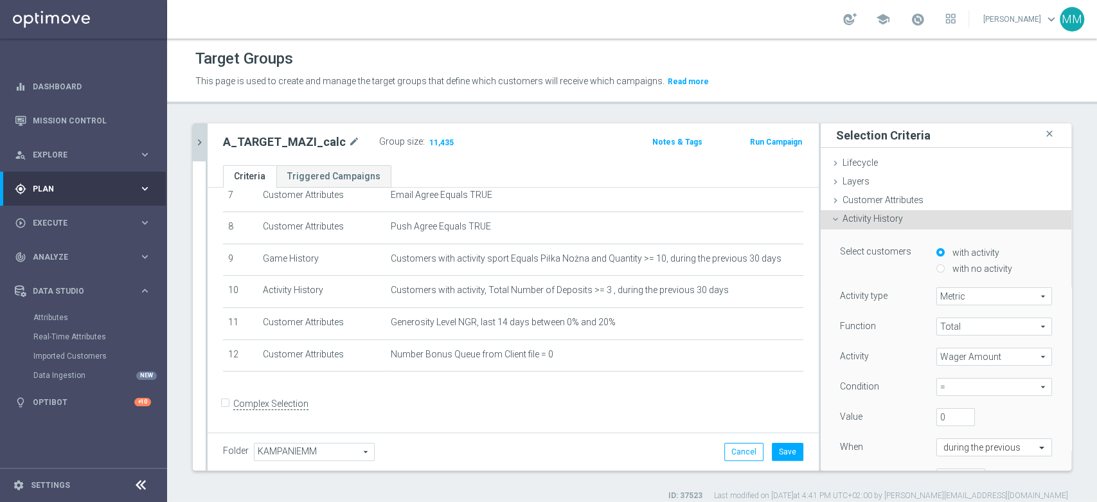
scroll to position [71, 0]
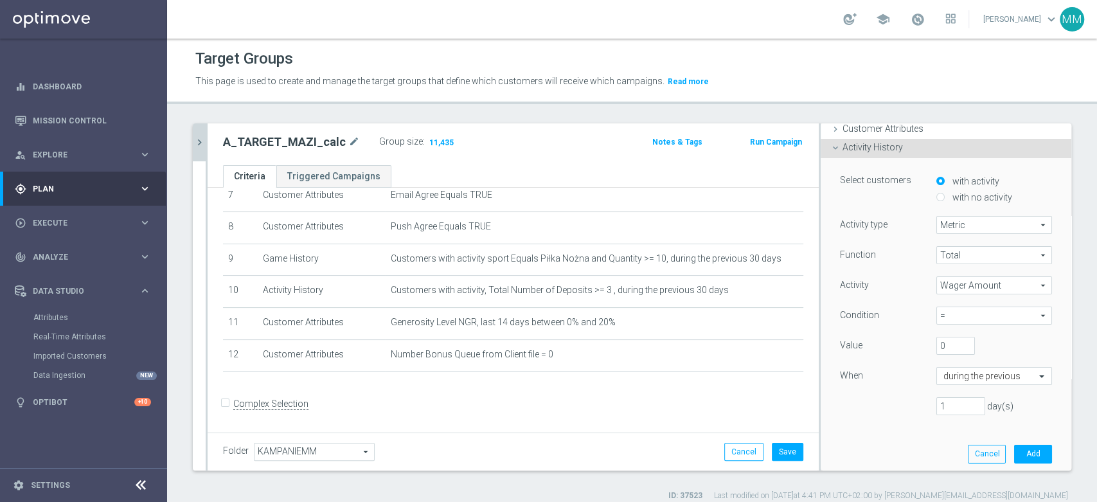
click at [946, 312] on span "=" at bounding box center [994, 315] width 114 height 17
click at [944, 417] on span "<=" at bounding box center [994, 418] width 103 height 10
drag, startPoint x: 935, startPoint y: 347, endPoint x: 900, endPoint y: 341, distance: 35.2
click at [900, 341] on div "Value 0" at bounding box center [946, 347] width 231 height 21
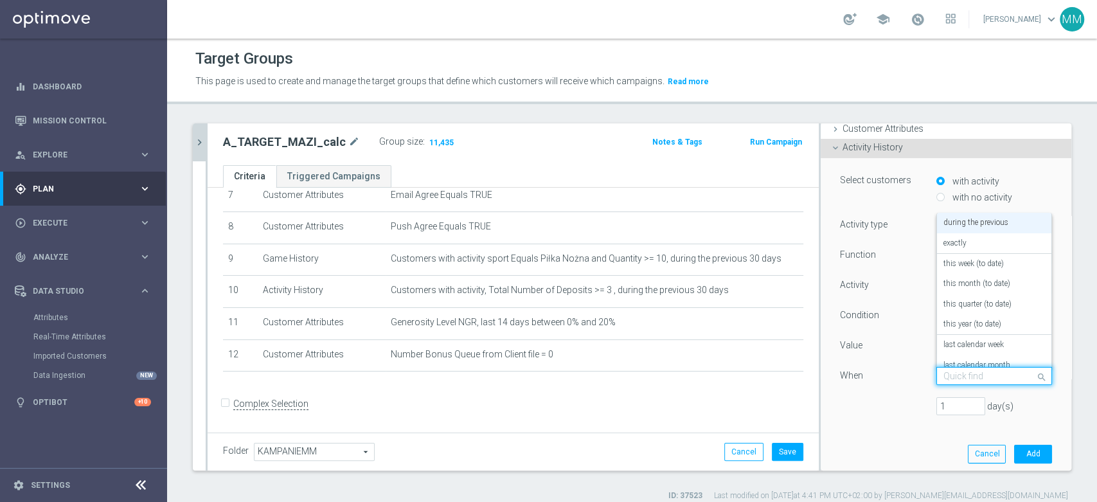
click at [948, 372] on input "text" at bounding box center [982, 377] width 76 height 12
click at [963, 330] on div "last calendar week" at bounding box center [995, 324] width 102 height 21
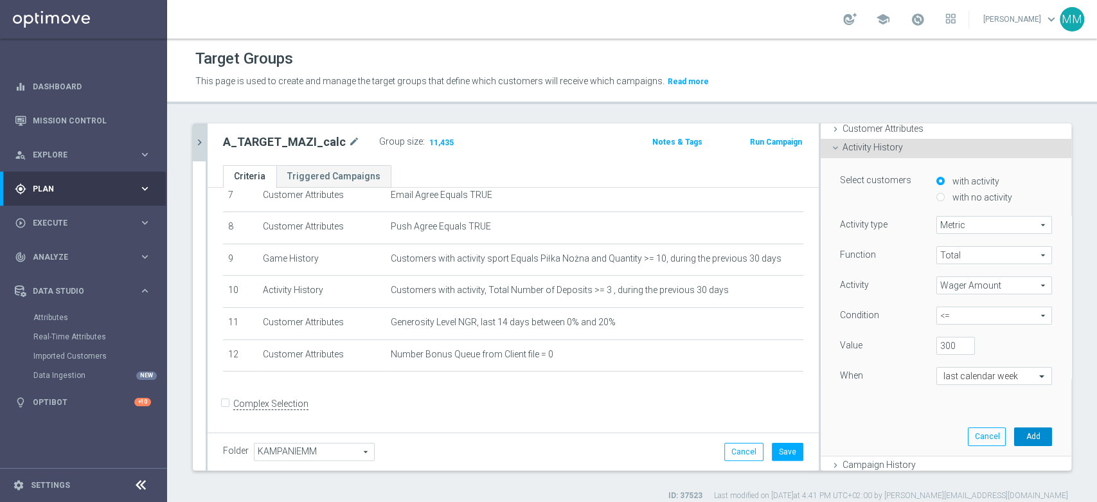
click at [1014, 429] on button "Add" at bounding box center [1033, 437] width 38 height 18
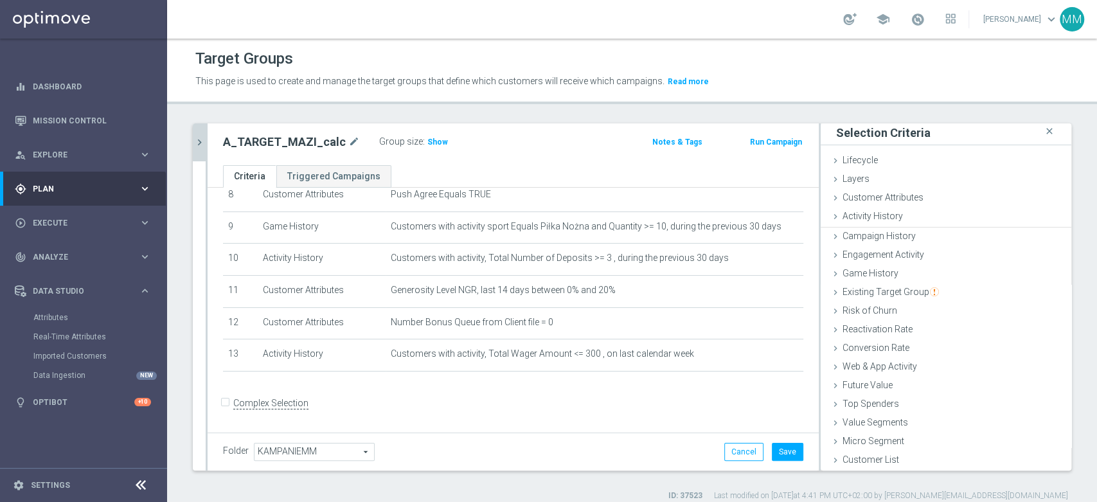
scroll to position [1, 0]
click at [435, 138] on span "Show" at bounding box center [438, 142] width 21 height 9
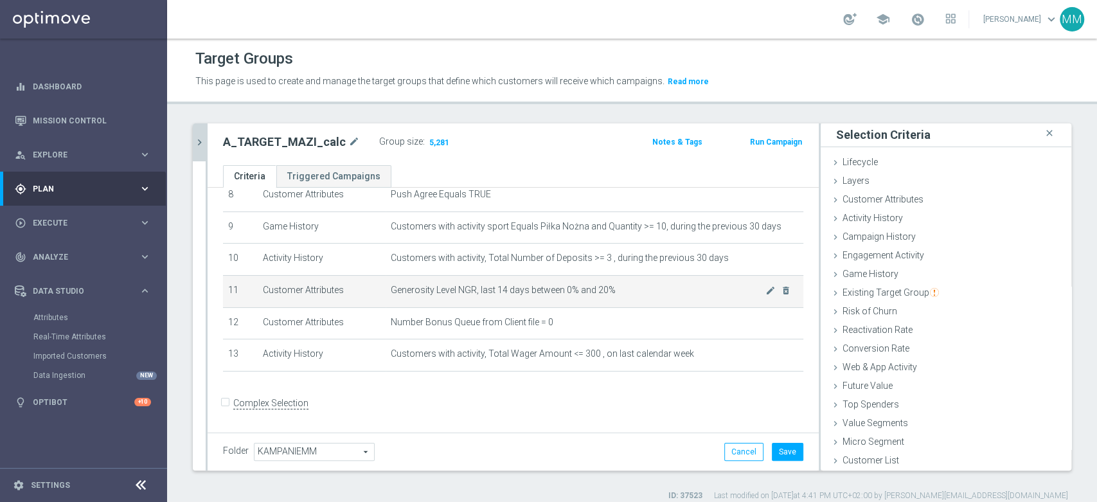
click at [599, 295] on span "Generosity Level NGR, last 14 days between 0% and 20%" at bounding box center [578, 290] width 375 height 11
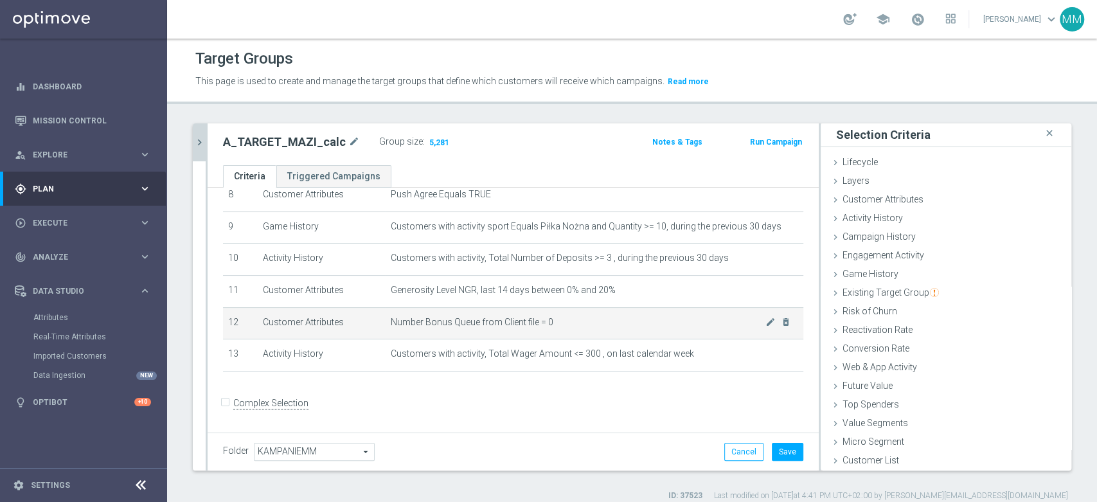
click at [631, 339] on td "Number Bonus Queue from Client file = 0 mode_edit delete_forever" at bounding box center [595, 323] width 418 height 32
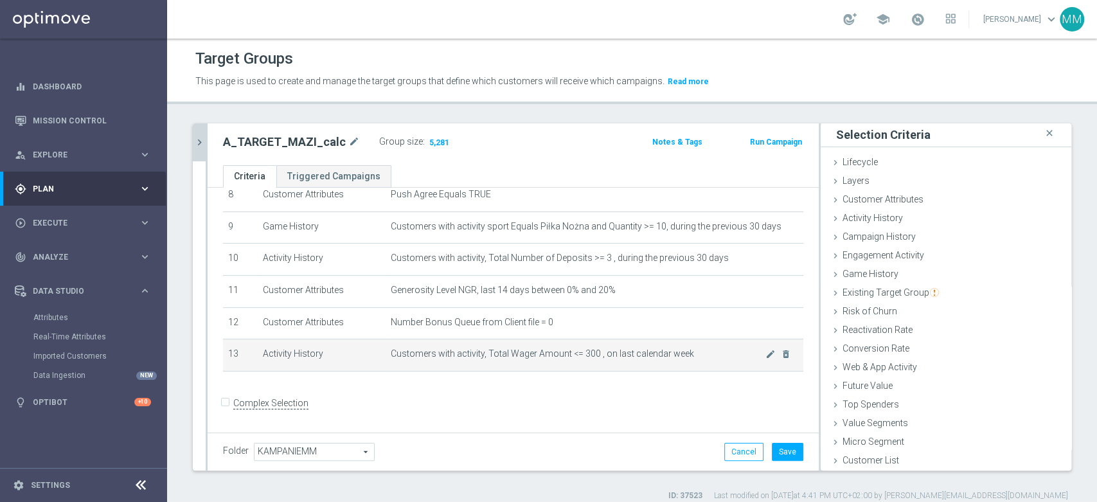
click at [638, 348] on td "Customers with activity, Total Wager Amount <= 300 , on last calendar week mode…" at bounding box center [595, 355] width 418 height 32
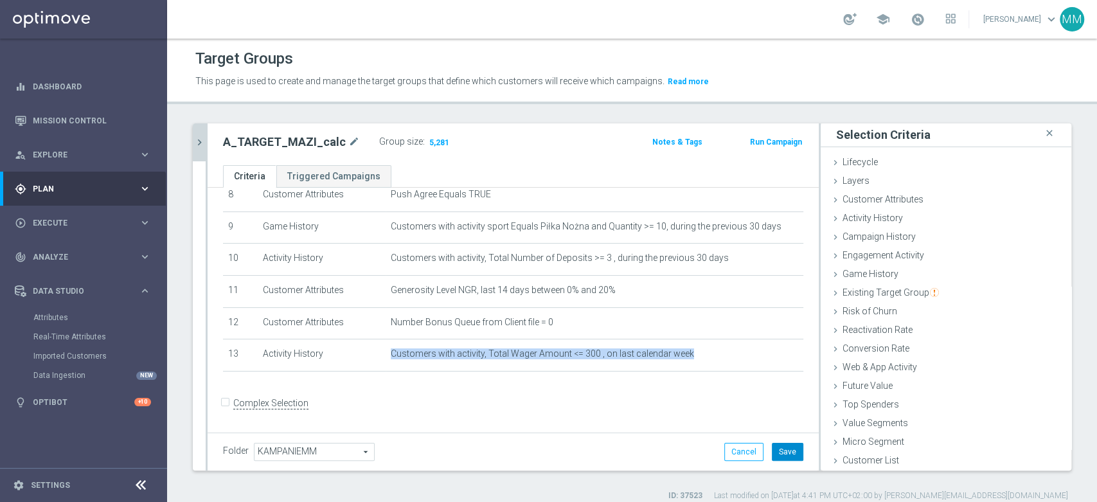
click at [772, 447] on button "Save" at bounding box center [788, 452] width 32 height 18
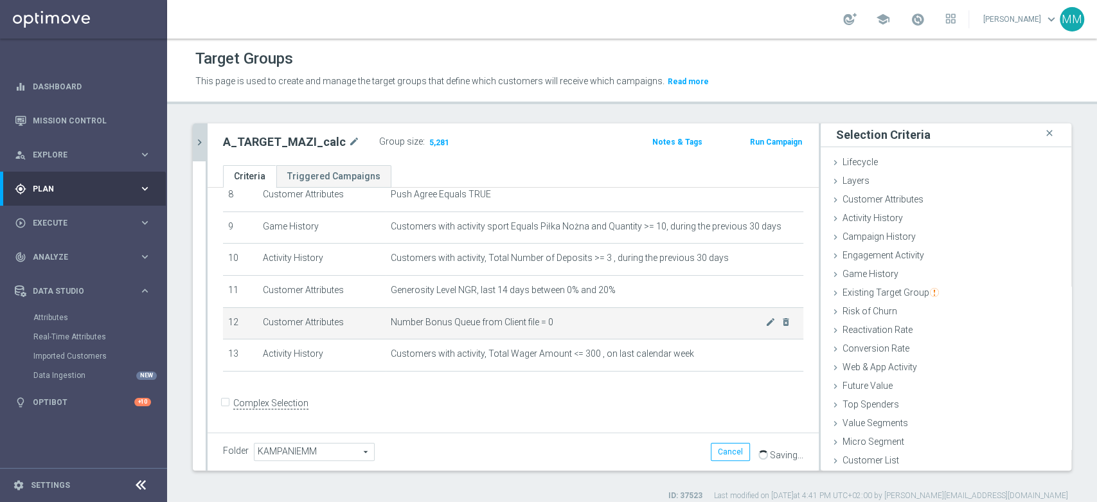
click at [561, 333] on td "Number Bonus Queue from Client file = 0 mode_edit delete_forever" at bounding box center [595, 323] width 418 height 32
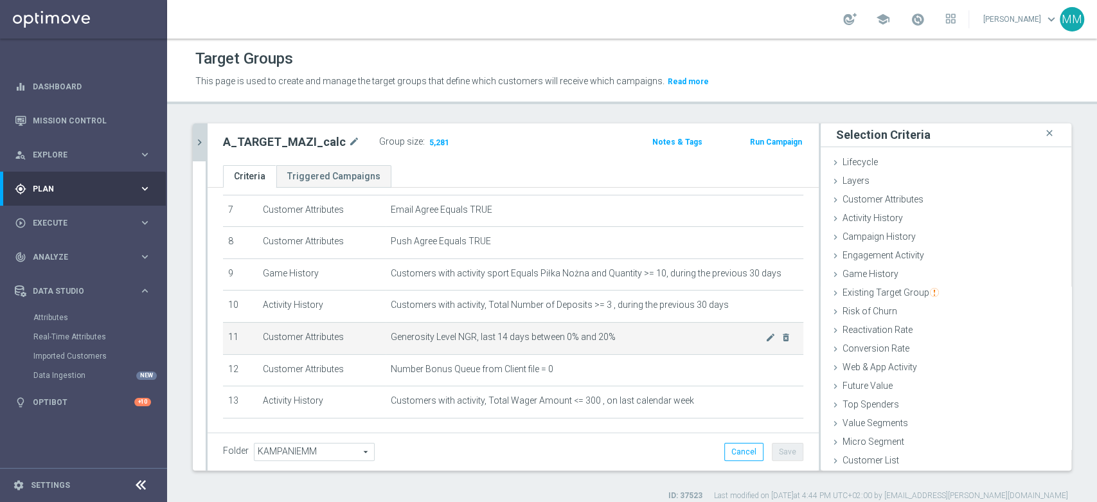
scroll to position [205, 0]
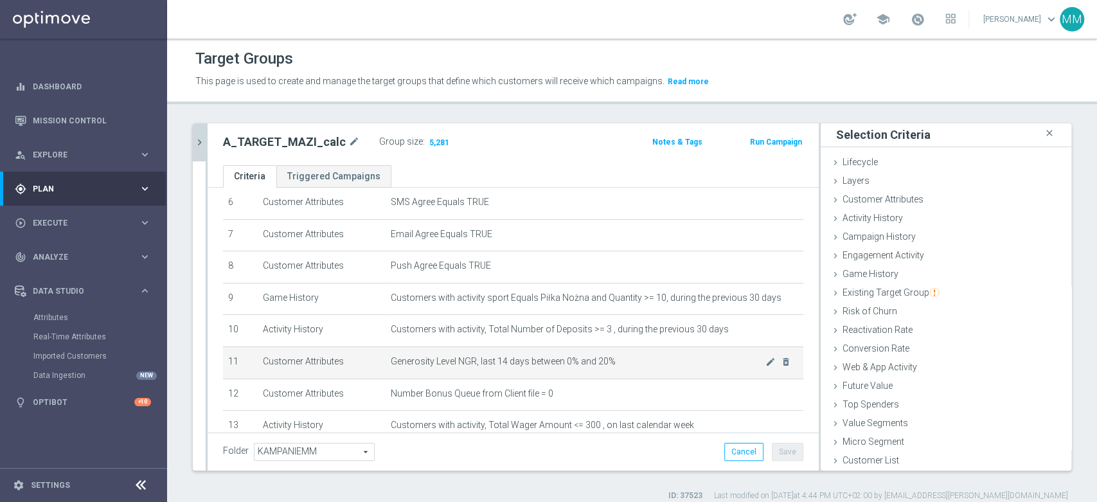
click at [584, 350] on td "Generosity Level NGR, last 14 days between 0% and 20% mode_edit delete_forever" at bounding box center [595, 363] width 418 height 32
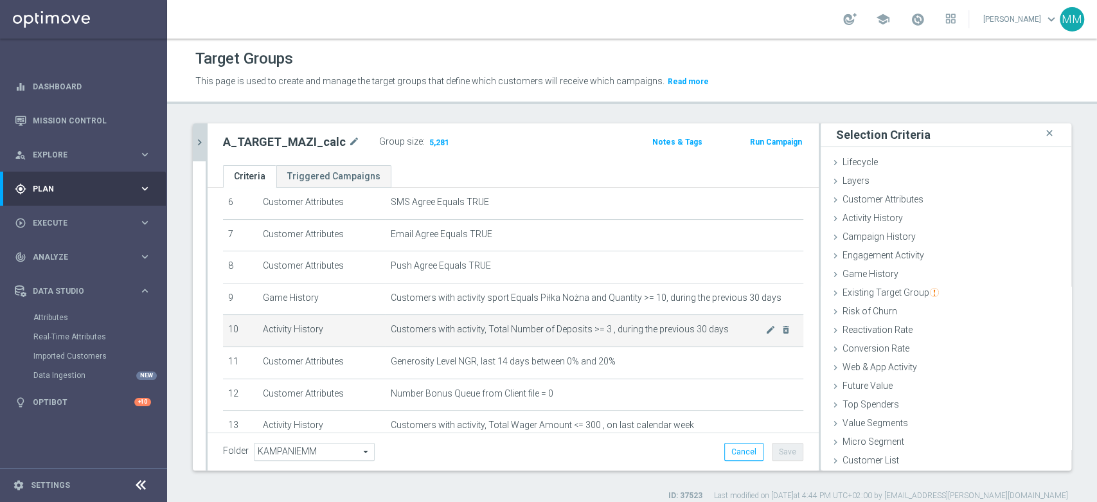
click at [593, 327] on span "Customers with activity, Total Number of Deposits >= 3 , during the previous 30…" at bounding box center [578, 329] width 375 height 11
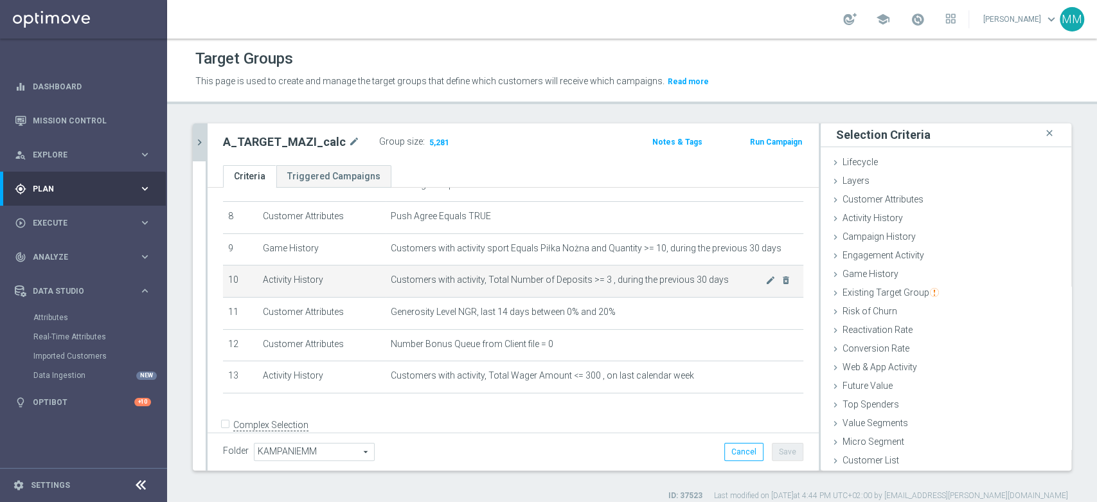
scroll to position [276, 0]
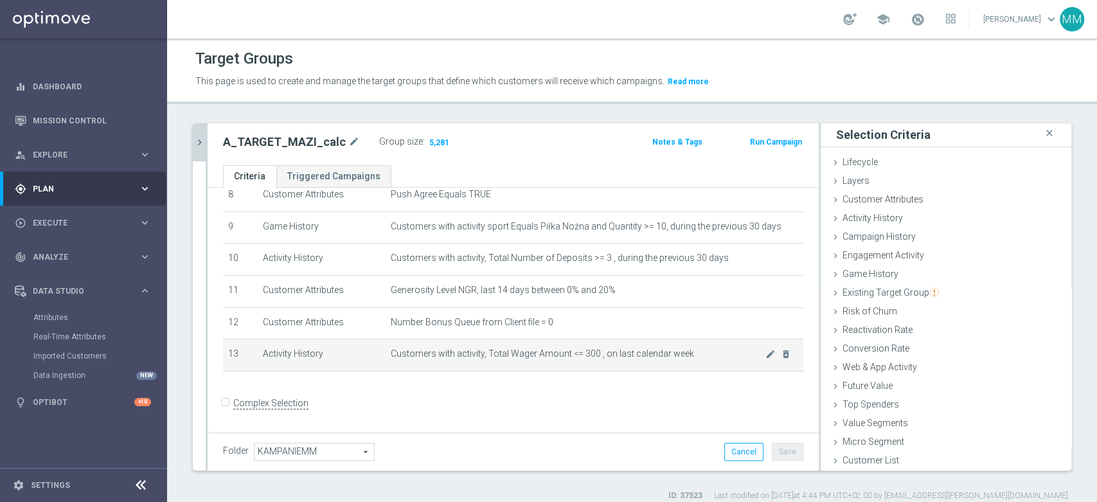
click at [665, 349] on td "Customers with activity, Total Wager Amount <= 300 , on last calendar week mode…" at bounding box center [595, 355] width 418 height 32
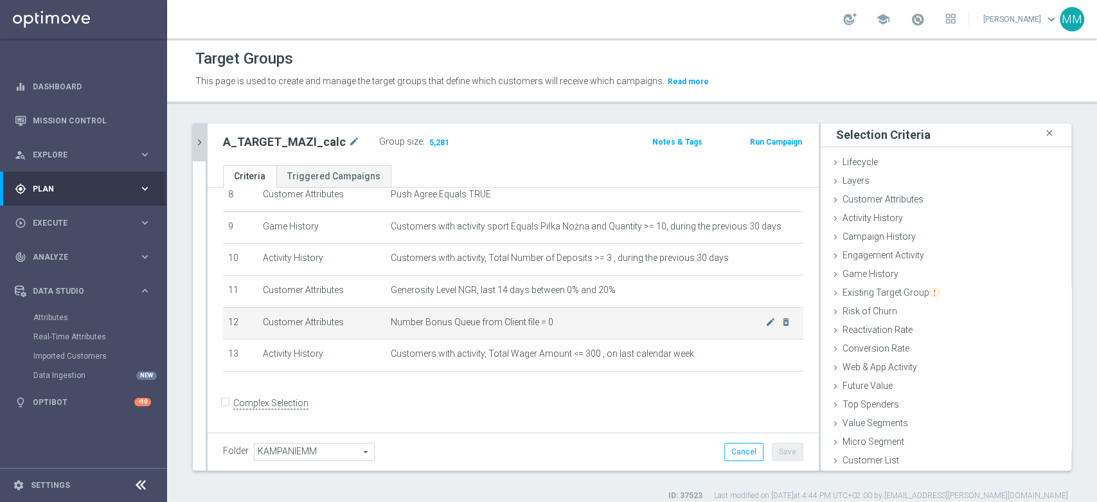
click at [421, 327] on span "Number Bonus Queue from Client file = 0" at bounding box center [578, 322] width 375 height 11
click at [529, 326] on span "Number Bonus Queue from Client file = 0" at bounding box center [578, 322] width 375 height 11
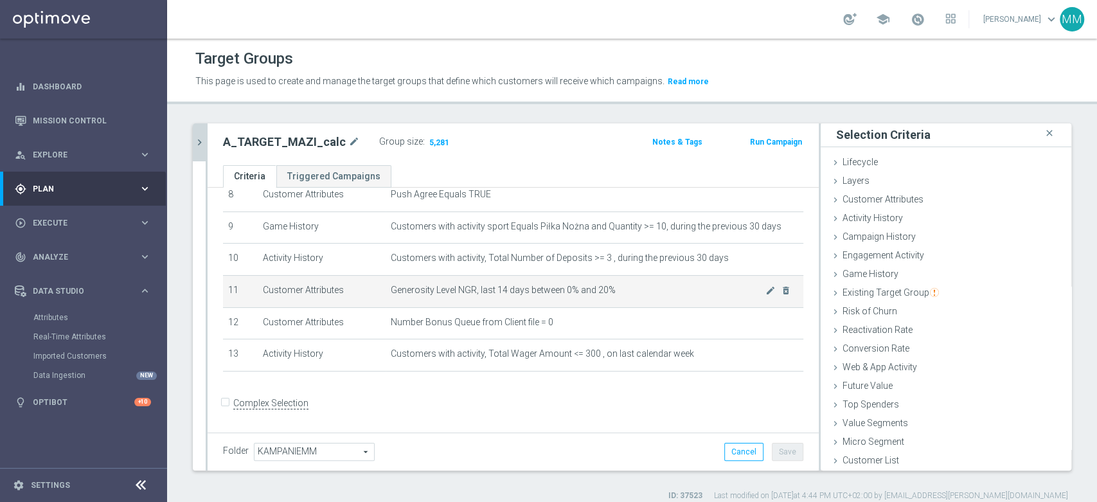
click at [571, 296] on span "Generosity Level NGR, last 14 days between 0% and 20%" at bounding box center [578, 290] width 375 height 11
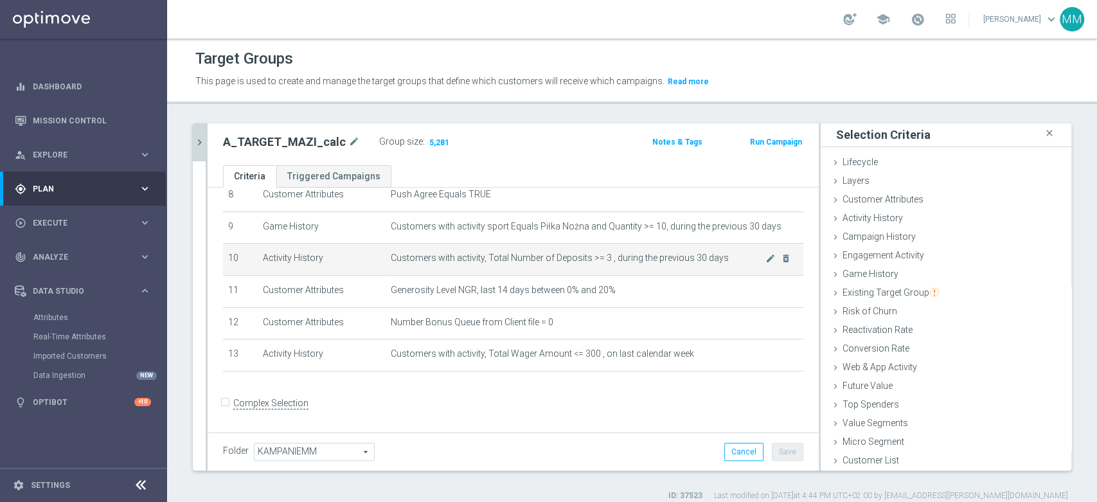
click at [593, 262] on span "Customers with activity, Total Number of Deposits >= 3 , during the previous 30…" at bounding box center [578, 258] width 375 height 11
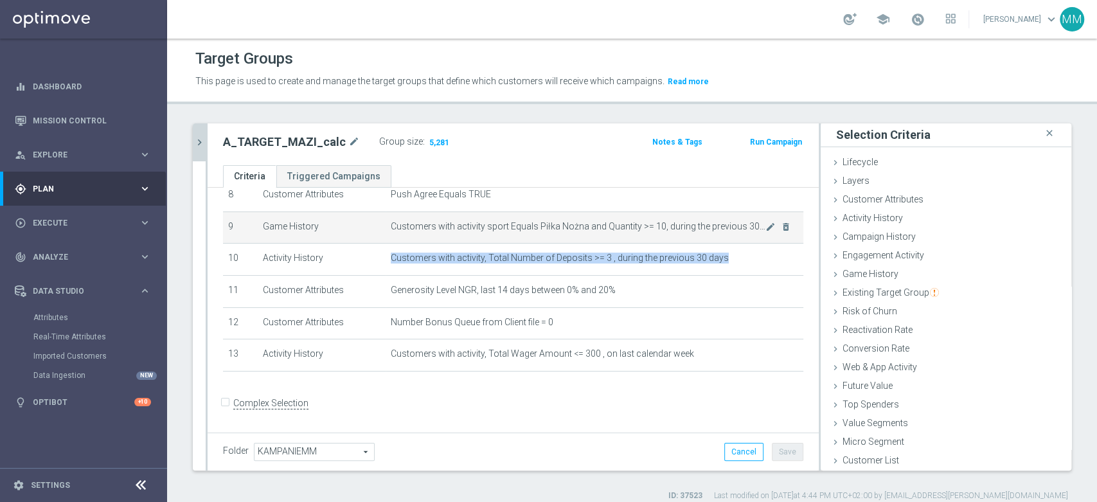
scroll to position [205, 0]
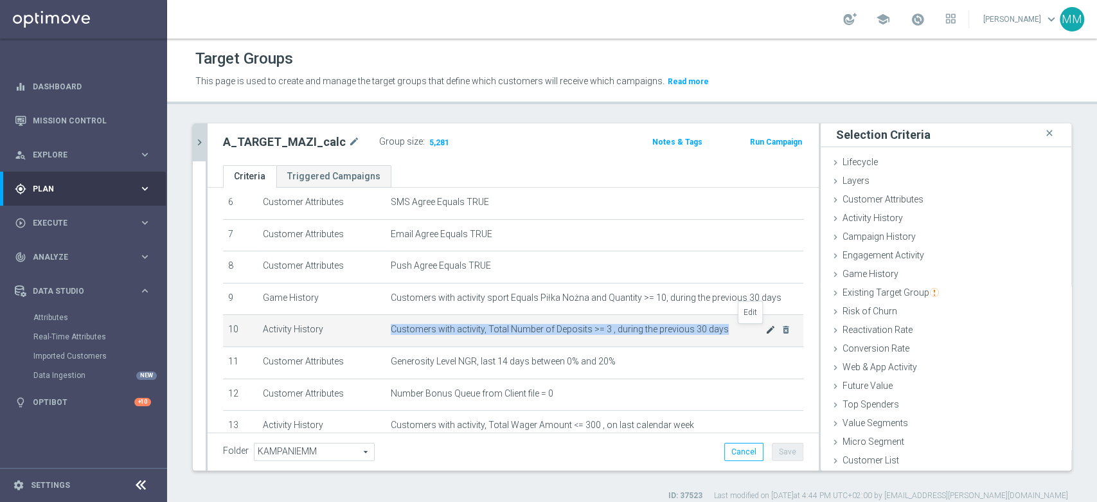
click at [766, 333] on icon "mode_edit" at bounding box center [771, 330] width 10 height 10
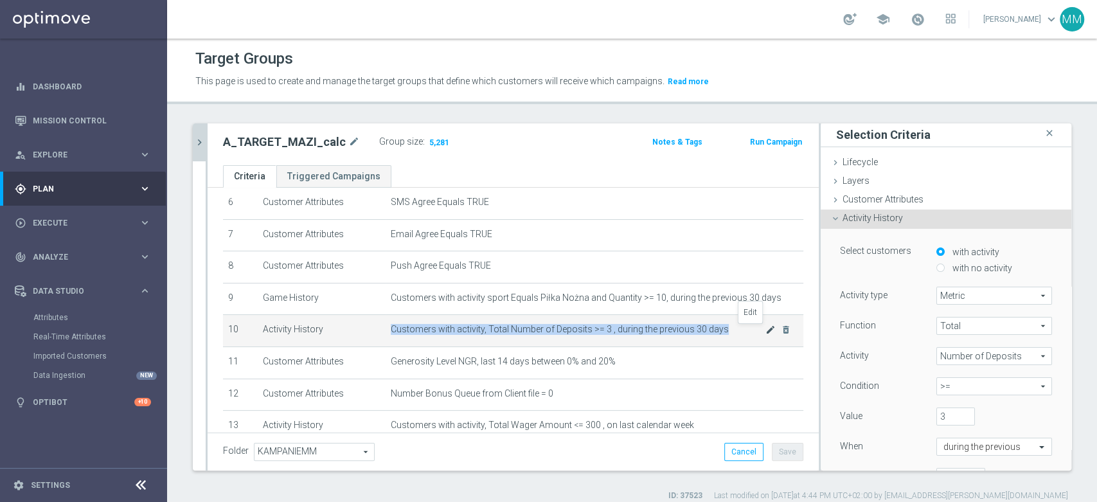
scroll to position [71, 0]
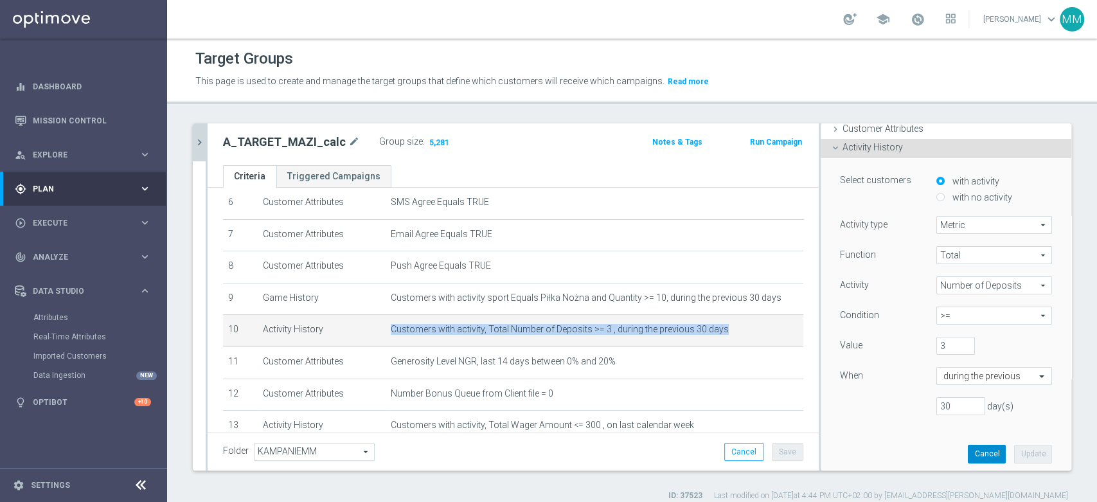
click at [968, 449] on button "Cancel" at bounding box center [987, 454] width 38 height 18
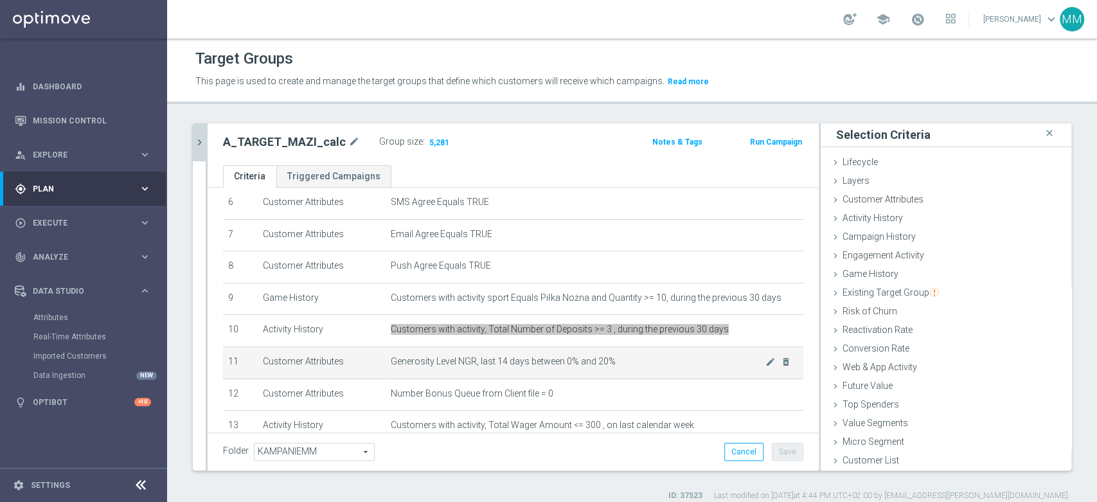
scroll to position [276, 0]
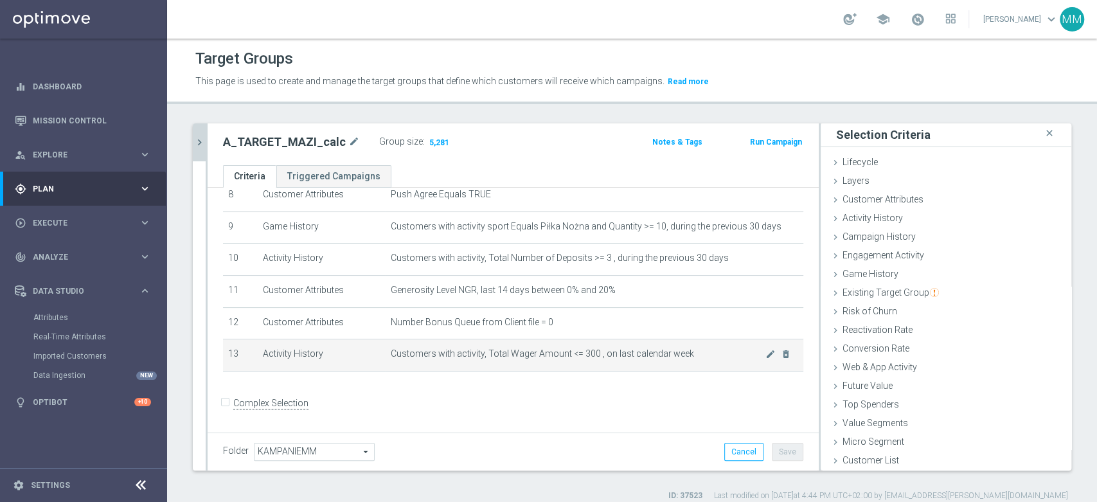
click at [609, 349] on td "Customers with activity, Total Wager Amount <= 300 , on last calendar week mode…" at bounding box center [595, 355] width 418 height 32
click at [606, 370] on td "Customers with activity, Total Wager Amount <= 300 , on last calendar week mode…" at bounding box center [595, 355] width 418 height 32
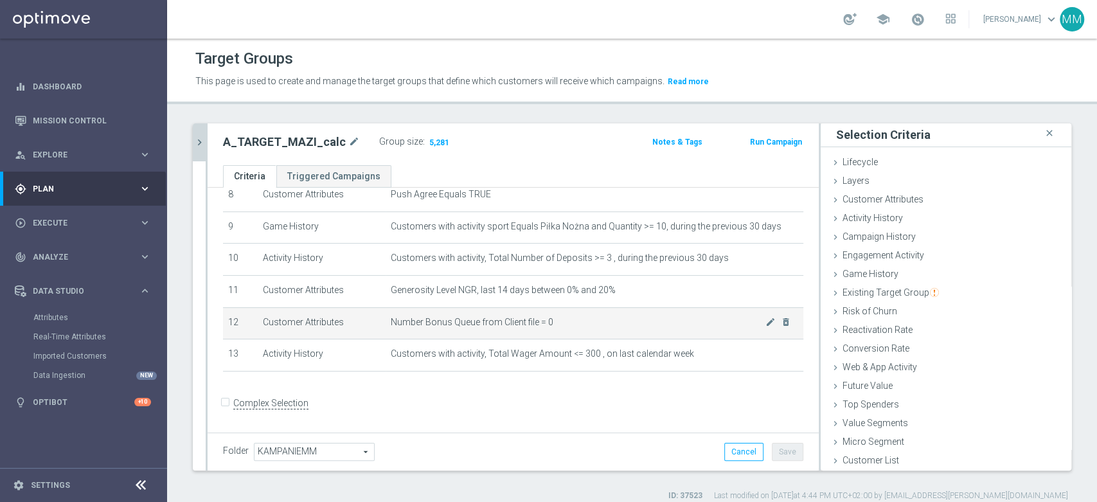
click at [575, 320] on span "Number Bonus Queue from Client file = 0" at bounding box center [578, 322] width 375 height 11
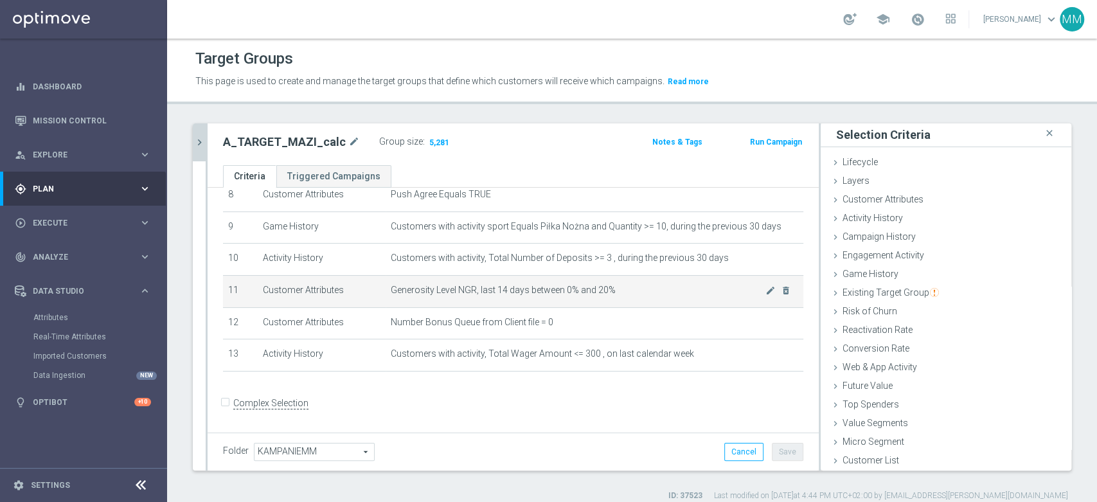
click at [580, 296] on span "Generosity Level NGR, last 14 days between 0% and 20%" at bounding box center [578, 290] width 375 height 11
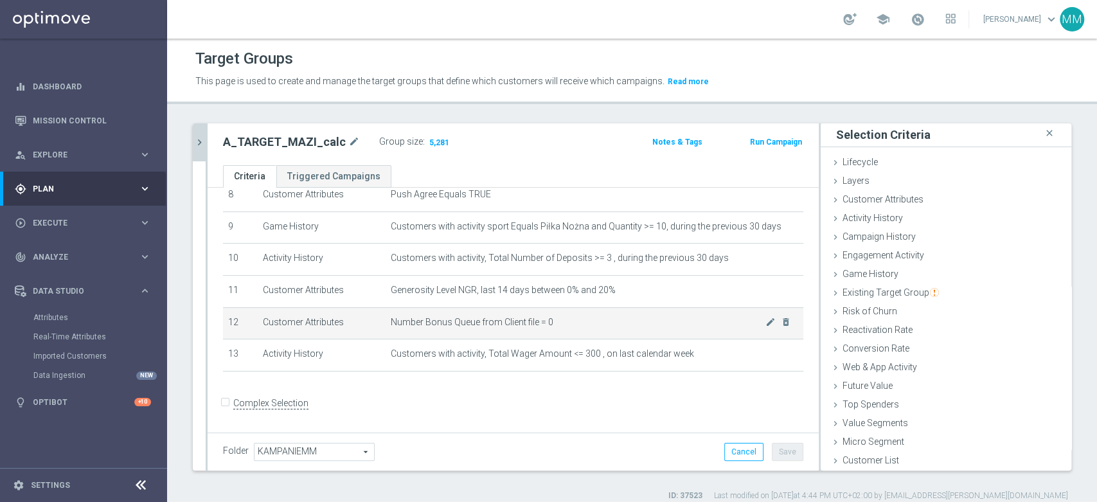
click at [574, 318] on td "Number Bonus Queue from Client file = 0 mode_edit delete_forever" at bounding box center [595, 323] width 418 height 32
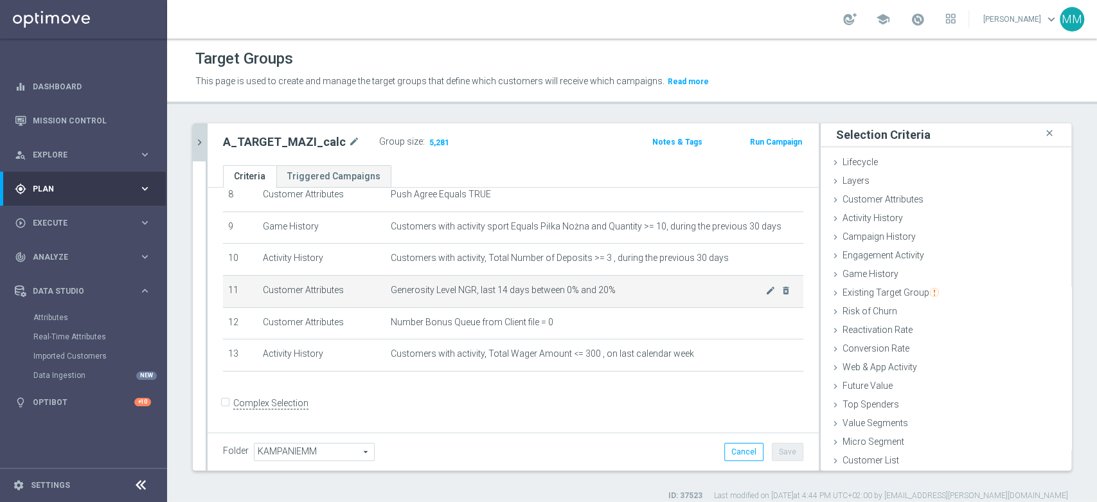
scroll to position [205, 0]
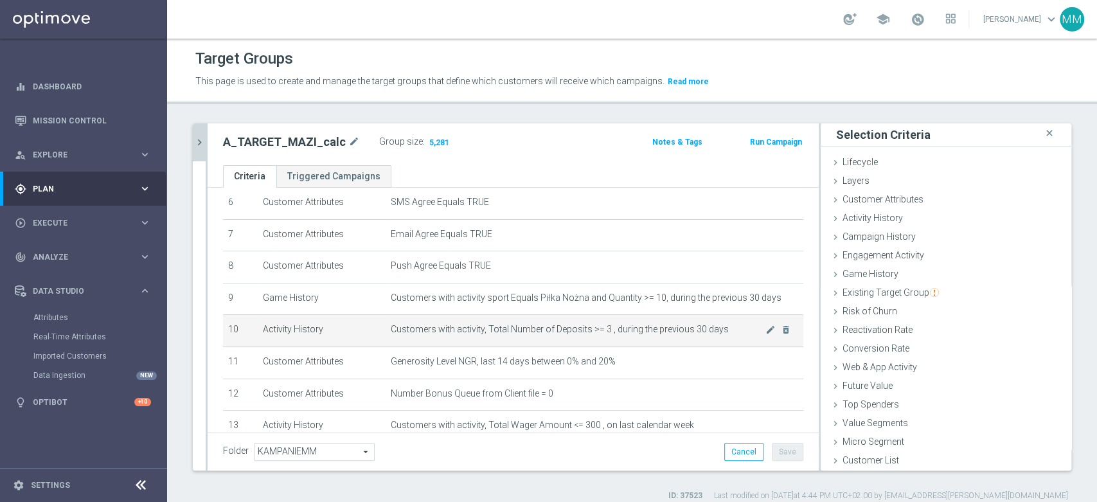
click at [604, 330] on span "Customers with activity, Total Number of Deposits >= 3 , during the previous 30…" at bounding box center [578, 329] width 375 height 11
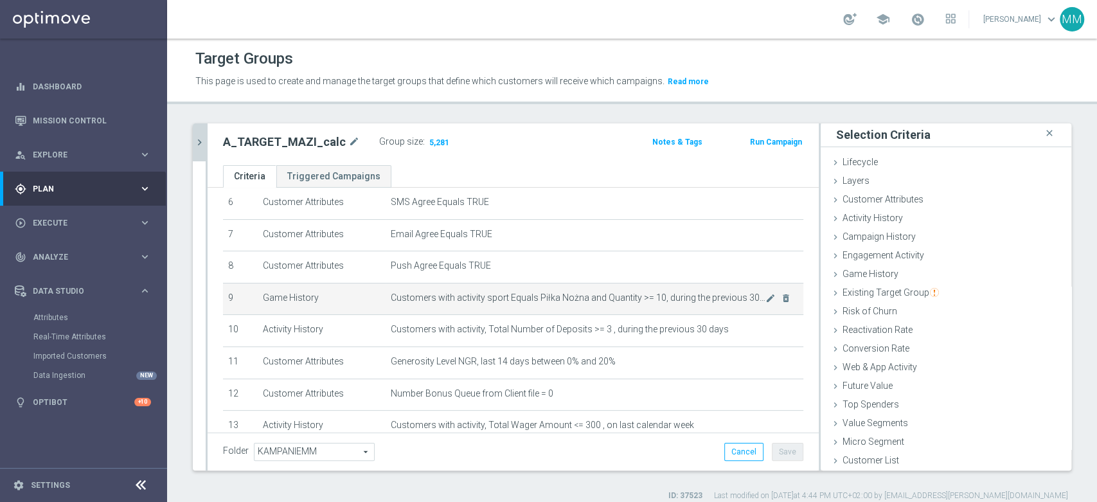
click at [607, 303] on span "Customers with activity sport Equals Piłka Nożna and Quantity >= 10, during the…" at bounding box center [578, 298] width 375 height 11
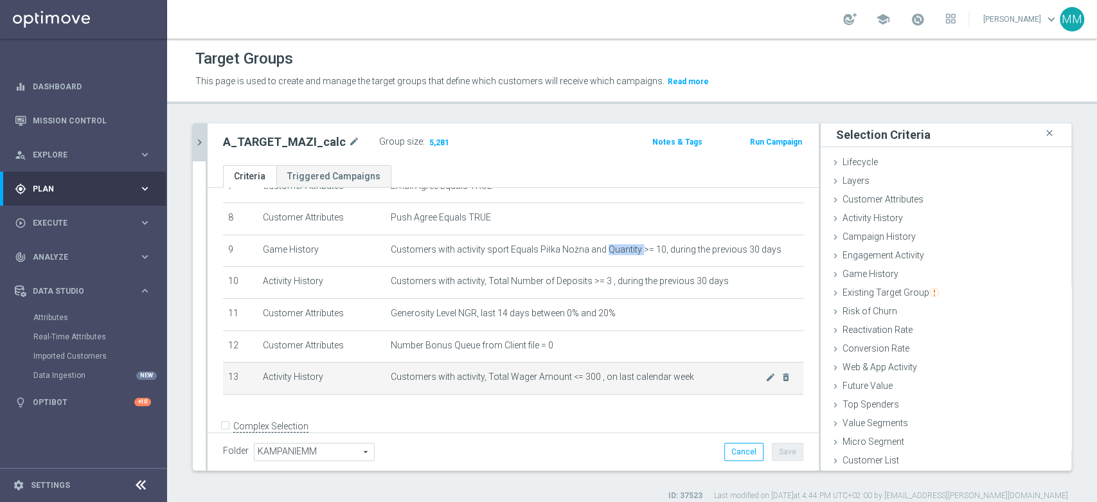
scroll to position [276, 0]
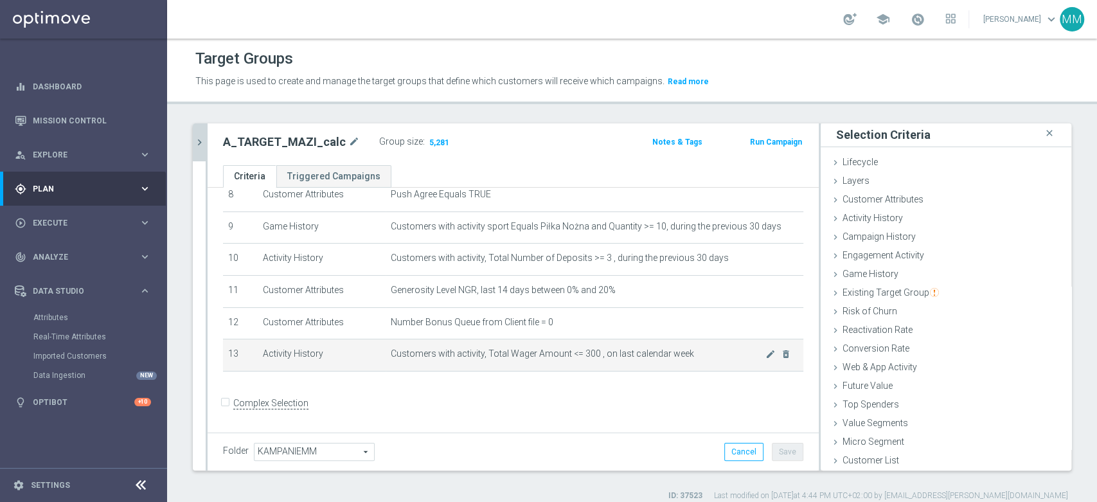
click at [607, 365] on td "Customers with activity, Total Wager Amount <= 300 , on last calendar week mode…" at bounding box center [595, 355] width 418 height 32
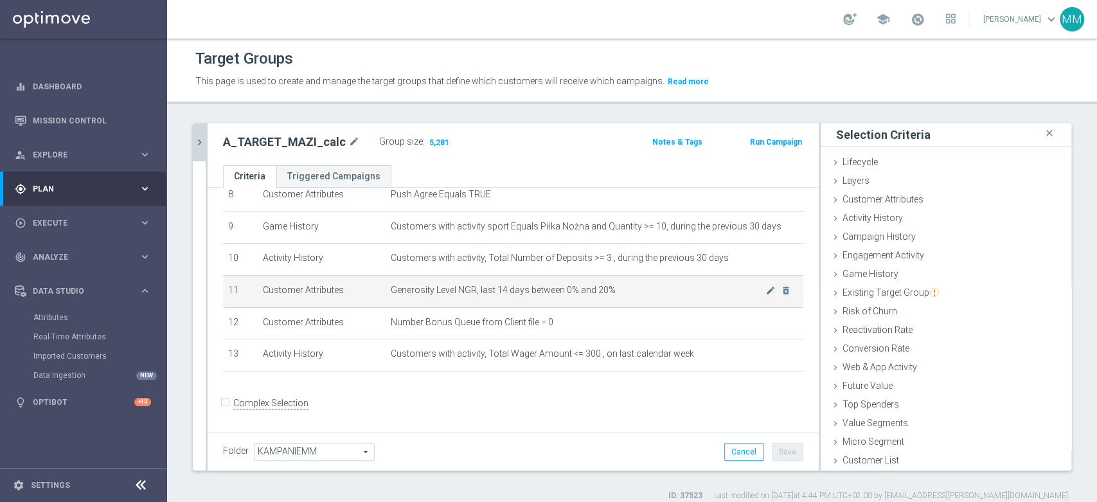
click at [516, 305] on td "Generosity Level NGR, last 14 days between 0% and 20% mode_edit delete_forever" at bounding box center [595, 291] width 418 height 32
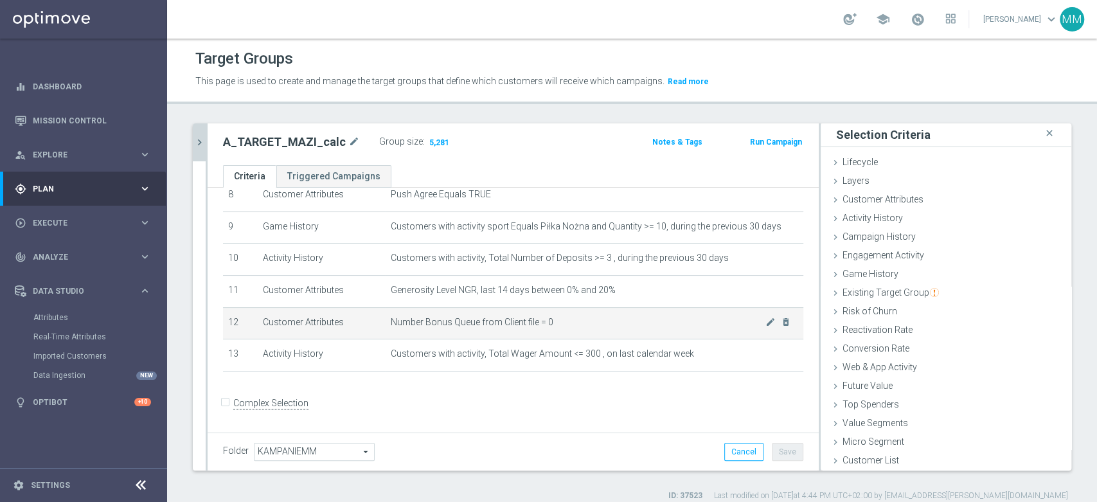
click at [514, 330] on td "Number Bonus Queue from Client file = 0 mode_edit delete_forever" at bounding box center [595, 323] width 418 height 32
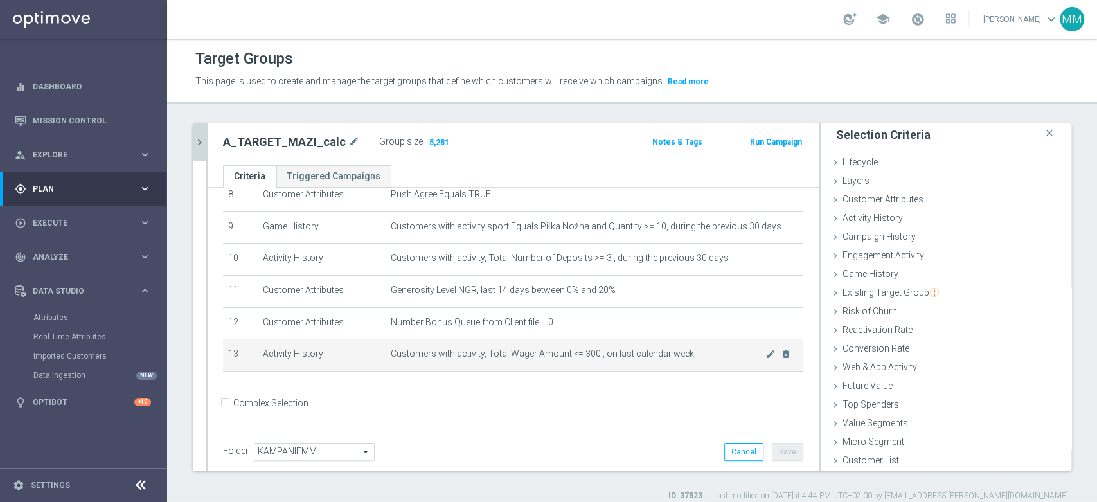
click at [576, 362] on td "Customers with activity, Total Wager Amount <= 300 , on last calendar week mode…" at bounding box center [595, 355] width 418 height 32
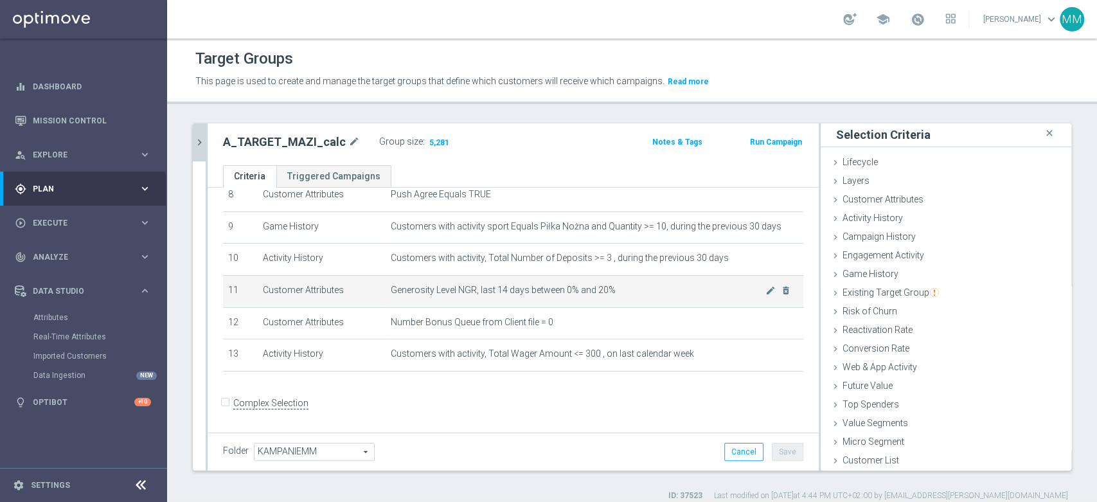
click at [518, 294] on span "Generosity Level NGR, last 14 days between 0% and 20%" at bounding box center [578, 290] width 375 height 11
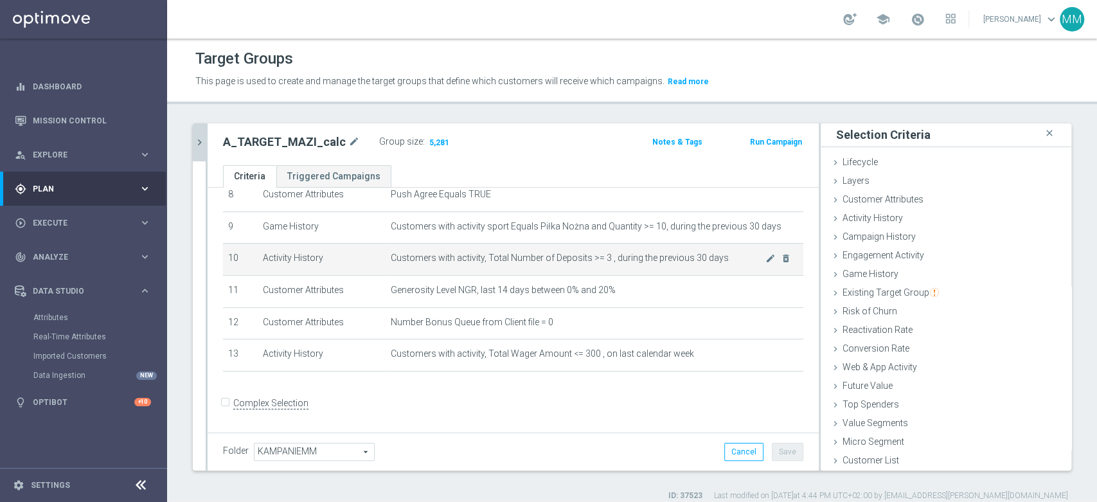
click at [524, 266] on td "Customers with activity, Total Number of Deposits >= 3 , during the previous 30…" at bounding box center [595, 260] width 418 height 32
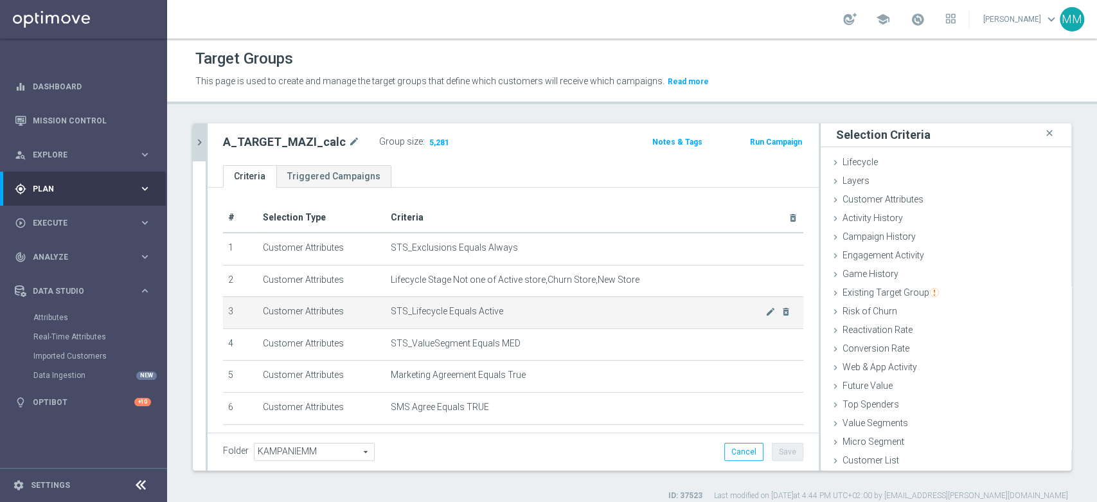
scroll to position [71, 0]
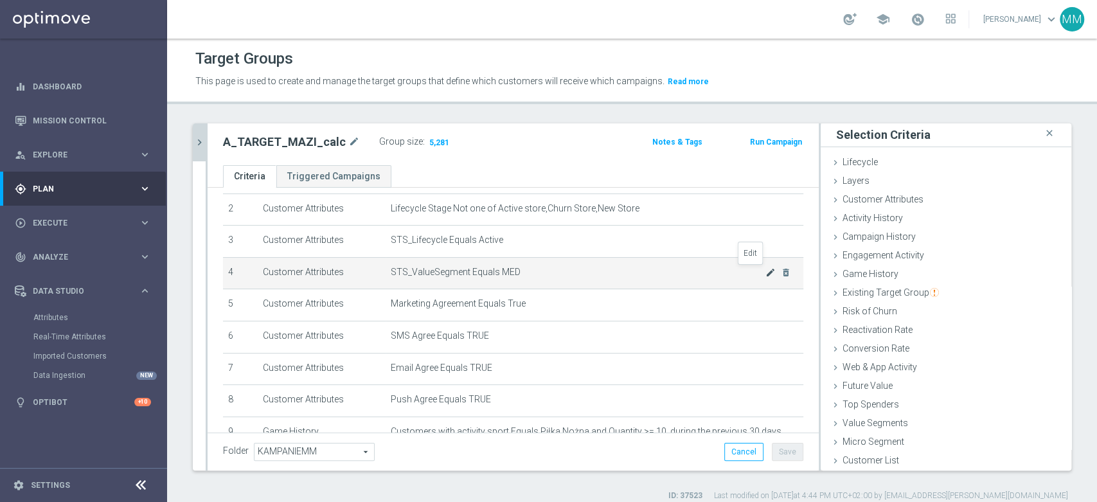
click at [766, 270] on icon "mode_edit" at bounding box center [771, 272] width 10 height 10
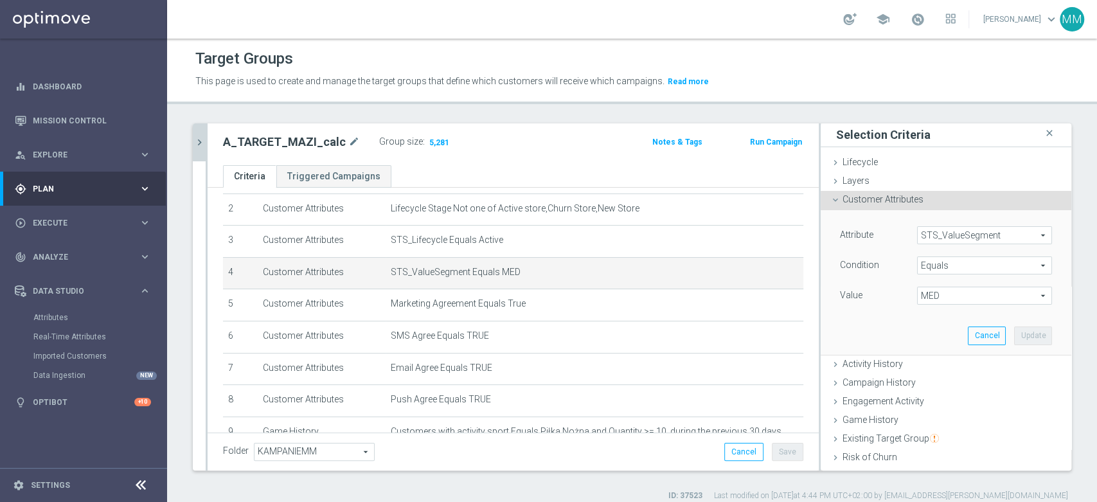
click at [931, 291] on span "MED" at bounding box center [985, 295] width 134 height 17
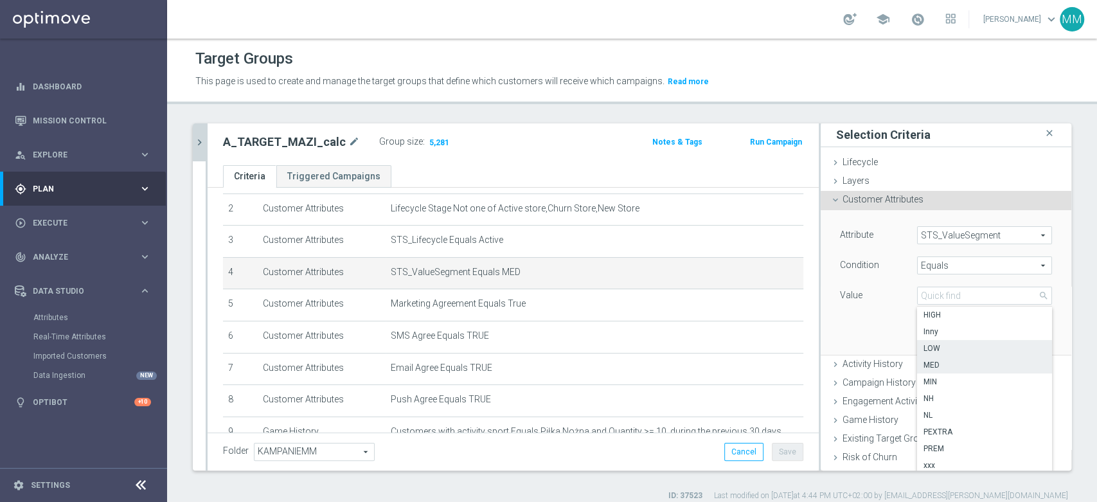
click at [940, 351] on span "LOW" at bounding box center [985, 348] width 122 height 10
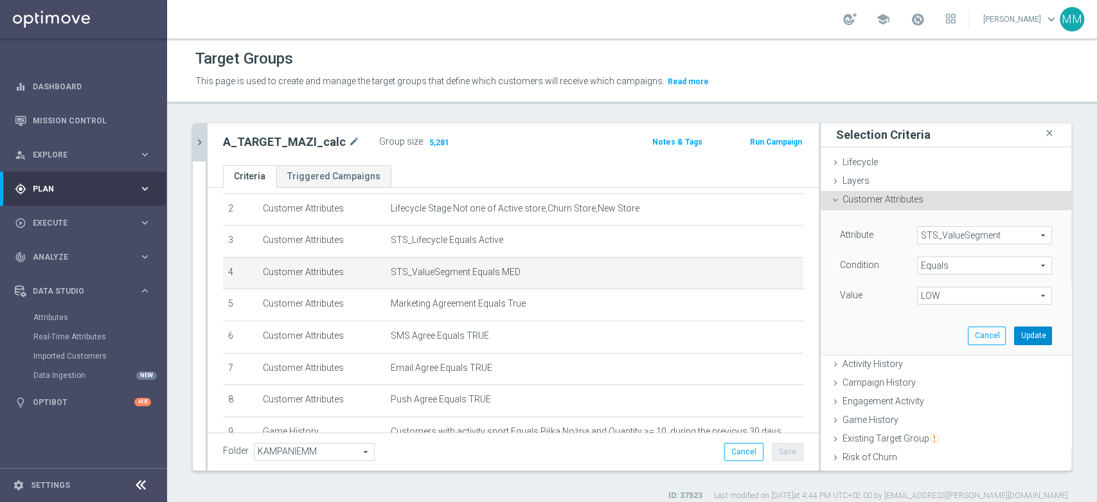
click at [1014, 333] on button "Update" at bounding box center [1033, 336] width 38 height 18
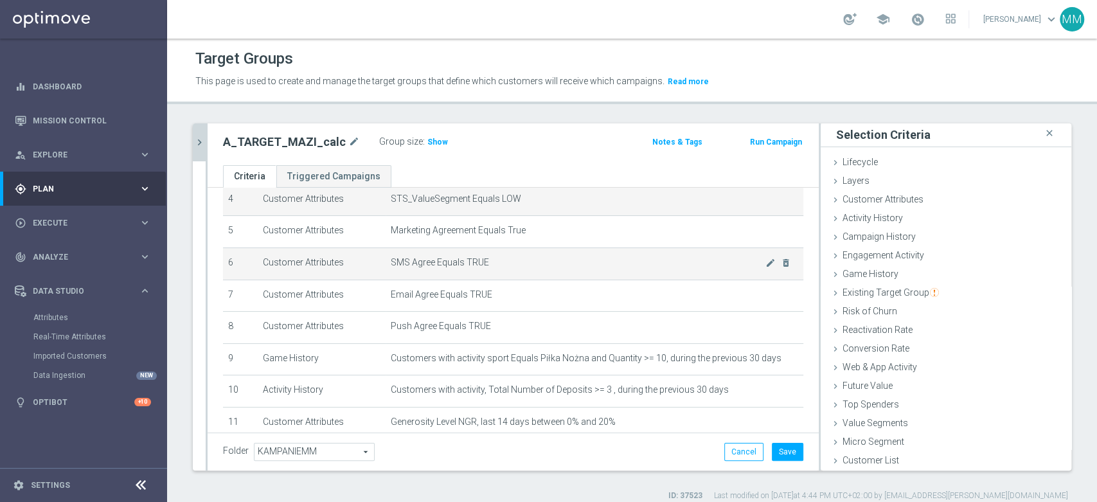
scroll to position [214, 0]
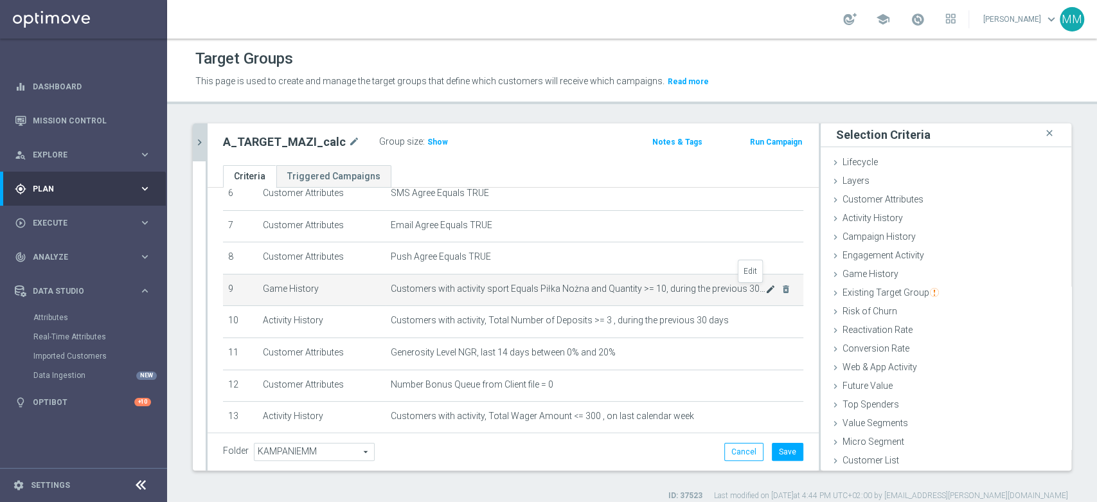
click at [766, 289] on icon "mode_edit" at bounding box center [771, 289] width 10 height 10
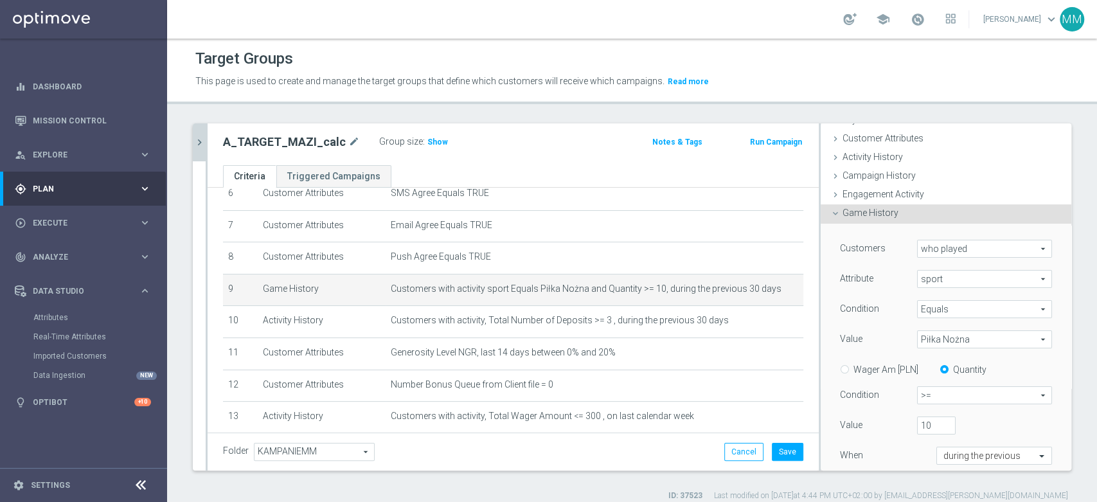
scroll to position [215, 0]
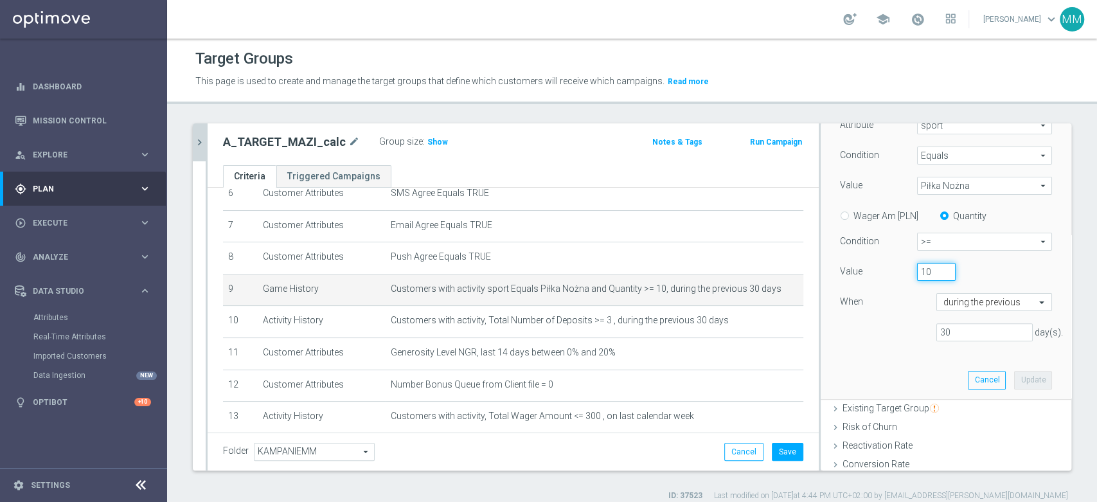
drag, startPoint x: 912, startPoint y: 273, endPoint x: 897, endPoint y: 273, distance: 14.8
click at [908, 273] on div "10" at bounding box center [937, 272] width 58 height 18
drag, startPoint x: 921, startPoint y: 271, endPoint x: 890, endPoint y: 269, distance: 31.6
click at [890, 269] on div "Value 10" at bounding box center [946, 273] width 231 height 21
drag, startPoint x: 1001, startPoint y: 377, endPoint x: 995, endPoint y: 373, distance: 7.5
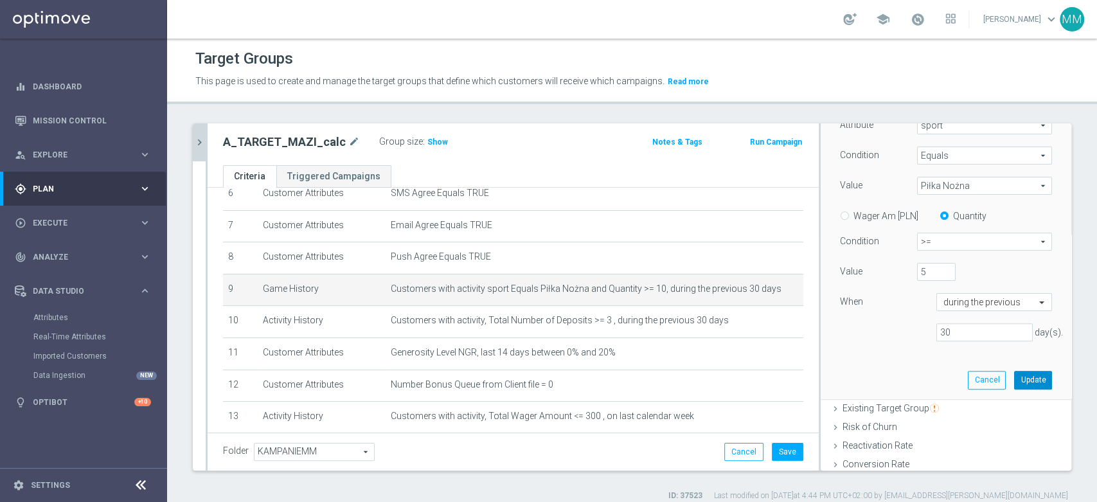
click at [1014, 377] on button "Update" at bounding box center [1033, 380] width 38 height 18
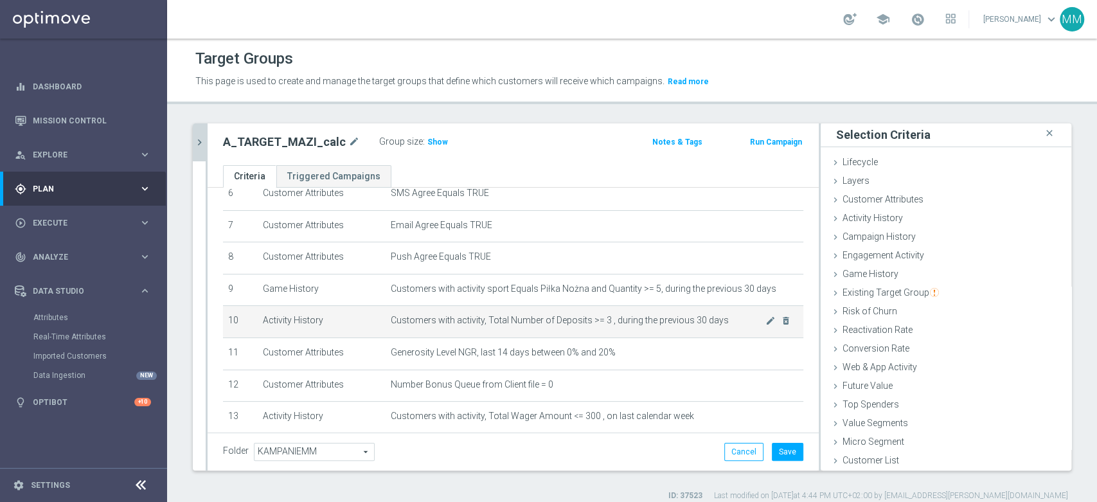
scroll to position [276, 0]
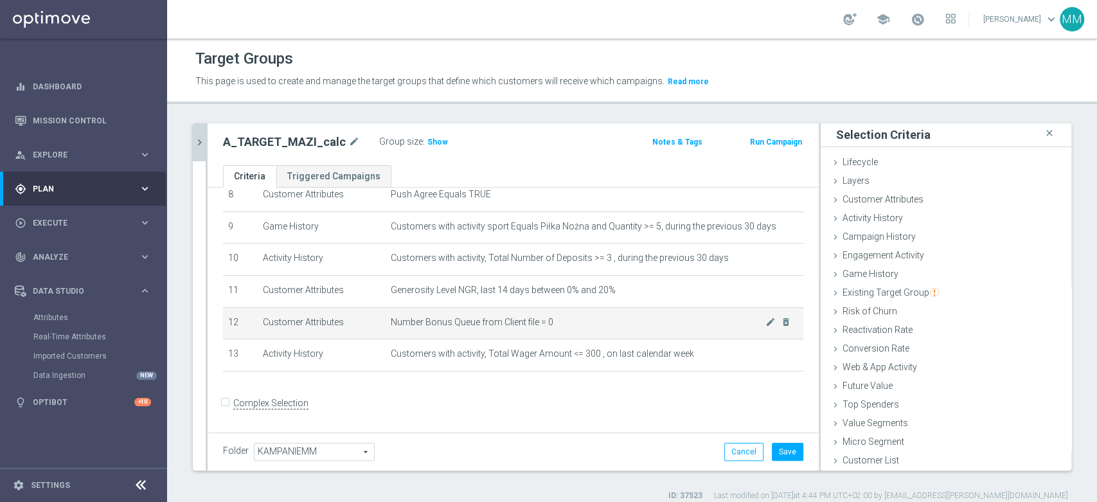
click at [605, 325] on span "Number Bonus Queue from Client file = 0" at bounding box center [578, 322] width 375 height 11
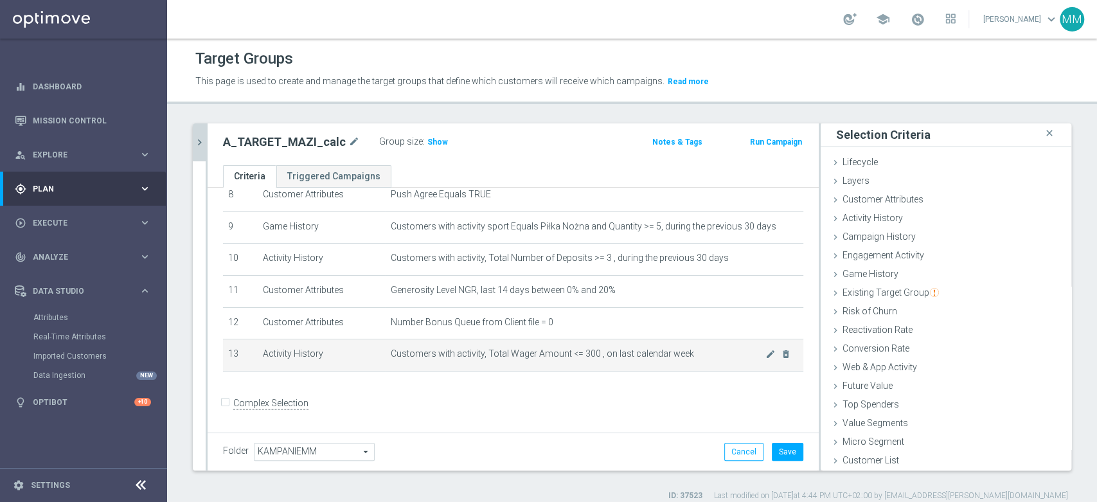
click at [595, 357] on span "Customers with activity, Total Wager Amount <= 300 , on last calendar week" at bounding box center [578, 353] width 375 height 11
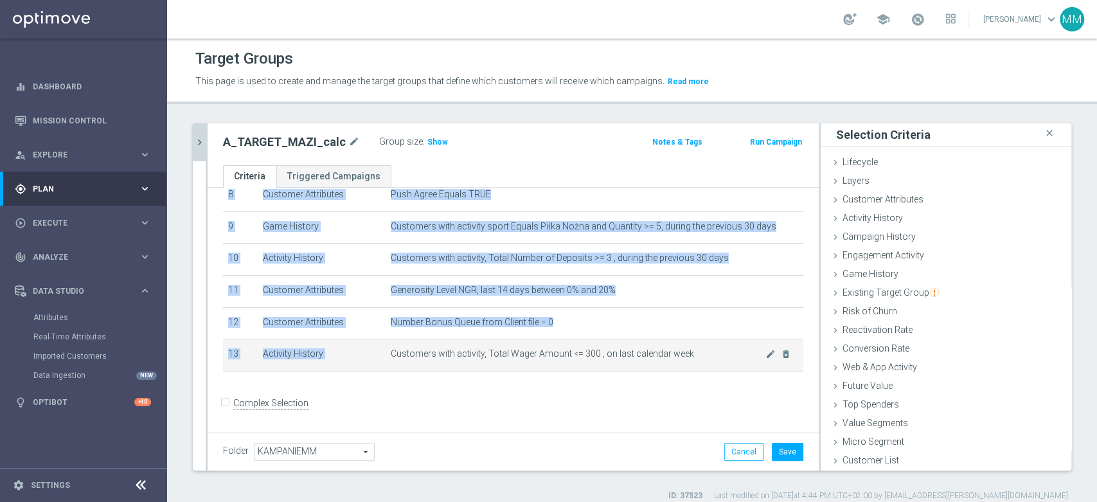
click at [595, 357] on span "Customers with activity, Total Wager Amount <= 300 , on last calendar week" at bounding box center [578, 353] width 375 height 11
click at [618, 359] on span "Customers with activity, Total Wager Amount <= 300 , on last calendar week" at bounding box center [578, 353] width 375 height 11
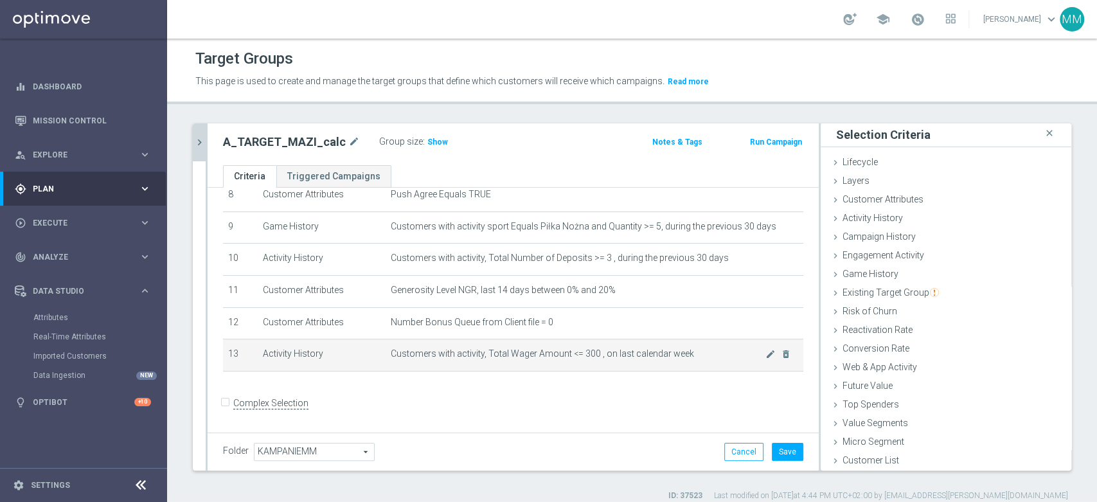
click at [543, 358] on span "Customers with activity, Total Wager Amount <= 300 , on last calendar week" at bounding box center [578, 353] width 375 height 11
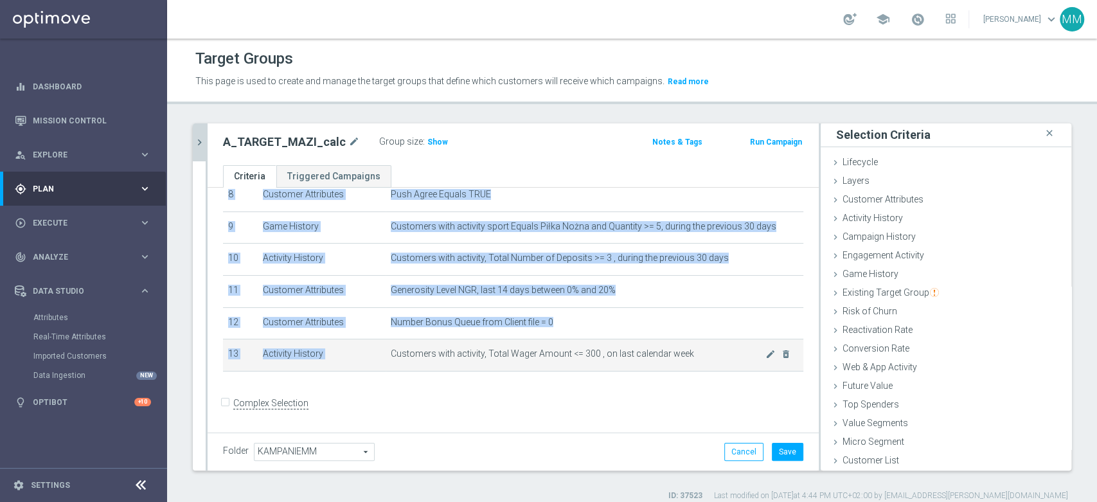
click at [543, 358] on span "Customers with activity, Total Wager Amount <= 300 , on last calendar week" at bounding box center [578, 353] width 375 height 11
click at [766, 357] on icon "mode_edit" at bounding box center [771, 354] width 10 height 10
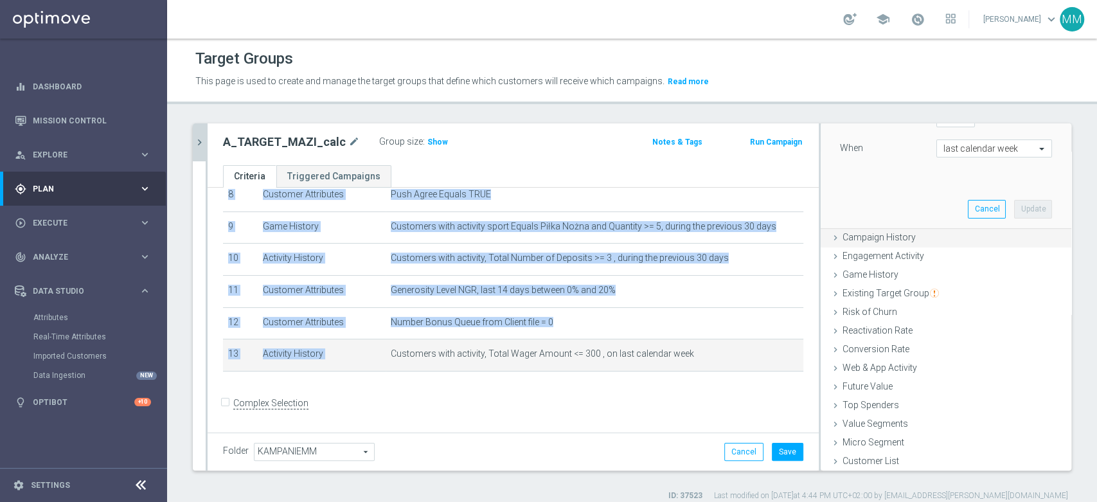
scroll to position [156, 0]
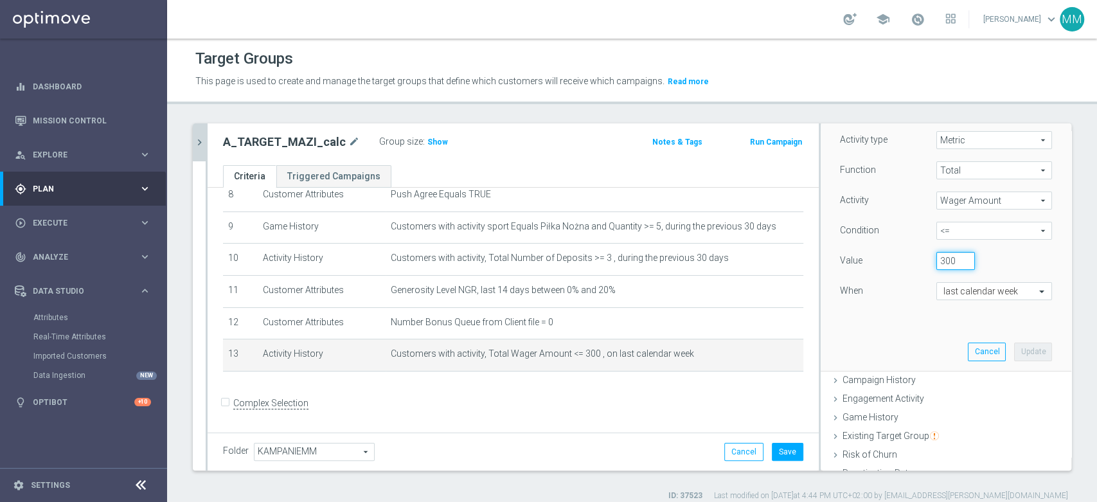
drag, startPoint x: 941, startPoint y: 258, endPoint x: 895, endPoint y: 257, distance: 46.3
click at [895, 257] on div "Value 300" at bounding box center [946, 262] width 231 height 21
click at [1018, 350] on button "Update" at bounding box center [1033, 352] width 38 height 18
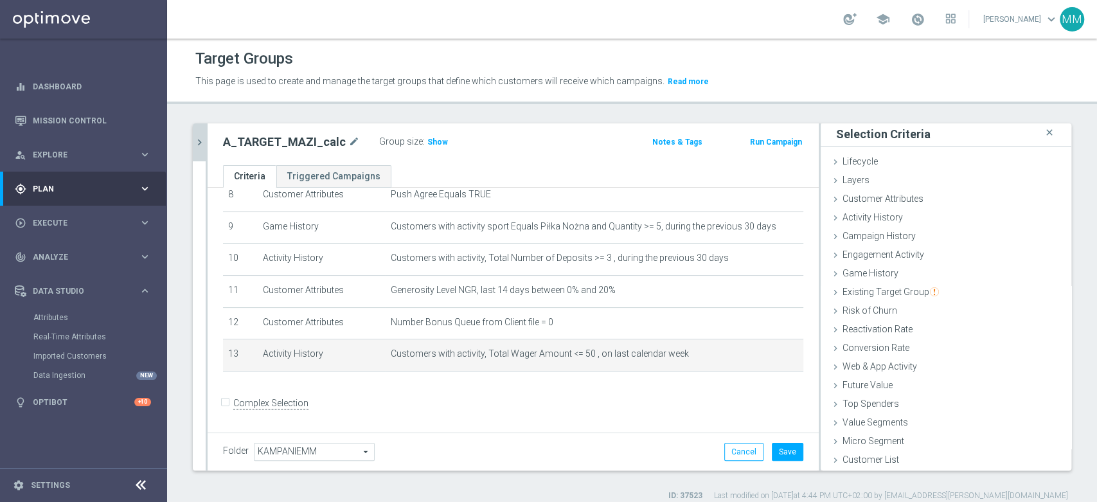
scroll to position [1, 0]
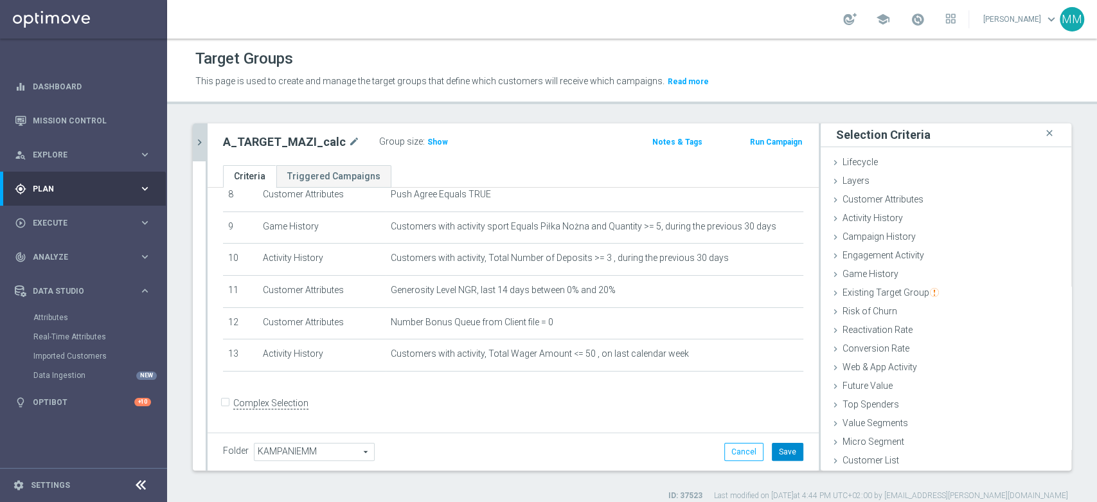
click at [772, 452] on button "Save" at bounding box center [788, 452] width 32 height 18
click at [428, 144] on span "Show" at bounding box center [438, 142] width 21 height 9
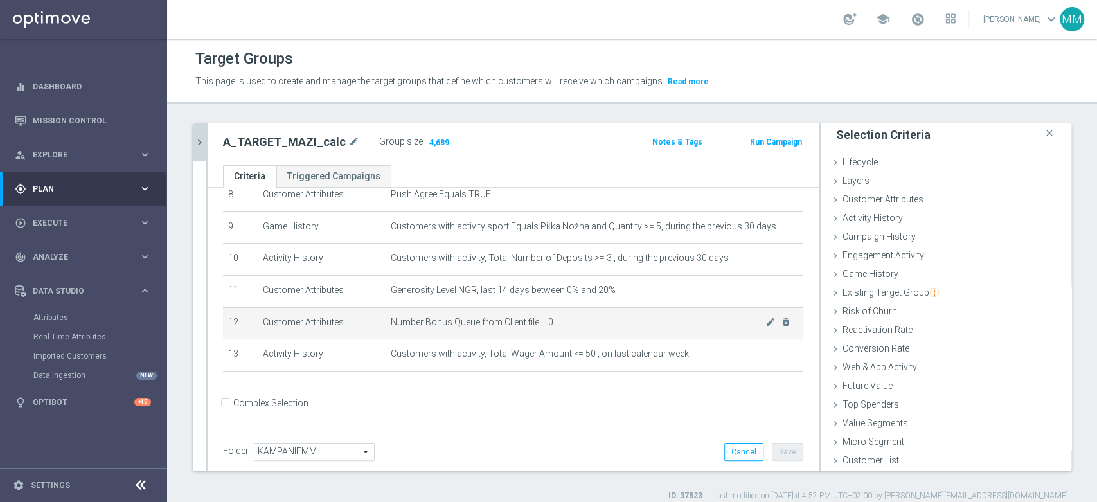
click at [591, 318] on span "Number Bonus Queue from Client file = 0" at bounding box center [578, 322] width 375 height 11
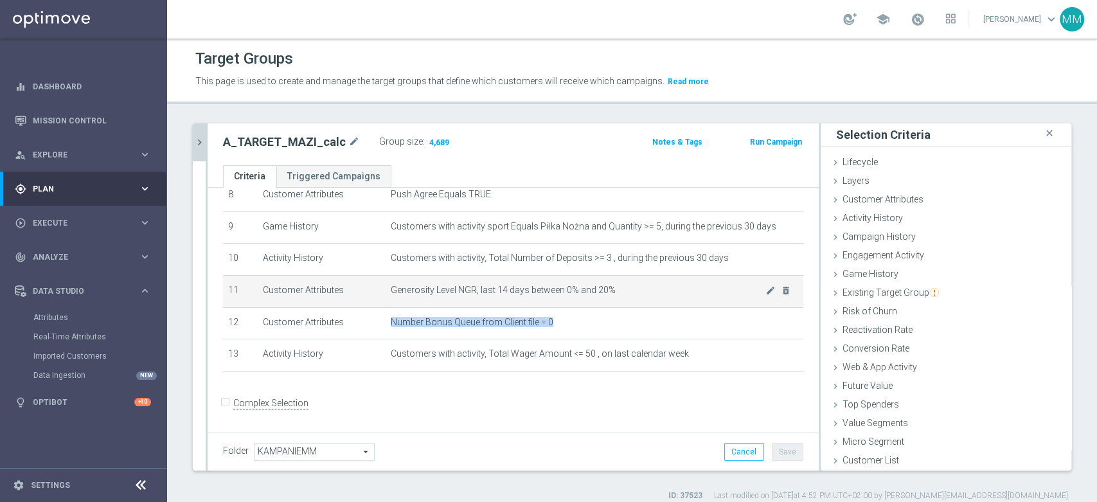
click at [613, 296] on span "Generosity Level NGR, last 14 days between 0% and 20%" at bounding box center [578, 290] width 375 height 11
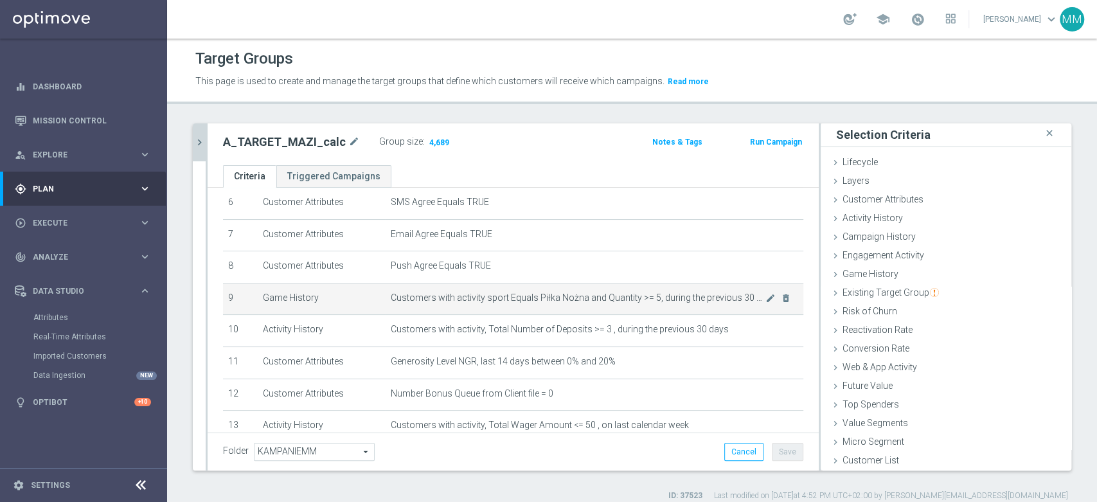
click at [652, 307] on td "Customers with activity sport Equals Piłka Nożna and Quantity >= 5, during the …" at bounding box center [595, 299] width 418 height 32
click at [652, 309] on td "Customers with activity sport Equals Piłka Nożna and Quantity >= 5, during the …" at bounding box center [595, 299] width 418 height 32
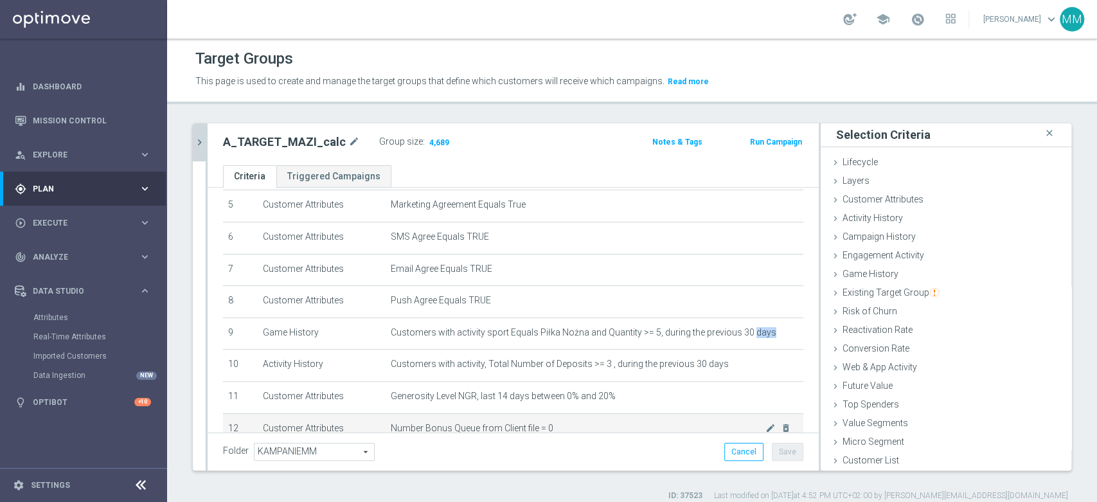
scroll to position [276, 0]
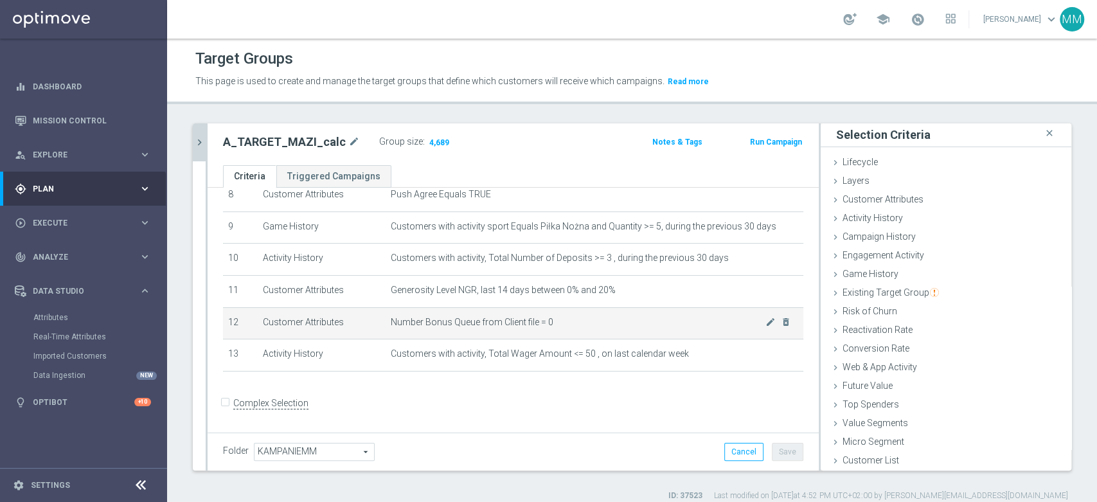
click at [549, 318] on span "Number Bonus Queue from Client file = 0" at bounding box center [578, 322] width 375 height 11
drag, startPoint x: 770, startPoint y: 359, endPoint x: 752, endPoint y: 342, distance: 24.6
click at [0, 0] on icon "delete_forever" at bounding box center [0, 0] width 0 height 0
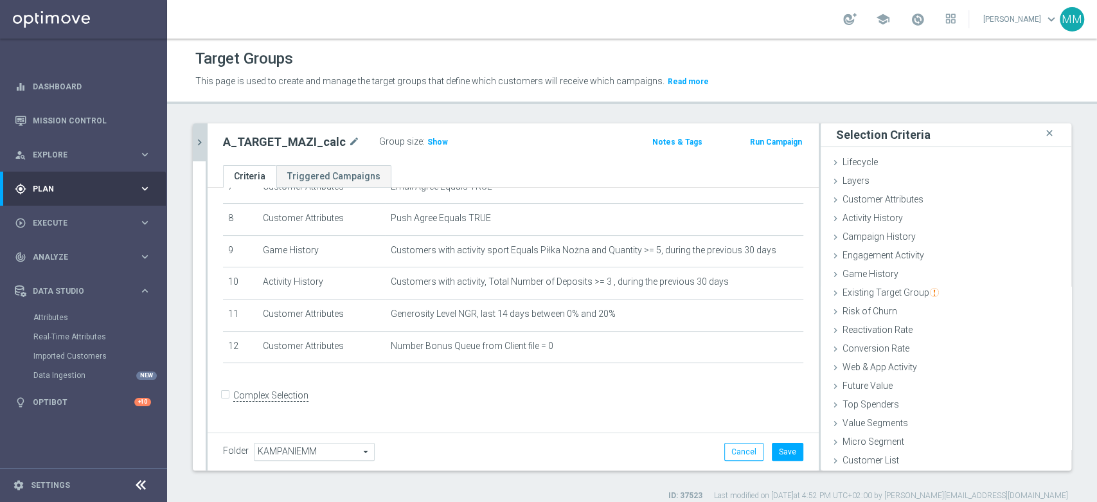
scroll to position [244, 0]
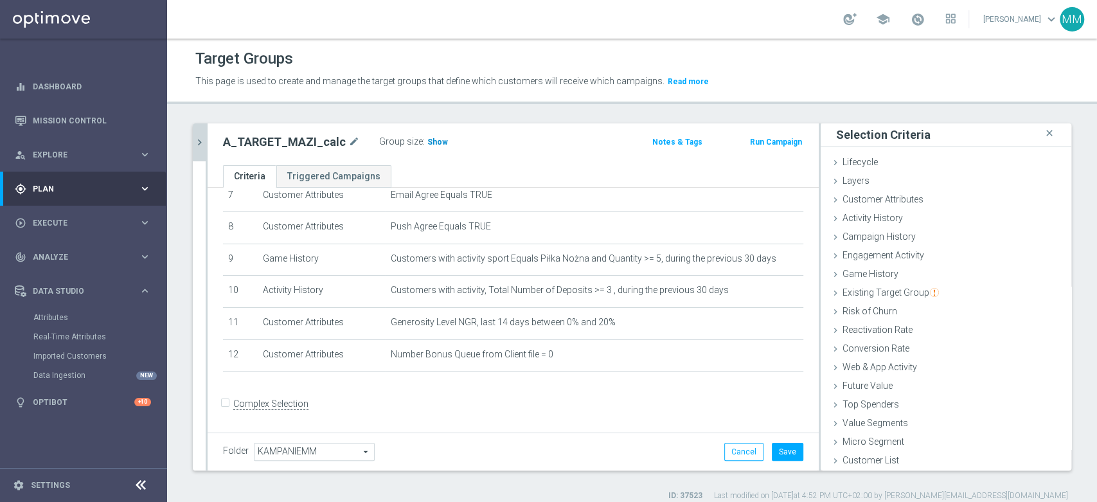
click at [428, 138] on span "Show" at bounding box center [438, 142] width 21 height 9
click at [728, 454] on button "Cancel" at bounding box center [744, 452] width 39 height 18
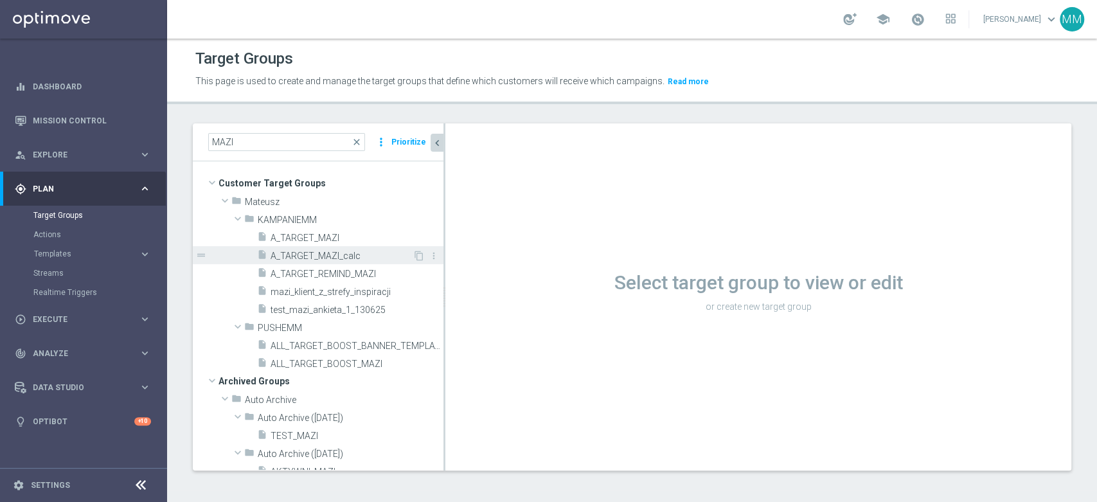
click at [329, 259] on span "A_TARGET_MAZI_calc" at bounding box center [342, 256] width 142 height 11
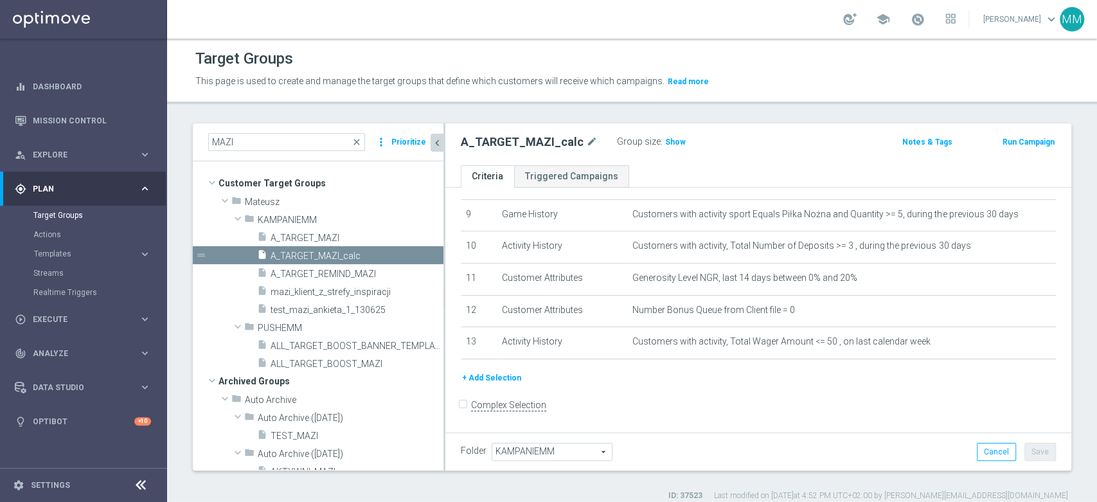
scroll to position [290, 0]
click at [672, 140] on span "Show" at bounding box center [675, 142] width 21 height 9
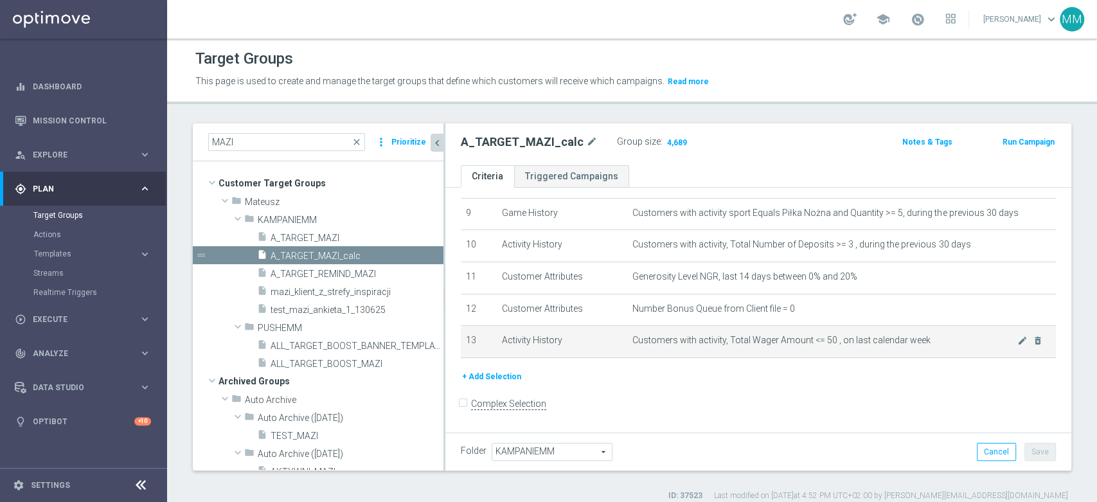
click at [849, 331] on td "Customers with activity, Total Wager Amount <= 50 , on last calendar week mode_…" at bounding box center [841, 342] width 429 height 32
click at [848, 331] on td "Customers with activity, Total Wager Amount <= 50 , on last calendar week mode_…" at bounding box center [841, 342] width 429 height 32
click at [847, 332] on td "Customers with activity, Total Wager Amount <= 50 , on last calendar week mode_…" at bounding box center [841, 342] width 429 height 32
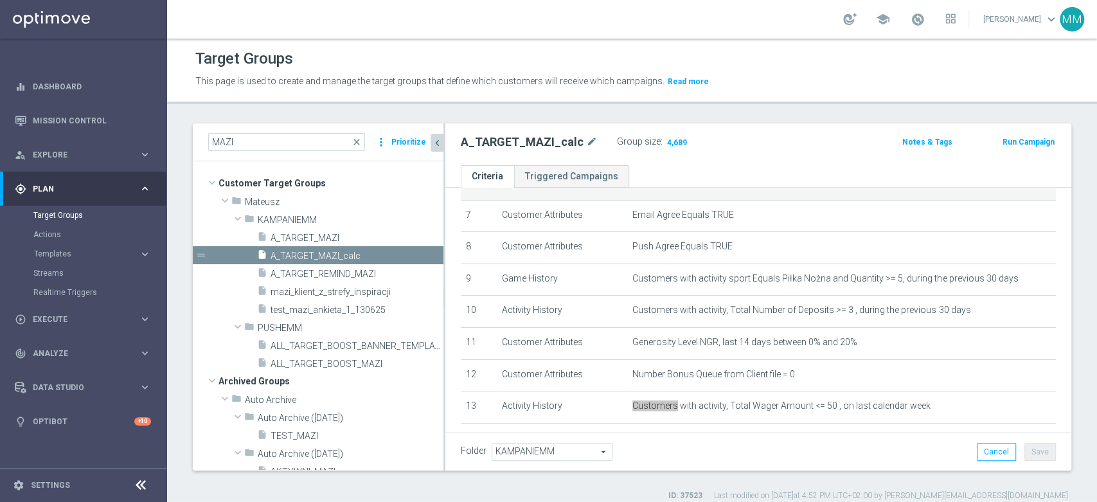
scroll to position [5, 0]
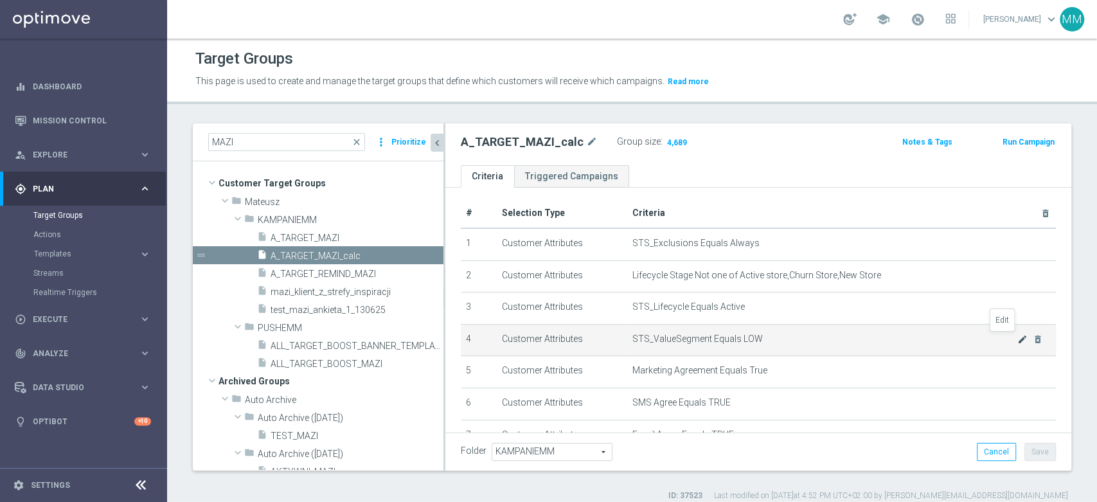
click at [1018, 338] on icon "mode_edit" at bounding box center [1023, 339] width 10 height 10
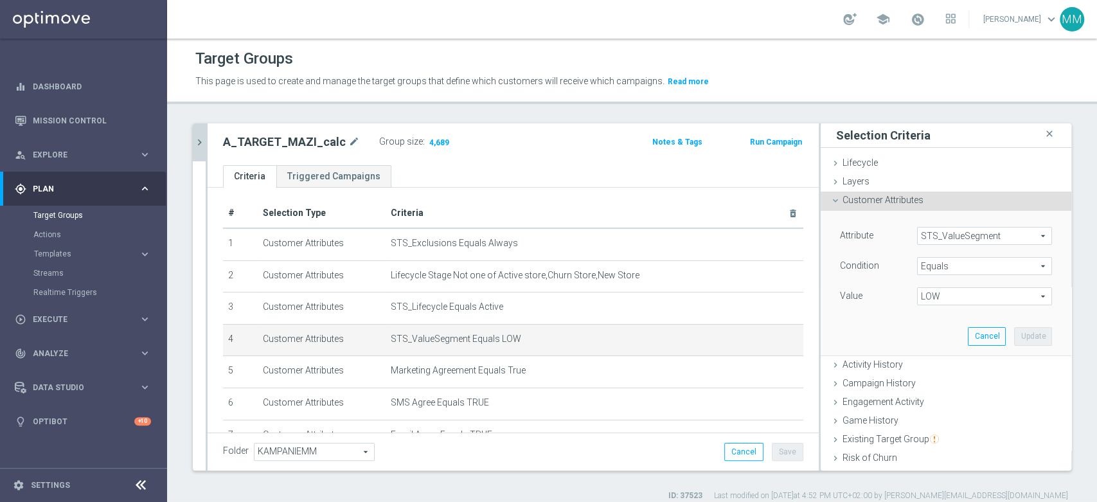
click at [948, 303] on span "LOW" at bounding box center [985, 296] width 134 height 17
click at [935, 384] on span "MIN" at bounding box center [985, 382] width 122 height 10
click at [1022, 339] on button "Update" at bounding box center [1033, 336] width 38 height 18
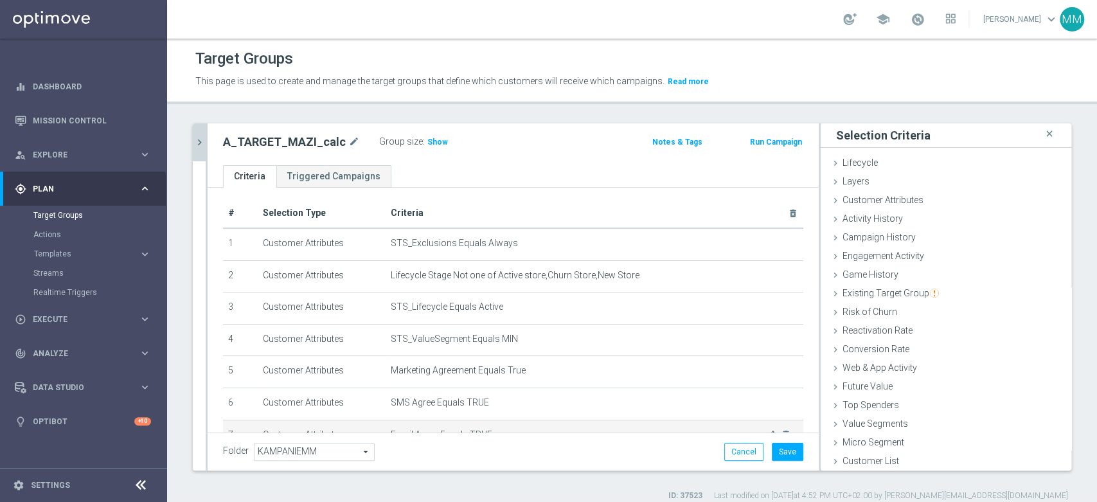
scroll to position [76, 0]
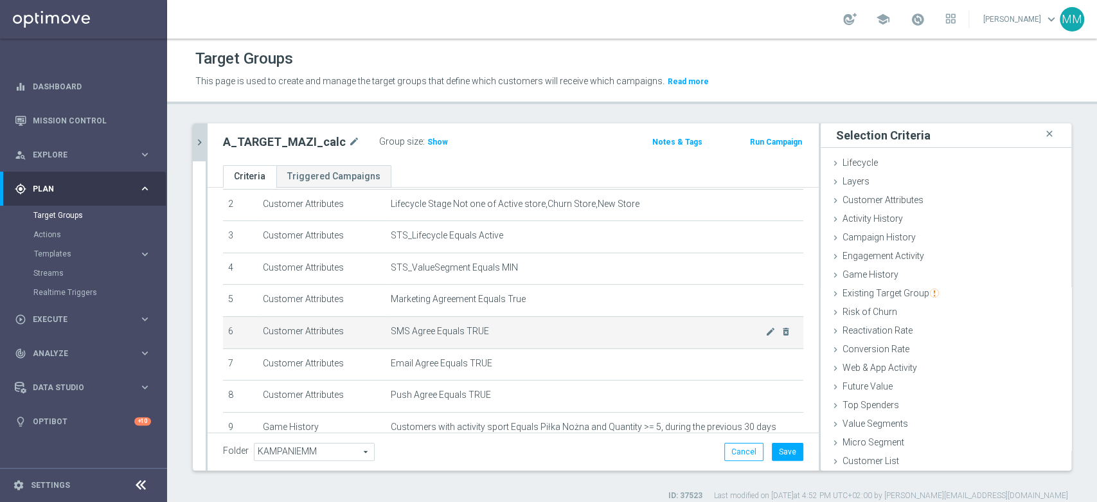
click at [494, 323] on td "SMS Agree Equals TRUE mode_edit delete_forever" at bounding box center [595, 332] width 418 height 32
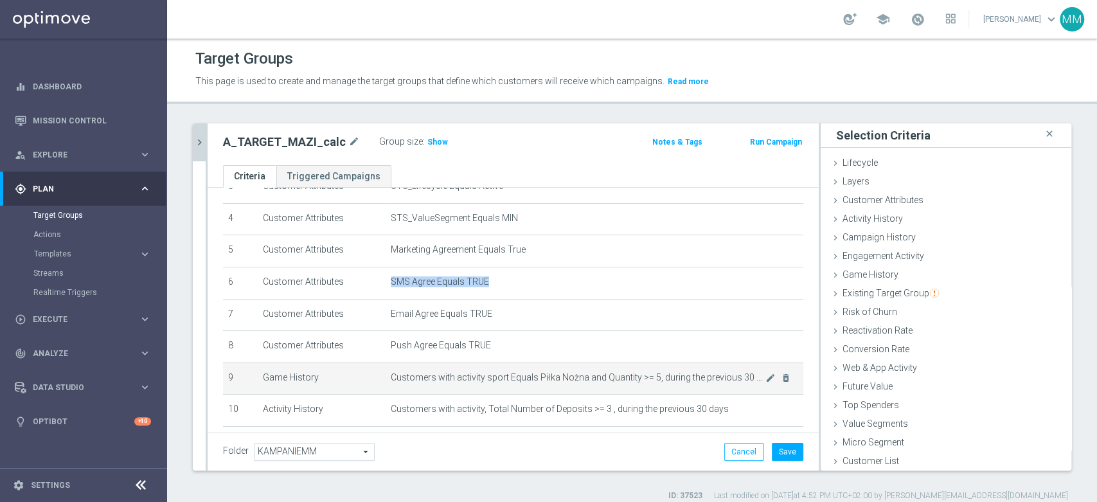
scroll to position [147, 0]
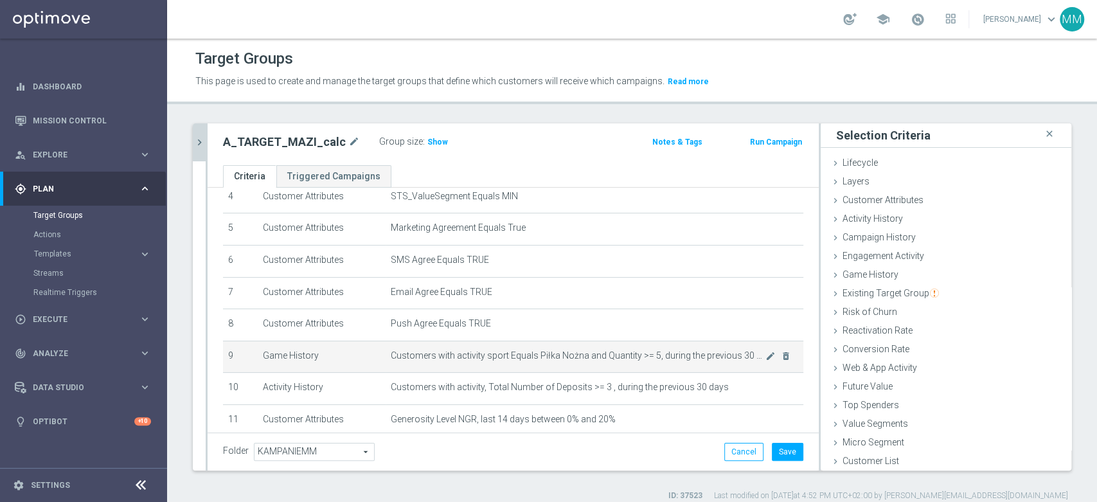
click at [519, 354] on span "Customers with activity sport Equals Piłka Nożna and Quantity >= 5, during the …" at bounding box center [578, 355] width 375 height 11
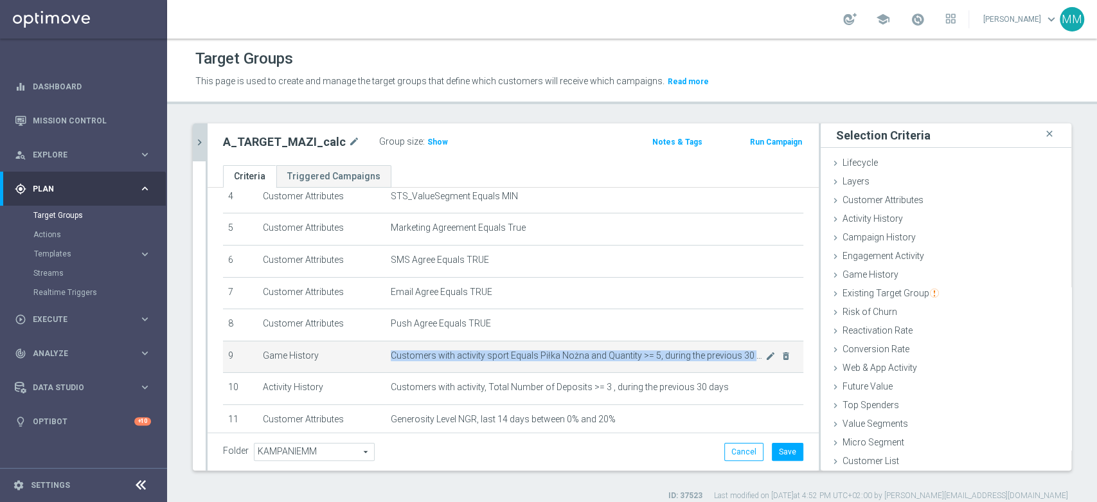
click at [519, 354] on span "Customers with activity sport Equals Piłka Nożna and Quantity >= 5, during the …" at bounding box center [578, 355] width 375 height 11
click at [766, 358] on icon "mode_edit" at bounding box center [771, 356] width 10 height 10
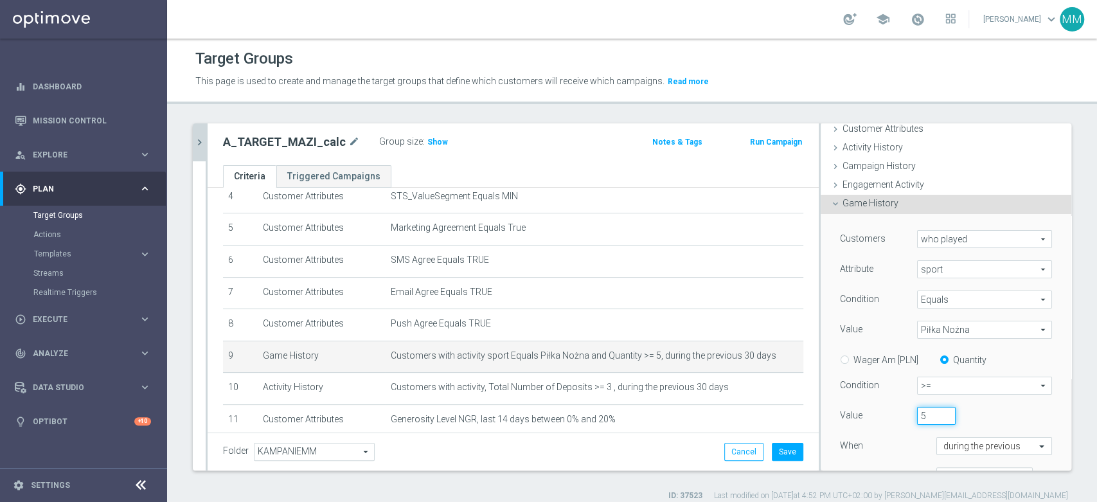
click at [908, 411] on div "5" at bounding box center [937, 416] width 58 height 18
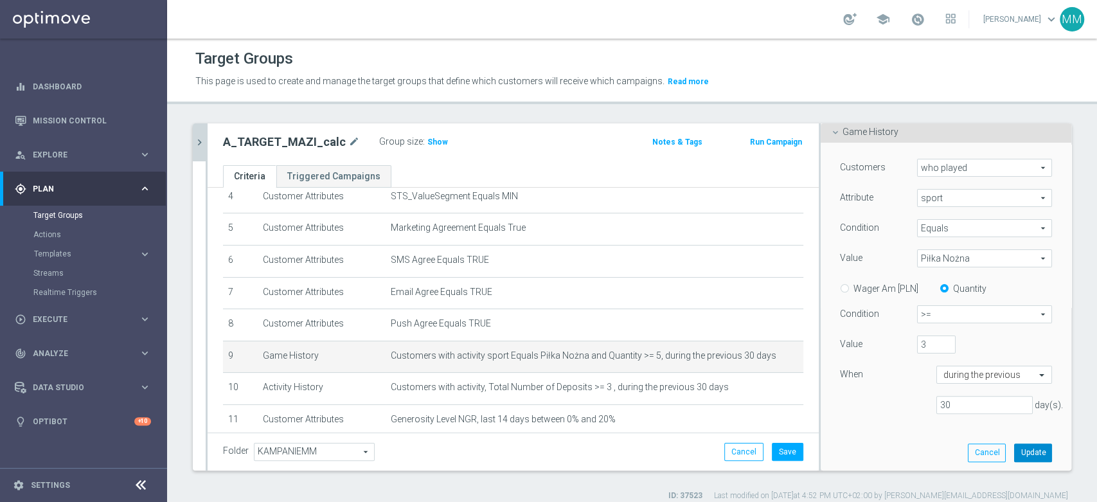
click at [1016, 453] on button "Update" at bounding box center [1033, 453] width 38 height 18
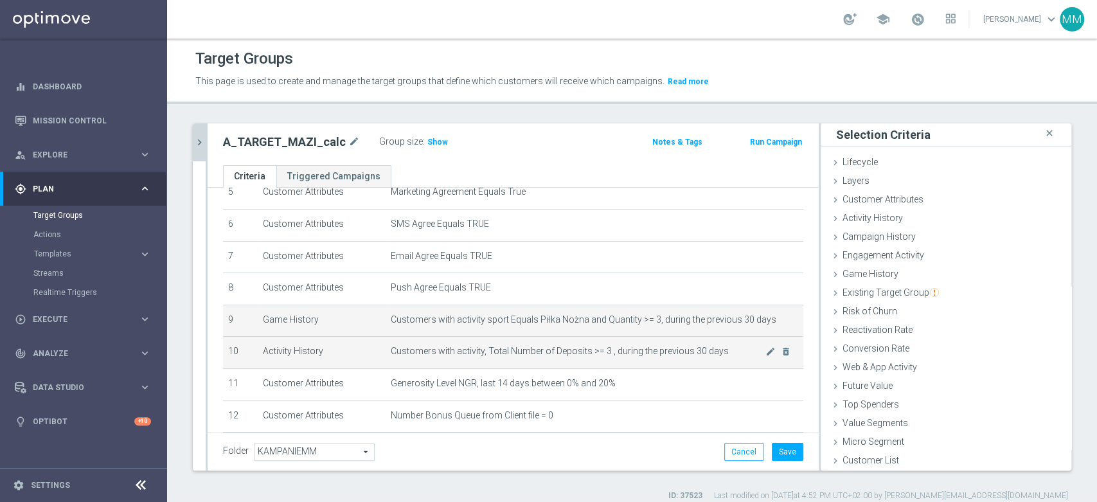
scroll to position [219, 0]
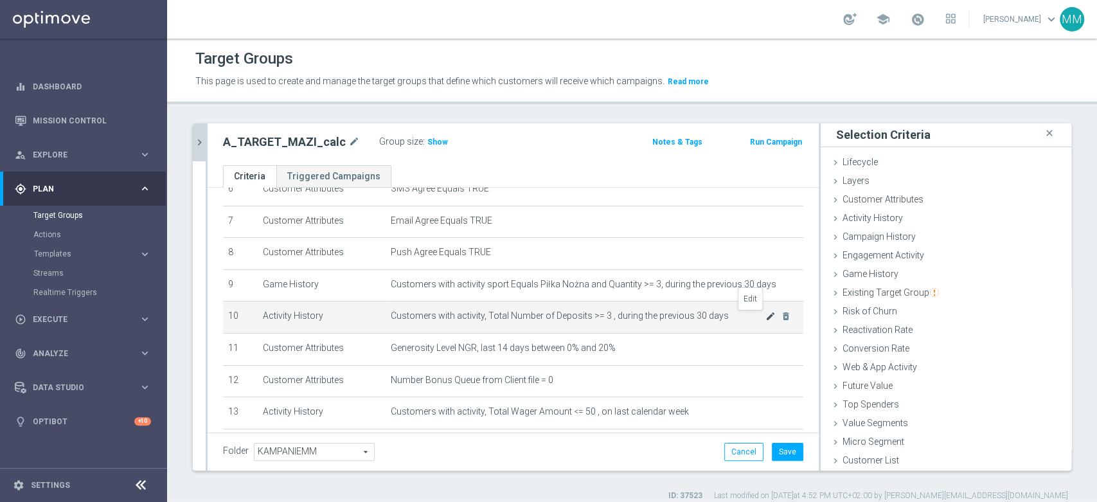
click at [766, 316] on icon "mode_edit" at bounding box center [771, 316] width 10 height 10
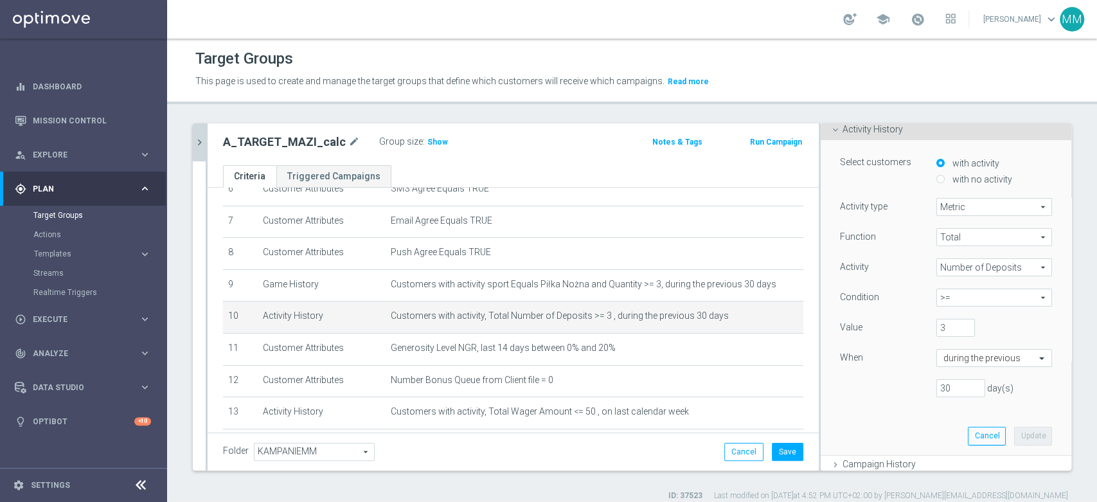
scroll to position [31, 0]
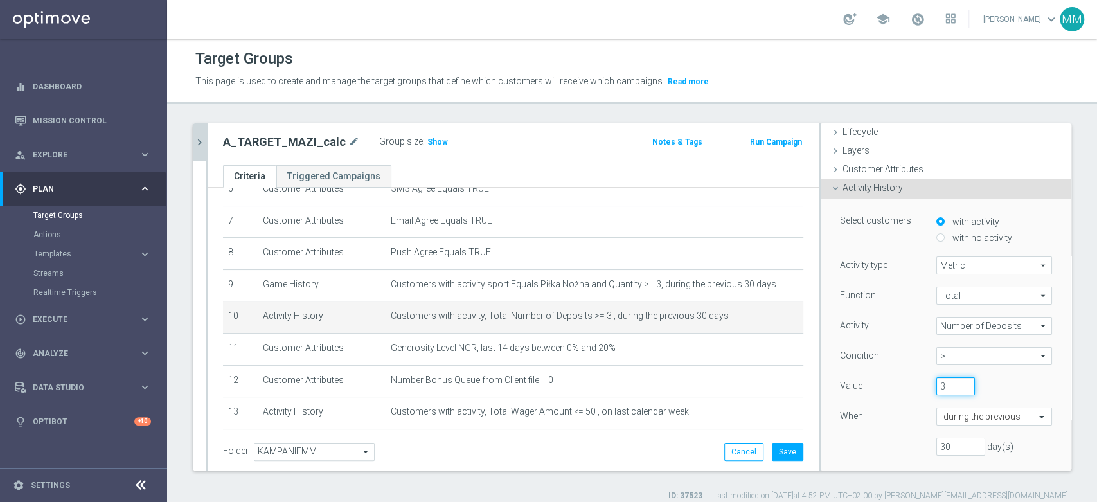
click at [927, 384] on div "3" at bounding box center [956, 386] width 58 height 18
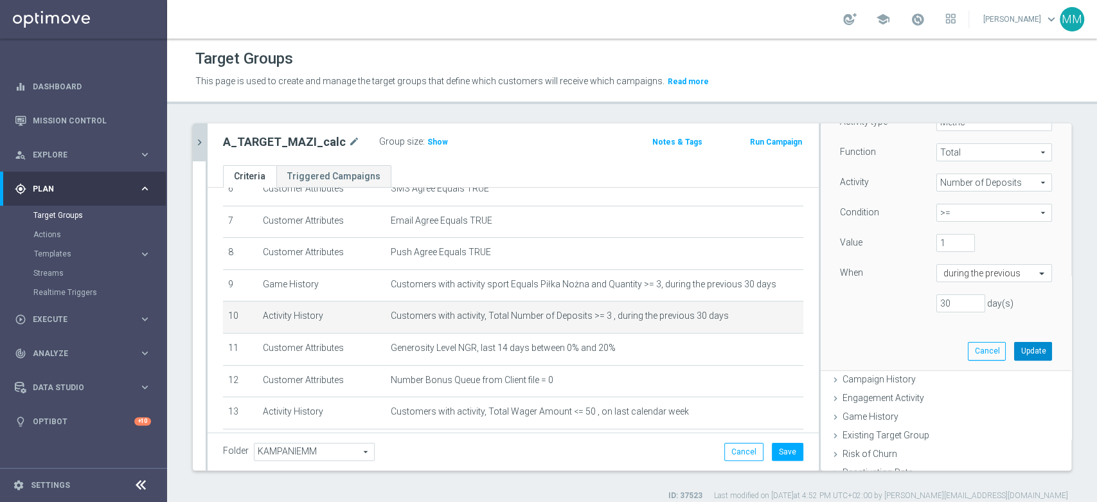
click at [1014, 342] on button "Update" at bounding box center [1033, 351] width 38 height 18
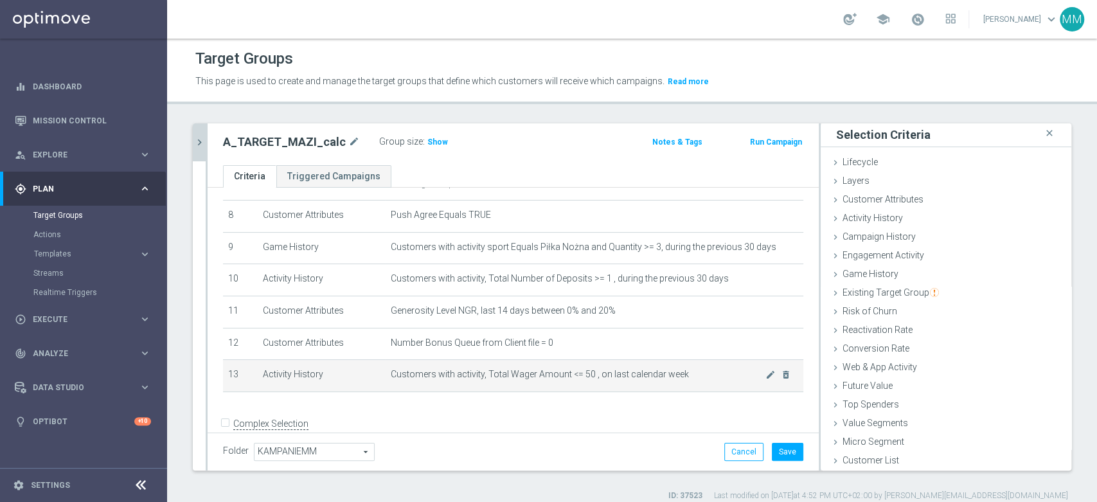
scroll to position [276, 0]
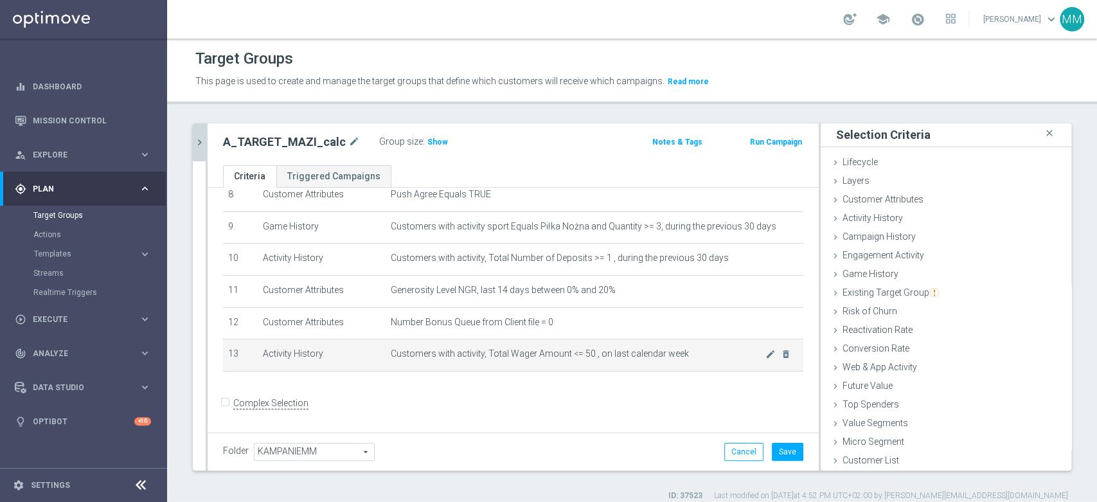
click at [609, 364] on td "Customers with activity, Total Wager Amount <= 50 , on last calendar week mode_…" at bounding box center [595, 355] width 418 height 32
click at [766, 354] on icon "mode_edit" at bounding box center [771, 354] width 10 height 10
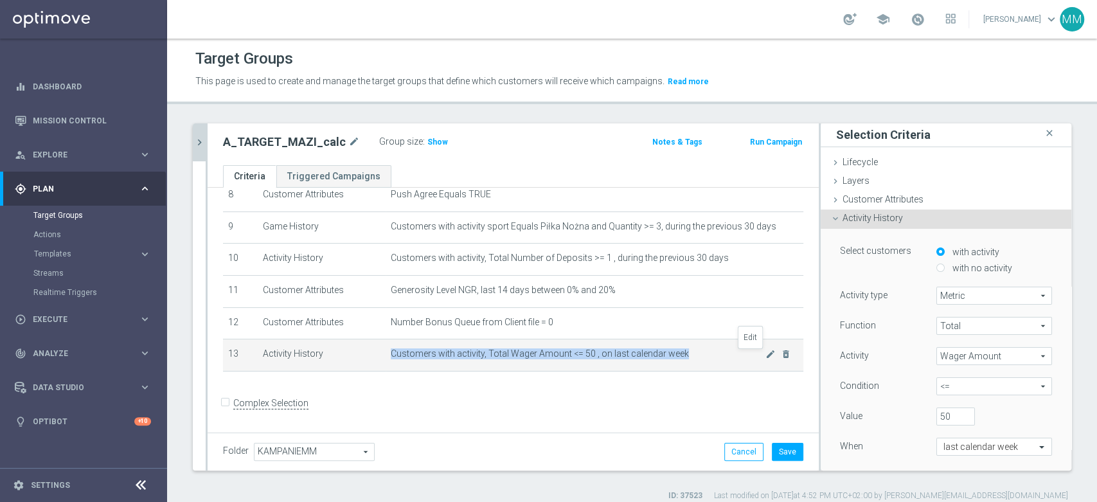
scroll to position [89, 0]
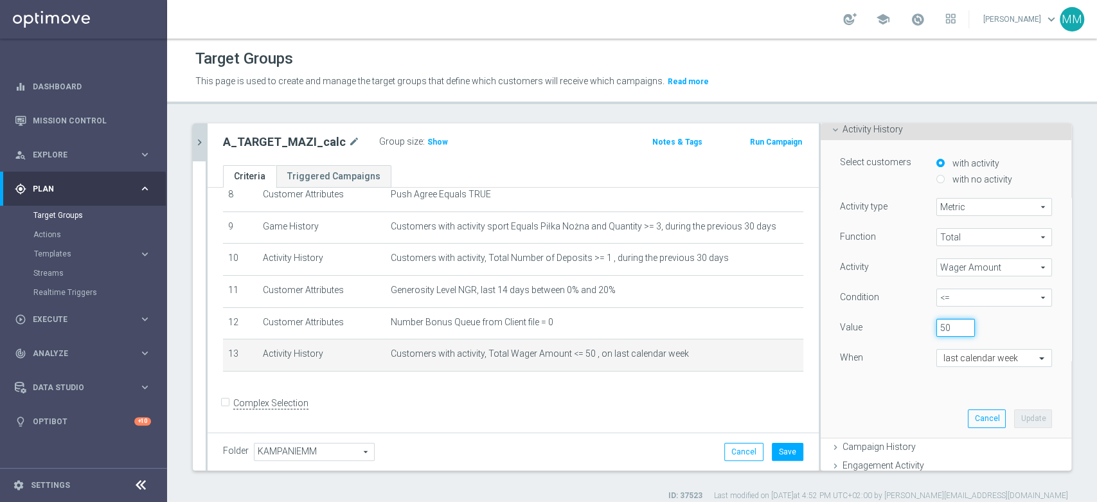
click at [937, 326] on input "50" at bounding box center [956, 328] width 39 height 18
drag, startPoint x: 935, startPoint y: 327, endPoint x: 928, endPoint y: 328, distance: 7.1
click at [937, 328] on input "20" at bounding box center [956, 328] width 39 height 18
click at [1018, 415] on button "Update" at bounding box center [1033, 419] width 38 height 18
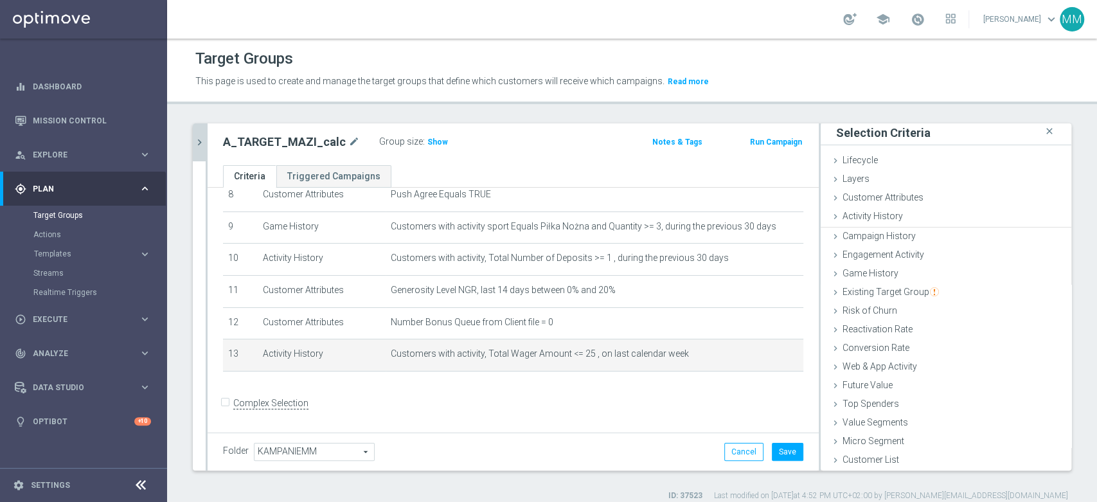
scroll to position [1, 0]
click at [428, 140] on span "Show" at bounding box center [438, 142] width 21 height 9
click at [781, 357] on icon "delete_forever" at bounding box center [786, 354] width 10 height 10
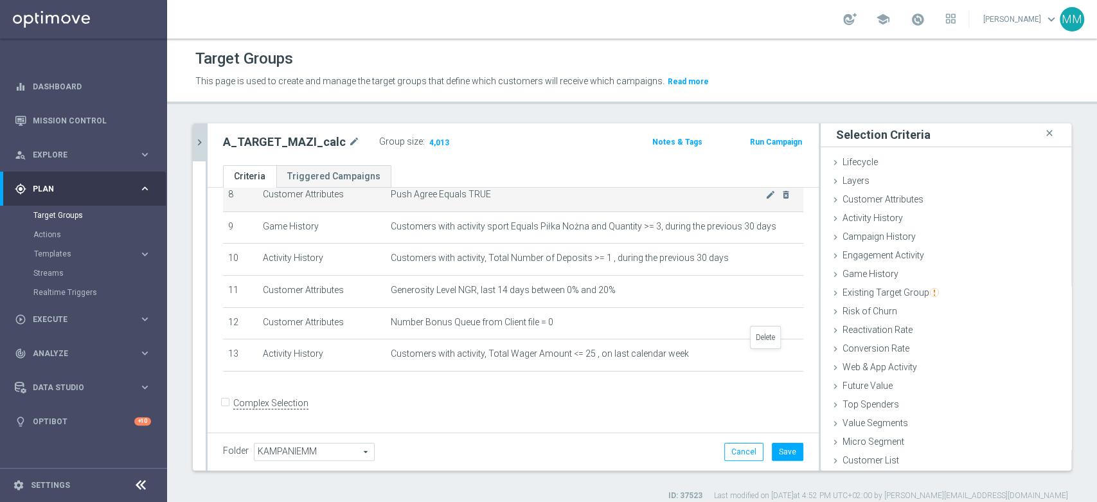
scroll to position [244, 0]
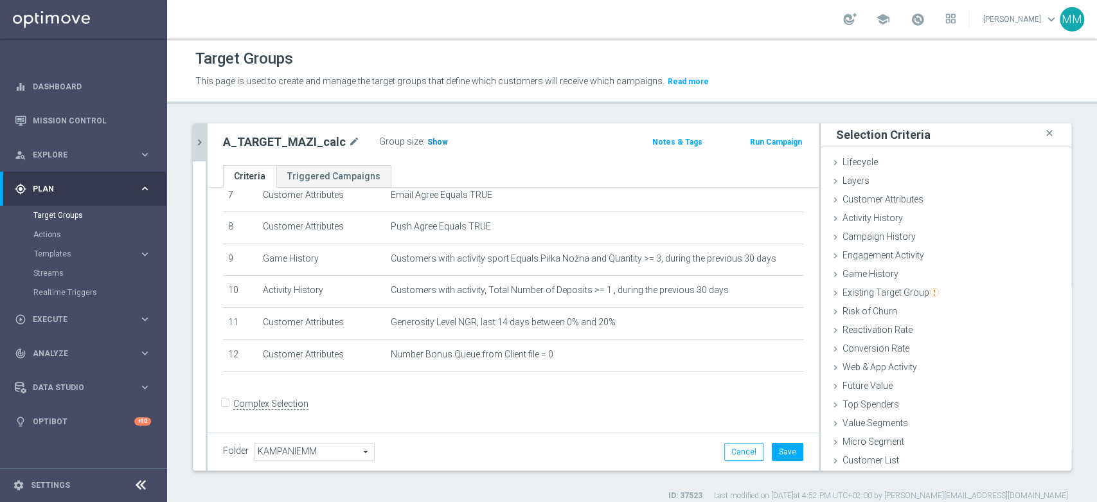
click at [428, 143] on span "Show" at bounding box center [438, 142] width 21 height 9
click at [778, 451] on button "Save" at bounding box center [788, 452] width 32 height 18
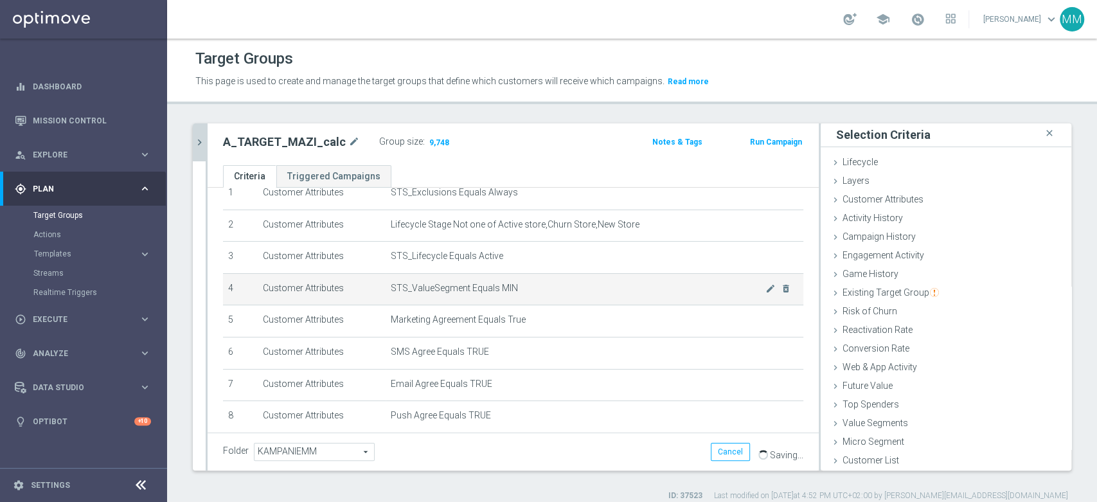
scroll to position [30, 0]
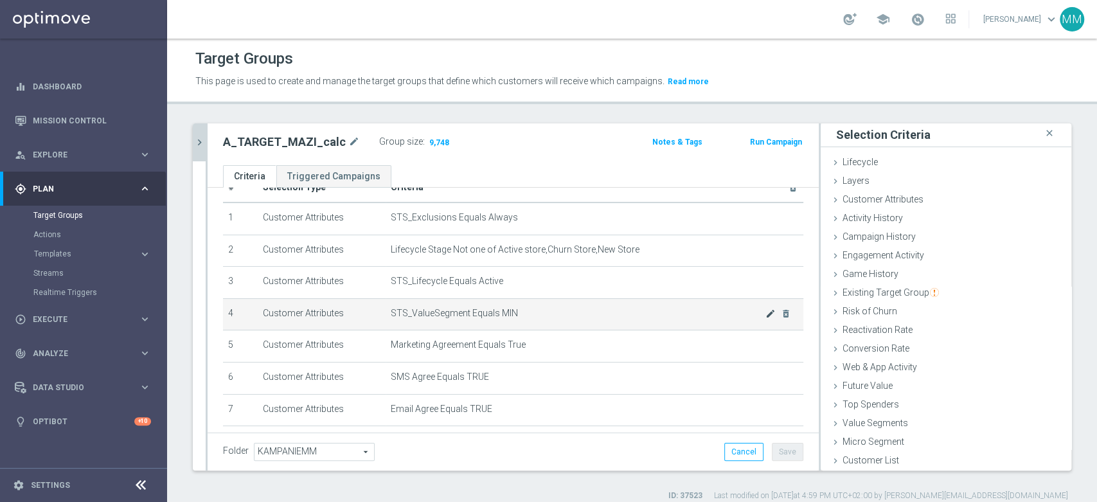
click at [766, 313] on icon "mode_edit" at bounding box center [771, 314] width 10 height 10
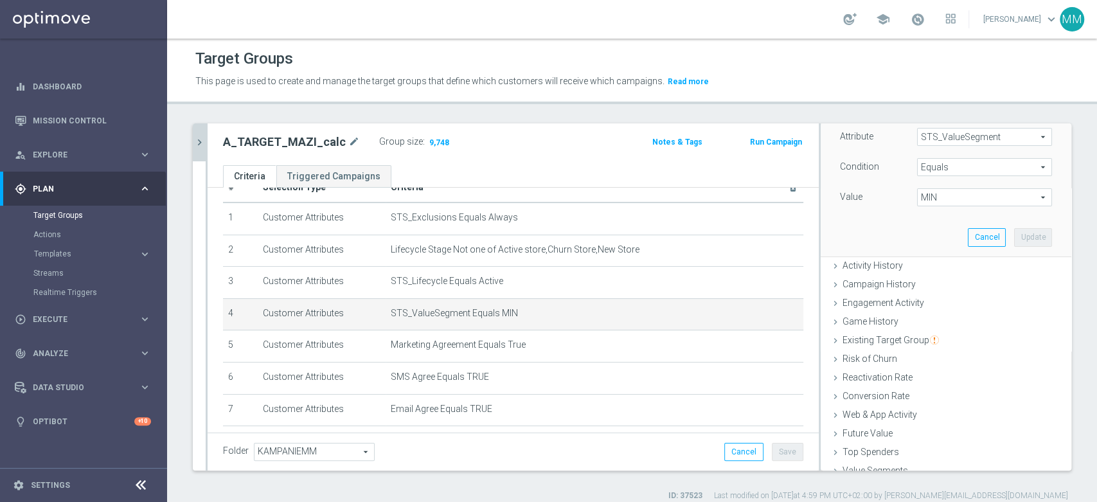
scroll to position [75, 0]
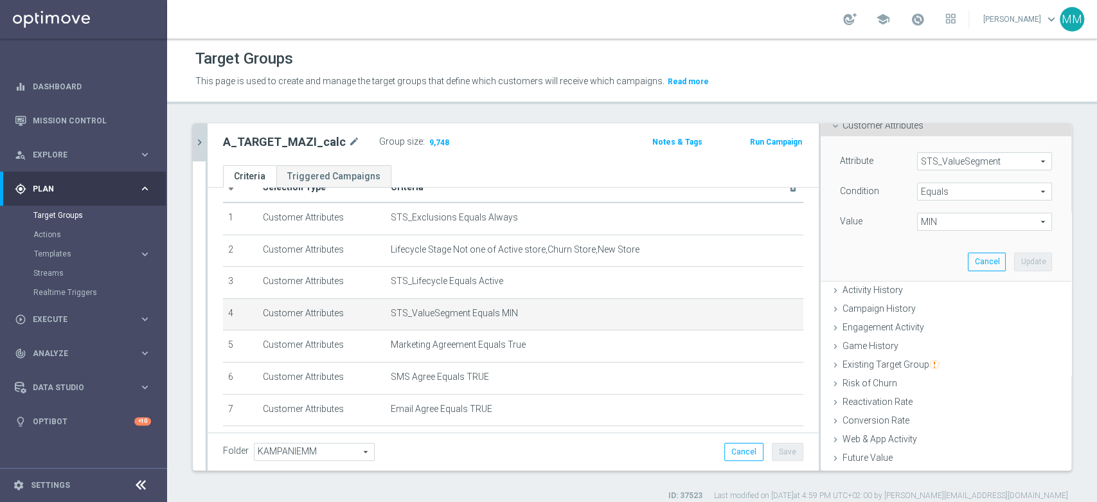
click at [932, 223] on span "MIN" at bounding box center [985, 221] width 134 height 17
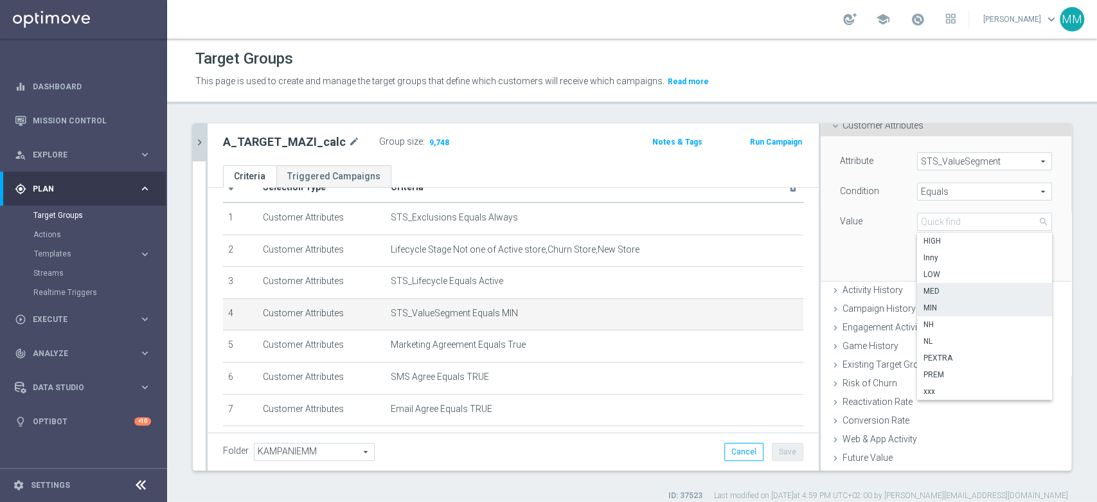
click at [934, 291] on span "MED" at bounding box center [985, 291] width 122 height 10
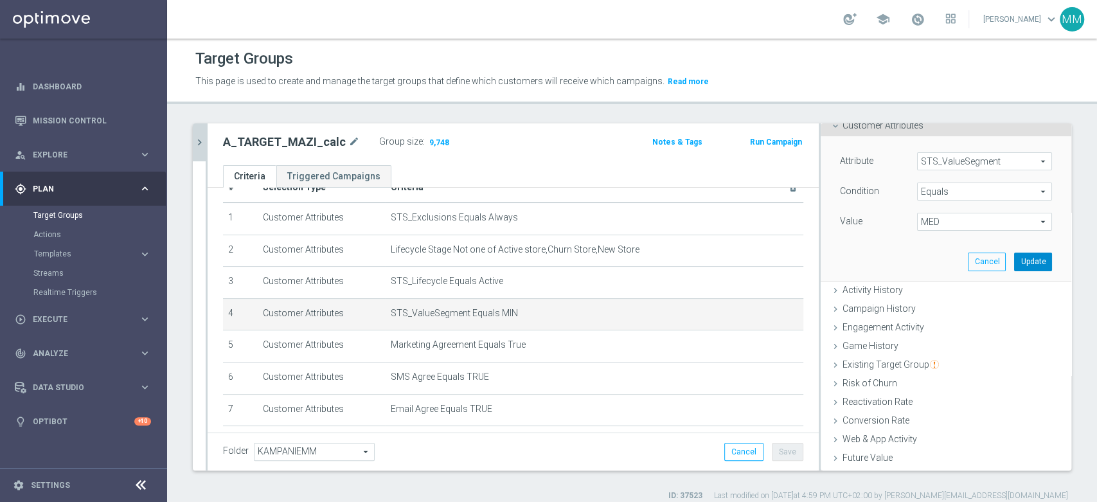
click at [1014, 264] on button "Update" at bounding box center [1033, 262] width 38 height 18
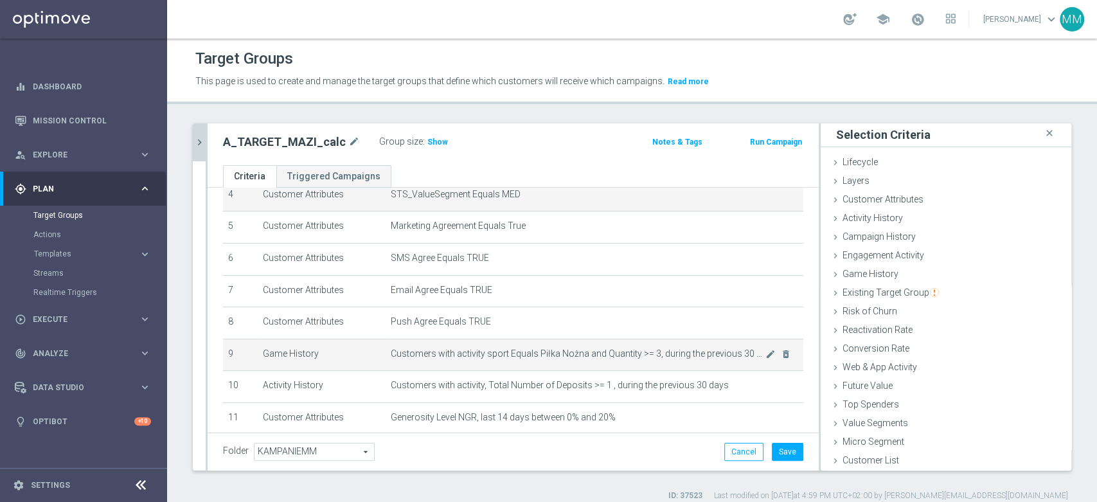
scroll to position [173, 0]
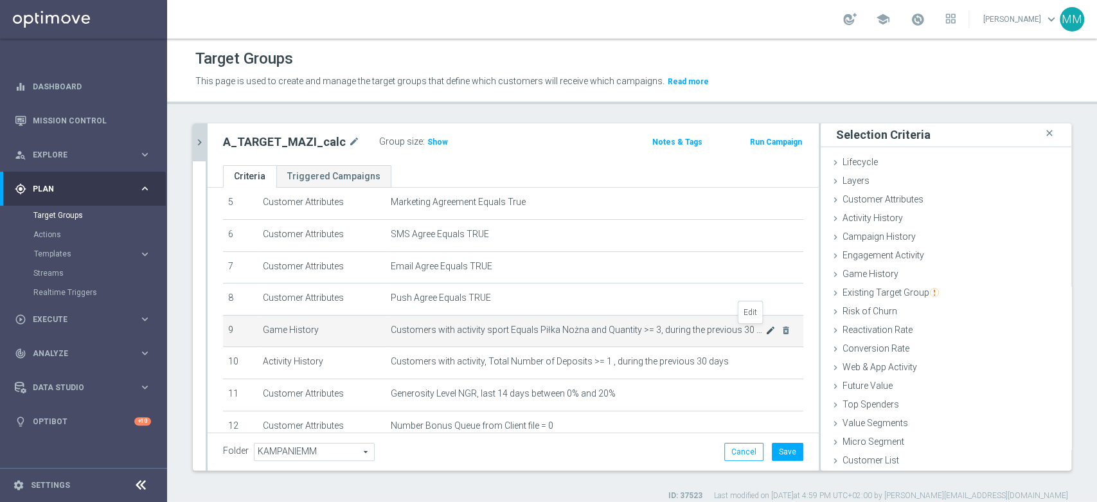
click at [766, 334] on icon "mode_edit" at bounding box center [771, 330] width 10 height 10
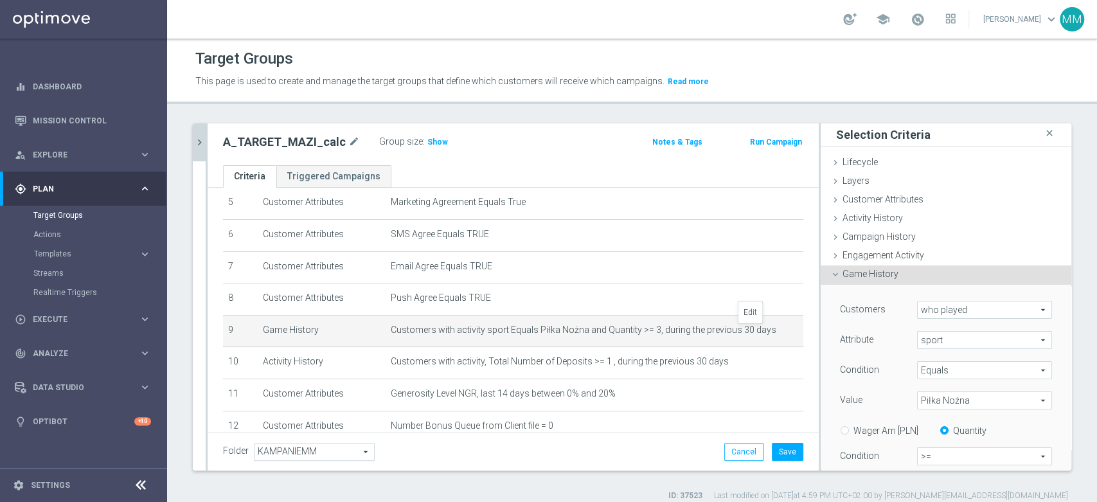
scroll to position [75, 0]
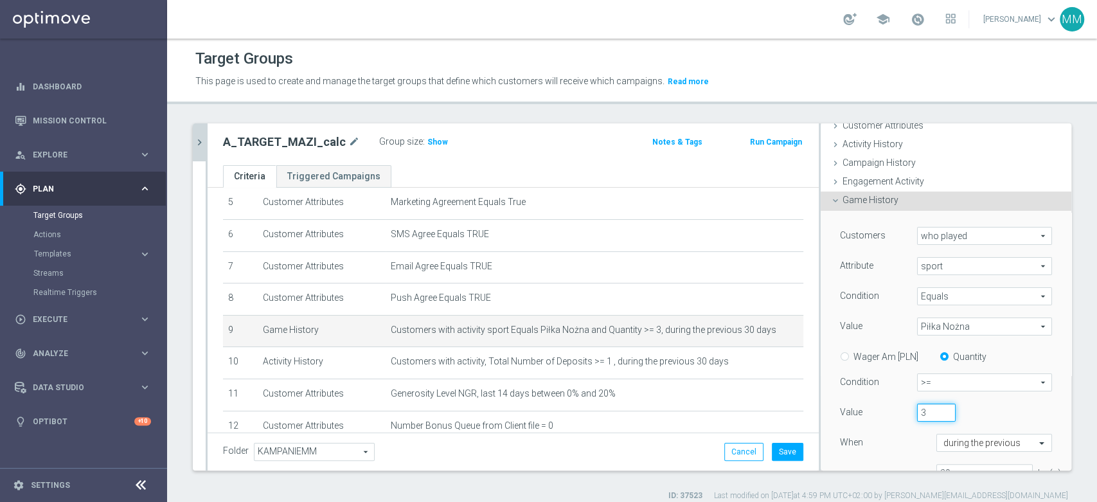
click at [917, 406] on input "3" at bounding box center [936, 413] width 39 height 18
click at [917, 406] on input "31" at bounding box center [936, 413] width 39 height 18
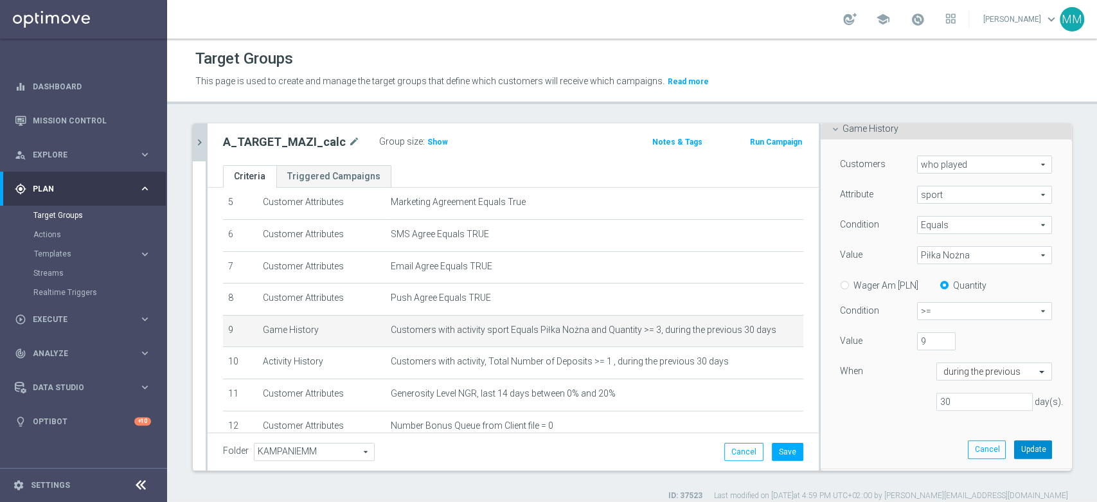
click at [1014, 453] on button "Update" at bounding box center [1033, 449] width 38 height 18
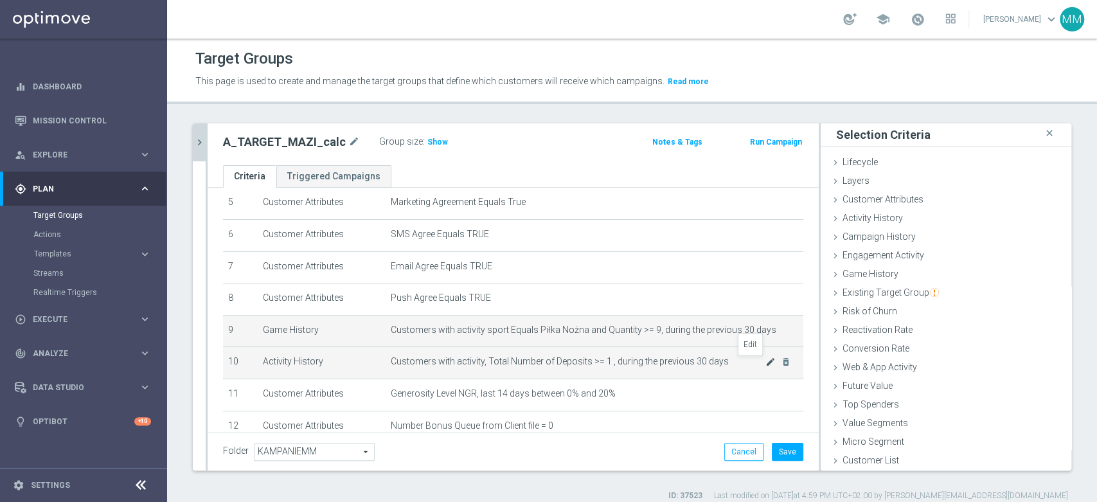
click at [766, 364] on icon "mode_edit" at bounding box center [771, 362] width 10 height 10
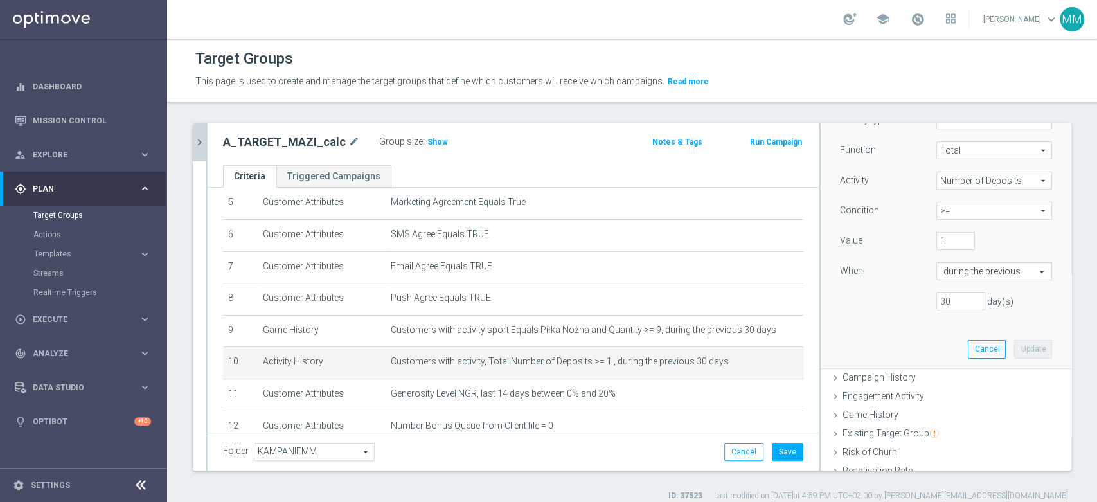
scroll to position [174, 0]
drag, startPoint x: 931, startPoint y: 242, endPoint x: 901, endPoint y: 244, distance: 30.3
click at [901, 244] on div "Value 1" at bounding box center [946, 245] width 231 height 21
click at [1014, 348] on button "Update" at bounding box center [1033, 352] width 38 height 18
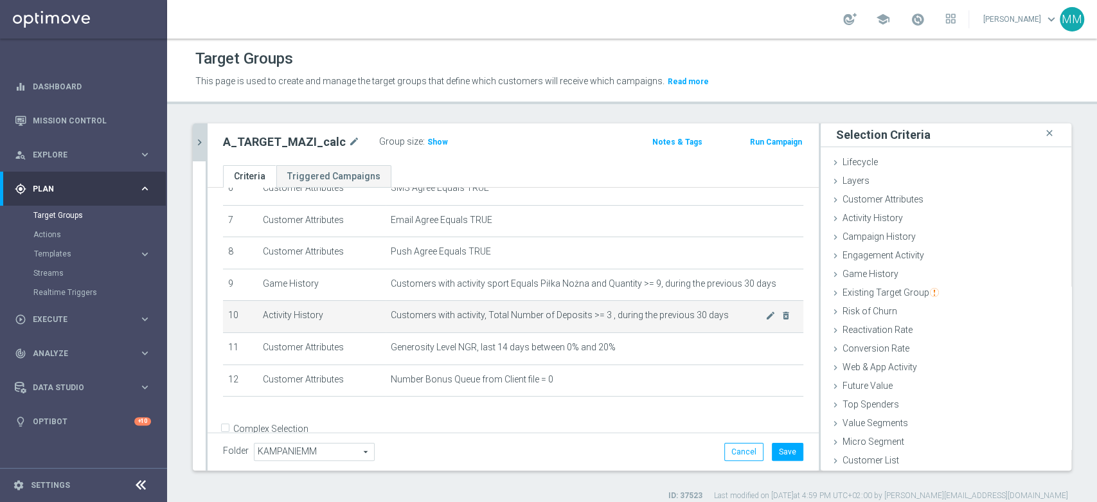
scroll to position [244, 0]
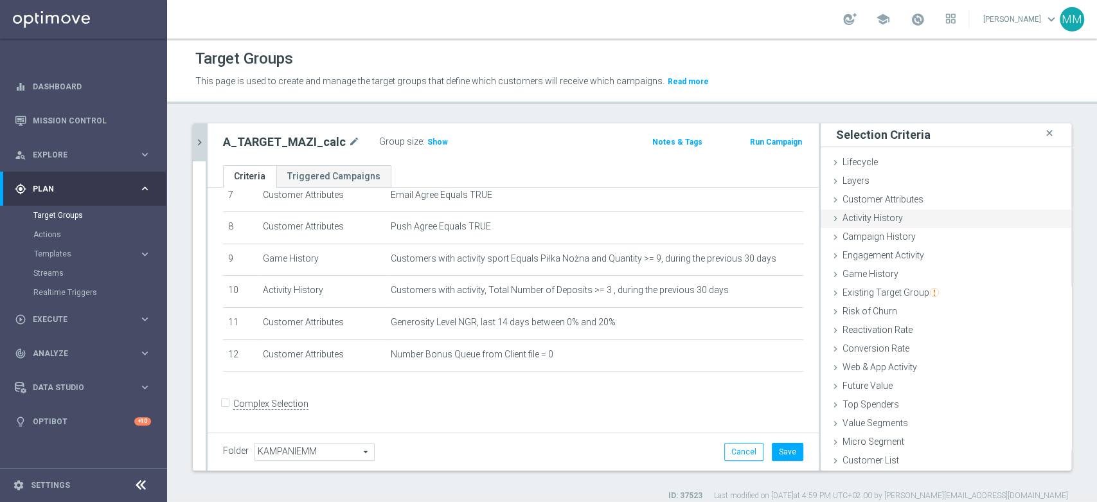
click at [896, 220] on div "Activity History done selection updated" at bounding box center [946, 219] width 251 height 19
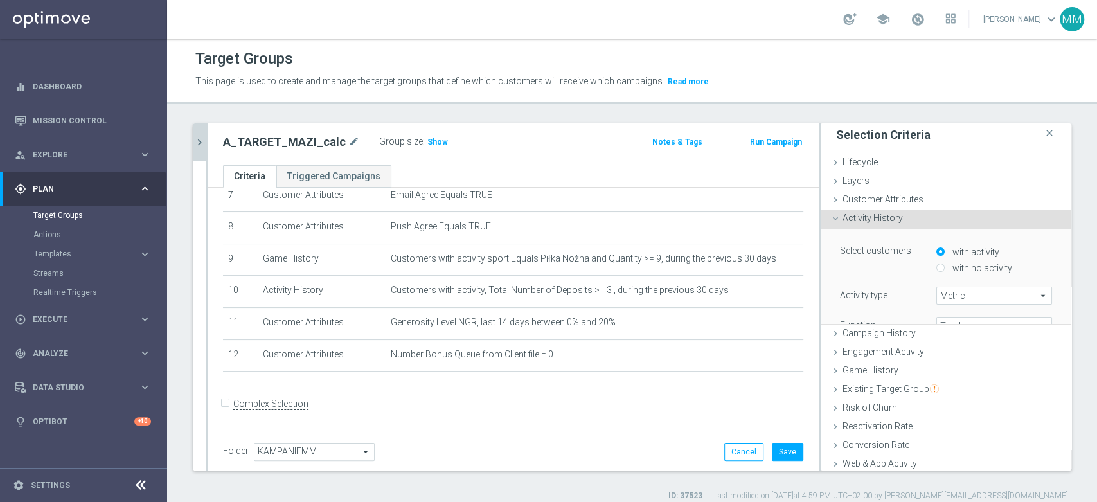
scroll to position [89, 0]
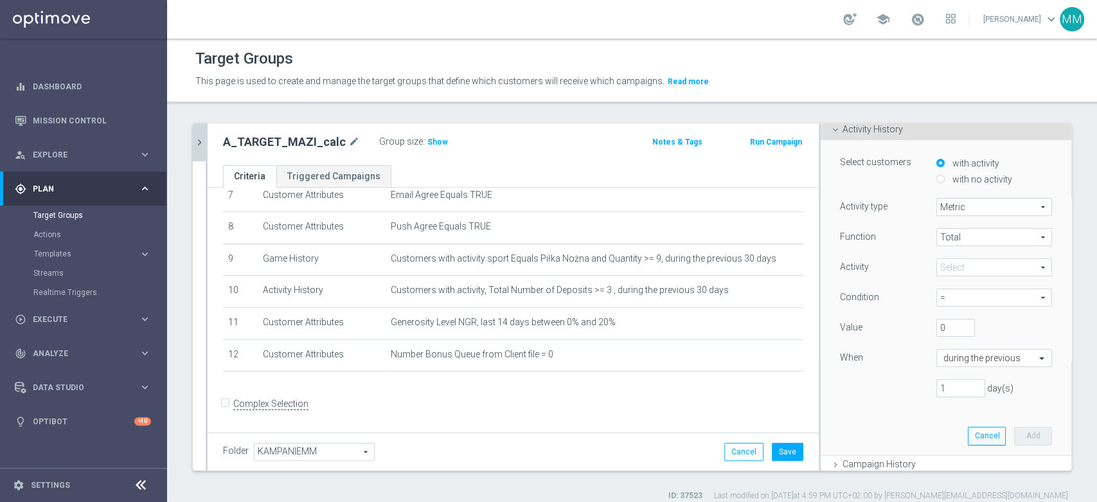
click at [973, 253] on div "Function Total Total arrow_drop_down search Activity Select arrow_drop_down sea…" at bounding box center [946, 317] width 212 height 179
click at [973, 259] on span at bounding box center [994, 267] width 114 height 17
click at [0, 0] on input "search" at bounding box center [0, 0] width 0 height 0
click at [972, 284] on span "Wager Amount" at bounding box center [994, 287] width 103 height 10
click at [970, 303] on span "=" at bounding box center [994, 297] width 114 height 17
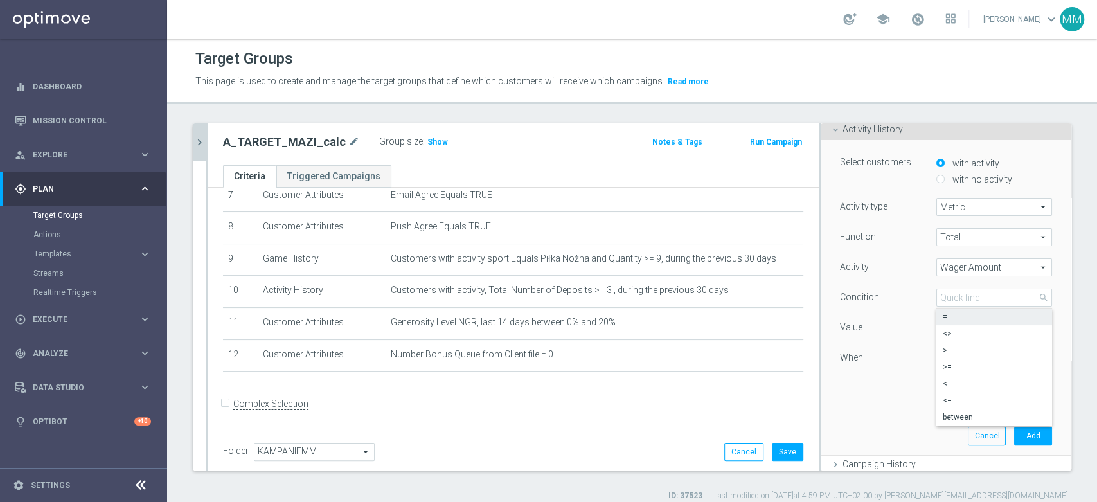
click at [944, 404] on span "<=" at bounding box center [994, 400] width 103 height 10
click at [944, 359] on input "text" at bounding box center [982, 359] width 76 height 12
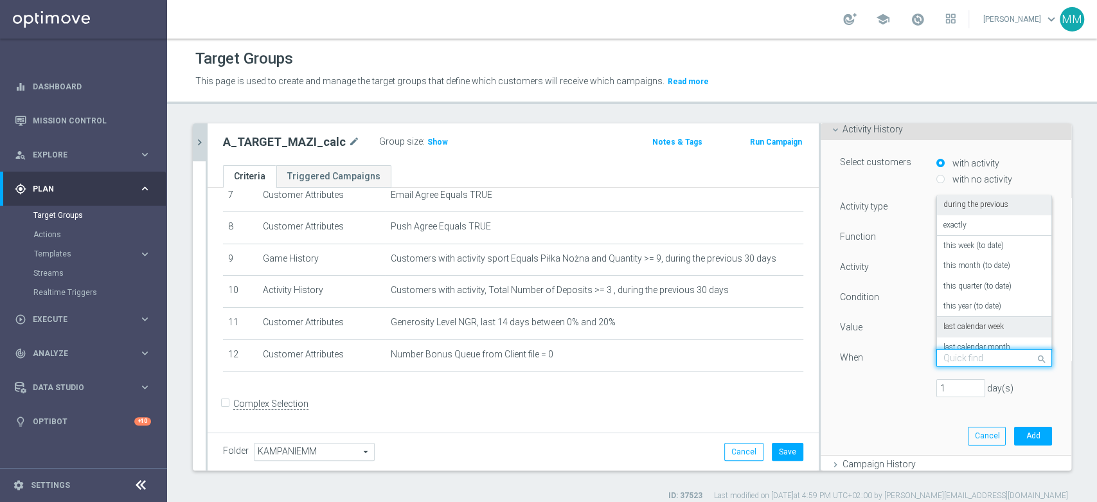
click at [955, 323] on label "last calendar week" at bounding box center [974, 327] width 60 height 10
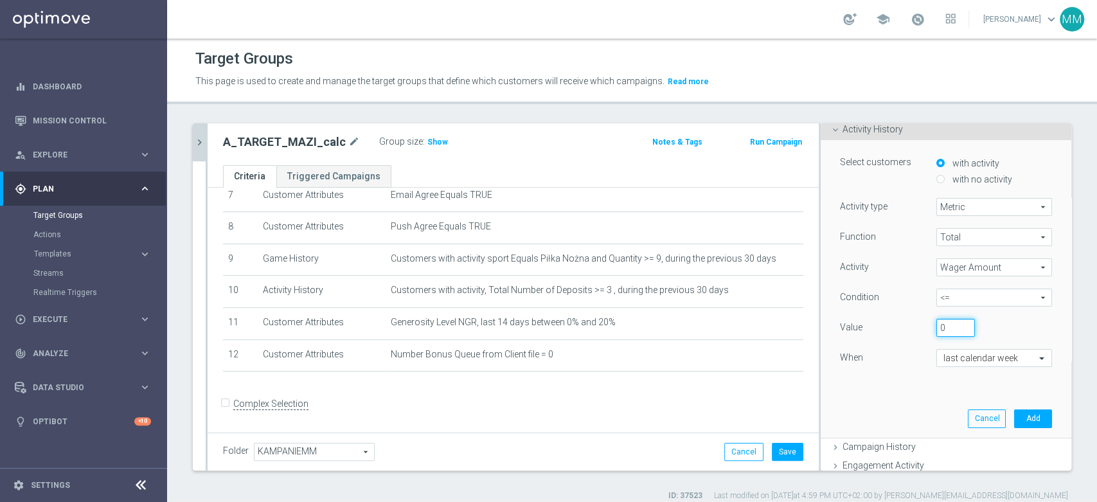
drag, startPoint x: 931, startPoint y: 322, endPoint x: 912, endPoint y: 323, distance: 19.3
click at [927, 323] on div "0" at bounding box center [956, 328] width 58 height 18
click at [1022, 412] on button "Add" at bounding box center [1033, 419] width 38 height 18
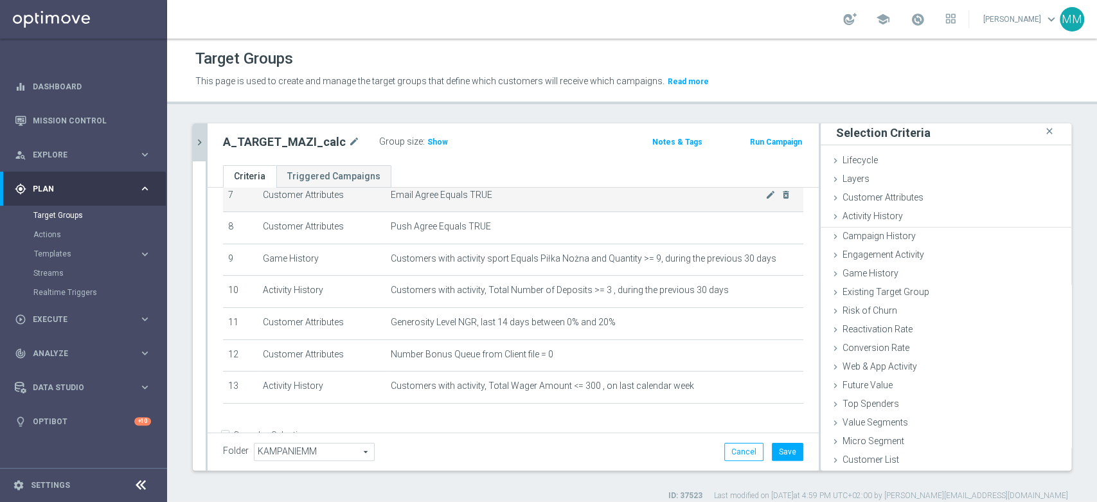
scroll to position [1, 0]
click at [435, 148] on h3 "Show" at bounding box center [437, 142] width 23 height 14
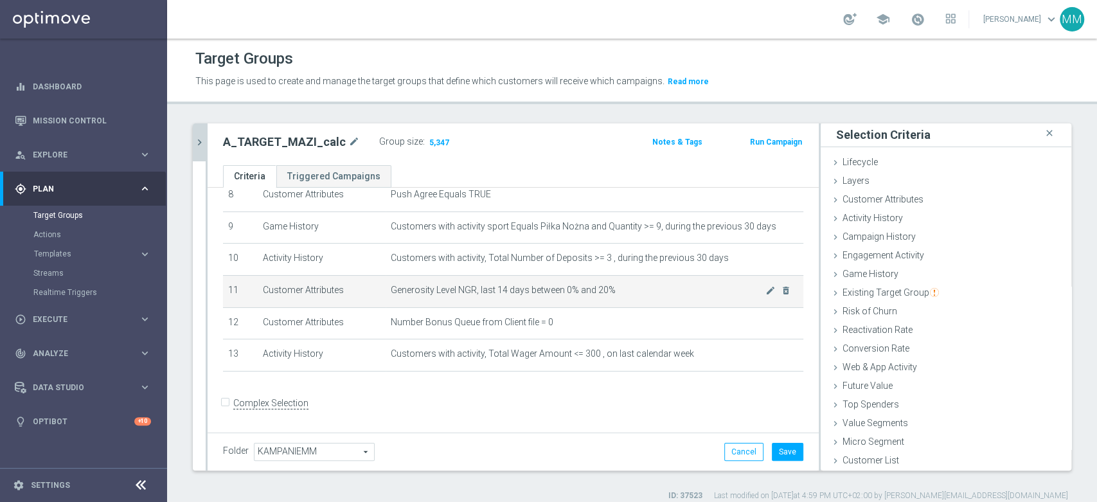
scroll to position [205, 0]
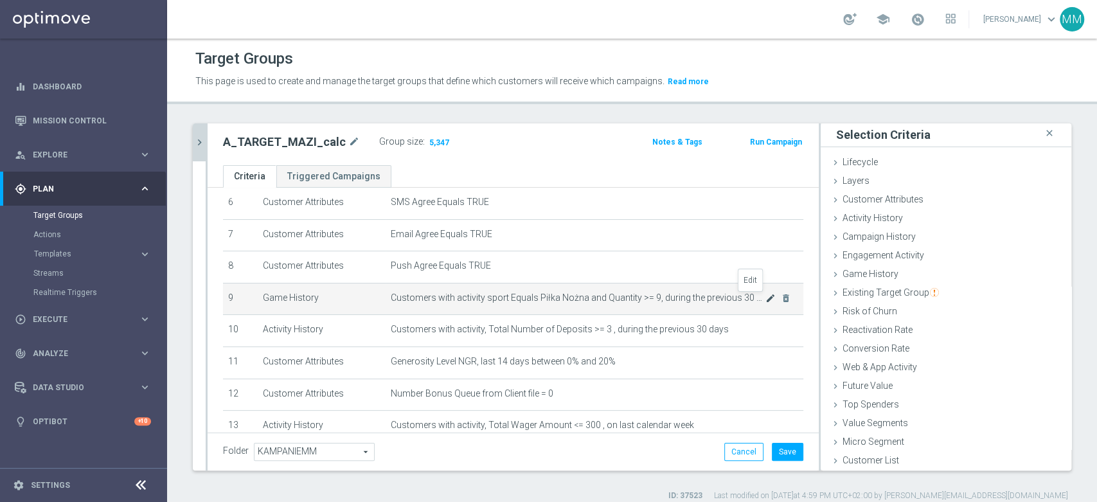
click at [766, 302] on icon "mode_edit" at bounding box center [771, 298] width 10 height 10
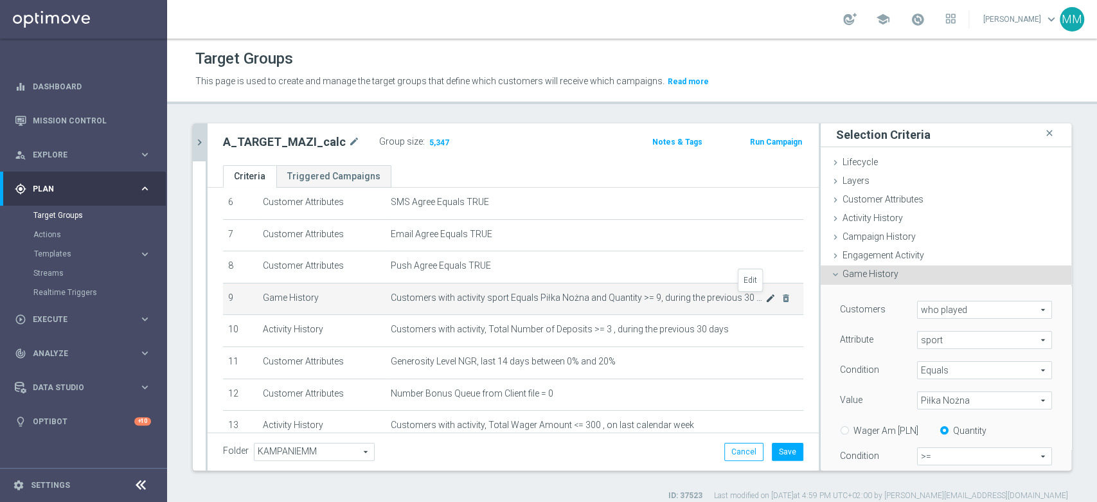
scroll to position [89, 0]
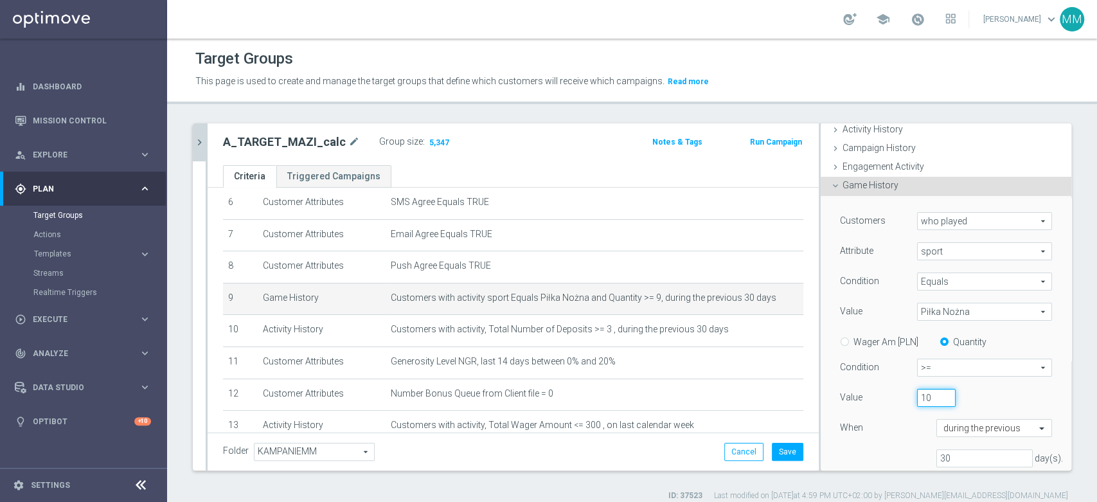
click at [928, 395] on input "10" at bounding box center [936, 398] width 39 height 18
click at [951, 397] on div "10" at bounding box center [966, 398] width 116 height 18
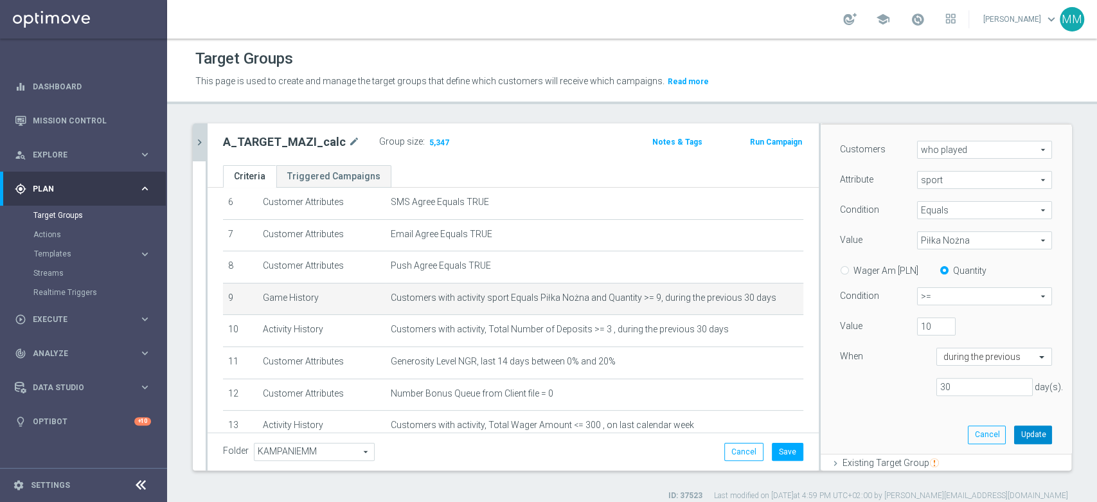
click at [1014, 426] on button "Update" at bounding box center [1033, 435] width 38 height 18
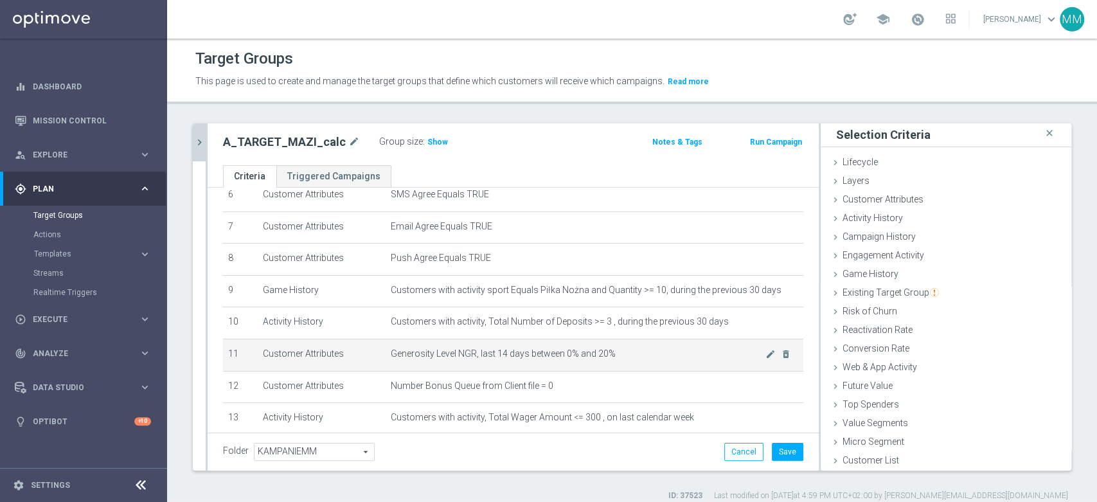
scroll to position [214, 0]
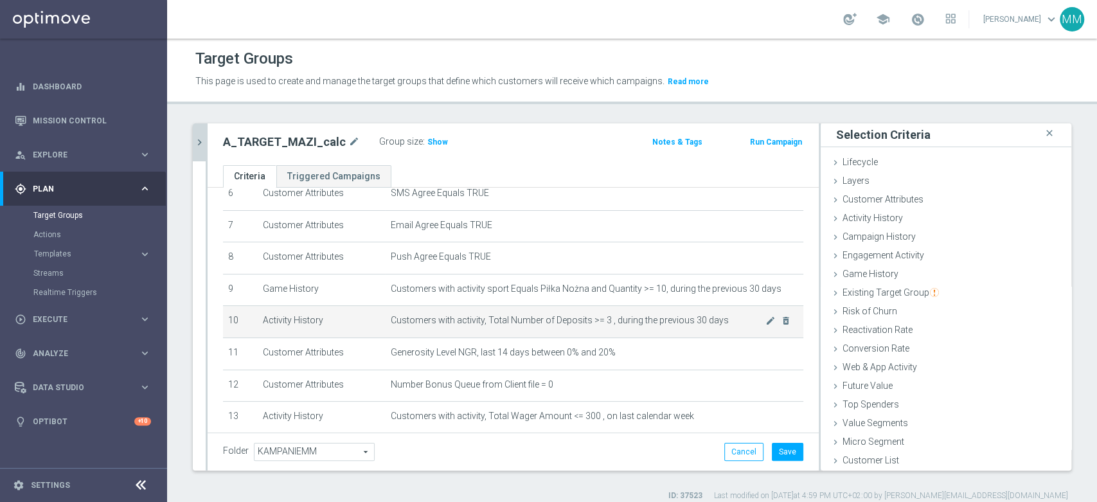
click at [604, 326] on span "Customers with activity, Total Number of Deposits >= 3 , during the previous 30…" at bounding box center [578, 320] width 375 height 11
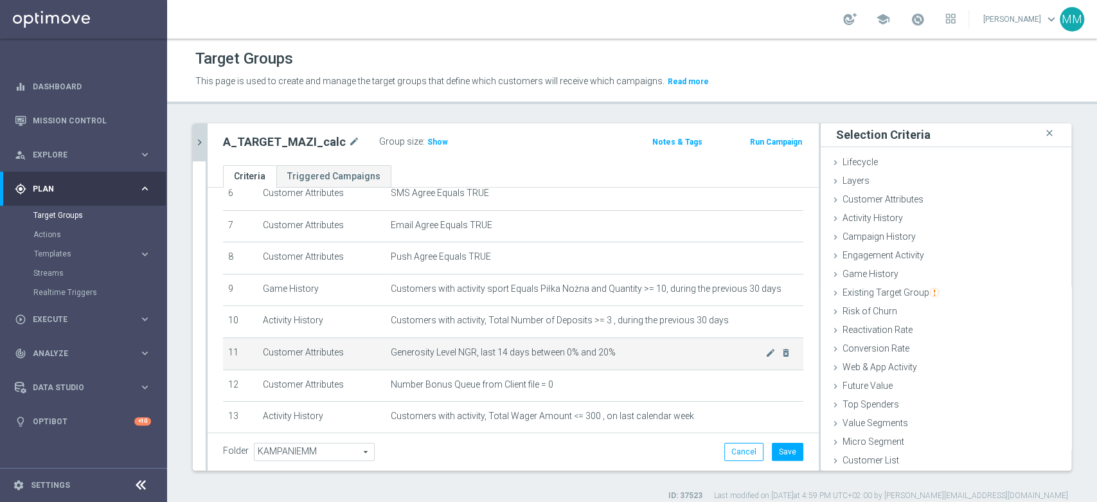
click at [597, 354] on span "Generosity Level NGR, last 14 days between 0% and 20%" at bounding box center [578, 352] width 375 height 11
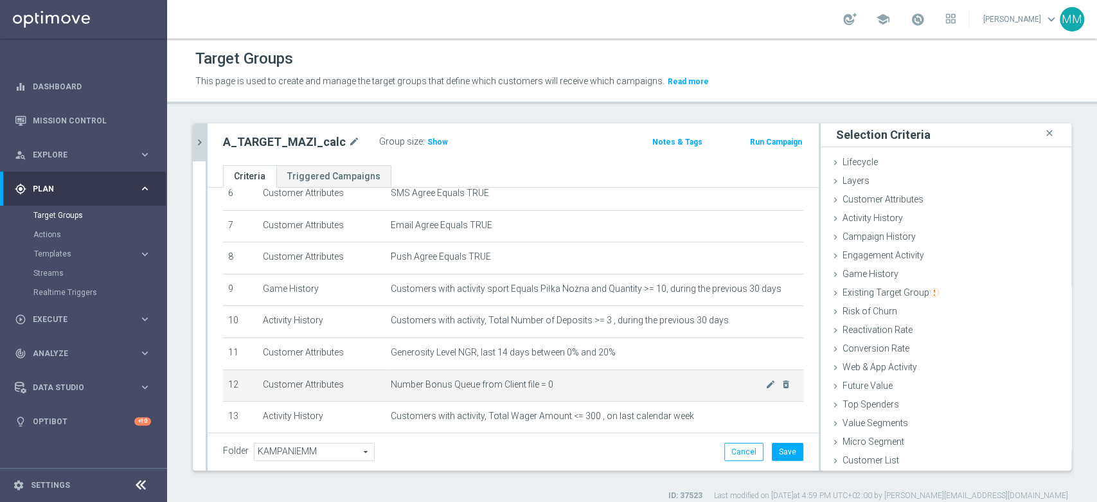
click at [586, 384] on span "Number Bonus Queue from Client file = 0" at bounding box center [578, 384] width 375 height 11
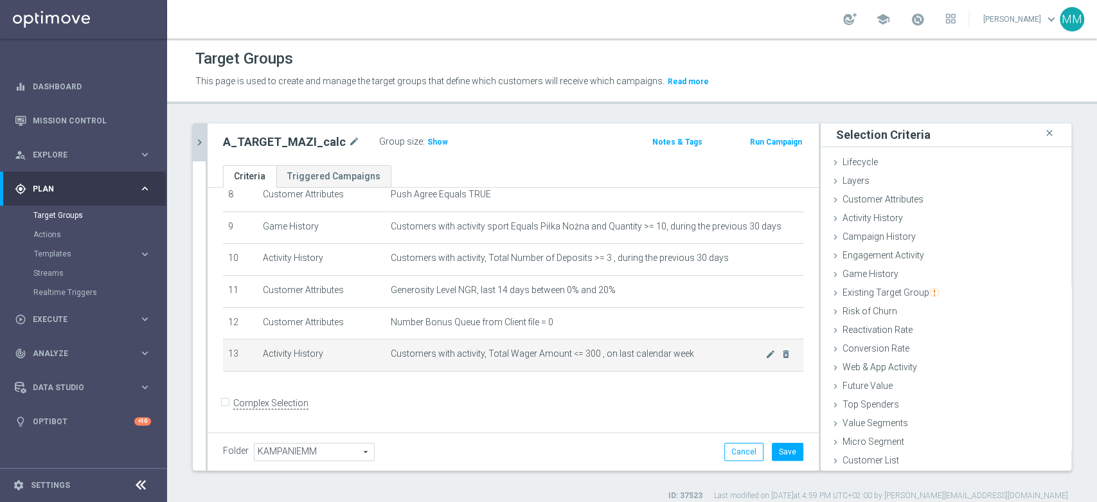
click at [587, 363] on td "Customers with activity, Total Wager Amount <= 300 , on last calendar week mode…" at bounding box center [595, 355] width 418 height 32
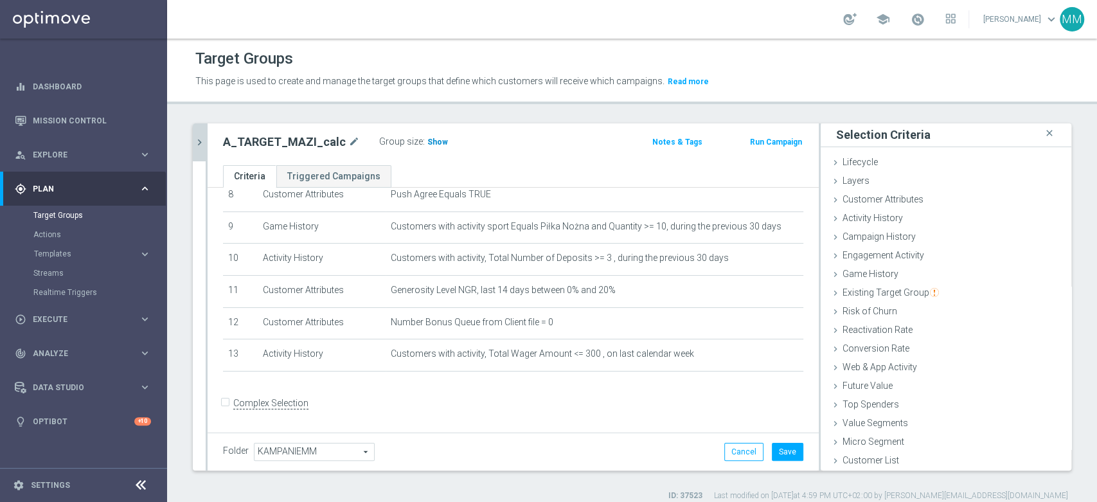
click at [428, 140] on span "Show" at bounding box center [438, 142] width 21 height 9
click at [771, 441] on div "Folder KAMPANIEMM KAMPANIEMM arrow_drop_down search Cancel Save Saving..." at bounding box center [513, 452] width 611 height 38
drag, startPoint x: 775, startPoint y: 447, endPoint x: 768, endPoint y: 431, distance: 17.8
click at [775, 447] on button "Save" at bounding box center [788, 452] width 32 height 18
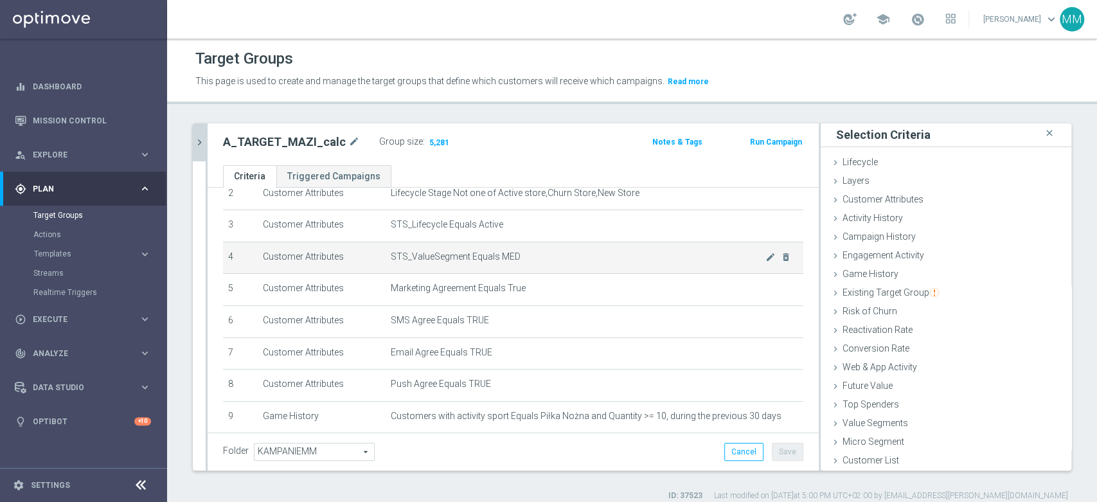
scroll to position [62, 0]
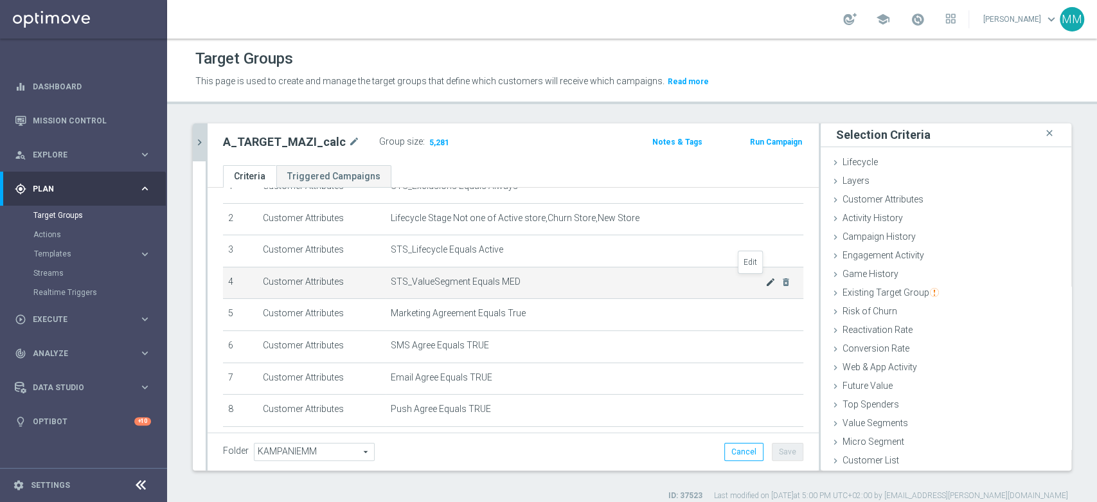
click at [766, 283] on icon "mode_edit" at bounding box center [771, 282] width 10 height 10
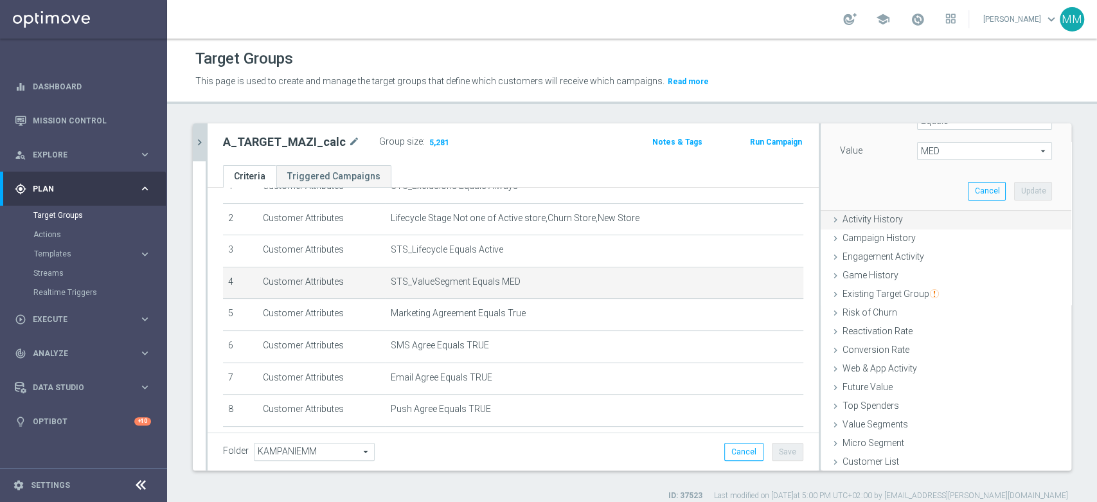
scroll to position [146, 0]
click at [933, 152] on span "MED" at bounding box center [985, 150] width 134 height 17
click at [941, 170] on span "HIGH" at bounding box center [985, 170] width 122 height 10
click at [1014, 189] on button "Update" at bounding box center [1033, 190] width 38 height 18
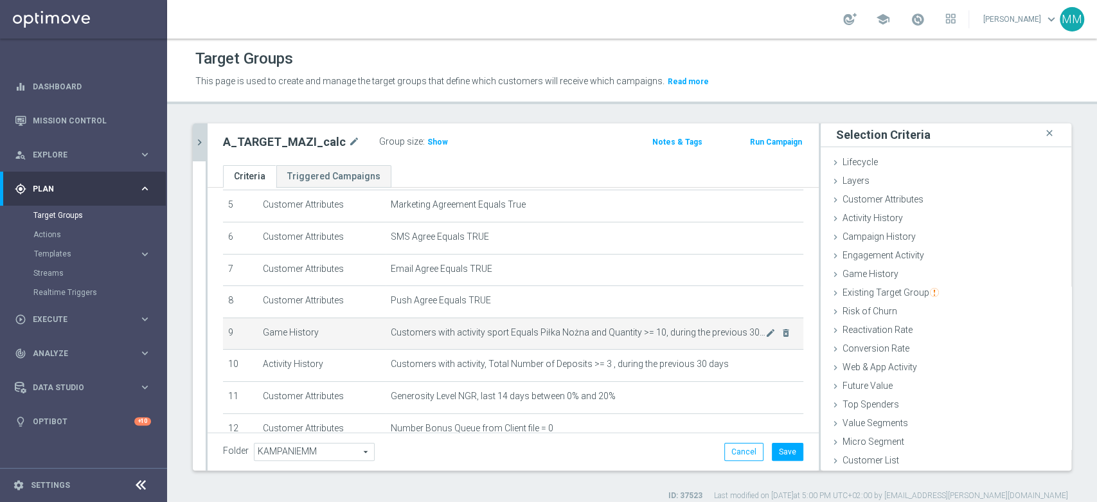
scroll to position [205, 0]
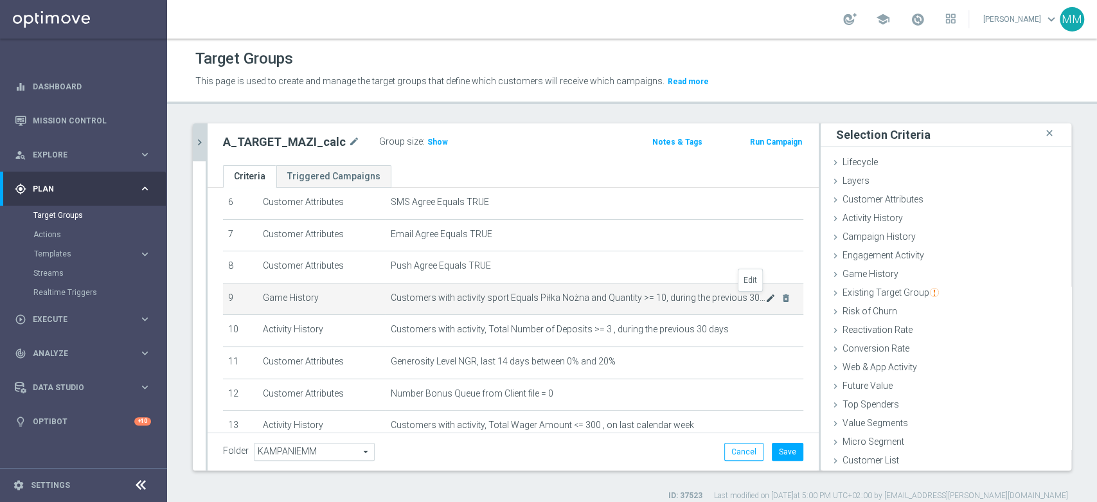
click at [766, 300] on icon "mode_edit" at bounding box center [771, 298] width 10 height 10
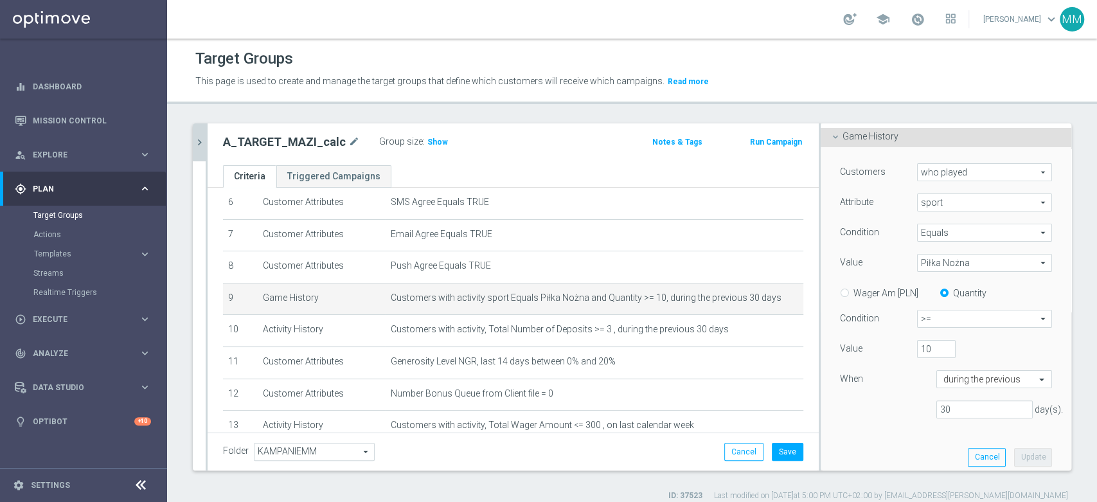
scroll to position [219, 0]
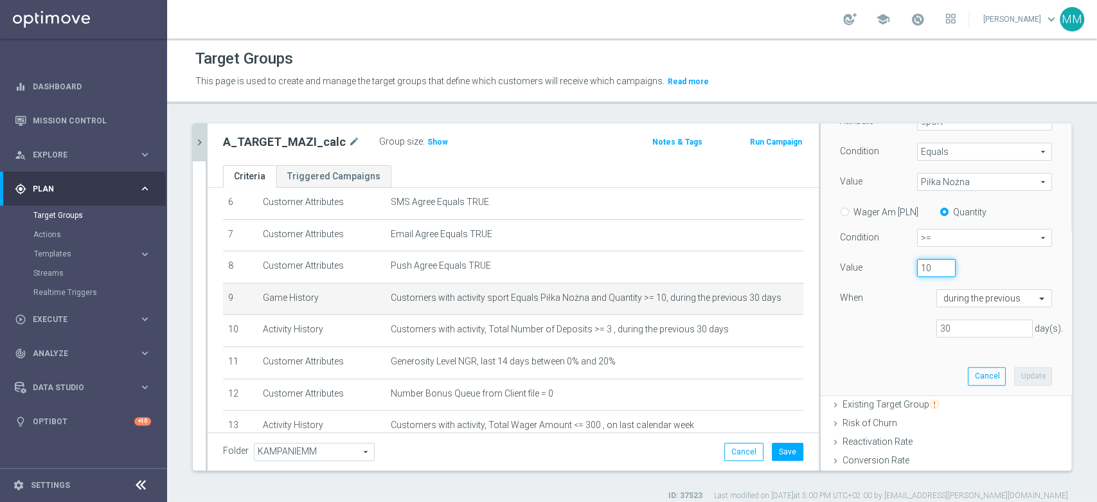
click at [917, 271] on input "10" at bounding box center [936, 268] width 39 height 18
click at [1014, 368] on button "Update" at bounding box center [1033, 376] width 38 height 18
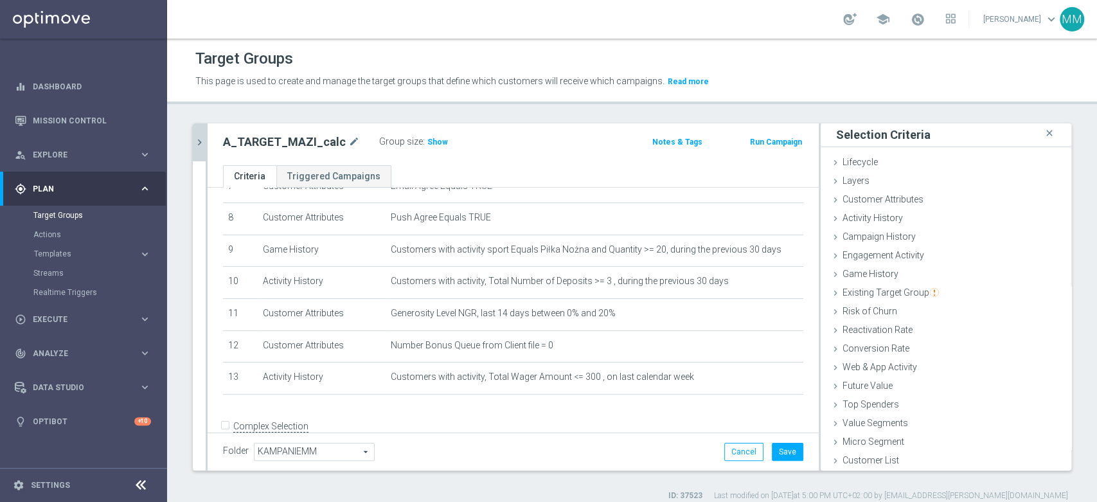
scroll to position [276, 0]
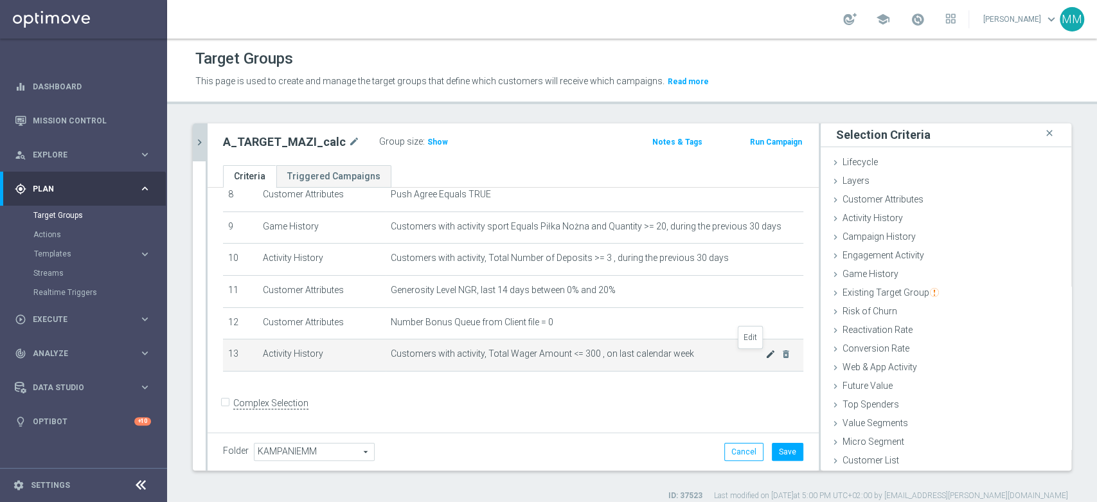
click at [766, 354] on icon "mode_edit" at bounding box center [771, 354] width 10 height 10
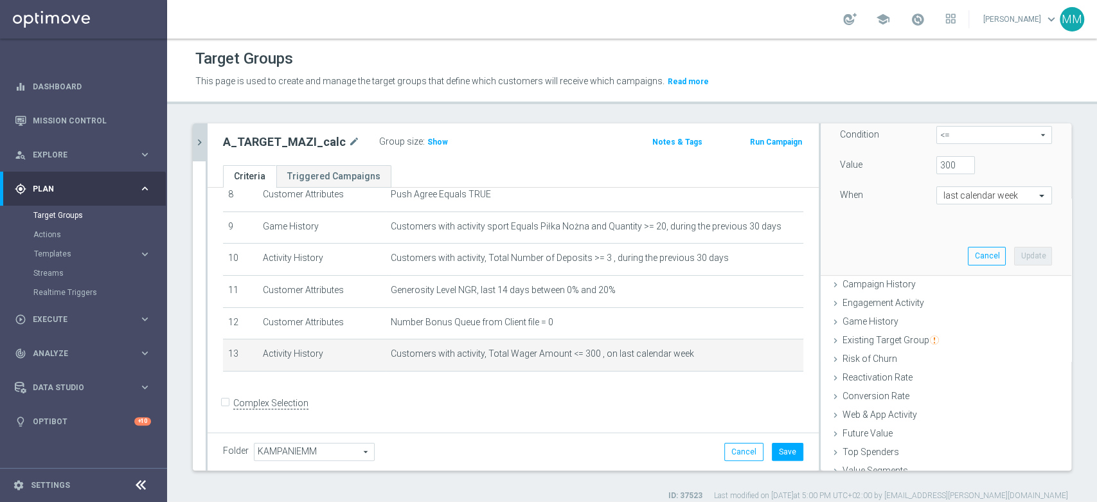
scroll to position [228, 0]
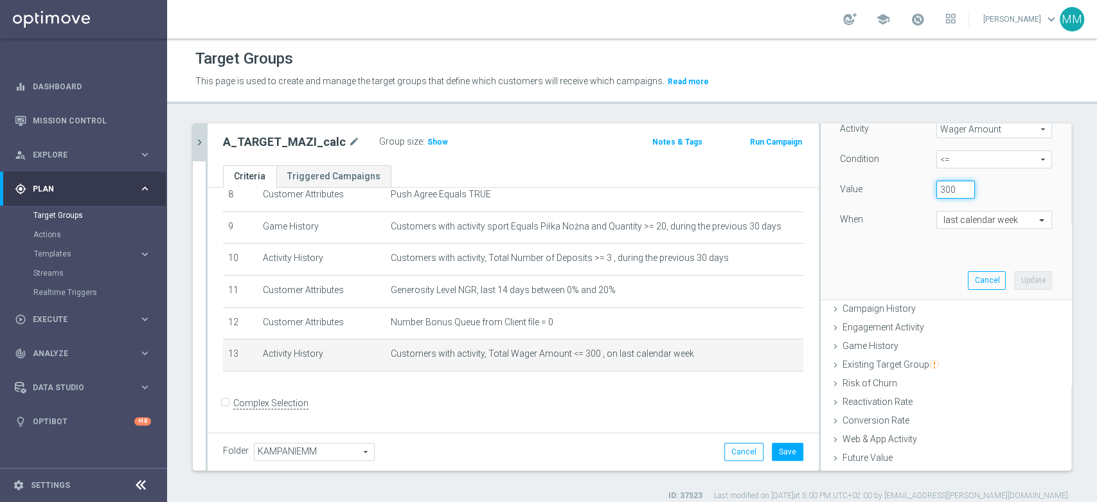
click at [937, 193] on input "300" at bounding box center [956, 190] width 39 height 18
click at [1024, 283] on button "Update" at bounding box center [1033, 280] width 38 height 18
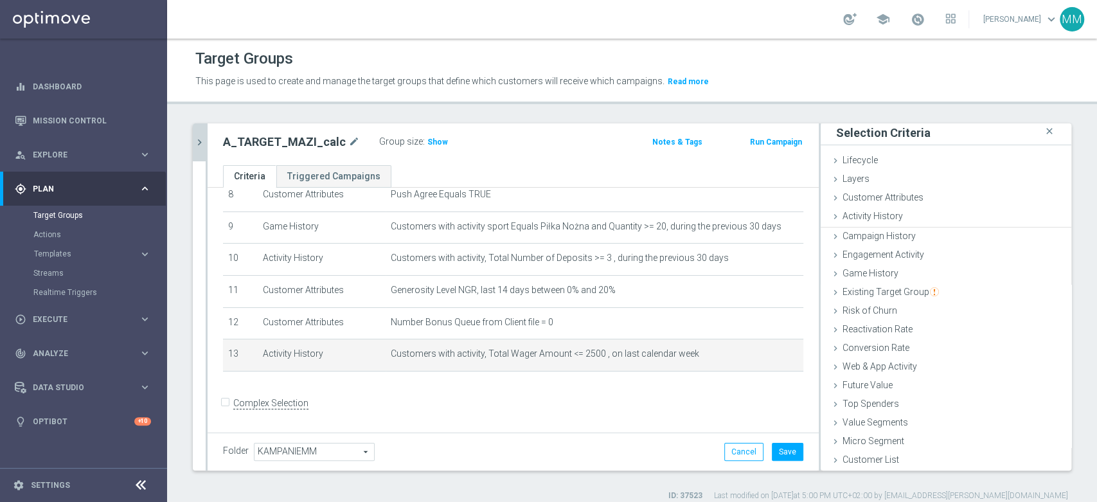
scroll to position [1, 0]
drag, startPoint x: 768, startPoint y: 444, endPoint x: 715, endPoint y: 397, distance: 71.1
click at [772, 446] on button "Save" at bounding box center [788, 452] width 32 height 18
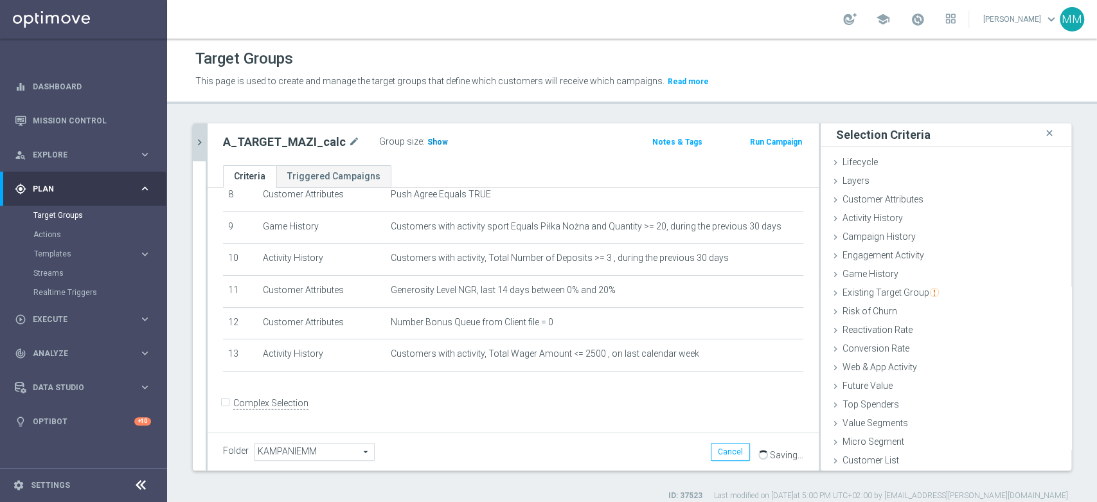
click at [436, 143] on span "Show" at bounding box center [438, 142] width 21 height 9
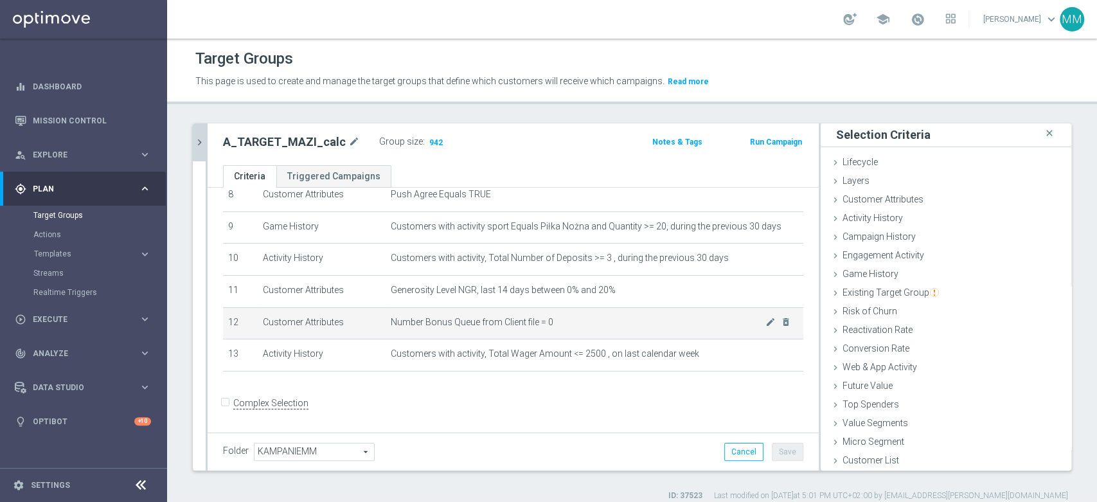
click at [672, 328] on span "Number Bonus Queue from Client file = 0" at bounding box center [578, 322] width 375 height 11
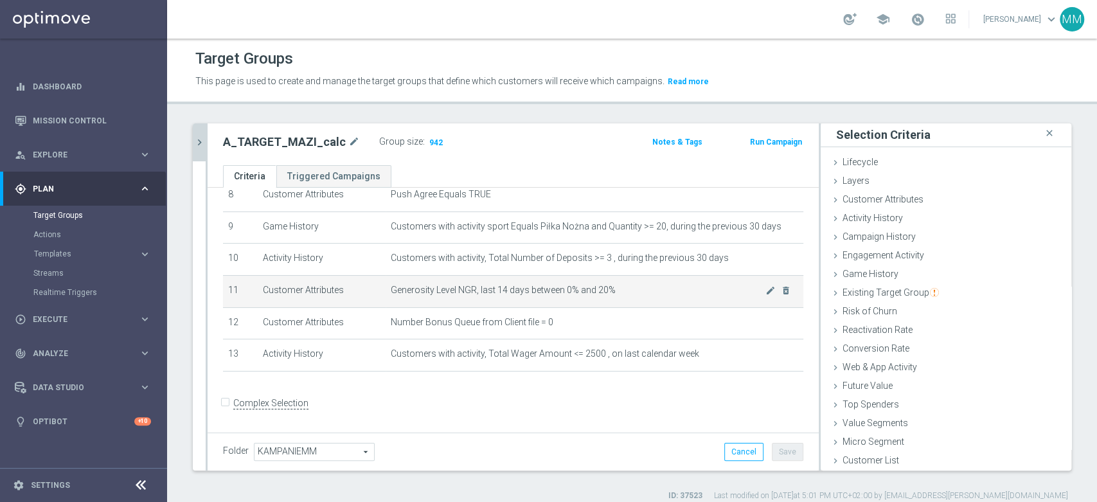
click at [636, 298] on td "Generosity Level NGR, last 14 days between 0% and 20% mode_edit delete_forever" at bounding box center [595, 291] width 418 height 32
click at [633, 297] on td "Generosity Level NGR, last 14 days between 0% and 20% mode_edit delete_forever" at bounding box center [595, 291] width 418 height 32
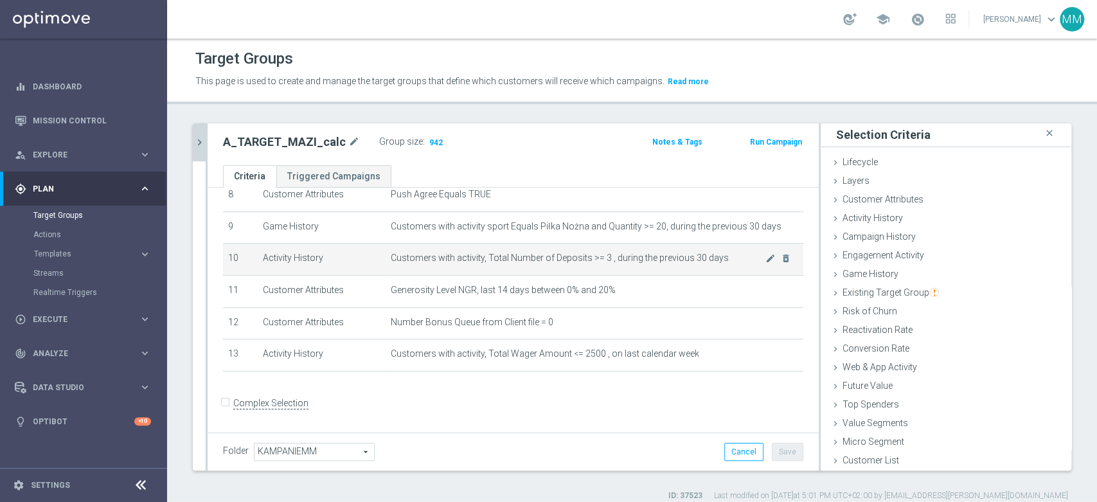
click at [647, 264] on span "Customers with activity, Total Number of Deposits >= 3 , during the previous 30…" at bounding box center [578, 258] width 375 height 11
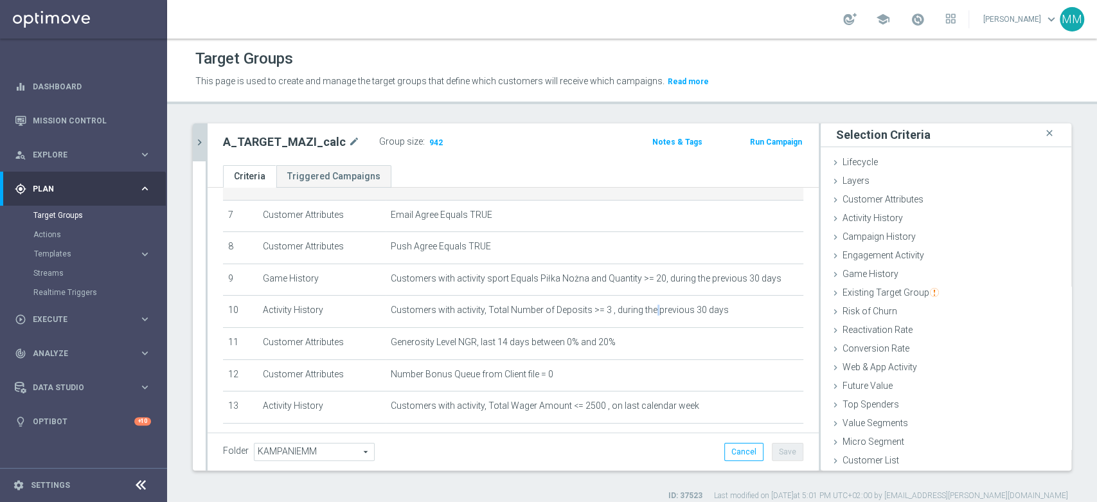
scroll to position [276, 0]
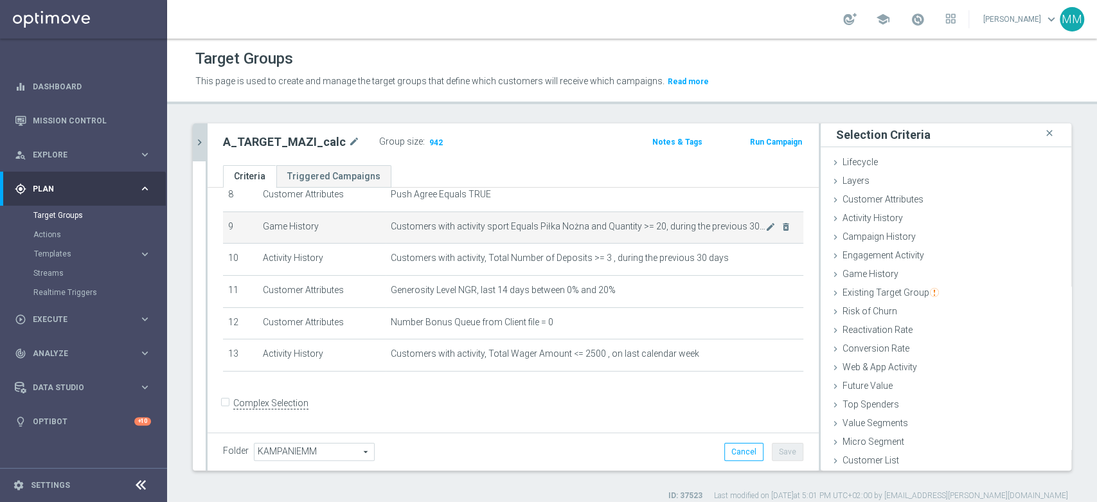
click at [545, 244] on td "Customers with activity sport Equals Piłka Nożna and Quantity >= 20, during the…" at bounding box center [595, 228] width 418 height 32
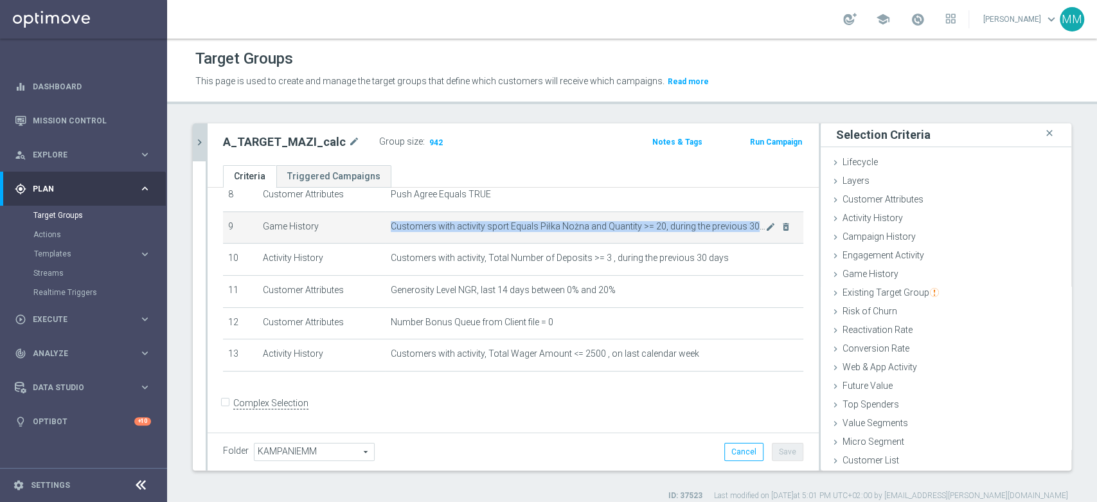
click at [545, 244] on td "Customers with activity sport Equals Piłka Nożna and Quantity >= 20, during the…" at bounding box center [595, 228] width 418 height 32
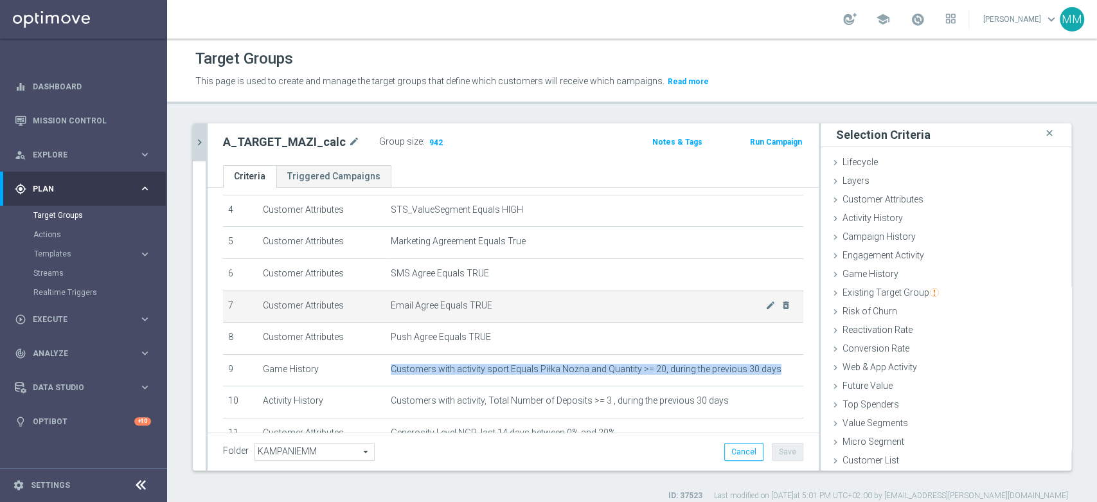
click at [527, 302] on span "Email Agree Equals TRUE" at bounding box center [578, 305] width 375 height 11
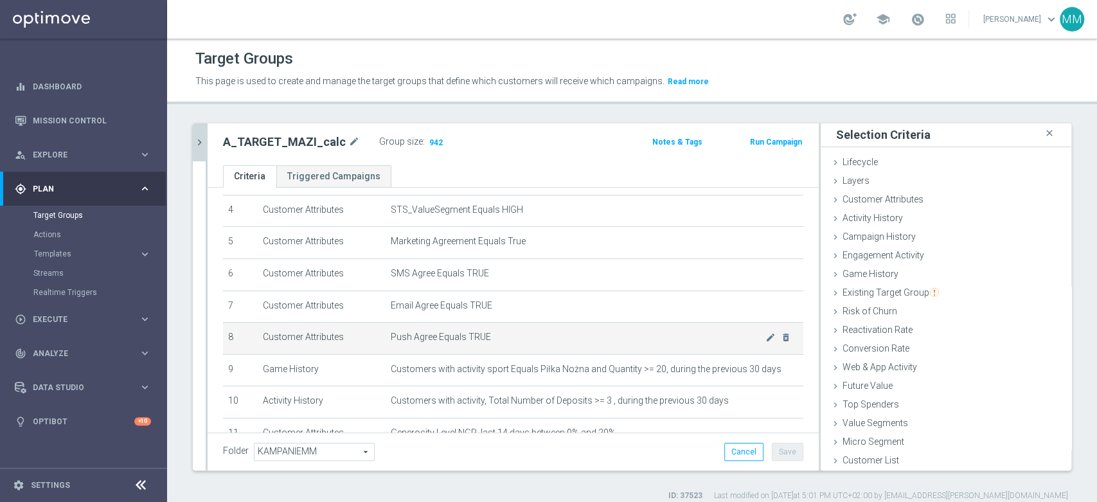
click at [525, 335] on span "Push Agree Equals TRUE" at bounding box center [578, 337] width 375 height 11
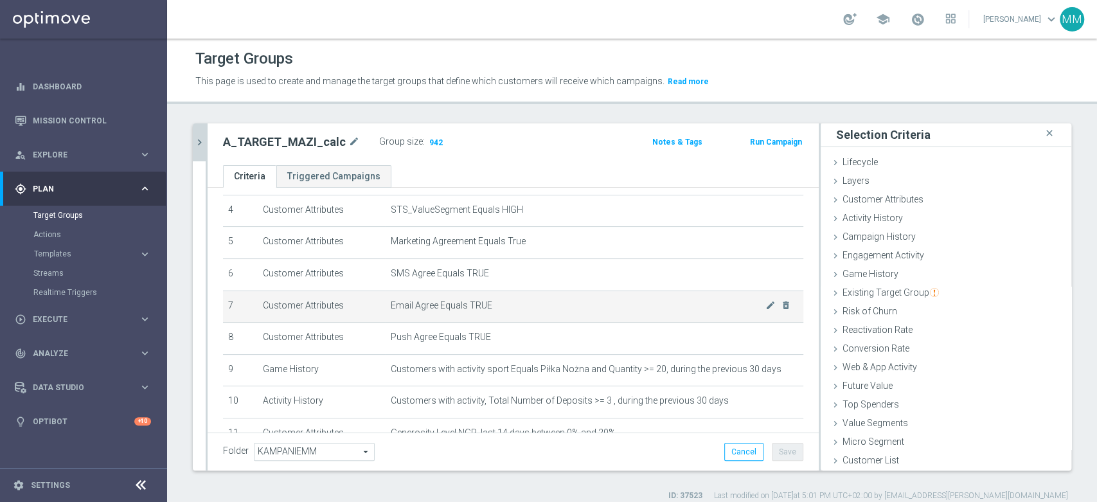
click at [523, 311] on span "Email Agree Equals TRUE" at bounding box center [578, 305] width 375 height 11
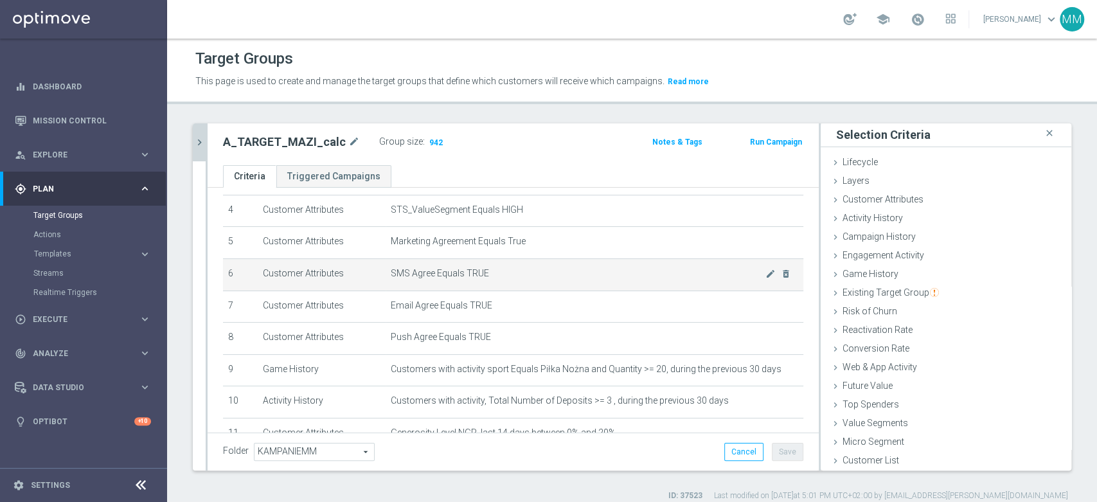
click at [516, 271] on span "SMS Agree Equals TRUE" at bounding box center [578, 273] width 375 height 11
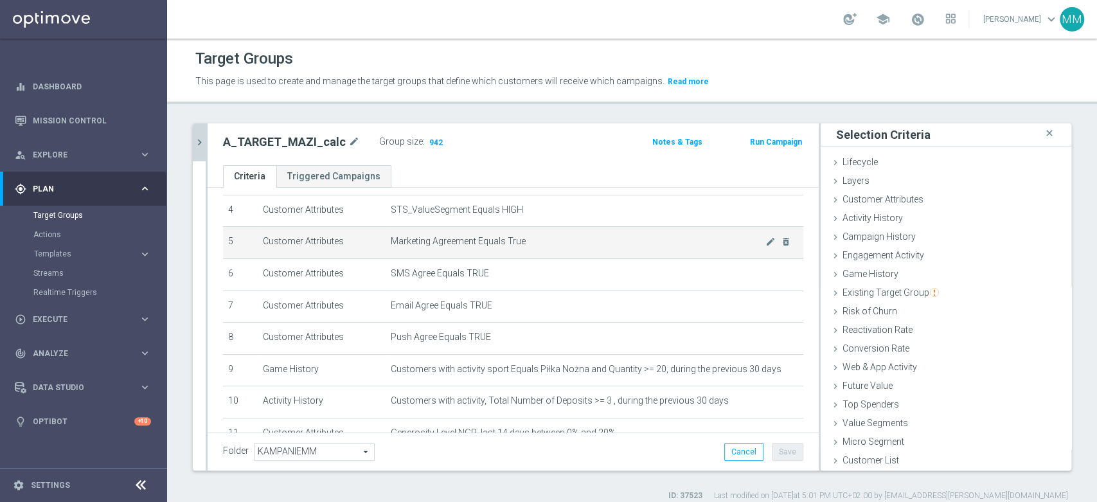
click at [542, 245] on span "Marketing Agreement Equals True" at bounding box center [578, 241] width 375 height 11
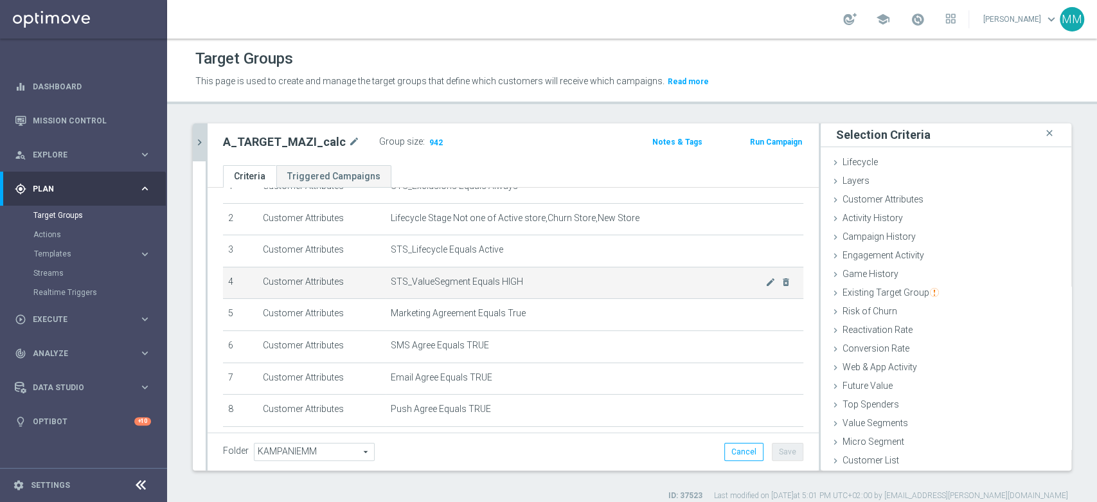
click at [538, 280] on span "STS_ValueSegment Equals HIGH" at bounding box center [578, 281] width 375 height 11
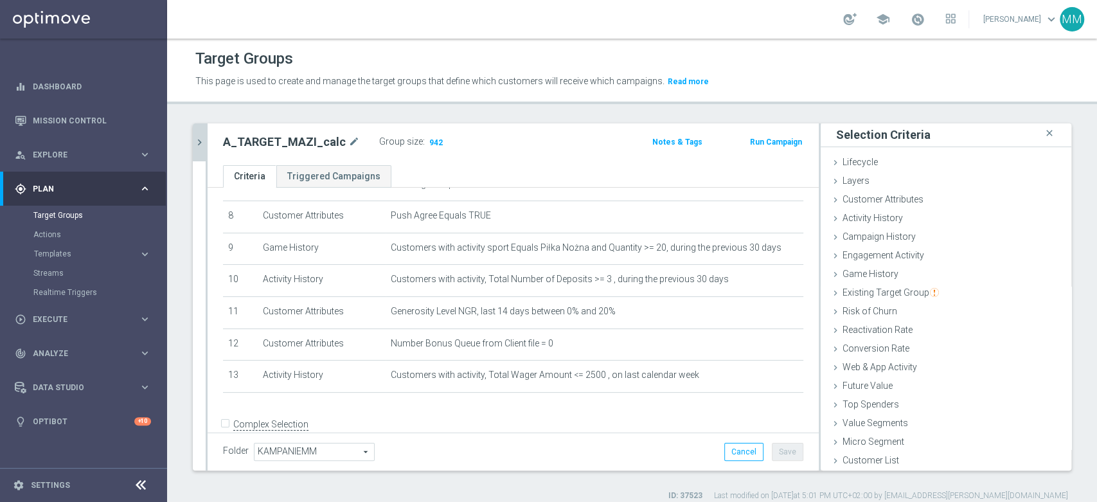
scroll to position [276, 0]
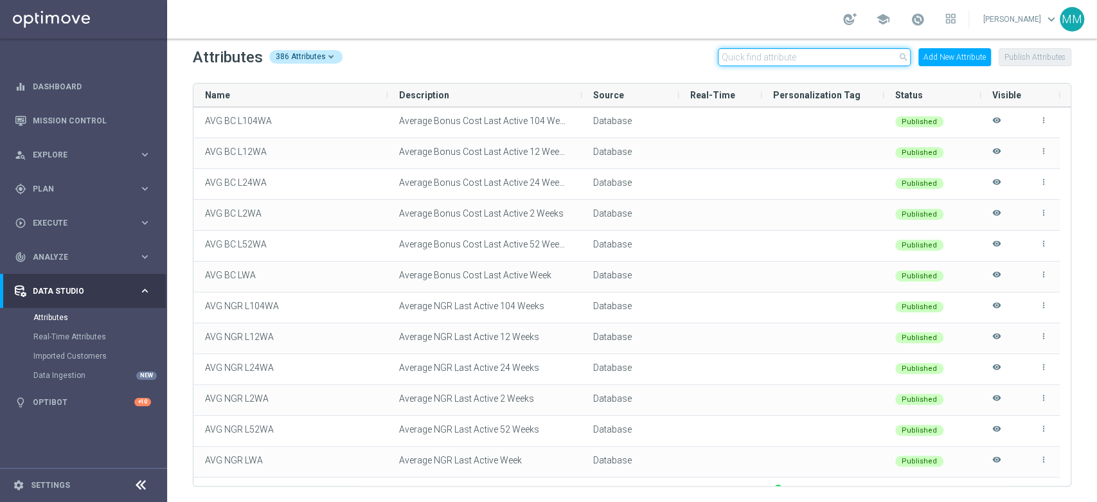
click at [725, 60] on input "text" at bounding box center [814, 57] width 193 height 18
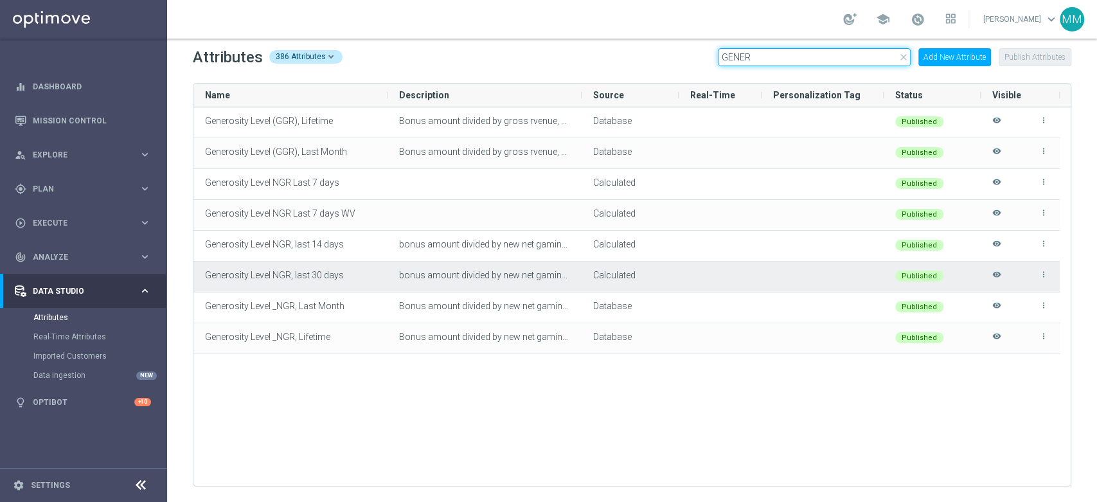
type input "GENER"
click at [453, 248] on span "bonus amount divided by new net gaming revenue (last 14 days)" at bounding box center [528, 244] width 258 height 10
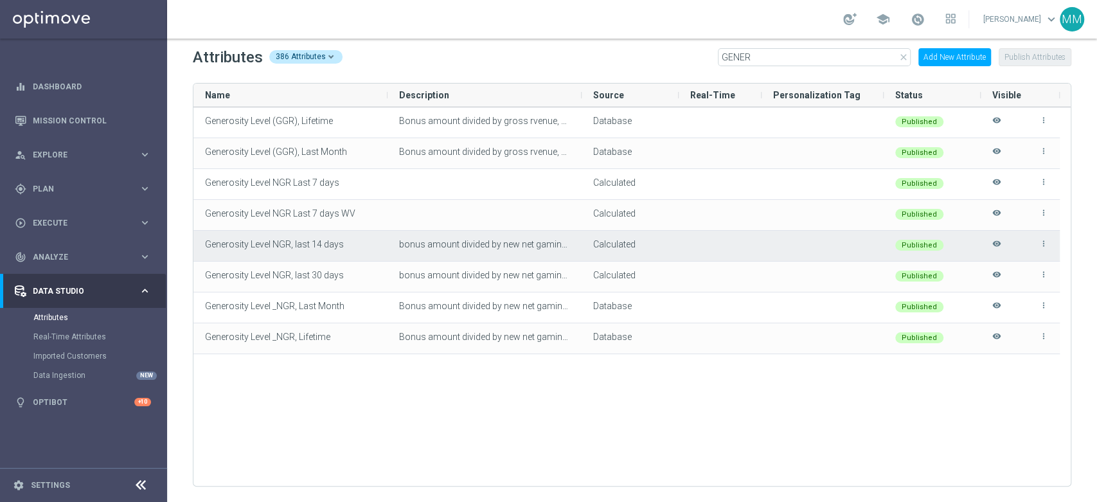
click at [453, 248] on span "bonus amount divided by new net gaming revenue (last 14 days)" at bounding box center [528, 244] width 258 height 10
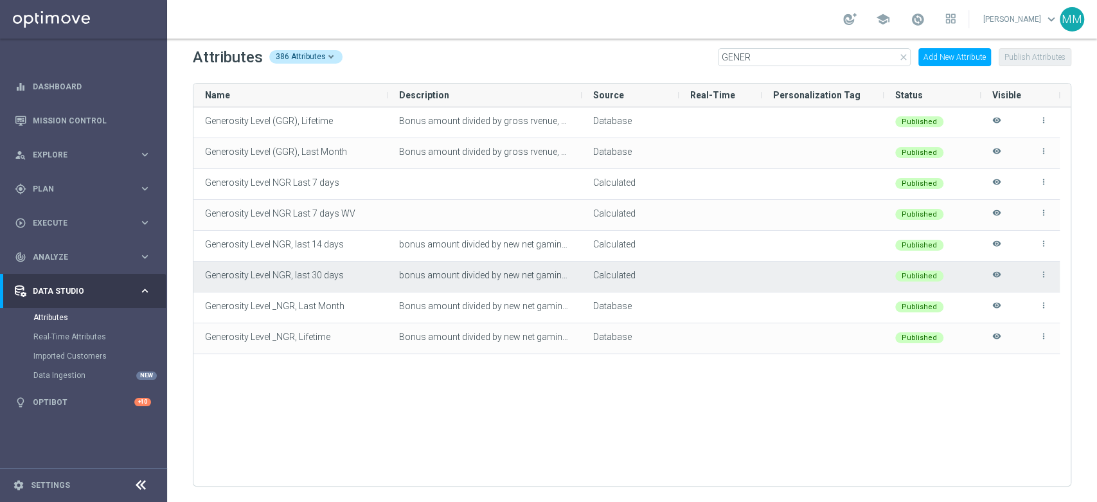
click at [514, 268] on div "bonus amount divided by new net gaming revenue (last 30 days)" at bounding box center [485, 277] width 194 height 30
click at [1043, 277] on icon "more_vert" at bounding box center [1044, 274] width 9 height 9
click at [604, 276] on span "Calculated" at bounding box center [614, 275] width 42 height 10
